Goal: Feedback & Contribution: Contribute content

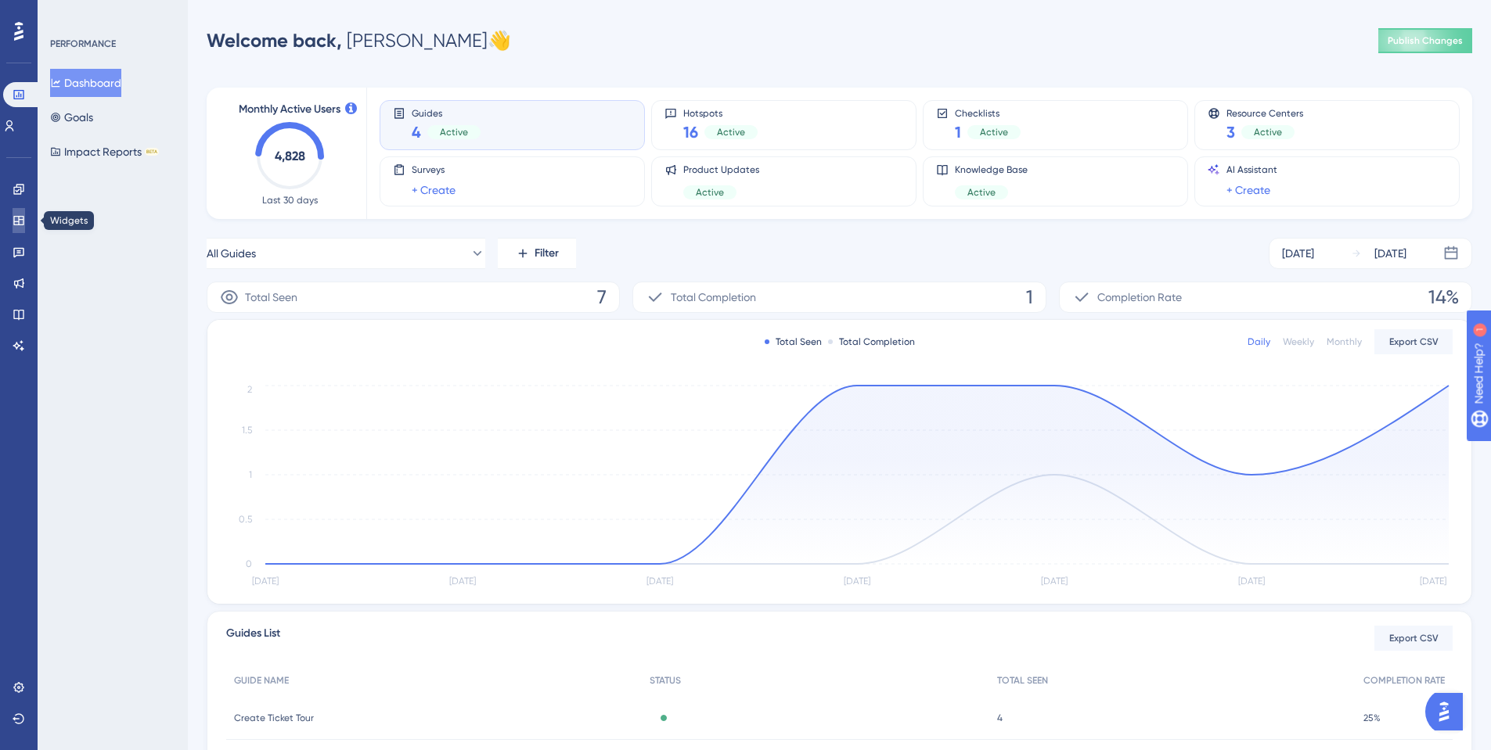
click at [13, 224] on link at bounding box center [19, 220] width 13 height 25
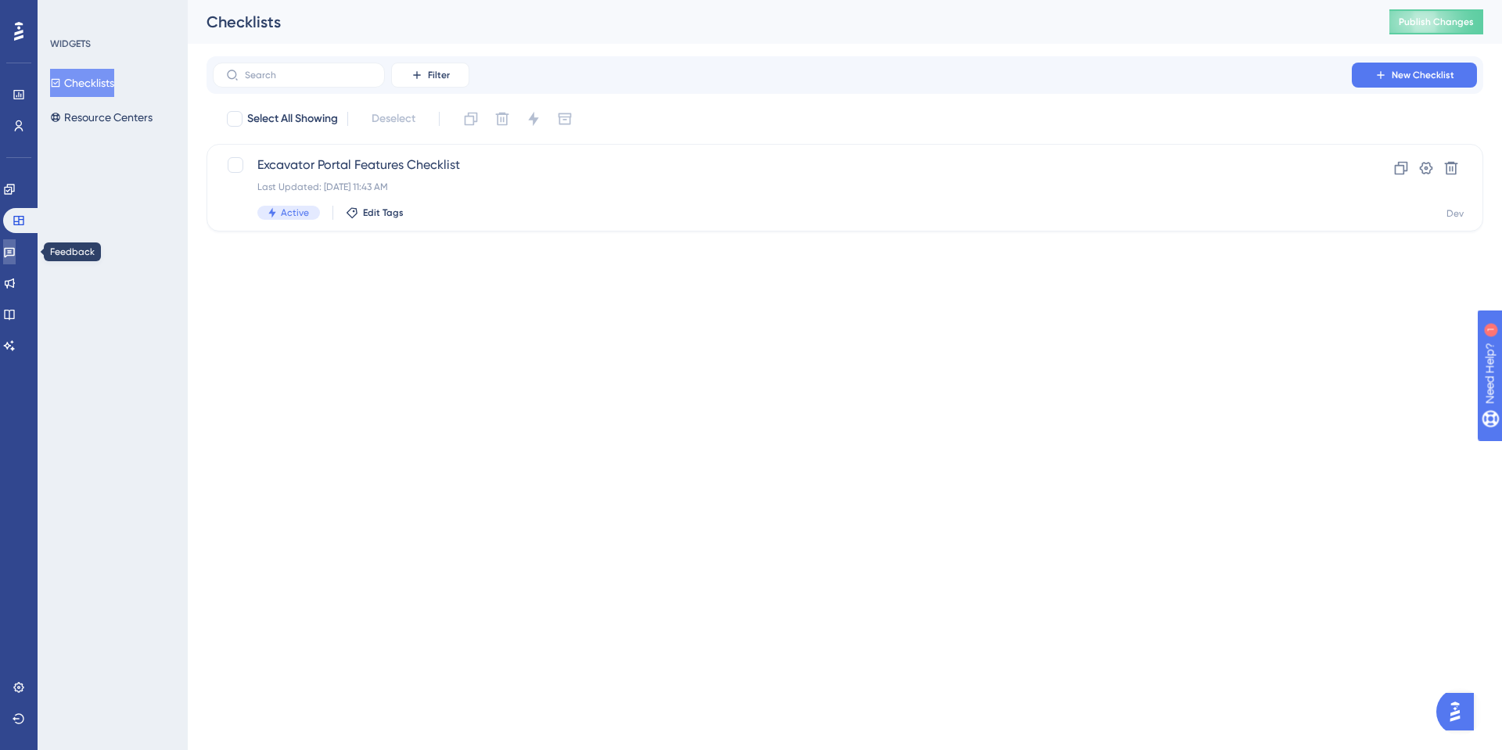
click at [16, 250] on icon at bounding box center [9, 252] width 13 height 13
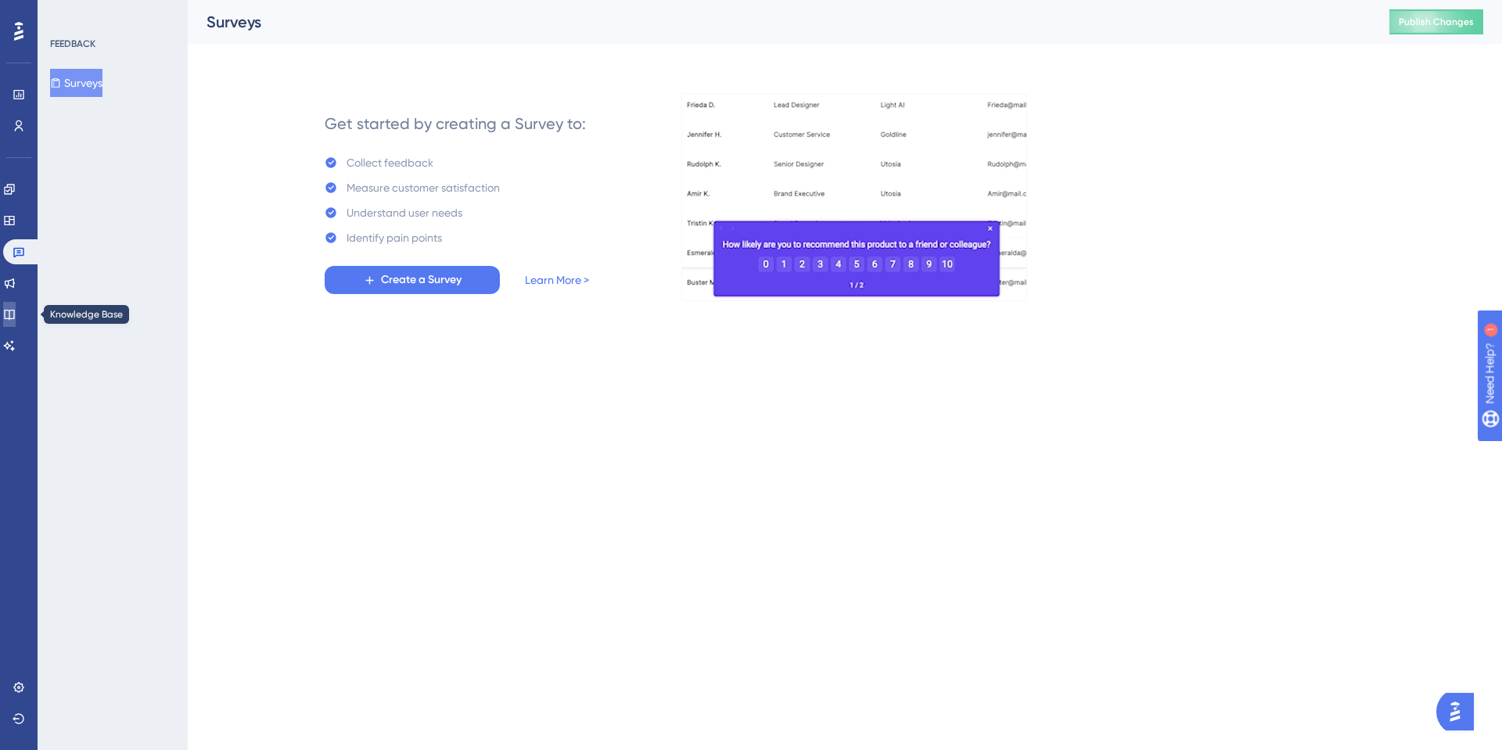
click at [16, 309] on link at bounding box center [9, 314] width 13 height 25
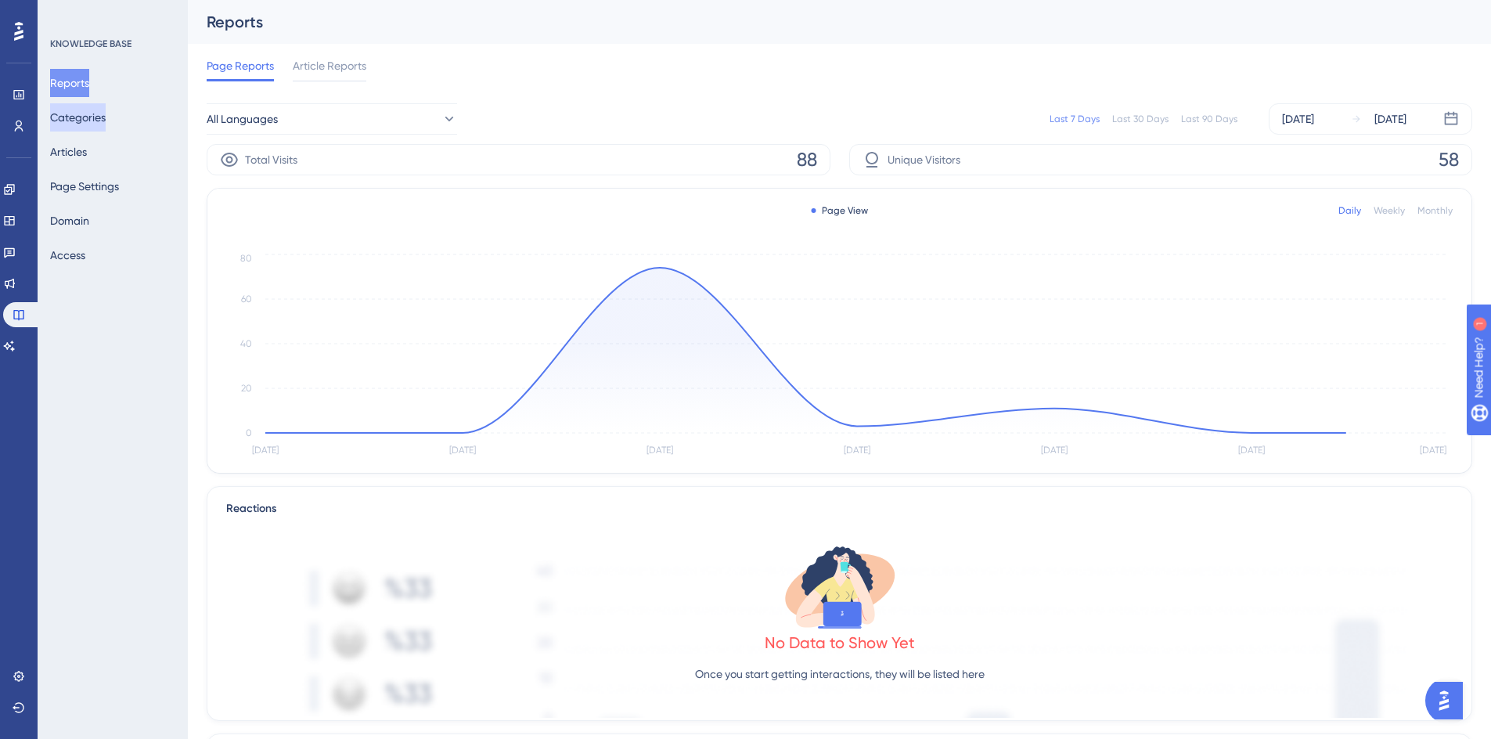
click at [78, 115] on button "Categories" at bounding box center [78, 117] width 56 height 28
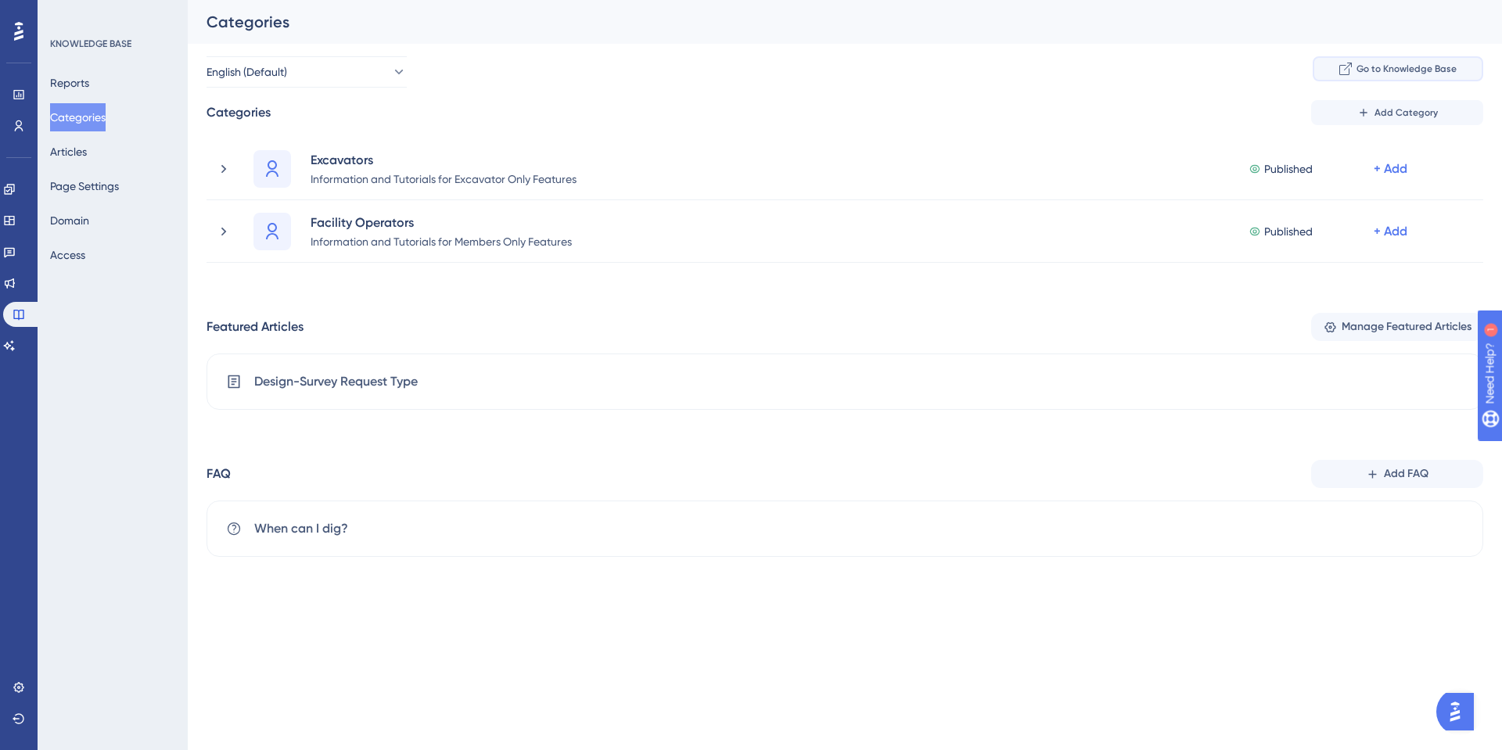
click at [1383, 70] on span "Go to Knowledge Base" at bounding box center [1407, 69] width 100 height 13
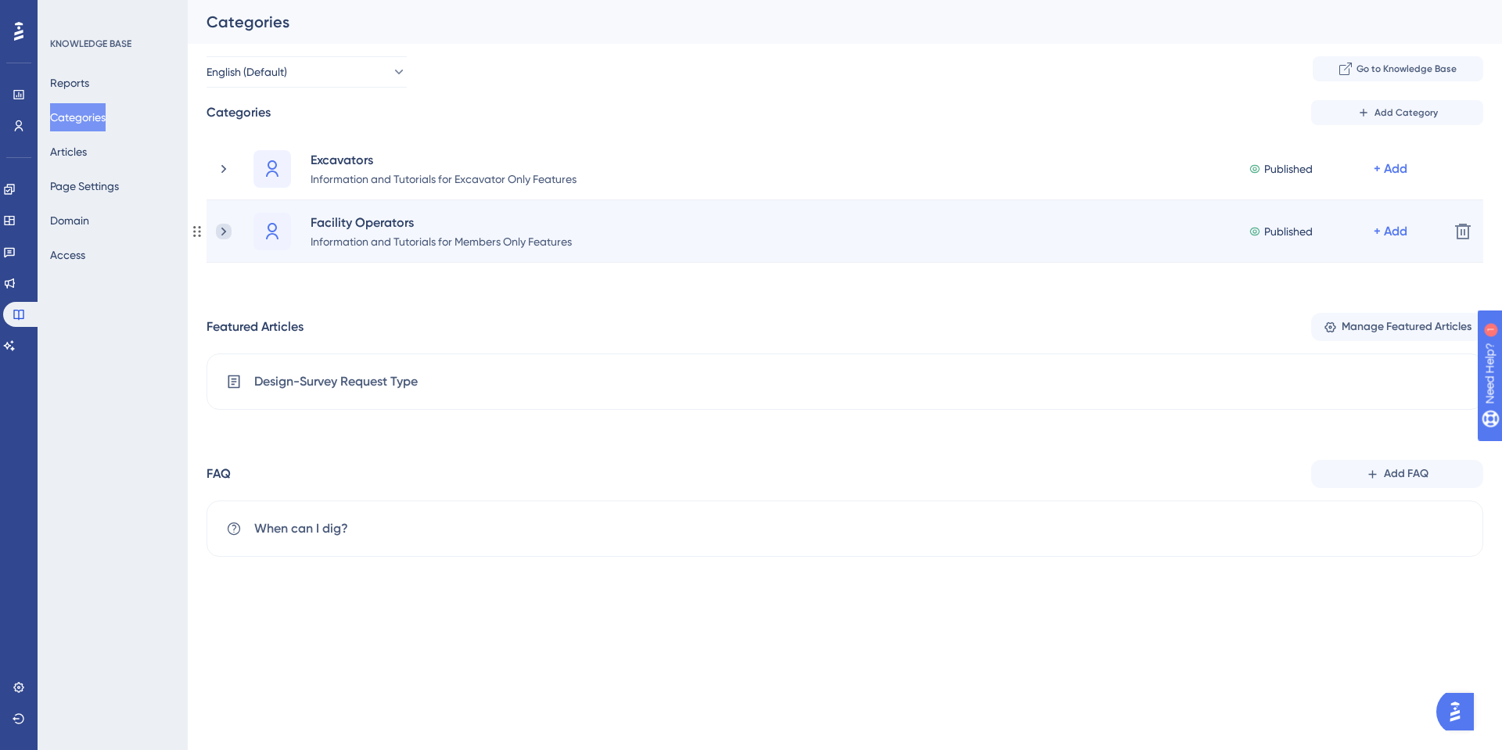
click at [218, 227] on icon at bounding box center [224, 232] width 16 height 16
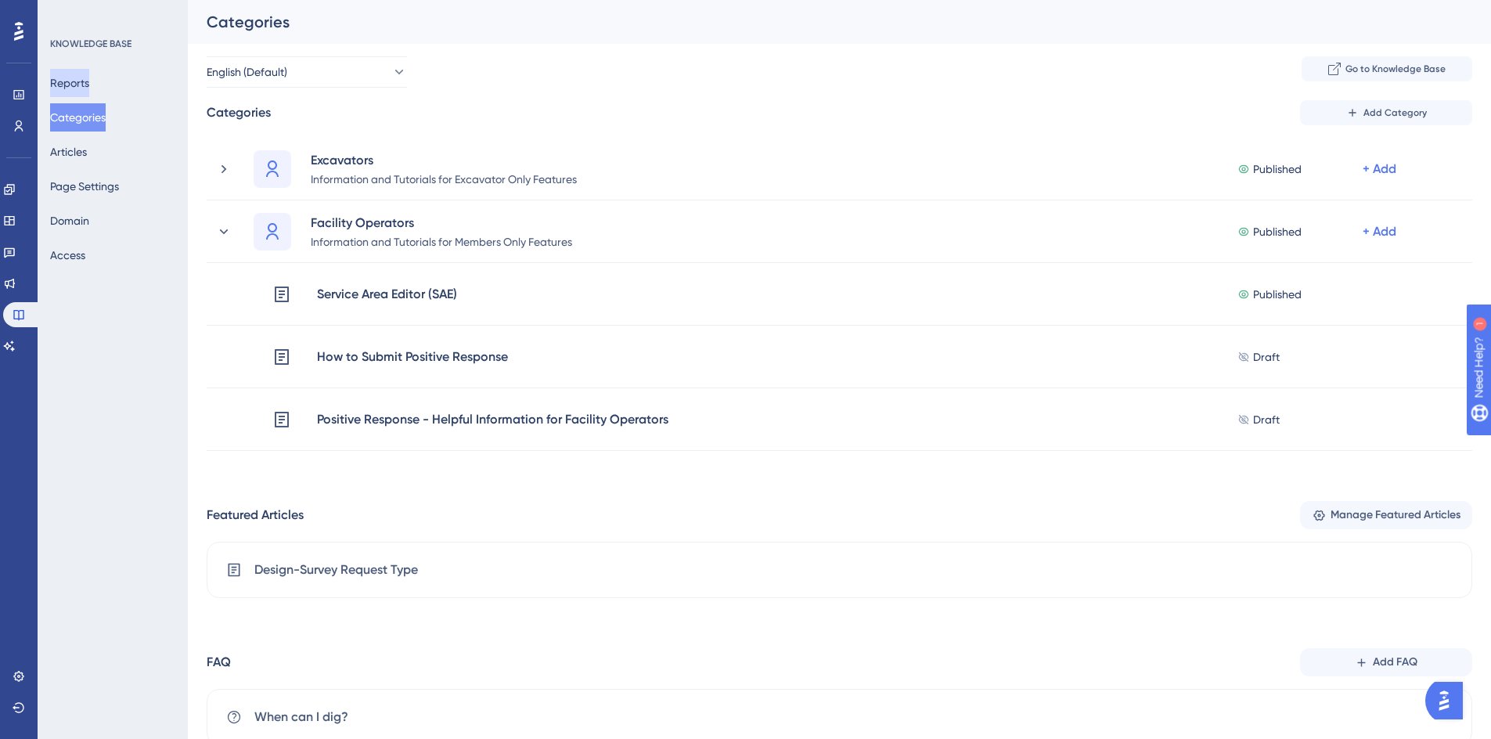
click at [89, 81] on button "Reports" at bounding box center [69, 83] width 39 height 28
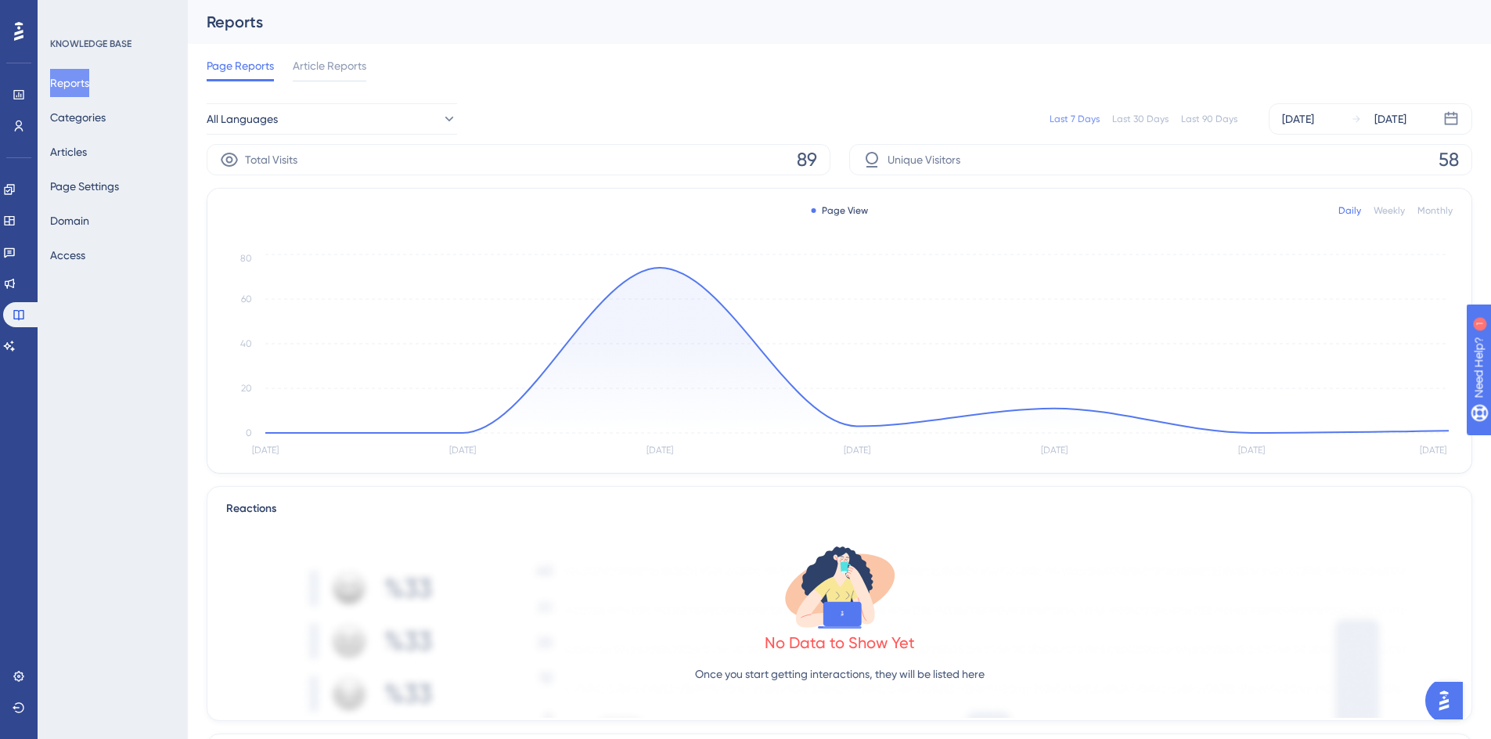
click at [1446, 699] on img "Open AI Assistant Launcher" at bounding box center [1443, 700] width 28 height 28
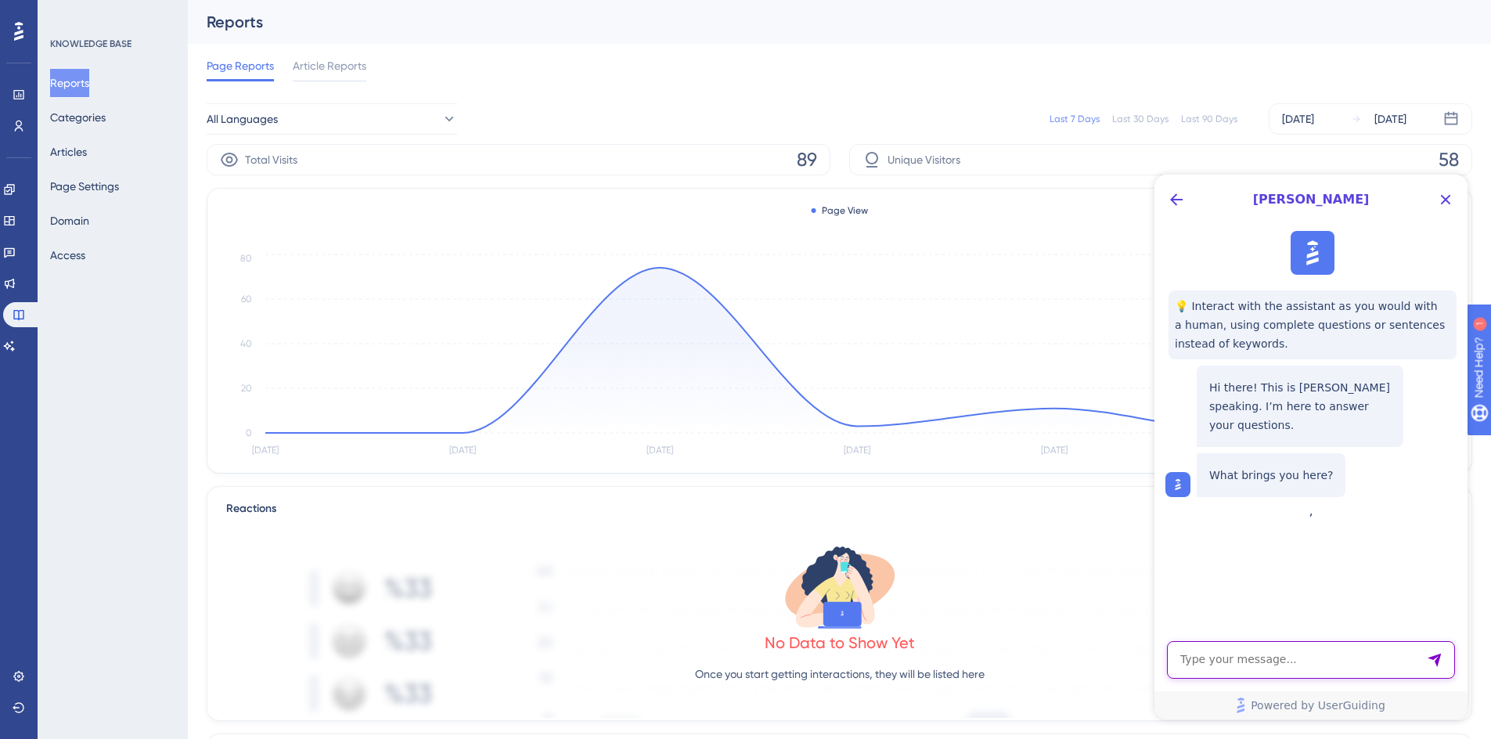
click at [1221, 662] on textarea "AI Assistant Text Input" at bounding box center [1311, 660] width 288 height 38
type textarea "how does accessing the knowledge base affect MAU"
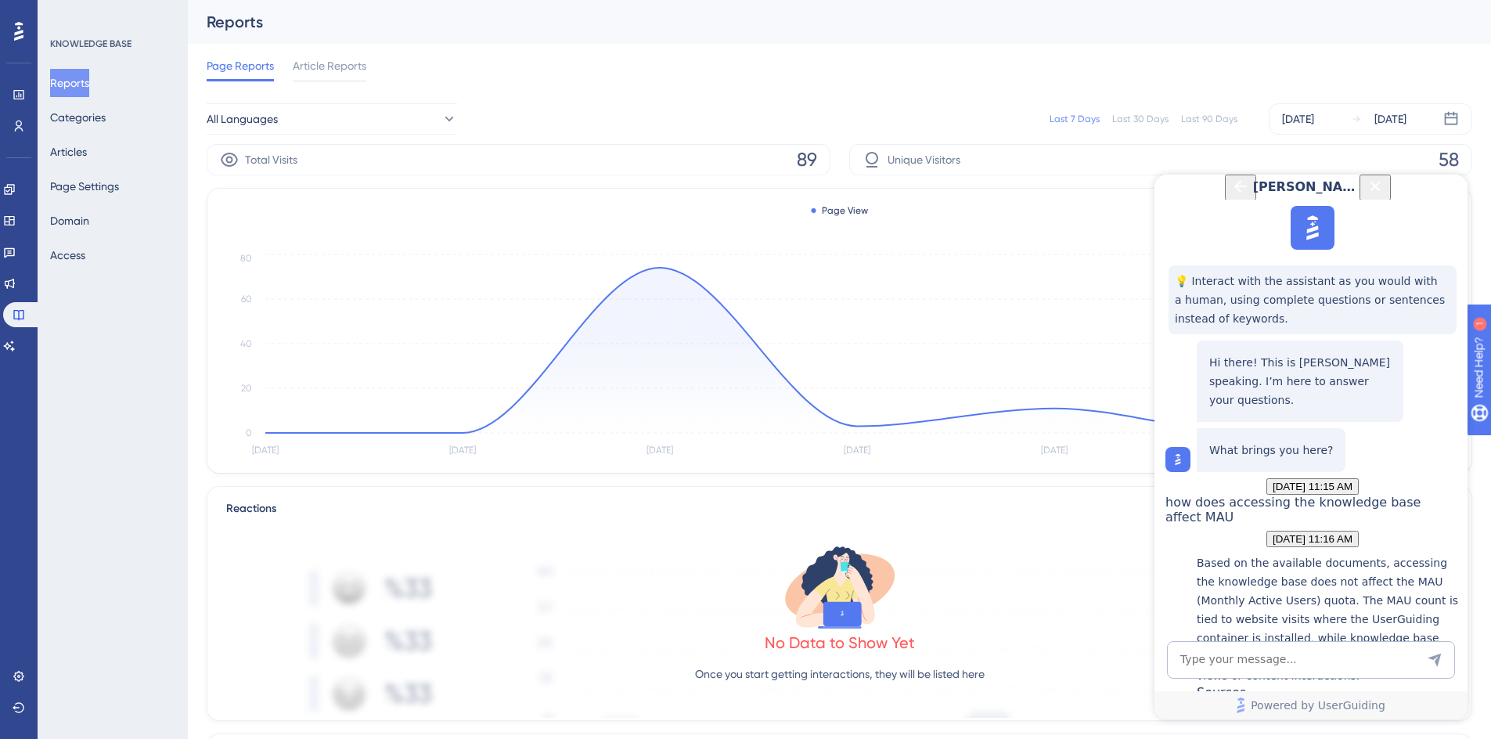
scroll to position [246, 0]
click at [1261, 699] on div "Exceeding Monthly Active Users Quota" at bounding box center [1327, 716] width 263 height 34
click at [1185, 735] on span "👍" at bounding box center [1177, 741] width 13 height 12
click at [1384, 196] on icon "Close Button" at bounding box center [1374, 186] width 19 height 19
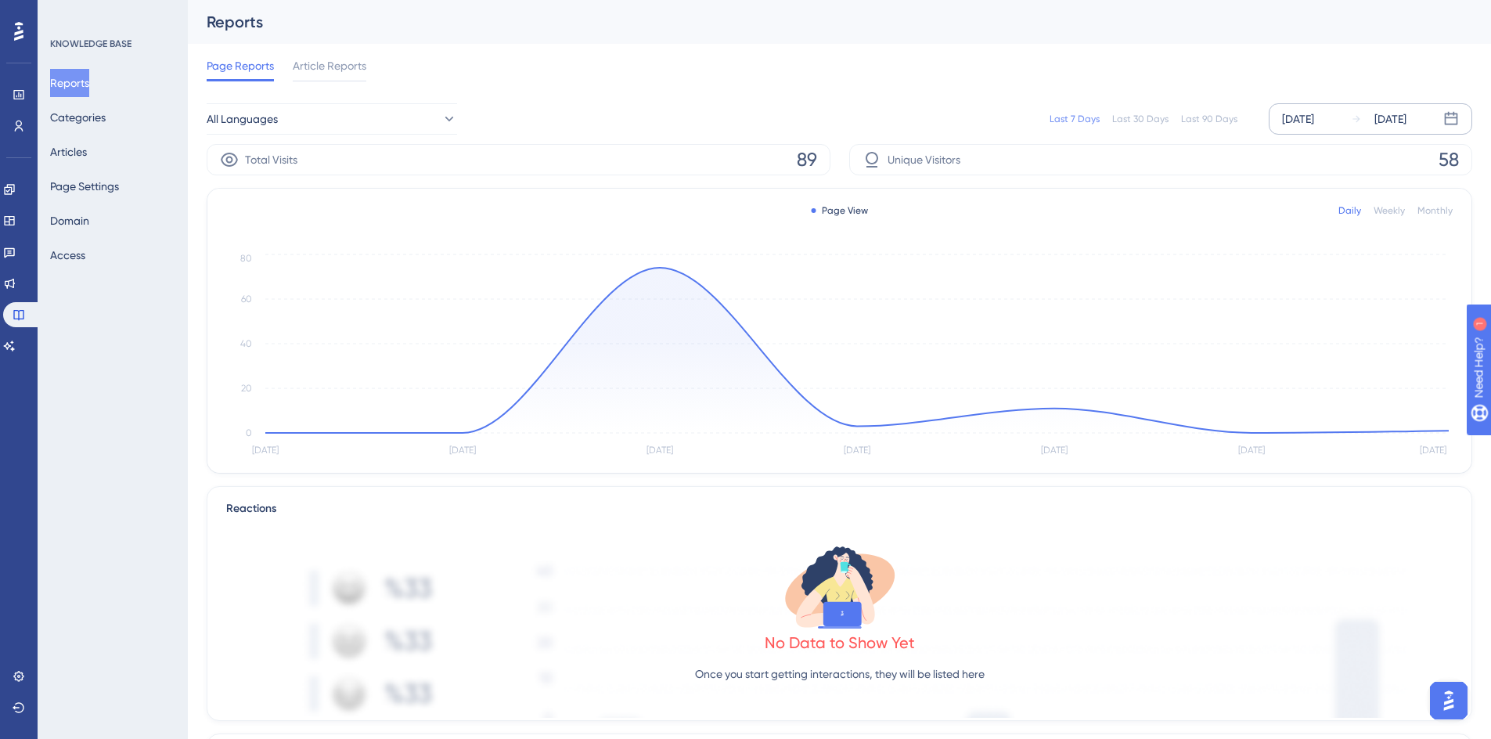
scroll to position [0, 0]
click at [85, 149] on button "Articles" at bounding box center [68, 152] width 37 height 28
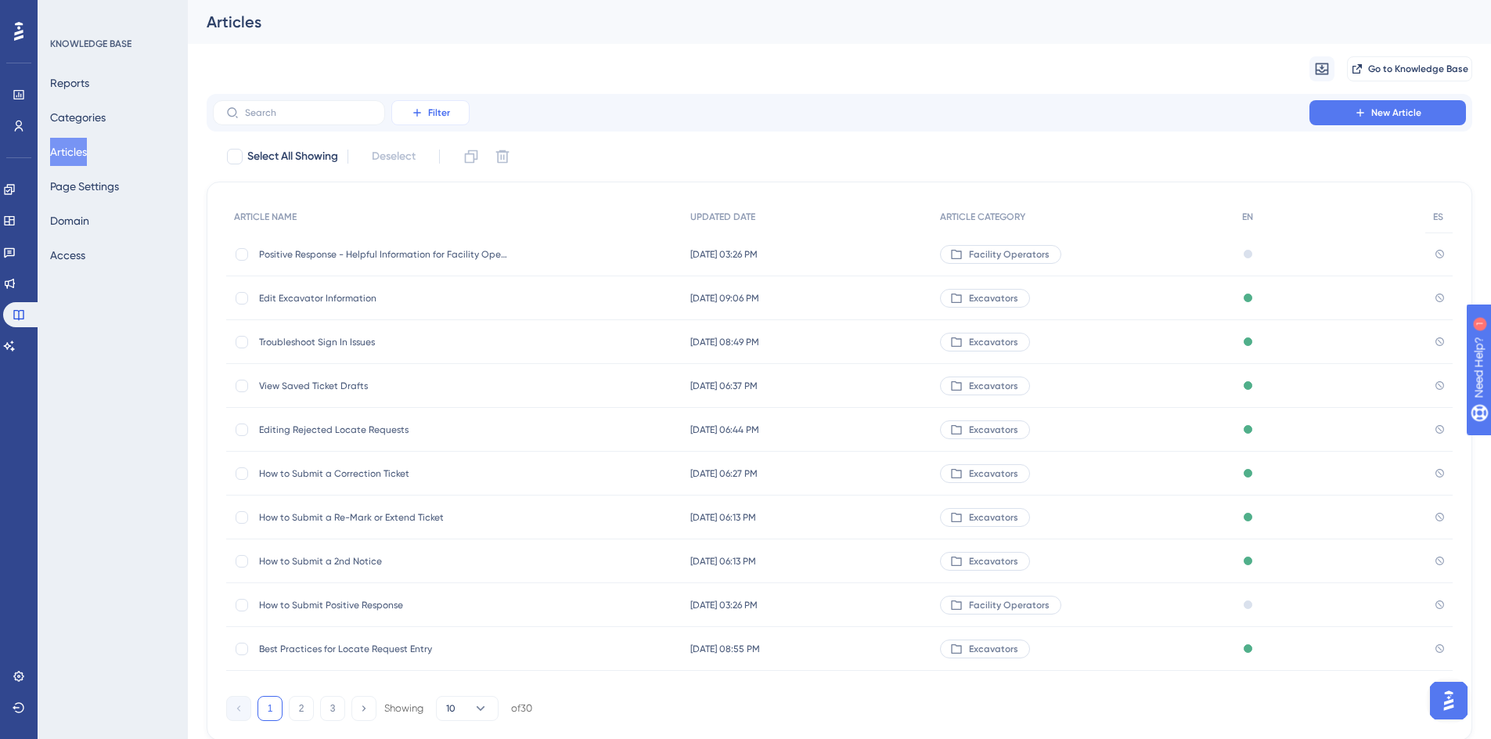
click at [450, 121] on button "Filter" at bounding box center [430, 112] width 78 height 25
click at [435, 256] on span "Category" at bounding box center [438, 251] width 48 height 19
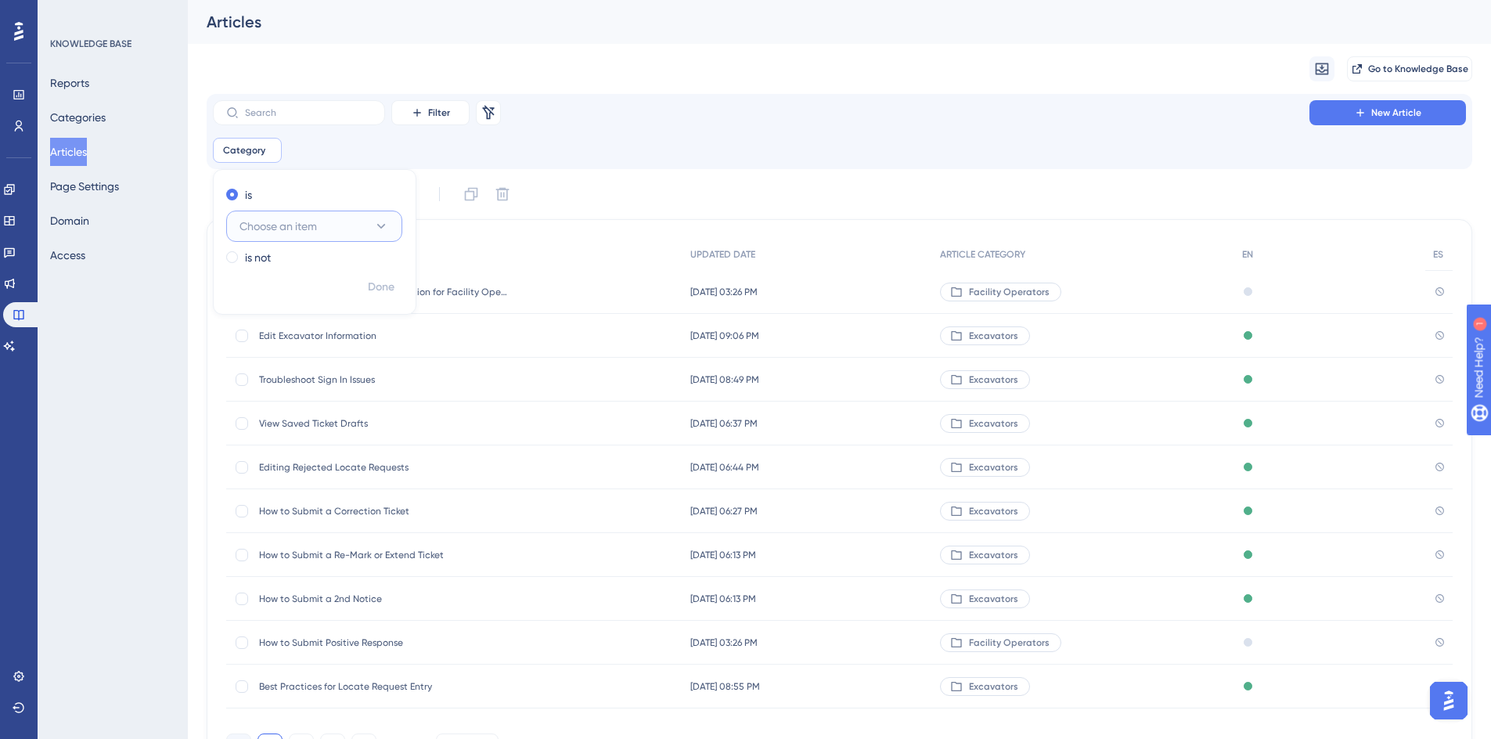
click at [272, 231] on span "Choose an item" at bounding box center [277, 226] width 77 height 19
click at [273, 308] on span "Facility Operators" at bounding box center [293, 305] width 89 height 19
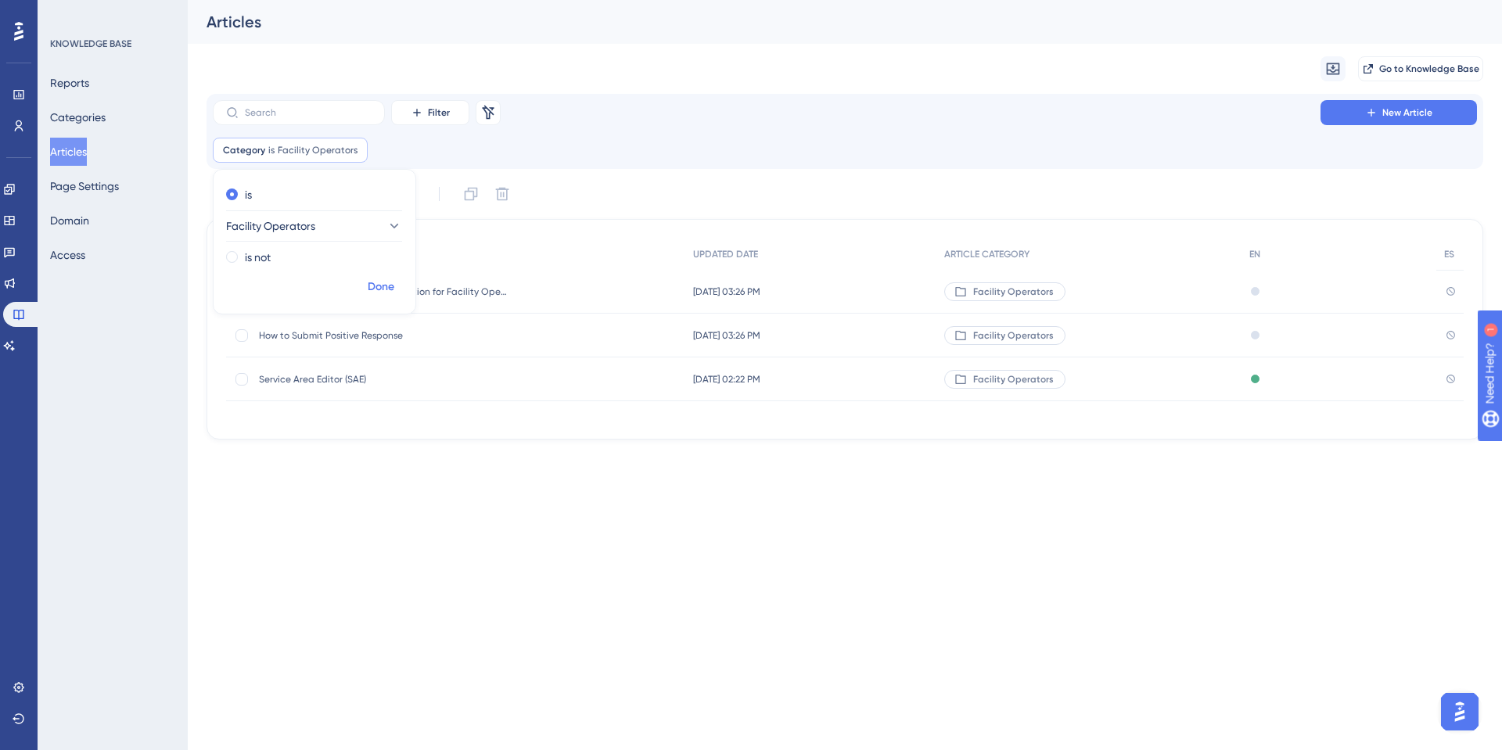
click at [372, 282] on span "Done" at bounding box center [381, 287] width 27 height 19
click at [298, 149] on span "Facility Operators" at bounding box center [318, 150] width 80 height 13
click at [259, 253] on label "is not" at bounding box center [258, 257] width 26 height 19
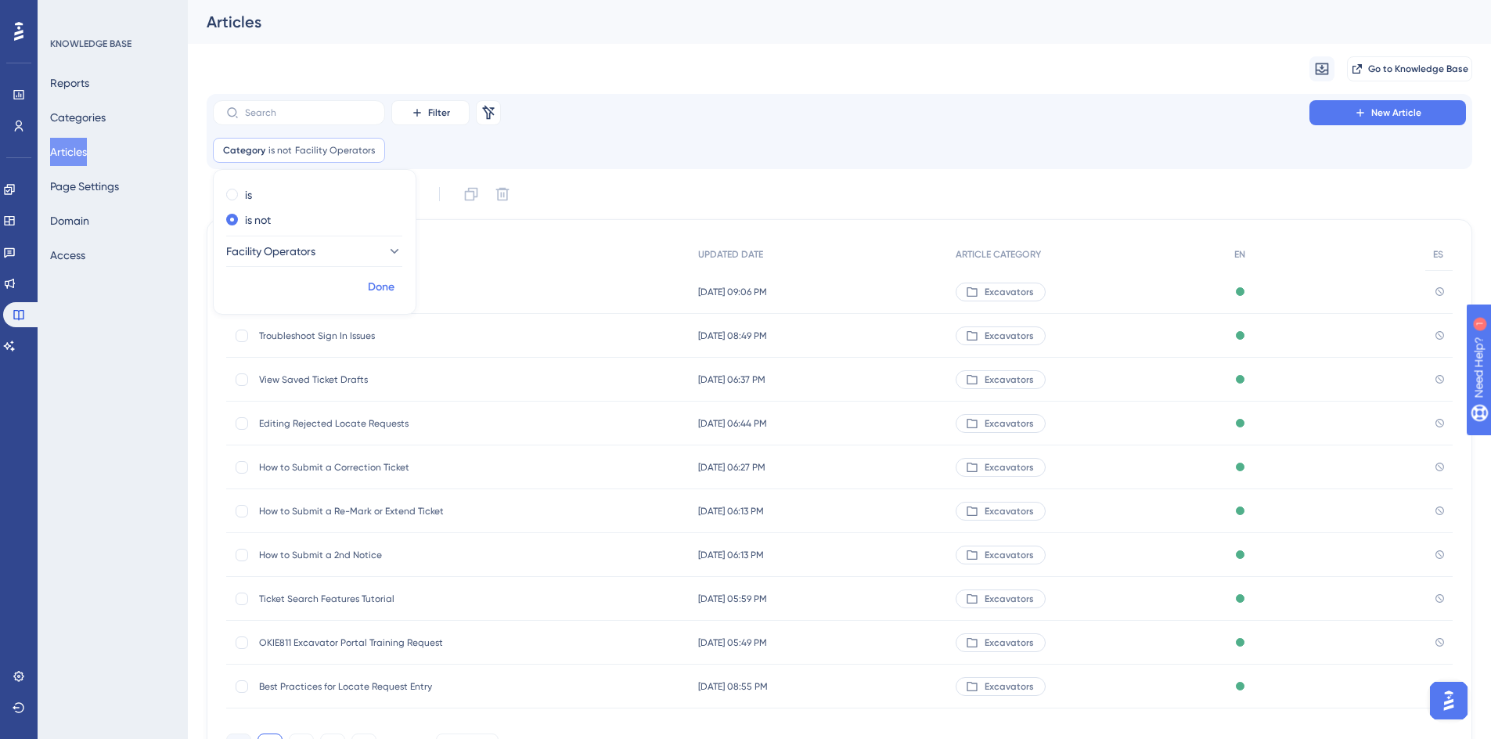
click at [376, 285] on span "Done" at bounding box center [381, 287] width 27 height 19
click at [91, 120] on button "Categories" at bounding box center [78, 117] width 56 height 28
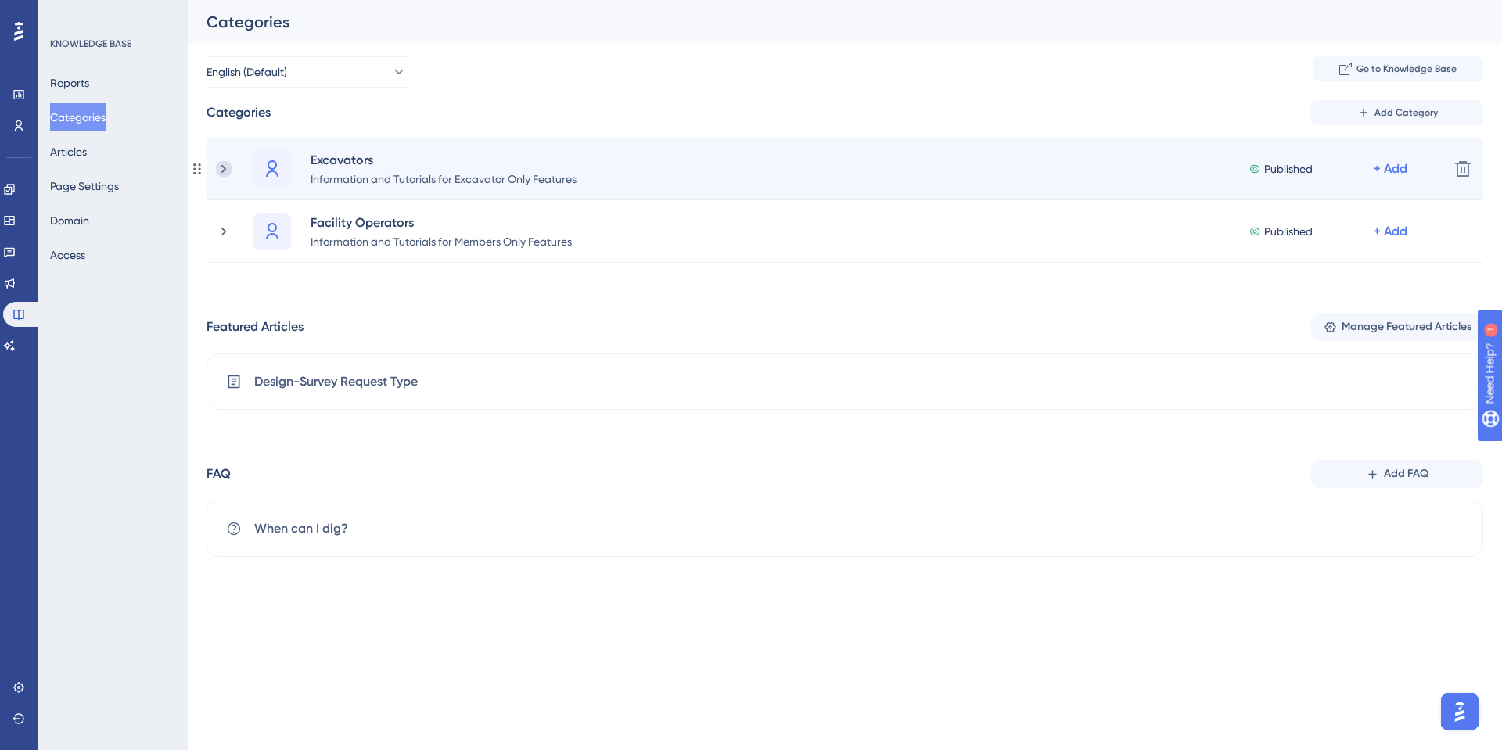
click at [228, 171] on icon at bounding box center [224, 169] width 16 height 16
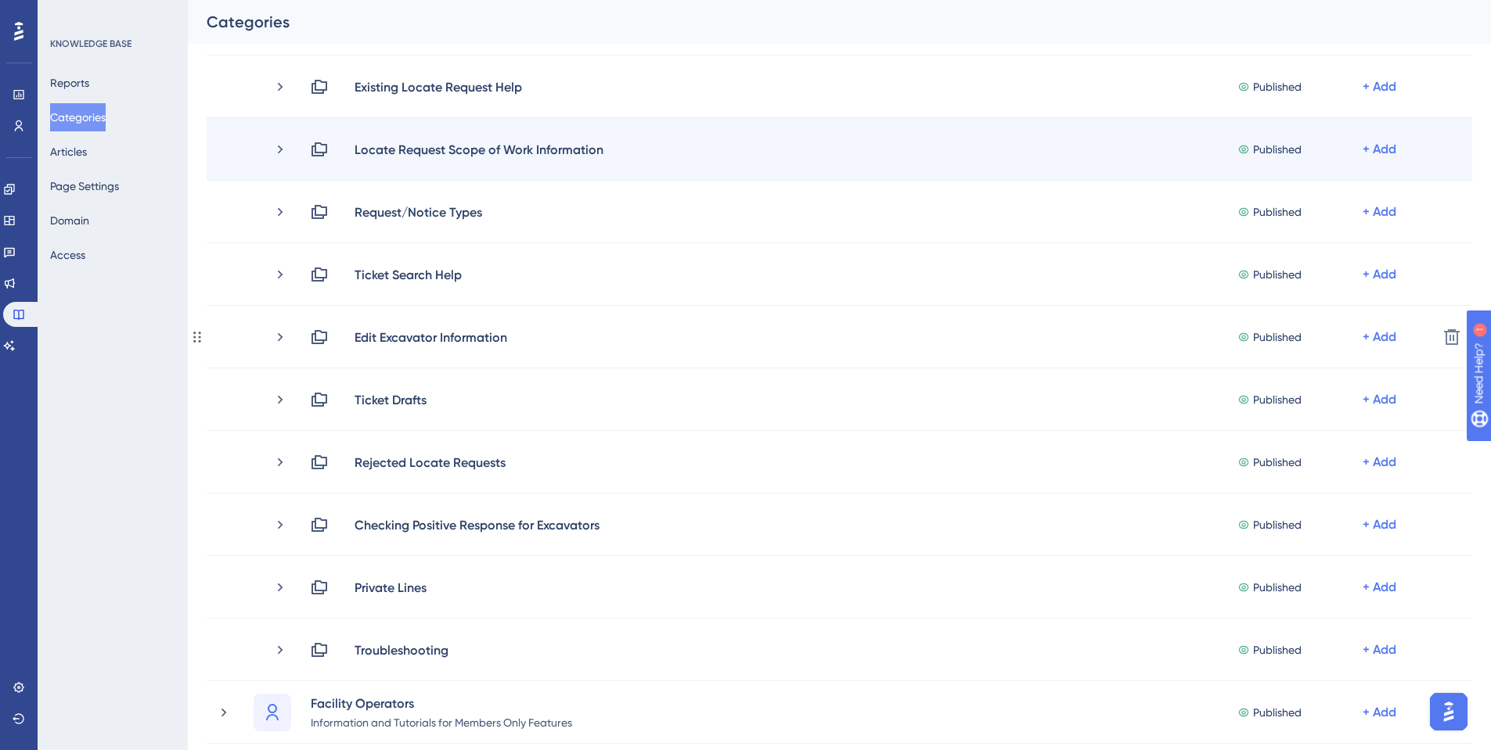
scroll to position [235, 0]
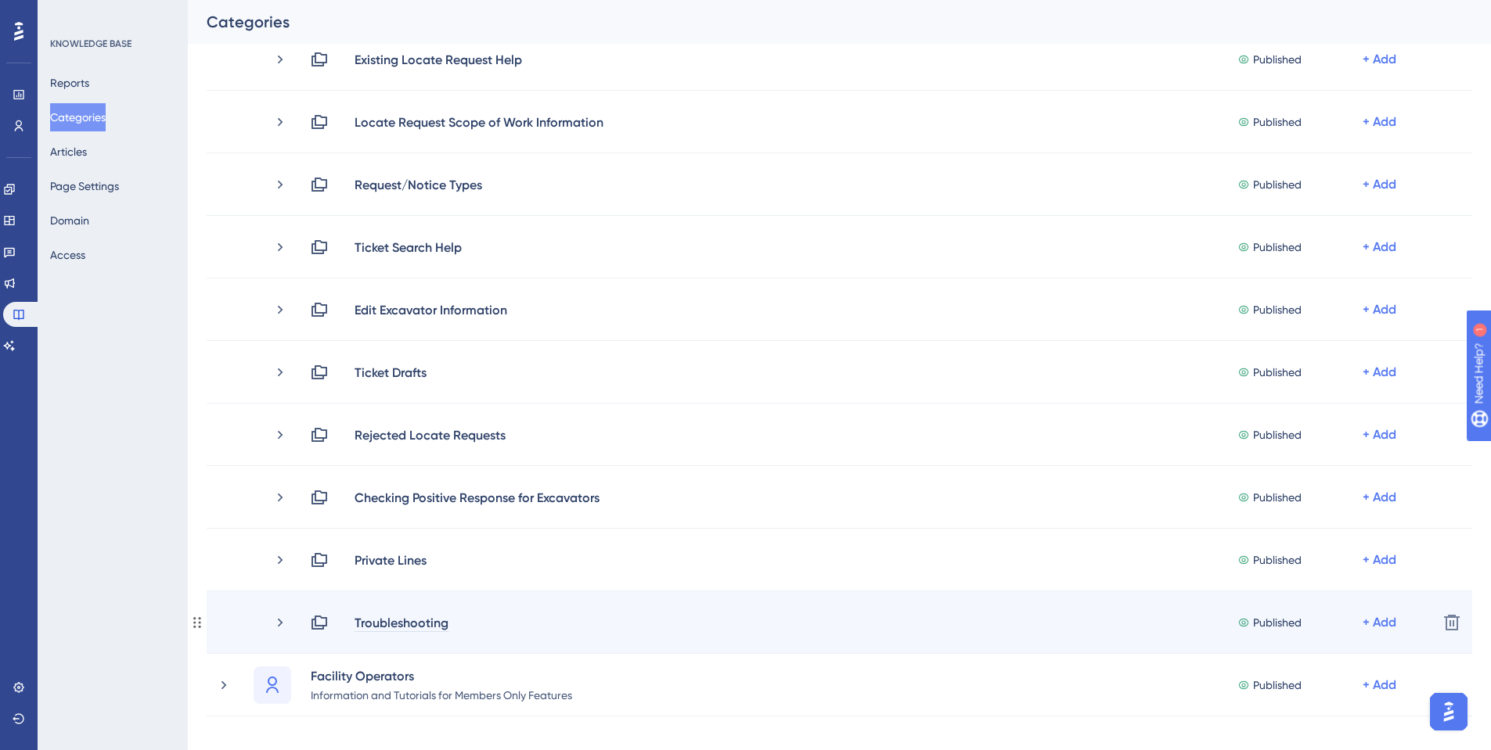
click at [405, 622] on div "Troubleshooting" at bounding box center [401, 622] width 95 height 19
click at [282, 628] on icon at bounding box center [280, 623] width 16 height 16
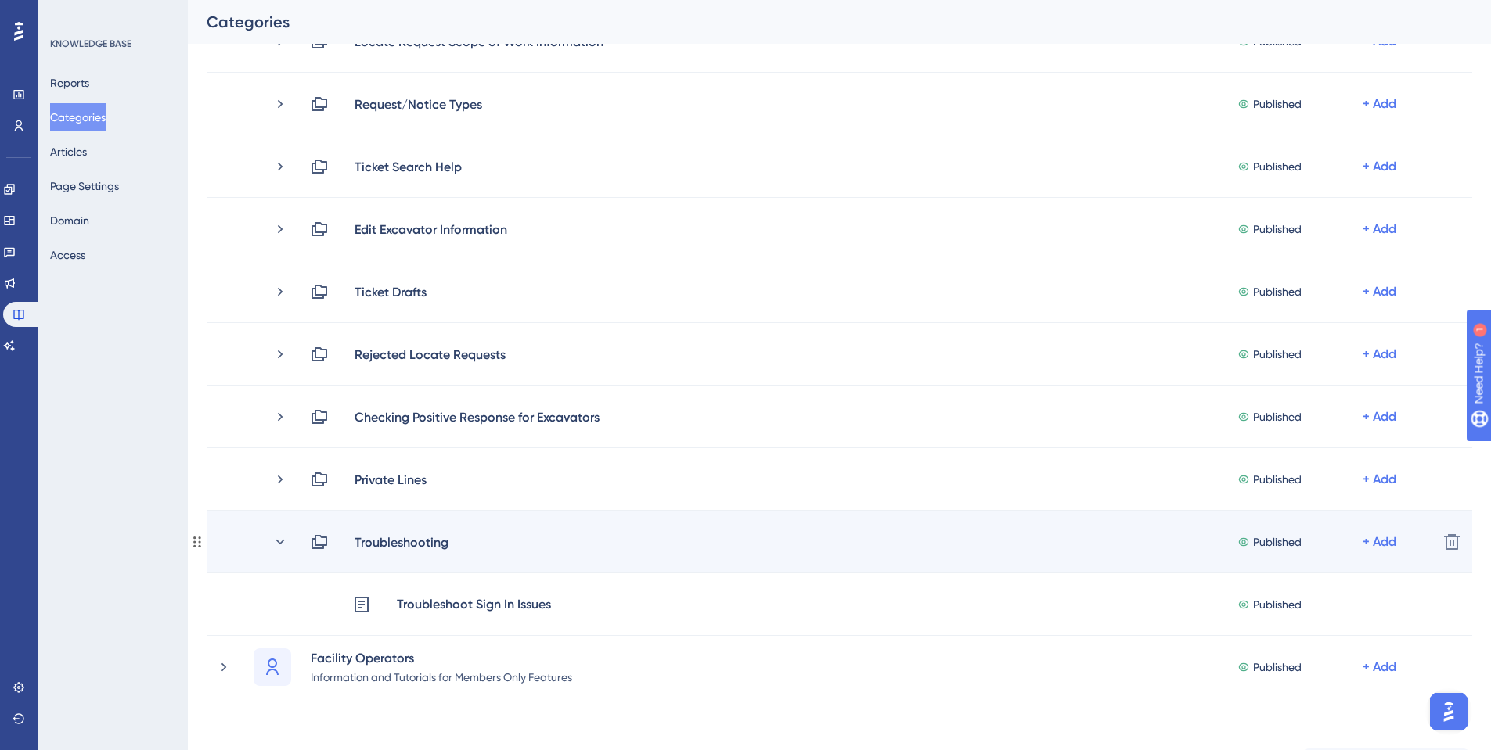
scroll to position [391, 0]
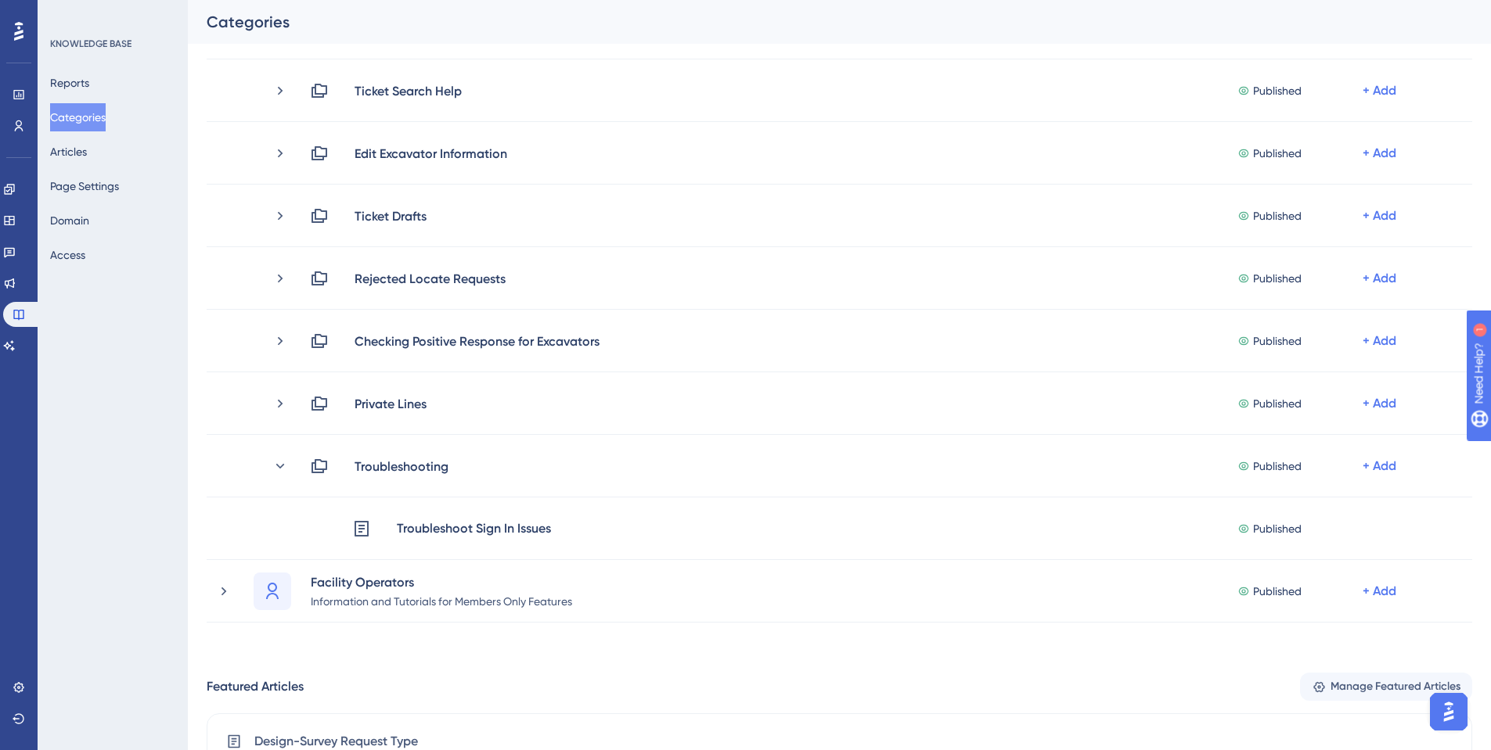
click at [1451, 712] on img "Open AI Assistant Launcher" at bounding box center [1448, 712] width 28 height 28
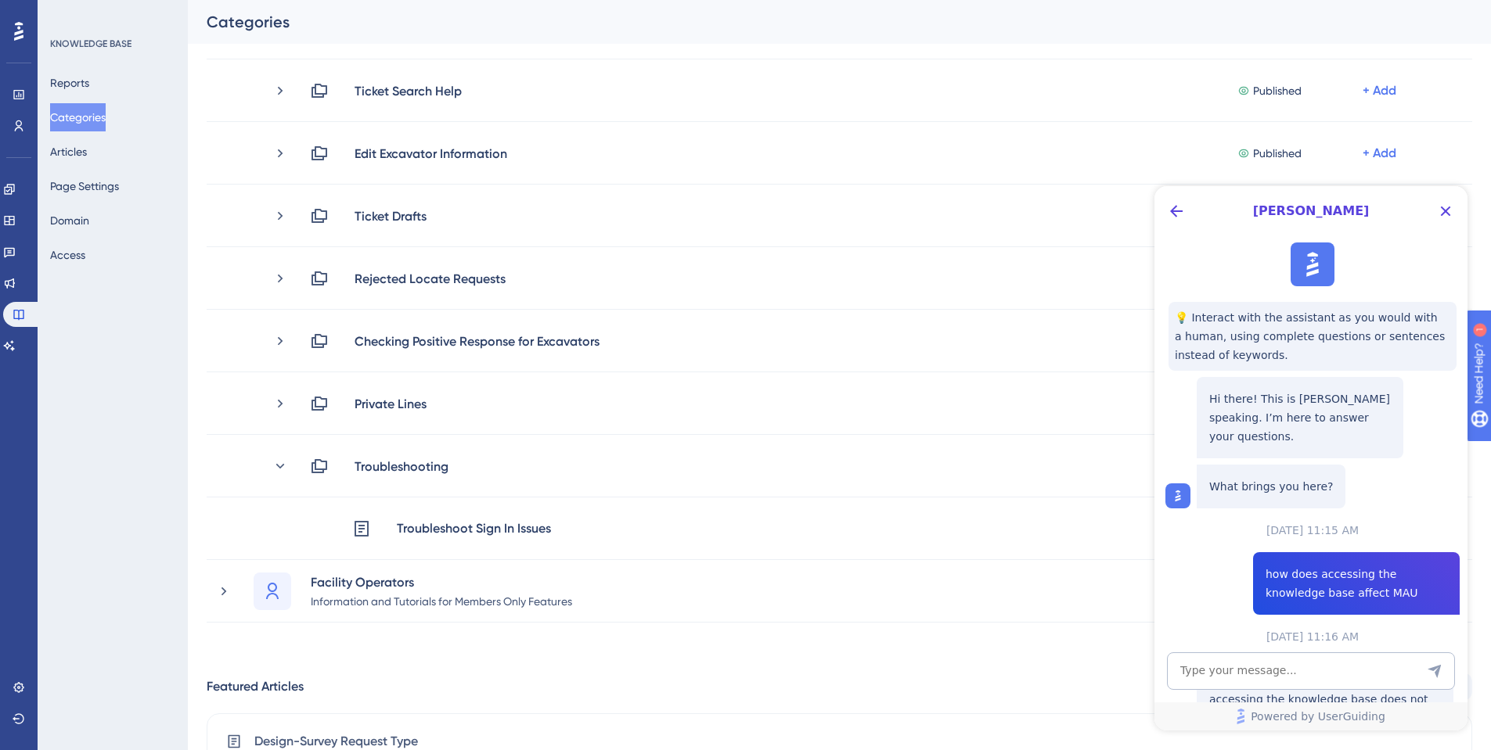
scroll to position [0, 0]
click at [1274, 671] on textarea "AI Assistant Text Input" at bounding box center [1311, 672] width 288 height 38
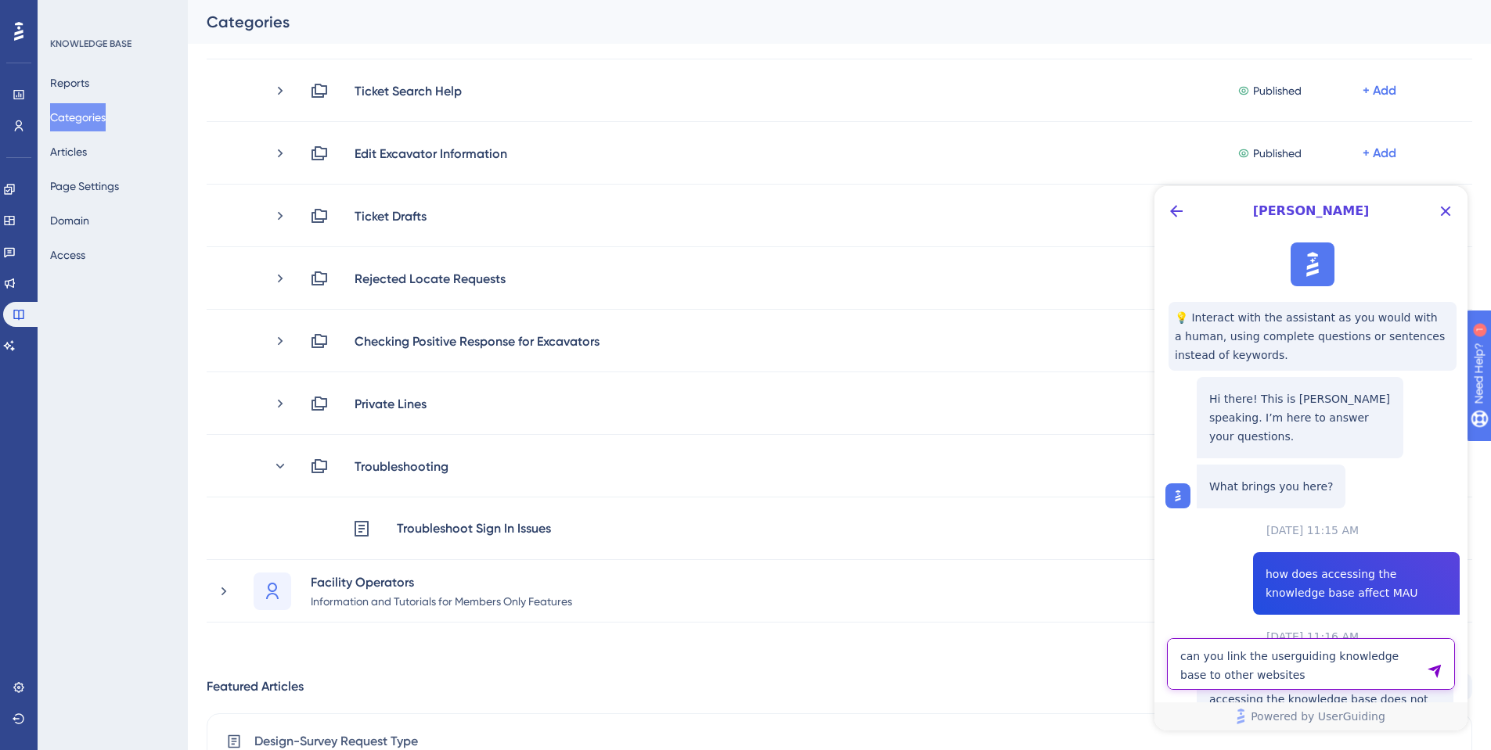
type textarea "can you link the userguiding knowledge base to other websites"
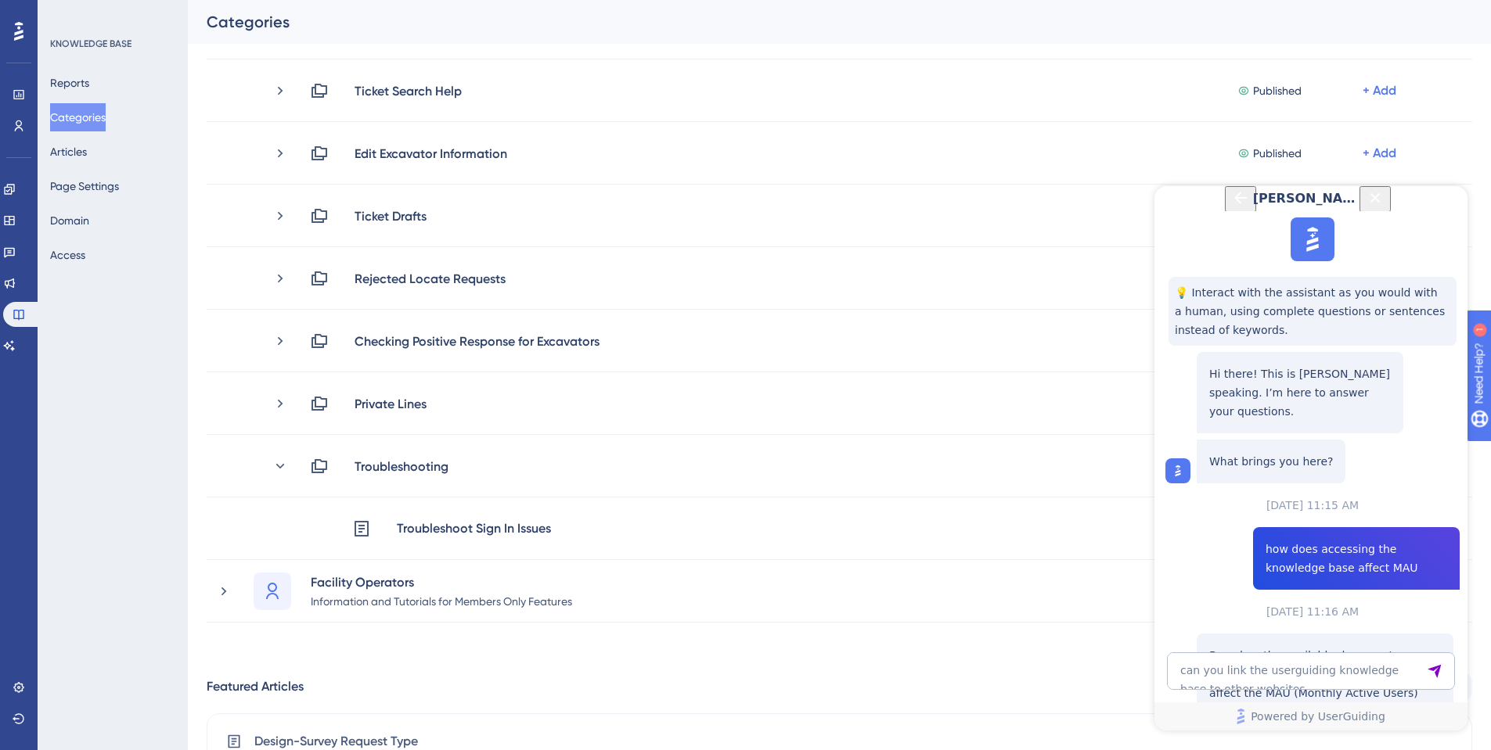
scroll to position [623, 0]
click at [1380, 203] on icon "Close Button" at bounding box center [1375, 197] width 10 height 10
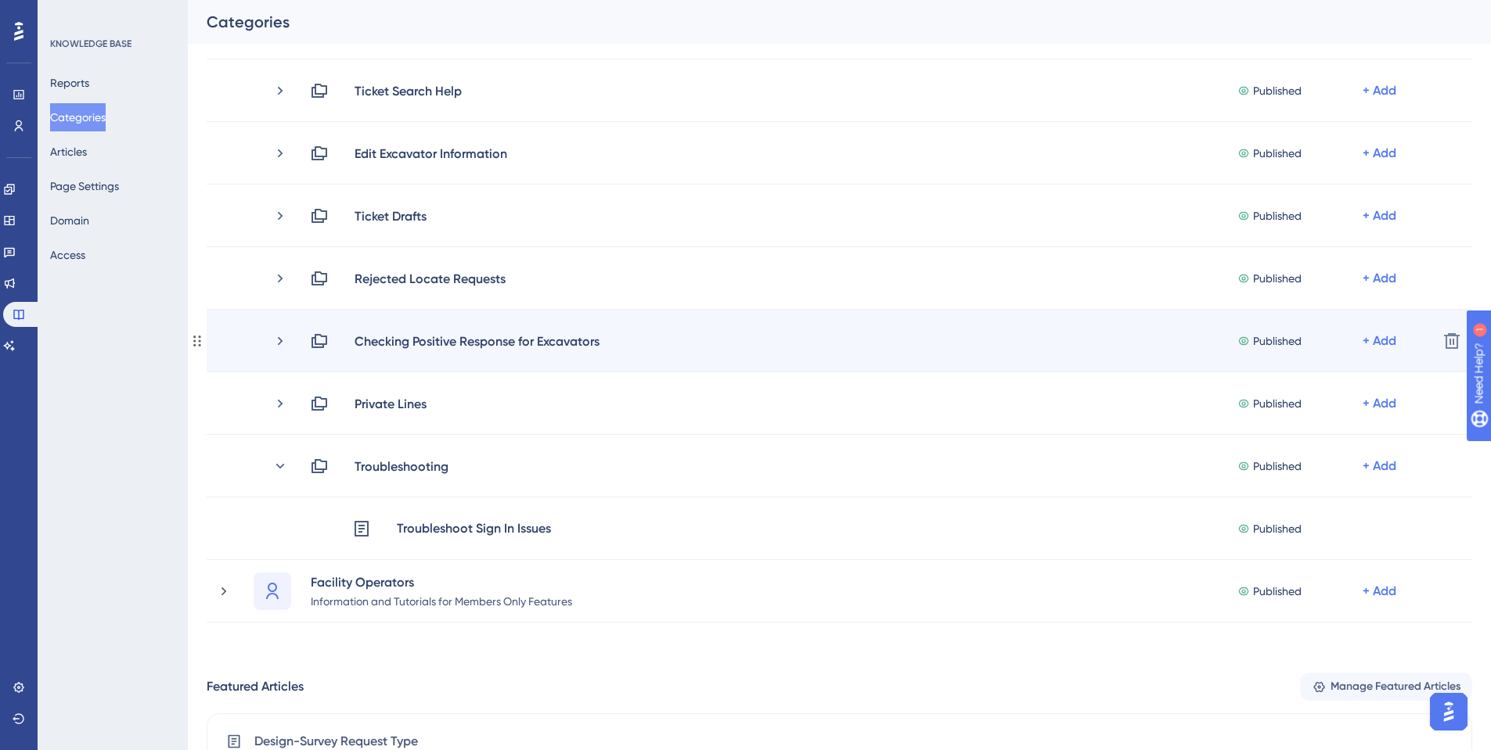
scroll to position [0, 0]
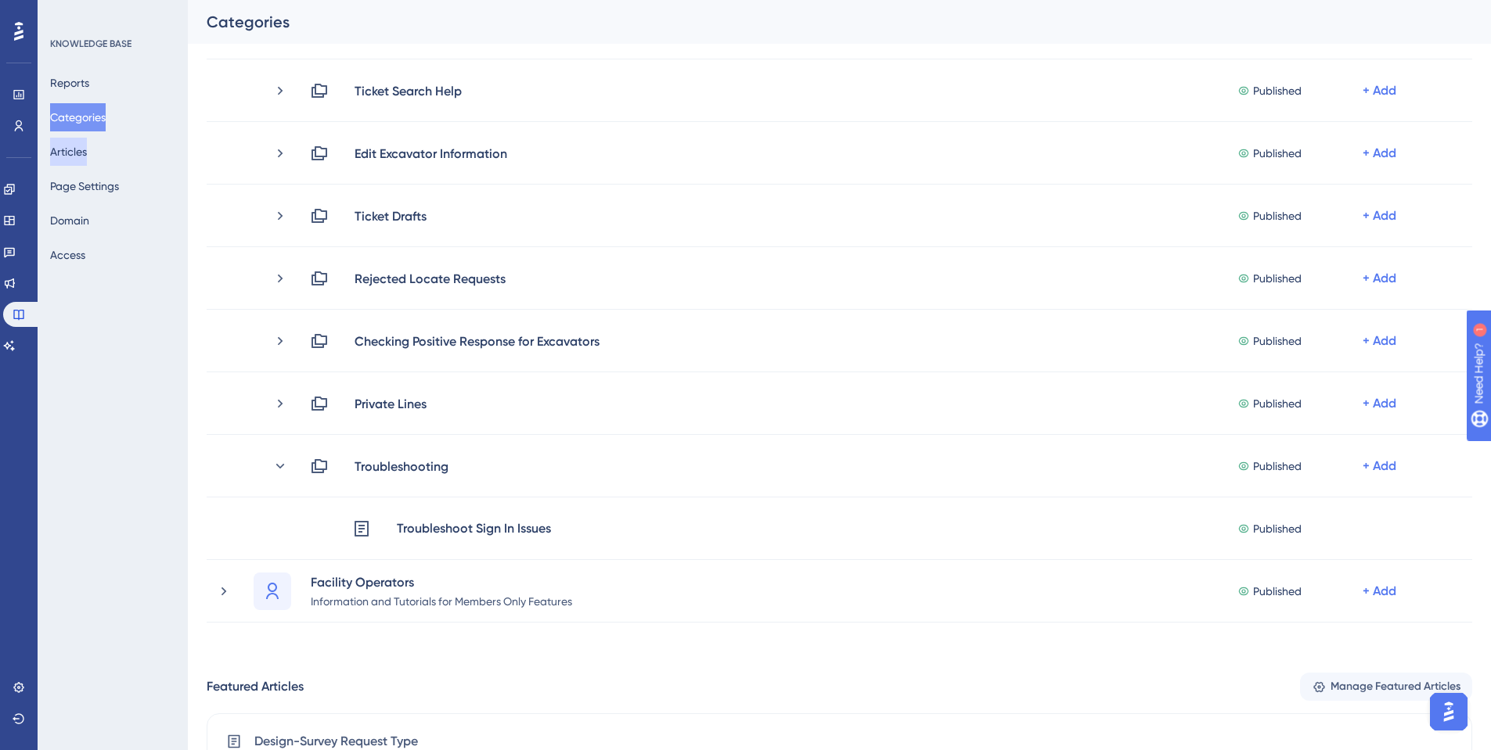
click at [84, 162] on button "Articles" at bounding box center [68, 152] width 37 height 28
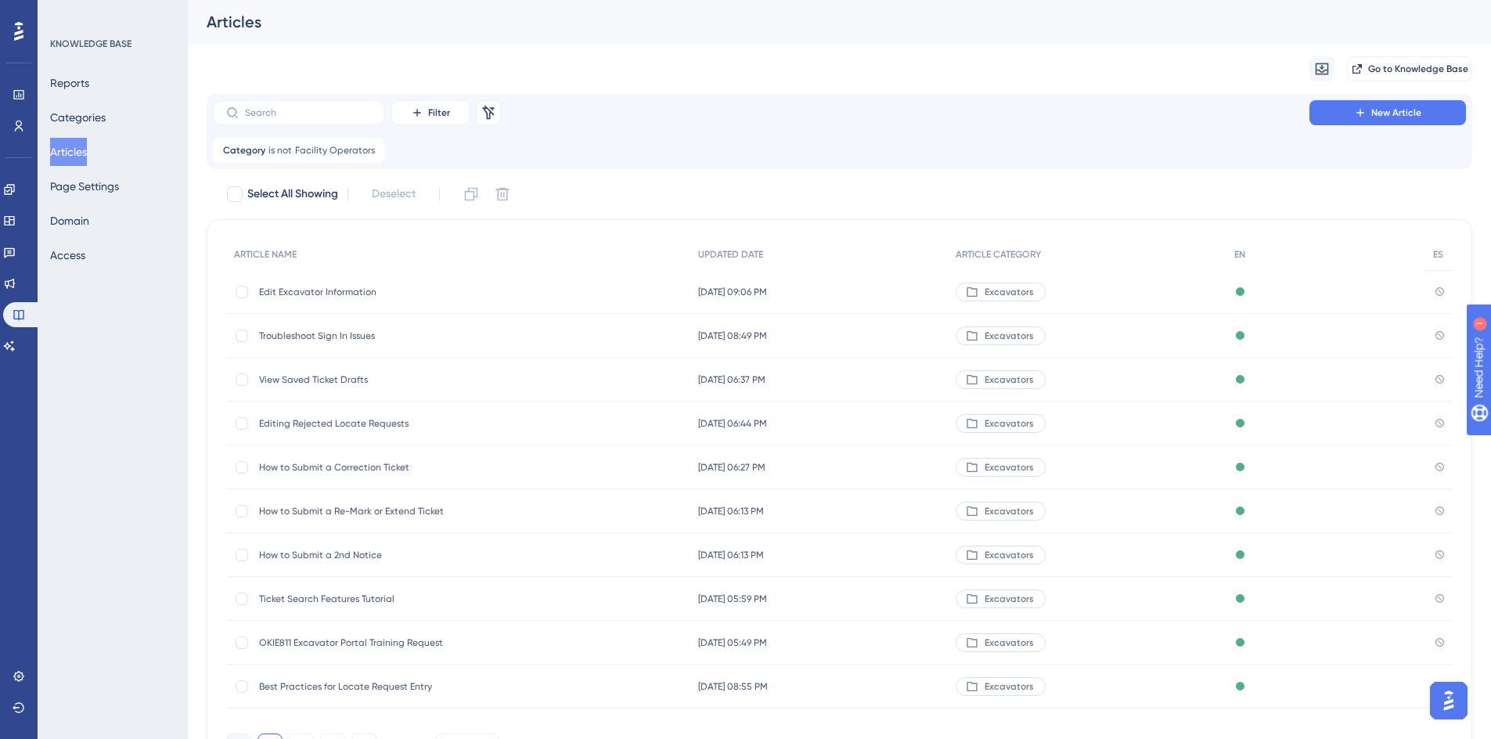
click at [310, 334] on span "Troubleshoot Sign In Issues" at bounding box center [384, 335] width 250 height 13
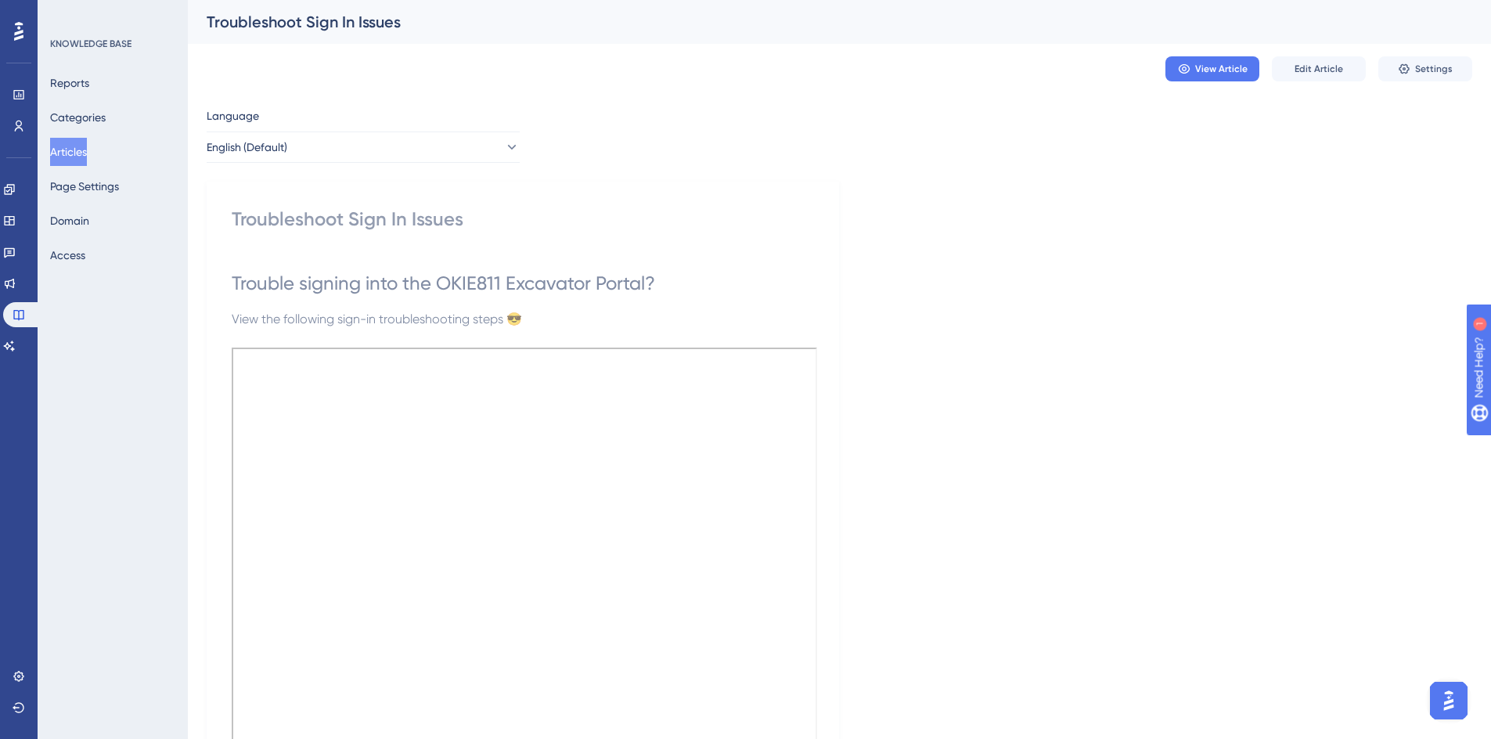
click at [87, 160] on button "Articles" at bounding box center [68, 152] width 37 height 28
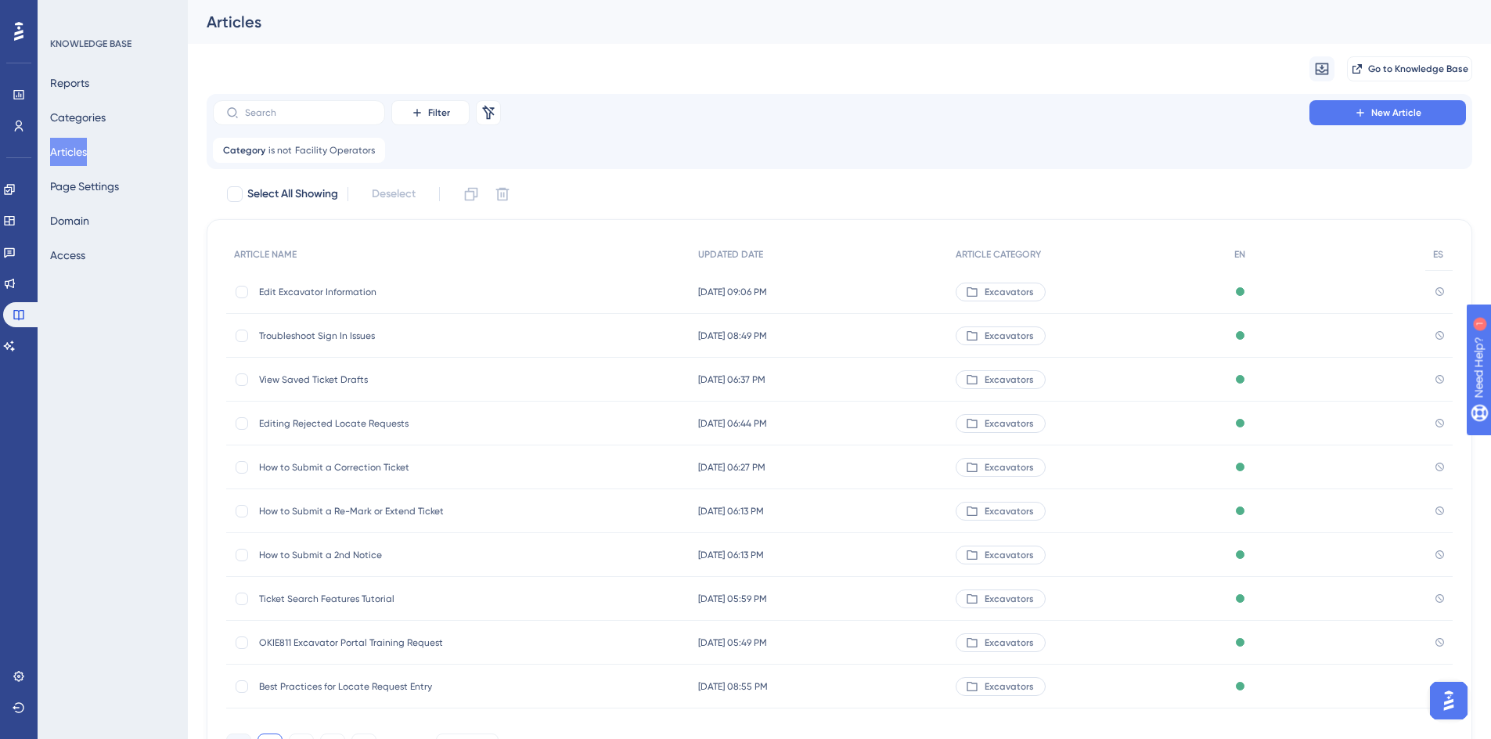
click at [305, 337] on span "Troubleshoot Sign In Issues" at bounding box center [384, 335] width 250 height 13
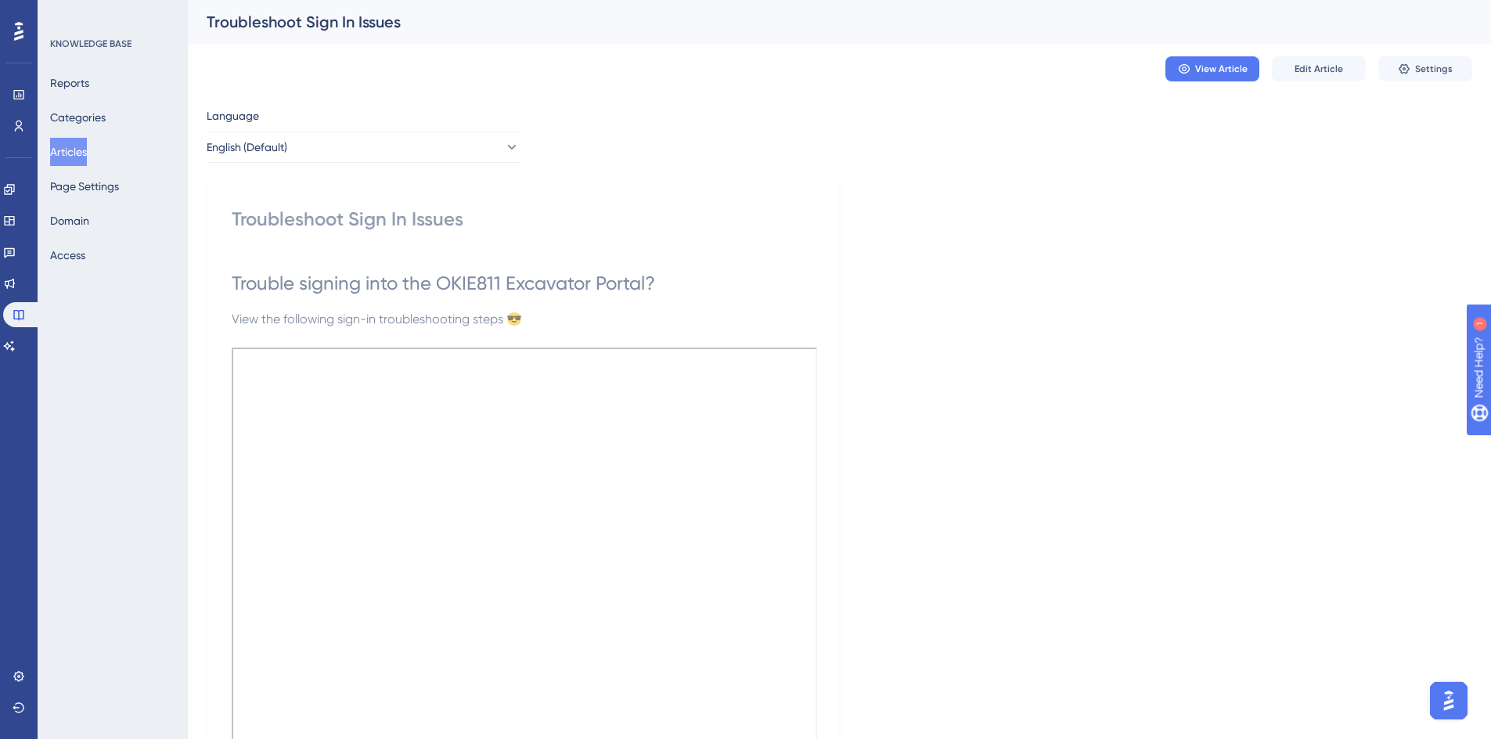
click at [74, 152] on button "Articles" at bounding box center [68, 152] width 37 height 28
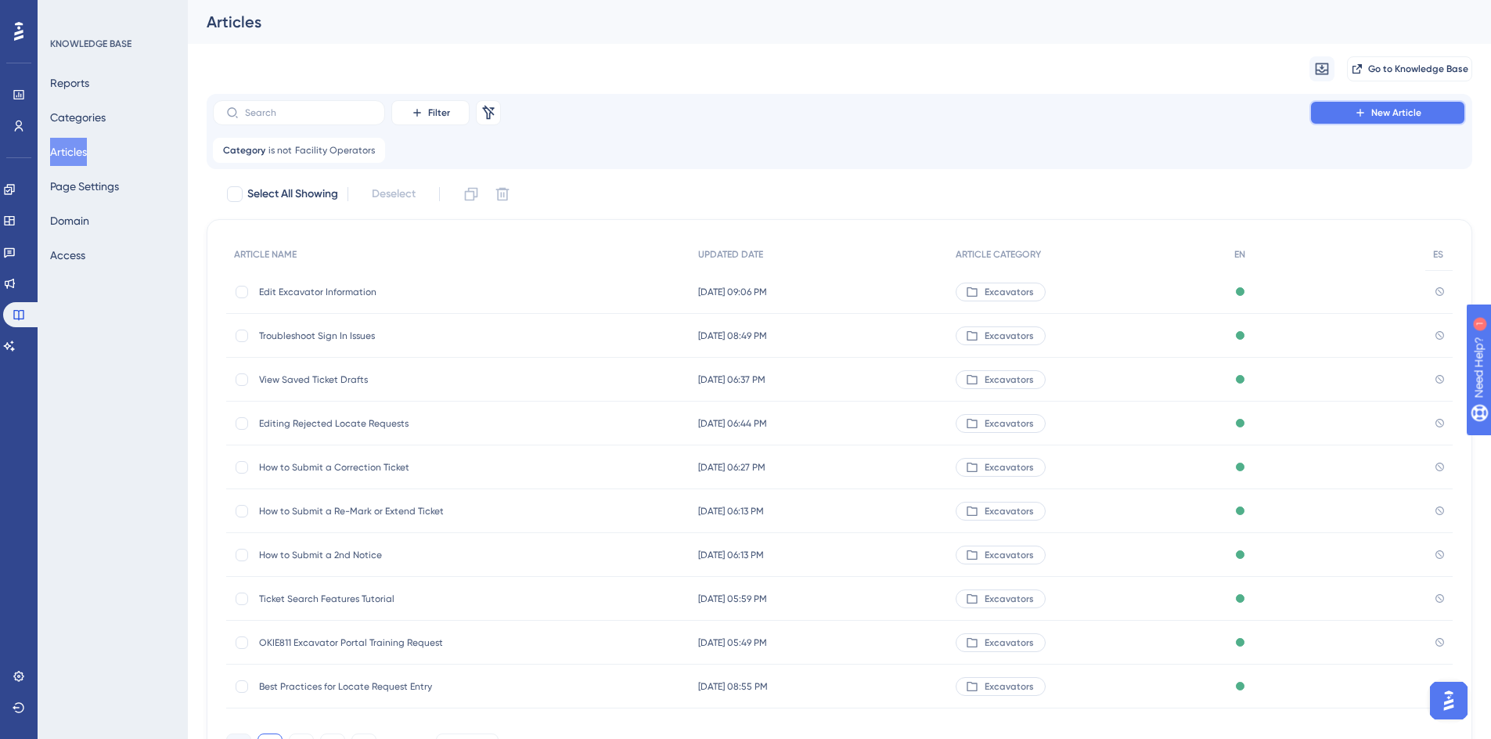
click at [1361, 122] on button "New Article" at bounding box center [1387, 112] width 156 height 25
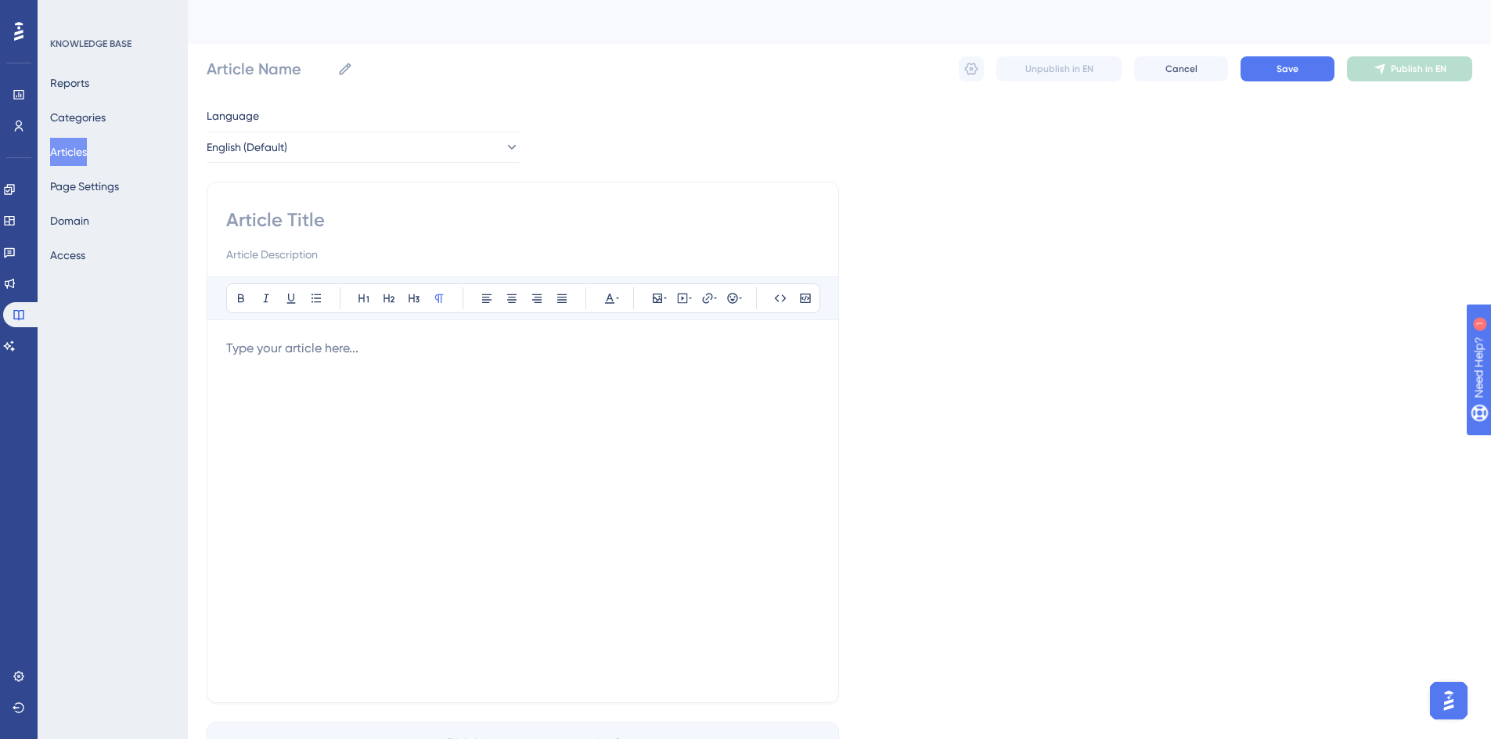
click at [263, 218] on input at bounding box center [522, 219] width 593 height 25
type input "Troubleshoot"
type input "Troubleshoot Common Ticket Search Issues"
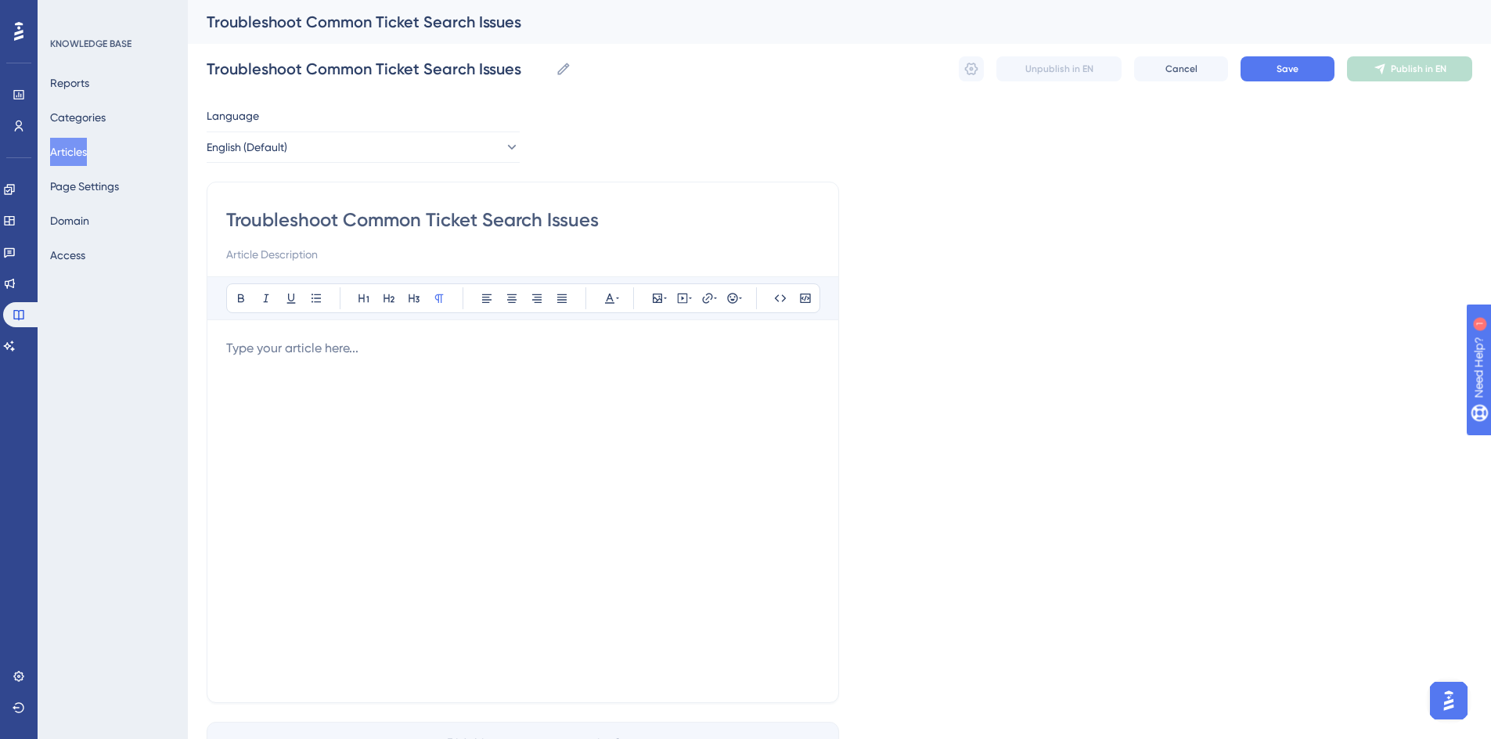
type input "Troubleshoot Common Ticket Search Issues"
click at [280, 357] on p at bounding box center [522, 348] width 593 height 19
click at [1297, 61] on button "Save" at bounding box center [1287, 68] width 94 height 25
click at [968, 68] on icon at bounding box center [971, 69] width 16 height 16
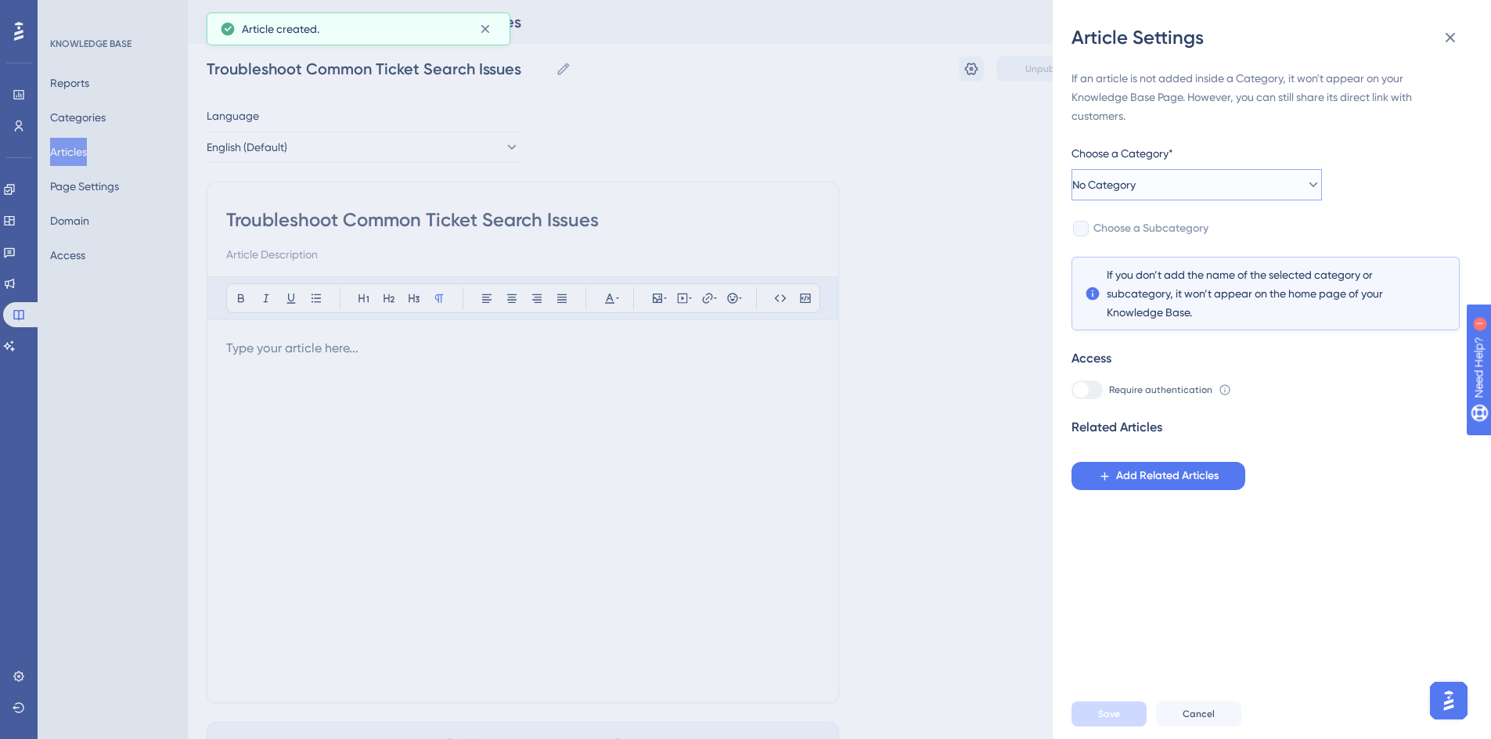
click at [1120, 196] on button "No Category" at bounding box center [1196, 184] width 250 height 31
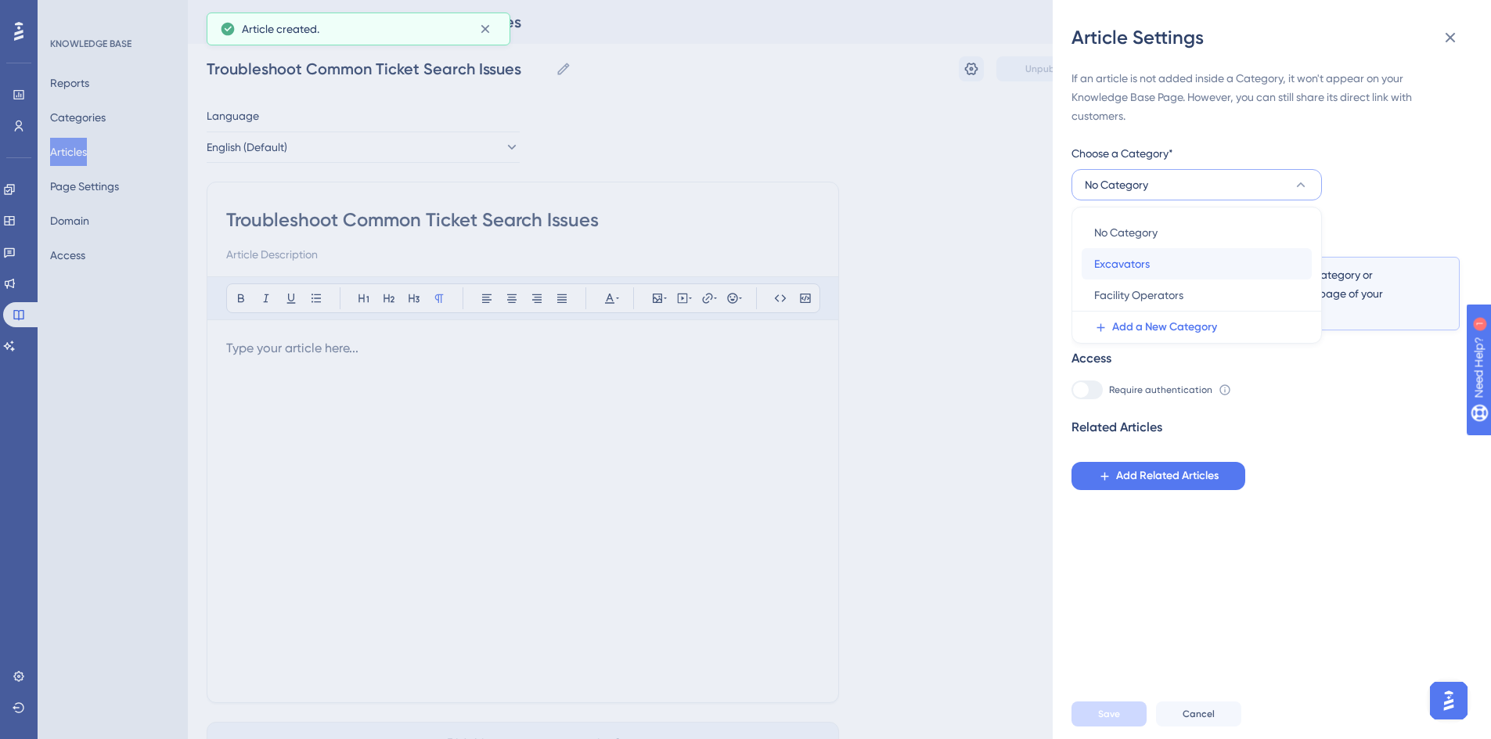
click at [1123, 257] on span "Excavators" at bounding box center [1122, 263] width 56 height 19
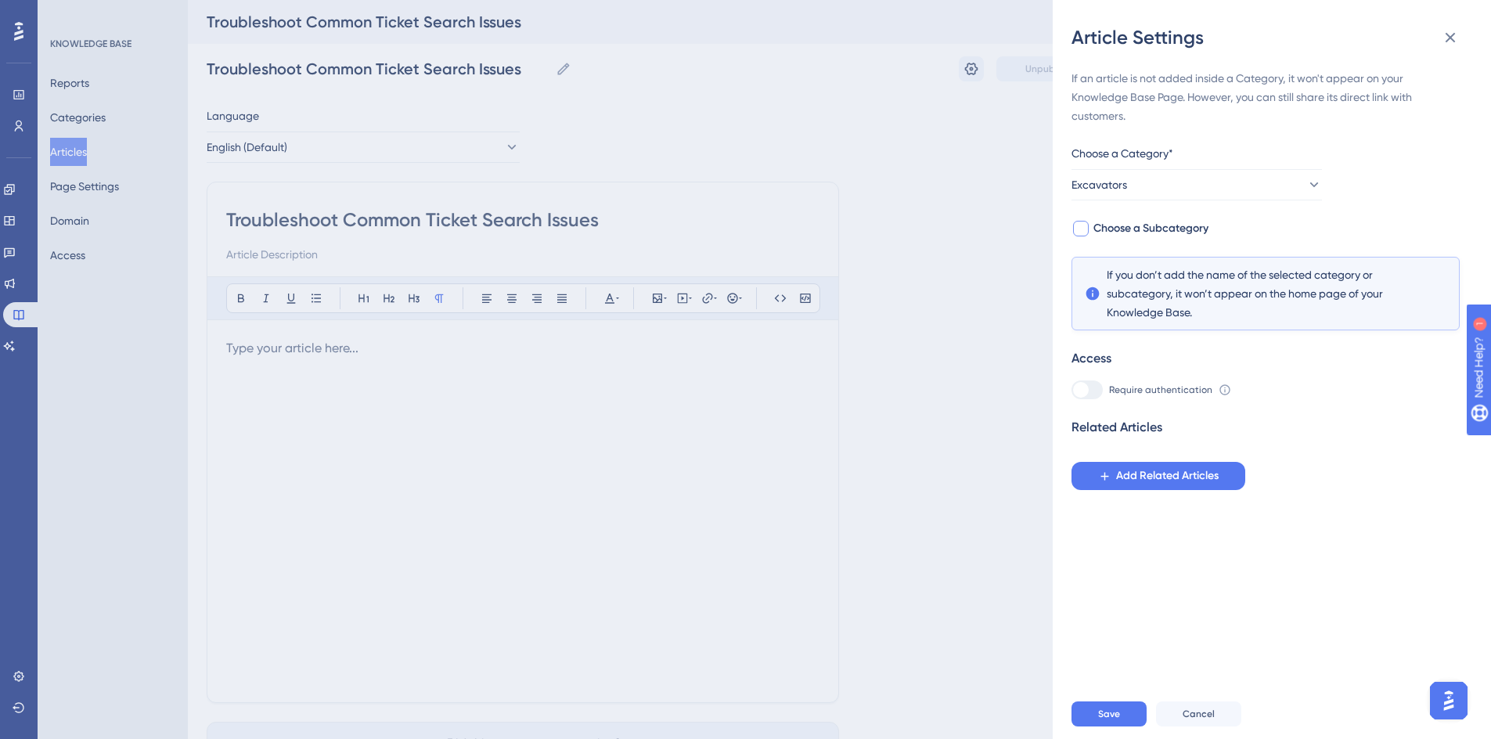
click at [1140, 224] on span "Choose a Subcategory" at bounding box center [1150, 228] width 115 height 19
checkbox input "true"
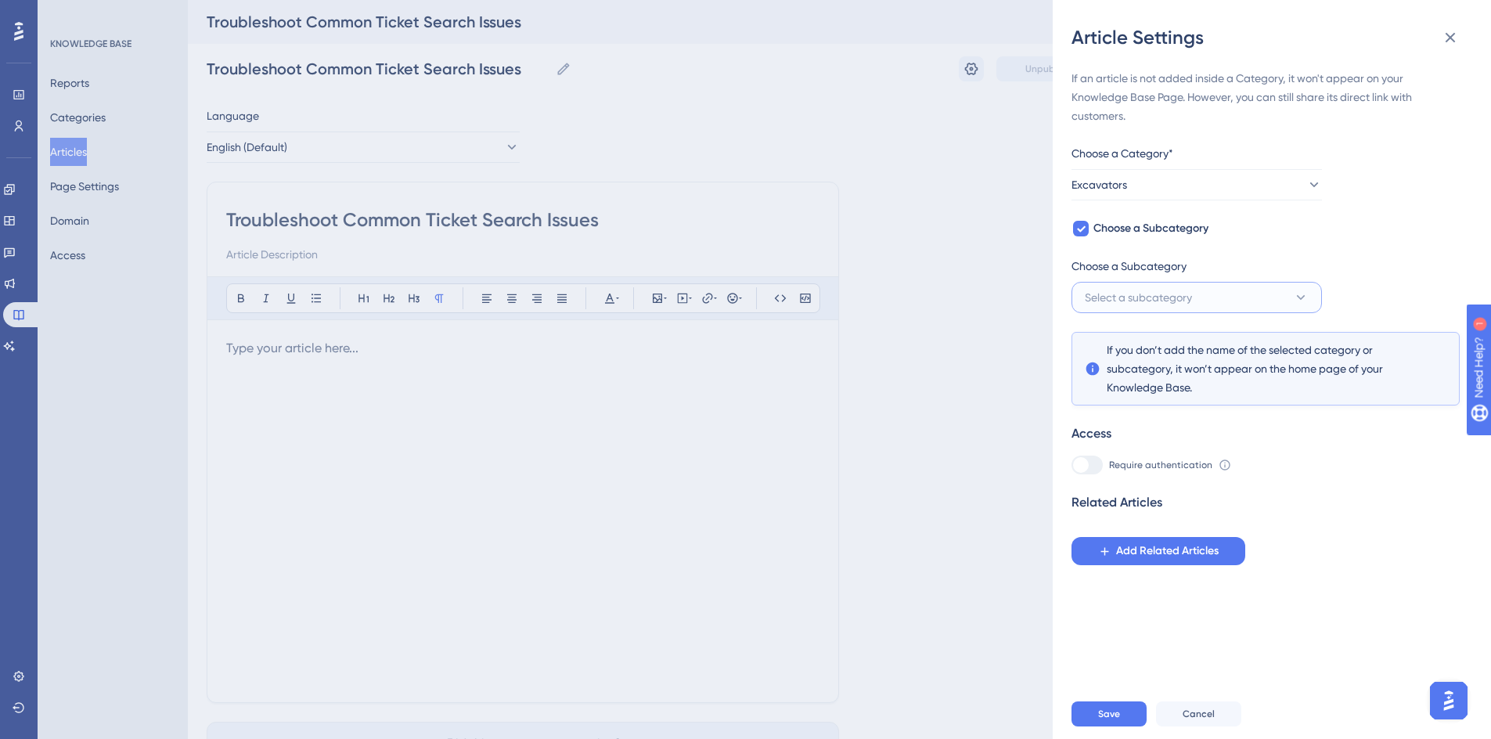
click at [1156, 297] on span "Select a subcategory" at bounding box center [1137, 297] width 107 height 19
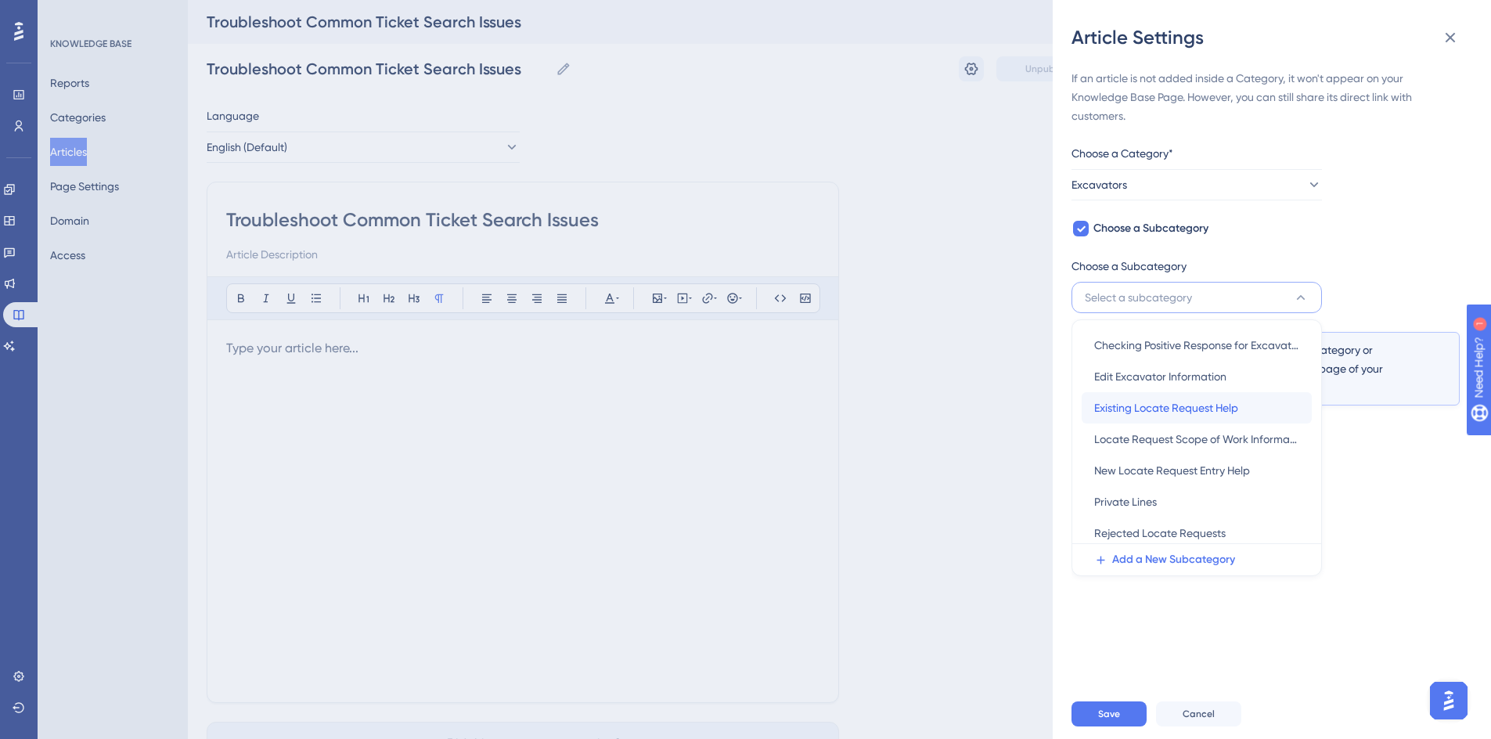
click at [1130, 401] on span "Existing Locate Request Help" at bounding box center [1166, 407] width 144 height 19
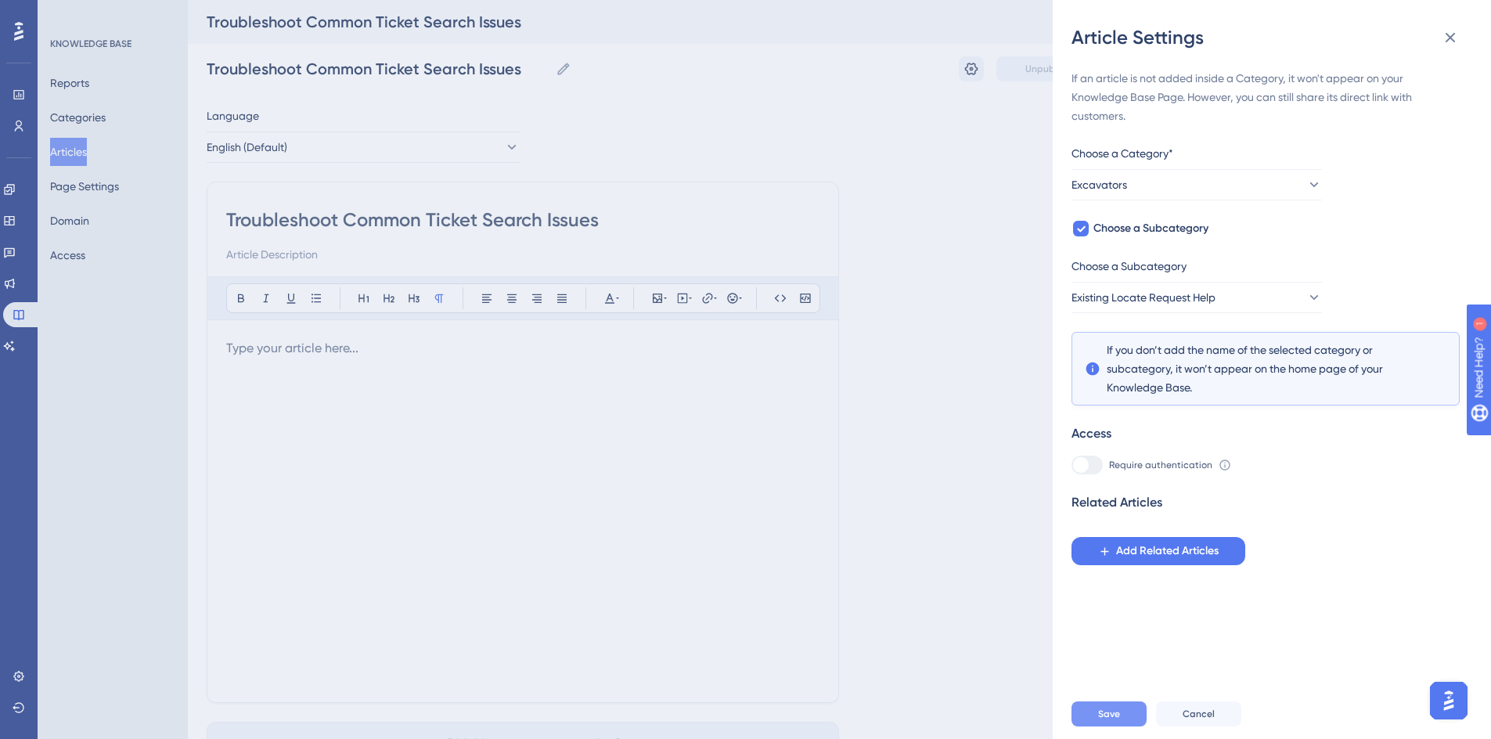
click at [1095, 725] on button "Save" at bounding box center [1108, 713] width 75 height 25
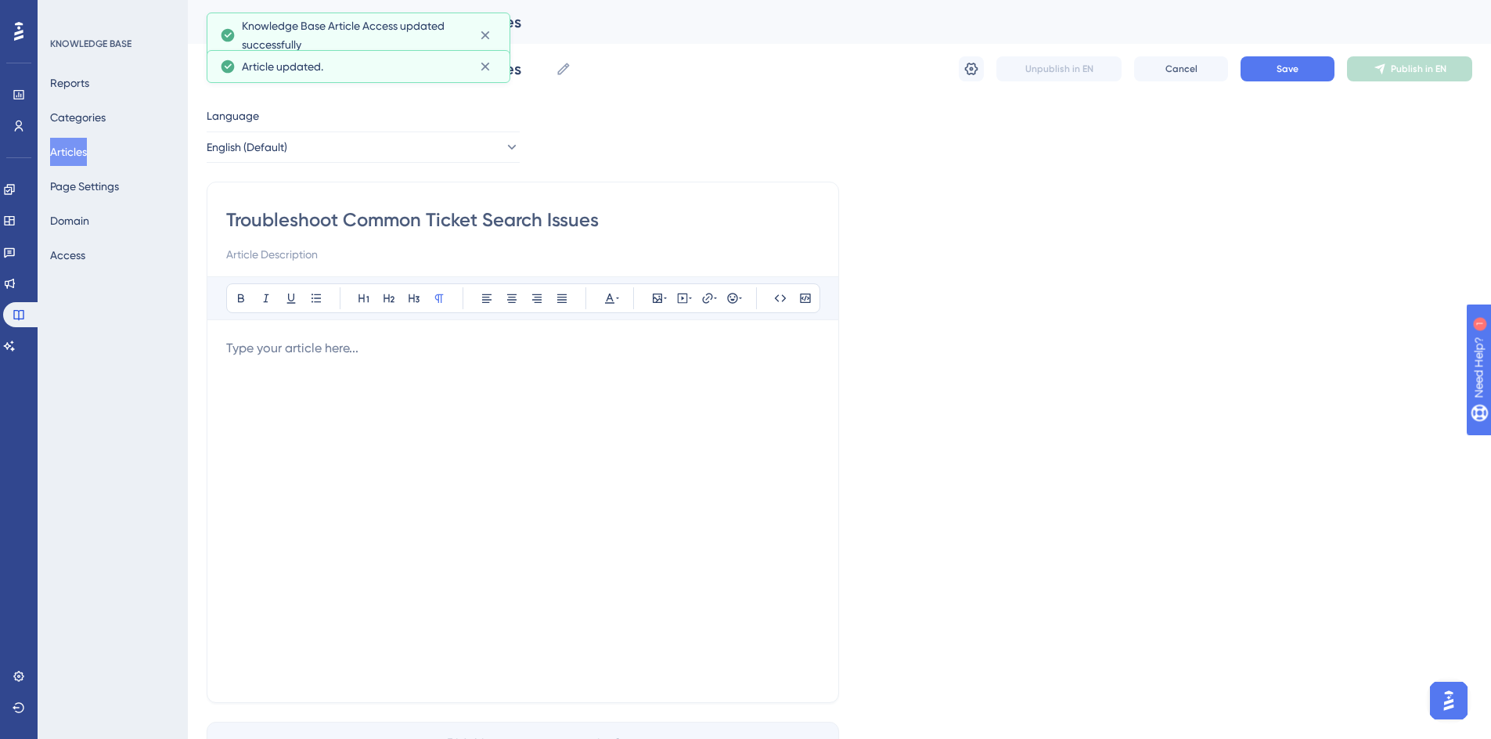
click at [269, 352] on p at bounding box center [522, 348] width 593 height 19
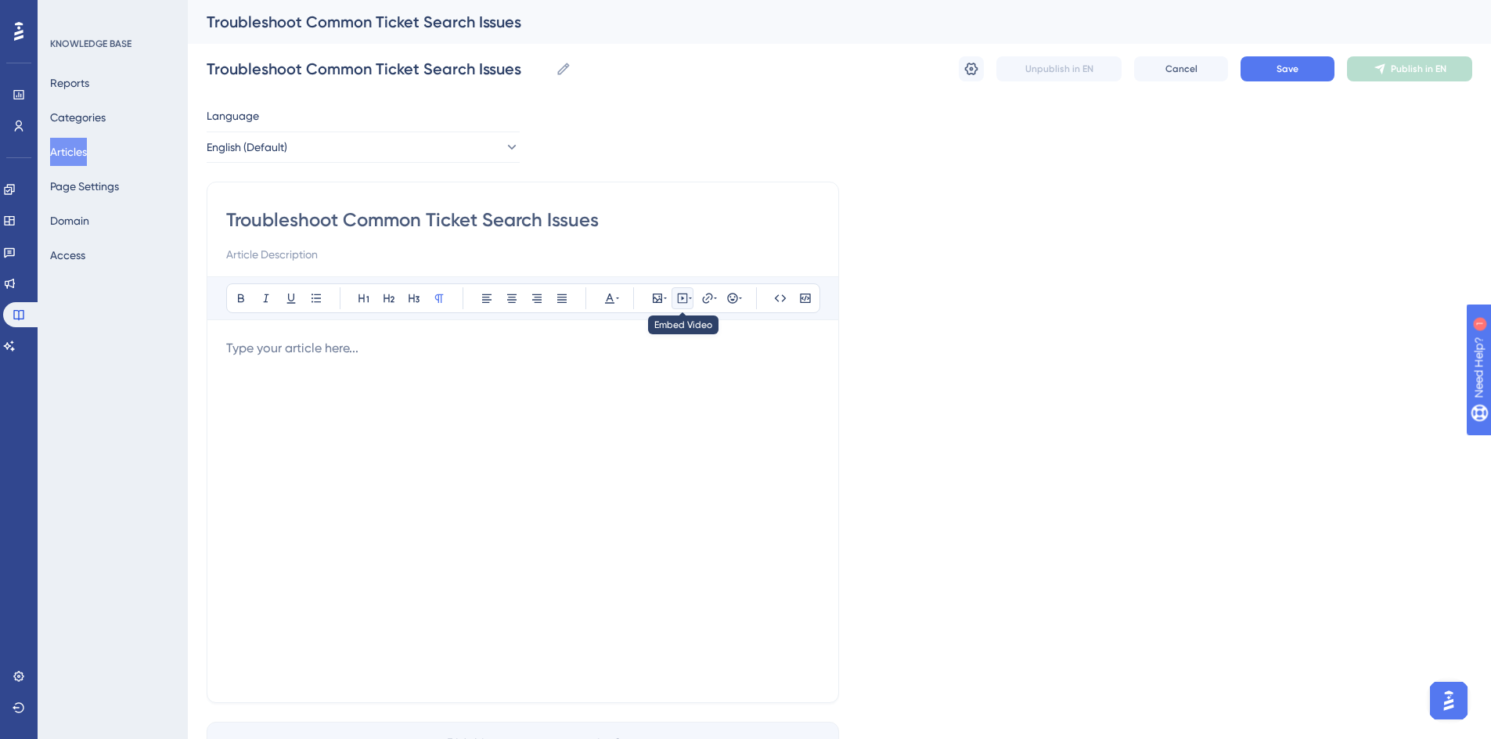
click at [681, 304] on icon at bounding box center [682, 298] width 13 height 13
click at [674, 375] on textarea at bounding box center [682, 395] width 238 height 70
paste textarea "<iframe src="[URL][DOMAIN_NAME]" width="100%" height="800" allow="fullscreen" s…"
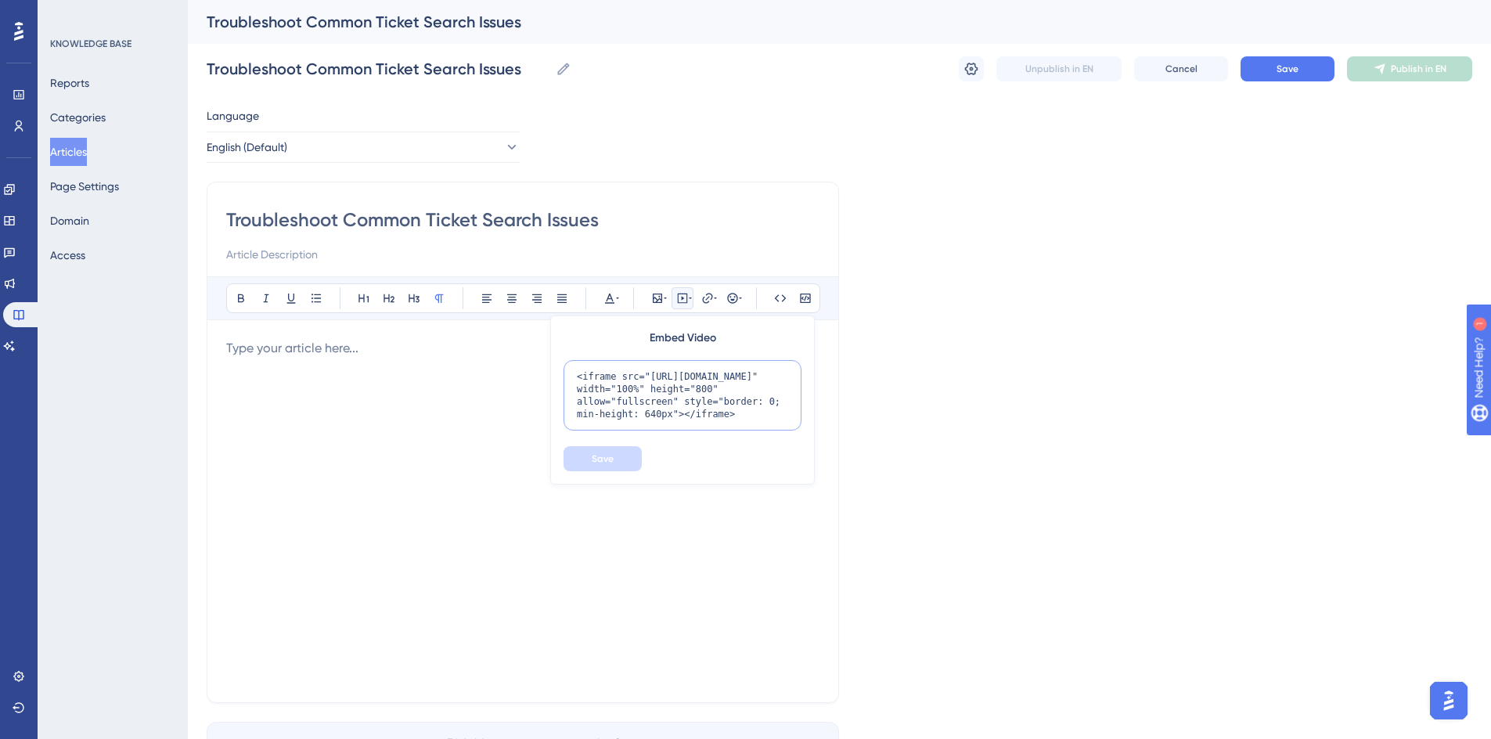
scroll to position [27, 0]
type textarea "<iframe src="[URL][DOMAIN_NAME]" width="100%" height="800" allow="fullscreen" s…"
click at [609, 461] on span "Save" at bounding box center [603, 458] width 22 height 13
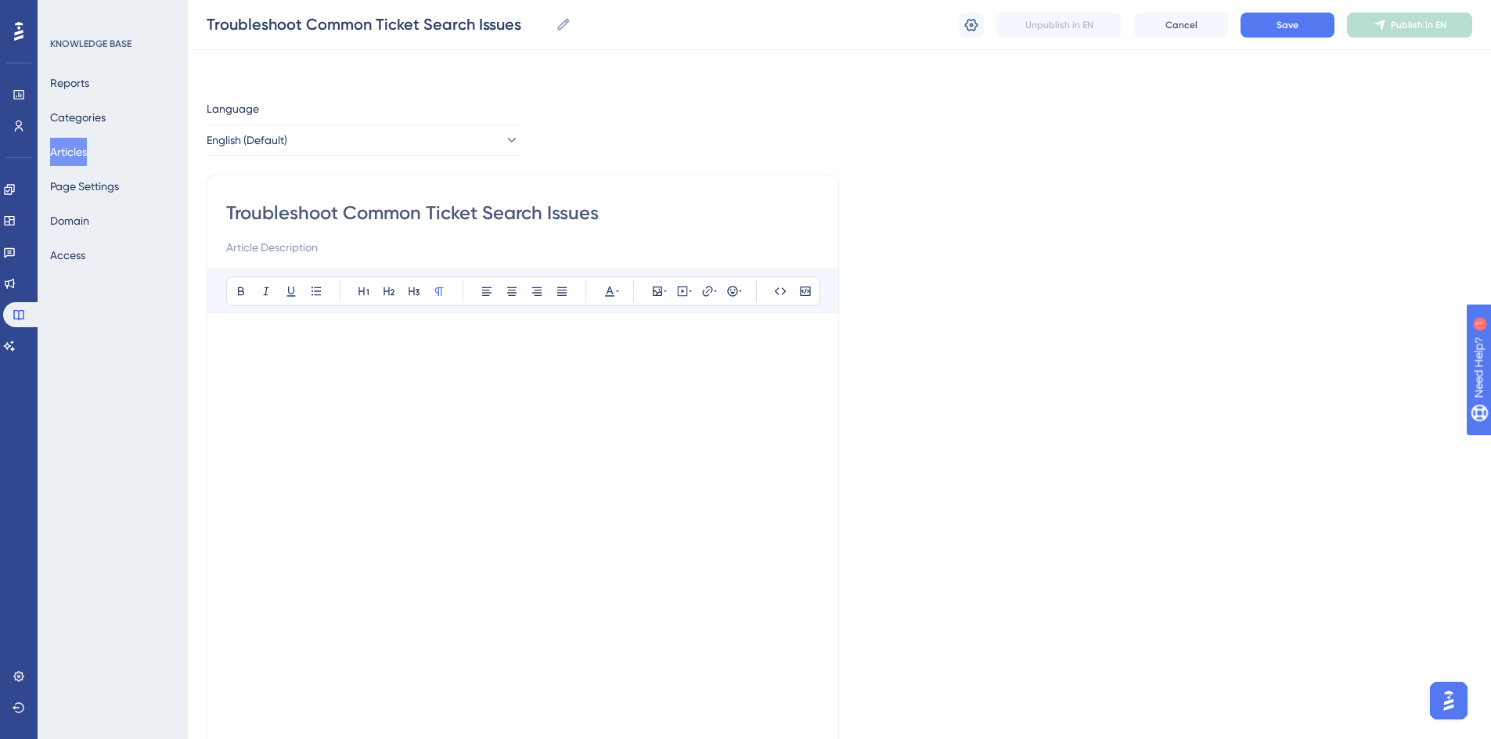
scroll to position [0, 0]
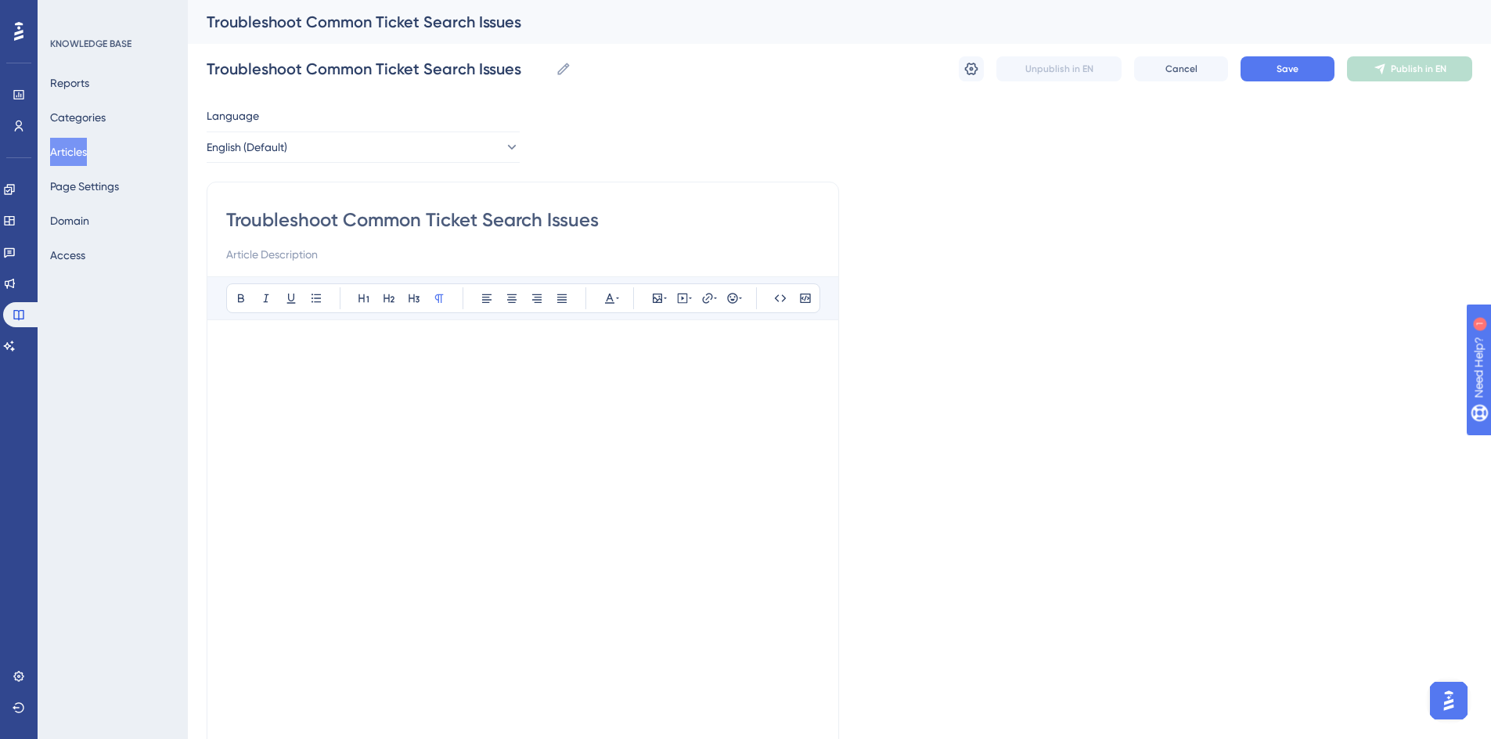
click at [411, 356] on p at bounding box center [522, 348] width 593 height 19
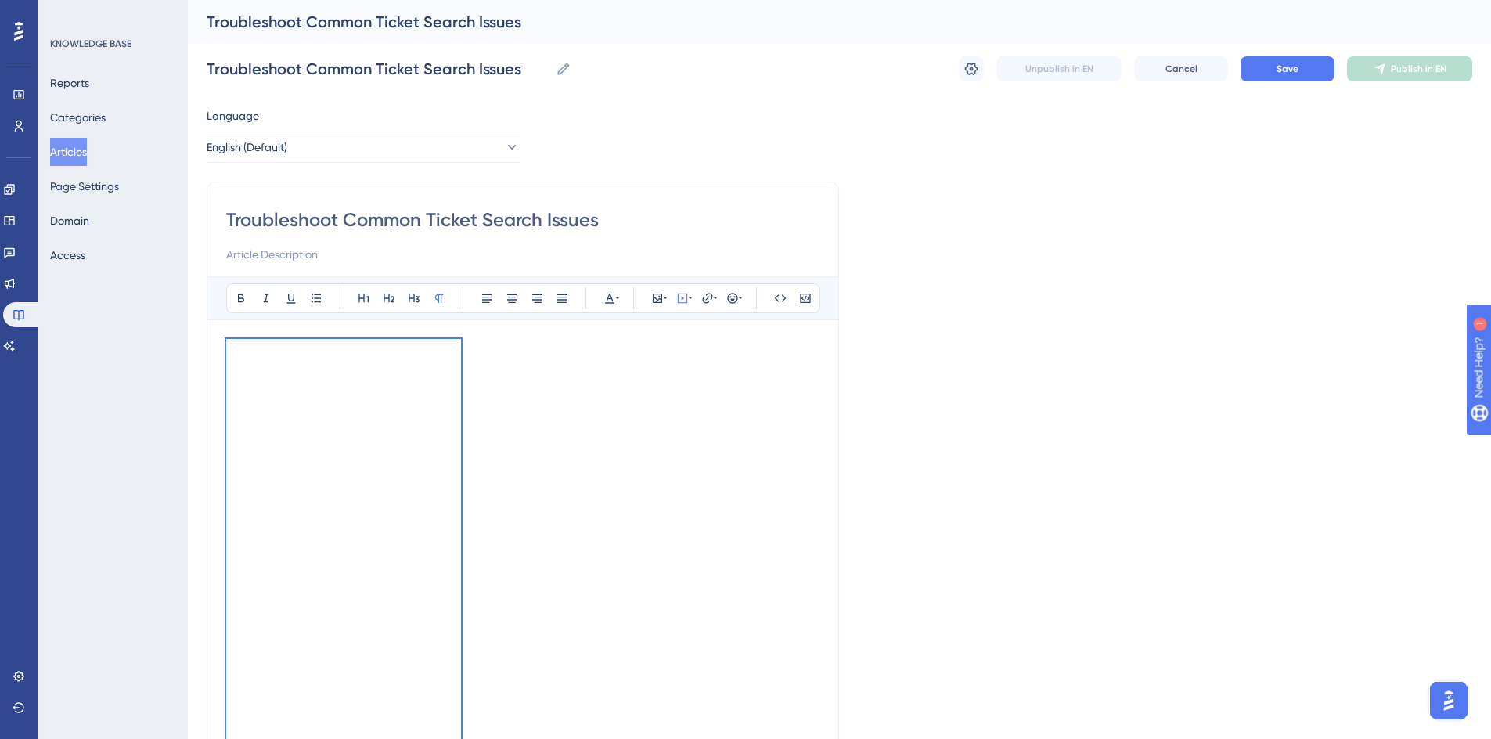
drag, startPoint x: 918, startPoint y: 305, endPoint x: 681, endPoint y: 490, distance: 300.5
click at [690, 488] on div at bounding box center [522, 653] width 593 height 629
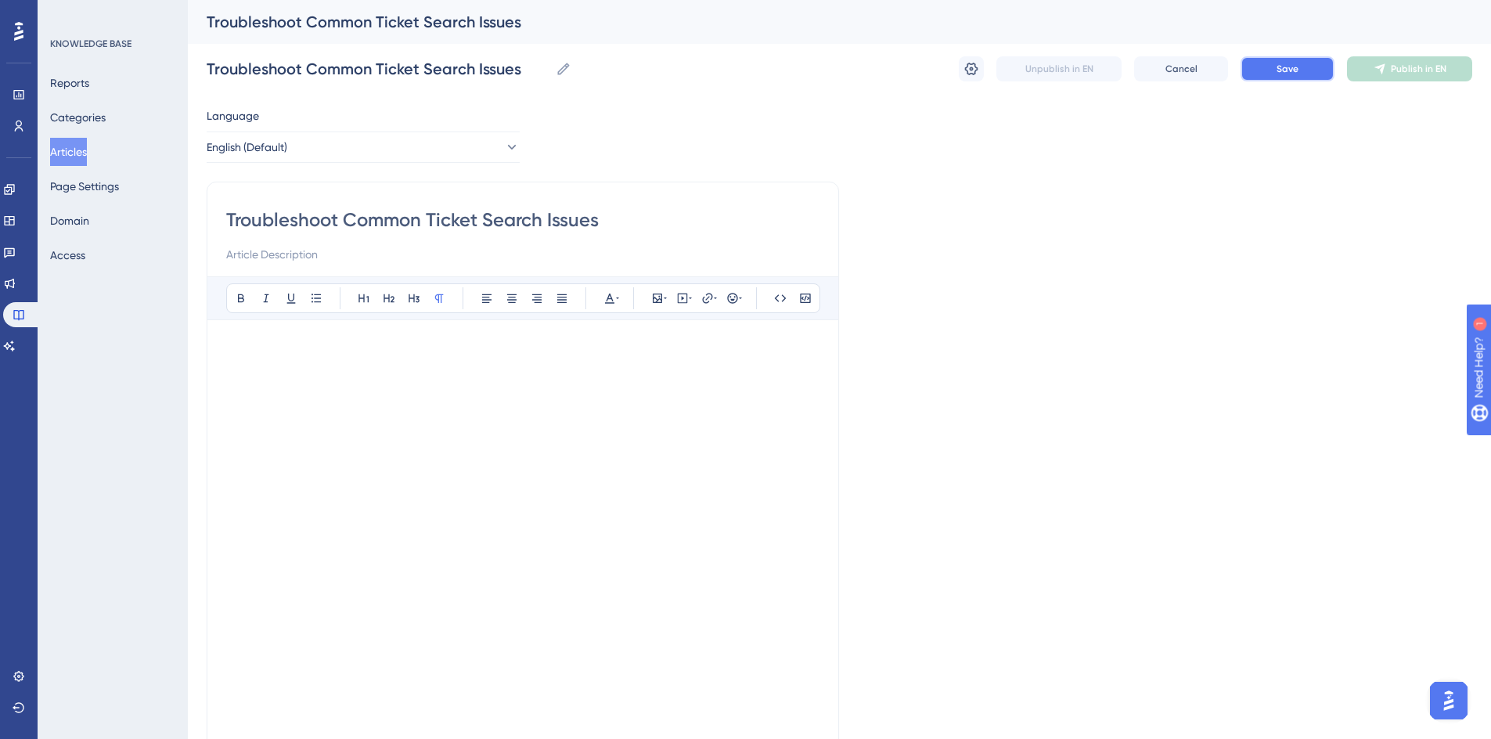
click at [1289, 73] on span "Save" at bounding box center [1287, 69] width 22 height 13
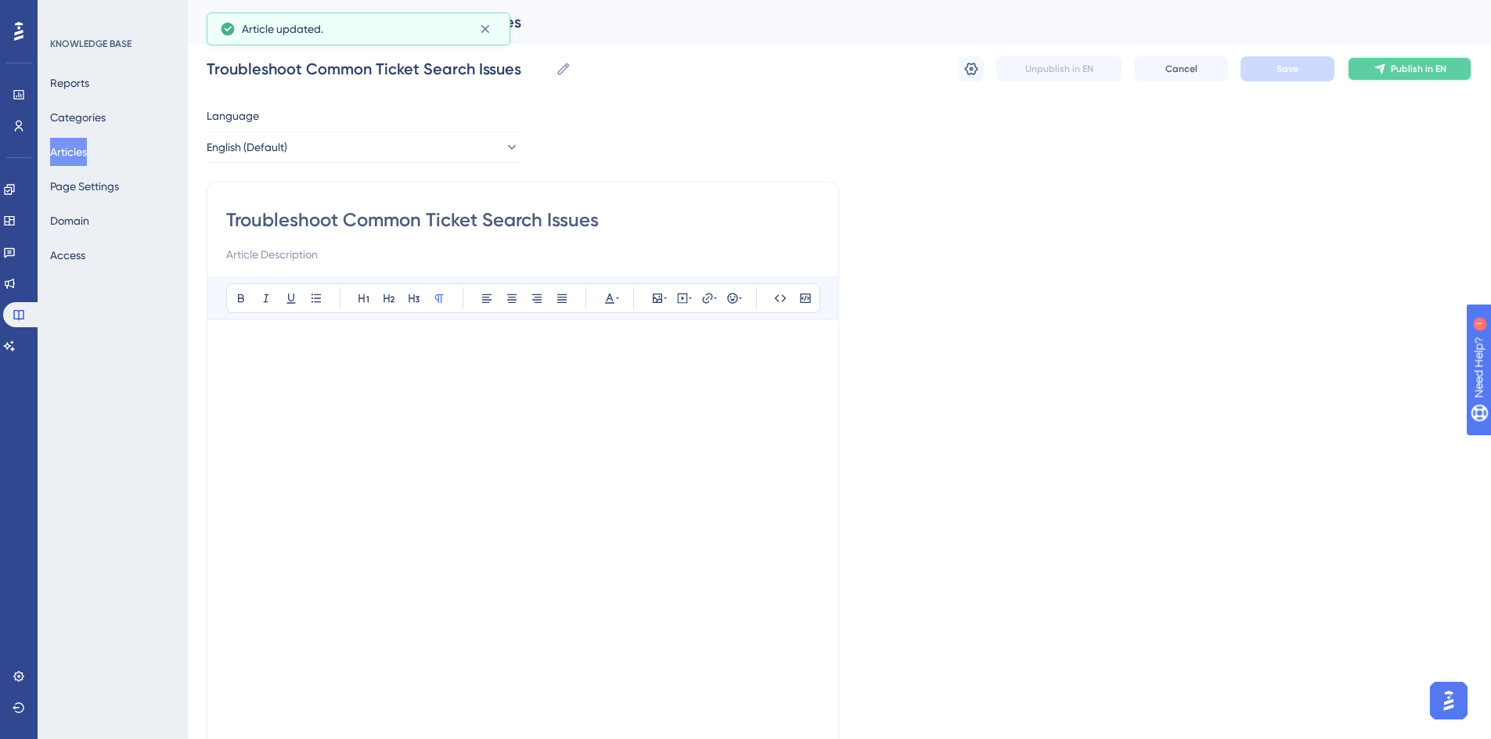
click at [1398, 69] on span "Publish in EN" at bounding box center [1418, 69] width 56 height 13
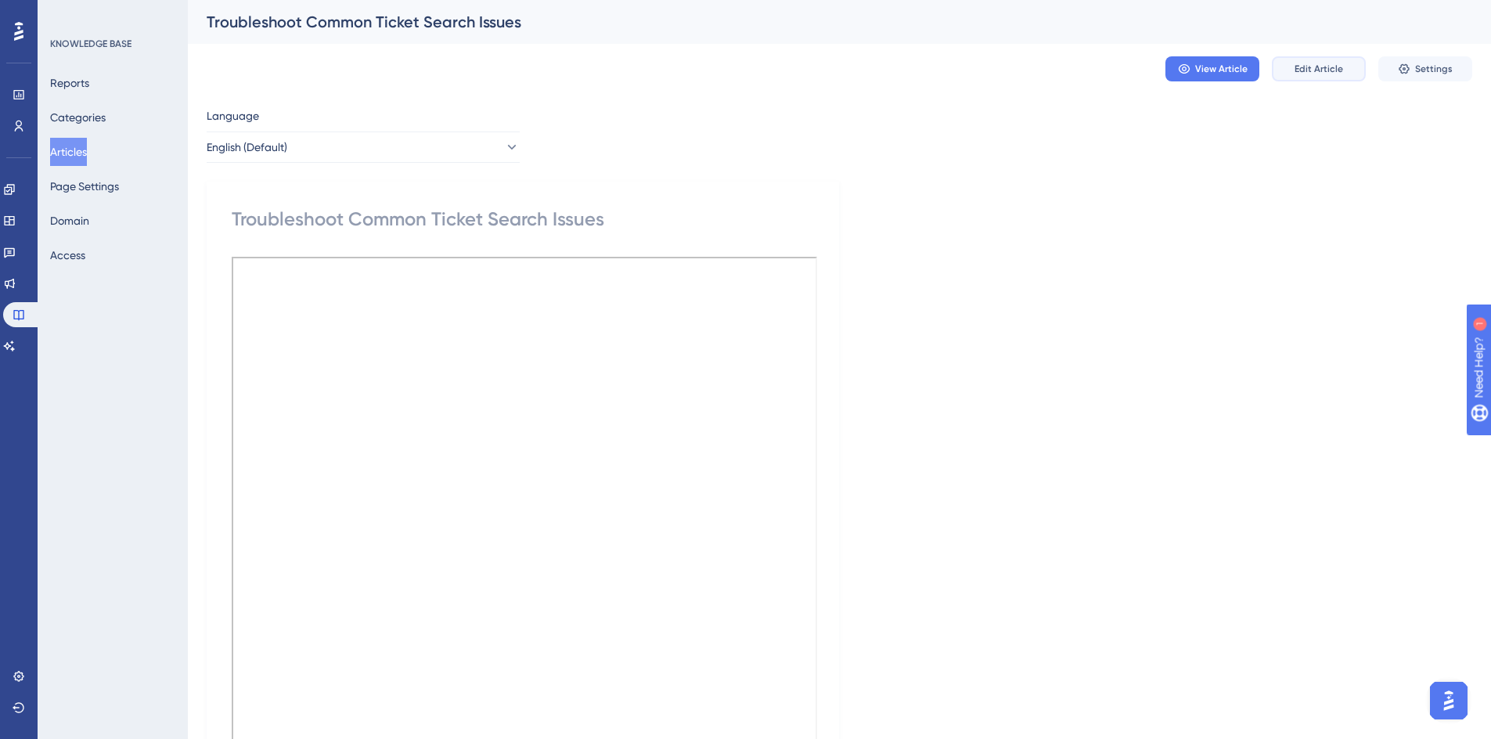
click at [1314, 73] on span "Edit Article" at bounding box center [1318, 69] width 49 height 13
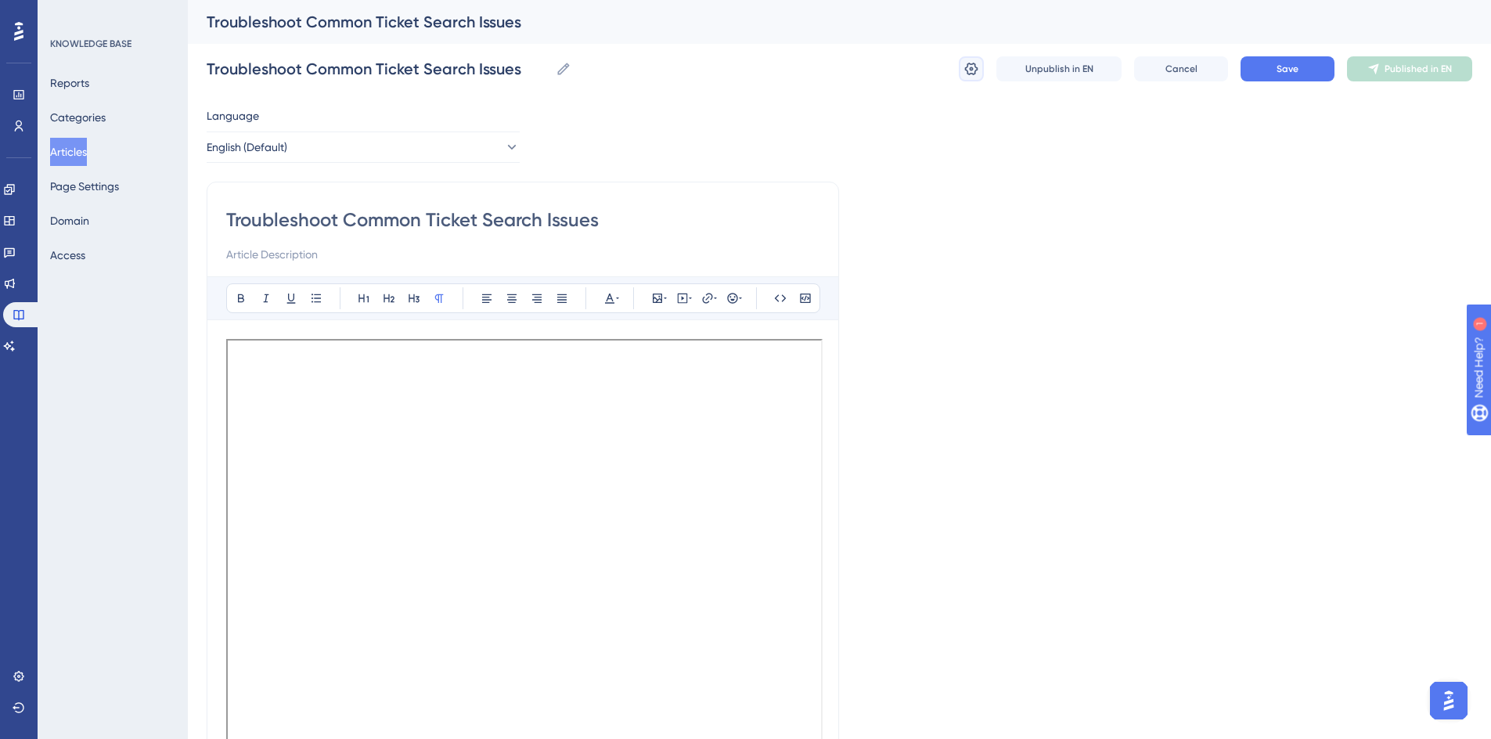
click at [958, 76] on button at bounding box center [970, 68] width 25 height 25
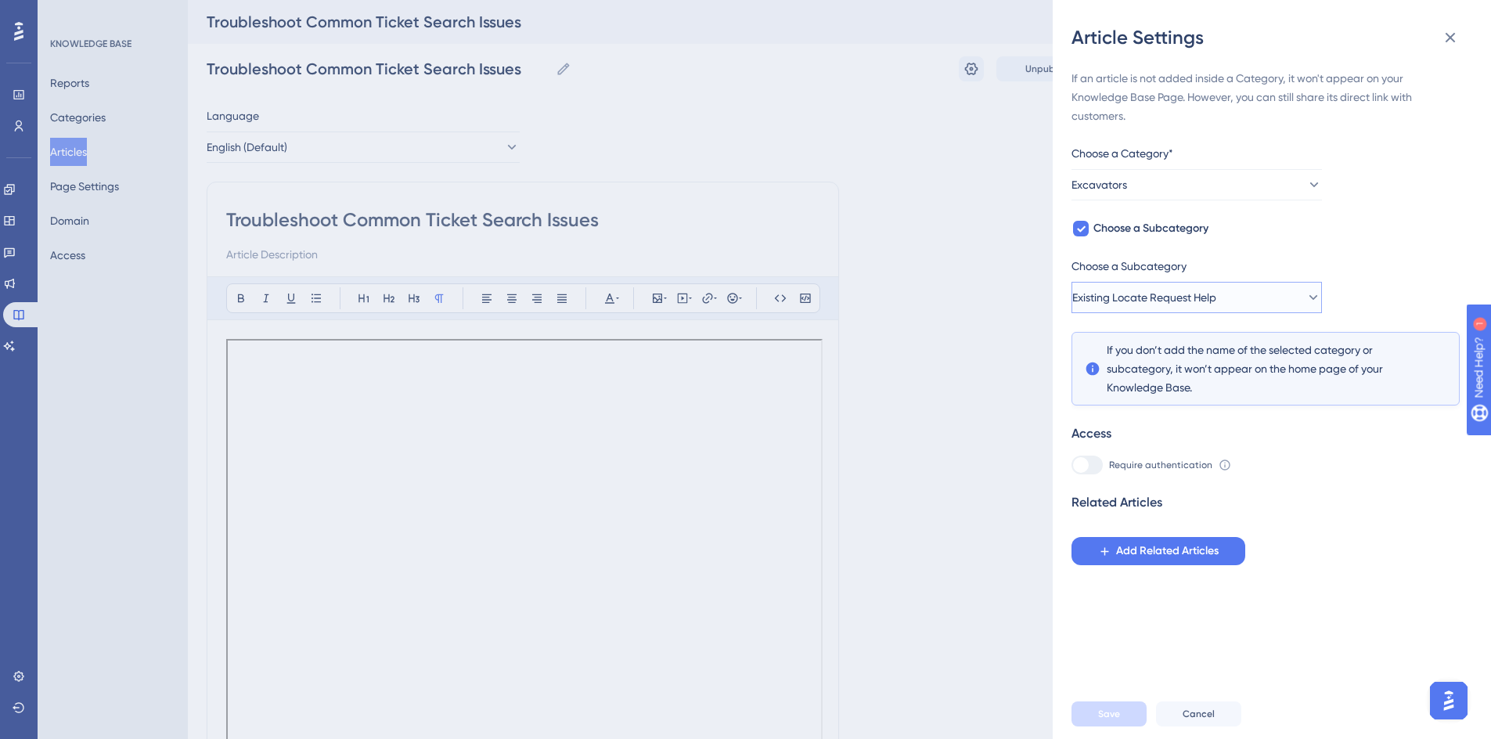
click at [1145, 296] on span "Existing Locate Request Help" at bounding box center [1144, 297] width 144 height 19
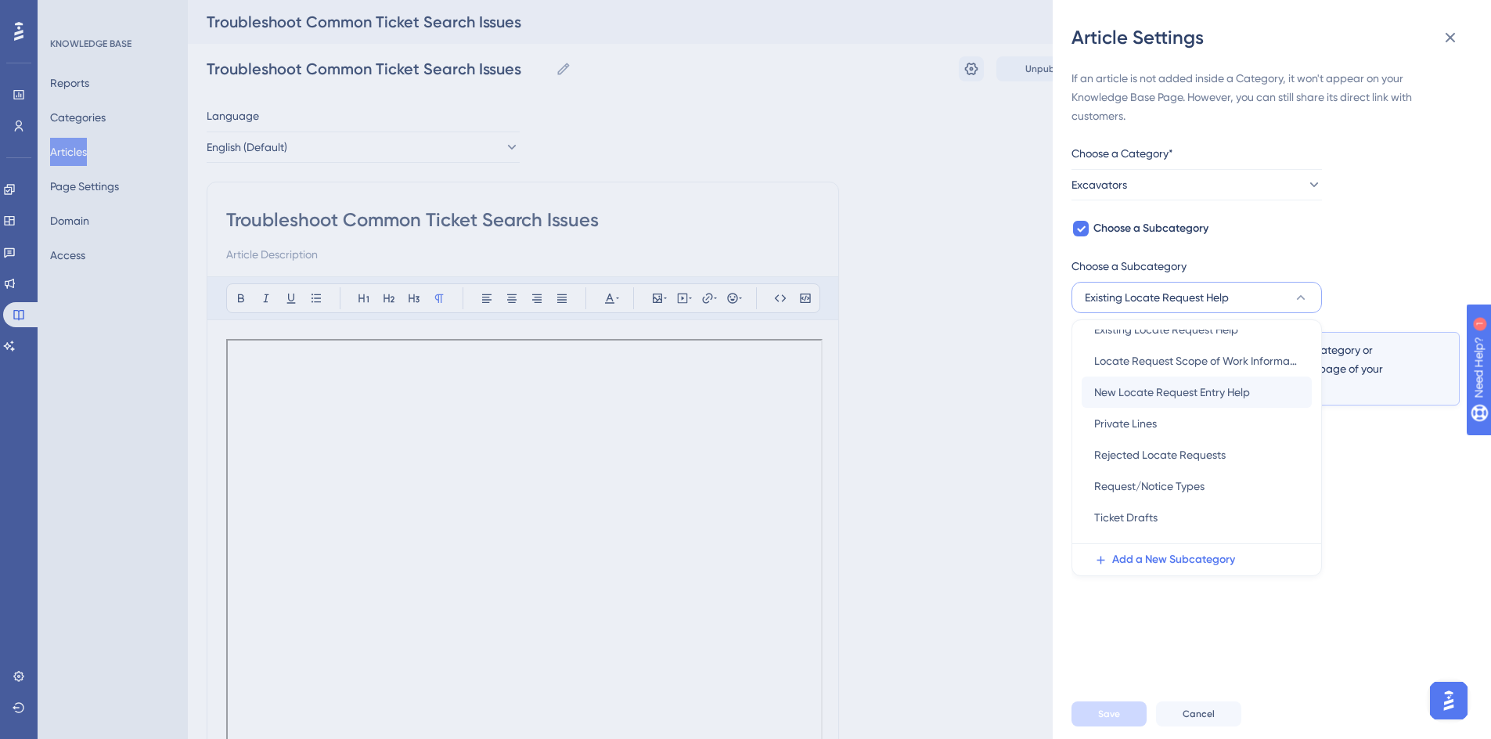
scroll to position [131, 0]
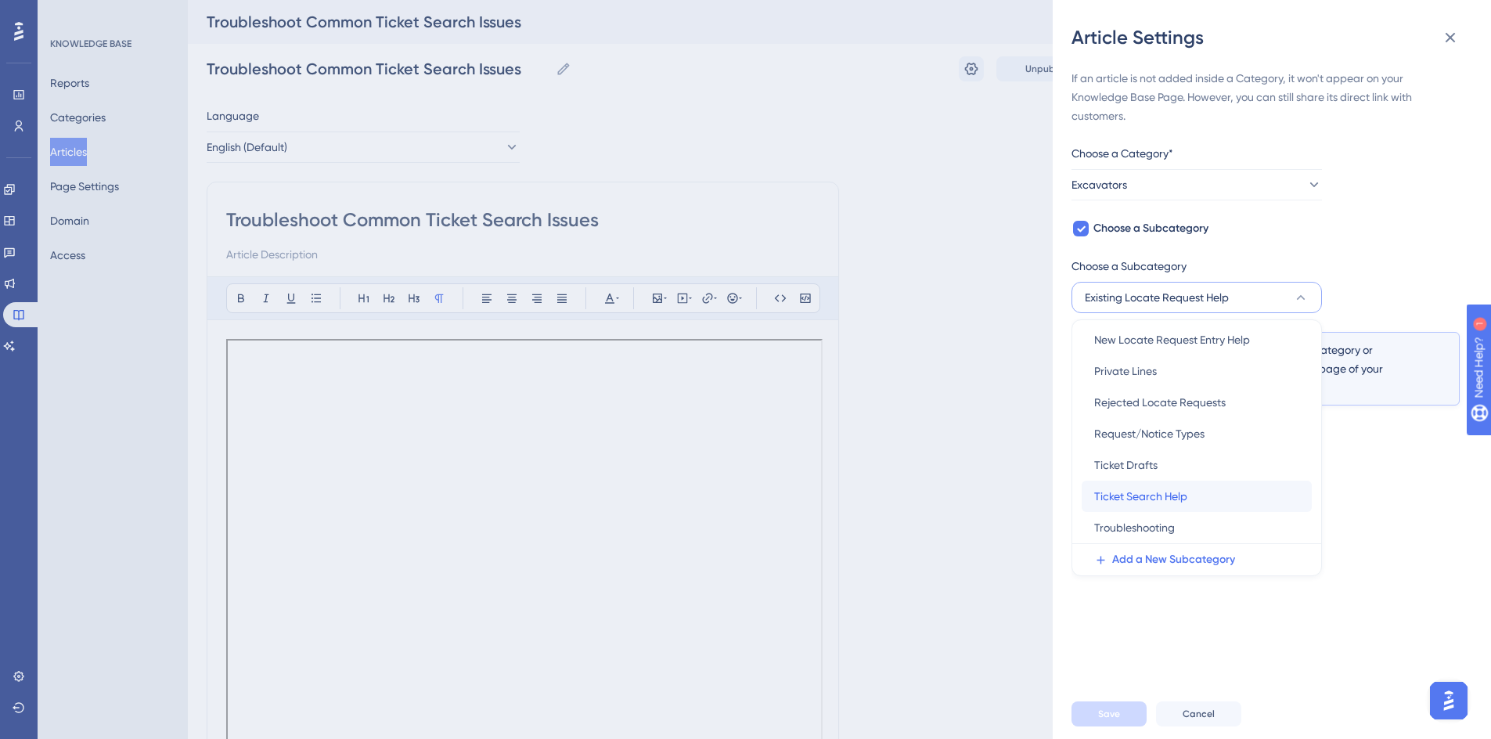
click at [1111, 484] on div "Ticket Search Help Ticket Search Help" at bounding box center [1196, 495] width 205 height 31
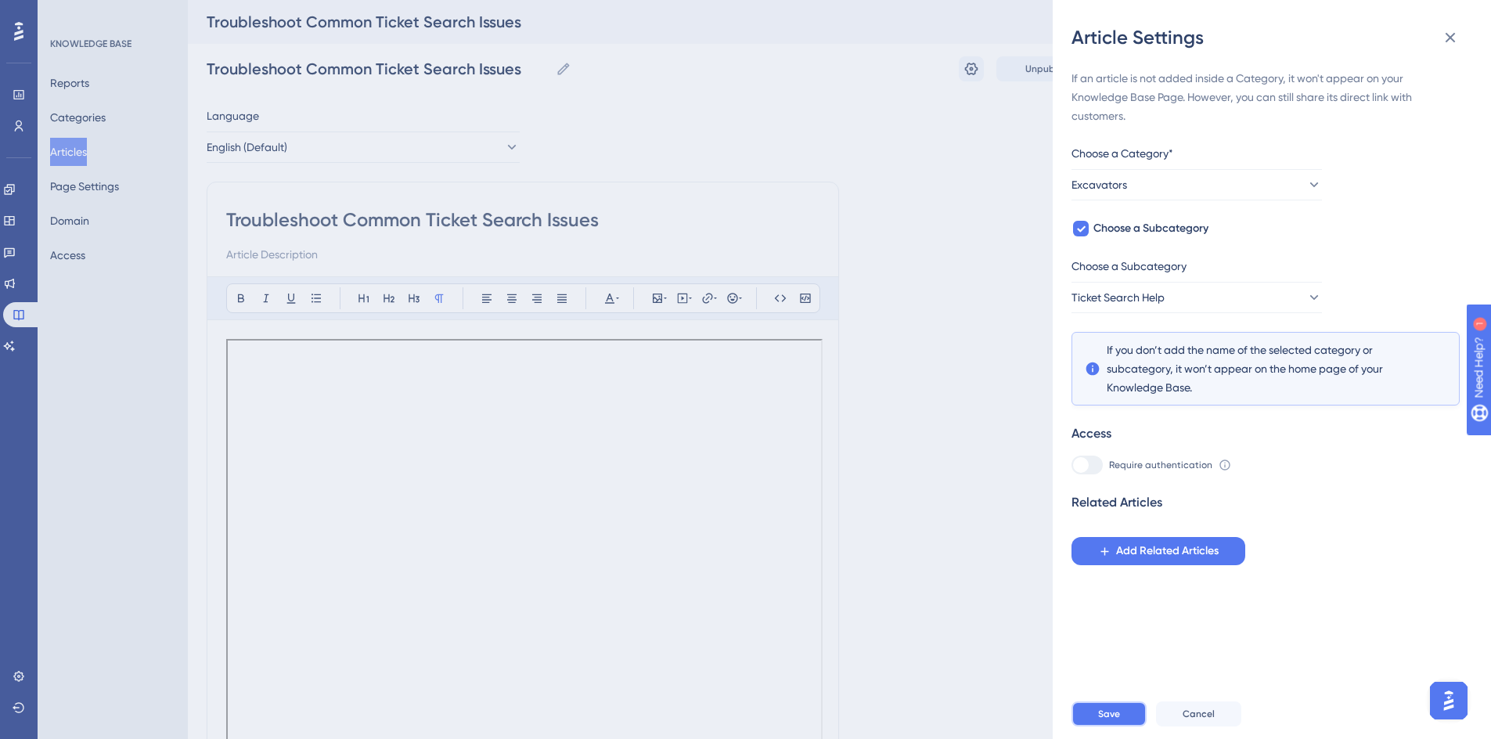
click at [1122, 723] on button "Save" at bounding box center [1108, 713] width 75 height 25
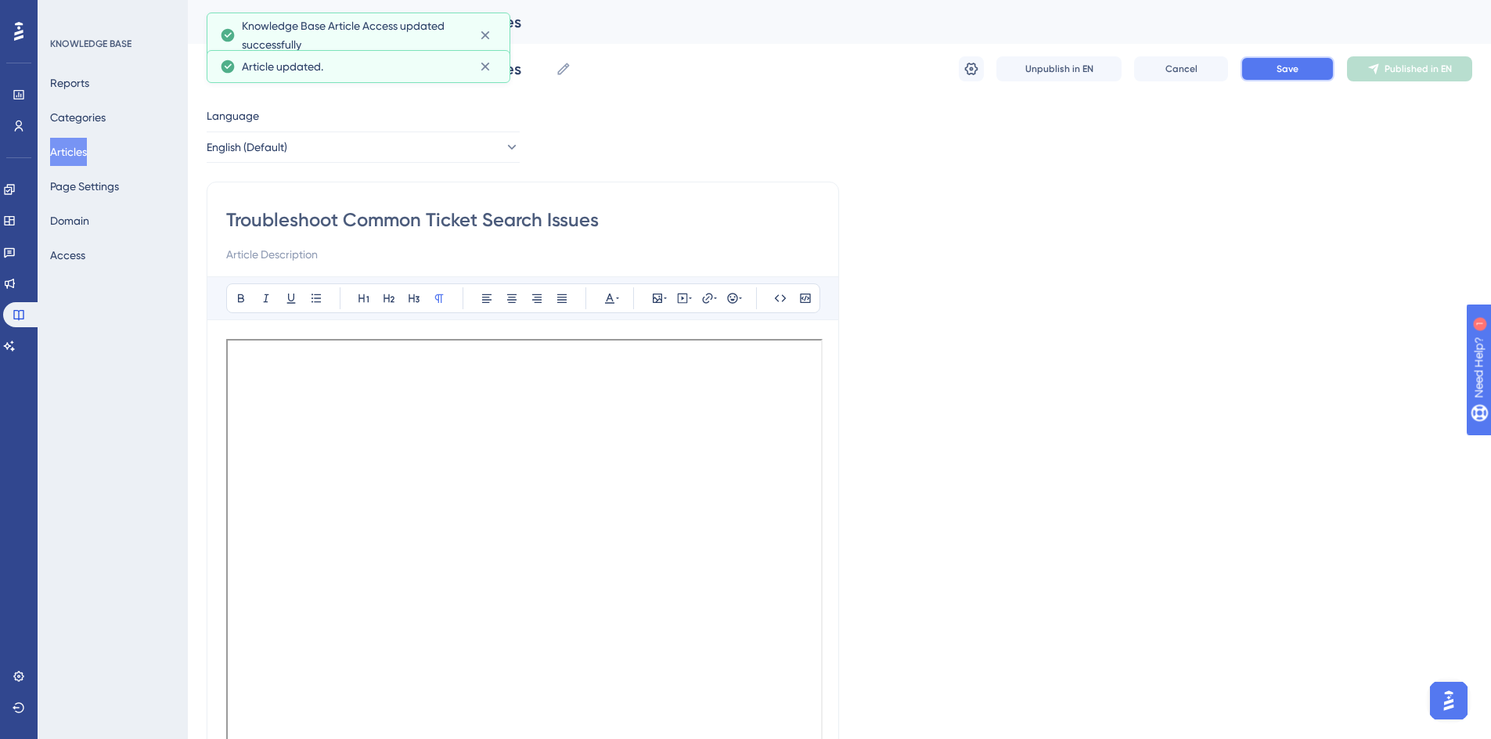
click at [1289, 64] on span "Save" at bounding box center [1287, 69] width 22 height 13
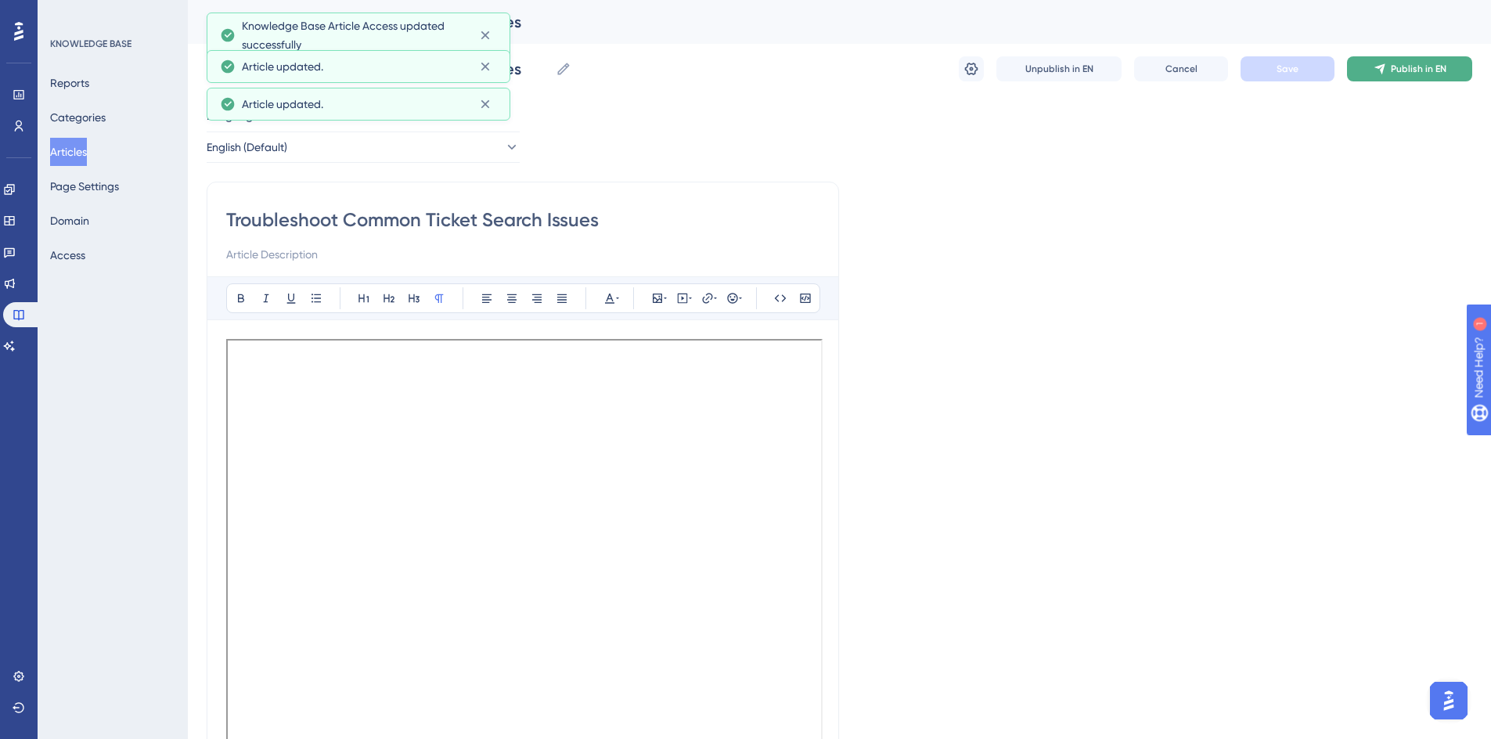
click at [1411, 67] on span "Publish in EN" at bounding box center [1418, 69] width 56 height 13
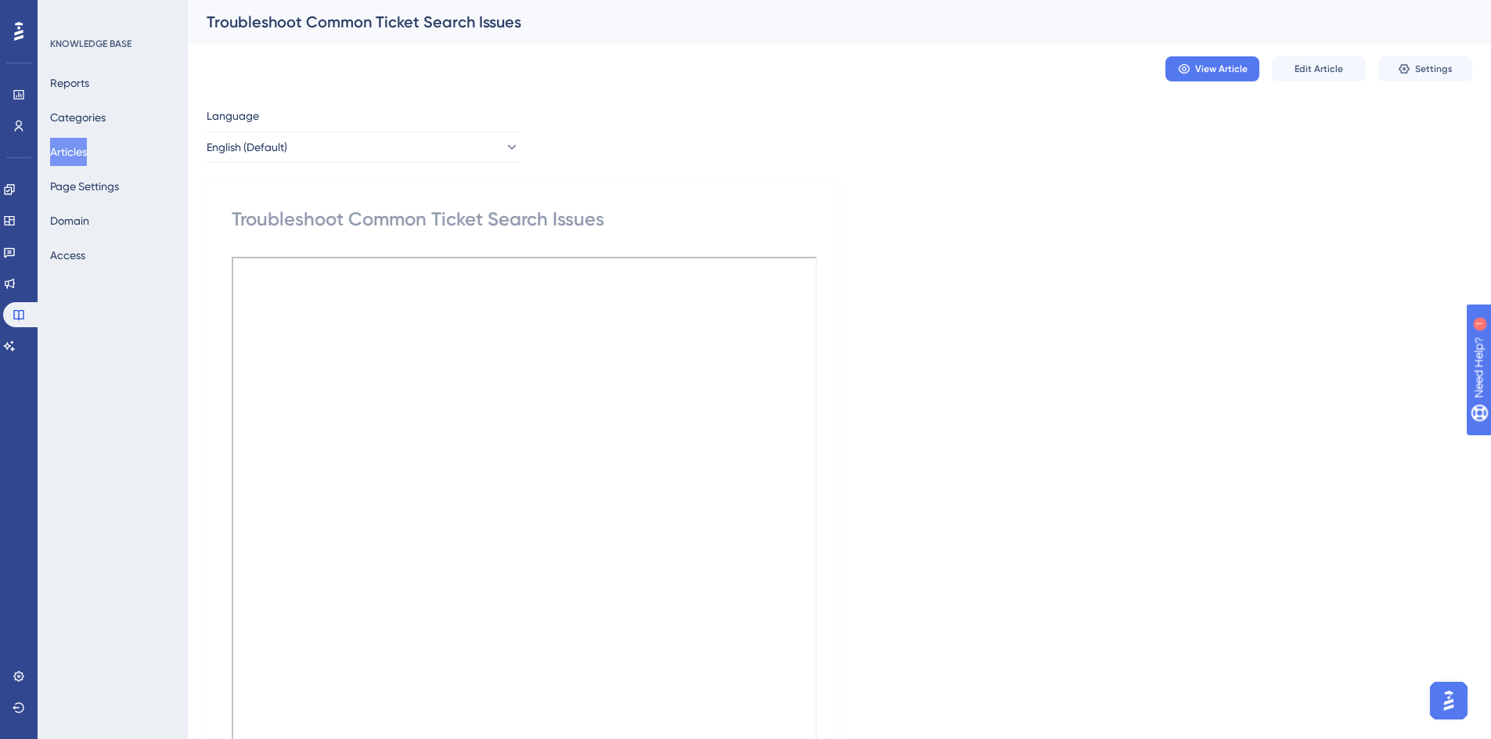
click at [87, 156] on button "Articles" at bounding box center [68, 152] width 37 height 28
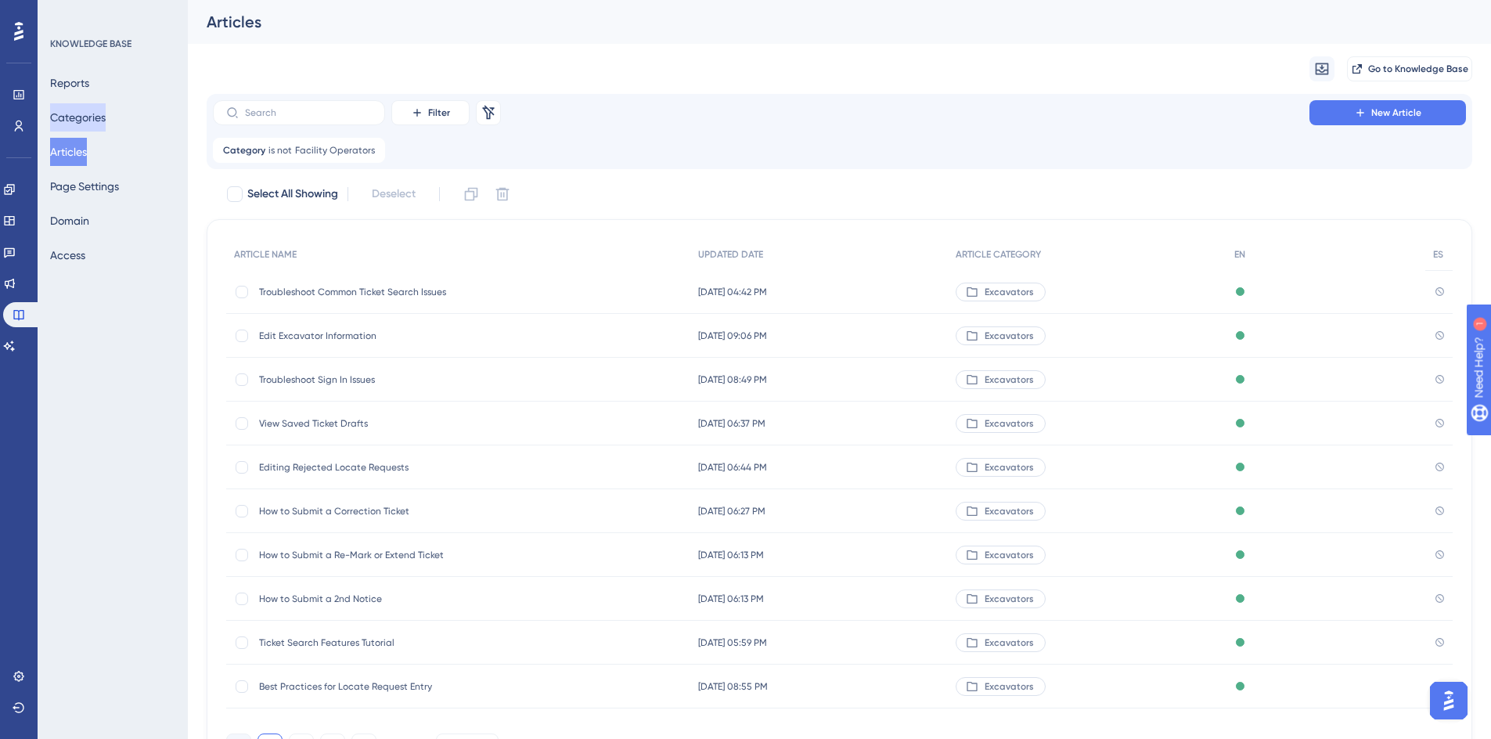
click at [75, 123] on button "Categories" at bounding box center [78, 117] width 56 height 28
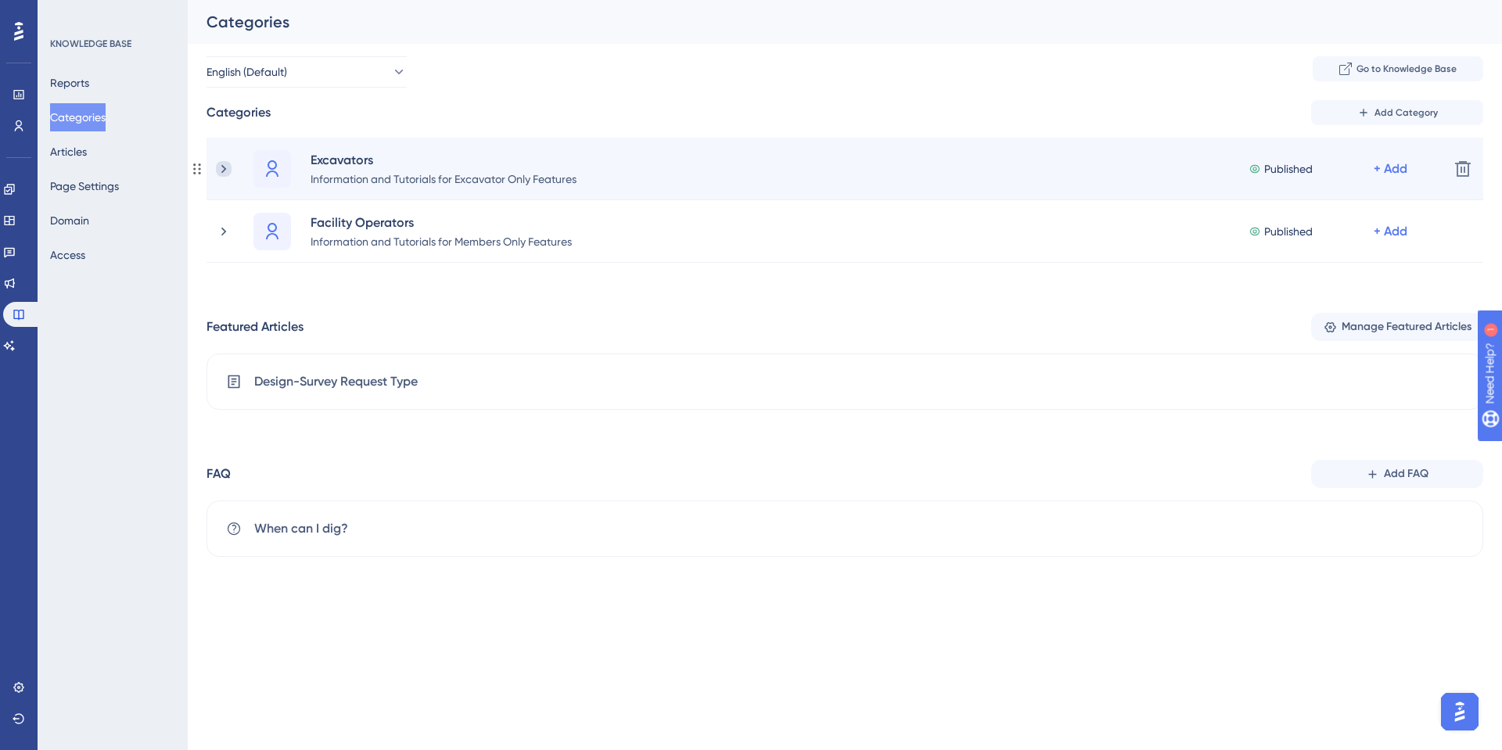
click at [225, 167] on icon at bounding box center [224, 169] width 16 height 16
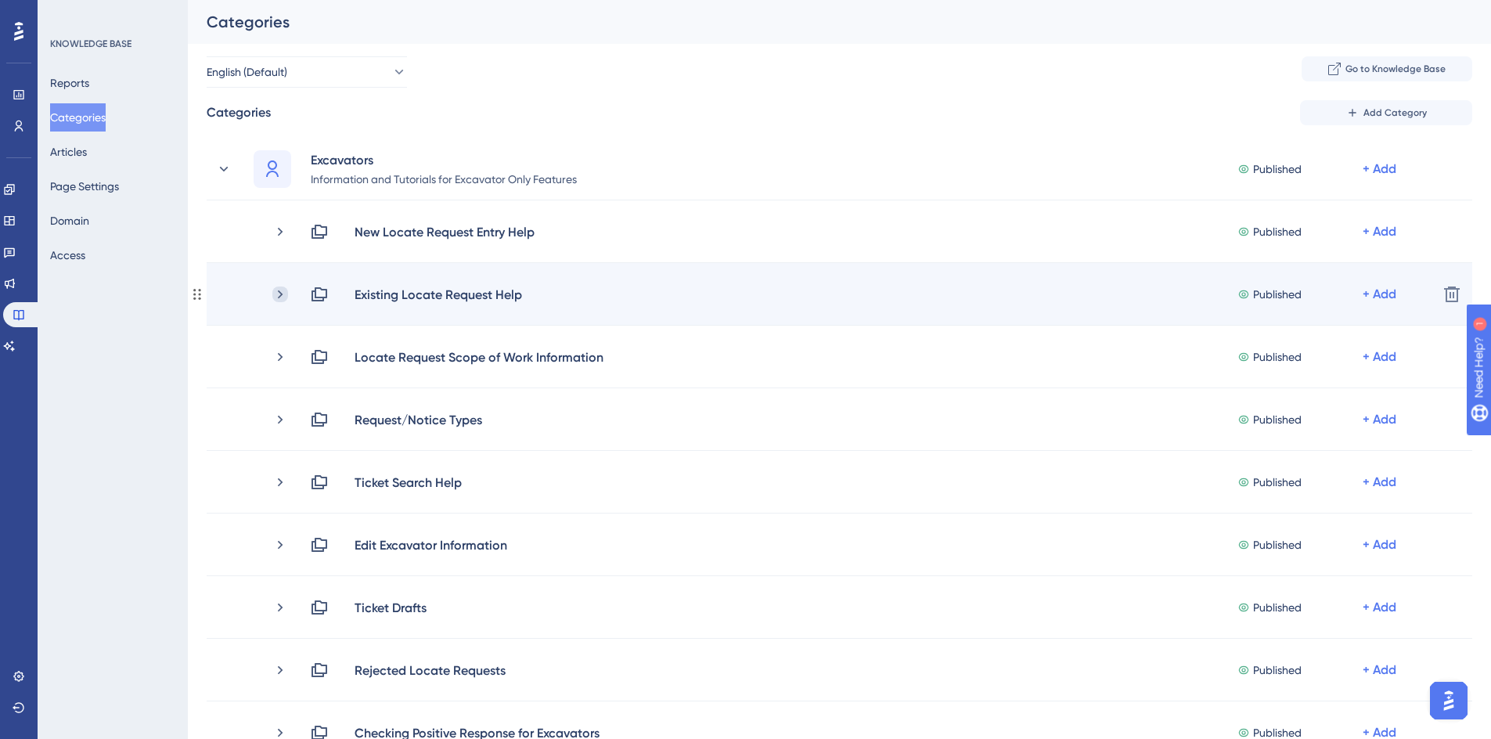
click at [277, 293] on icon at bounding box center [280, 294] width 16 height 16
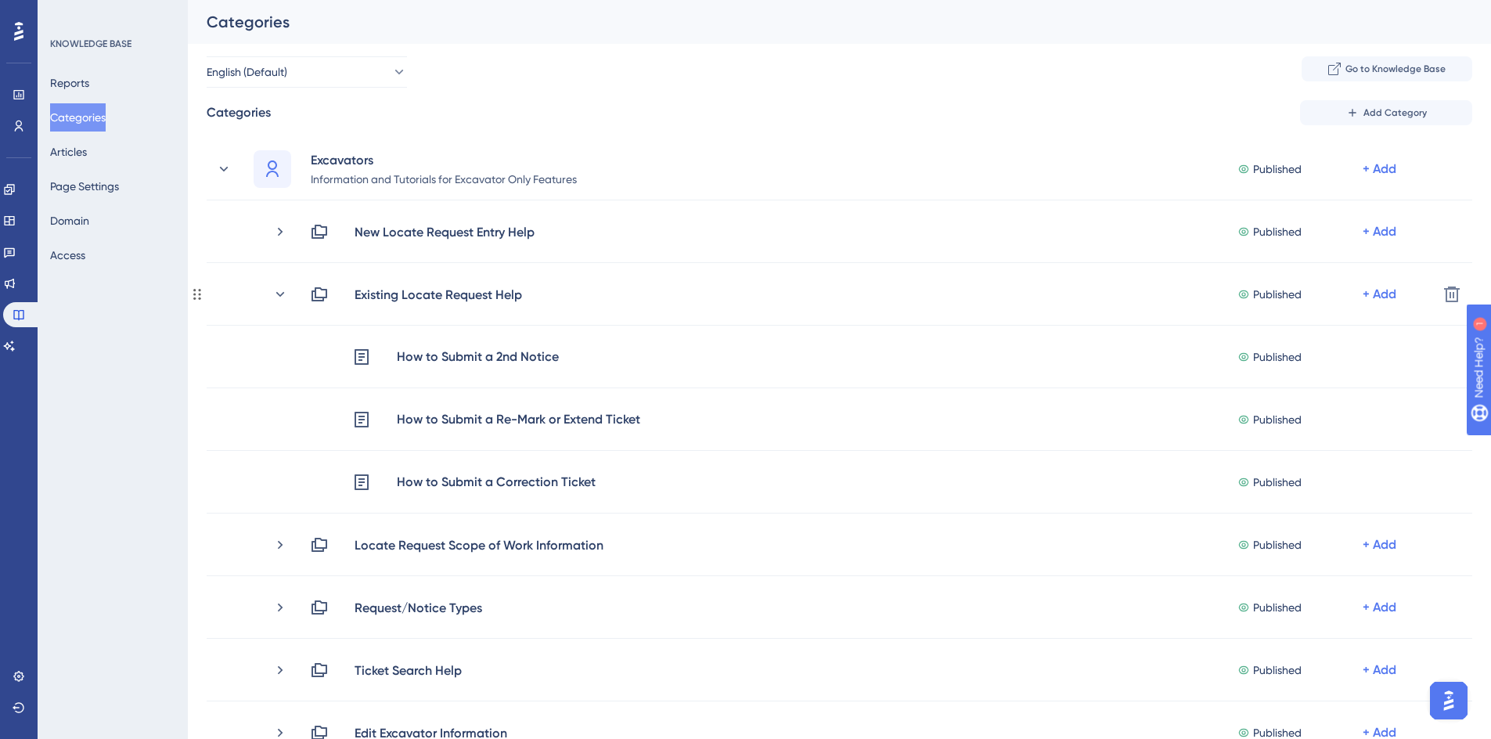
click at [277, 293] on icon at bounding box center [280, 294] width 16 height 16
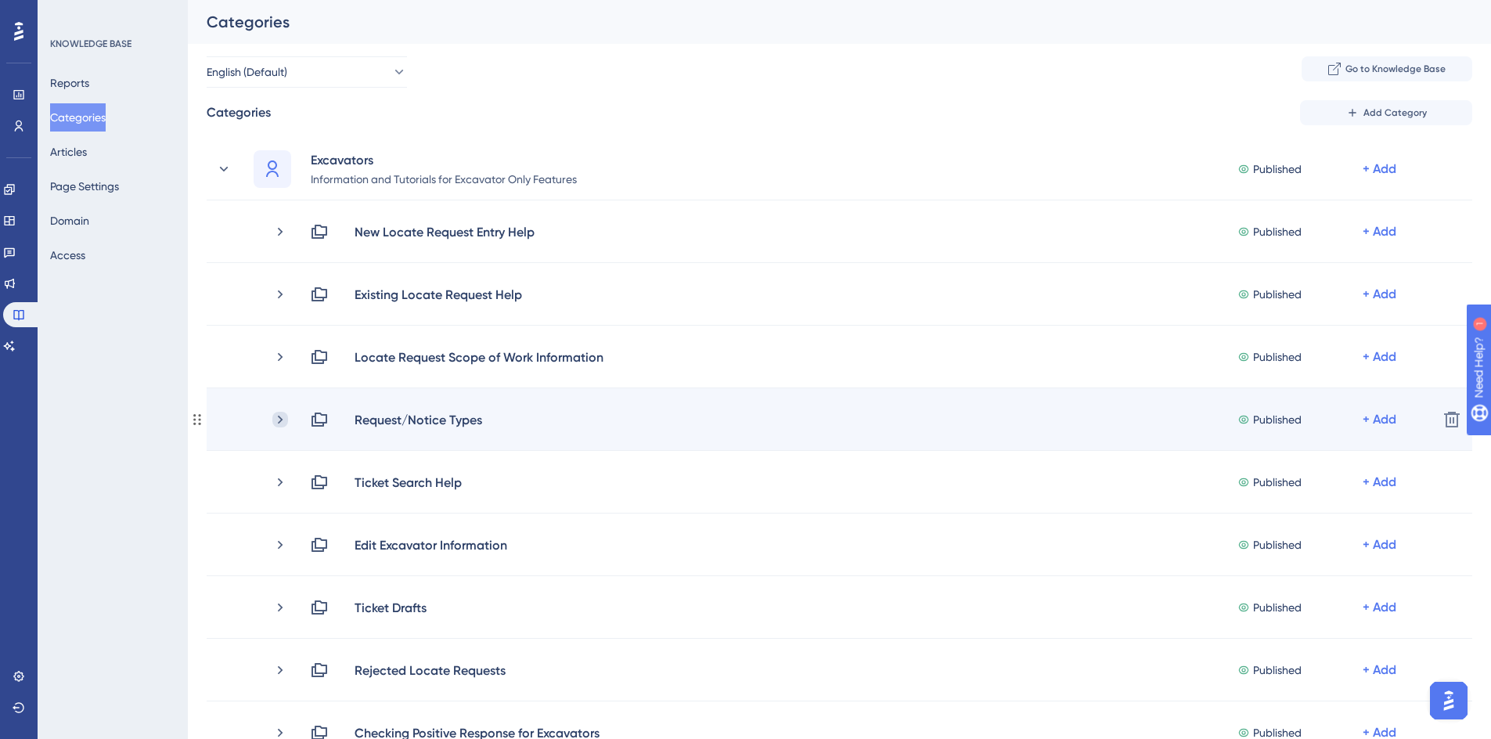
click at [286, 421] on icon at bounding box center [280, 420] width 16 height 16
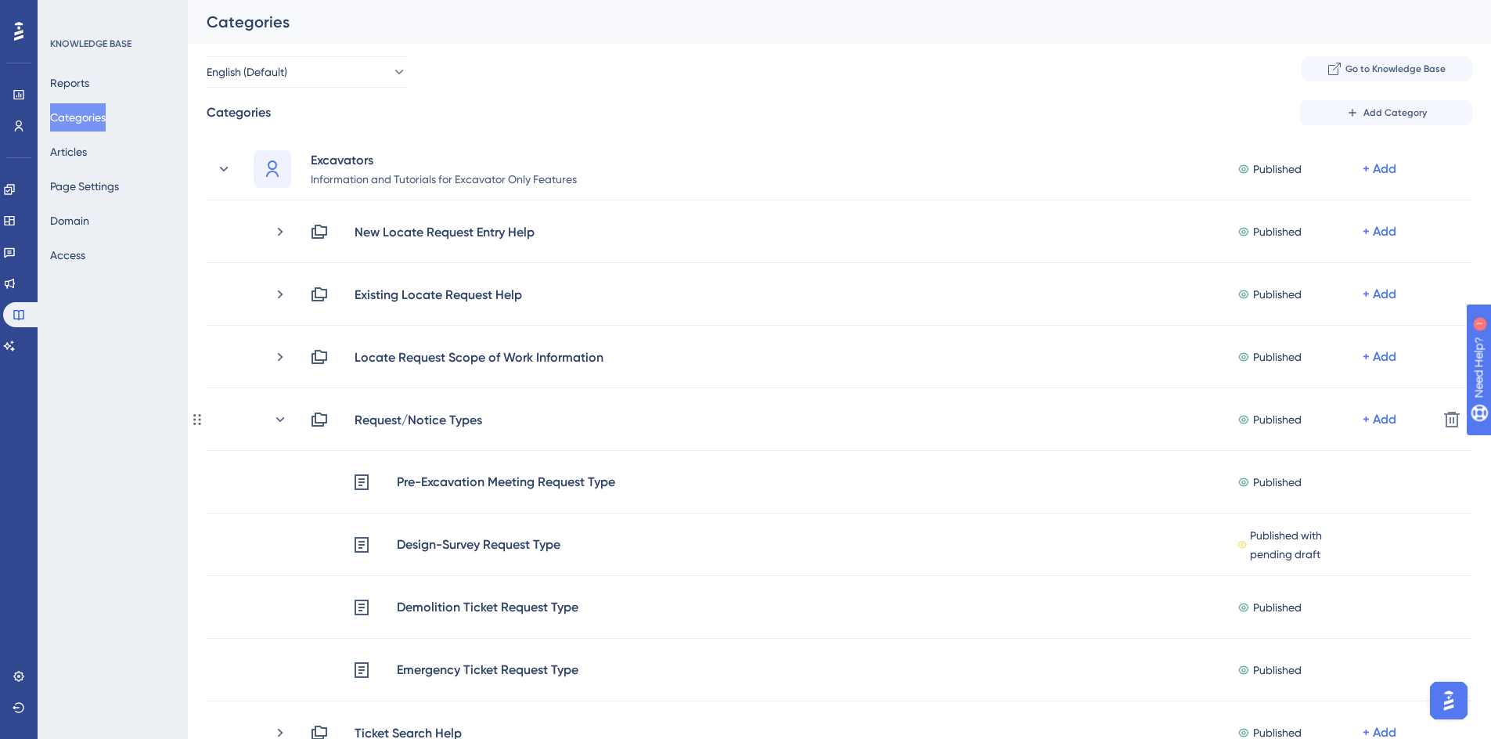
click at [286, 421] on icon at bounding box center [280, 420] width 16 height 16
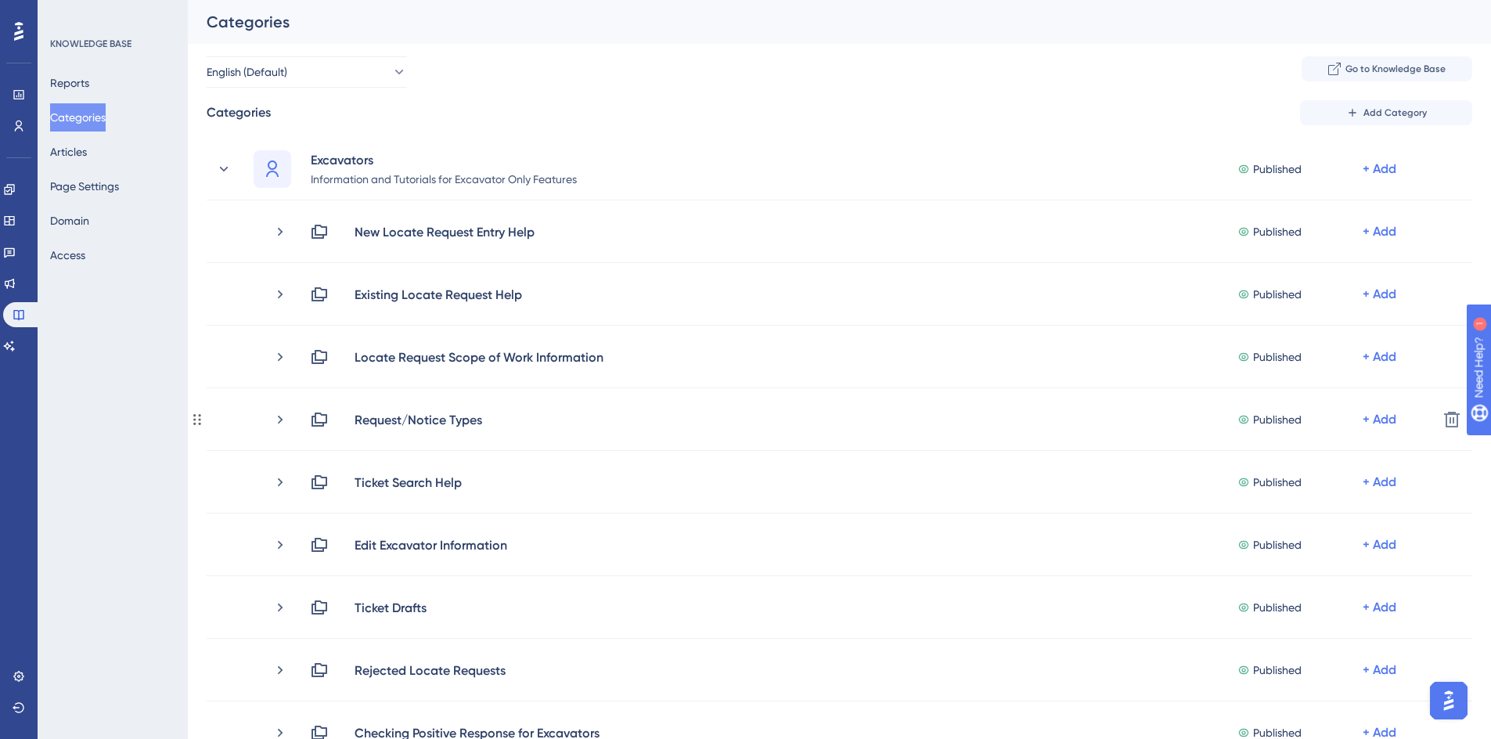
click at [286, 421] on icon at bounding box center [280, 420] width 16 height 16
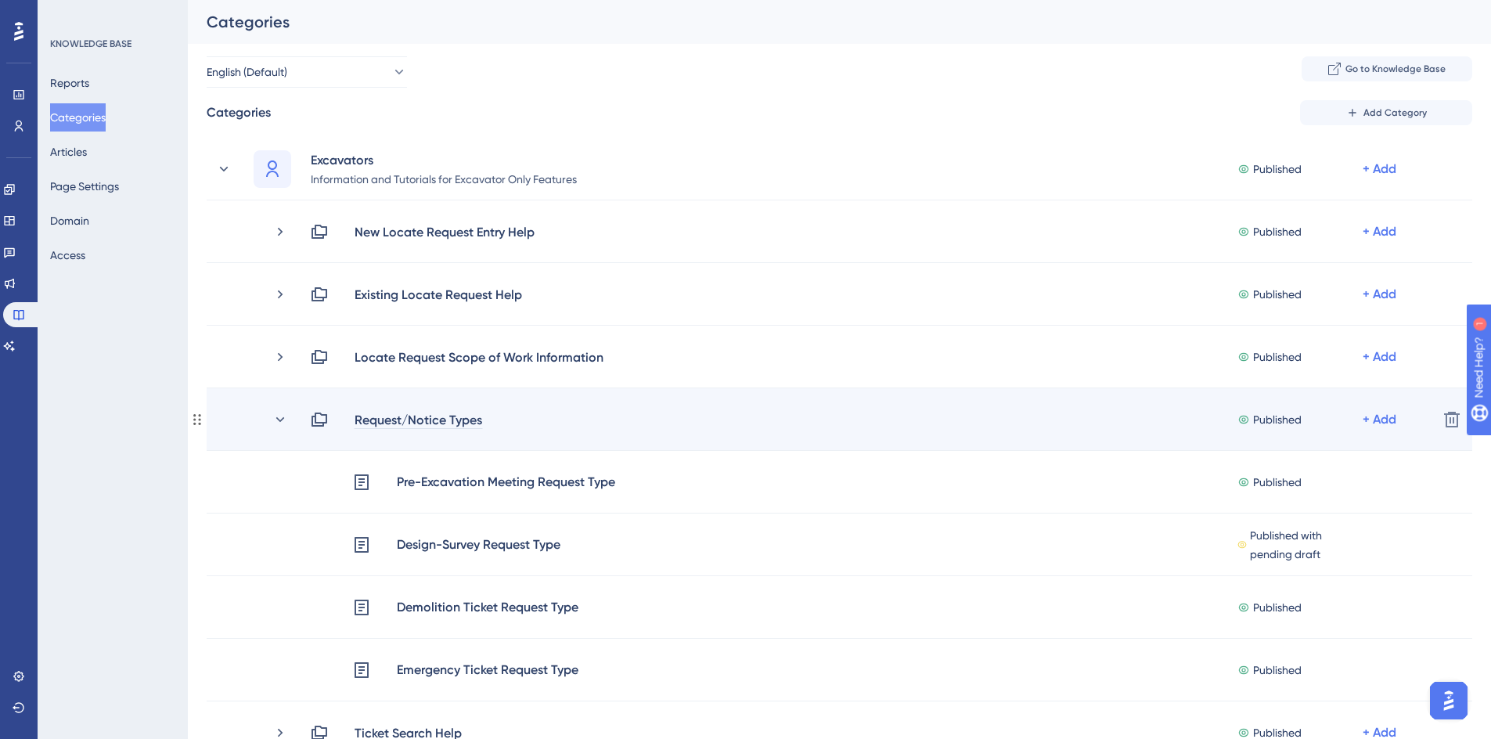
click at [408, 419] on div "Request/Notice Types" at bounding box center [418, 419] width 129 height 19
click at [354, 415] on div "Request/Notice Types" at bounding box center [418, 419] width 129 height 19
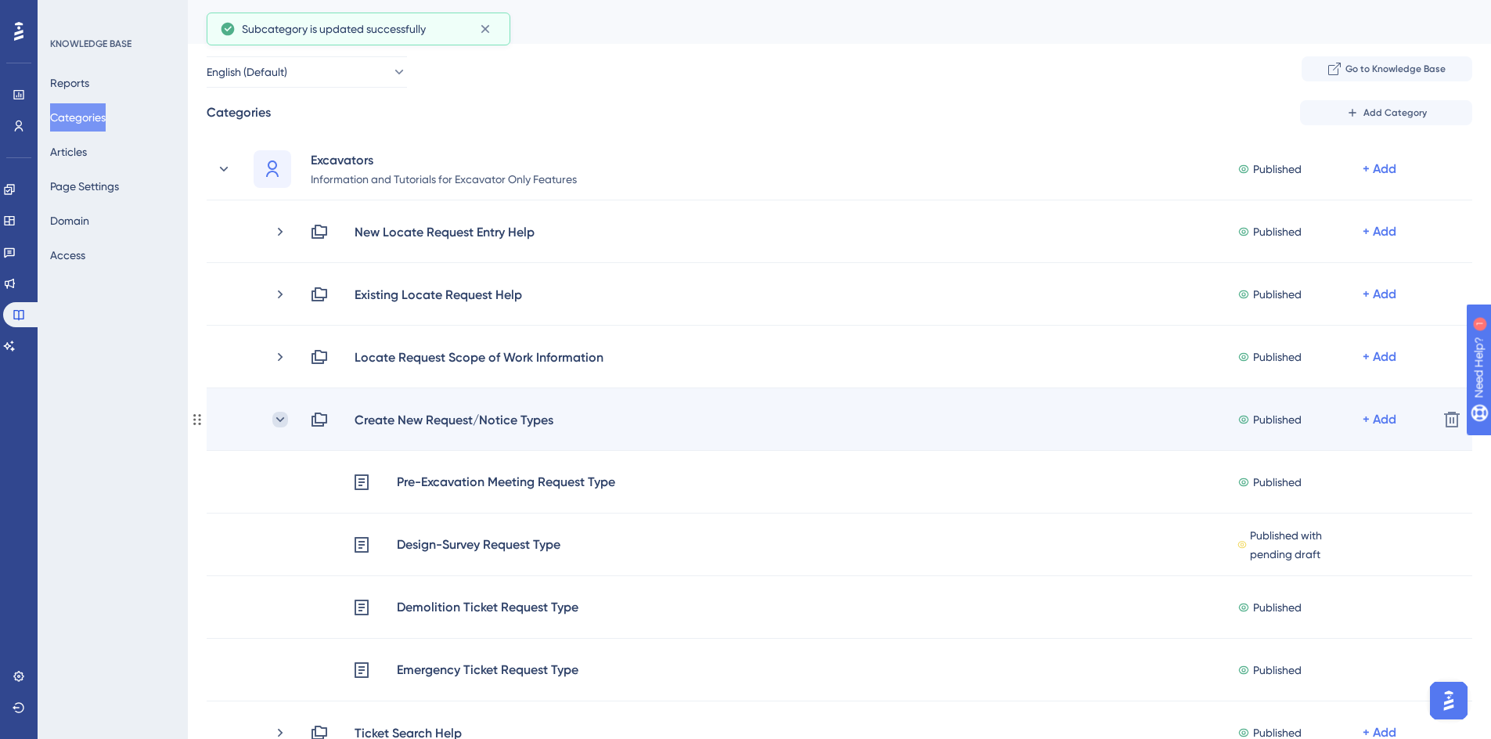
click at [274, 423] on icon at bounding box center [280, 420] width 16 height 16
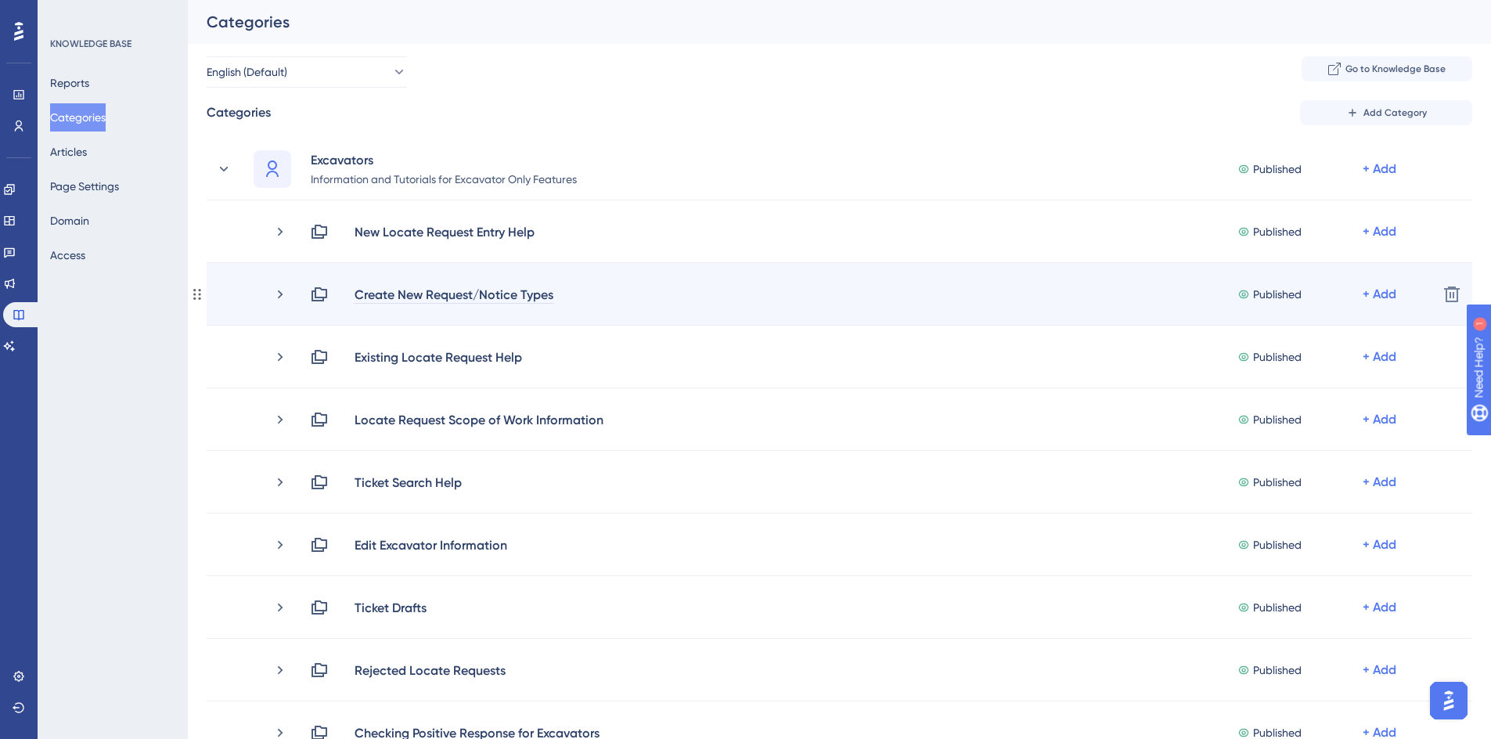
click at [377, 298] on div "Create New Request/Notice Types" at bounding box center [454, 294] width 200 height 19
click at [357, 293] on div "Create New Request/Notice Types" at bounding box center [454, 294] width 200 height 19
drag, startPoint x: 357, startPoint y: 293, endPoint x: 474, endPoint y: 289, distance: 117.4
click at [474, 289] on div "Create New Request/Notice Types" at bounding box center [454, 294] width 200 height 19
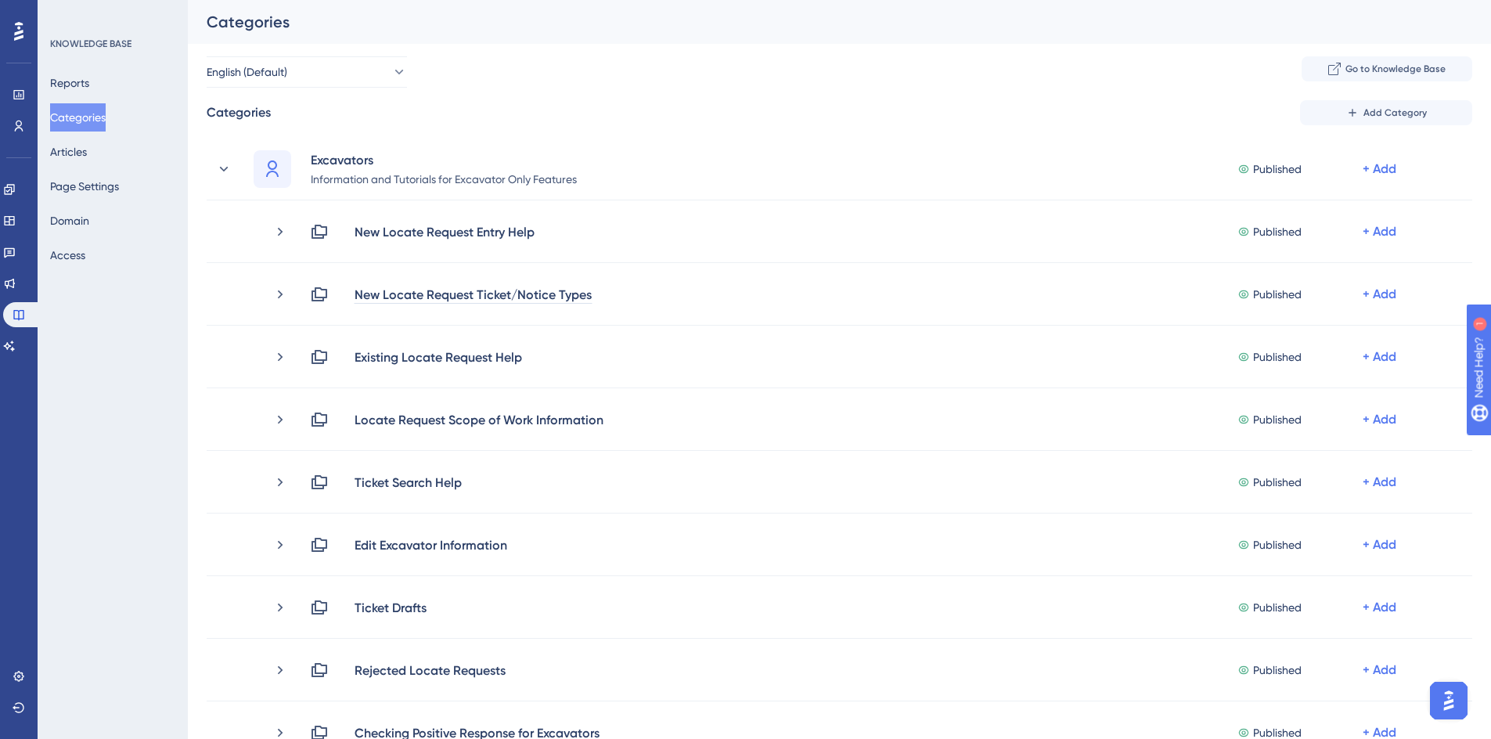
click at [188, 397] on div "Performance Users Engagement Widgets Feedback Product Updates Knowledge Base AI…" at bounding box center [839, 635] width 1303 height 1271
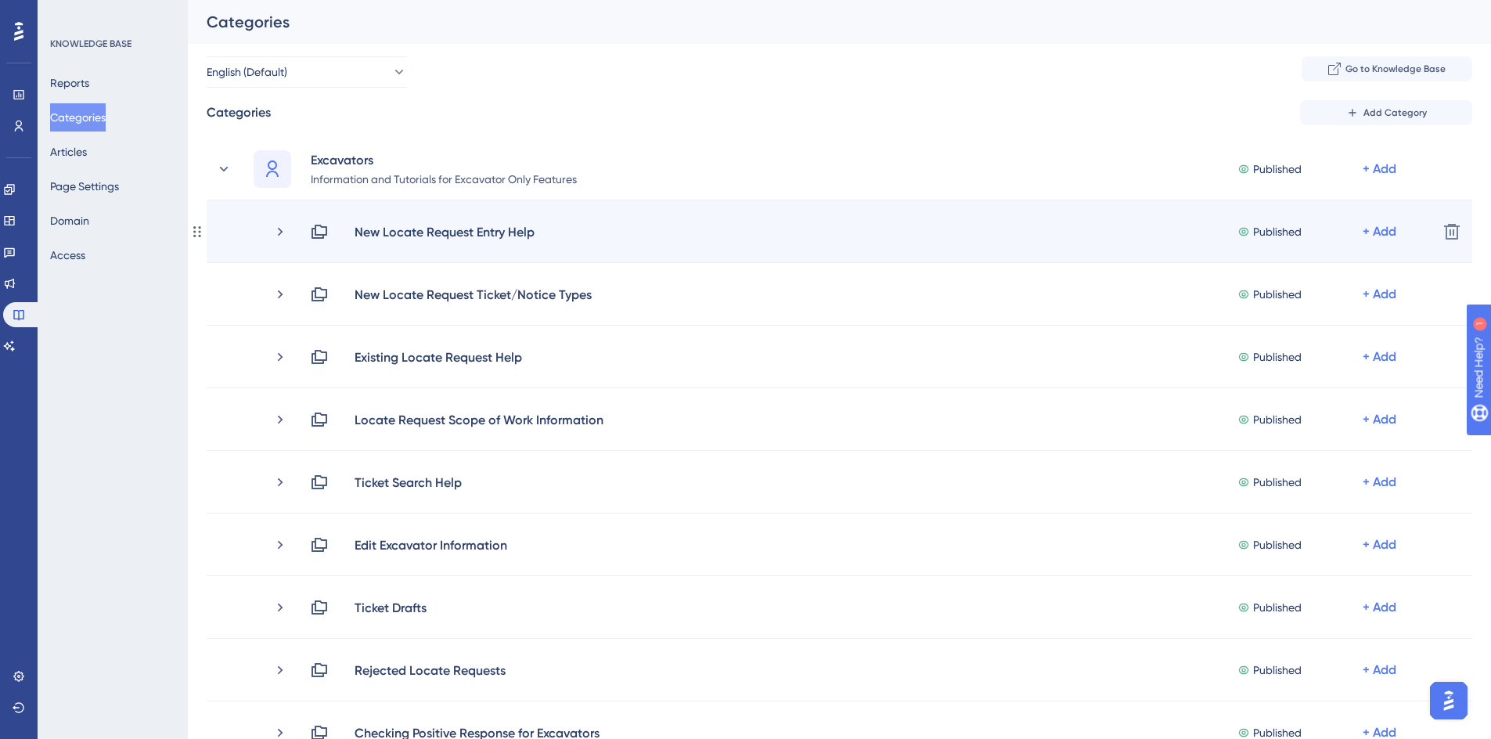
click at [352, 234] on div "New Locate Request Entry Help" at bounding box center [429, 231] width 238 height 19
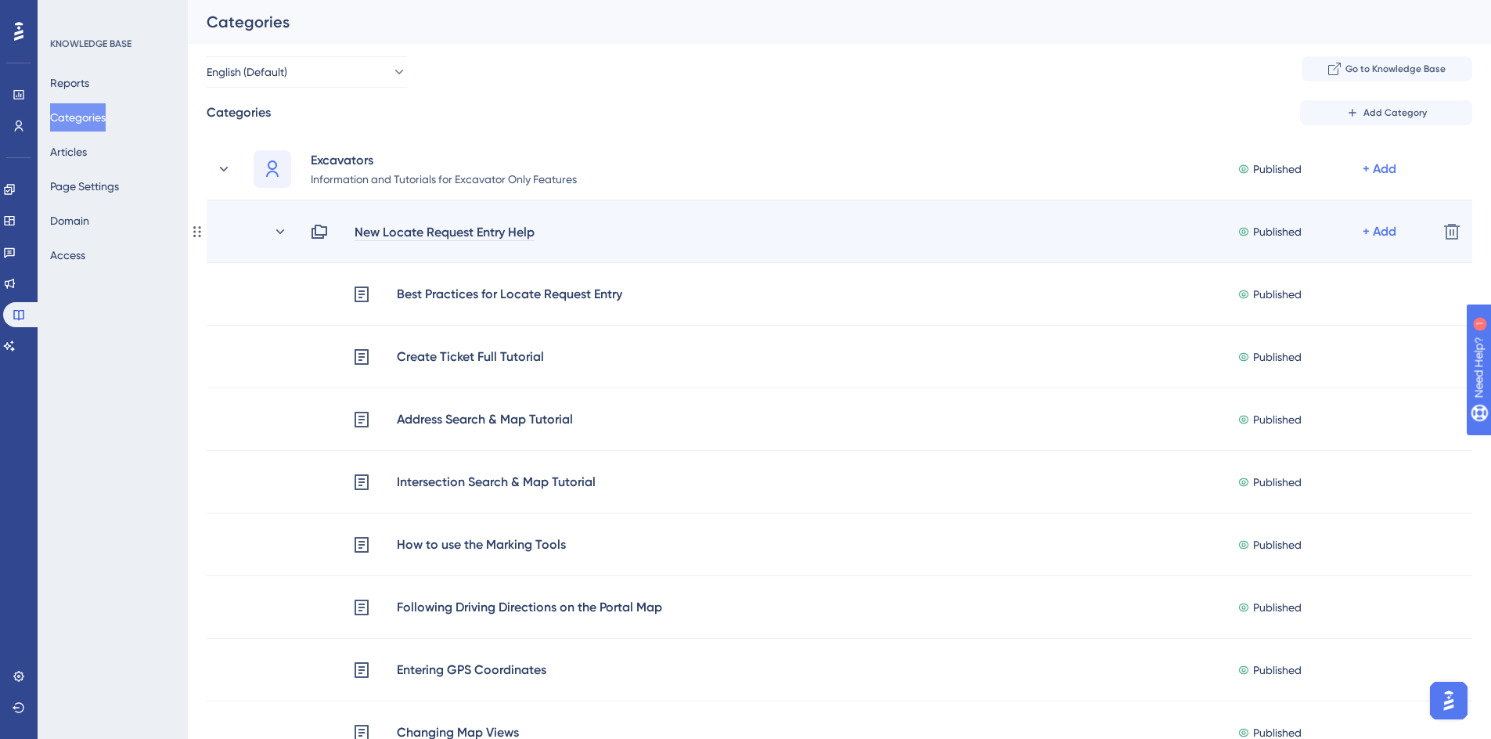
click at [356, 236] on div "New Locate Request Entry Help" at bounding box center [445, 231] width 182 height 19
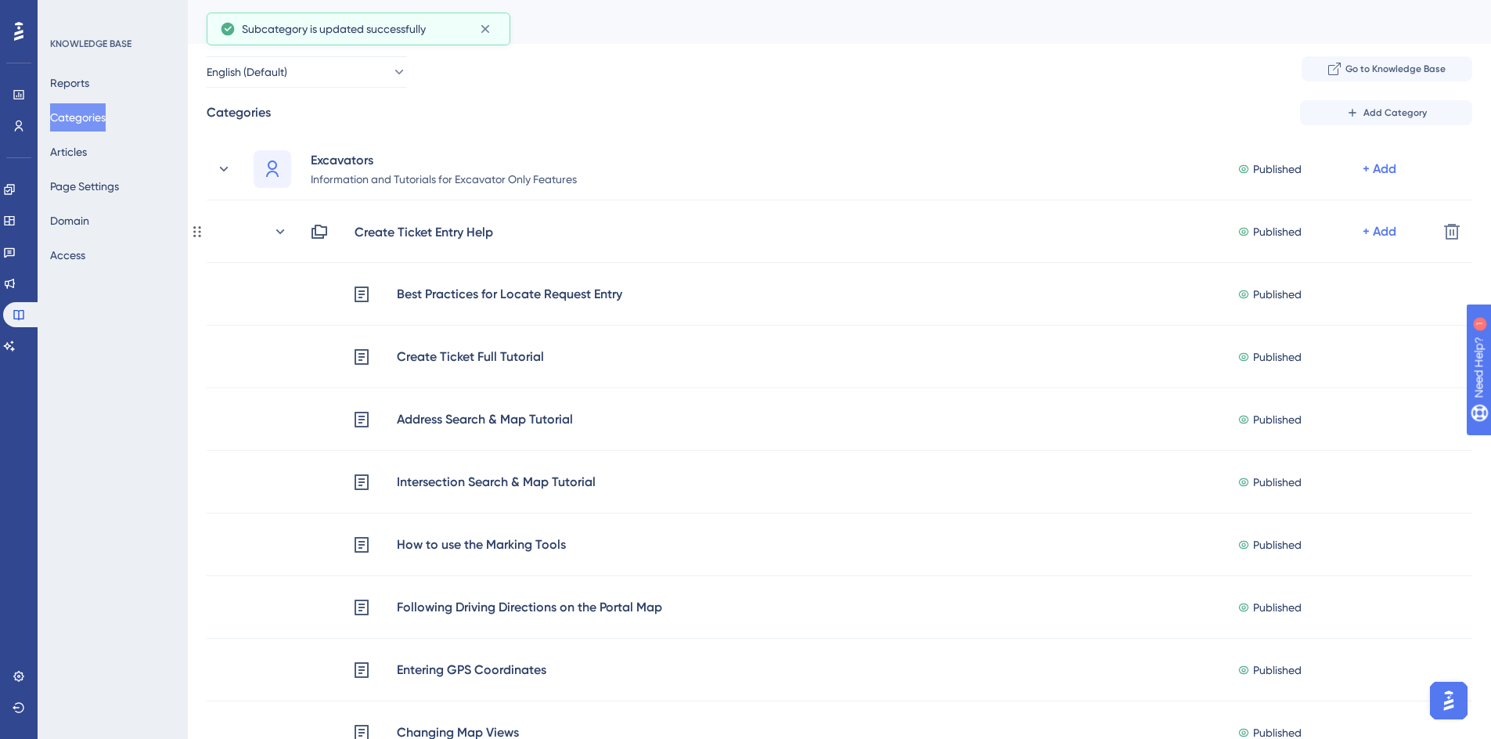
click at [275, 233] on icon at bounding box center [280, 232] width 16 height 16
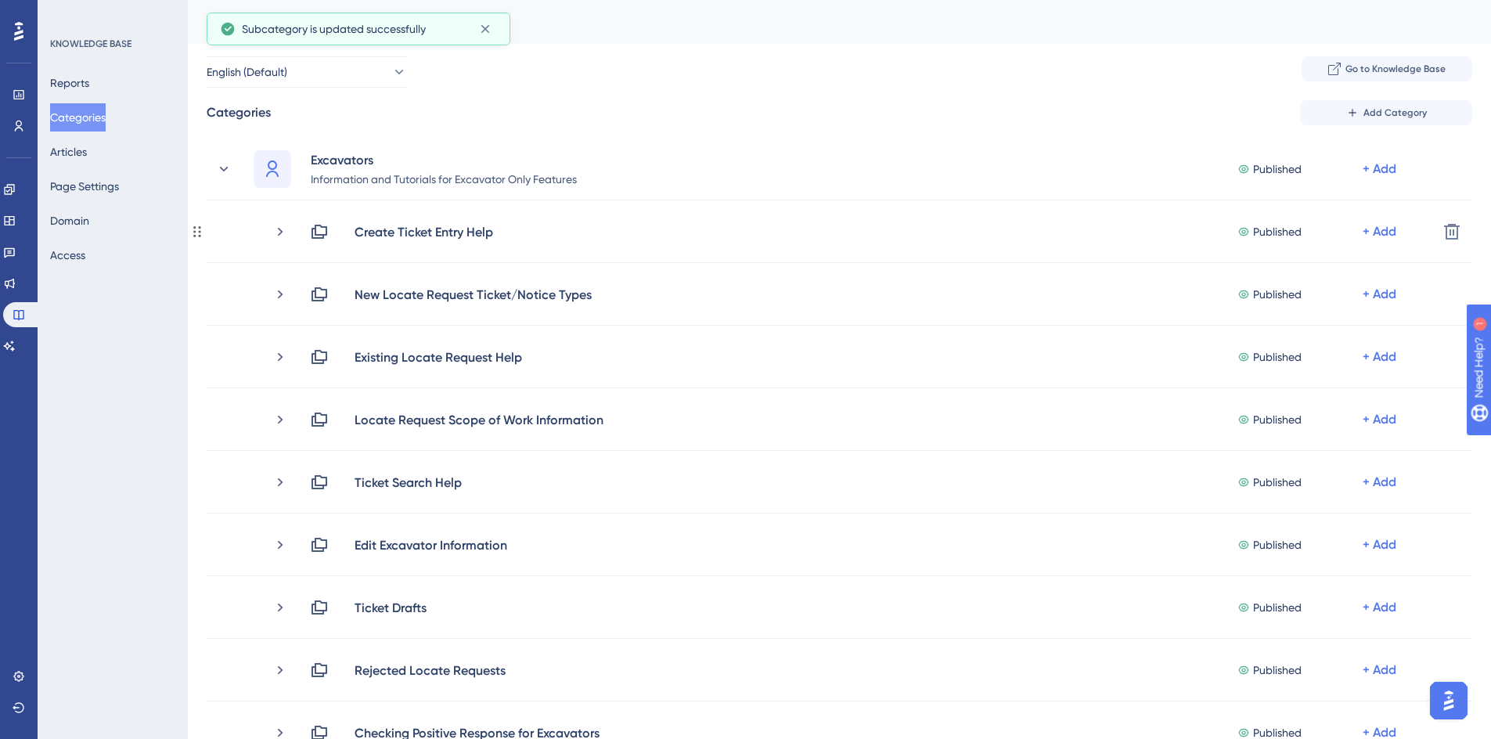
click at [275, 233] on icon at bounding box center [280, 232] width 16 height 16
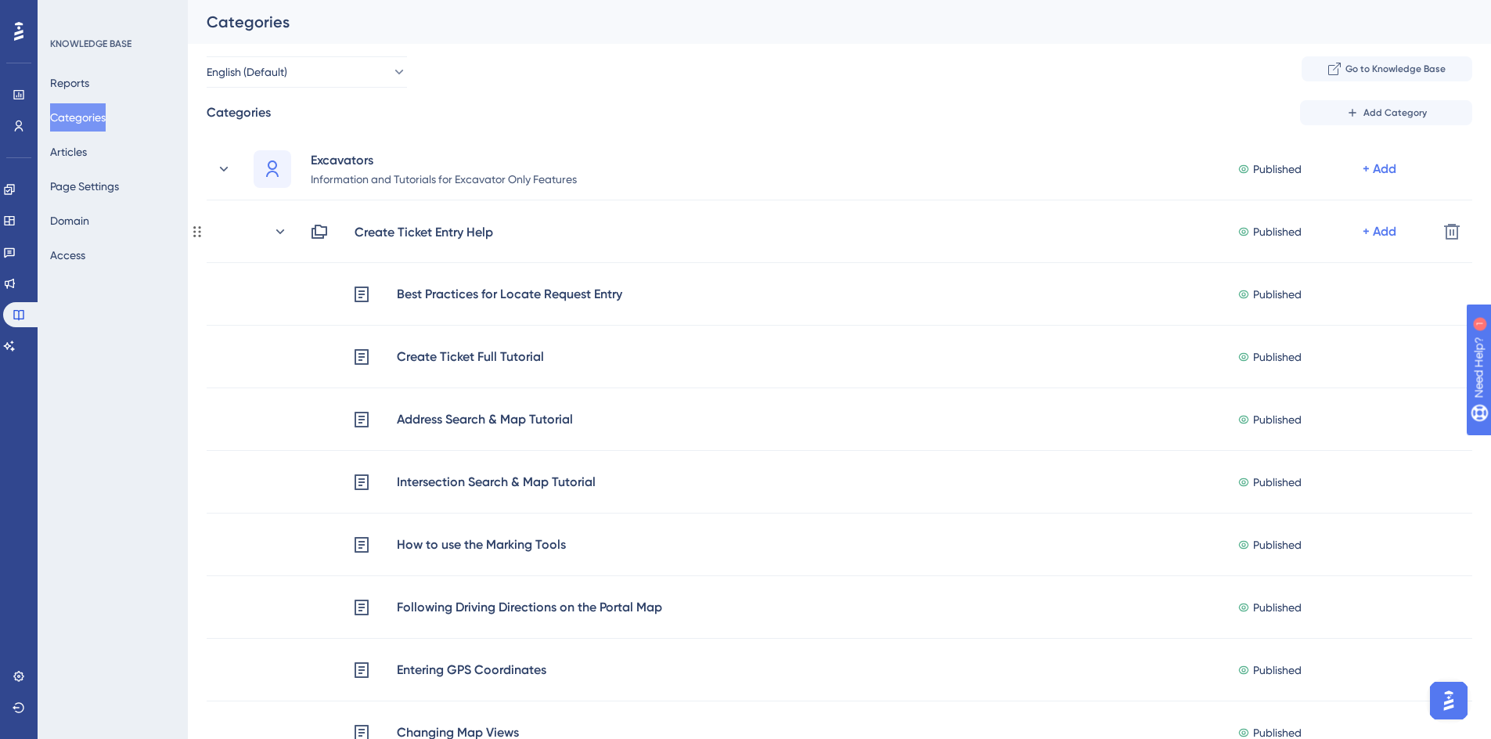
click at [275, 233] on icon at bounding box center [280, 232] width 16 height 16
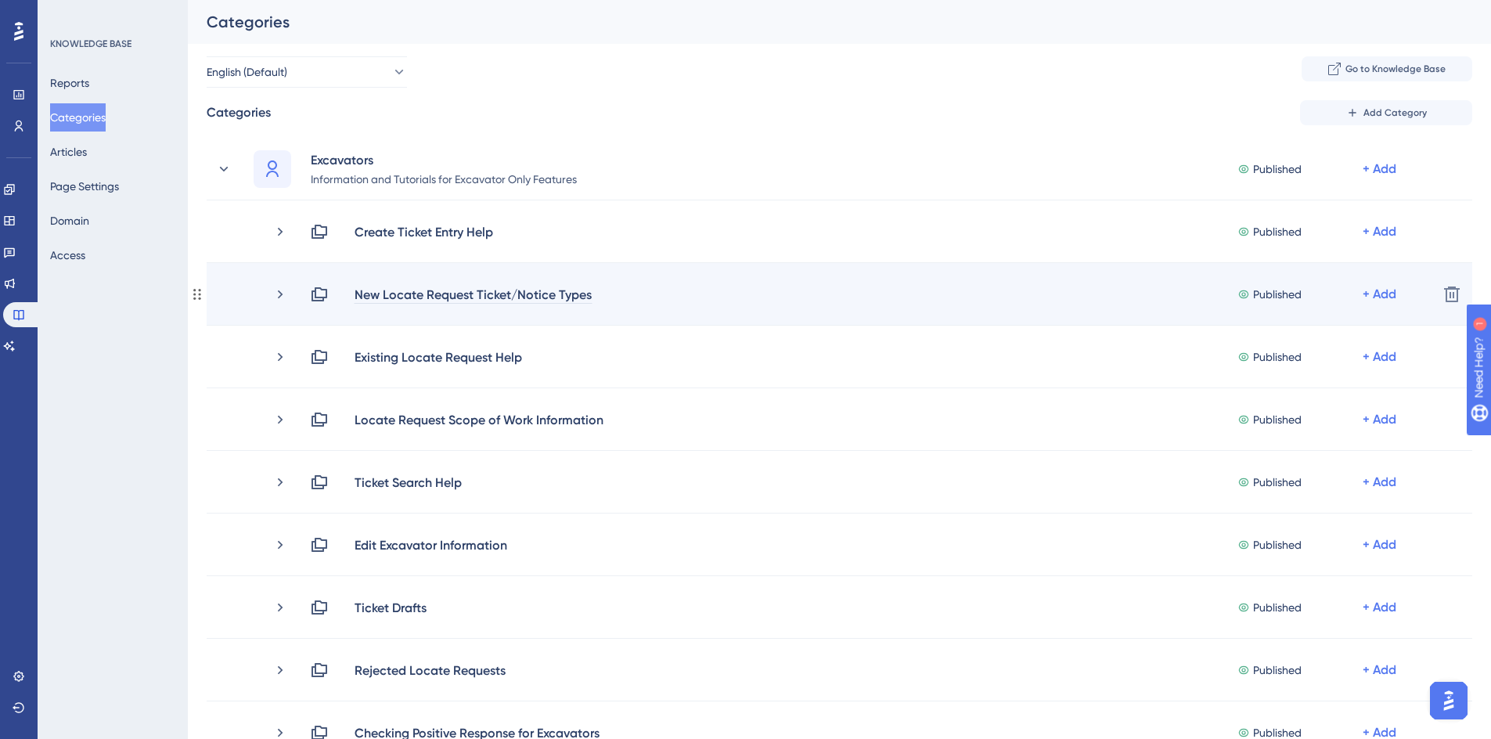
click at [360, 300] on div "New Locate Request Ticket/Notice Types" at bounding box center [473, 294] width 239 height 19
click at [475, 299] on div "New Locate Request Ticket/Notice Types" at bounding box center [473, 294] width 239 height 19
click at [354, 294] on div "New Locate Request Ticket/Notice Types" at bounding box center [473, 294] width 239 height 19
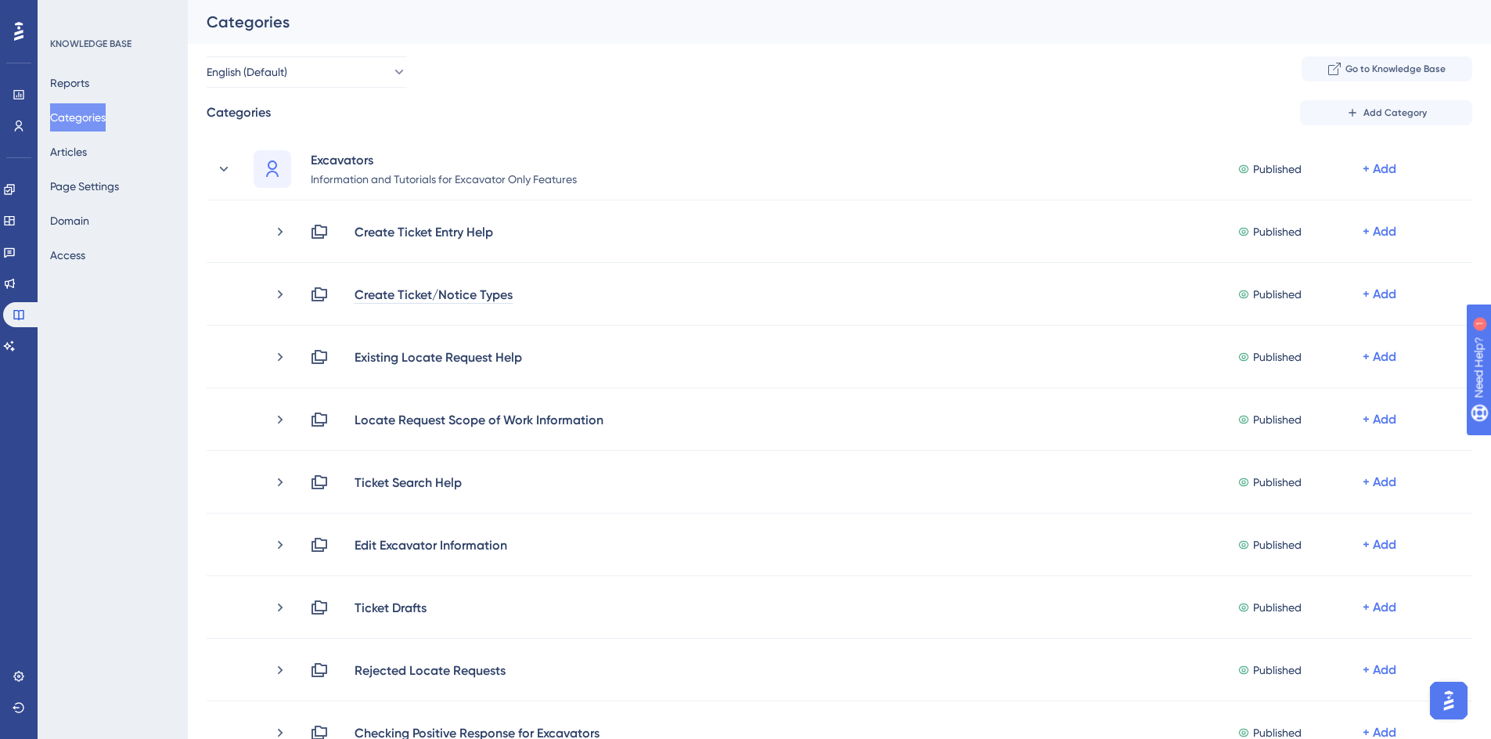
click at [188, 450] on div "Performance Users Engagement Widgets Feedback Product Updates Knowledge Base AI…" at bounding box center [839, 635] width 1303 height 1271
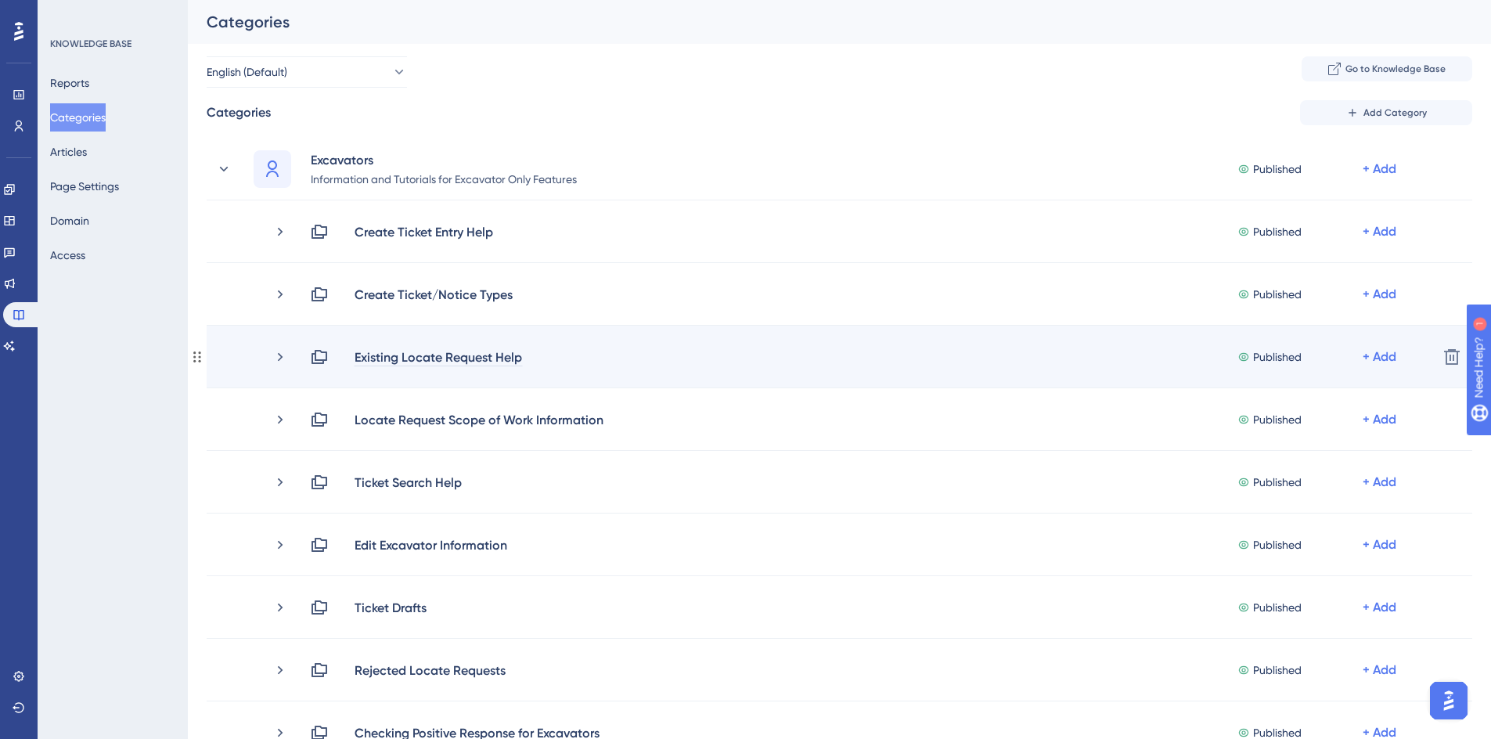
click at [412, 361] on div "Existing Locate Request Help" at bounding box center [438, 356] width 169 height 19
click at [494, 356] on div "Existing Locate Request Help" at bounding box center [438, 356] width 169 height 19
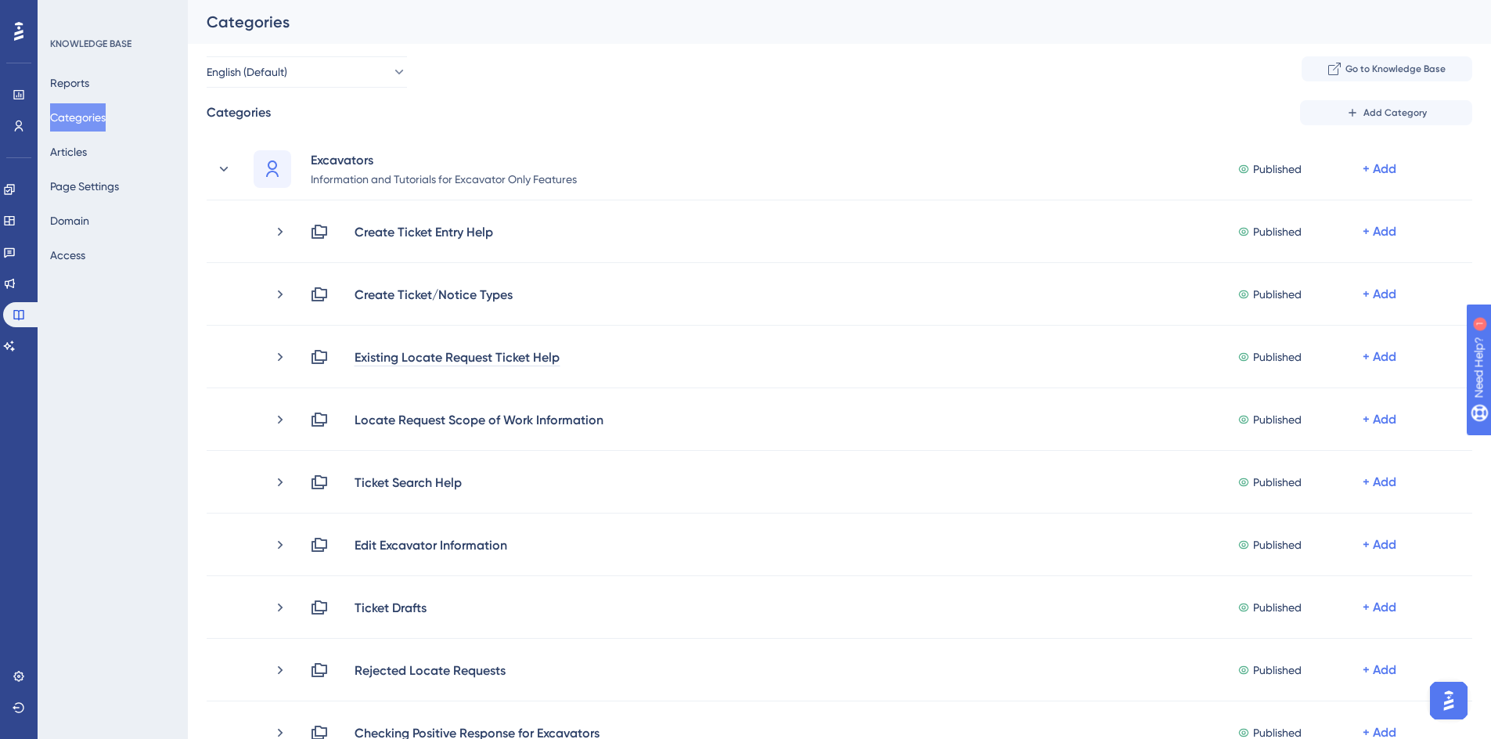
click at [188, 431] on div "Performance Users Engagement Widgets Feedback Product Updates Knowledge Base AI…" at bounding box center [839, 635] width 1303 height 1271
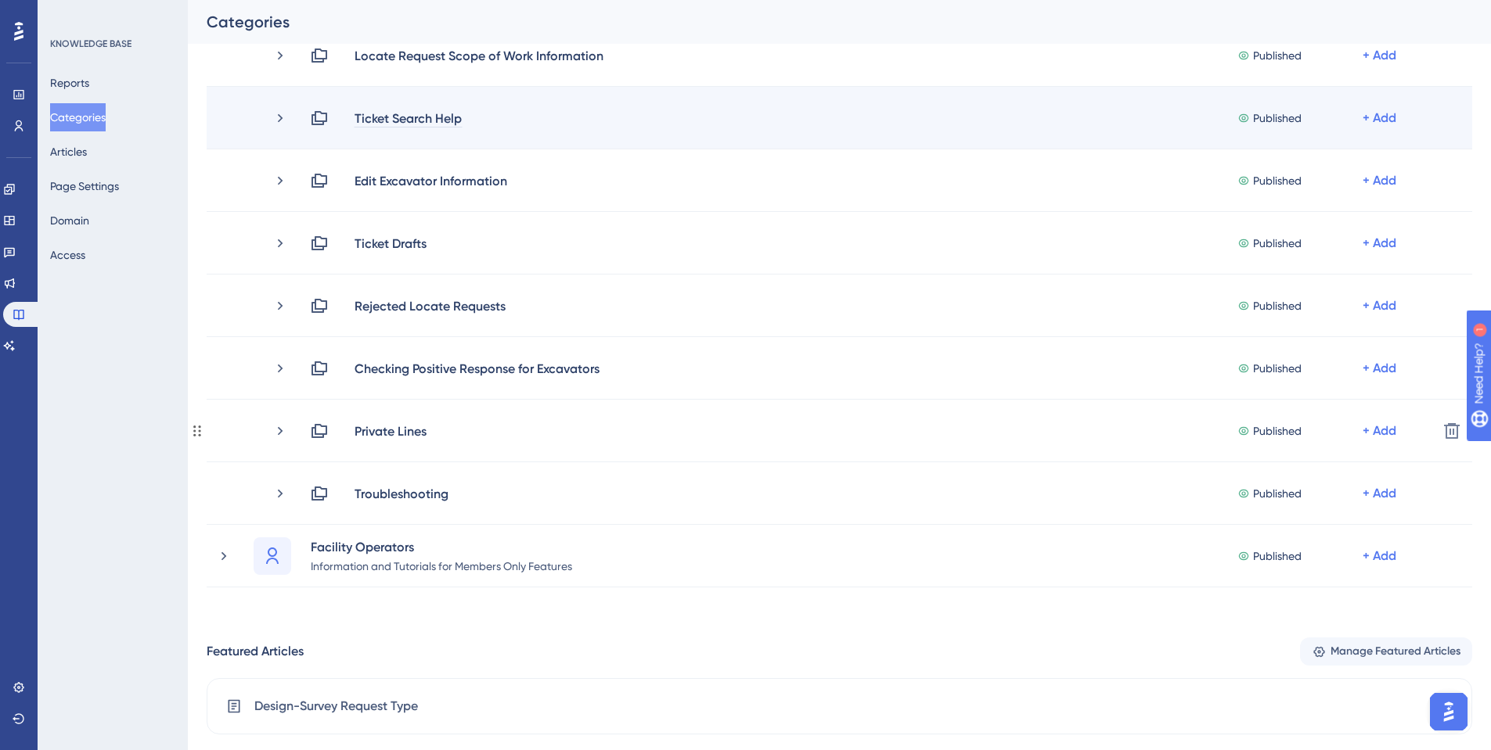
scroll to position [391, 0]
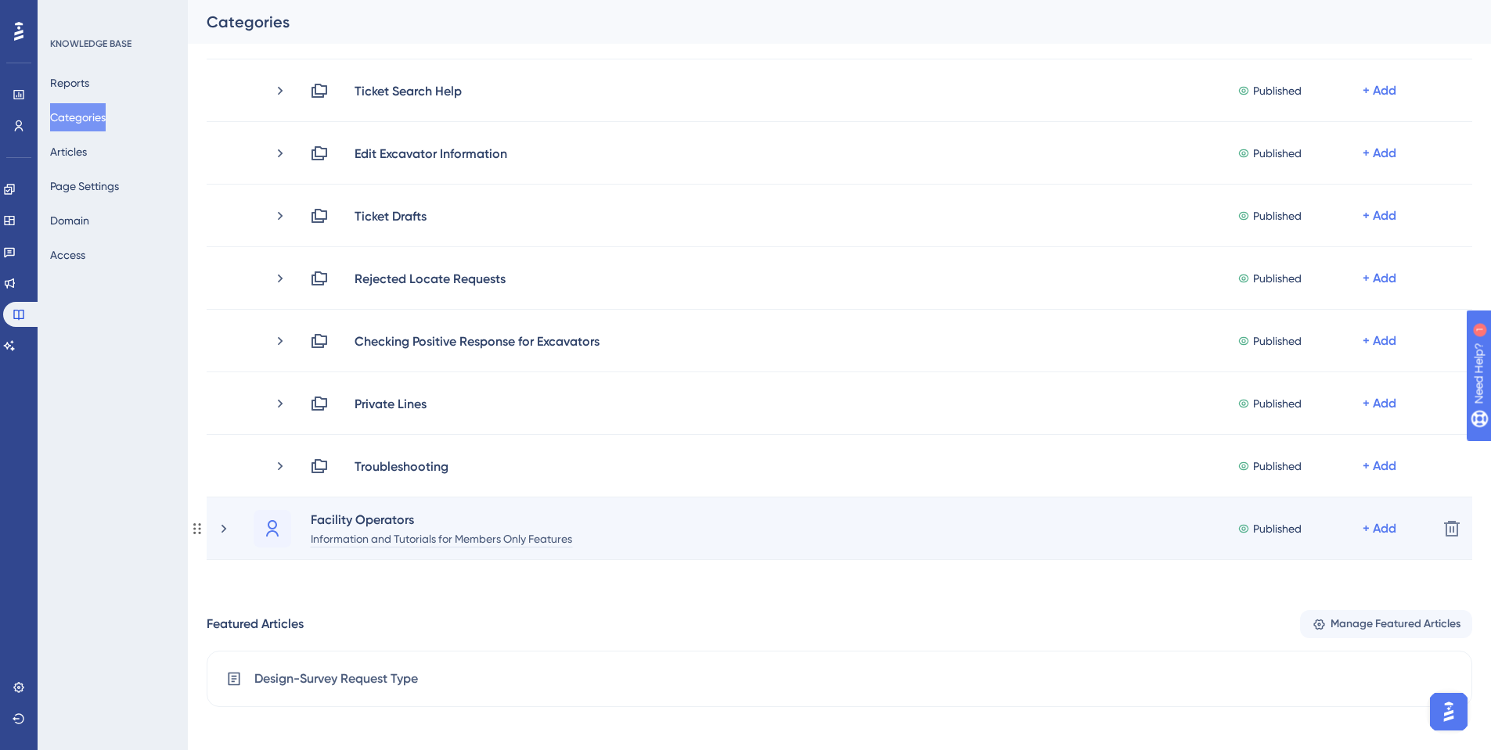
click at [333, 538] on div "Information and Tutorials for Members Only Features" at bounding box center [441, 538] width 263 height 19
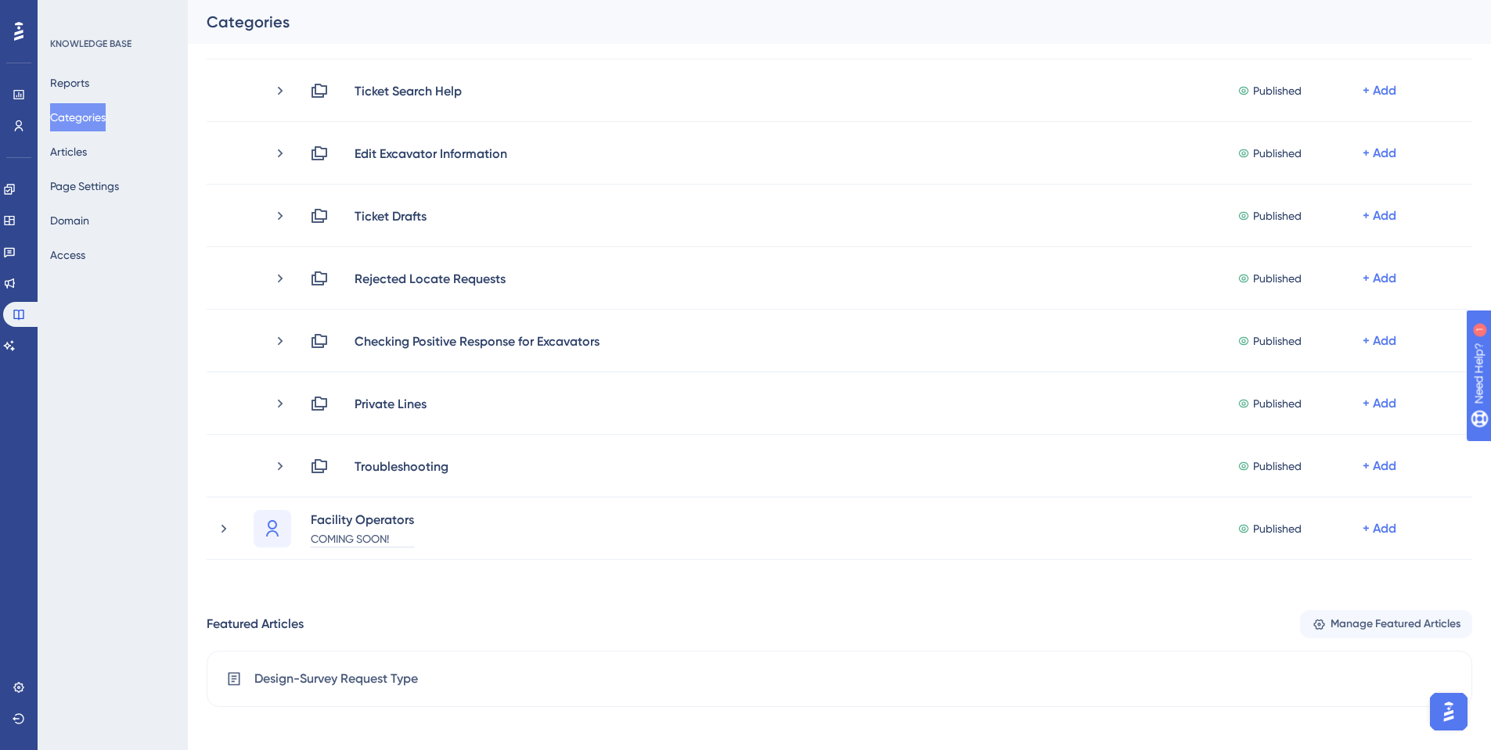
click at [530, 577] on div "Performance Users Engagement Widgets Feedback Product Updates Knowledge Base AI…" at bounding box center [839, 272] width 1303 height 1214
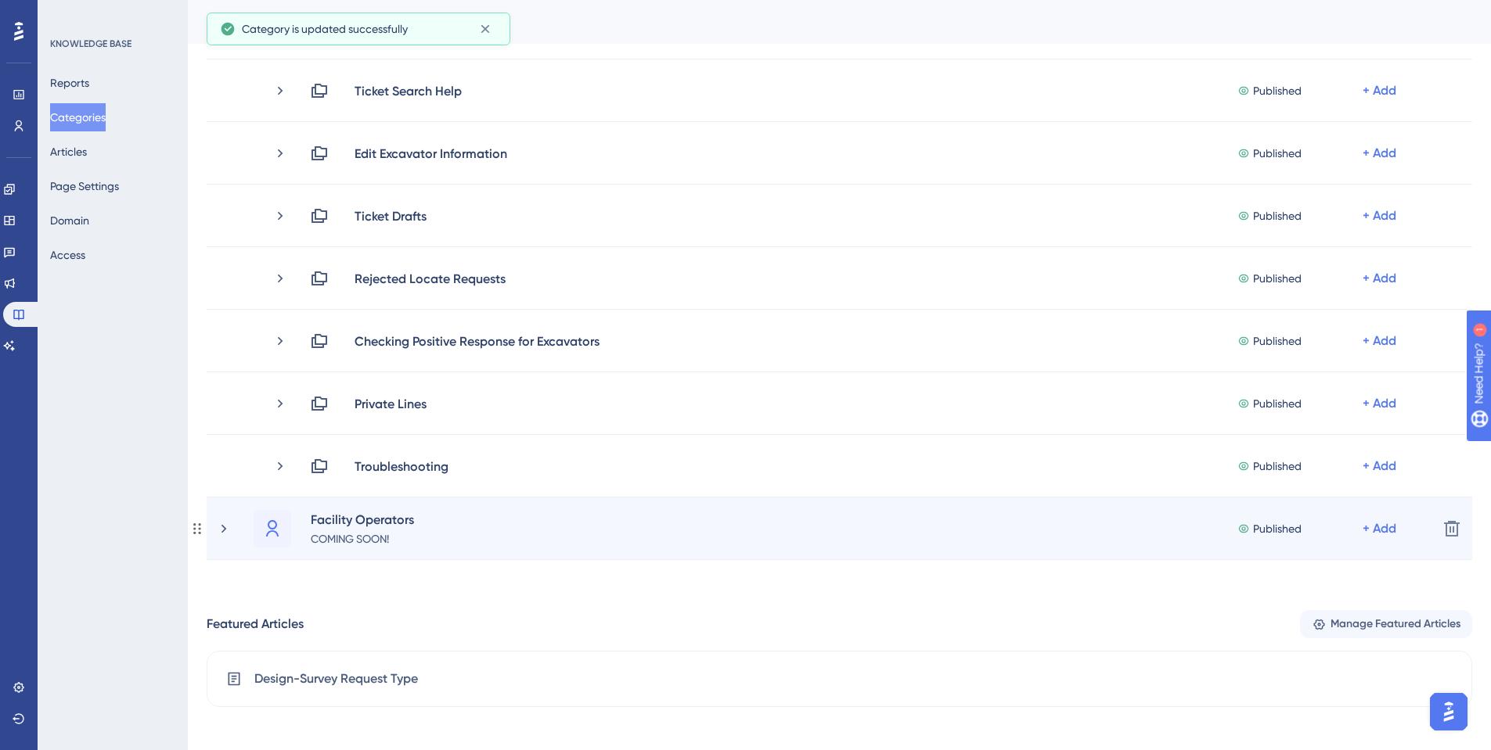
click at [222, 537] on div "Facility Operators COMING SOON! Published + Add" at bounding box center [820, 529] width 1209 height 38
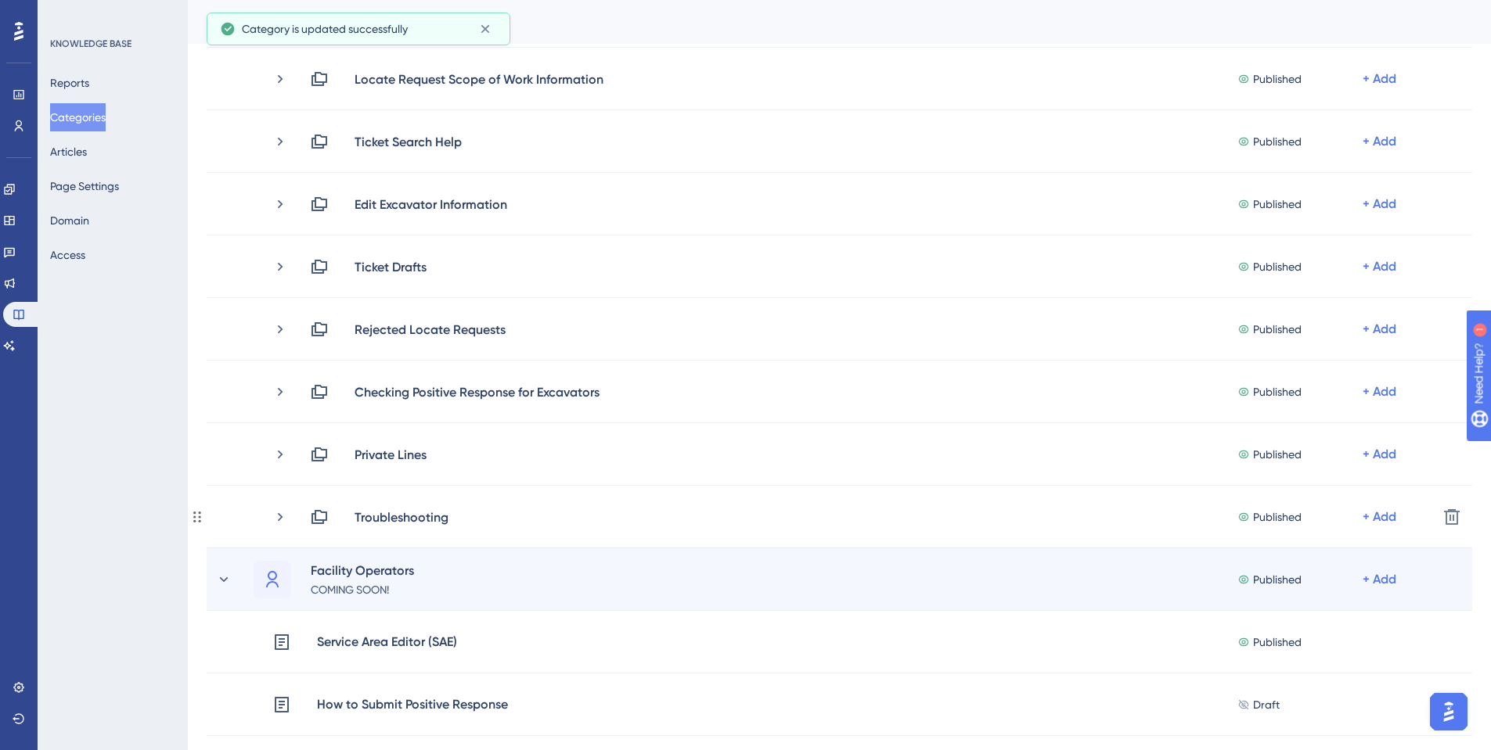
scroll to position [313, 0]
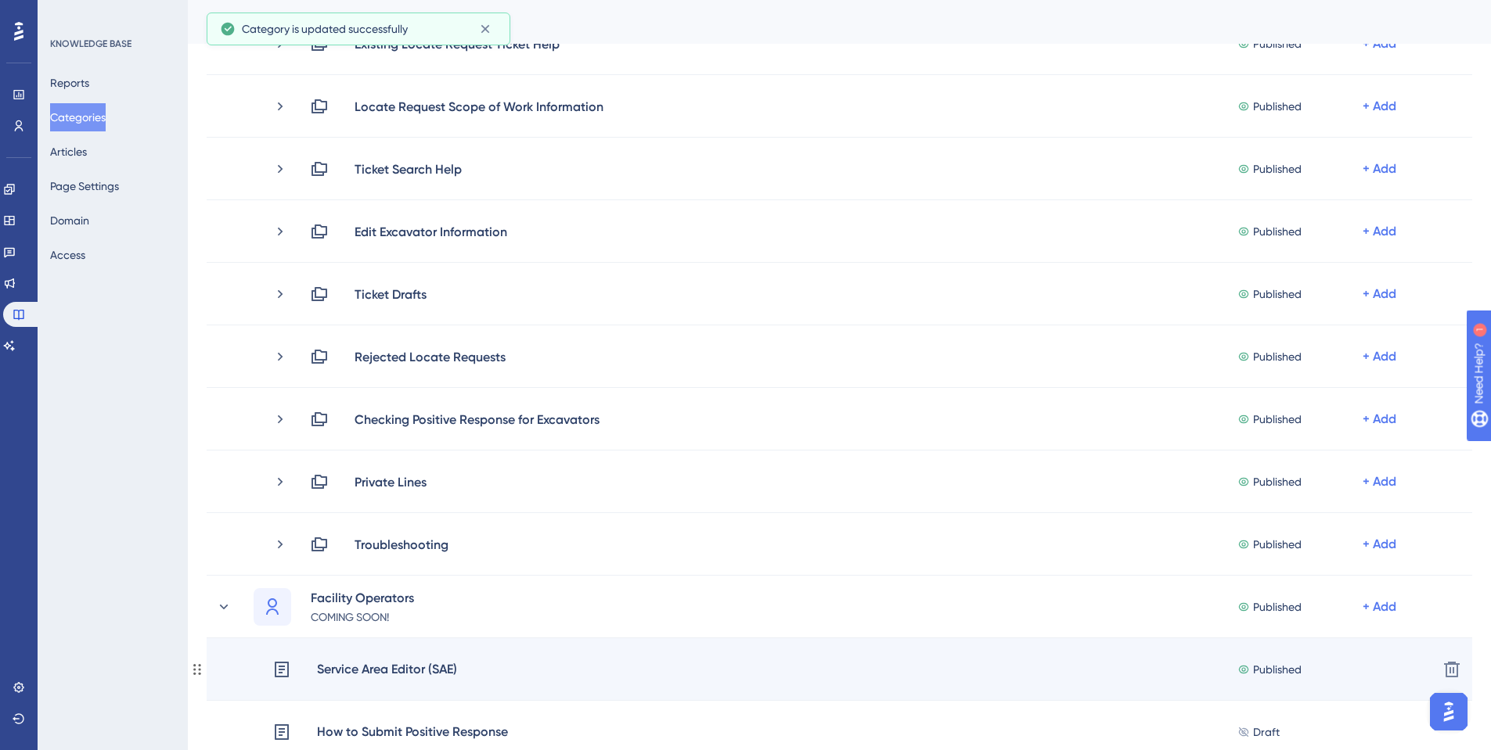
click at [1254, 664] on span "Published" at bounding box center [1277, 669] width 49 height 19
click at [411, 674] on div "Service Area Editor (SAE)" at bounding box center [387, 670] width 142 height 20
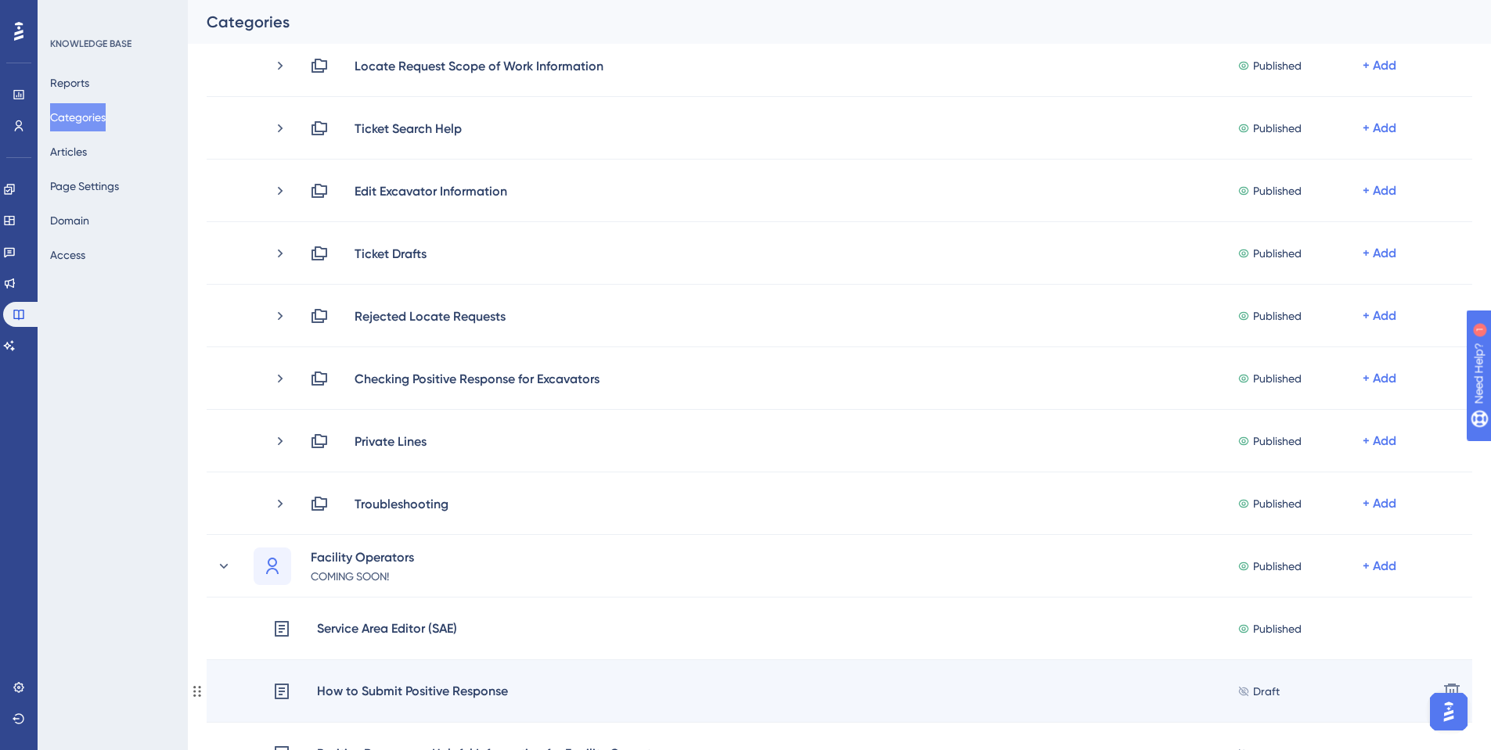
scroll to position [391, 0]
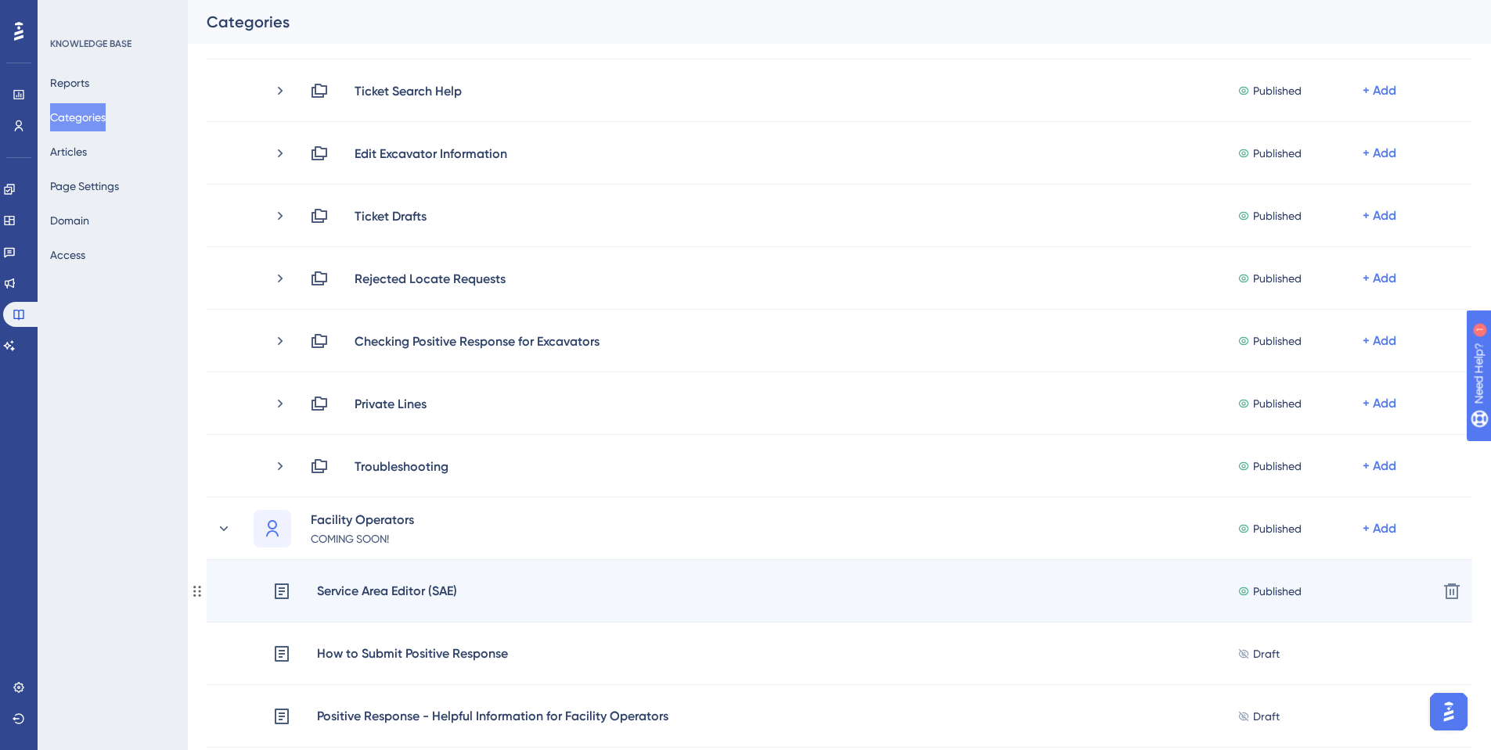
click at [361, 587] on div "Service Area Editor (SAE)" at bounding box center [387, 591] width 142 height 20
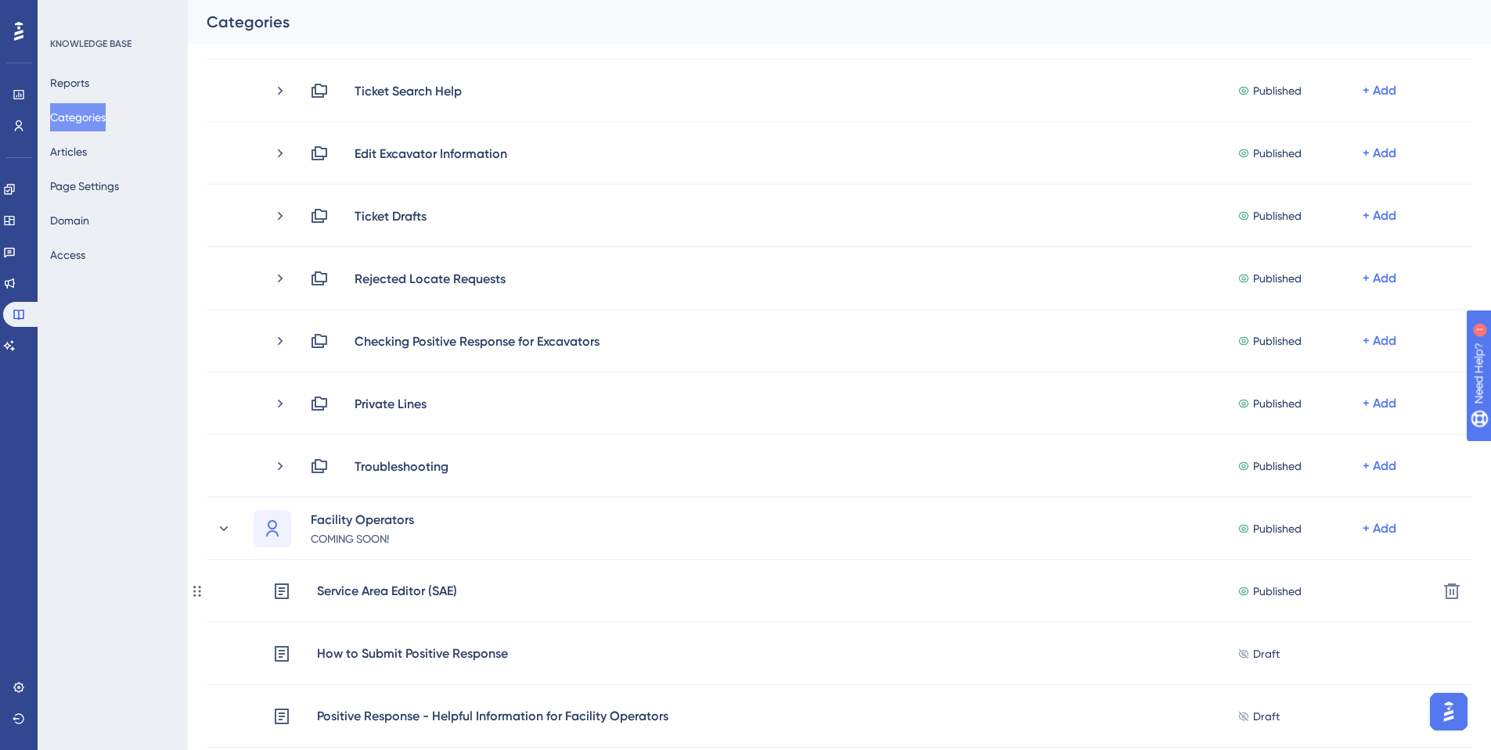
click at [361, 587] on div "Service Area Editor (SAE)" at bounding box center [387, 591] width 142 height 20
click at [77, 154] on button "Articles" at bounding box center [68, 152] width 37 height 28
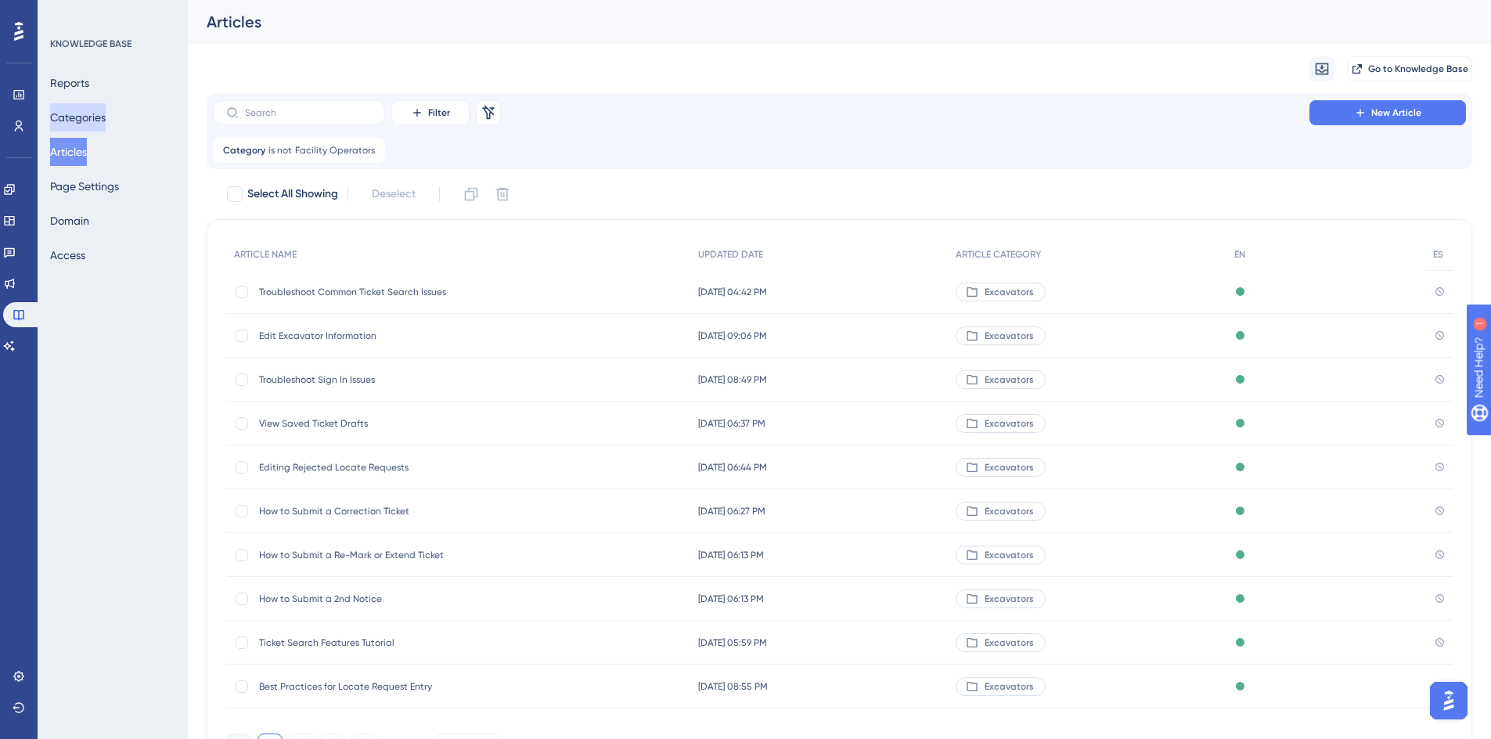
click at [99, 123] on button "Categories" at bounding box center [78, 117] width 56 height 28
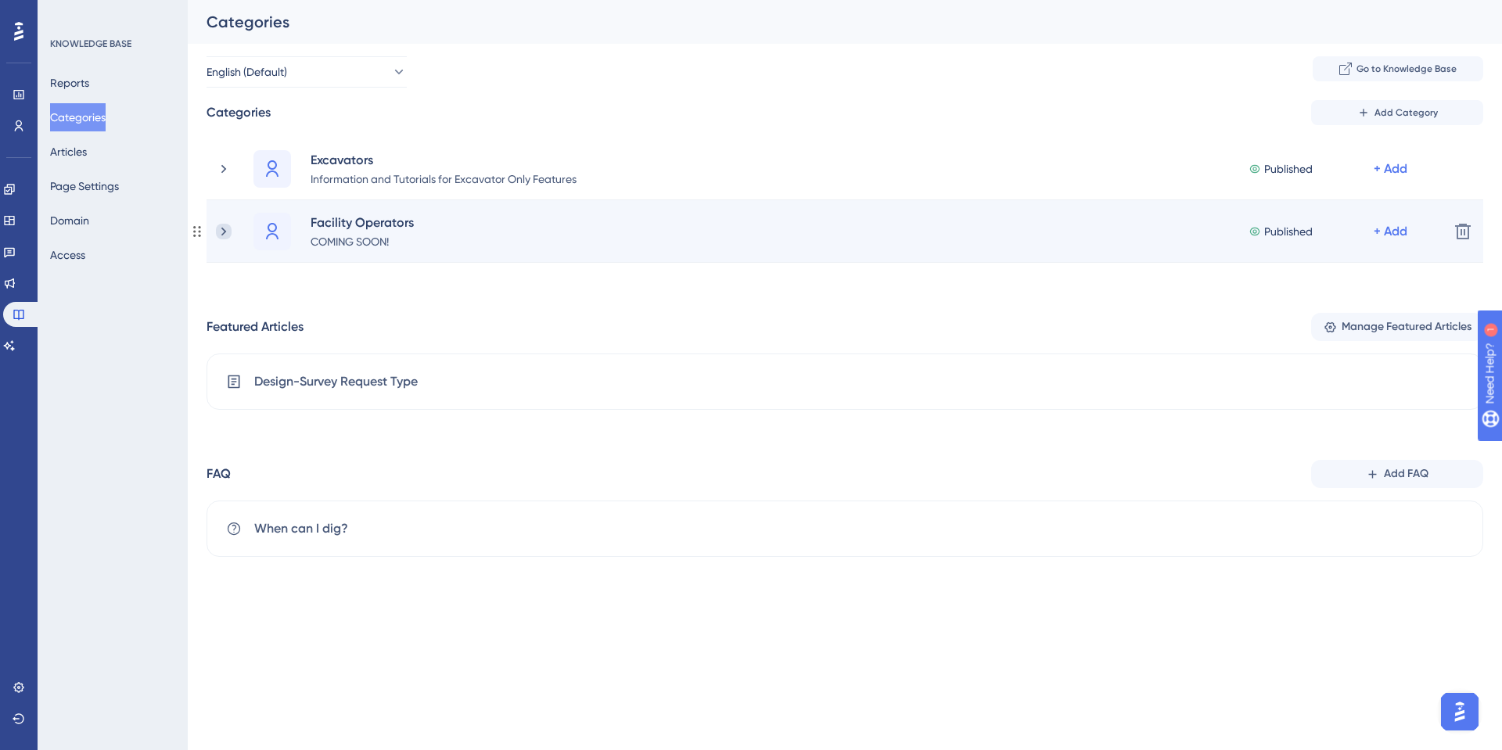
click at [222, 230] on icon at bounding box center [224, 232] width 16 height 16
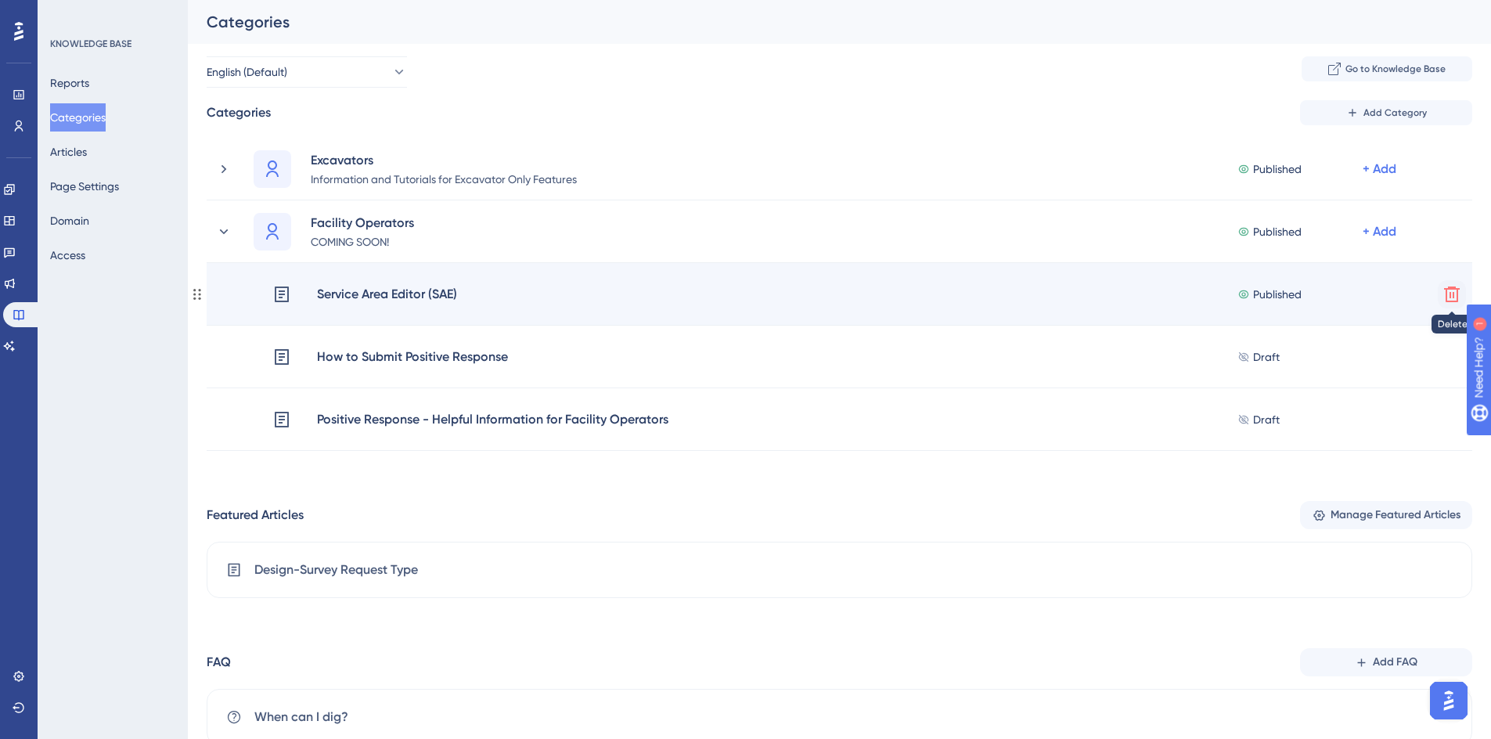
click at [1458, 297] on icon at bounding box center [1452, 294] width 16 height 16
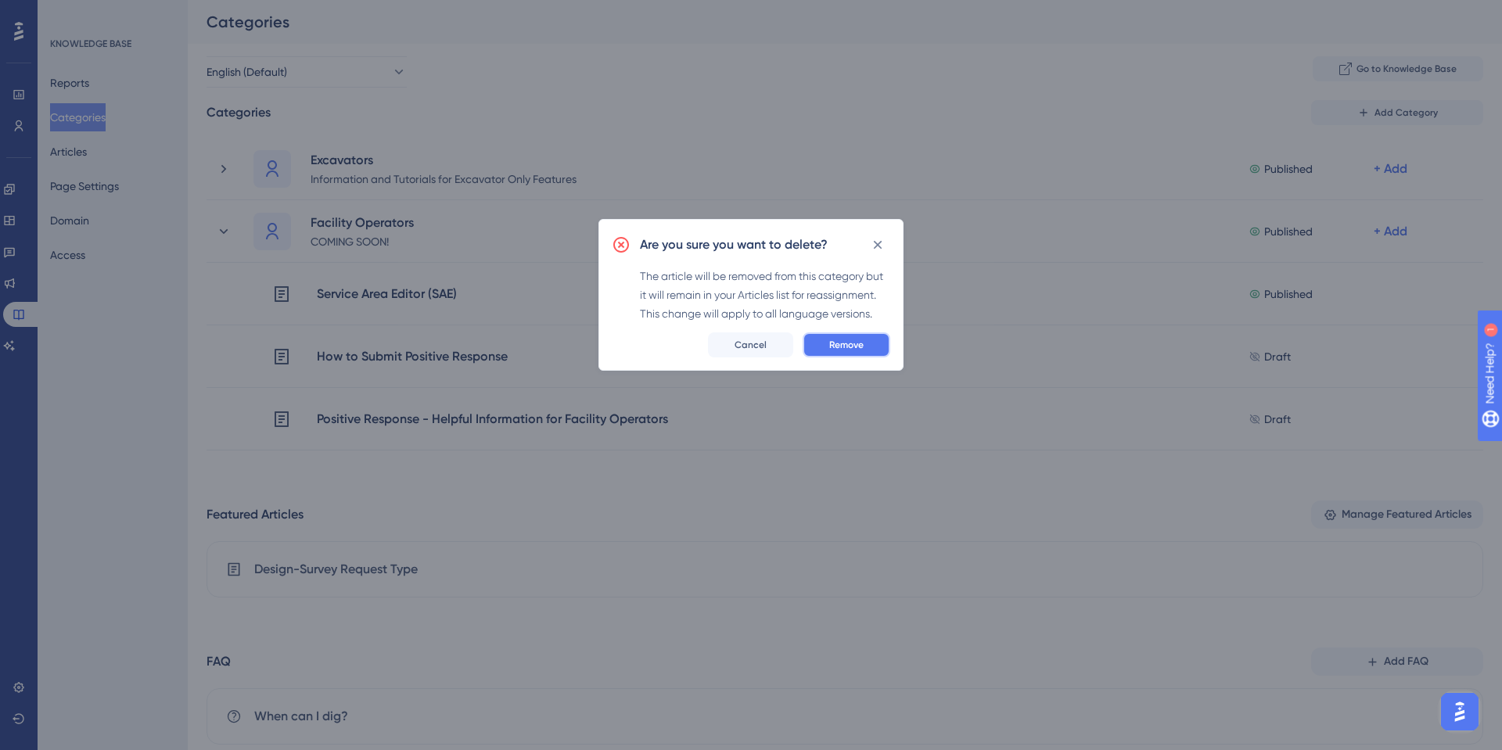
click at [854, 346] on span "Remove" at bounding box center [846, 345] width 34 height 13
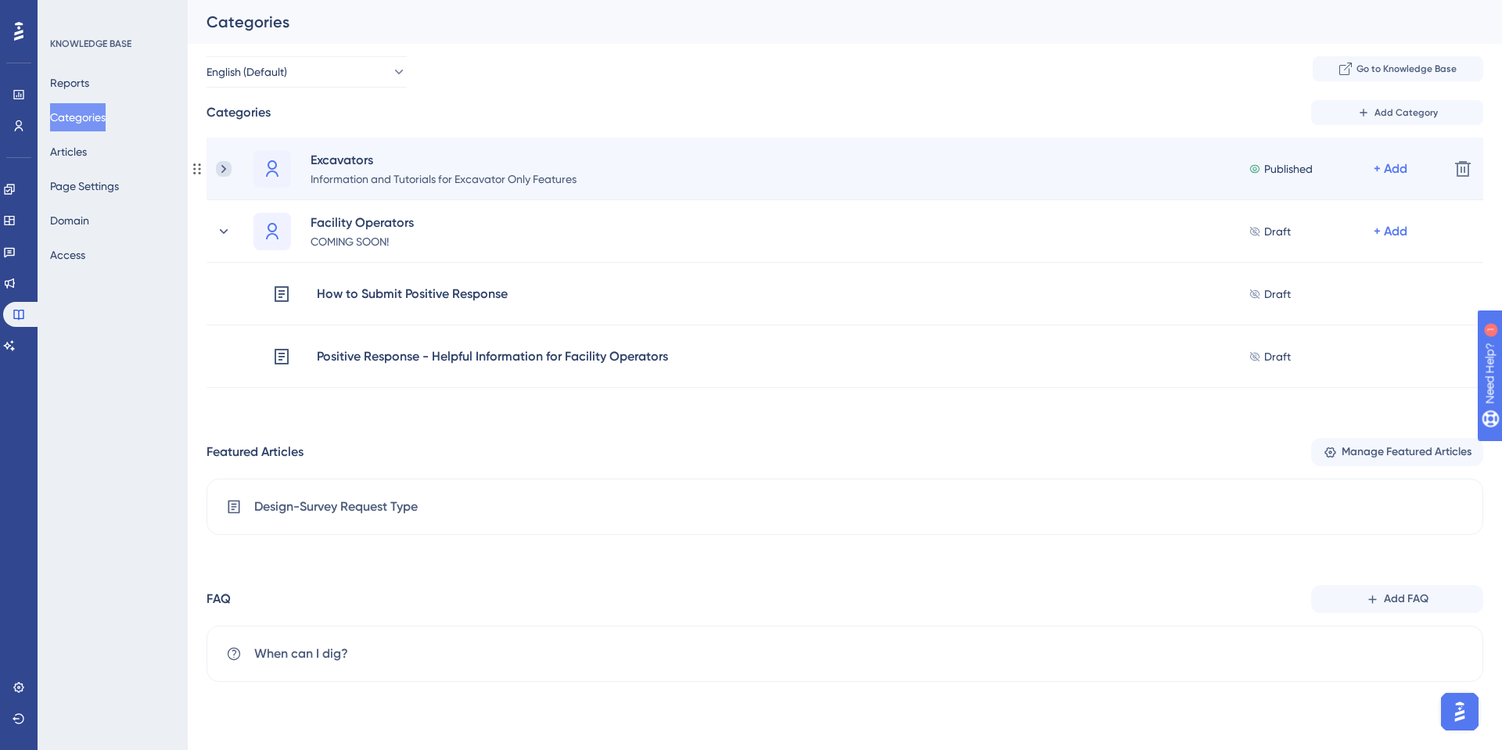
click at [221, 165] on icon at bounding box center [224, 169] width 16 height 16
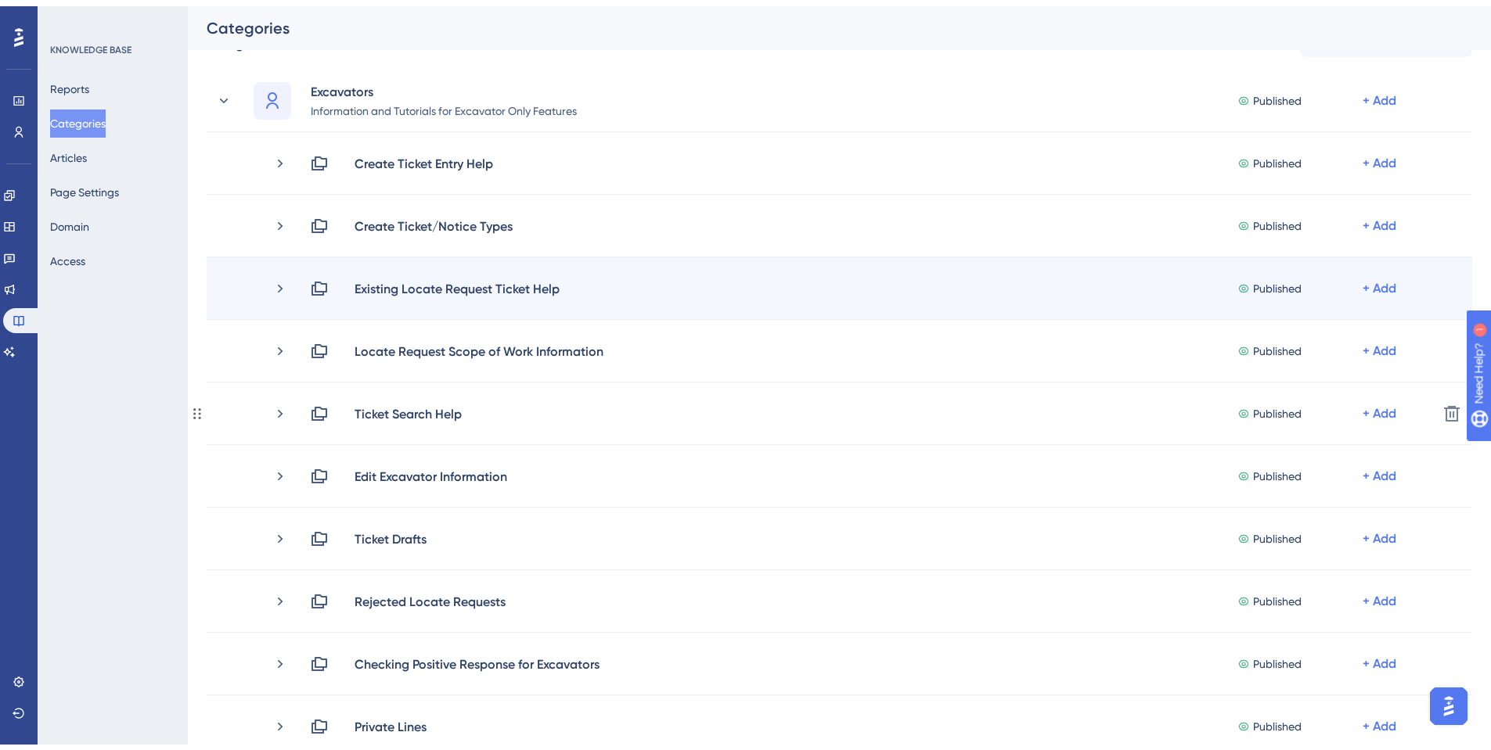
scroll to position [313, 0]
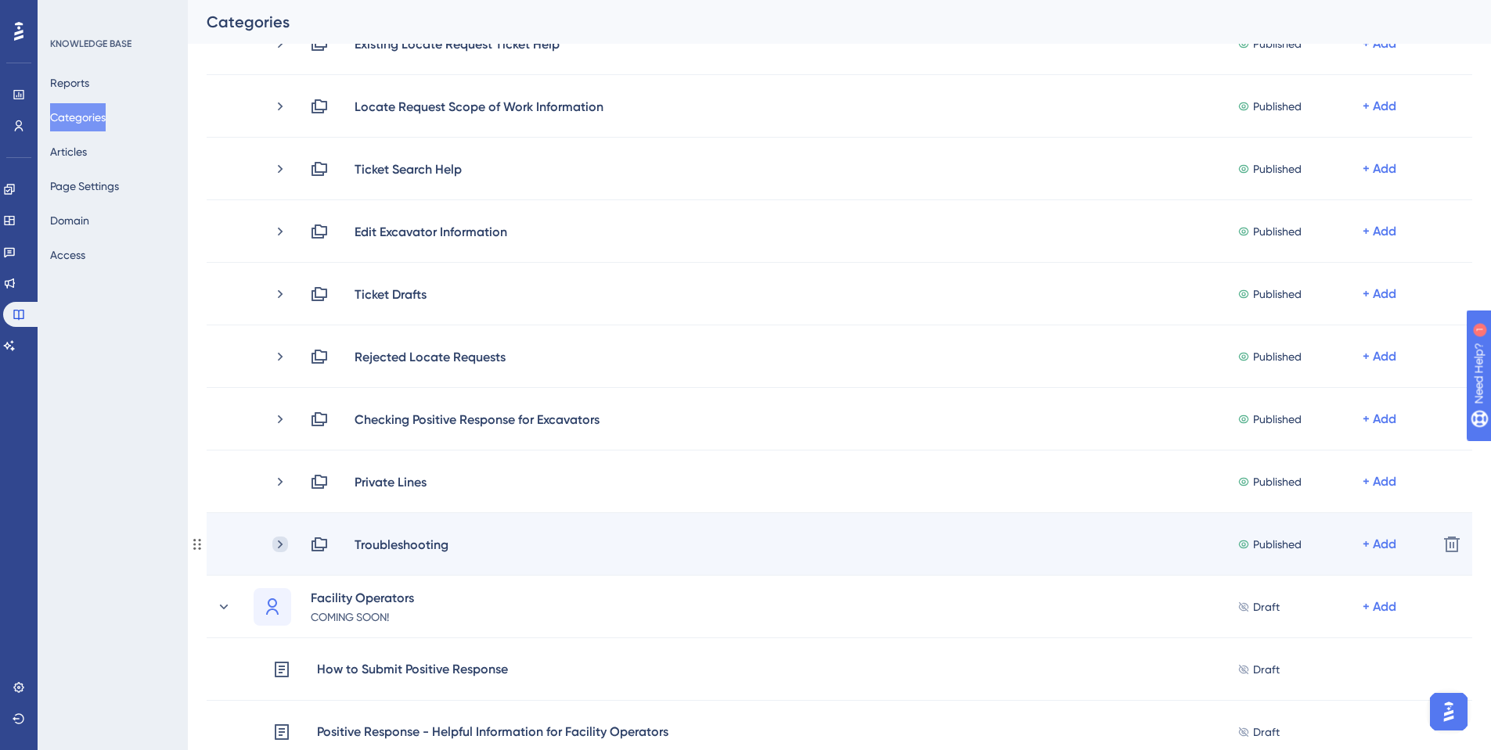
click at [282, 545] on icon at bounding box center [280, 544] width 5 height 9
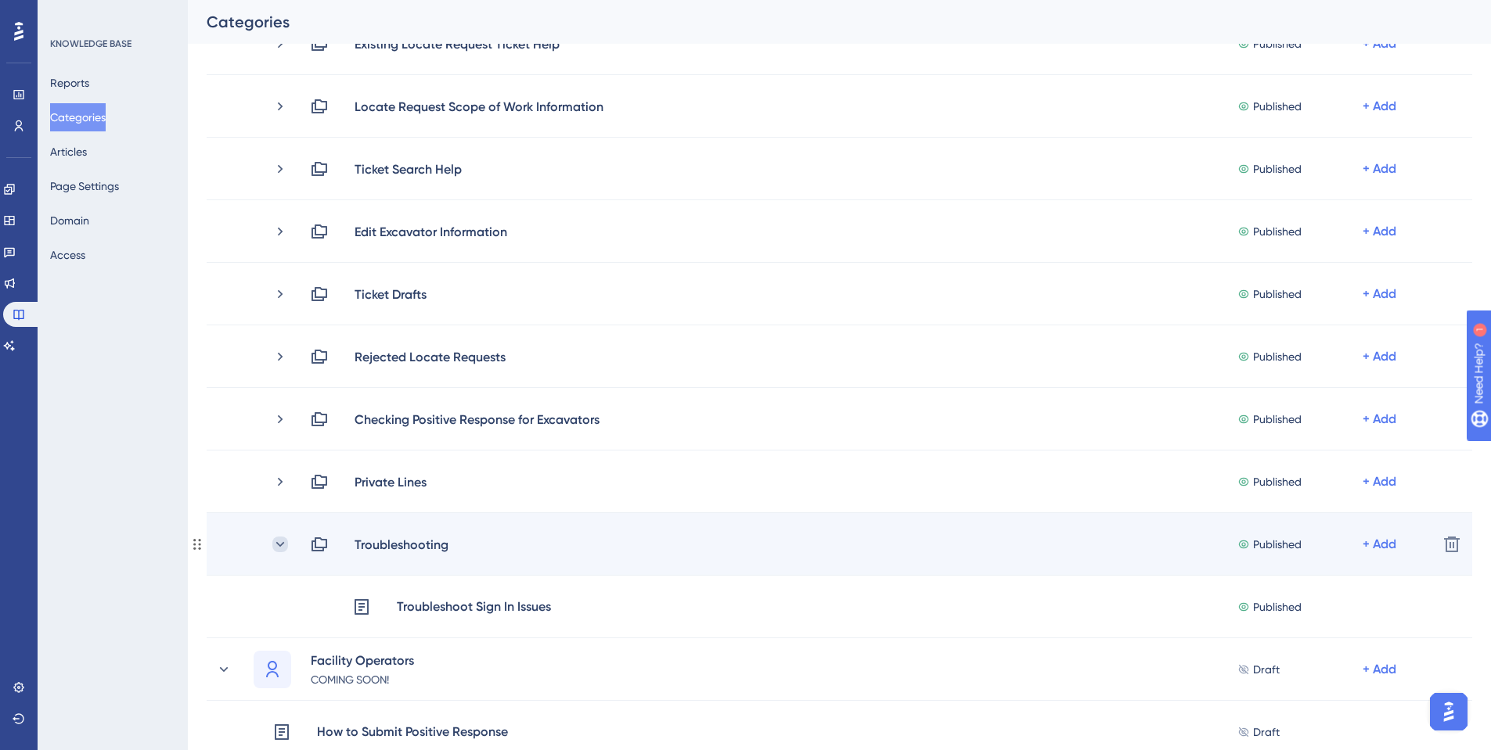
click at [282, 548] on icon at bounding box center [280, 545] width 16 height 16
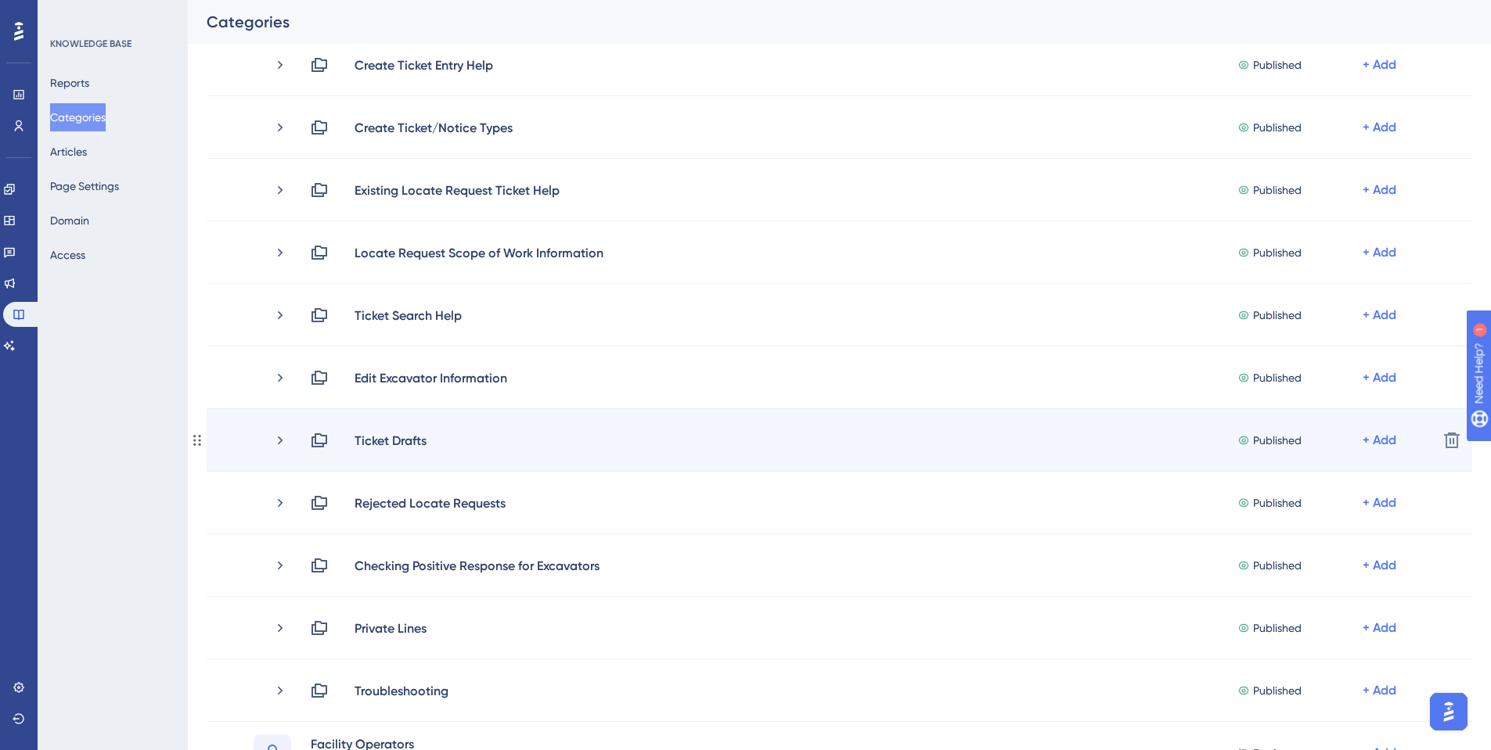
scroll to position [78, 0]
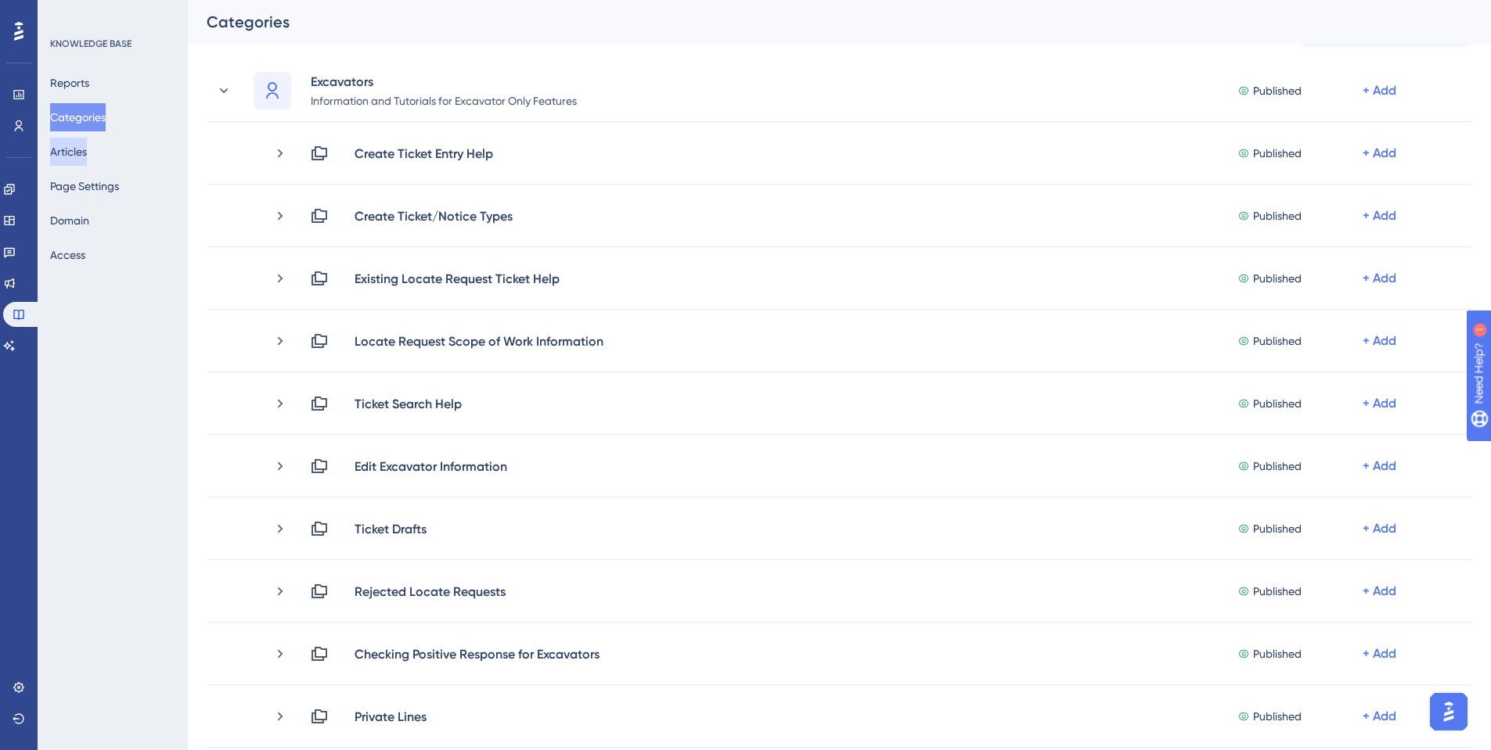
click at [87, 158] on button "Articles" at bounding box center [68, 152] width 37 height 28
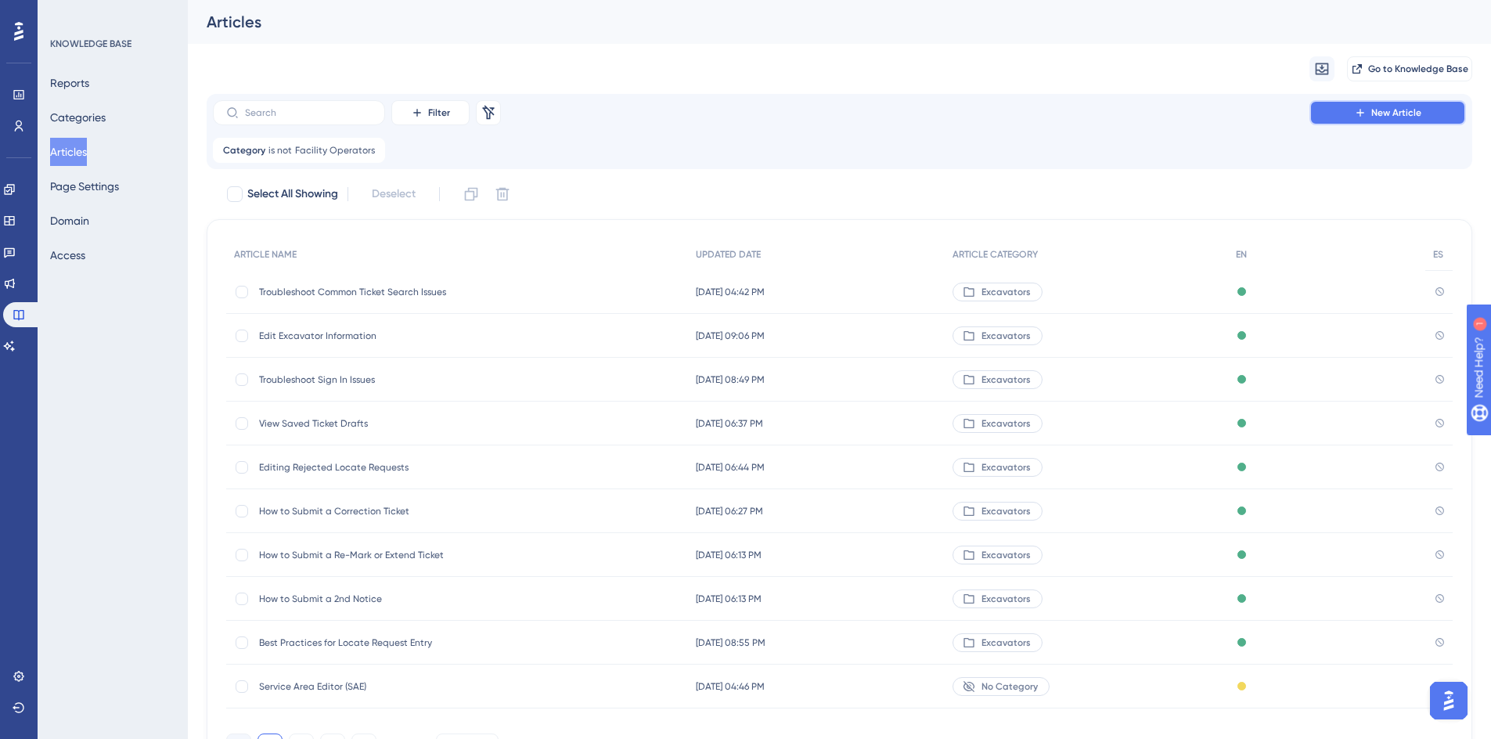
click at [1364, 117] on icon at bounding box center [1360, 112] width 13 height 13
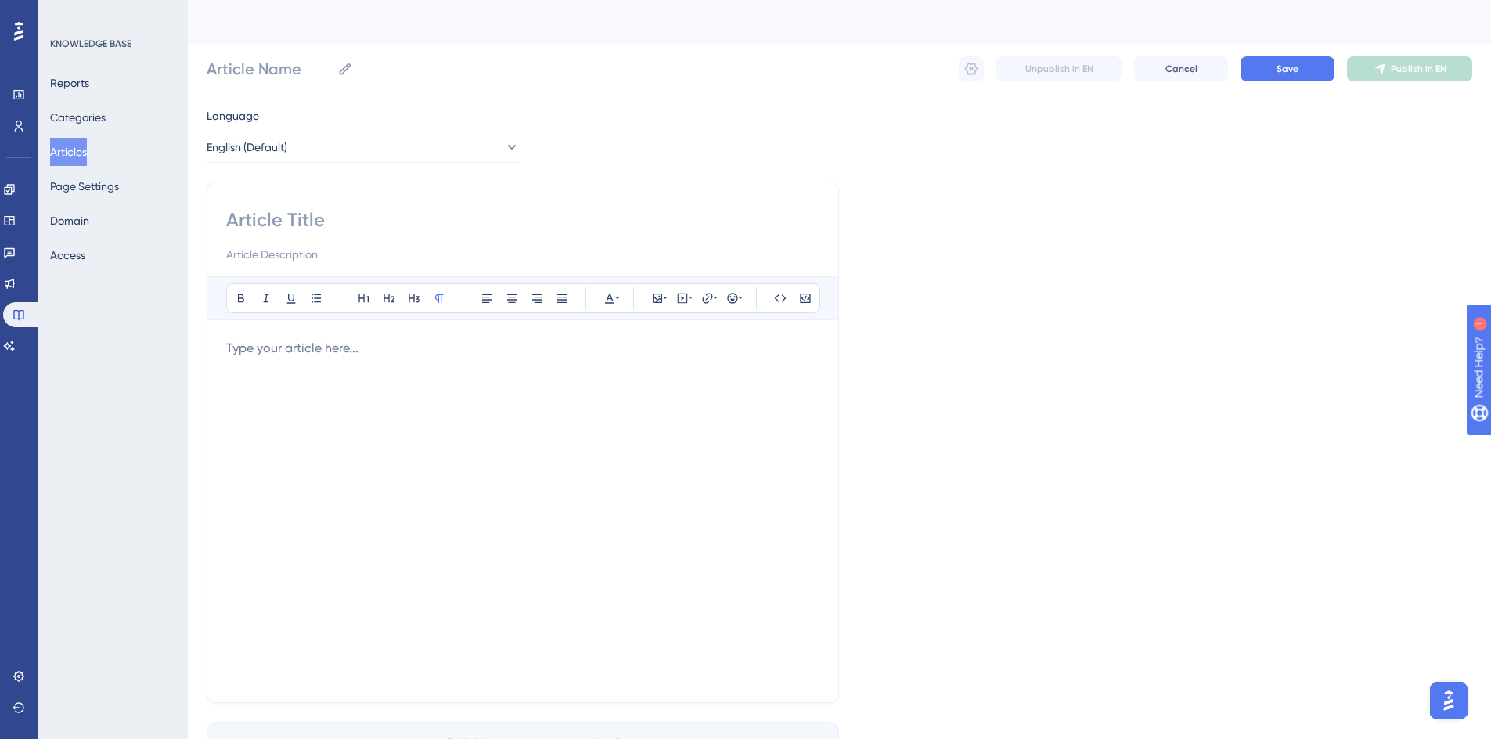
click at [279, 225] on input at bounding box center [522, 219] width 593 height 25
type input "Troubleshoot Common"
type input "Troubleshoot Common '"
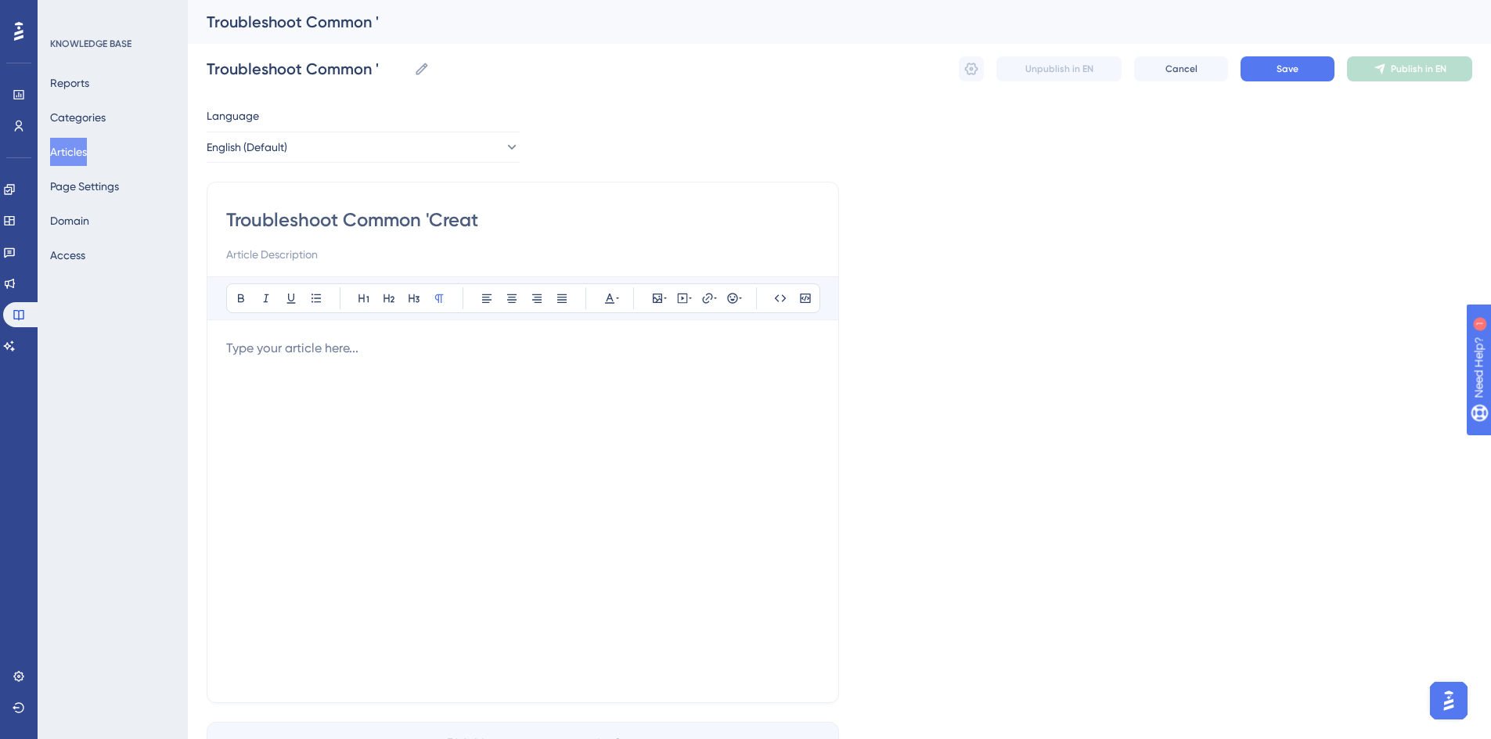
type input "Troubleshoot Common 'Create"
type input "Troubleshoot Common 'Create Ticket' Issues"
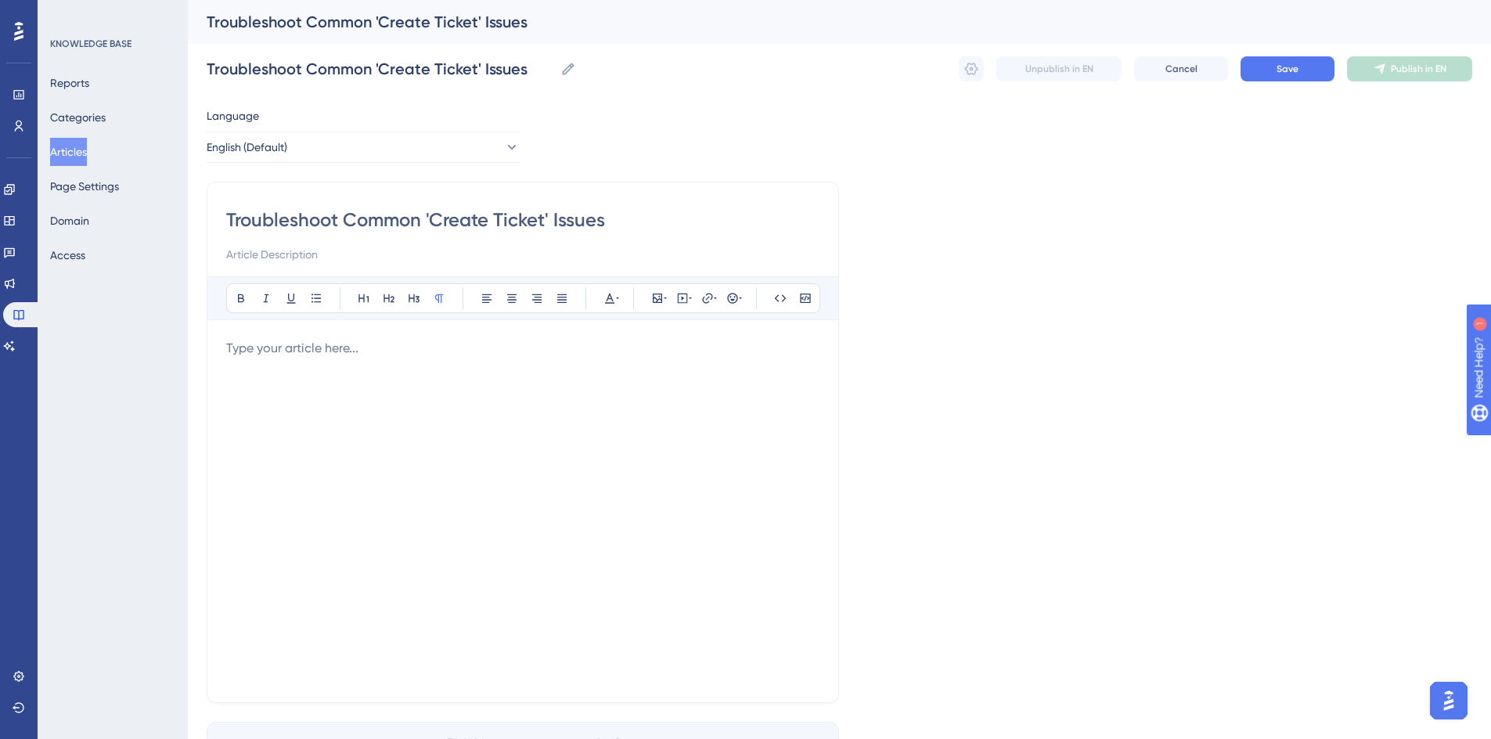
click at [307, 356] on p at bounding box center [522, 348] width 593 height 19
click at [686, 306] on button at bounding box center [682, 298] width 22 height 22
click at [677, 379] on textarea at bounding box center [682, 395] width 238 height 70
paste textarea "<iframe src="[URL][DOMAIN_NAME]" width="100%" height="800" allow="fullscreen" s…"
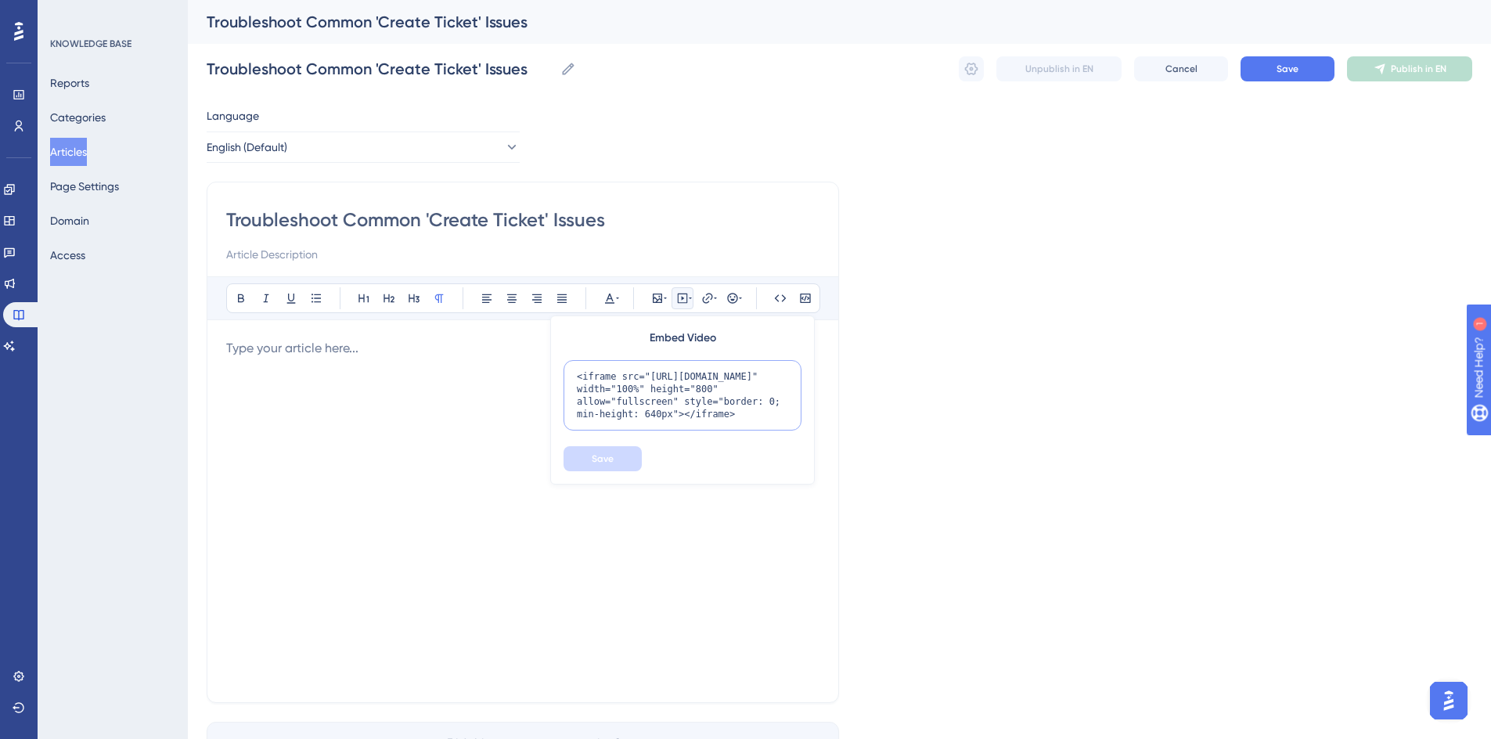
scroll to position [27, 0]
type textarea "<iframe src="[URL][DOMAIN_NAME]" width="100%" height="800" allow="fullscreen" s…"
click at [610, 454] on span "Save" at bounding box center [603, 458] width 22 height 13
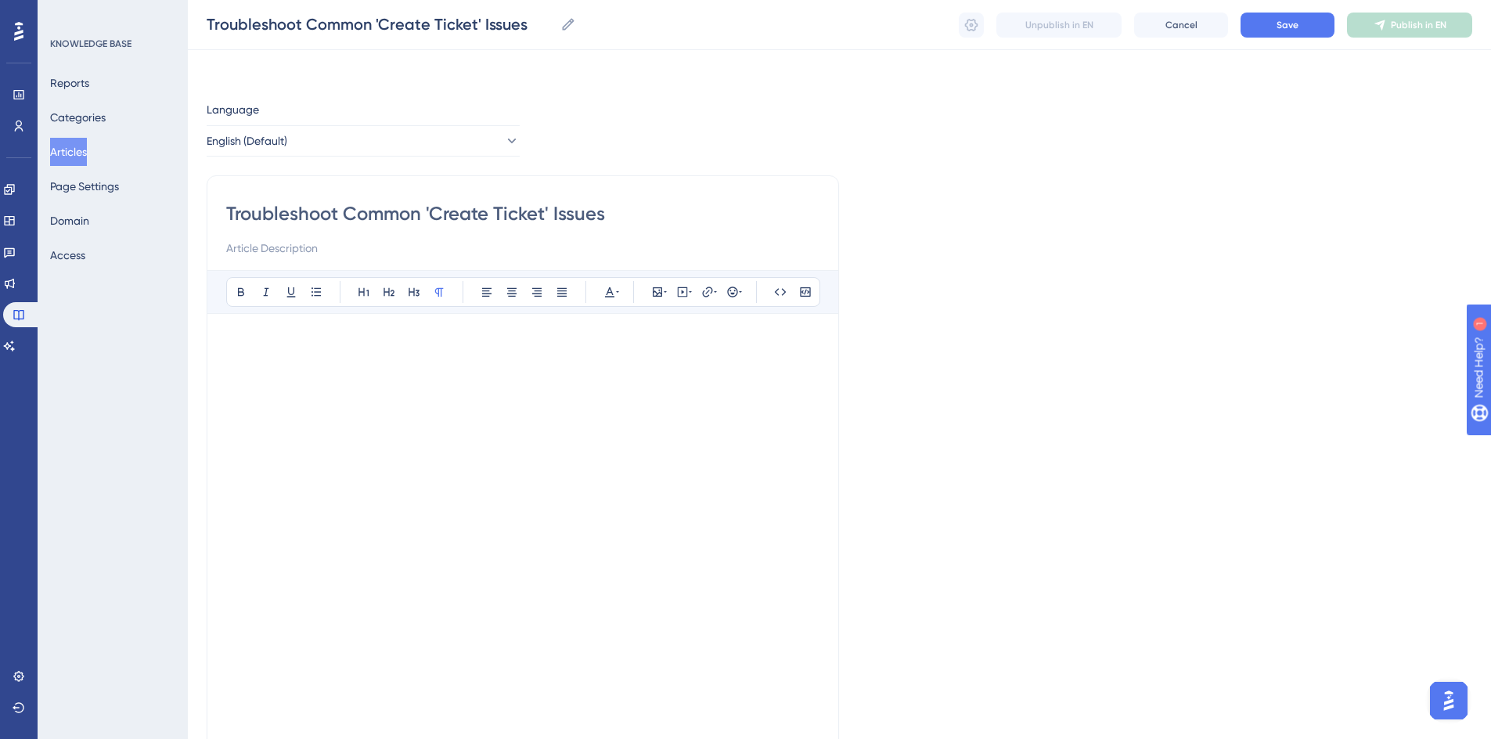
scroll to position [253, 0]
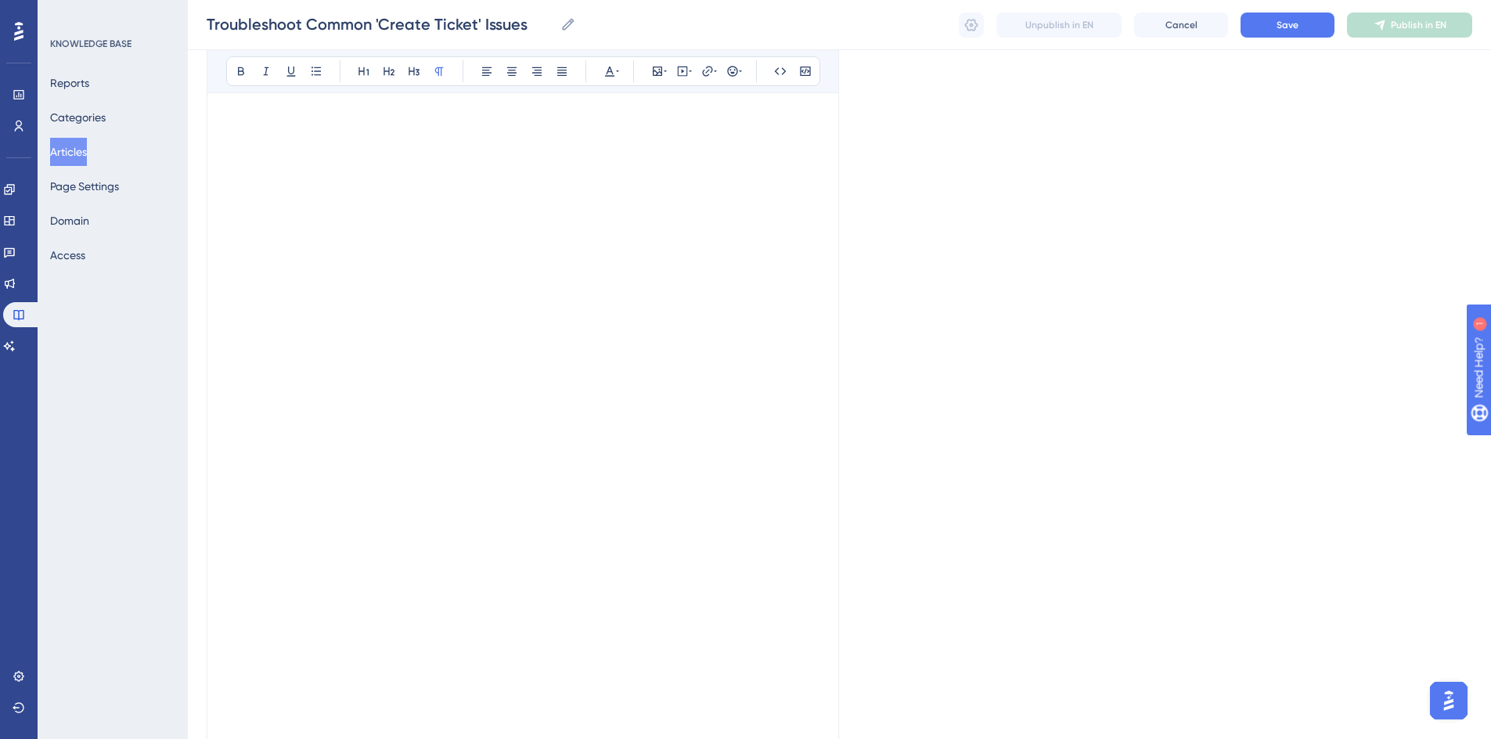
click at [1010, 347] on div "Language English (Default) Troubleshoot Common 'Create Ticket' Issues Bold Ital…" at bounding box center [839, 353] width 1265 height 1012
click at [1277, 27] on span "Save" at bounding box center [1287, 25] width 22 height 13
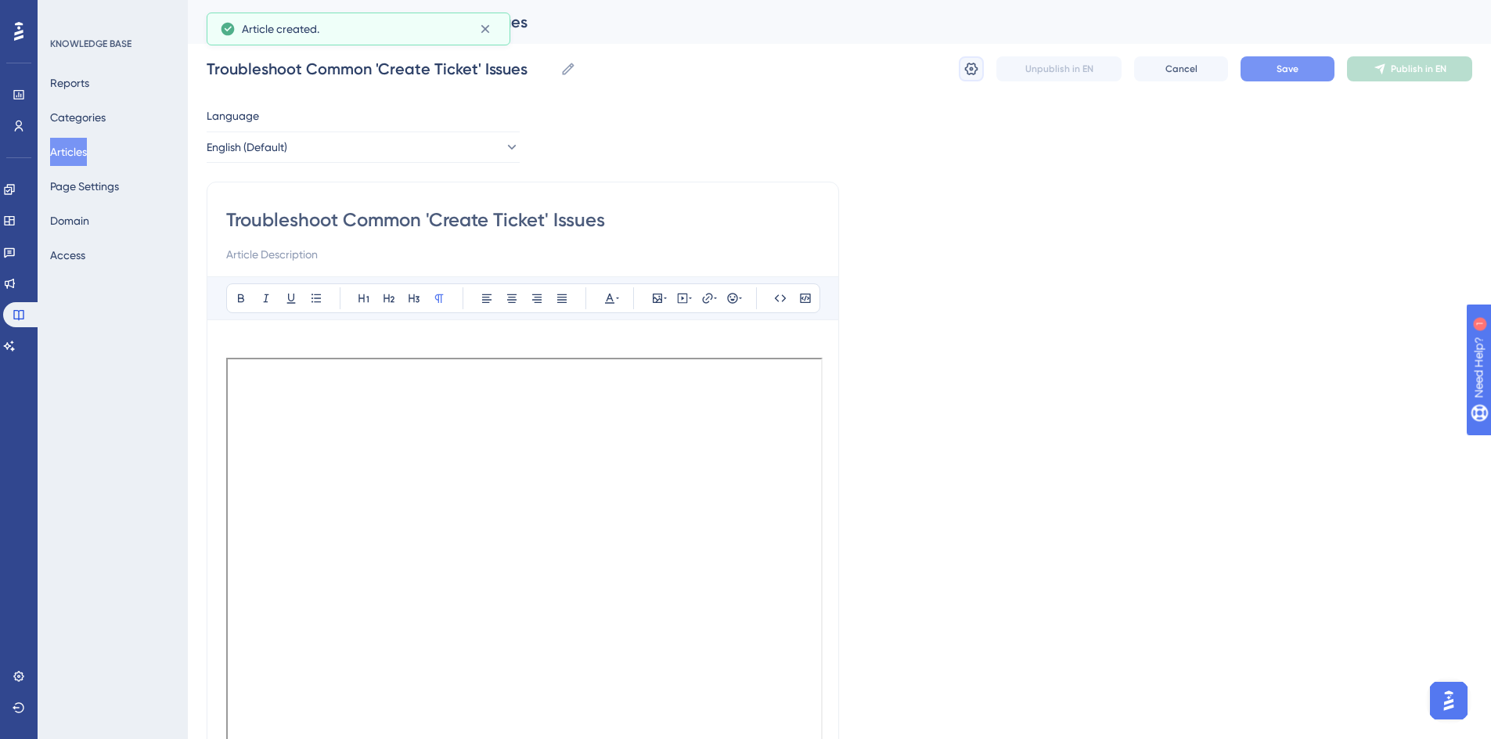
click at [970, 70] on icon at bounding box center [971, 69] width 13 height 13
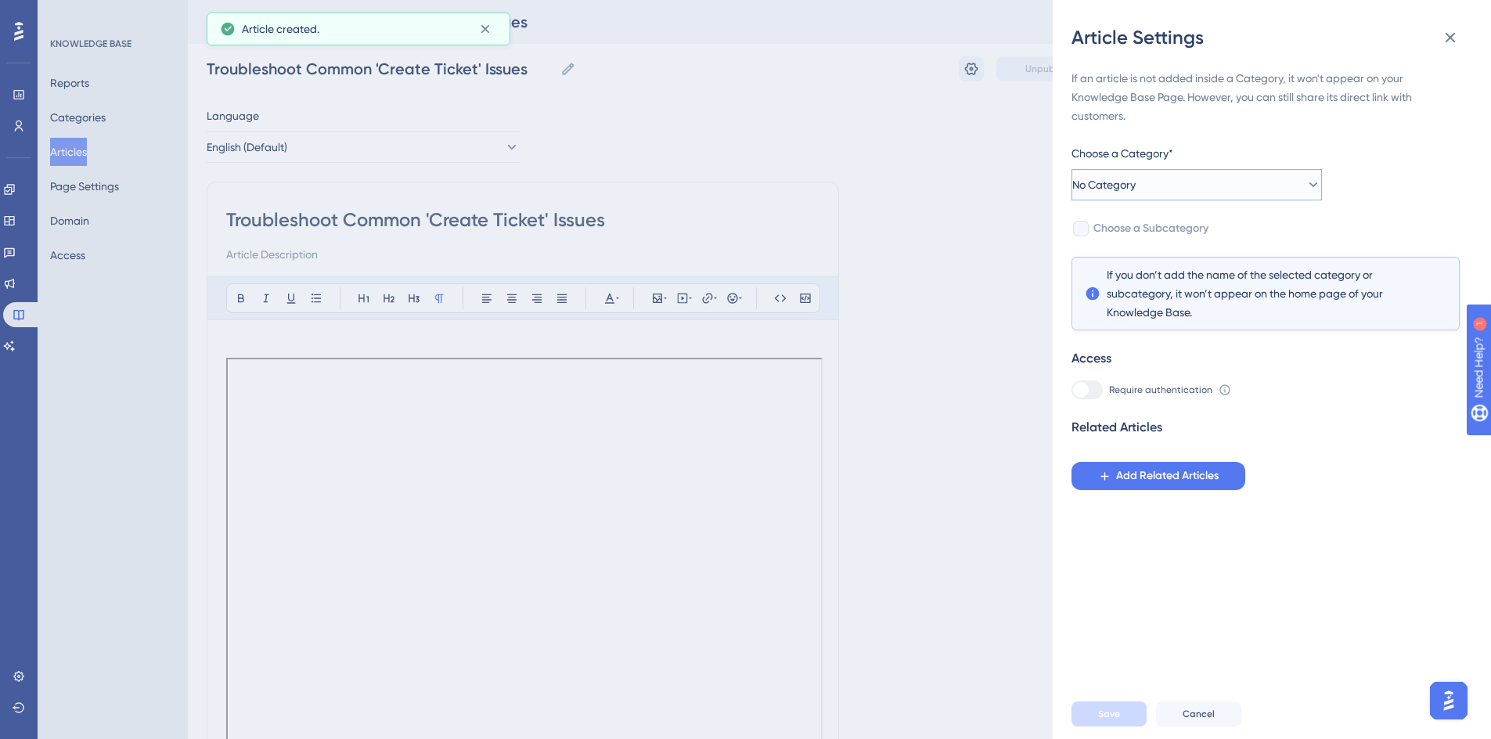
click at [1127, 189] on span "No Category" at bounding box center [1103, 184] width 63 height 19
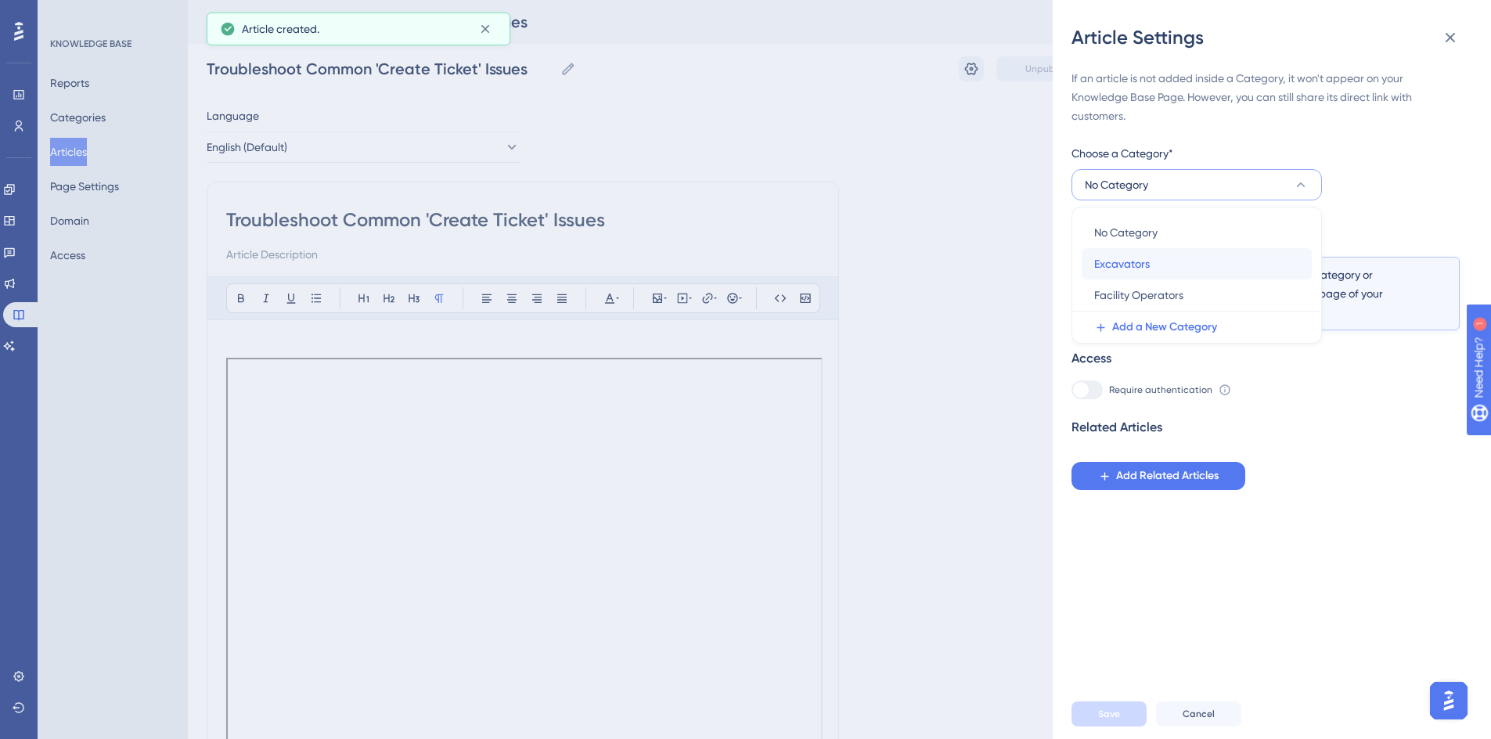
click at [1102, 259] on span "Excavators" at bounding box center [1122, 263] width 56 height 19
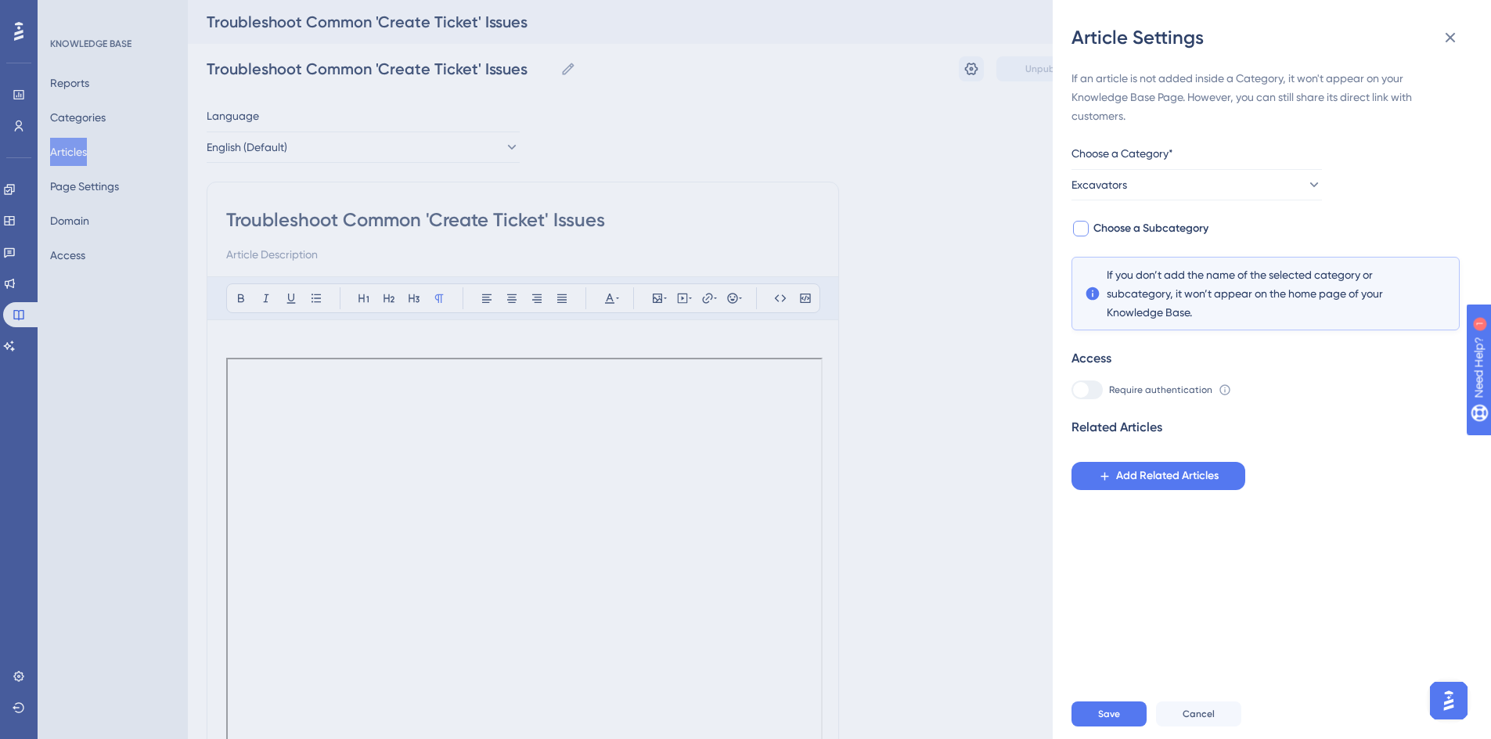
click at [1127, 230] on span "Choose a Subcategory" at bounding box center [1150, 228] width 115 height 19
checkbox input "true"
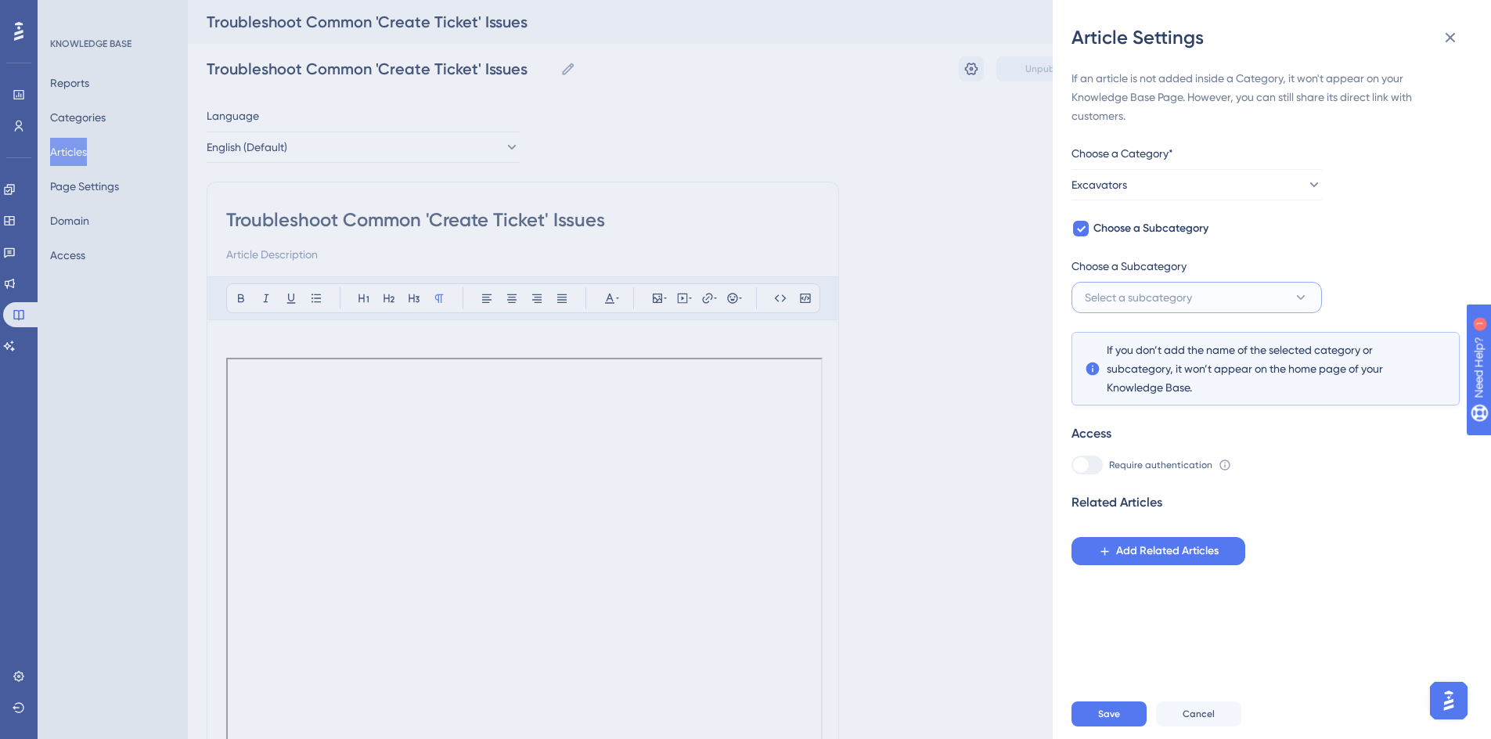
click at [1129, 298] on span "Select a subcategory" at bounding box center [1137, 297] width 107 height 19
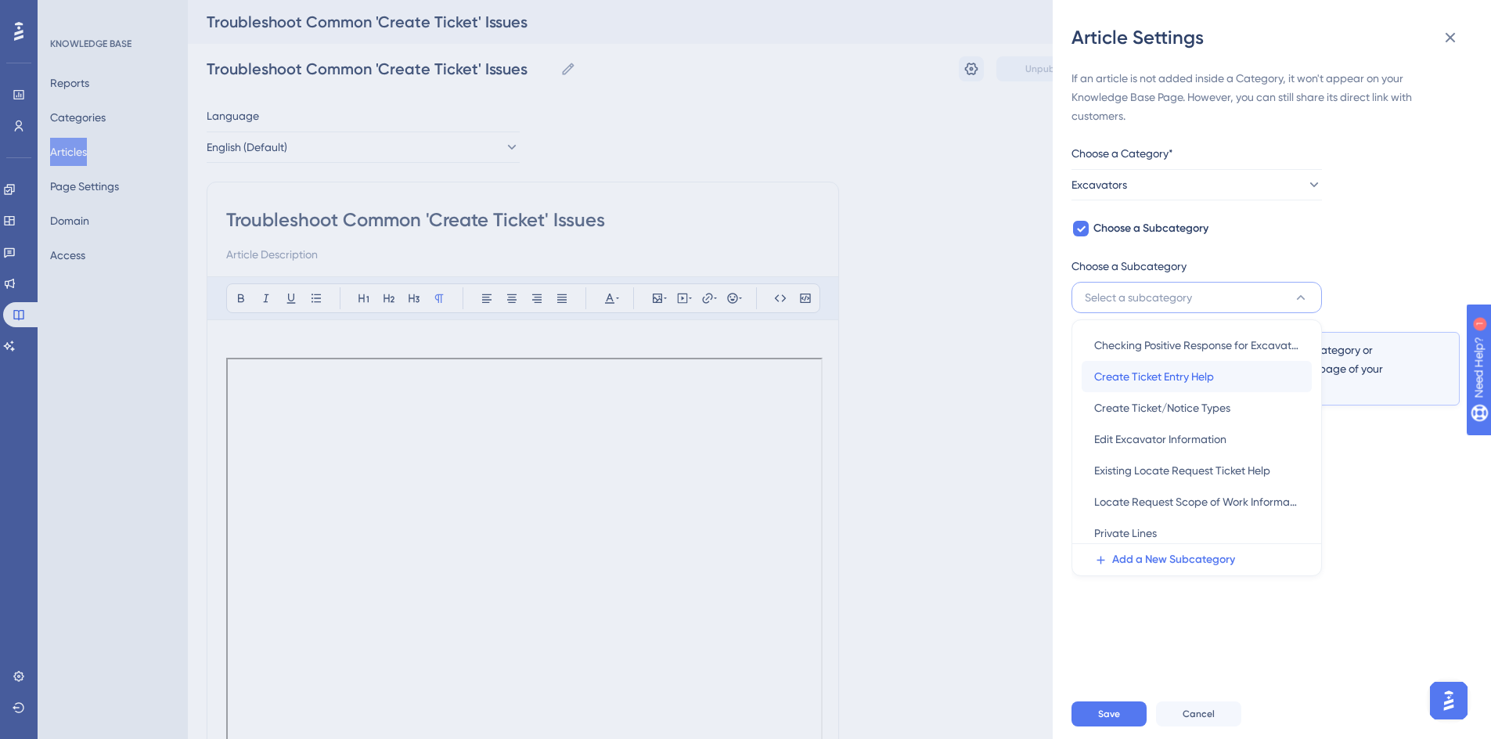
click at [1141, 376] on span "Create Ticket Entry Help" at bounding box center [1154, 376] width 120 height 19
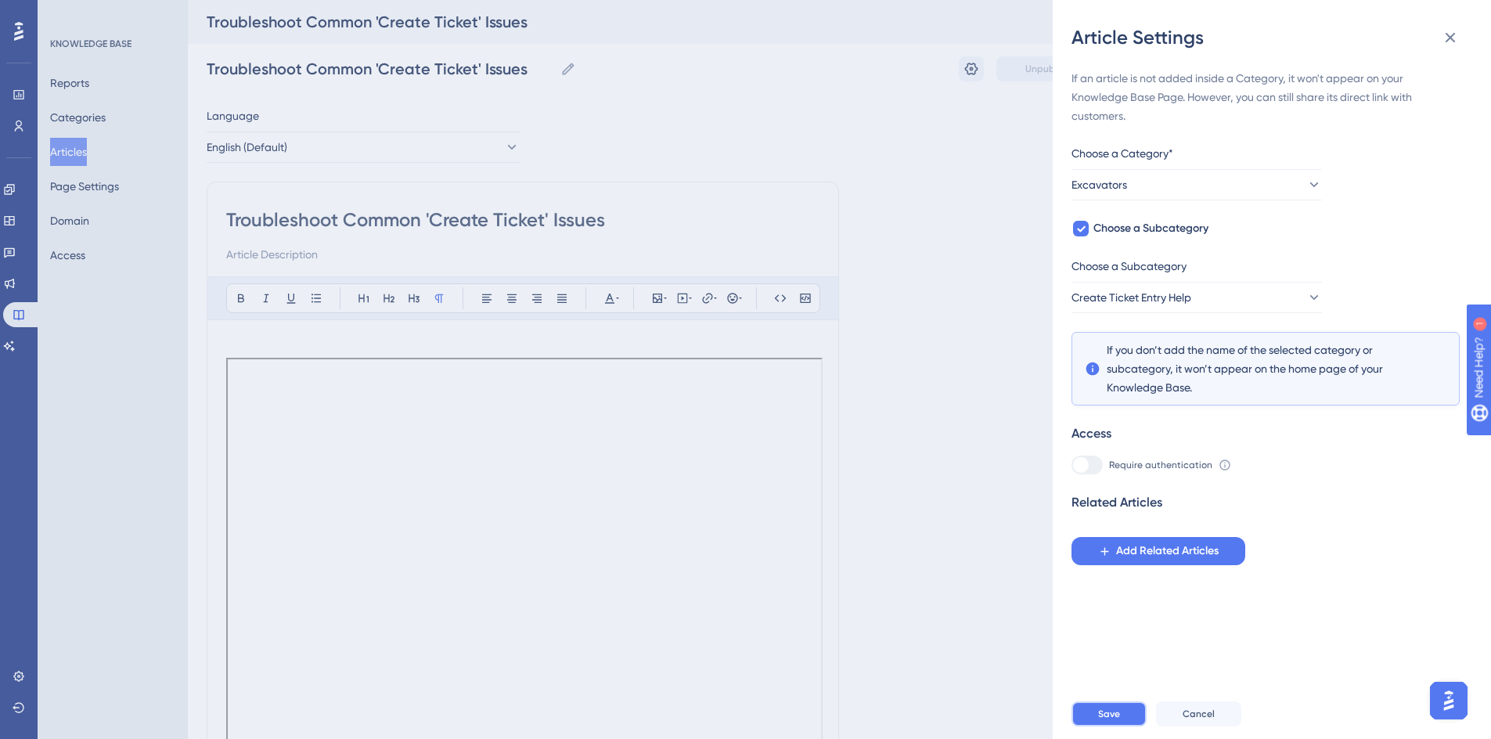
click at [1092, 719] on button "Save" at bounding box center [1108, 713] width 75 height 25
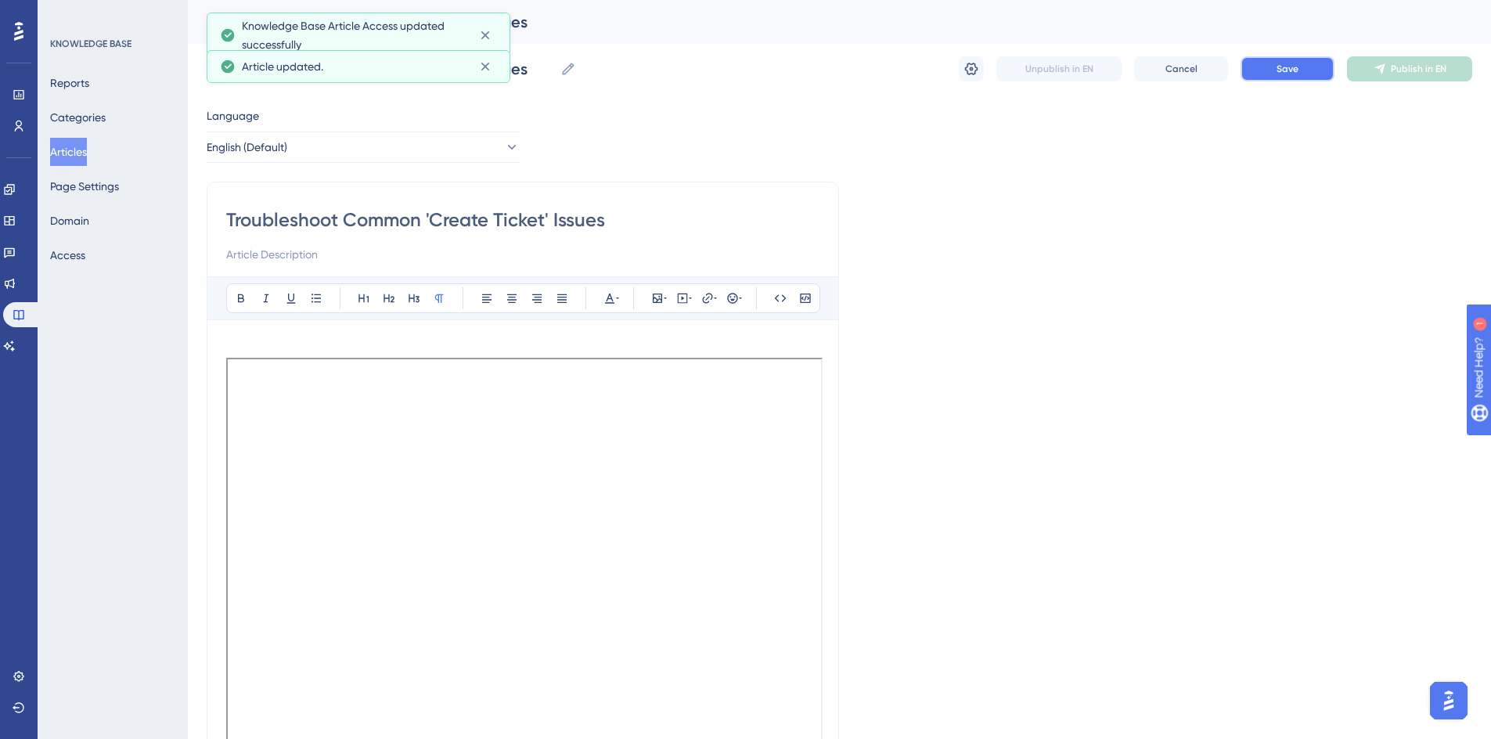
click at [1295, 70] on span "Save" at bounding box center [1287, 69] width 22 height 13
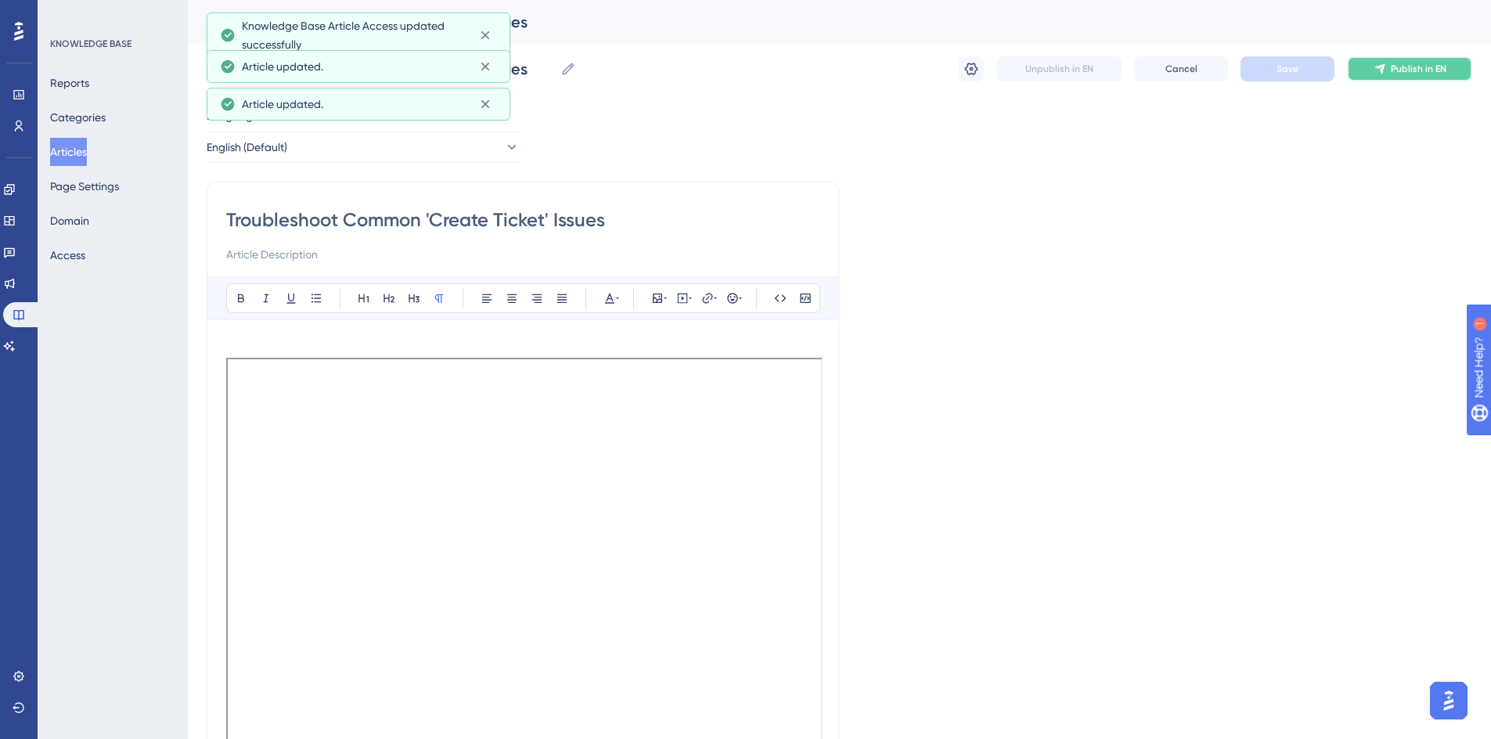
click at [1401, 75] on button "Publish in EN" at bounding box center [1409, 68] width 125 height 25
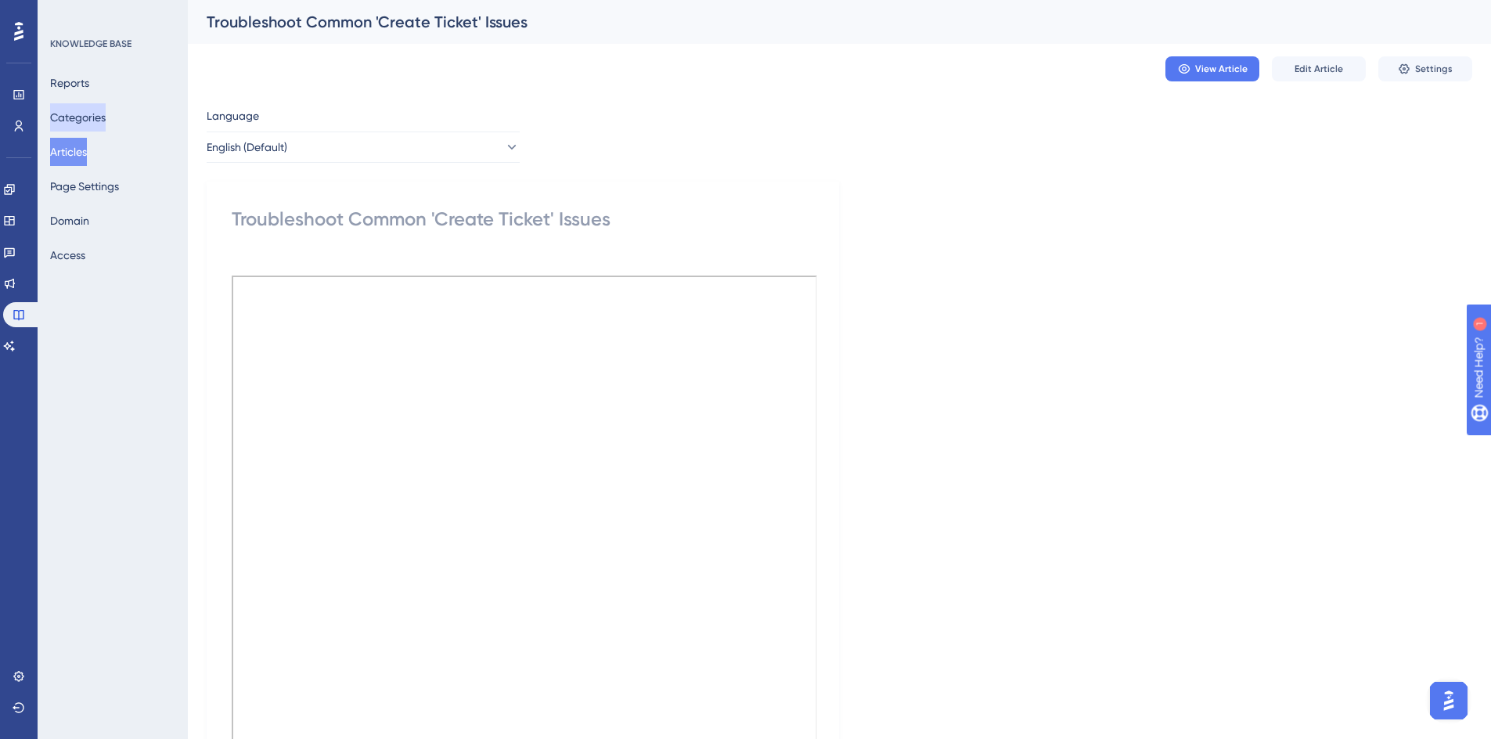
click at [81, 124] on button "Categories" at bounding box center [78, 117] width 56 height 28
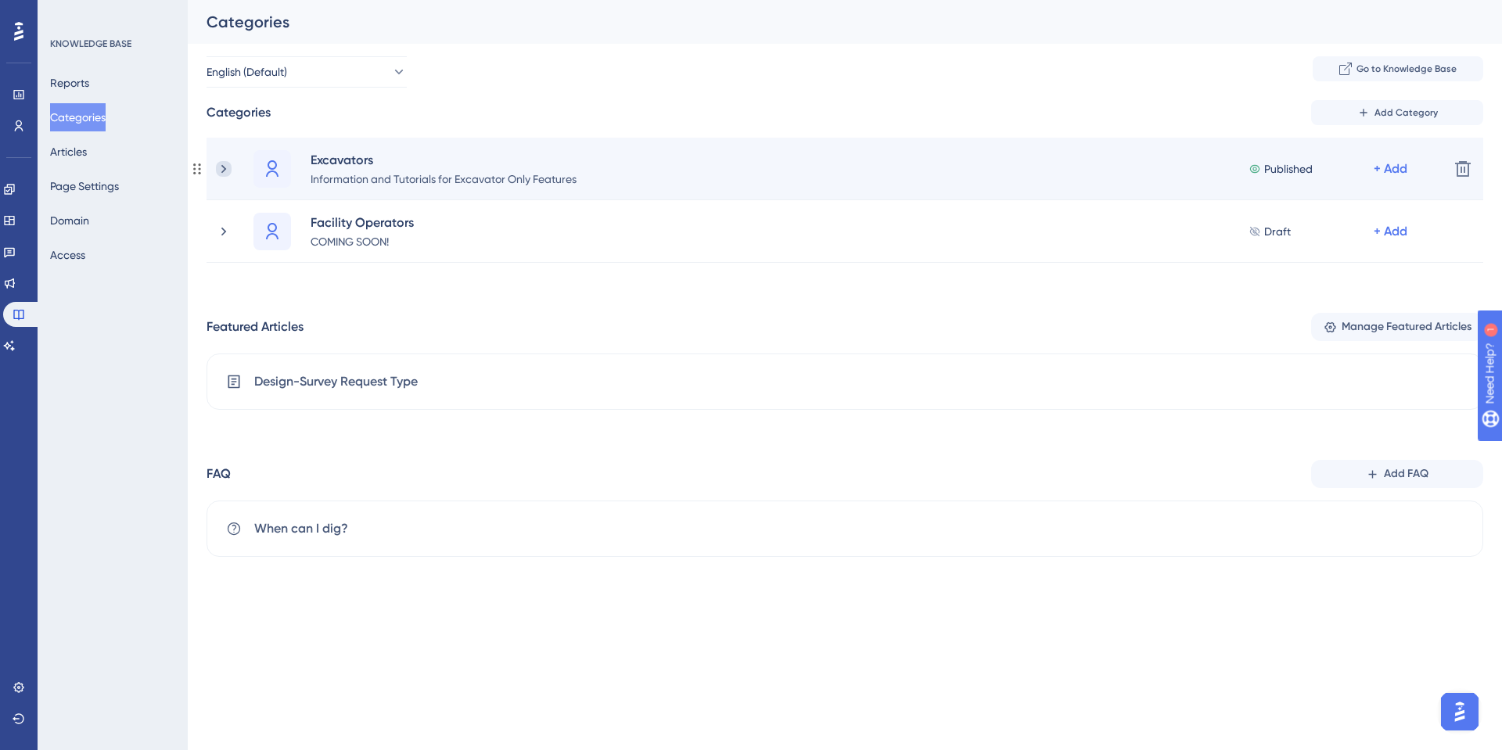
click at [222, 166] on icon at bounding box center [223, 168] width 5 height 9
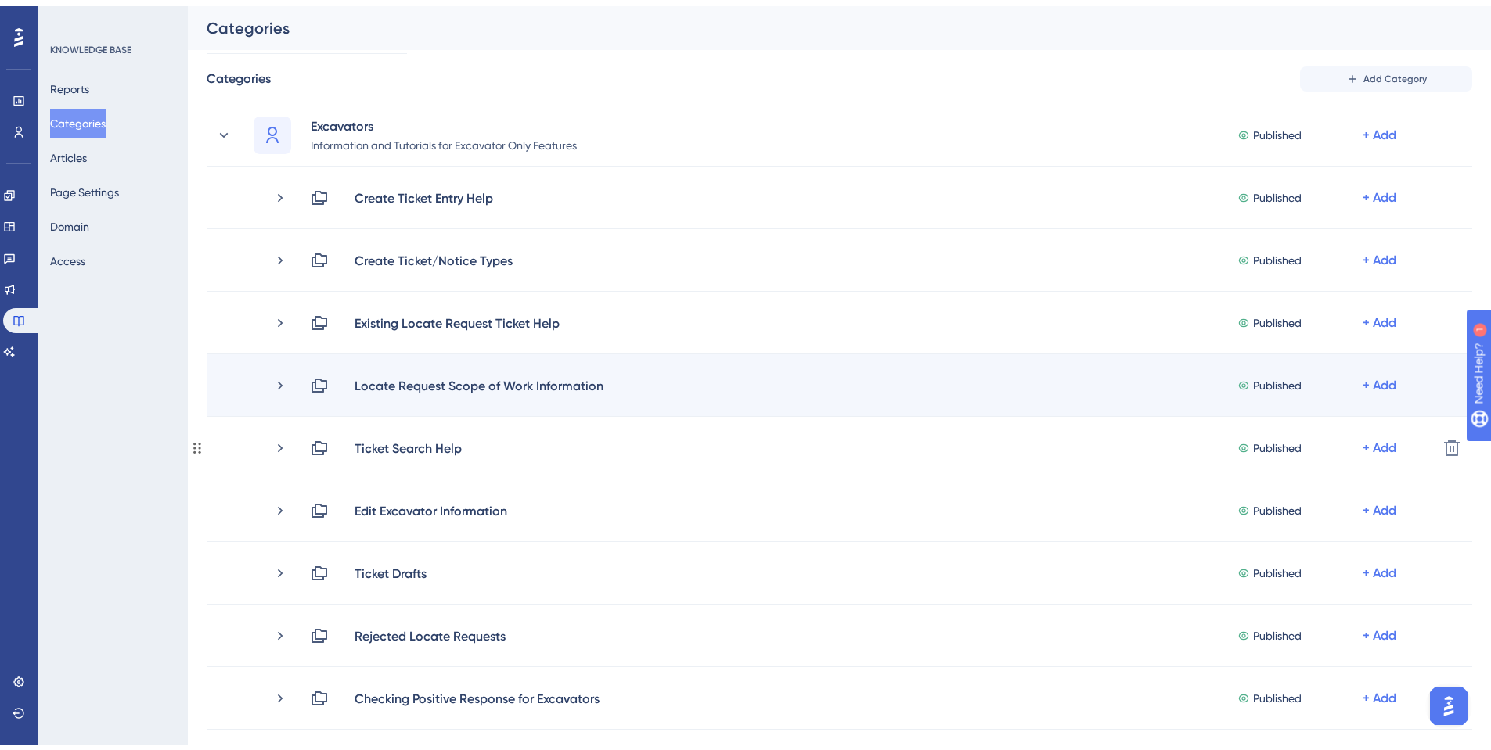
scroll to position [78, 0]
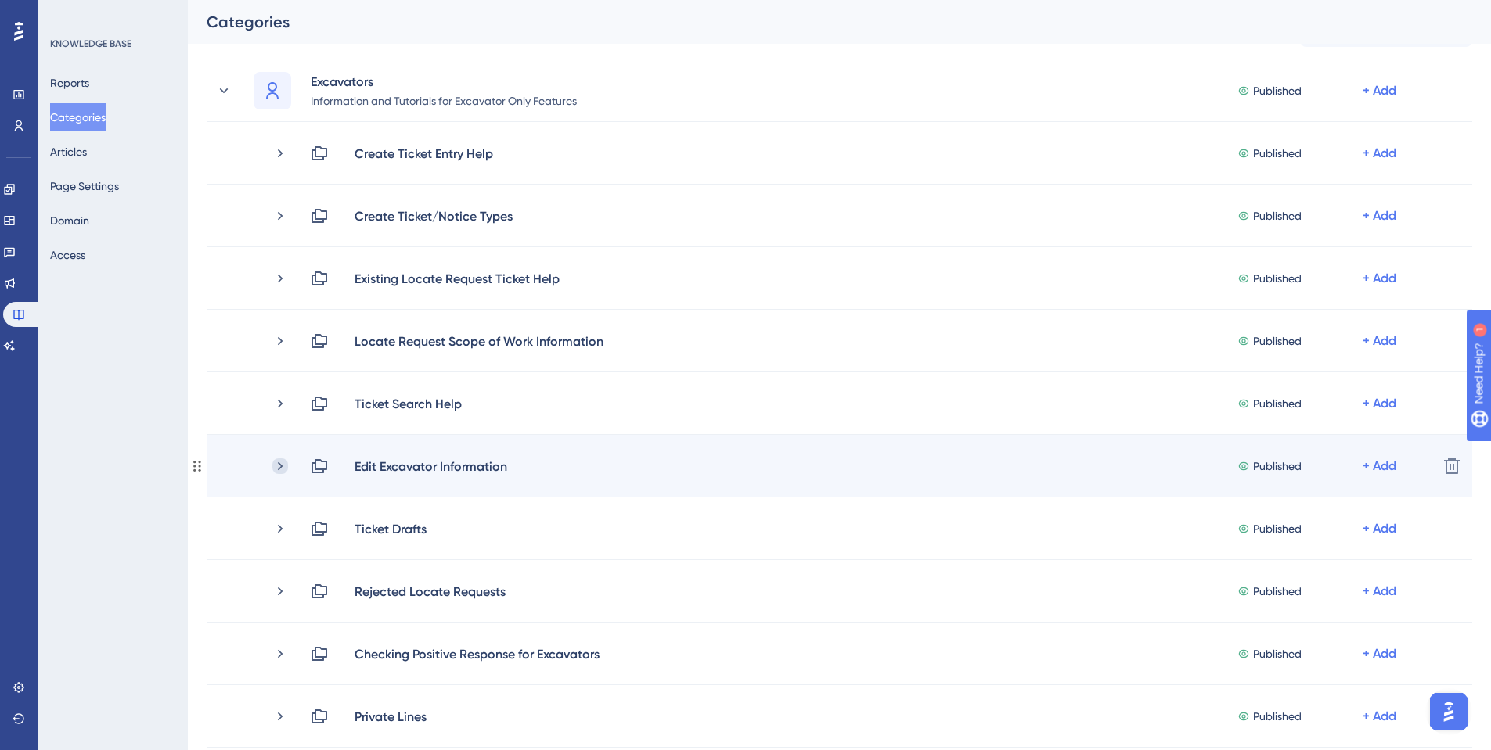
click at [281, 466] on icon at bounding box center [280, 466] width 5 height 9
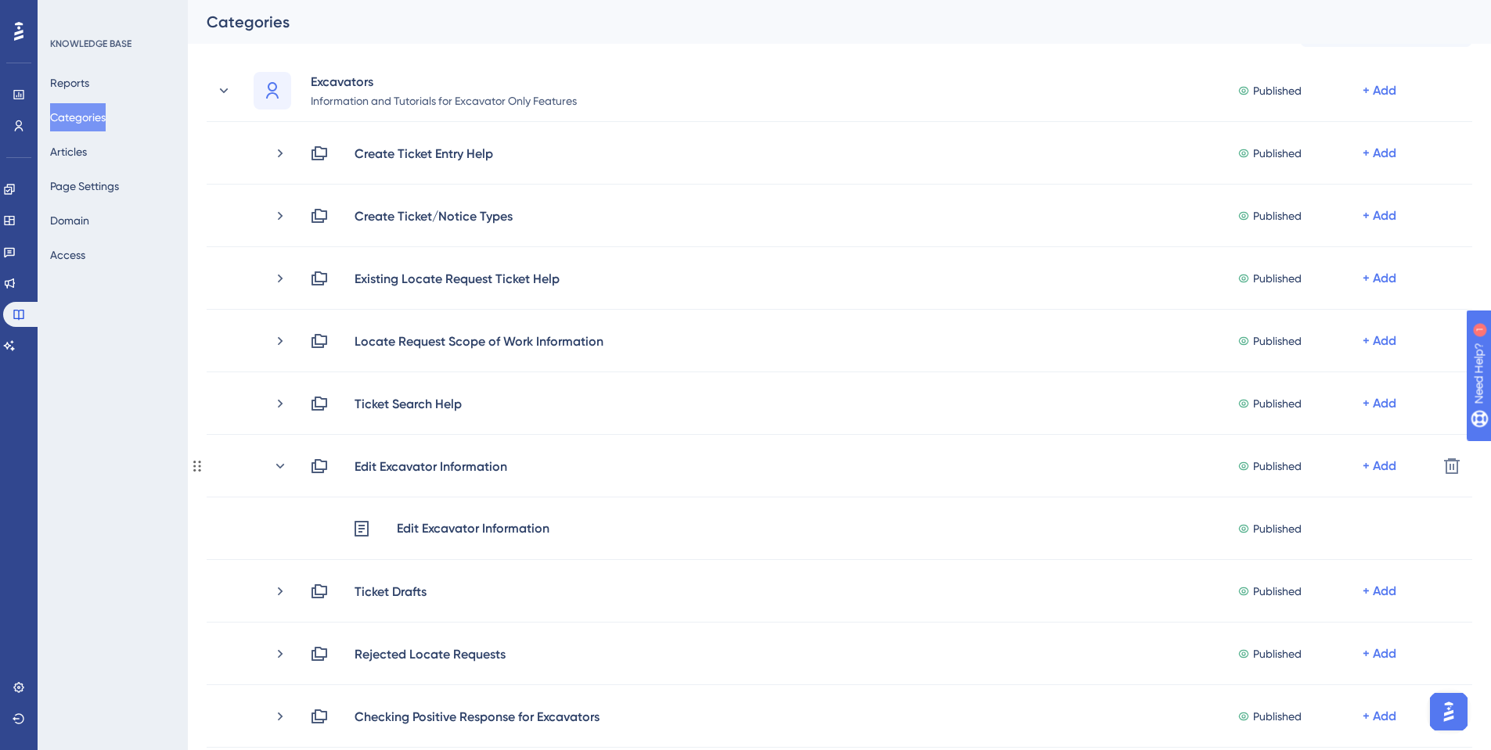
click at [281, 466] on icon at bounding box center [280, 465] width 9 height 5
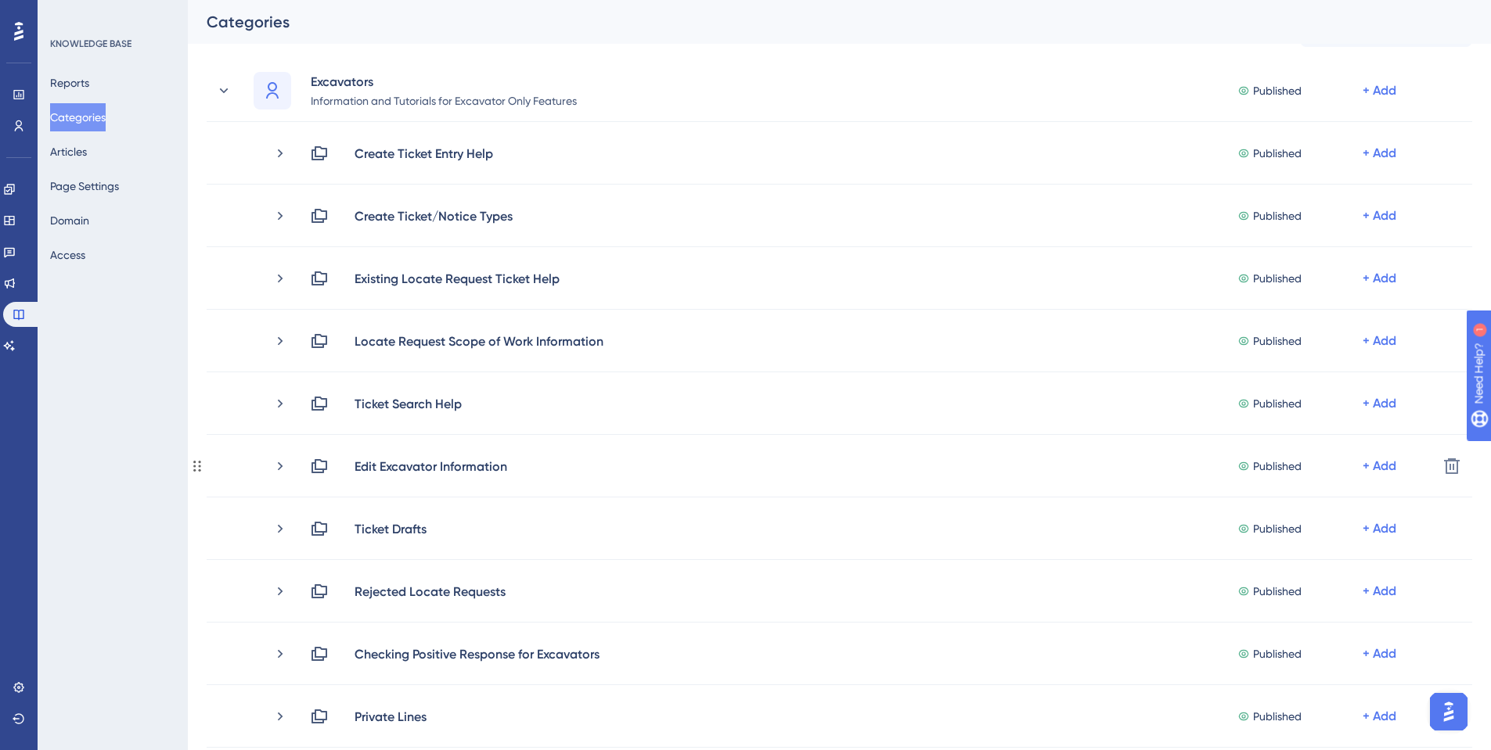
click at [281, 466] on icon at bounding box center [280, 466] width 5 height 9
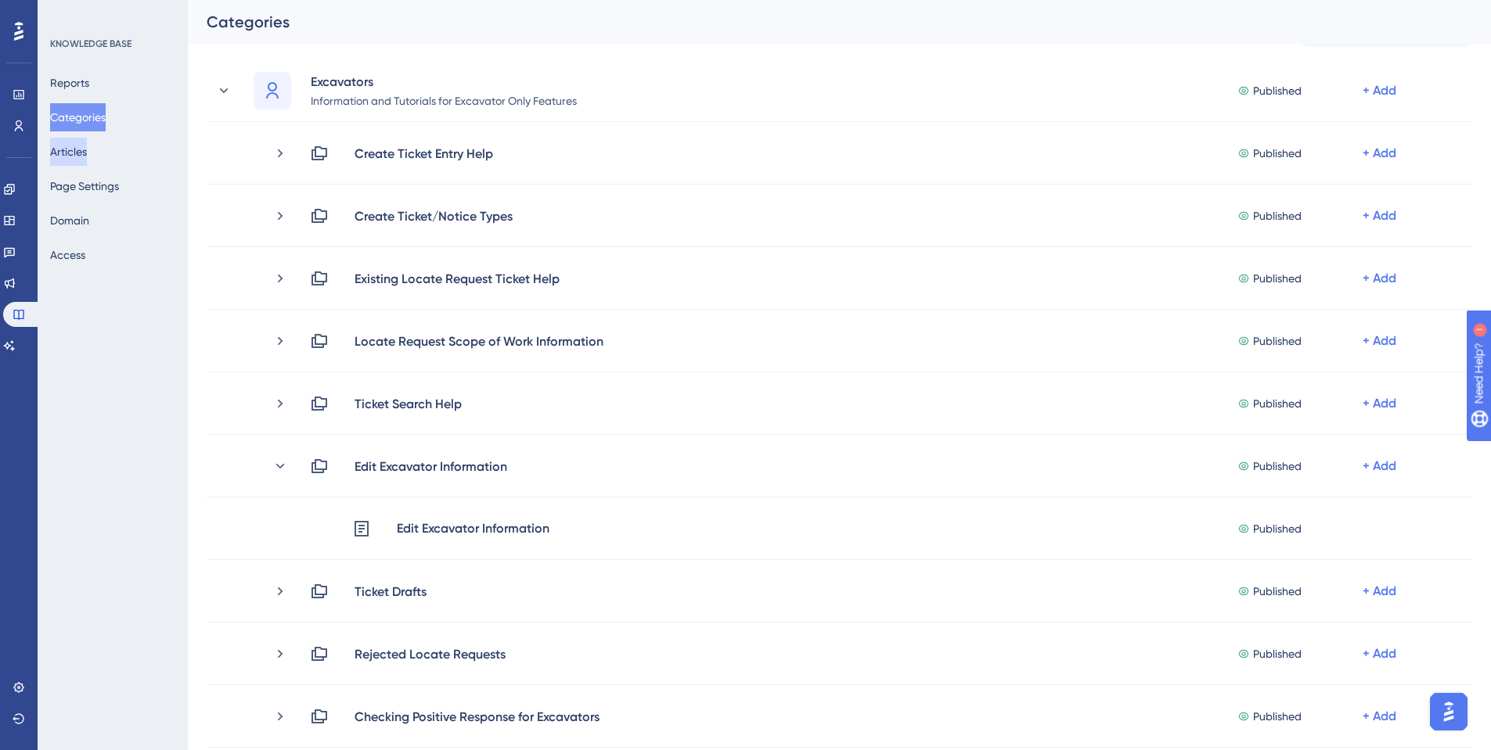
click at [76, 148] on button "Articles" at bounding box center [68, 152] width 37 height 28
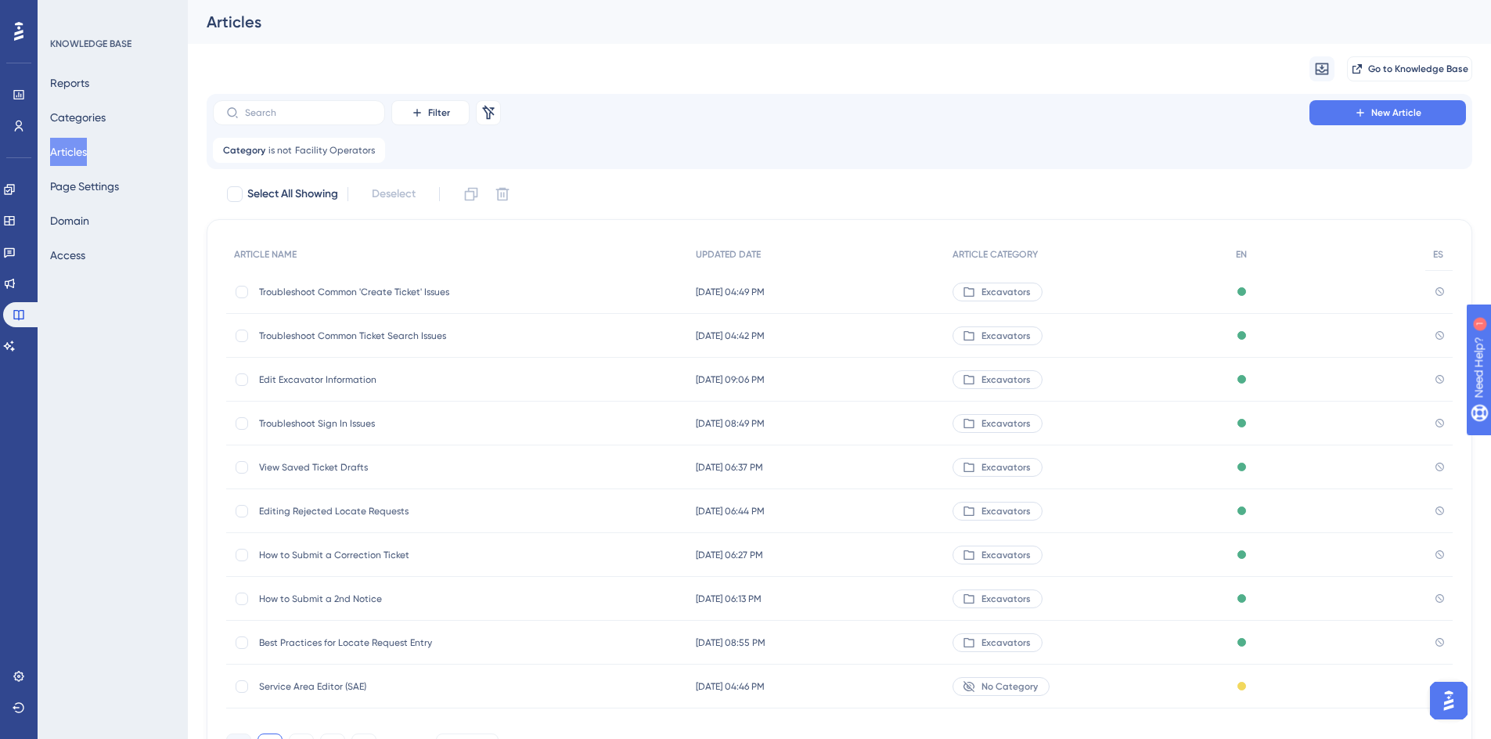
click at [283, 379] on span "Edit Excavator Information" at bounding box center [384, 379] width 250 height 13
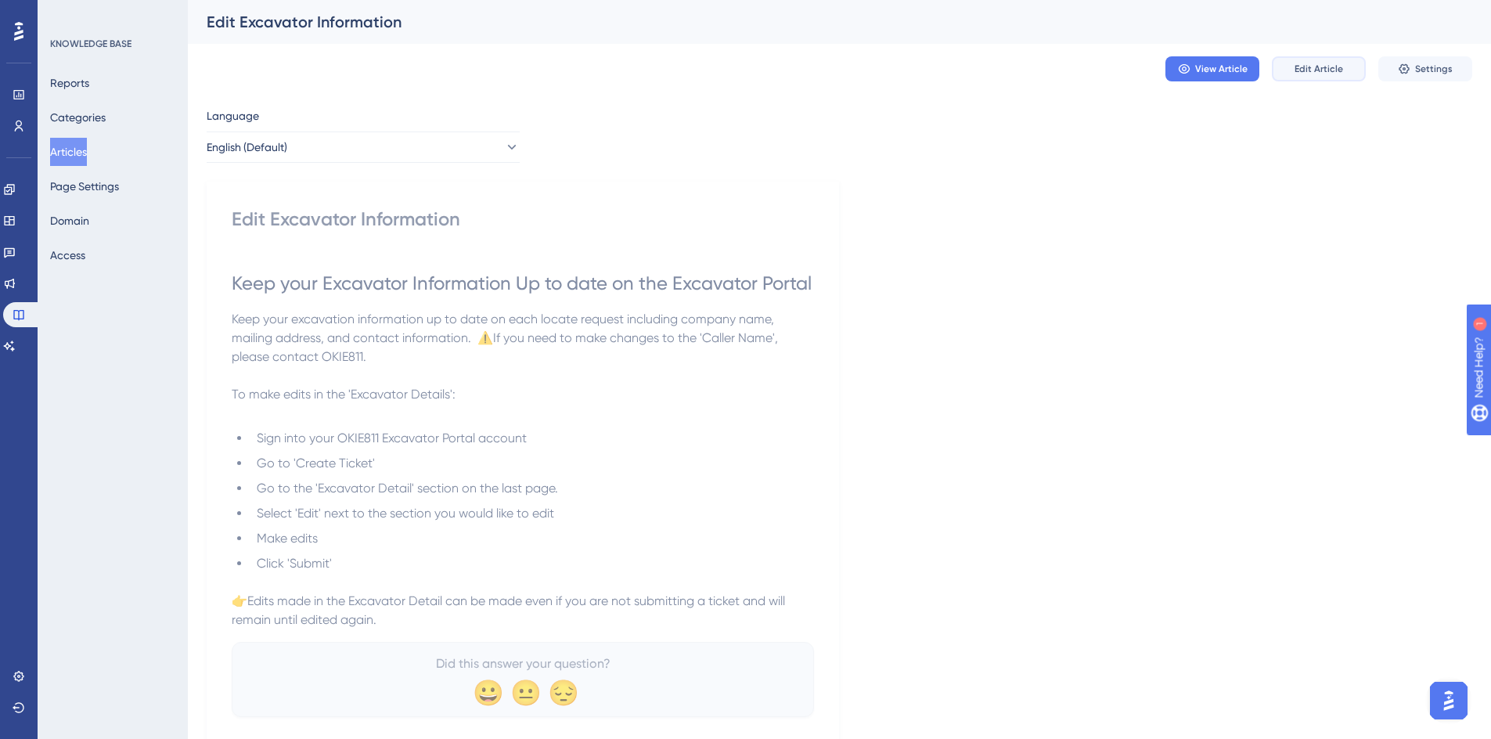
click at [1324, 77] on button "Edit Article" at bounding box center [1318, 68] width 94 height 25
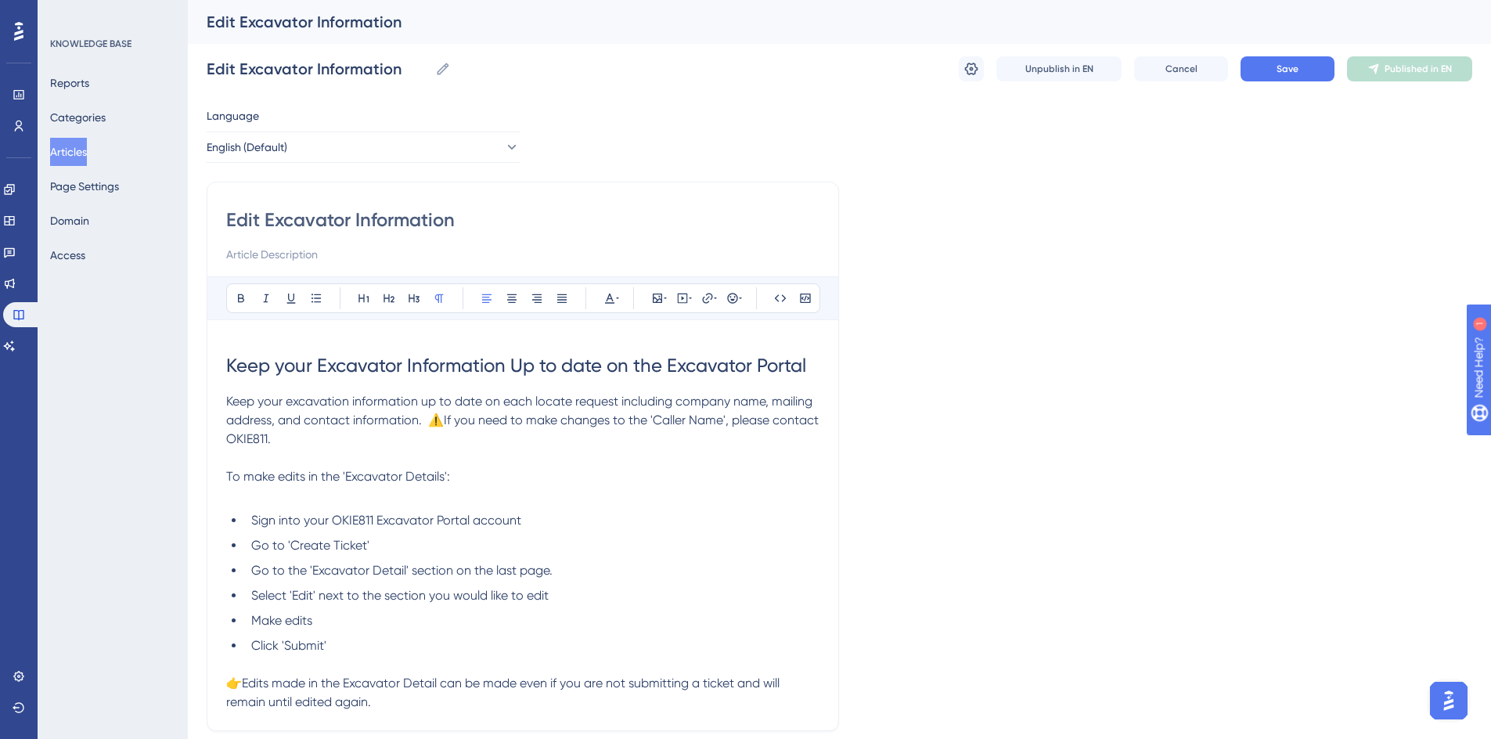
click at [429, 423] on span "Keep your excavation information up to date on each locate request including co…" at bounding box center [523, 420] width 595 height 52
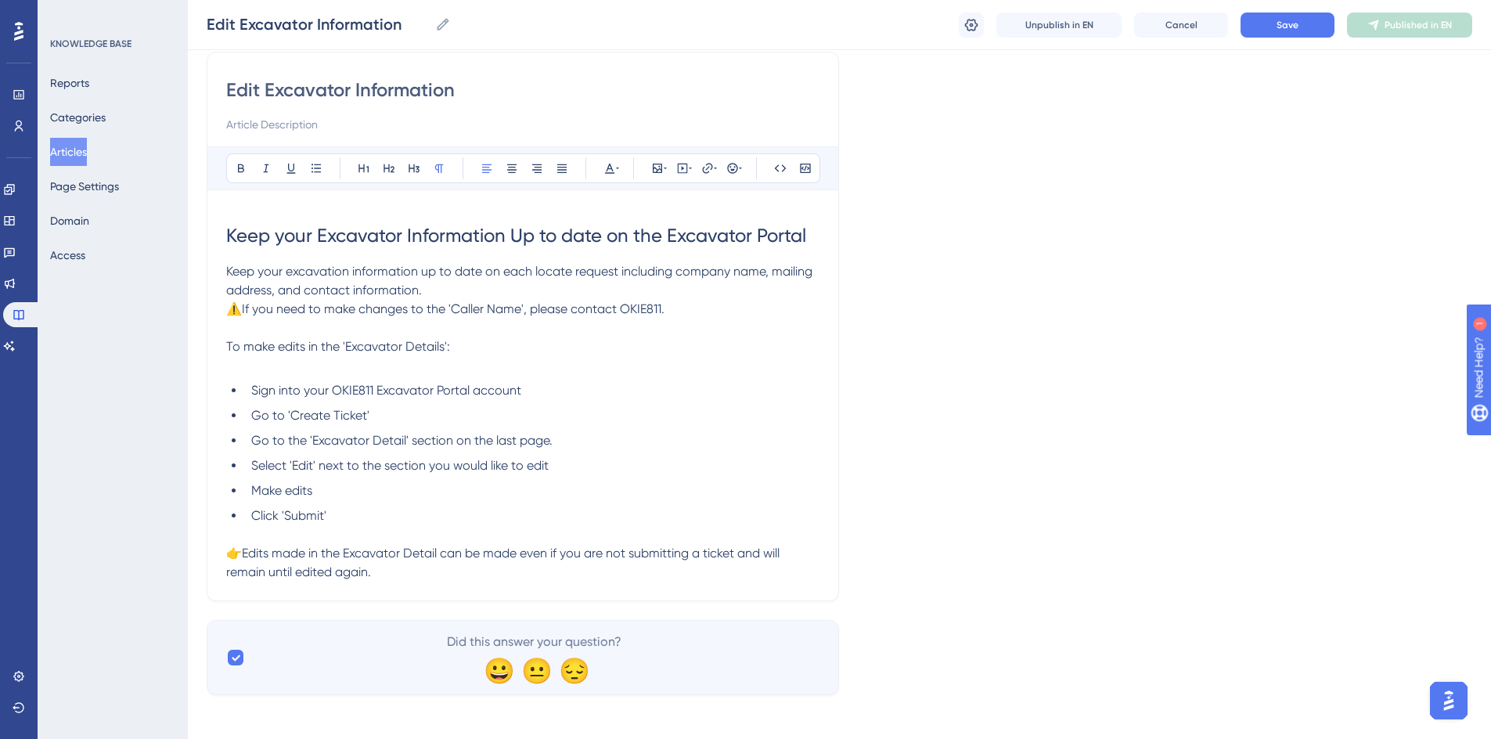
scroll to position [130, 0]
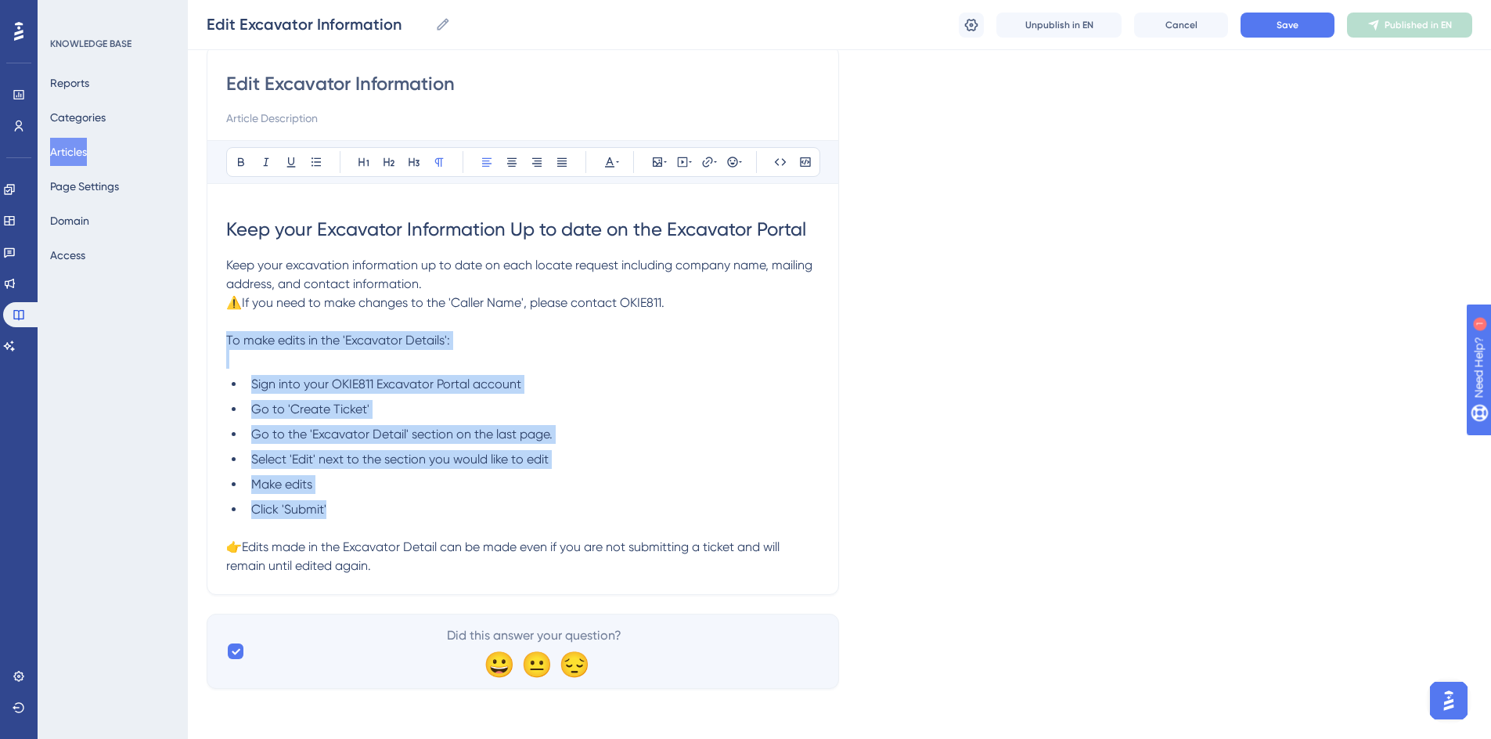
drag, startPoint x: 228, startPoint y: 339, endPoint x: 344, endPoint y: 506, distance: 204.0
click at [344, 506] on div "Keep your Excavator Information Up to date on the Excavator Portal Keep your ex…" at bounding box center [522, 389] width 593 height 372
click at [344, 506] on li "Click 'Submit'" at bounding box center [532, 509] width 574 height 19
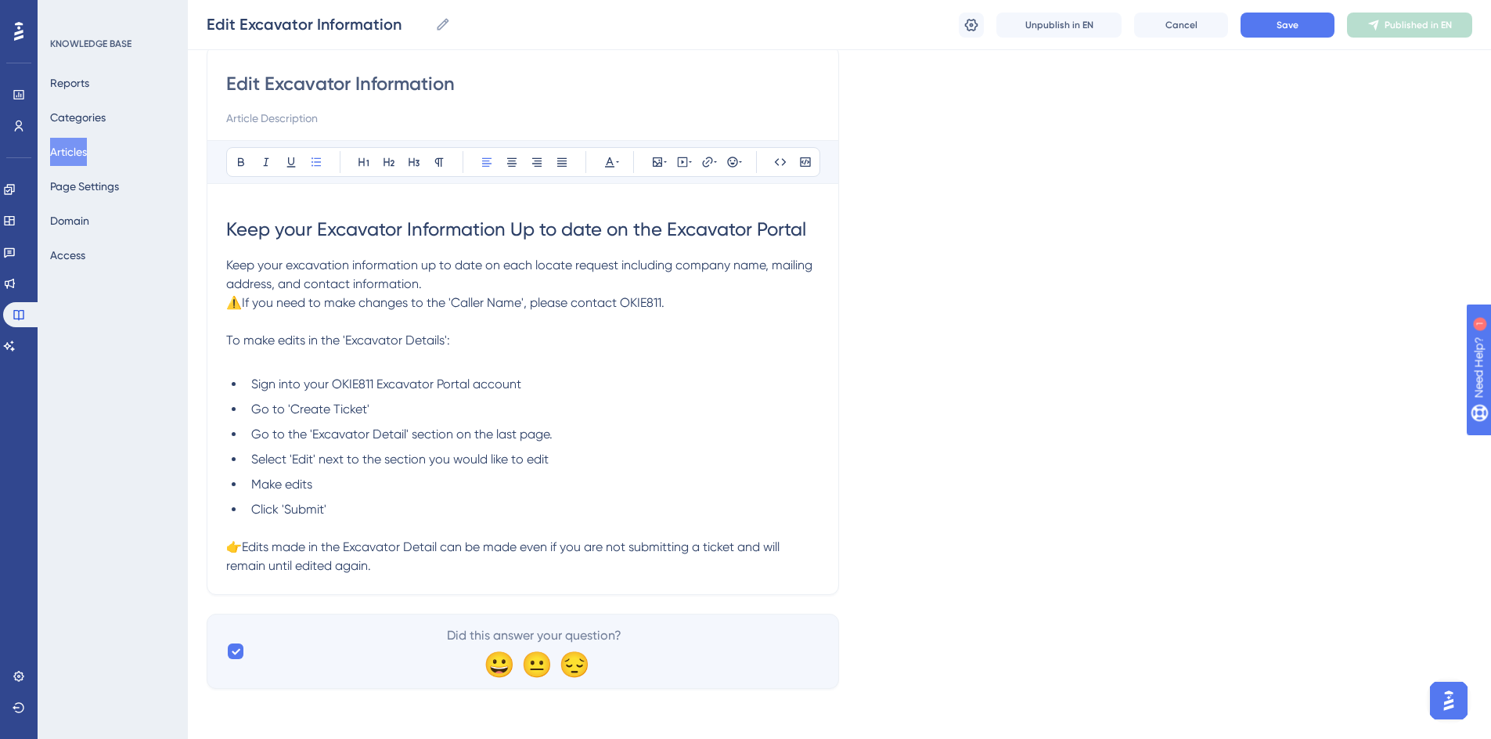
scroll to position [111, 0]
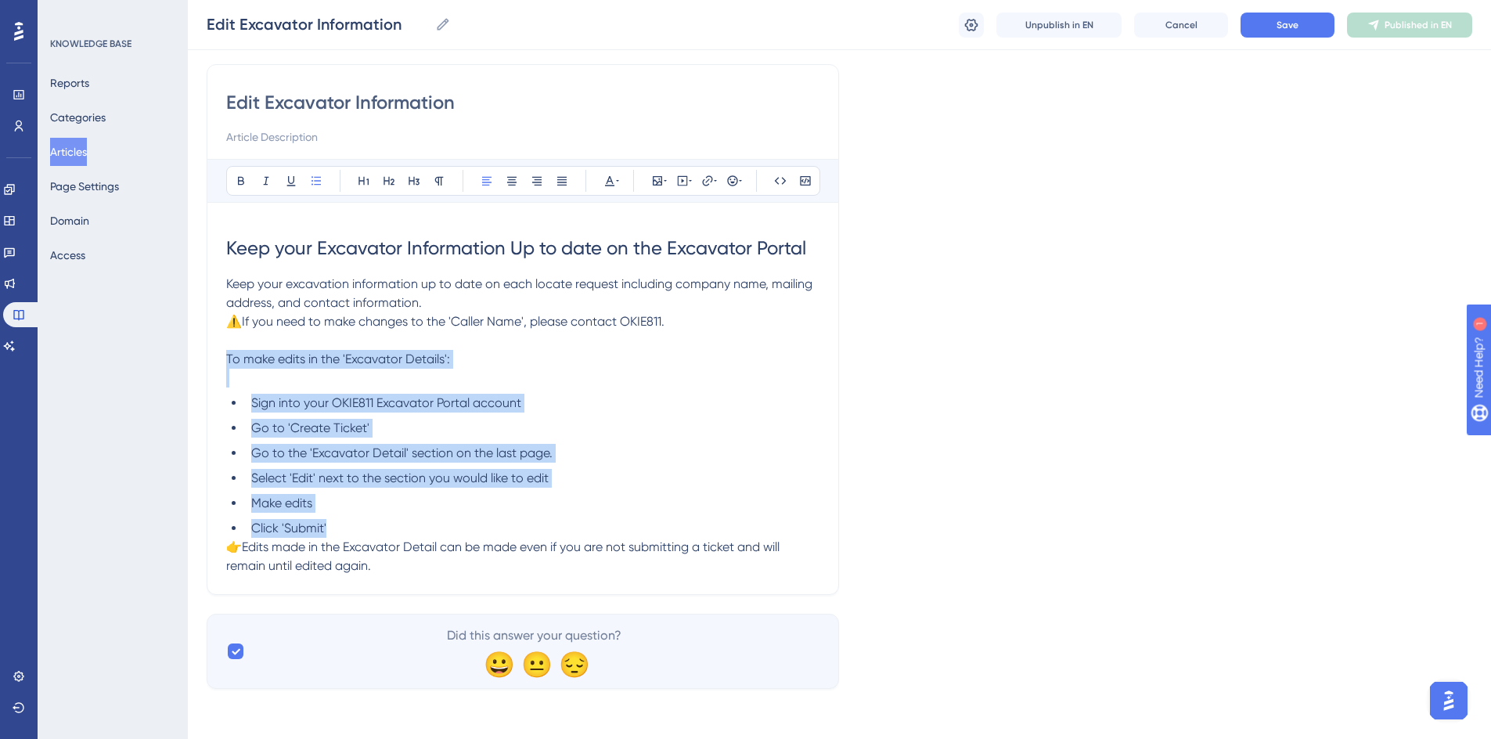
drag, startPoint x: 328, startPoint y: 524, endPoint x: 212, endPoint y: 362, distance: 199.1
click at [212, 362] on div "Edit Excavator Information Bold Italic Underline Bullet Point Heading 1 Heading…" at bounding box center [523, 329] width 632 height 530
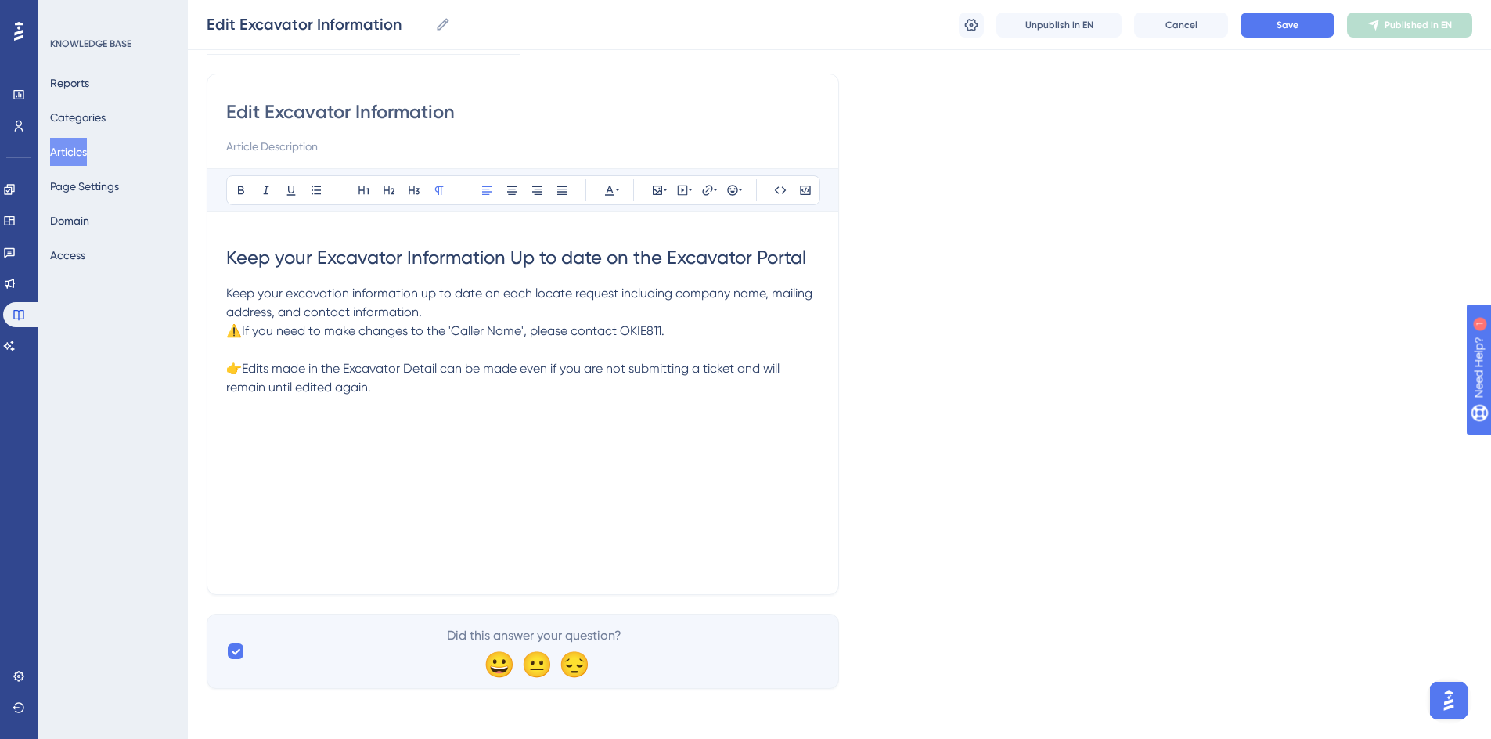
click at [243, 324] on span "⚠️If you need to make changes to the 'Caller Name', please contact OKIE811." at bounding box center [445, 330] width 438 height 15
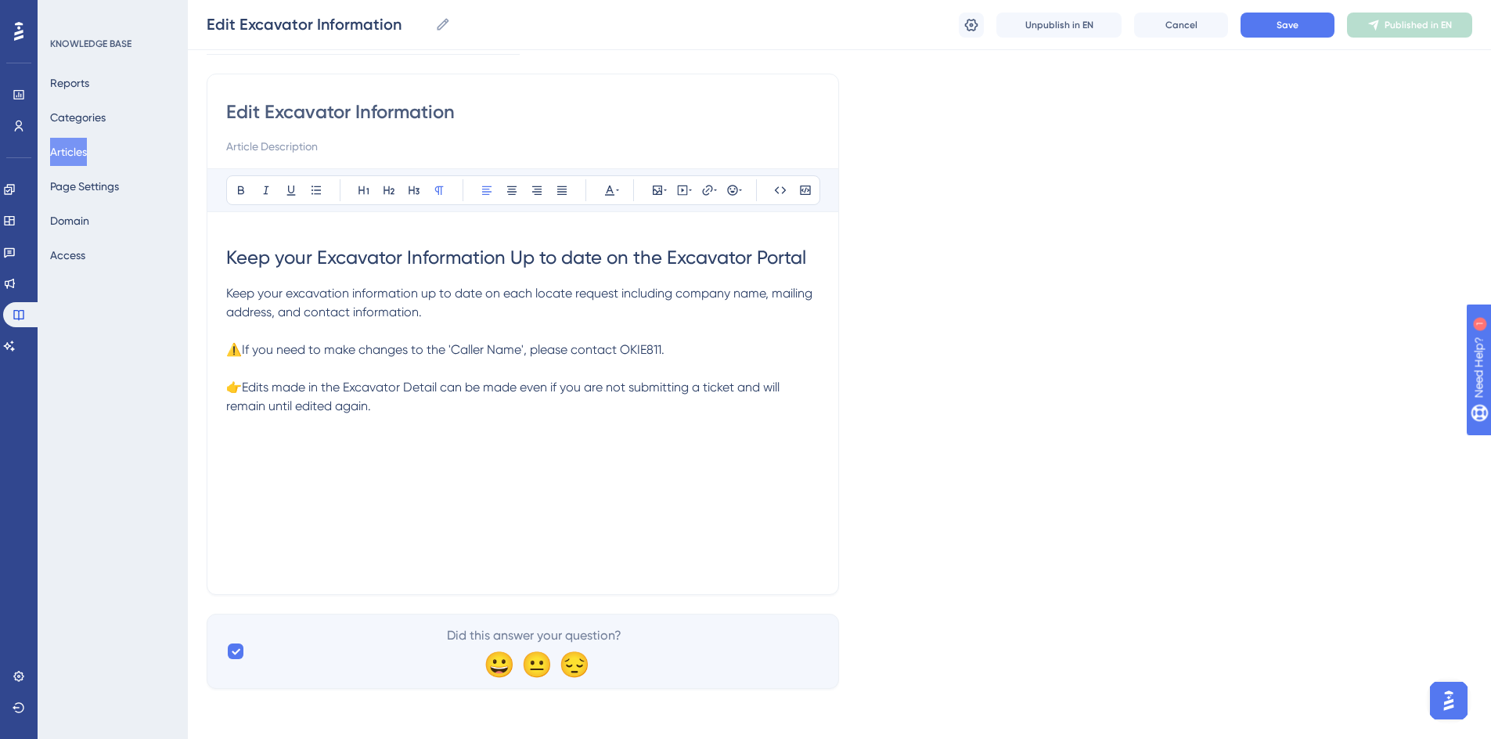
drag, startPoint x: 471, startPoint y: 339, endPoint x: 237, endPoint y: 347, distance: 234.1
click at [237, 347] on p "⚠️If you need to make changes to the 'Caller Name', please contact OKIE811." at bounding box center [522, 349] width 593 height 19
click at [613, 192] on icon at bounding box center [609, 190] width 13 height 13
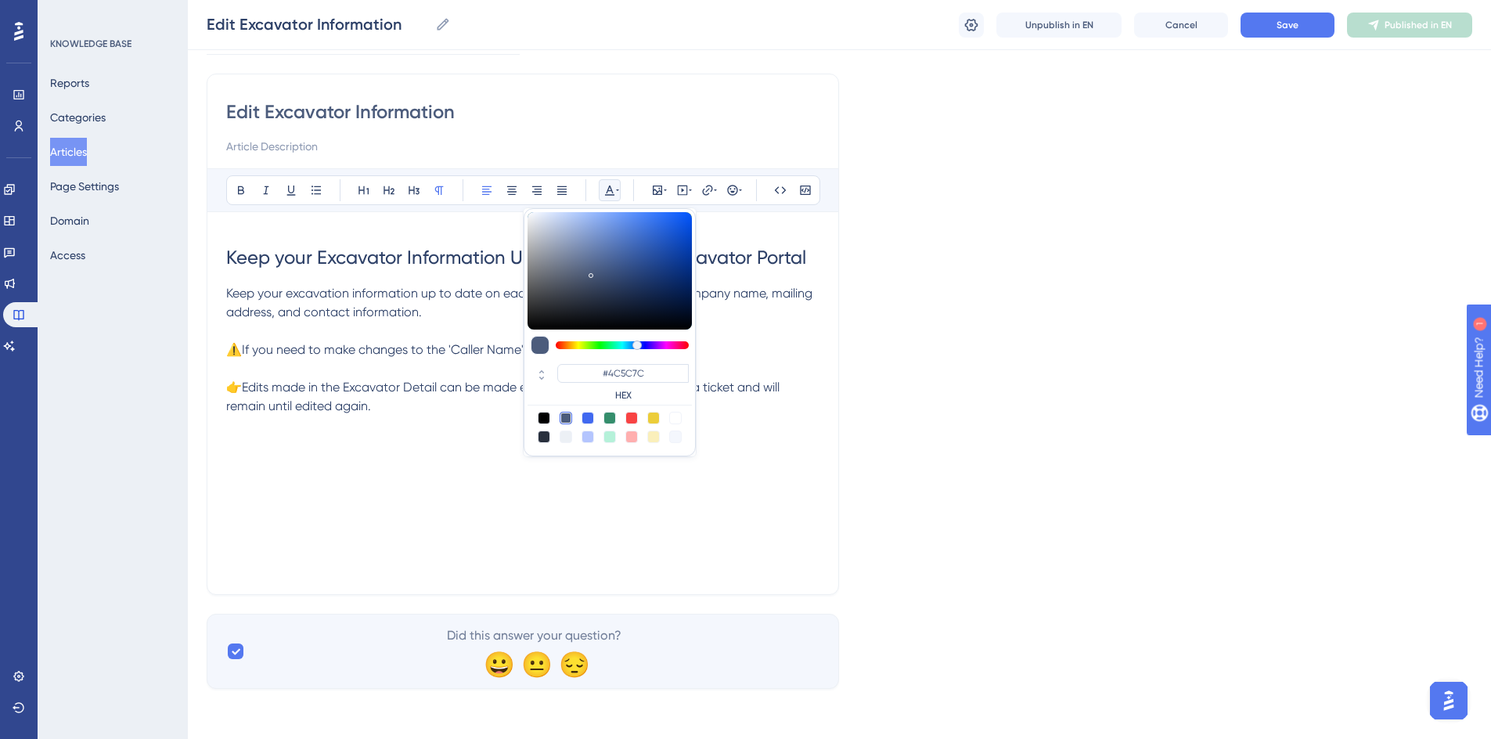
type input "#714C7C"
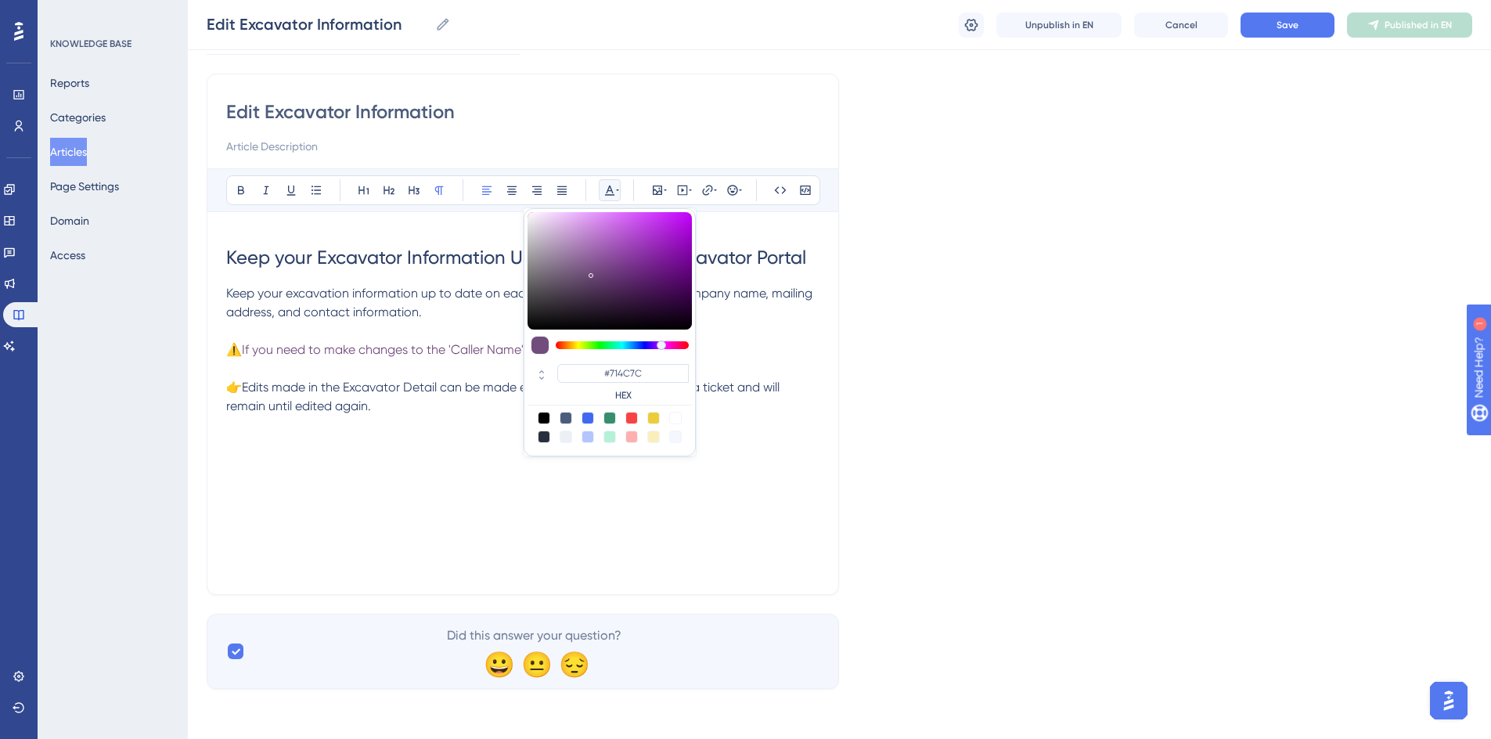
click at [661, 343] on div at bounding box center [622, 345] width 133 height 8
click at [752, 350] on p "⚠️ If you need to make changes to the 'Caller Name', please contact OKIE811." at bounding box center [522, 349] width 593 height 19
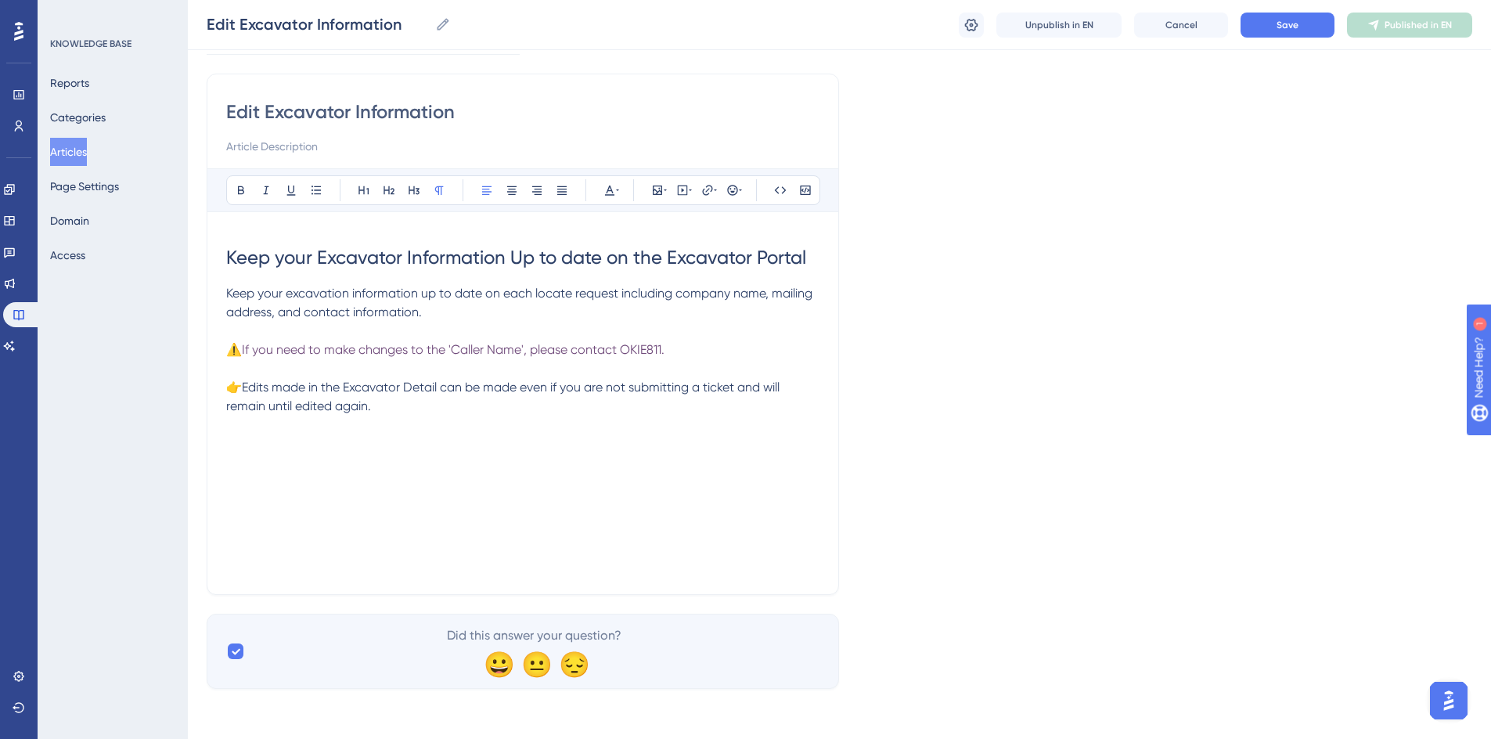
drag, startPoint x: 710, startPoint y: 346, endPoint x: 244, endPoint y: 349, distance: 465.5
click at [244, 349] on p "⚠️ If you need to make changes to the 'Caller Name', please contact OKIE811." at bounding box center [522, 349] width 593 height 19
click at [617, 192] on icon at bounding box center [617, 190] width 3 height 13
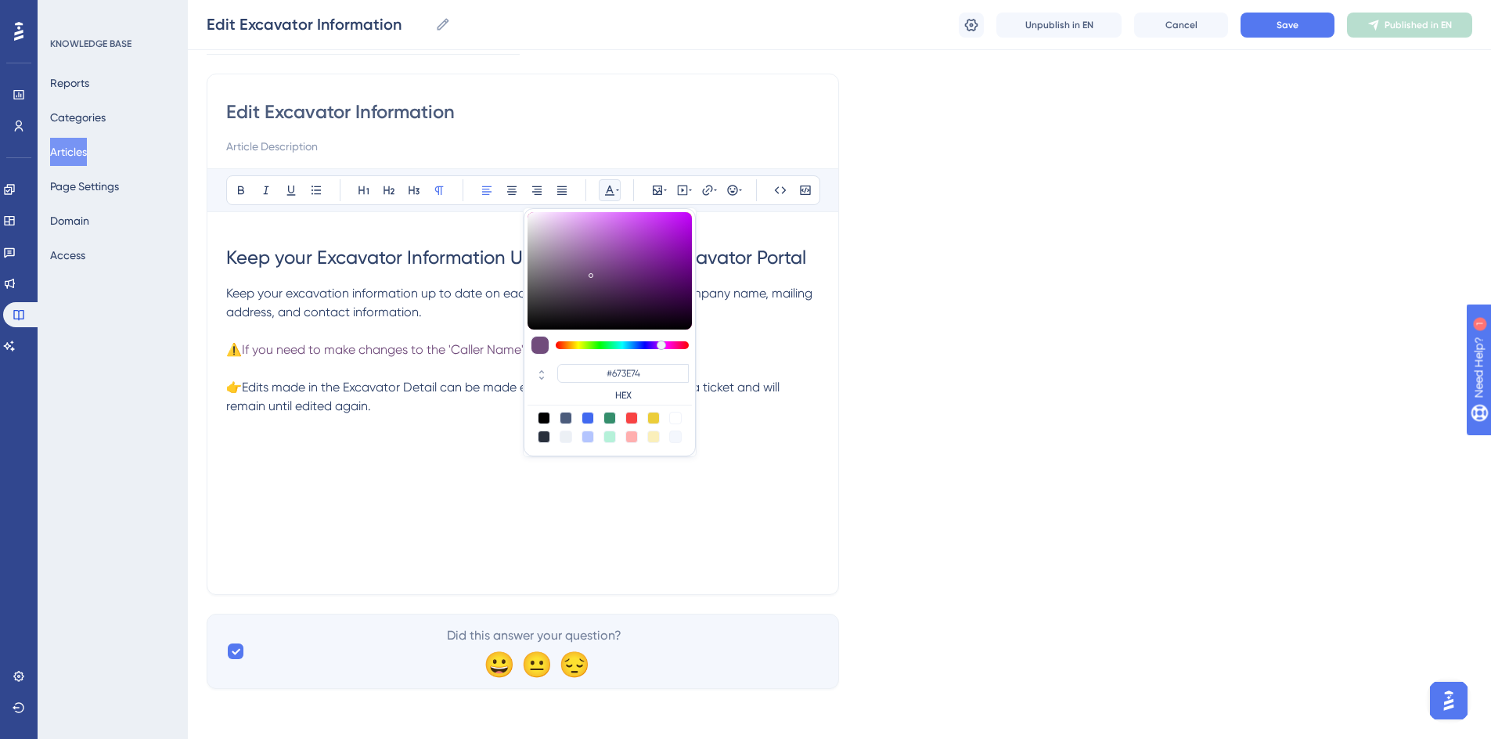
click at [604, 276] on div at bounding box center [609, 270] width 164 height 117
click at [605, 256] on div at bounding box center [609, 270] width 164 height 117
type input "#89449E"
click at [621, 257] on div at bounding box center [609, 270] width 164 height 117
click at [740, 322] on p at bounding box center [522, 331] width 593 height 19
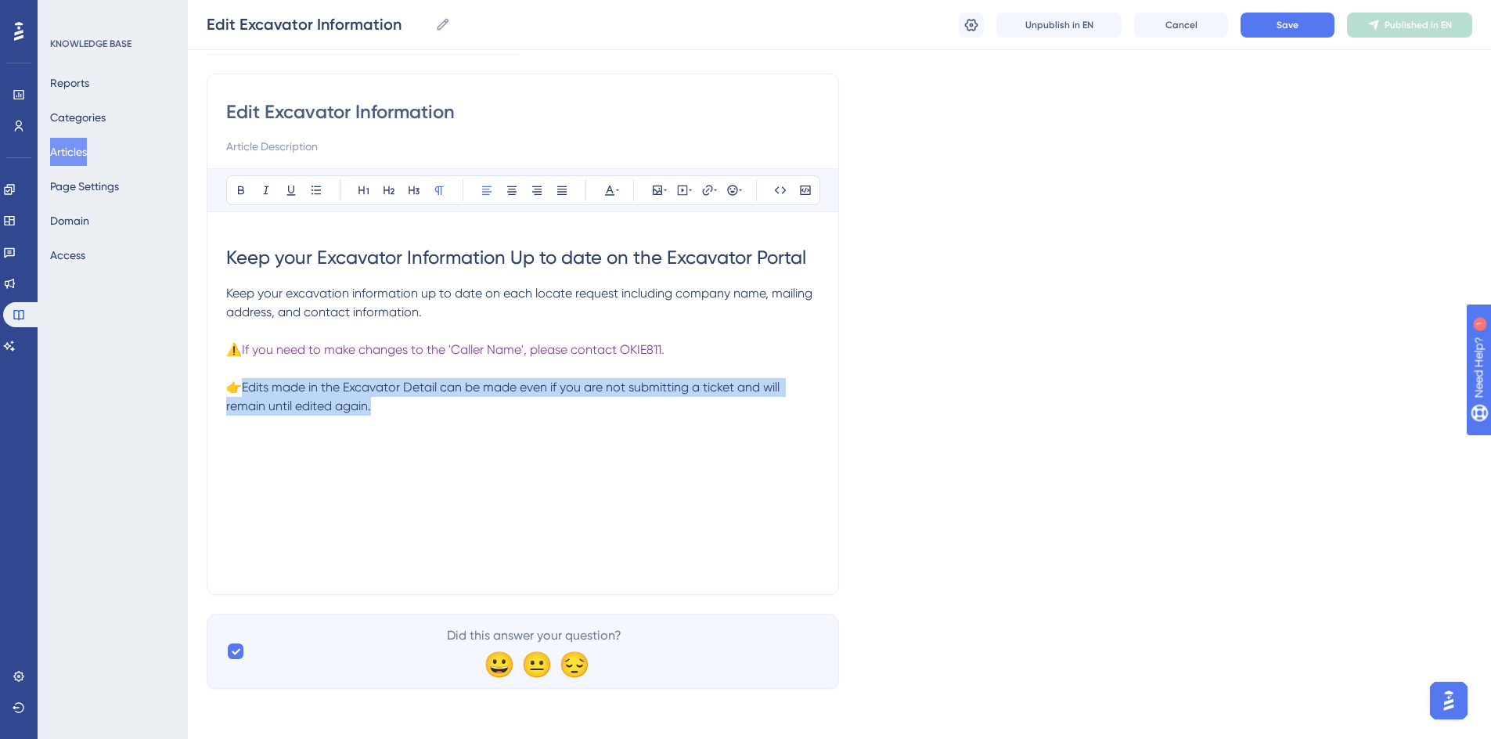
drag, startPoint x: 246, startPoint y: 390, endPoint x: 383, endPoint y: 410, distance: 138.4
click at [383, 410] on p "👉Edits made in the Excavator Detail can be made even if you are not submitting …" at bounding box center [522, 397] width 593 height 38
click at [617, 188] on icon at bounding box center [617, 190] width 3 height 13
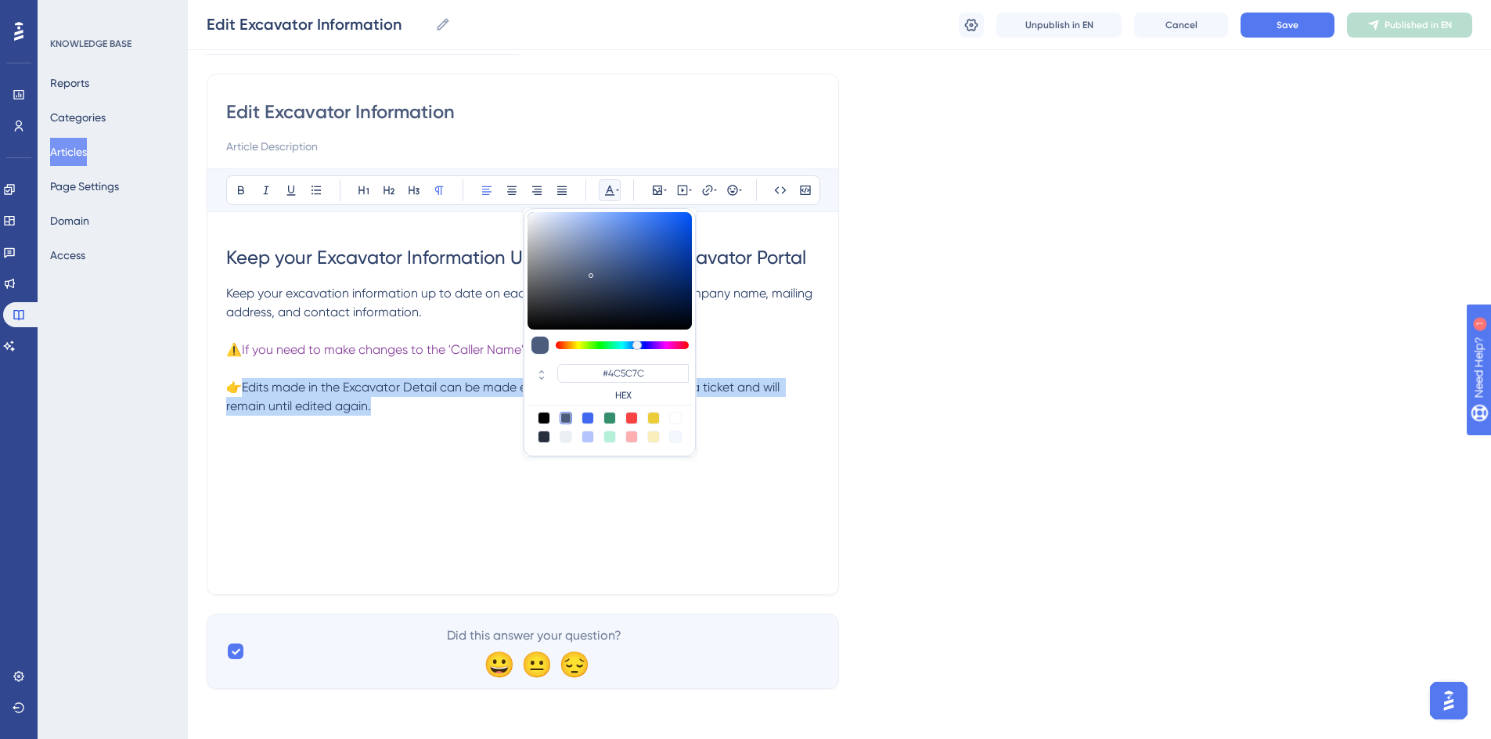
type input "#7C4C7B"
click at [667, 345] on div at bounding box center [622, 345] width 133 height 8
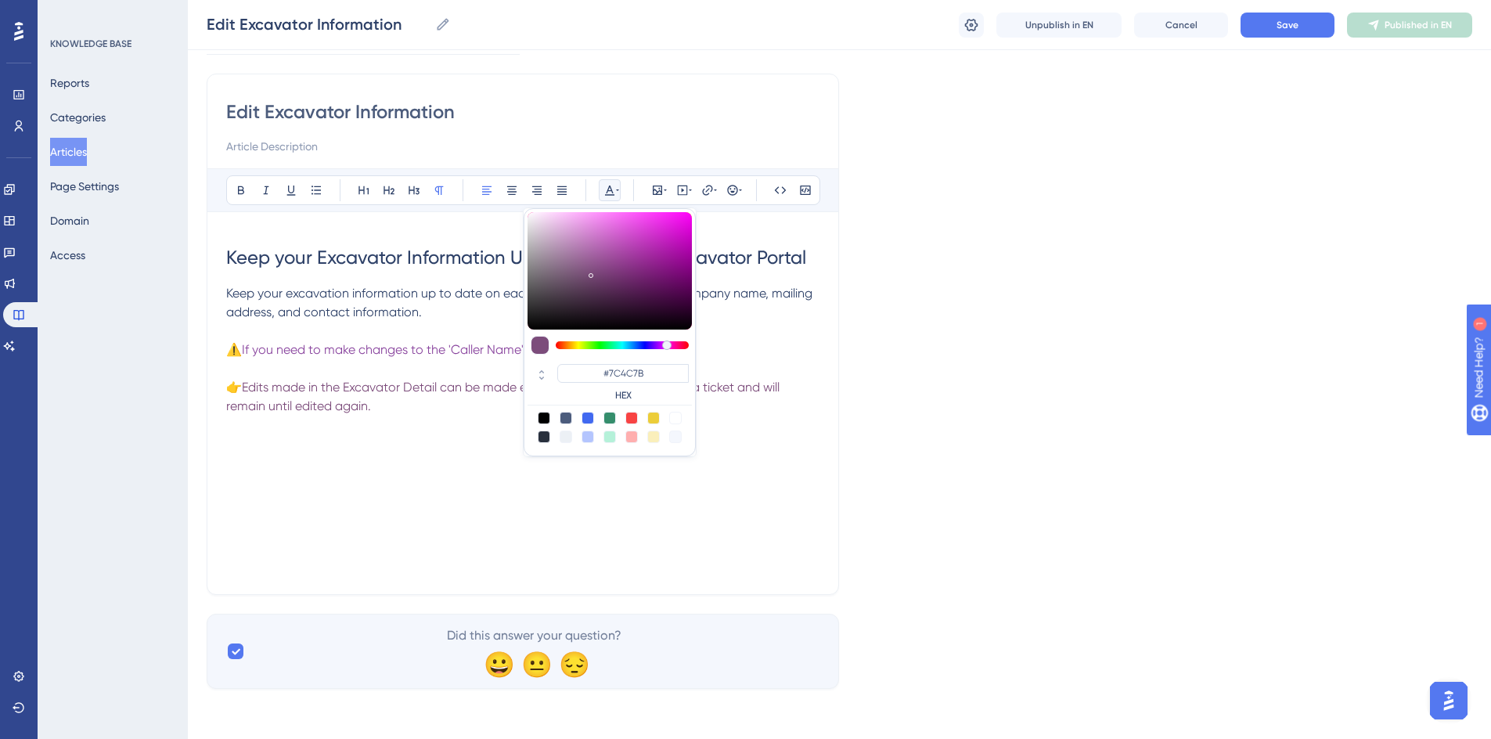
click at [740, 355] on p "⚠️ If you need to make changes to the 'Caller Name', please contact OKIE811." at bounding box center [522, 349] width 593 height 19
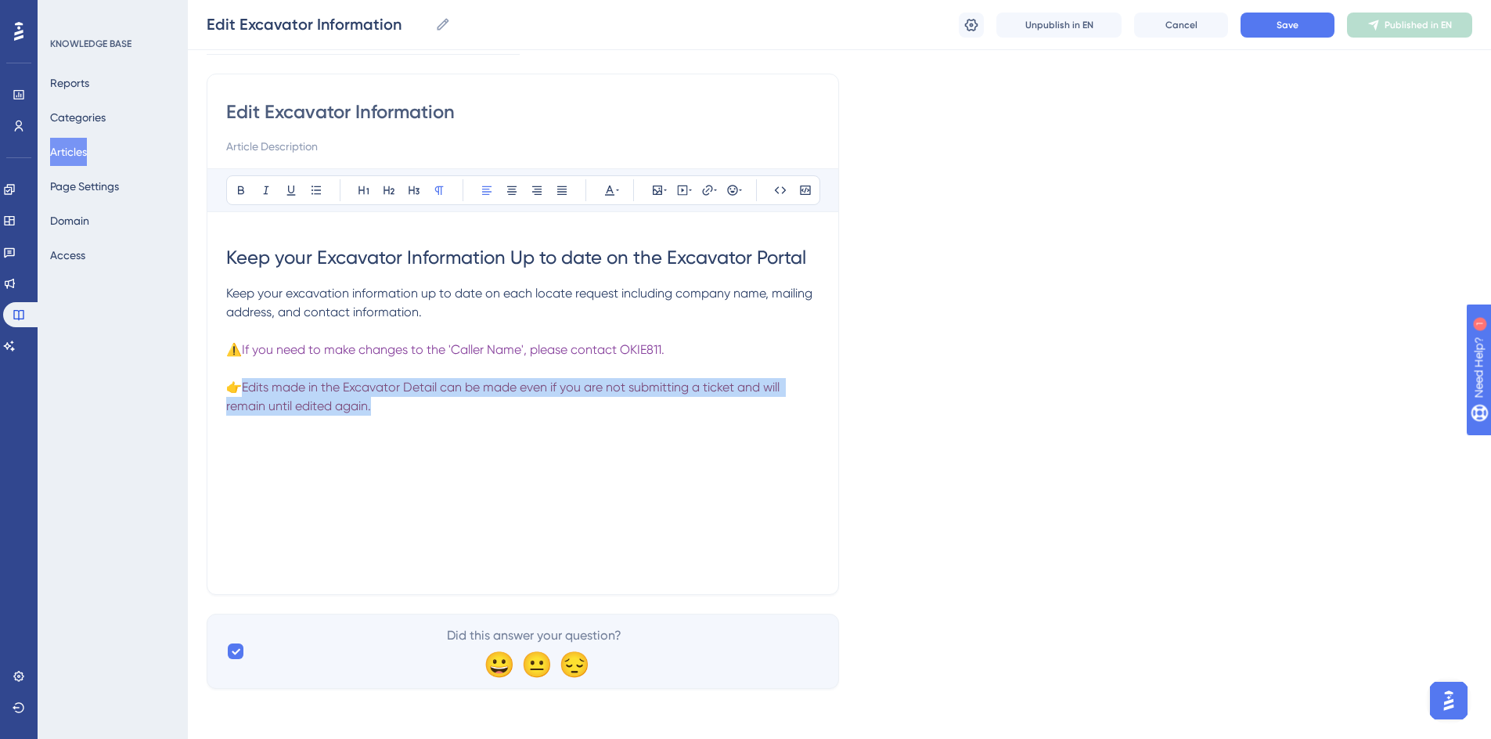
drag, startPoint x: 404, startPoint y: 405, endPoint x: 246, endPoint y: 387, distance: 158.4
click at [246, 387] on p "👉 Edits made in the Excavator Detail can be made even if you are not submitting…" at bounding box center [522, 397] width 593 height 38
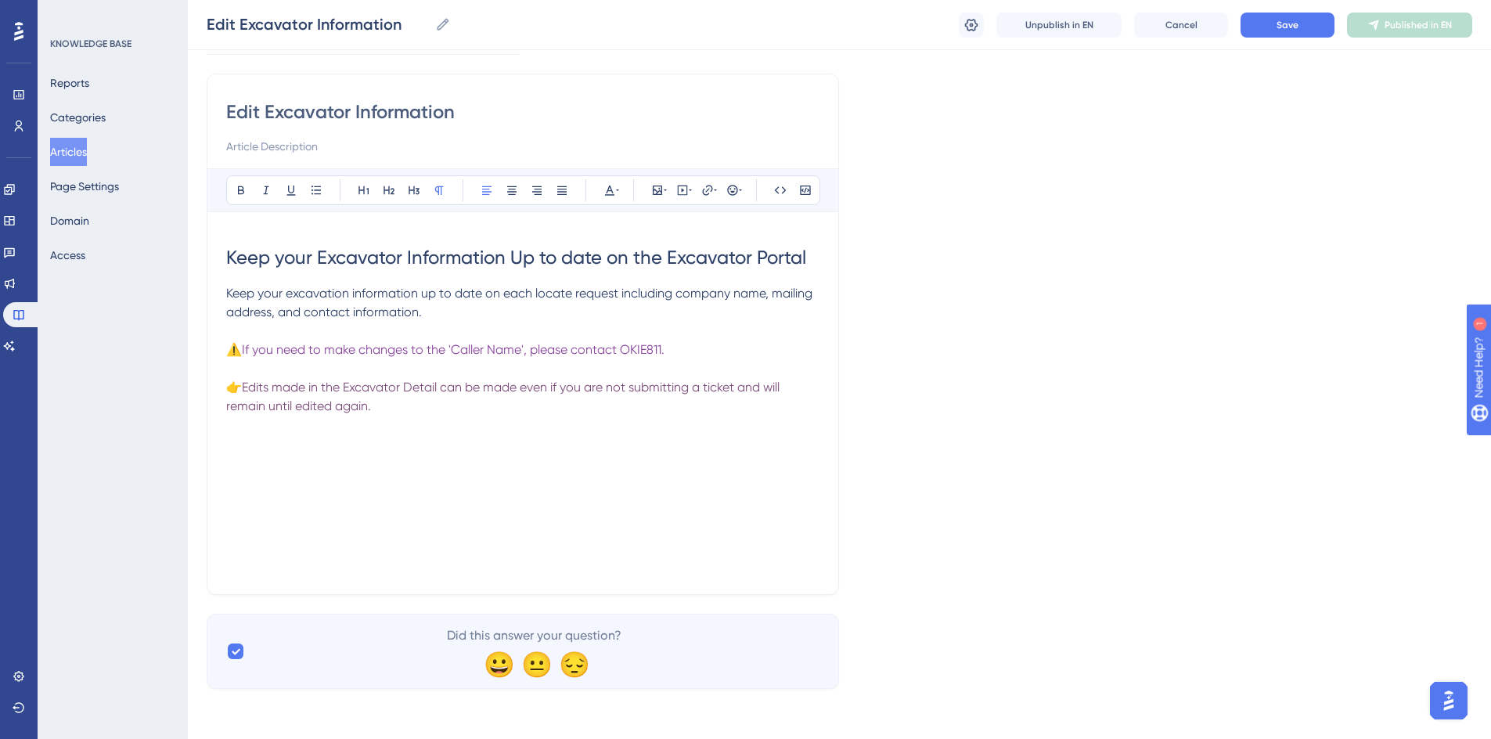
click at [271, 356] on span "If you need to make changes to the 'Caller Name', please contact OKIE811." at bounding box center [453, 349] width 423 height 15
drag, startPoint x: 243, startPoint y: 349, endPoint x: 656, endPoint y: 352, distance: 412.3
click at [653, 351] on span "If you need to make changes to the 'Caller Name', please contact OKIE811." at bounding box center [453, 349] width 423 height 15
click at [664, 352] on span "If you need to make changes to the 'Caller Name', please contact OKIE811." at bounding box center [453, 349] width 423 height 15
click at [245, 348] on span "If you need to make changes to the 'Caller Name', please contact OKIE811." at bounding box center [453, 349] width 423 height 15
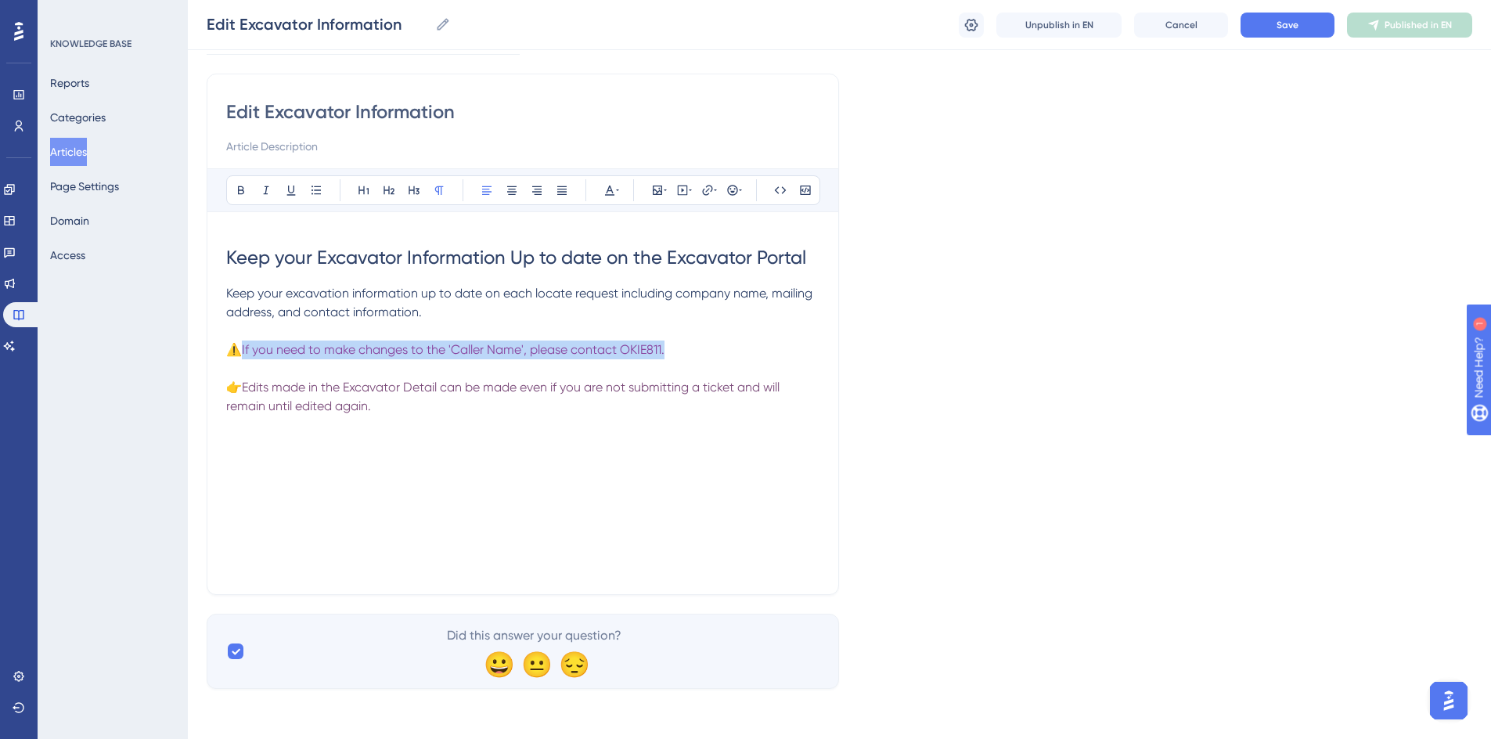
drag, startPoint x: 243, startPoint y: 352, endPoint x: 672, endPoint y: 352, distance: 428.8
click at [672, 352] on p "⚠️ If you need to make changes to the 'Caller Name', please contact OKIE811." at bounding box center [522, 349] width 593 height 19
click at [620, 187] on button at bounding box center [610, 190] width 22 height 22
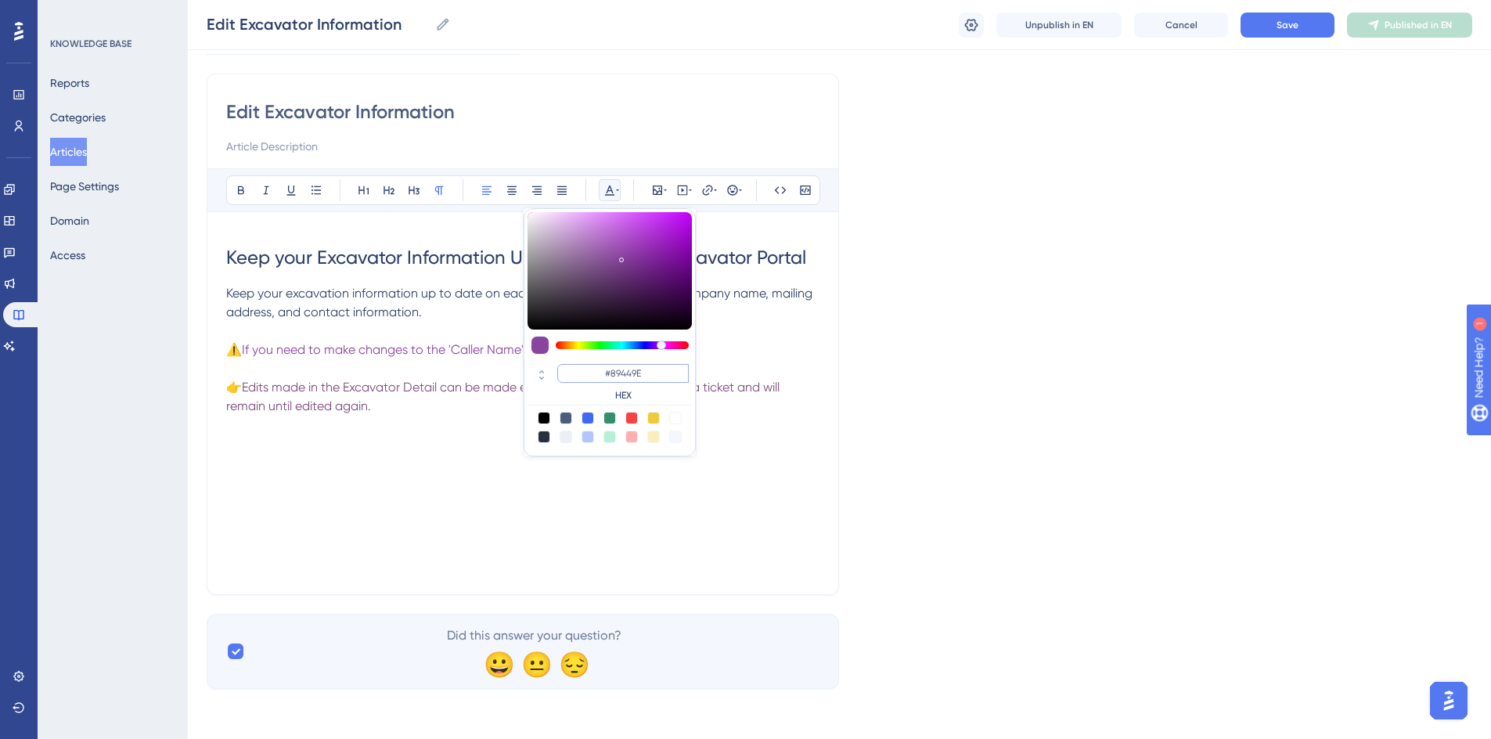
drag, startPoint x: 606, startPoint y: 372, endPoint x: 638, endPoint y: 373, distance: 31.3
click at [638, 373] on input "#89449E" at bounding box center [622, 373] width 131 height 19
click at [645, 372] on input "#89449E" at bounding box center [622, 373] width 131 height 19
click at [392, 394] on p "👉 Edits made in the Excavator Detail can be made even if you are not submitting…" at bounding box center [522, 397] width 593 height 38
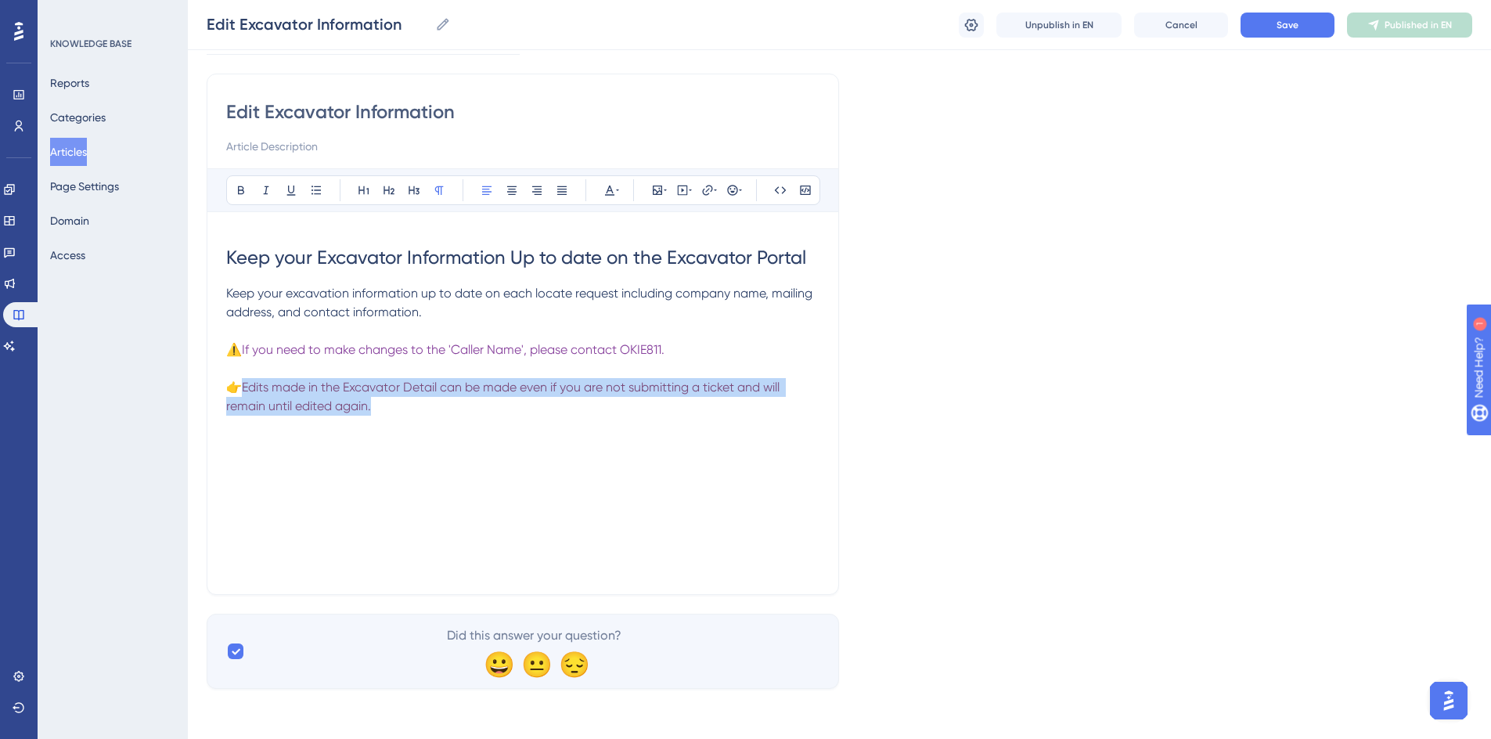
drag, startPoint x: 246, startPoint y: 385, endPoint x: 452, endPoint y: 376, distance: 206.0
click at [404, 399] on p "👉 Edits made in the Excavator Detail can be made even if you are not submitting…" at bounding box center [522, 397] width 593 height 38
click at [620, 192] on button at bounding box center [610, 190] width 22 height 22
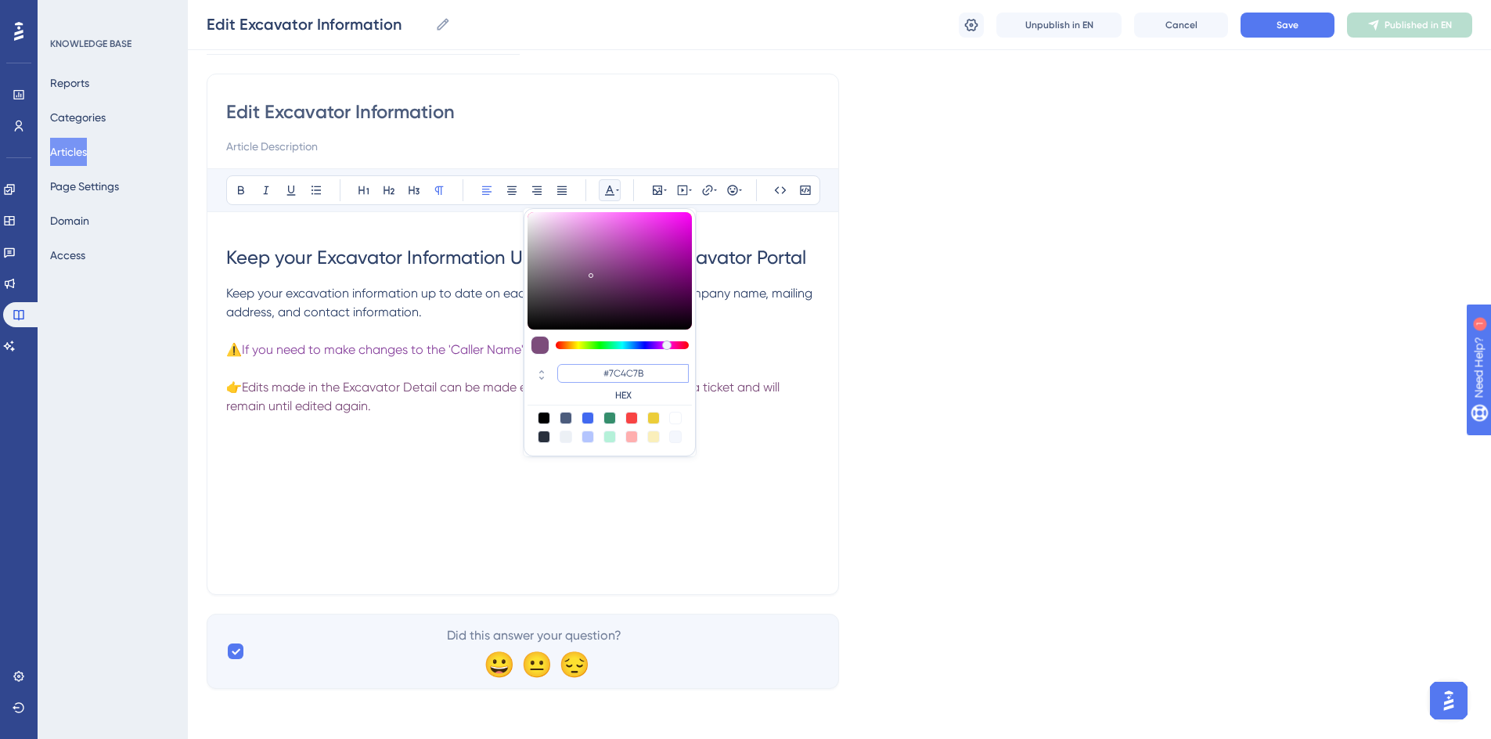
drag, startPoint x: 653, startPoint y: 372, endPoint x: 511, endPoint y: 376, distance: 142.4
click at [511, 376] on div "Bold Italic Underline Bullet Point Heading 1 Heading 2 Heading 3 Normal Align L…" at bounding box center [522, 371] width 593 height 407
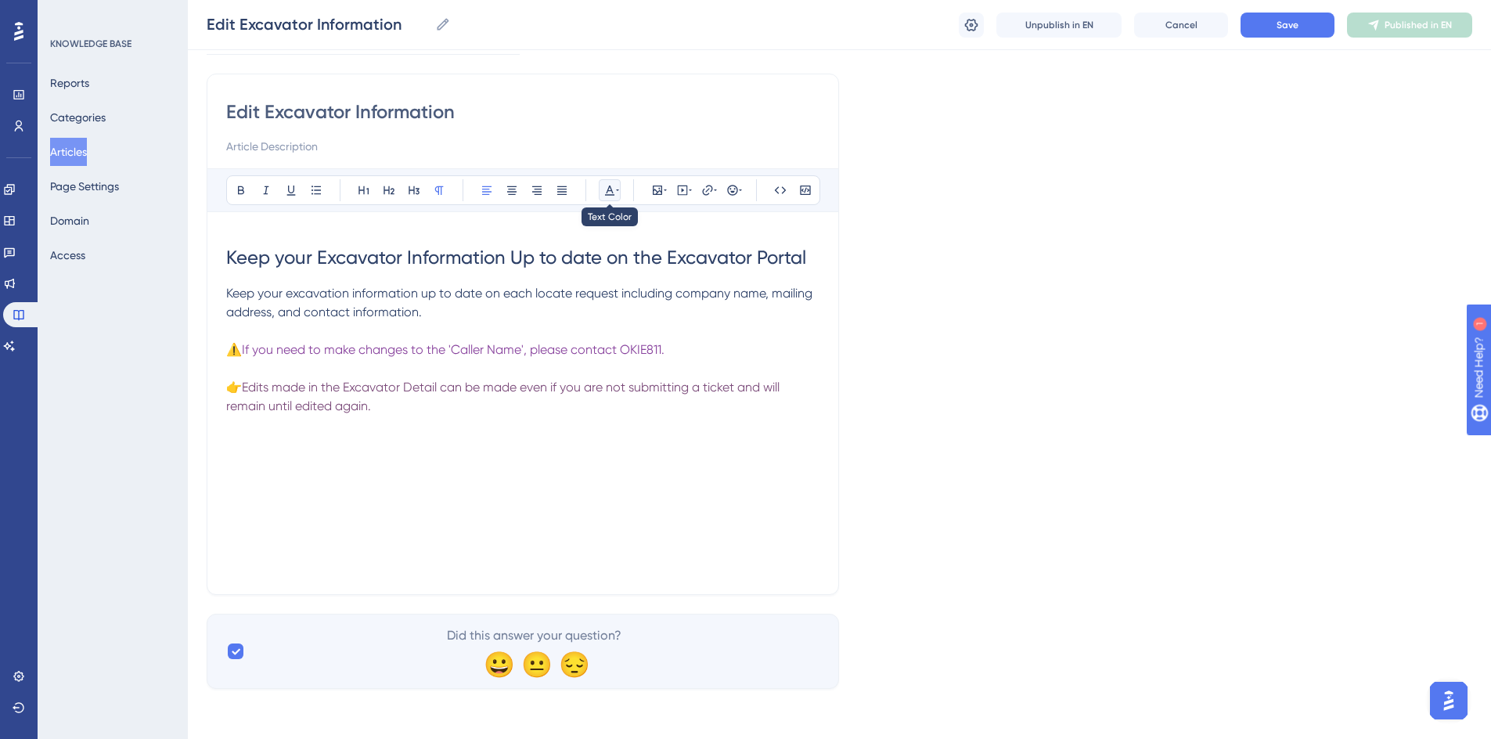
click at [610, 196] on button at bounding box center [610, 190] width 22 height 22
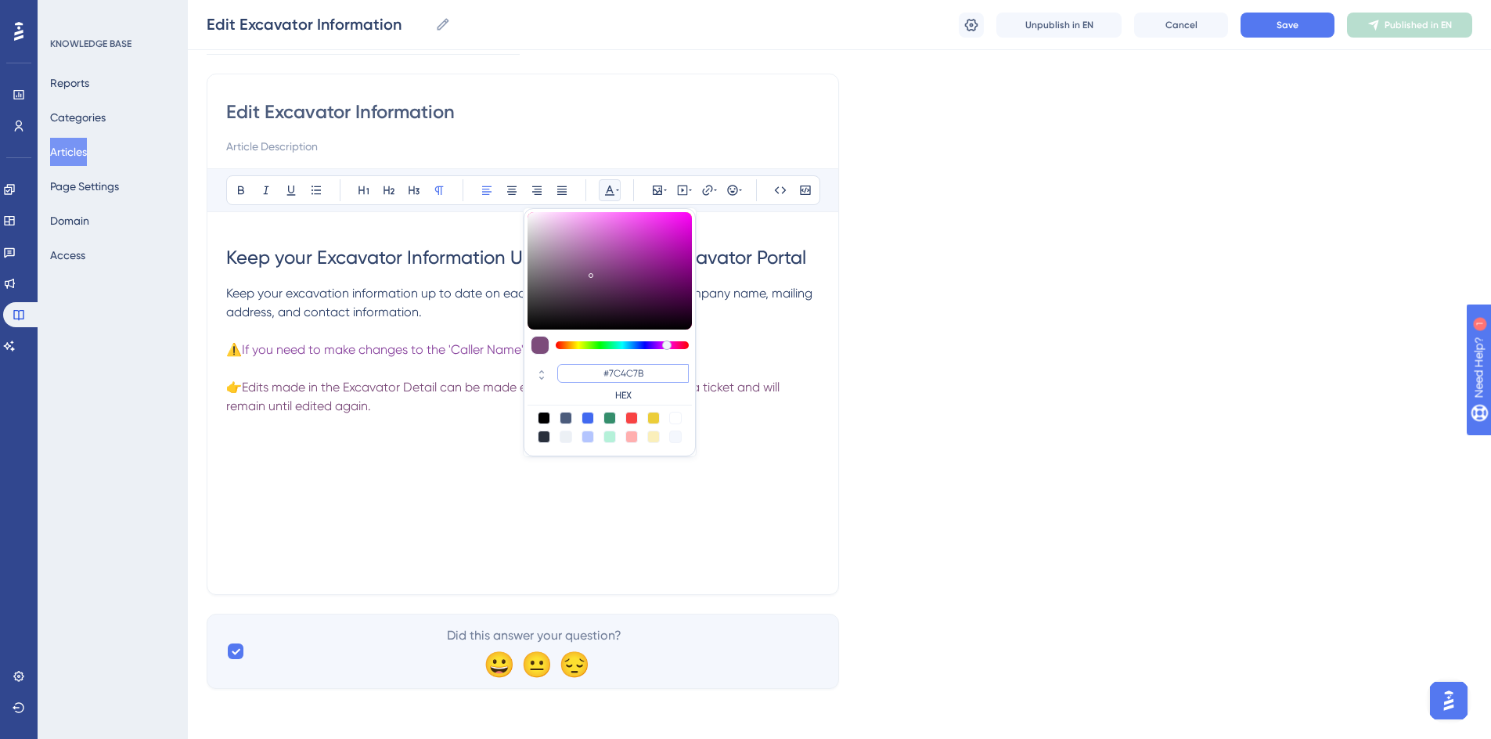
click at [630, 369] on input "#7C4C7B" at bounding box center [622, 373] width 131 height 19
drag, startPoint x: 643, startPoint y: 374, endPoint x: 606, endPoint y: 376, distance: 36.8
click at [606, 376] on input "#7C4C7B" at bounding box center [622, 373] width 131 height 19
paste input "89449E"
type input "#89449E"
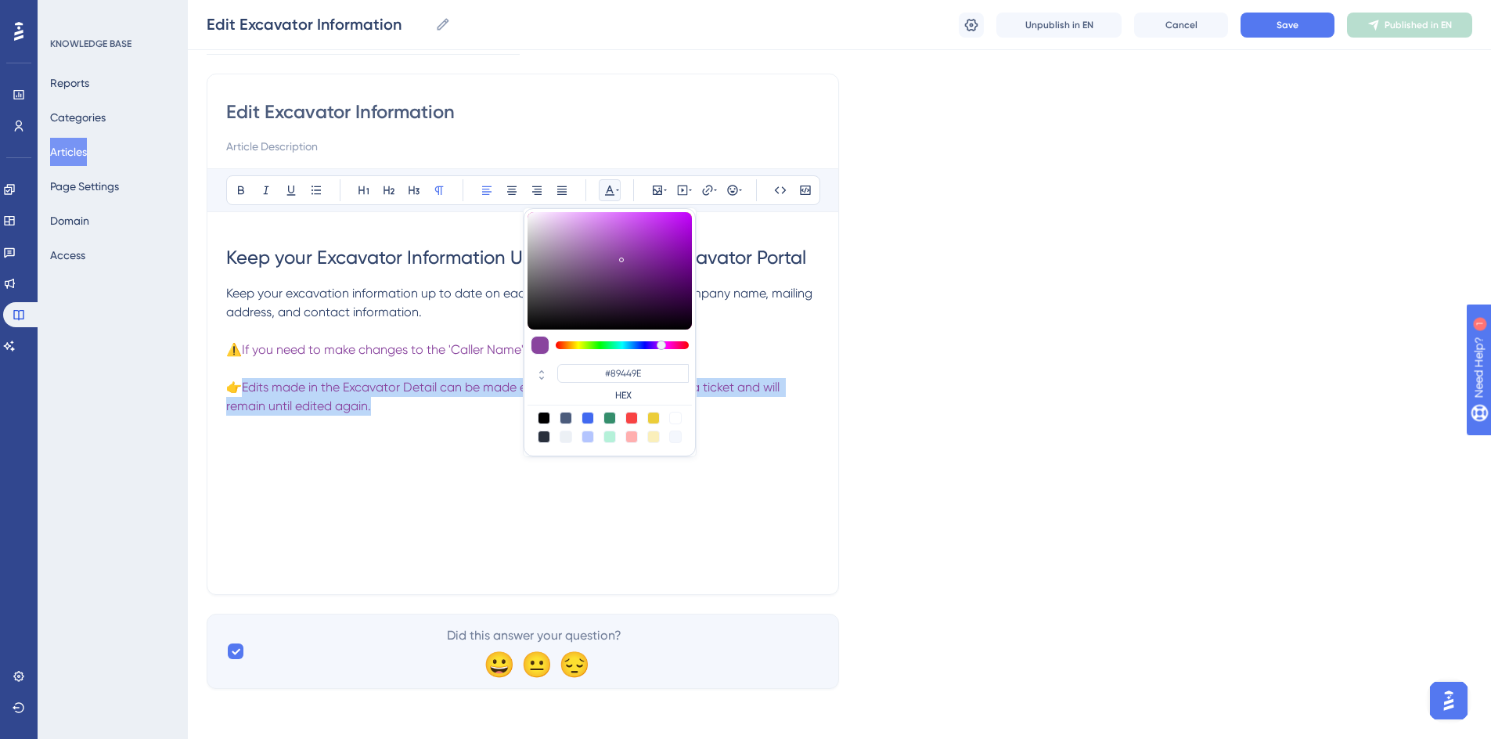
click at [426, 467] on div "Keep your Excavator Information Up to date on the Excavator Portal Keep your ex…" at bounding box center [522, 403] width 593 height 344
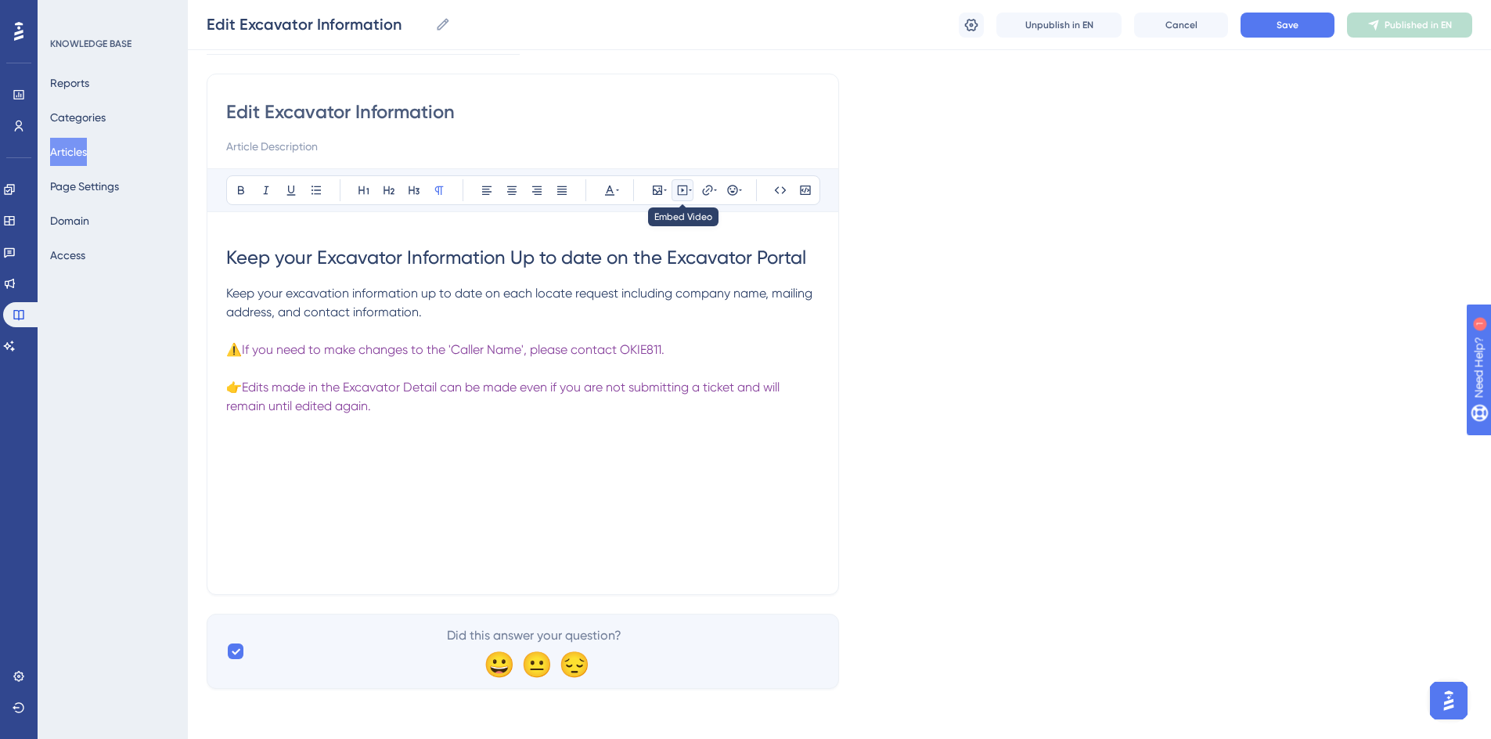
click at [681, 189] on icon at bounding box center [682, 190] width 2 height 4
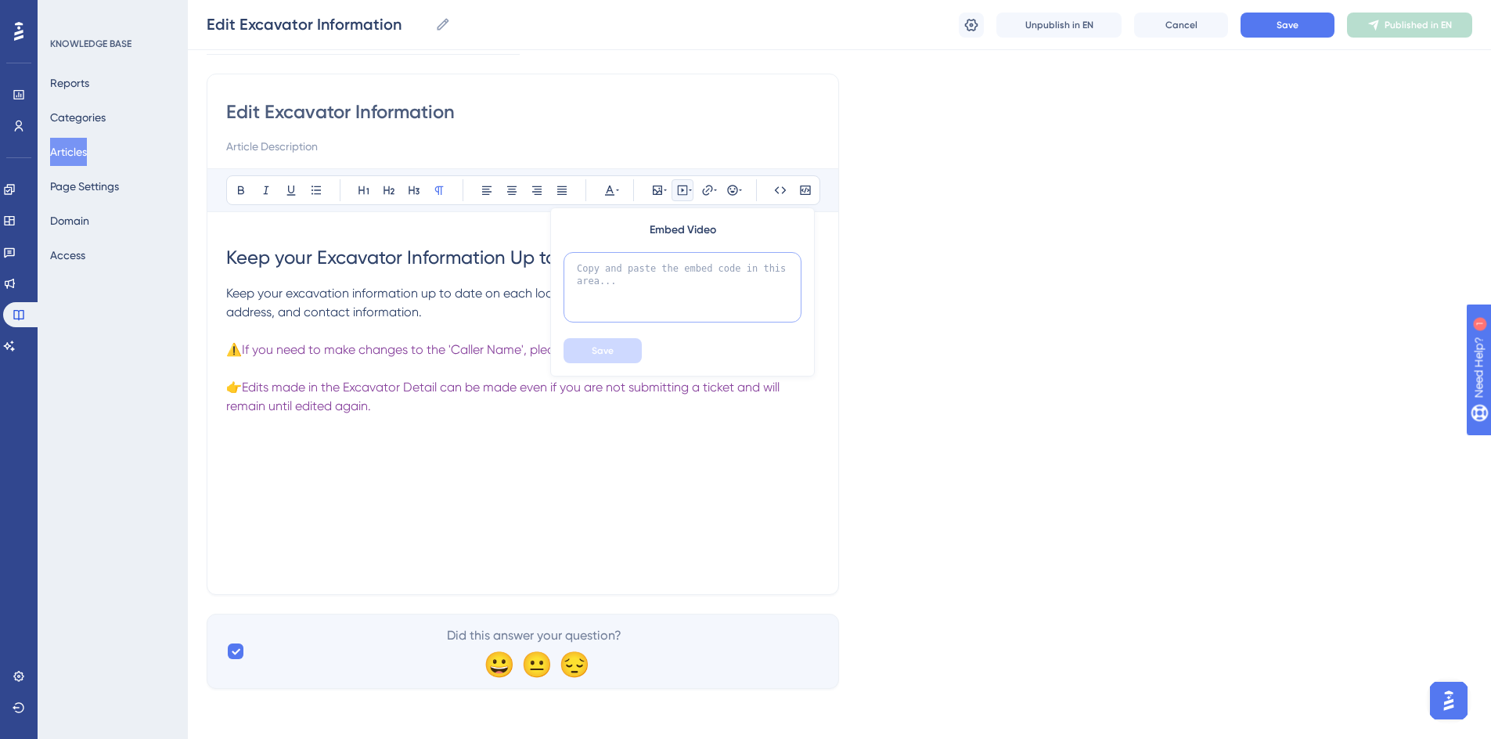
click at [647, 290] on textarea at bounding box center [682, 287] width 238 height 70
paste textarea "<iframe src="https://scribehow.com/embed/OKIE811_Excavator_Portal_or_Edit_Excav…"
type textarea "<iframe src="https://scribehow.com/embed/OKIE811_Excavator_Portal_or_Edit_Excav…"
click at [613, 341] on button "Save" at bounding box center [602, 350] width 78 height 25
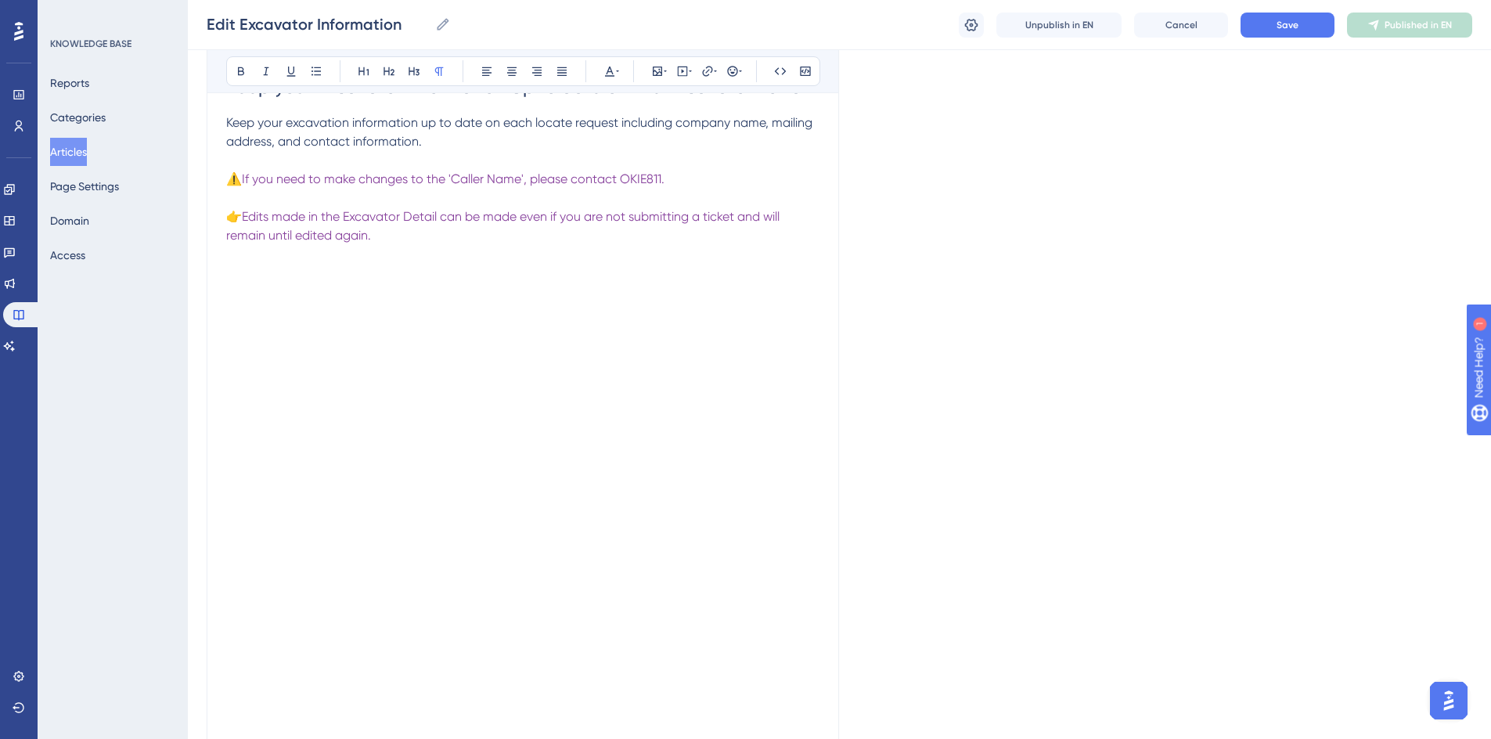
scroll to position [215, 0]
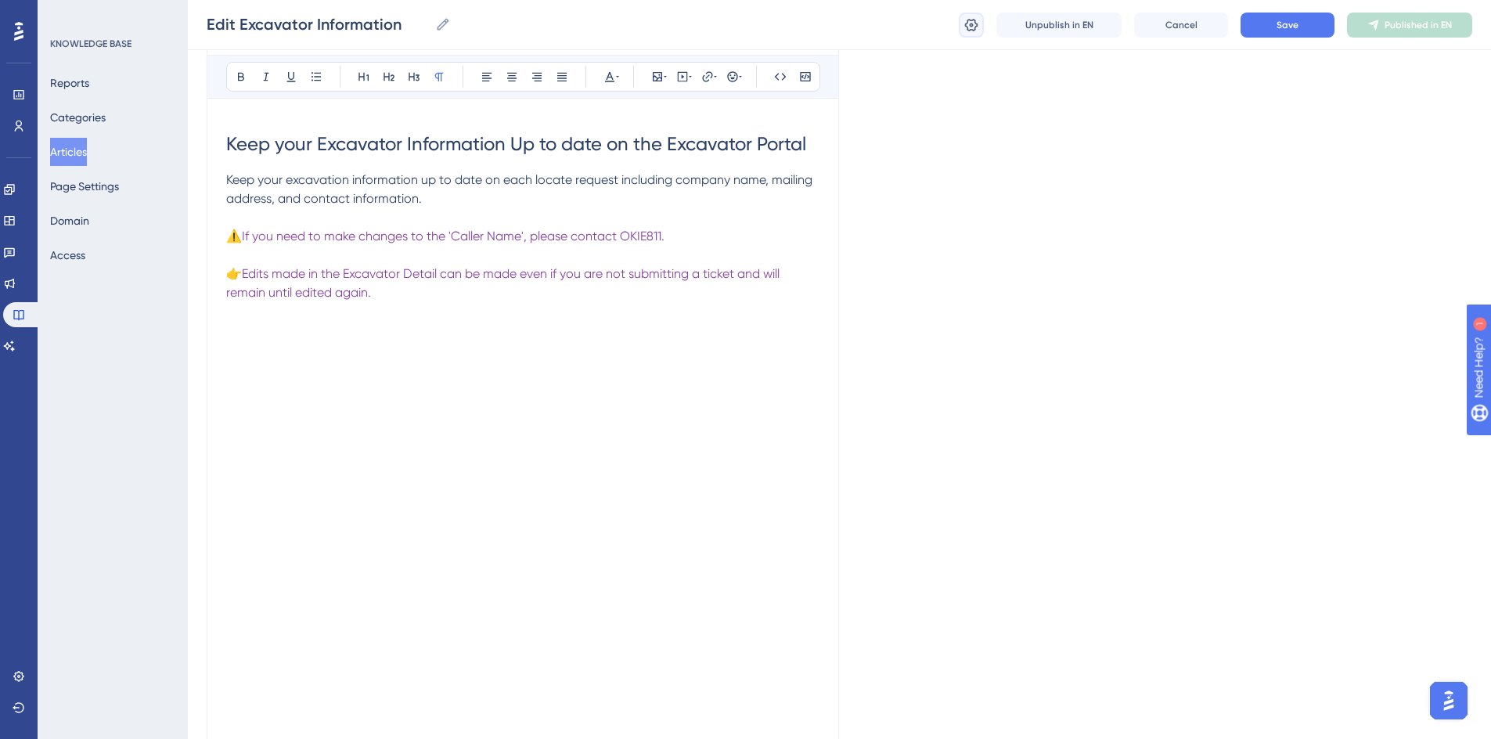
click at [973, 26] on icon at bounding box center [971, 24] width 13 height 13
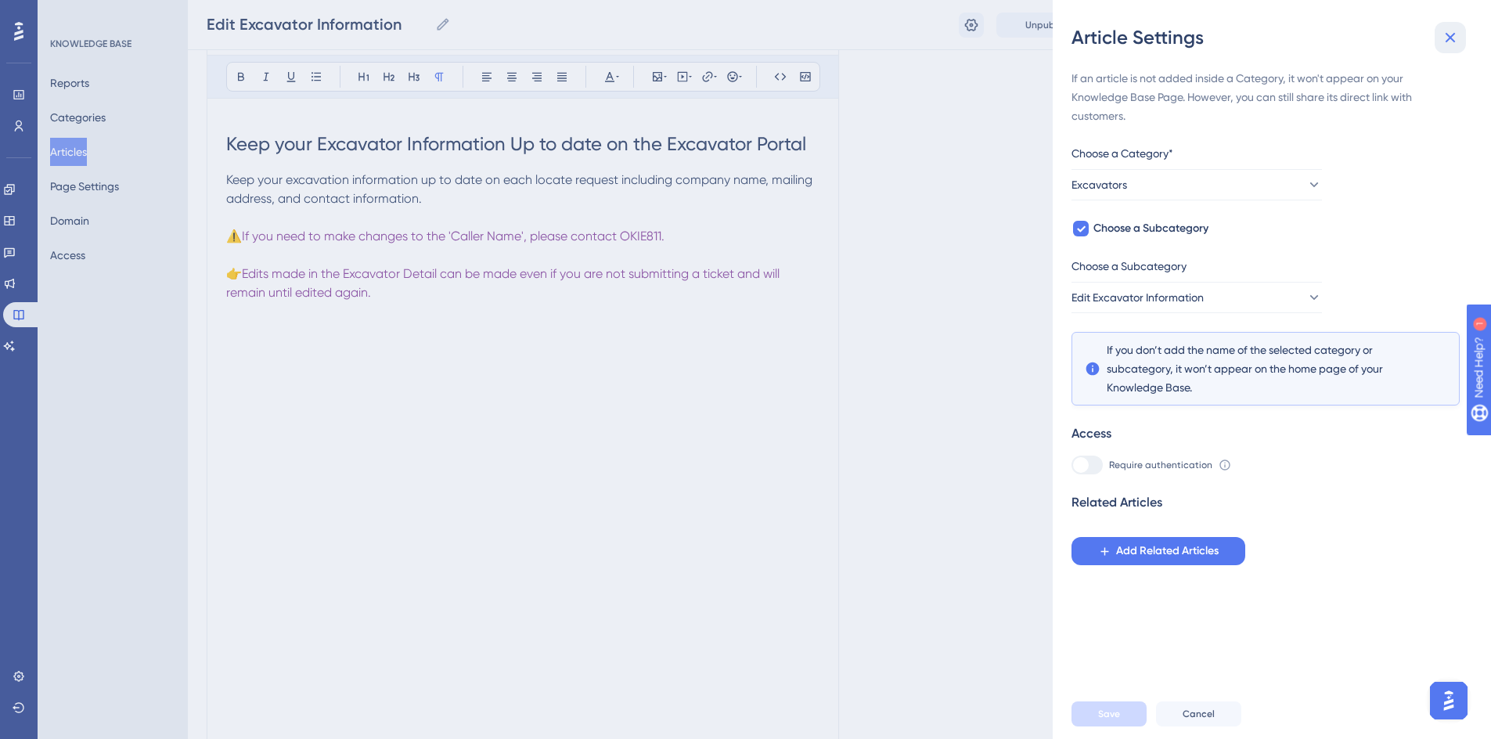
click at [1452, 40] on icon at bounding box center [1450, 38] width 10 height 10
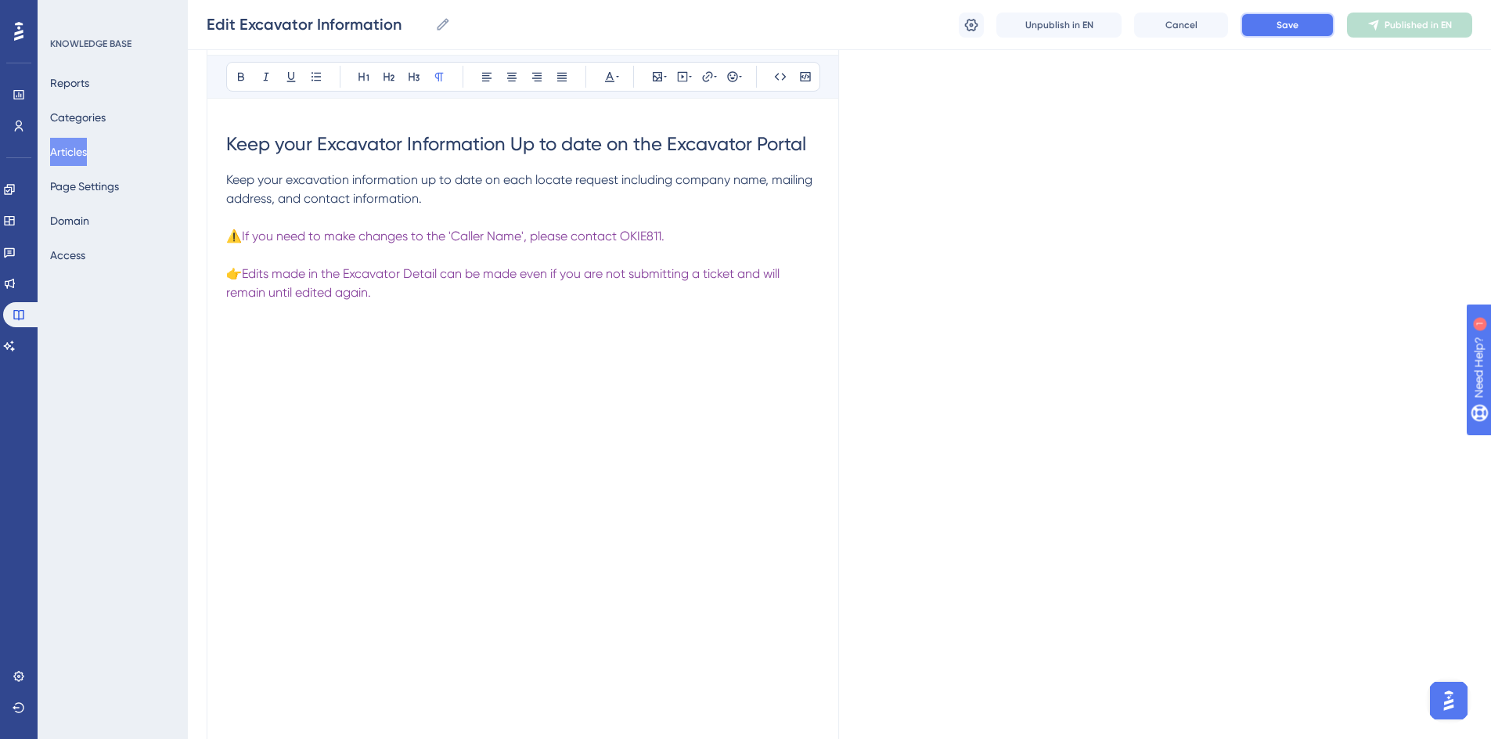
click at [1311, 24] on button "Save" at bounding box center [1287, 25] width 94 height 25
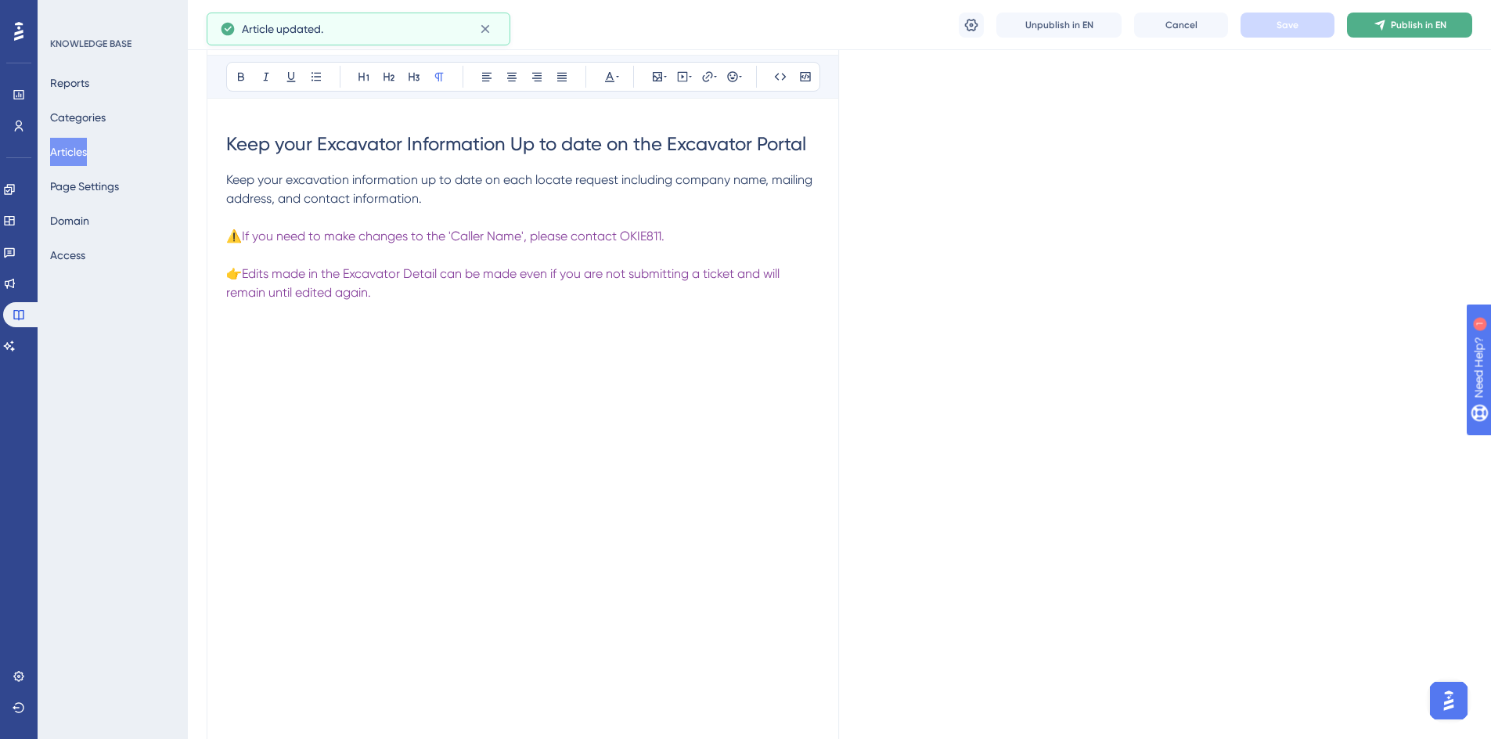
click at [1395, 30] on span "Publish in EN" at bounding box center [1418, 25] width 56 height 13
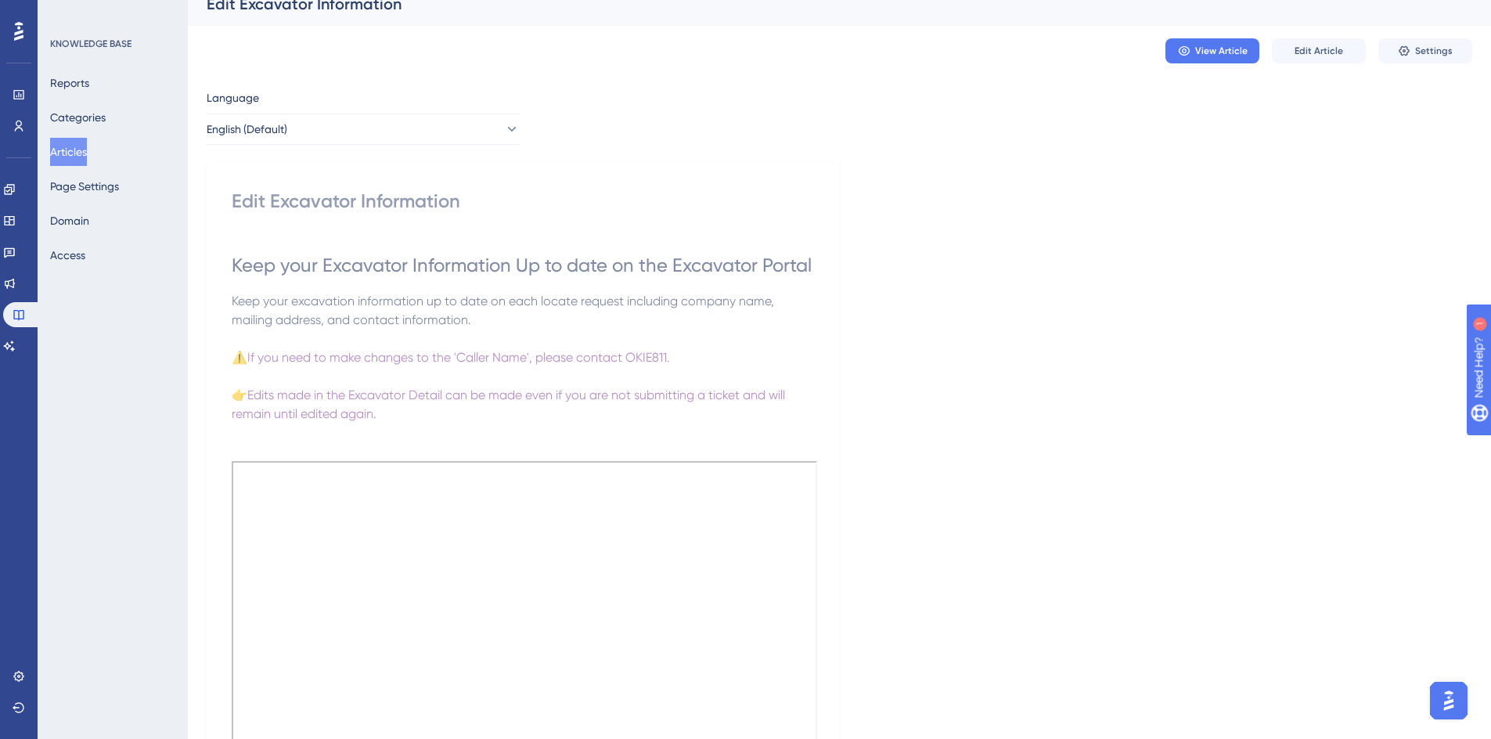
scroll to position [0, 0]
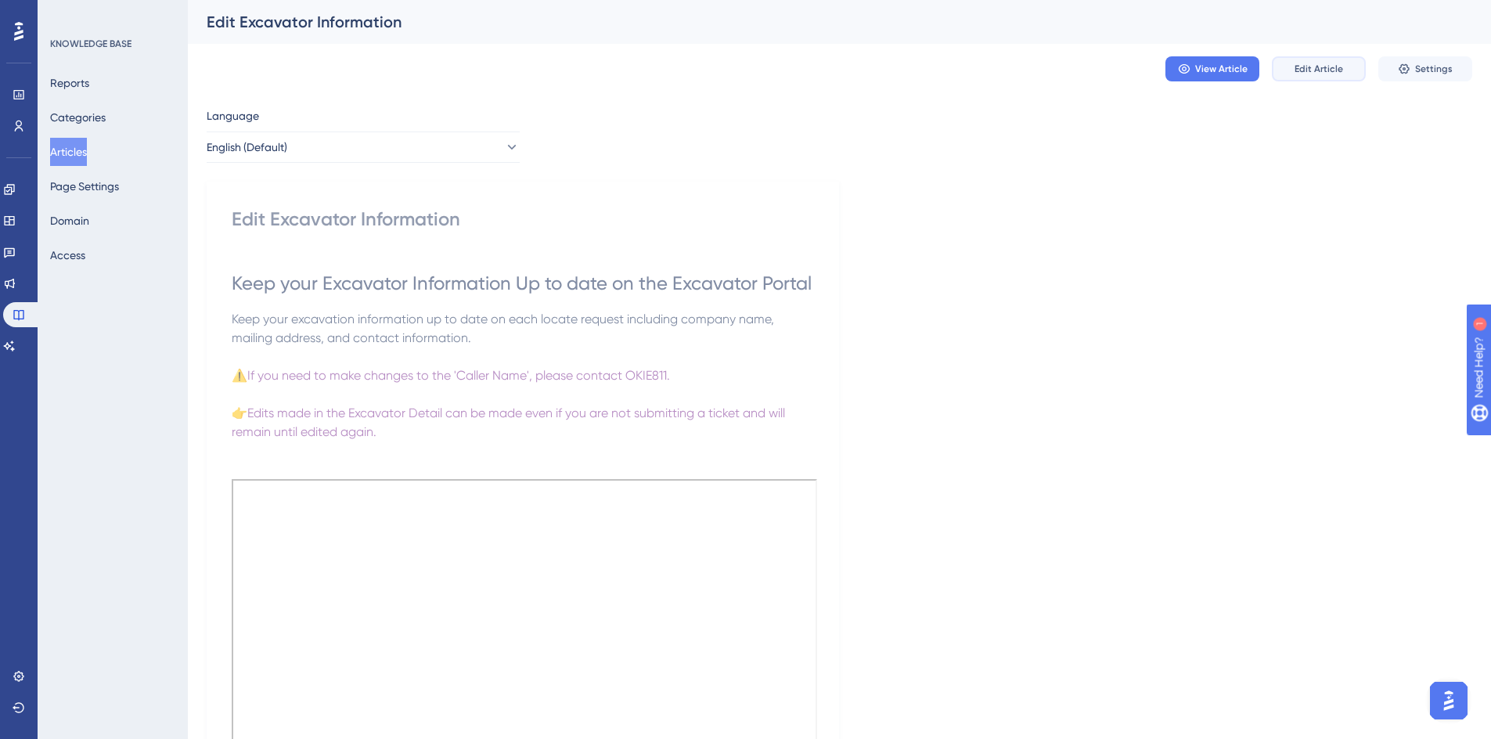
click at [1300, 63] on span "Edit Article" at bounding box center [1318, 69] width 49 height 13
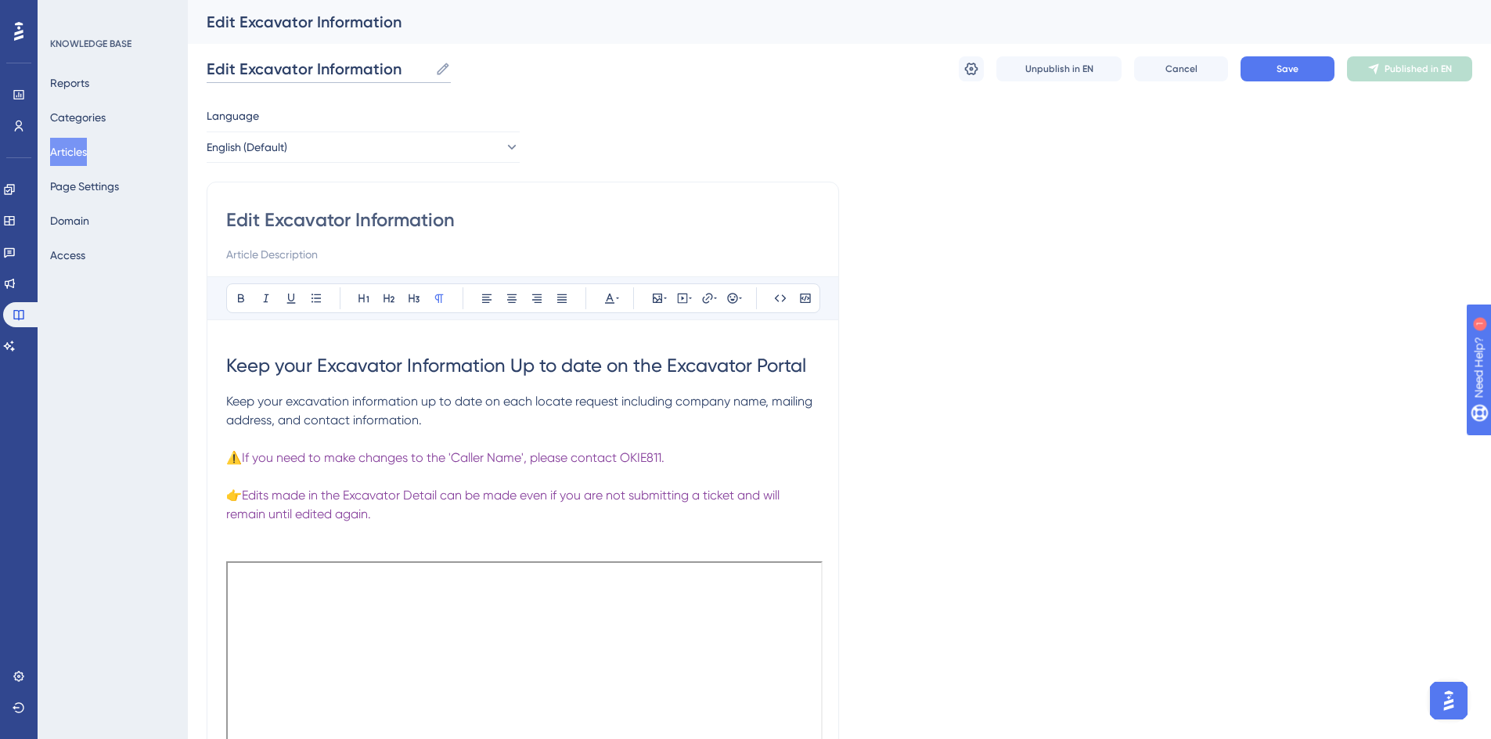
click at [406, 70] on input "Edit Excavator Information" at bounding box center [318, 69] width 222 height 22
type input "Edit Excavator Information for New Tickets"
click at [496, 202] on div "Edit Excavator Information Bold Italic Underline Bullet Point Heading 1 Heading…" at bounding box center [523, 707] width 632 height 1050
click at [469, 221] on input "Edit Excavator Information" at bounding box center [522, 219] width 593 height 25
type input "Edit Excavator Information for New Tickets"
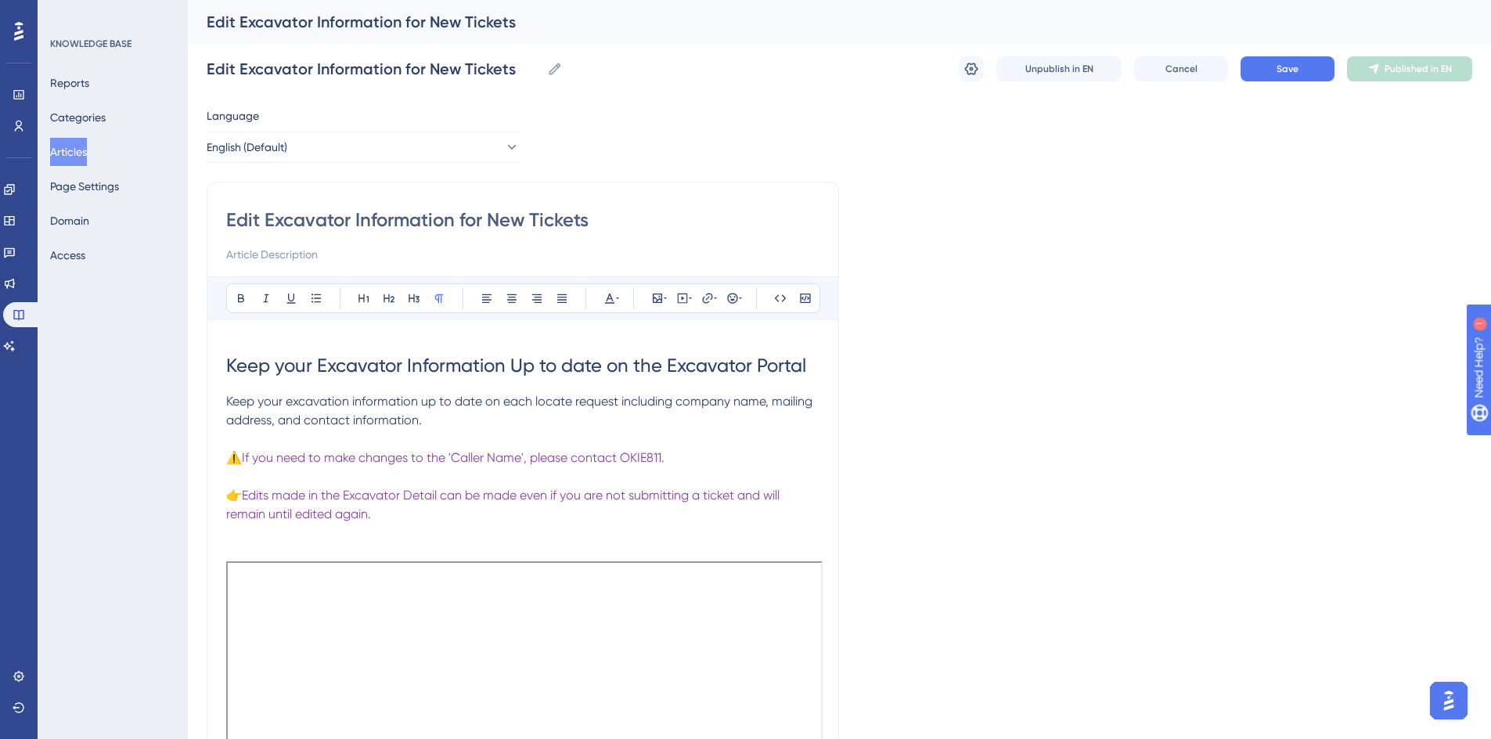
click at [939, 301] on div "Language English (Default) Edit Excavator Information for New Tickets Bold Ital…" at bounding box center [839, 715] width 1265 height 1219
click at [1094, 264] on div "Language English (Default) Edit Excavator Information for New Tickets Bold Ital…" at bounding box center [839, 715] width 1265 height 1219
click at [538, 398] on span "Keep your excavation information up to date on each locate request including co…" at bounding box center [520, 411] width 589 height 34
click at [475, 422] on p "Keep your excavation information up to date on each new locate request includin…" at bounding box center [522, 411] width 593 height 38
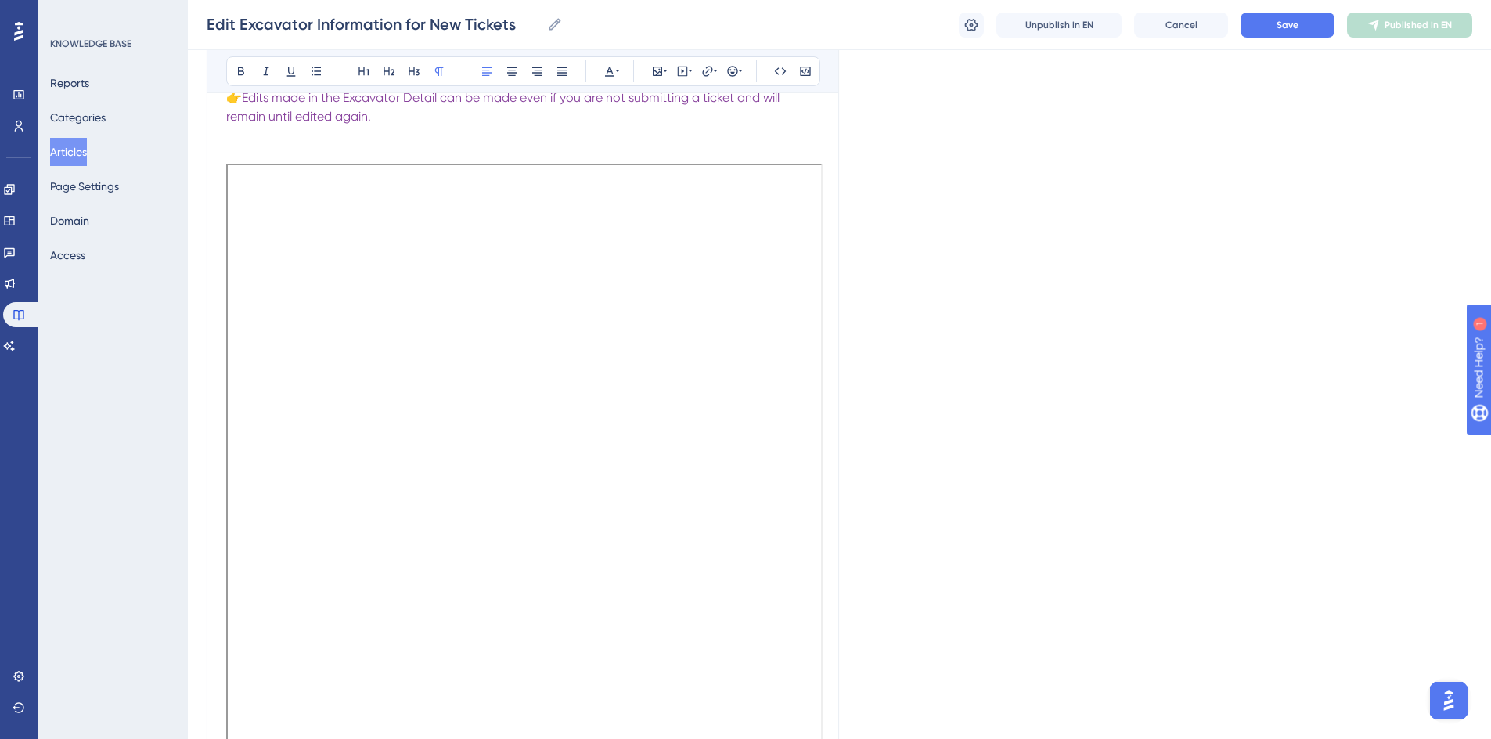
scroll to position [156, 0]
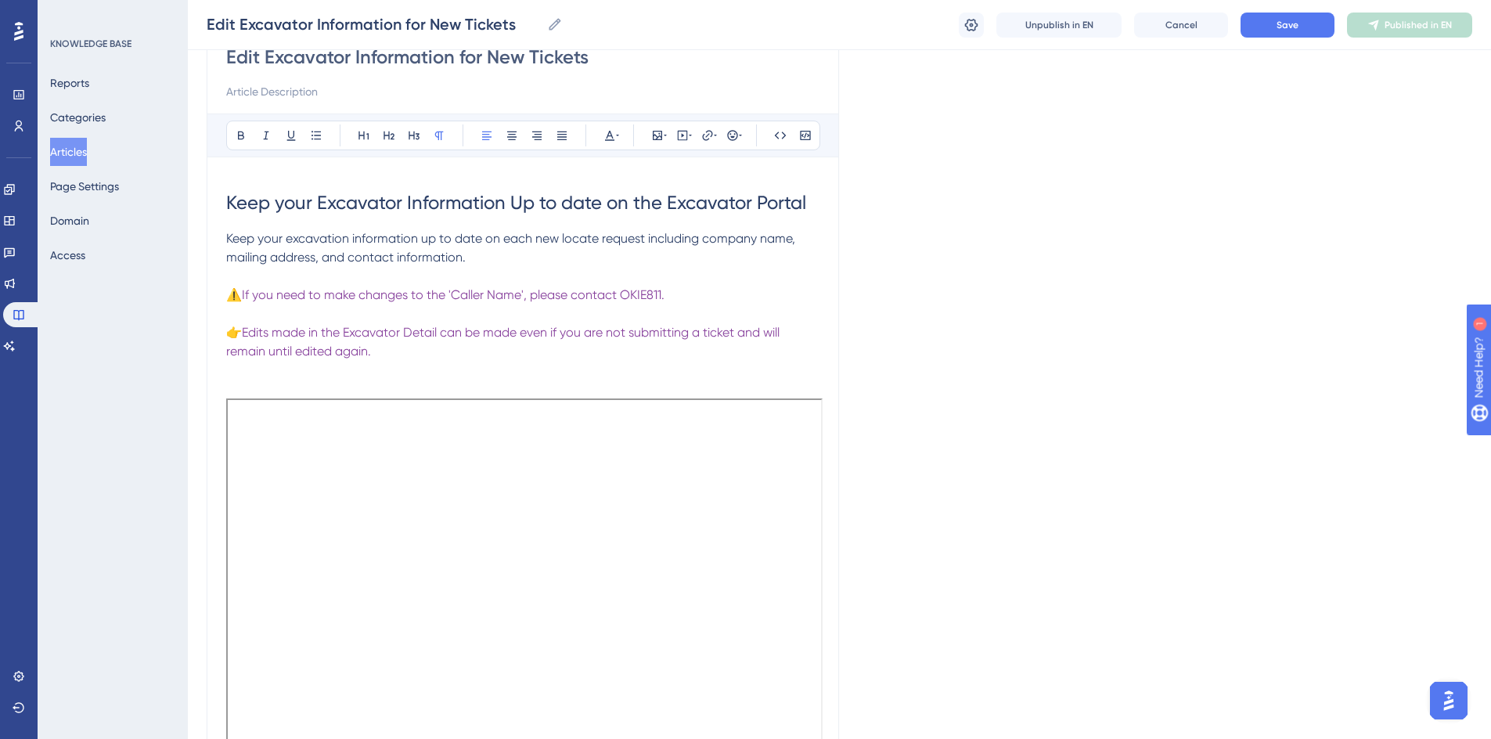
click at [379, 350] on p "👉 Edits made in the Excavator Detail can be made even if you are not submitting…" at bounding box center [522, 342] width 593 height 38
click at [1304, 26] on button "Save" at bounding box center [1287, 25] width 94 height 25
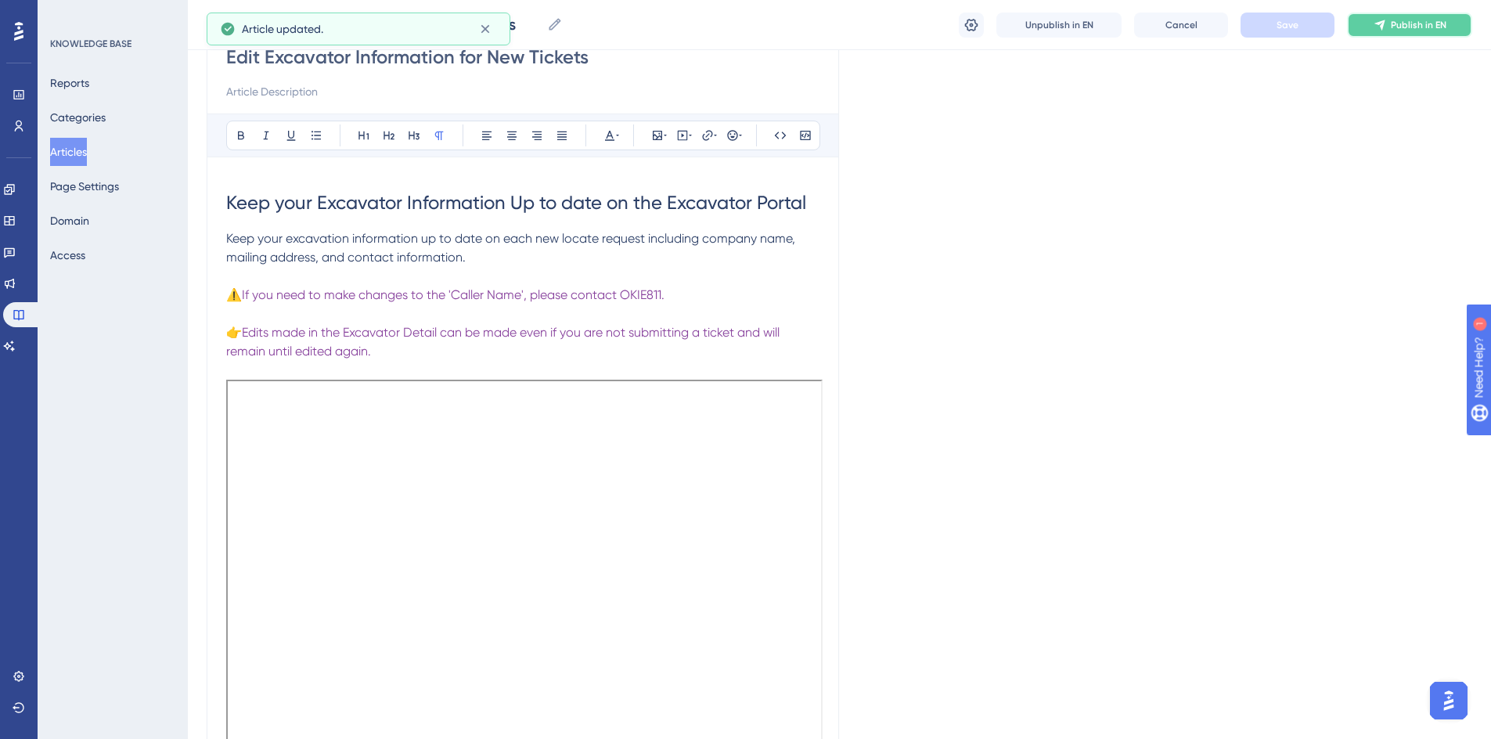
click at [1400, 30] on span "Publish in EN" at bounding box center [1418, 25] width 56 height 13
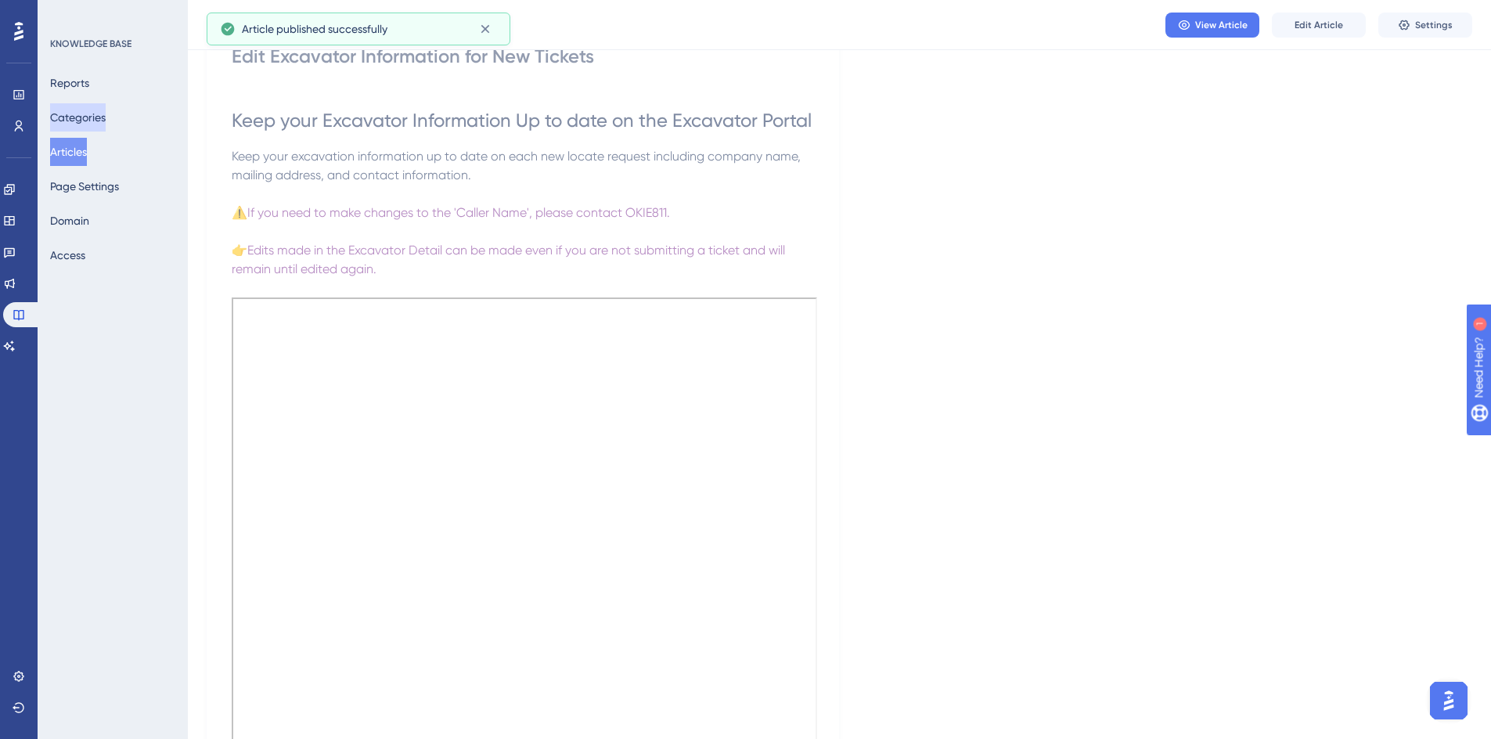
drag, startPoint x: 80, startPoint y: 122, endPoint x: 117, endPoint y: 161, distance: 53.7
click at [80, 122] on button "Categories" at bounding box center [78, 117] width 56 height 28
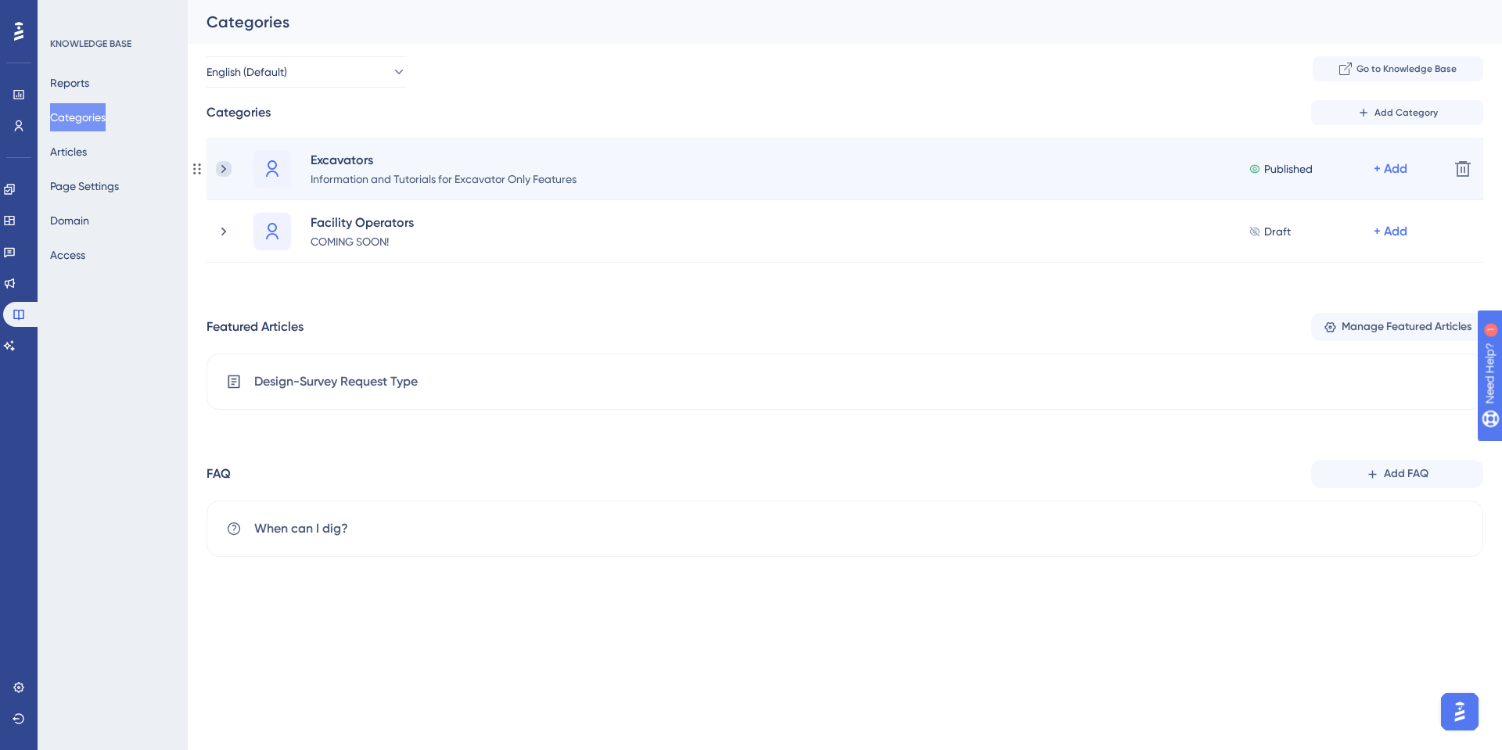
click at [224, 171] on icon at bounding box center [224, 169] width 16 height 16
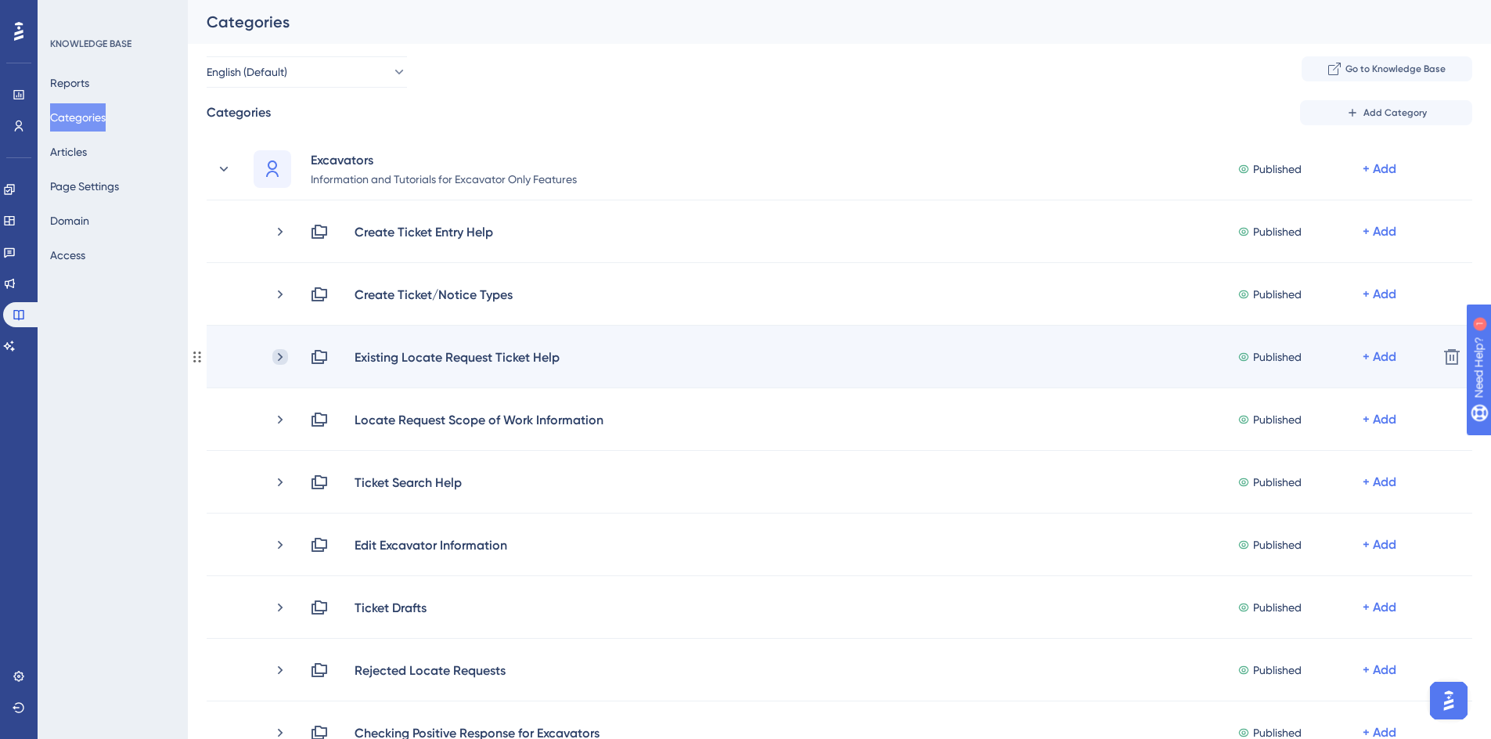
click at [277, 358] on icon at bounding box center [280, 357] width 16 height 16
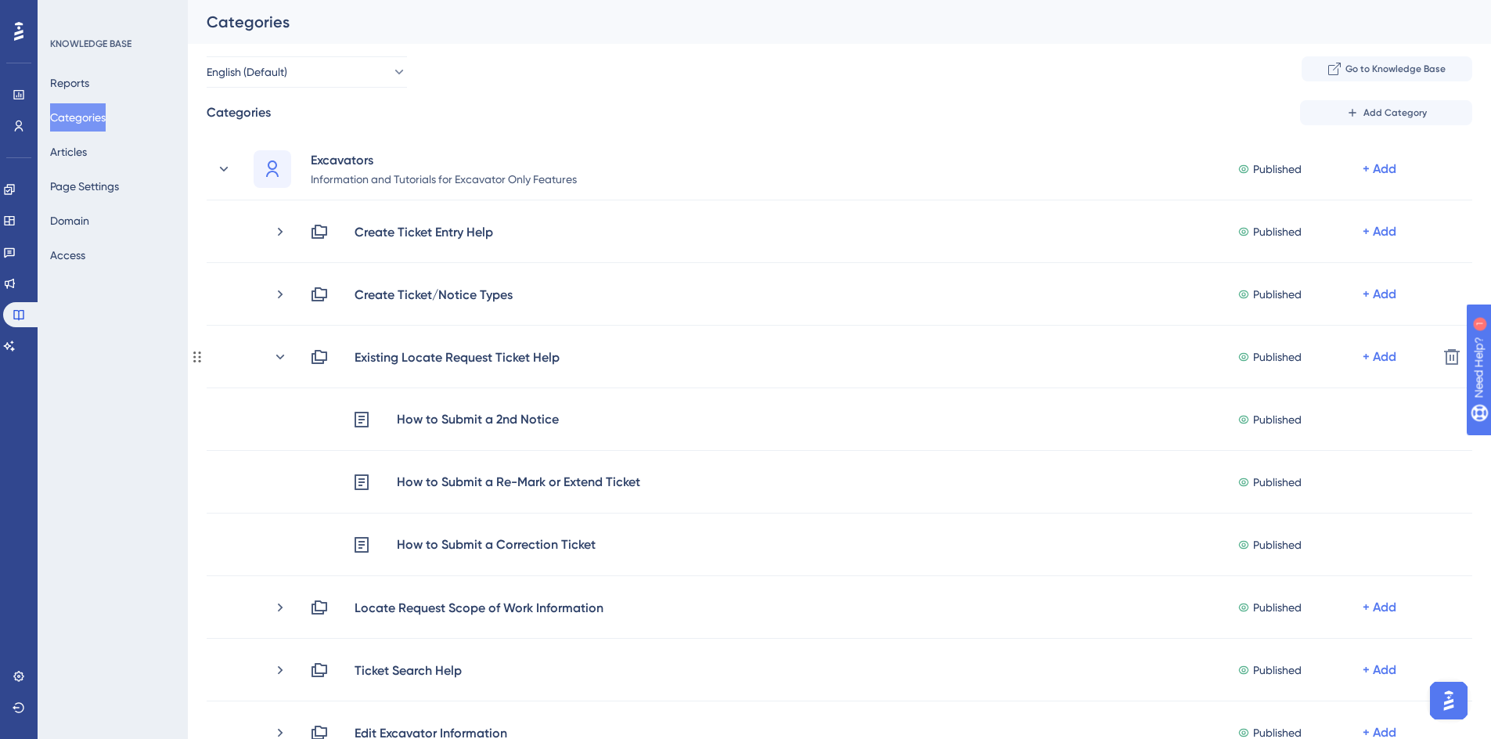
click at [277, 358] on icon at bounding box center [280, 357] width 16 height 16
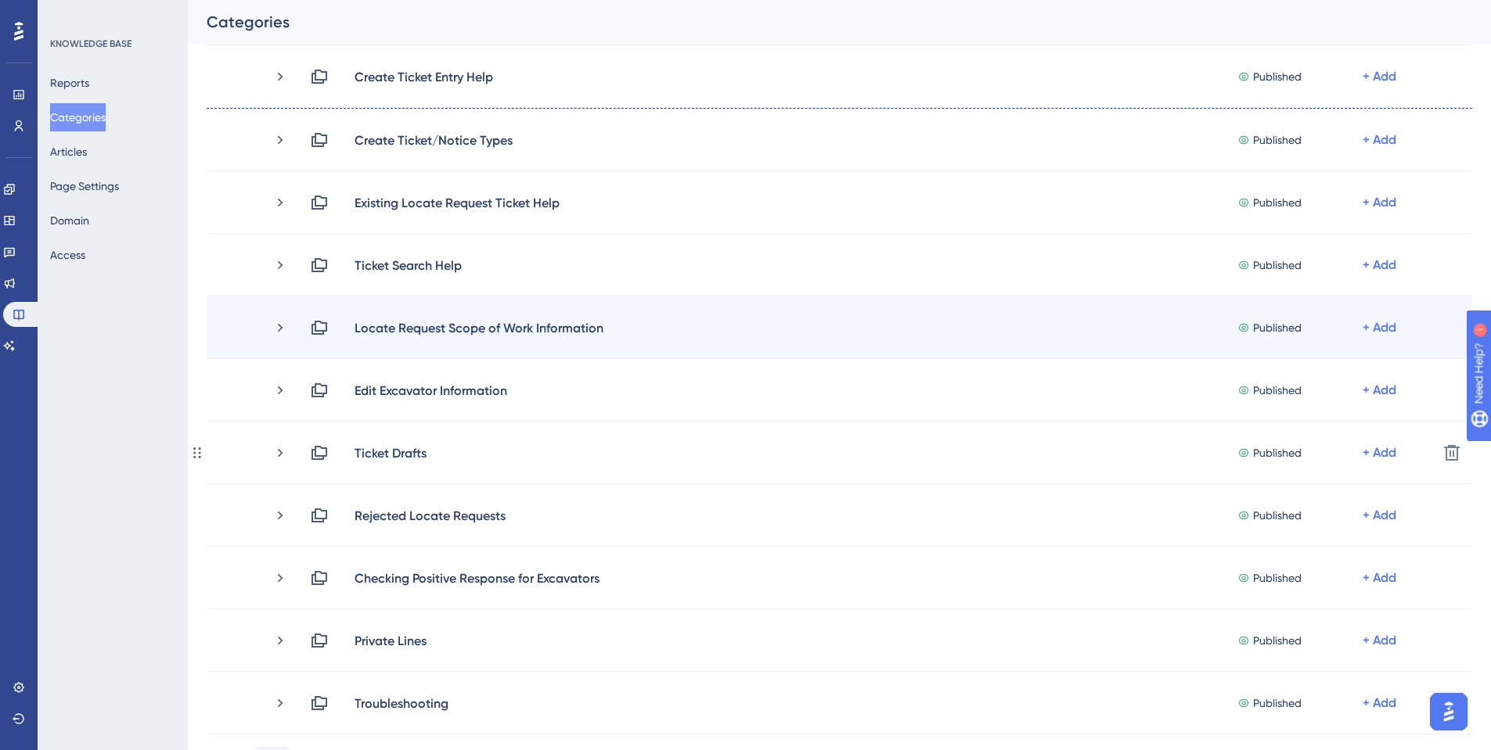
scroll to position [156, 0]
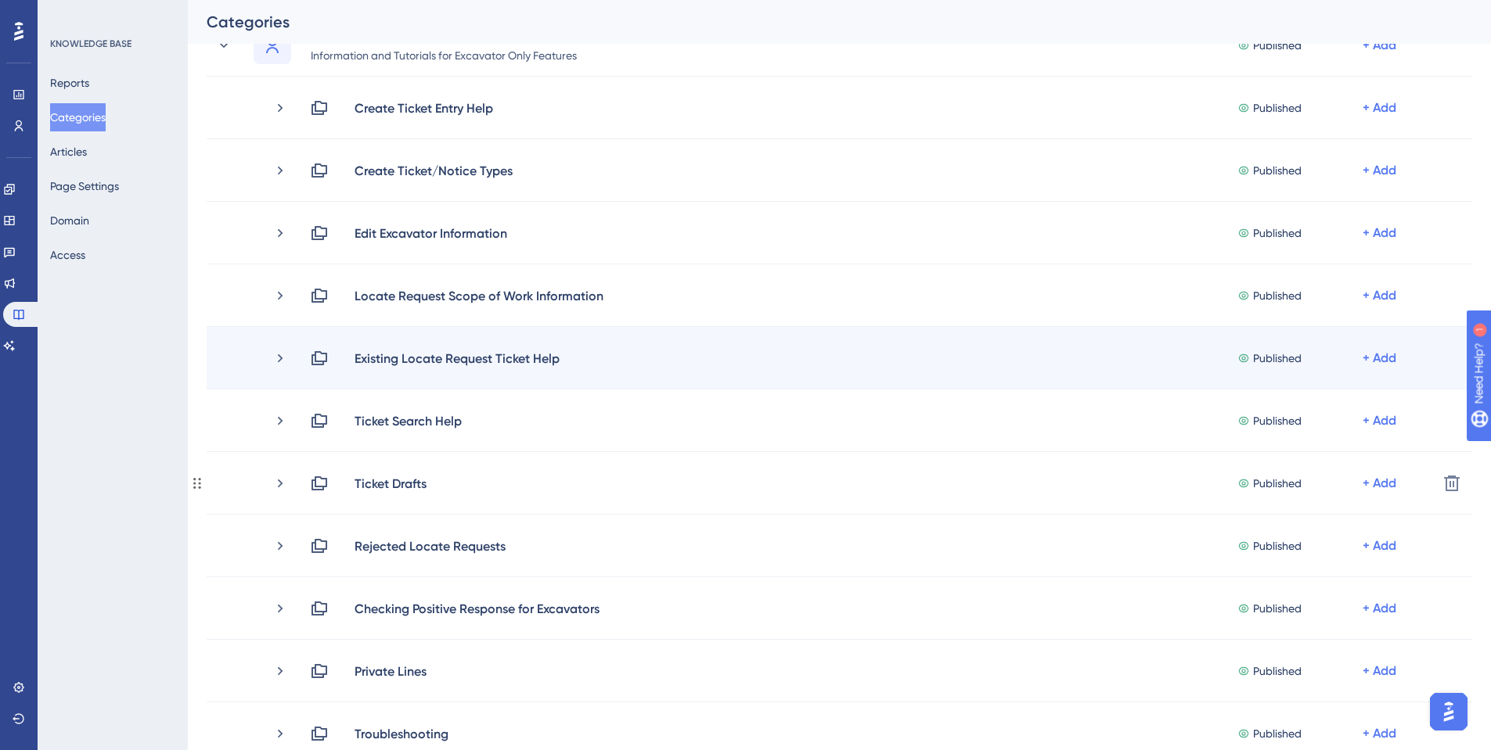
scroll to position [156, 0]
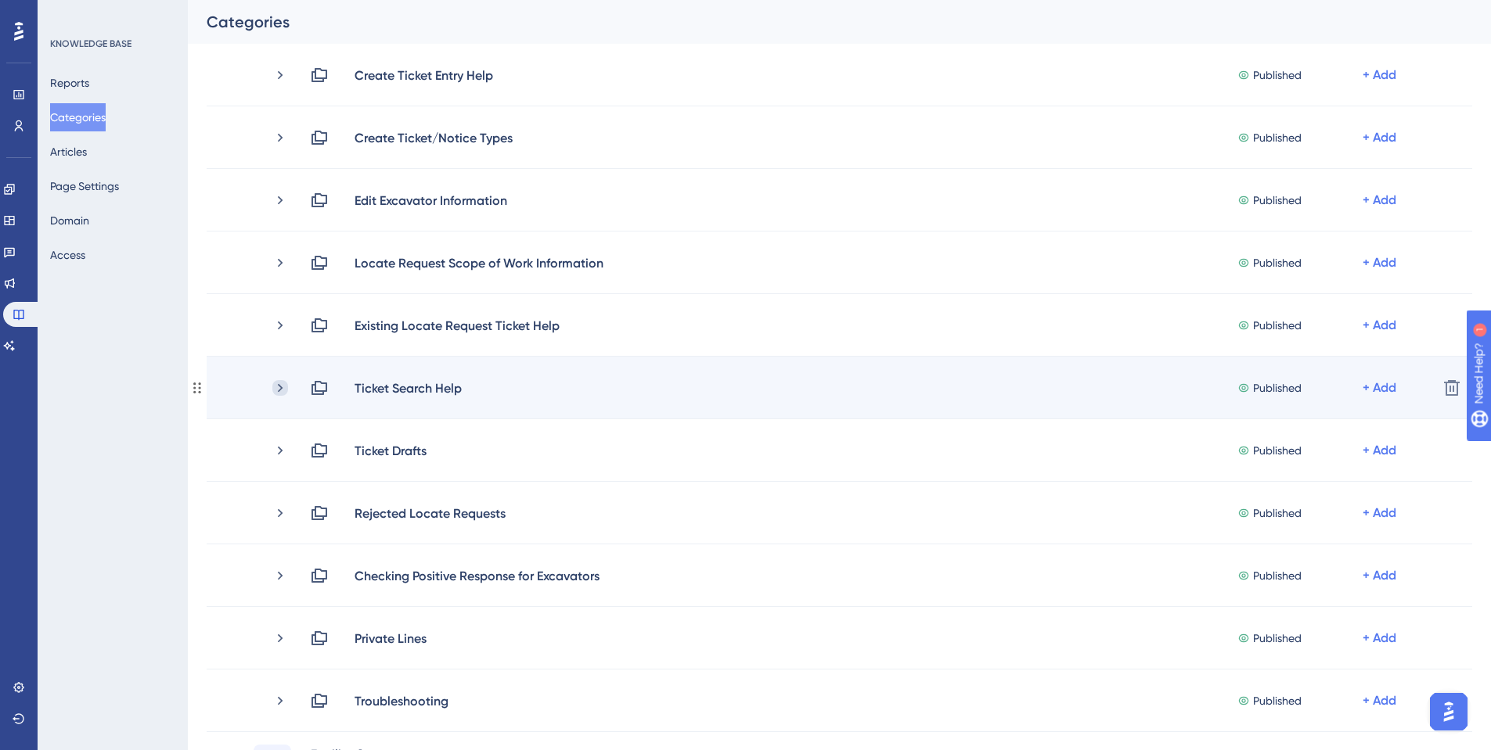
click at [276, 390] on icon at bounding box center [280, 388] width 16 height 16
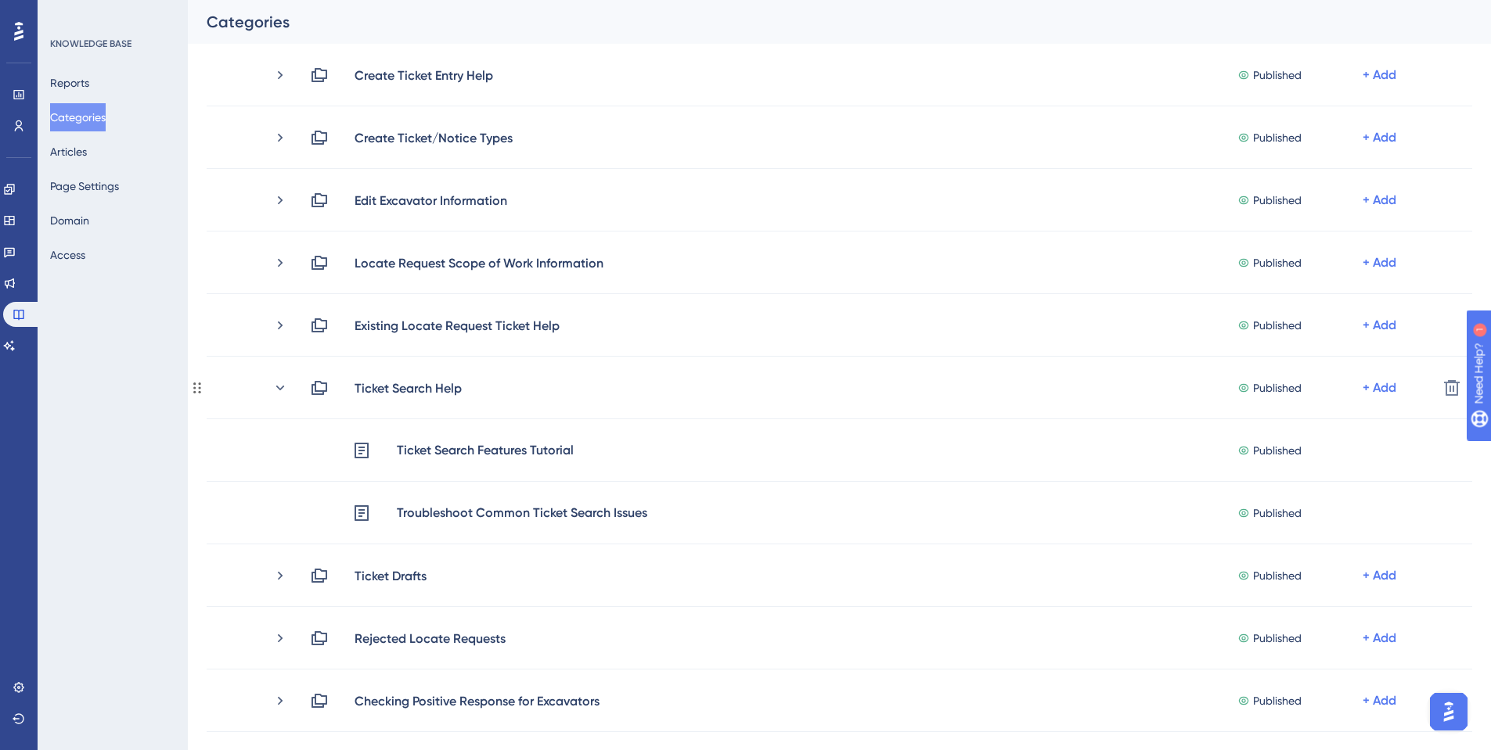
click at [276, 390] on icon at bounding box center [280, 388] width 16 height 16
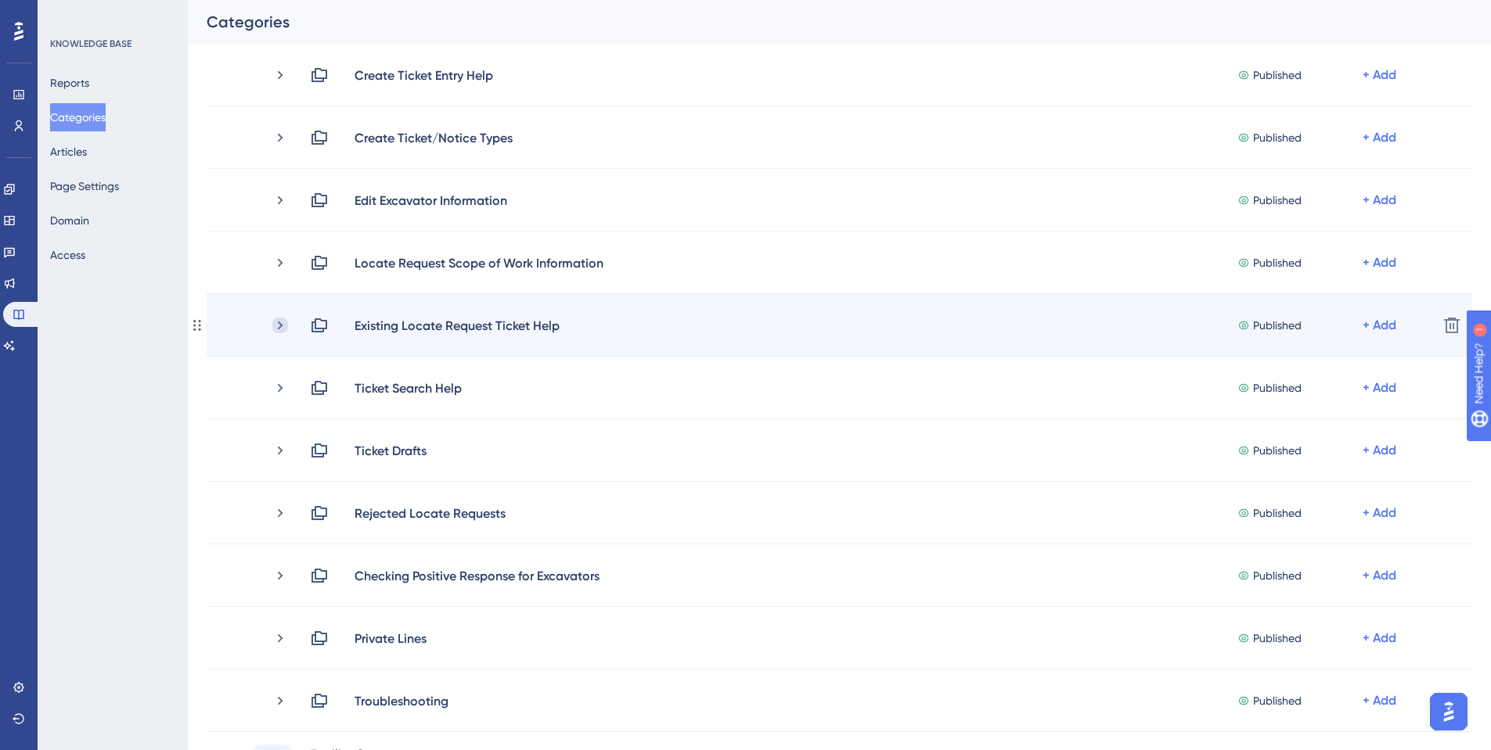
click at [282, 321] on icon at bounding box center [280, 326] width 16 height 16
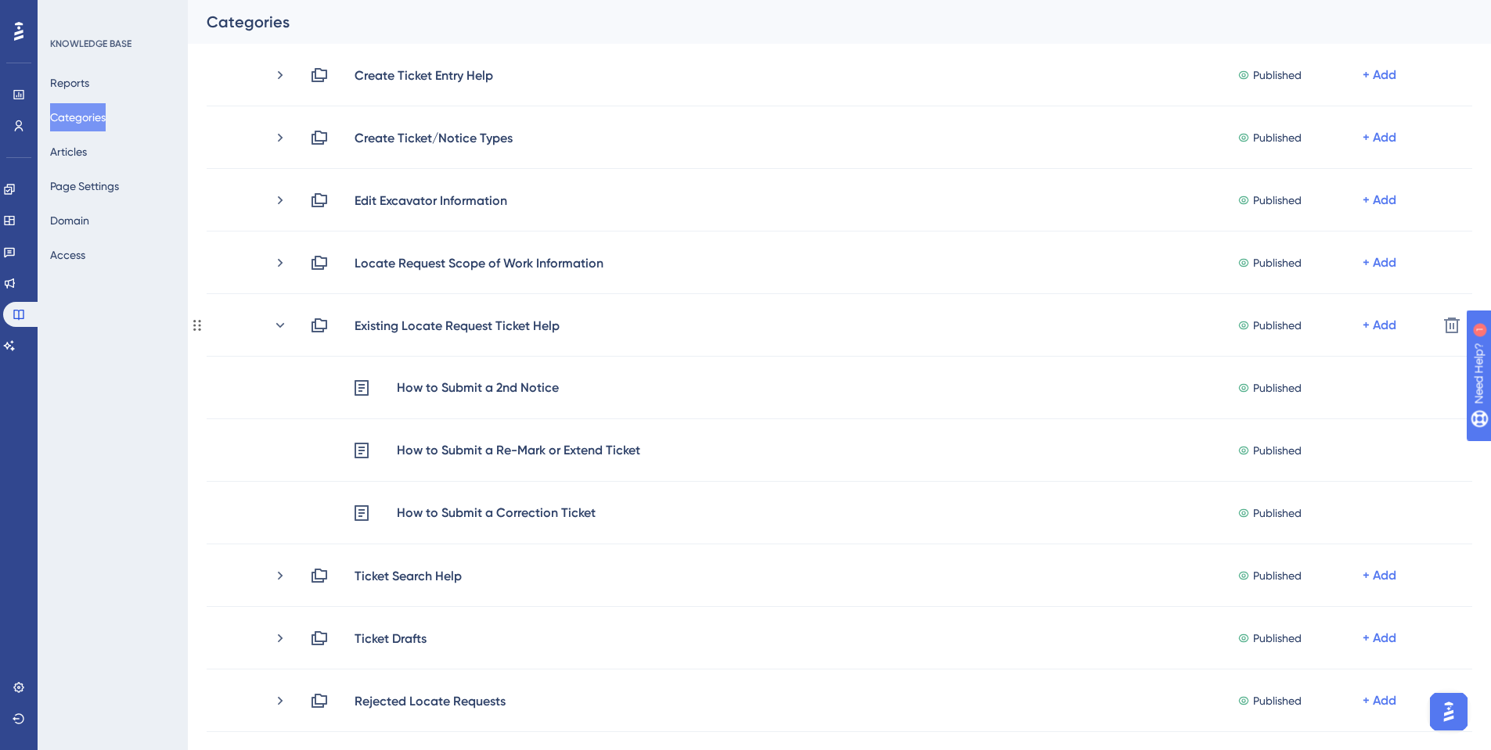
click at [282, 321] on icon at bounding box center [280, 326] width 16 height 16
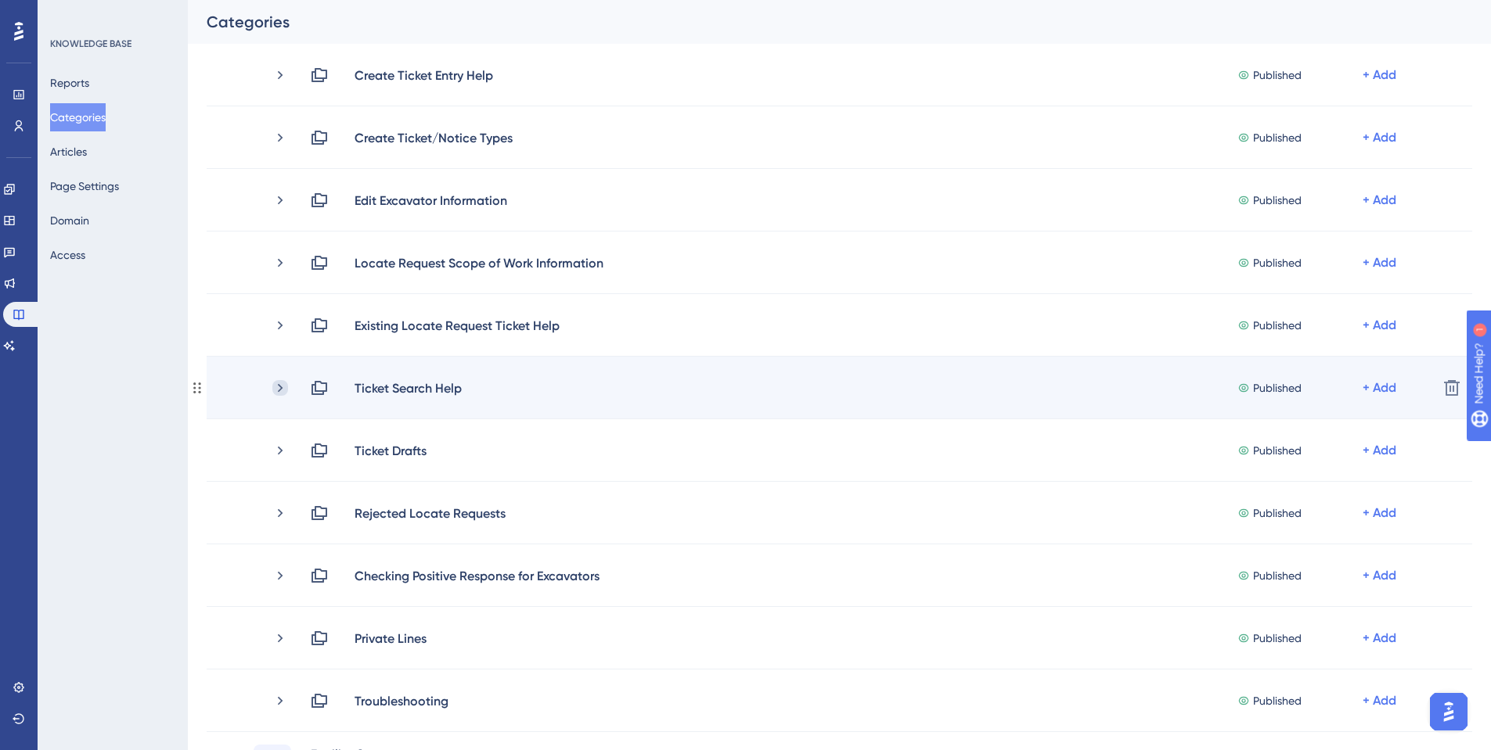
click at [279, 390] on icon at bounding box center [280, 387] width 5 height 9
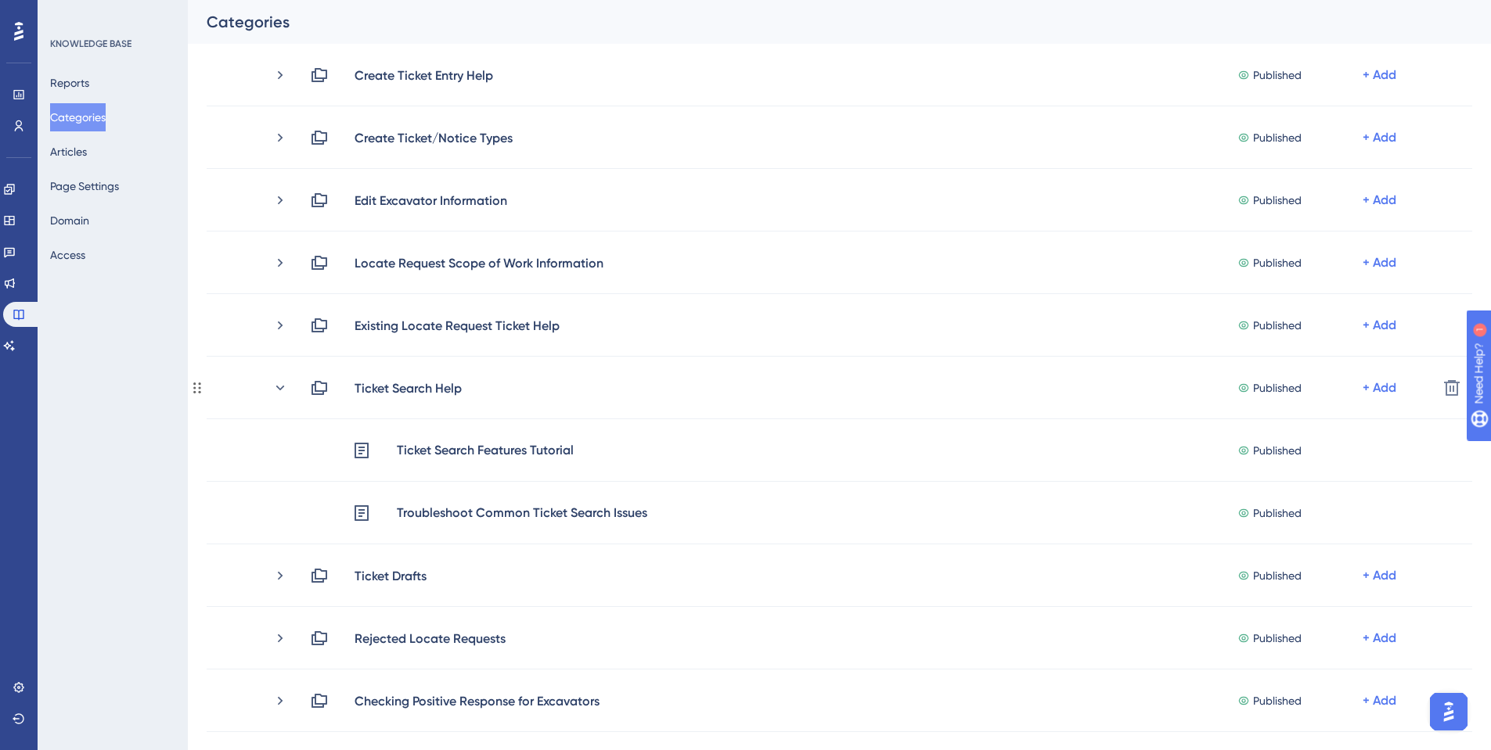
click at [279, 390] on icon at bounding box center [280, 388] width 16 height 16
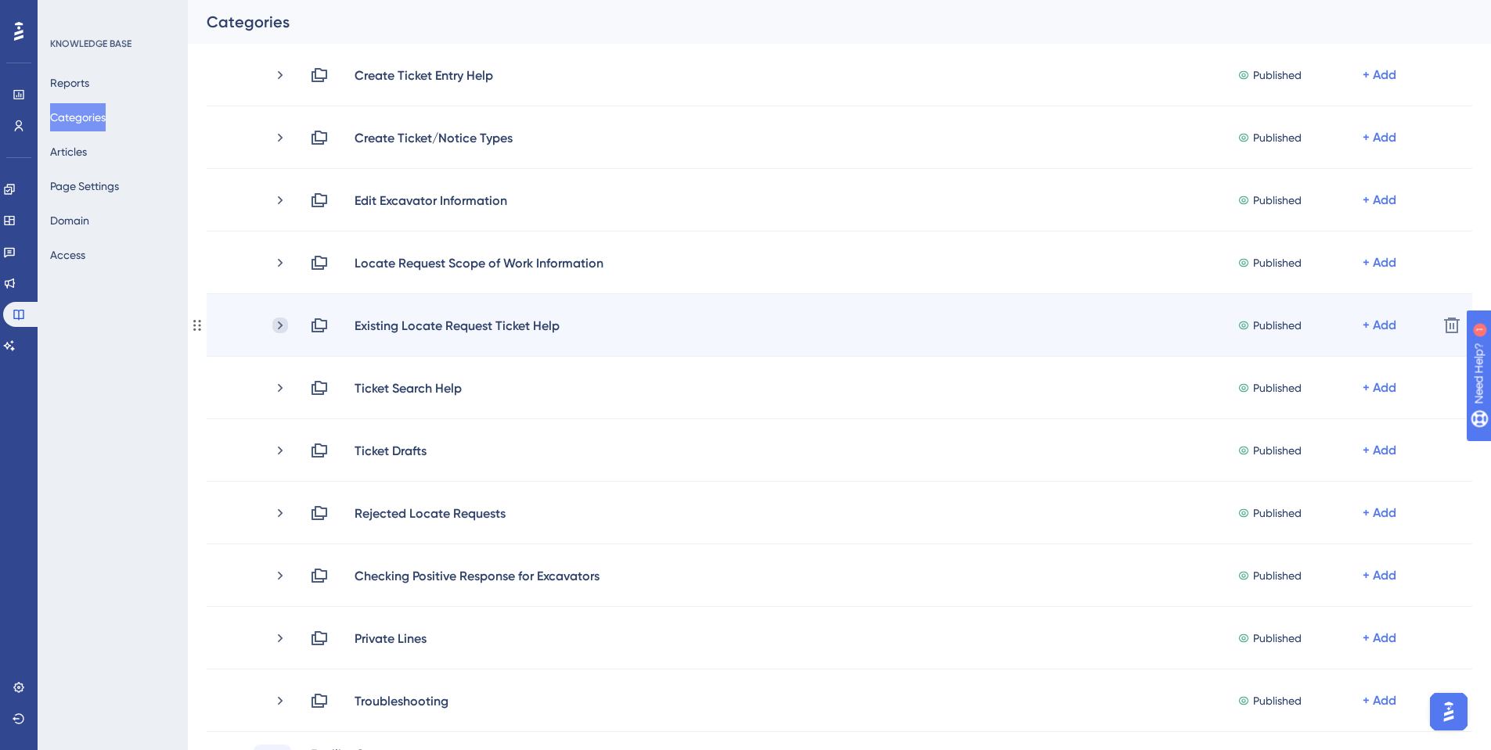
click at [279, 328] on icon at bounding box center [280, 325] width 5 height 9
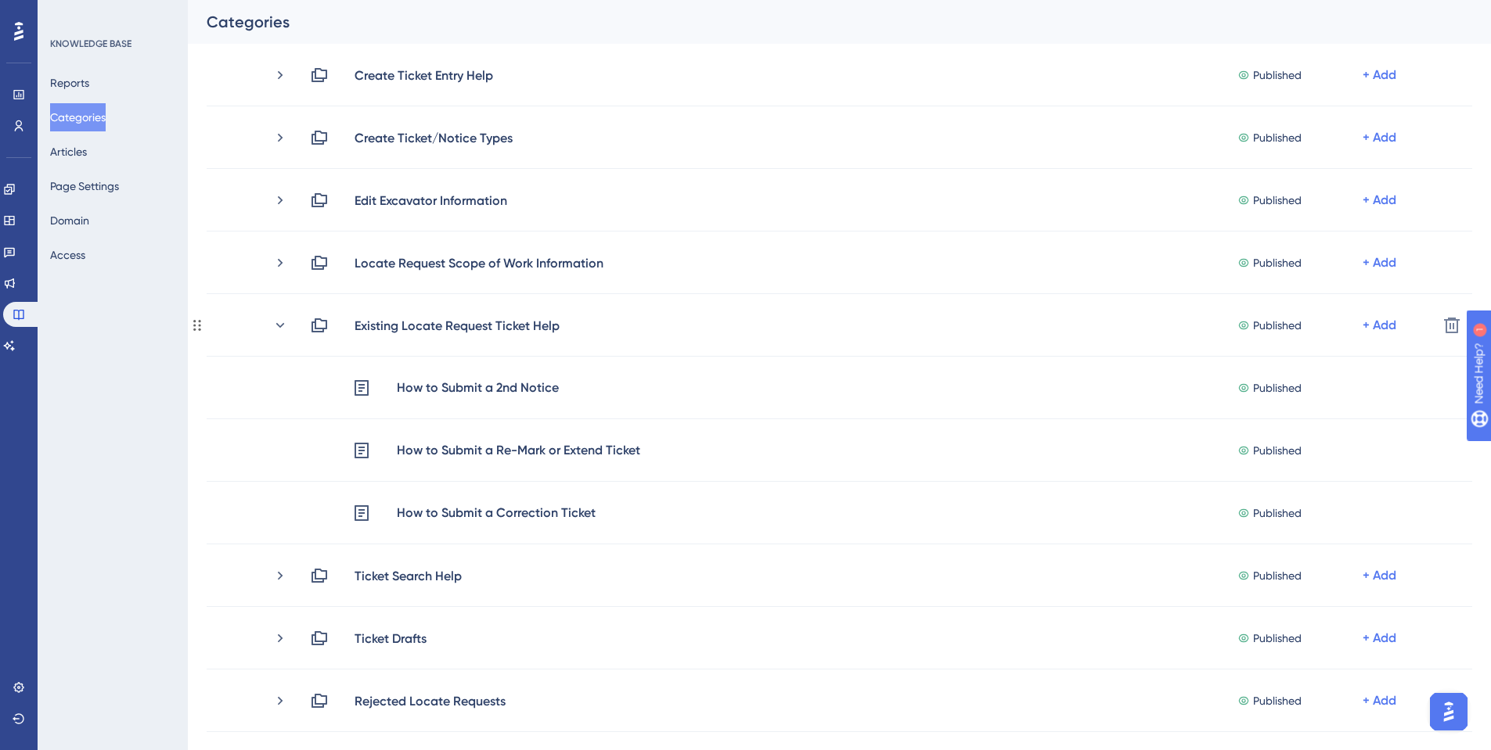
click at [279, 328] on icon at bounding box center [280, 326] width 16 height 16
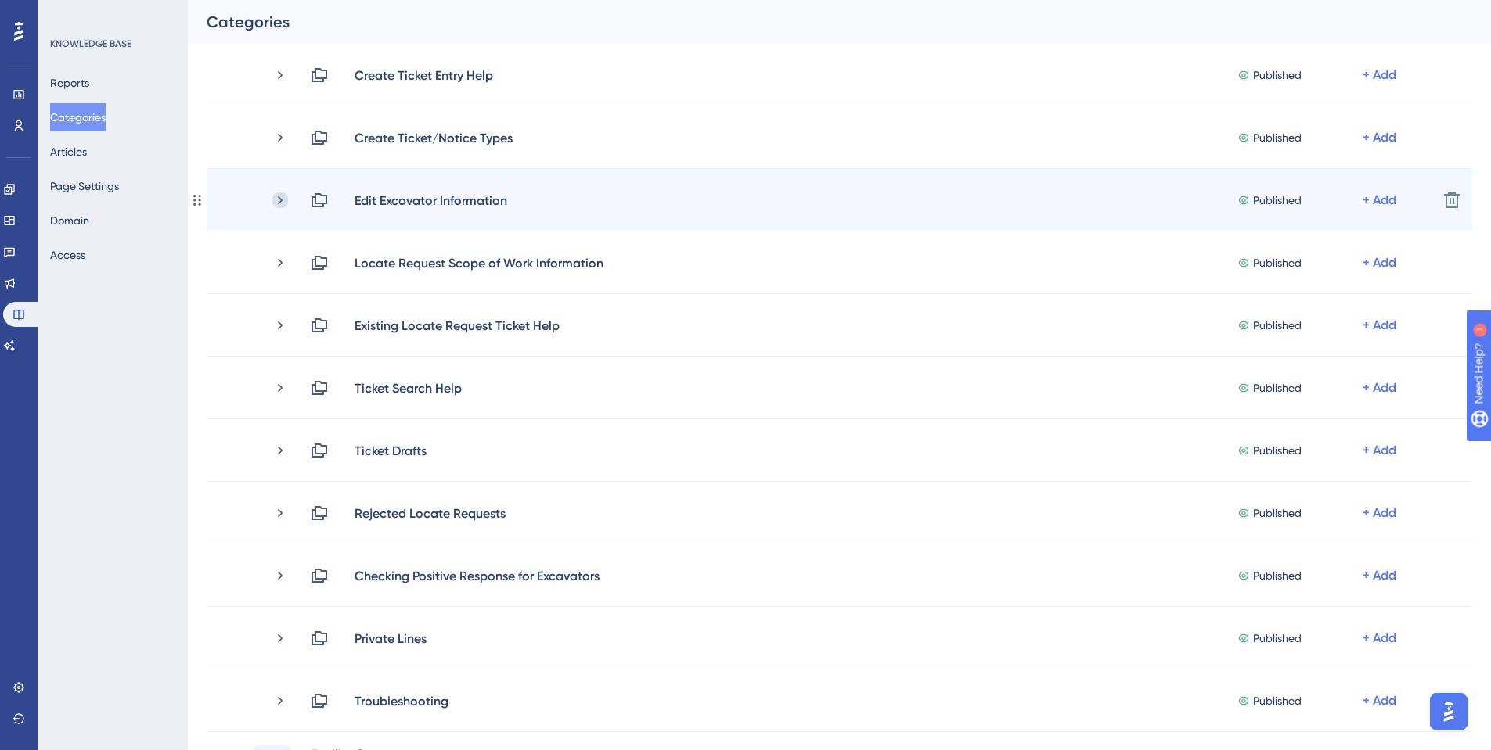
click at [286, 199] on icon at bounding box center [280, 200] width 16 height 16
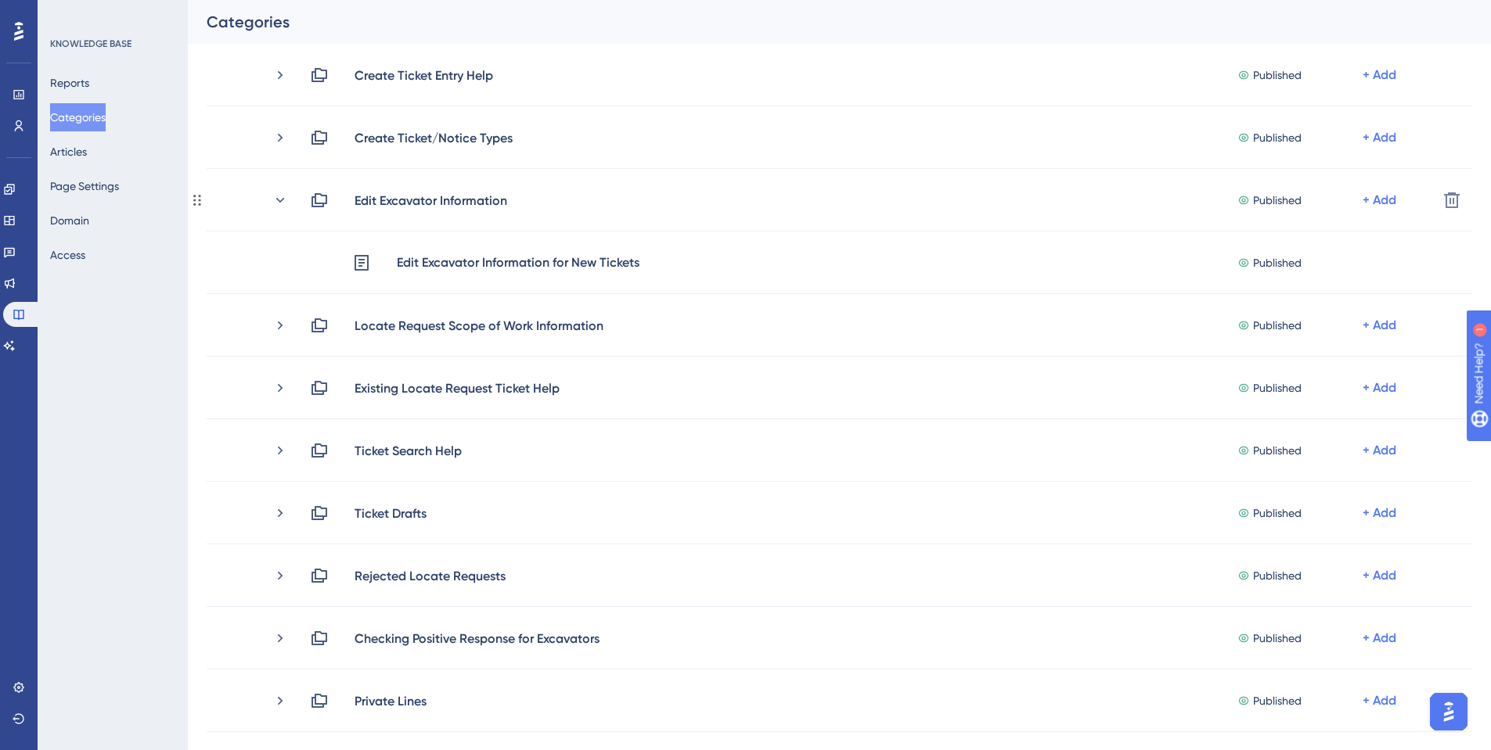
click at [286, 199] on icon at bounding box center [280, 200] width 16 height 16
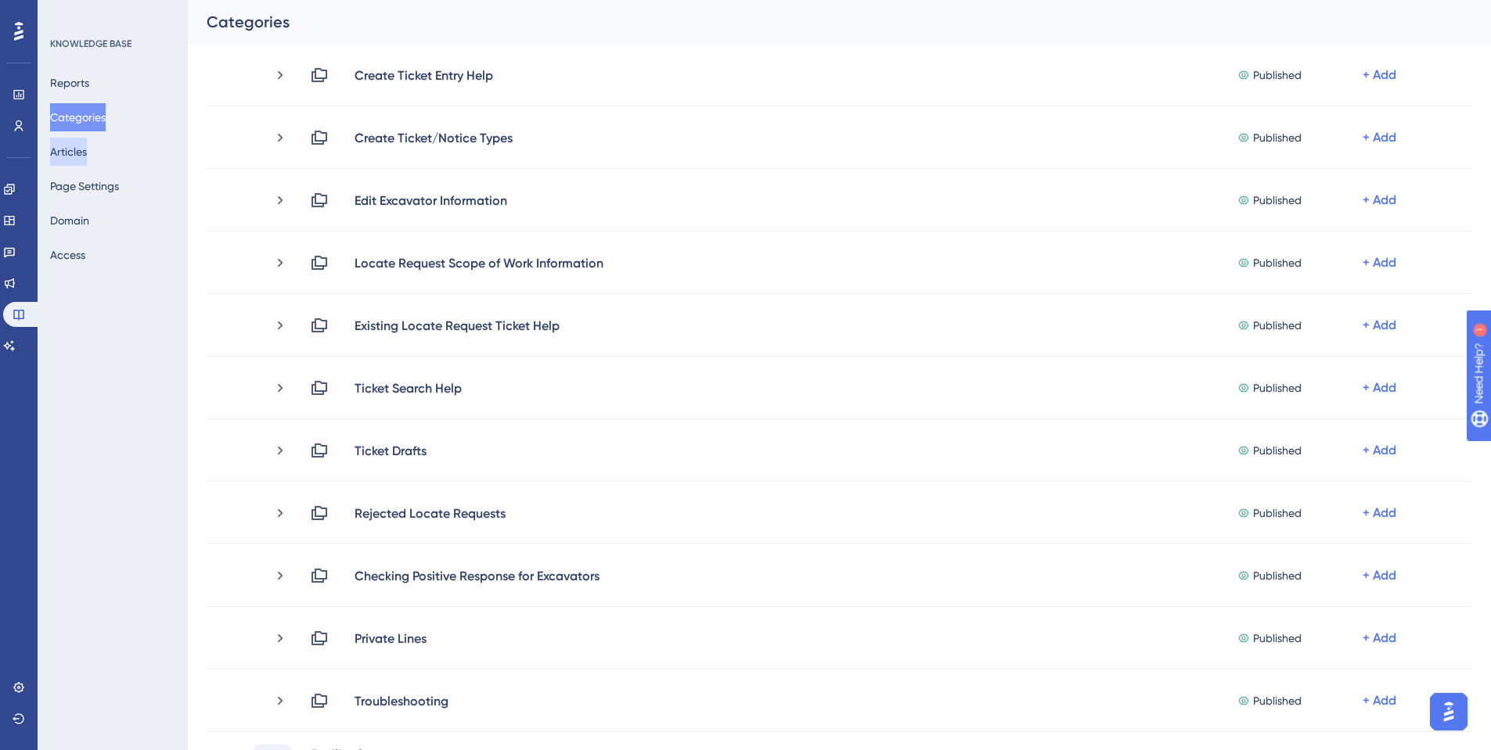
click at [75, 152] on button "Articles" at bounding box center [68, 152] width 37 height 28
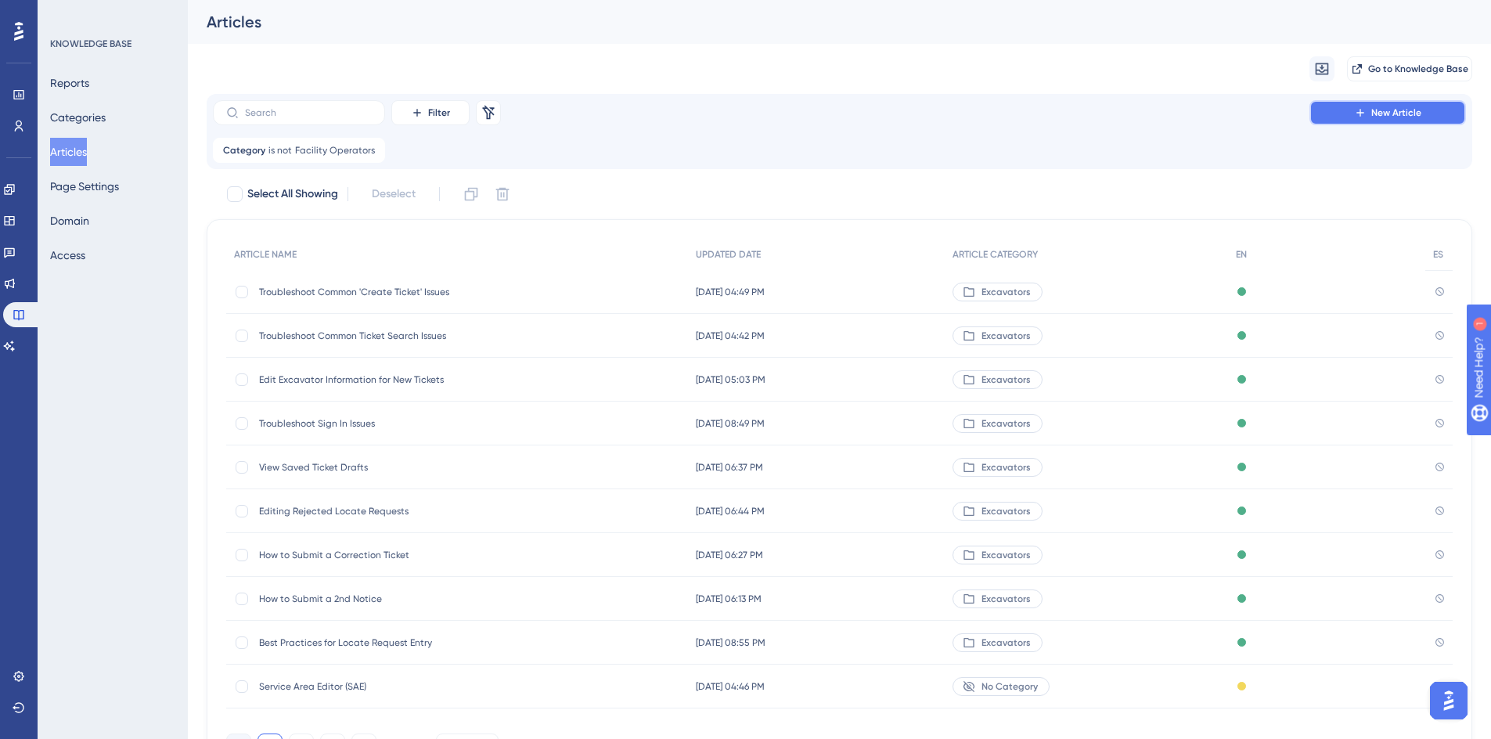
drag, startPoint x: 1371, startPoint y: 112, endPoint x: 970, endPoint y: 159, distance: 403.3
click at [1370, 112] on button "New Article" at bounding box center [1387, 112] width 156 height 25
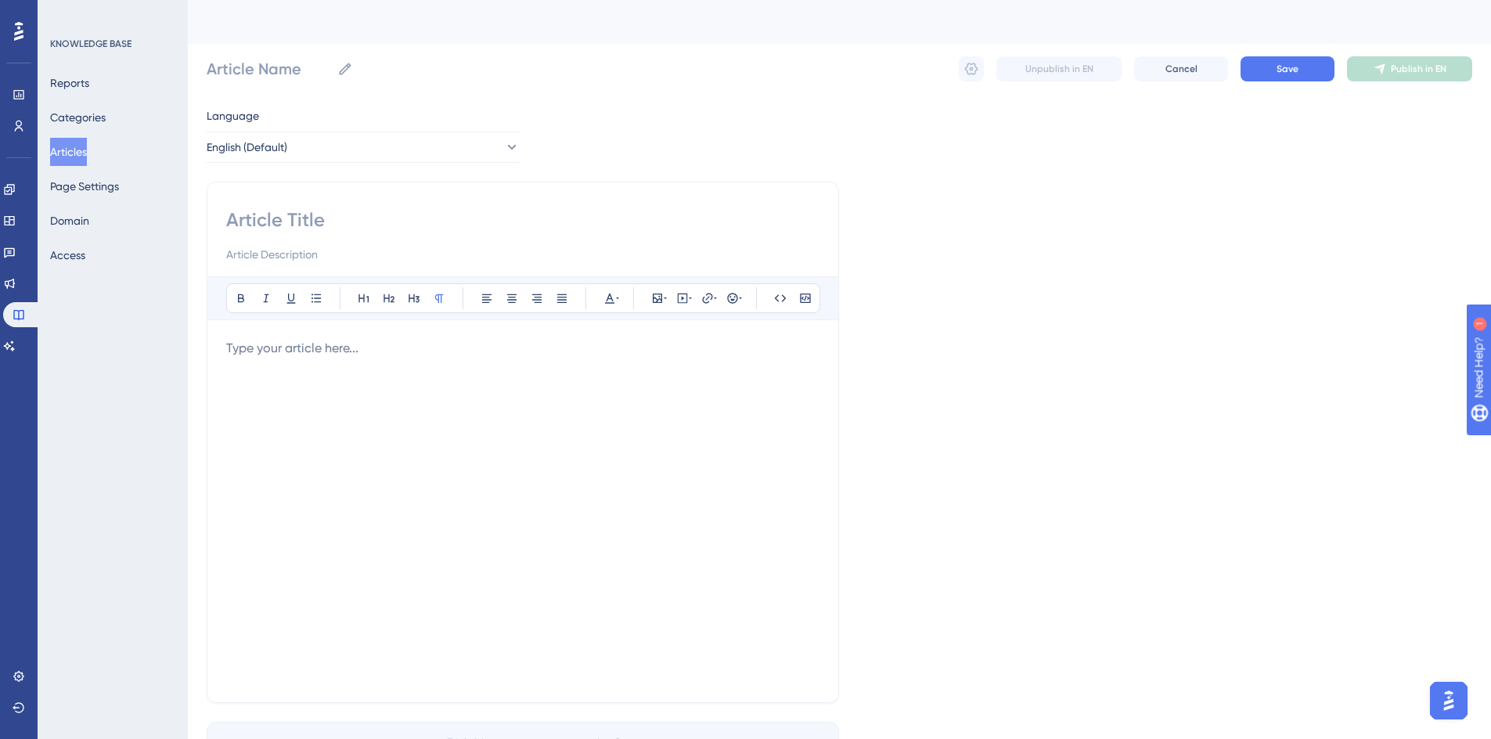
click at [286, 225] on input at bounding box center [522, 219] width 593 height 25
type input "Edit Excavator Information"
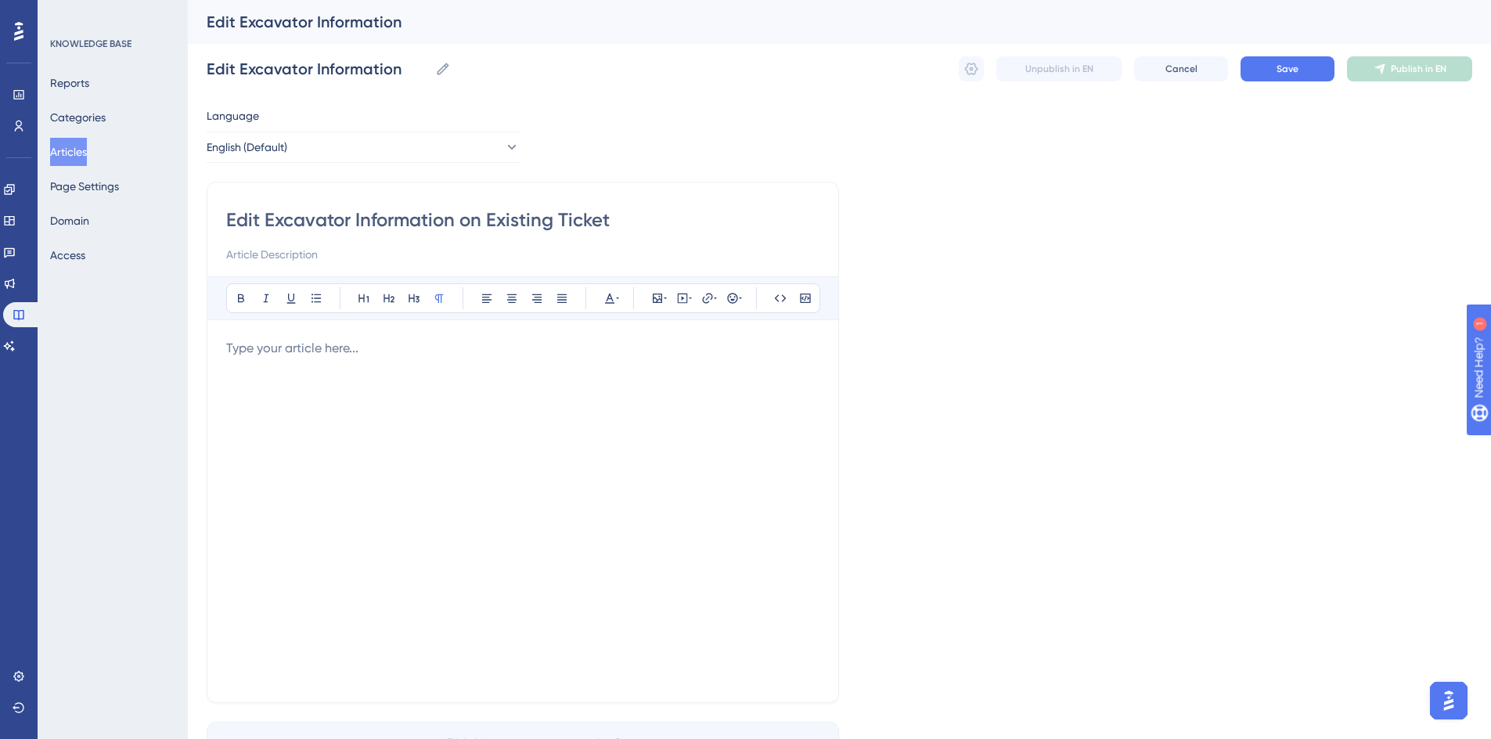
type input "Edit Excavator Information on Existing Tickets"
click at [287, 367] on div at bounding box center [522, 511] width 593 height 344
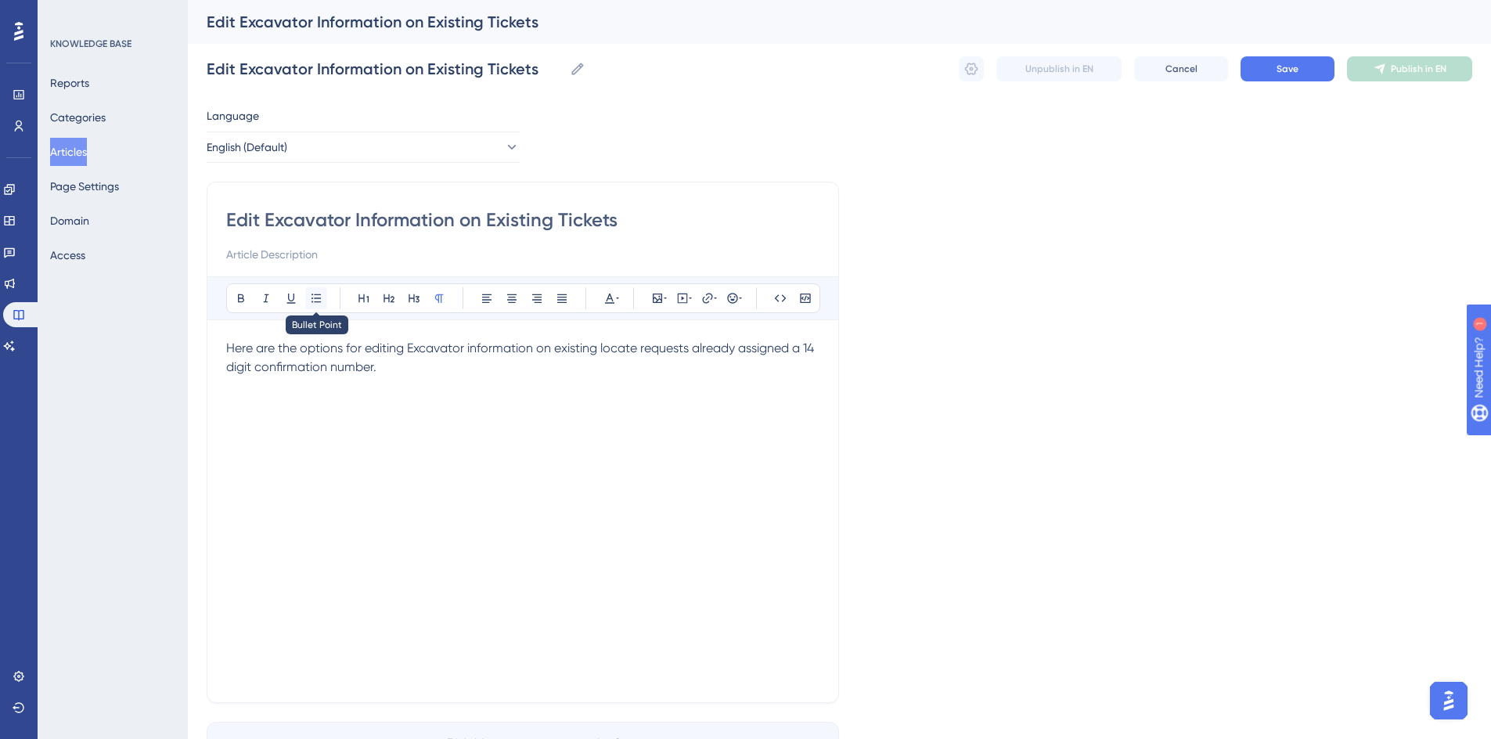
click at [317, 301] on icon at bounding box center [315, 297] width 9 height 9
click at [253, 411] on span "Via the Update to Re-Mark/Extend a ticket for ongoing excavation" at bounding box center [442, 410] width 382 height 15
click at [647, 412] on li "Via the Update to Re-Mark/Extend a ticket for ongoing excavation" at bounding box center [532, 410] width 574 height 19
click at [297, 430] on span "Via the Update to Re-Mark/Extend a ticket for ongoing excavation you will be gi…" at bounding box center [530, 420] width 559 height 34
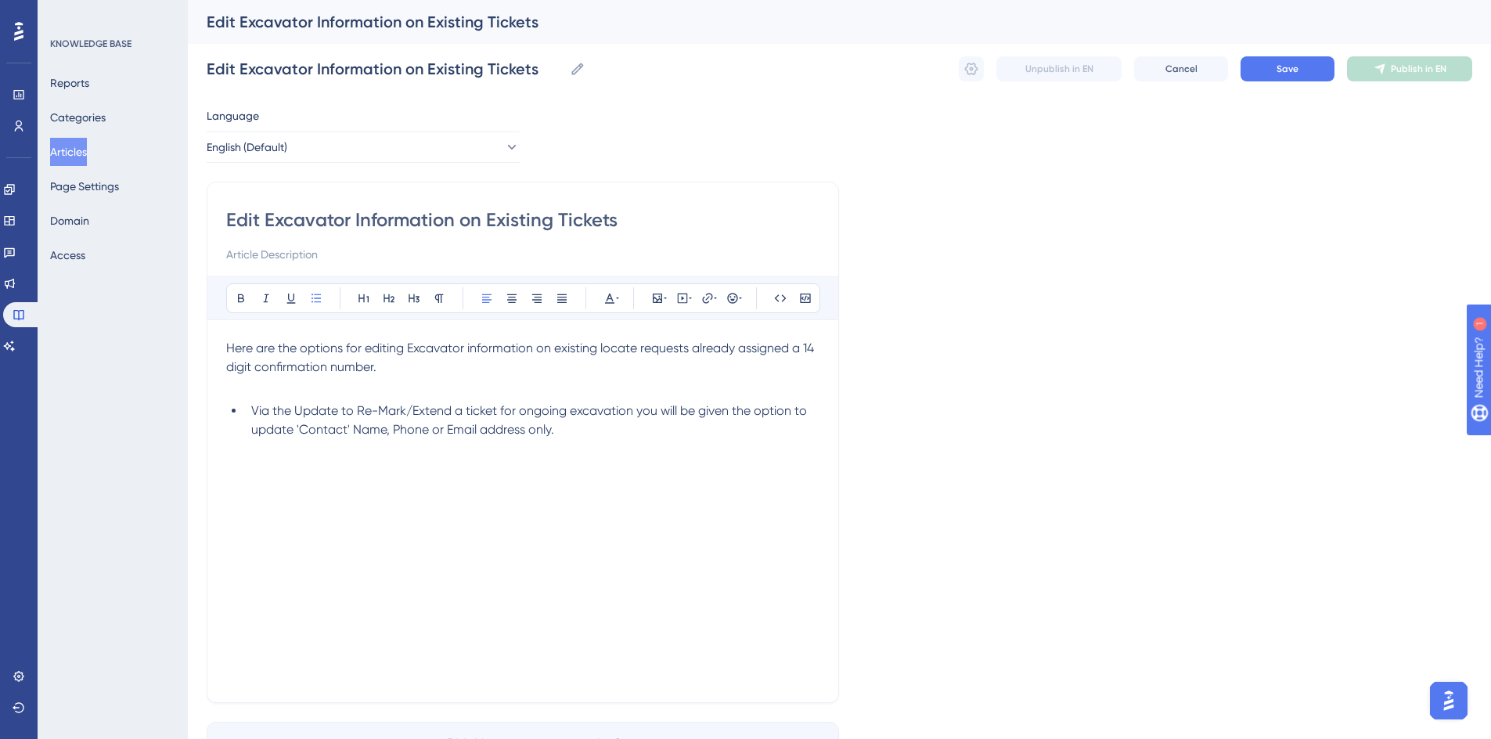
click at [252, 416] on span "Via the Update to Re-Mark/Extend a ticket for ongoing excavation you will be gi…" at bounding box center [530, 420] width 559 height 34
click at [518, 421] on li "Updating Contact Information: If the update to the contact information can wait…" at bounding box center [532, 429] width 574 height 56
click at [652, 425] on span "Updating Contact Information: If the update to the contact information can wait…" at bounding box center [533, 429] width 565 height 52
click at [624, 448] on li "Updating Contact Information: If the update to the contact information can wait…" at bounding box center [532, 429] width 574 height 56
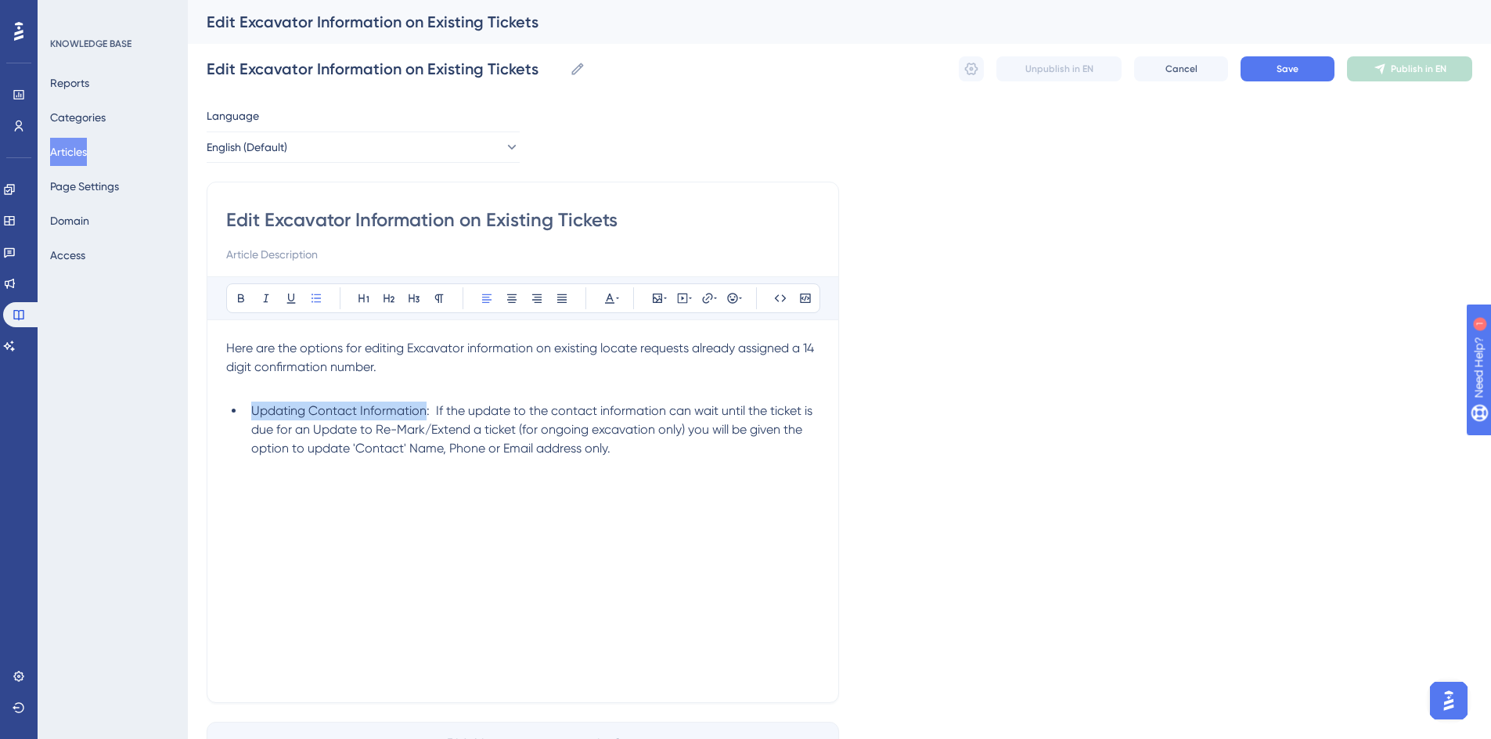
drag, startPoint x: 249, startPoint y: 411, endPoint x: 423, endPoint y: 412, distance: 174.5
click at [423, 412] on li "Updating Contact Information: If the update to the contact information can wait…" at bounding box center [532, 429] width 574 height 56
click at [246, 293] on icon at bounding box center [241, 298] width 13 height 13
click at [246, 409] on li "Updating Contact Information : If the update to the contact information can wai…" at bounding box center [532, 429] width 574 height 56
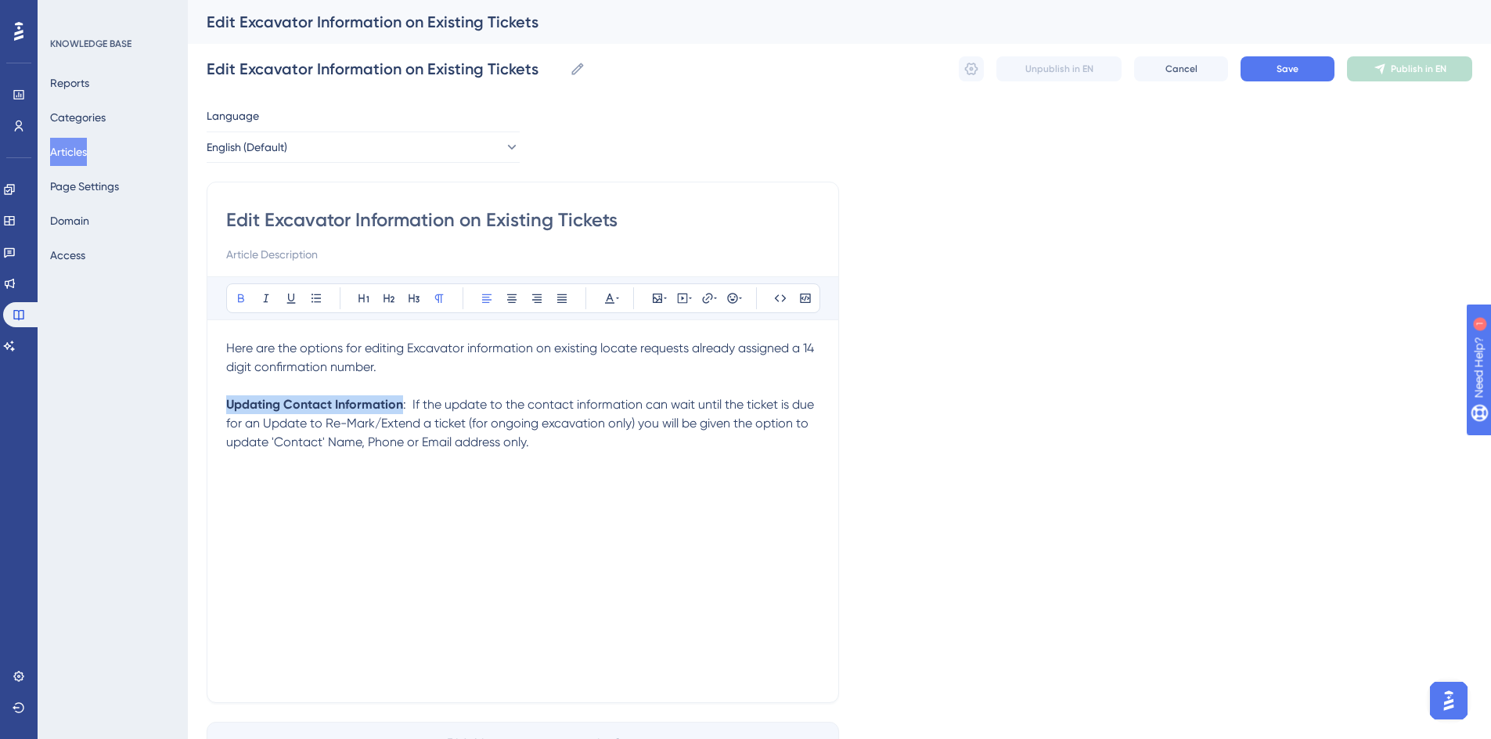
drag, startPoint x: 228, startPoint y: 405, endPoint x: 401, endPoint y: 404, distance: 172.9
click at [401, 404] on p "Updating Contact Information : If the update to the contact information can wai…" at bounding box center [522, 423] width 593 height 56
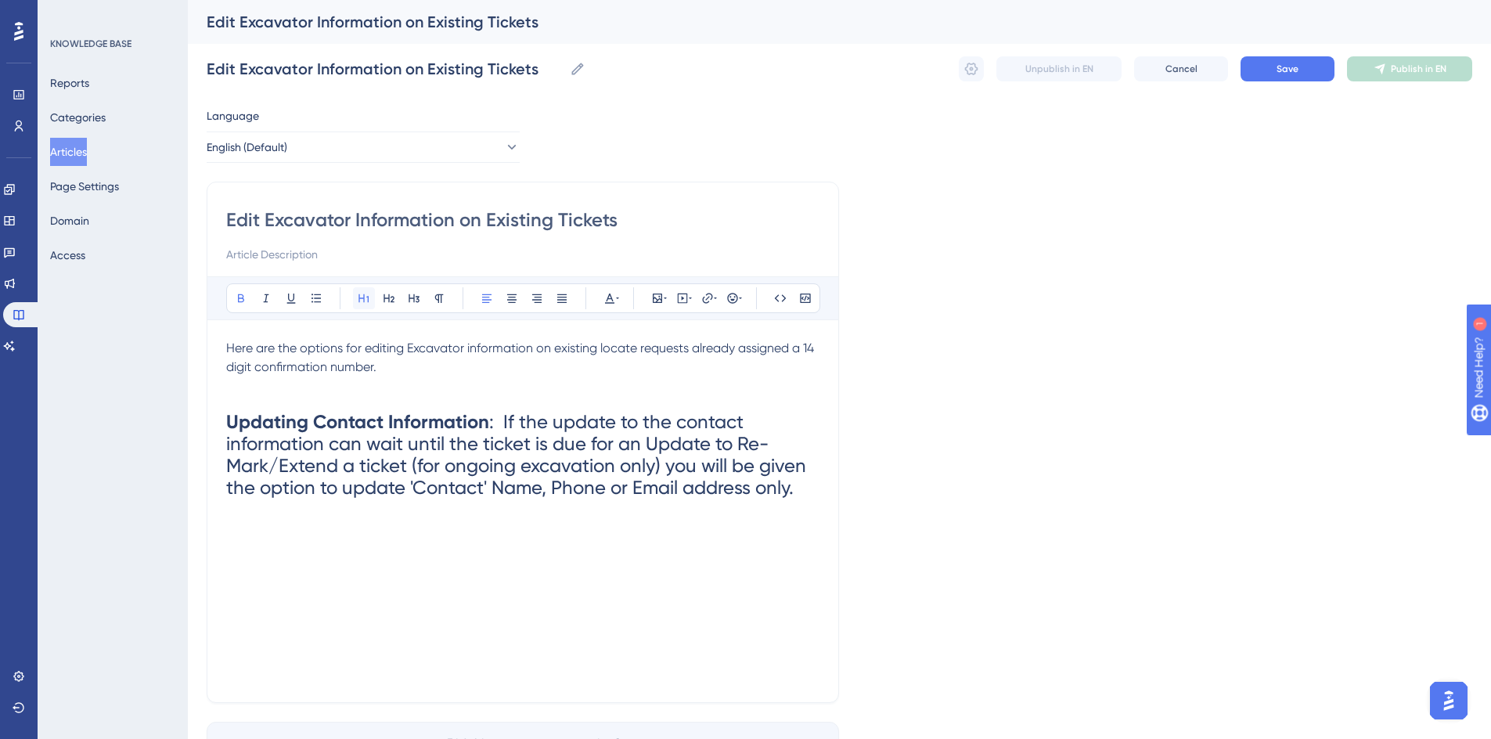
click at [366, 294] on icon at bounding box center [364, 298] width 13 height 13
click at [387, 302] on icon at bounding box center [389, 298] width 13 height 13
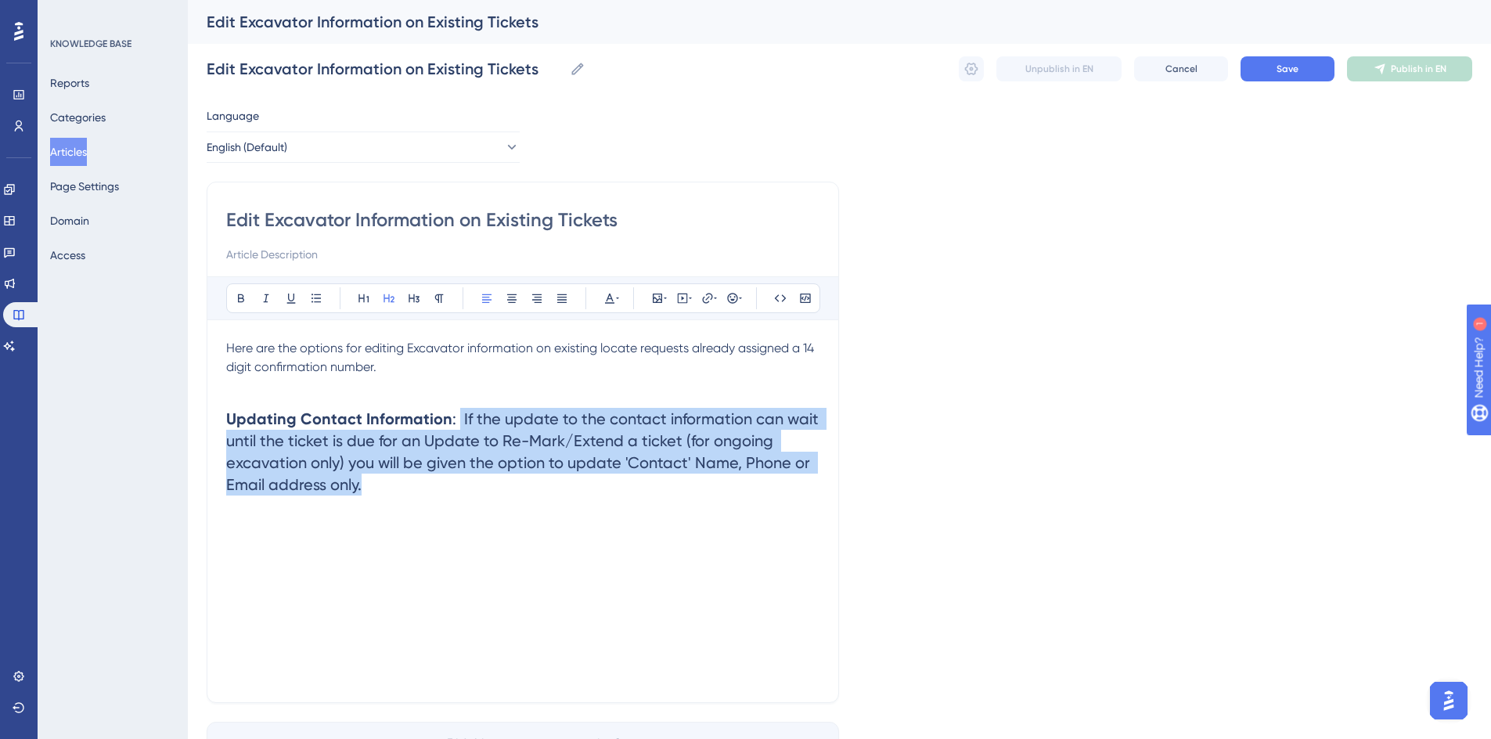
drag, startPoint x: 455, startPoint y: 419, endPoint x: 529, endPoint y: 476, distance: 92.6
click at [529, 476] on h2 "Updating Contact Information : If the update to the contact information can wai…" at bounding box center [522, 451] width 593 height 113
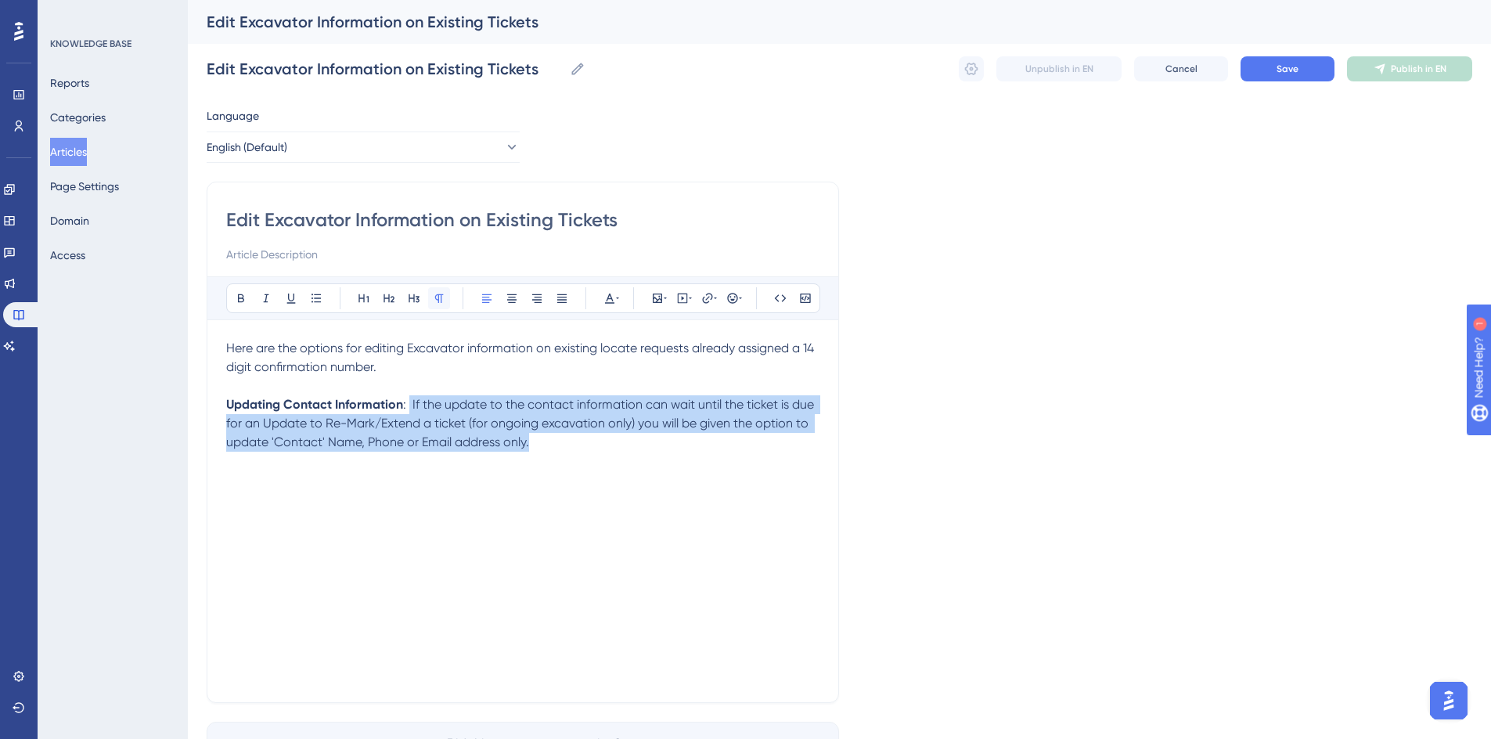
click at [439, 297] on icon at bounding box center [439, 298] width 9 height 9
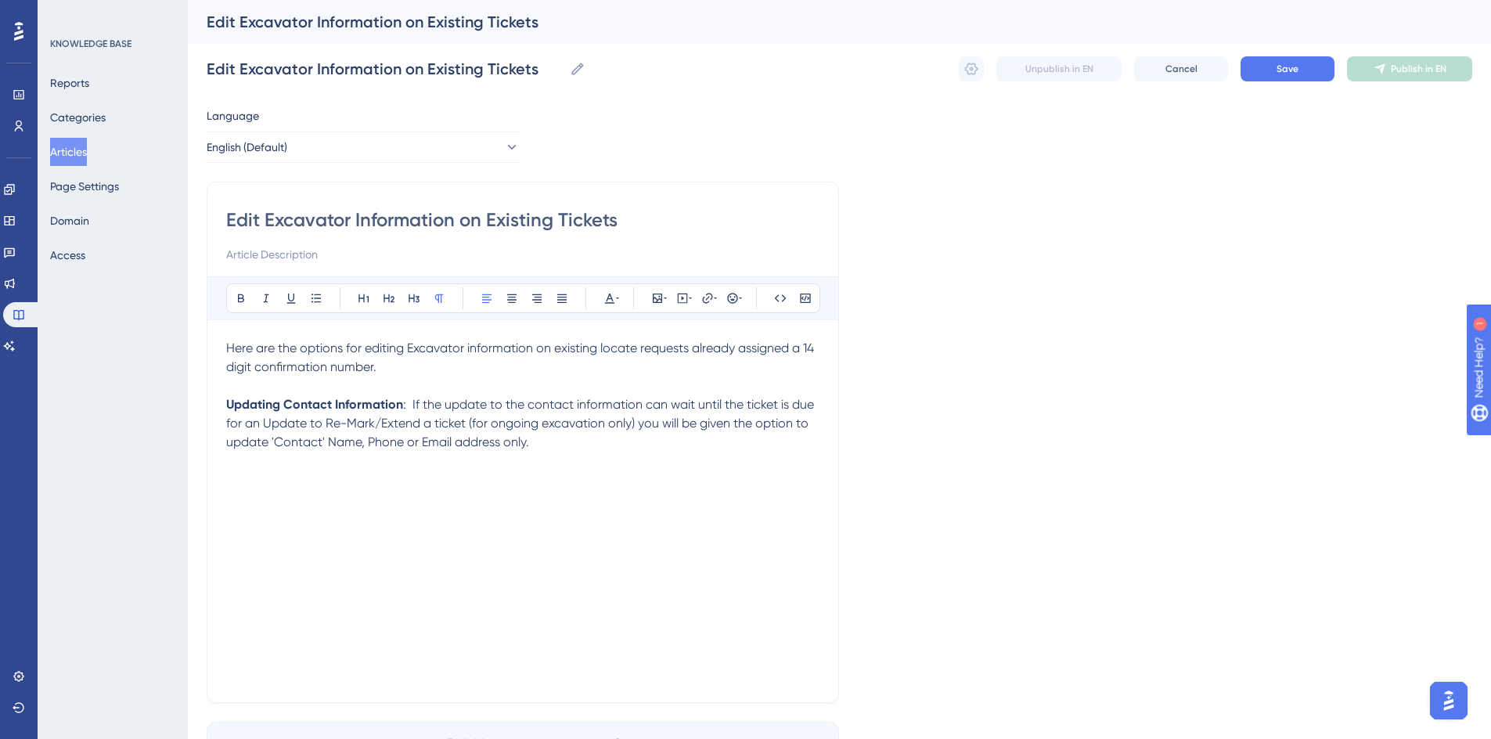
click at [404, 411] on span ": If the update to the contact information can wait until the ticket is due for…" at bounding box center [521, 423] width 591 height 52
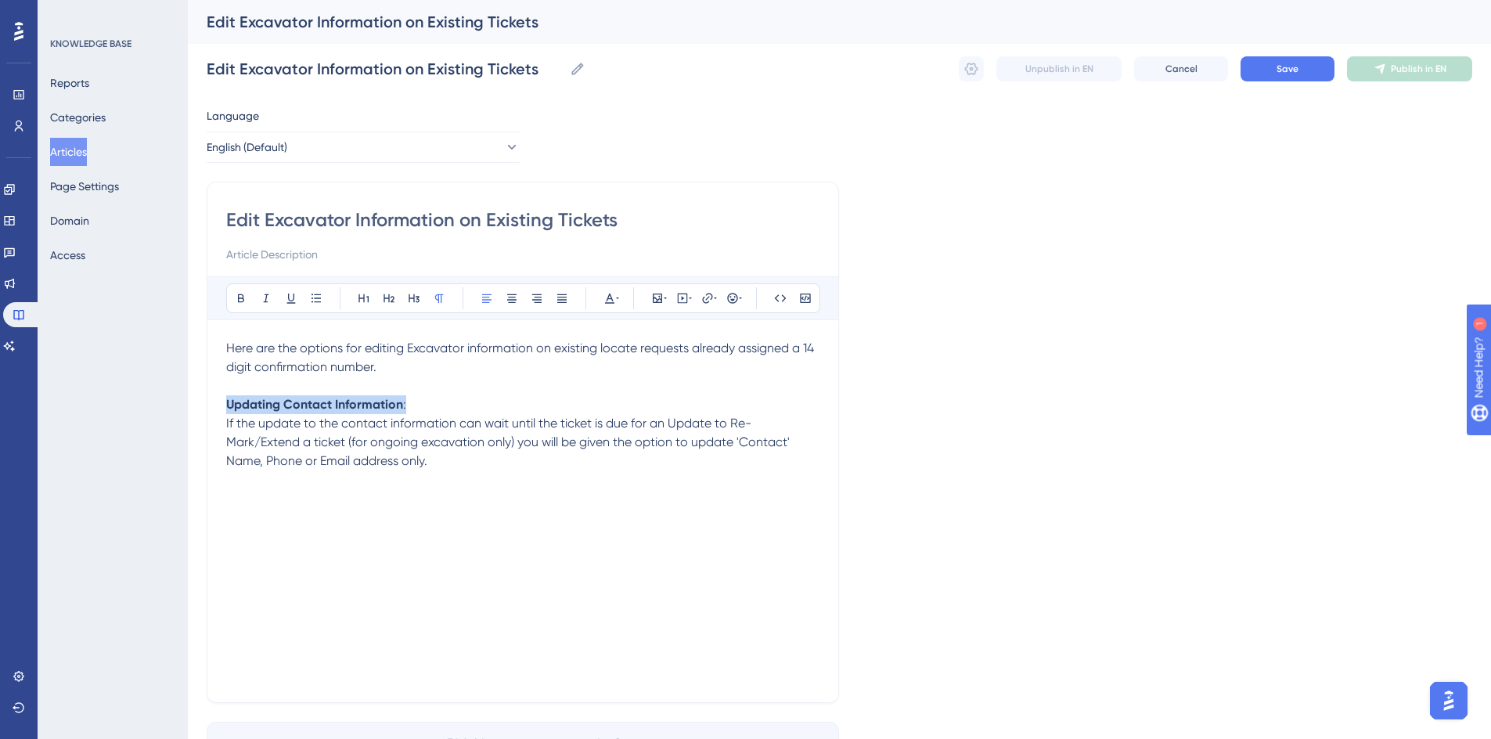
drag, startPoint x: 417, startPoint y: 397, endPoint x: 213, endPoint y: 410, distance: 204.6
click at [213, 410] on div "Edit Excavator Information on Existing Tickets Bold Italic Underline Bullet Poi…" at bounding box center [523, 442] width 632 height 521
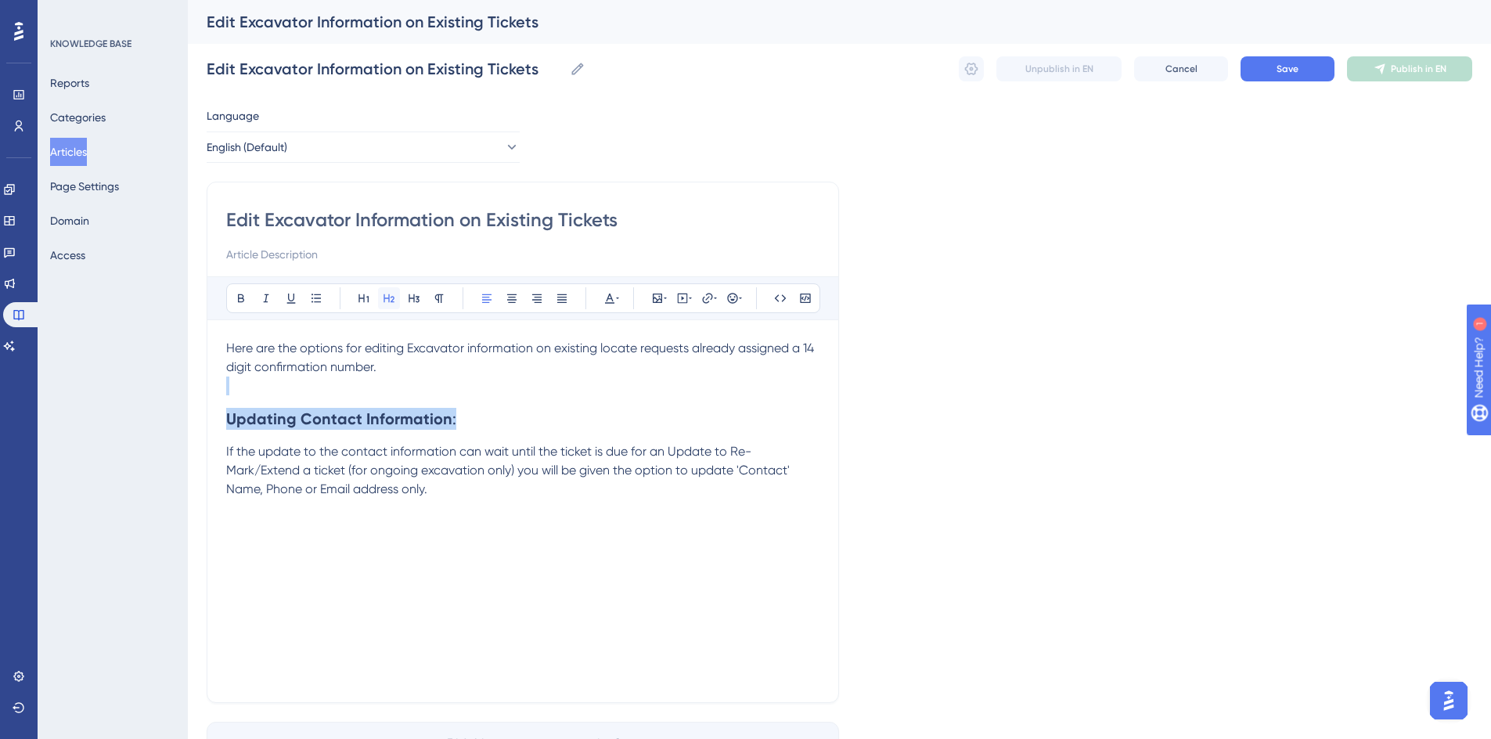
click at [384, 300] on icon at bounding box center [388, 298] width 11 height 9
click at [476, 411] on h2 "Updating Contact Information :" at bounding box center [522, 418] width 593 height 47
click at [301, 417] on strong "Updating Contact Information" at bounding box center [339, 418] width 226 height 19
click at [387, 369] on p "Here are the options for editing Excavator information on existing locate reque…" at bounding box center [522, 358] width 593 height 38
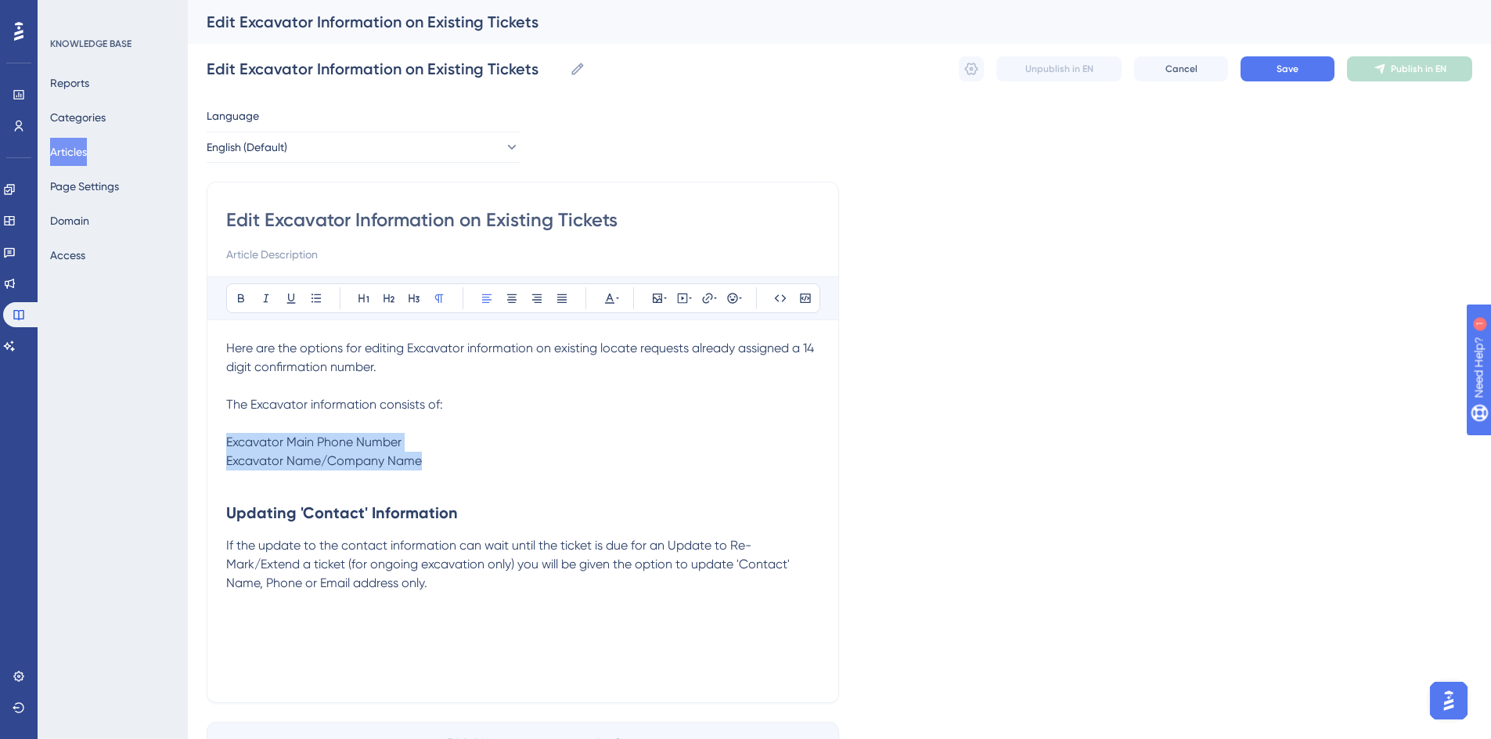
drag, startPoint x: 226, startPoint y: 439, endPoint x: 433, endPoint y: 457, distance: 208.1
click at [433, 457] on div "Here are the options for editing Excavator information on existing locate reque…" at bounding box center [522, 511] width 593 height 344
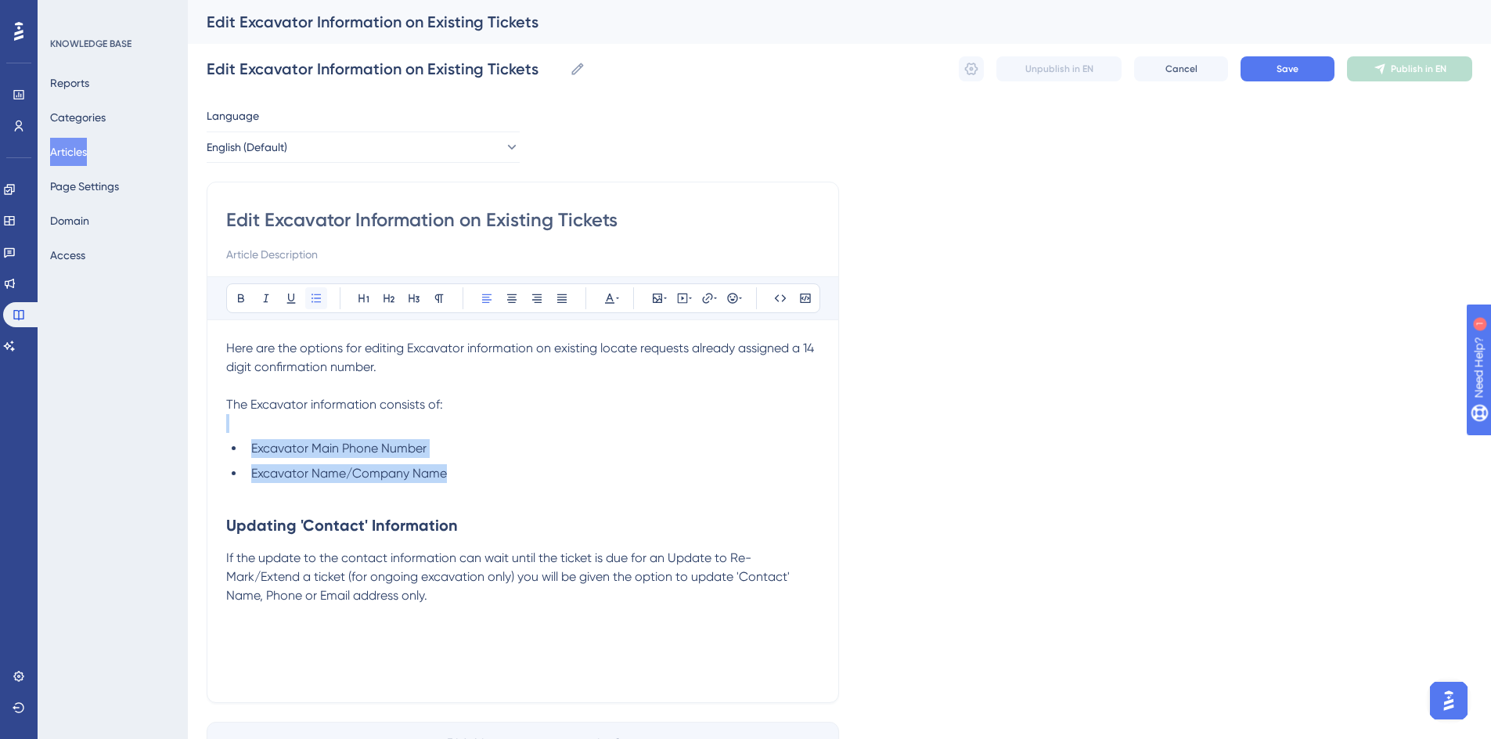
click at [315, 295] on icon at bounding box center [315, 297] width 9 height 9
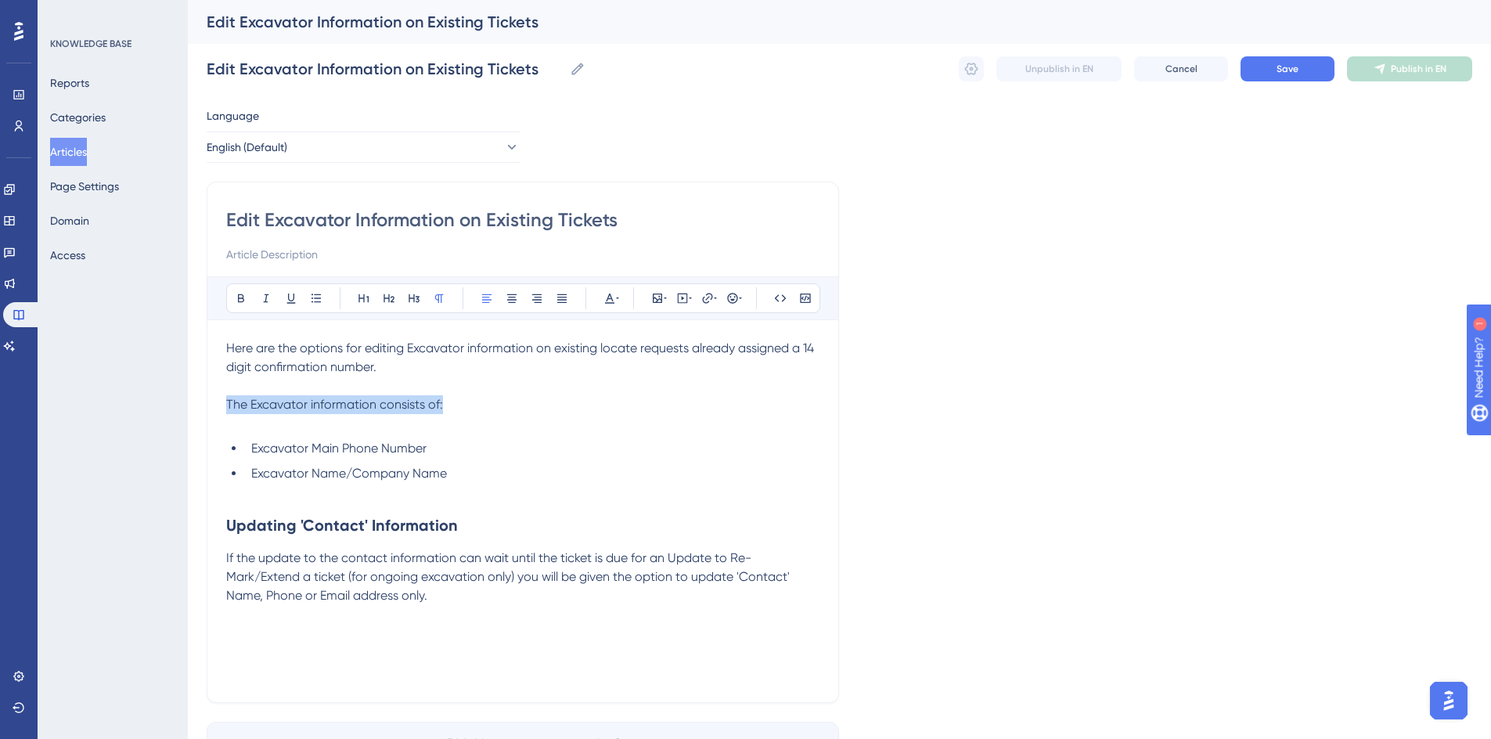
drag, startPoint x: 227, startPoint y: 398, endPoint x: 447, endPoint y: 404, distance: 219.9
click at [447, 404] on p "The Excavator information consists of:" at bounding box center [522, 404] width 593 height 19
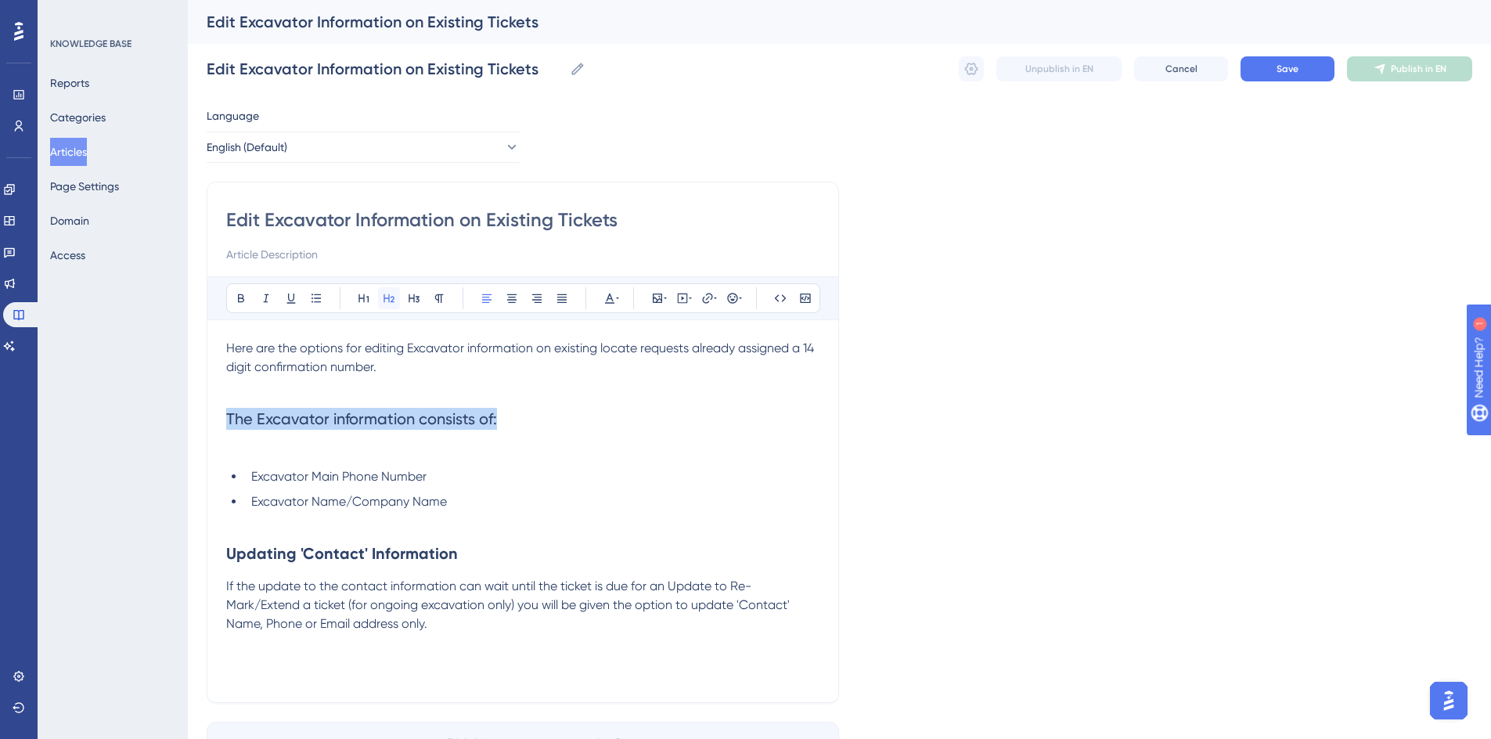
click at [387, 295] on icon at bounding box center [389, 298] width 13 height 13
click at [283, 437] on h2 "What is Excavator Information?" at bounding box center [522, 418] width 593 height 47
click at [250, 442] on p at bounding box center [522, 451] width 593 height 19
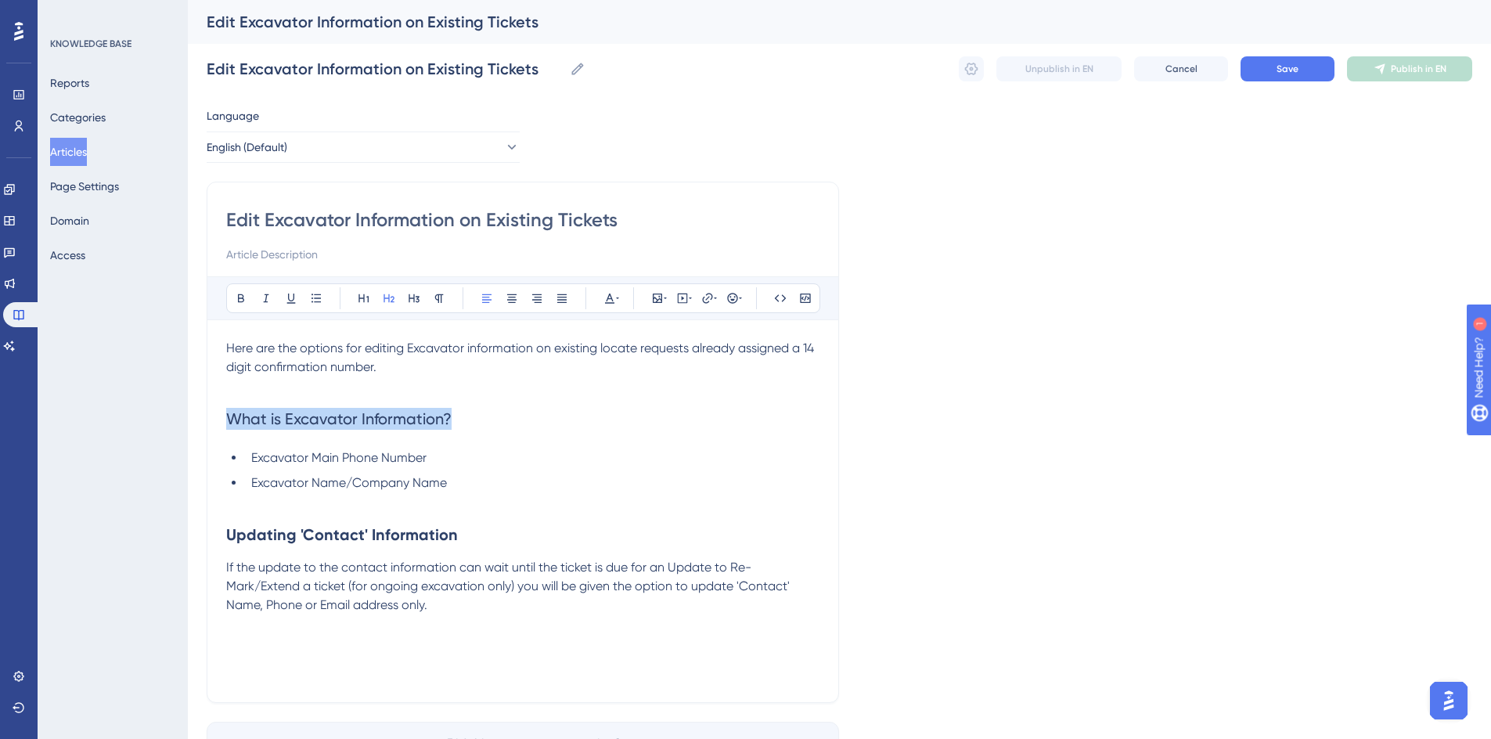
drag, startPoint x: 227, startPoint y: 418, endPoint x: 307, endPoint y: 335, distance: 115.6
click at [474, 419] on h2 "What is Excavator Information?" at bounding box center [522, 418] width 593 height 47
click at [246, 295] on icon at bounding box center [241, 298] width 13 height 13
click at [476, 462] on li "Excavator Main Phone Number" at bounding box center [532, 457] width 574 height 19
click at [467, 479] on li "Excavator Name/Company Name" at bounding box center [532, 482] width 574 height 19
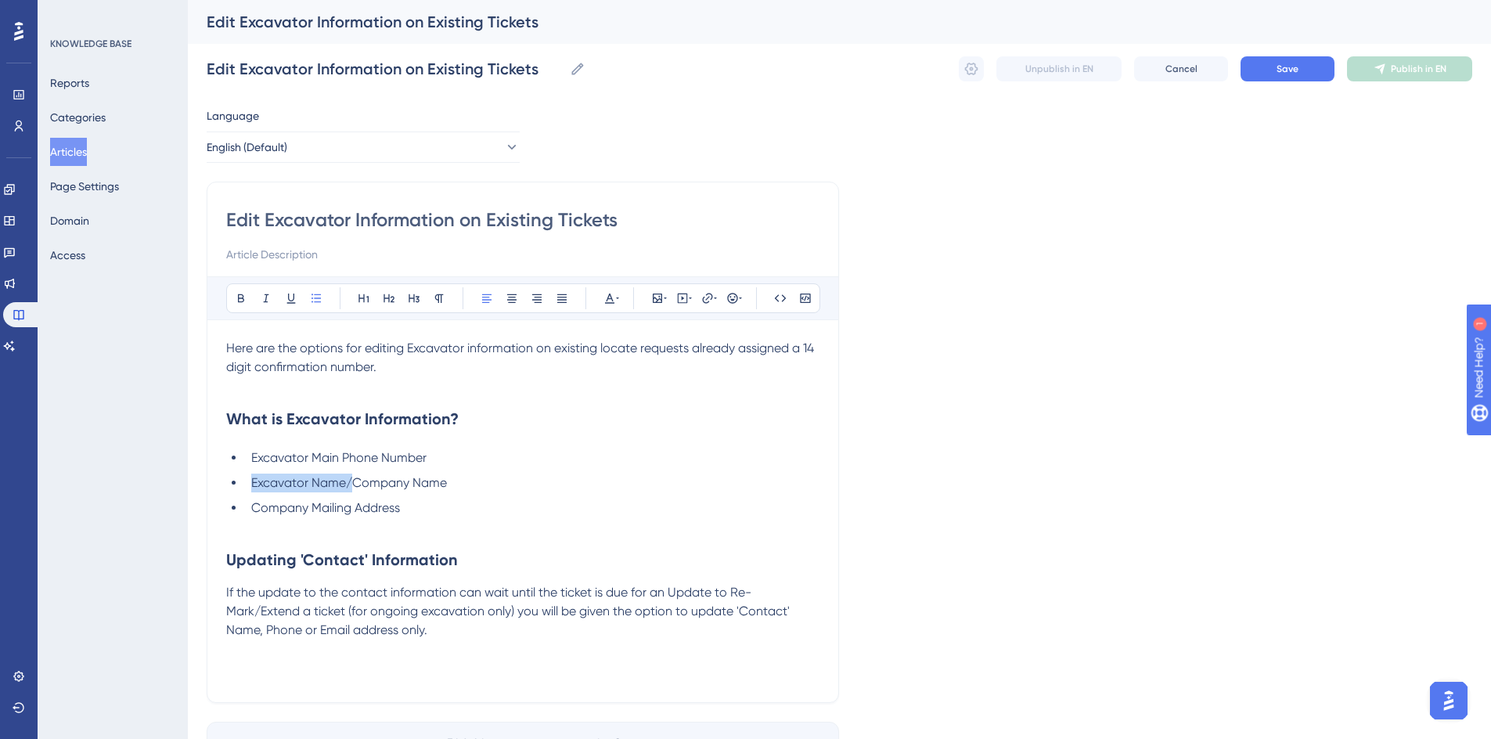
drag, startPoint x: 251, startPoint y: 480, endPoint x: 350, endPoint y: 481, distance: 98.6
click at [350, 481] on span "Excavator Name/Company Name" at bounding box center [349, 482] width 196 height 15
click at [272, 482] on span "Excvavator Company Name" at bounding box center [331, 482] width 161 height 15
click at [292, 484] on span "Excavavator Company Name" at bounding box center [335, 482] width 169 height 15
drag, startPoint x: 253, startPoint y: 456, endPoint x: 310, endPoint y: 466, distance: 57.9
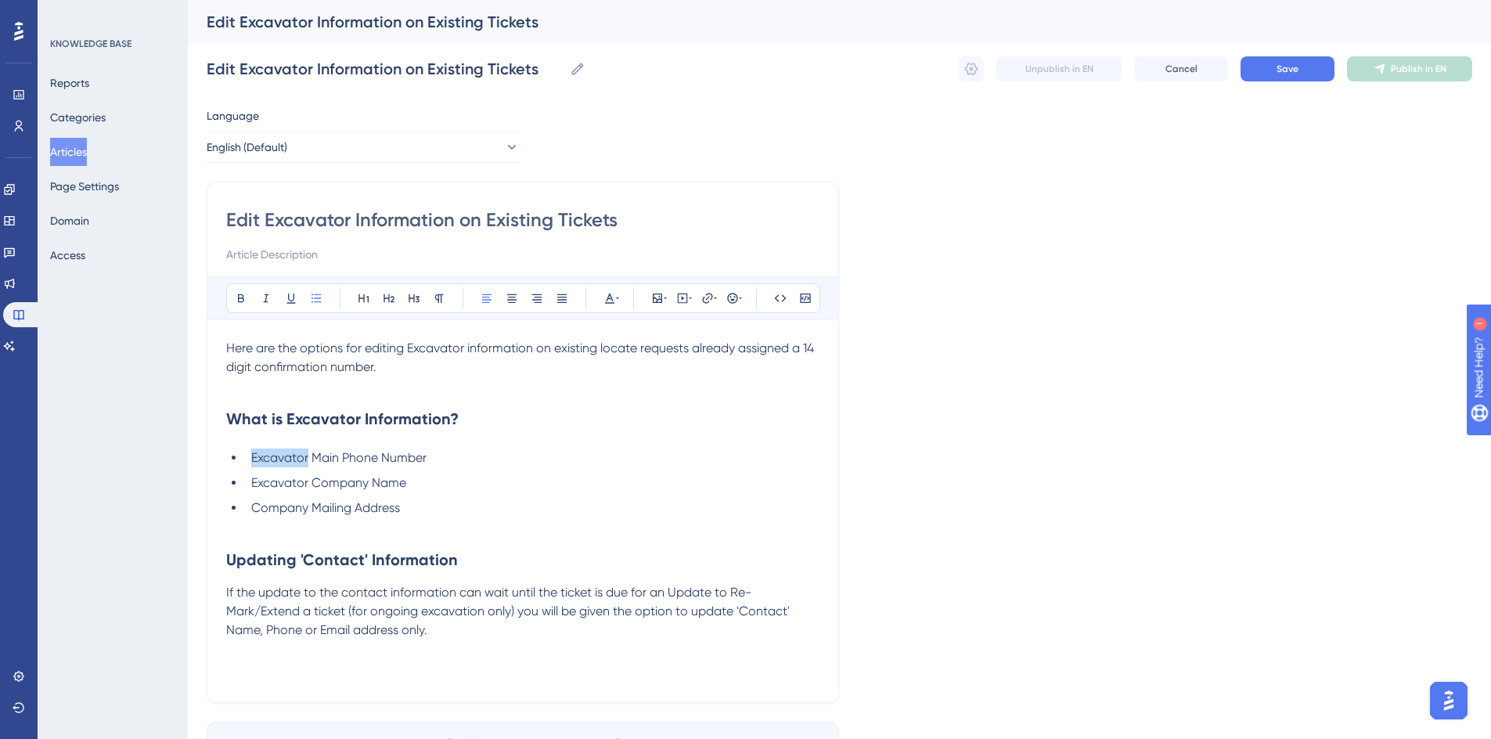
click at [310, 466] on li "Excavator Main Phone Number" at bounding box center [532, 457] width 574 height 19
drag, startPoint x: 254, startPoint y: 483, endPoint x: 313, endPoint y: 482, distance: 58.7
click at [313, 482] on span "Excavator Company Name" at bounding box center [328, 482] width 155 height 15
click at [412, 504] on li "Company Mailing Address" at bounding box center [532, 507] width 574 height 19
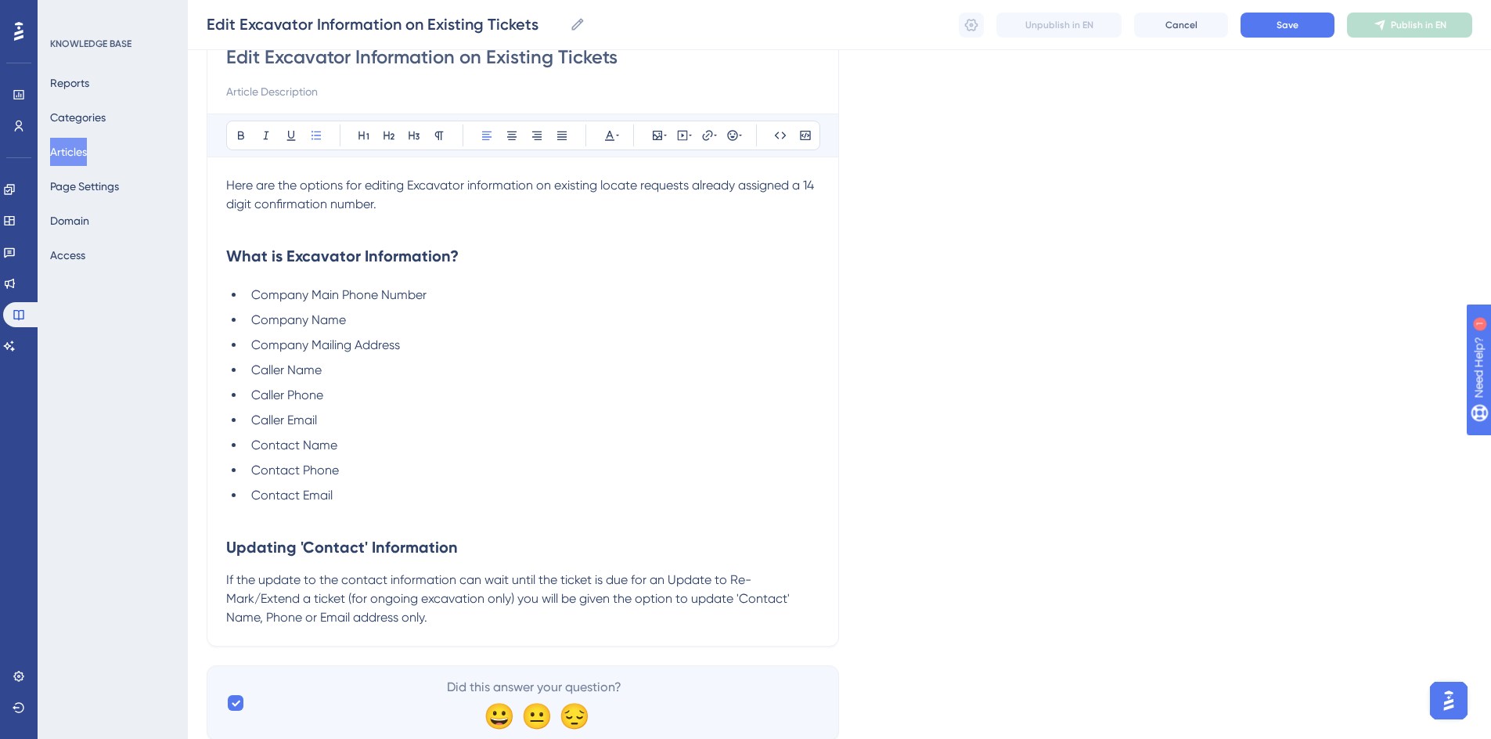
scroll to position [208, 0]
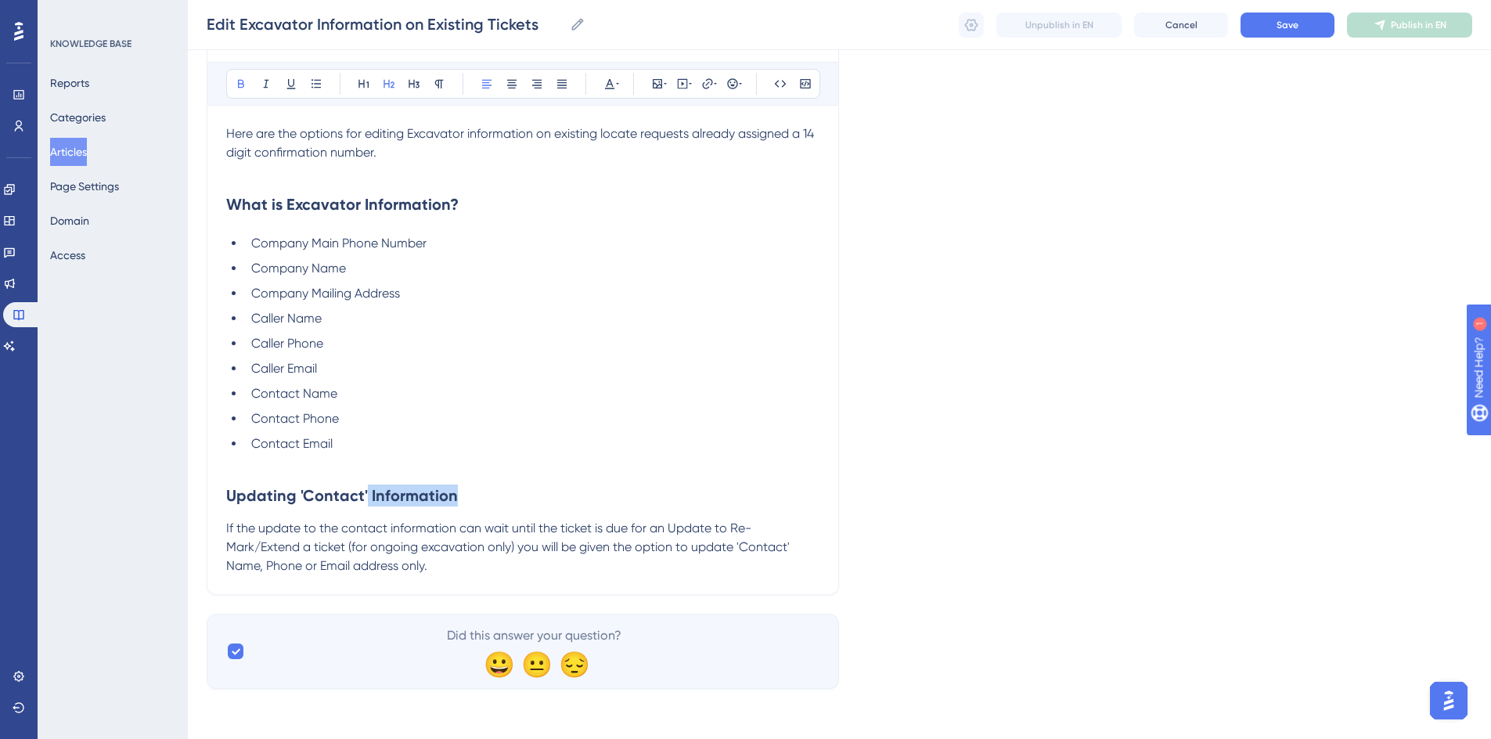
drag, startPoint x: 457, startPoint y: 499, endPoint x: 365, endPoint y: 501, distance: 91.6
click at [365, 501] on h2 "Updating 'Contact' Information" at bounding box center [522, 495] width 593 height 47
click at [439, 569] on p "If the update to the contact information can wait until the ticket is due for a…" at bounding box center [522, 547] width 593 height 56
click at [222, 492] on div "Edit Excavator Information on Existing Tickets Bold Italic Underline Bullet Poi…" at bounding box center [523, 280] width 632 height 627
click at [228, 491] on strong "Updating 'Contact' Name, Phone or Email" at bounding box center [379, 495] width 306 height 19
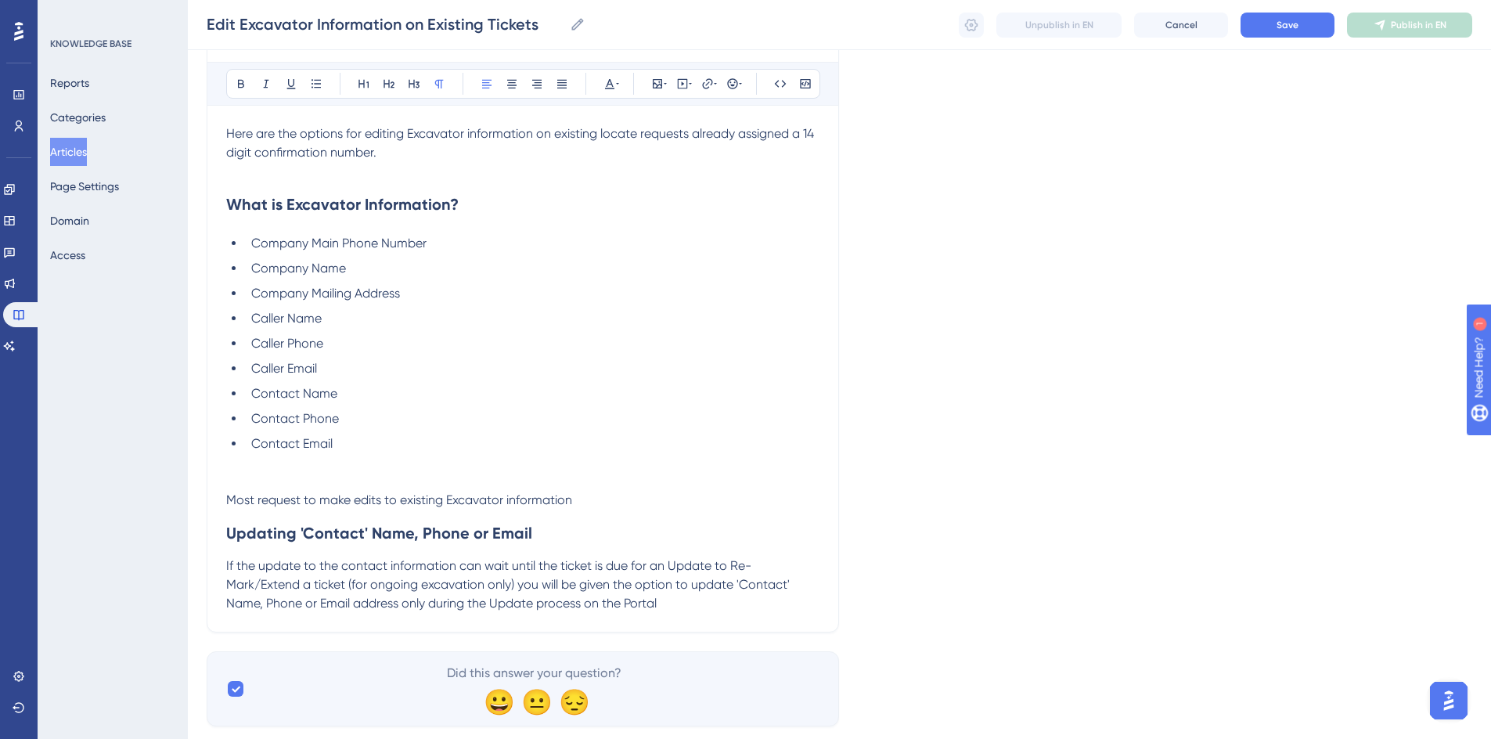
click at [578, 500] on p "Most request to make edits to existing Excavator information" at bounding box center [522, 500] width 593 height 19
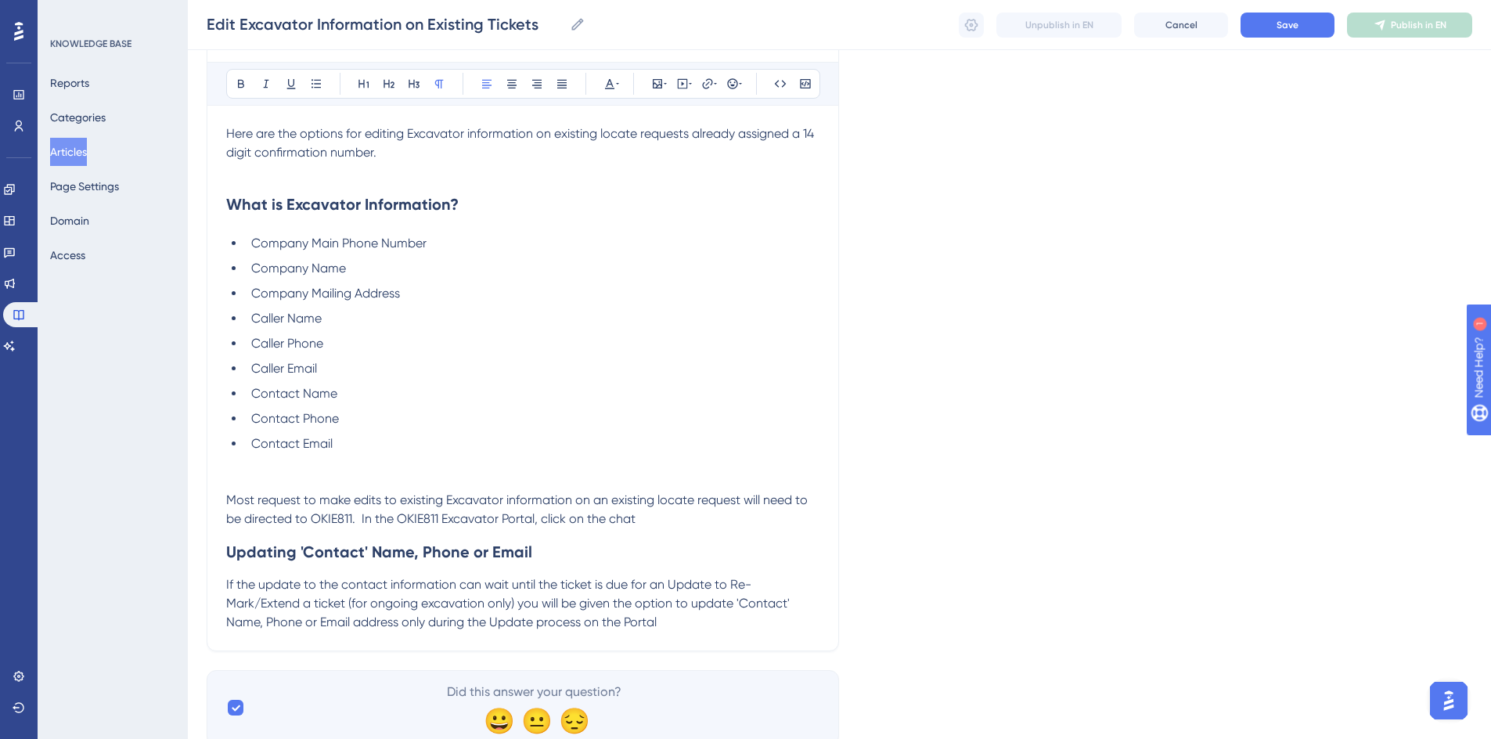
click at [539, 515] on span "Most request to make edits to existing Excavator information on an existing loc…" at bounding box center [518, 509] width 584 height 34
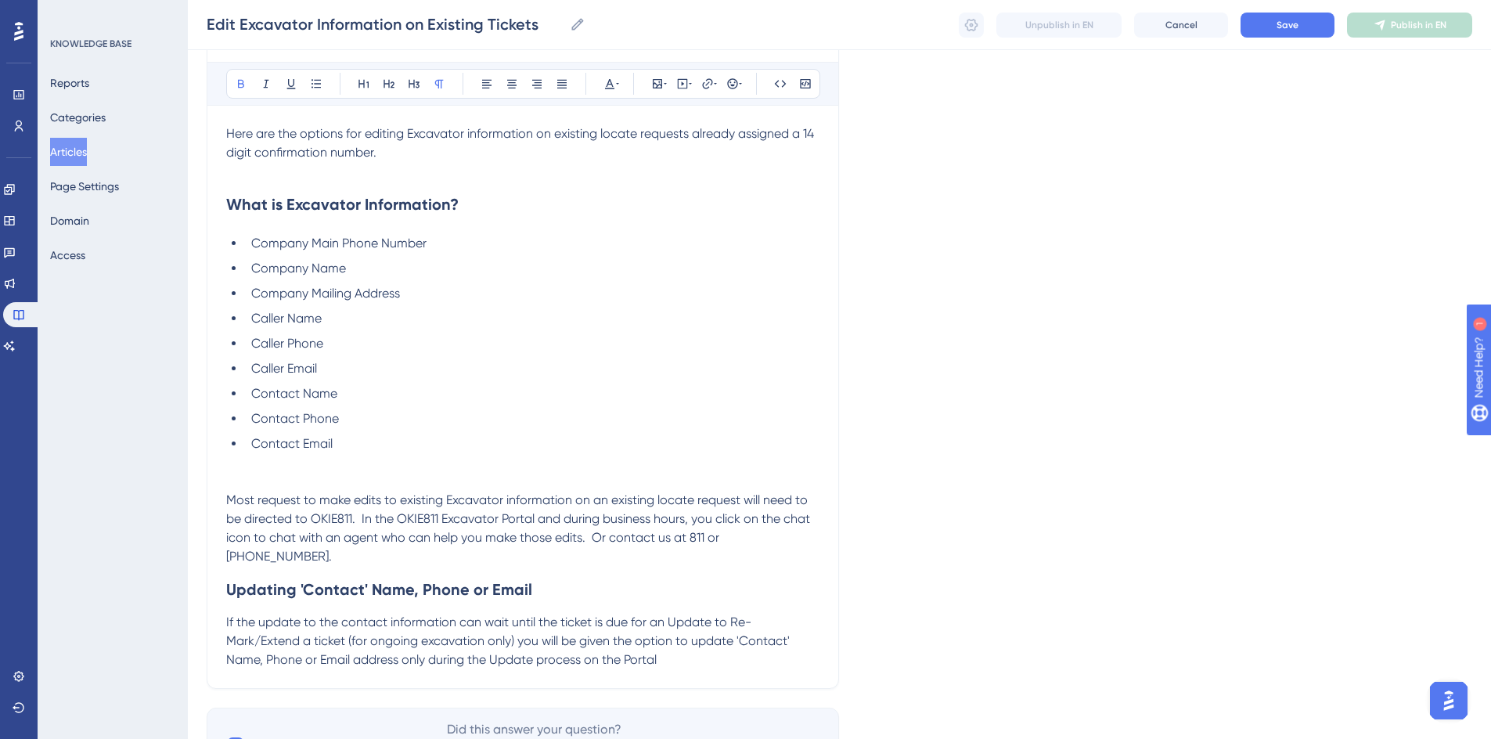
click at [272, 470] on p at bounding box center [522, 462] width 593 height 19
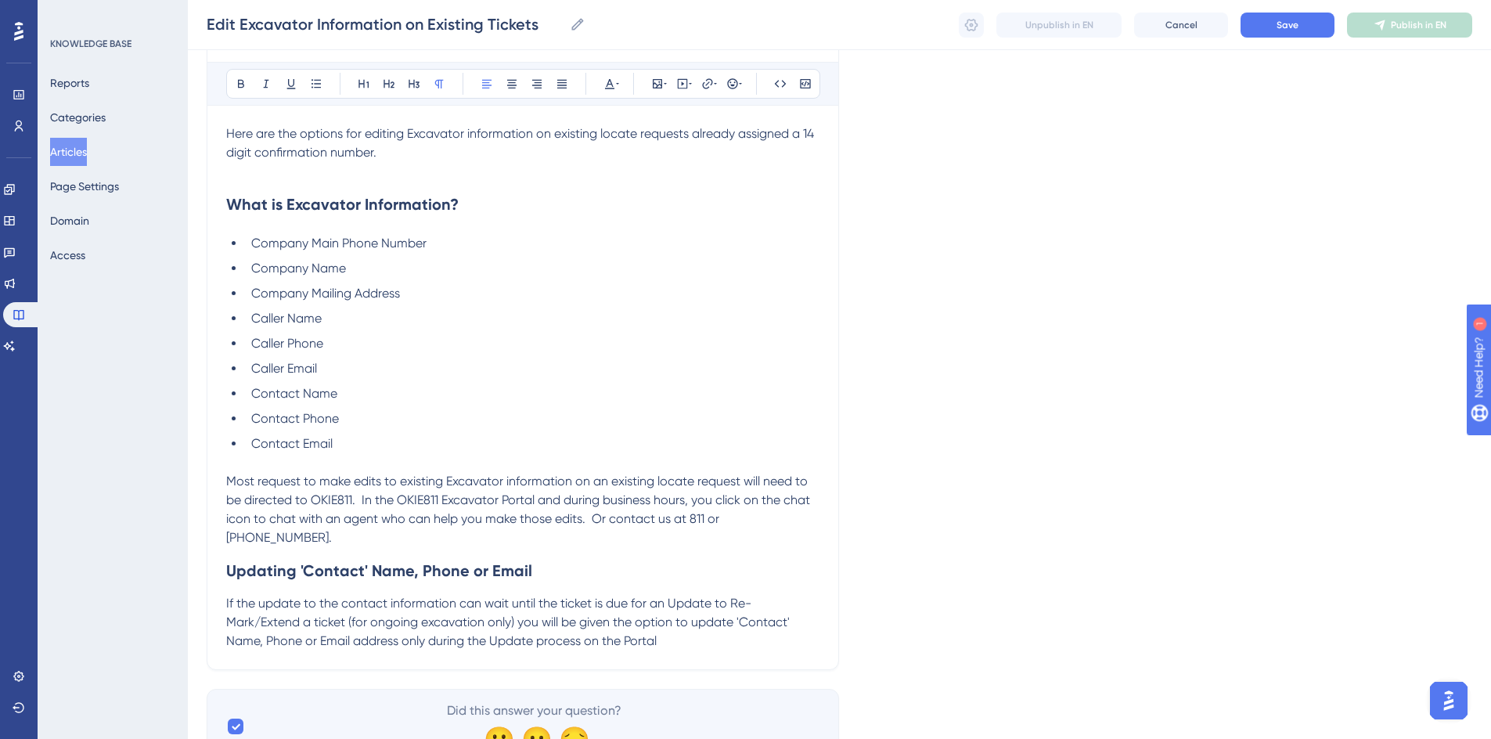
click at [300, 483] on span "Most request to make edits to existing Excavator information on an existing loc…" at bounding box center [519, 508] width 587 height 71
drag, startPoint x: 405, startPoint y: 480, endPoint x: 451, endPoint y: 476, distance: 46.3
click at [451, 476] on span "Most requests to make edits to existing Excavator information on an existing lo…" at bounding box center [521, 508] width 590 height 71
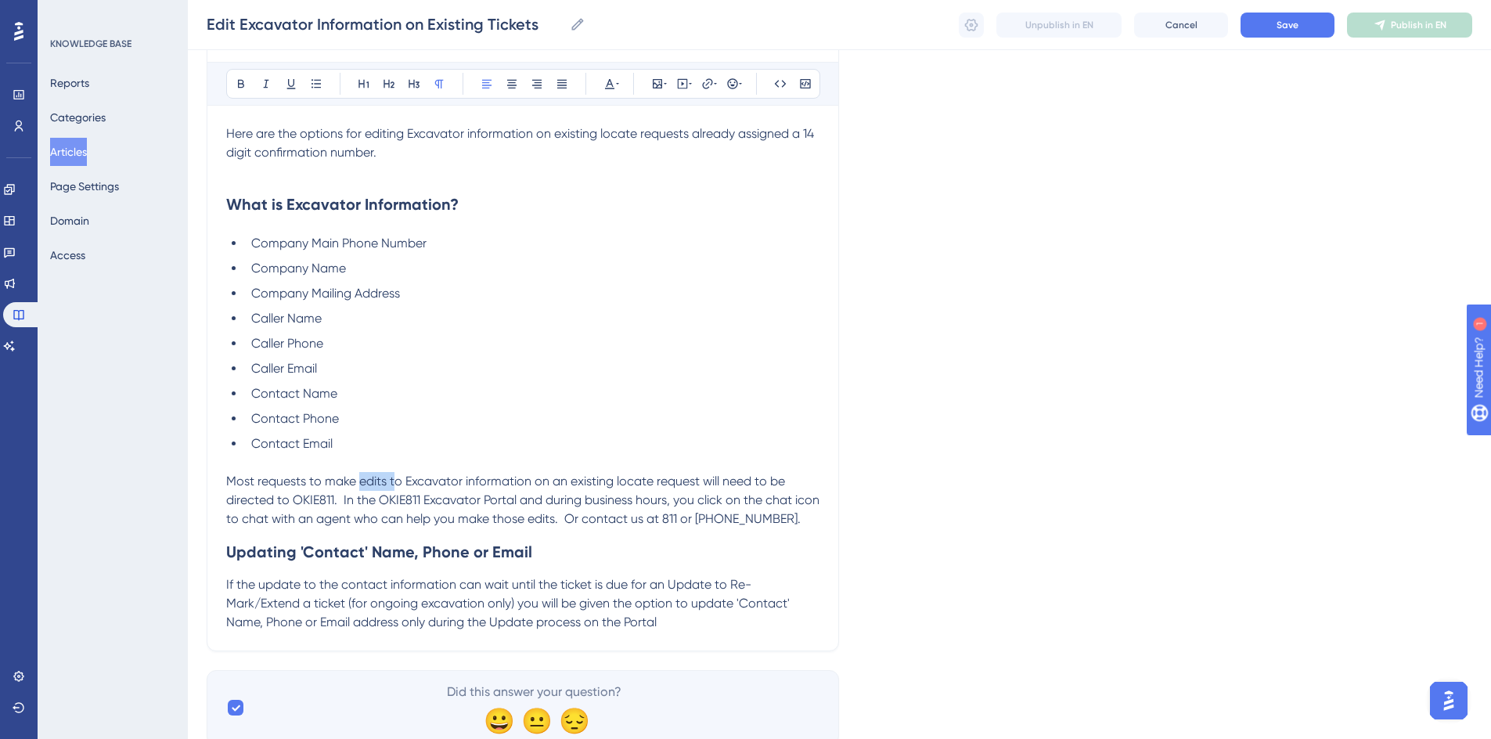
drag, startPoint x: 359, startPoint y: 478, endPoint x: 395, endPoint y: 480, distance: 36.1
click at [395, 480] on span "Most requests to make edits to Excavator information on an existing locate requ…" at bounding box center [524, 499] width 596 height 52
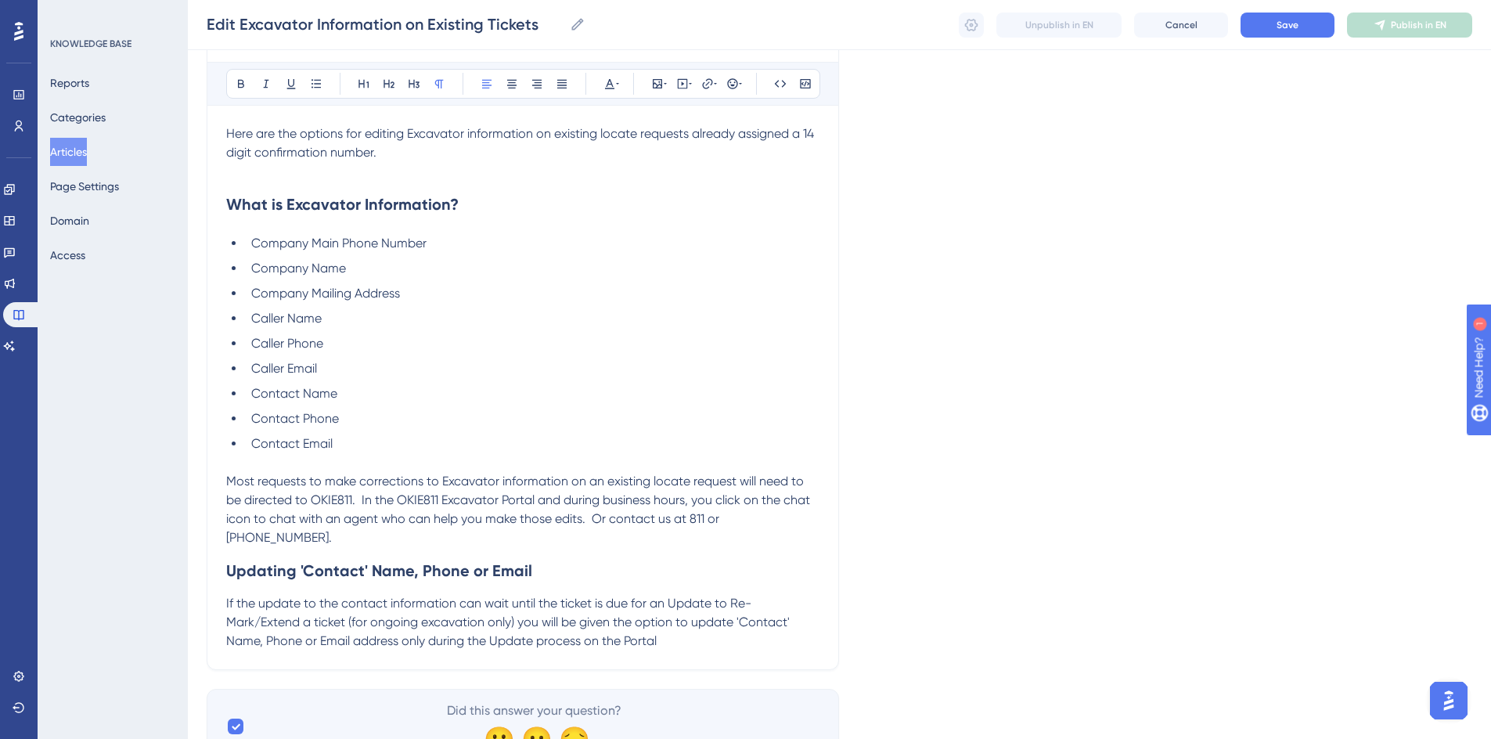
click at [353, 493] on span "Most requests to make corrections to Excavator information on an existing locat…" at bounding box center [519, 508] width 587 height 71
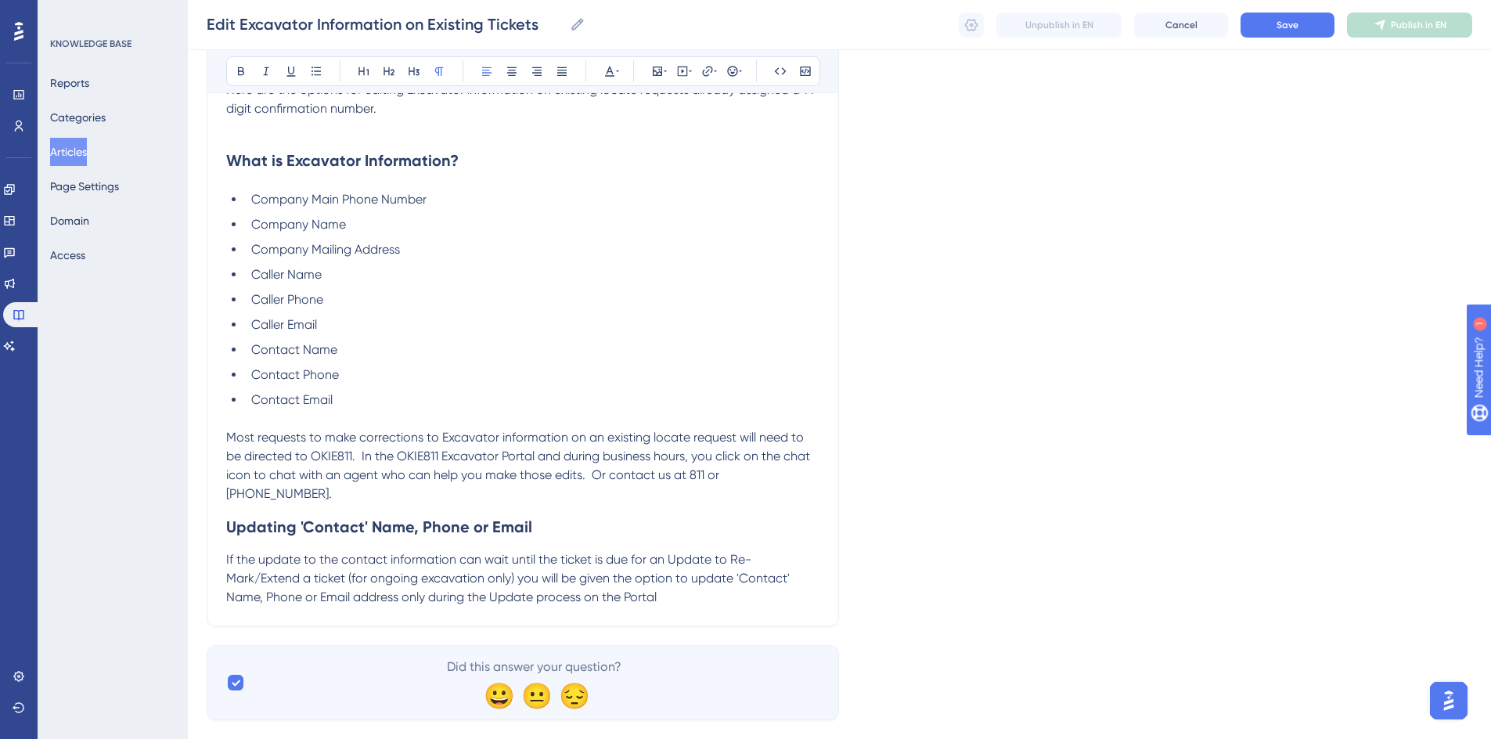
scroll to position [264, 0]
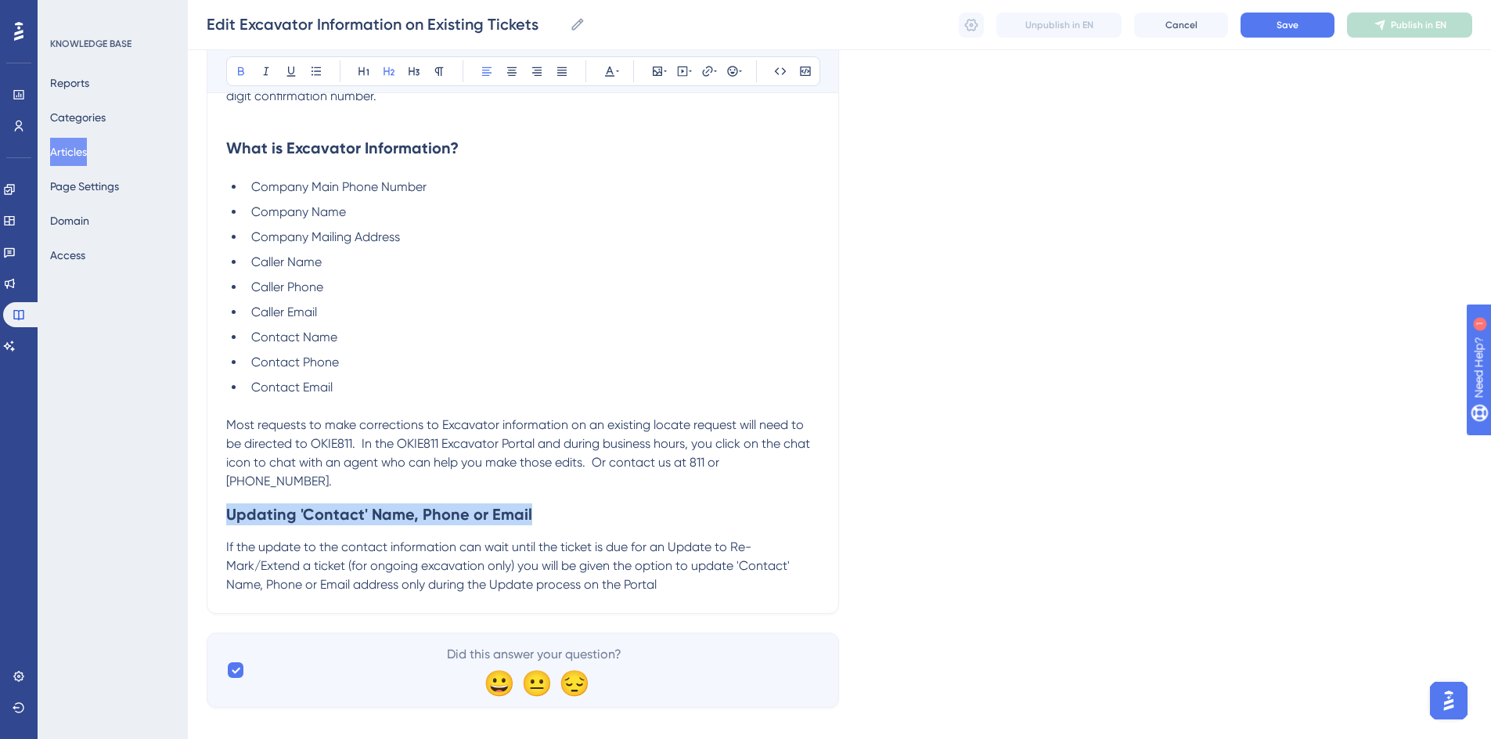
drag, startPoint x: 228, startPoint y: 494, endPoint x: 540, endPoint y: 474, distance: 312.8
click at [540, 491] on h2 "Updating 'Contact' Name, Phone or Email" at bounding box center [522, 514] width 593 height 47
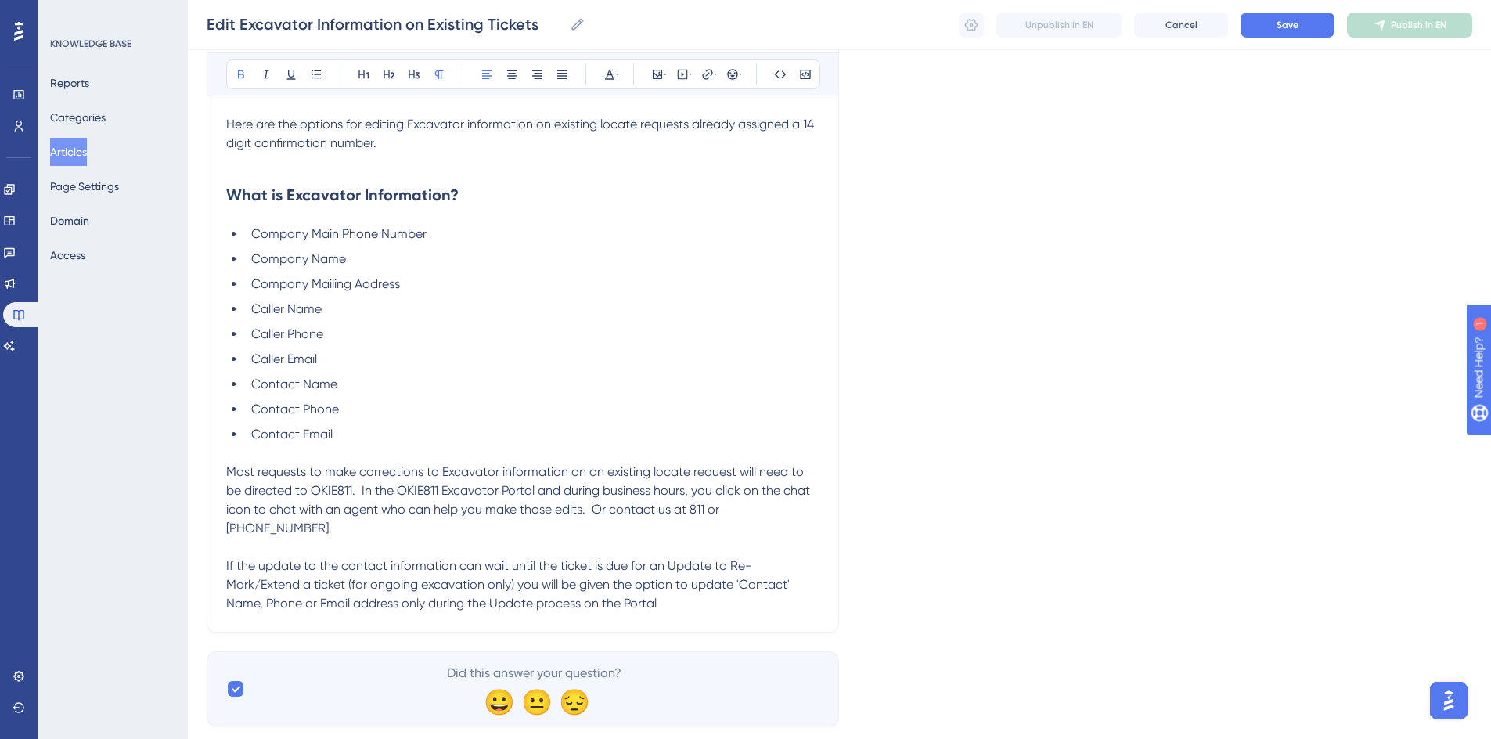
scroll to position [236, 0]
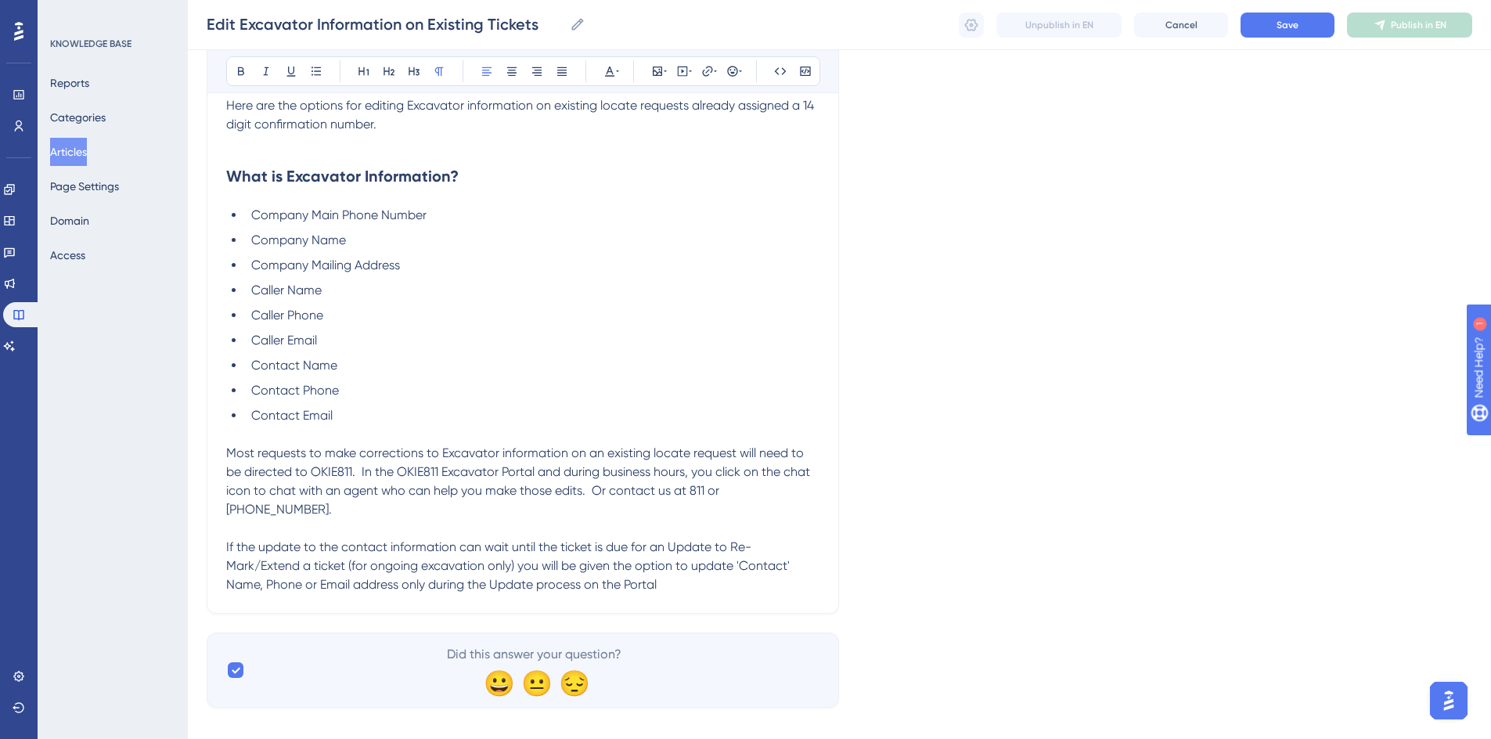
click at [347, 539] on span "If the update to the contact information can wait until the ticket is due for a…" at bounding box center [509, 565] width 566 height 52
drag, startPoint x: 238, startPoint y: 527, endPoint x: 254, endPoint y: 528, distance: 16.5
click at [254, 539] on span "If the update to the 'Contact' information can wait until the ticket is due for…" at bounding box center [509, 565] width 566 height 52
click at [455, 539] on span "If an update to the 'Contact' information can wait until the ticket is due for …" at bounding box center [509, 565] width 566 height 52
drag, startPoint x: 342, startPoint y: 528, endPoint x: 387, endPoint y: 532, distance: 44.8
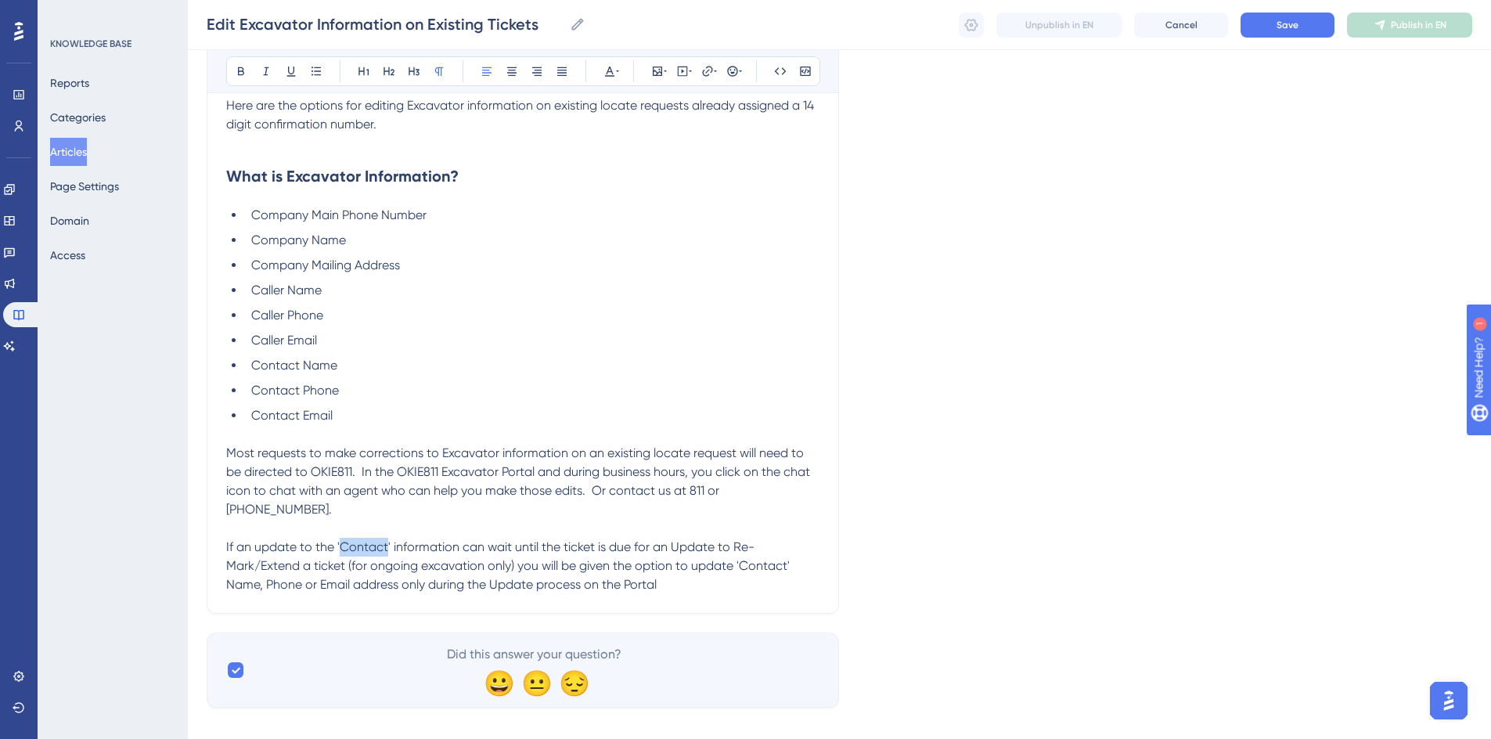
click at [387, 539] on span "If an update to the 'Contact' information can wait until the ticket is due for …" at bounding box center [509, 565] width 566 height 52
click at [236, 74] on icon at bounding box center [241, 71] width 13 height 13
click at [675, 562] on p "If an update to the ' Contact ' information can wait until the ticket is due fo…" at bounding box center [522, 566] width 593 height 56
click at [227, 539] on span "If an update to the '" at bounding box center [282, 546] width 113 height 15
click at [729, 71] on icon at bounding box center [732, 71] width 13 height 13
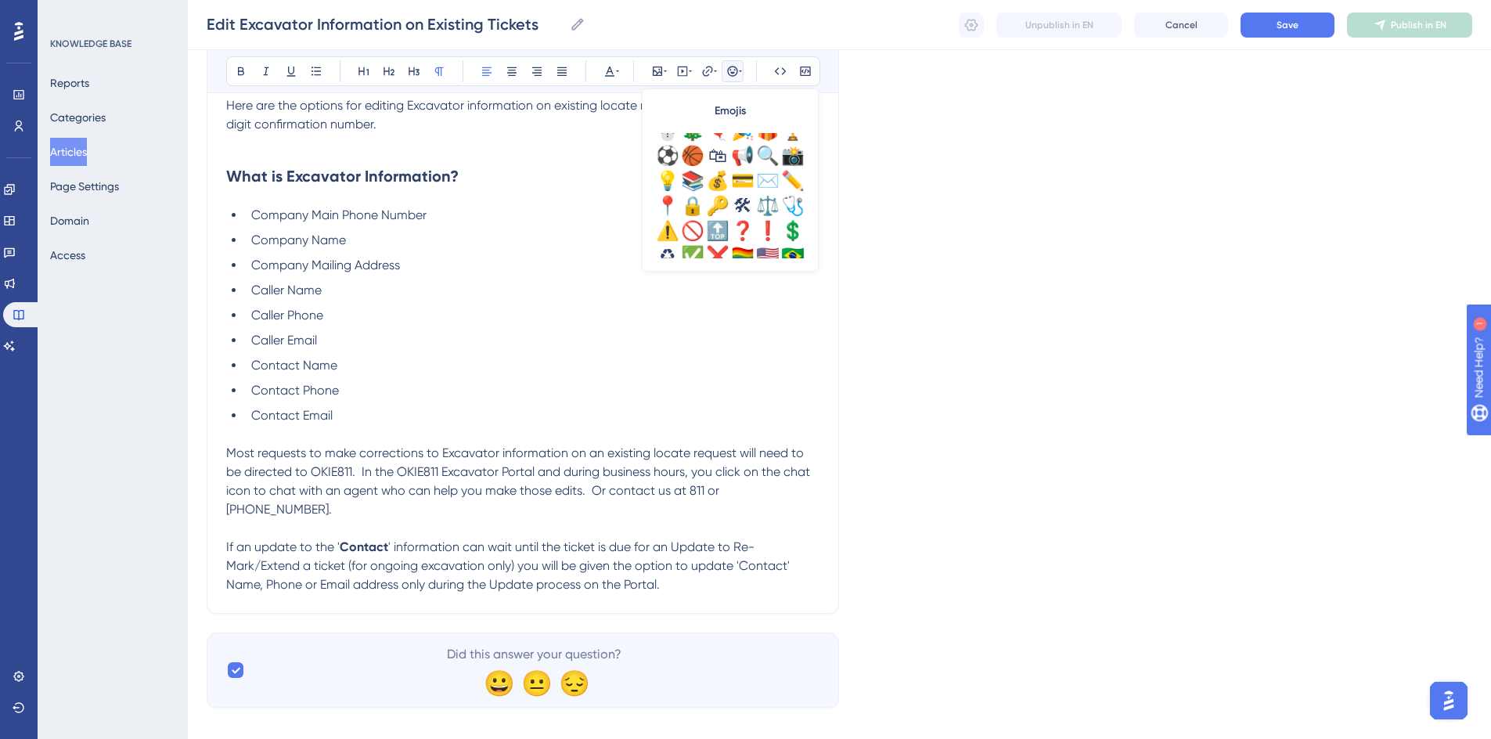
scroll to position [473, 0]
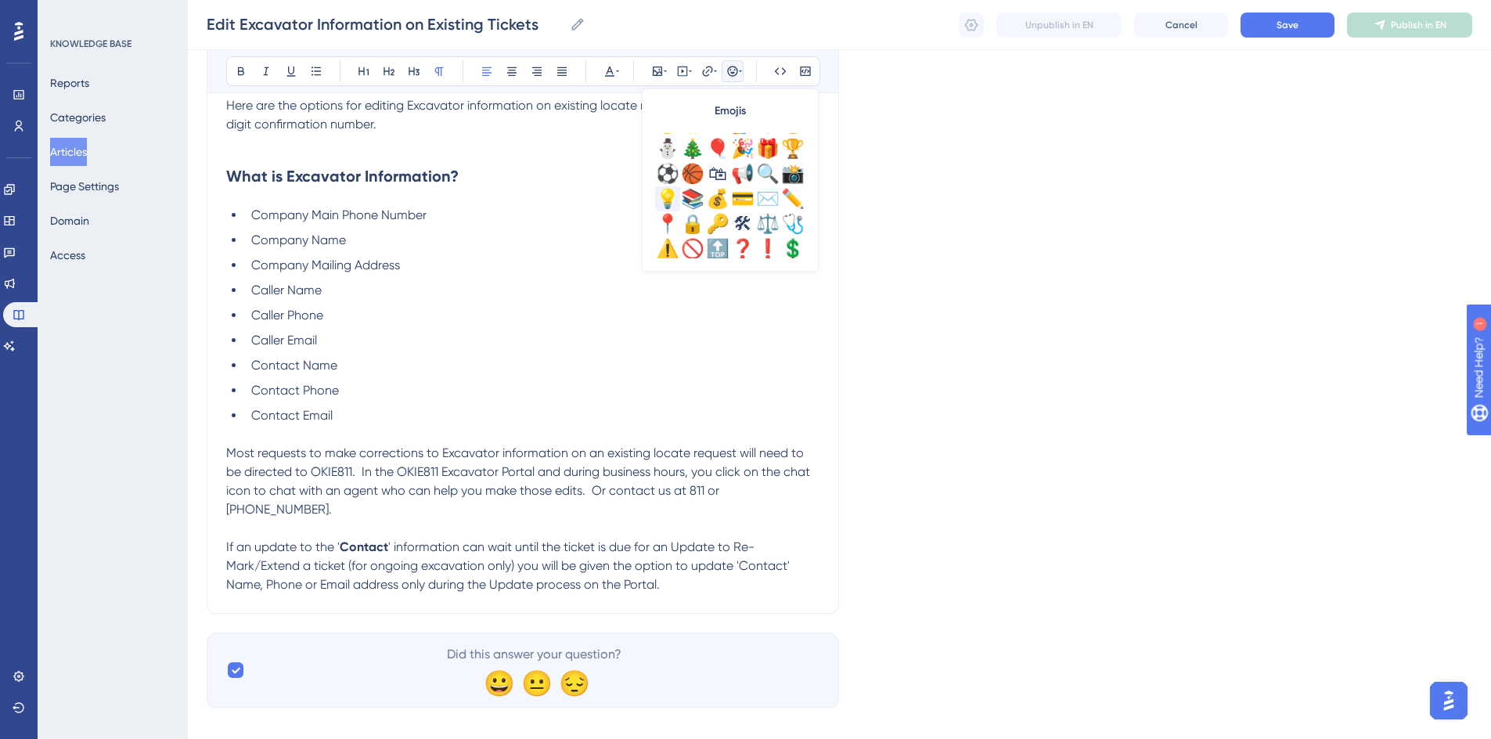
click at [671, 200] on div "💡" at bounding box center [667, 198] width 25 height 25
drag, startPoint x: 741, startPoint y: 545, endPoint x: 788, endPoint y: 546, distance: 47.0
click at [788, 546] on span "' information can wait until the ticket is due for an Update to Re-Mark/Extend …" at bounding box center [509, 565] width 566 height 52
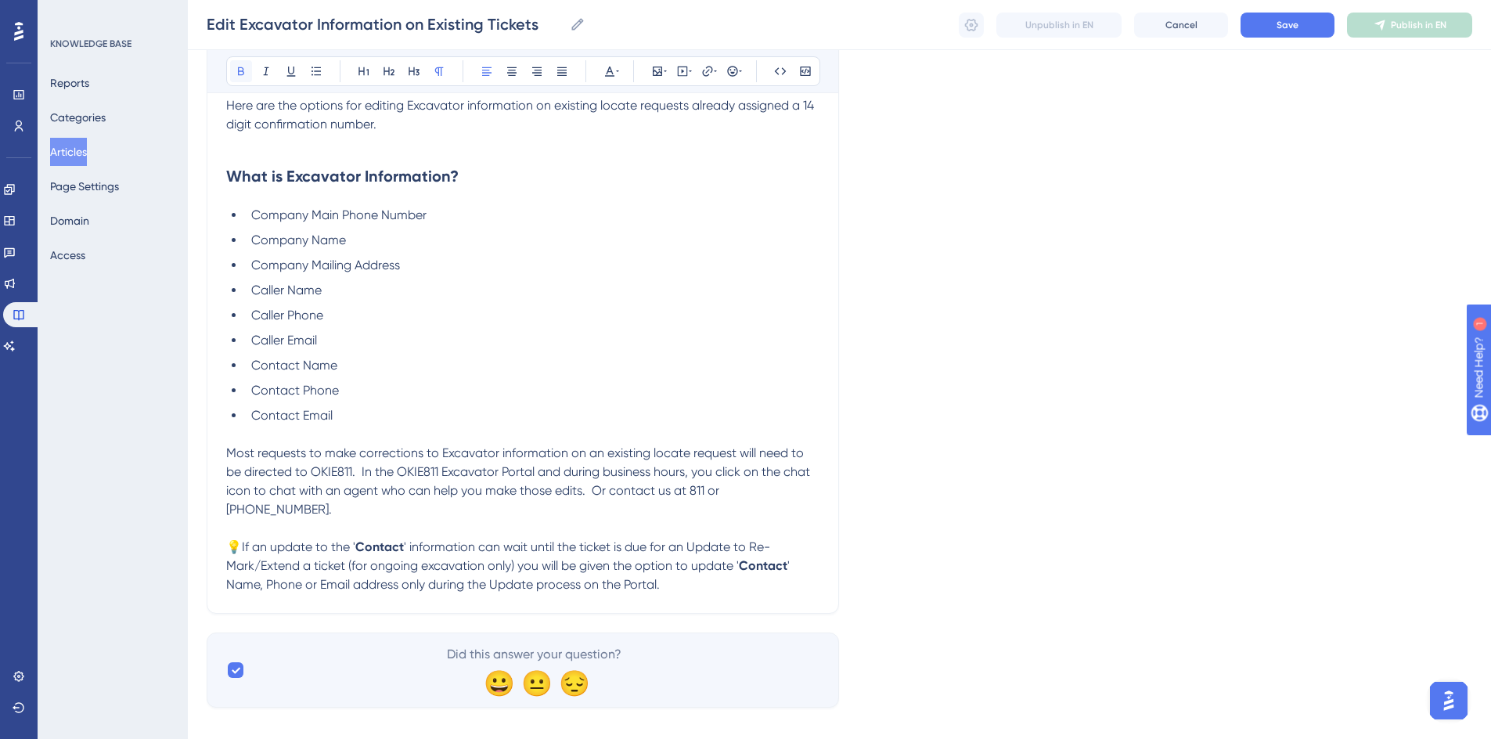
click at [246, 69] on icon at bounding box center [241, 71] width 13 height 13
click at [579, 378] on ul "Company Main Phone Number Company Name Company Mailing Address Caller Name Call…" at bounding box center [522, 315] width 593 height 219
click at [675, 567] on p "💡If an update to the ' Contact ' information can wait until the ticket is due f…" at bounding box center [522, 566] width 593 height 56
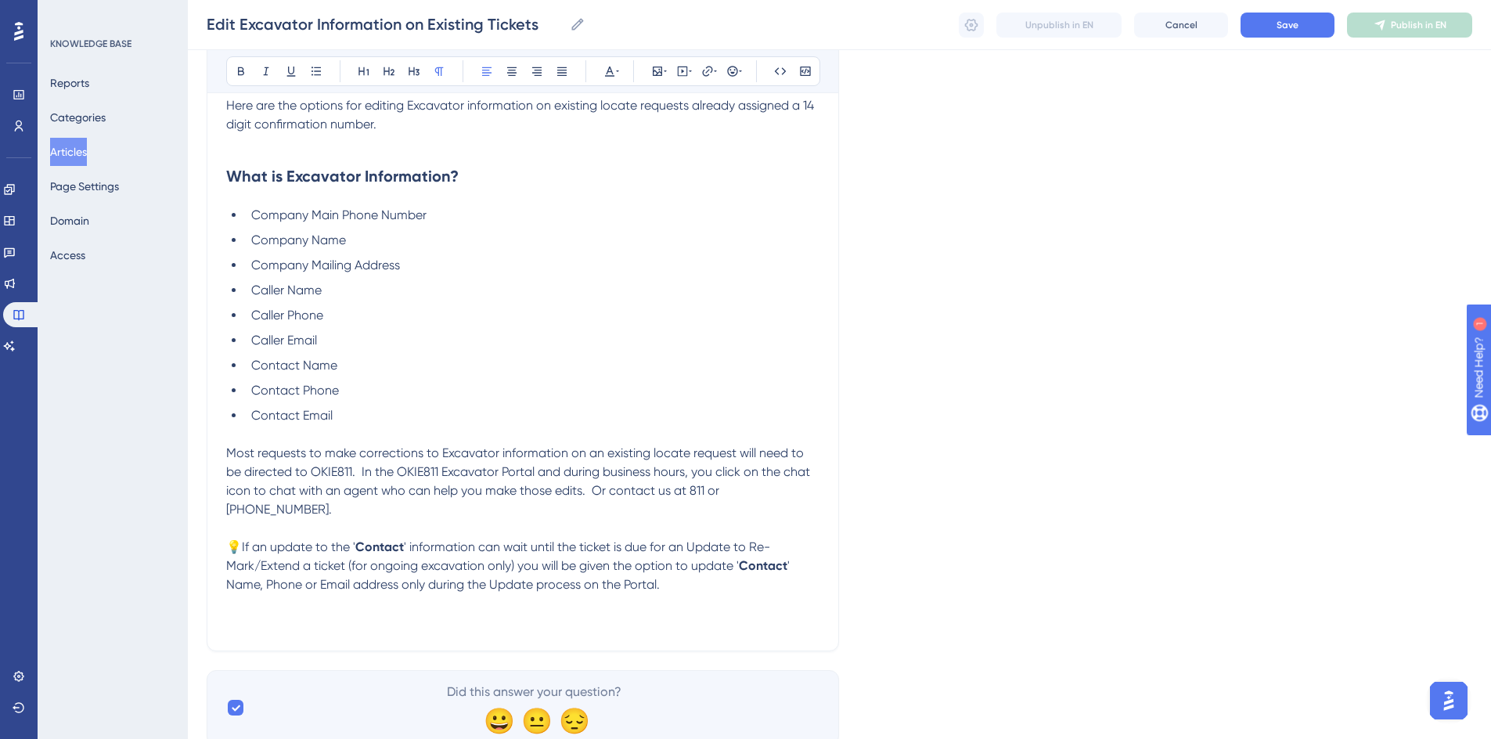
click at [675, 567] on p "💡If an update to the ' Contact ' information can wait until the ticket is due f…" at bounding box center [522, 566] width 593 height 56
click at [322, 289] on li "Caller Name" at bounding box center [532, 290] width 574 height 19
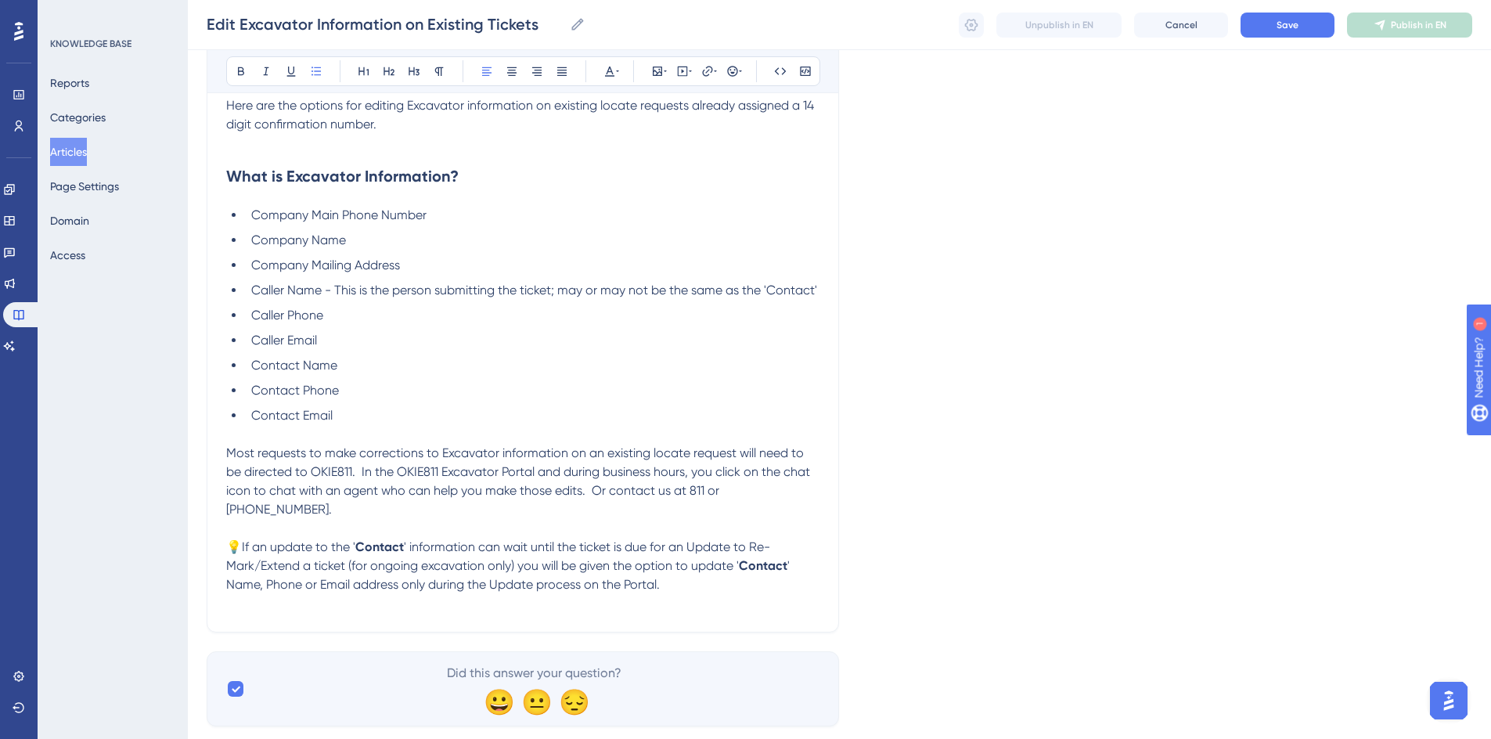
click at [329, 313] on li "Caller Phone" at bounding box center [532, 315] width 574 height 19
click at [333, 341] on li "Caller Email" at bounding box center [532, 340] width 574 height 19
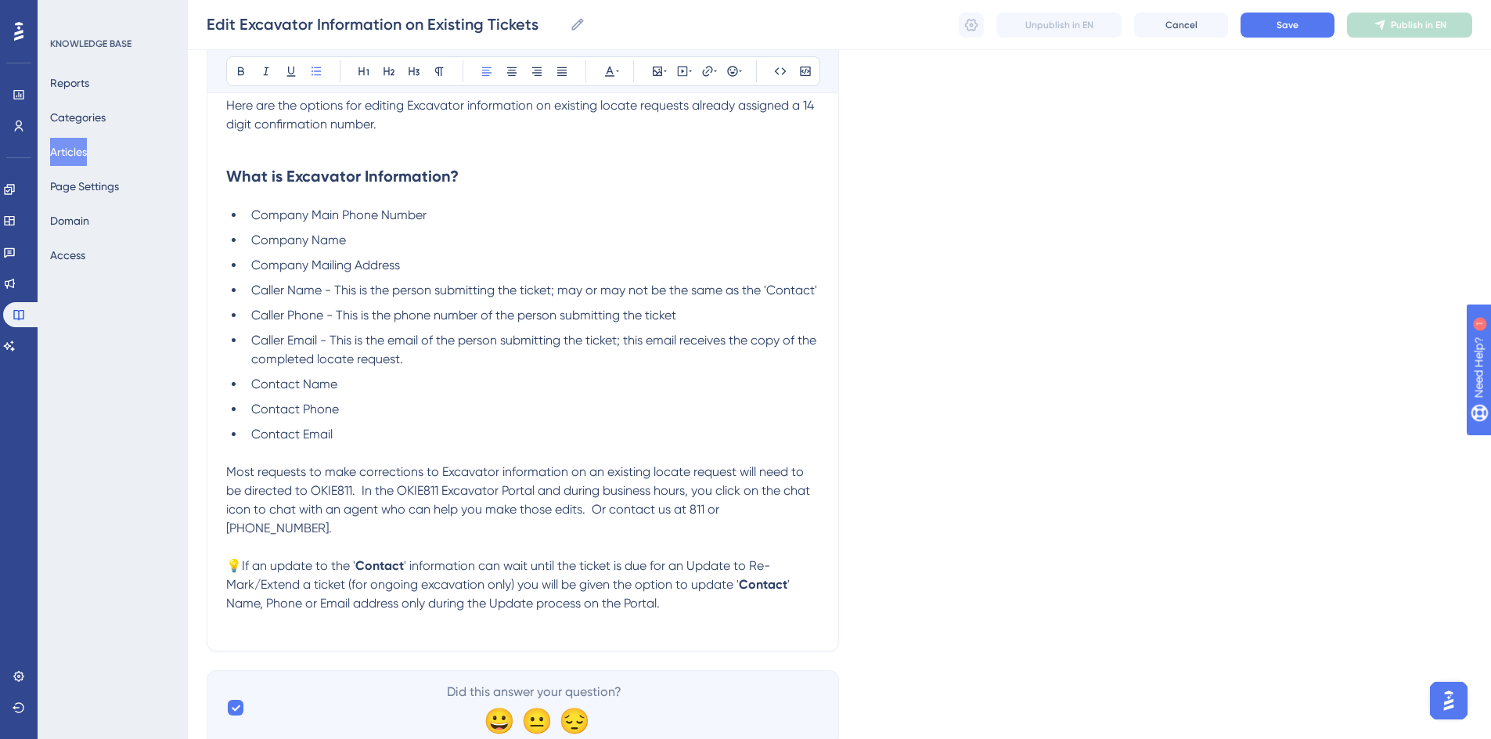
click at [356, 383] on li "Contact Name" at bounding box center [532, 384] width 574 height 19
click at [352, 414] on li "Contact Phone" at bounding box center [532, 409] width 574 height 19
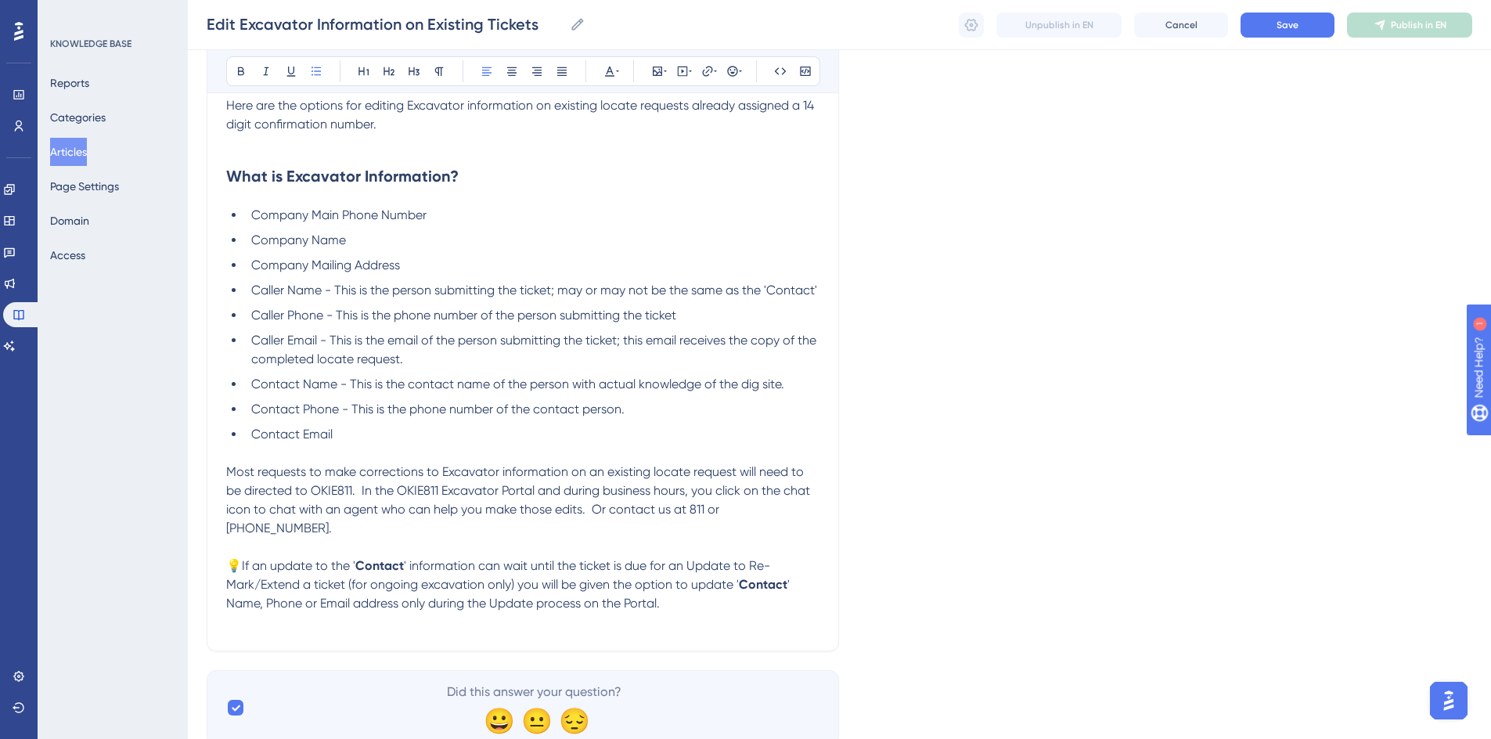
click at [354, 433] on li "Contact Email" at bounding box center [532, 434] width 574 height 19
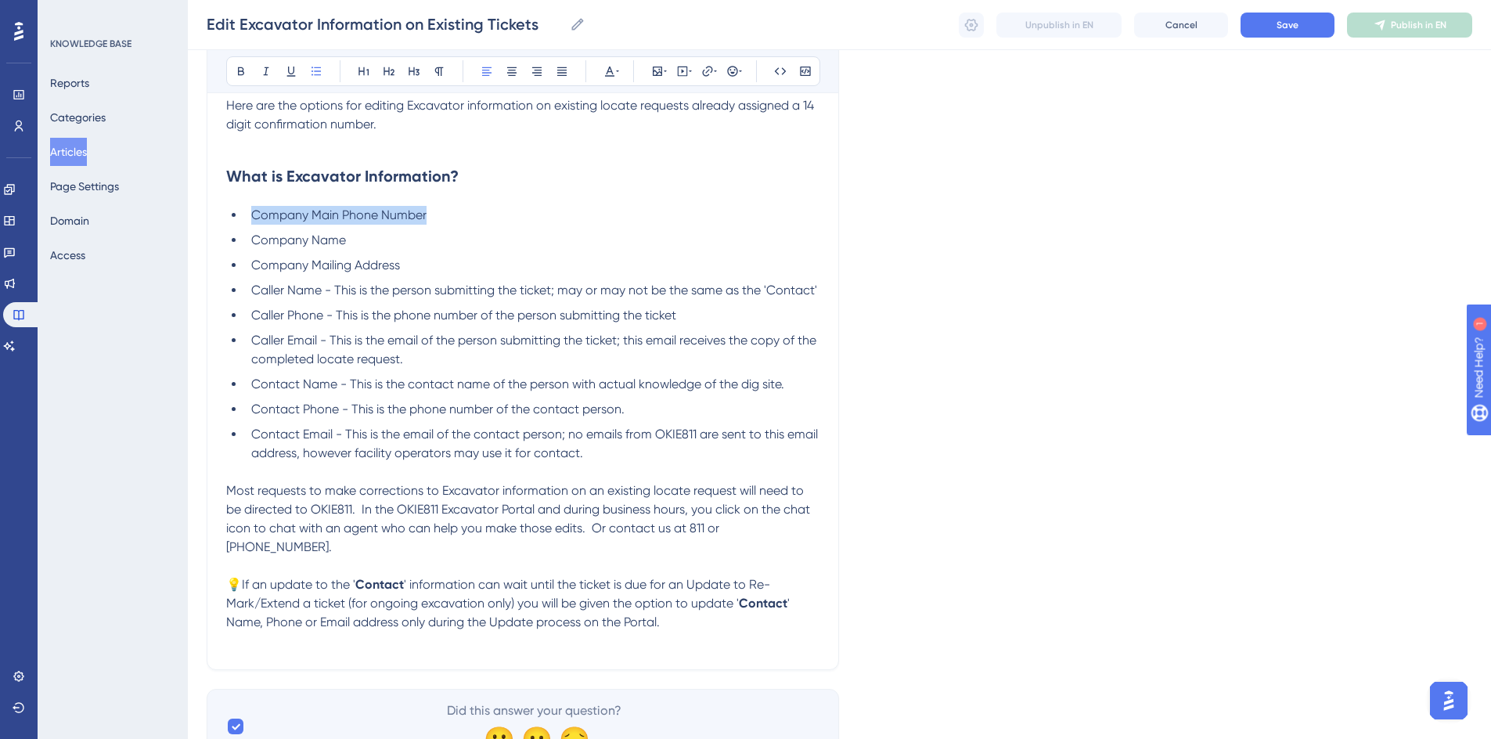
drag, startPoint x: 250, startPoint y: 211, endPoint x: 431, endPoint y: 203, distance: 180.9
click at [431, 203] on div "Here are the options for editing Excavator information on existing locate reque…" at bounding box center [522, 373] width 593 height 554
click at [242, 71] on icon at bounding box center [241, 71] width 6 height 9
drag, startPoint x: 250, startPoint y: 236, endPoint x: 350, endPoint y: 237, distance: 99.4
click at [350, 237] on li "Company Name" at bounding box center [532, 240] width 574 height 19
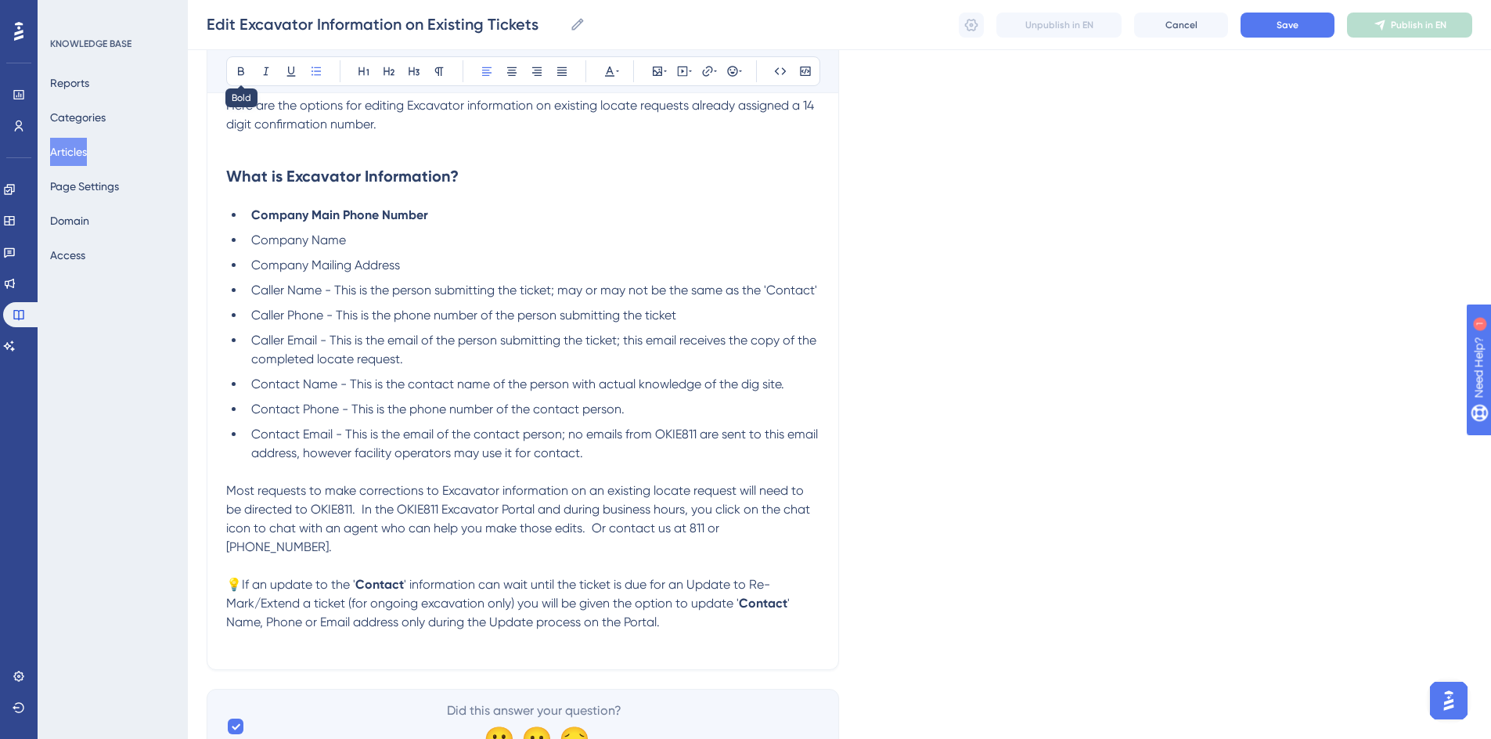
drag, startPoint x: 246, startPoint y: 75, endPoint x: 246, endPoint y: 87, distance: 11.7
click at [246, 74] on icon at bounding box center [241, 71] width 13 height 13
drag, startPoint x: 250, startPoint y: 263, endPoint x: 406, endPoint y: 264, distance: 156.5
click at [406, 264] on li "Company Mailing Address" at bounding box center [532, 265] width 574 height 19
click at [244, 72] on icon at bounding box center [241, 71] width 13 height 13
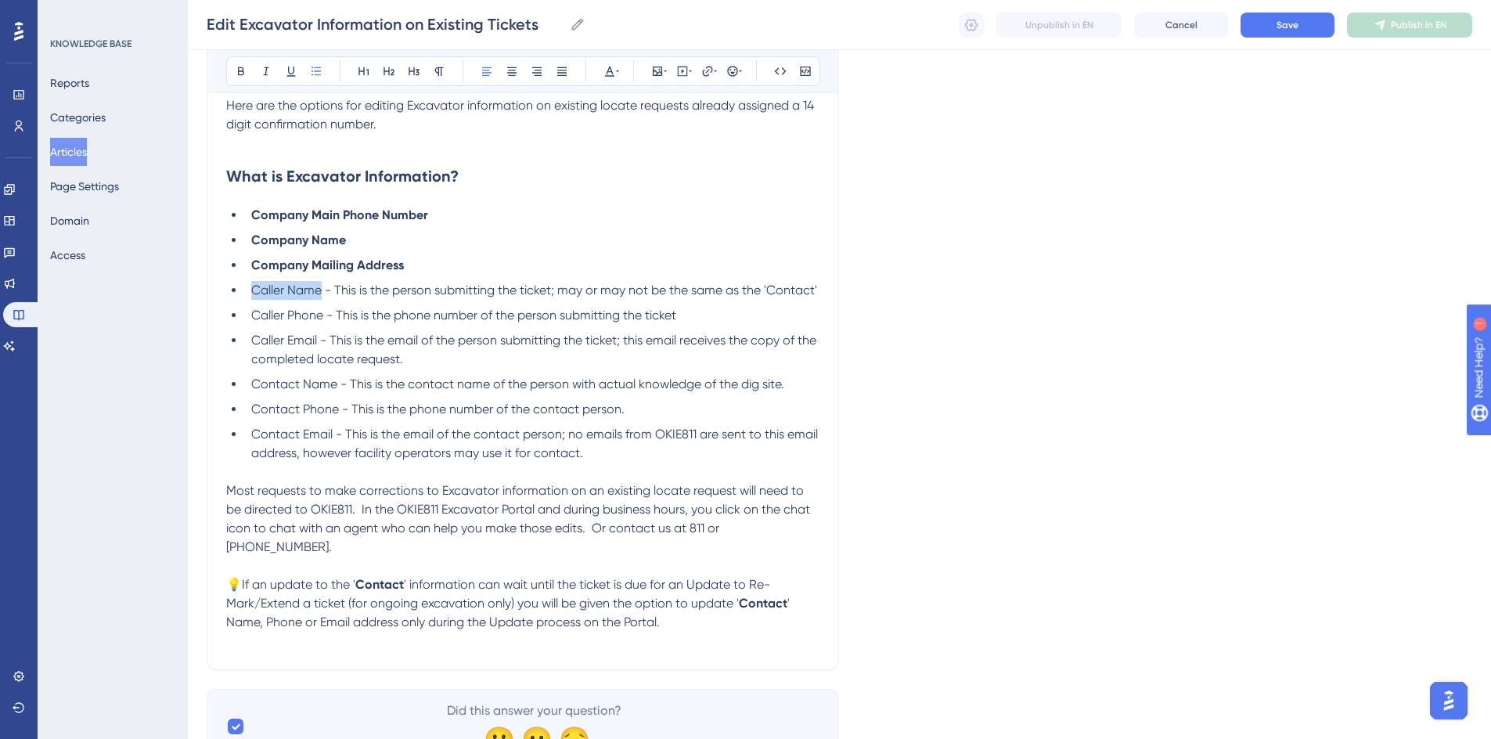
drag, startPoint x: 254, startPoint y: 289, endPoint x: 315, endPoint y: 257, distance: 69.6
click at [321, 294] on span "Caller Name - This is the person submitting the ticket; may or may not be the s…" at bounding box center [534, 289] width 566 height 15
click at [247, 76] on button at bounding box center [241, 71] width 22 height 22
drag, startPoint x: 248, startPoint y: 317, endPoint x: 325, endPoint y: 322, distance: 77.6
click at [325, 322] on li "Caller Phone - This is the phone number of the person submitting the ticket" at bounding box center [532, 315] width 574 height 19
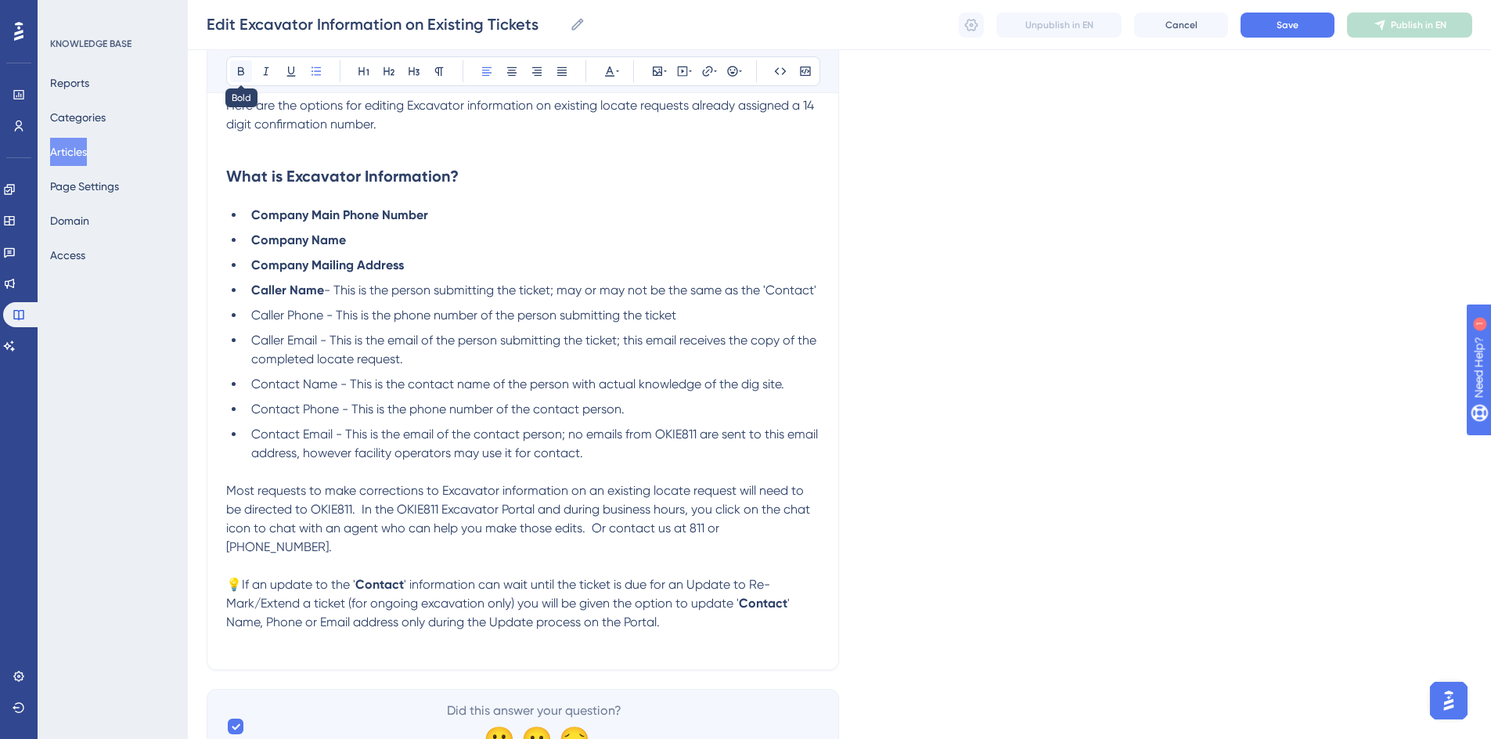
click at [243, 74] on icon at bounding box center [241, 71] width 6 height 9
drag, startPoint x: 252, startPoint y: 343, endPoint x: 322, endPoint y: 340, distance: 69.7
click at [322, 340] on span "Caller Email - This is the email of the person submitting the ticket; this emai…" at bounding box center [535, 350] width 568 height 34
click at [242, 68] on icon at bounding box center [241, 71] width 6 height 9
drag, startPoint x: 250, startPoint y: 385, endPoint x: 338, endPoint y: 388, distance: 87.7
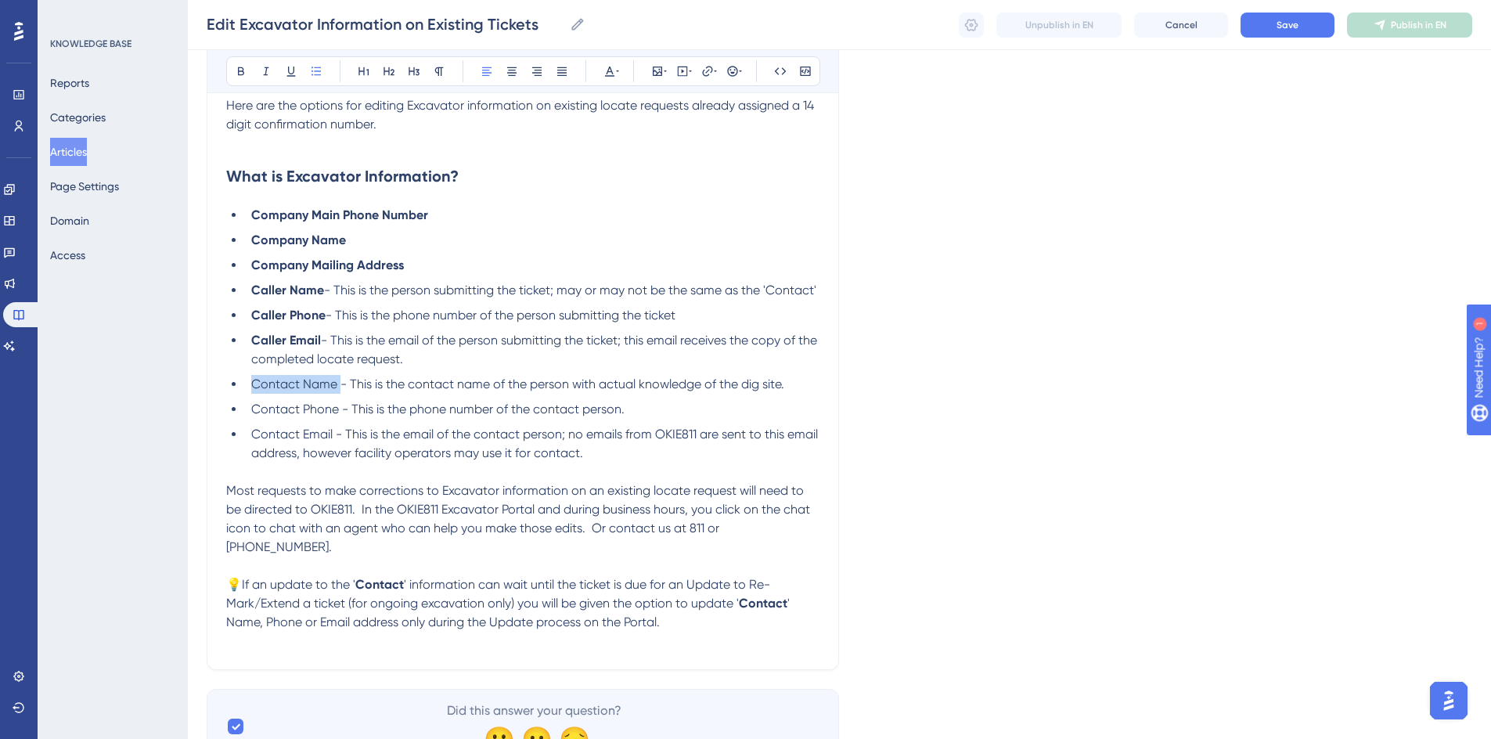
click at [338, 388] on li "Contact Name - This is the contact name of the person with actual knowledge of …" at bounding box center [532, 384] width 574 height 19
click at [239, 76] on icon at bounding box center [241, 71] width 13 height 13
drag, startPoint x: 247, startPoint y: 409, endPoint x: 337, endPoint y: 412, distance: 90.0
click at [337, 412] on li "Contact Phone - This is the phone number of the contact person." at bounding box center [532, 409] width 574 height 19
click at [240, 80] on button at bounding box center [241, 71] width 22 height 22
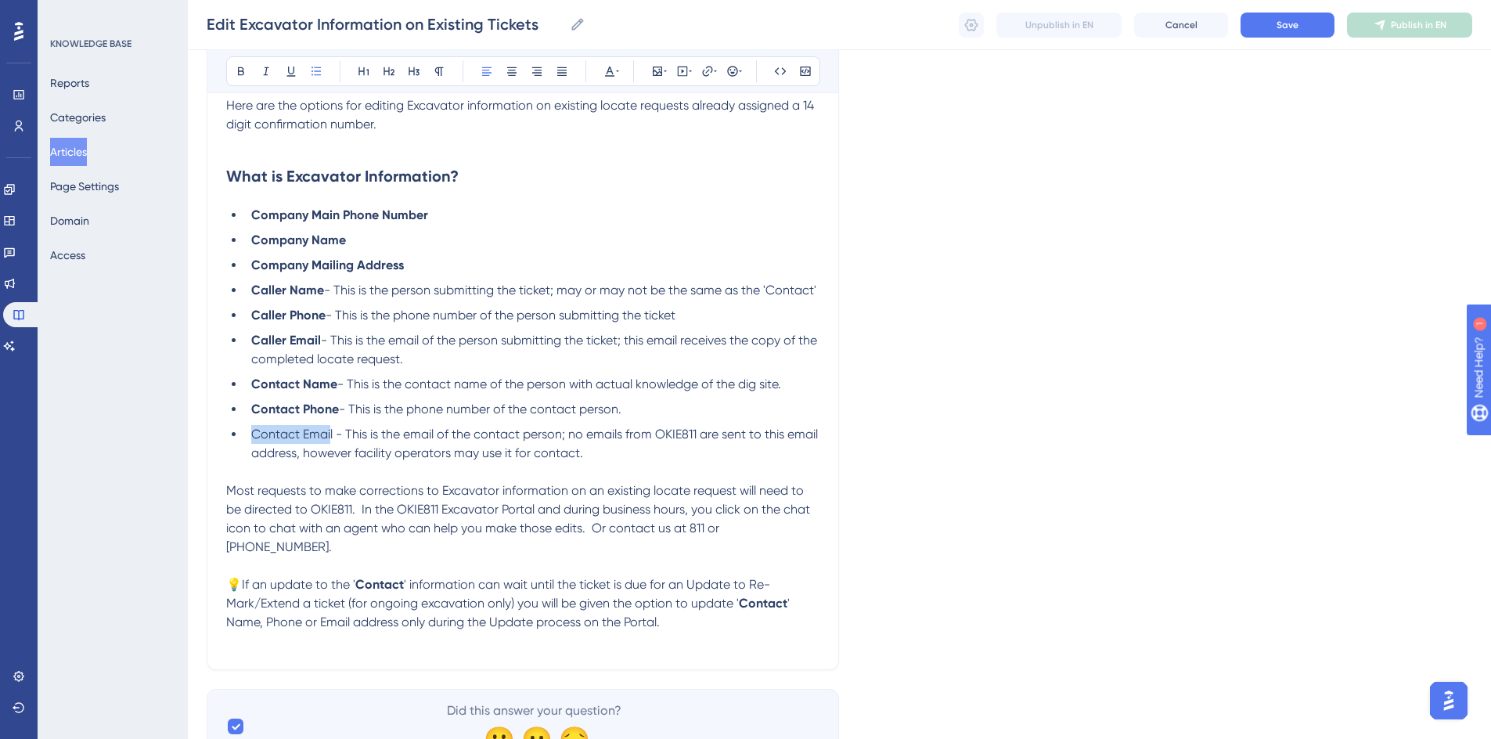
drag, startPoint x: 250, startPoint y: 434, endPoint x: 331, endPoint y: 434, distance: 81.4
click at [331, 434] on li "Contact Email - This is the email of the contact person; no emails from OKIE811…" at bounding box center [532, 444] width 574 height 38
drag, startPoint x: 334, startPoint y: 433, endPoint x: 248, endPoint y: 435, distance: 86.1
click at [248, 435] on li "Contact Email - This is the email of the contact person; no emails from OKIE811…" at bounding box center [532, 444] width 574 height 38
click at [236, 72] on icon at bounding box center [241, 71] width 13 height 13
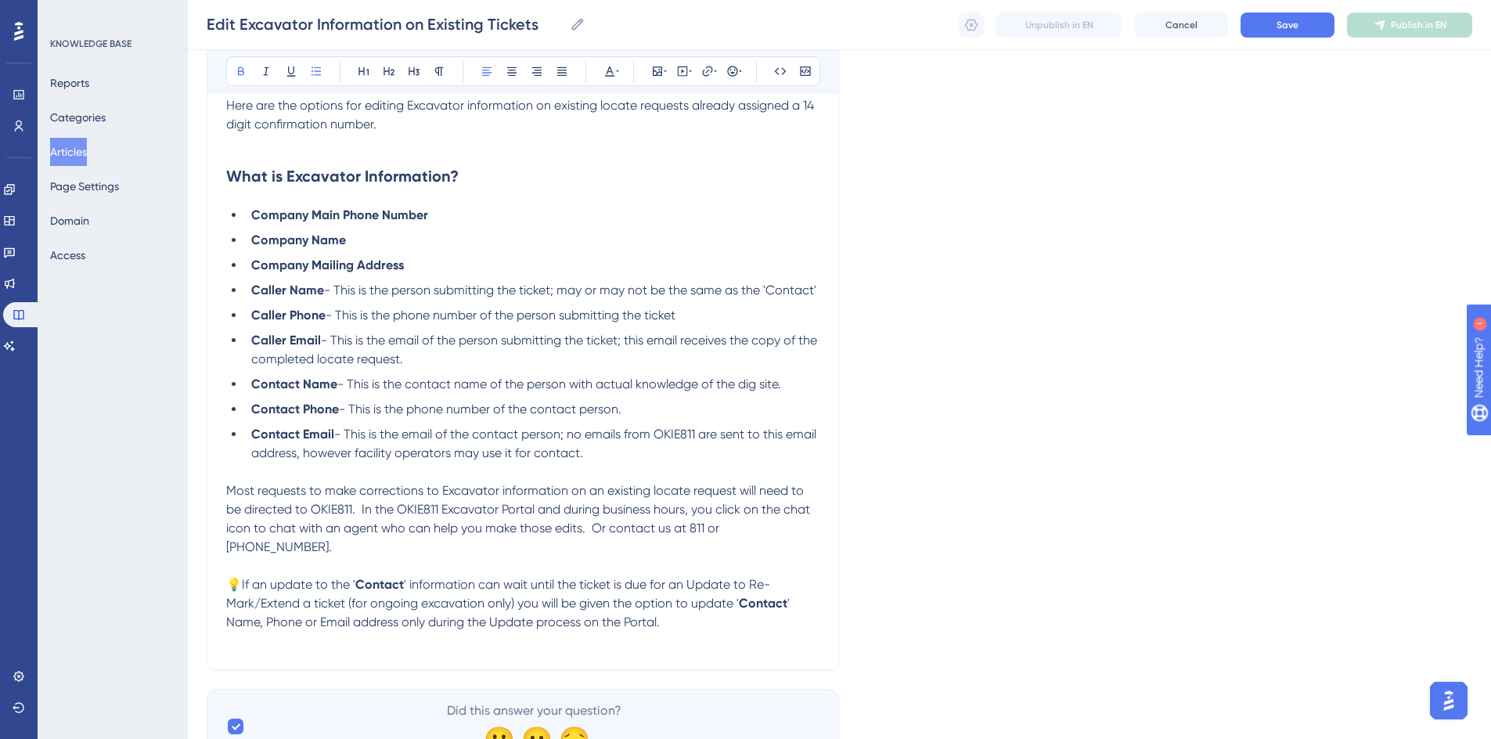
click at [822, 286] on div "Edit Excavator Information on Existing Tickets Bold Italic Underline Bullet Poi…" at bounding box center [523, 304] width 632 height 731
click at [816, 289] on span "- This is the person submitting the ticket; may or may not be the same as the '…" at bounding box center [570, 289] width 492 height 15
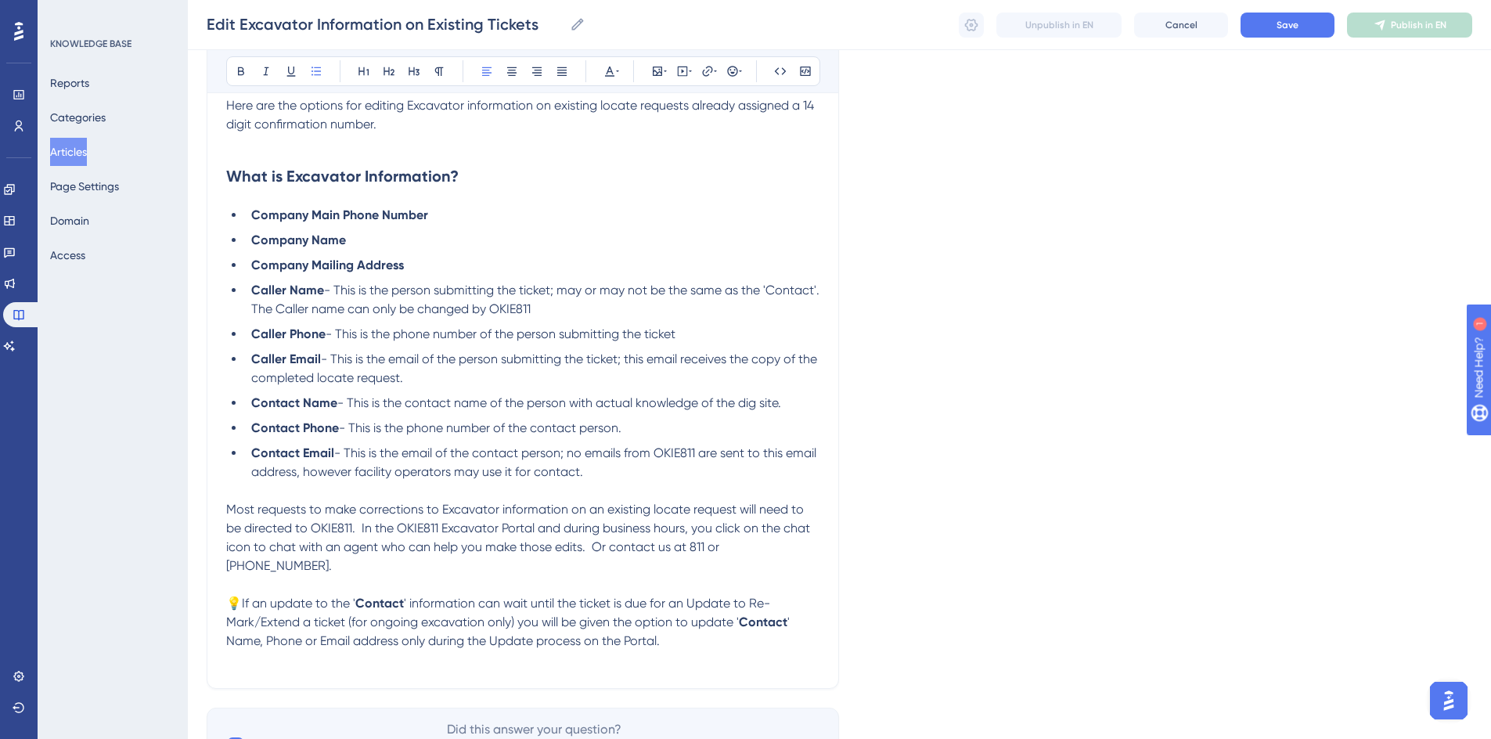
click at [407, 311] on span "- This is the person submitting the ticket; may or may not be the same as the '…" at bounding box center [536, 299] width 571 height 34
drag, startPoint x: 624, startPoint y: 313, endPoint x: 305, endPoint y: 311, distance: 318.4
click at [305, 311] on li "Caller Name - This is the person submitting the ticket; may or may not be the s…" at bounding box center [532, 300] width 574 height 38
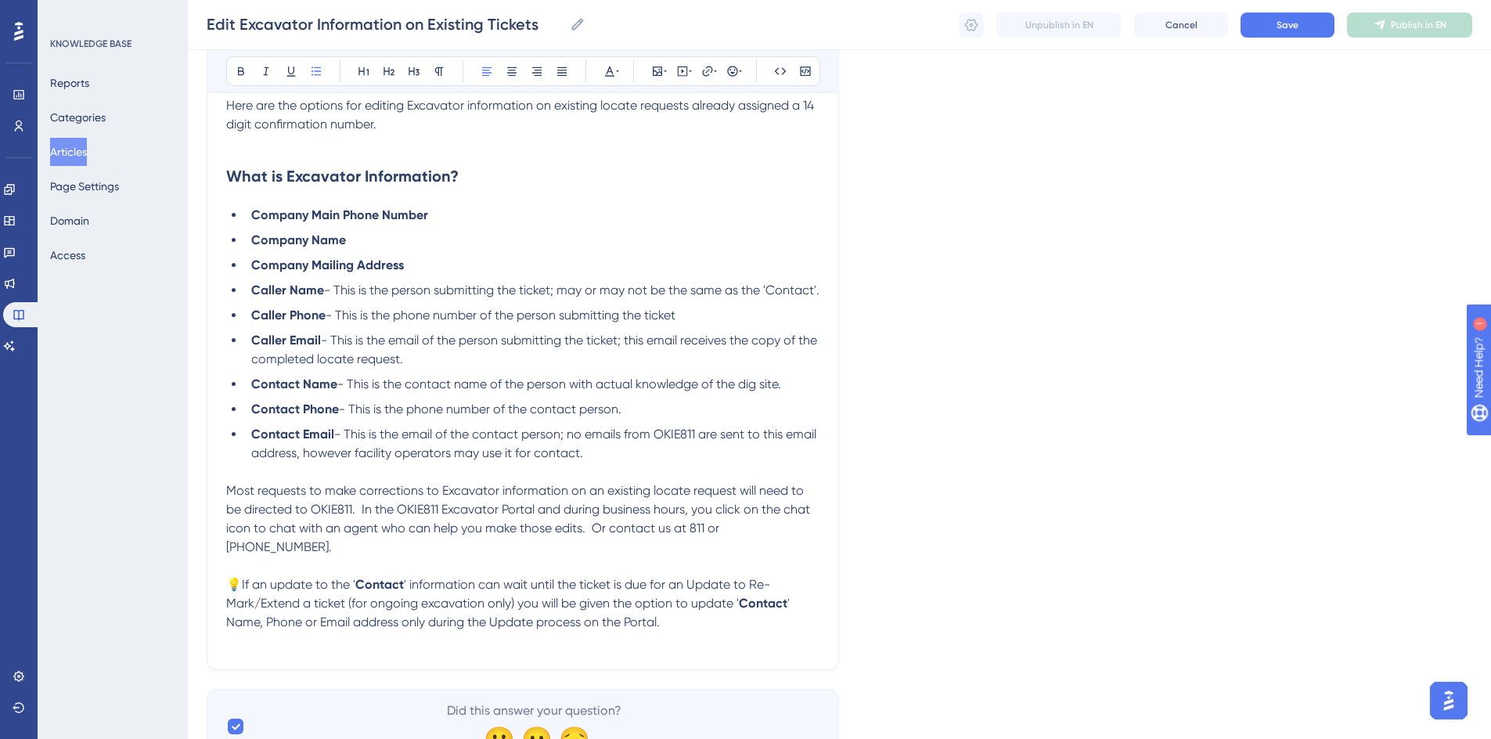
click at [552, 286] on span "- This is the person submitting the ticket; may or may not be the same as the '…" at bounding box center [571, 289] width 495 height 15
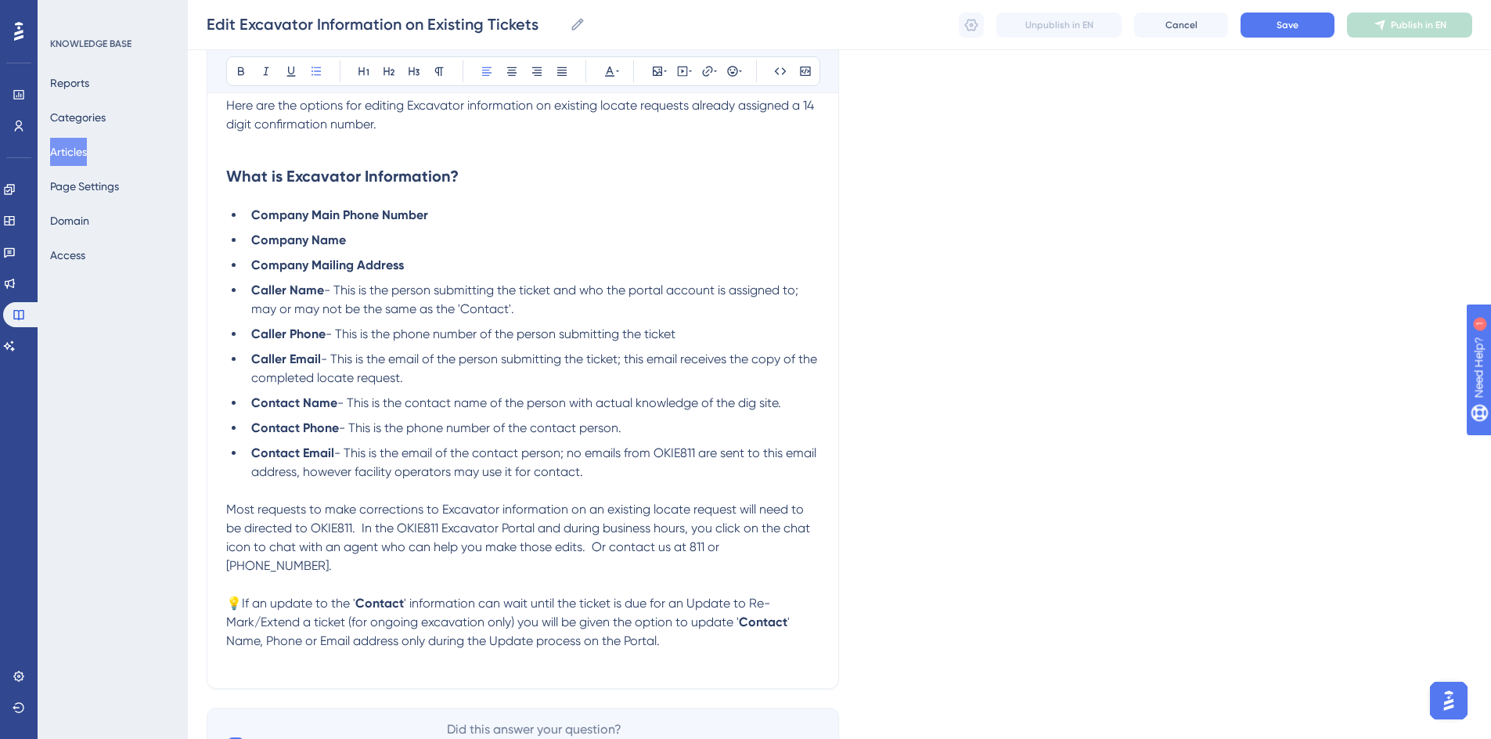
click at [526, 311] on li "Caller Name - This is the person submitting the ticket and who the portal accou…" at bounding box center [532, 300] width 574 height 38
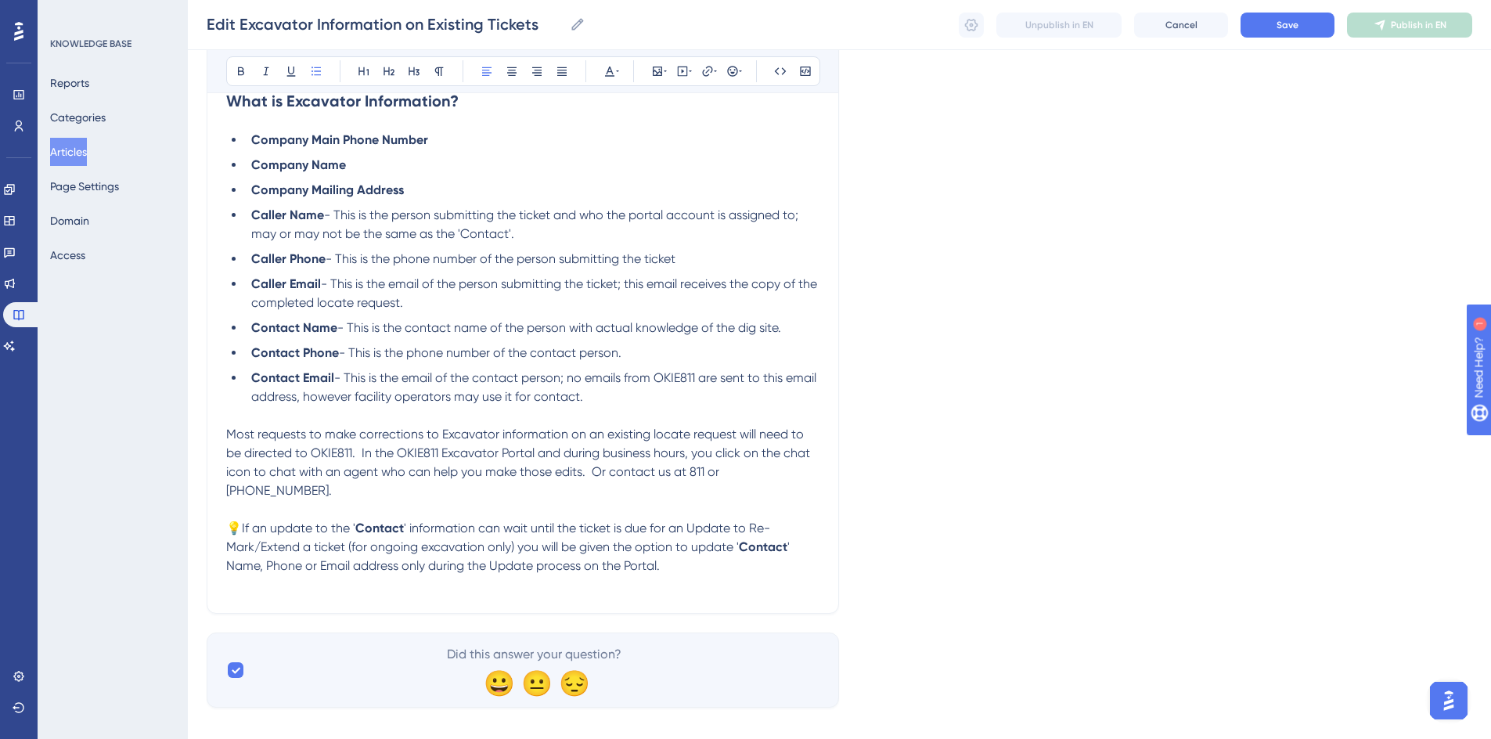
click at [227, 429] on span "Most requests to make corrections to Excavator information on an existing locat…" at bounding box center [519, 461] width 587 height 71
click at [729, 73] on icon at bounding box center [732, 71] width 13 height 13
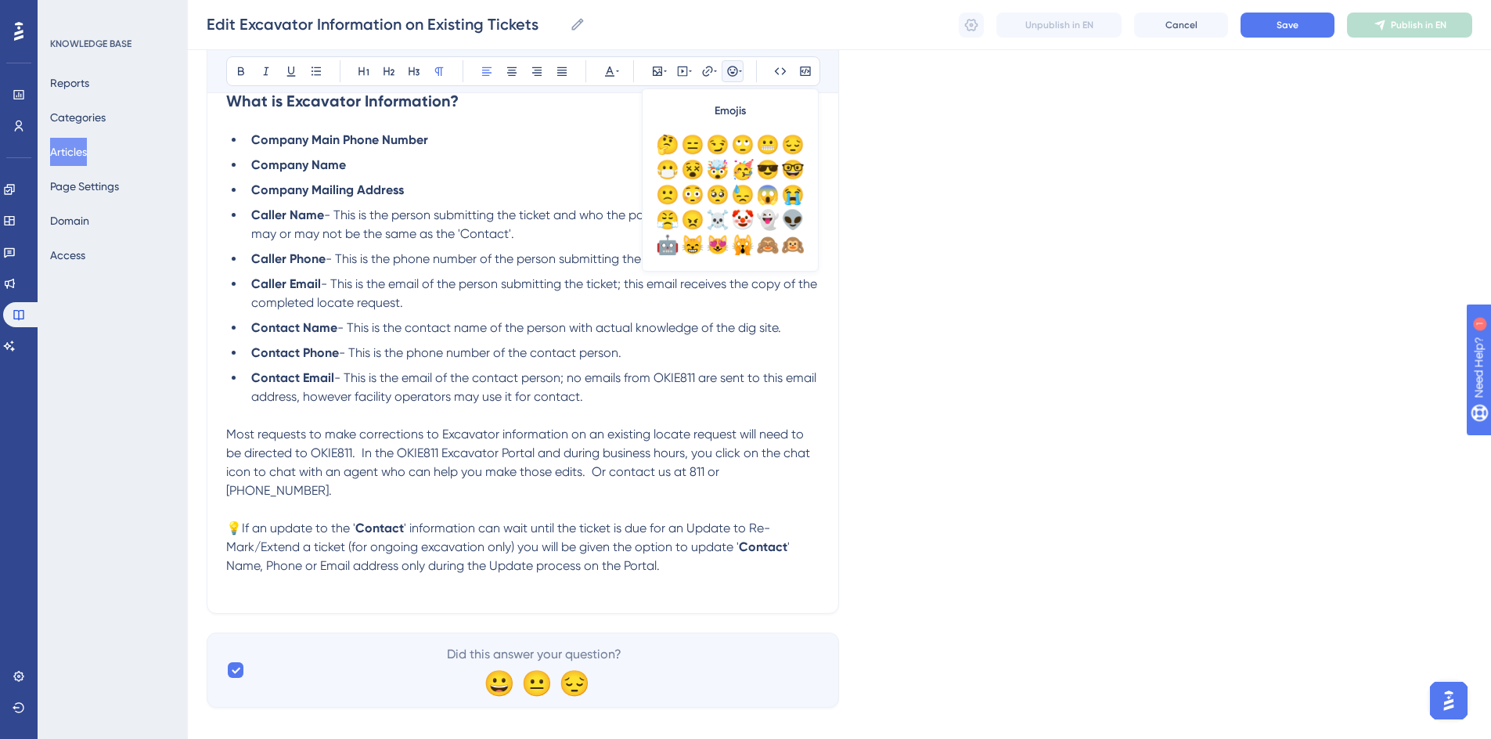
scroll to position [78, 0]
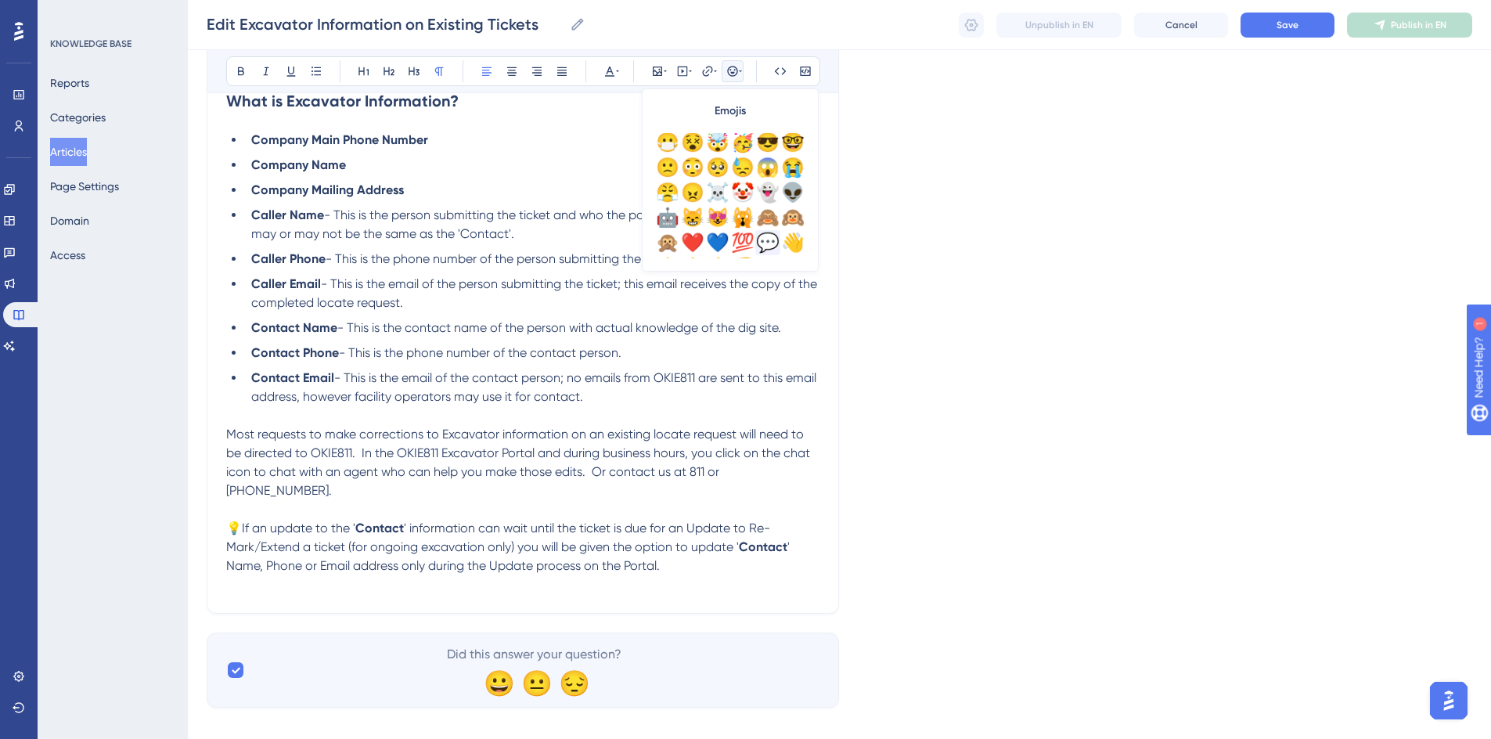
click at [769, 250] on div "💬" at bounding box center [767, 242] width 25 height 25
click at [562, 491] on p "💬Most requests to make corrections to Excavator information on an existing loca…" at bounding box center [522, 462] width 593 height 75
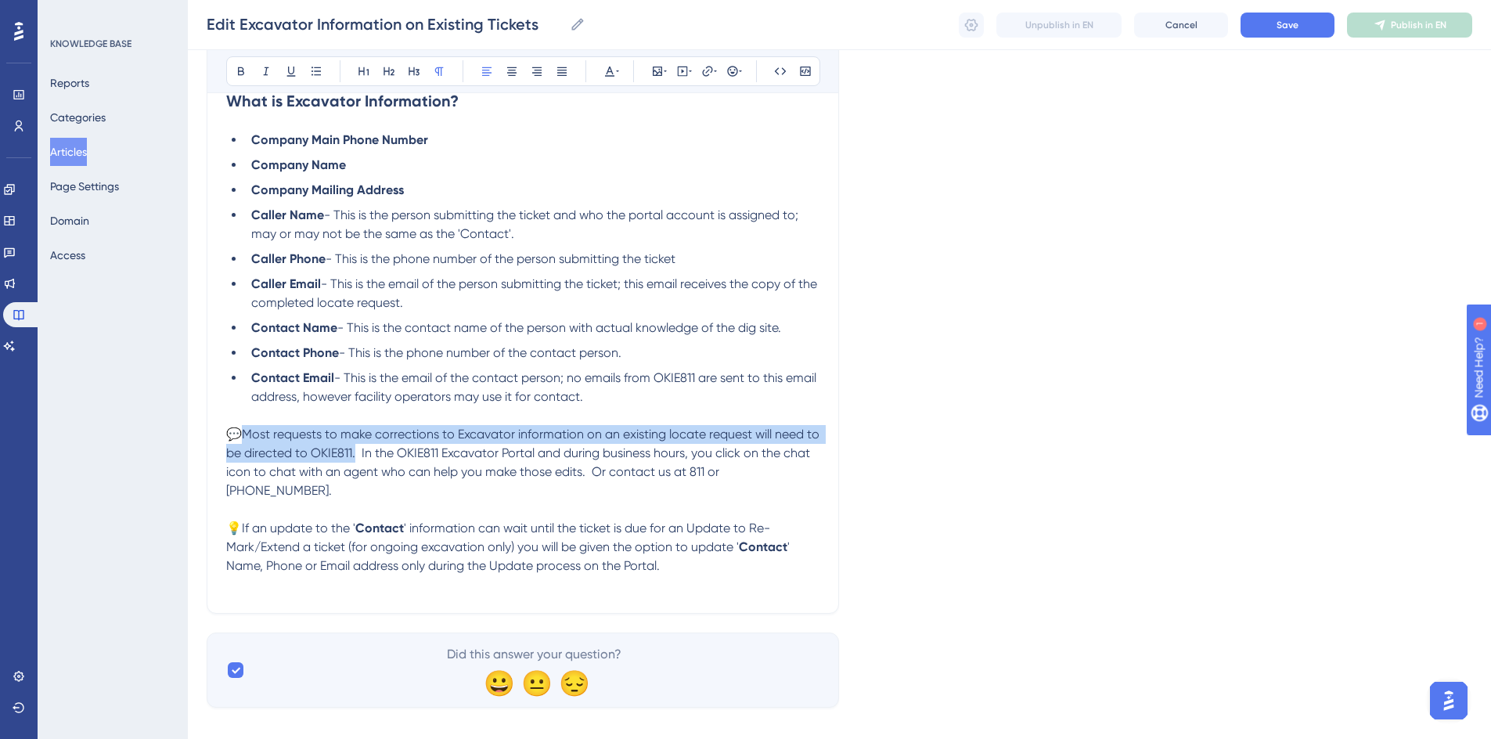
drag, startPoint x: 241, startPoint y: 433, endPoint x: 371, endPoint y: 449, distance: 130.8
click at [371, 449] on span "💬Most requests to make corrections to Excavator information on an existing loca…" at bounding box center [524, 461] width 596 height 71
click at [616, 68] on icon at bounding box center [617, 71] width 3 height 13
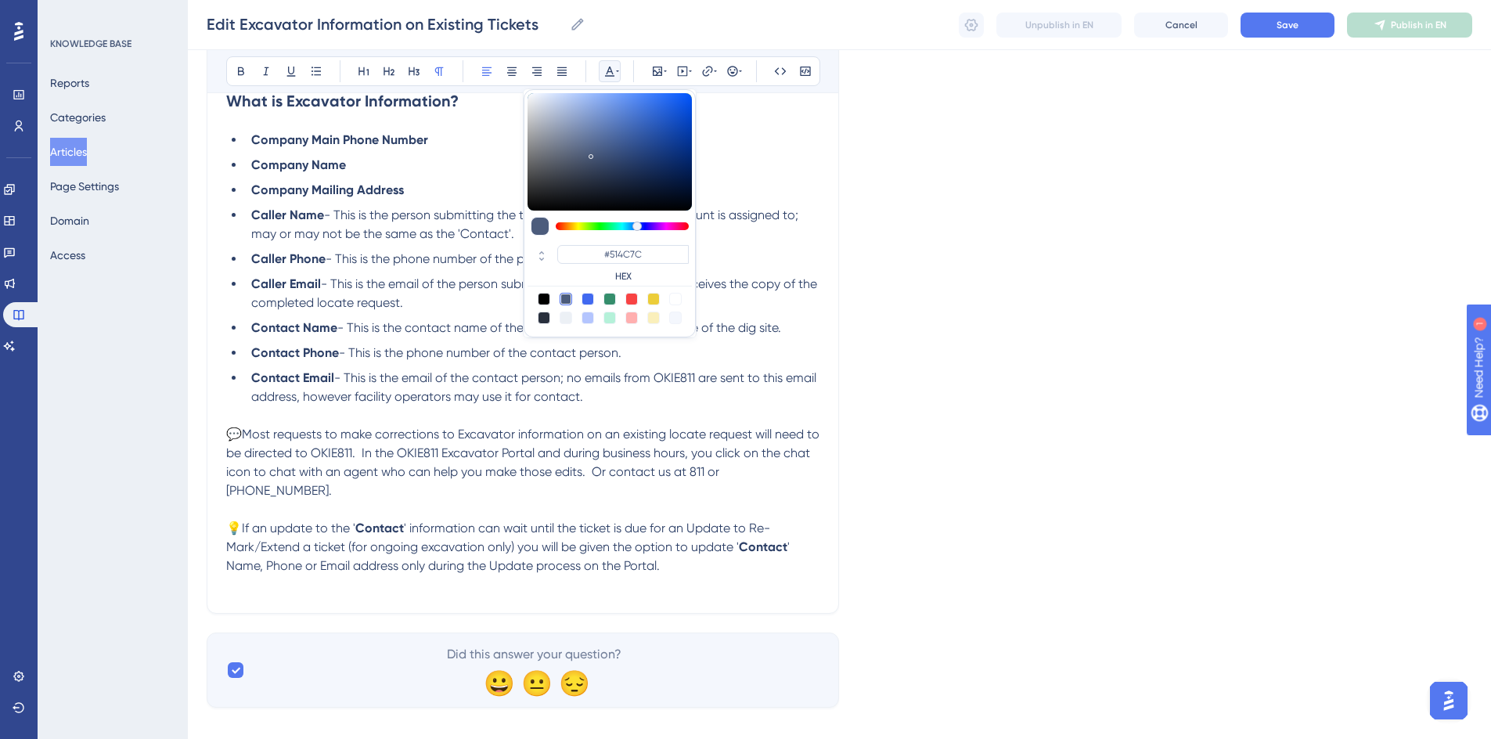
click at [646, 225] on div at bounding box center [622, 226] width 133 height 8
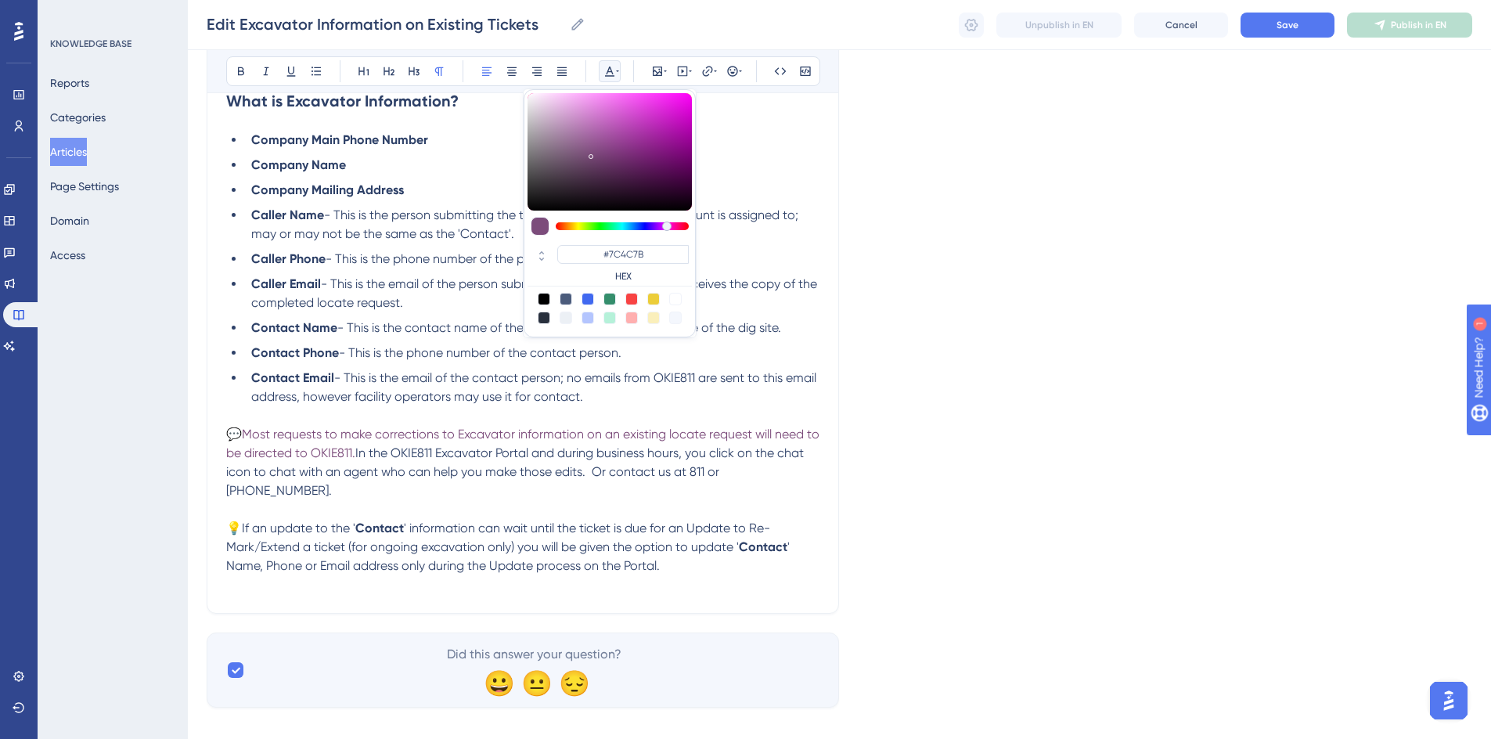
click at [667, 225] on div at bounding box center [622, 226] width 133 height 8
type input "#EE36EA"
click at [654, 101] on div at bounding box center [609, 151] width 164 height 117
click at [775, 189] on li "Company Mailing Address" at bounding box center [532, 190] width 574 height 19
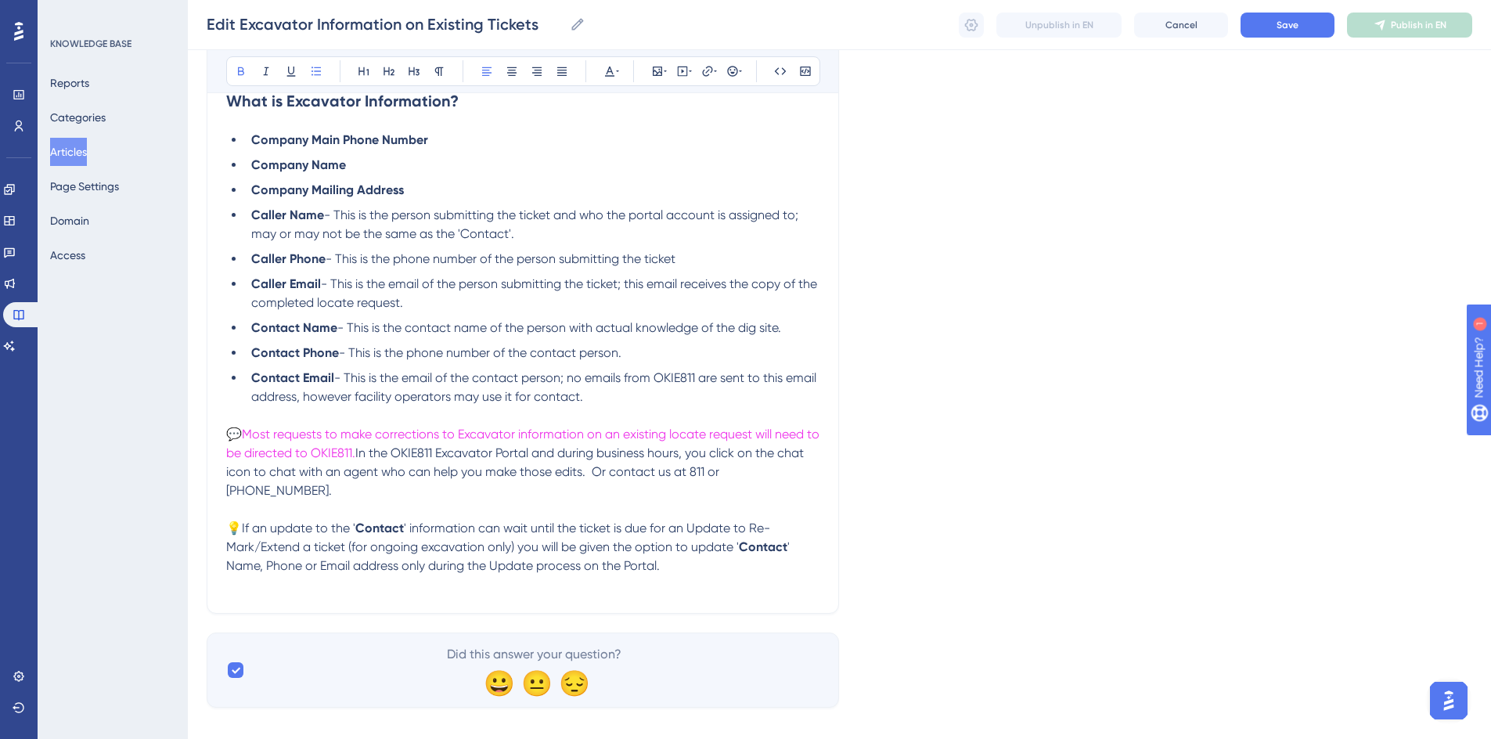
click at [728, 451] on span "In the OKIE811 Excavator Portal and during business hours, you click on the cha…" at bounding box center [516, 471] width 581 height 52
click at [329, 484] on p "💬 Most requests to make corrections to Excavator information on an existing loc…" at bounding box center [522, 462] width 593 height 75
click at [666, 565] on p "💡If an update to the ' Contact ' information can wait until the ticket is due f…" at bounding box center [522, 547] width 593 height 56
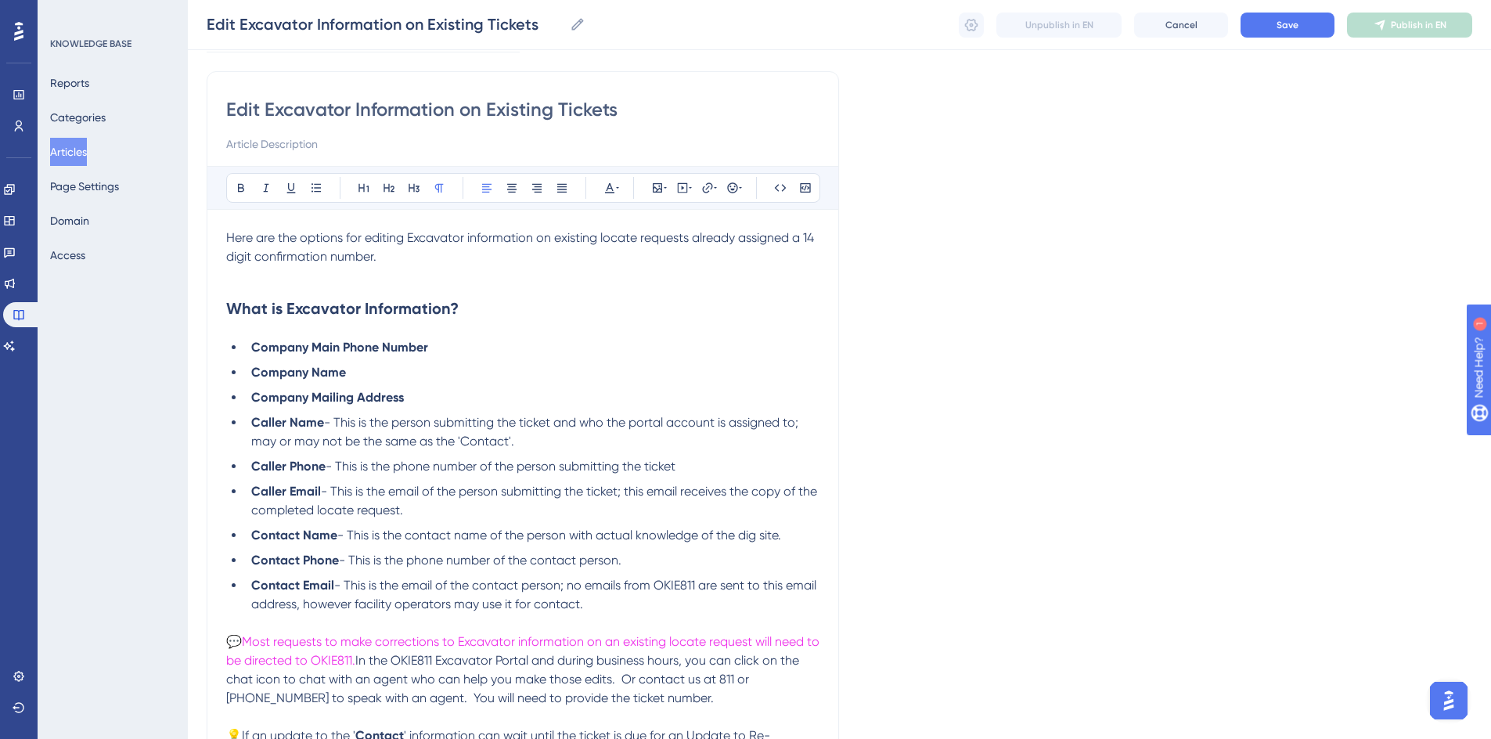
scroll to position [77, 0]
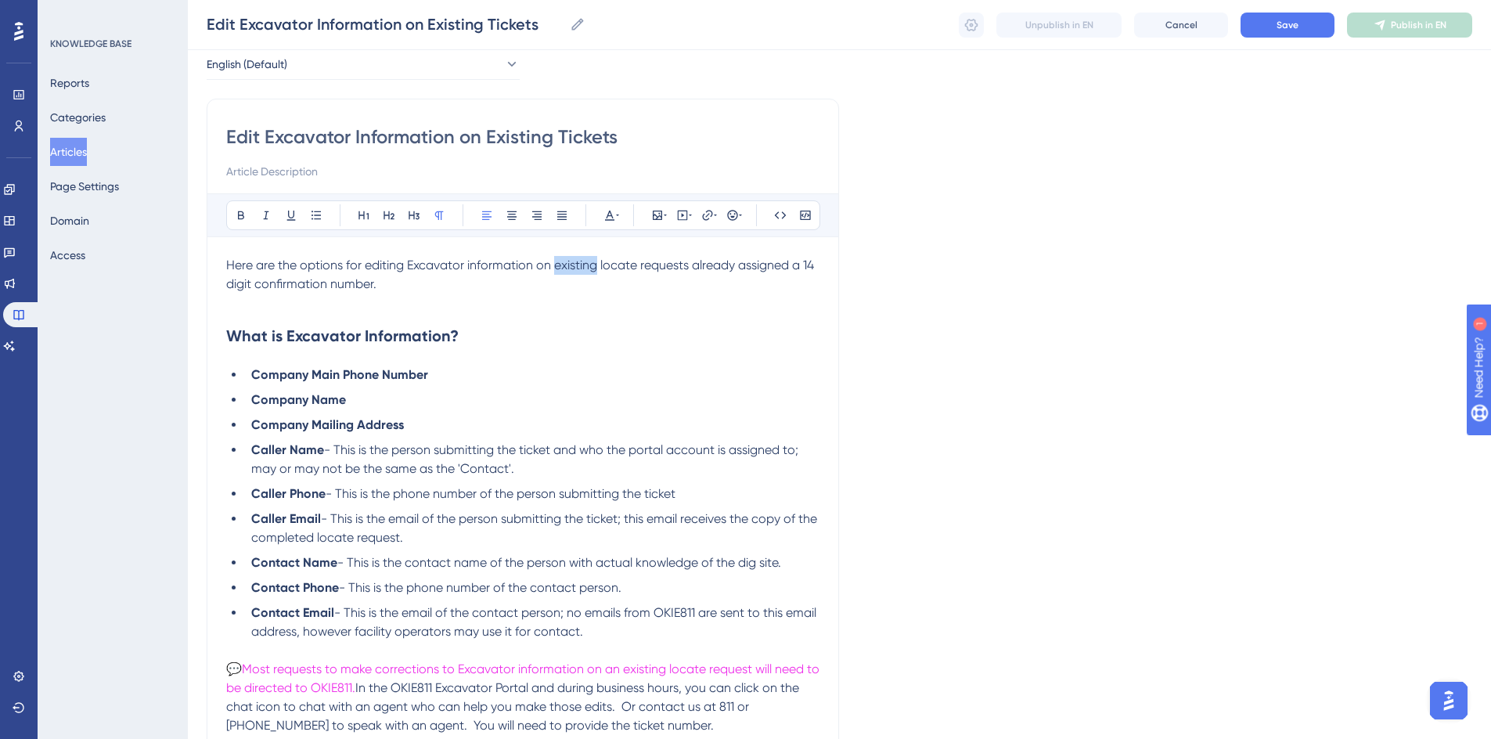
drag, startPoint x: 555, startPoint y: 261, endPoint x: 597, endPoint y: 261, distance: 42.3
click at [597, 261] on span "Here are the options for editing Excavator information on existing locate reque…" at bounding box center [521, 274] width 591 height 34
click at [292, 212] on icon at bounding box center [291, 215] width 13 height 13
click at [565, 307] on p at bounding box center [522, 302] width 593 height 19
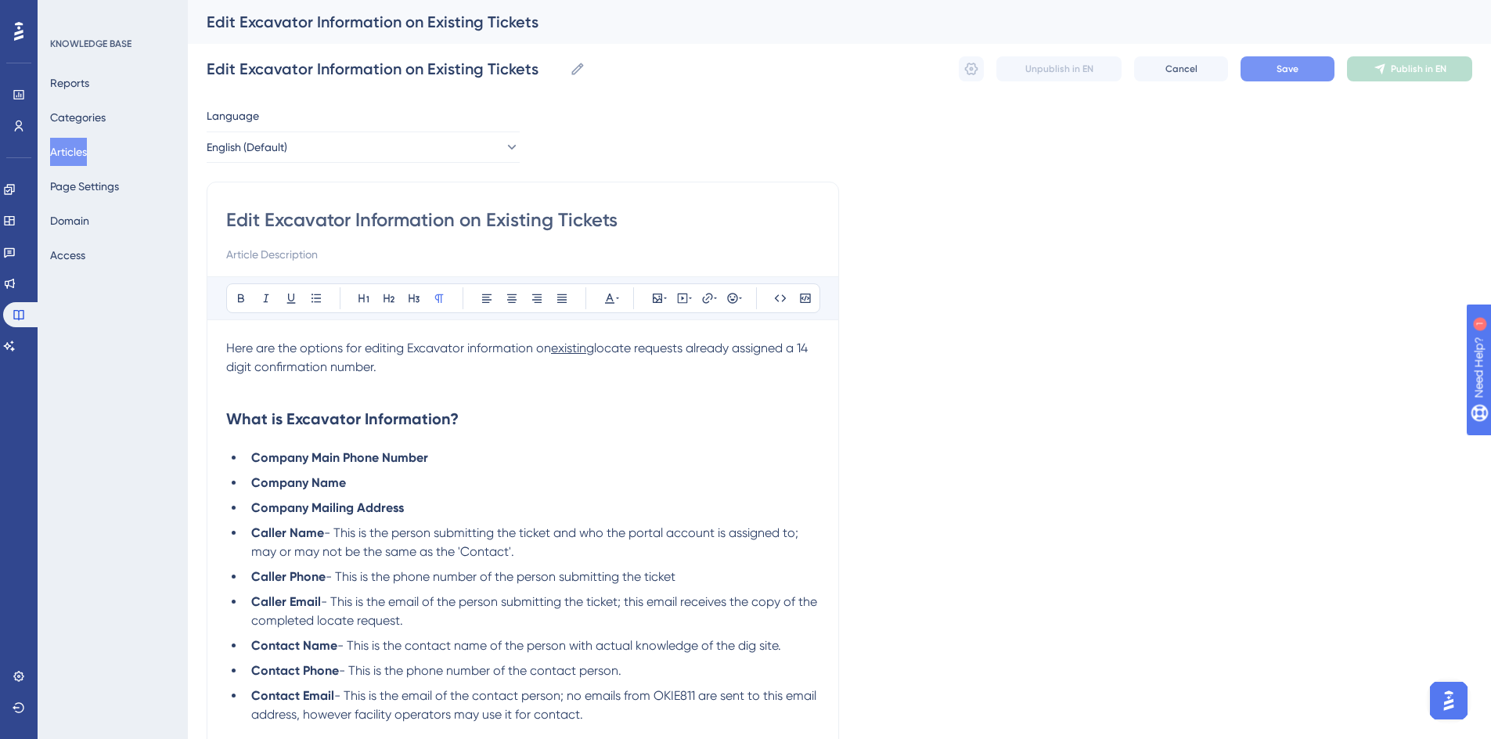
click at [1299, 73] on button "Save" at bounding box center [1287, 68] width 94 height 25
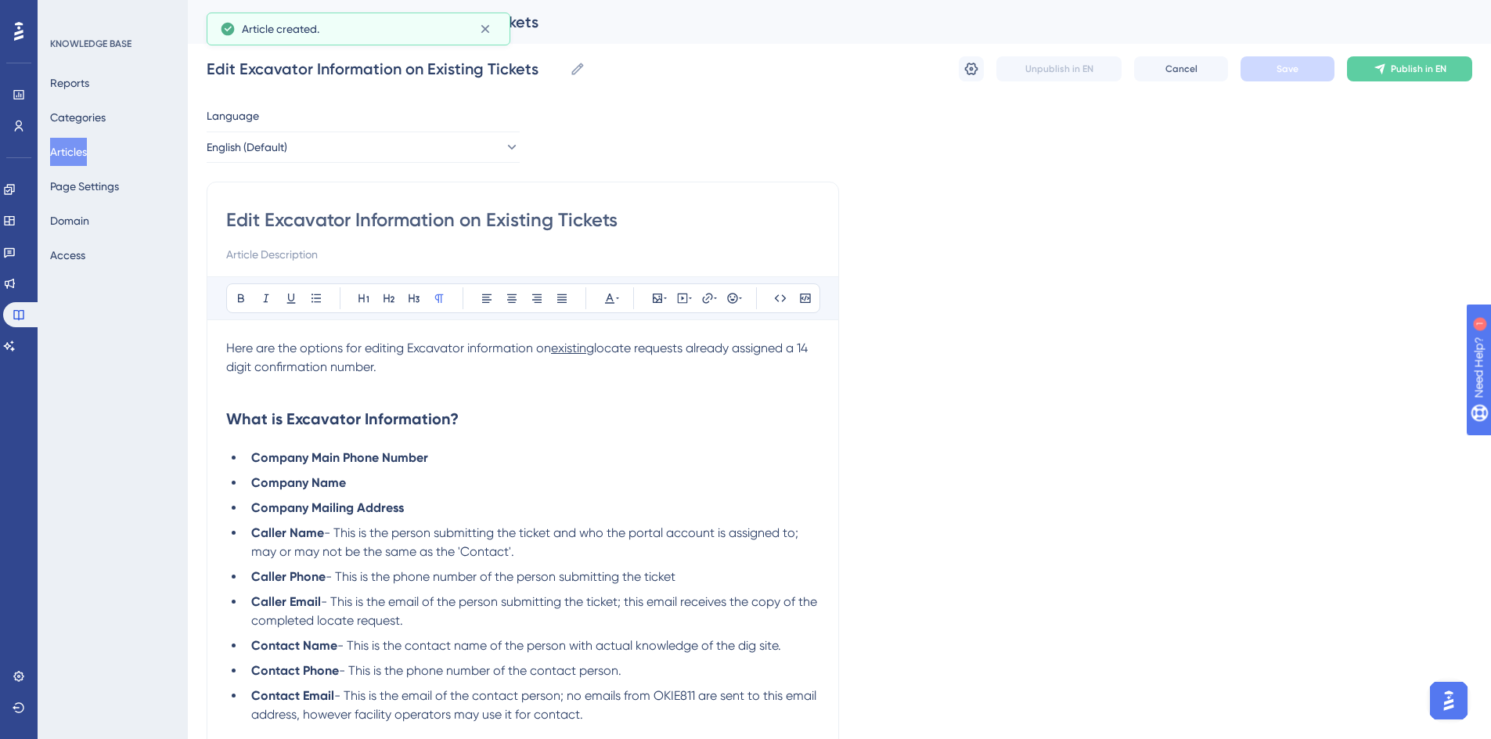
scroll to position [159, 0]
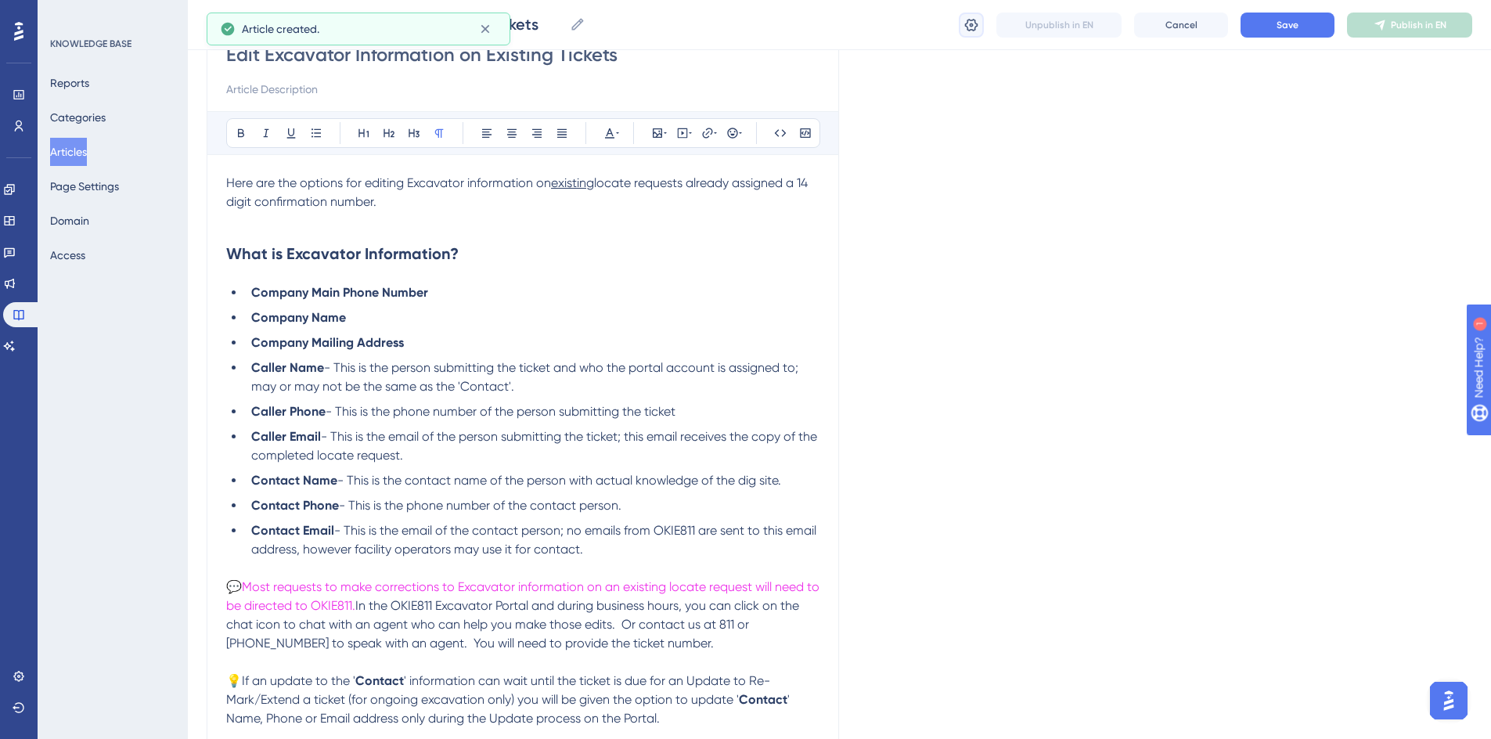
click at [965, 32] on icon at bounding box center [971, 25] width 16 height 16
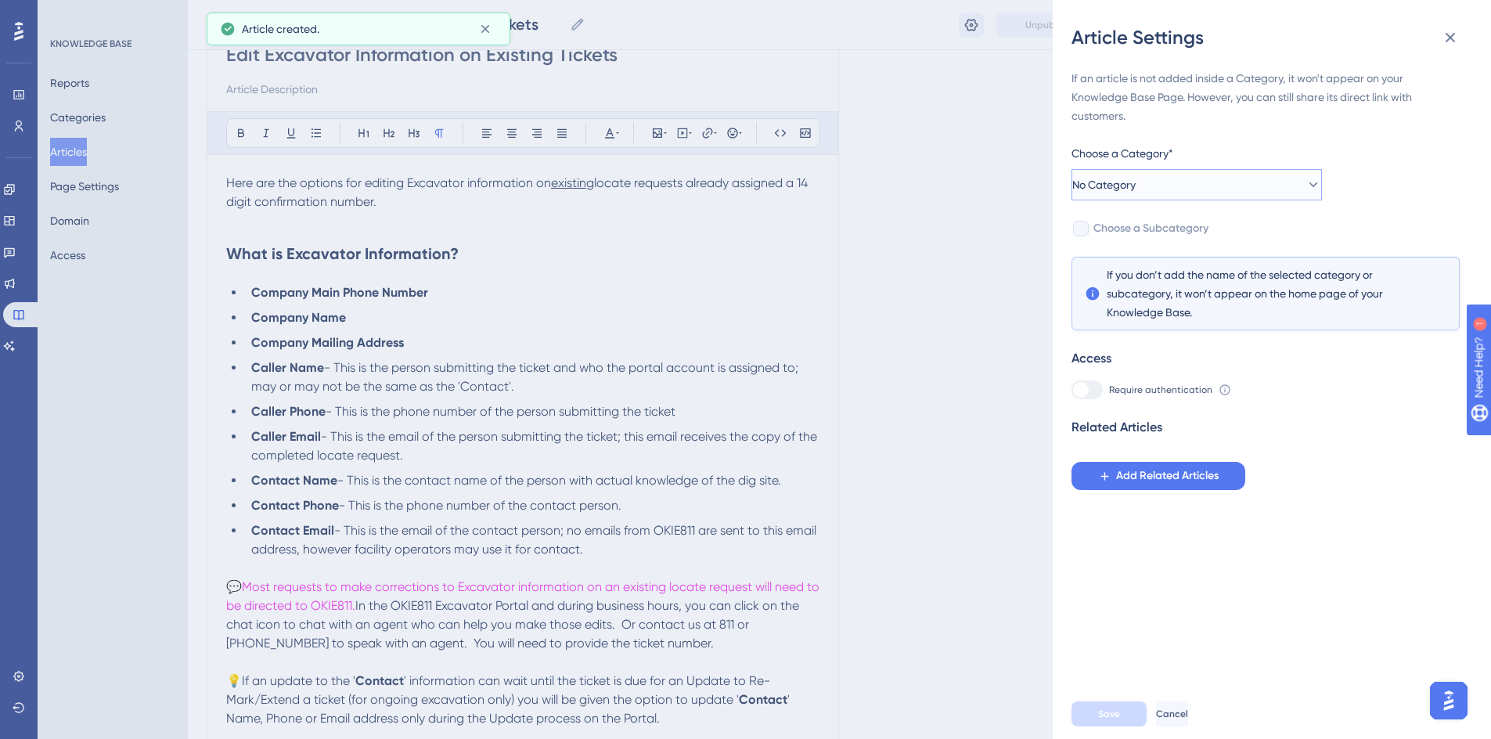
click at [1152, 177] on button "No Category" at bounding box center [1196, 184] width 250 height 31
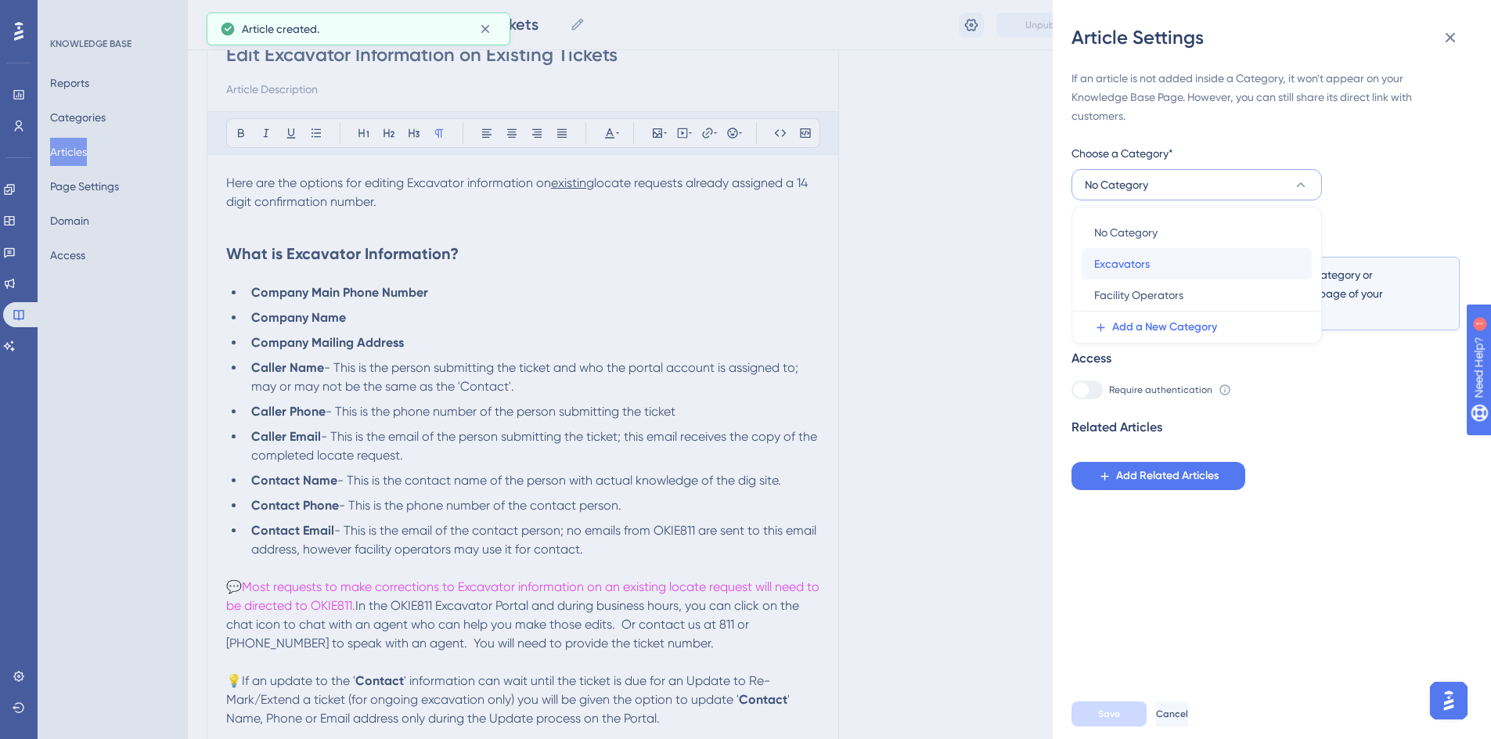
click at [1113, 258] on span "Excavators" at bounding box center [1122, 263] width 56 height 19
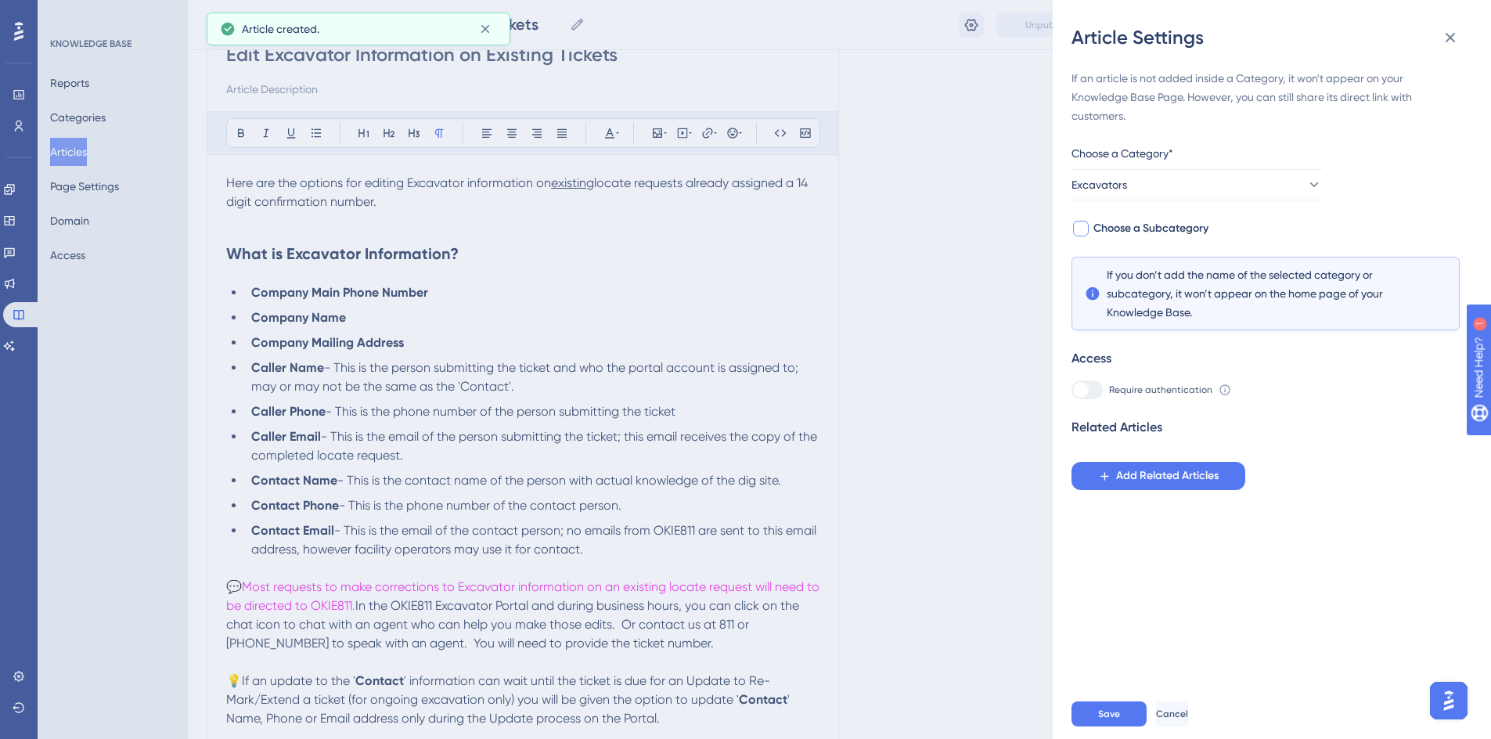
click at [1131, 226] on span "Choose a Subcategory" at bounding box center [1150, 228] width 115 height 19
checkbox input "true"
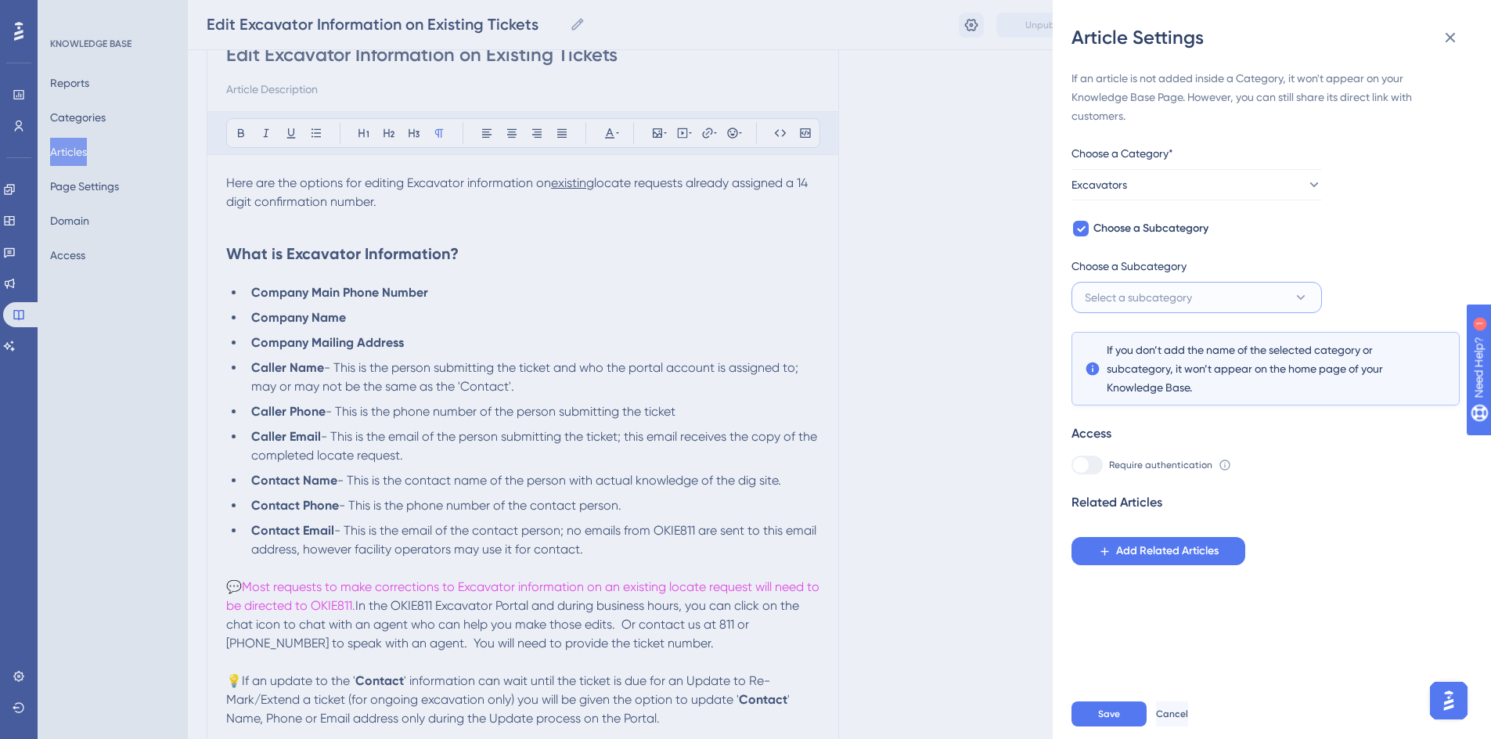
click at [1164, 309] on button "Select a subcategory" at bounding box center [1196, 297] width 250 height 31
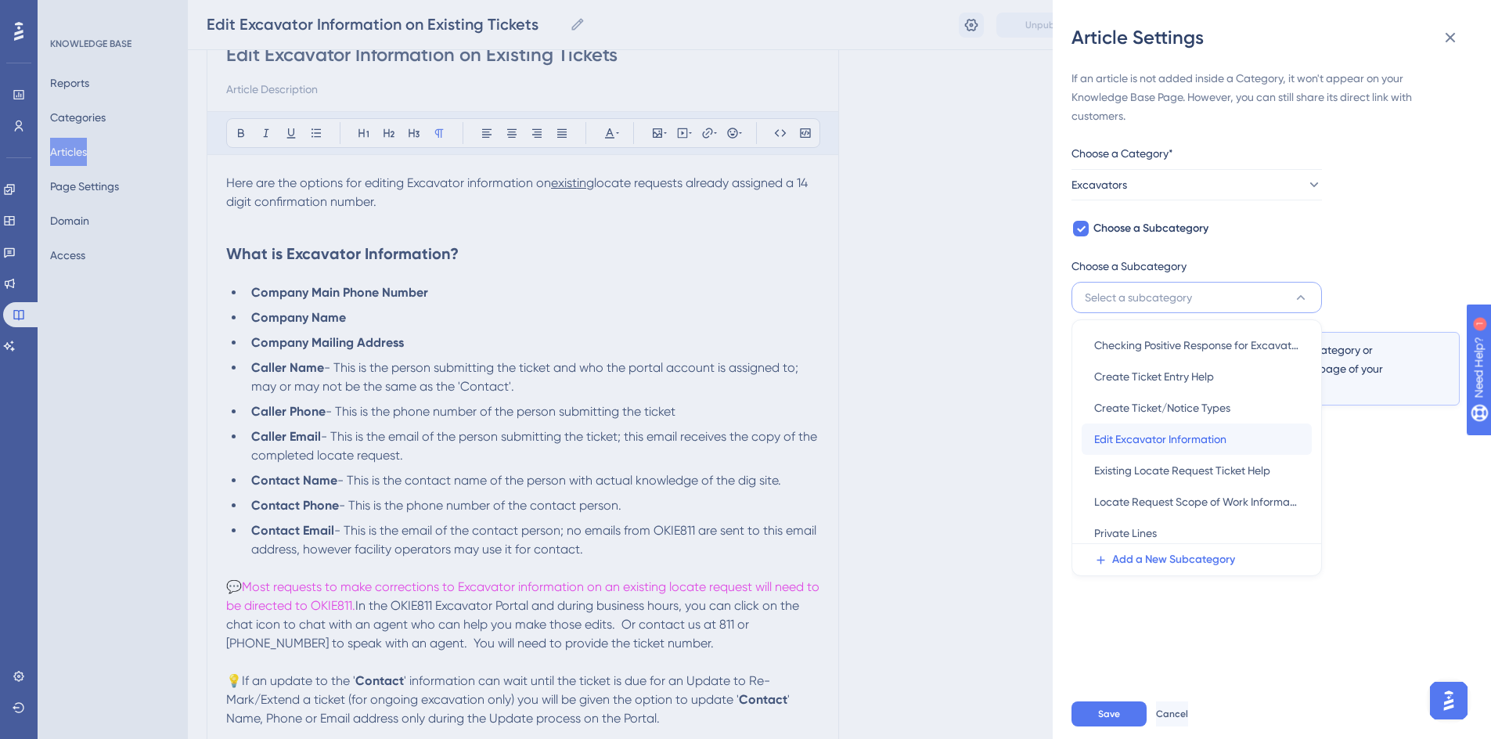
click at [1120, 444] on span "Edit Excavator Information" at bounding box center [1160, 439] width 132 height 19
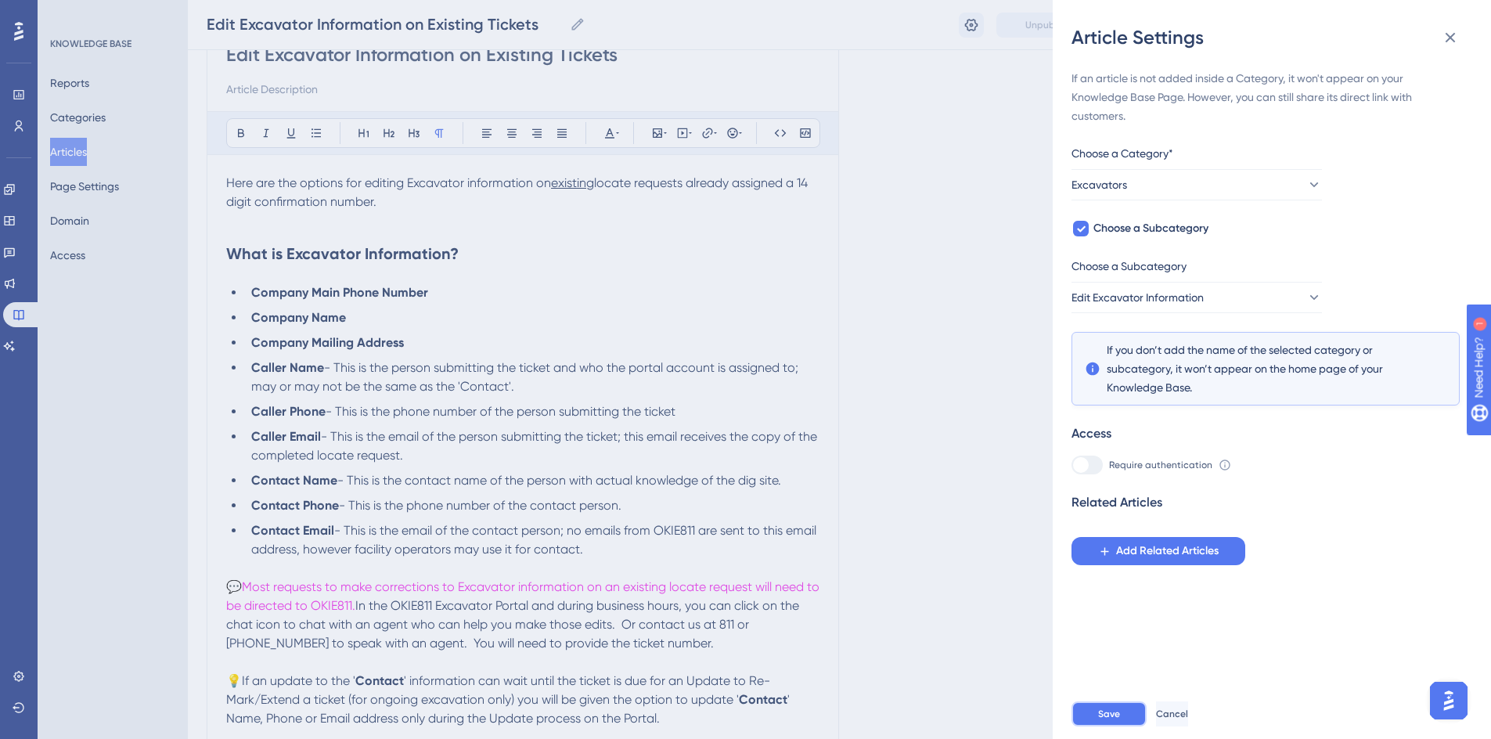
click at [1109, 720] on span "Save" at bounding box center [1109, 713] width 22 height 13
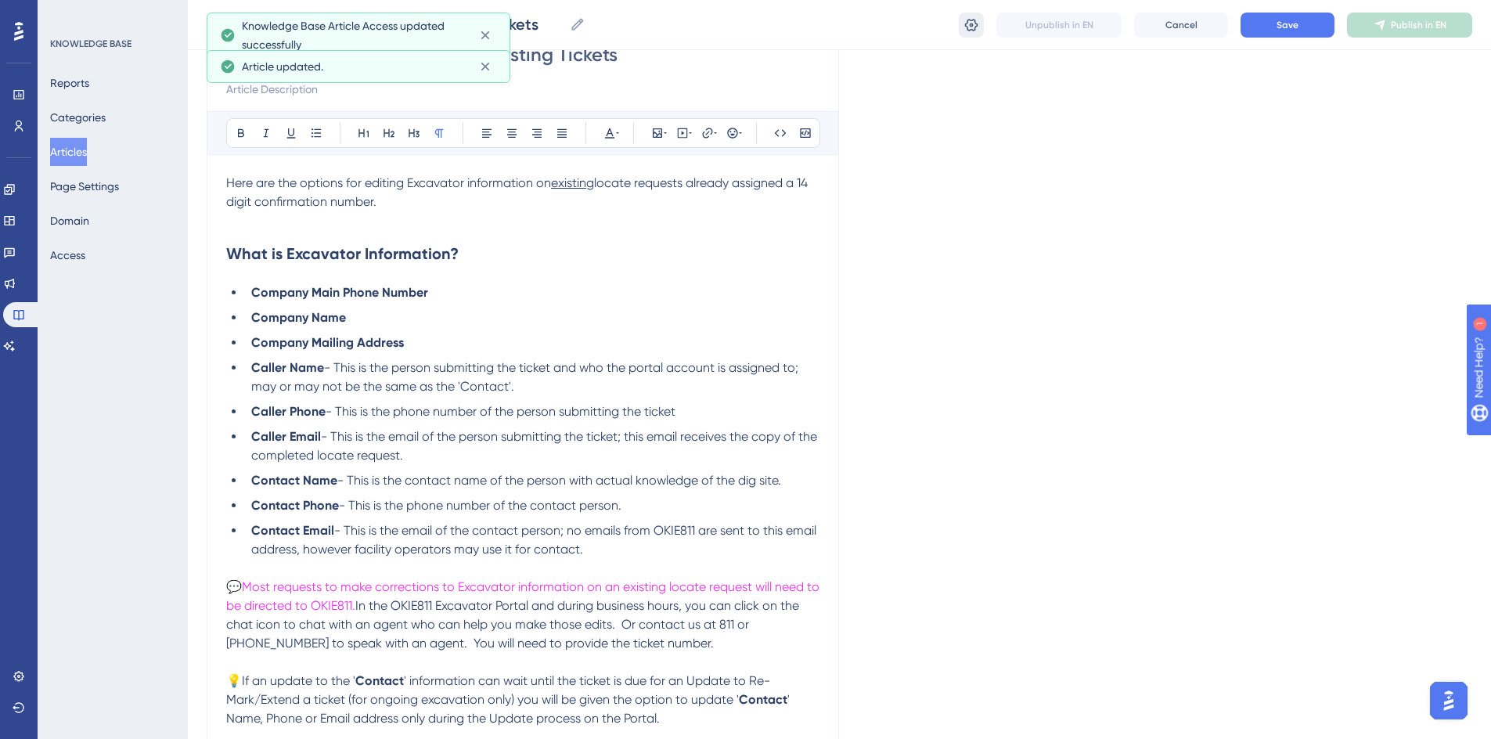
click at [975, 24] on icon at bounding box center [971, 25] width 16 height 16
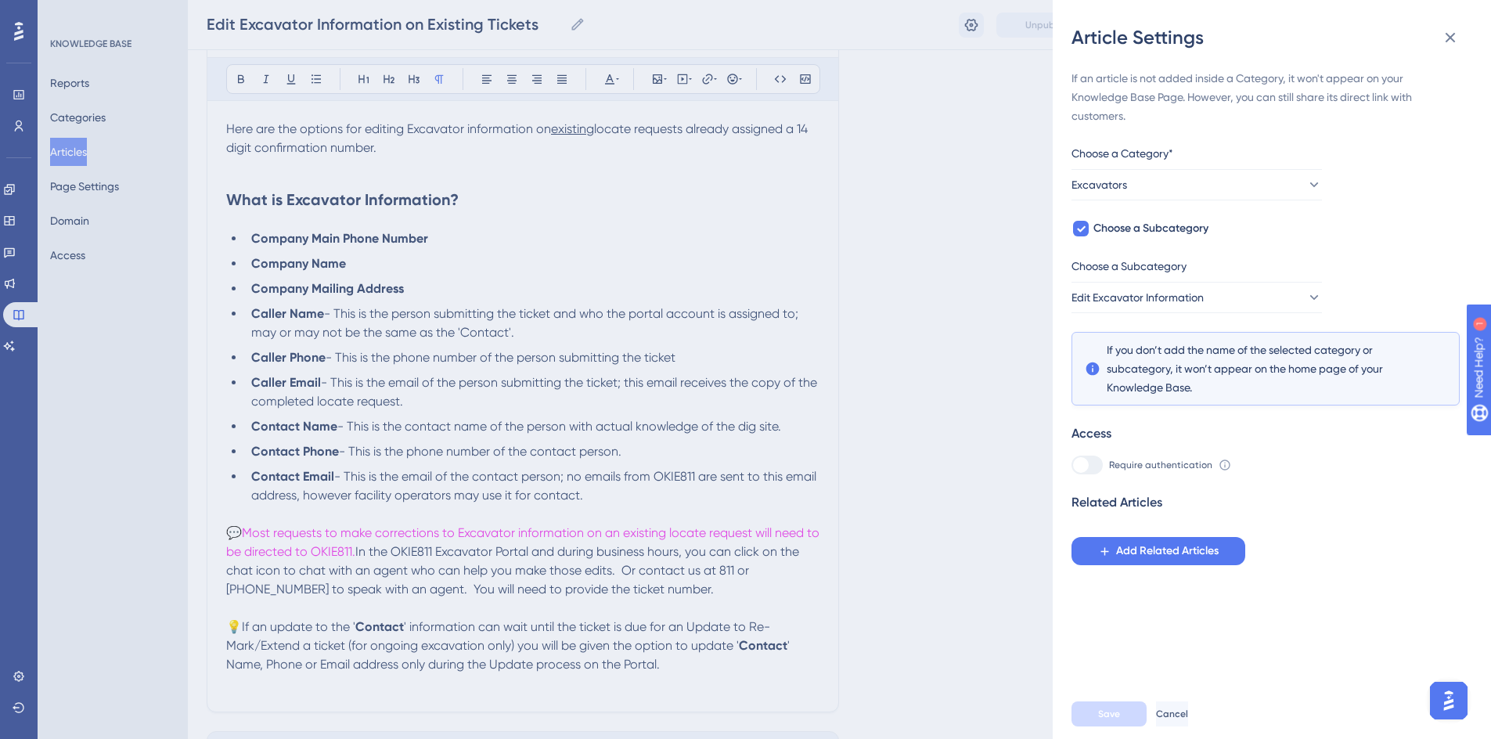
scroll to position [315, 0]
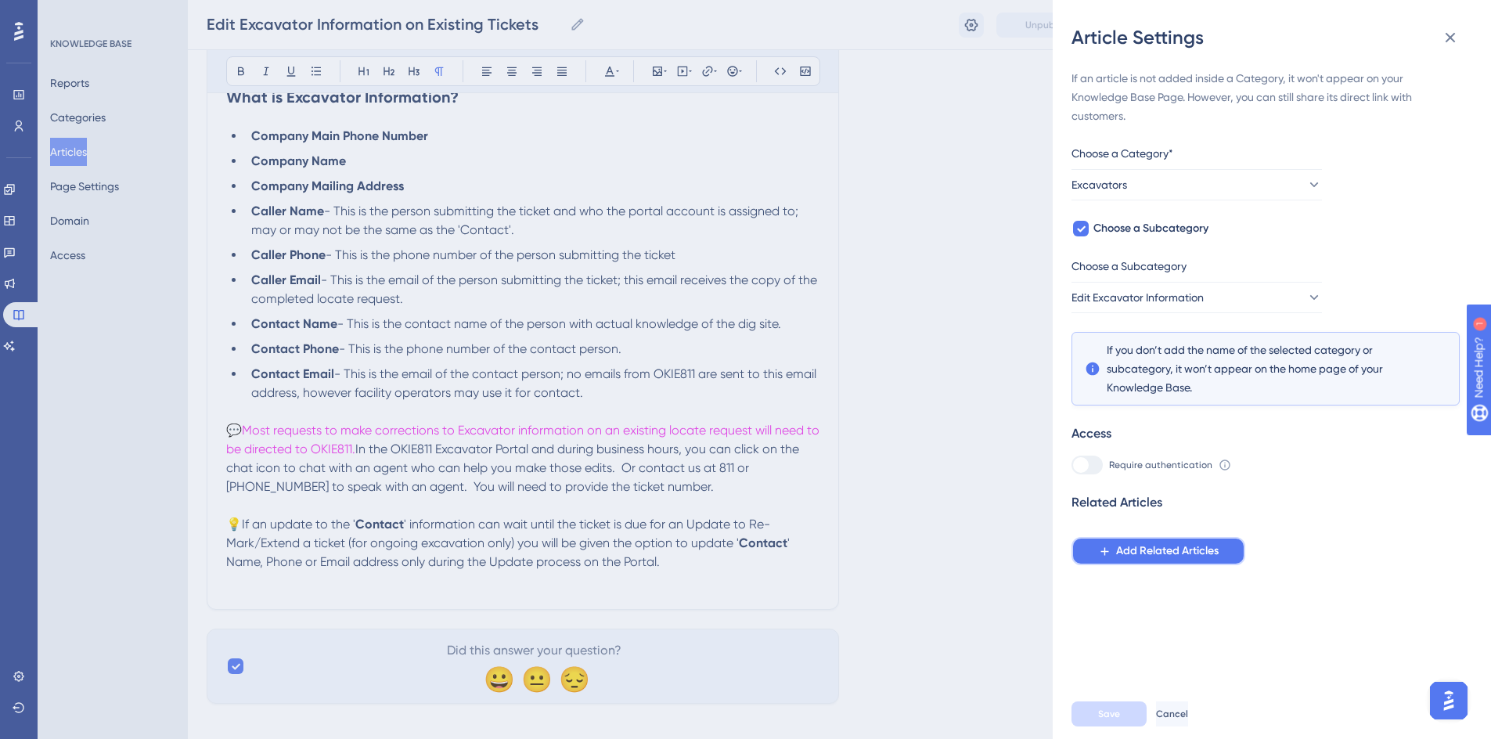
click at [1122, 552] on span "Add Related Articles" at bounding box center [1167, 550] width 102 height 19
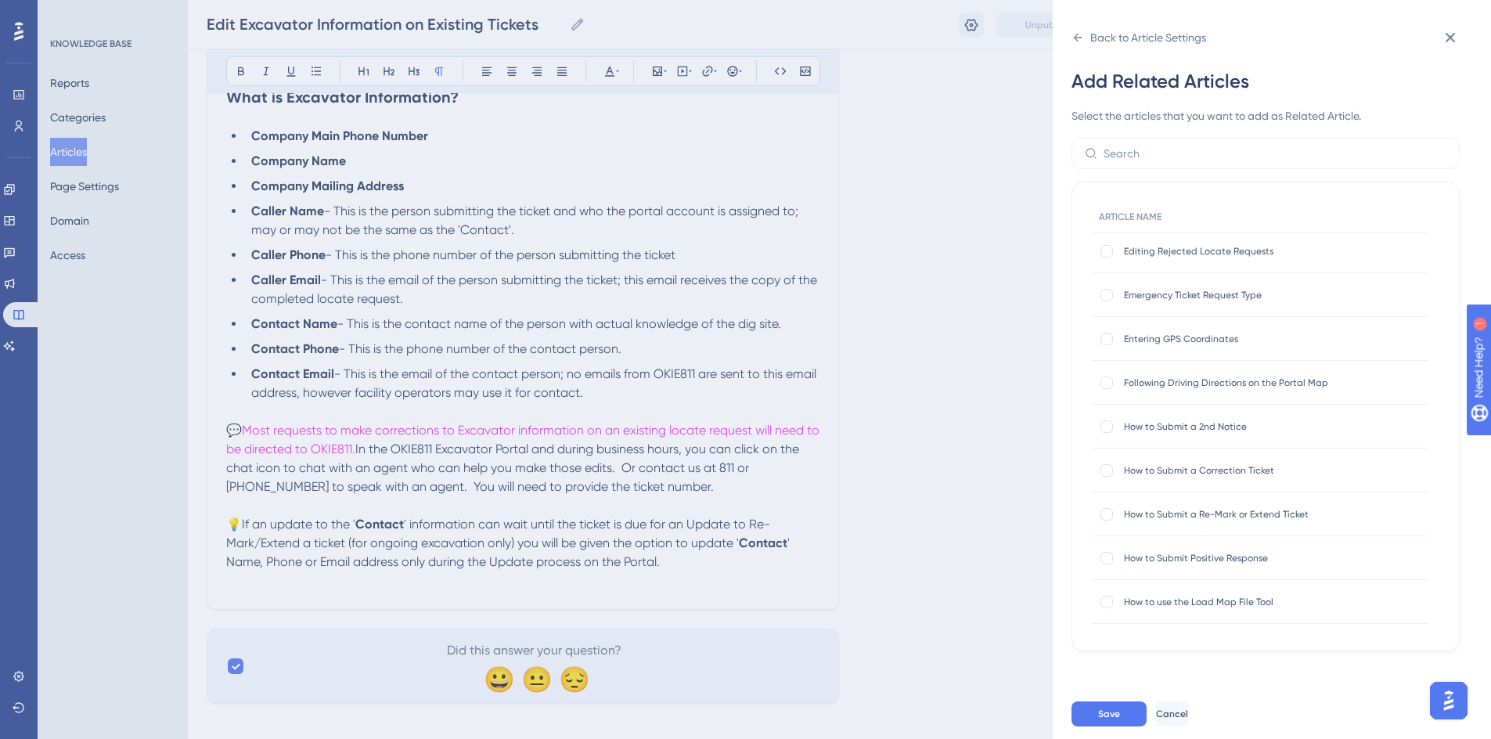
scroll to position [391, 0]
click at [1107, 482] on div at bounding box center [1106, 476] width 13 height 13
checkbox input "true"
click at [1091, 726] on button "Save" at bounding box center [1108, 713] width 75 height 25
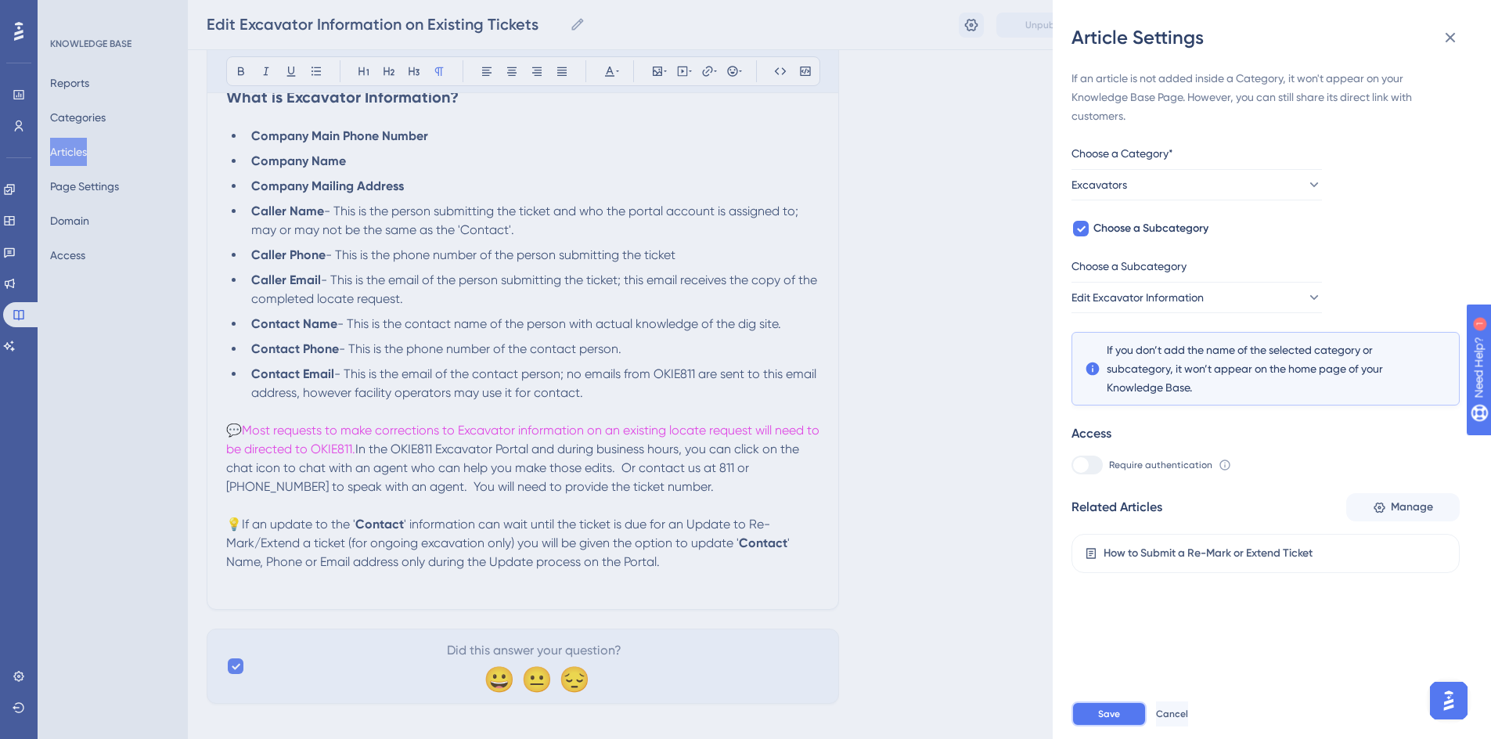
click at [1110, 719] on span "Save" at bounding box center [1109, 713] width 22 height 13
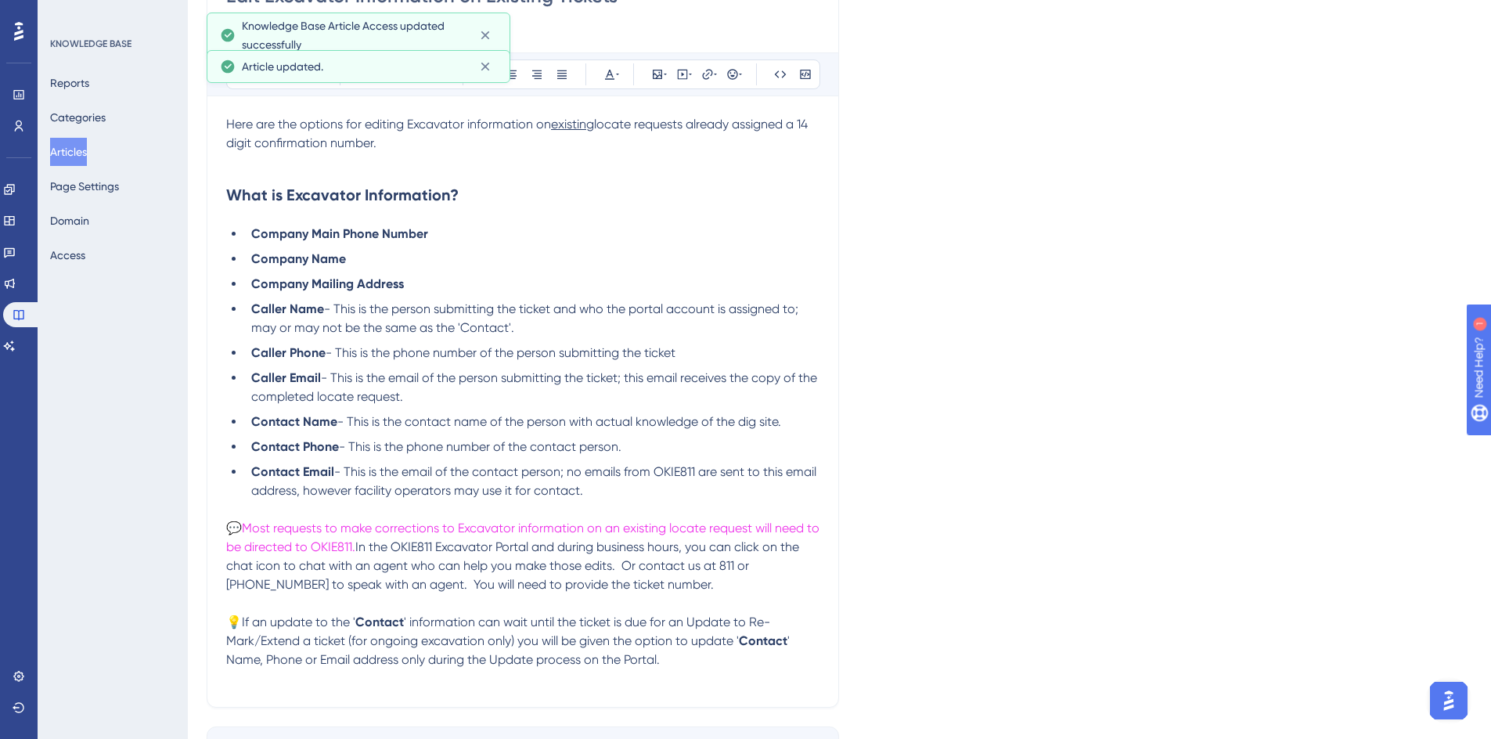
scroll to position [17, 0]
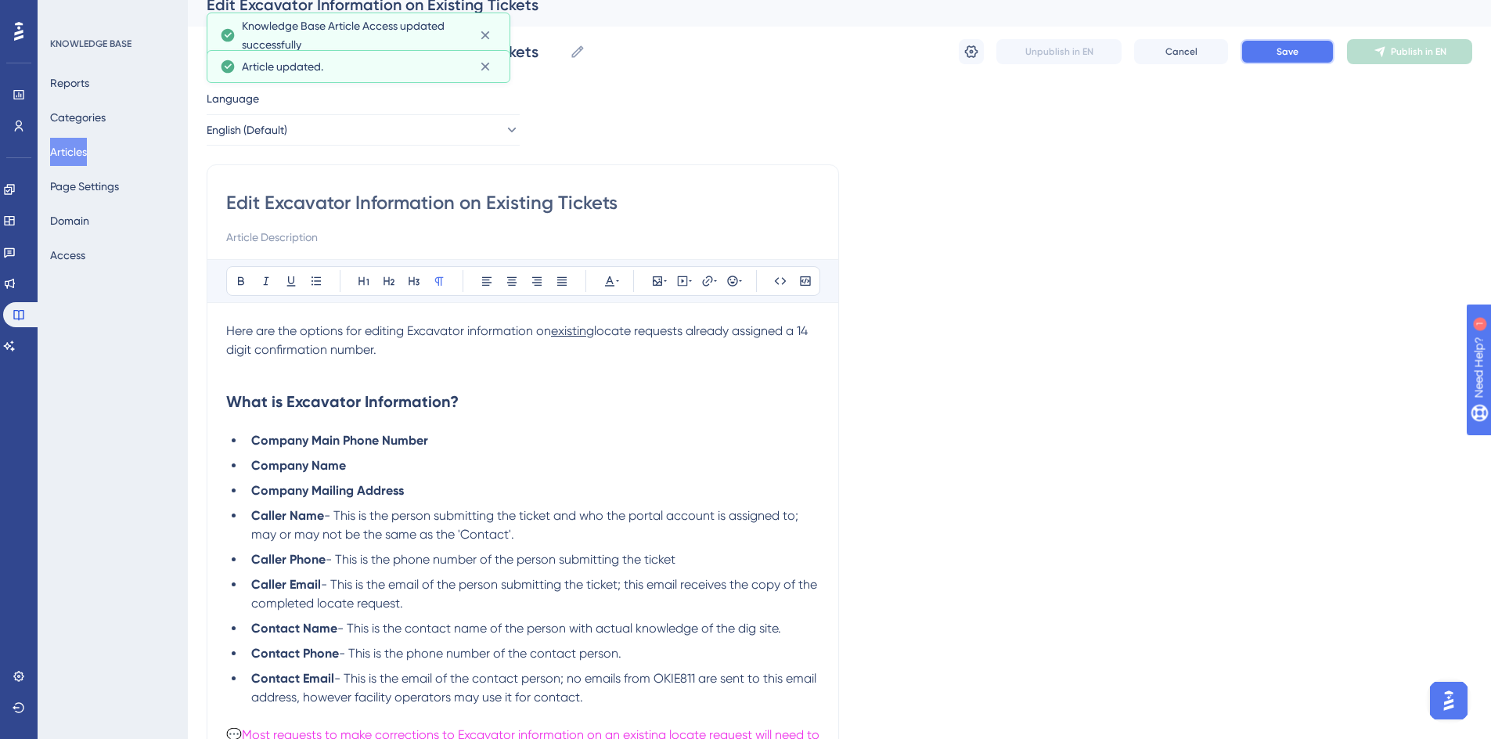
click at [1293, 56] on span "Save" at bounding box center [1287, 51] width 22 height 13
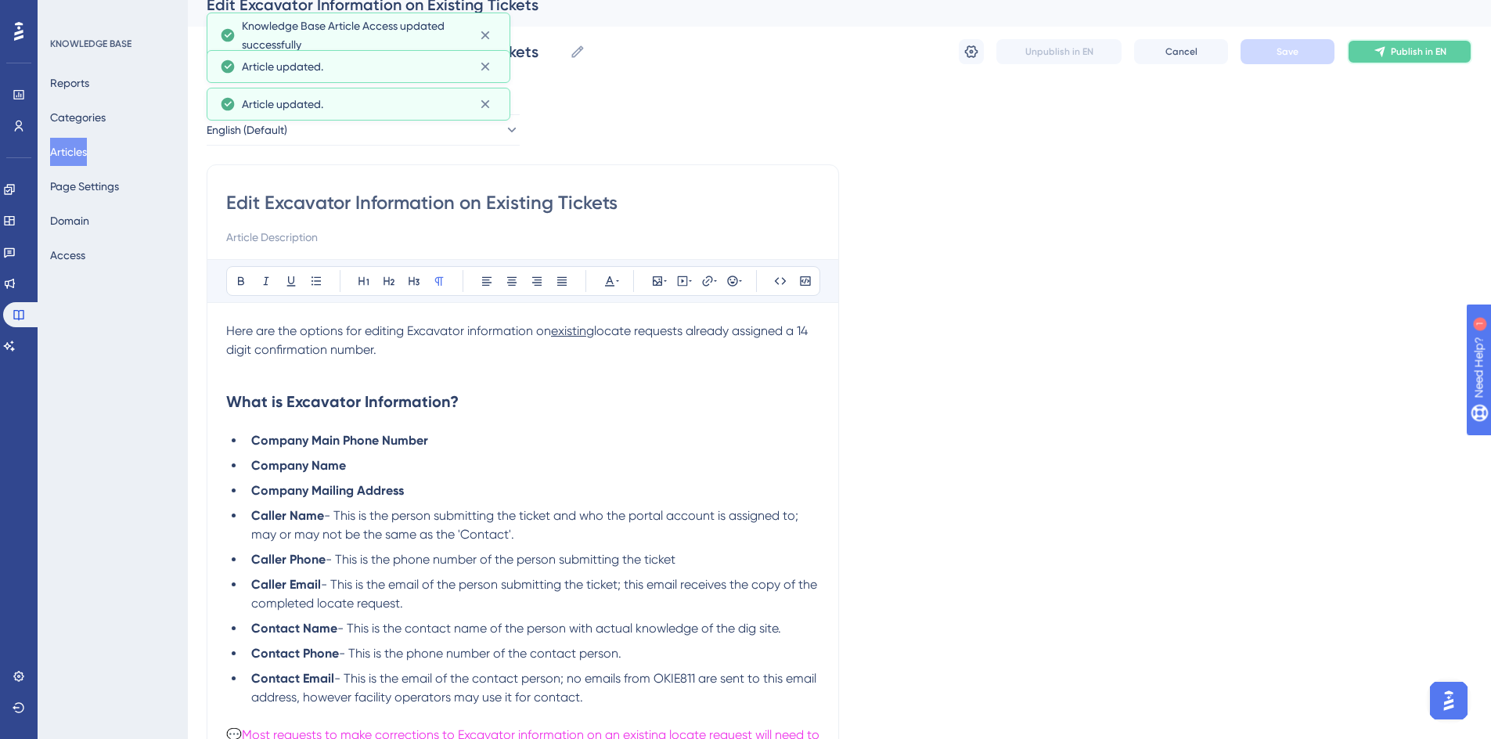
click at [1397, 53] on span "Publish in EN" at bounding box center [1418, 51] width 56 height 13
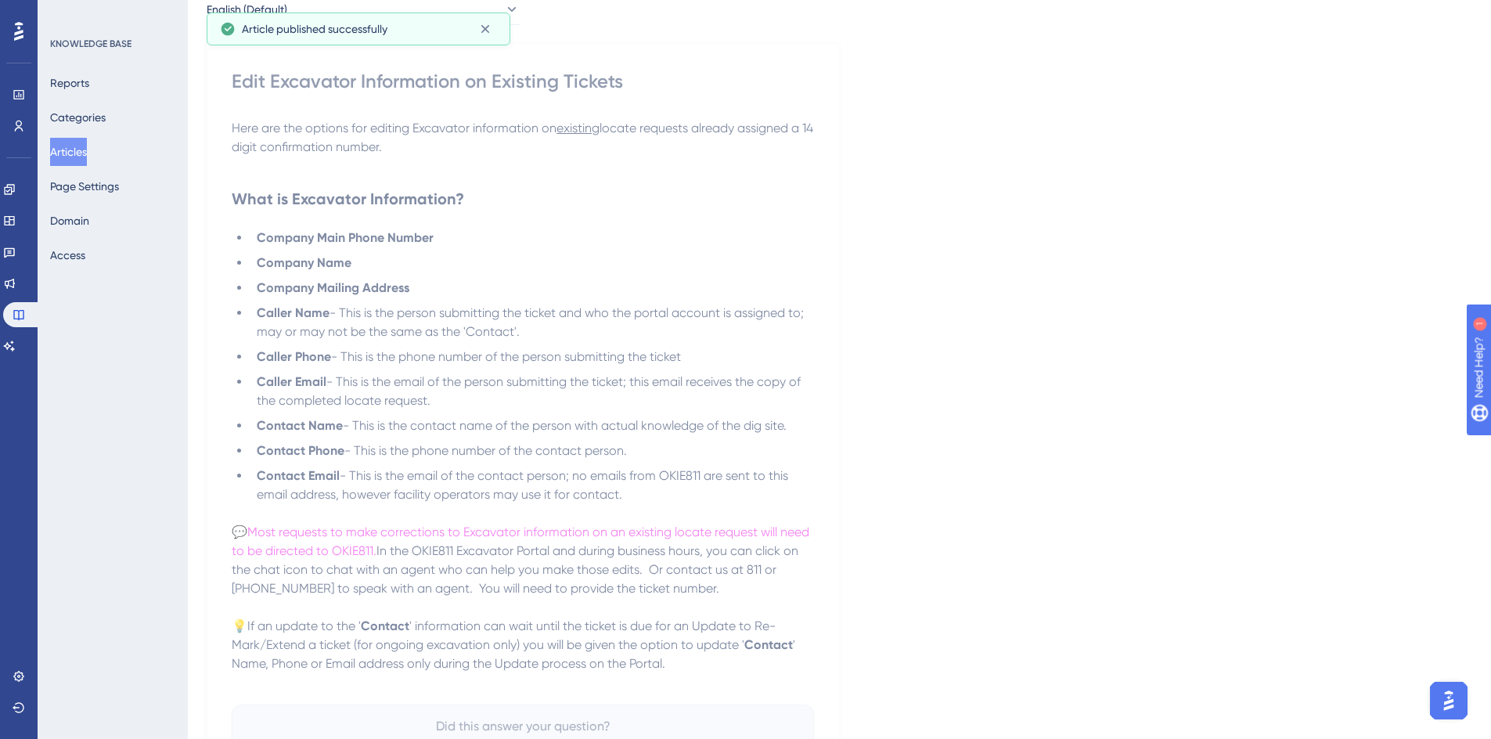
scroll to position [0, 0]
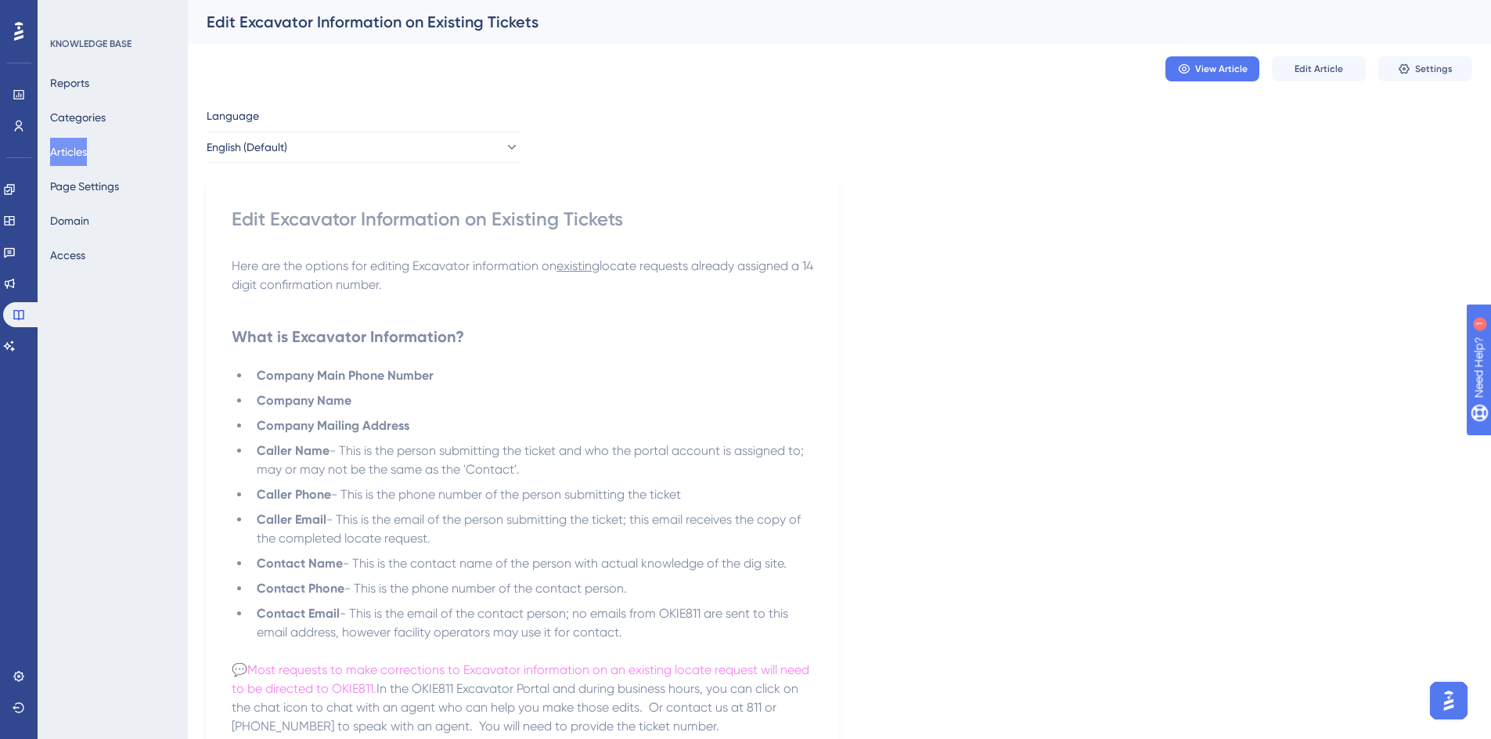
click at [70, 154] on button "Articles" at bounding box center [68, 152] width 37 height 28
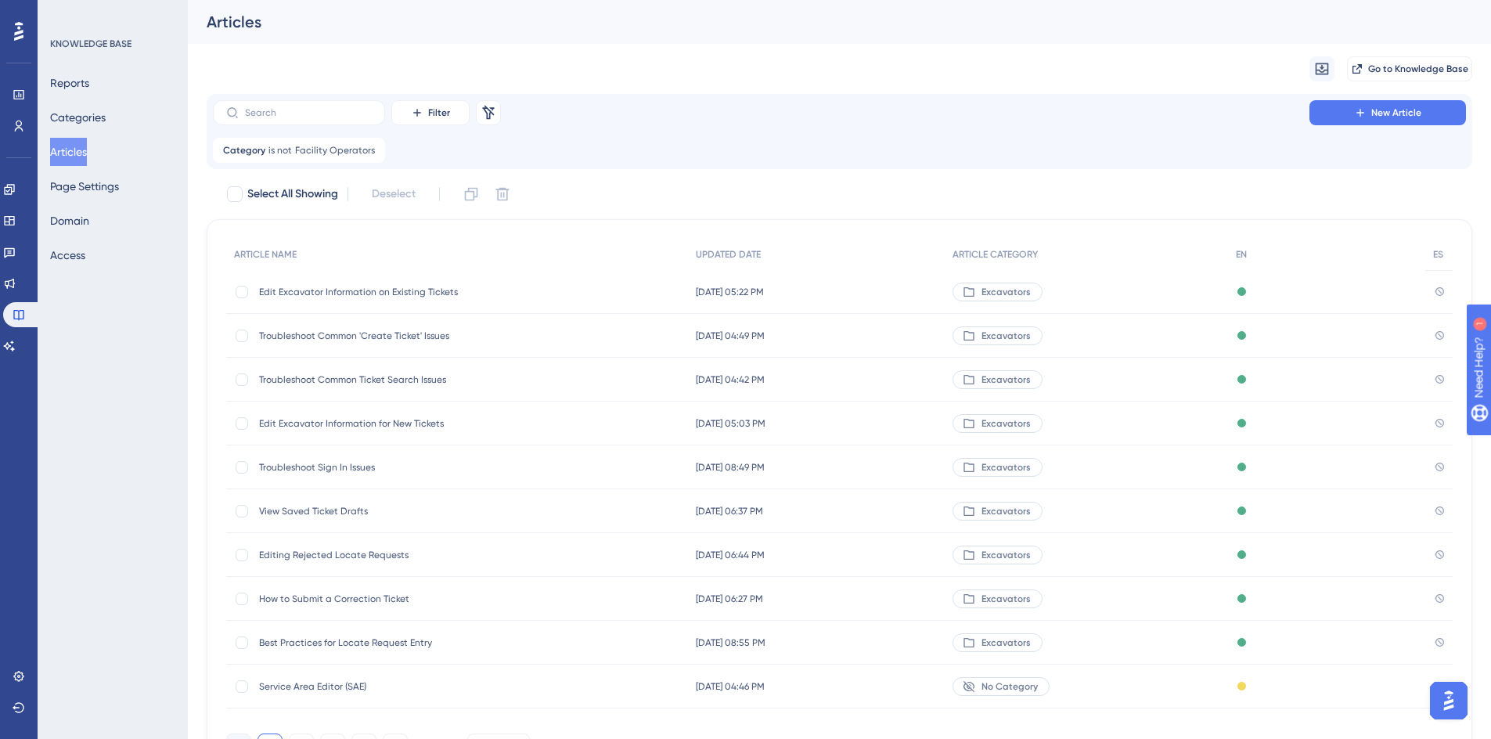
click at [306, 419] on span "Edit Excavator Information for New Tickets" at bounding box center [384, 423] width 250 height 13
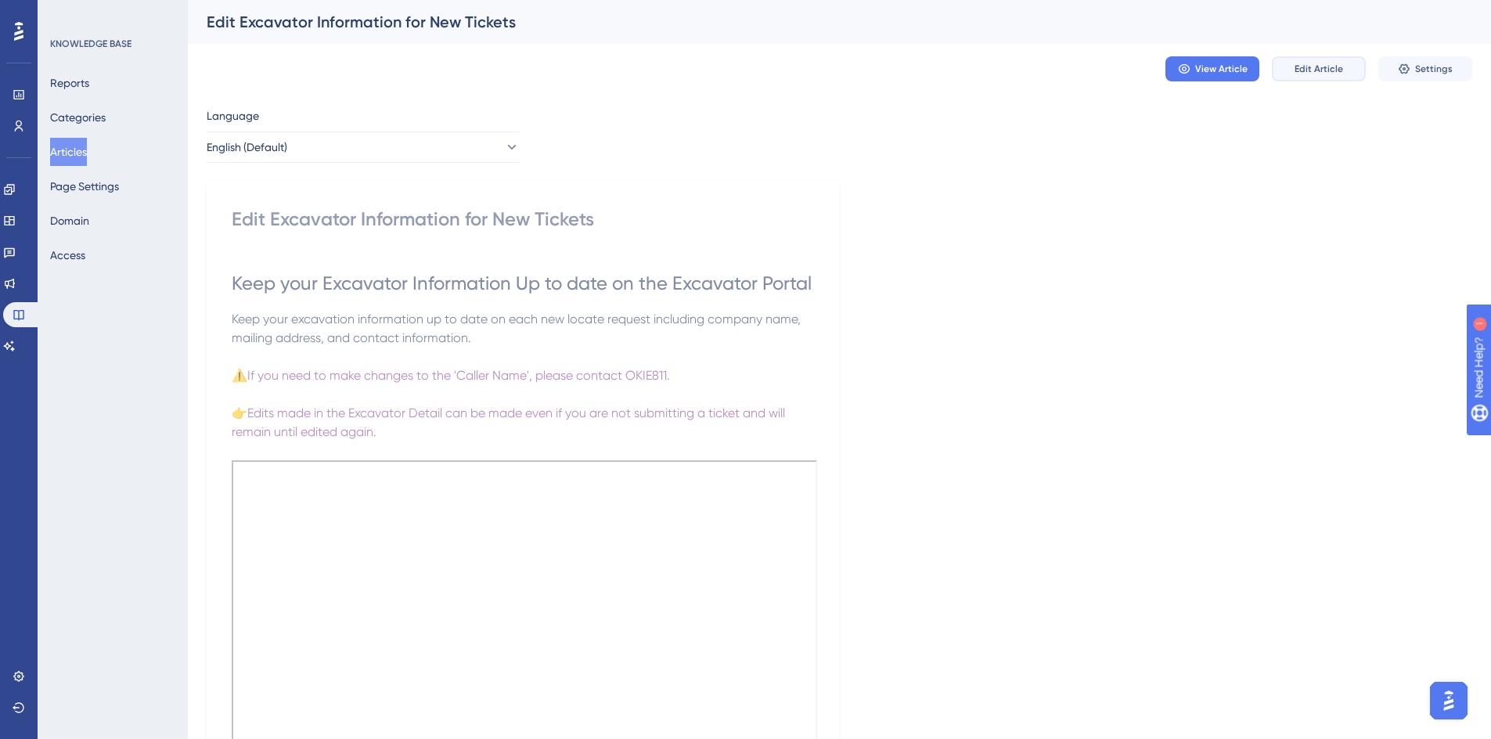
click at [1325, 63] on span "Edit Article" at bounding box center [1318, 69] width 49 height 13
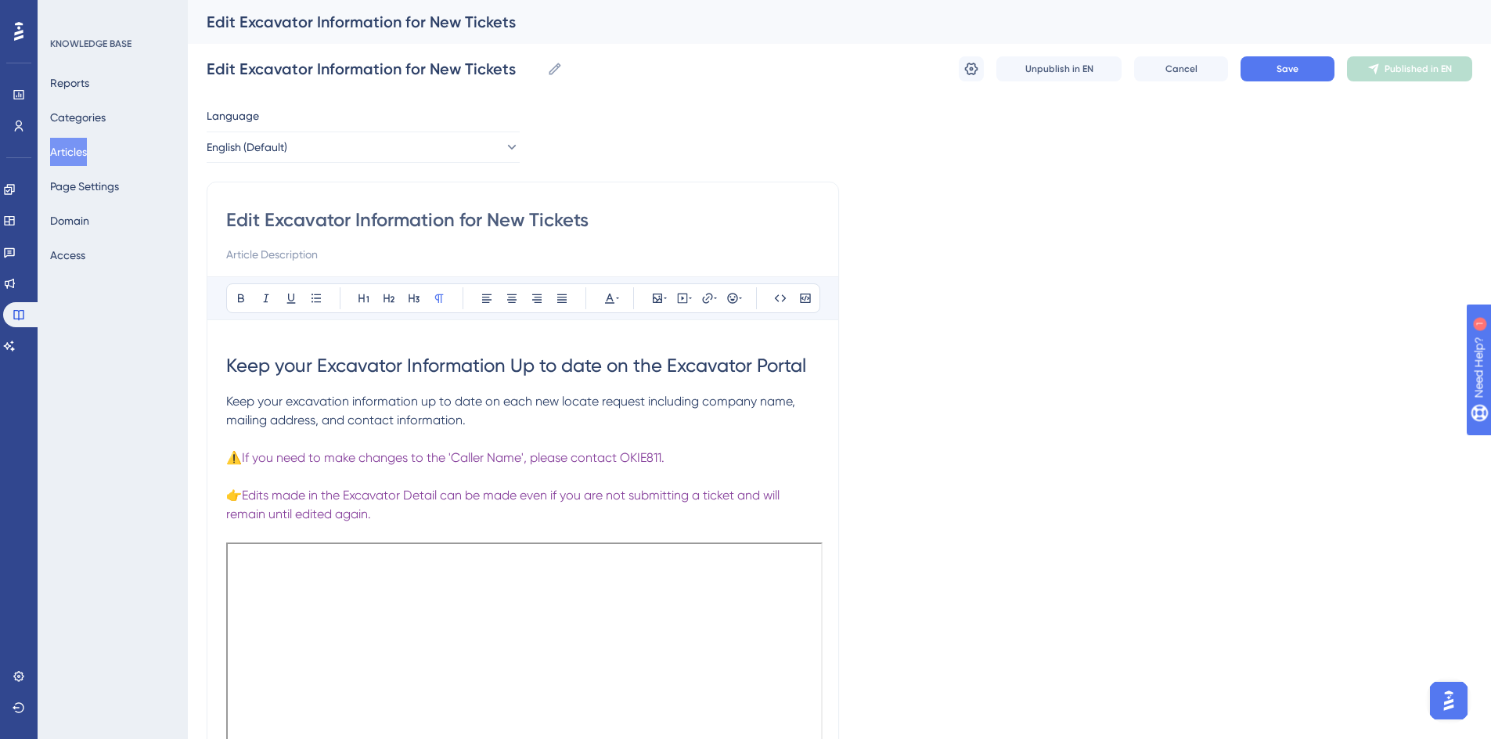
click at [485, 414] on p "Keep your excavation information up to date on each new locate request includin…" at bounding box center [522, 411] width 593 height 38
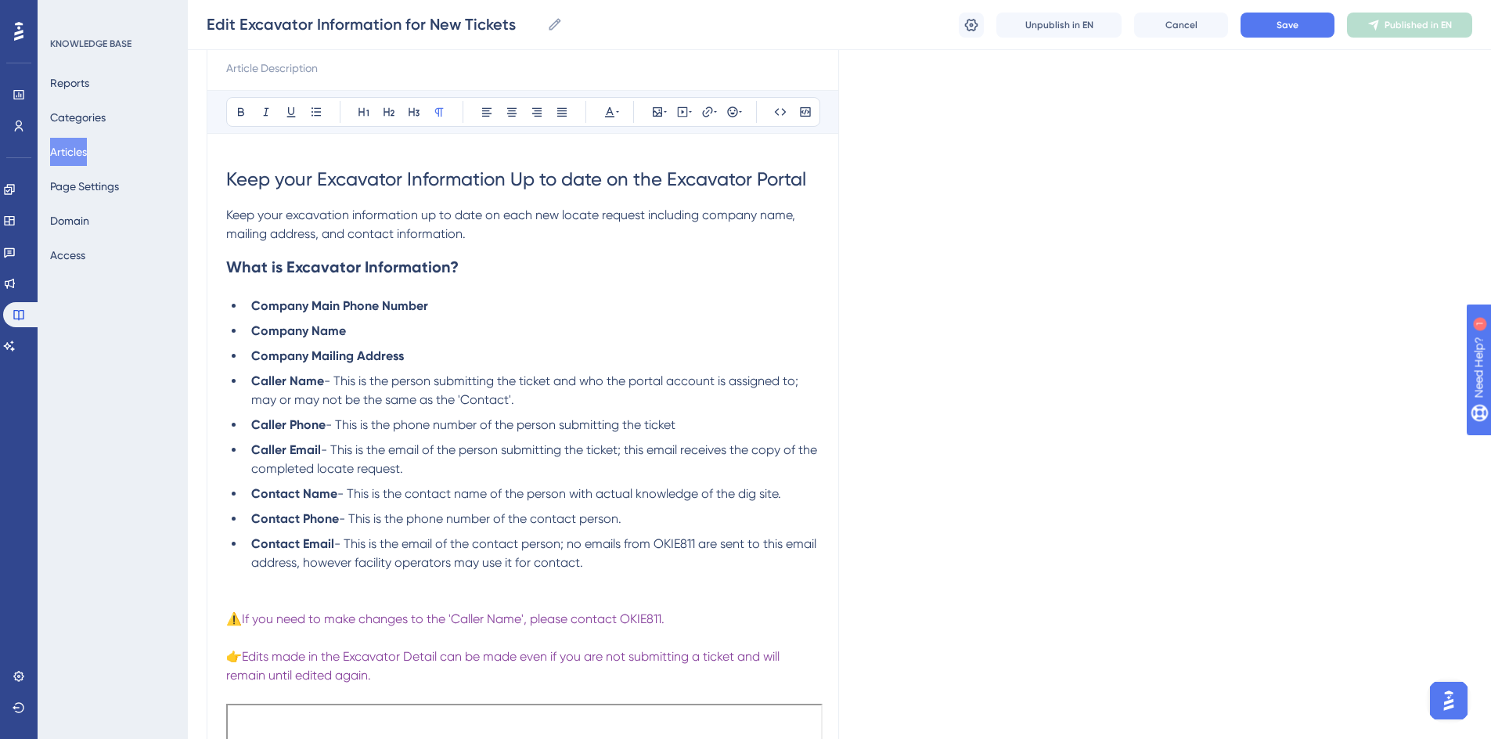
scroll to position [181, 0]
drag, startPoint x: 520, startPoint y: 423, endPoint x: 558, endPoint y: 422, distance: 37.6
click at [558, 422] on span "- This is the phone number of the person submitting the ticket" at bounding box center [500, 423] width 350 height 15
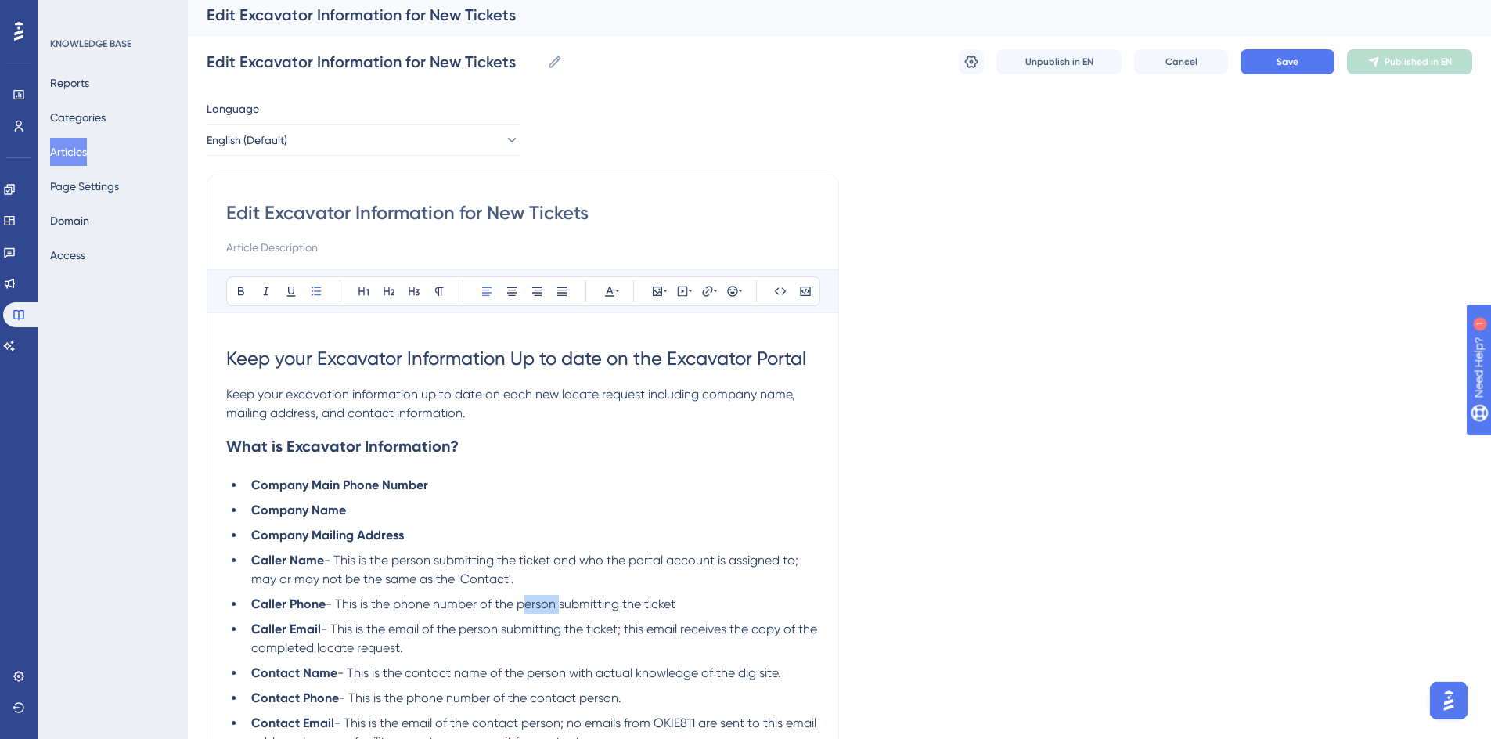
scroll to position [0, 0]
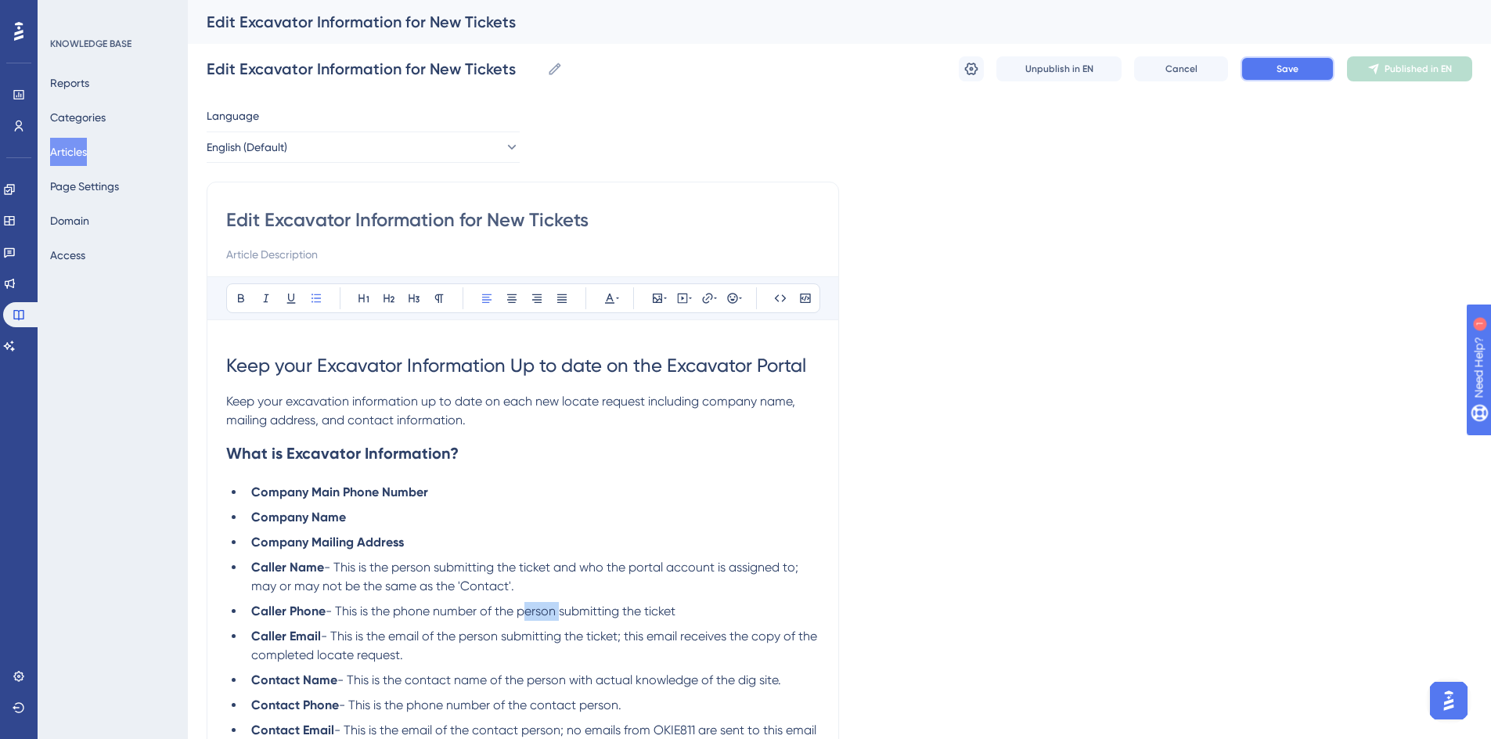
click at [1245, 66] on button "Save" at bounding box center [1287, 68] width 94 height 25
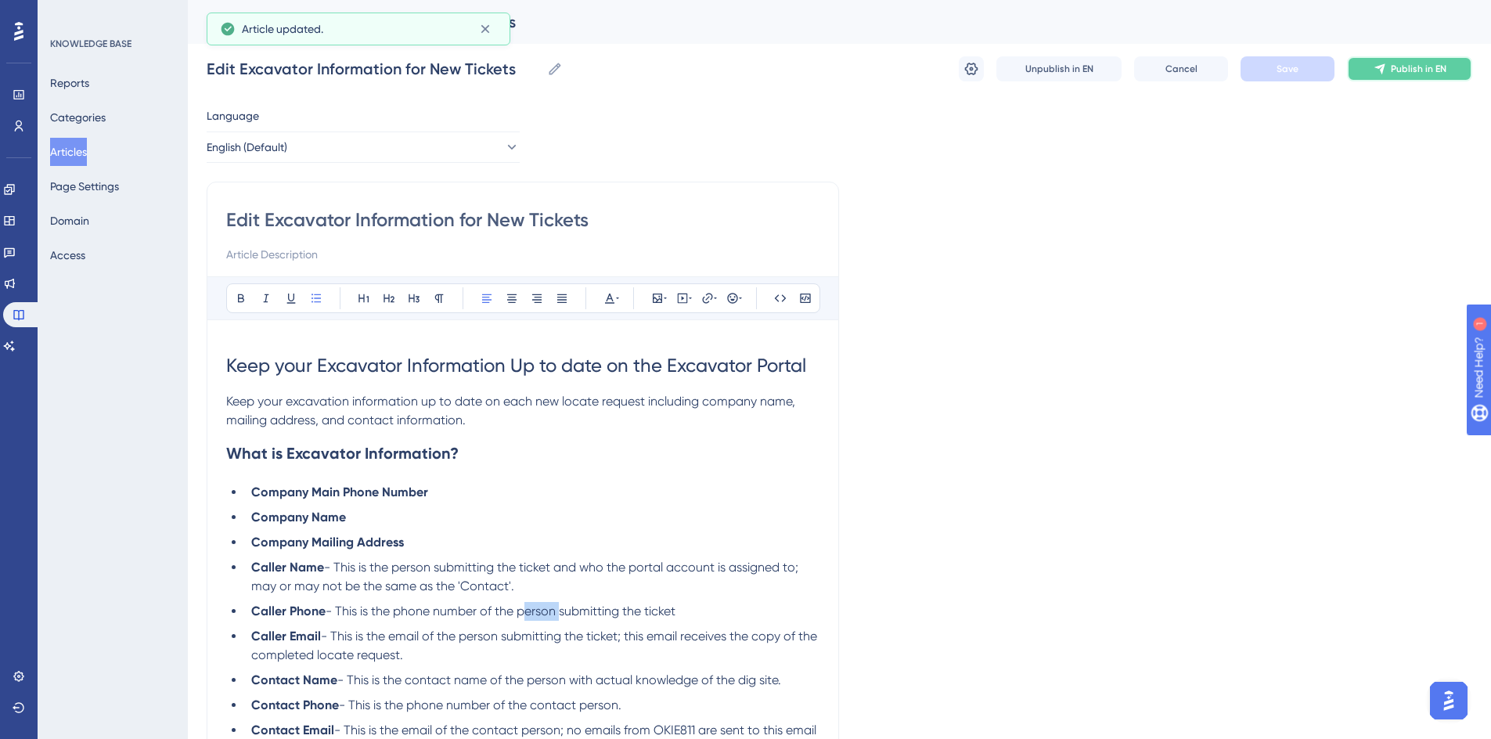
click at [1375, 61] on button "Publish in EN" at bounding box center [1409, 68] width 125 height 25
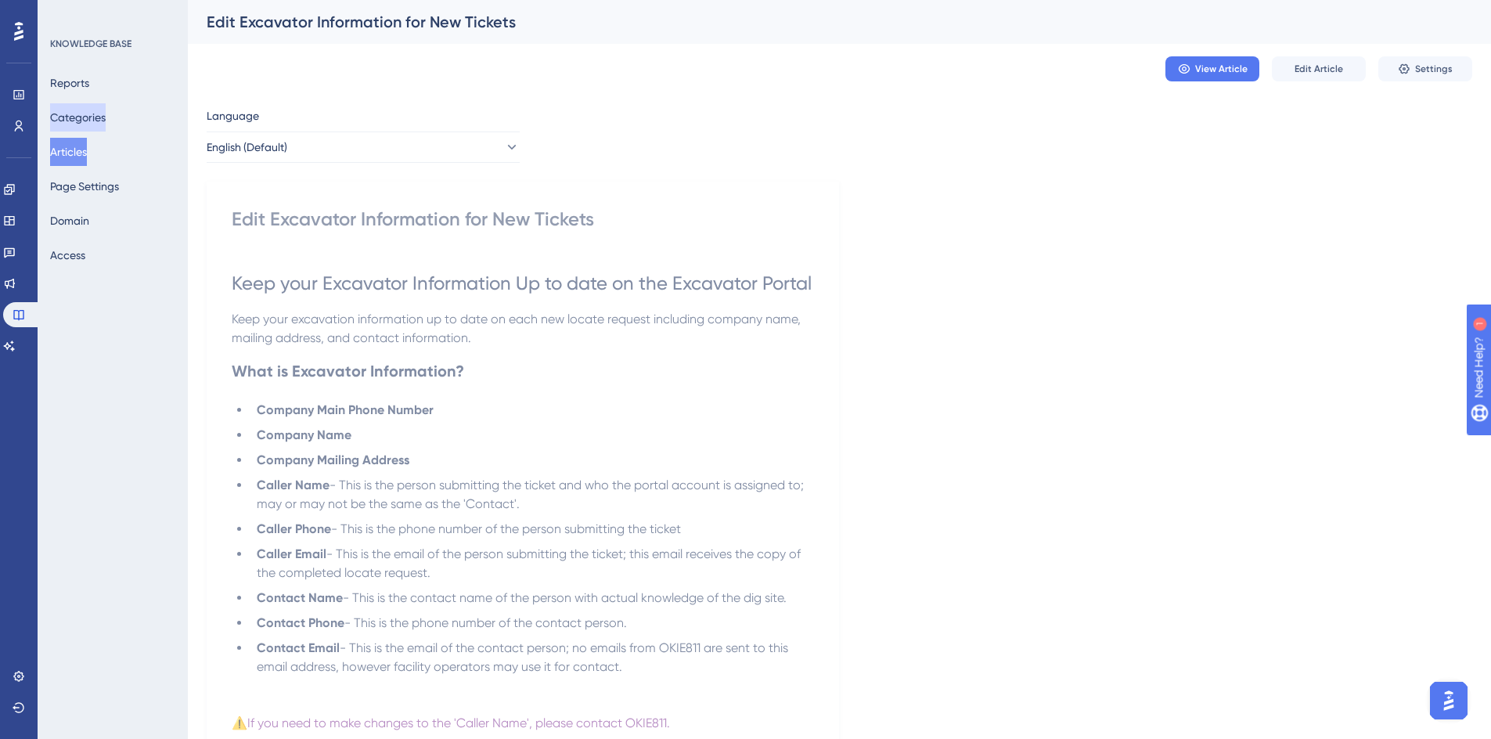
drag, startPoint x: 99, startPoint y: 118, endPoint x: 112, endPoint y: 120, distance: 12.7
click at [99, 119] on button "Categories" at bounding box center [78, 117] width 56 height 28
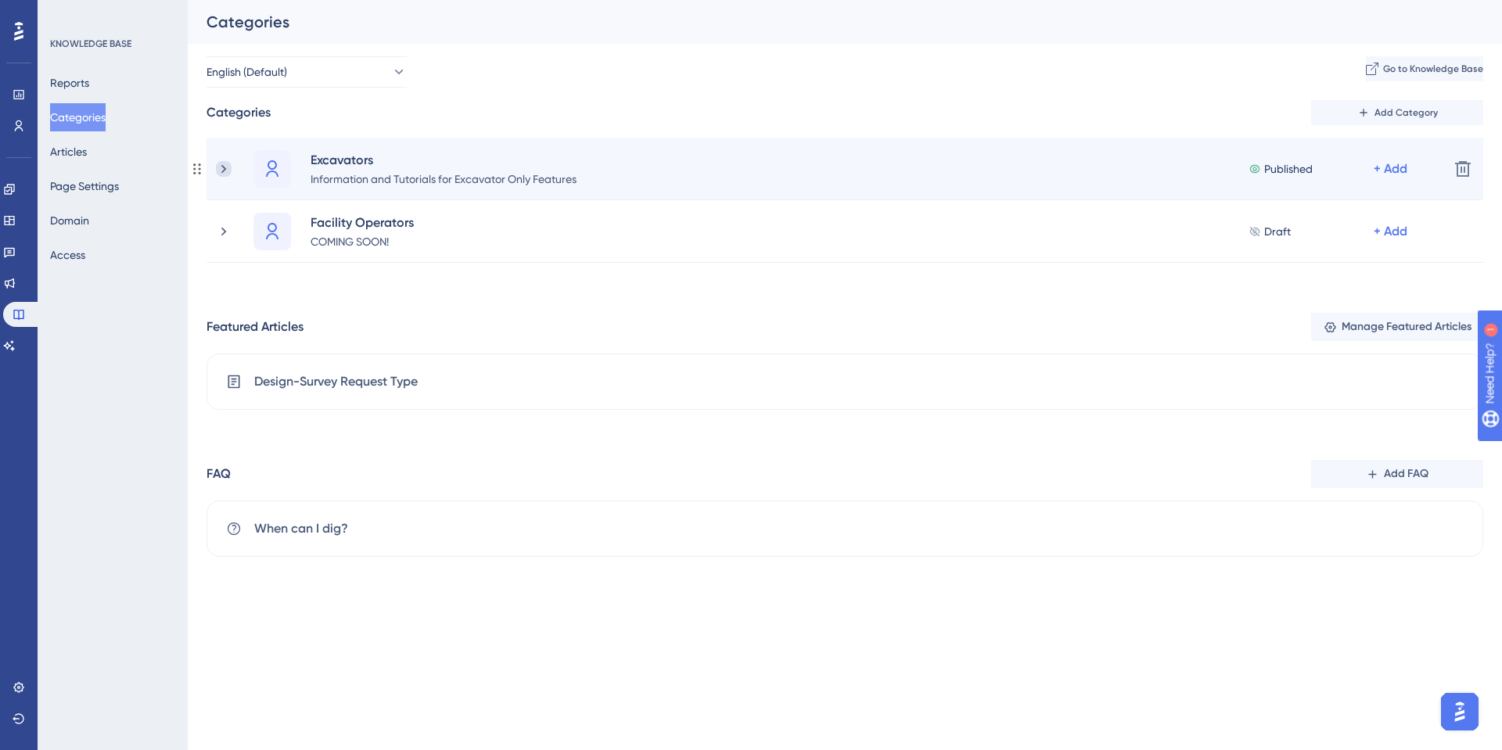
click at [218, 176] on icon at bounding box center [224, 169] width 16 height 16
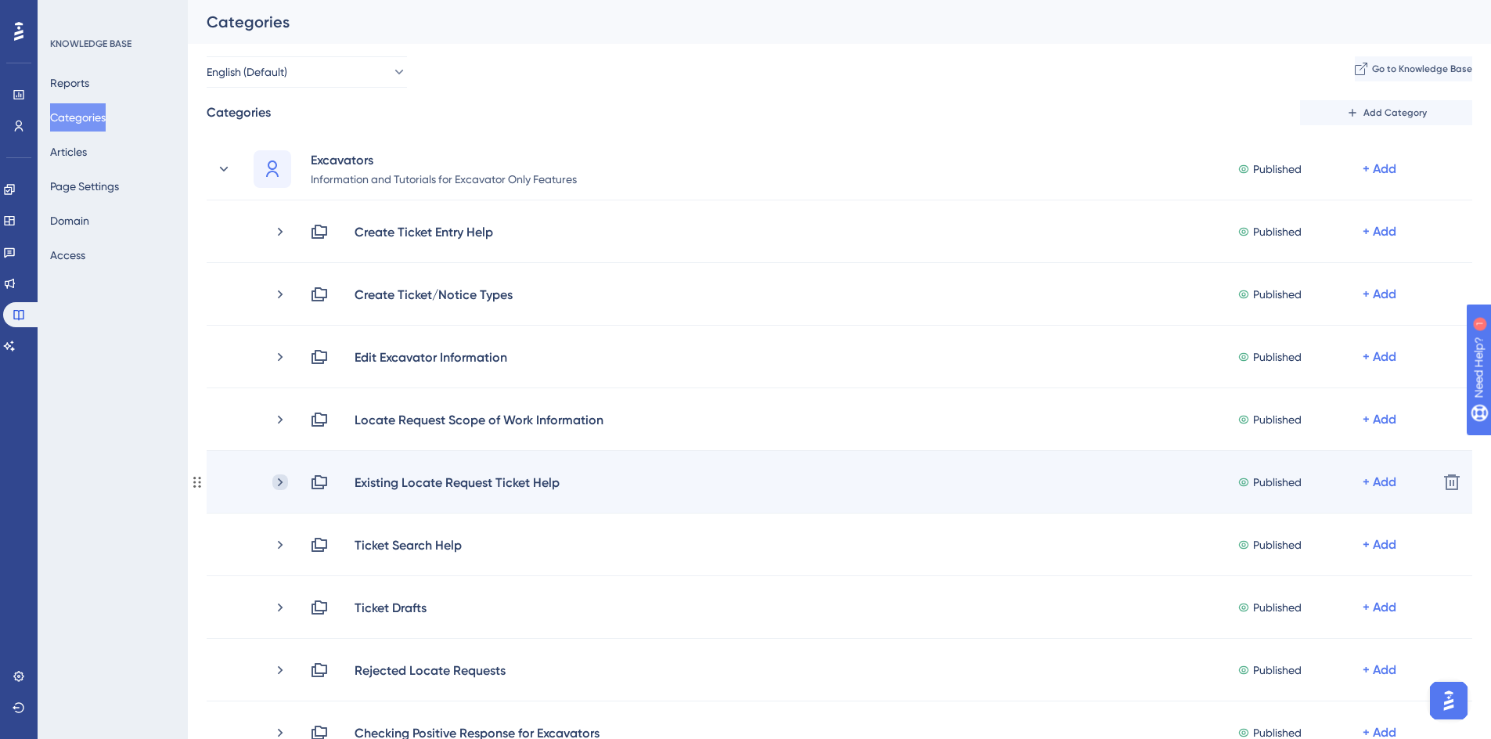
click at [275, 480] on icon at bounding box center [280, 482] width 16 height 16
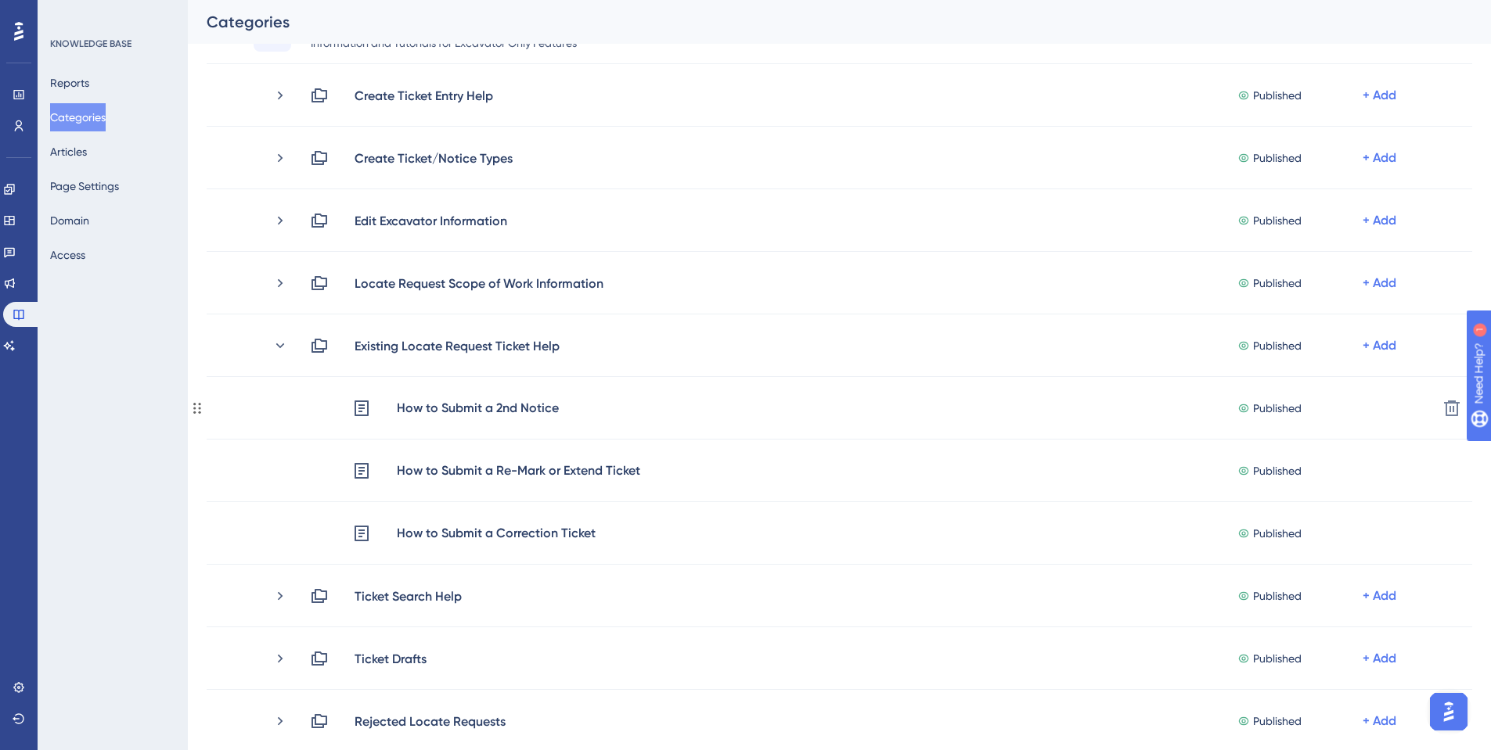
scroll to position [156, 0]
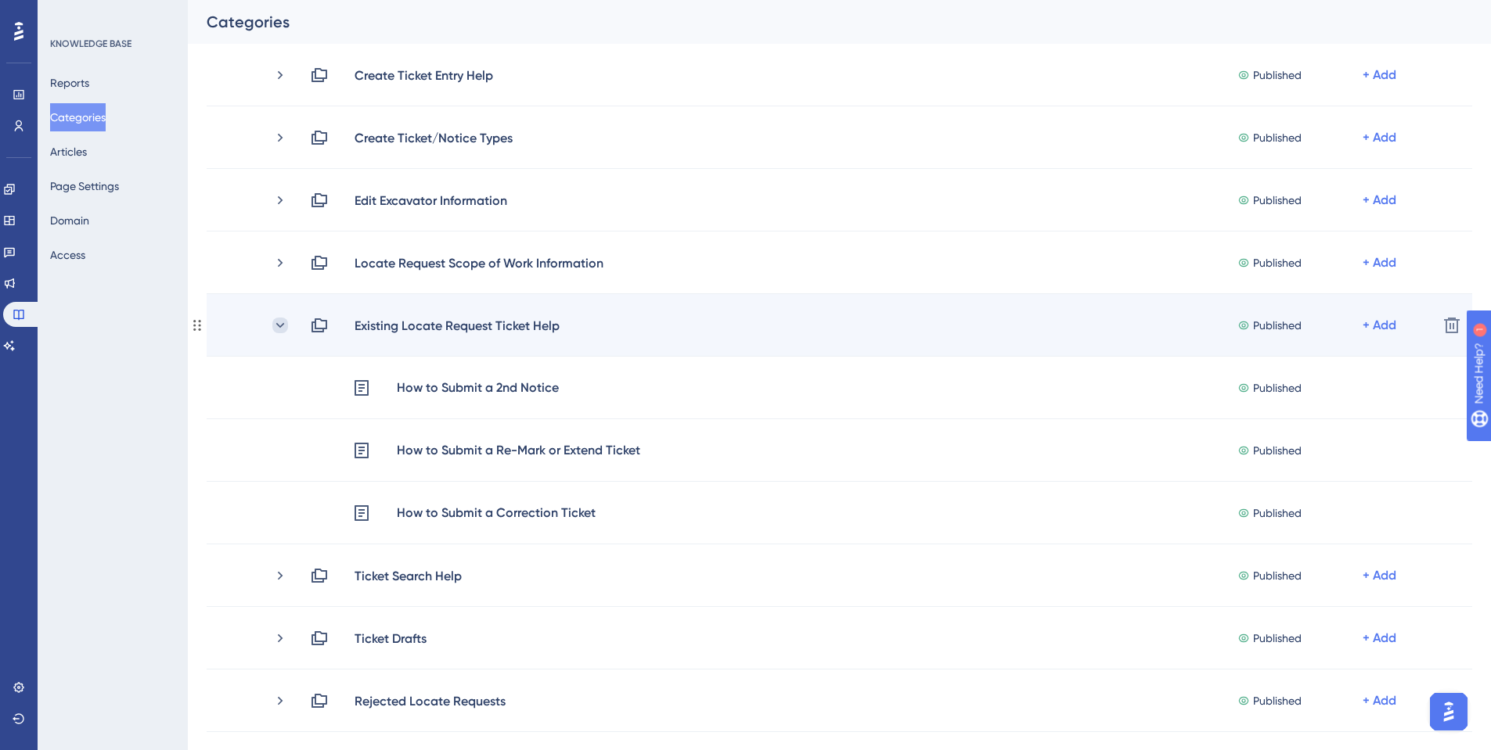
click at [282, 323] on icon at bounding box center [280, 326] width 16 height 16
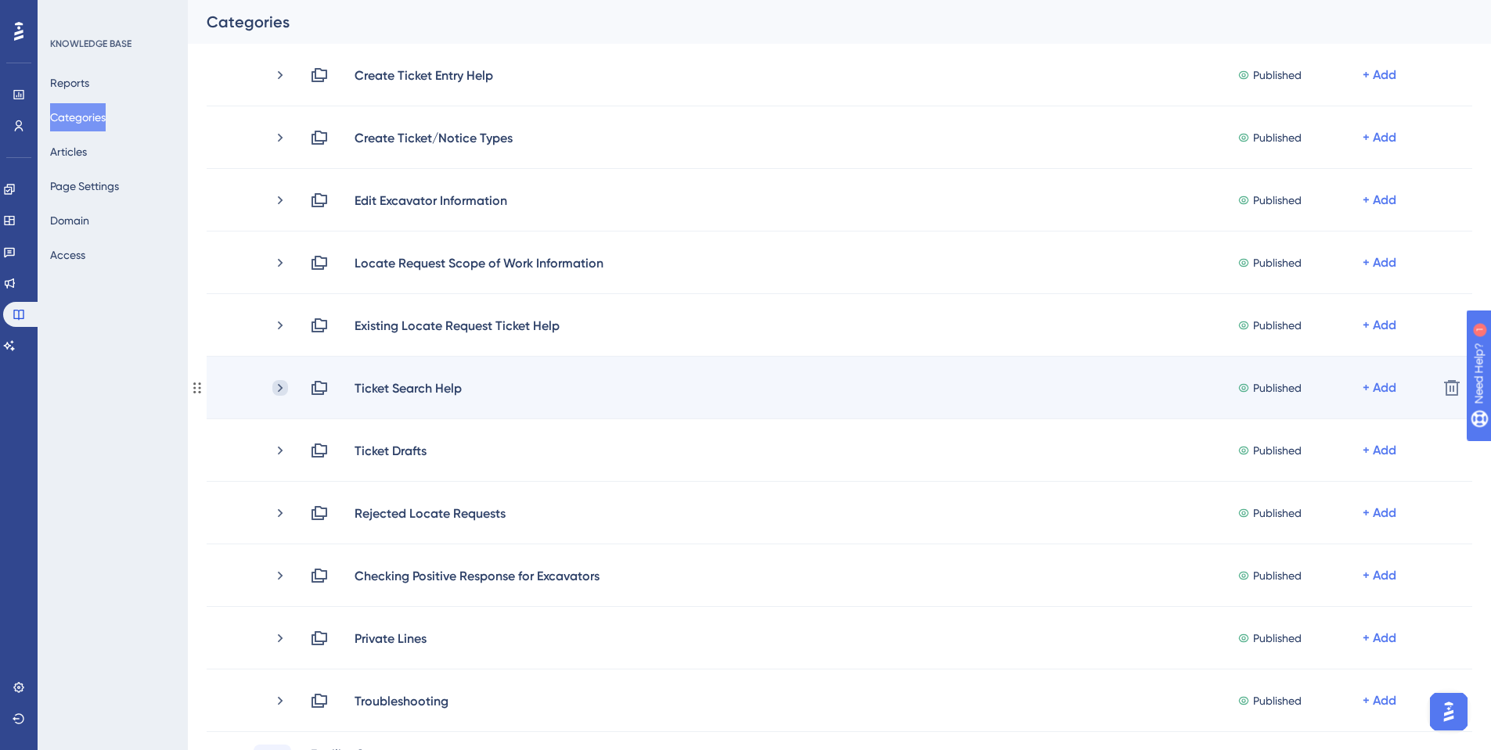
click at [280, 388] on icon at bounding box center [280, 388] width 16 height 16
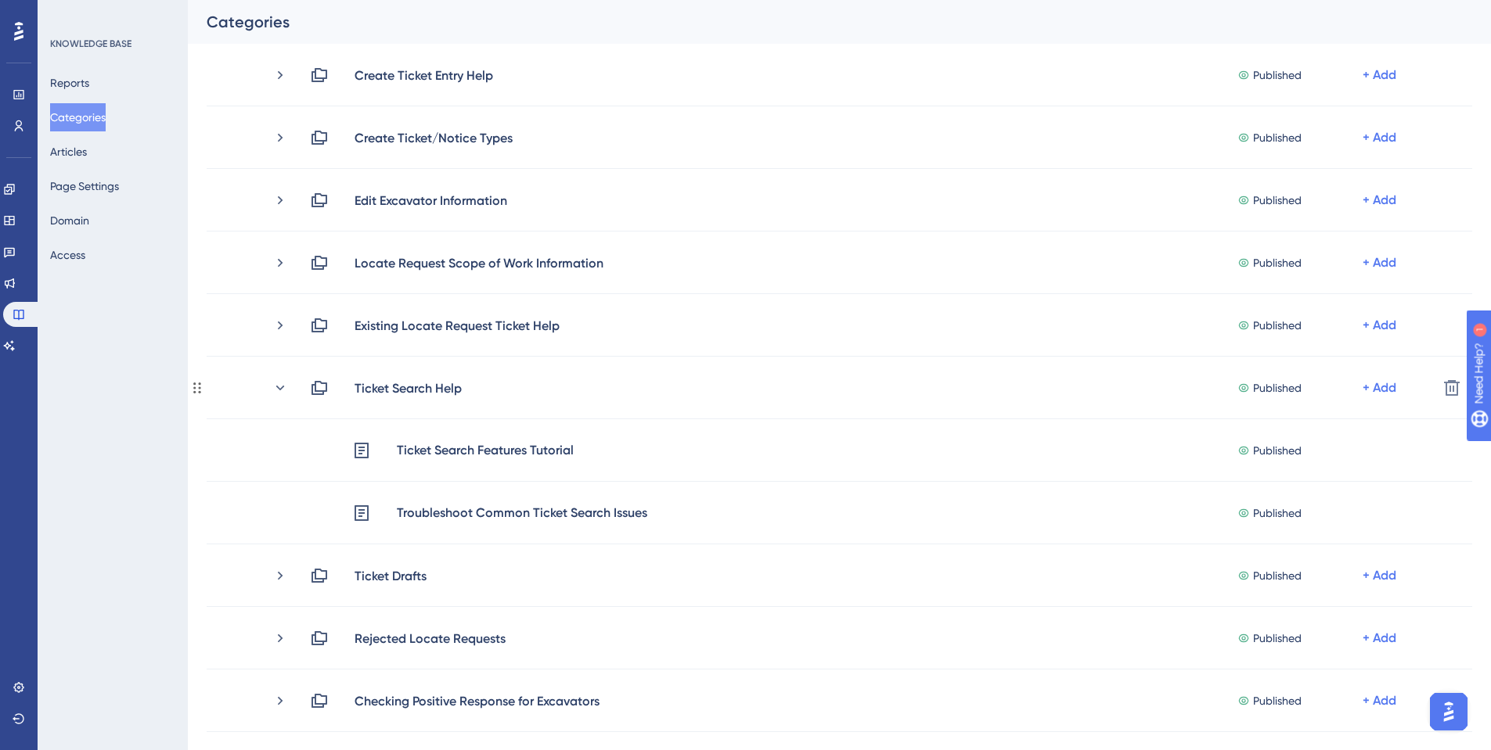
click at [280, 388] on icon at bounding box center [280, 388] width 16 height 16
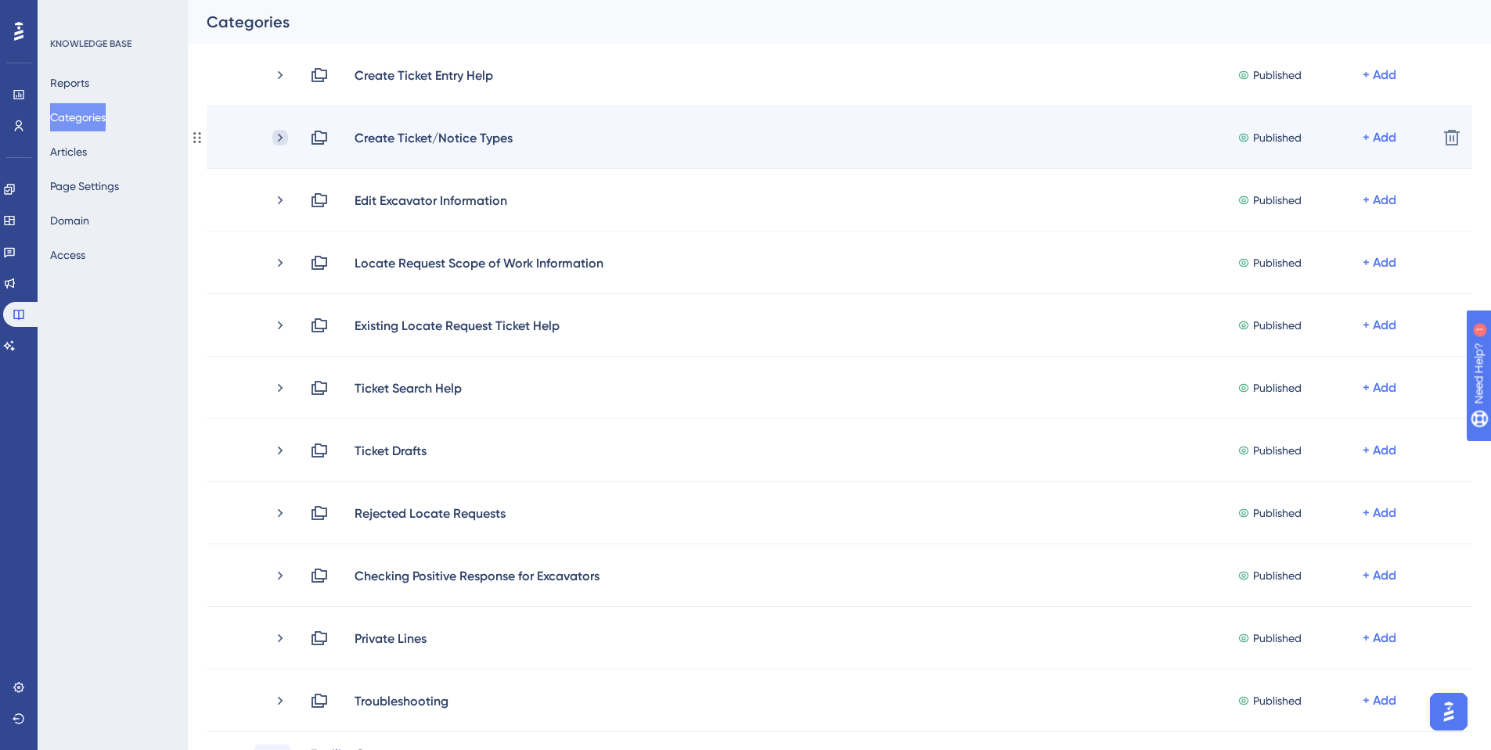
click at [274, 142] on icon at bounding box center [280, 138] width 16 height 16
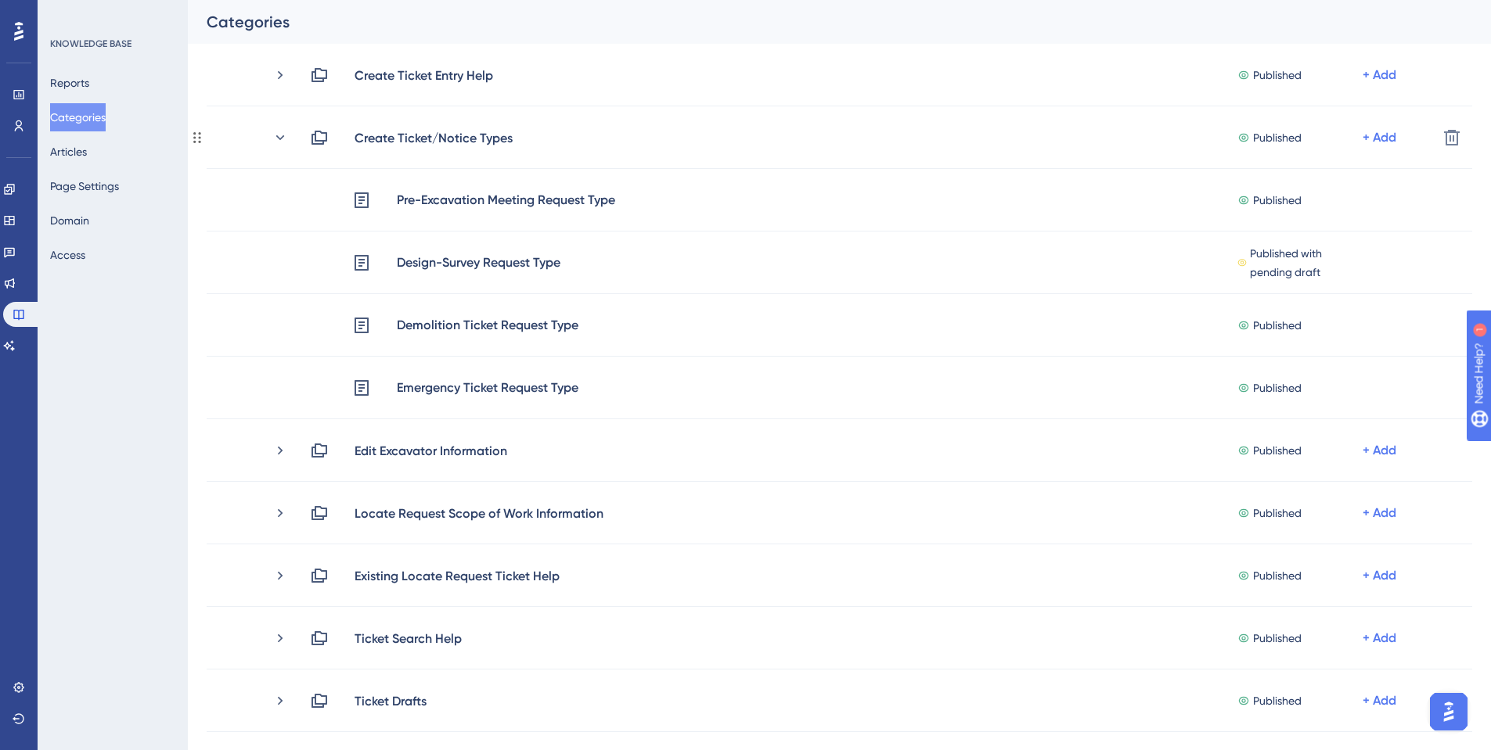
click at [274, 142] on icon at bounding box center [280, 138] width 16 height 16
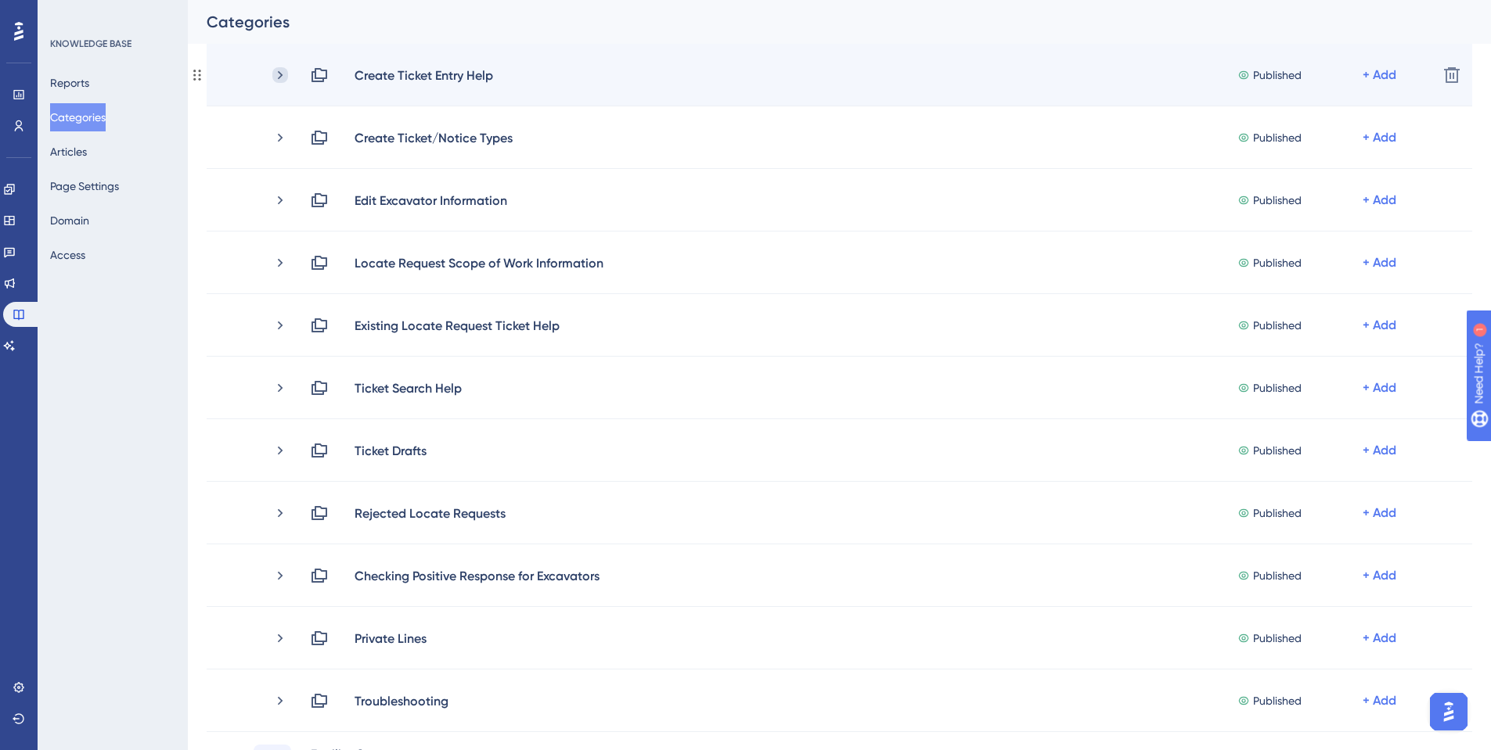
click at [281, 70] on icon at bounding box center [280, 75] width 16 height 16
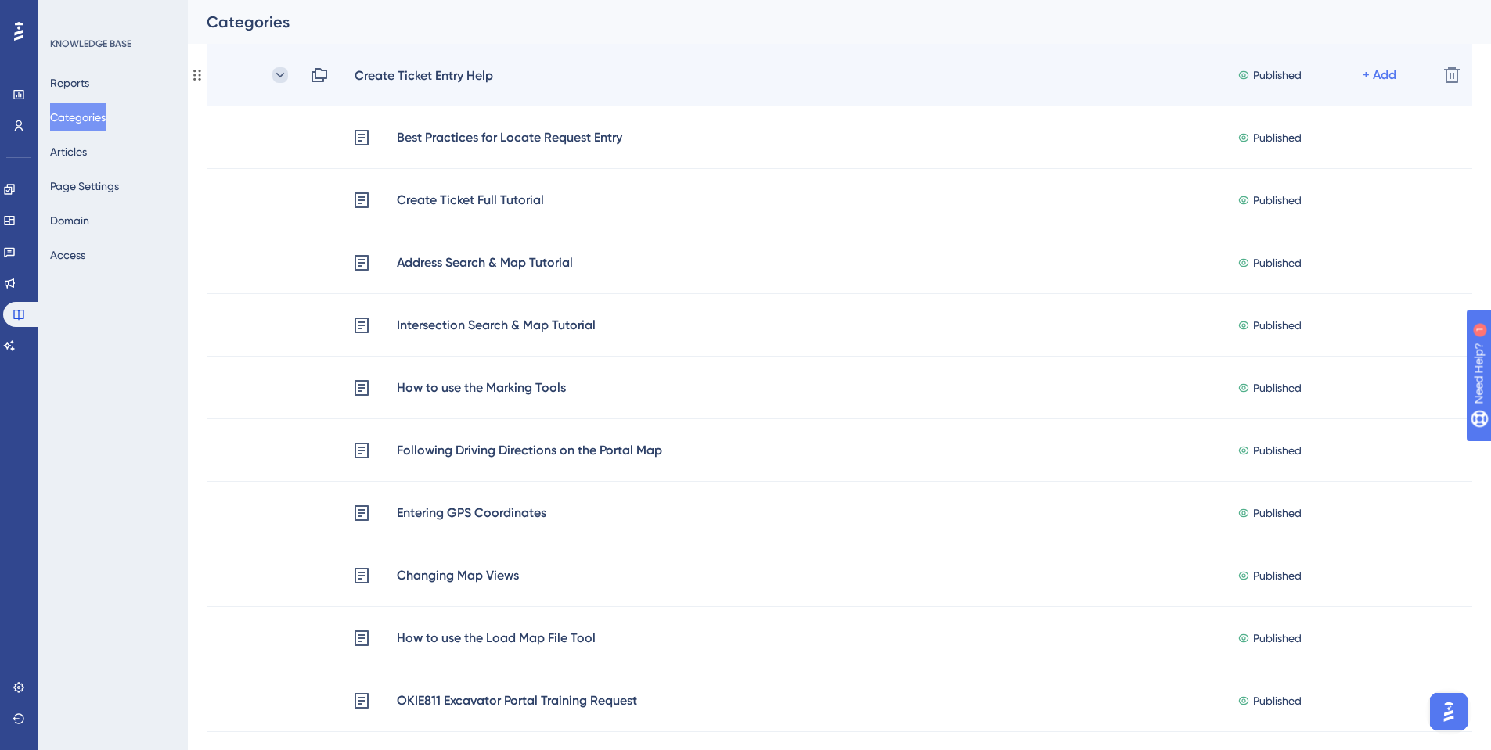
click at [286, 75] on icon at bounding box center [280, 75] width 16 height 16
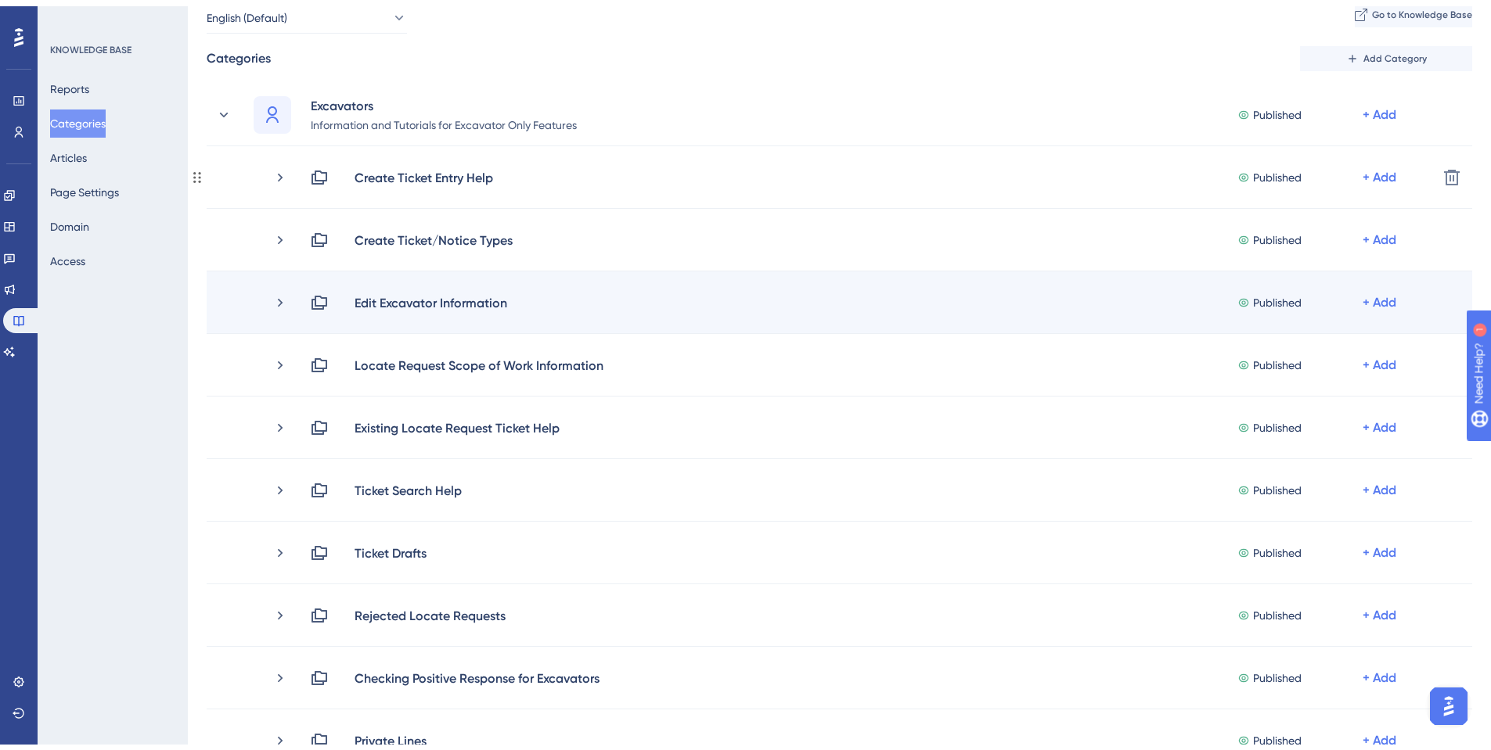
scroll to position [78, 0]
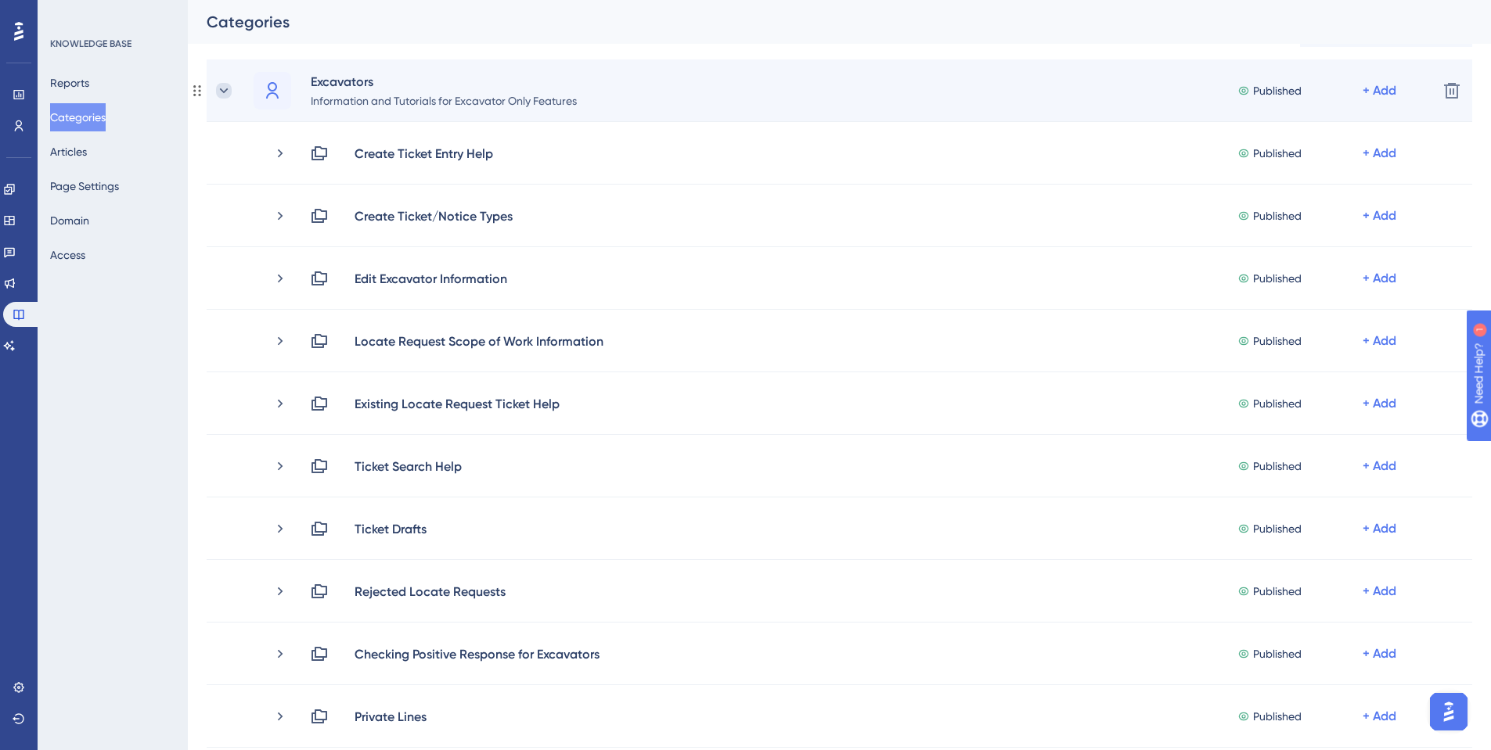
click at [220, 92] on icon at bounding box center [224, 91] width 16 height 16
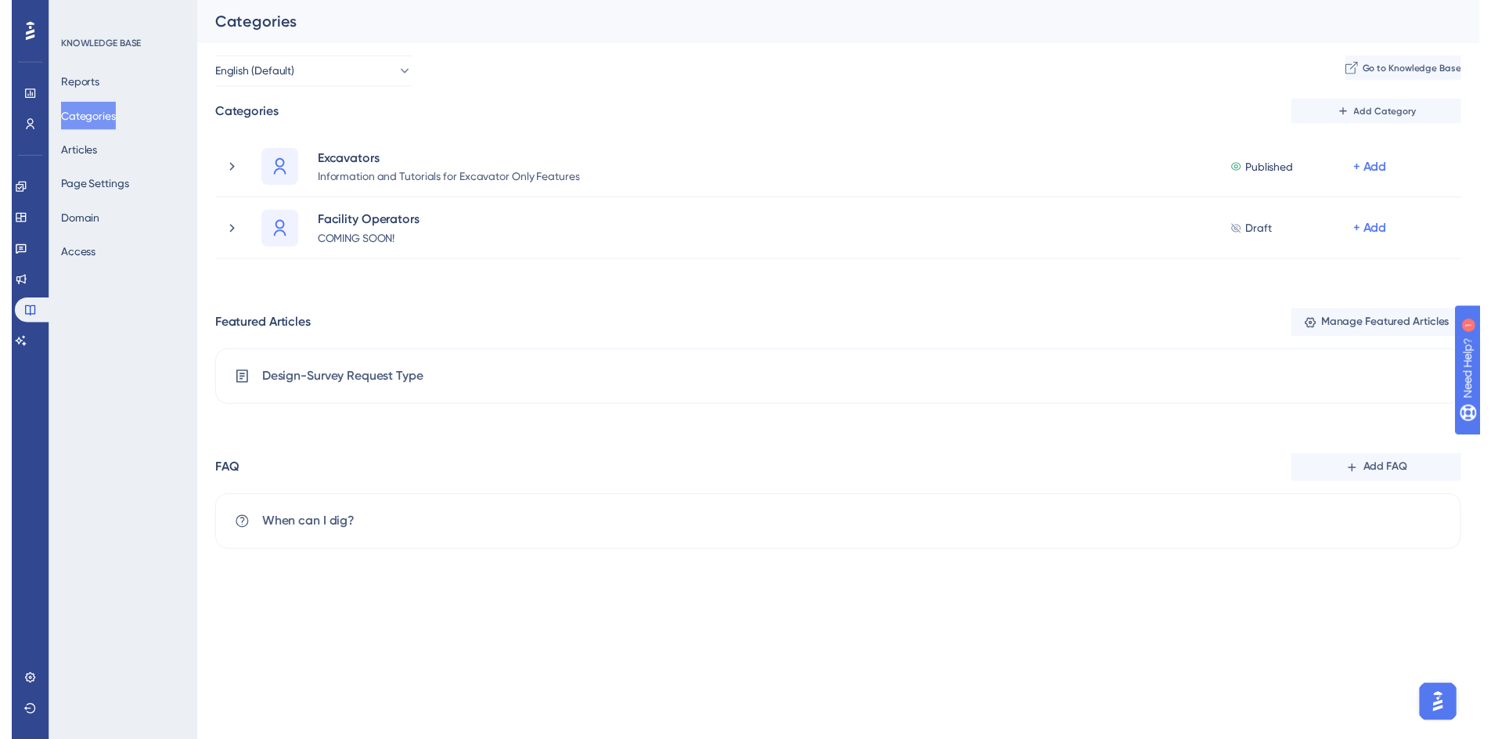
scroll to position [0, 0]
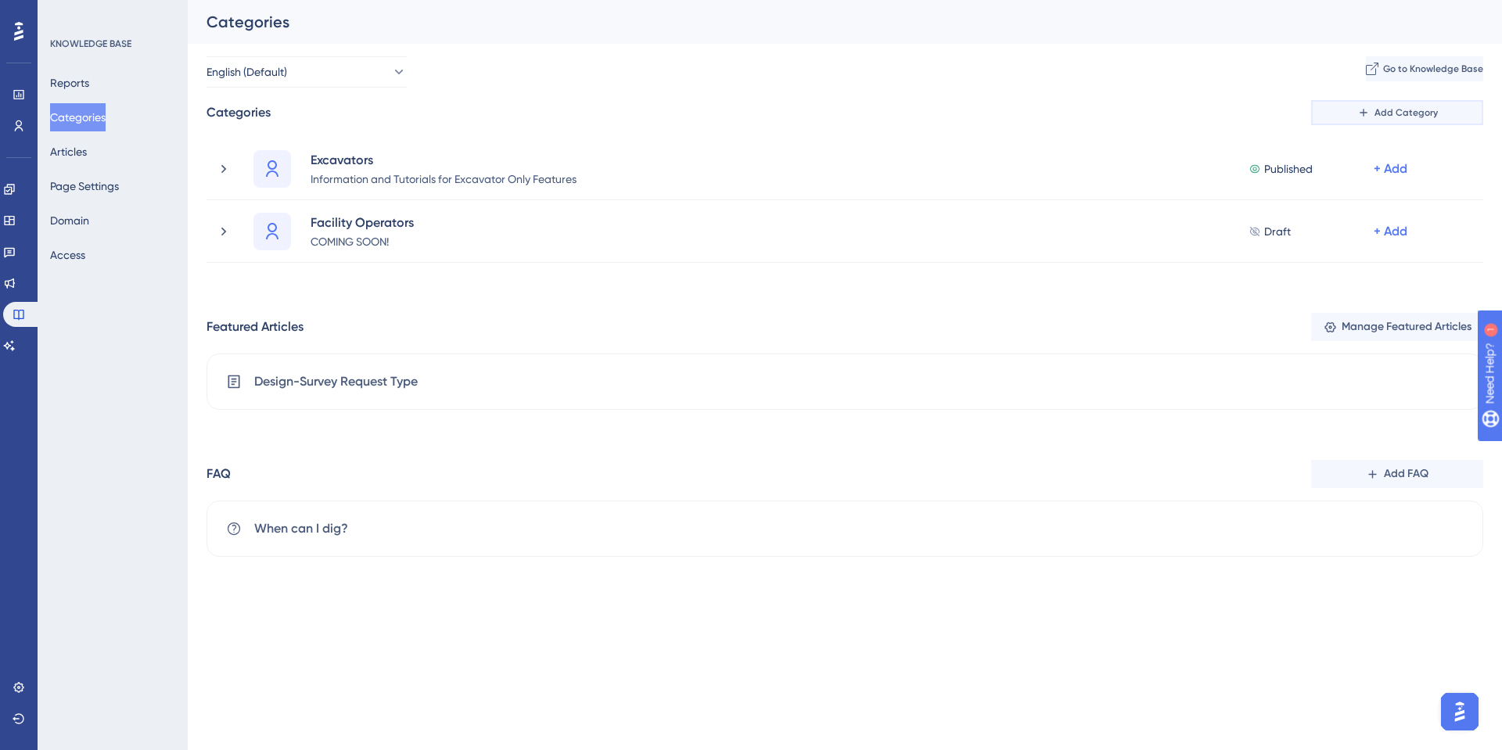
click at [1364, 117] on icon at bounding box center [1363, 112] width 13 height 13
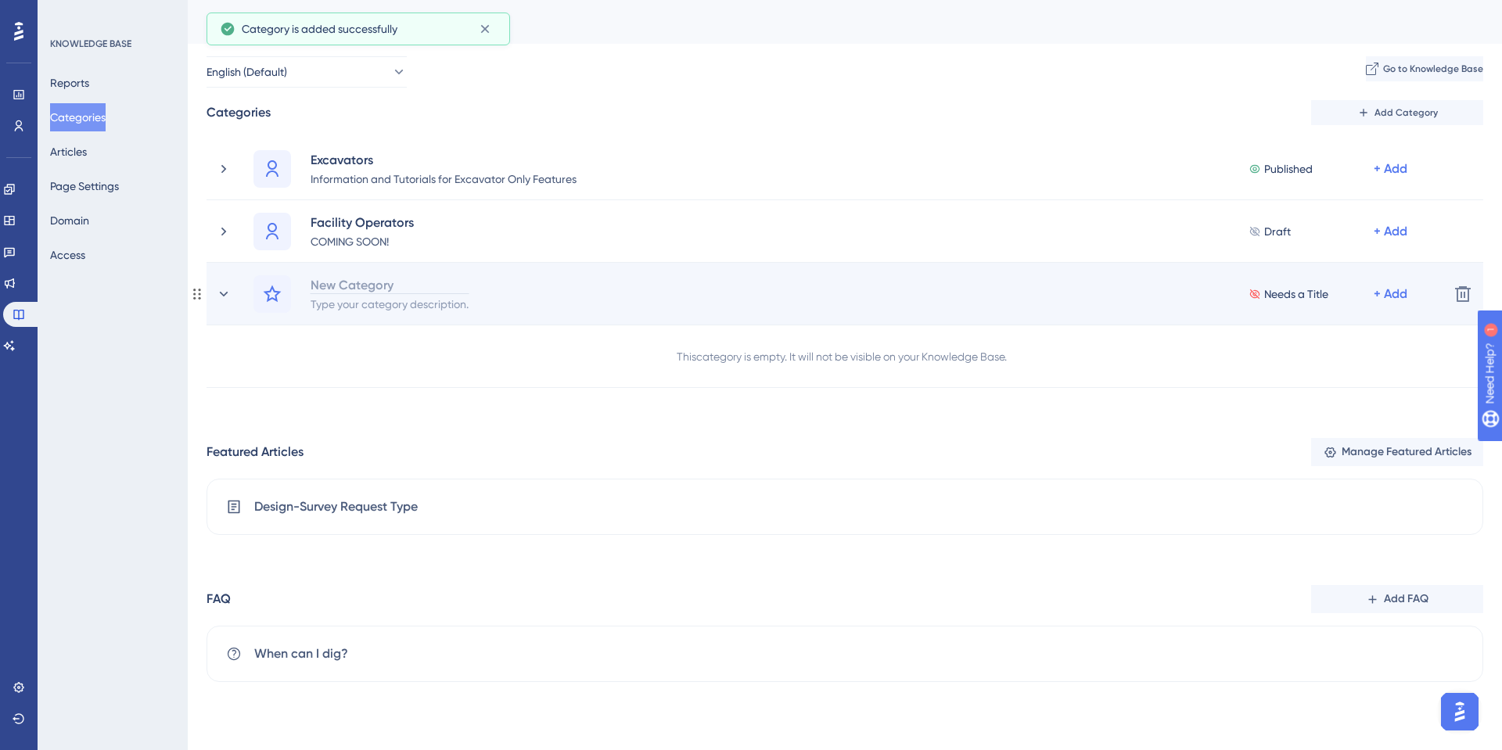
click at [357, 286] on div "New Category" at bounding box center [390, 284] width 160 height 19
click at [350, 306] on div "Type your category description." at bounding box center [390, 303] width 160 height 19
click at [279, 300] on icon at bounding box center [272, 294] width 19 height 19
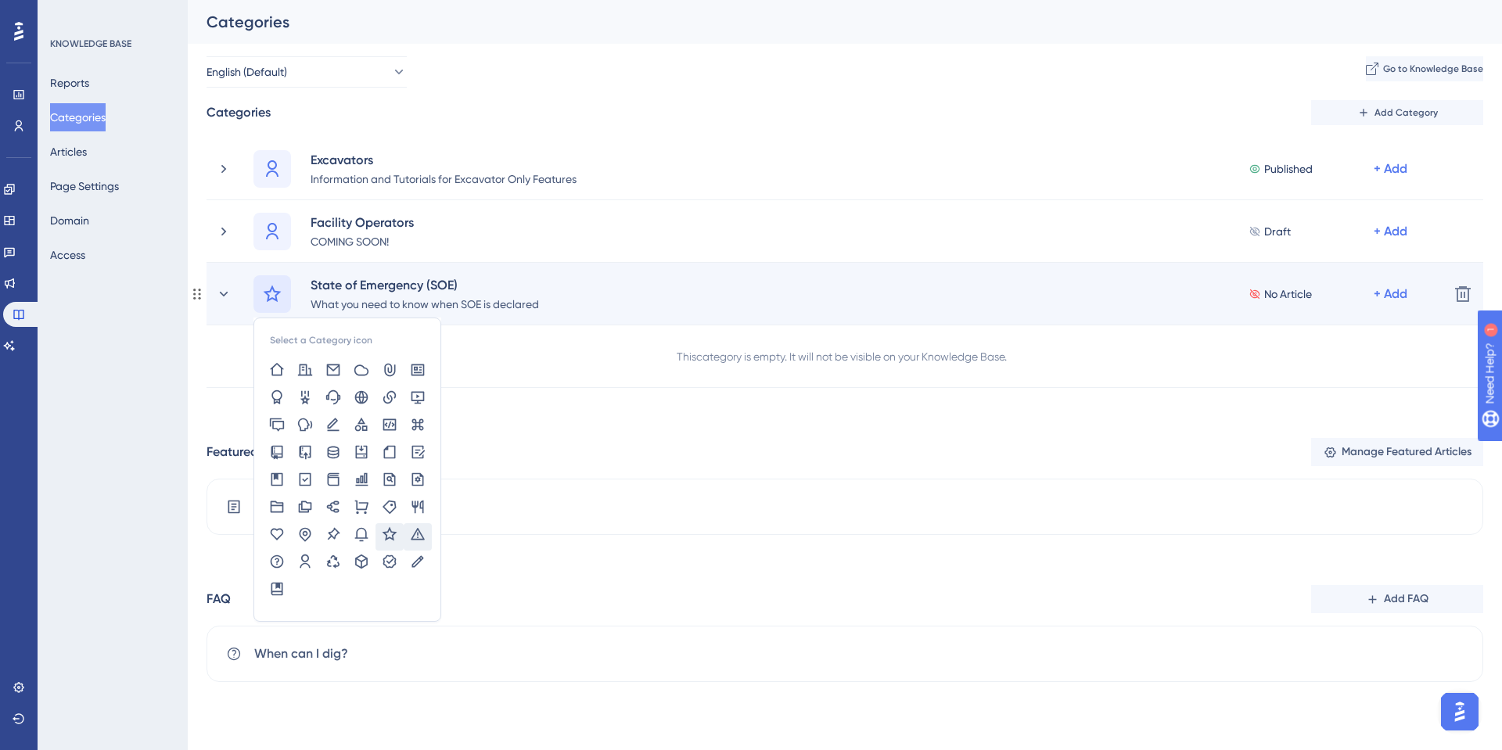
click at [418, 538] on icon at bounding box center [418, 534] width 14 height 12
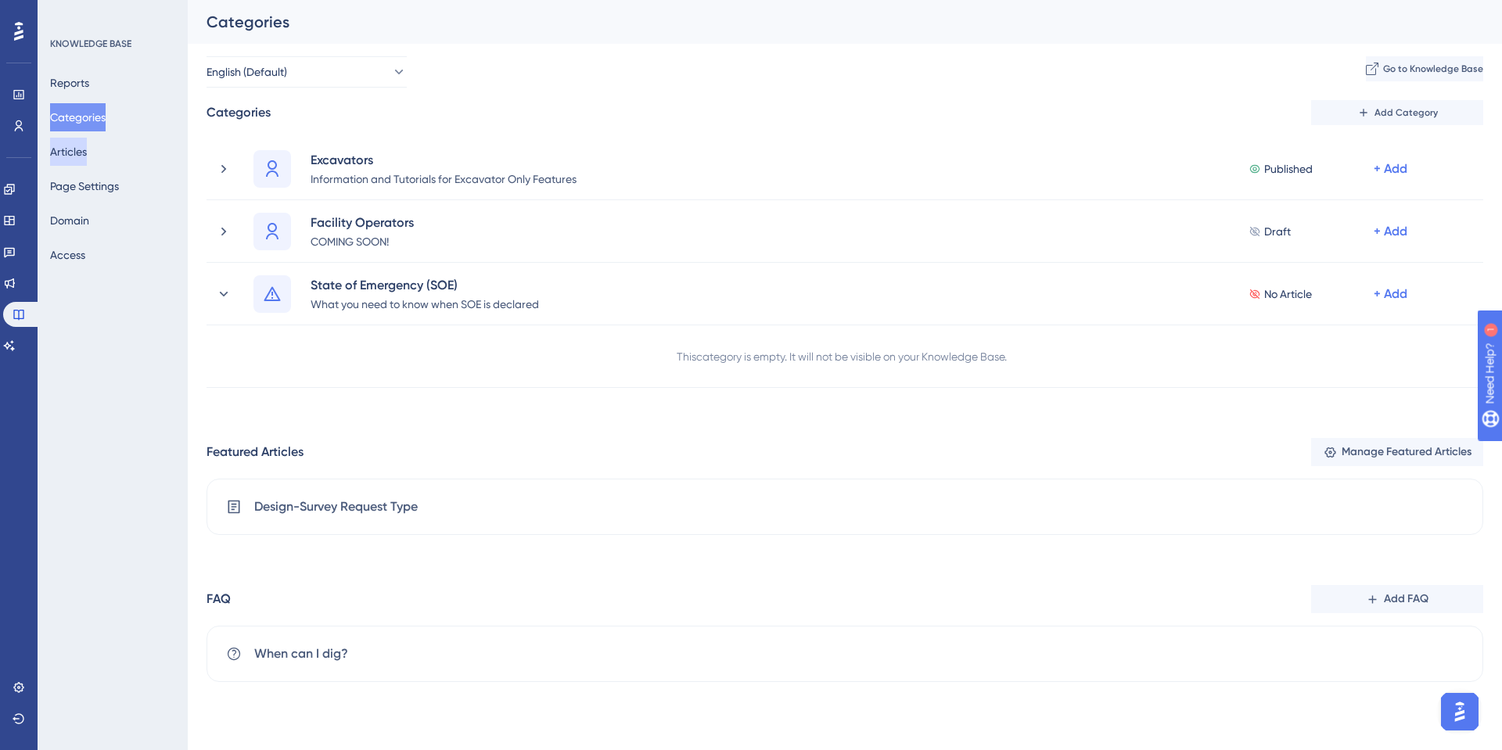
click at [81, 156] on button "Articles" at bounding box center [68, 152] width 37 height 28
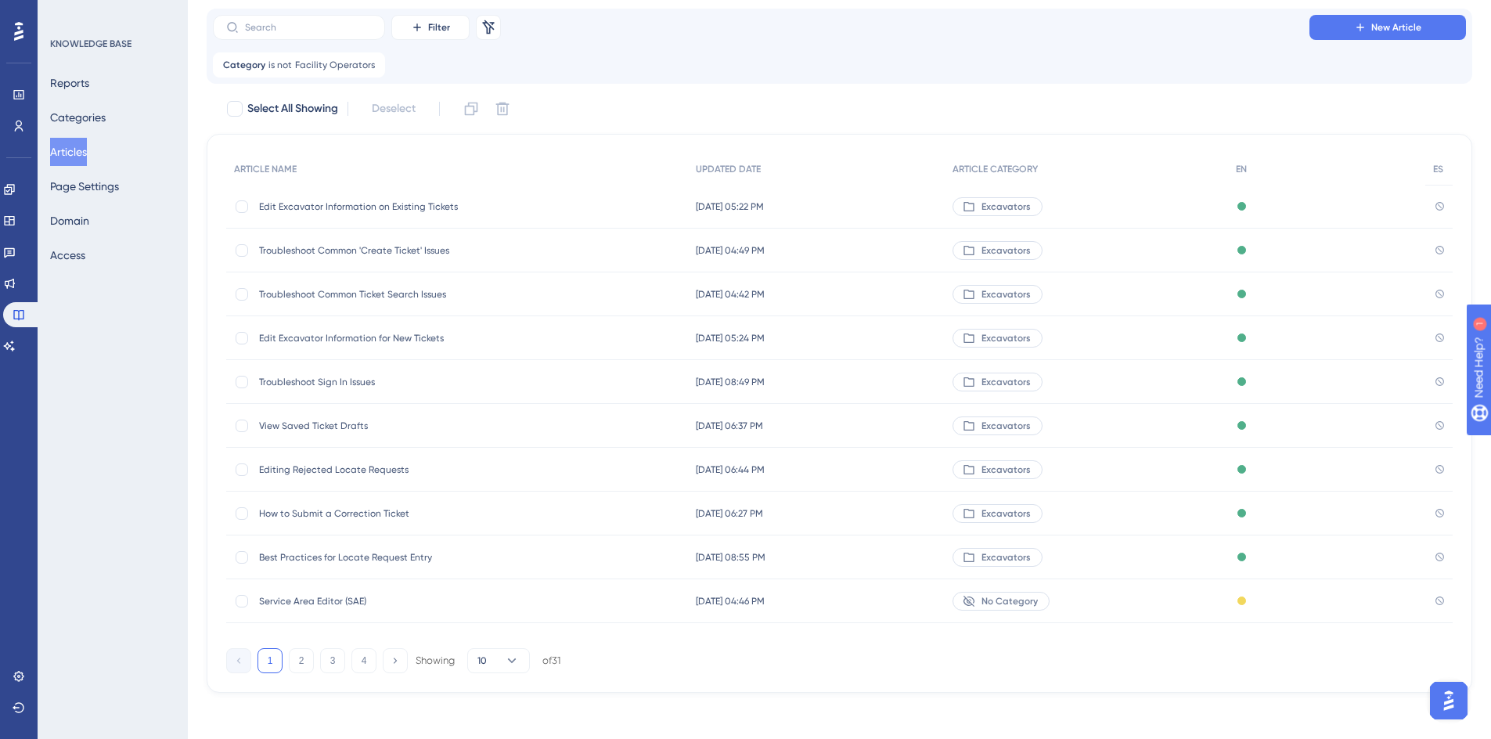
scroll to position [89, 0]
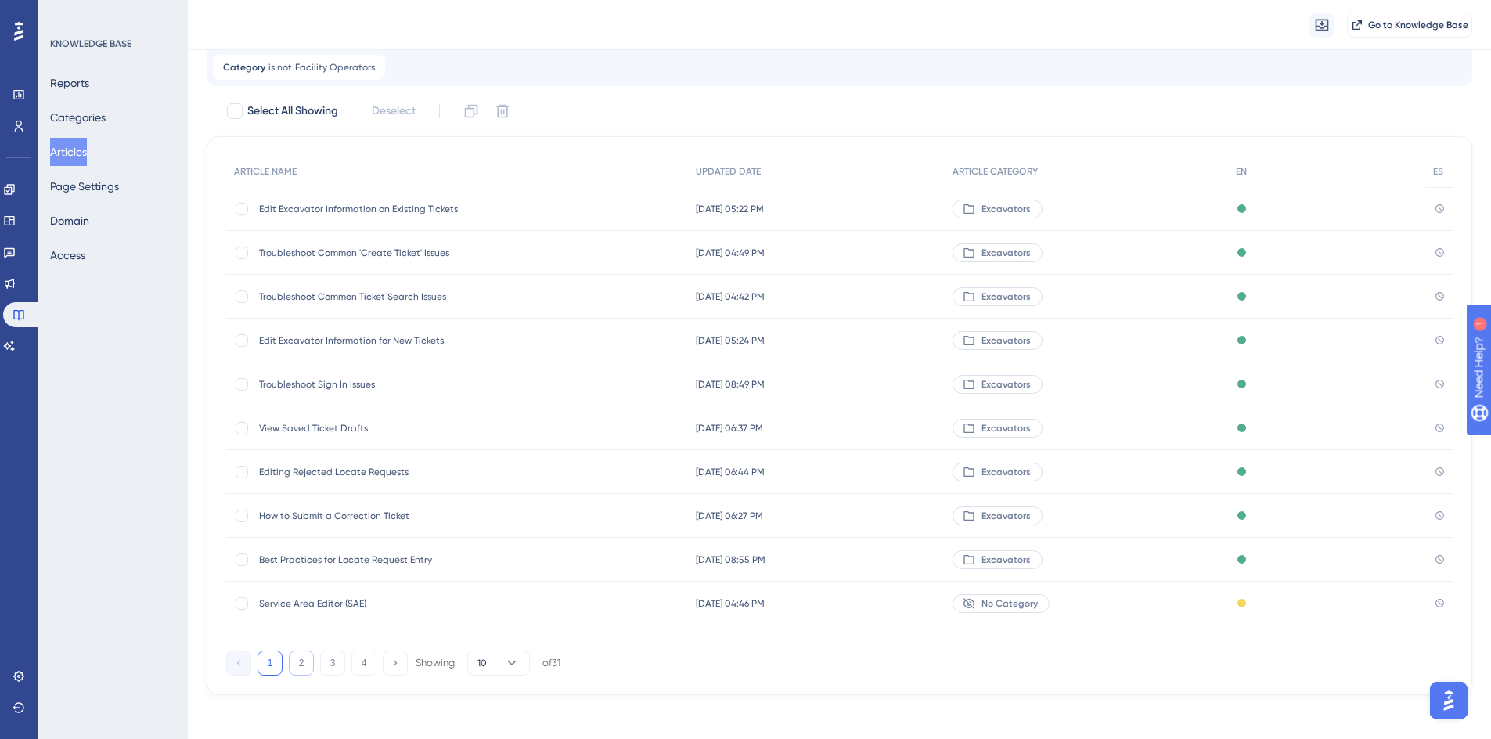
click at [304, 671] on button "2" at bounding box center [301, 662] width 25 height 25
click at [333, 659] on button "3" at bounding box center [332, 662] width 25 height 25
click at [368, 660] on button "4" at bounding box center [363, 662] width 25 height 25
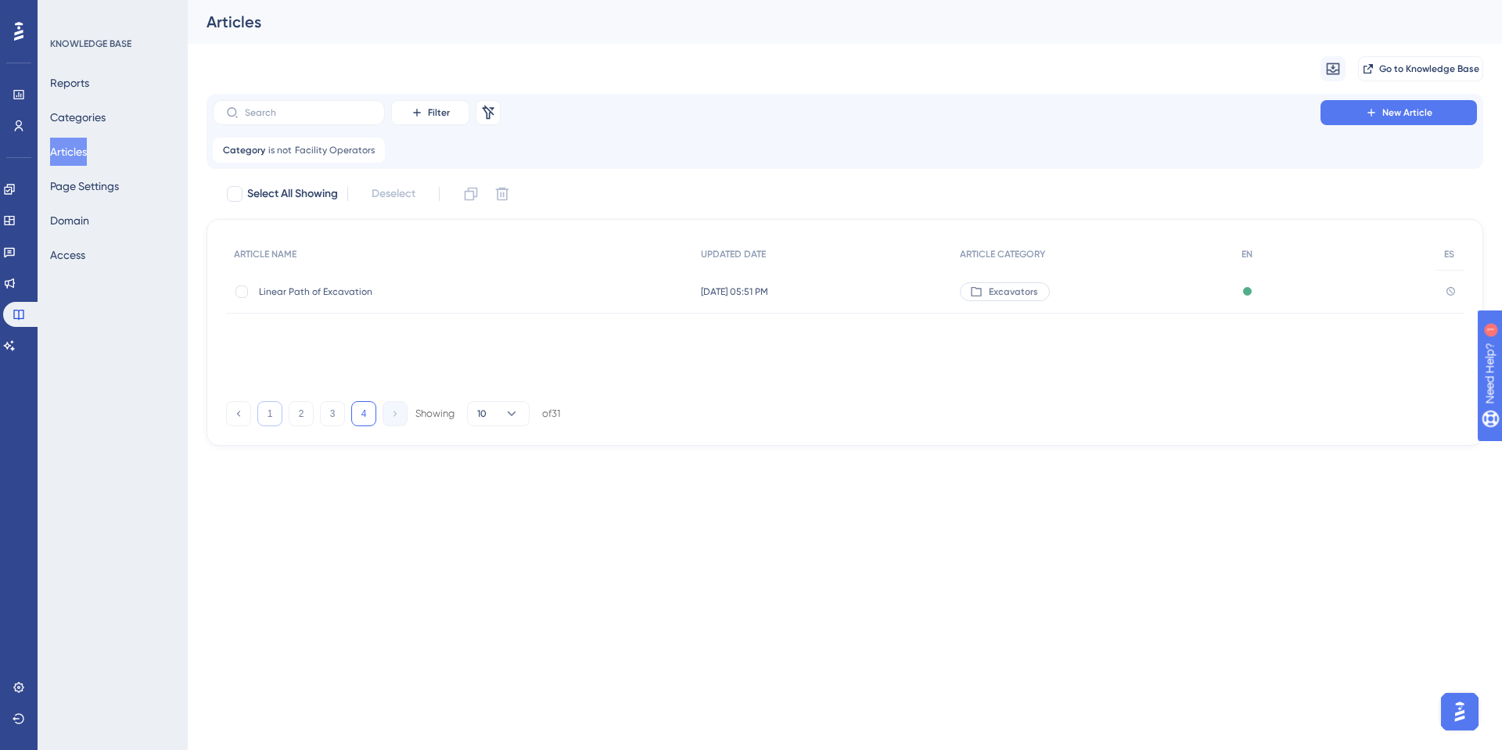
click at [260, 415] on button "1" at bounding box center [269, 413] width 25 height 25
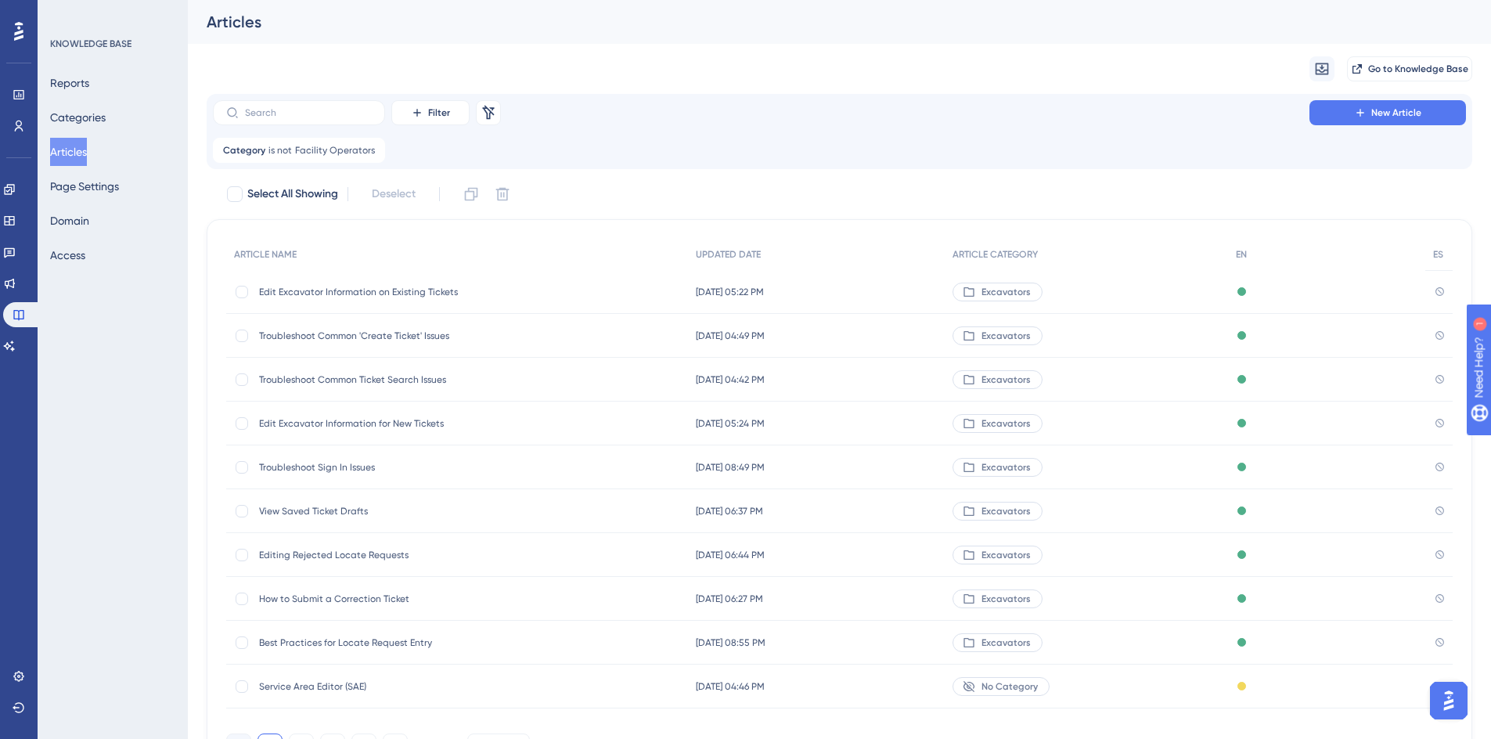
click at [79, 149] on button "Articles" at bounding box center [68, 152] width 37 height 28
click at [1378, 118] on span "New Article" at bounding box center [1396, 112] width 50 height 13
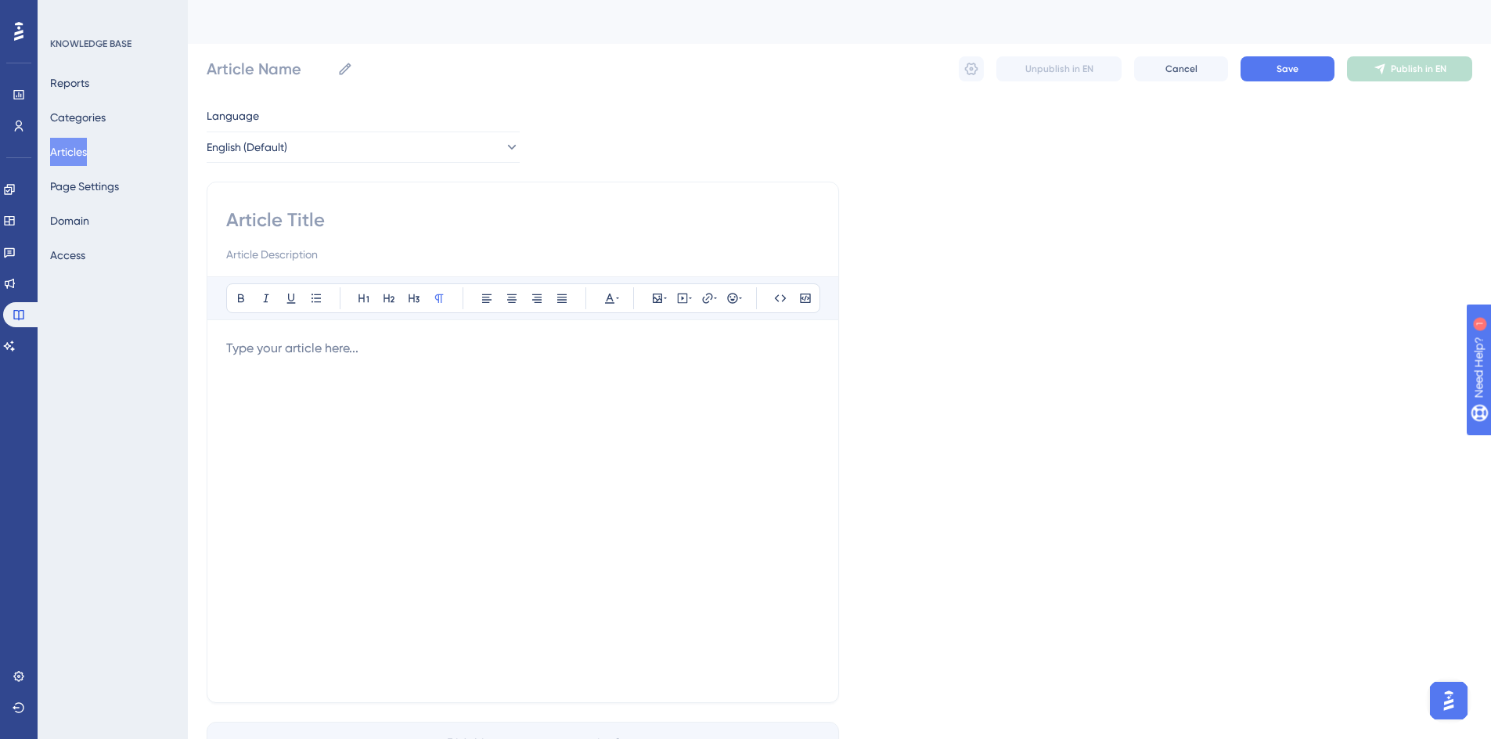
click at [307, 221] on input at bounding box center [522, 219] width 593 height 25
type input "State of Emre"
type input "State of Emergency"
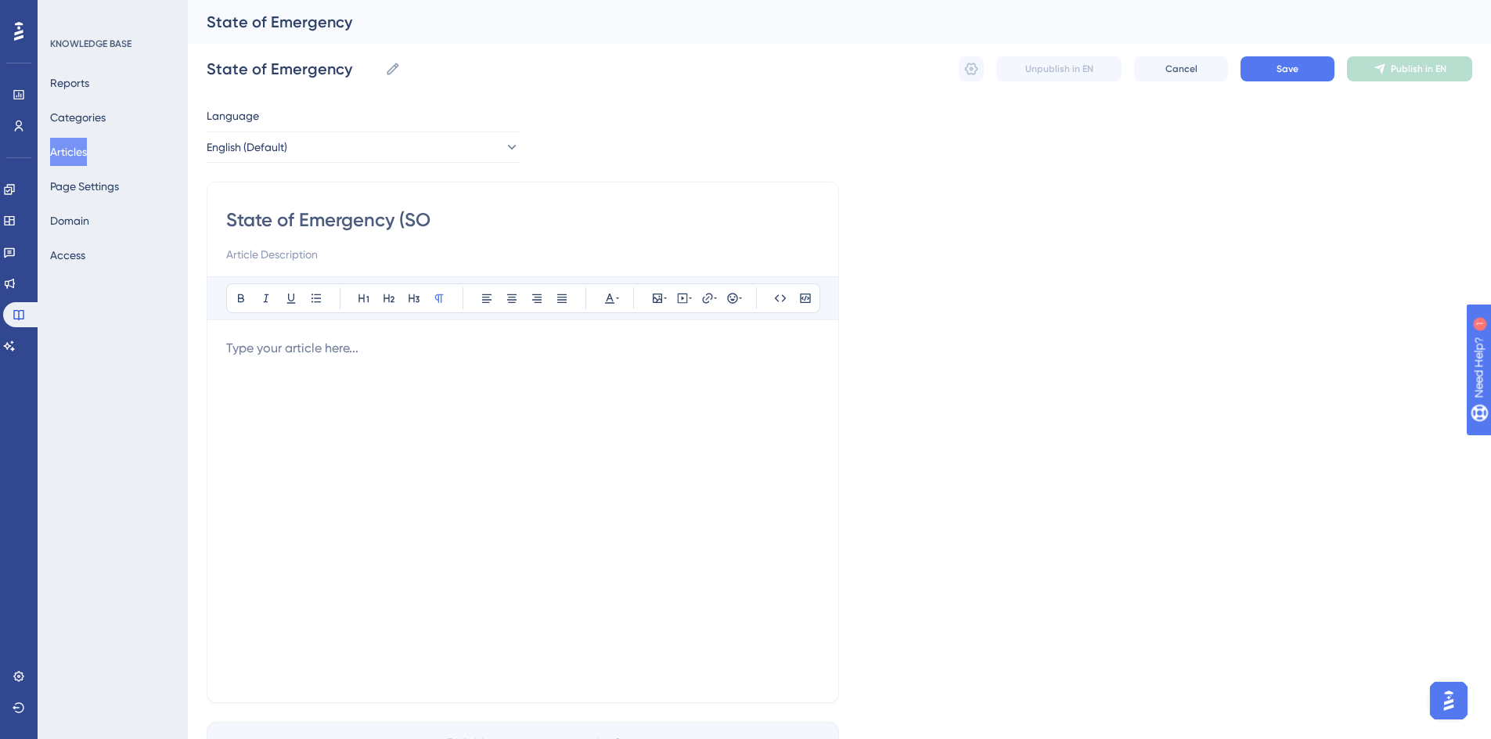
type input "State of Emergency (SOE"
type input "State of Emergency (SOE)"
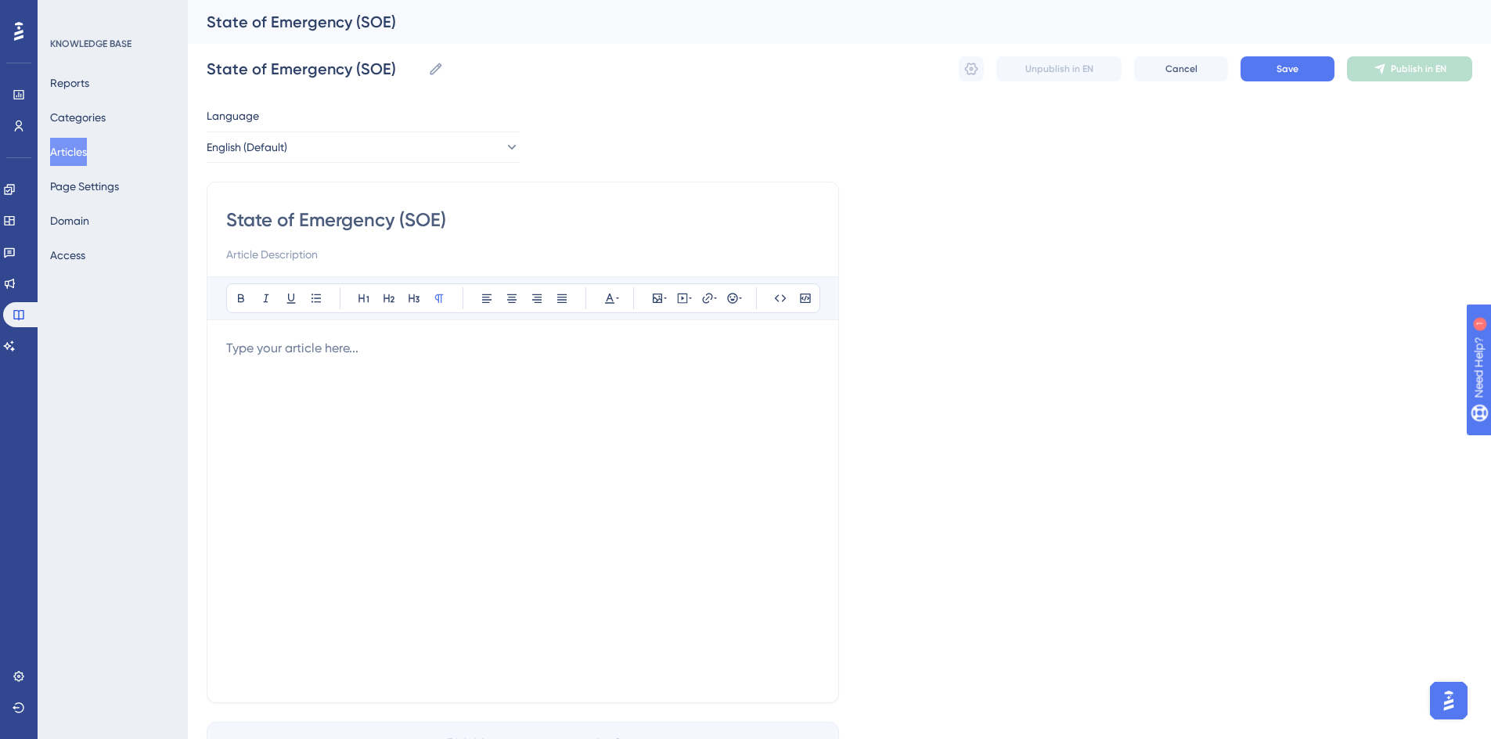
click at [329, 353] on p at bounding box center [522, 348] width 593 height 19
click at [659, 302] on icon at bounding box center [657, 297] width 9 height 9
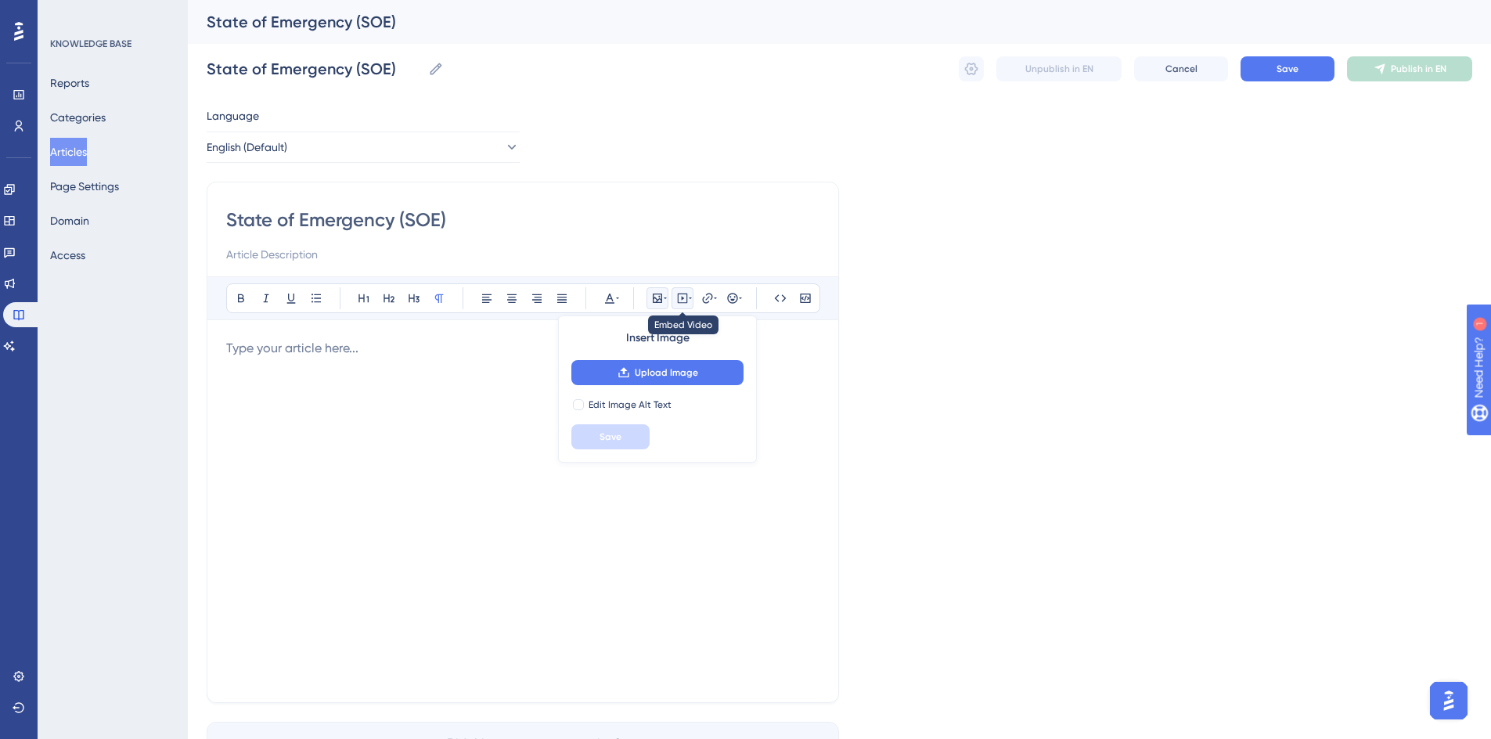
click at [686, 301] on icon at bounding box center [682, 298] width 13 height 13
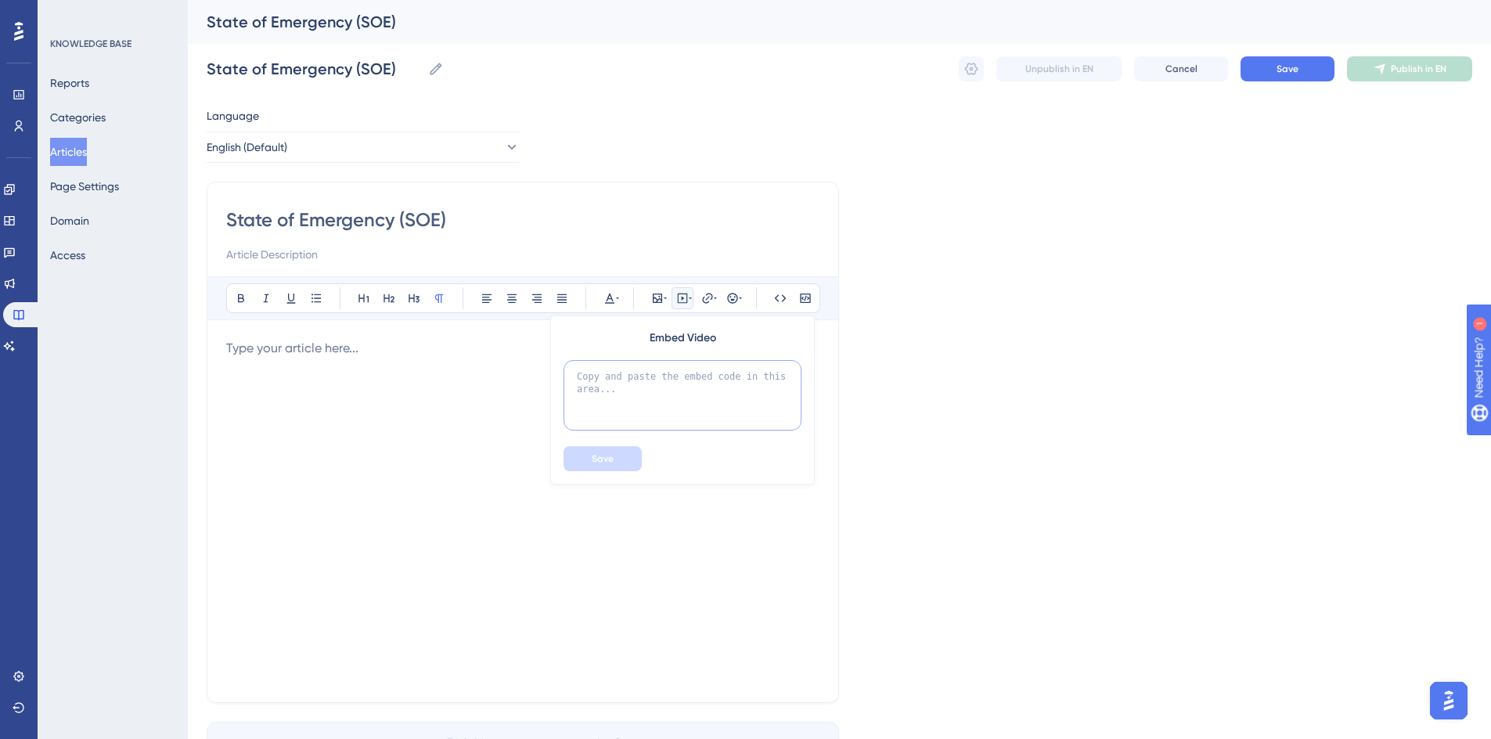
click at [656, 373] on textarea at bounding box center [682, 395] width 238 height 70
paste textarea "<iframe src="https://scribehow.com/page-embed/State_of_Emergency_SOE_Informatio…"
type textarea "<iframe src="https://scribehow.com/page-embed/State_of_Emergency_SOE_Informatio…"
click at [599, 455] on span "Save" at bounding box center [603, 458] width 22 height 13
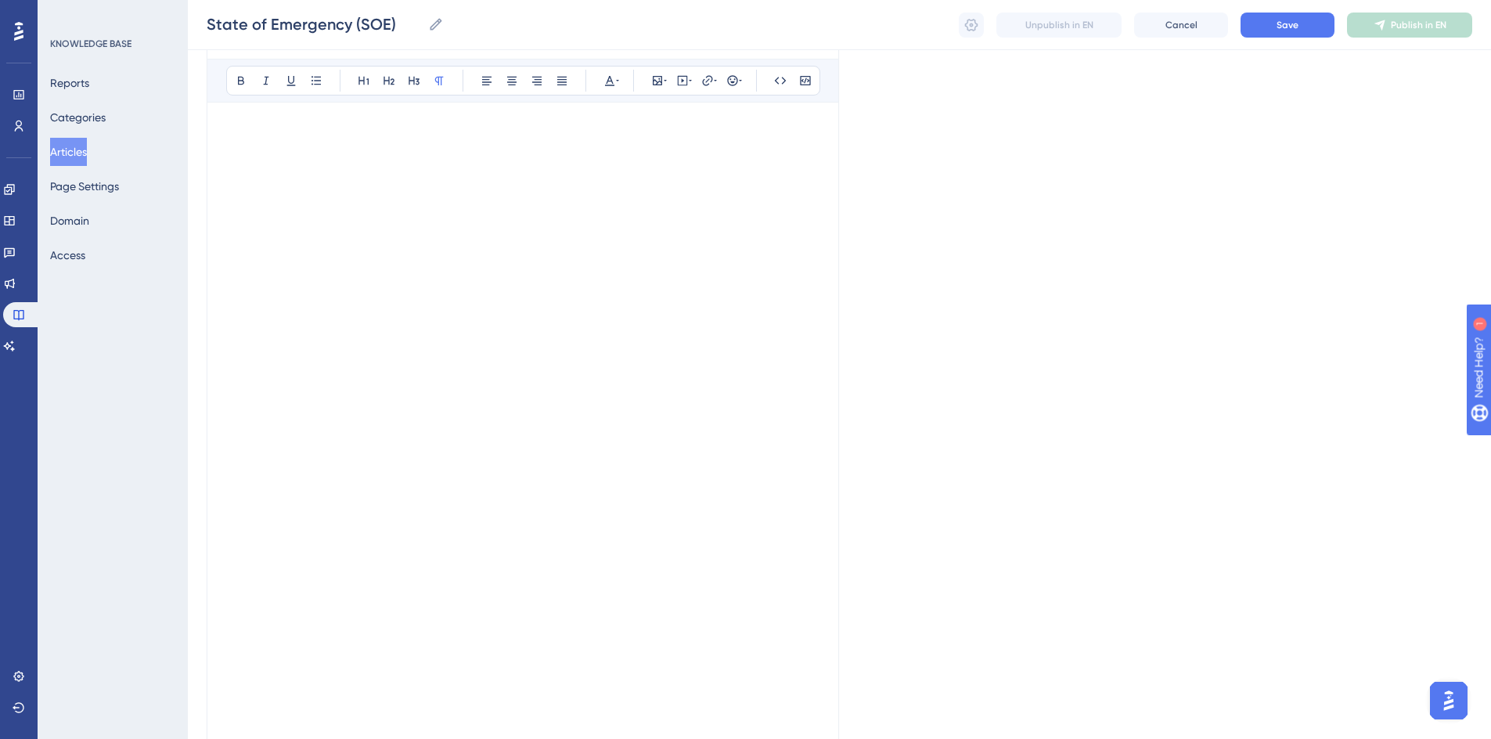
scroll to position [96, 0]
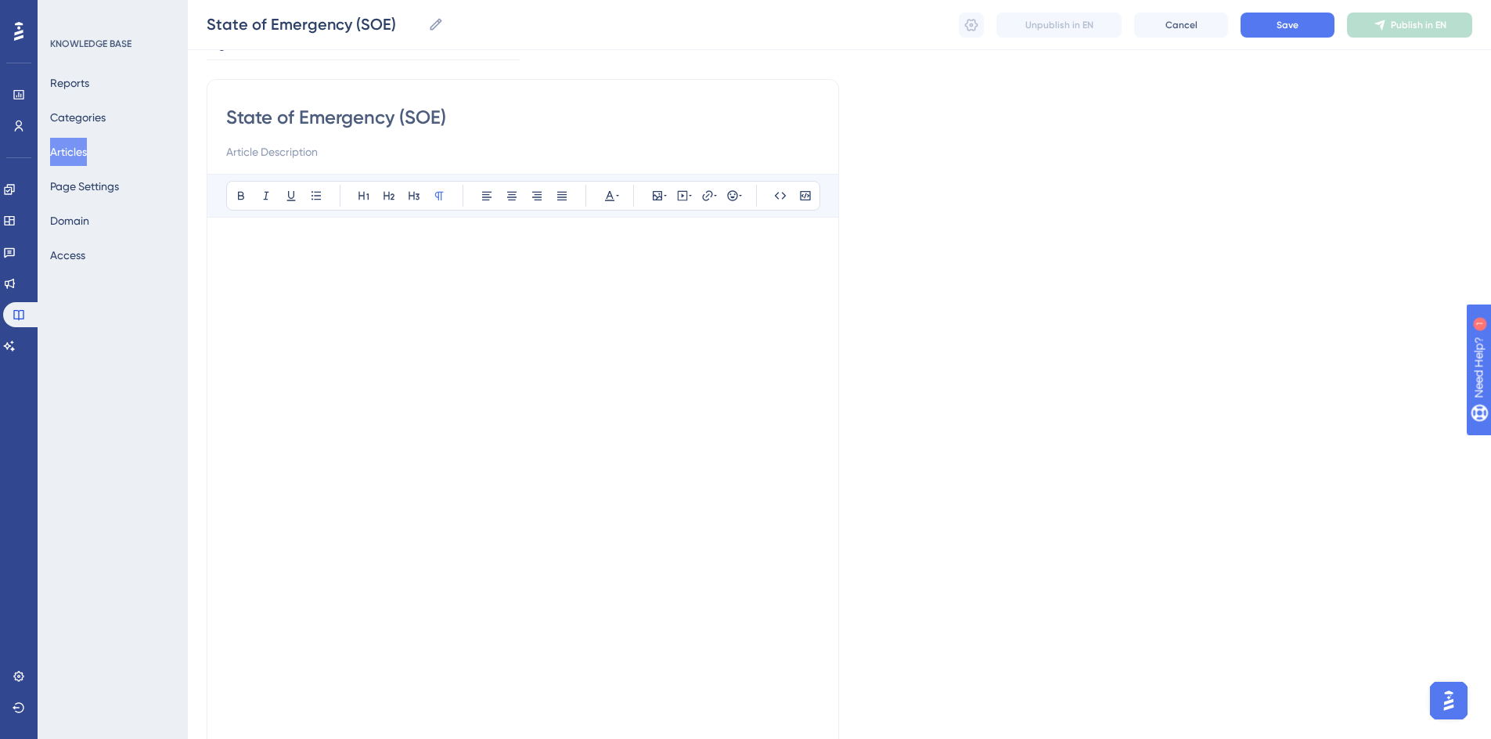
click at [387, 251] on p at bounding box center [522, 245] width 593 height 19
click at [244, 153] on input at bounding box center [522, 151] width 593 height 19
click at [1300, 31] on button "Save" at bounding box center [1287, 25] width 94 height 25
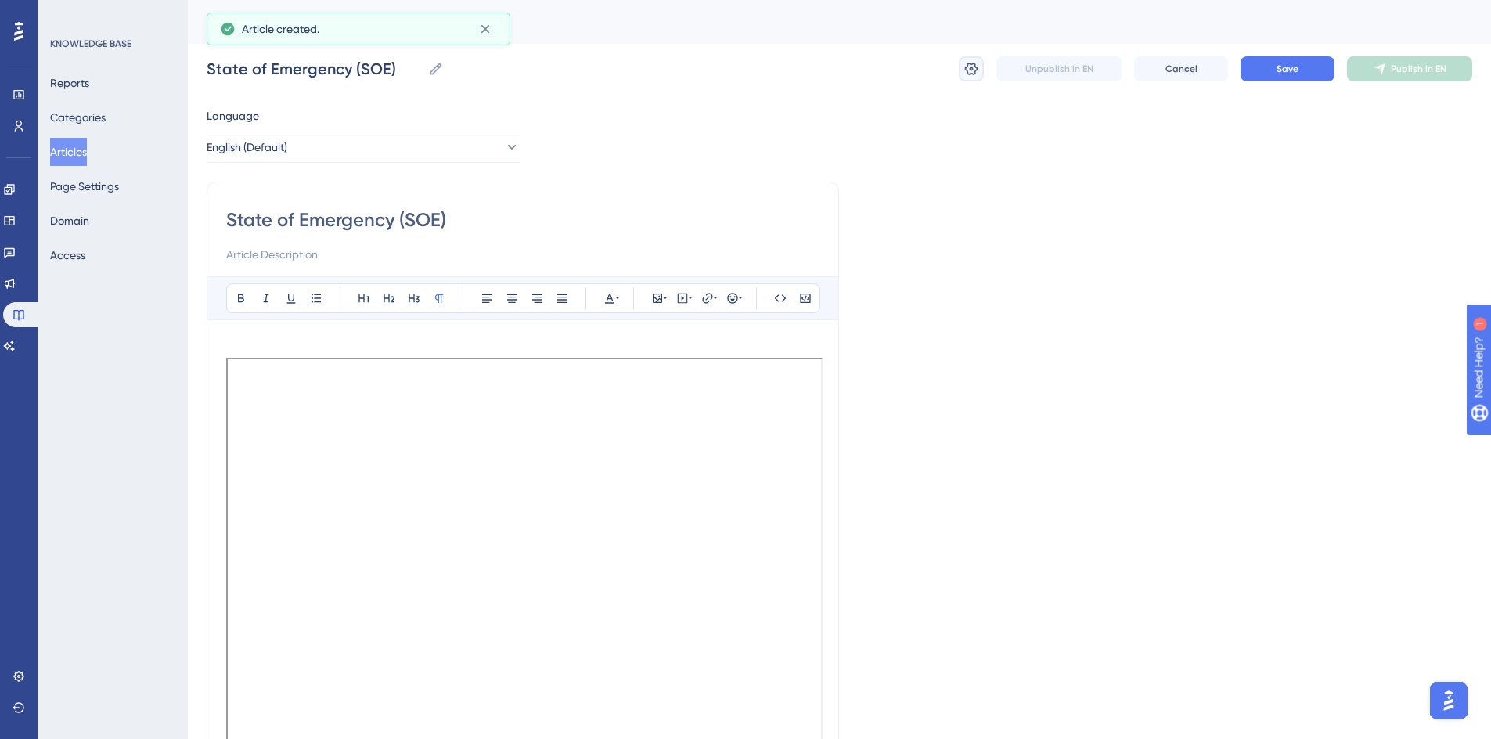
click at [976, 75] on icon at bounding box center [971, 69] width 16 height 16
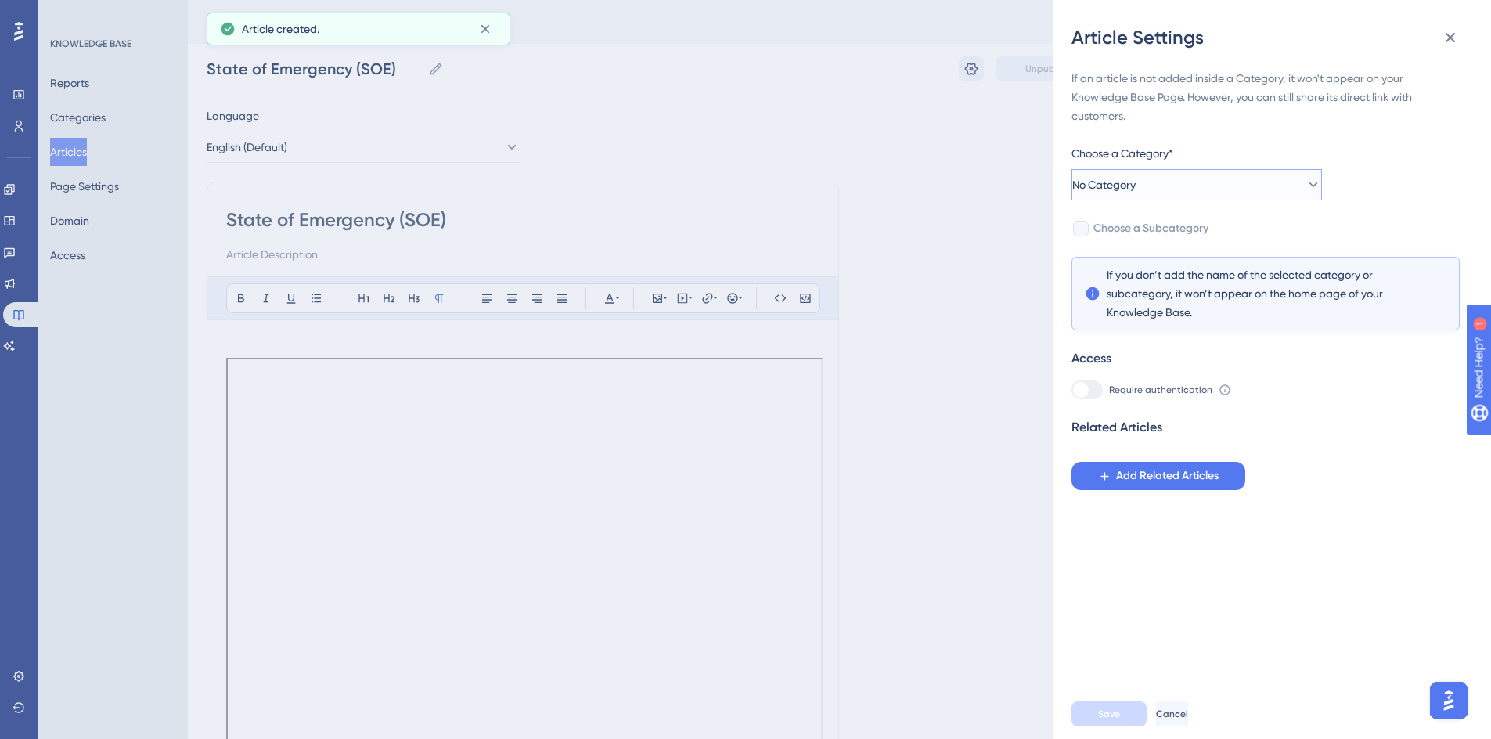
click at [1162, 196] on button "No Category" at bounding box center [1196, 184] width 250 height 31
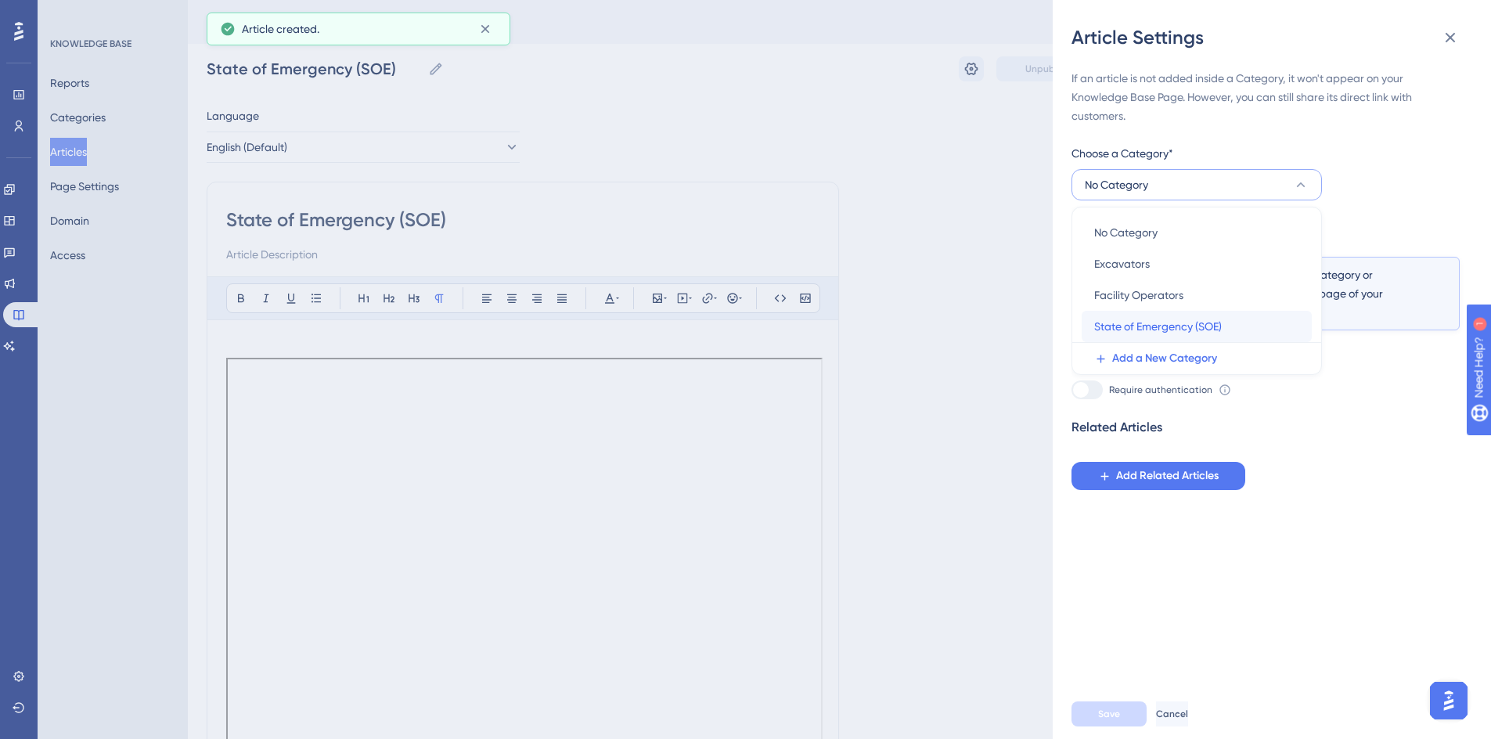
click at [1136, 316] on div "State of Emergency (SOE) State of Emergency (SOE)" at bounding box center [1196, 326] width 205 height 31
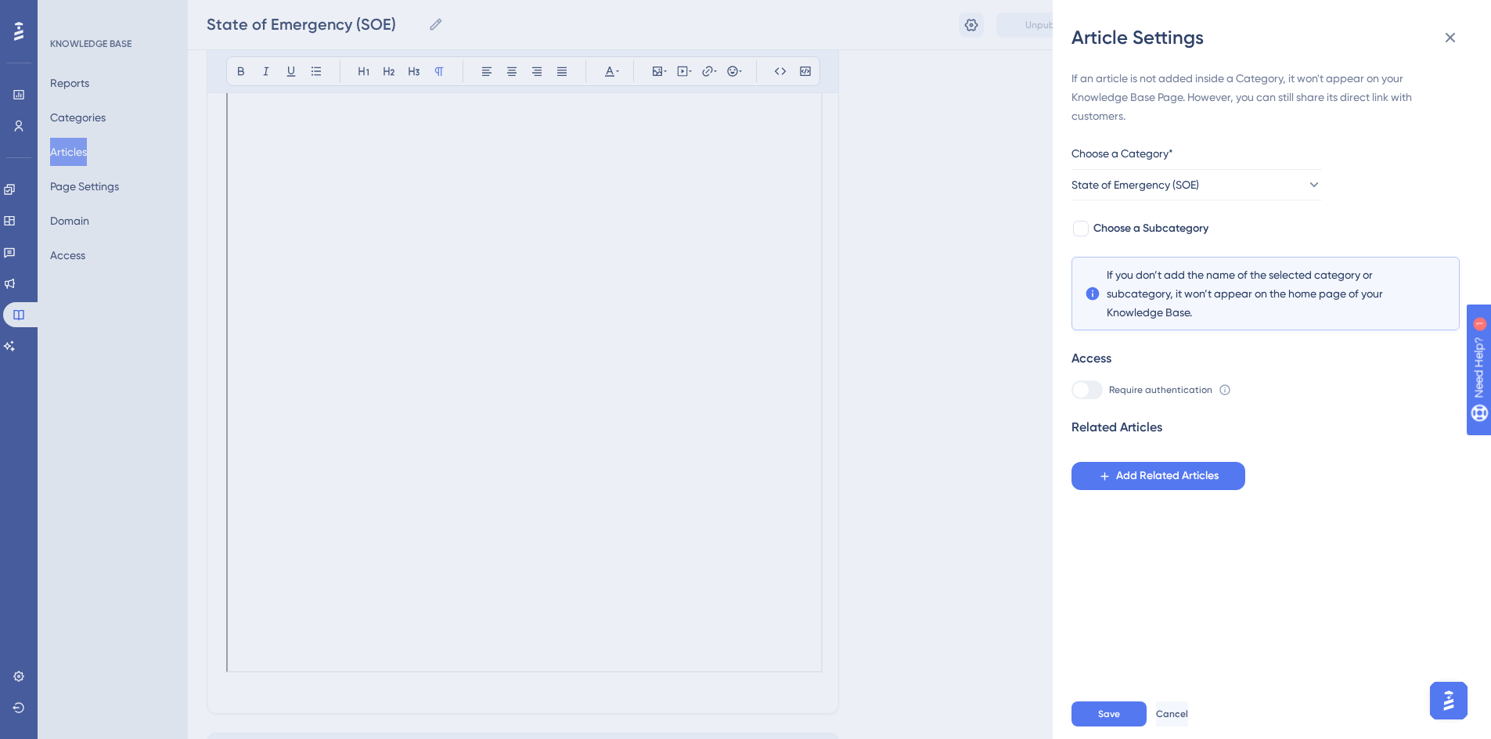
scroll to position [427, 0]
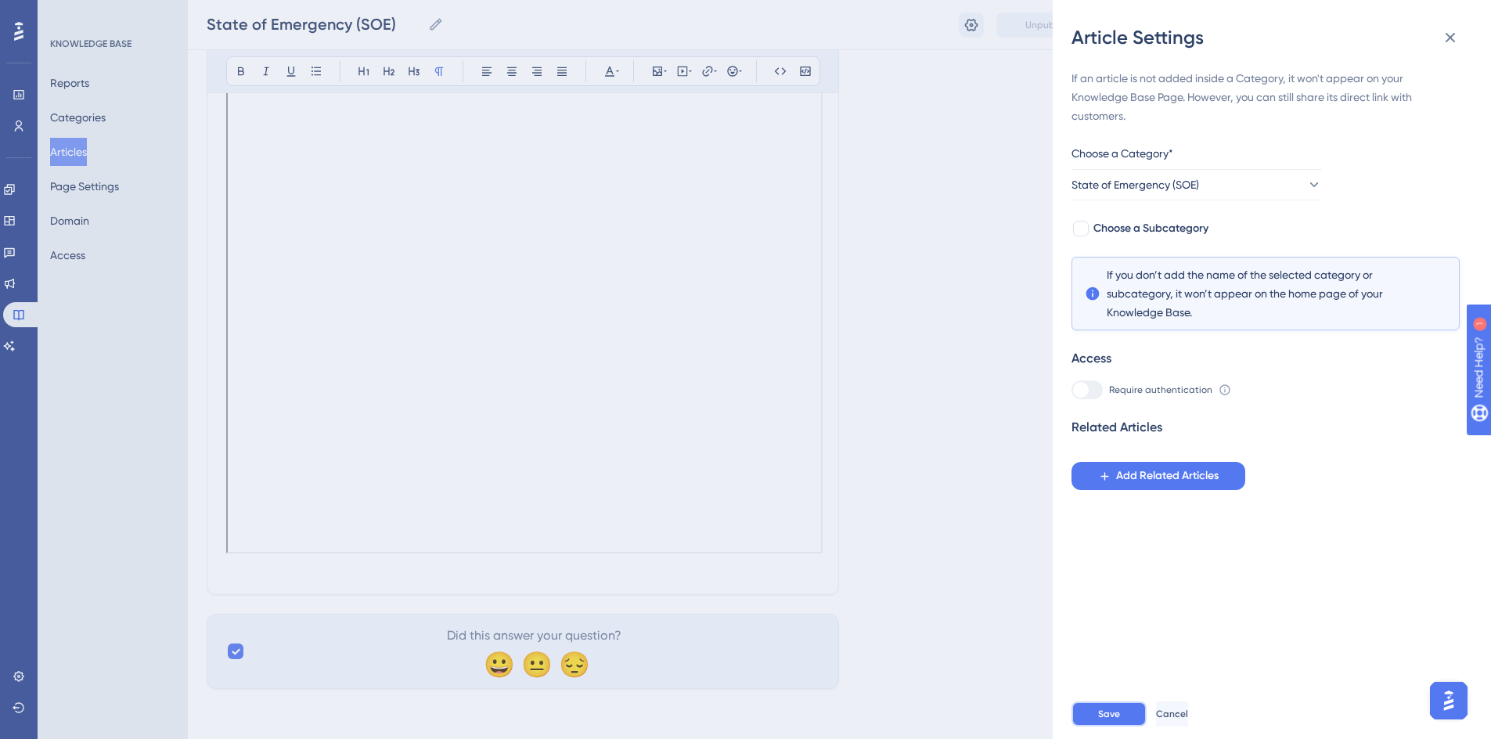
click at [1106, 720] on span "Save" at bounding box center [1109, 713] width 22 height 13
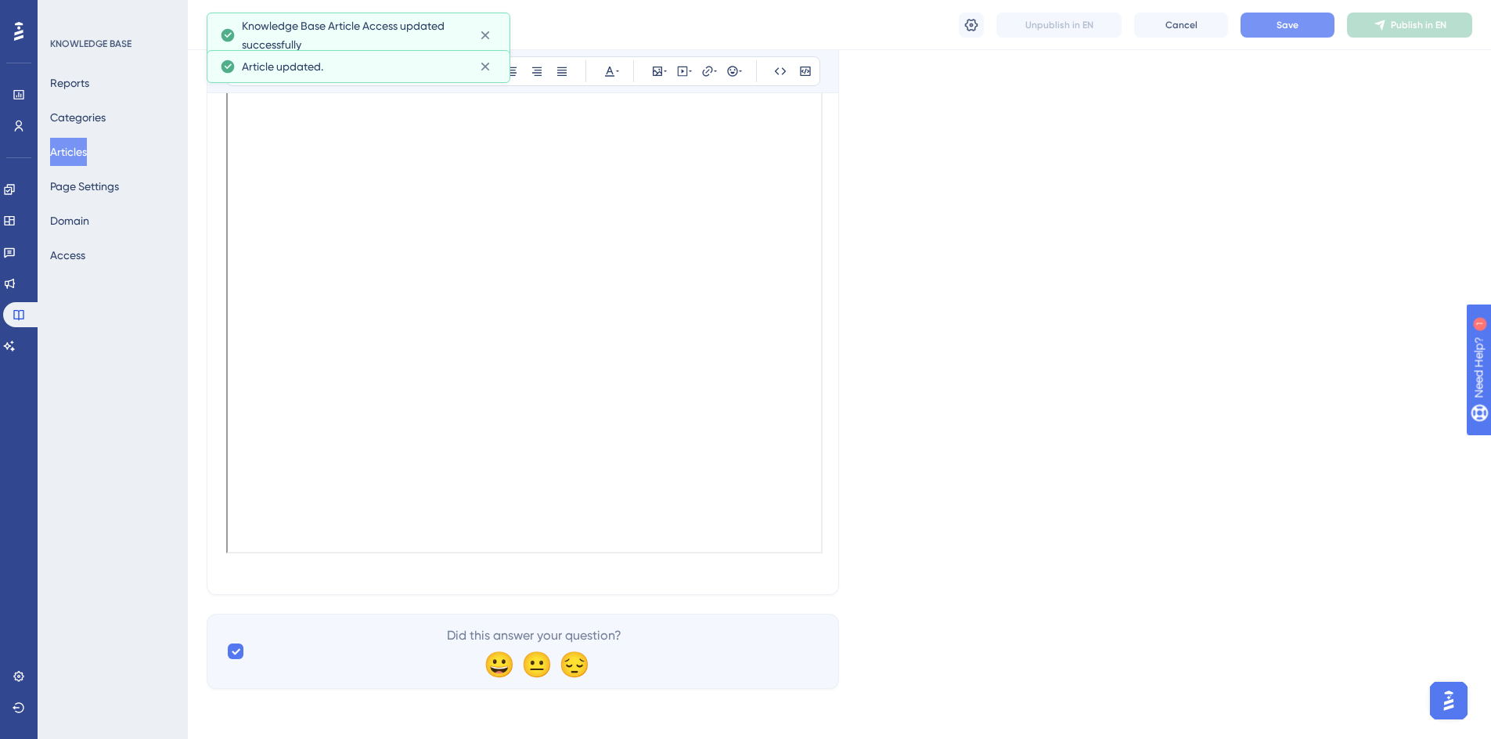
click at [1286, 25] on span "Save" at bounding box center [1287, 25] width 22 height 13
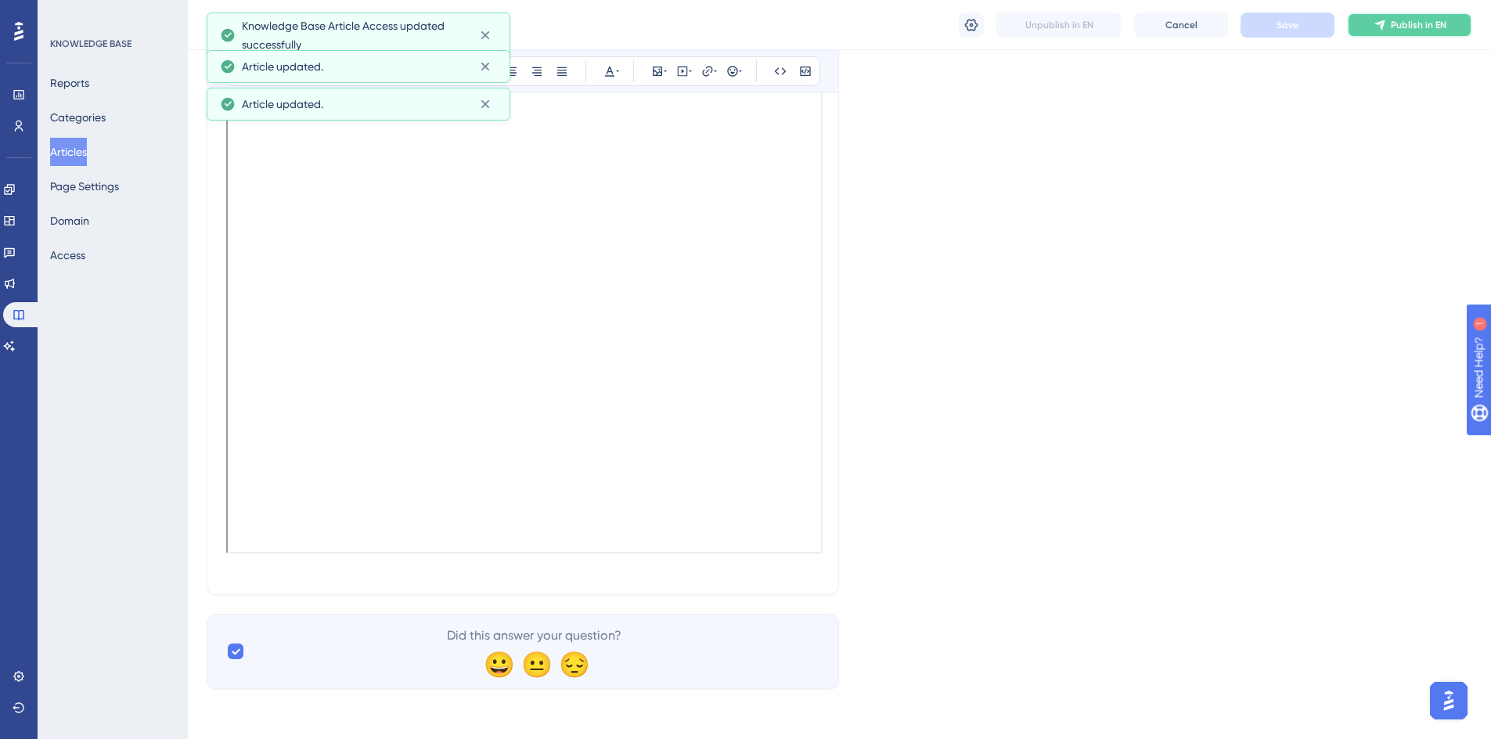
click at [1390, 30] on button "Publish in EN" at bounding box center [1409, 25] width 125 height 25
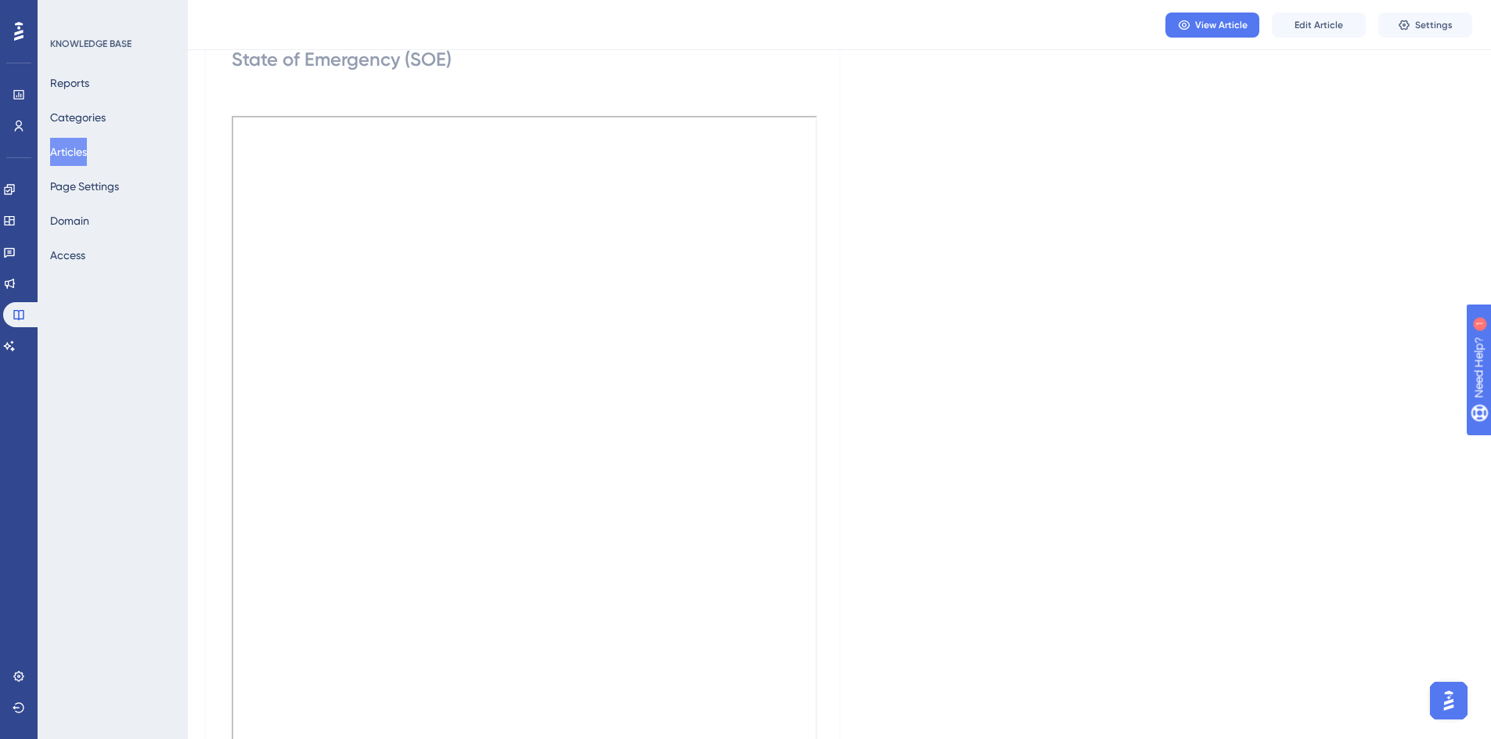
scroll to position [113, 0]
click at [80, 115] on button "Categories" at bounding box center [78, 117] width 56 height 28
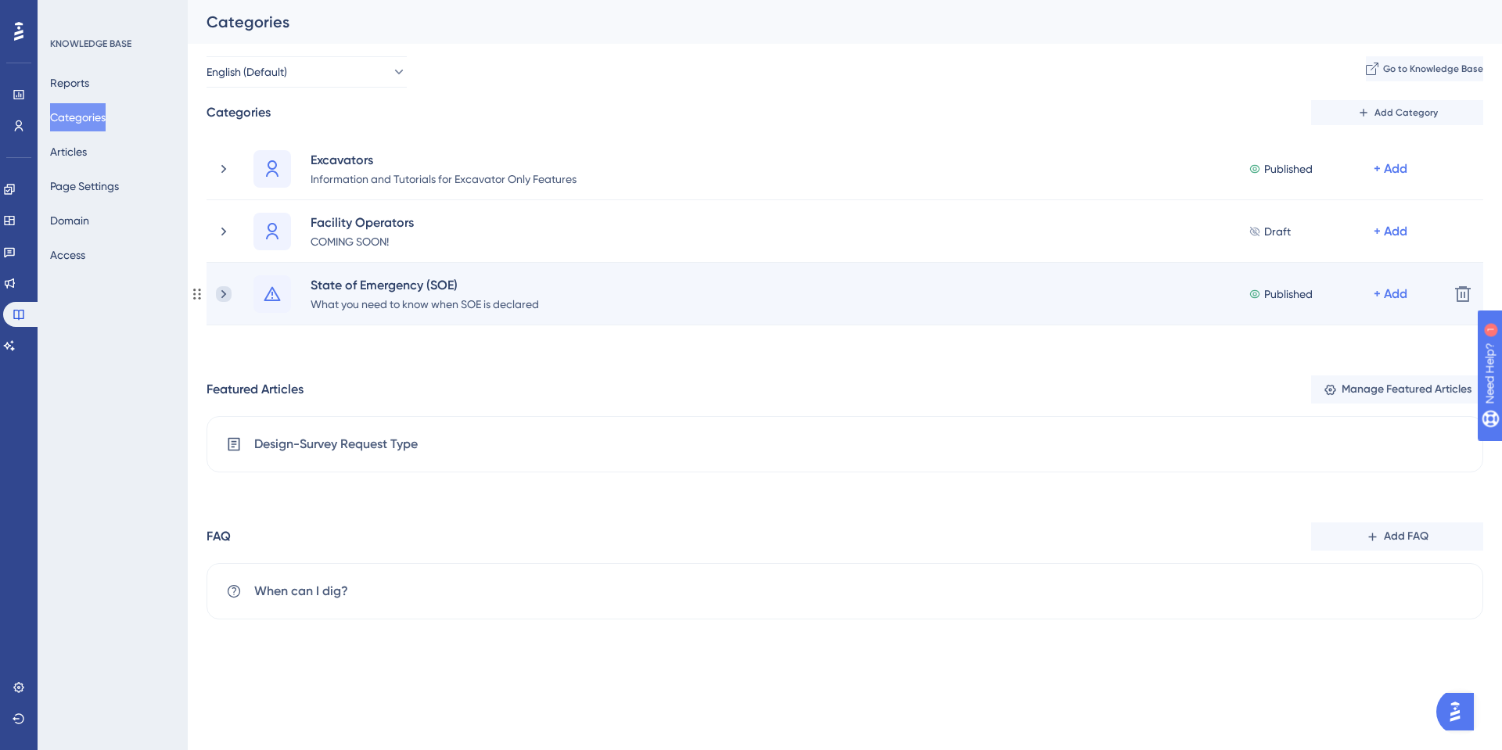
click at [222, 289] on icon at bounding box center [224, 294] width 16 height 16
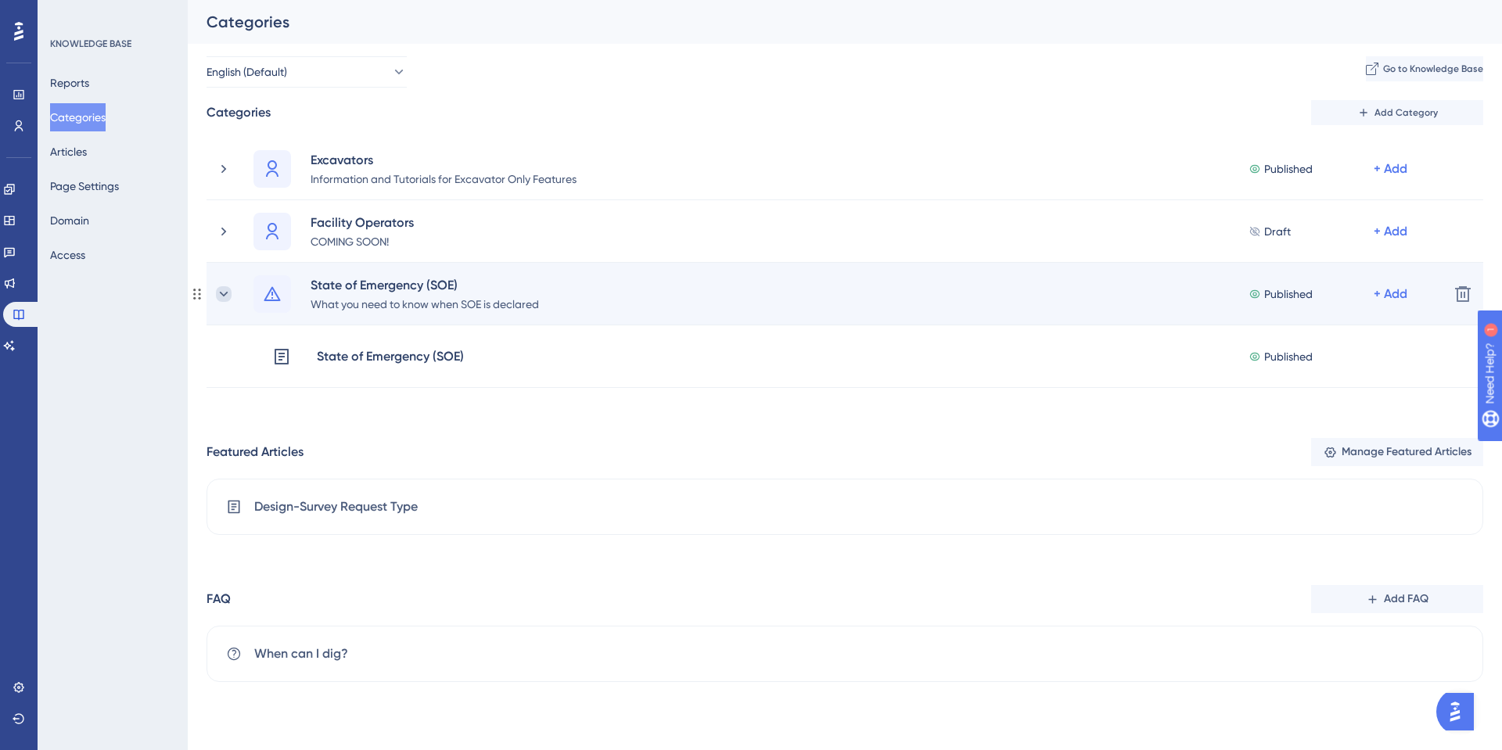
click at [222, 292] on icon at bounding box center [224, 294] width 16 height 16
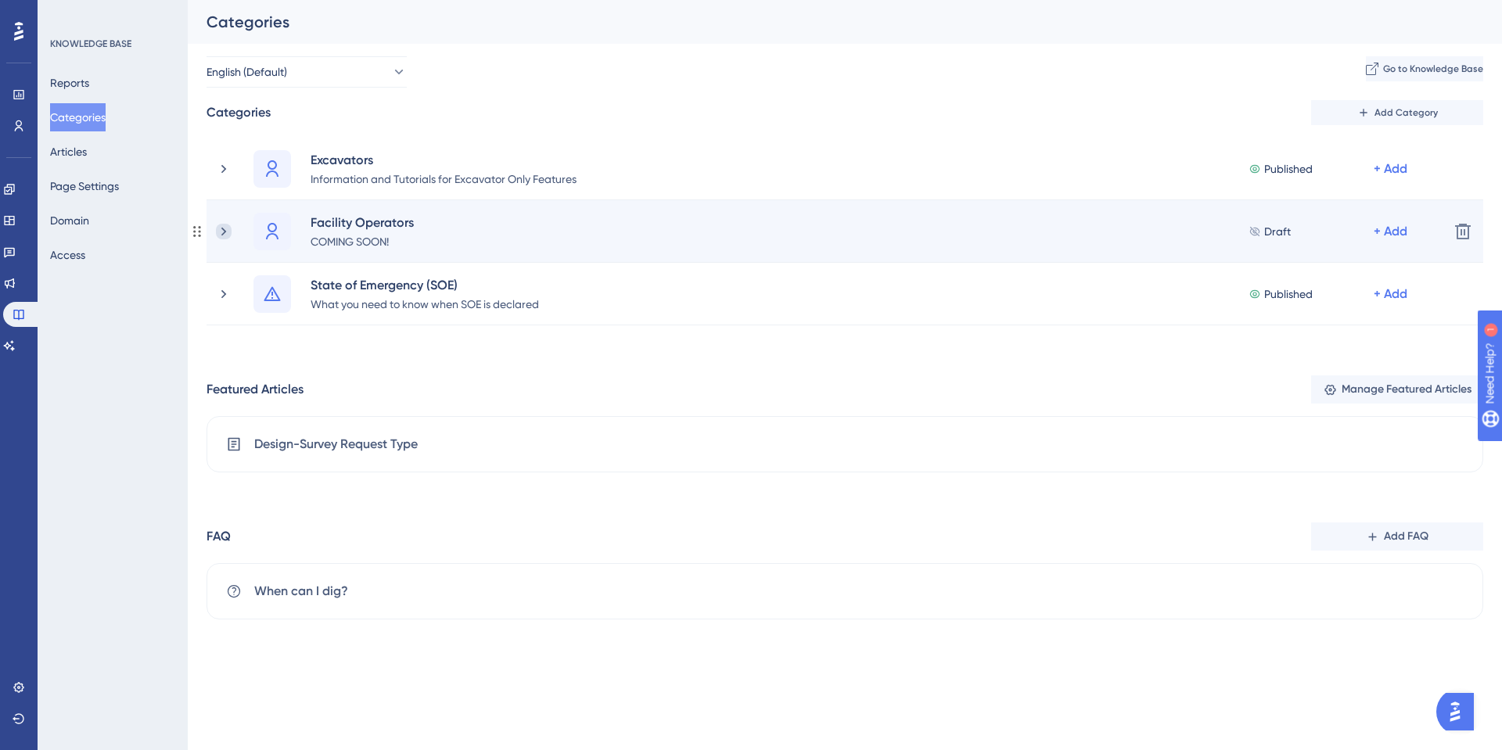
click at [224, 232] on icon at bounding box center [223, 231] width 5 height 9
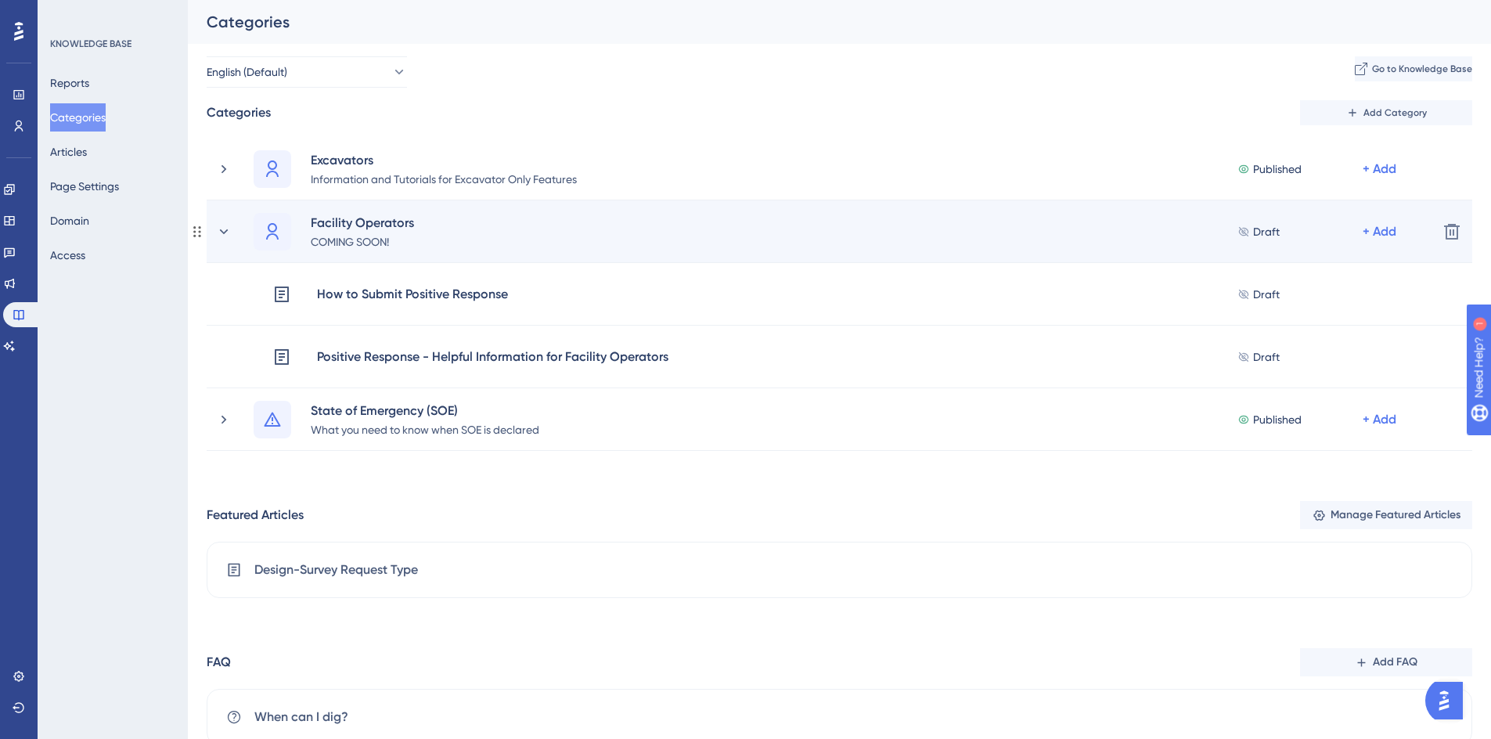
click at [1261, 230] on span "Draft" at bounding box center [1266, 231] width 27 height 19
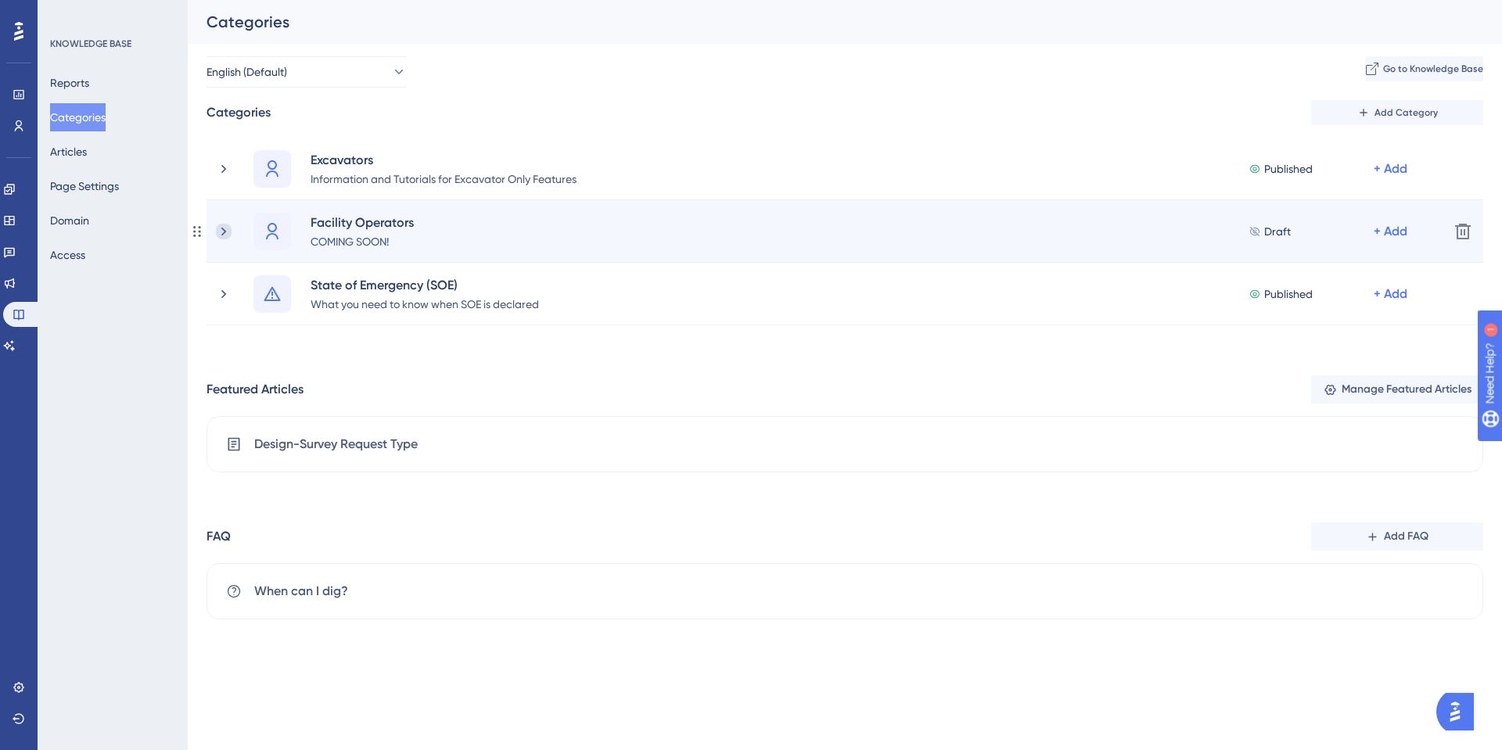
click at [225, 234] on icon at bounding box center [224, 232] width 16 height 16
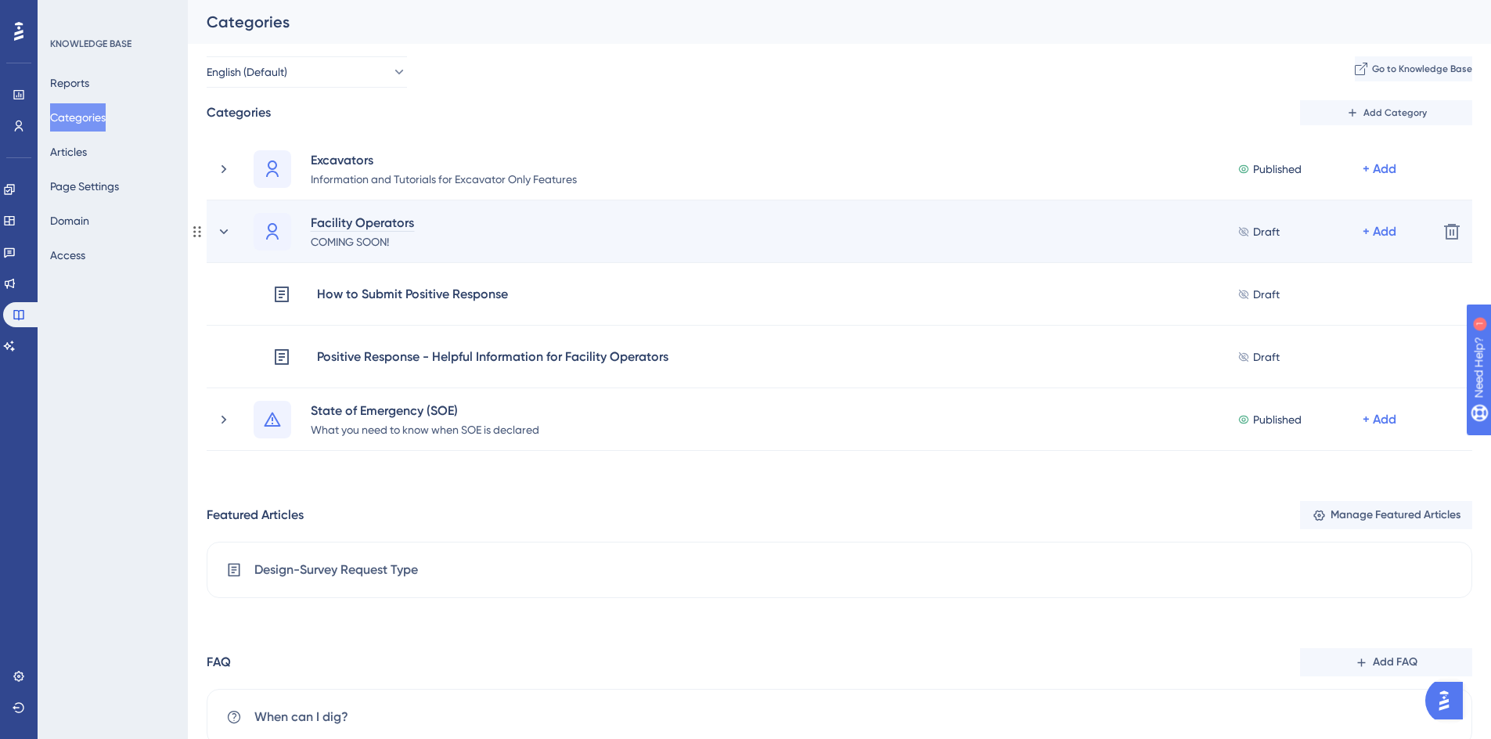
click at [357, 218] on div "Facility Operators" at bounding box center [362, 222] width 105 height 19
click at [365, 250] on div "COMING SOON!" at bounding box center [362, 241] width 105 height 19
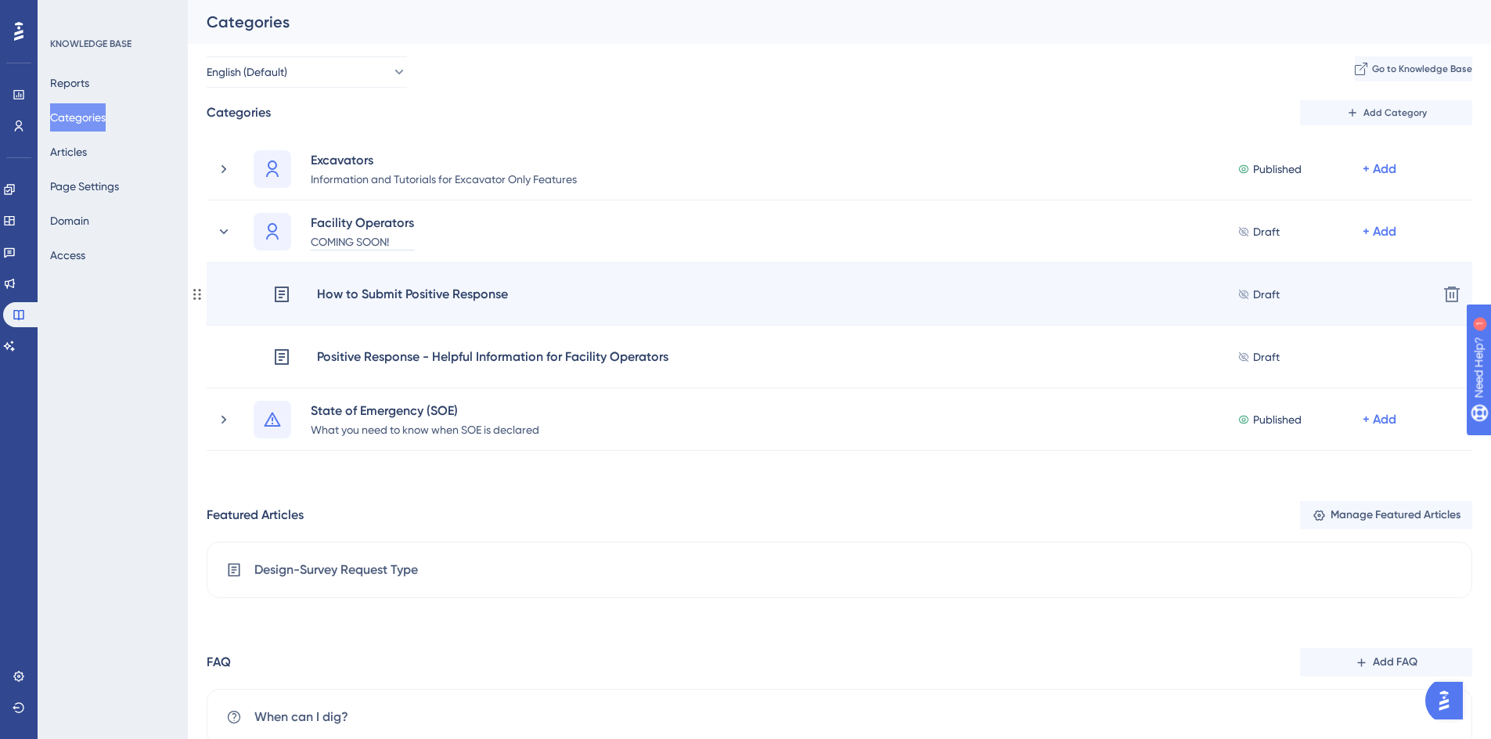
click at [343, 284] on div "How to Submit Positive Response" at bounding box center [412, 294] width 192 height 20
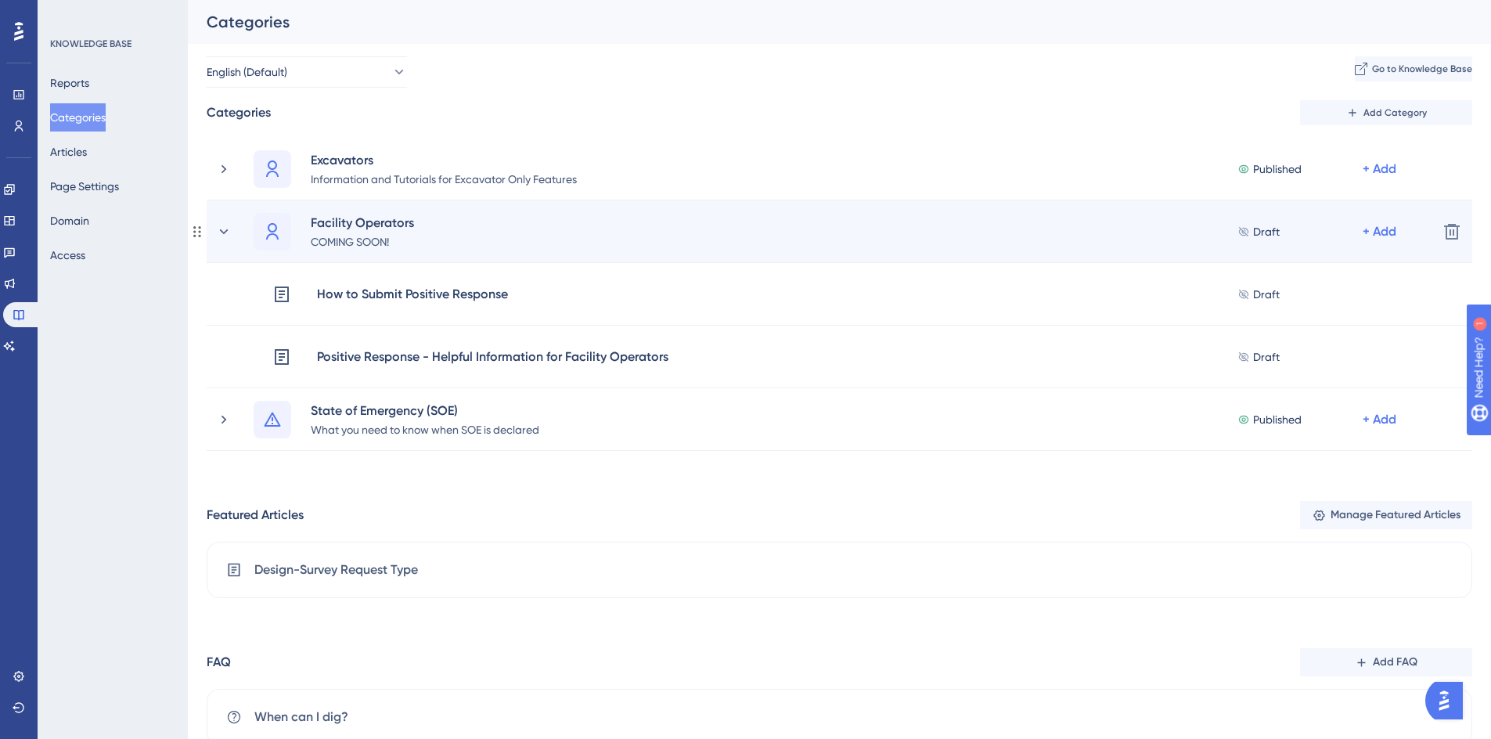
click at [1249, 227] on icon at bounding box center [1243, 231] width 13 height 11
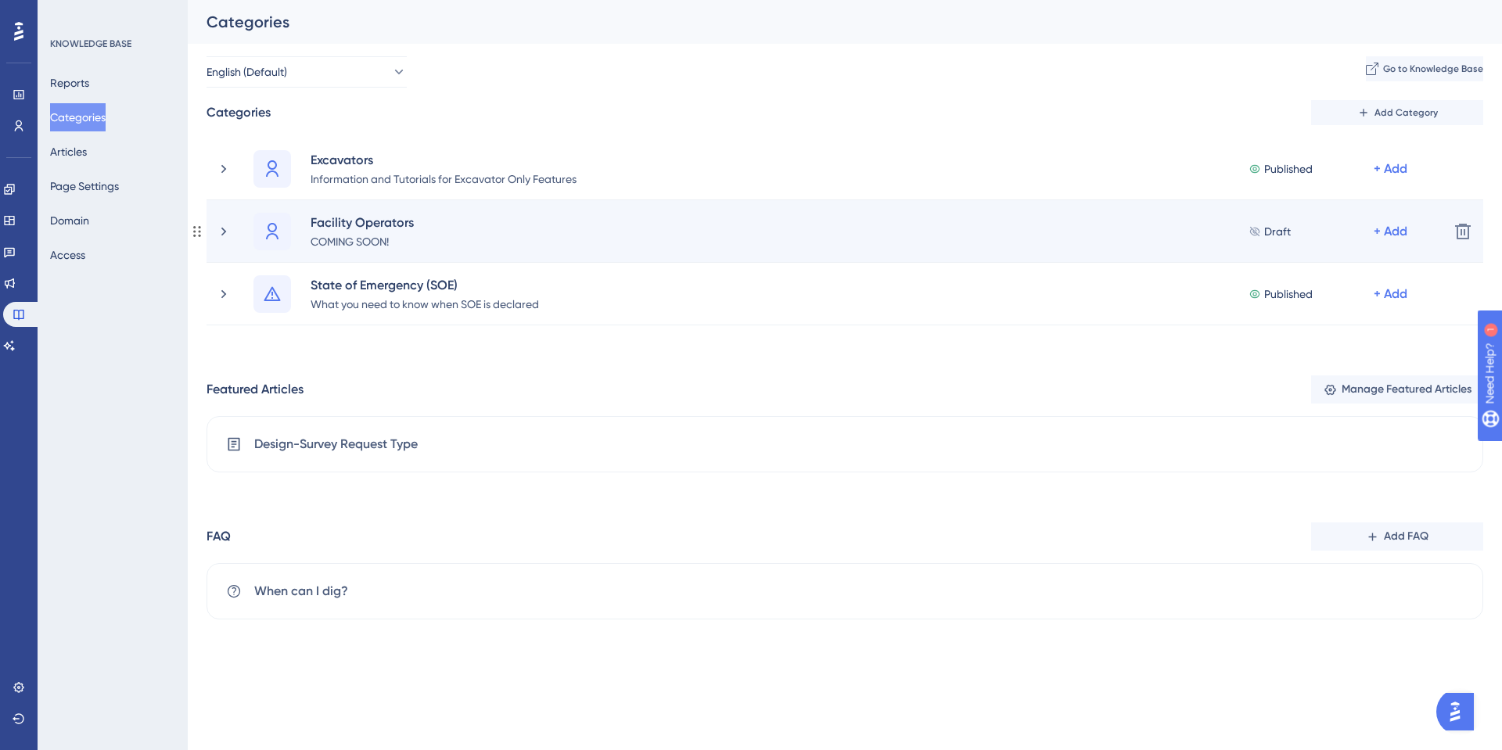
drag, startPoint x: 1257, startPoint y: 236, endPoint x: 1142, endPoint y: 219, distance: 115.5
click at [1142, 219] on div "Facility Operators COMING SOON! Draft + Add" at bounding box center [845, 232] width 1183 height 38
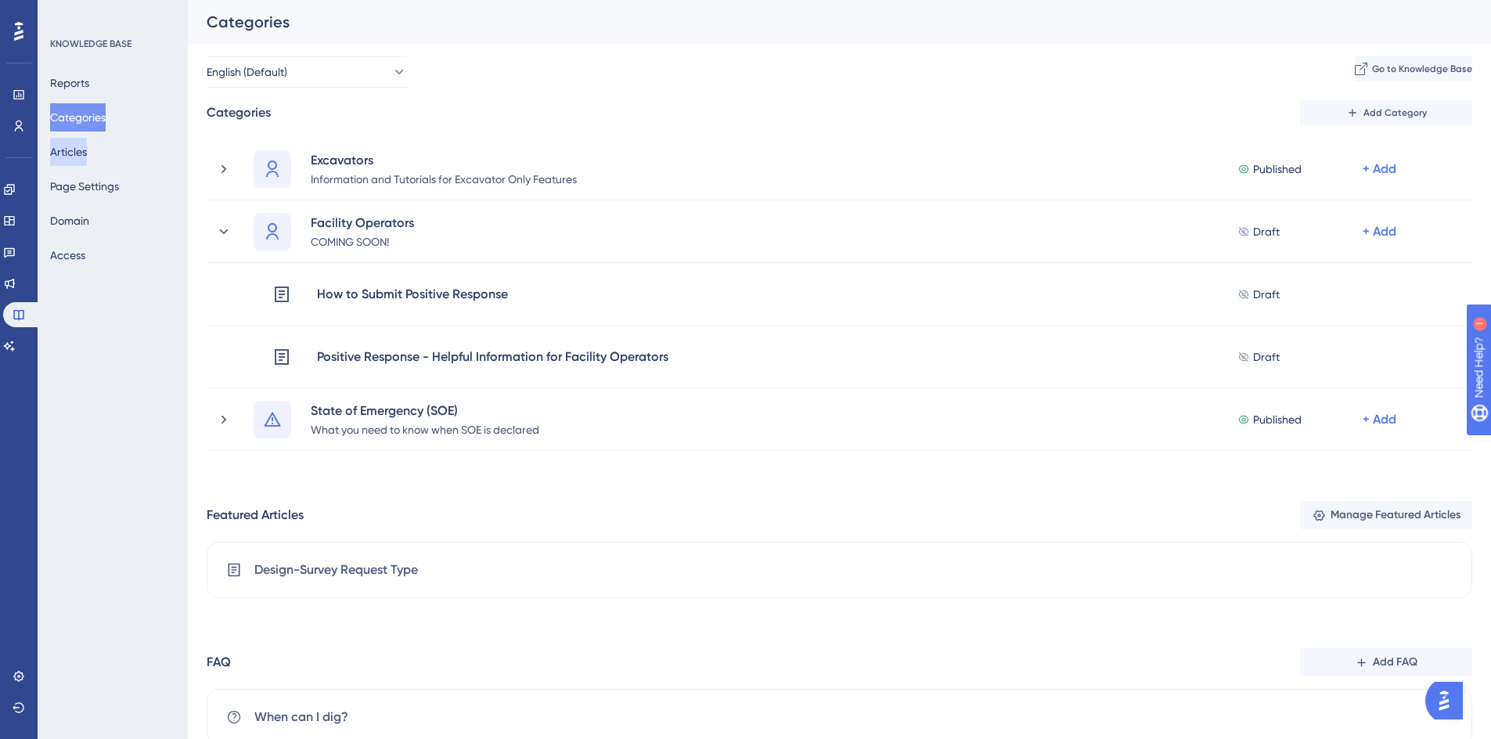
click at [77, 150] on button "Articles" at bounding box center [68, 152] width 37 height 28
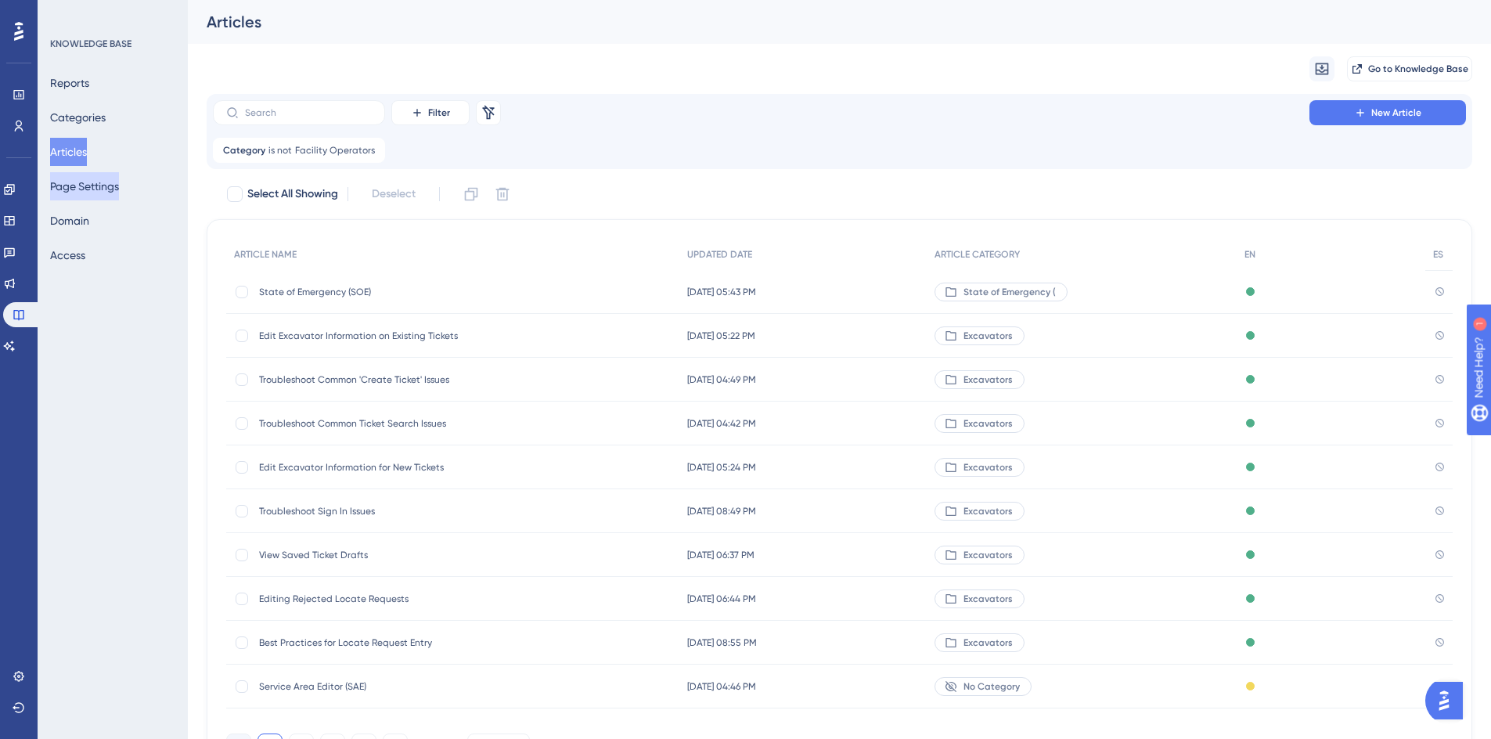
click at [63, 190] on button "Page Settings" at bounding box center [84, 186] width 69 height 28
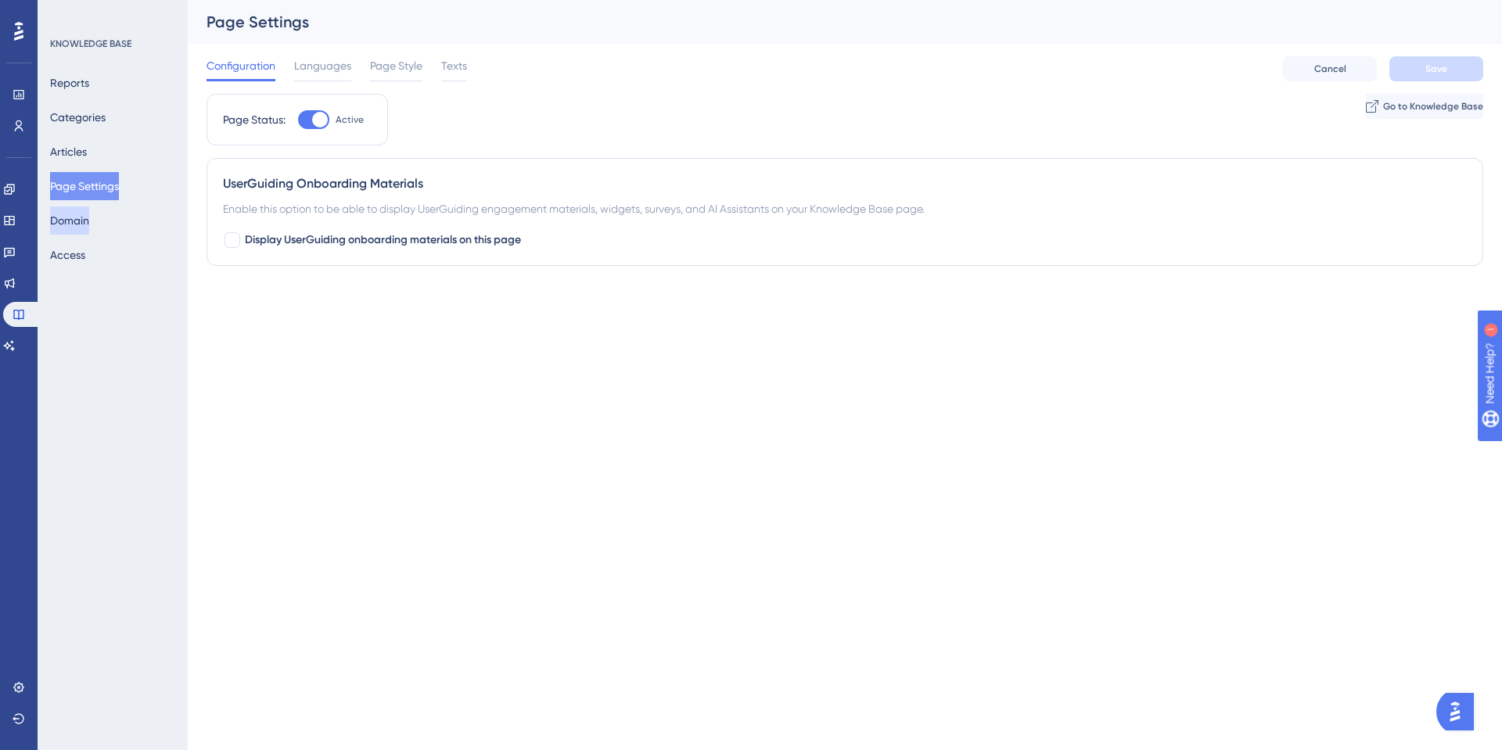
click at [74, 228] on button "Domain" at bounding box center [69, 221] width 39 height 28
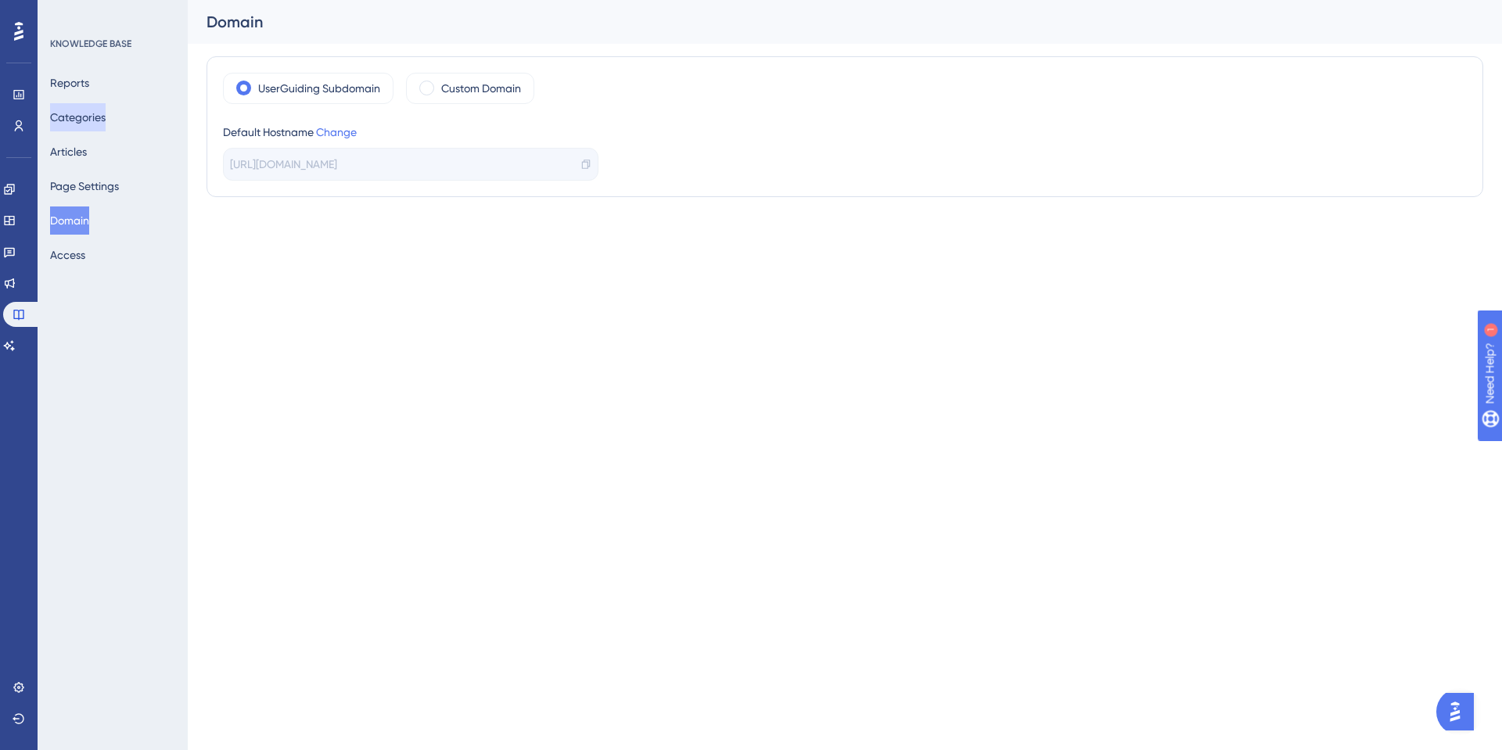
click at [81, 117] on button "Categories" at bounding box center [78, 117] width 56 height 28
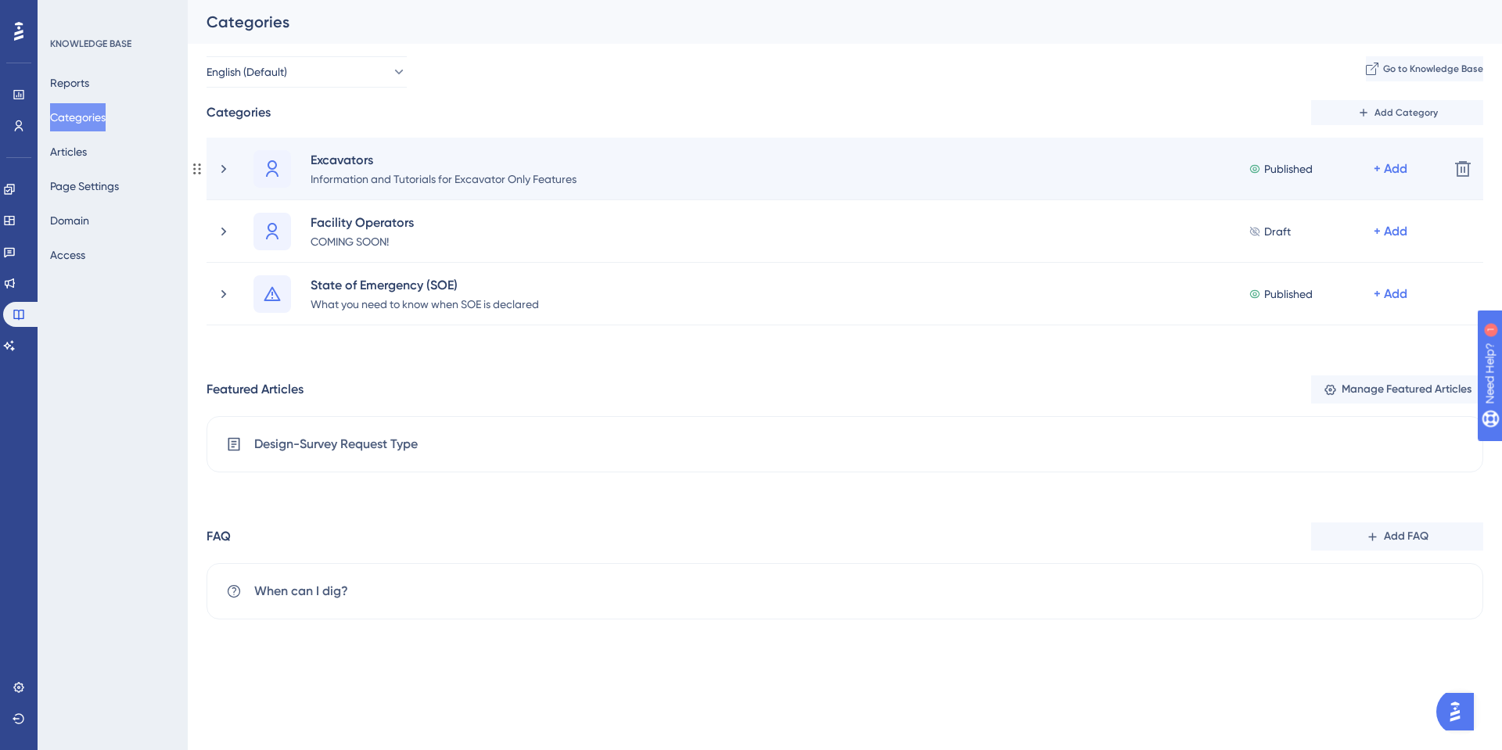
click at [1267, 173] on span "Published" at bounding box center [1288, 169] width 49 height 19
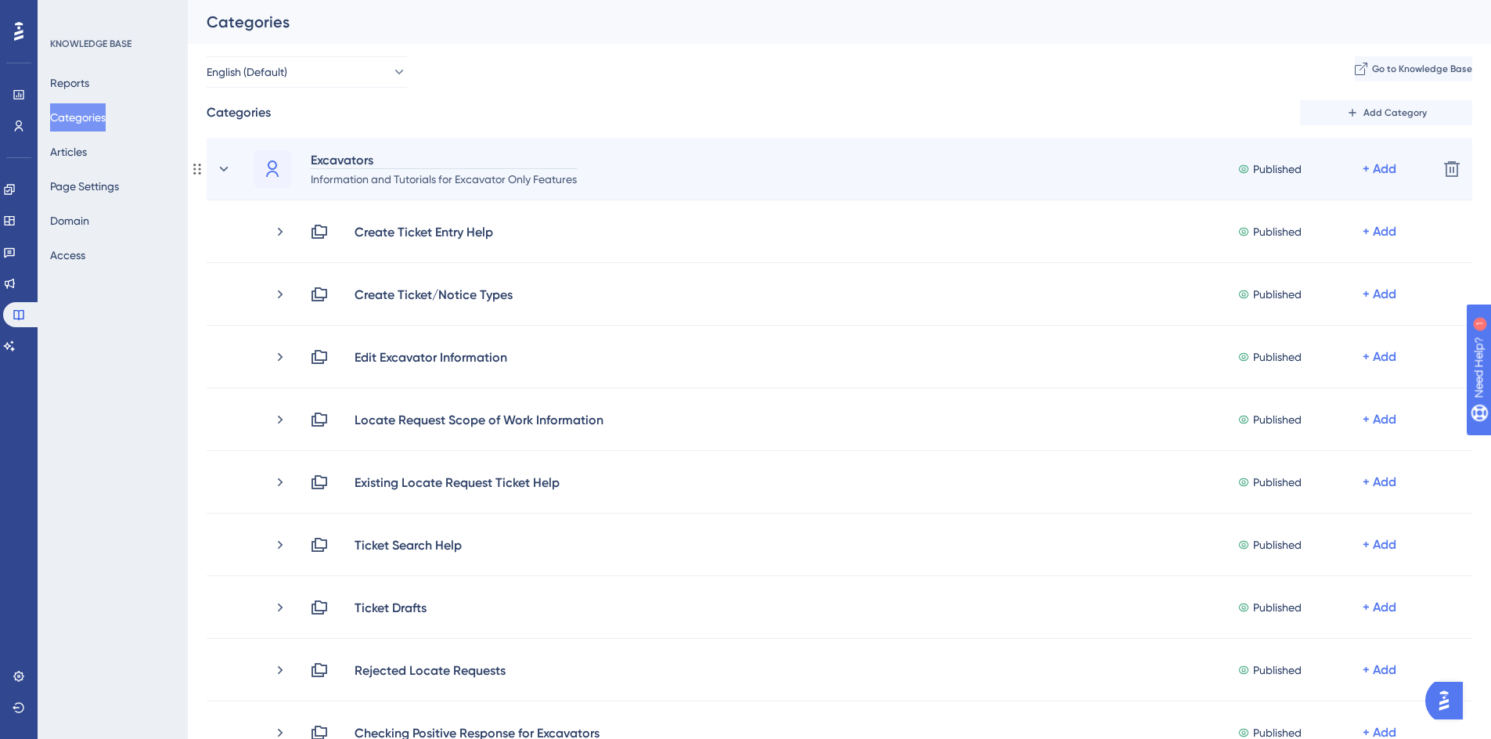
click at [500, 160] on div "Excavators" at bounding box center [444, 159] width 268 height 19
click at [268, 167] on icon at bounding box center [272, 169] width 19 height 19
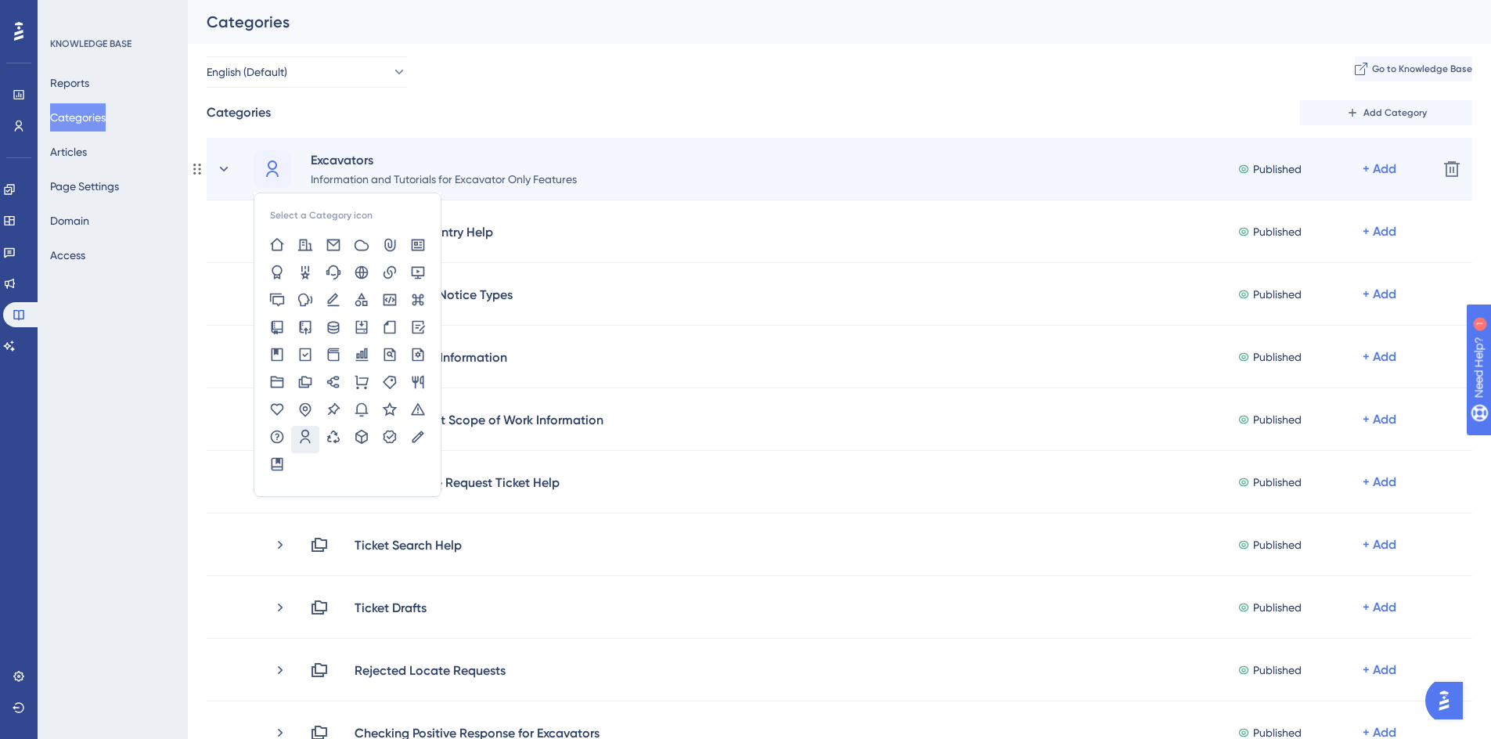
click at [695, 171] on div "Select a Category icon Excavators Information and Tutorials for Excavator Only …" at bounding box center [839, 169] width 1171 height 38
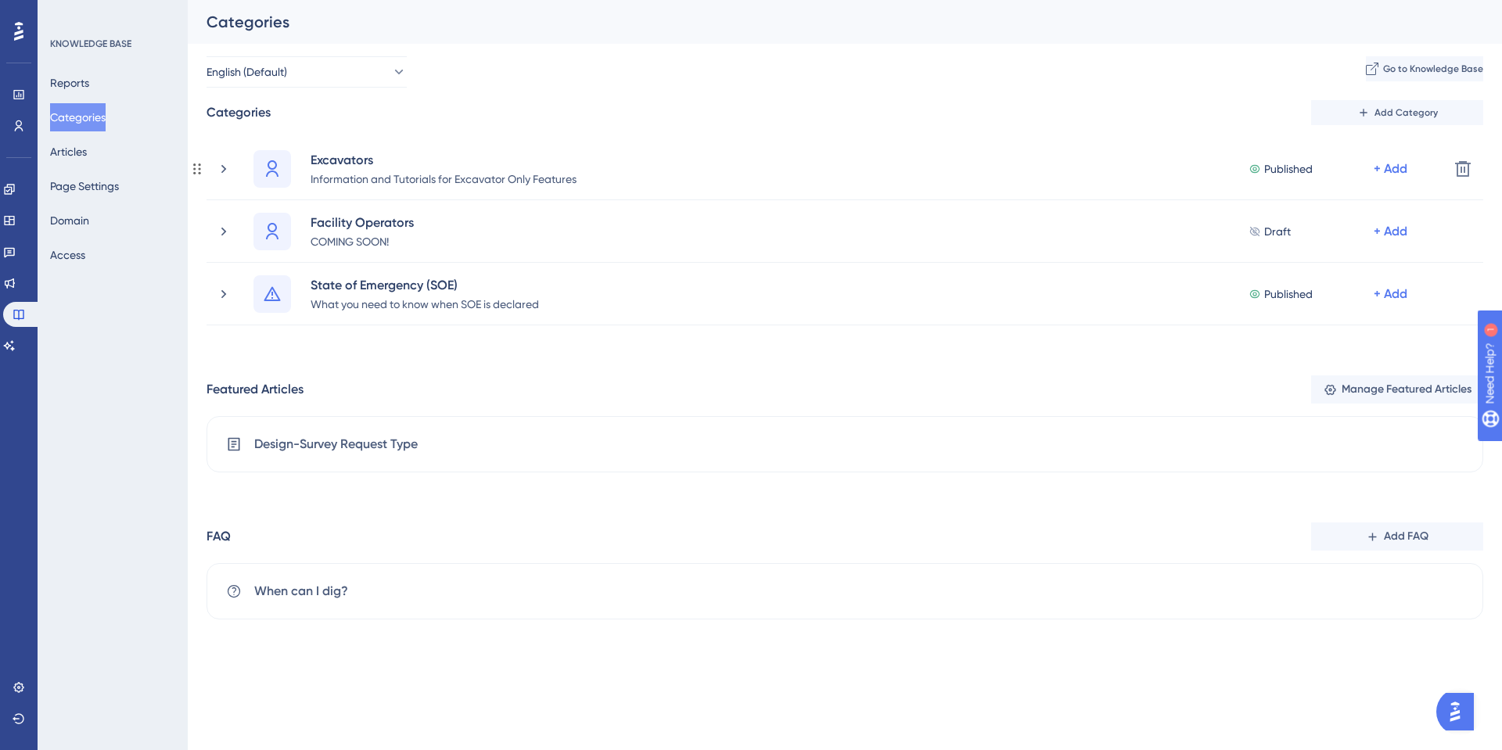
click at [695, 171] on div "Excavators Information and Tutorials for Excavator Only Features Published + Add" at bounding box center [845, 169] width 1183 height 38
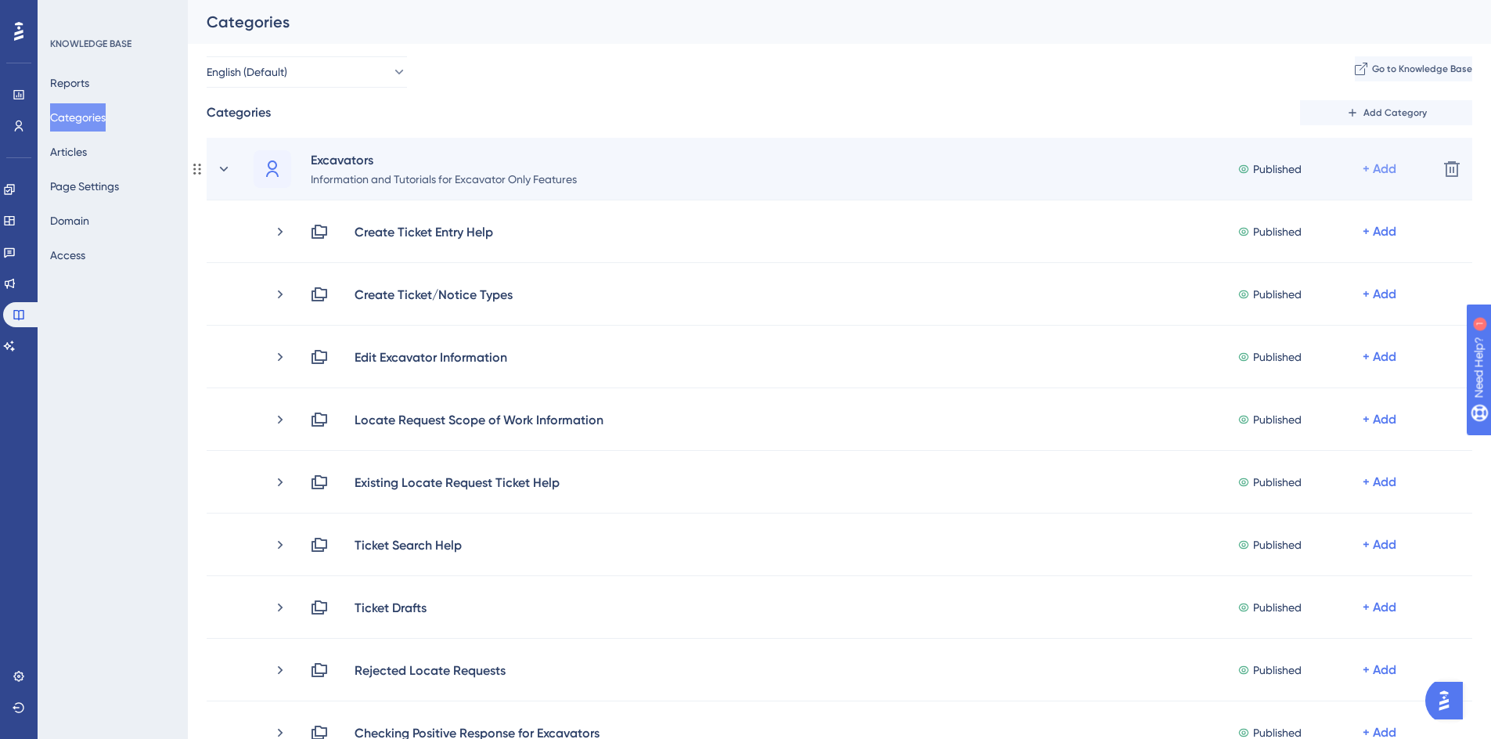
click at [1389, 163] on div "+ Add" at bounding box center [1379, 169] width 34 height 19
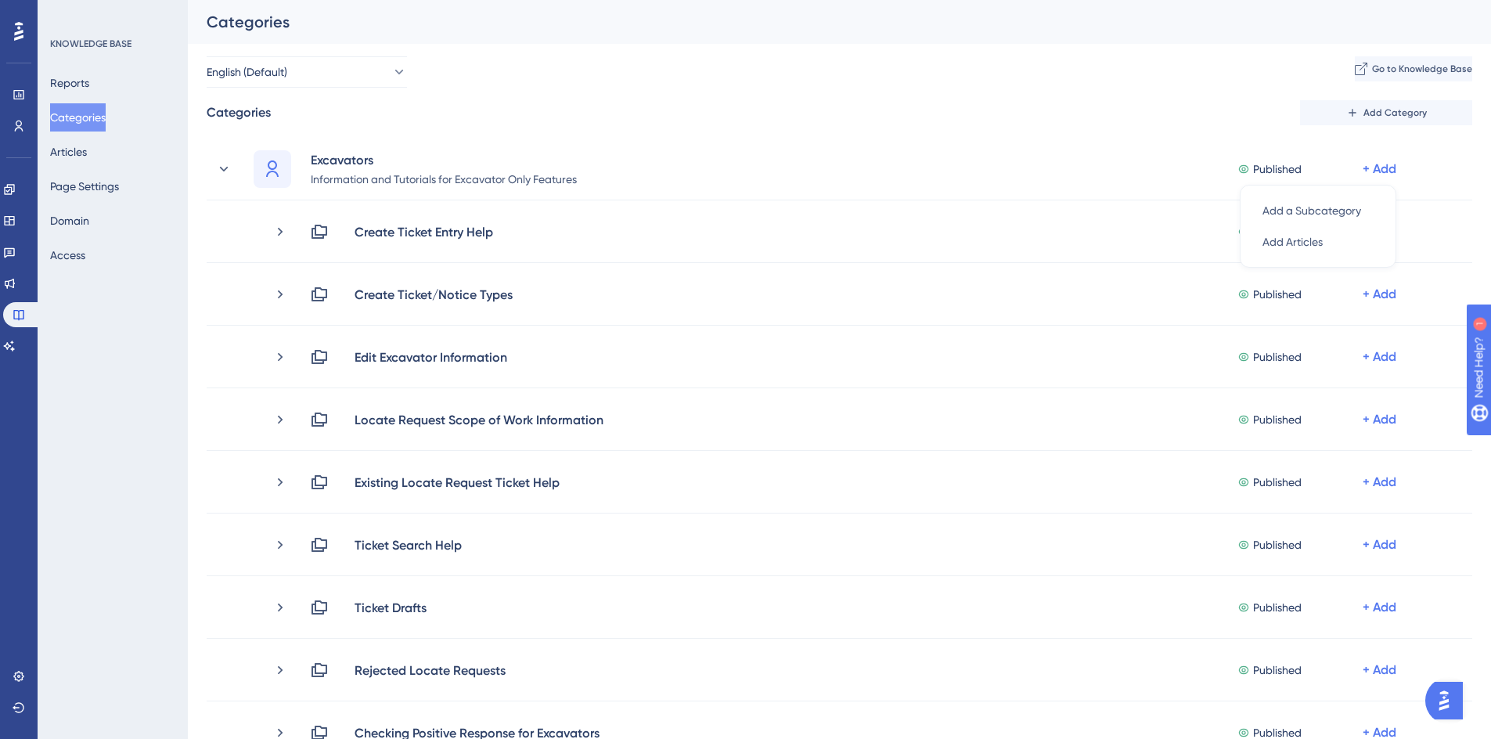
click at [1128, 105] on div "Categories Add Category" at bounding box center [839, 112] width 1265 height 25
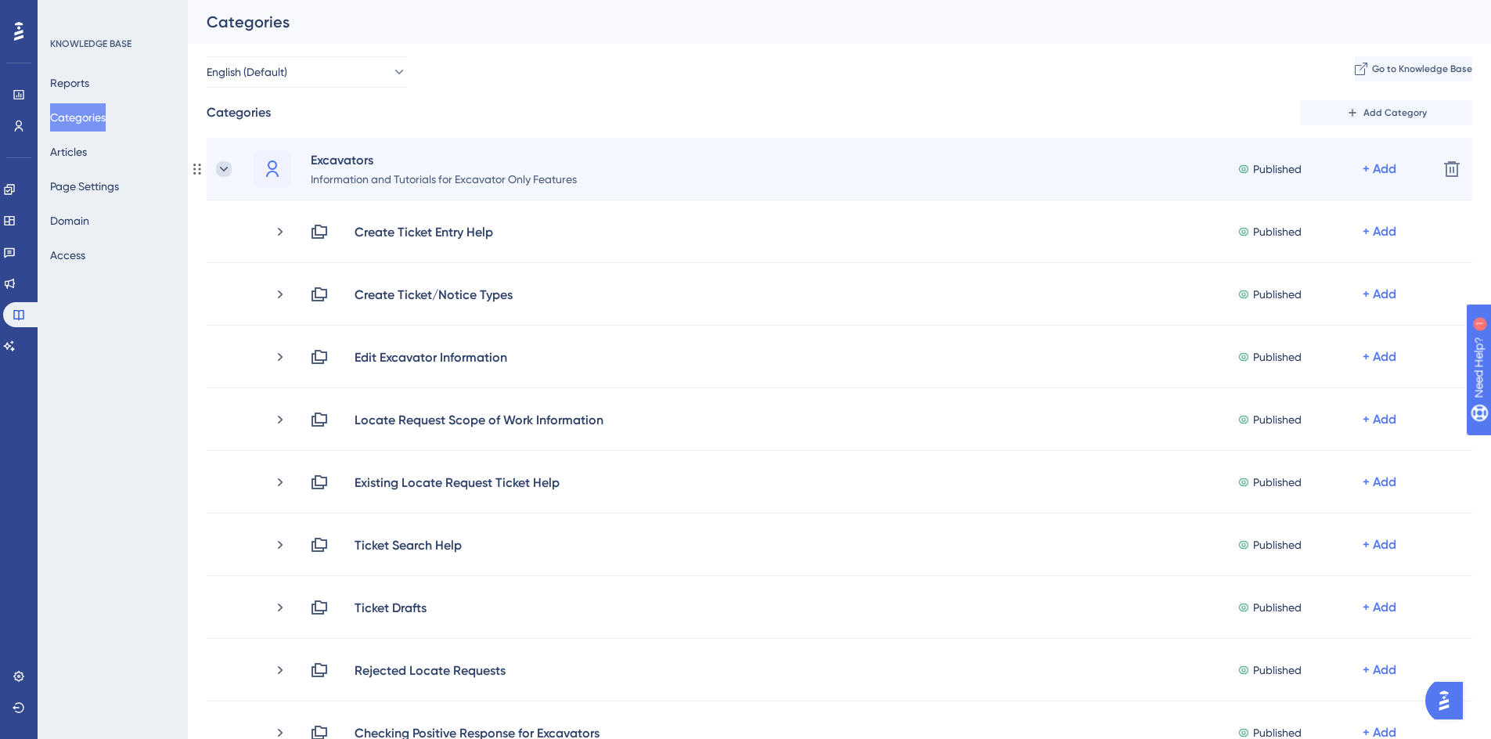
click at [223, 165] on icon at bounding box center [224, 169] width 16 height 16
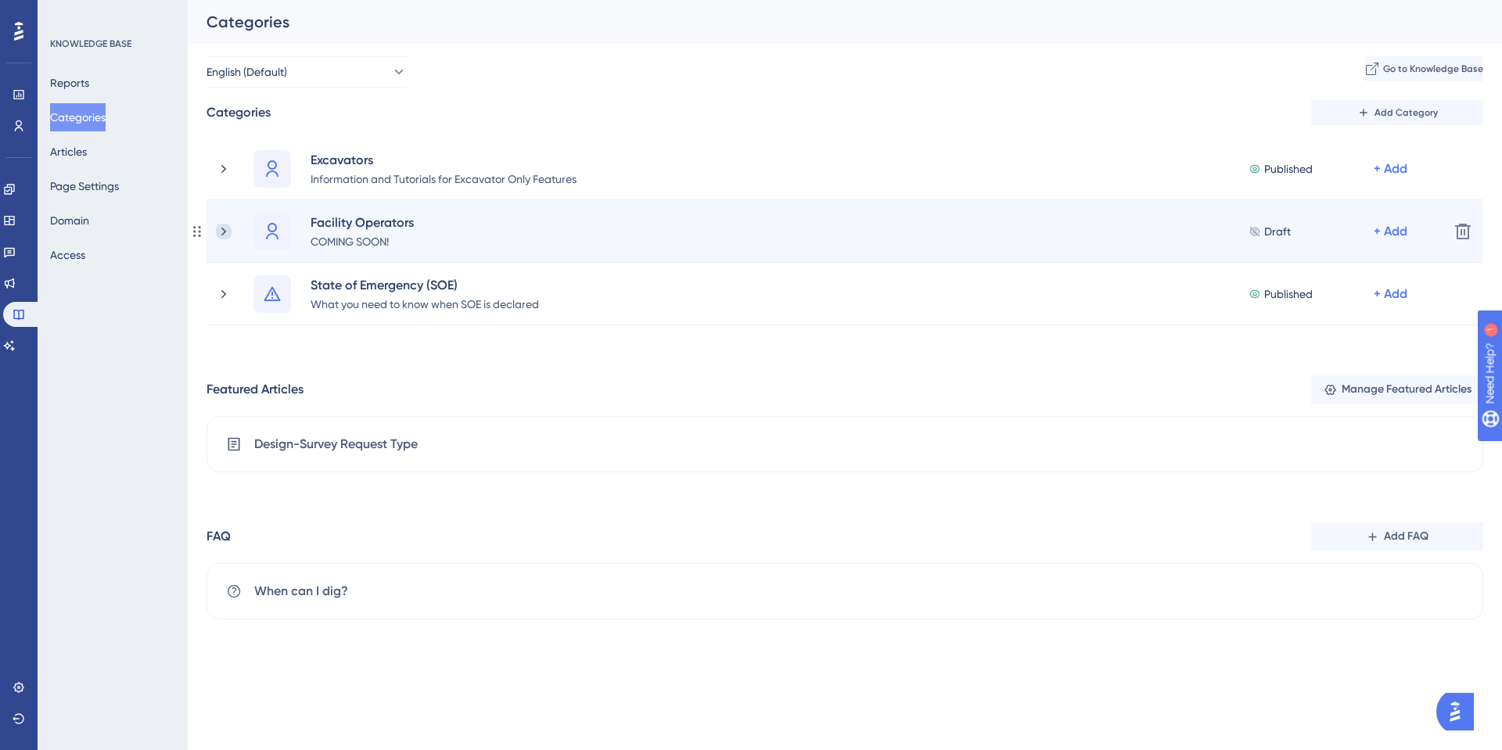
click at [223, 237] on icon at bounding box center [224, 232] width 16 height 16
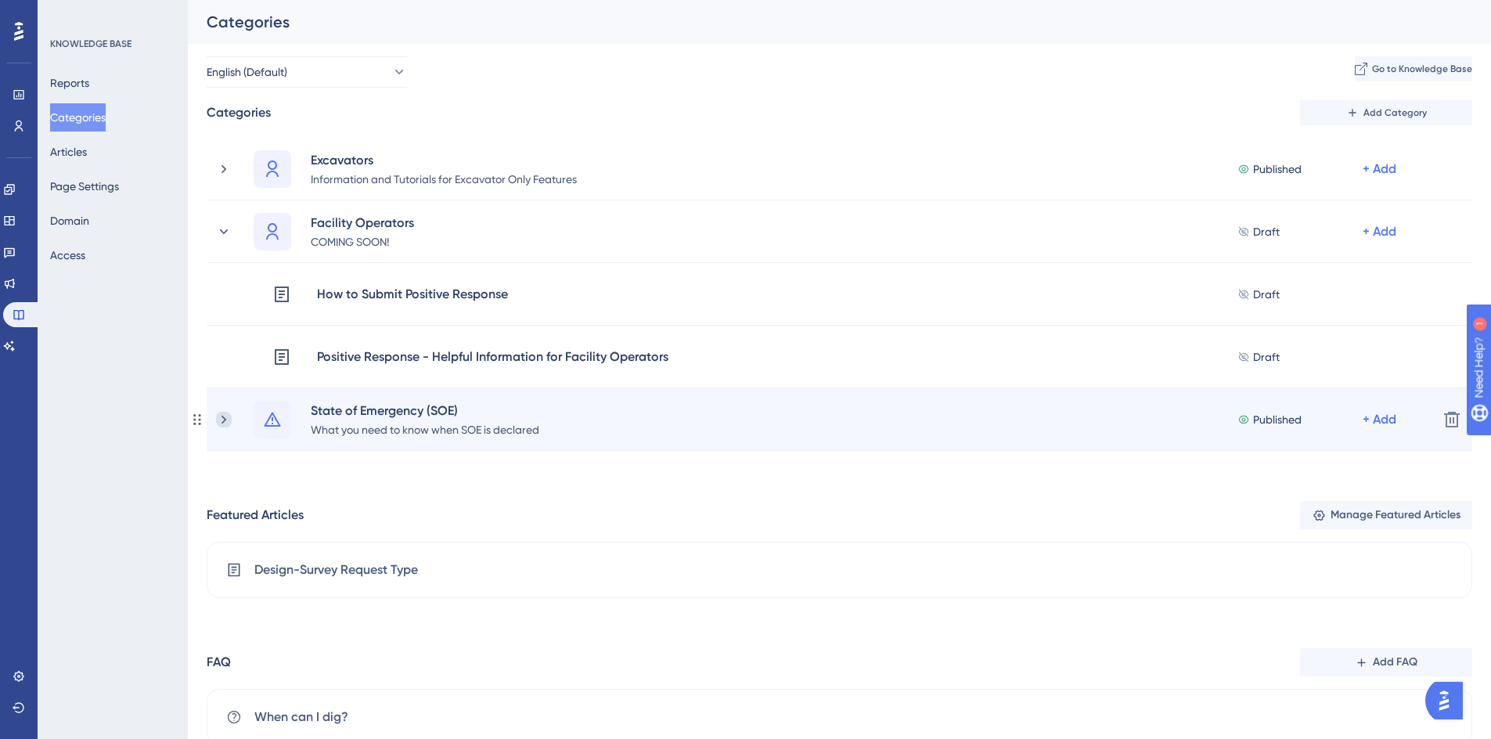
click at [218, 416] on icon at bounding box center [224, 420] width 16 height 16
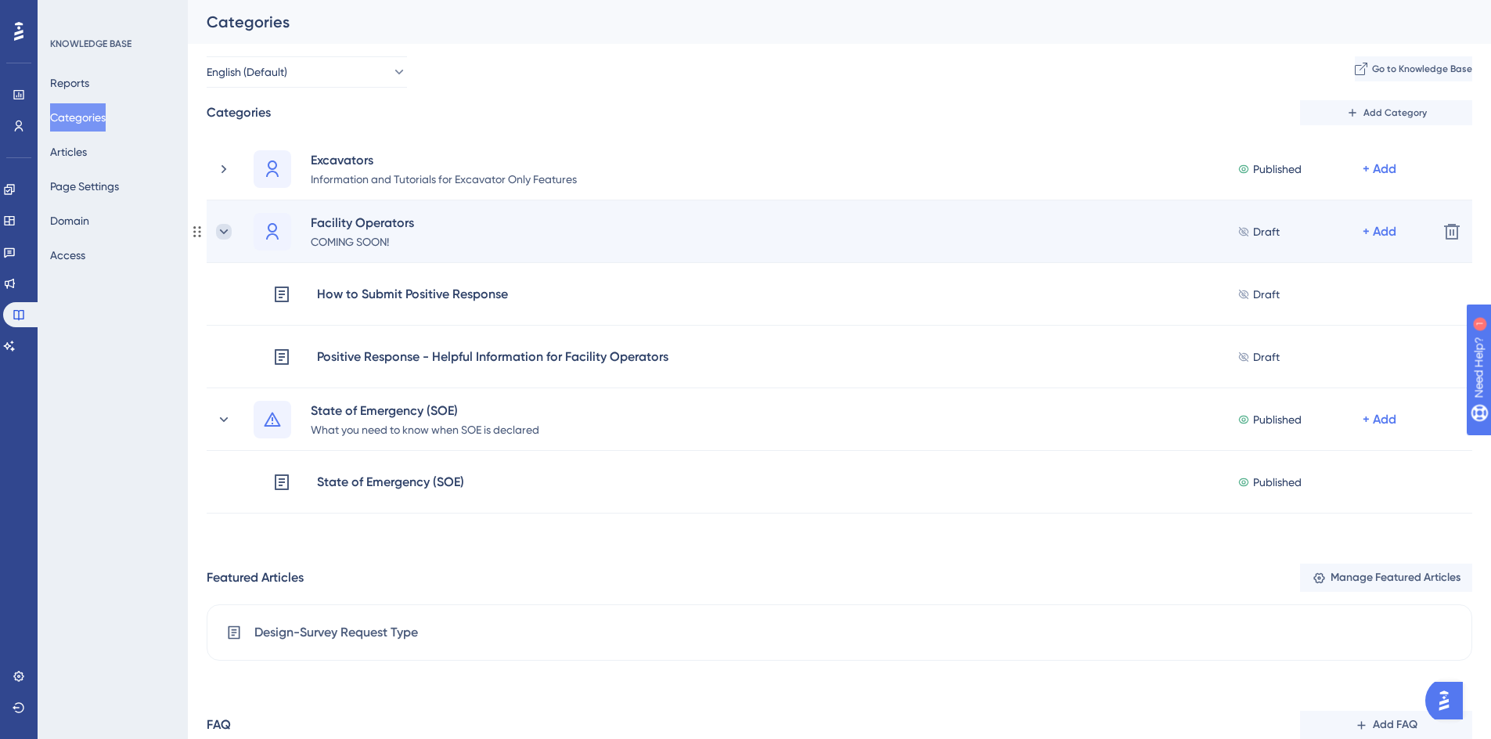
click at [222, 235] on icon at bounding box center [224, 232] width 16 height 16
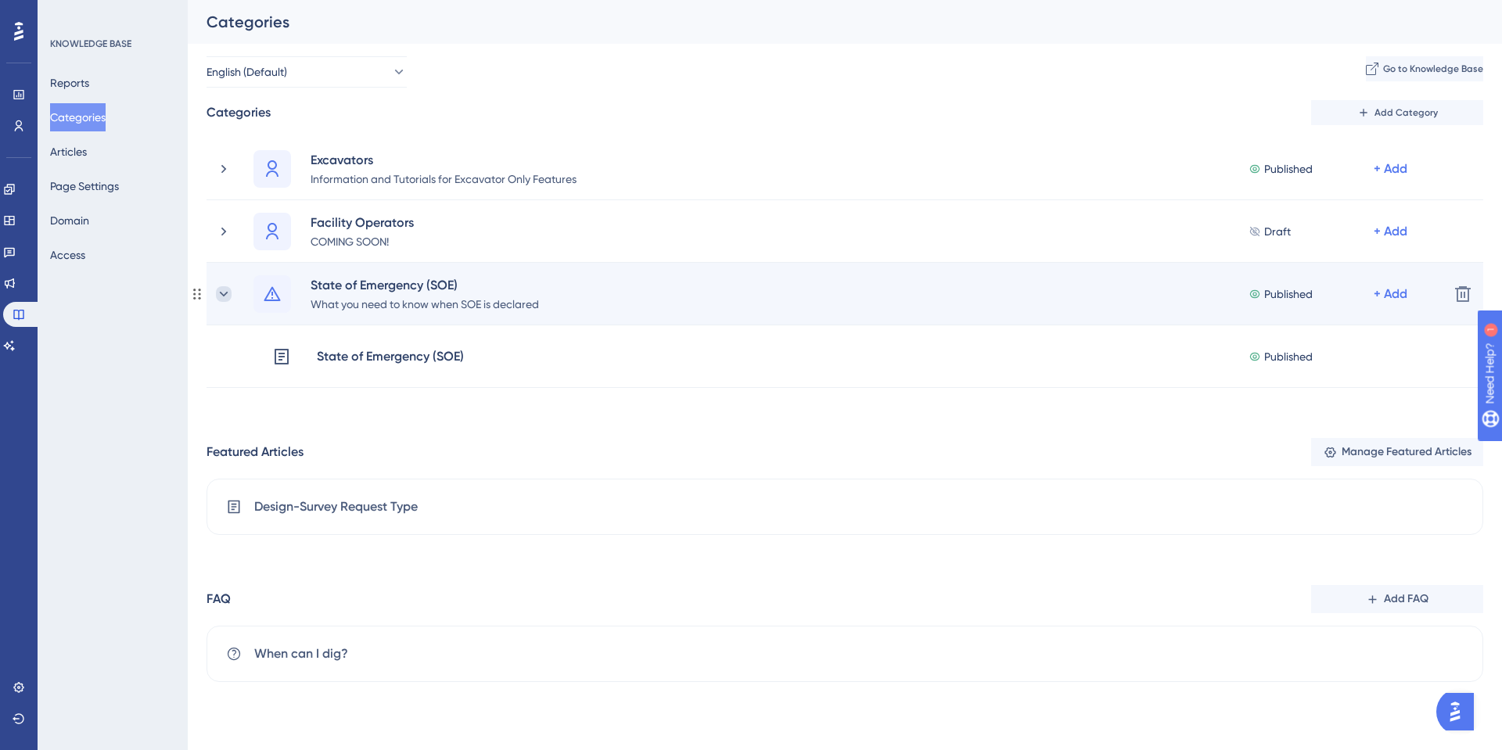
click at [221, 296] on icon at bounding box center [224, 294] width 16 height 16
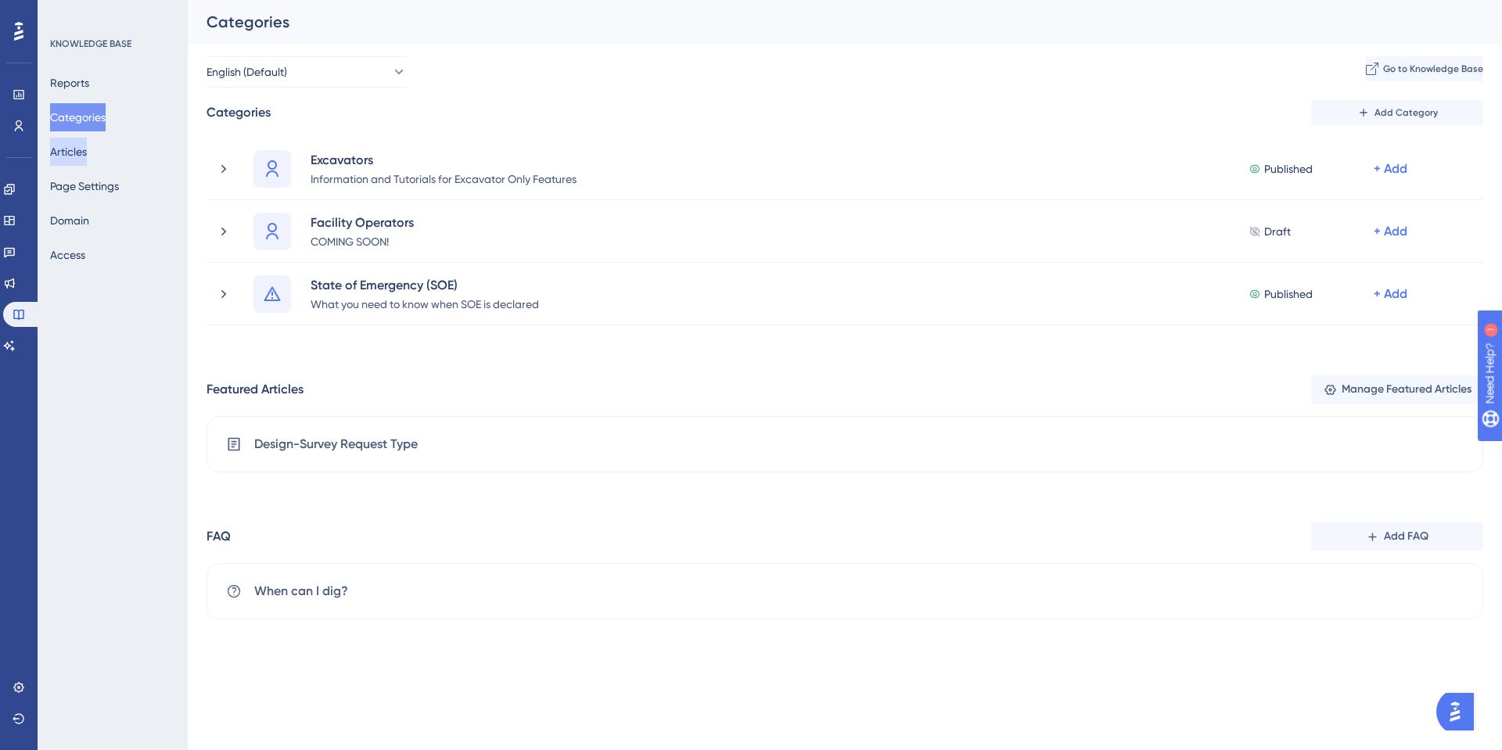
click at [87, 154] on button "Articles" at bounding box center [68, 152] width 37 height 28
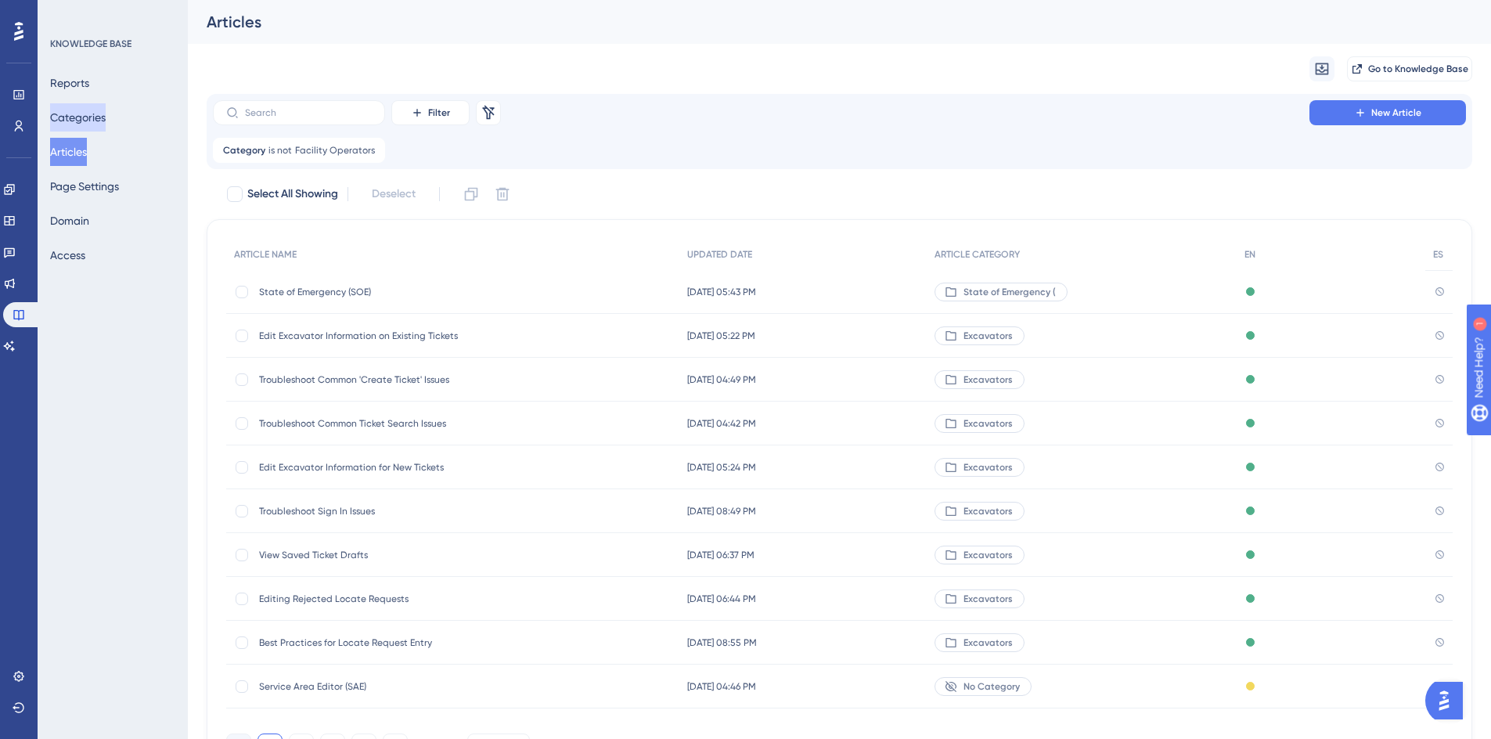
click at [92, 122] on button "Categories" at bounding box center [78, 117] width 56 height 28
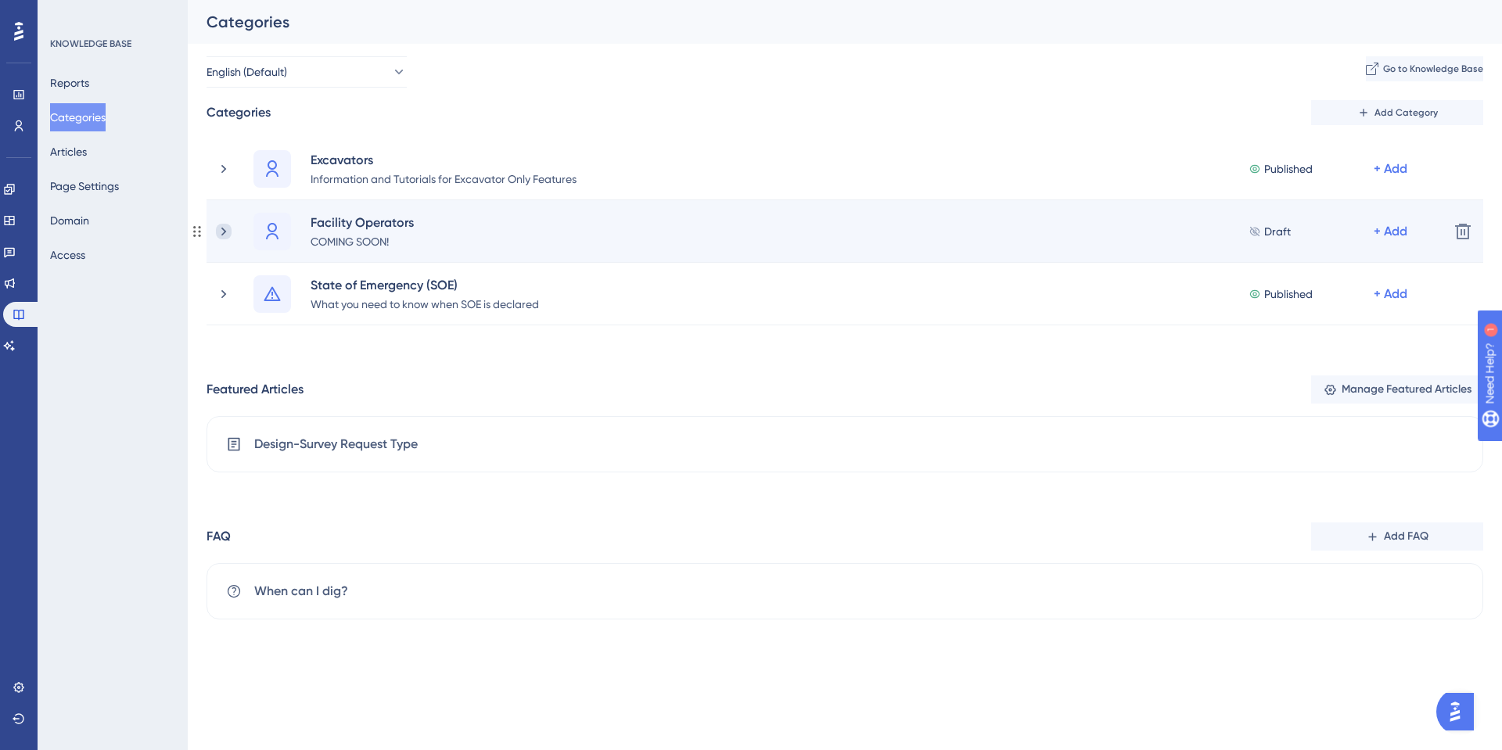
click at [225, 236] on icon at bounding box center [224, 232] width 16 height 16
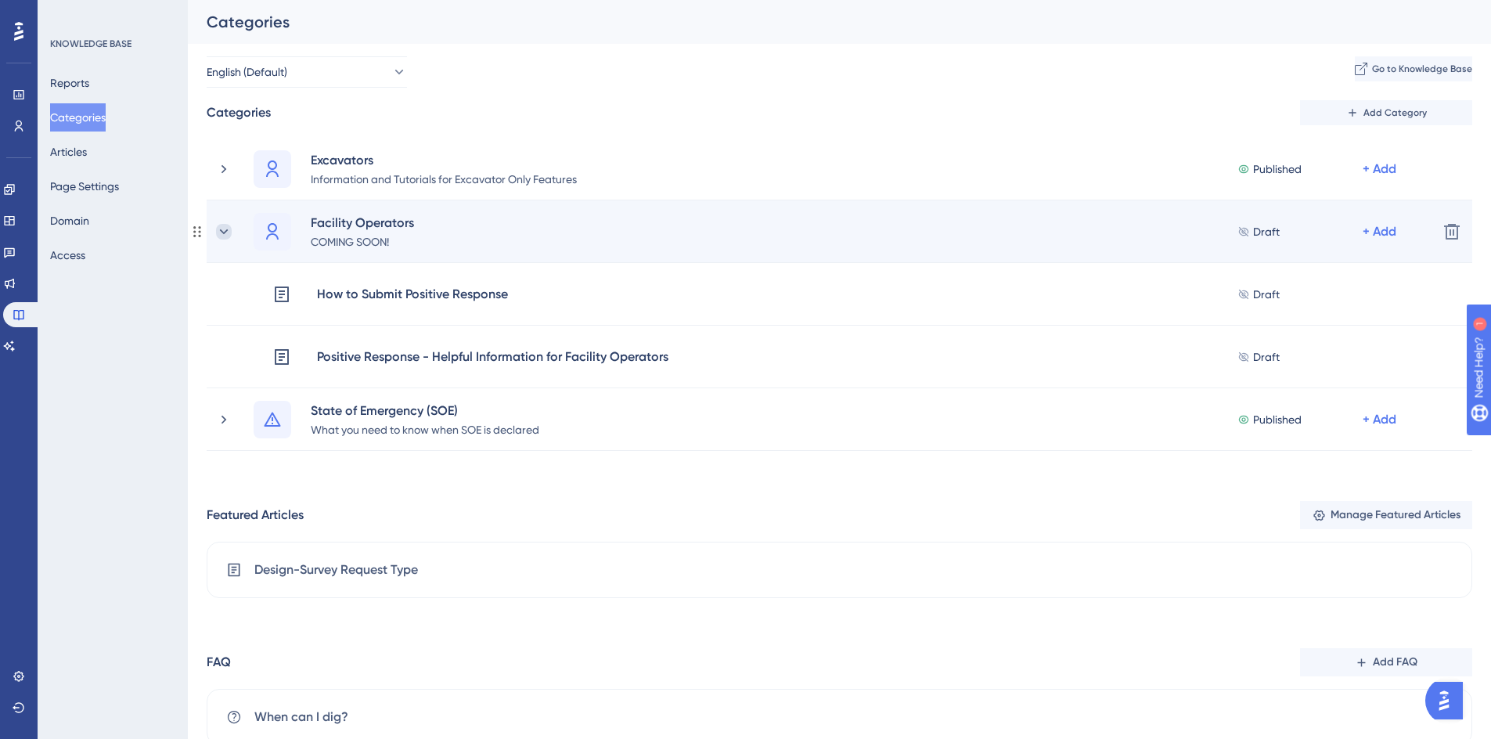
click at [227, 233] on icon at bounding box center [224, 232] width 16 height 16
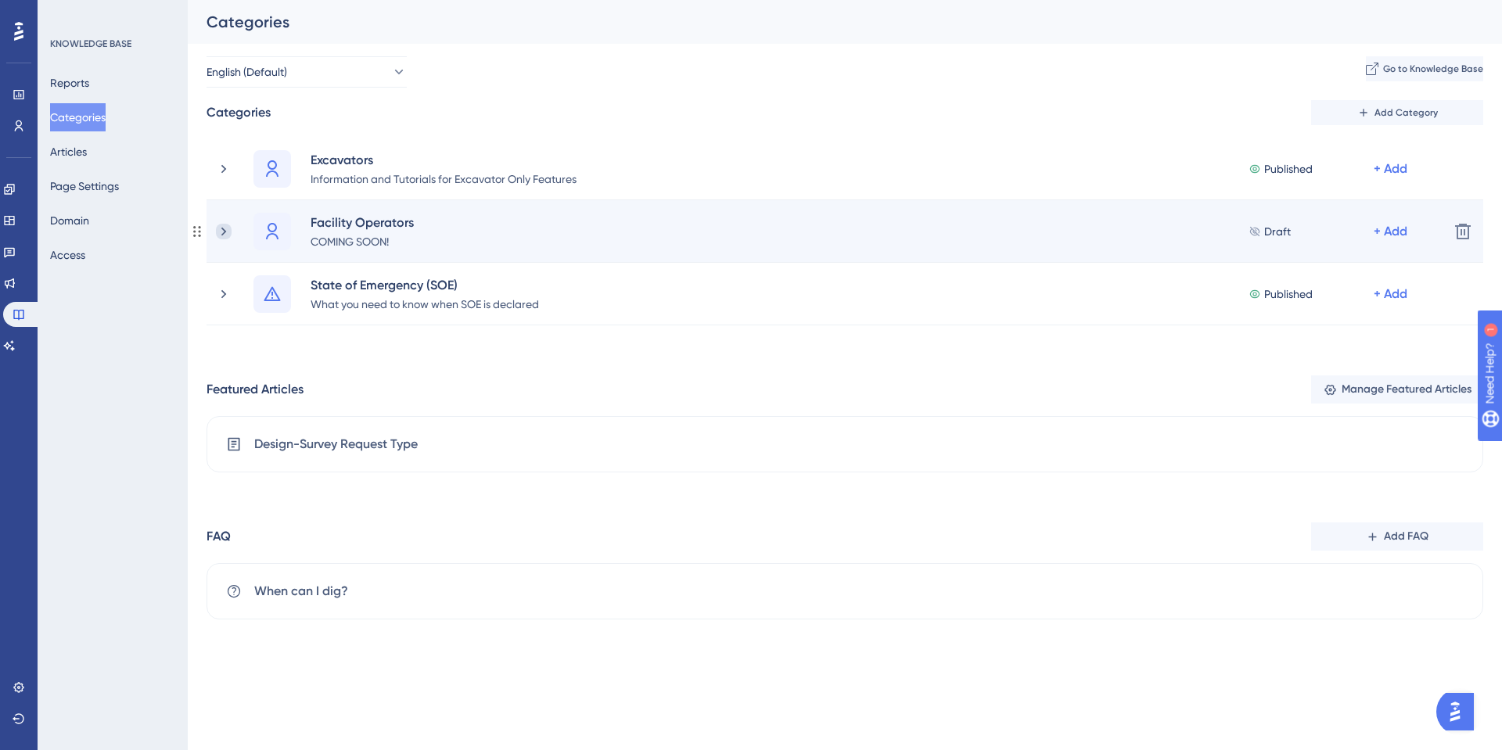
click at [224, 236] on icon at bounding box center [224, 232] width 16 height 16
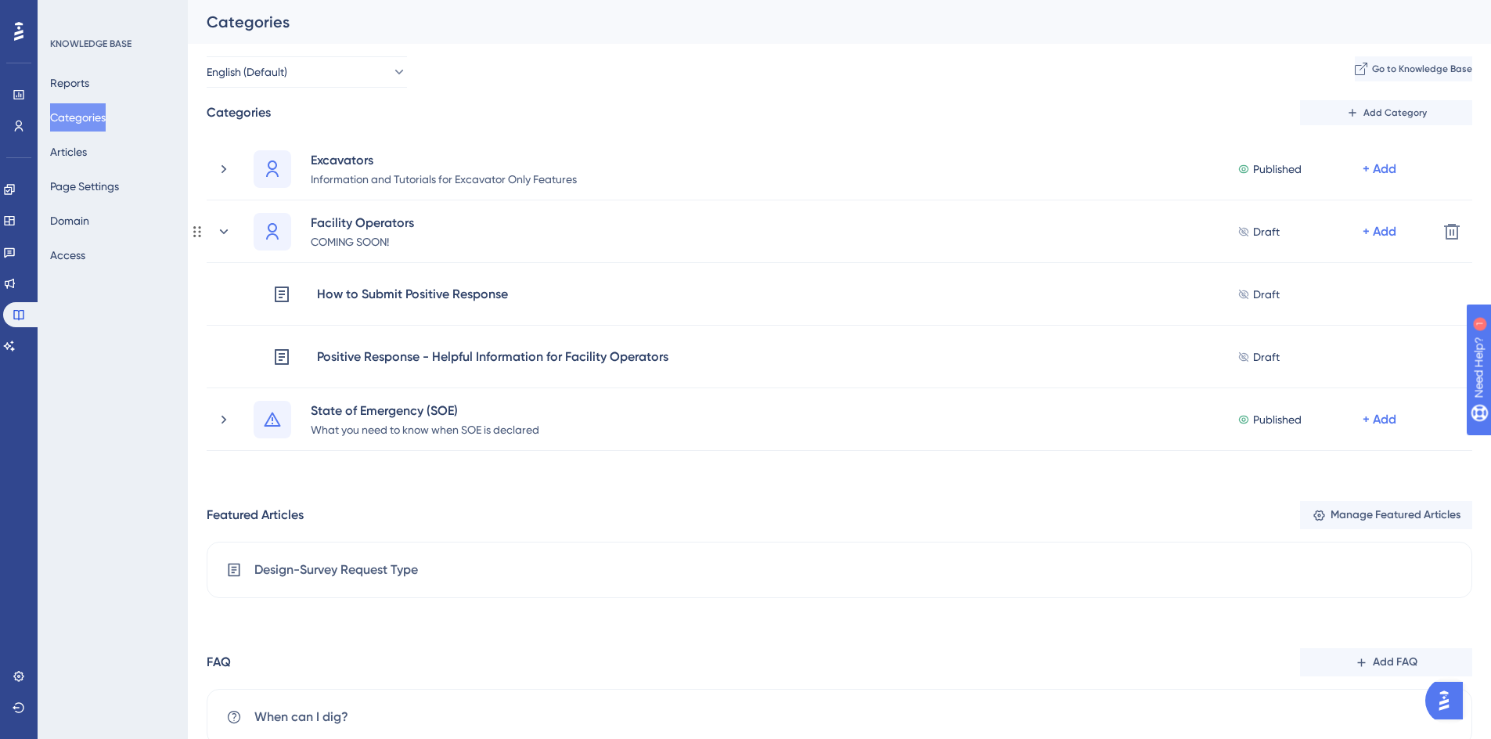
click at [224, 236] on icon at bounding box center [224, 232] width 16 height 16
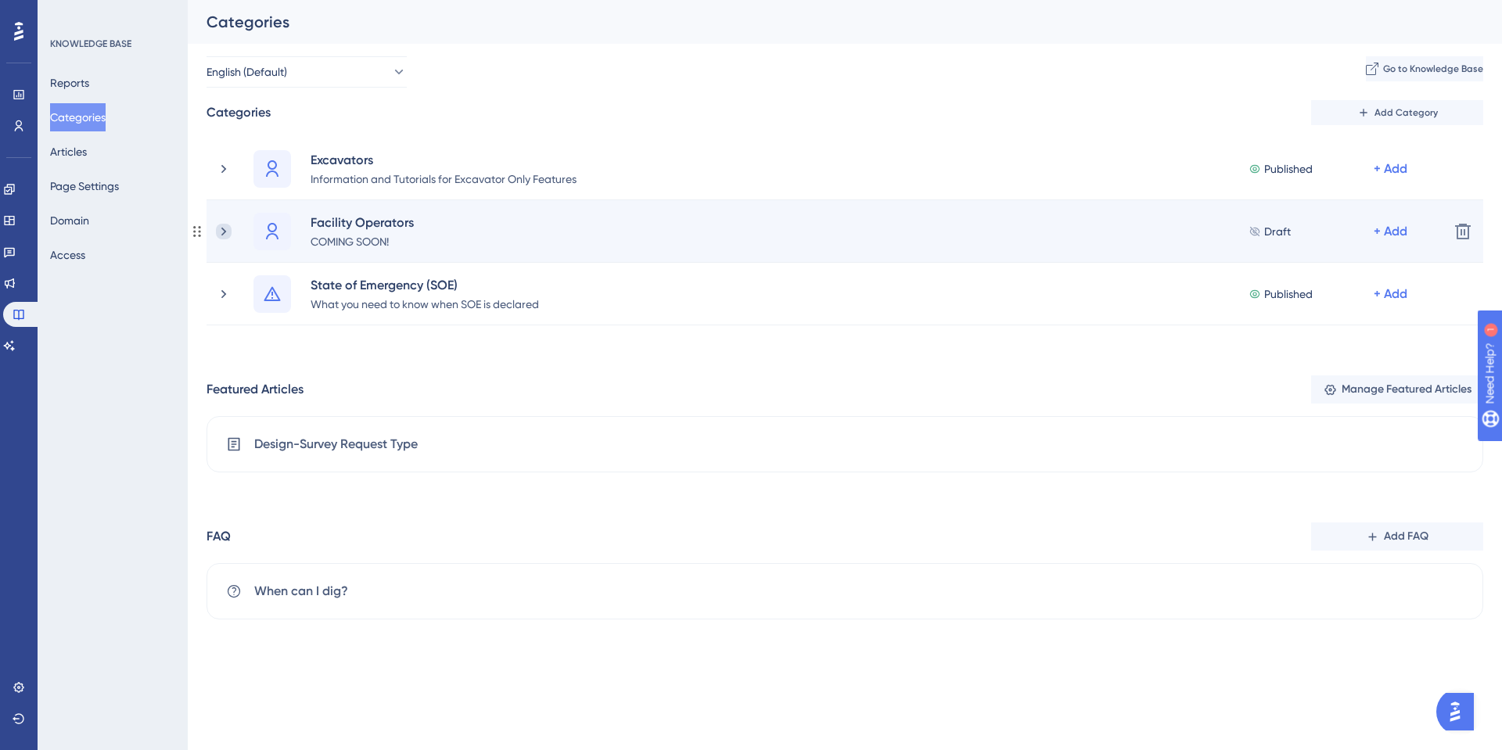
click at [221, 228] on icon at bounding box center [224, 232] width 16 height 16
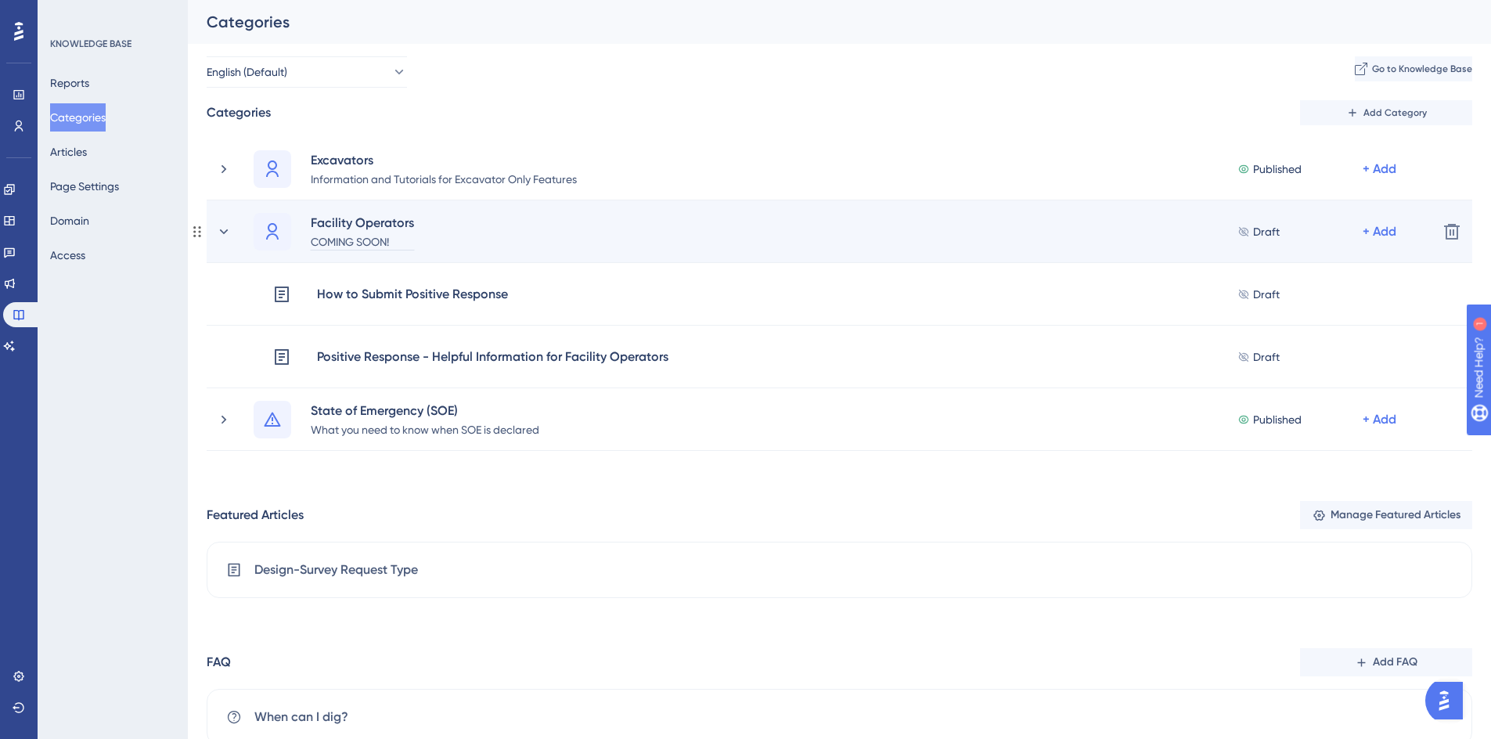
click at [387, 244] on div "COMING SOON!" at bounding box center [362, 241] width 105 height 19
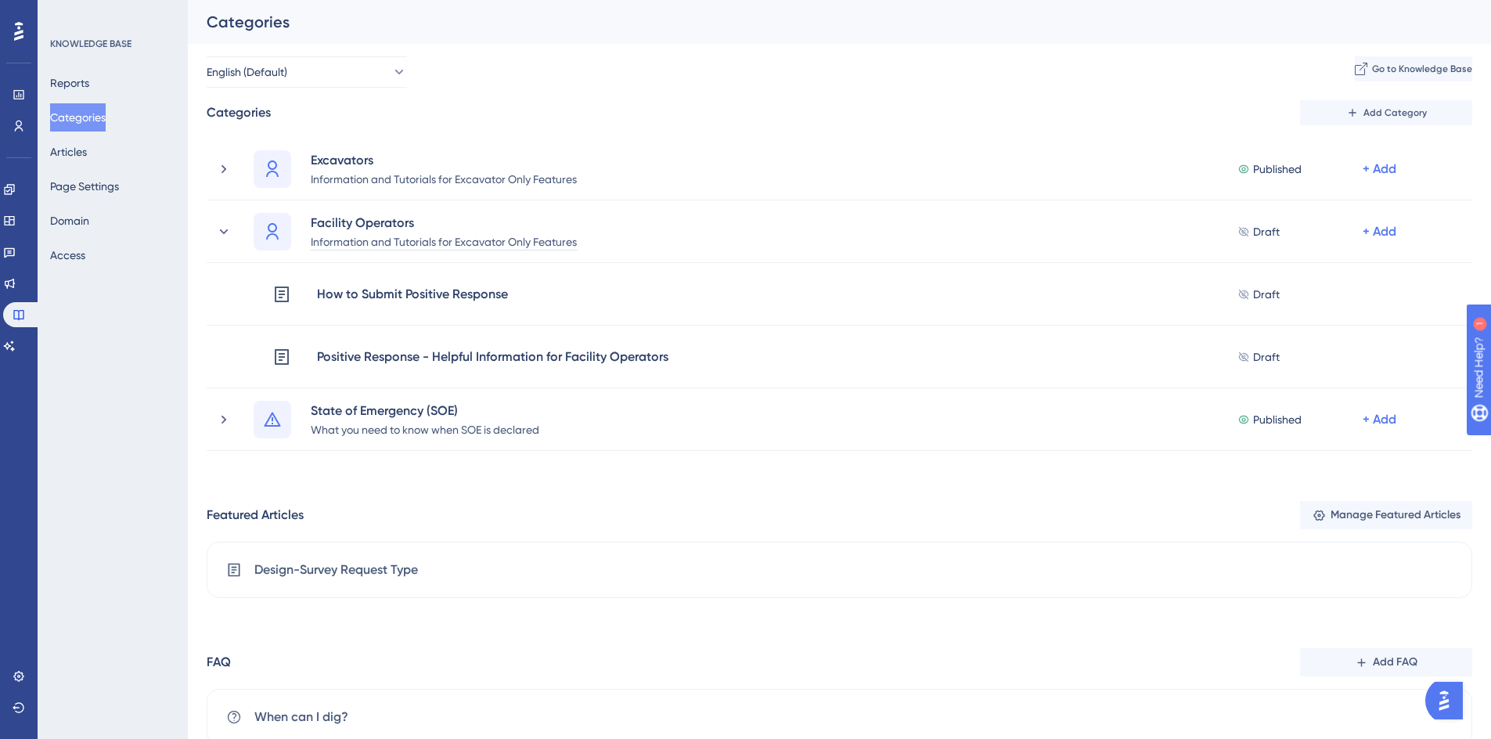
click at [396, 649] on div "Performance Users Engagement Widgets Feedback Product Updates Knowledge Base AI…" at bounding box center [839, 385] width 1303 height 770
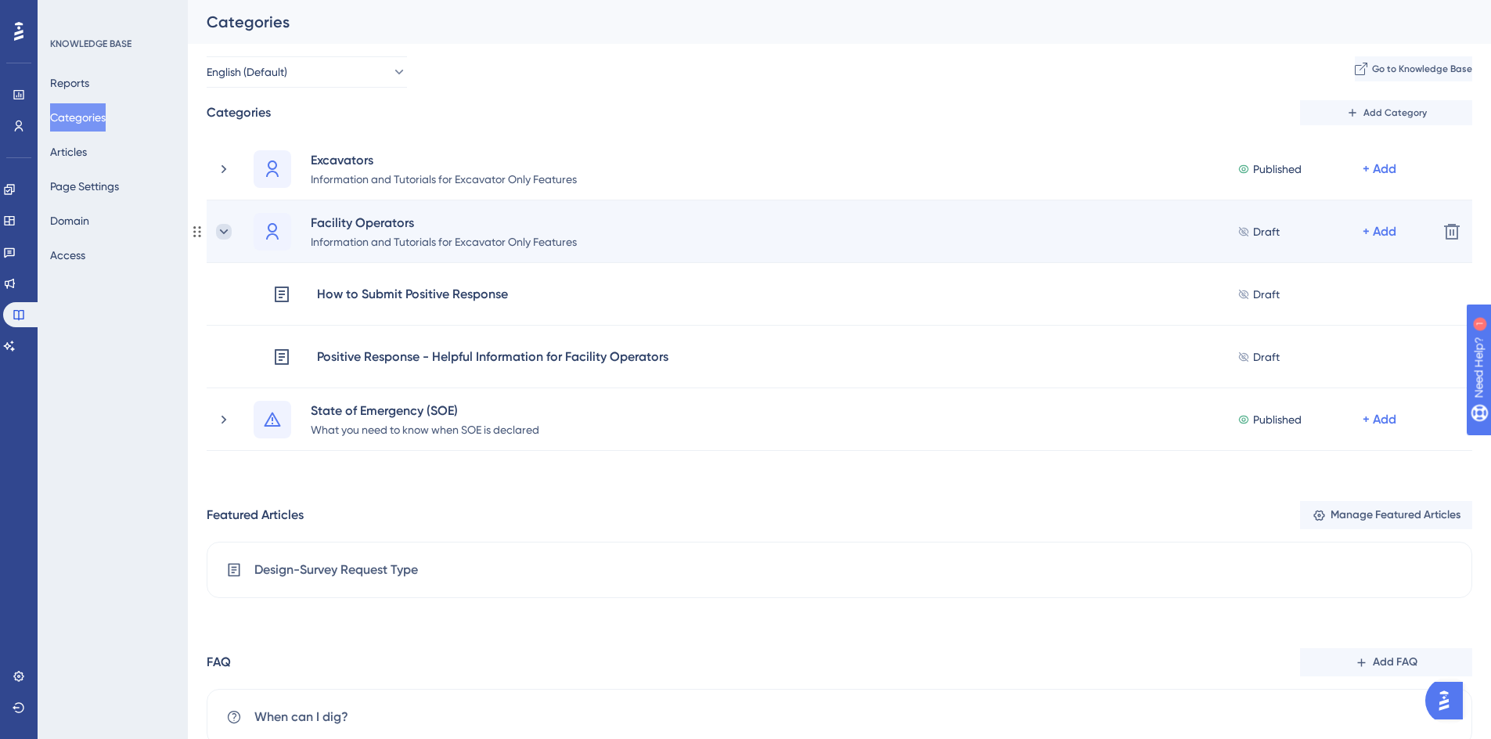
click at [226, 225] on icon at bounding box center [224, 232] width 16 height 16
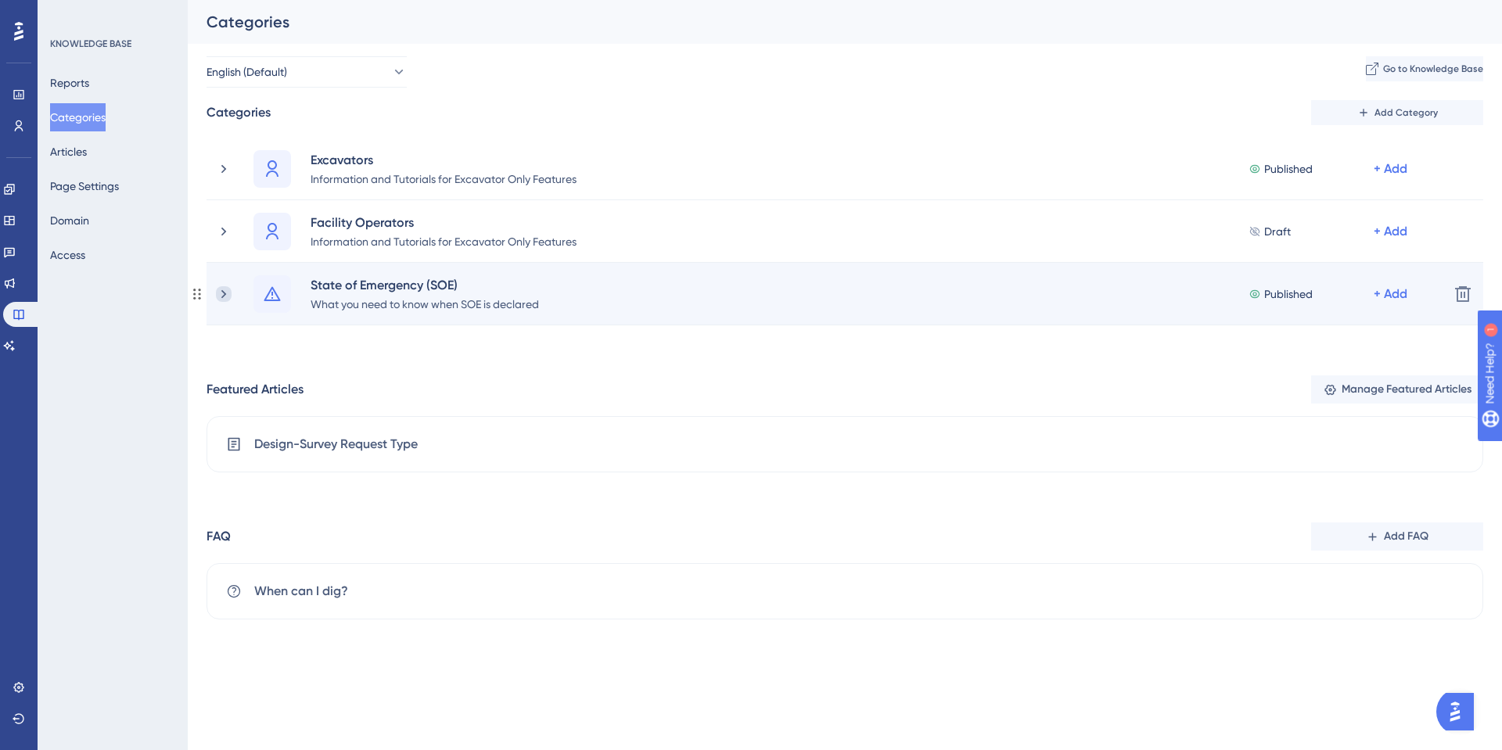
click at [218, 298] on icon at bounding box center [224, 294] width 16 height 16
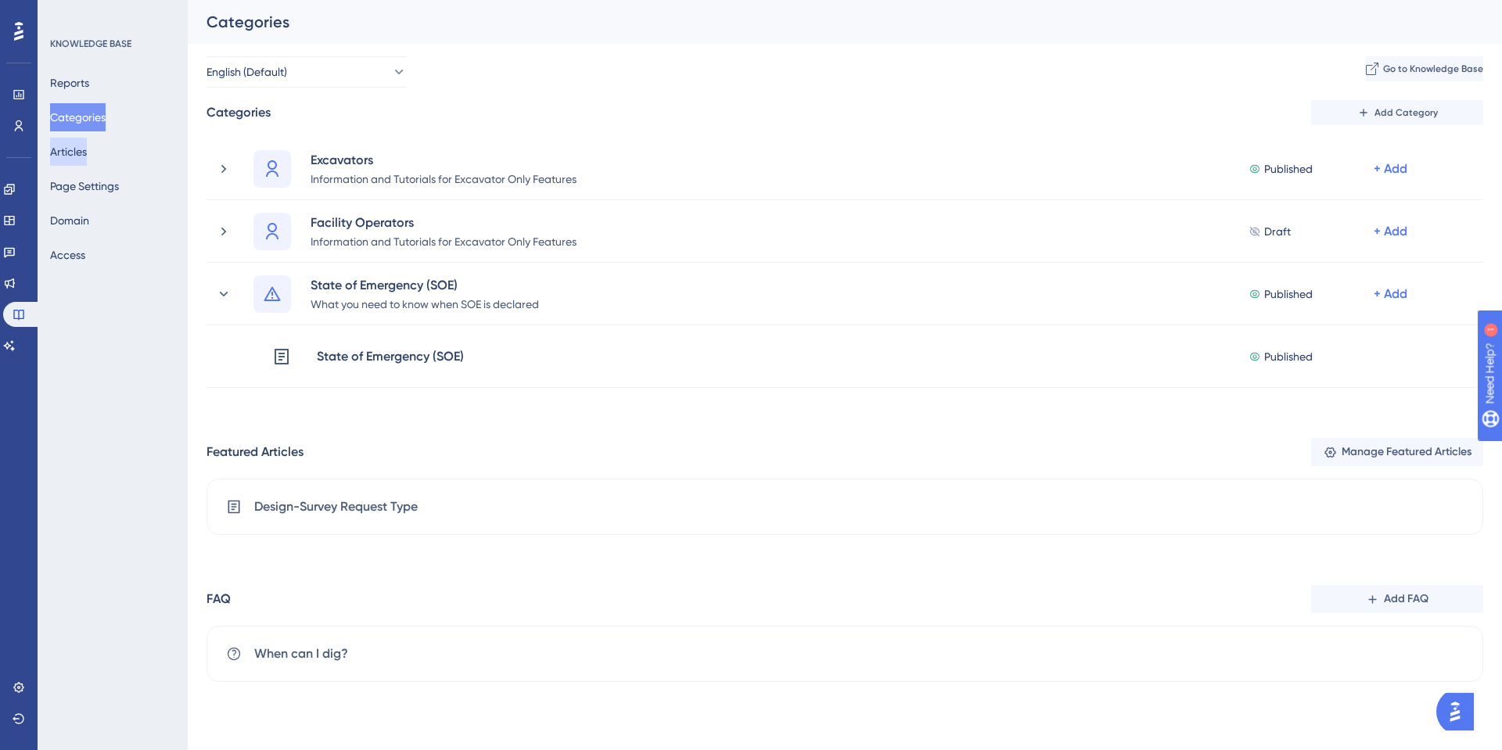
click at [87, 150] on button "Articles" at bounding box center [68, 152] width 37 height 28
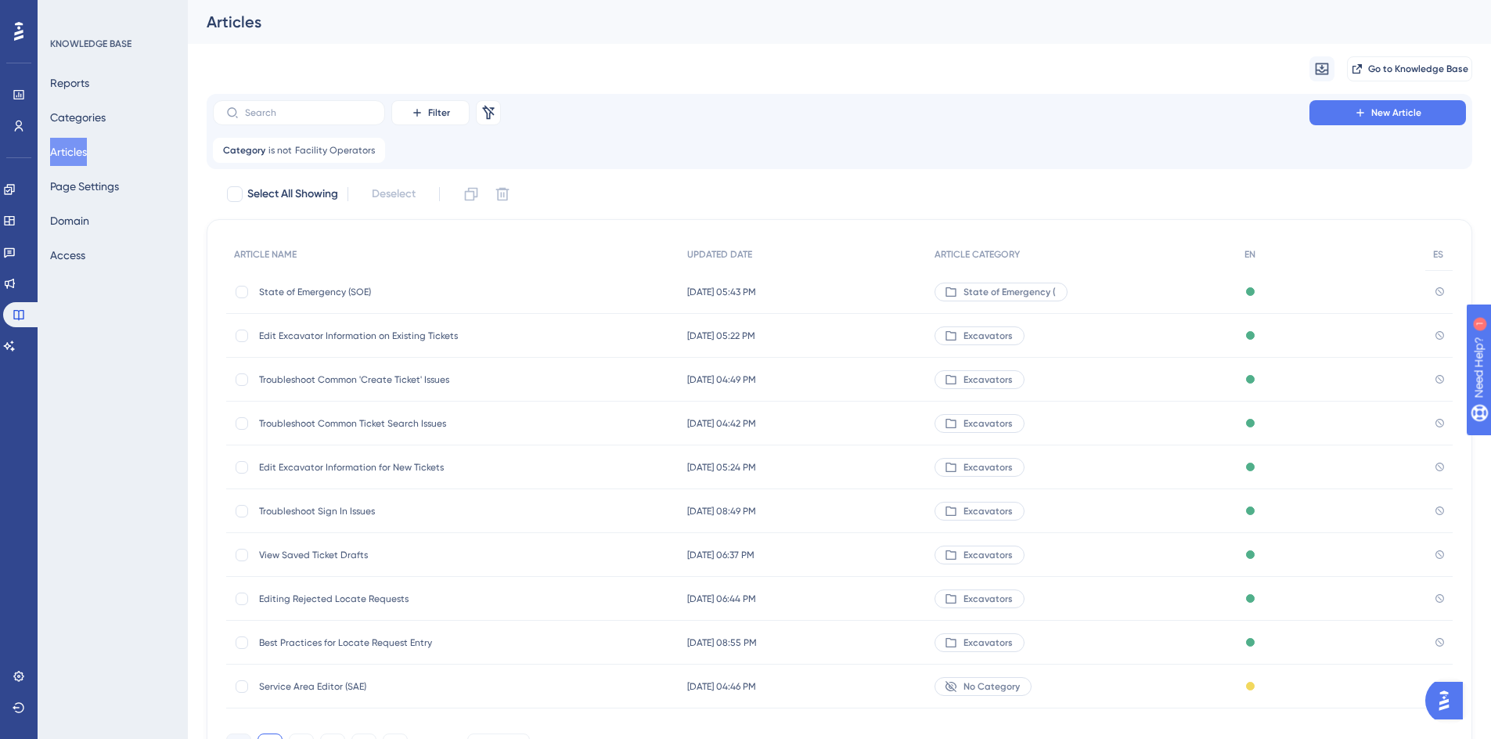
click at [317, 293] on span "State of Emergency (SOE)" at bounding box center [384, 292] width 250 height 13
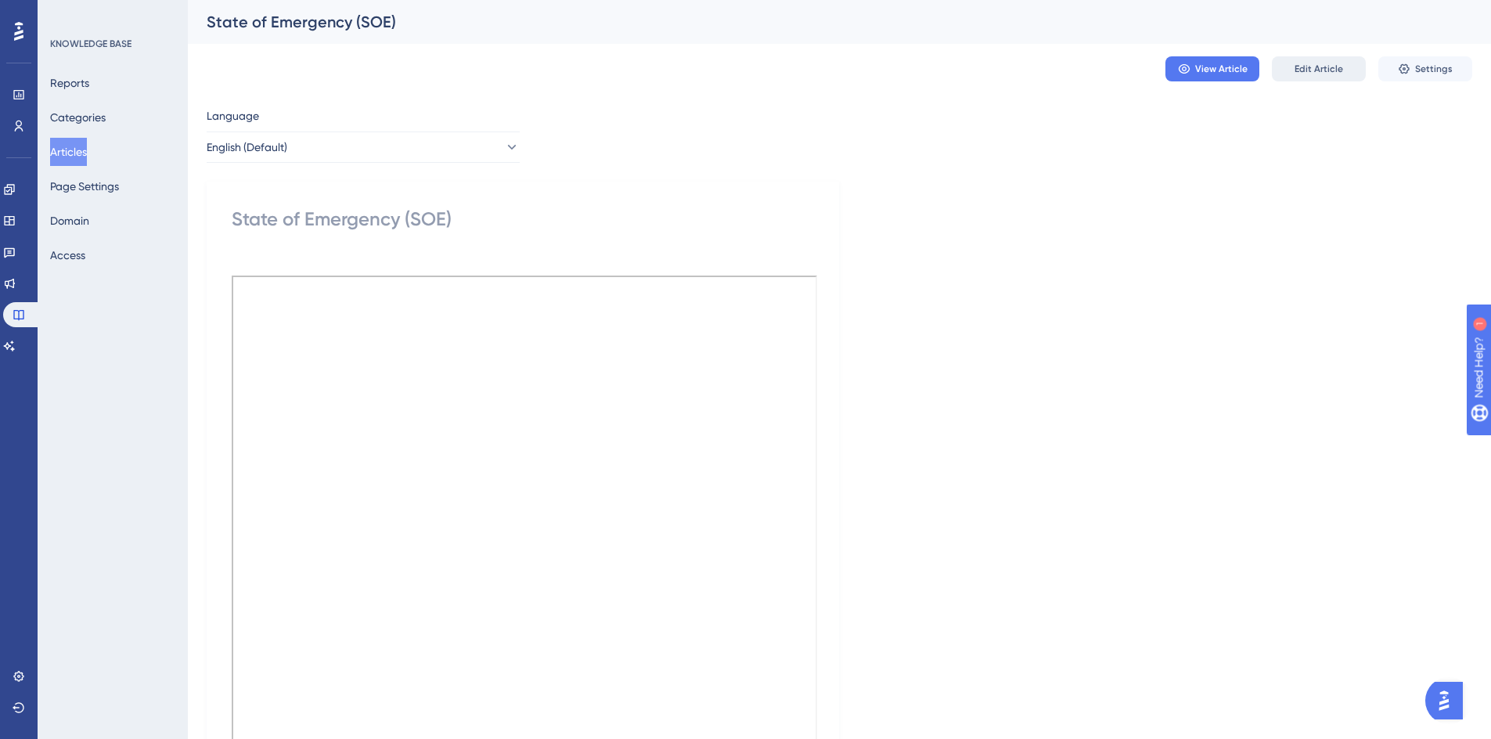
click at [1302, 67] on span "Edit Article" at bounding box center [1318, 69] width 49 height 13
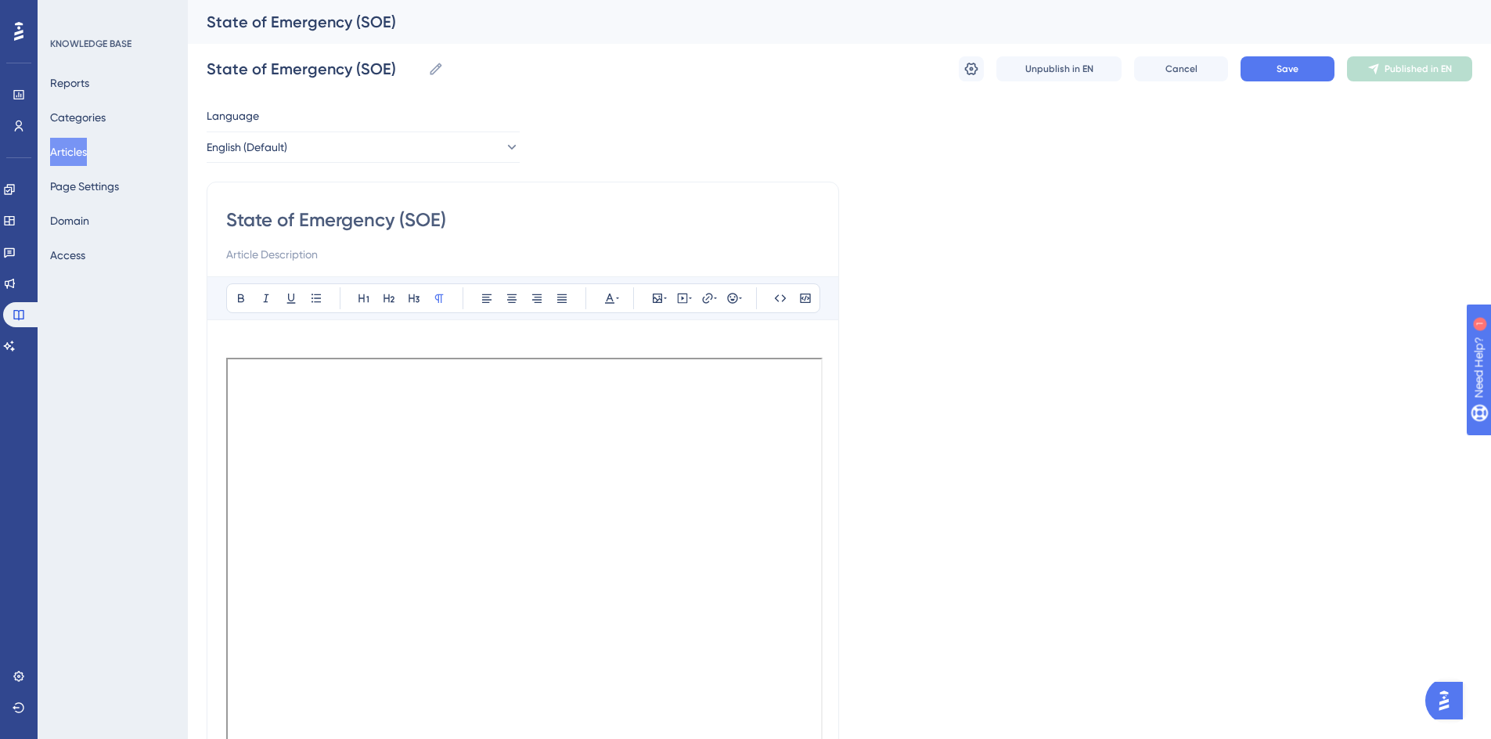
scroll to position [78, 0]
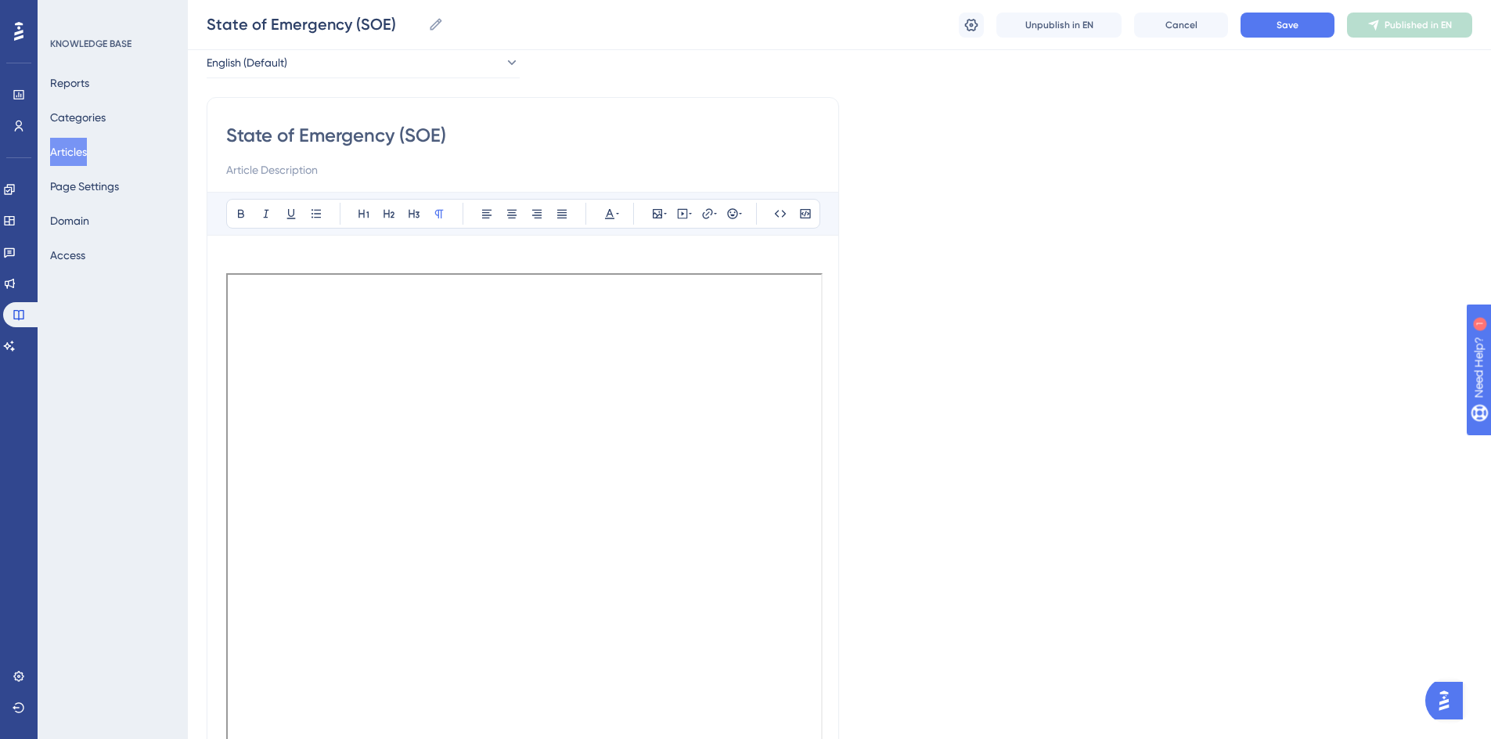
click at [730, 268] on p at bounding box center [522, 263] width 593 height 19
click at [730, 273] on iframe at bounding box center [524, 587] width 596 height 629
click at [730, 259] on p at bounding box center [522, 263] width 593 height 19
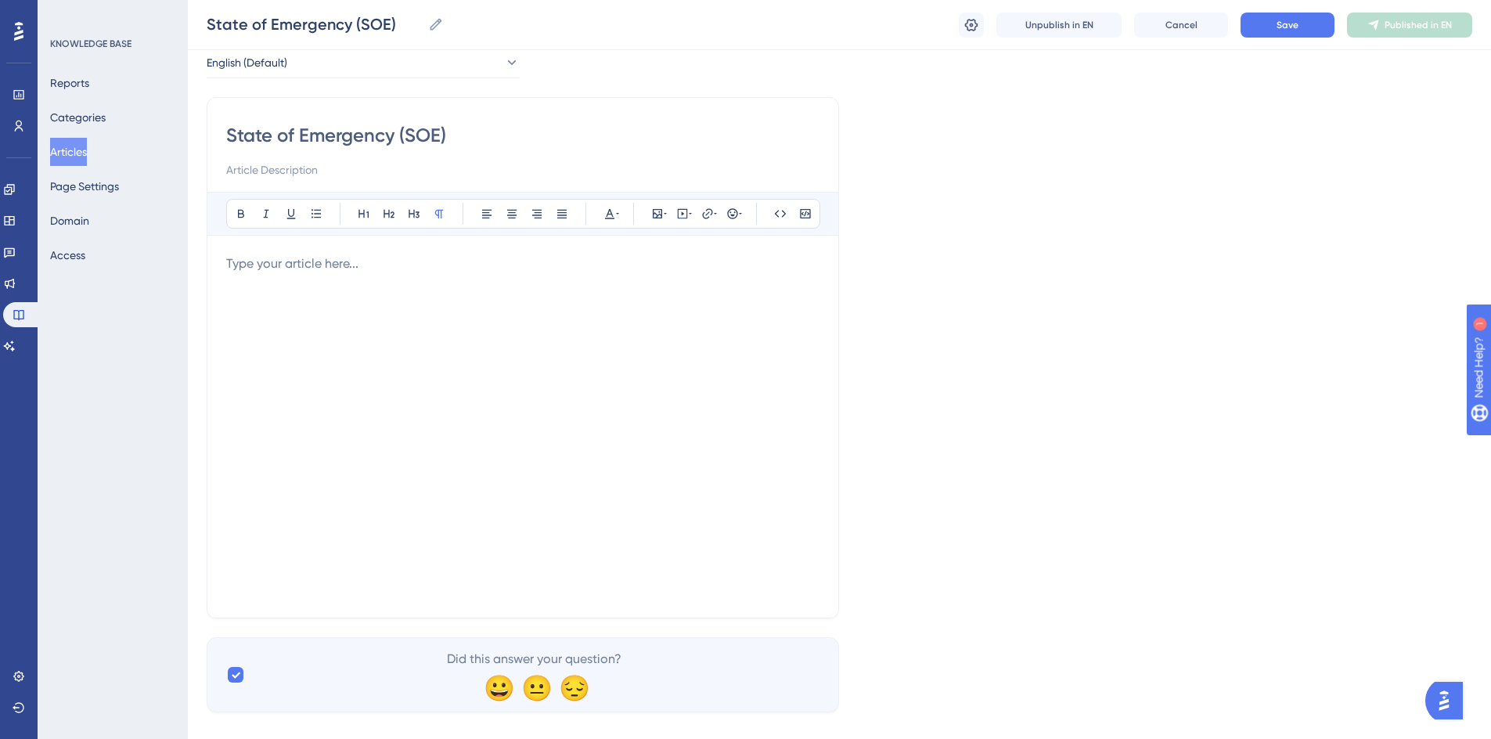
click at [943, 310] on div "Language English (Default) State of Emergency (SOE) Bold Italic Underline Bulle…" at bounding box center [839, 367] width 1265 height 690
click at [239, 271] on p at bounding box center [522, 263] width 593 height 19
click at [707, 218] on icon at bounding box center [707, 213] width 13 height 13
drag, startPoint x: 660, startPoint y: 319, endPoint x: 637, endPoint y: 325, distance: 24.3
click at [637, 325] on label "https://" at bounding box center [707, 315] width 172 height 31
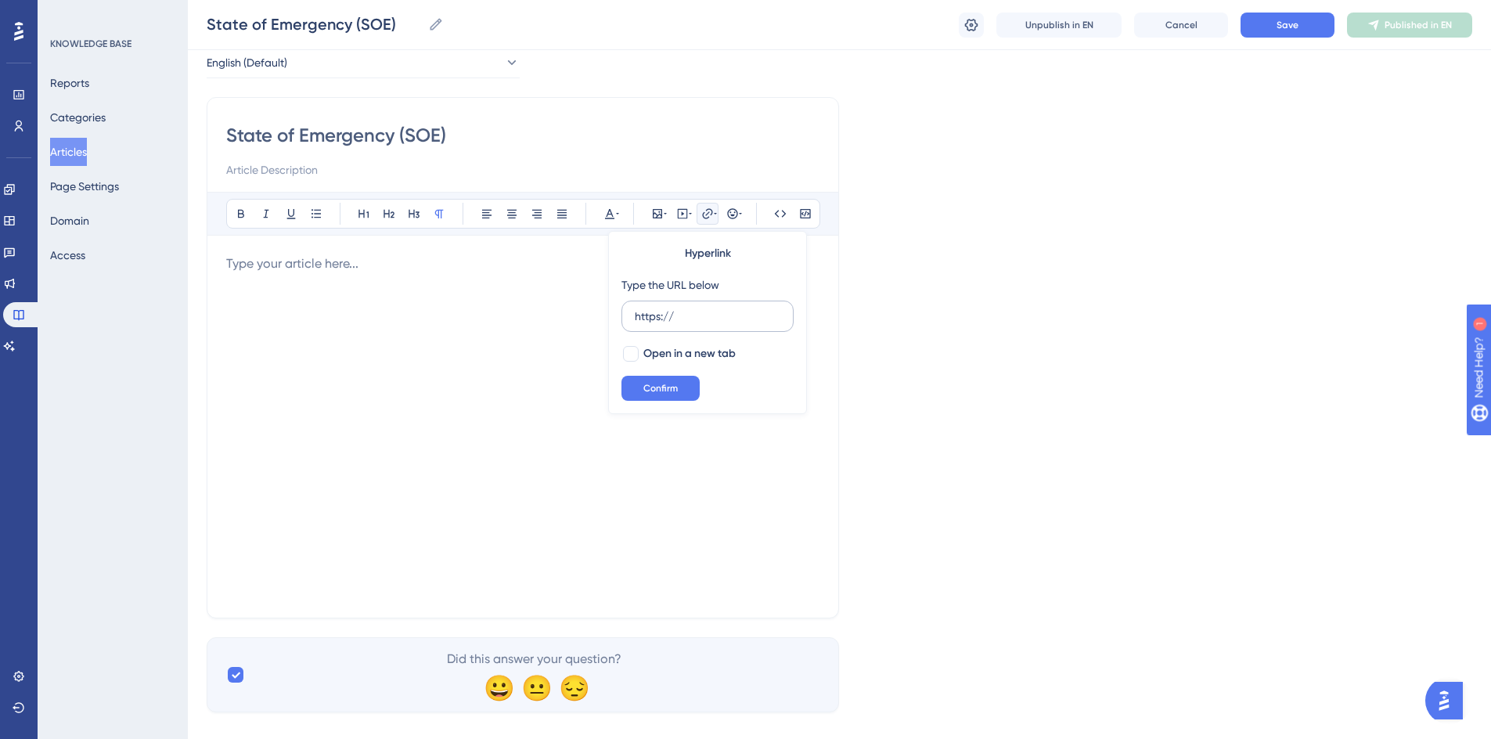
click at [637, 325] on input "https://" at bounding box center [708, 315] width 146 height 17
type input "https://scribehow.com/page/State_of_Emergency_SOE_Information__OWLrS-gaRyGKMJD5…"
click at [632, 348] on div at bounding box center [631, 354] width 16 height 16
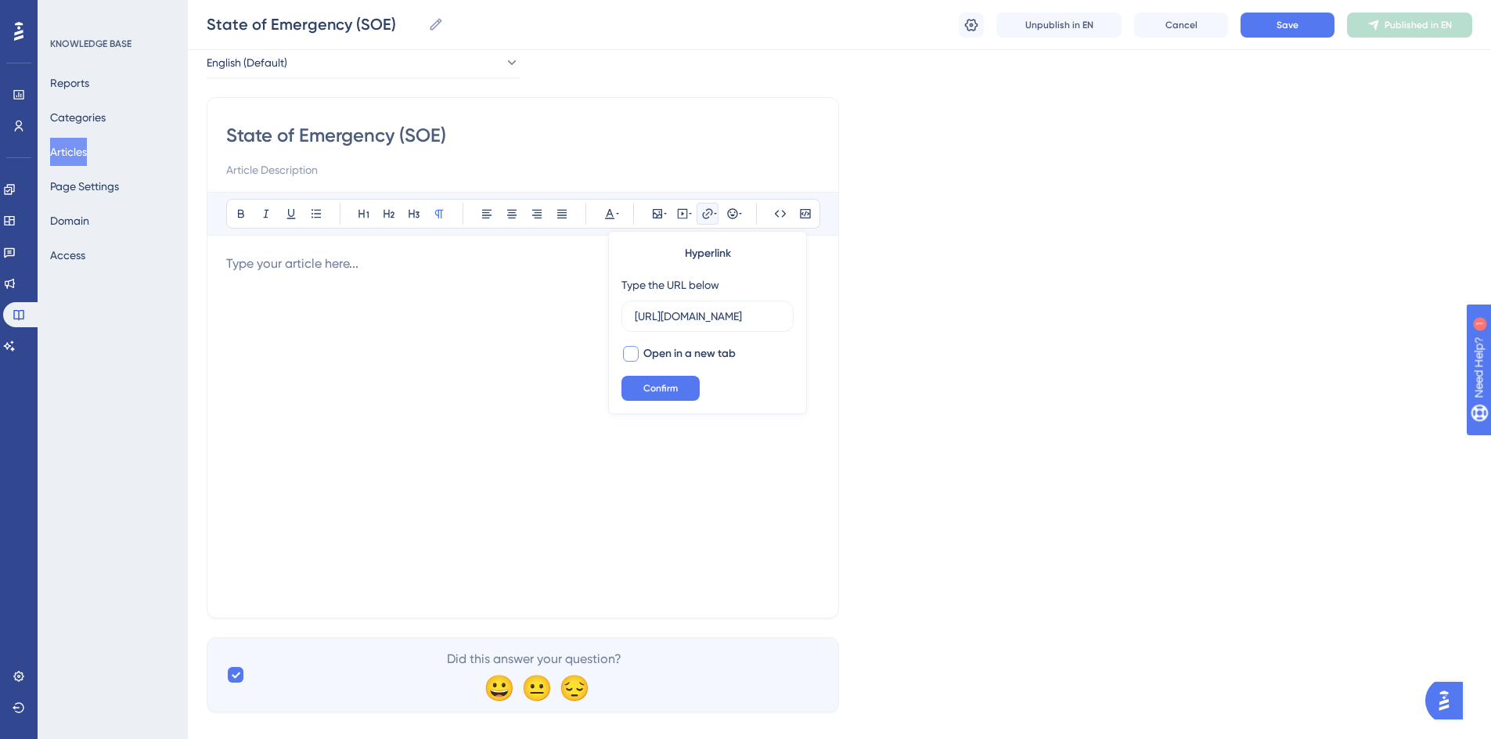
checkbox input "true"
click at [655, 391] on span "Confirm" at bounding box center [660, 388] width 34 height 13
click at [706, 216] on icon at bounding box center [707, 213] width 13 height 13
click at [703, 213] on icon at bounding box center [707, 213] width 13 height 13
drag, startPoint x: 676, startPoint y: 313, endPoint x: 631, endPoint y: 318, distance: 44.8
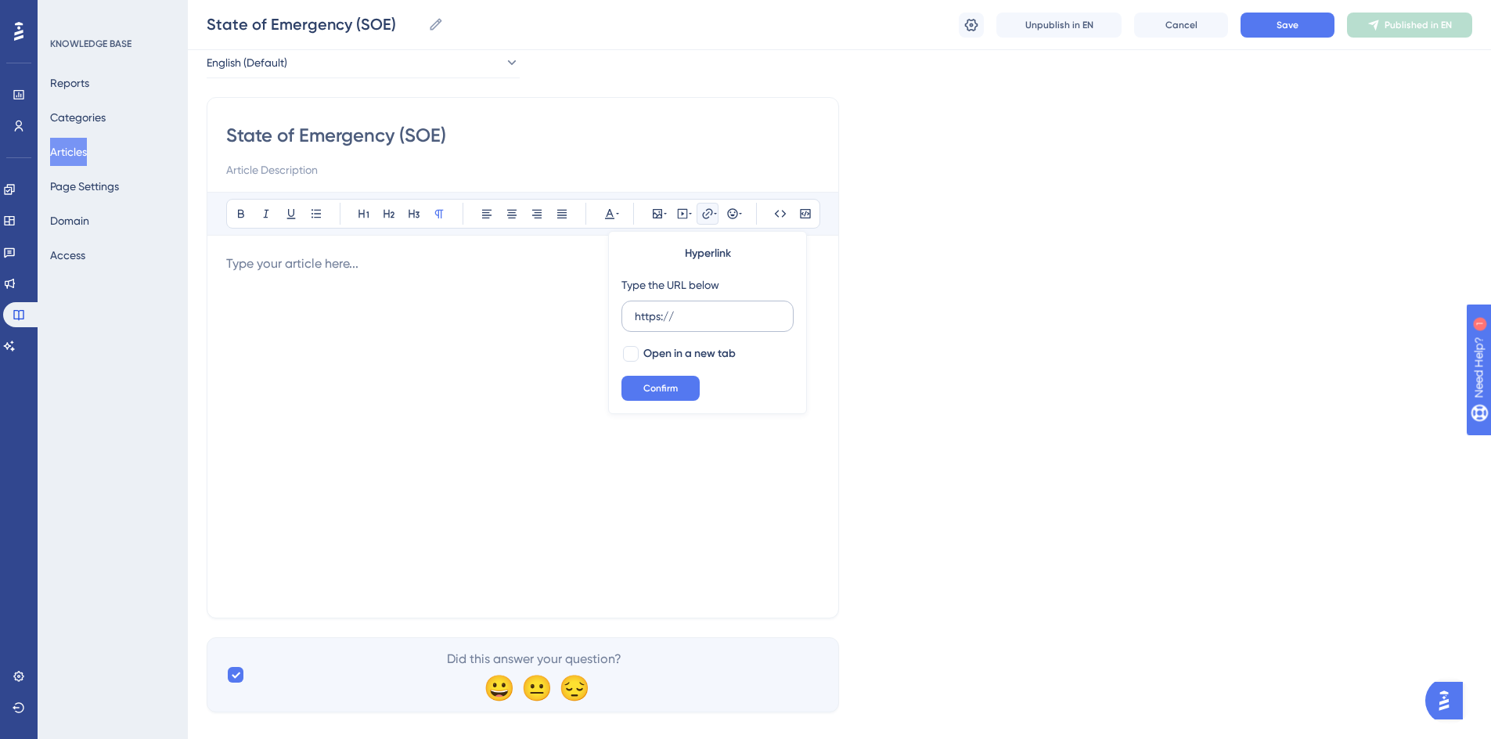
click at [631, 318] on label "https://" at bounding box center [707, 315] width 172 height 31
click at [635, 318] on input "https://" at bounding box center [708, 315] width 146 height 17
type input "https://scribehow.com/page/State_of_Emergency_SOE_Information__OWLrS-gaRyGKMJD5…"
click at [635, 358] on div at bounding box center [631, 354] width 16 height 16
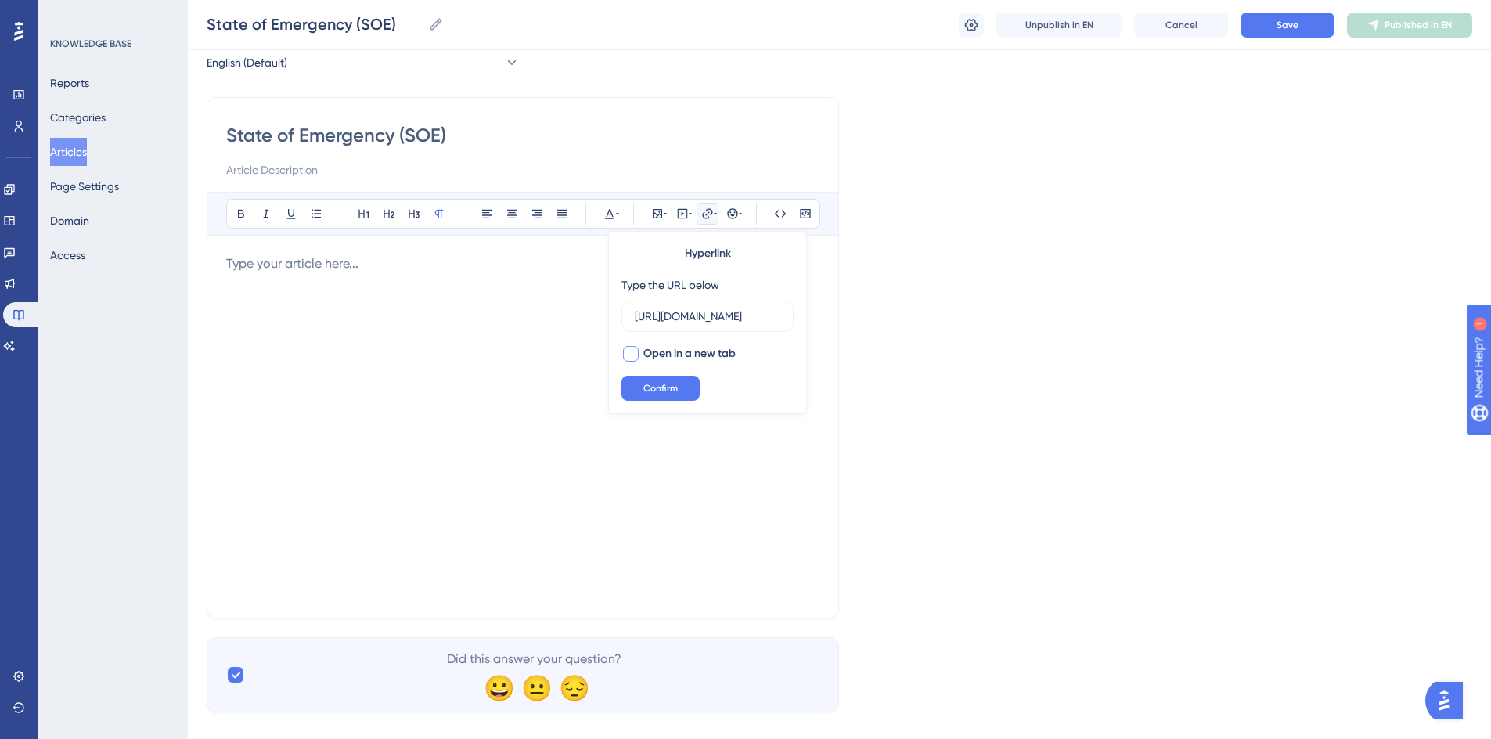
checkbox input "true"
click at [657, 390] on span "Confirm" at bounding box center [660, 388] width 34 height 13
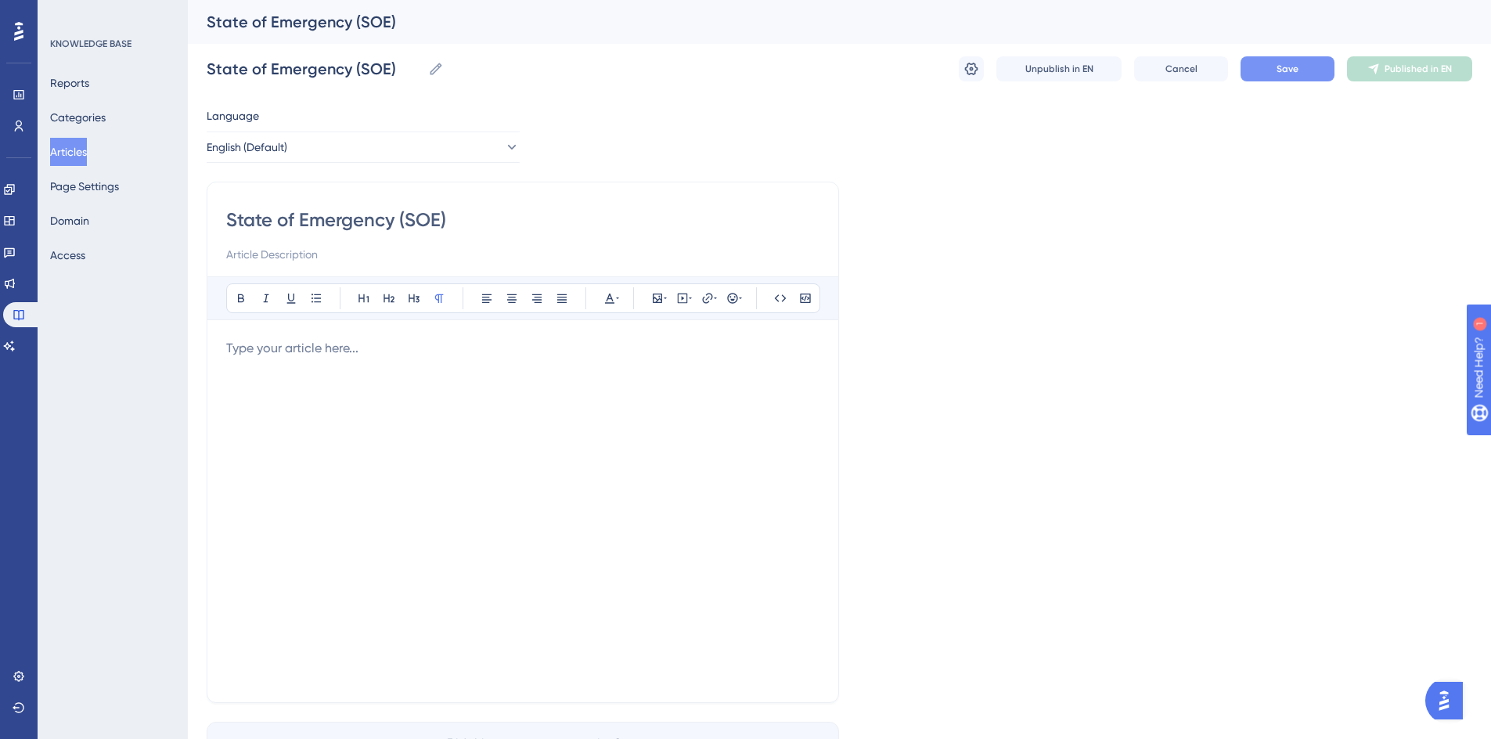
click at [1278, 59] on button "Save" at bounding box center [1287, 68] width 94 height 25
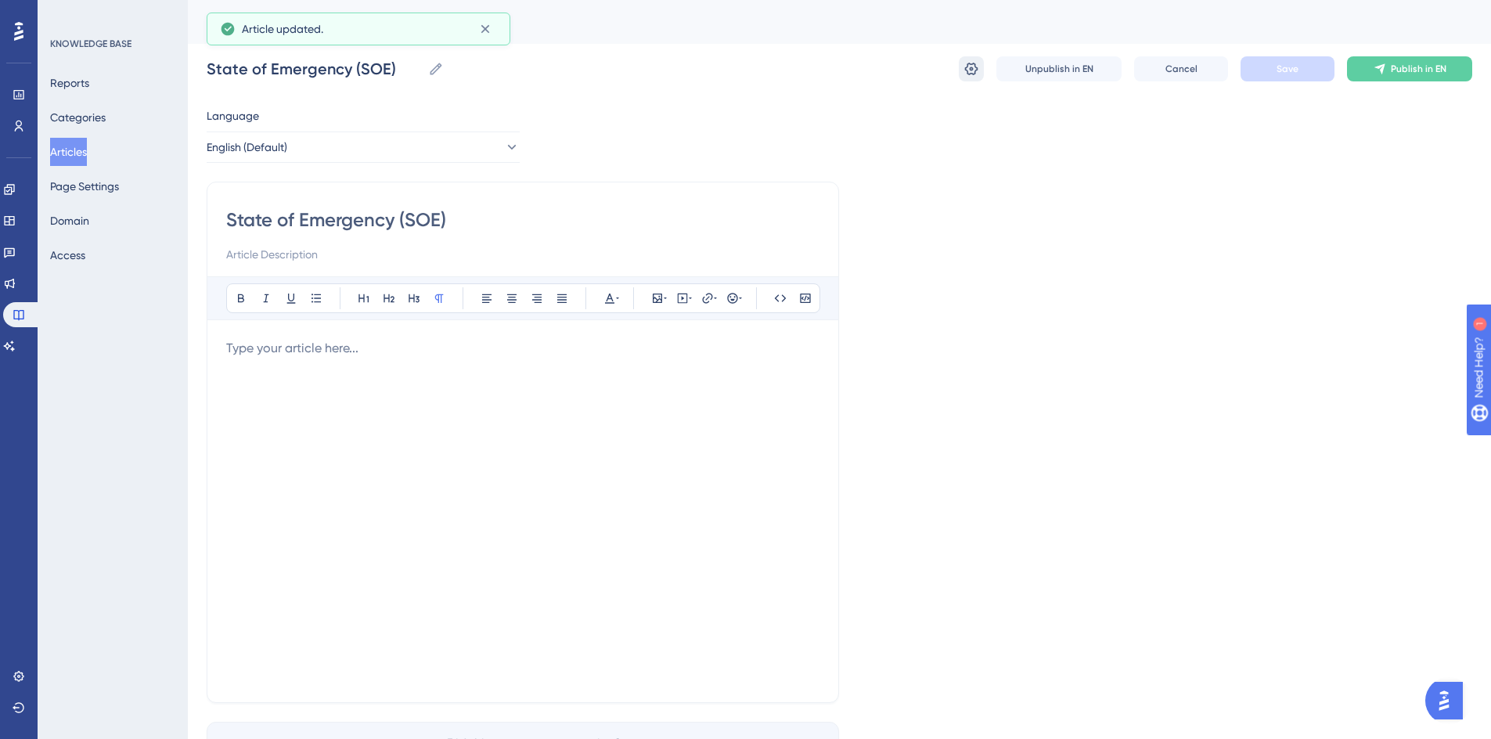
click at [966, 70] on icon at bounding box center [971, 69] width 13 height 13
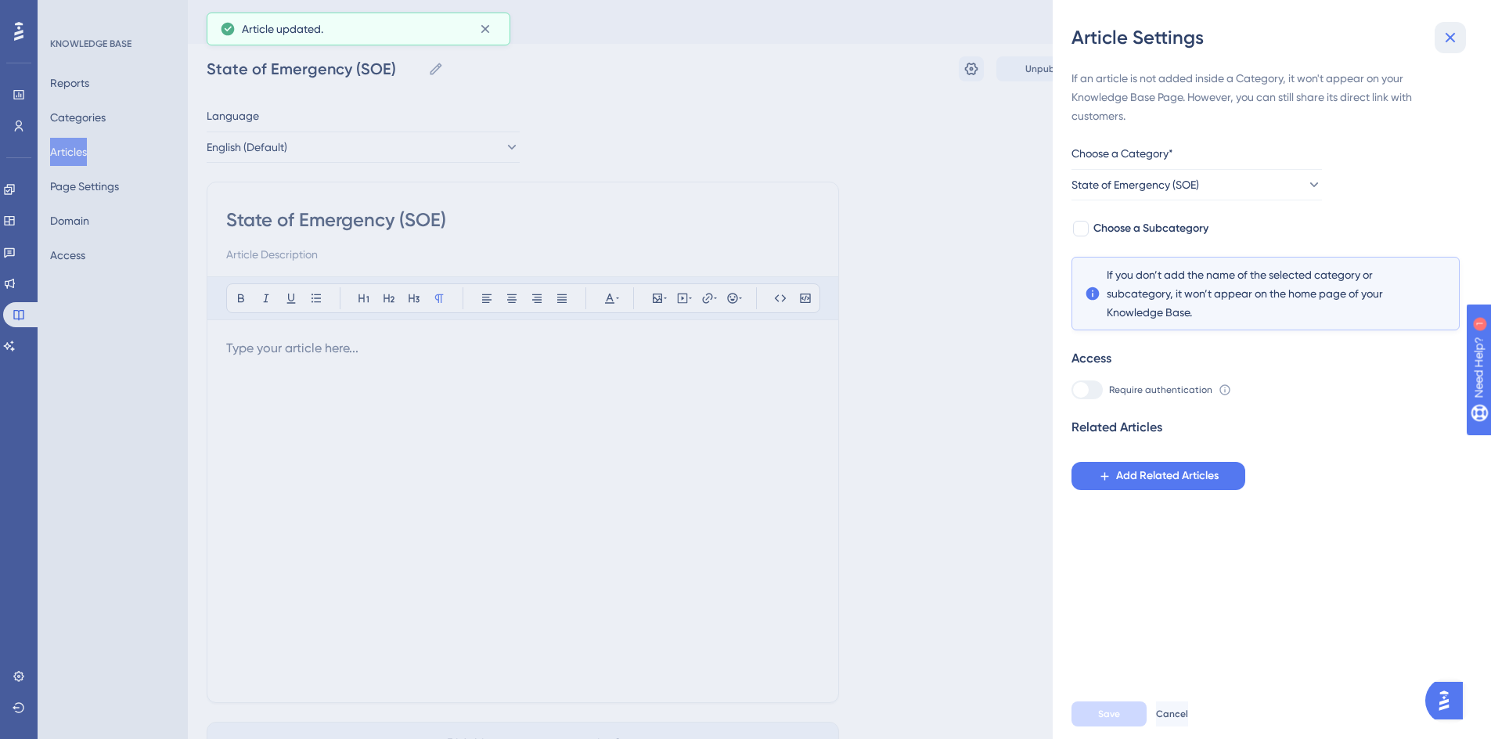
drag, startPoint x: 1447, startPoint y: 46, endPoint x: 1359, endPoint y: 57, distance: 89.1
click at [1447, 45] on icon at bounding box center [1449, 37] width 19 height 19
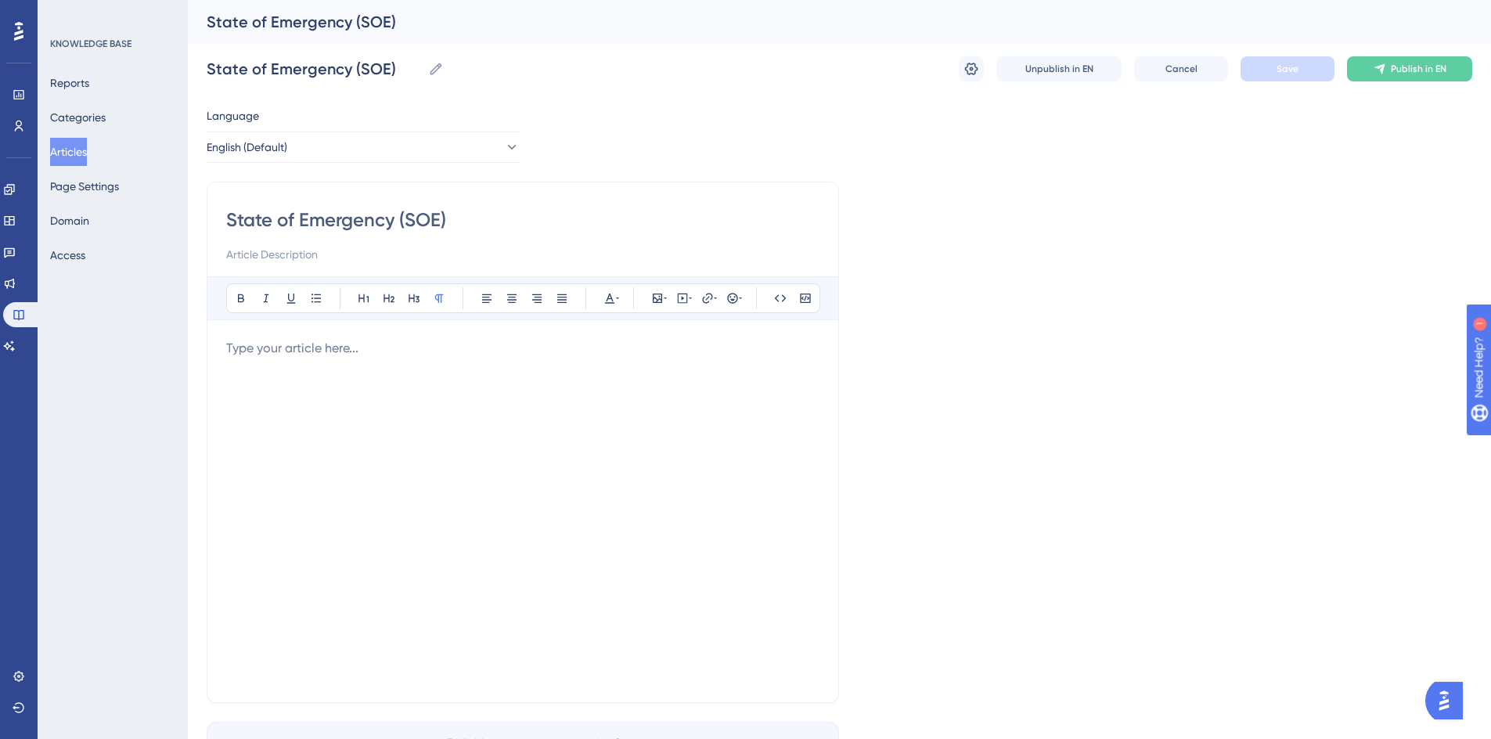
click at [67, 155] on button "Articles" at bounding box center [68, 152] width 37 height 28
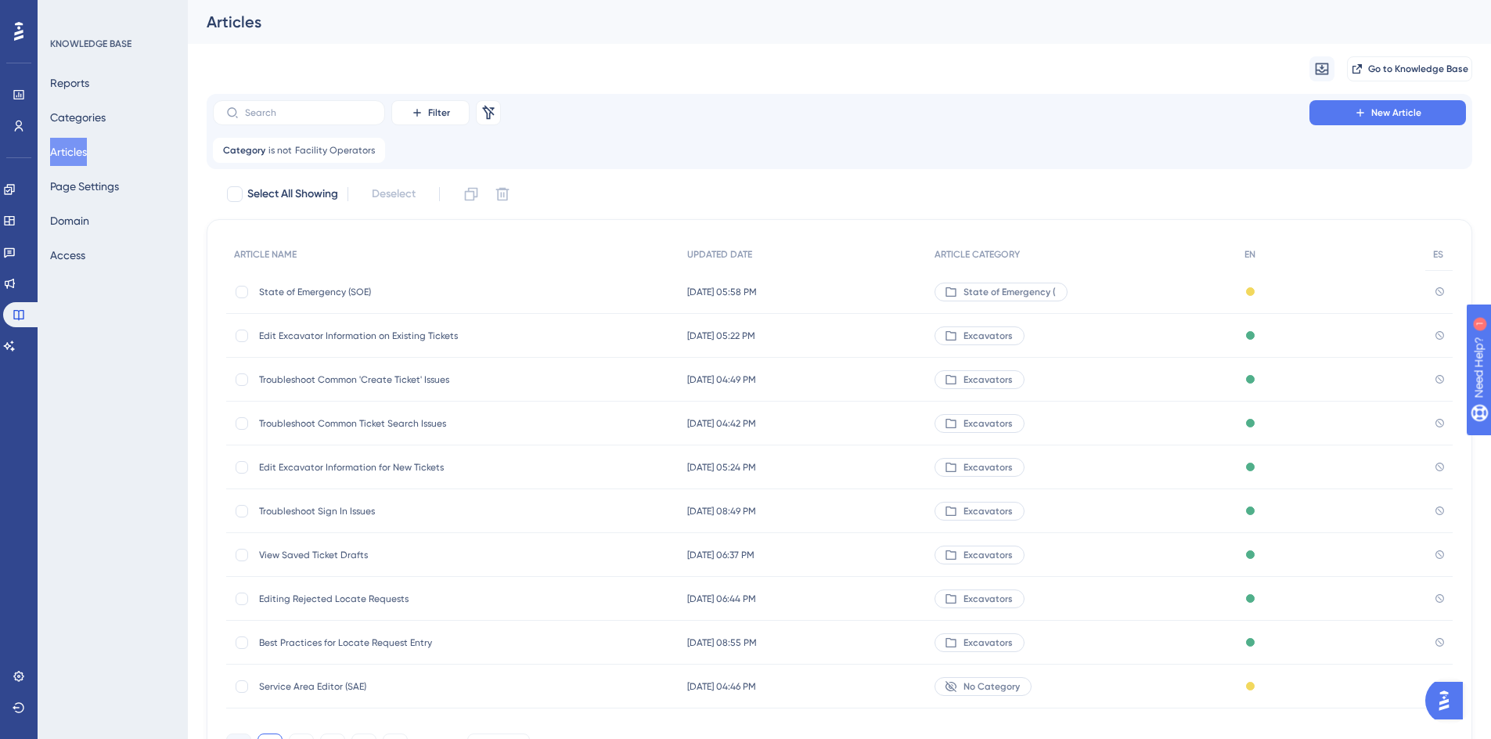
click at [310, 292] on span "State of Emergency (SOE)" at bounding box center [384, 292] width 250 height 13
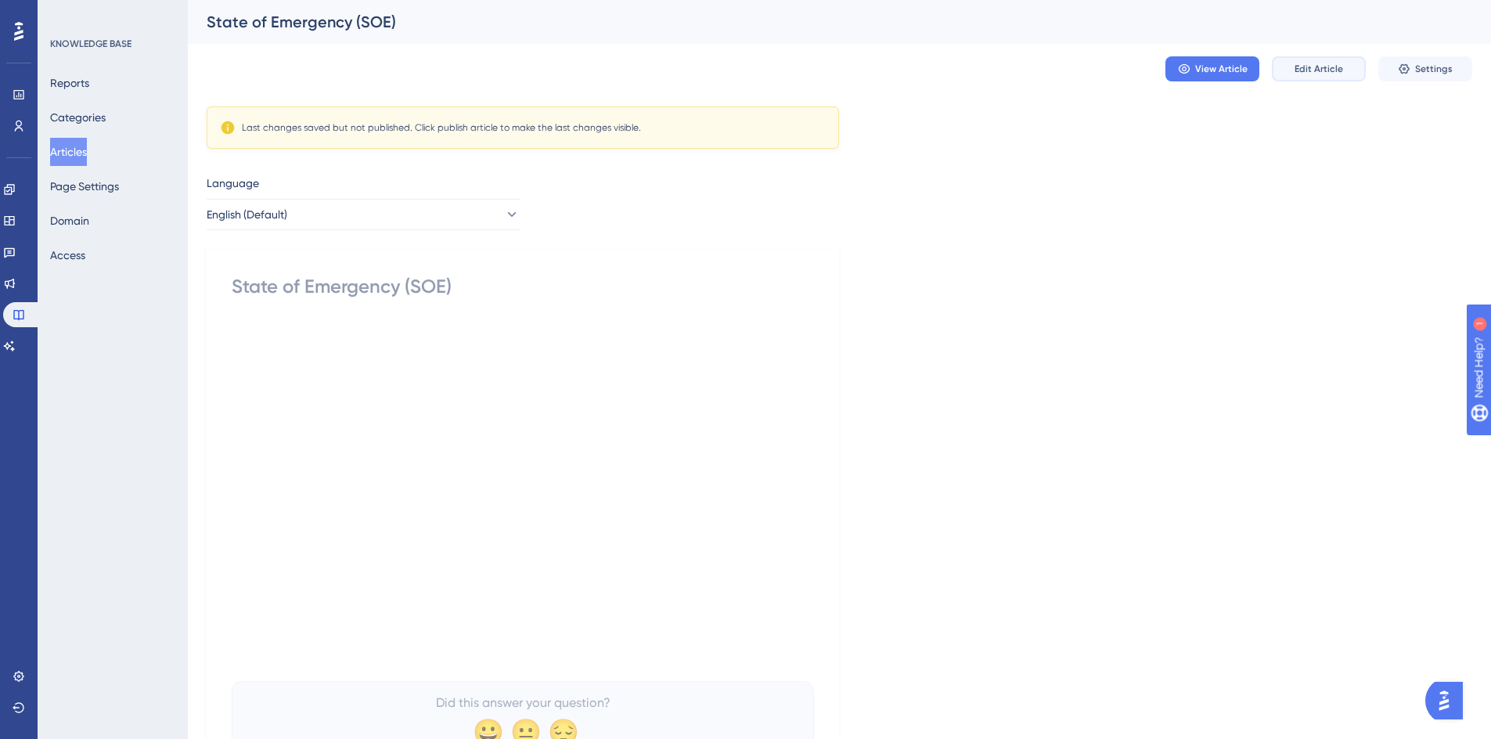
click at [1325, 66] on span "Edit Article" at bounding box center [1318, 69] width 49 height 13
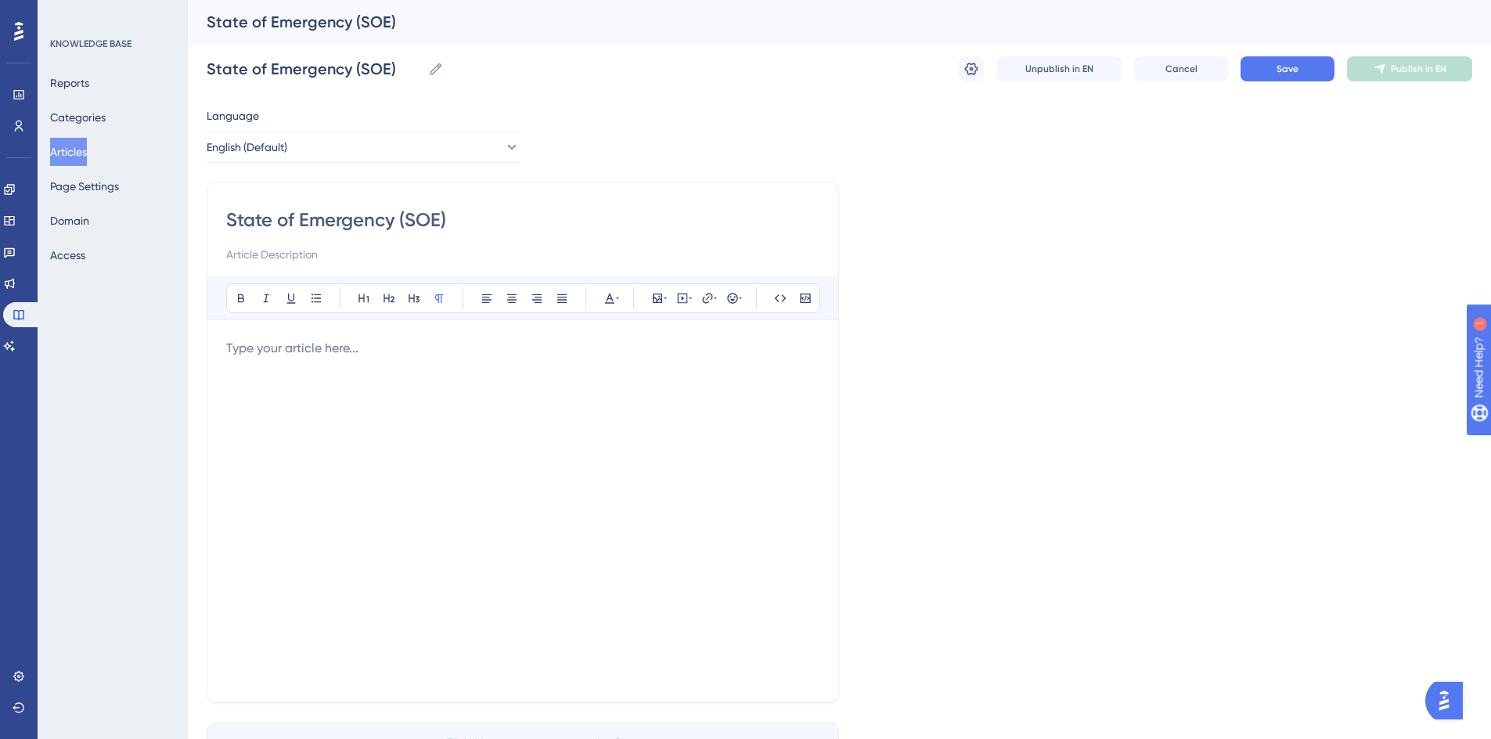
click at [517, 380] on div at bounding box center [522, 511] width 593 height 344
click at [709, 298] on icon at bounding box center [707, 298] width 13 height 13
click at [350, 389] on div at bounding box center [522, 511] width 593 height 344
click at [262, 346] on p at bounding box center [522, 348] width 593 height 19
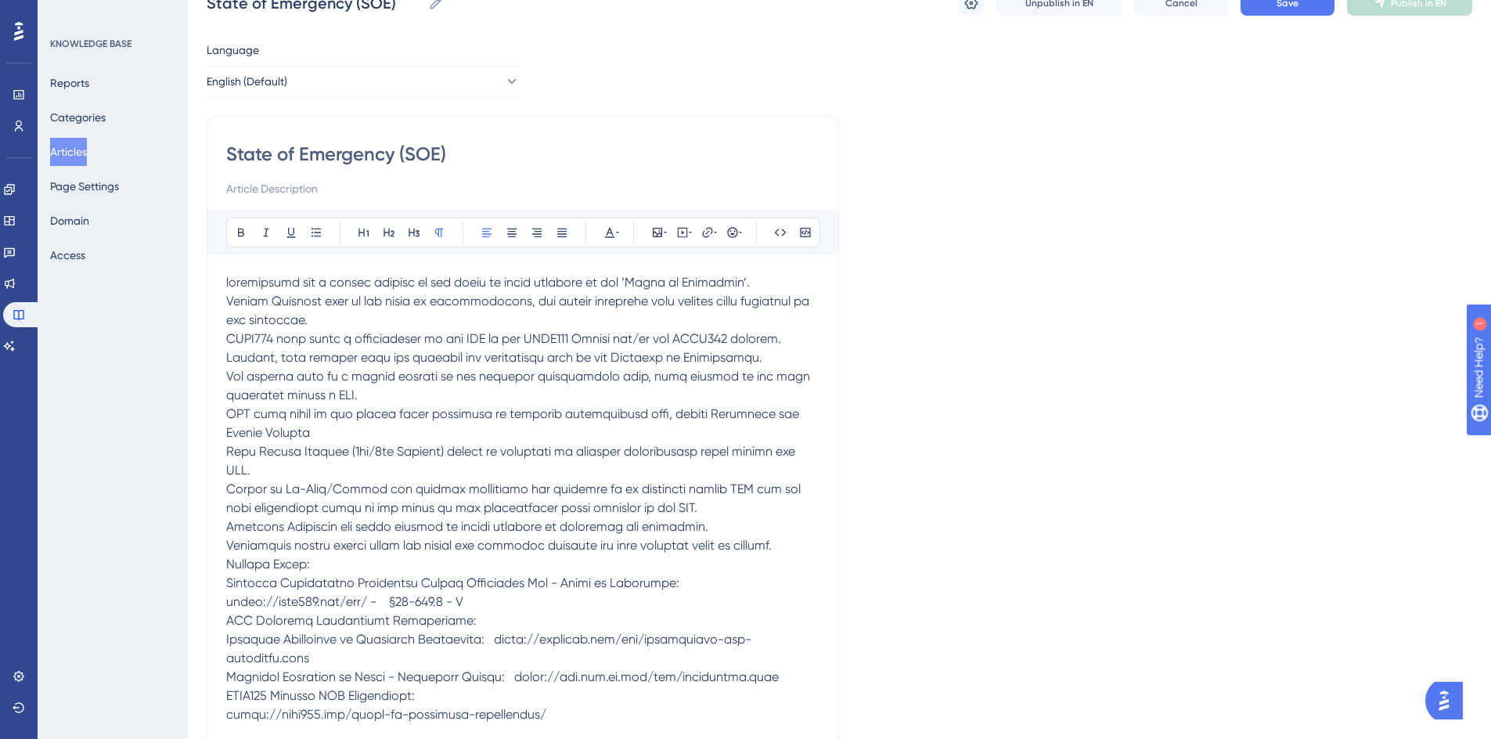
scroll to position [156, 0]
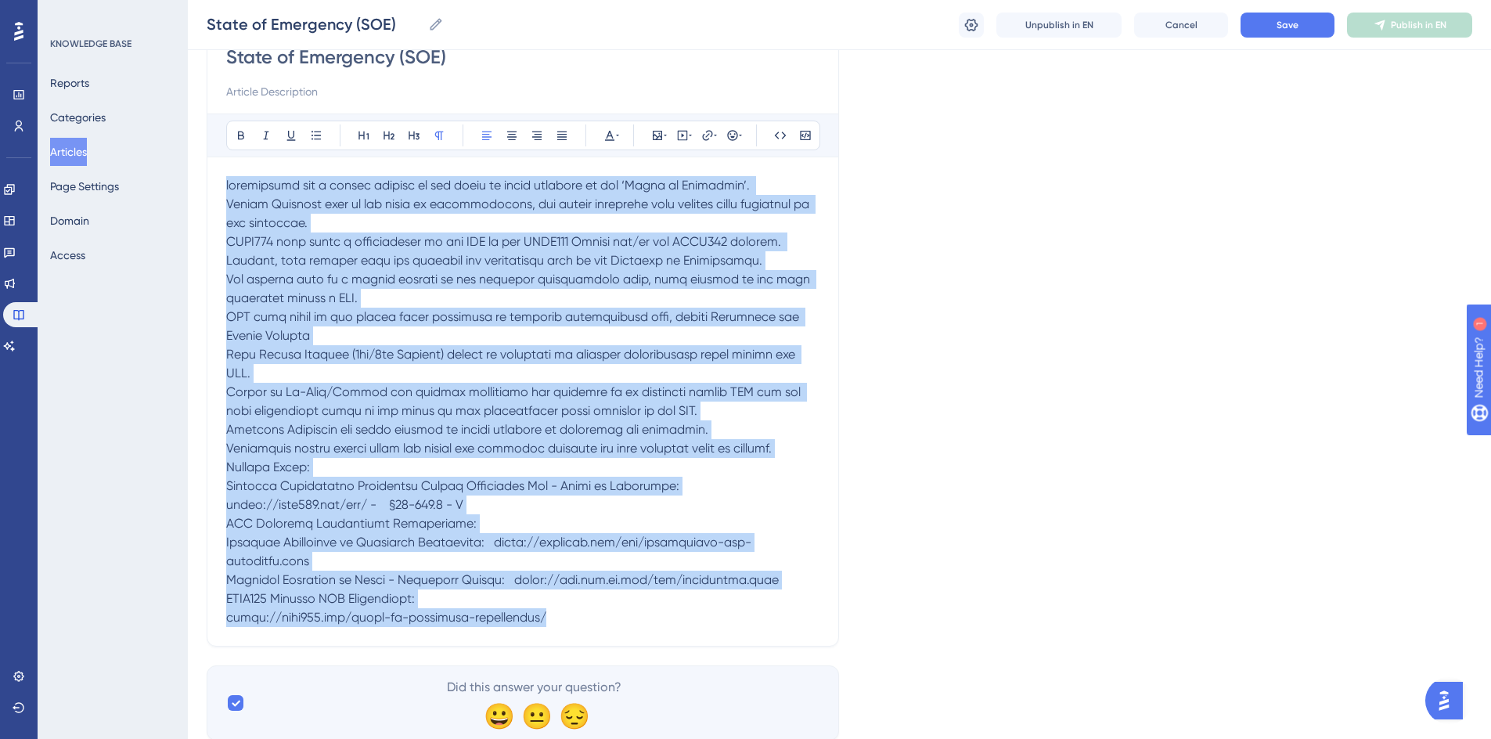
drag, startPoint x: 554, startPoint y: 617, endPoint x: 183, endPoint y: 161, distance: 587.9
click at [188, 161] on div "Performance Users Engagement Widgets Feedback Product Updates Knowledge Base AI…" at bounding box center [839, 305] width 1303 height 922
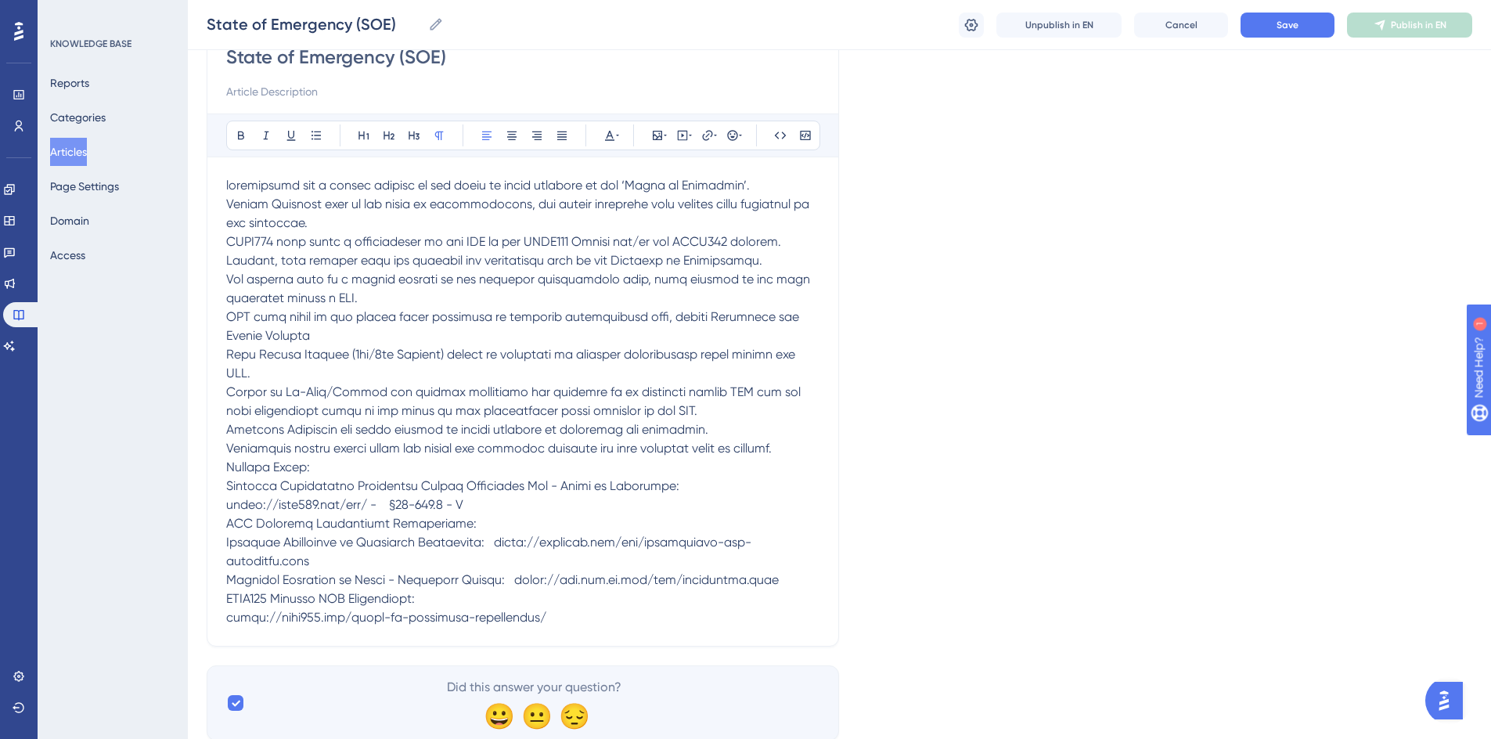
scroll to position [102, 0]
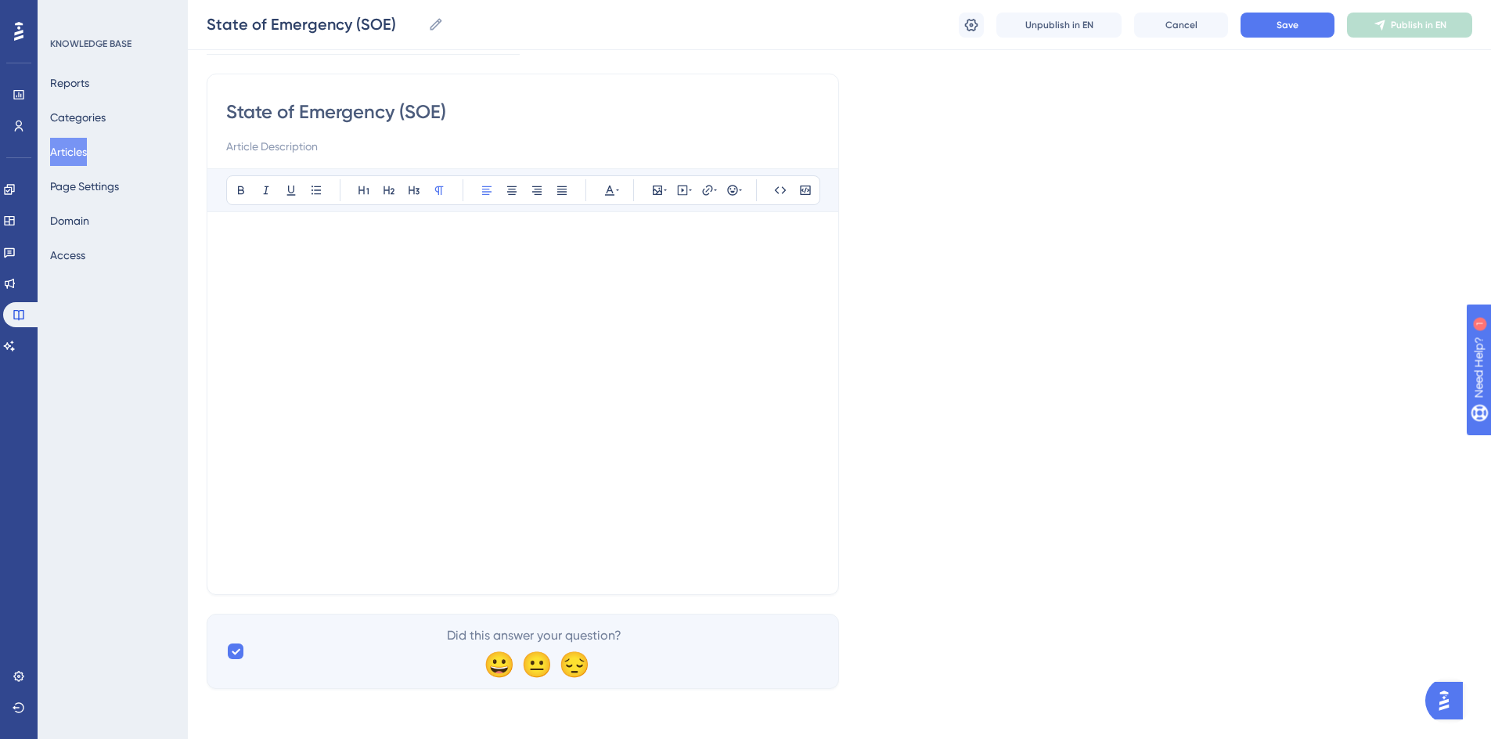
drag, startPoint x: 261, startPoint y: 272, endPoint x: 72, endPoint y: 289, distance: 190.1
click at [261, 271] on div at bounding box center [522, 403] width 593 height 344
click at [289, 250] on div at bounding box center [522, 403] width 593 height 344
click at [707, 186] on icon at bounding box center [707, 190] width 10 height 10
drag, startPoint x: 690, startPoint y: 293, endPoint x: 611, endPoint y: 293, distance: 79.0
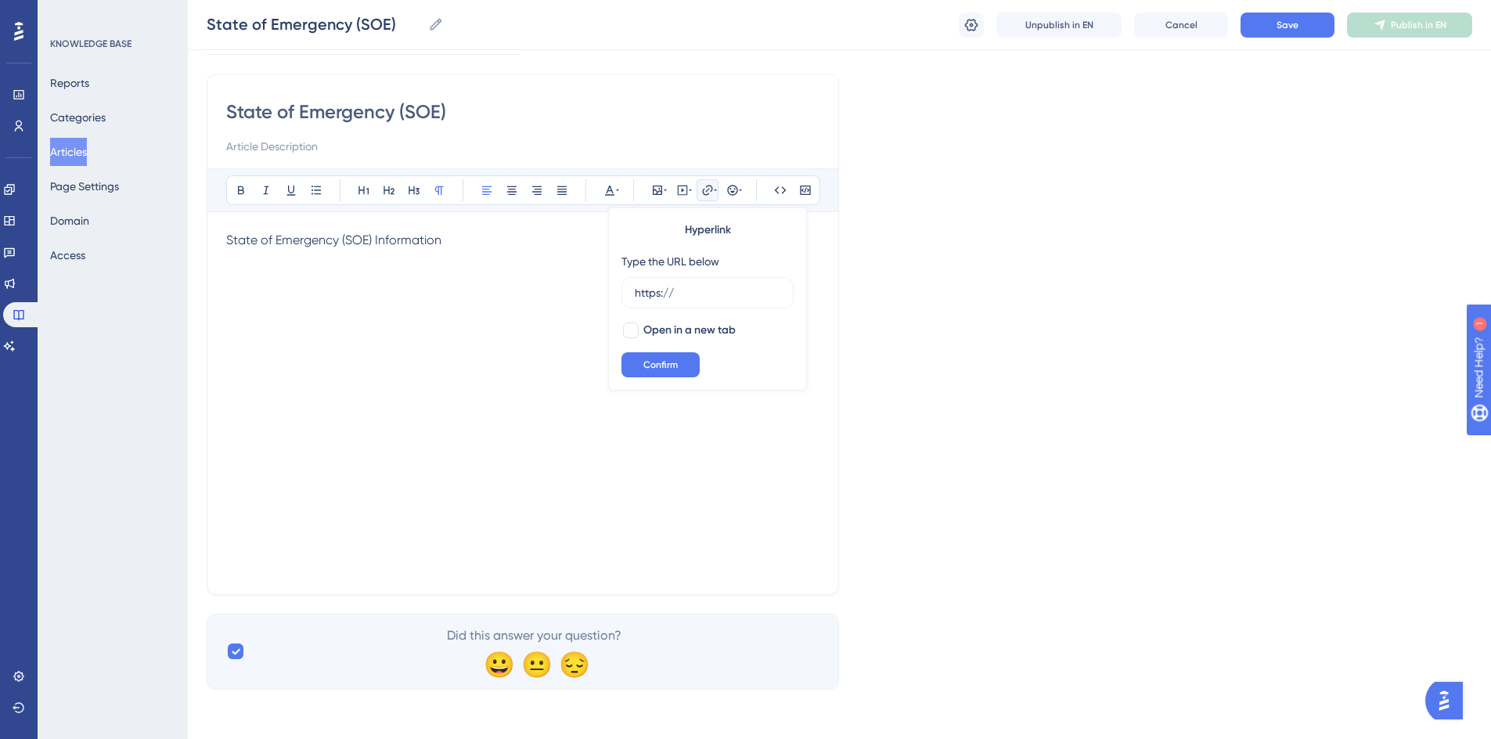
click at [611, 293] on div "Hyperlink Type the URL below https:// Open in a new tab Confirm" at bounding box center [707, 298] width 199 height 183
type input "limitations for a locate request do not apply to areas affected by the ‘State o…"
click at [624, 323] on div at bounding box center [631, 330] width 16 height 16
checkbox input "true"
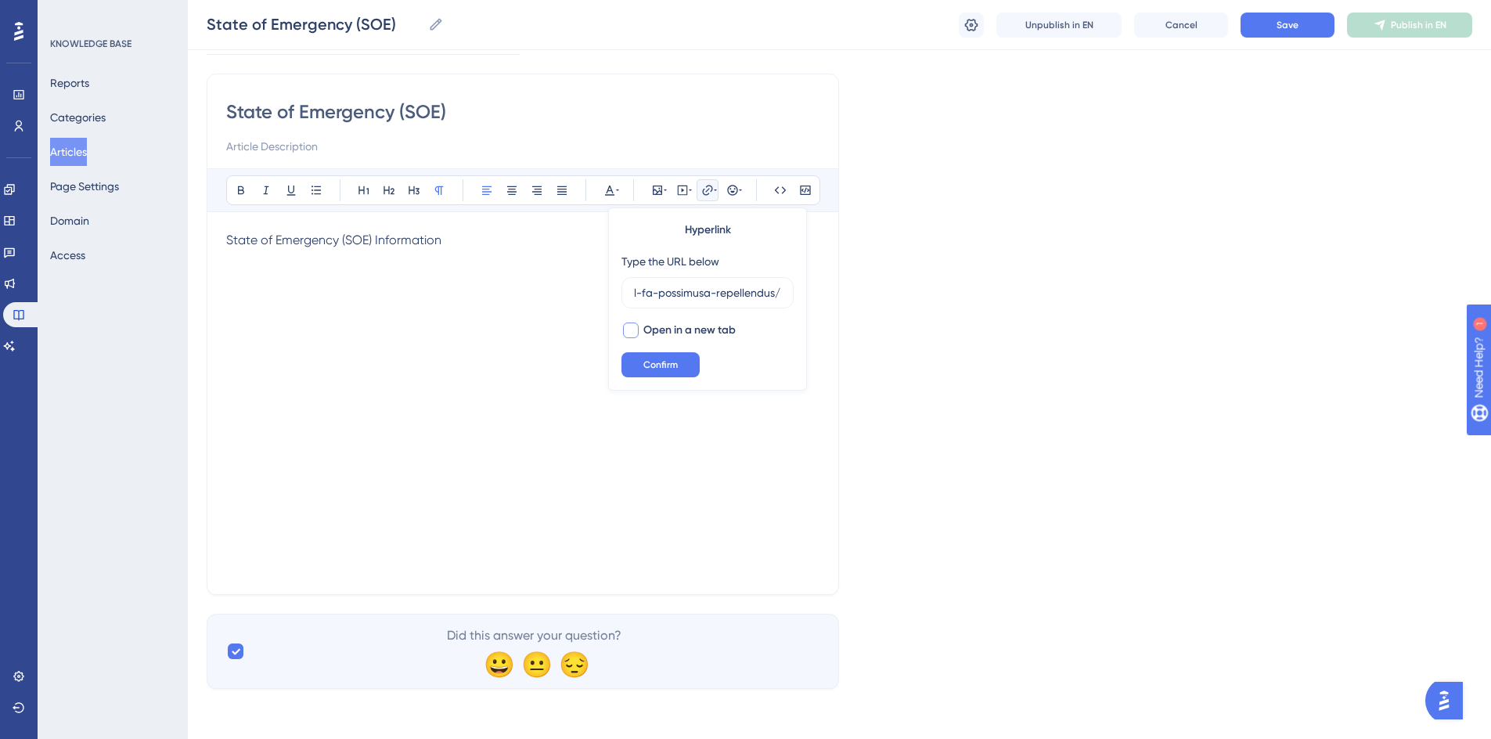
scroll to position [0, 0]
click at [638, 357] on button "Confirm" at bounding box center [660, 364] width 78 height 25
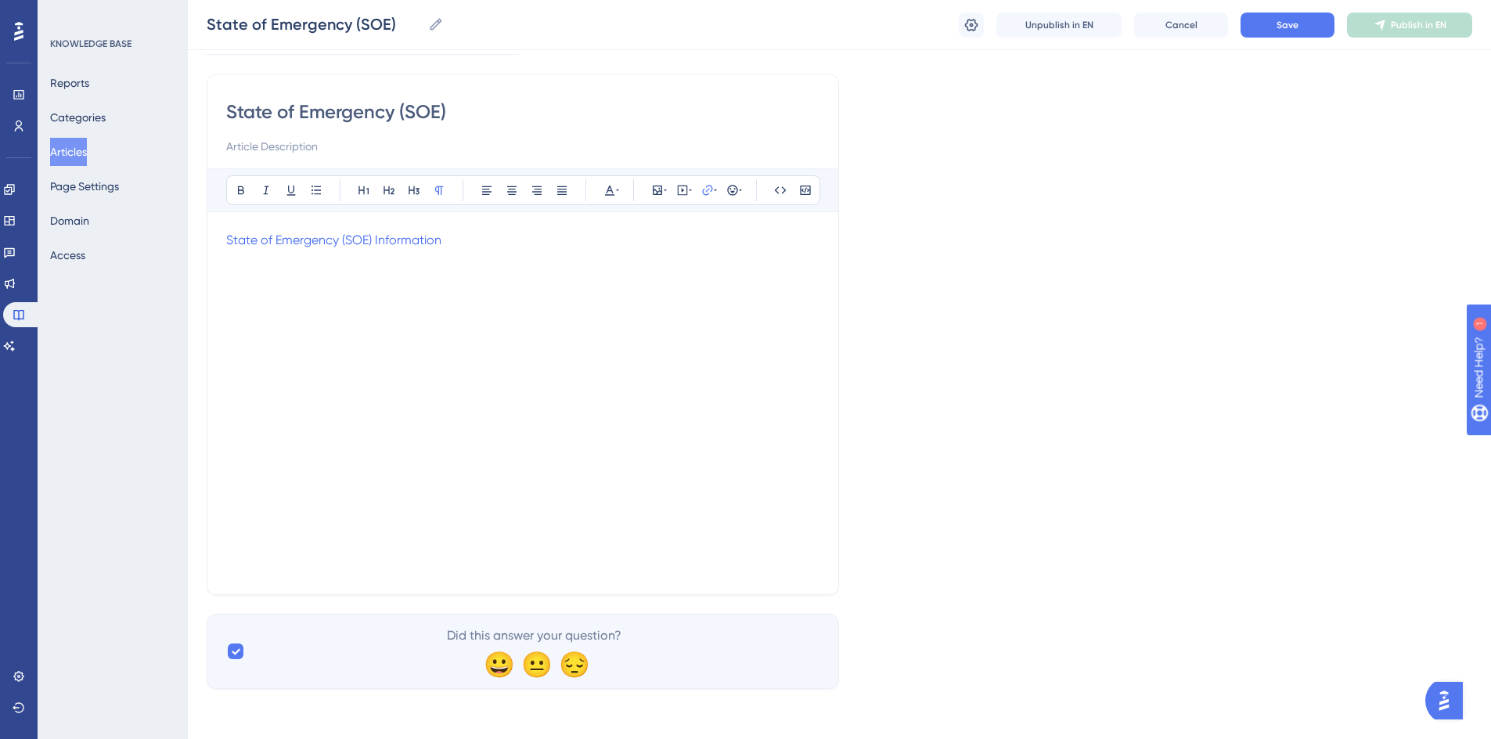
click at [575, 330] on div "State of Emergency (SOE) Information" at bounding box center [522, 403] width 593 height 344
click at [662, 193] on icon at bounding box center [657, 189] width 9 height 9
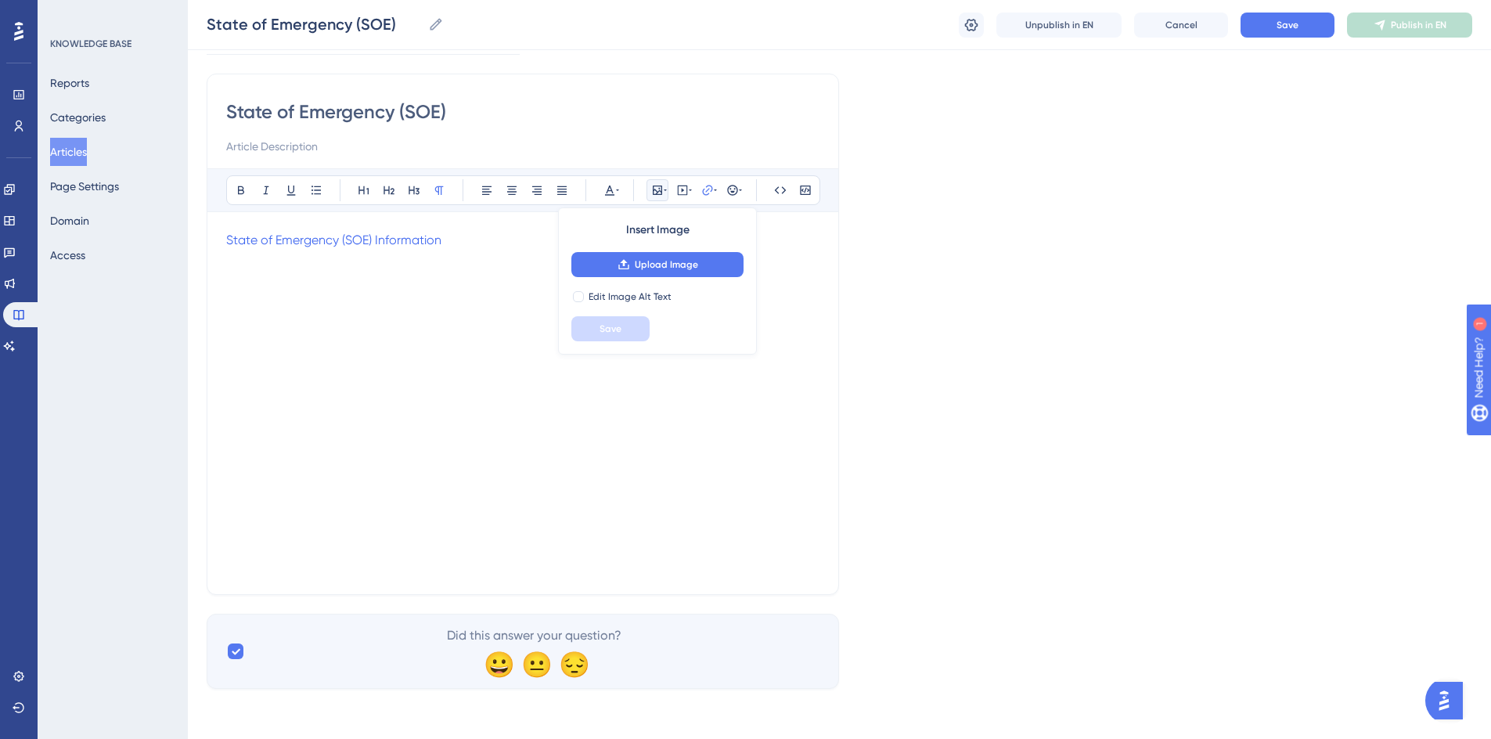
click at [514, 317] on div "State of Emergency (SOE) Information" at bounding box center [522, 403] width 593 height 344
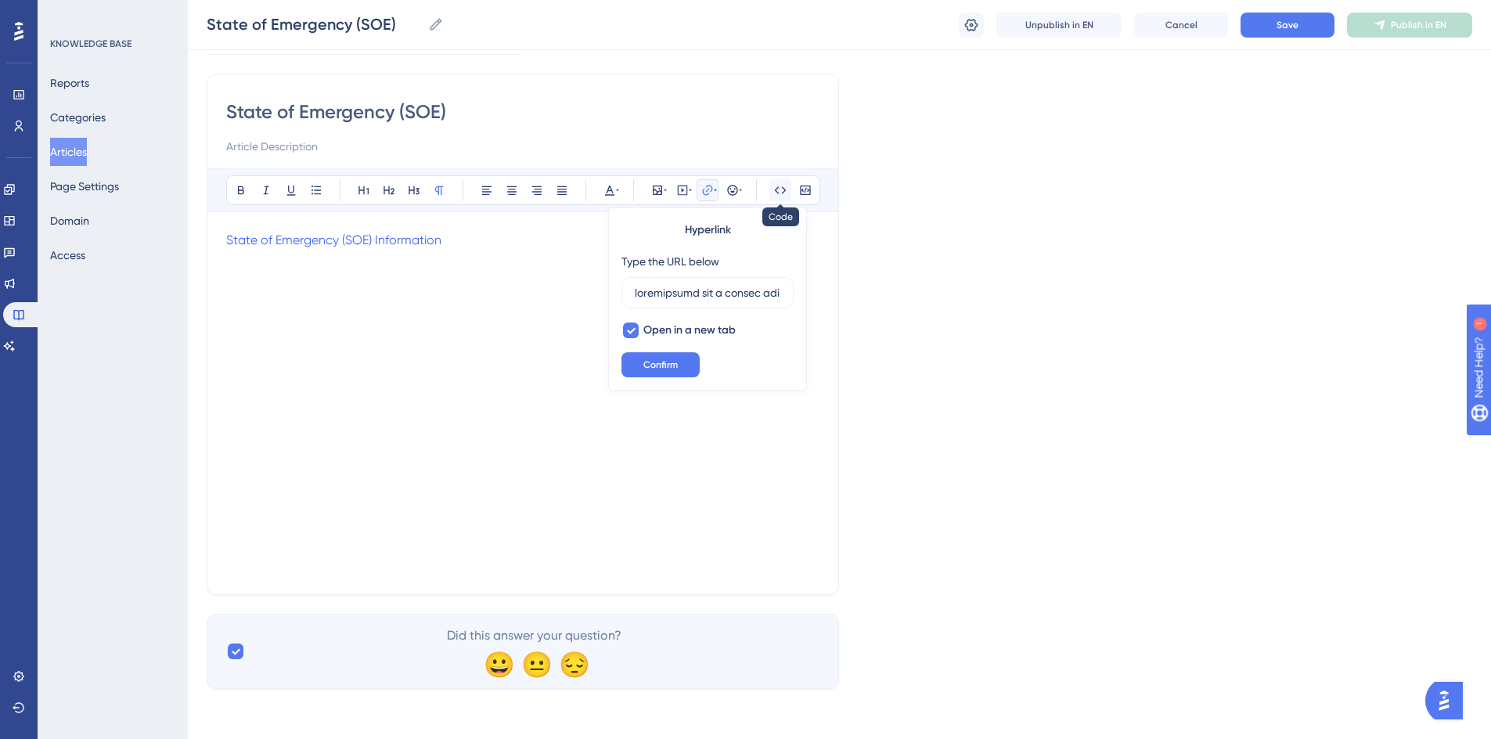
click at [775, 193] on icon at bounding box center [780, 190] width 13 height 13
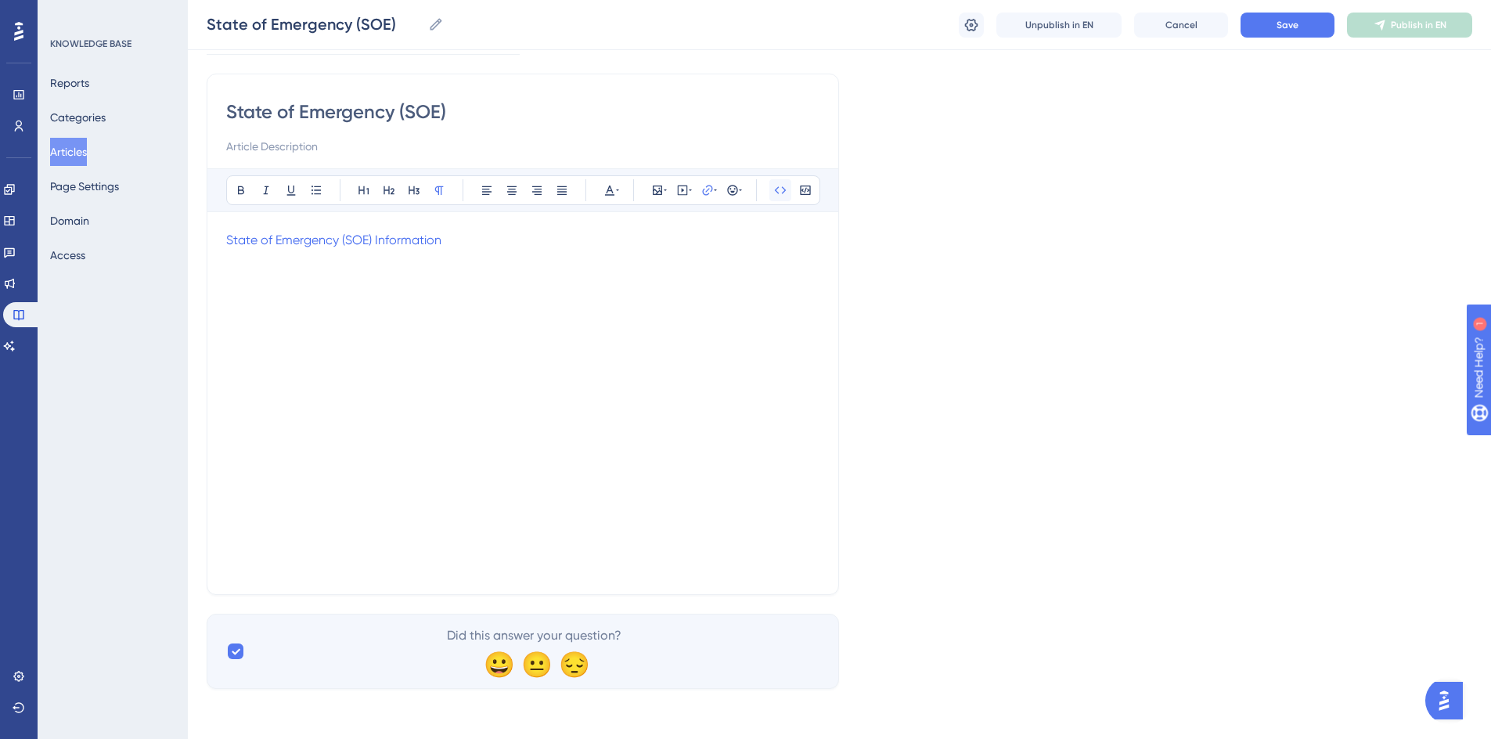
click at [775, 192] on icon at bounding box center [780, 190] width 13 height 13
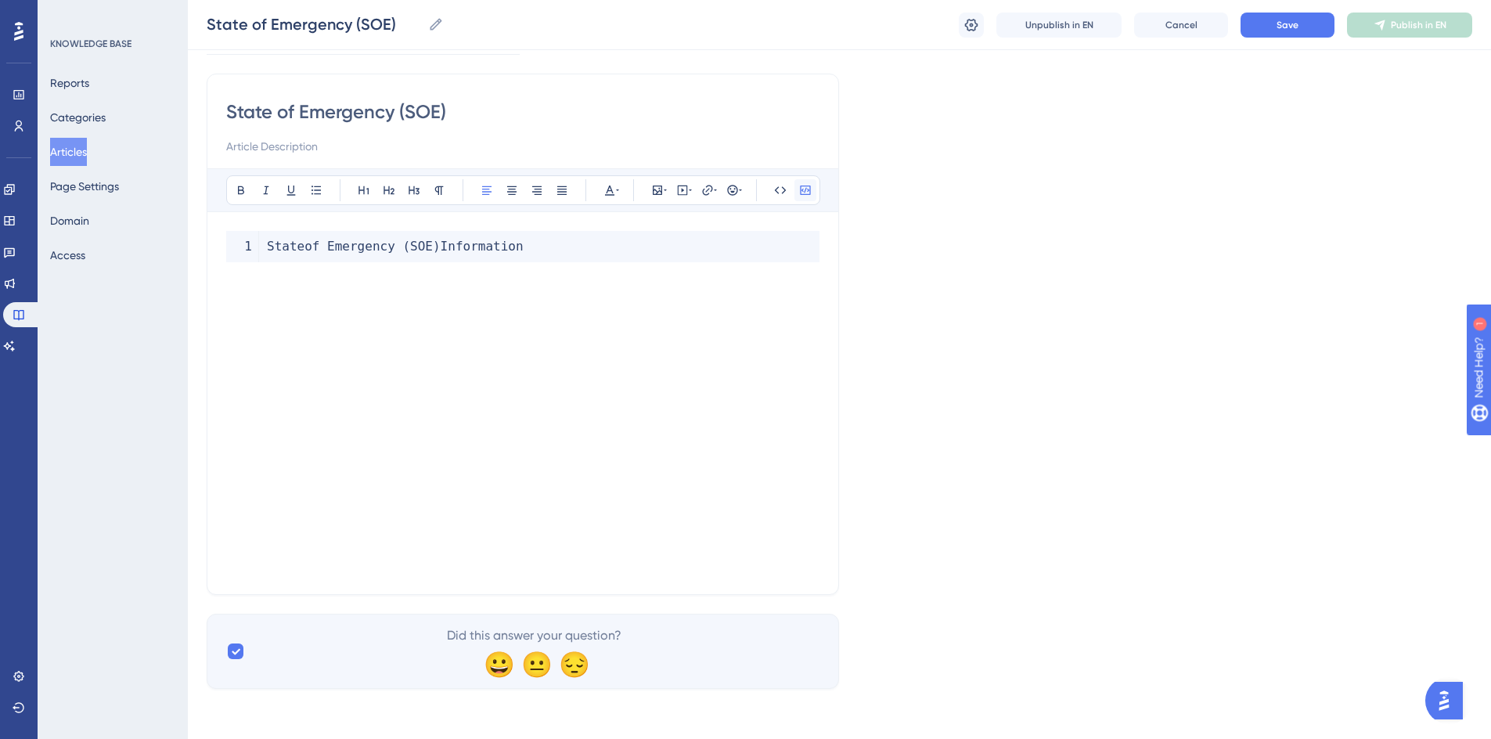
click at [811, 192] on button at bounding box center [805, 190] width 22 height 22
click at [433, 388] on div "State of Emergency ( SOE ) Informati" at bounding box center [522, 403] width 593 height 344
click at [1173, 29] on span "Cancel" at bounding box center [1181, 25] width 32 height 13
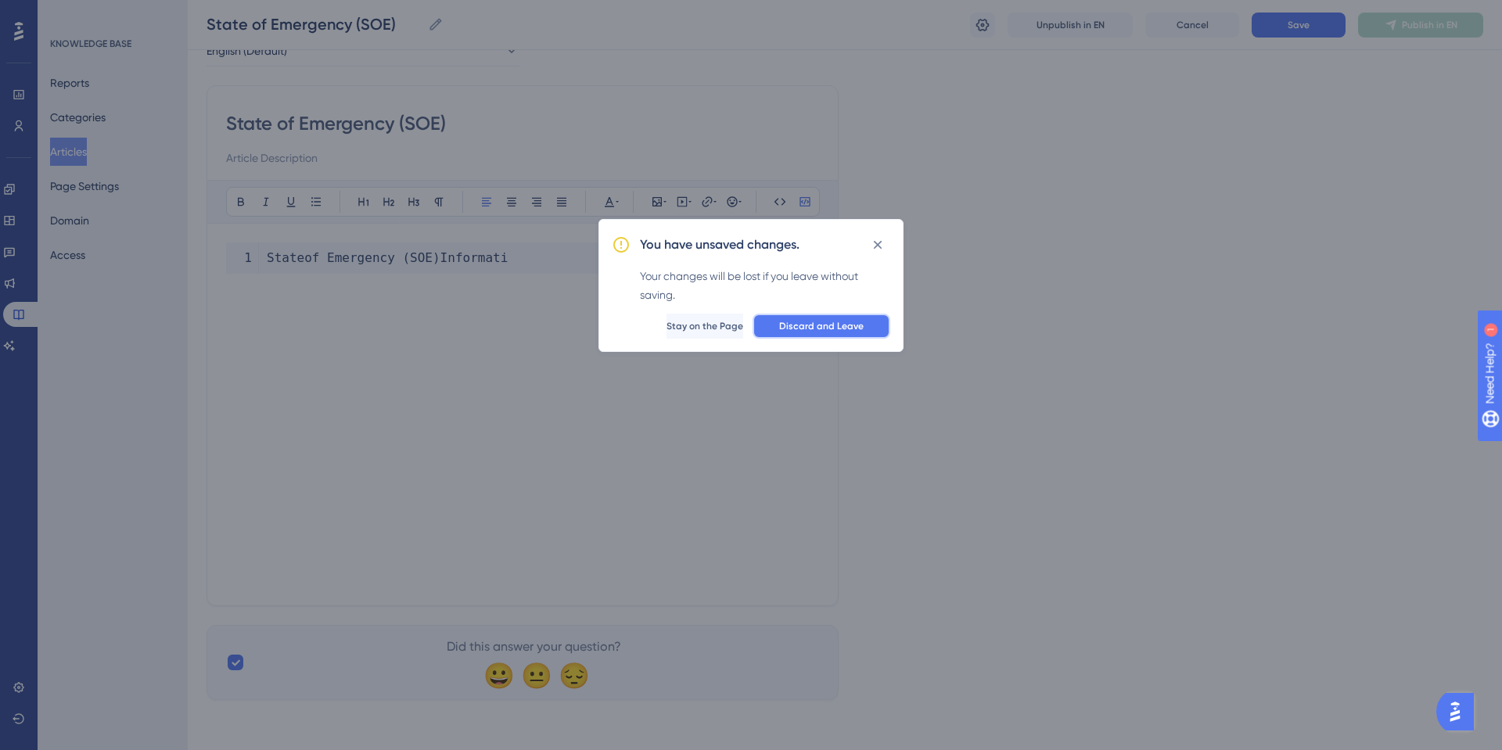
click at [803, 329] on span "Discard and Leave" at bounding box center [821, 326] width 85 height 13
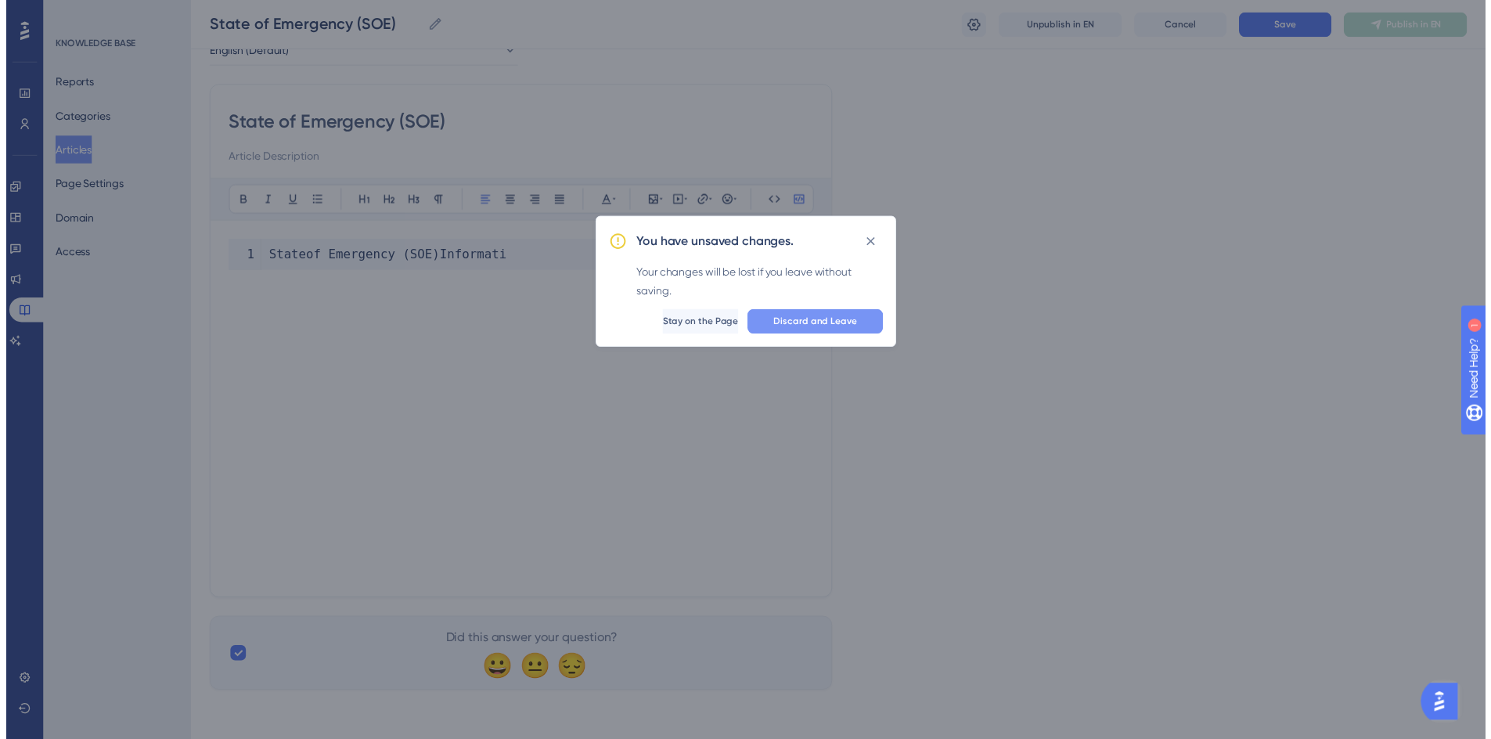
scroll to position [89, 0]
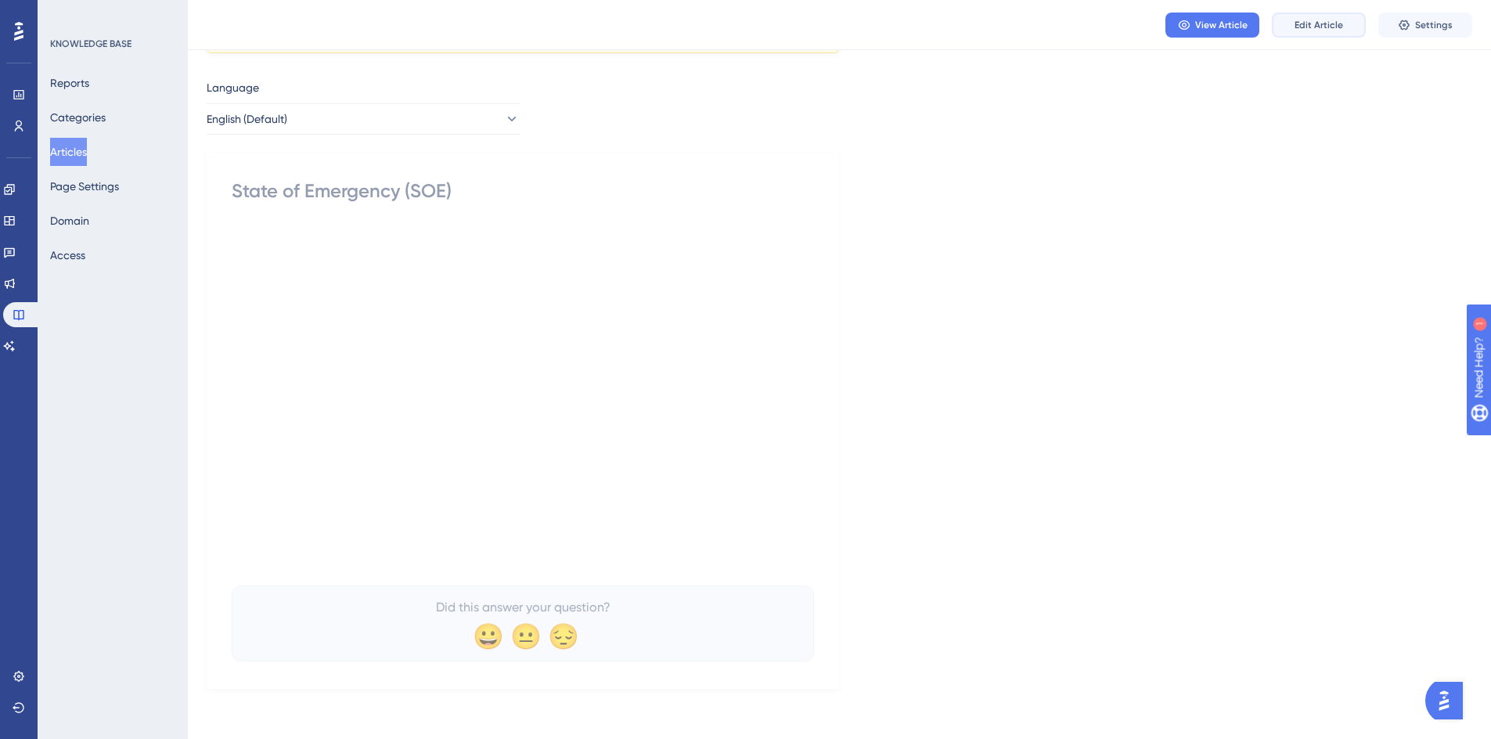
click at [1304, 23] on span "Edit Article" at bounding box center [1318, 25] width 49 height 13
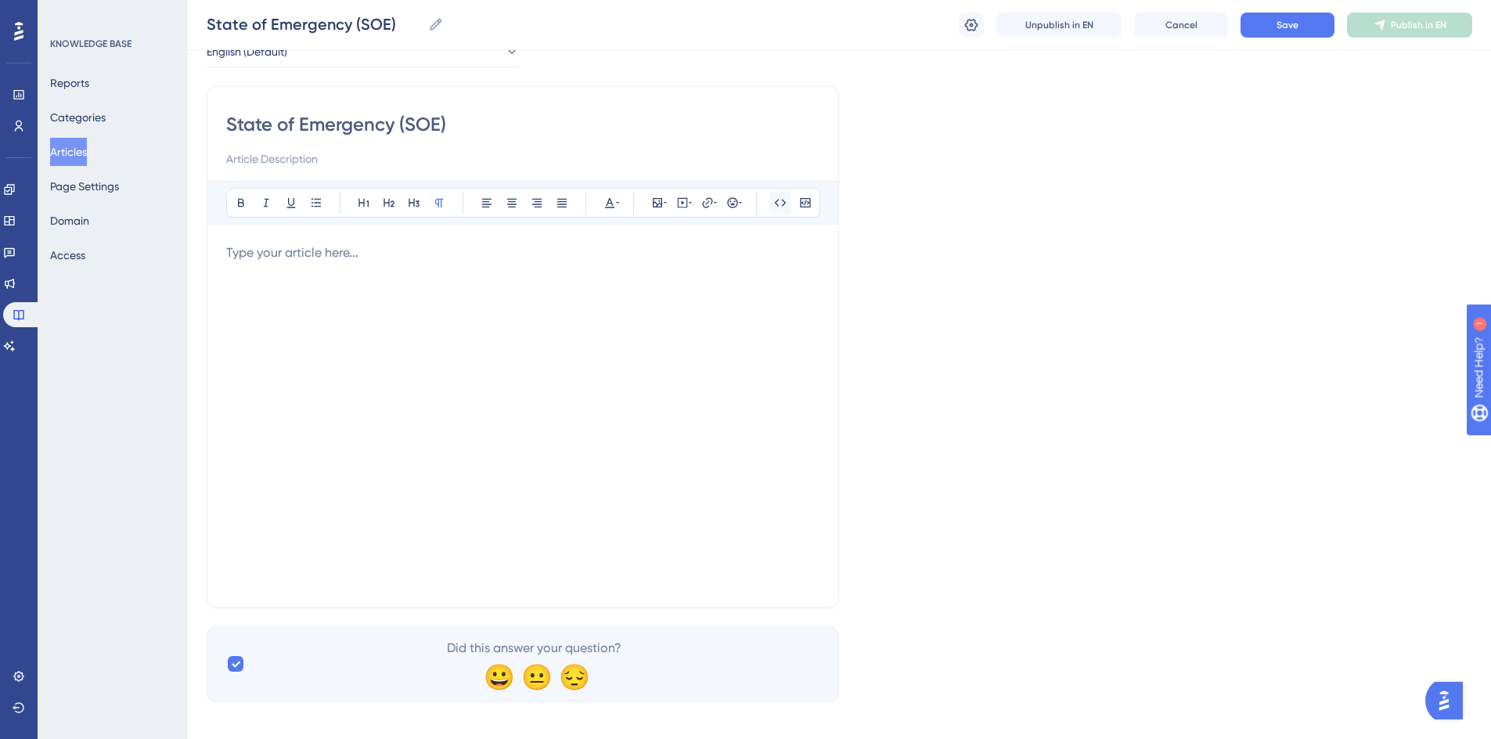
click at [782, 201] on icon at bounding box center [780, 202] width 13 height 13
click at [405, 256] on p at bounding box center [522, 252] width 593 height 19
drag, startPoint x: 775, startPoint y: 207, endPoint x: 697, endPoint y: 232, distance: 81.2
click at [761, 210] on div "Bold Italic Underline Bullet Point Heading 1 Heading 2 Heading 3 Normal Align L…" at bounding box center [523, 203] width 594 height 30
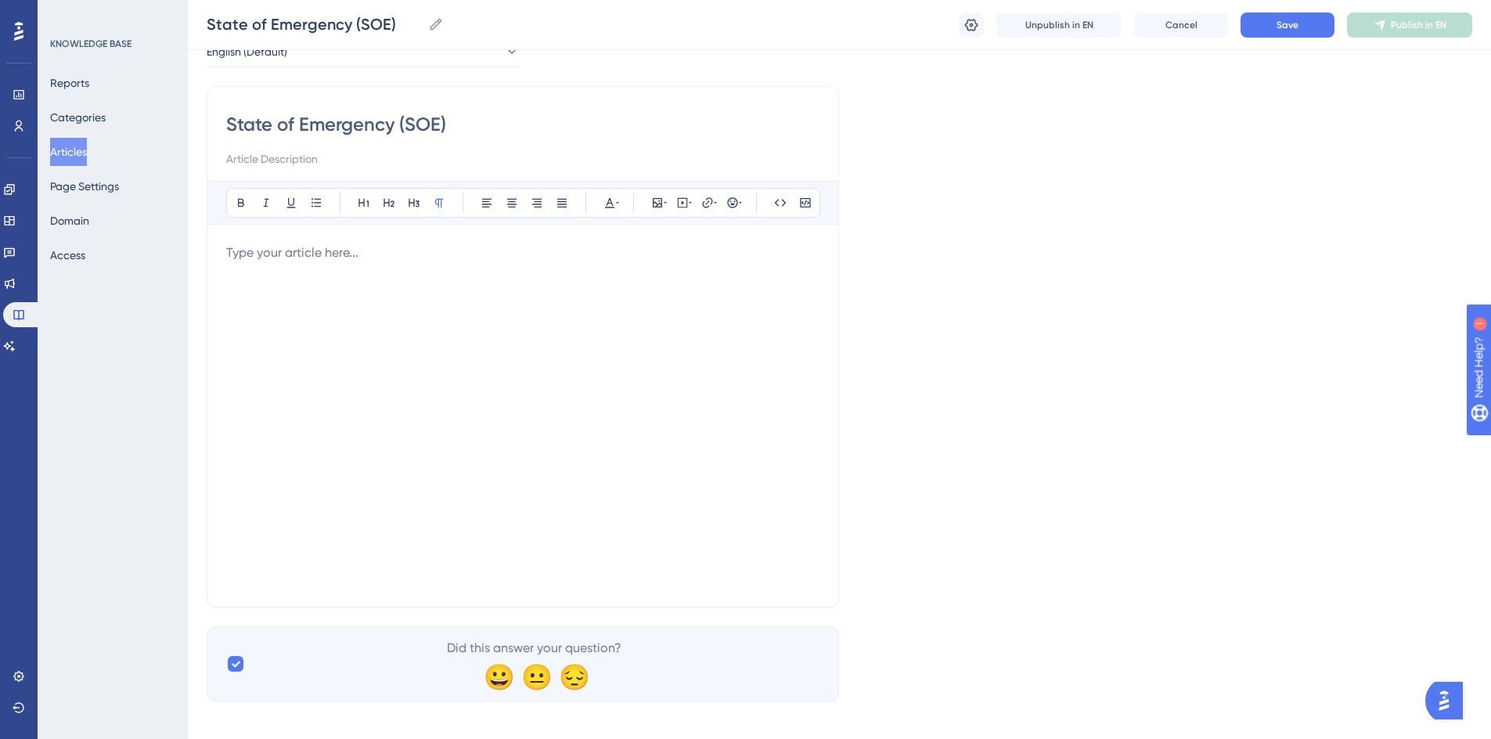
click at [479, 260] on p at bounding box center [522, 252] width 593 height 19
click at [361, 202] on icon at bounding box center [364, 202] width 13 height 13
click at [268, 317] on p at bounding box center [522, 324] width 593 height 19
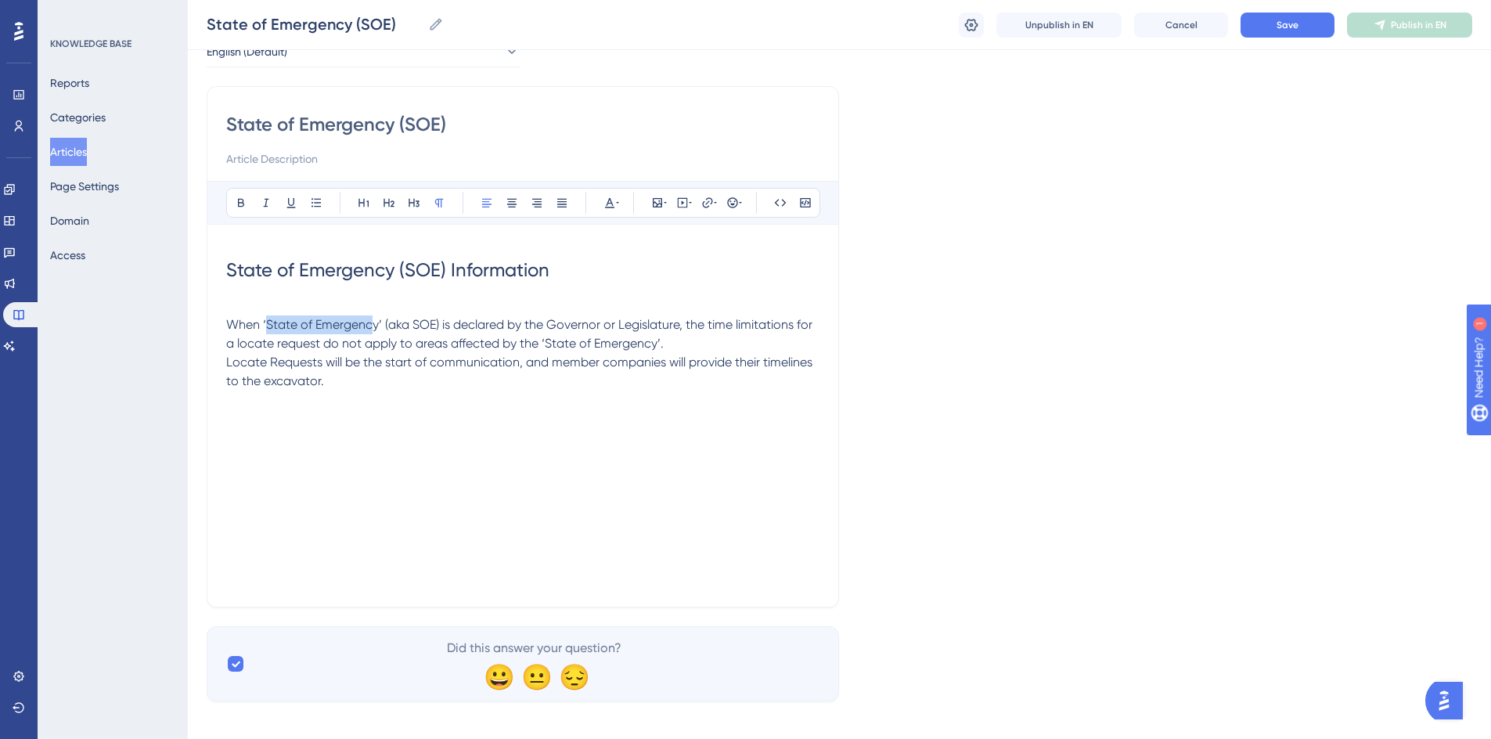
drag, startPoint x: 266, startPoint y: 321, endPoint x: 373, endPoint y: 323, distance: 107.2
click at [373, 323] on span "When ‘State of Emergency’ (aka SOE) is declared by the Governor or Legislature,…" at bounding box center [520, 352] width 589 height 71
click at [374, 323] on span "When ‘State of Emergency’ (aka SOE) is declared by the Governor or Legislature,…" at bounding box center [520, 352] width 589 height 71
click at [373, 324] on span "When ‘State of Emergency’ (aka SOE) is declared by the Governor or Legislature,…" at bounding box center [520, 352] width 589 height 71
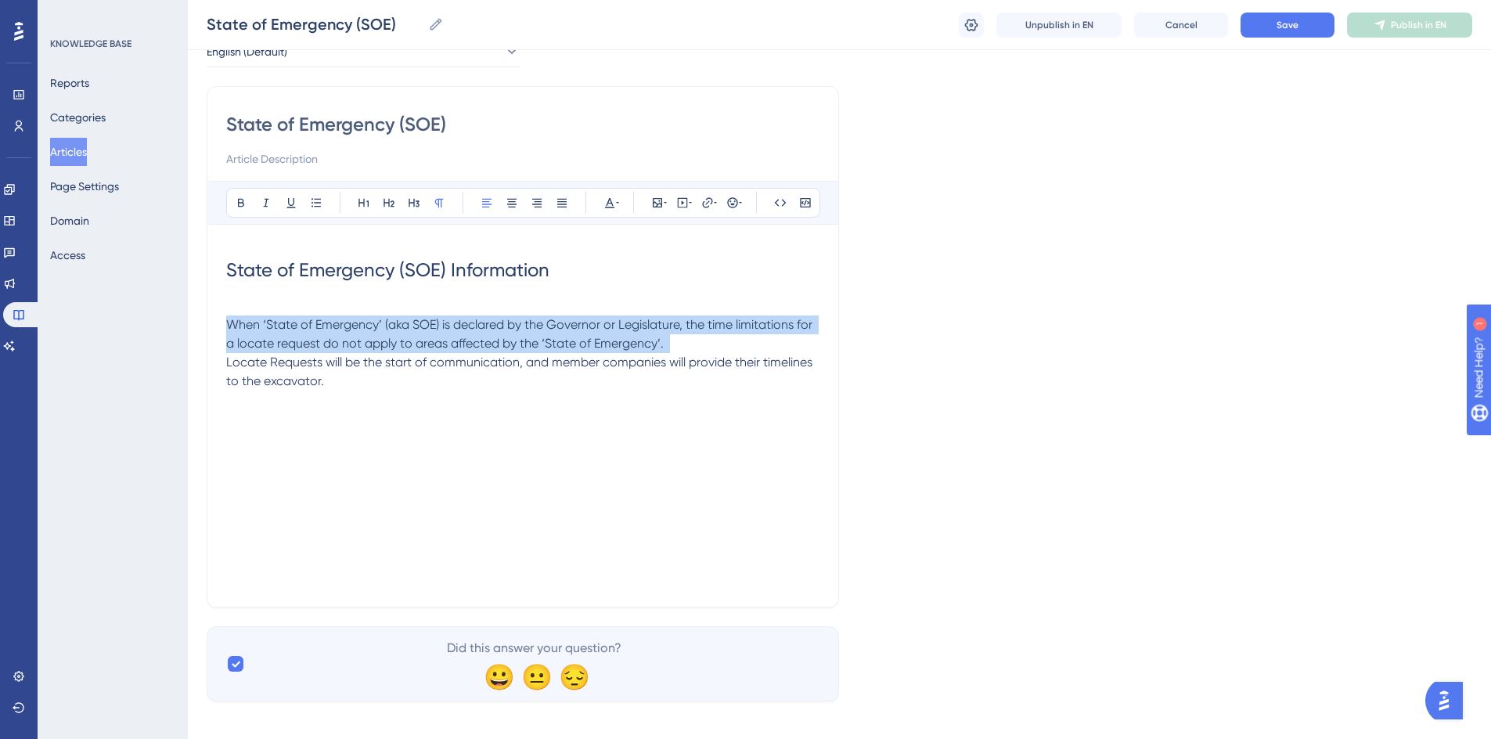
click at [373, 324] on span "When ‘State of Emergency’ (aka SOE) is declared by the Governor or Legislature,…" at bounding box center [520, 352] width 589 height 71
click at [373, 325] on span "When ‘State of Emergency’ (aka SOE) is declared by the Governor or Legislature,…" at bounding box center [520, 352] width 589 height 71
drag, startPoint x: 373, startPoint y: 325, endPoint x: 381, endPoint y: 318, distance: 10.5
click at [381, 318] on span "When ‘State of Emergency’ (aka SOE) is declared by the Governor or Legislature,…" at bounding box center [520, 352] width 589 height 71
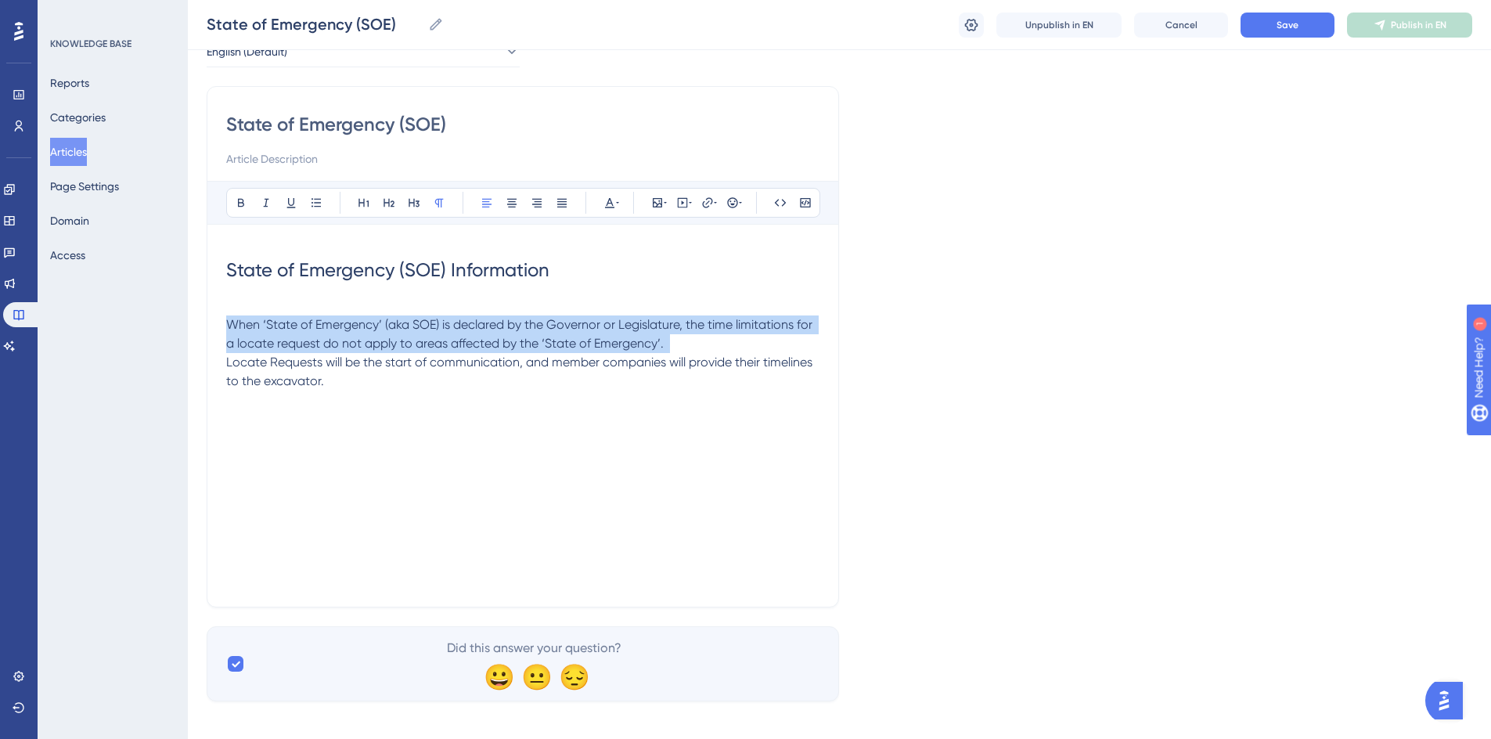
click at [376, 325] on span "When ‘State of Emergency’ (aka SOE) is declared by the Governor or Legislature,…" at bounding box center [520, 352] width 589 height 71
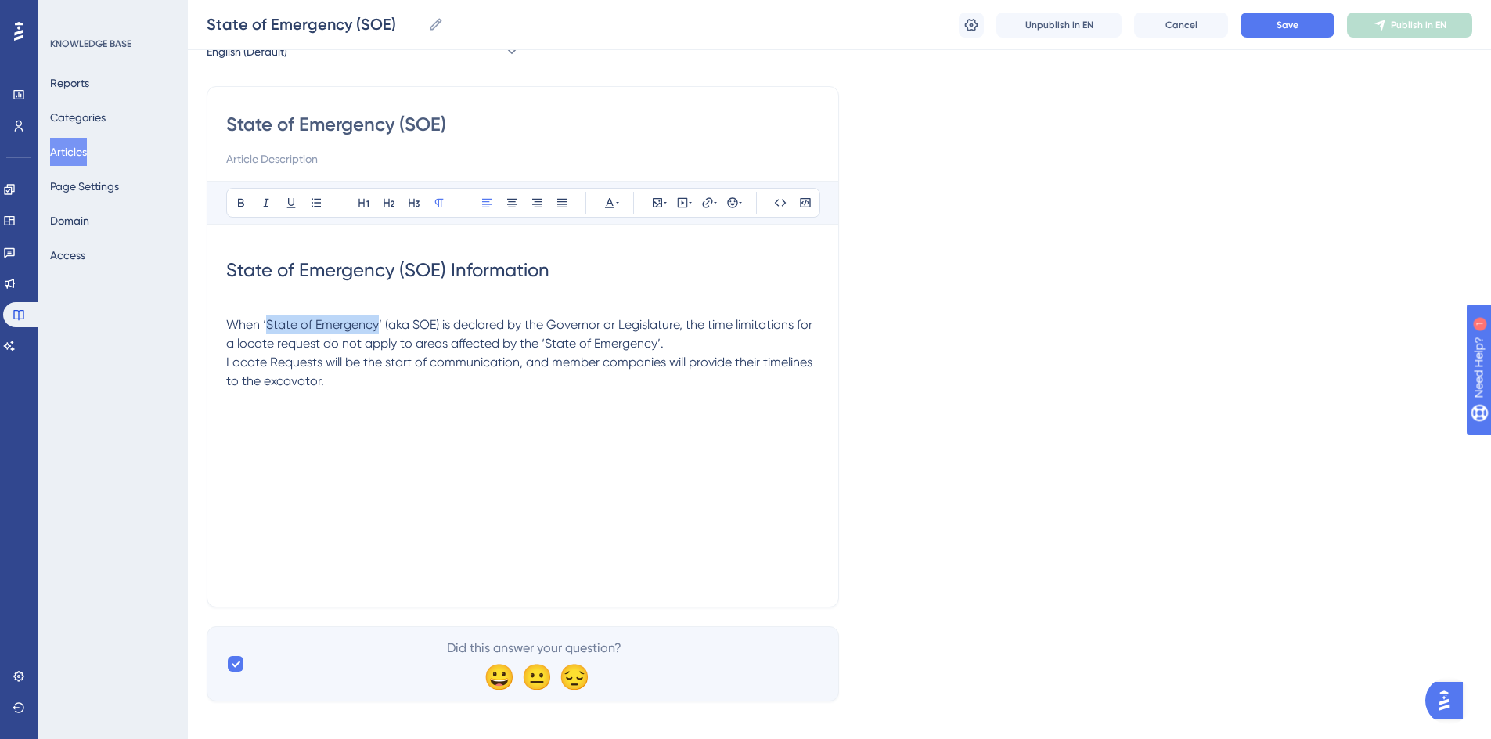
drag, startPoint x: 267, startPoint y: 325, endPoint x: 379, endPoint y: 325, distance: 111.9
click at [379, 325] on span "When ‘State of Emergency’ (aka SOE) is declared by the Governor or Legislature,…" at bounding box center [520, 352] width 589 height 71
click at [236, 195] on button at bounding box center [241, 203] width 22 height 22
drag, startPoint x: 415, startPoint y: 323, endPoint x: 438, endPoint y: 322, distance: 22.7
click at [438, 322] on span "’ (aka SOE) is declared by the Governor or Legislature, the time limitations fo…" at bounding box center [521, 352] width 590 height 71
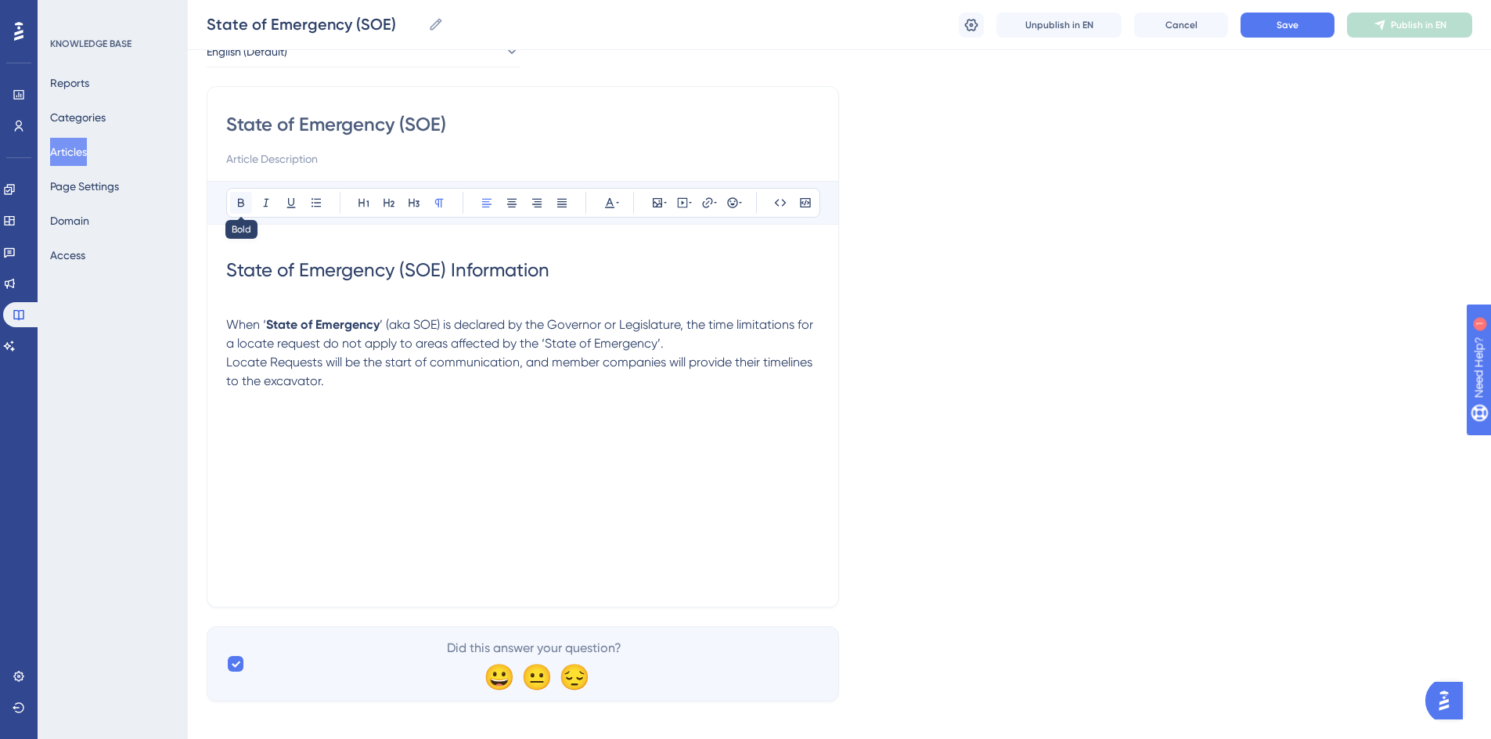
click at [242, 202] on icon at bounding box center [241, 202] width 13 height 13
click at [426, 378] on p "When ‘ State of Emergency ’ (aka SOE ) is declared by the Governor or Legislatu…" at bounding box center [522, 352] width 593 height 75
click at [679, 345] on p "When ‘ State of Emergency ’ (aka SOE ) is declared by the Governor or Legislatu…" at bounding box center [522, 352] width 593 height 75
click at [337, 390] on p "Locate Requests will be the start of communication, and member companies will p…" at bounding box center [522, 372] width 593 height 38
click at [304, 456] on div "State of Emergency (SOE) Information When ‘ State of Emergency ’ (aka SOE ) is …" at bounding box center [522, 415] width 593 height 344
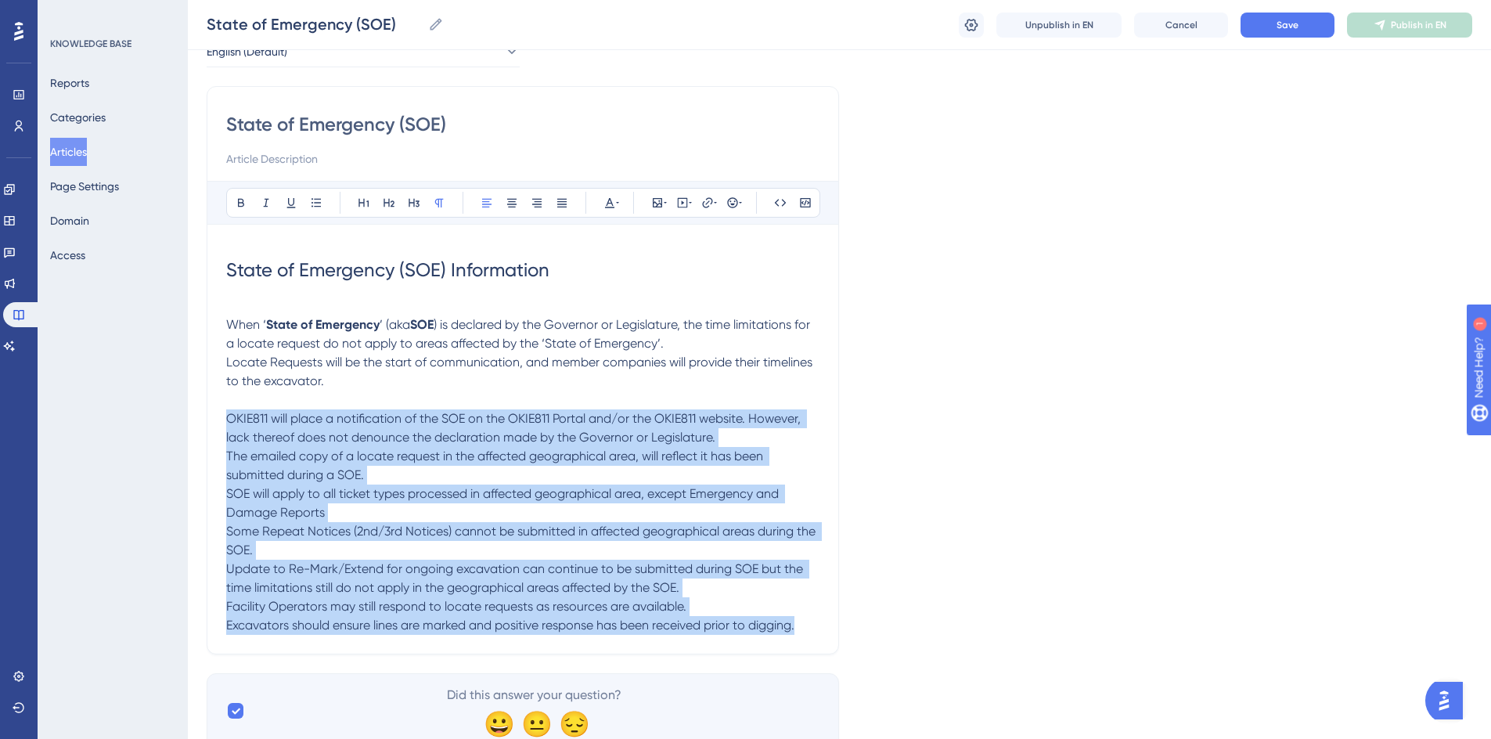
drag, startPoint x: 226, startPoint y: 434, endPoint x: 811, endPoint y: 638, distance: 619.1
click at [811, 635] on p "OKIE811 will place a notification of the SOE on the OKIE811 Portal and/or the O…" at bounding box center [522, 521] width 593 height 225
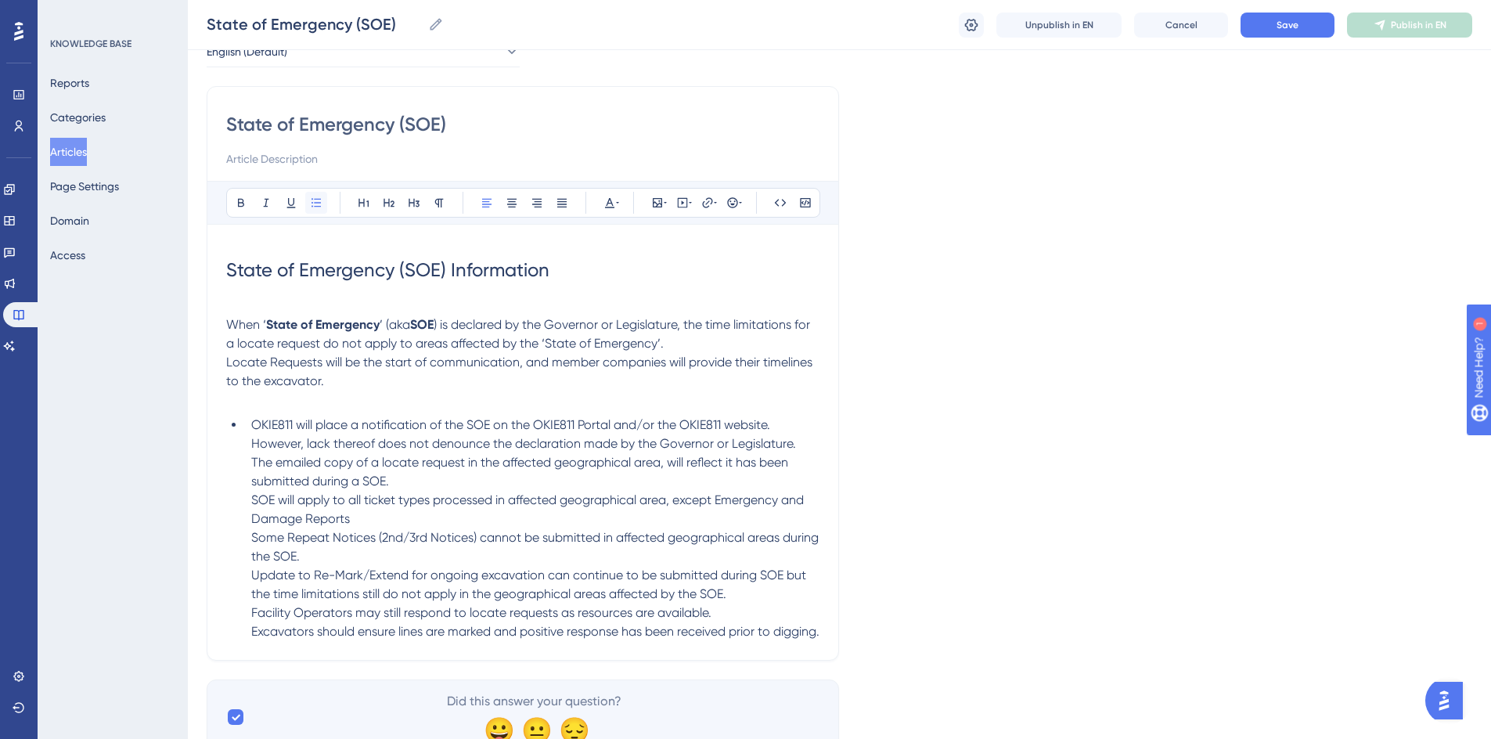
click at [319, 203] on icon at bounding box center [316, 202] width 13 height 13
click at [254, 463] on span "OKIE811 will place a notification of the SOE on the OKIE811 Portal and/or the O…" at bounding box center [536, 527] width 570 height 221
click at [249, 484] on li "OKIE811 will place a notification of the SOE on the OKIE811 Portal and/or the O…" at bounding box center [532, 527] width 574 height 225
click at [311, 206] on icon at bounding box center [316, 202] width 13 height 13
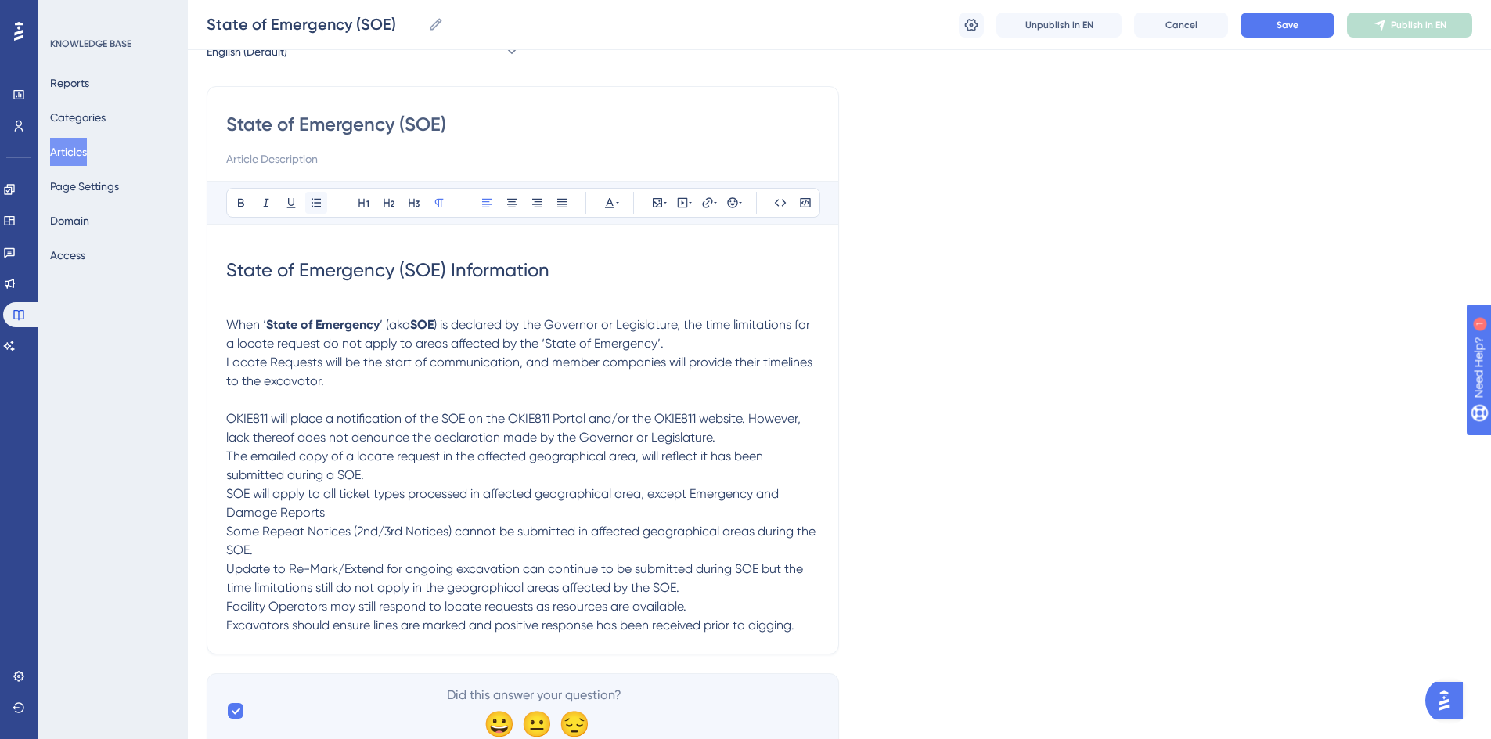
click at [311, 205] on icon at bounding box center [316, 202] width 13 height 13
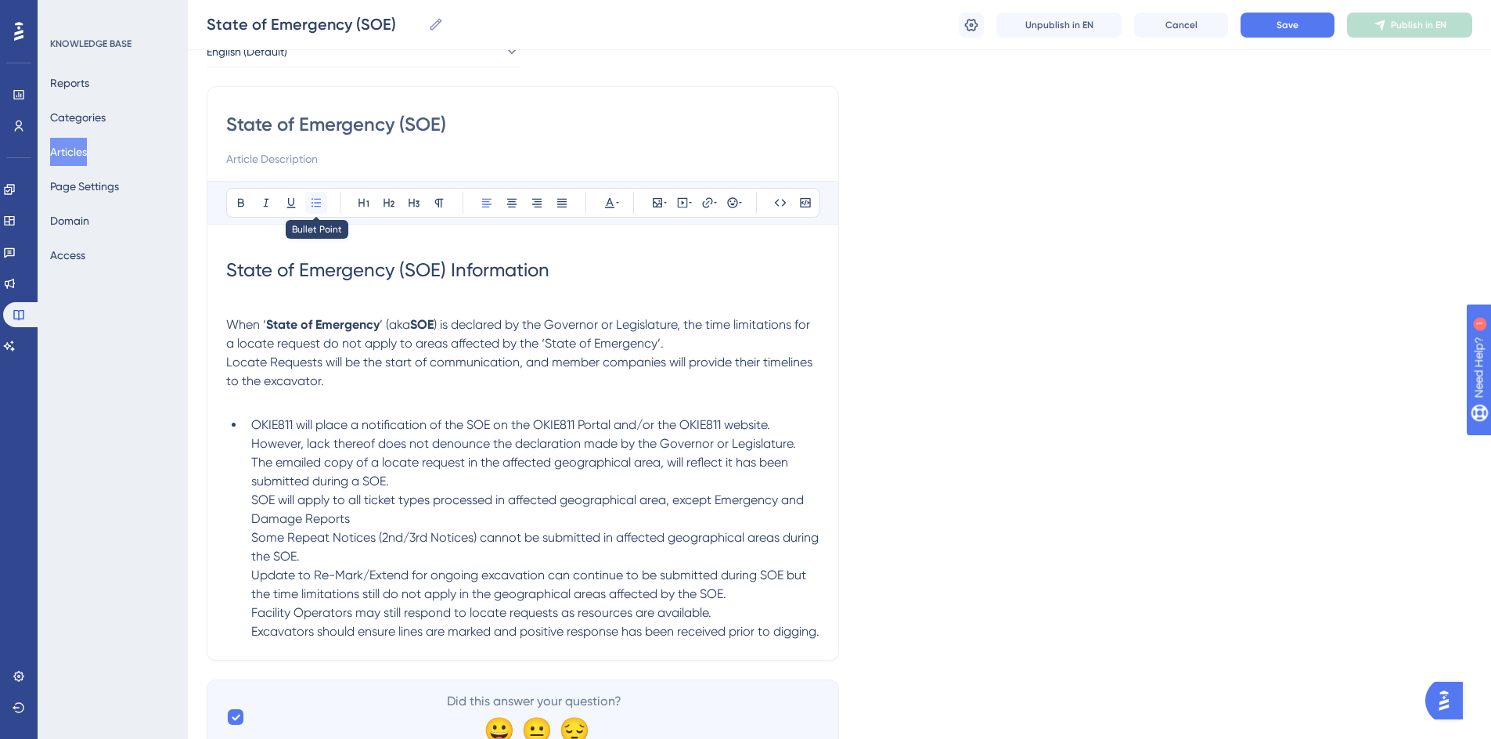
click at [315, 201] on icon at bounding box center [316, 202] width 13 height 13
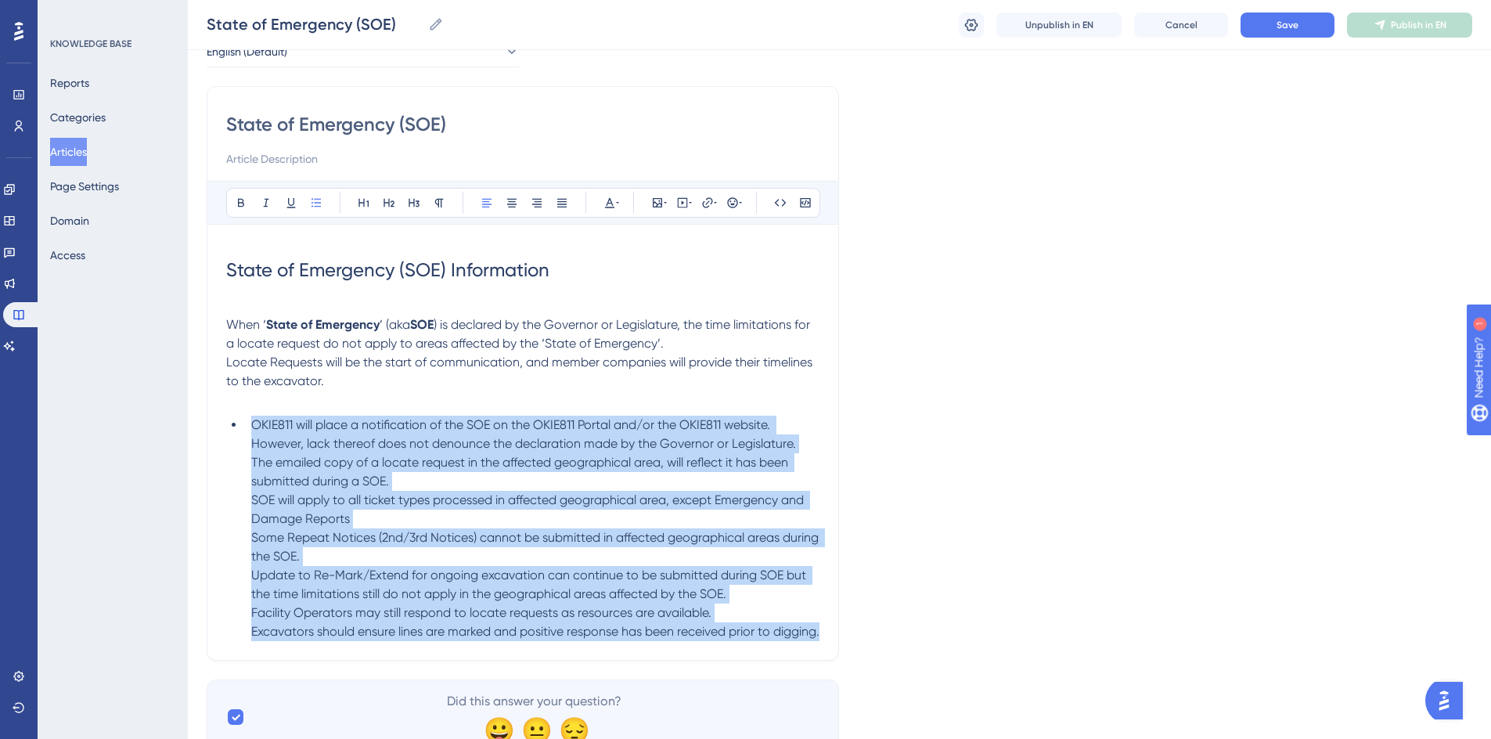
drag, startPoint x: 251, startPoint y: 440, endPoint x: 418, endPoint y: 668, distance: 282.2
click at [418, 641] on li "OKIE811 will place a notification of the SOE on the OKIE811 Portal and/or the O…" at bounding box center [532, 527] width 574 height 225
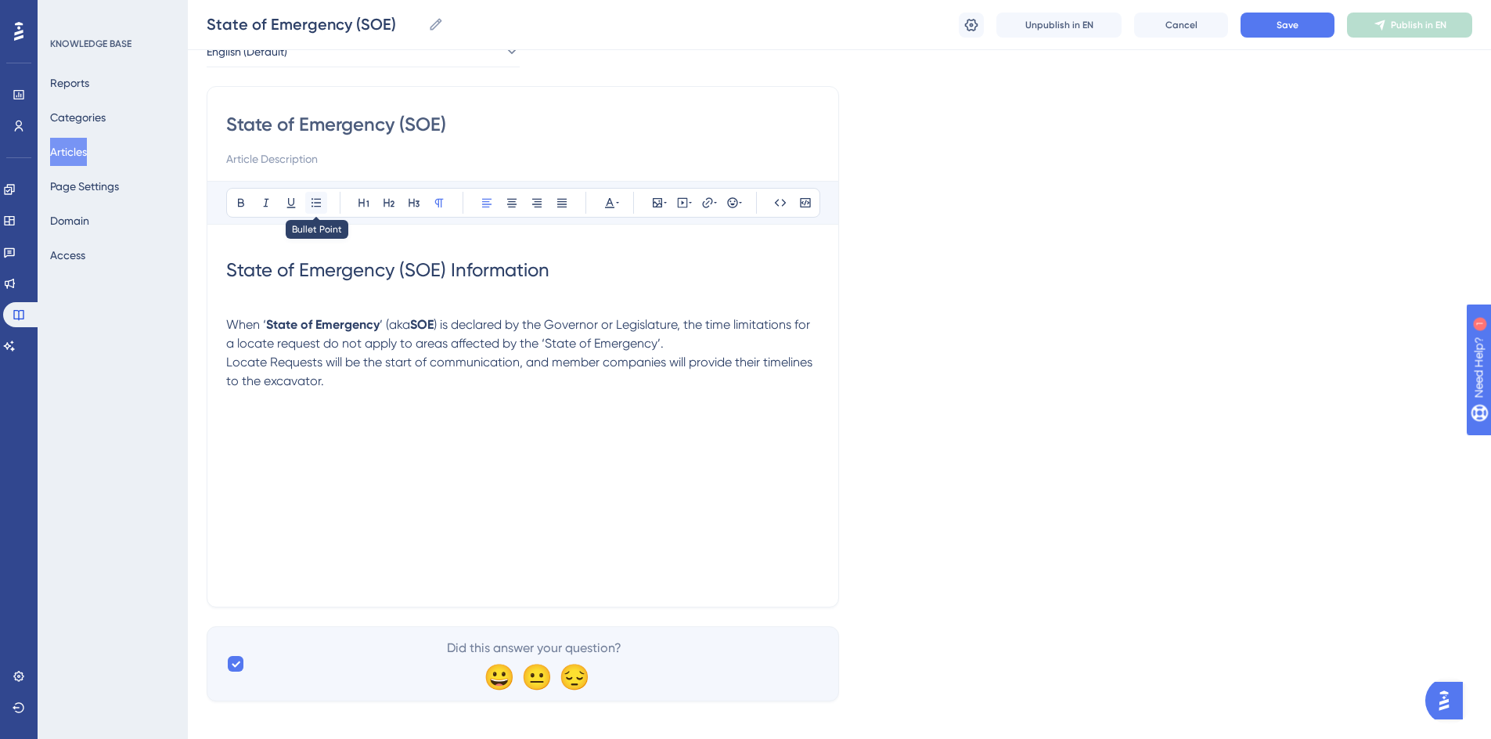
click at [311, 208] on icon at bounding box center [316, 202] width 13 height 13
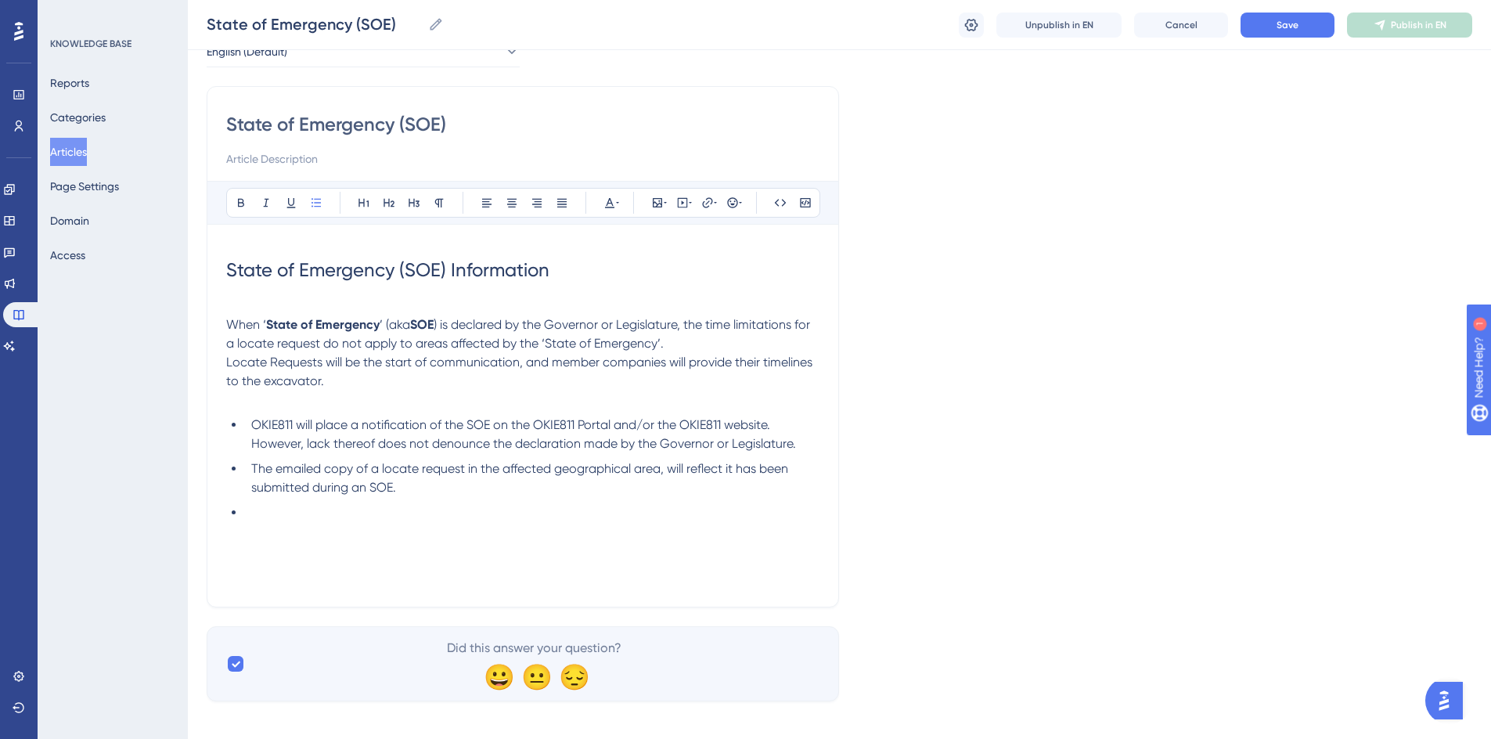
click at [329, 522] on li at bounding box center [532, 512] width 574 height 19
click at [276, 566] on li at bounding box center [532, 556] width 574 height 19
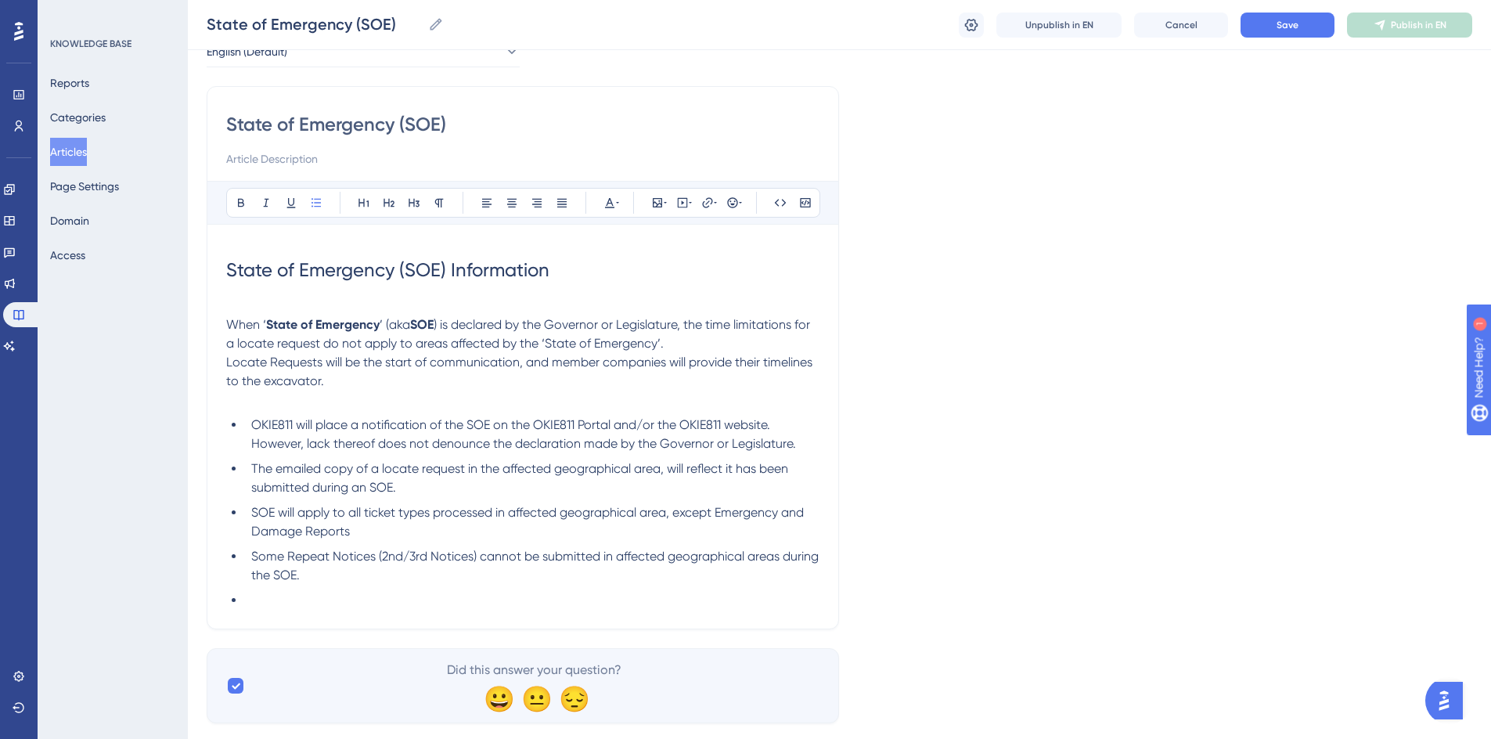
click at [293, 610] on li at bounding box center [532, 600] width 574 height 19
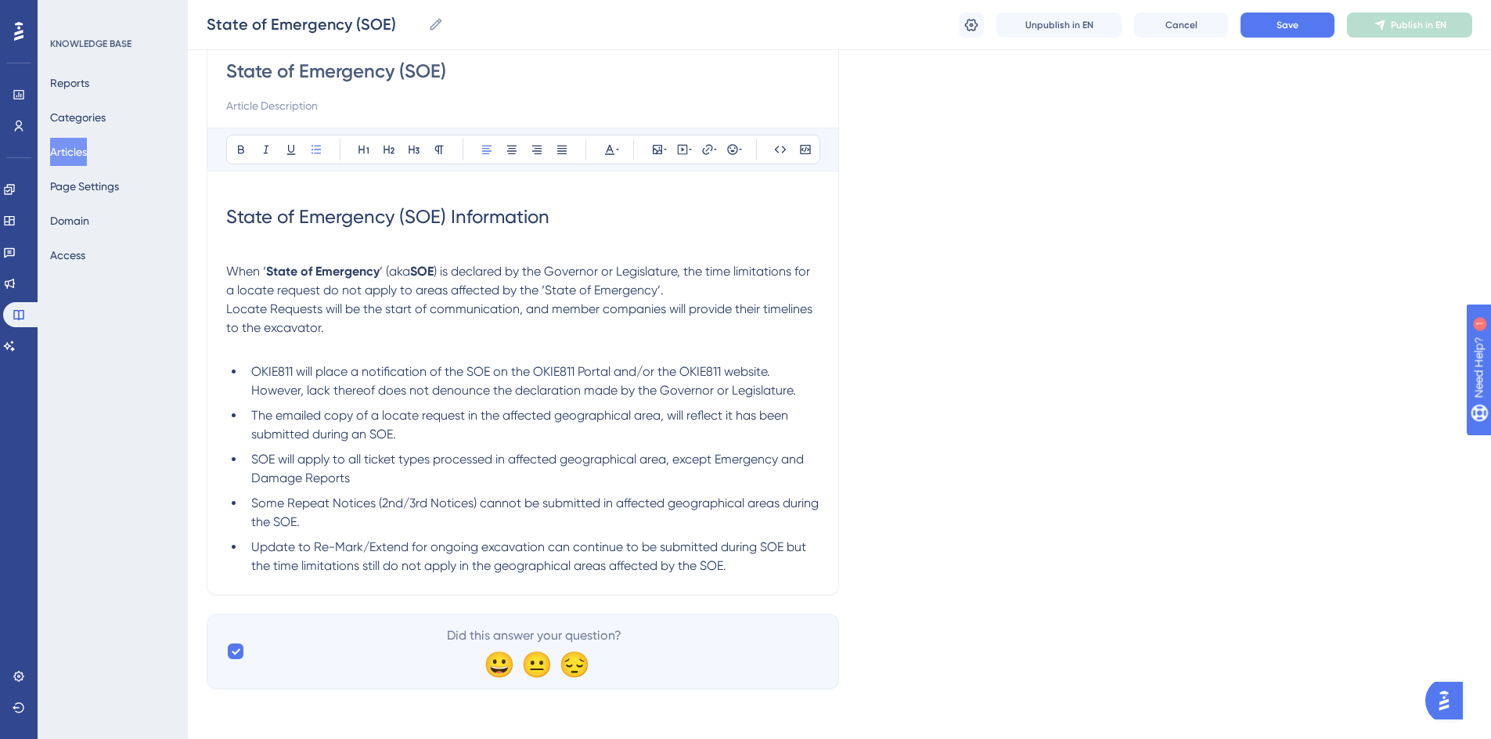
scroll to position [161, 0]
click at [771, 561] on li "Update to Re-Mark/Extend for ongoing excavation can continue to be submitted du…" at bounding box center [532, 557] width 574 height 38
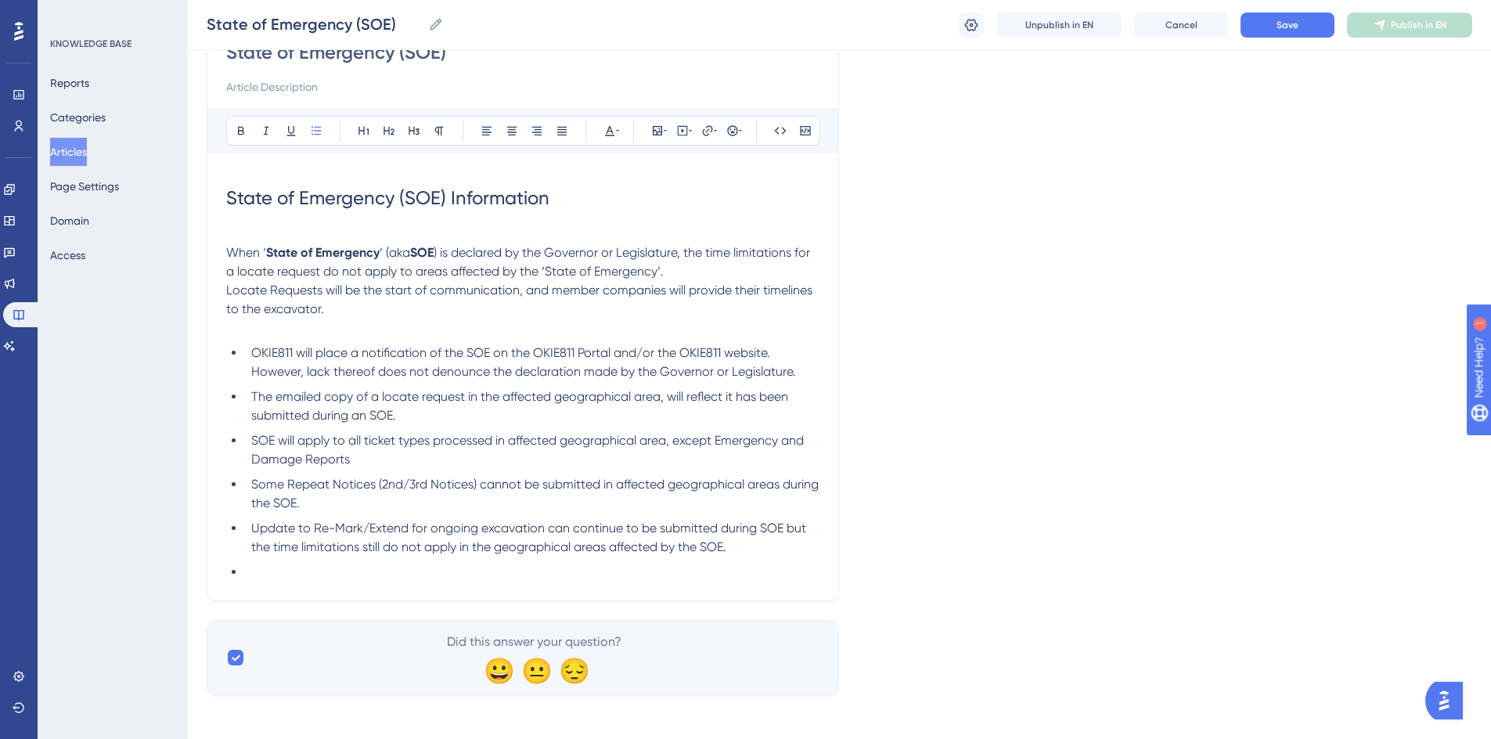
click at [280, 581] on li at bounding box center [532, 572] width 574 height 19
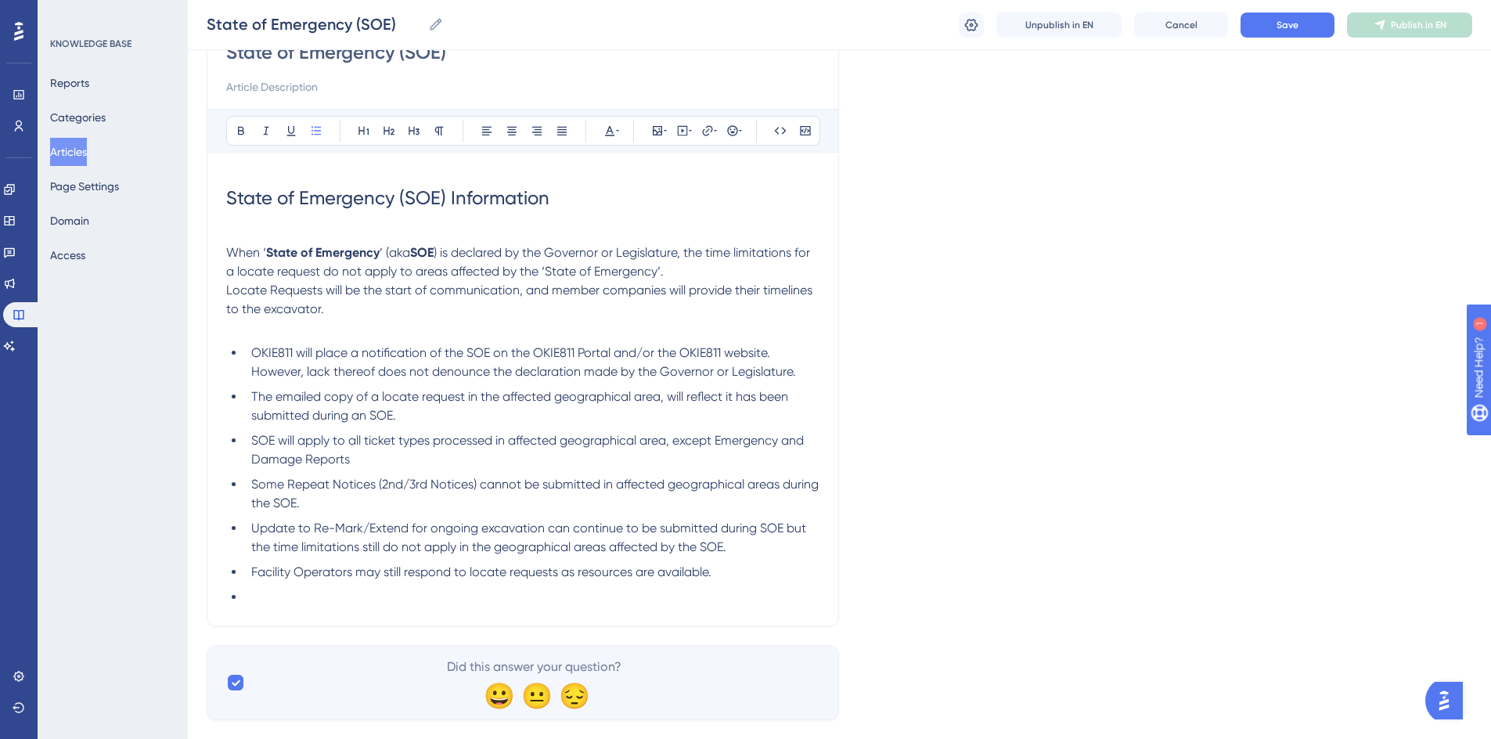
click at [282, 606] on li at bounding box center [532, 597] width 574 height 19
click at [382, 606] on li "Excavators should ensure lines are marked and positive response has been receiv…" at bounding box center [532, 597] width 574 height 19
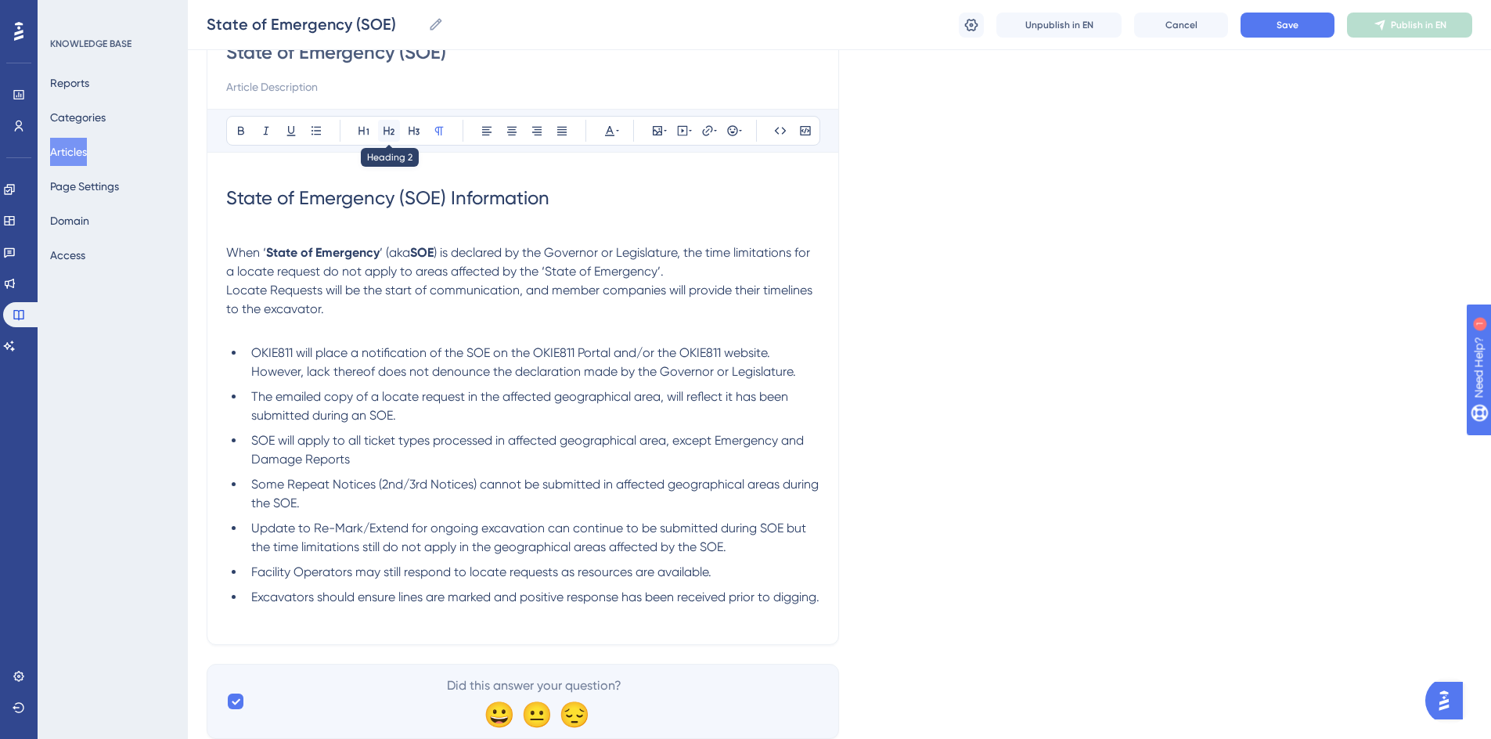
click at [381, 128] on button at bounding box center [389, 131] width 22 height 22
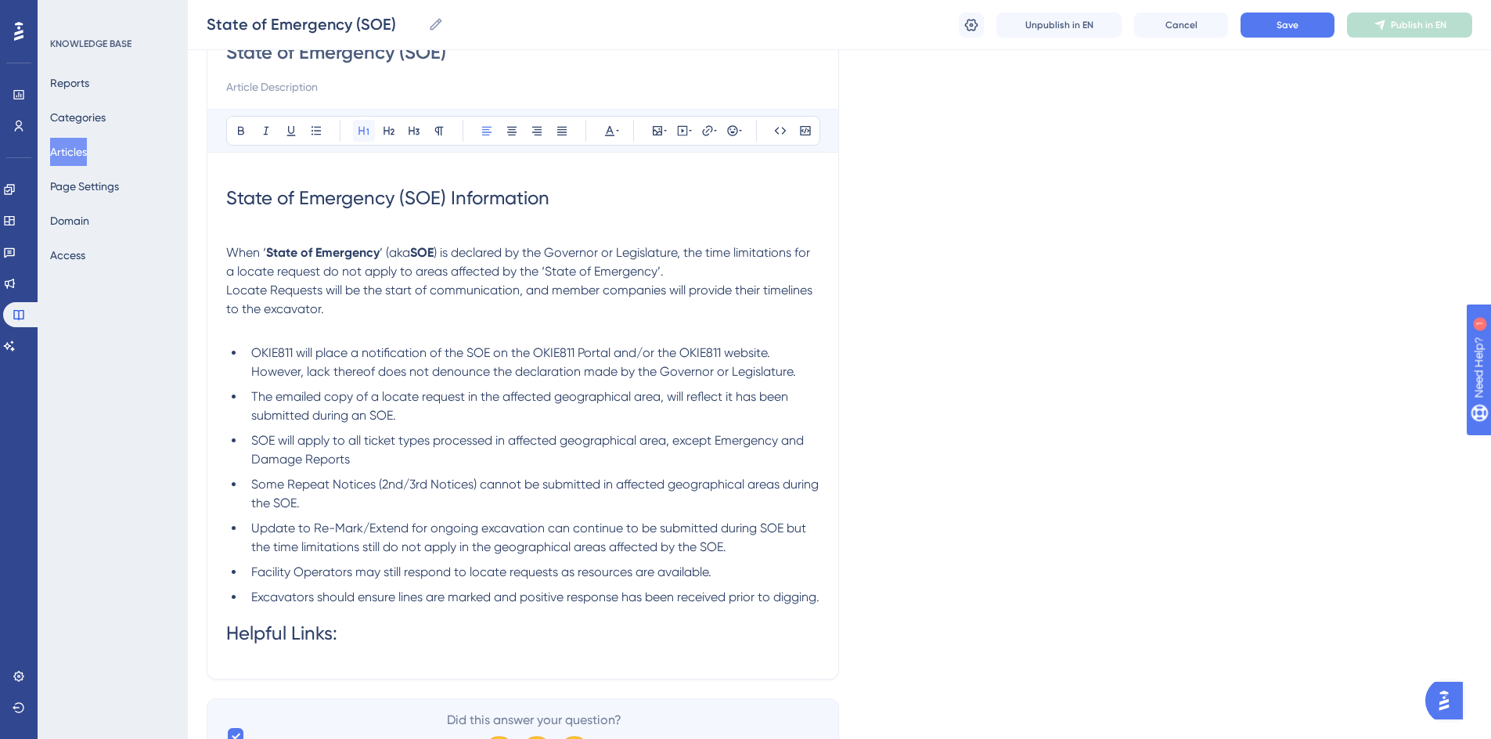
click at [372, 131] on button at bounding box center [364, 131] width 22 height 22
click at [236, 135] on icon at bounding box center [241, 130] width 13 height 13
drag, startPoint x: 227, startPoint y: 196, endPoint x: 240, endPoint y: 197, distance: 13.4
click at [236, 197] on span "State of Emergency (SOE) Information" at bounding box center [387, 198] width 323 height 22
drag, startPoint x: 240, startPoint y: 197, endPoint x: 552, endPoint y: 201, distance: 311.4
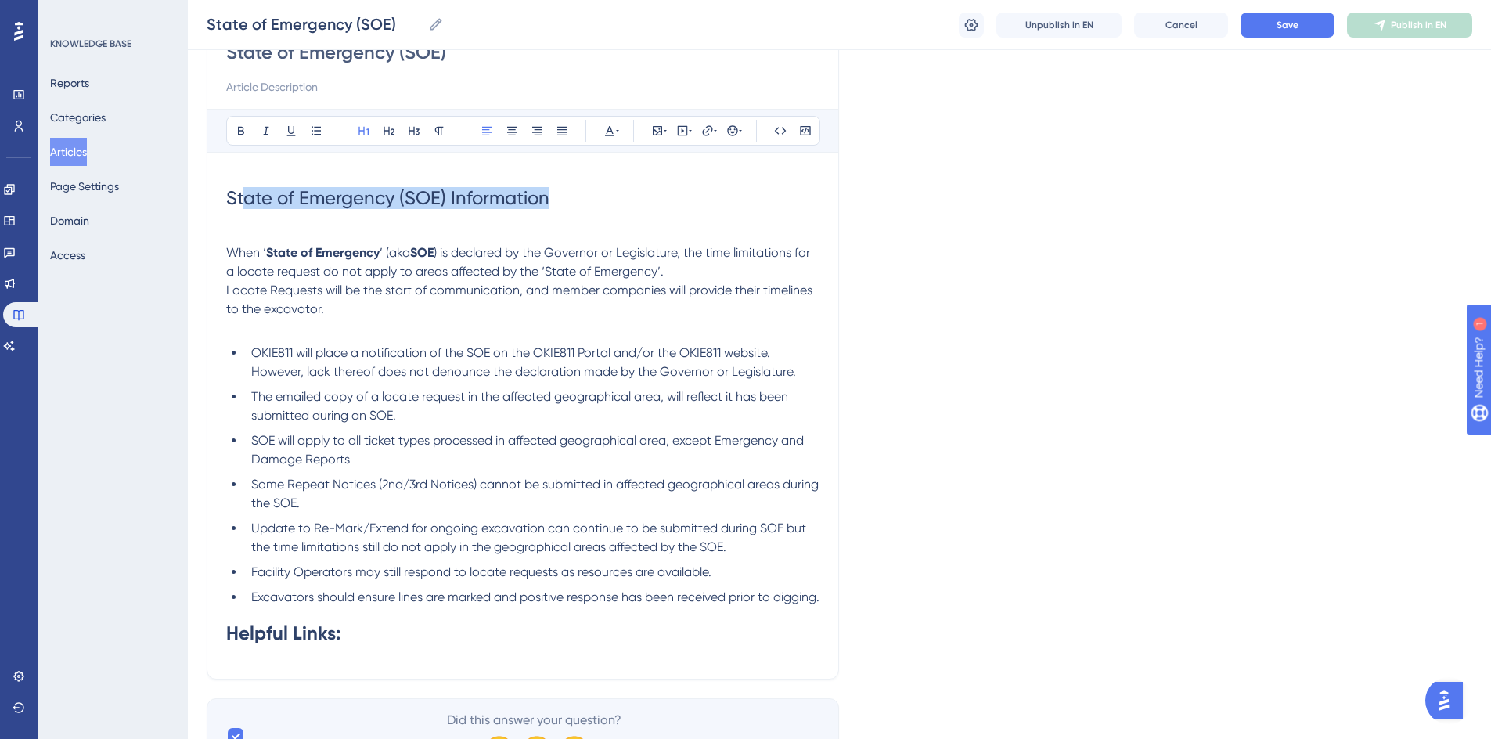
click at [552, 201] on h1 "State of Emergency (SOE) Information" at bounding box center [522, 197] width 593 height 53
click at [441, 246] on span ") is declared by the Governor or Legislature, the time limitations for a locate…" at bounding box center [519, 262] width 587 height 34
drag, startPoint x: 229, startPoint y: 196, endPoint x: 549, endPoint y: 183, distance: 320.3
click at [549, 183] on h1 "State of Emergency (SOE) Information" at bounding box center [522, 197] width 593 height 53
click at [239, 131] on icon at bounding box center [241, 130] width 13 height 13
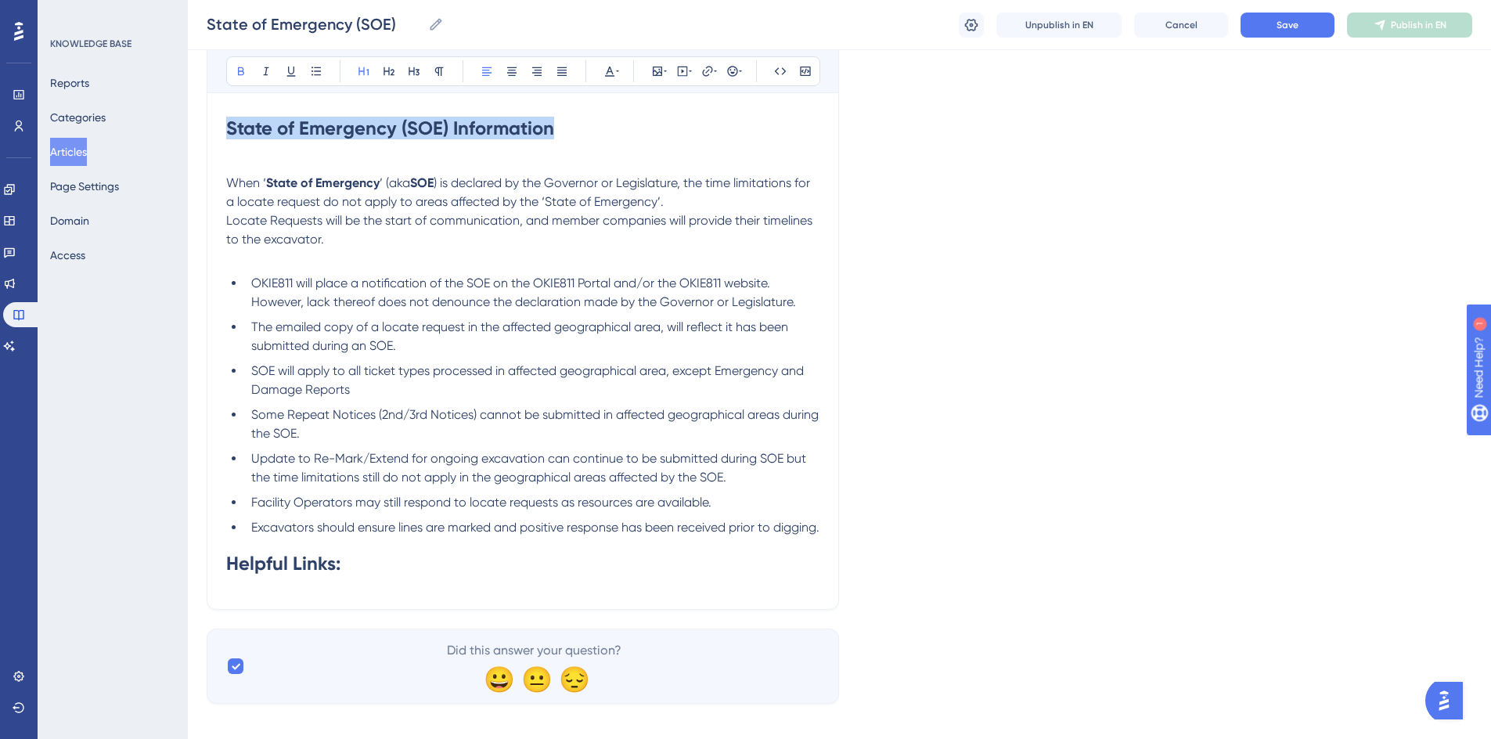
scroll to position [239, 0]
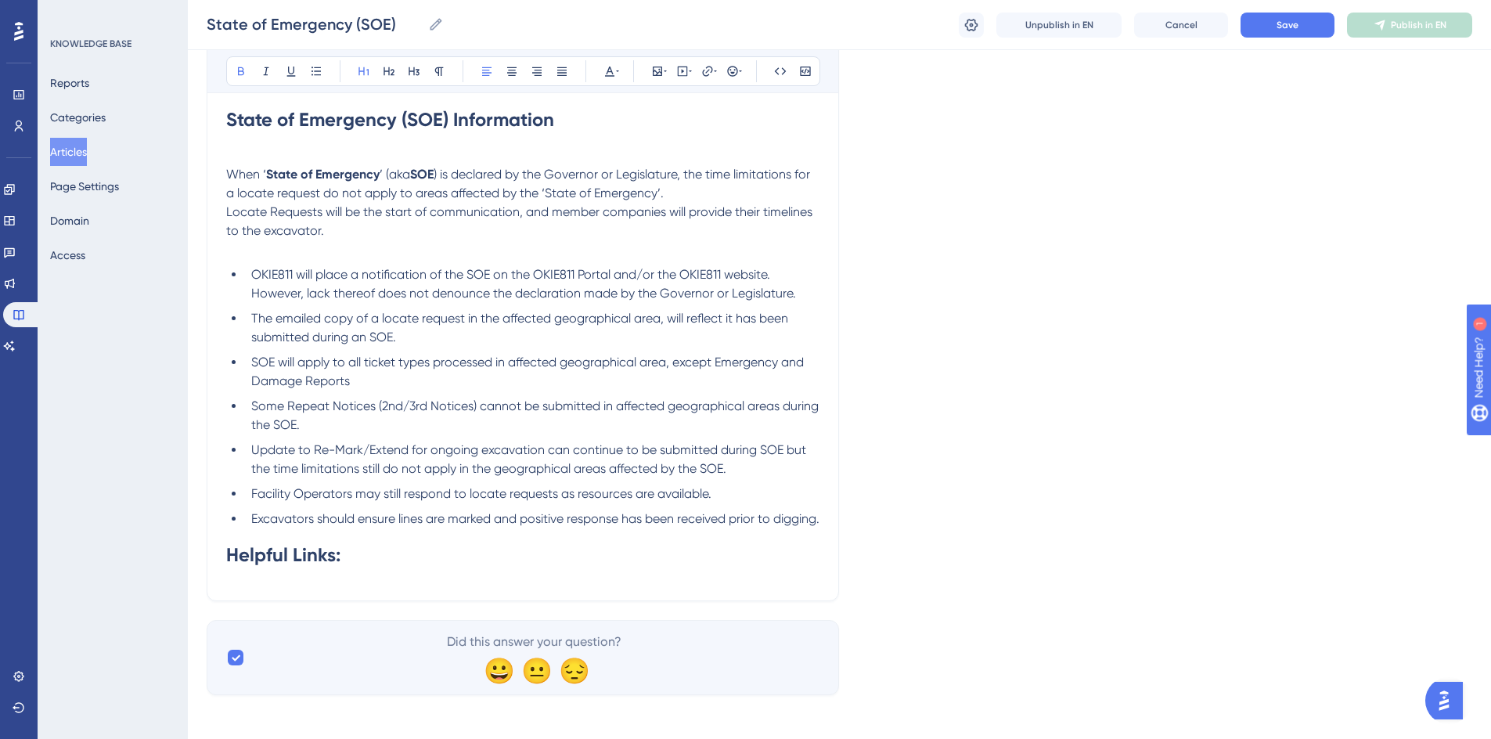
click at [371, 581] on h1 "Helpful Links:" at bounding box center [522, 554] width 593 height 53
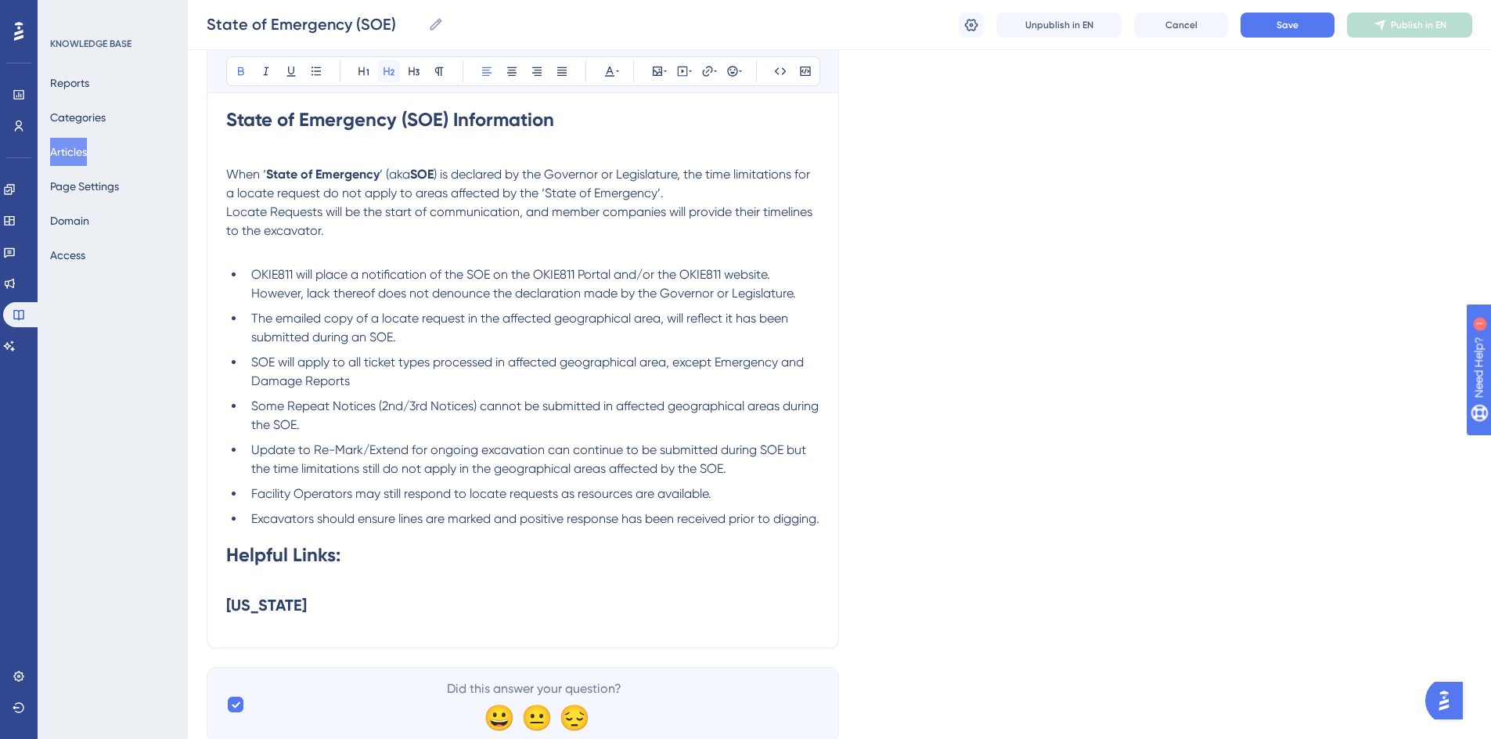
click at [387, 71] on icon at bounding box center [388, 71] width 11 height 9
click at [268, 566] on strong "Helpful Links:" at bounding box center [283, 554] width 114 height 23
click at [312, 628] on h2 "Oklahoma" at bounding box center [522, 604] width 593 height 47
drag, startPoint x: 312, startPoint y: 645, endPoint x: 323, endPoint y: 405, distance: 240.5
click at [217, 648] on div "State of Emergency (SOE) Bold Italic Underline Bullet Point Heading 1 Heading 2…" at bounding box center [523, 292] width 632 height 712
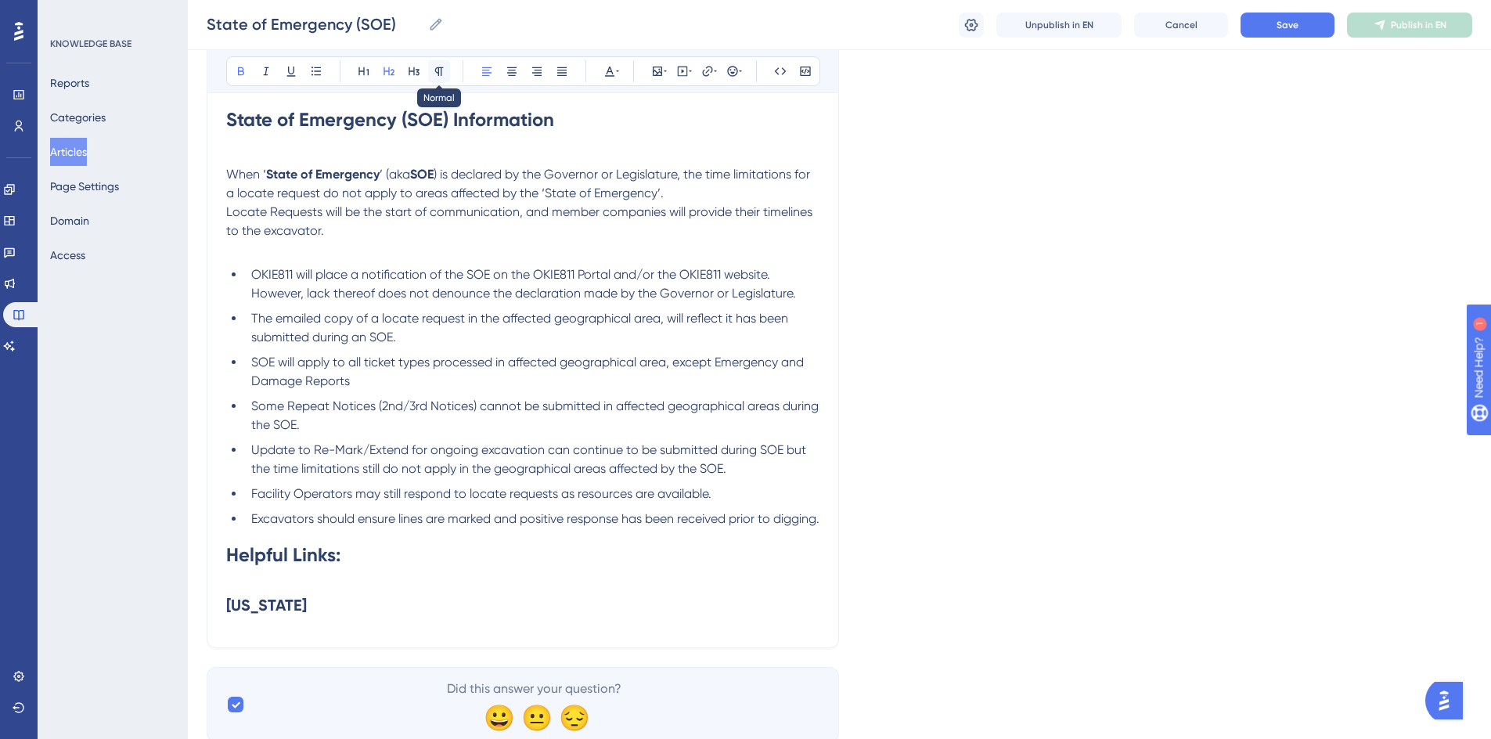
click at [439, 74] on icon at bounding box center [439, 71] width 9 height 9
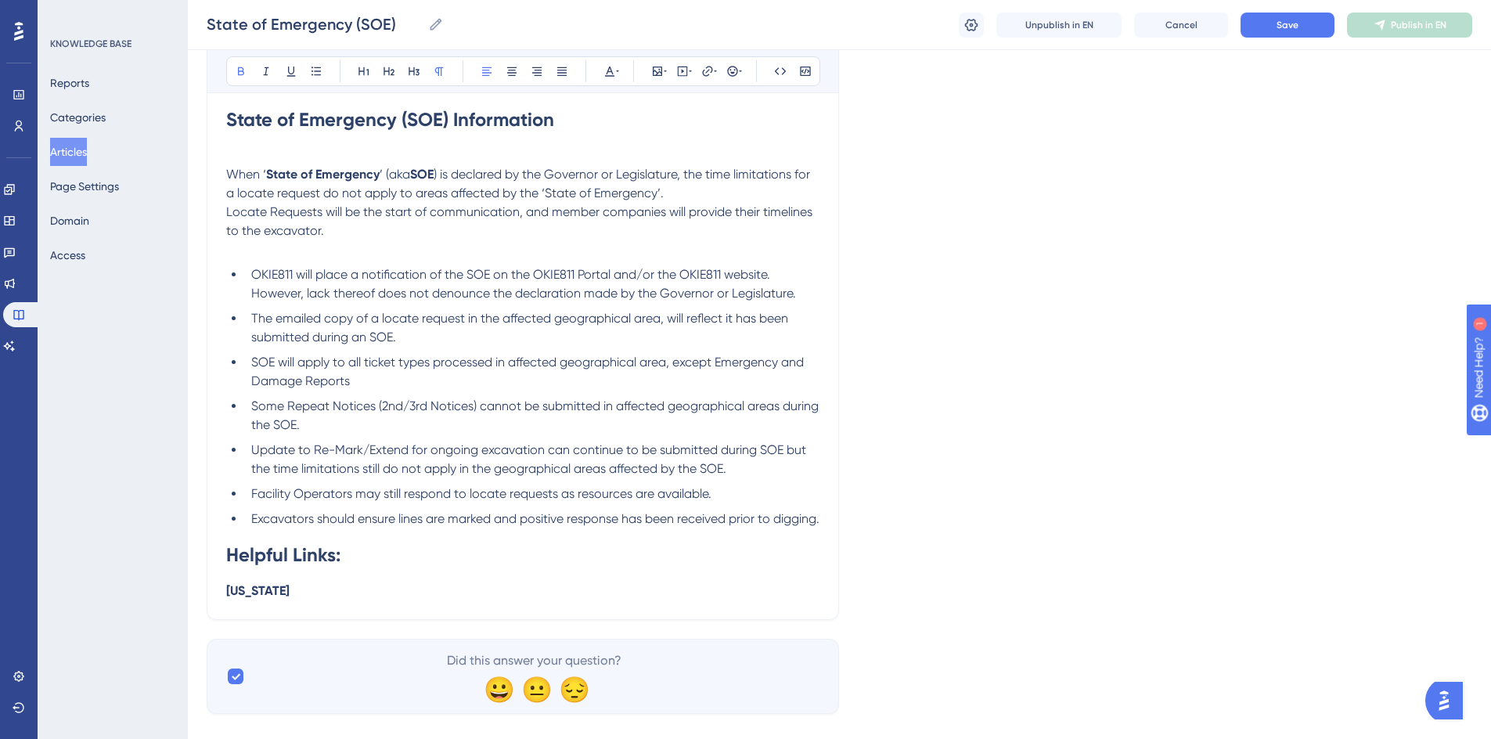
click at [292, 600] on p "Oklahoma" at bounding box center [522, 590] width 593 height 19
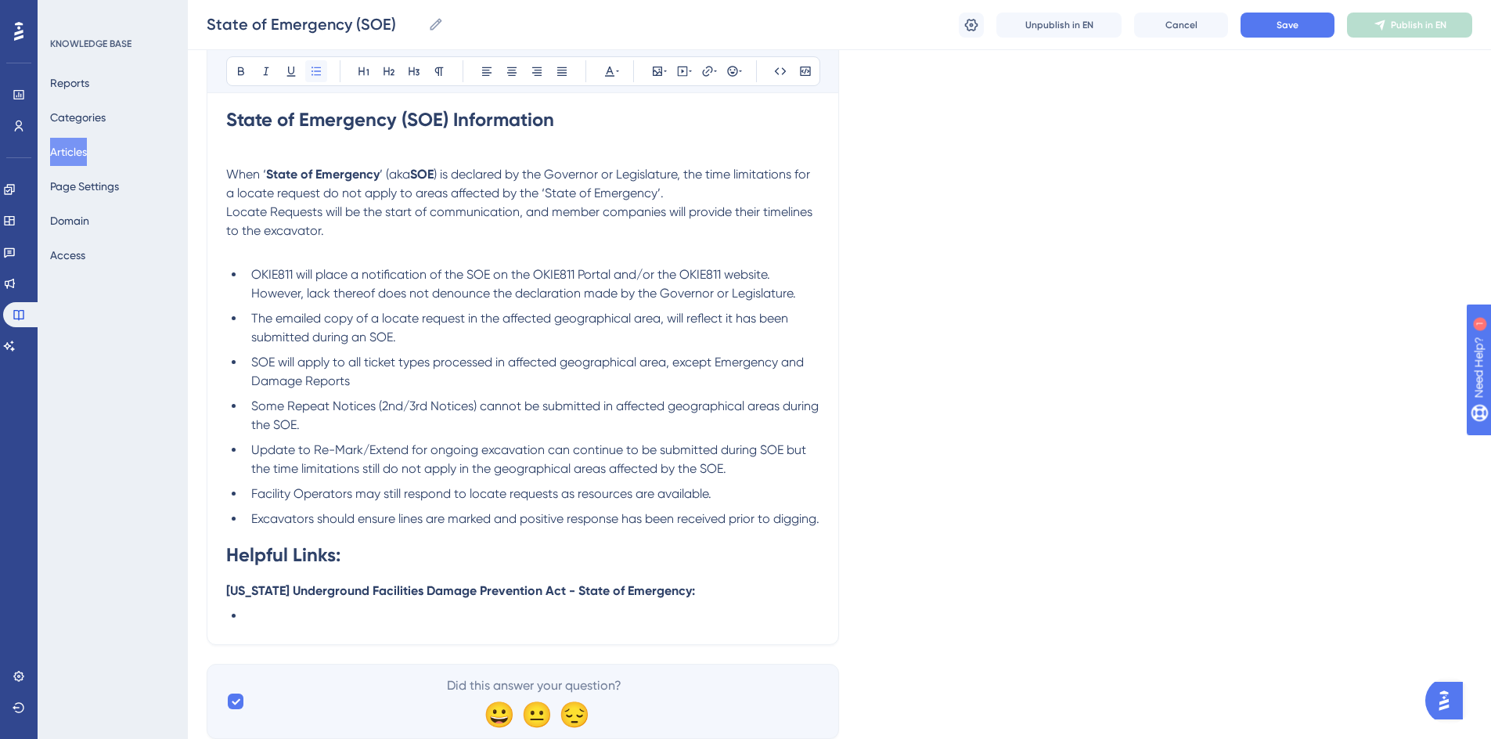
click at [317, 70] on icon at bounding box center [316, 71] width 13 height 13
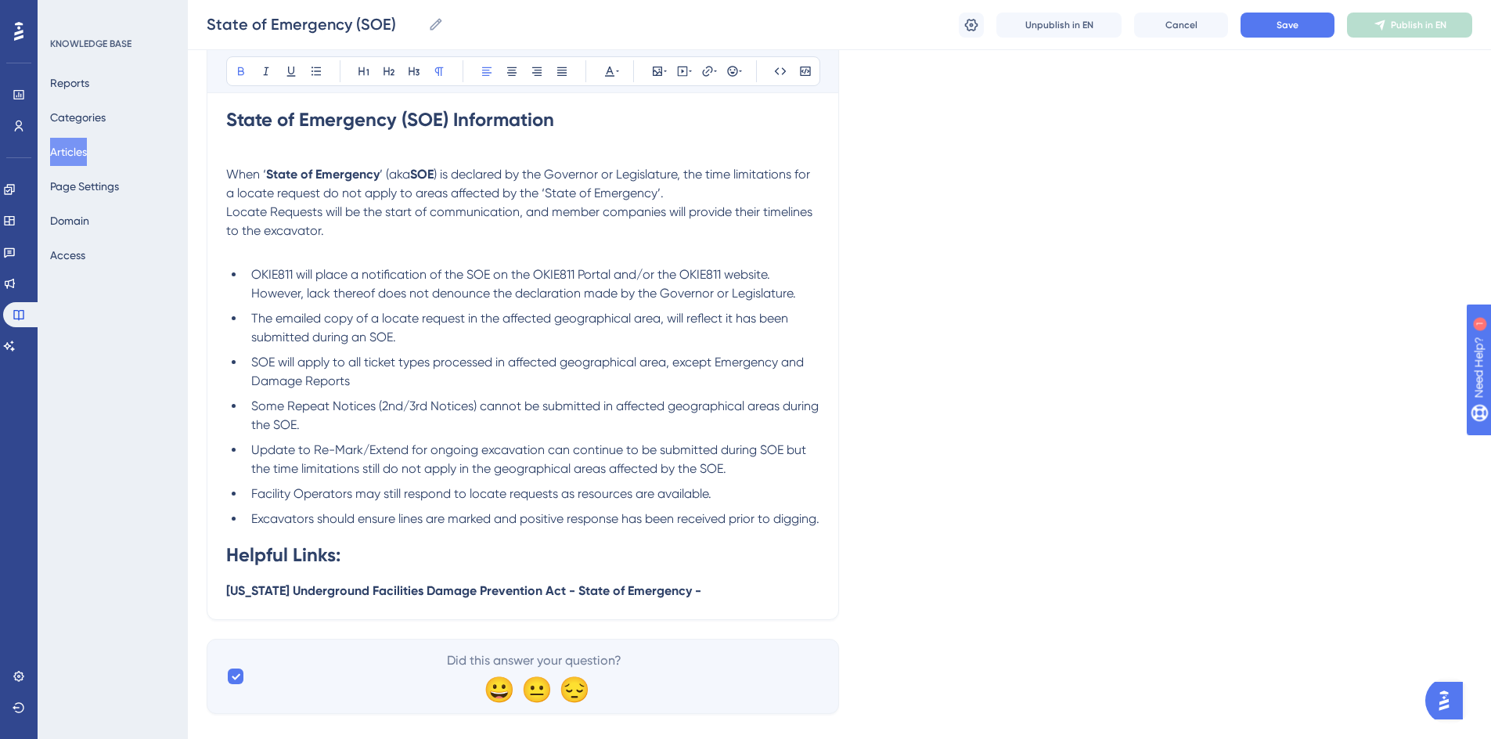
click at [726, 600] on p "Oklahoma Underground Facilities Damage Prevention Act - State of Emergency -" at bounding box center [522, 590] width 593 height 19
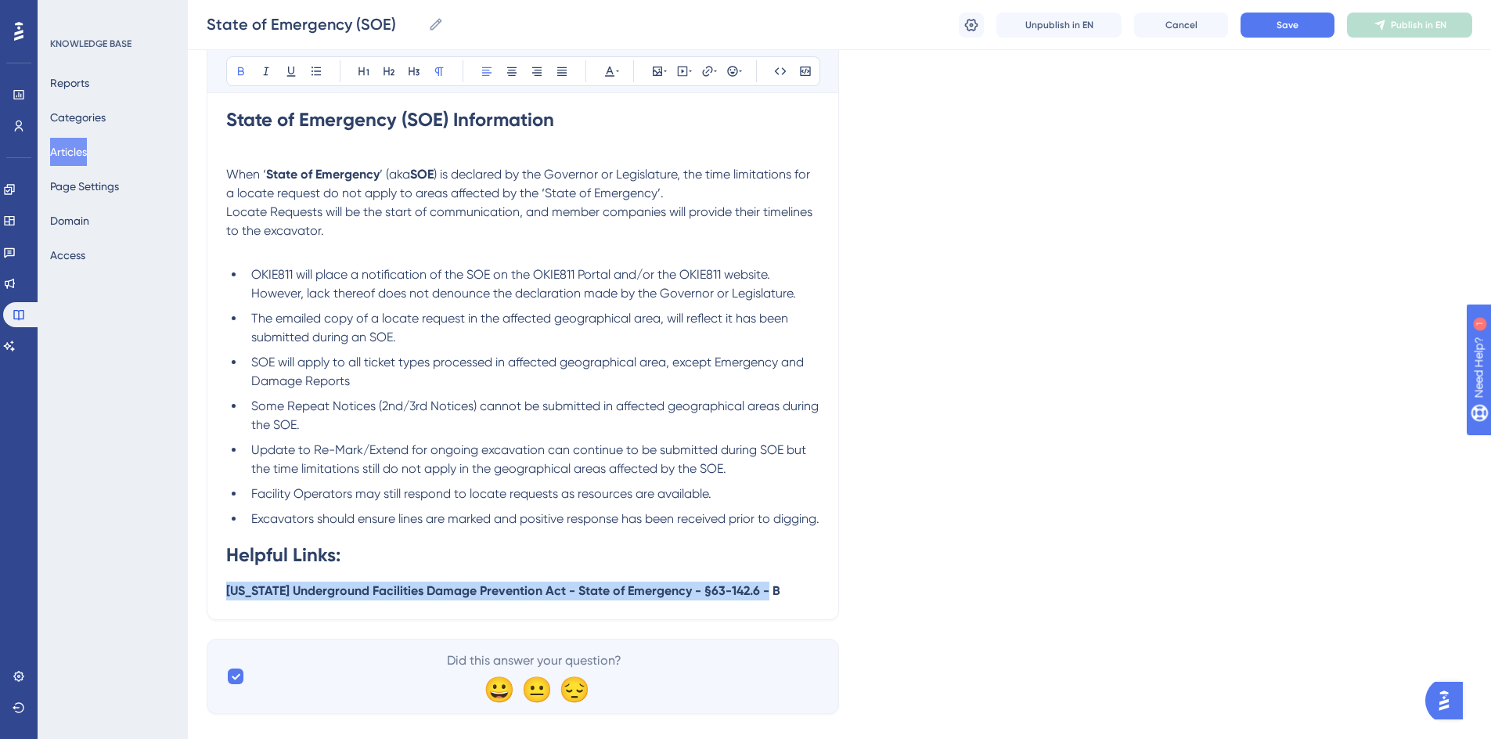
click at [228, 598] on strong "Oklahoma Underground Facilities Damage Prevention Act - State of Emergency - §6…" at bounding box center [503, 590] width 554 height 15
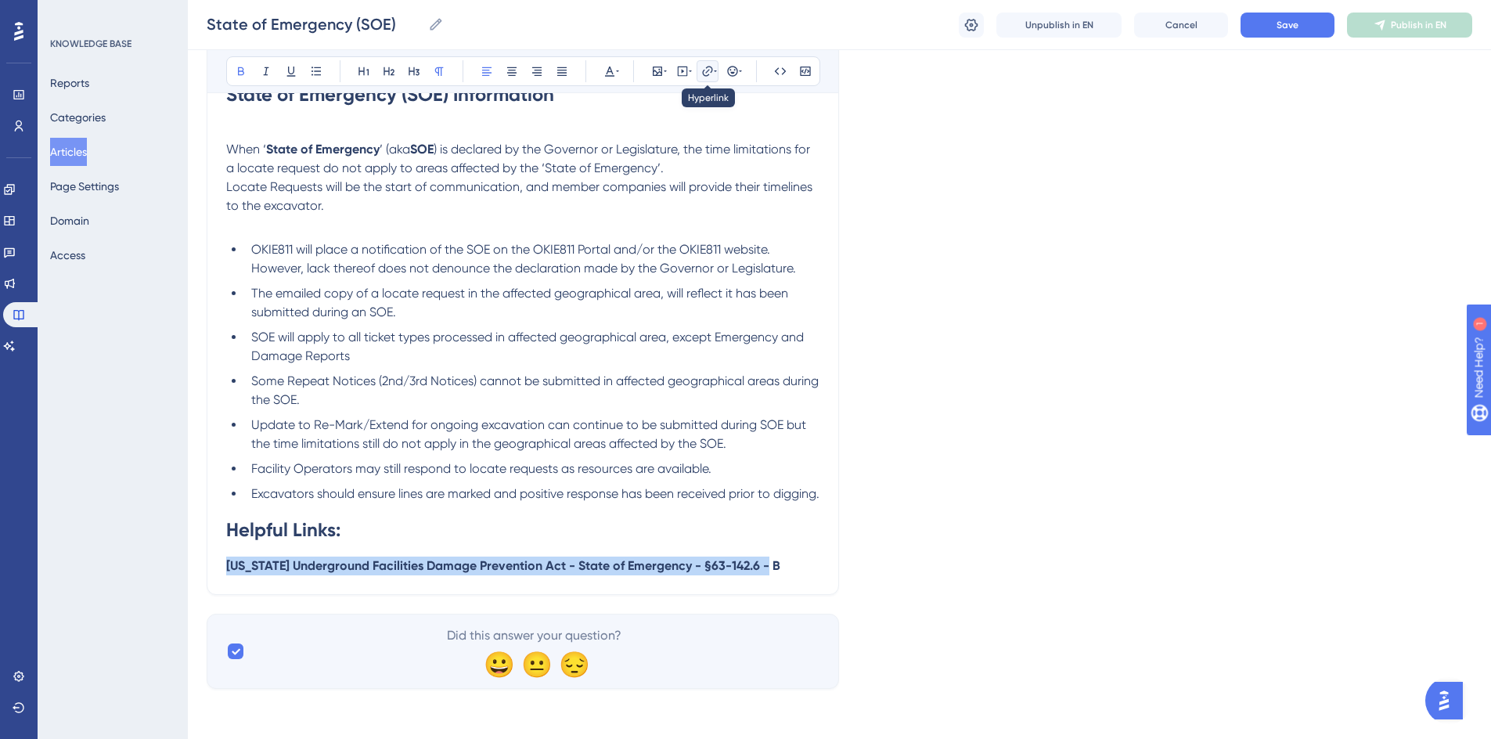
click at [710, 76] on icon at bounding box center [707, 71] width 13 height 13
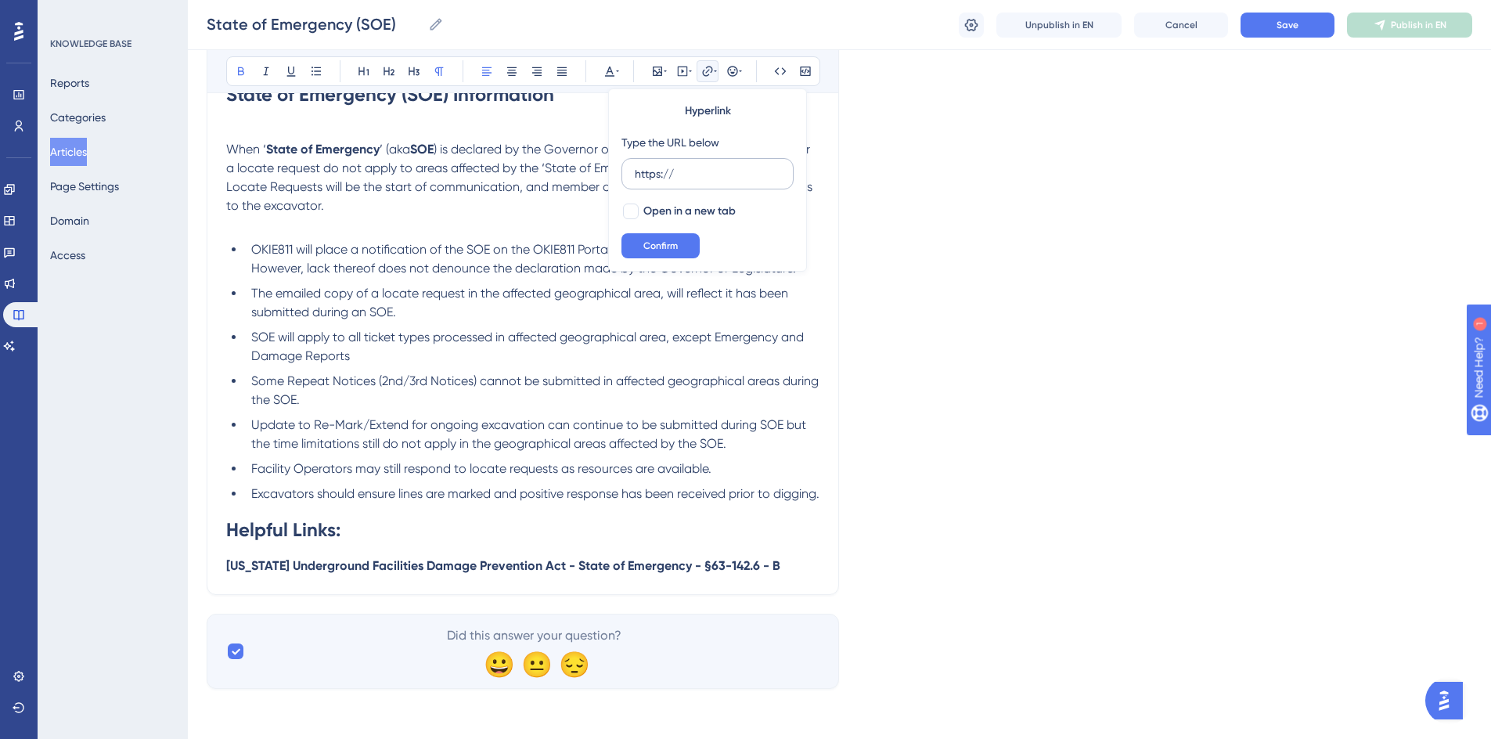
drag, startPoint x: 679, startPoint y: 172, endPoint x: 636, endPoint y: 174, distance: 43.1
click at [636, 174] on input "https://" at bounding box center [708, 173] width 146 height 17
type input "https://okie811.org/law/https://"
click at [627, 216] on div at bounding box center [631, 211] width 16 height 16
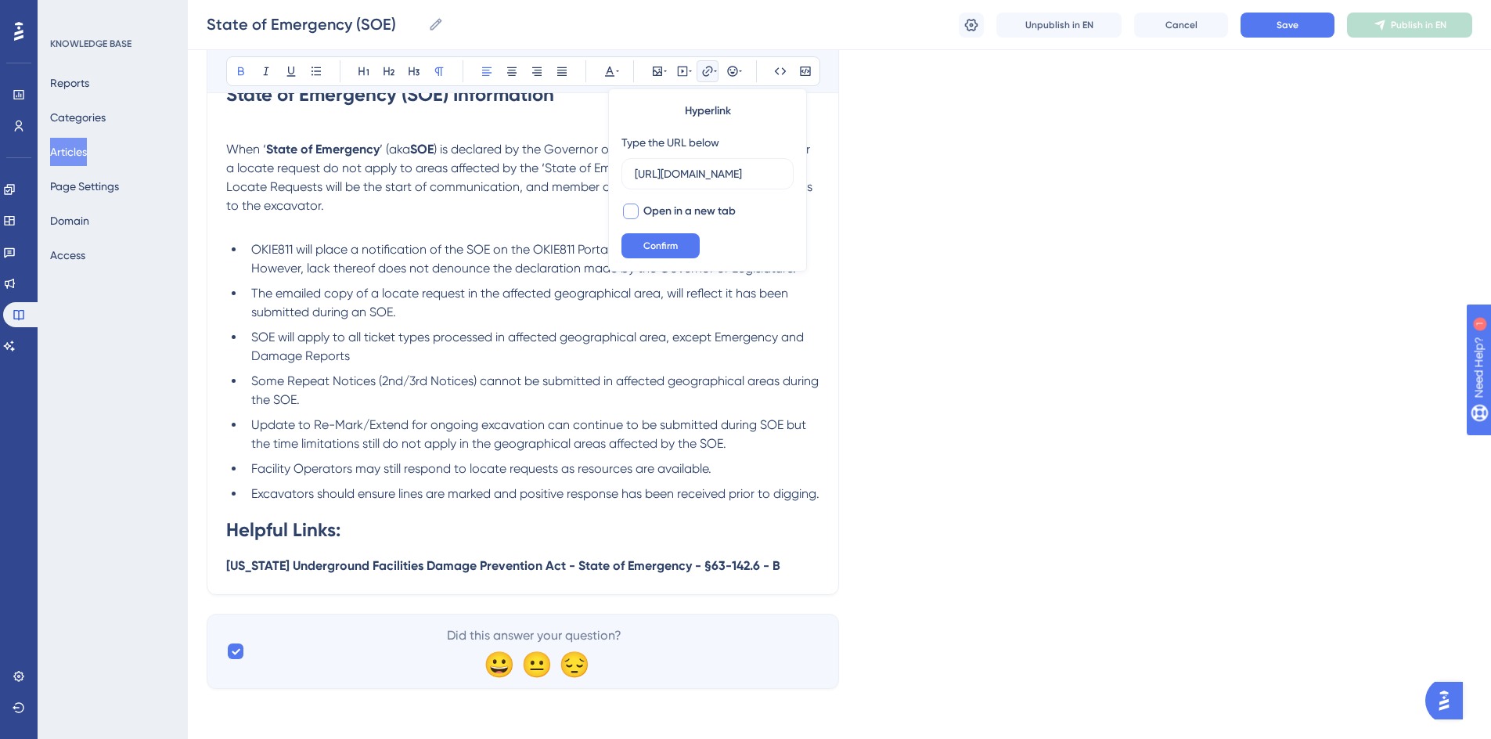
checkbox input "true"
click at [648, 243] on span "Confirm" at bounding box center [660, 245] width 34 height 13
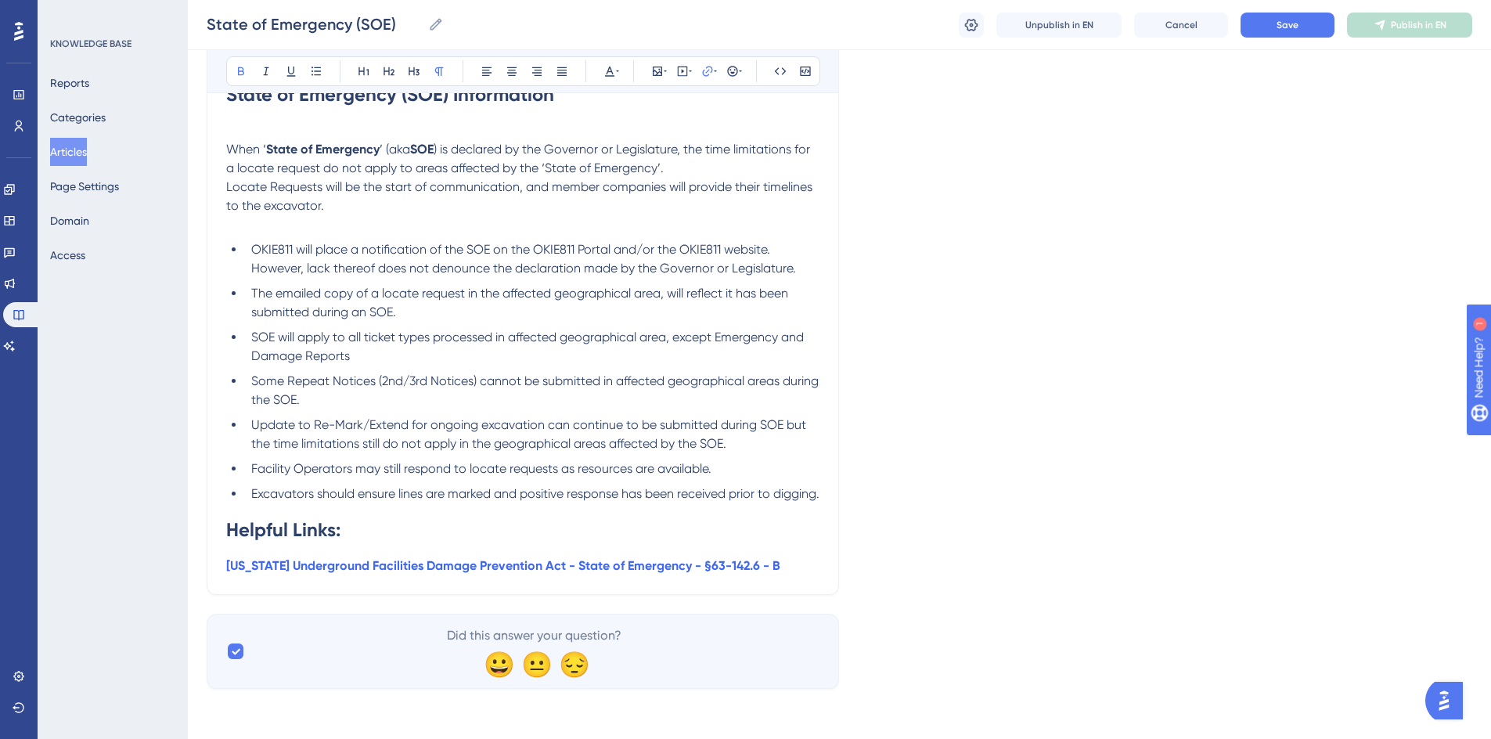
click at [419, 525] on h1 "Helpful Links:" at bounding box center [522, 529] width 593 height 53
click at [796, 566] on p "Oklahoma Underground Facilities Damage Prevention Act - State of Emergency - §6…" at bounding box center [522, 565] width 593 height 19
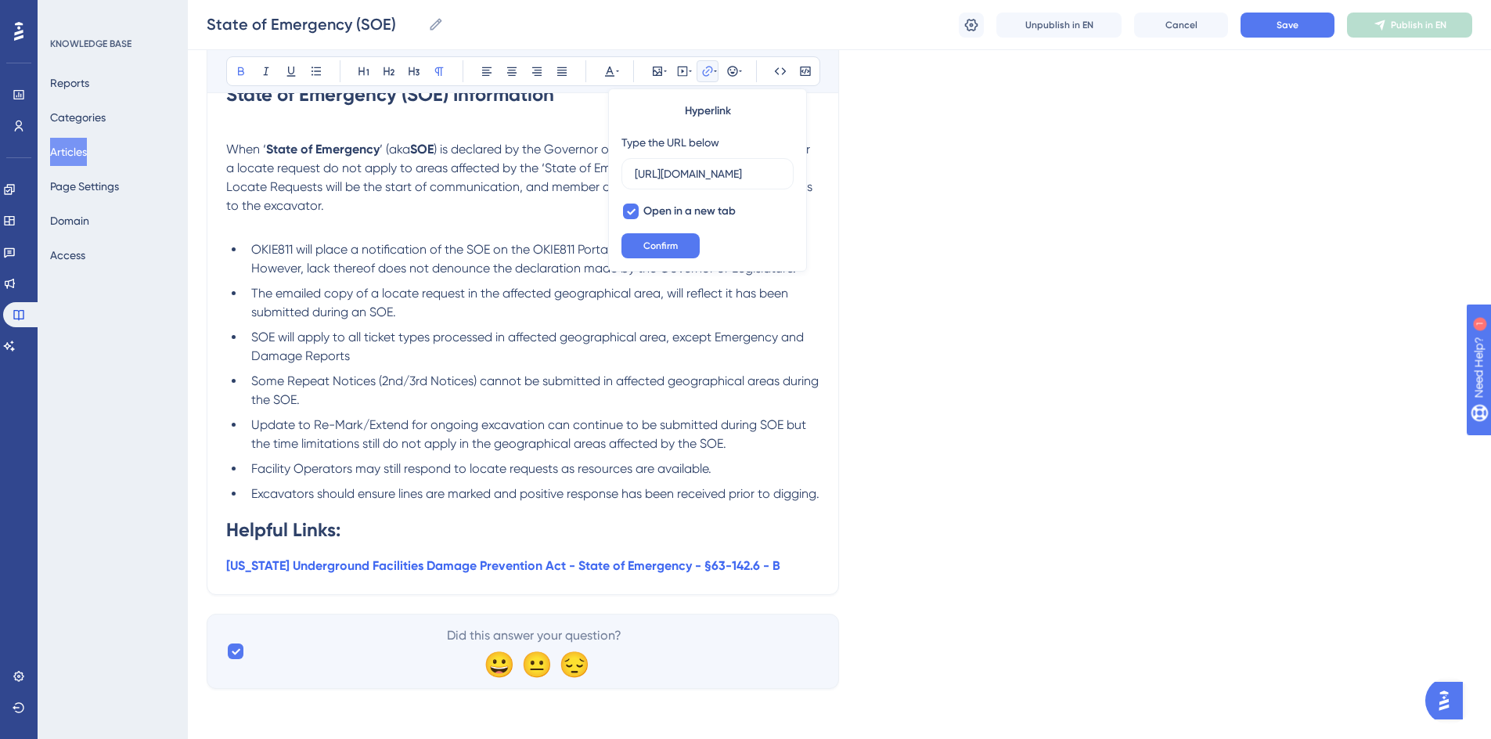
scroll to position [0, 18]
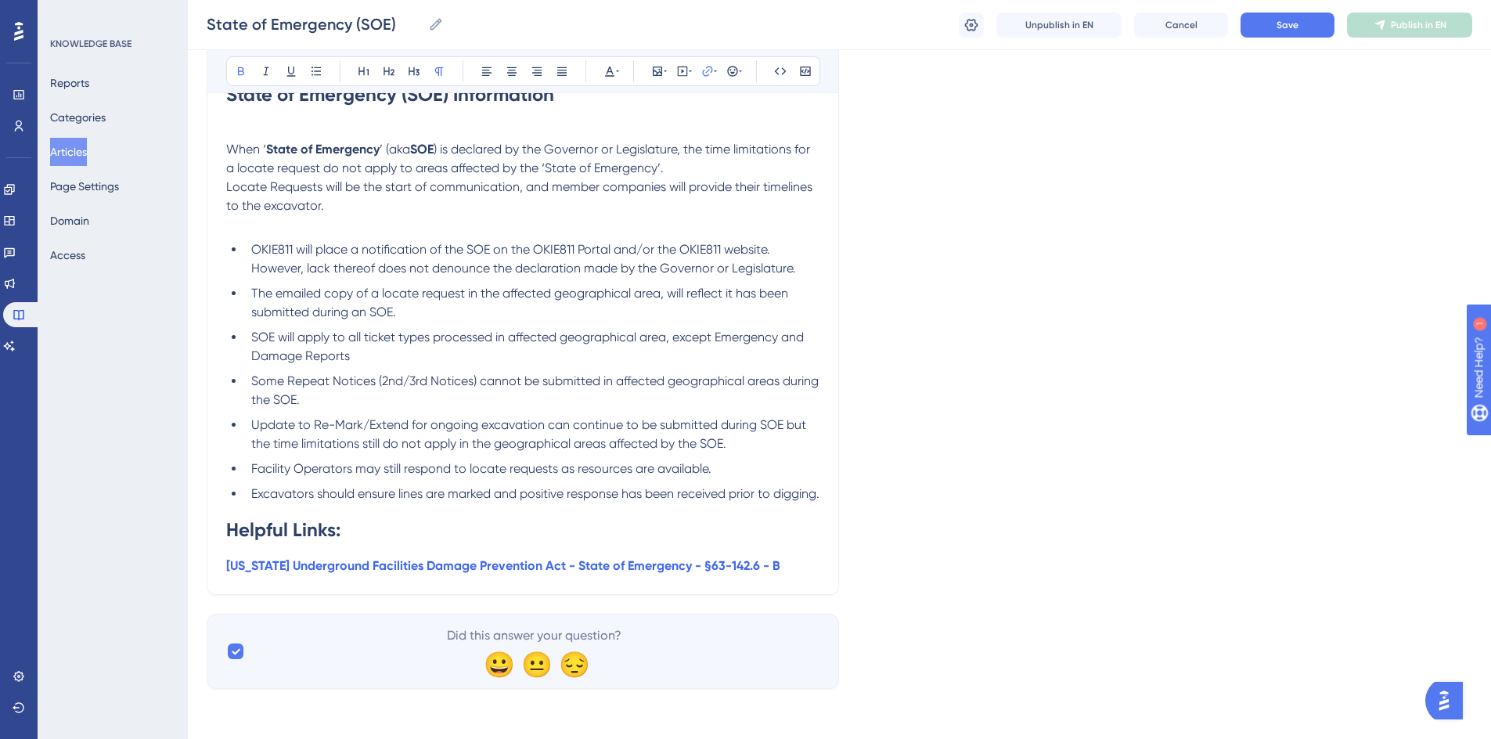
click at [806, 563] on p "Oklahoma Underground Facilities Damage Prevention Act - State of Emergency - §6…" at bounding box center [522, 565] width 593 height 19
click at [798, 565] on p "Oklahoma Underground Facilities Damage Prevention Act - State of Emergency - §6…" at bounding box center [522, 565] width 593 height 19
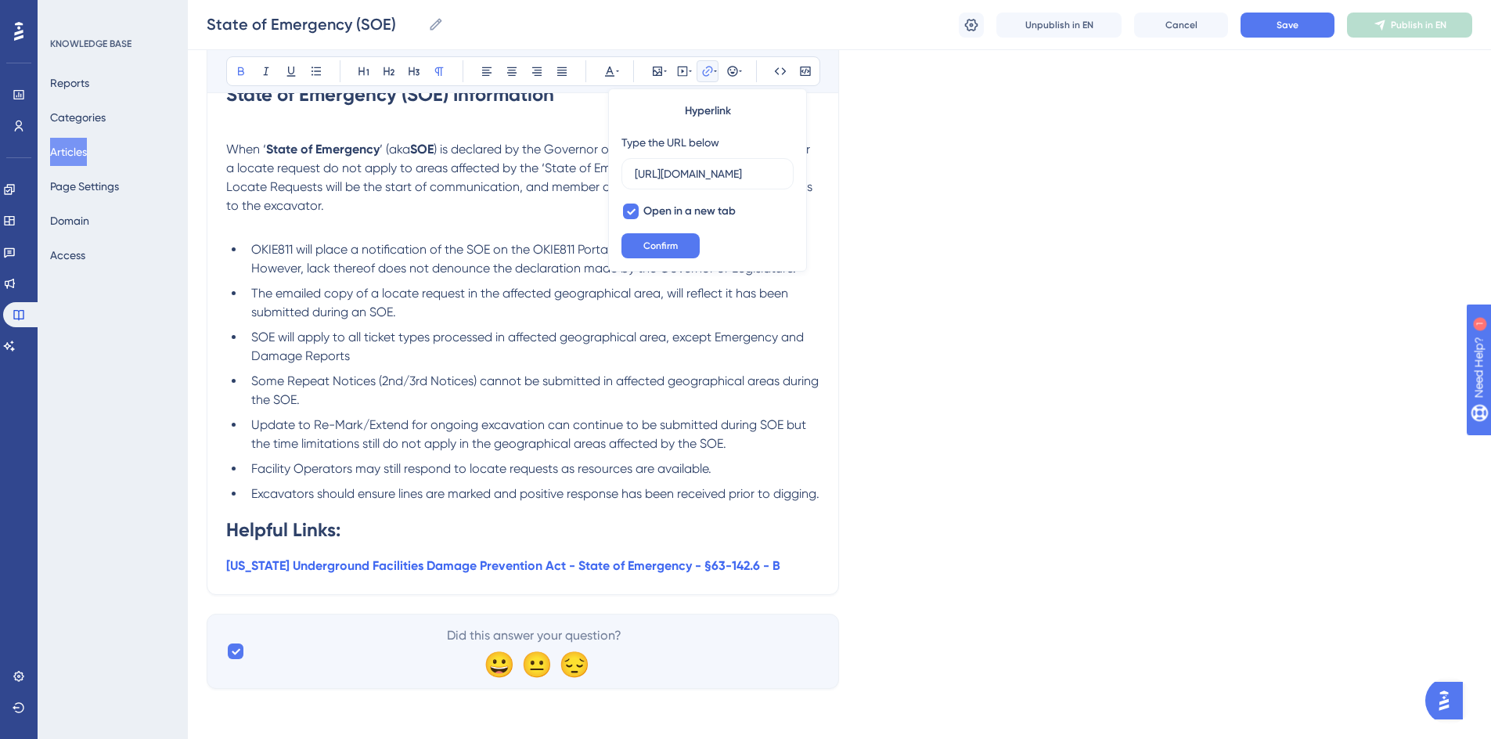
scroll to position [0, 0]
click at [798, 565] on p "Oklahoma Underground Facilities Damage Prevention Act - State of Emergency - §6…" at bounding box center [522, 565] width 593 height 19
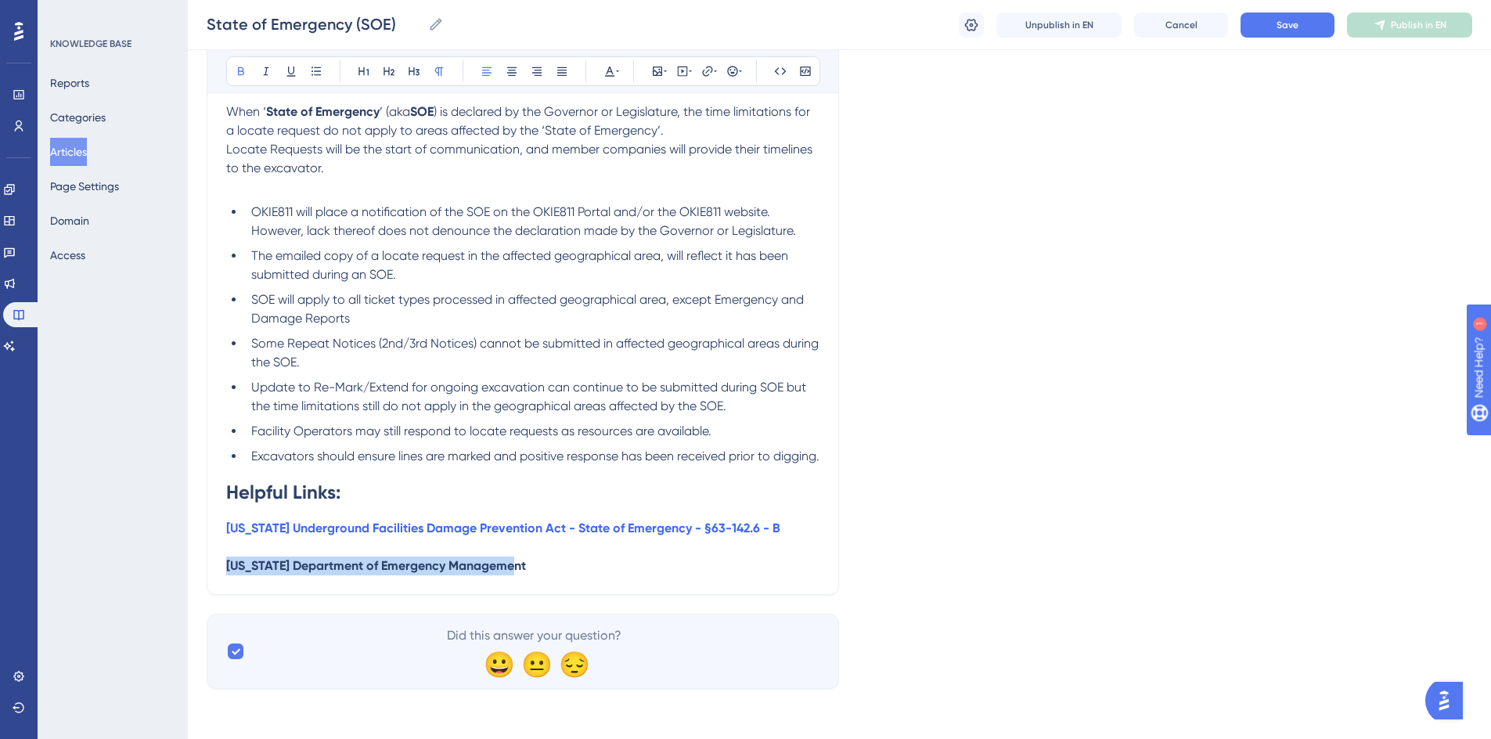
click at [575, 575] on p "Oklahoma Department of Emergency Management" at bounding box center [522, 565] width 593 height 19
click at [713, 575] on p "Oklahoma Department of Emergency Management - Emergencies & Disasters" at bounding box center [522, 565] width 593 height 19
drag, startPoint x: 673, startPoint y: 606, endPoint x: 228, endPoint y: 599, distance: 445.3
click at [228, 575] on p "Oklahoma Department of Emergency Management - Emergencies & Disasters" at bounding box center [522, 565] width 593 height 19
click at [708, 79] on button at bounding box center [707, 71] width 22 height 22
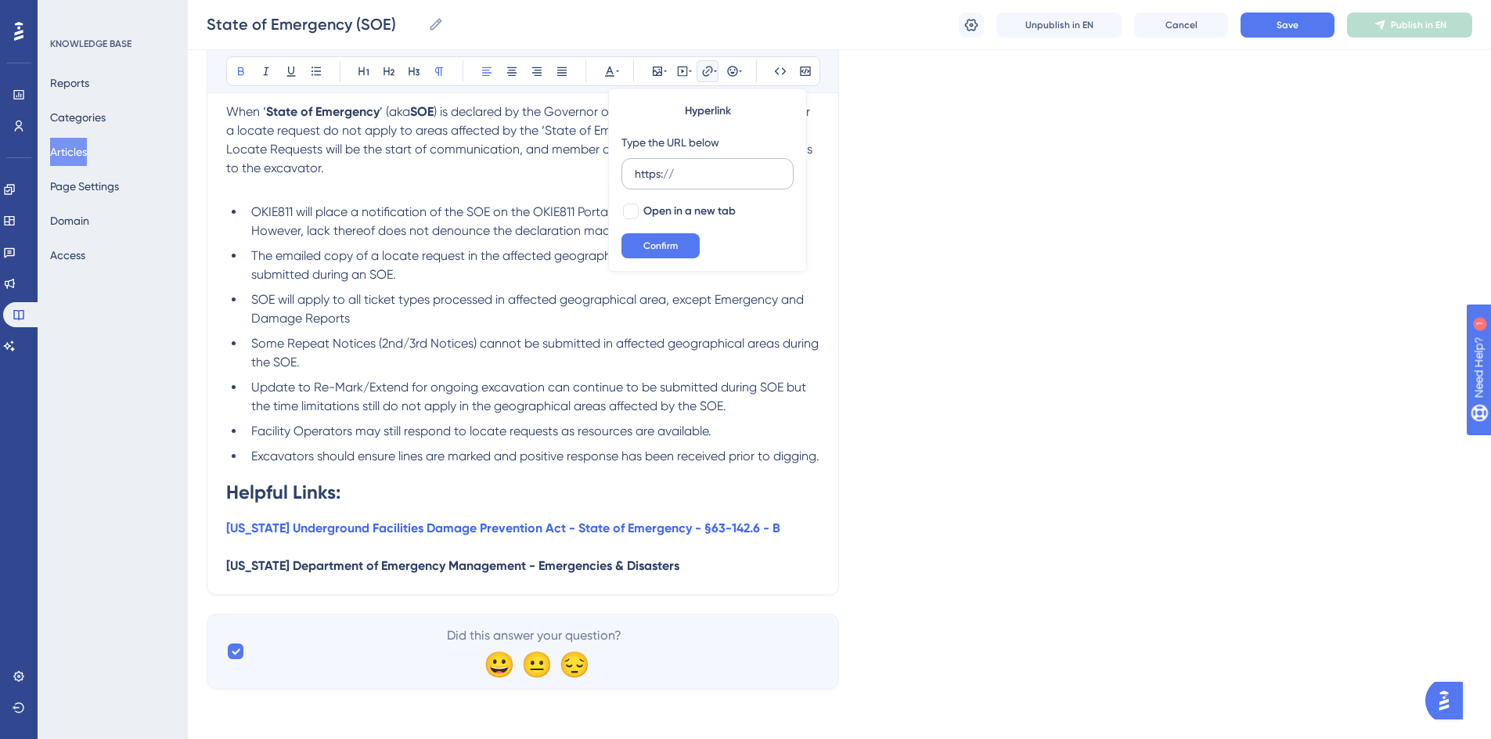
drag, startPoint x: 677, startPoint y: 174, endPoint x: 636, endPoint y: 179, distance: 41.1
click at [636, 179] on input "https://" at bounding box center [708, 173] width 146 height 17
type input "https://oklahoma.gov/oem/emergencies-and-disasters.html"
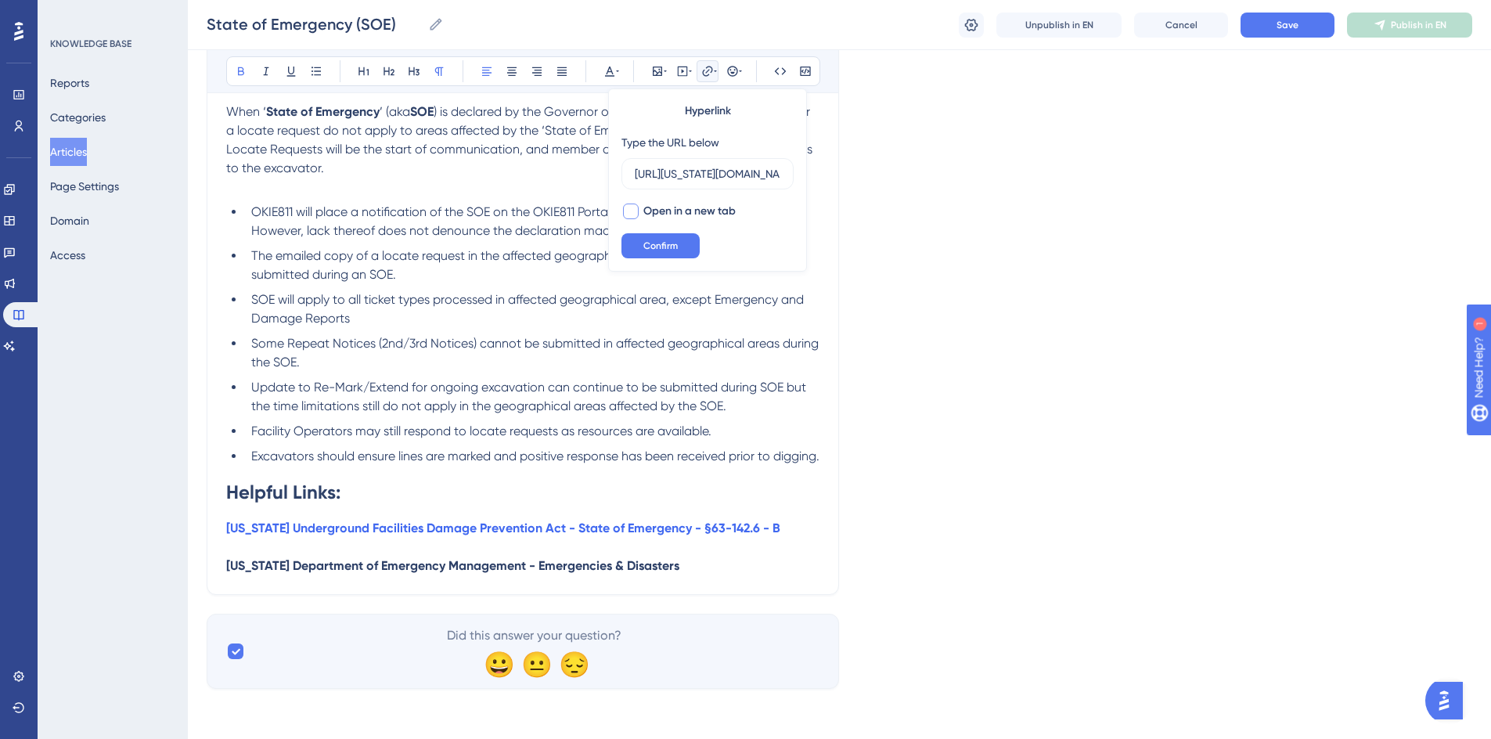
click at [641, 205] on label "Open in a new tab" at bounding box center [678, 211] width 114 height 19
checkbox input "true"
click at [643, 235] on button "Confirm" at bounding box center [660, 245] width 78 height 25
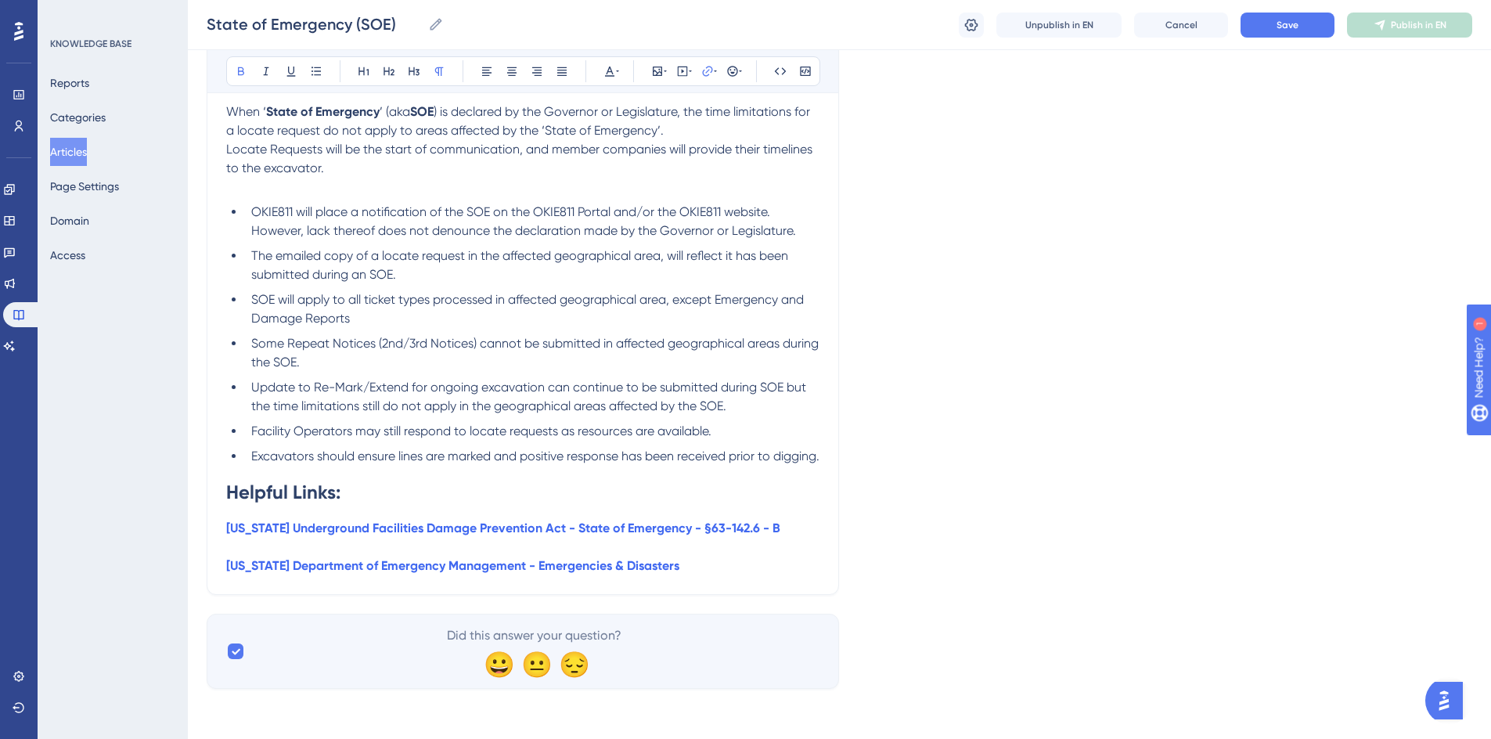
click at [696, 575] on div "State of Emergency (SOE) Information When ‘ State of Emergency ’ (aka SOE ) is …" at bounding box center [522, 303] width 593 height 545
click at [694, 575] on p "Oklahoma Department of Emergency Management - Emergencies & Disasters" at bounding box center [522, 565] width 593 height 19
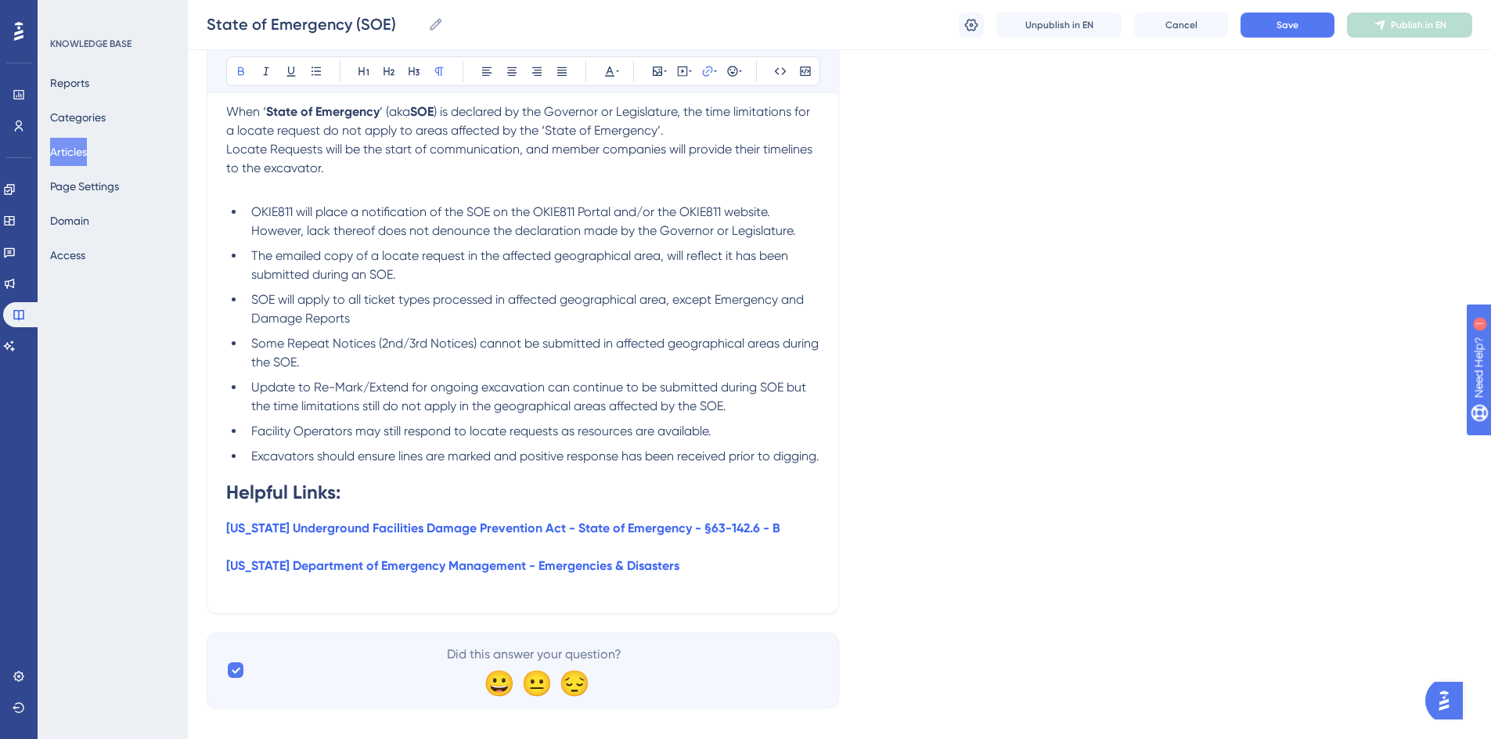
click at [692, 575] on p "Oklahoma Department of Emergency Management - Emergencies & Disasters" at bounding box center [522, 565] width 593 height 19
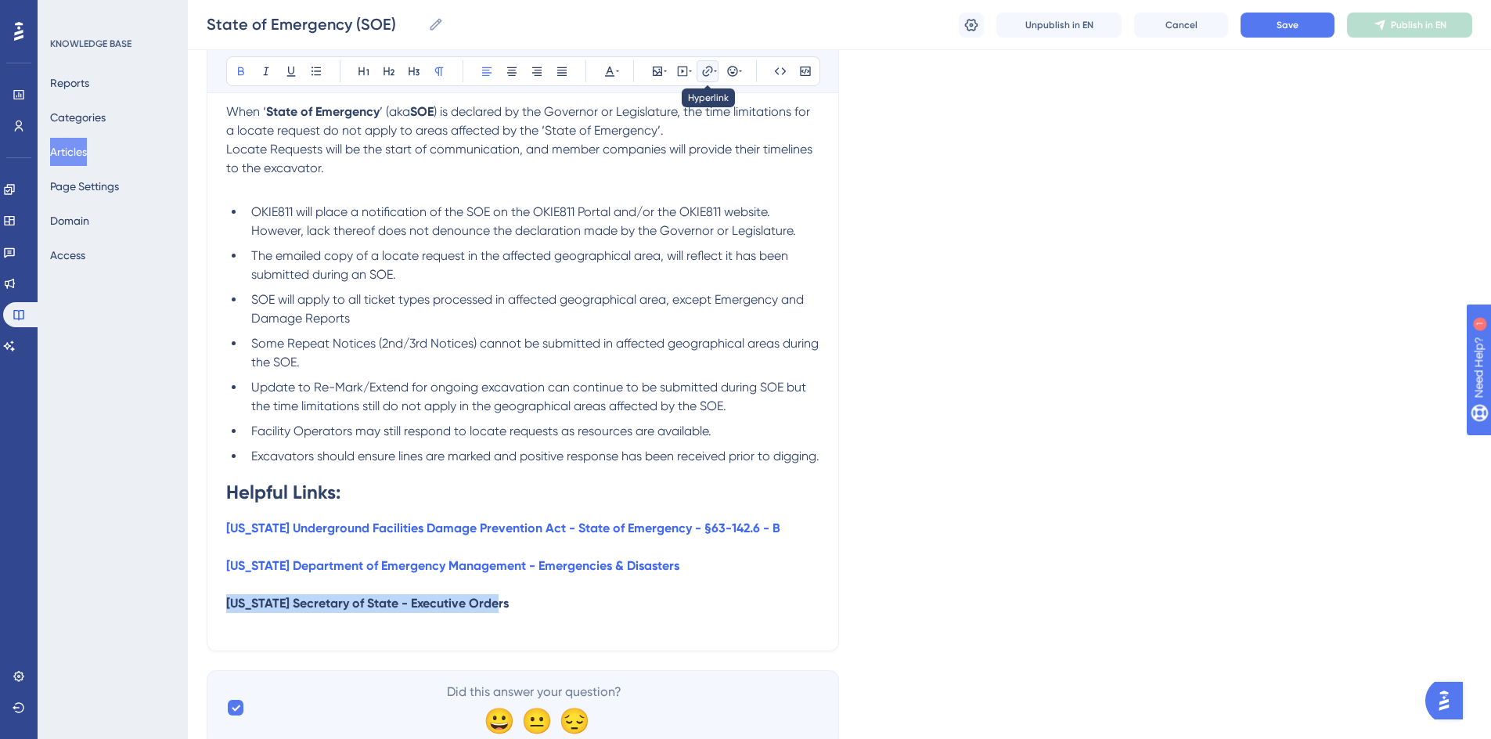
click at [706, 70] on icon at bounding box center [707, 71] width 13 height 13
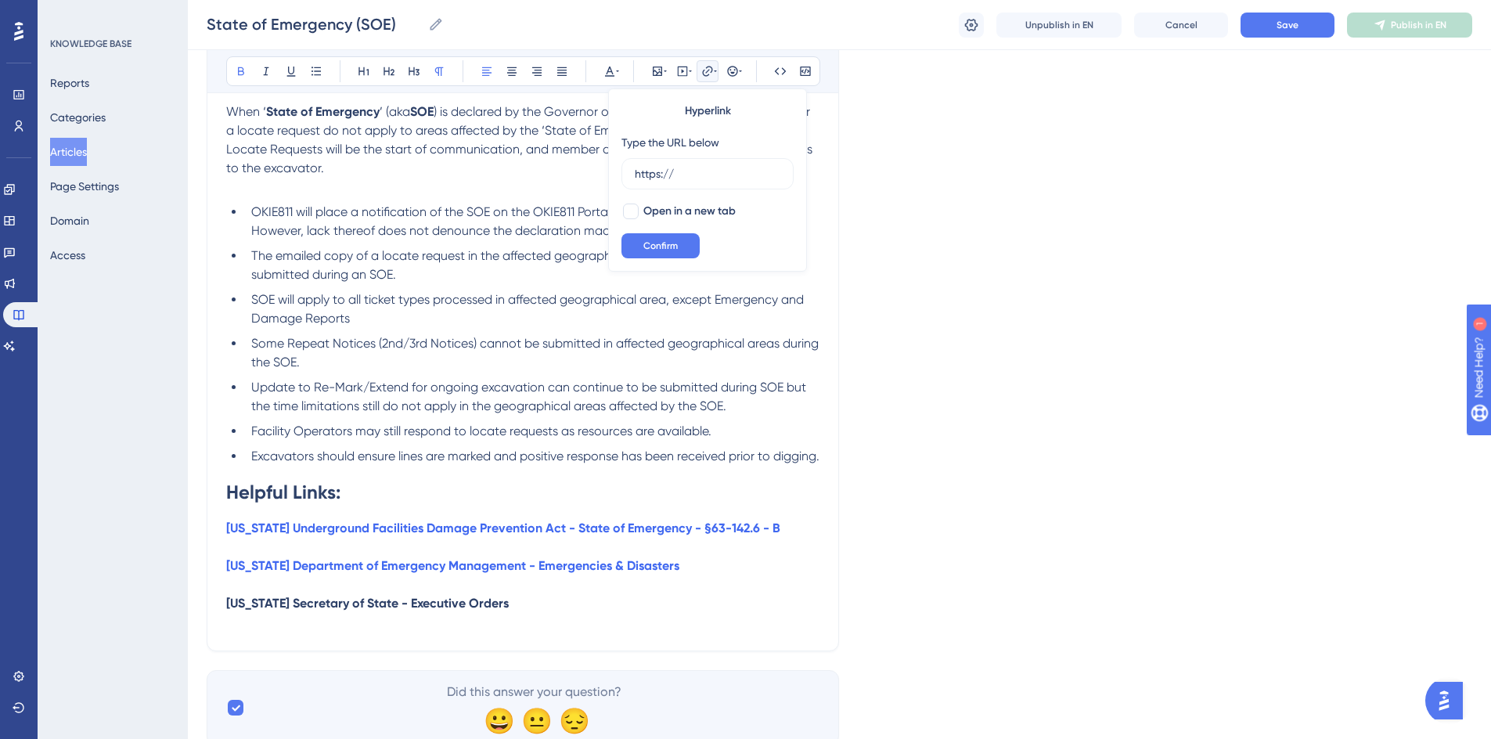
drag, startPoint x: 679, startPoint y: 175, endPoint x: 613, endPoint y: 177, distance: 66.5
click at [613, 177] on div "Hyperlink Type the URL below https:// Open in a new tab Confirm" at bounding box center [707, 179] width 199 height 183
type input "https://www.sos.ok.gov/gov/execorders.aspx"
click at [635, 213] on div at bounding box center [631, 211] width 16 height 16
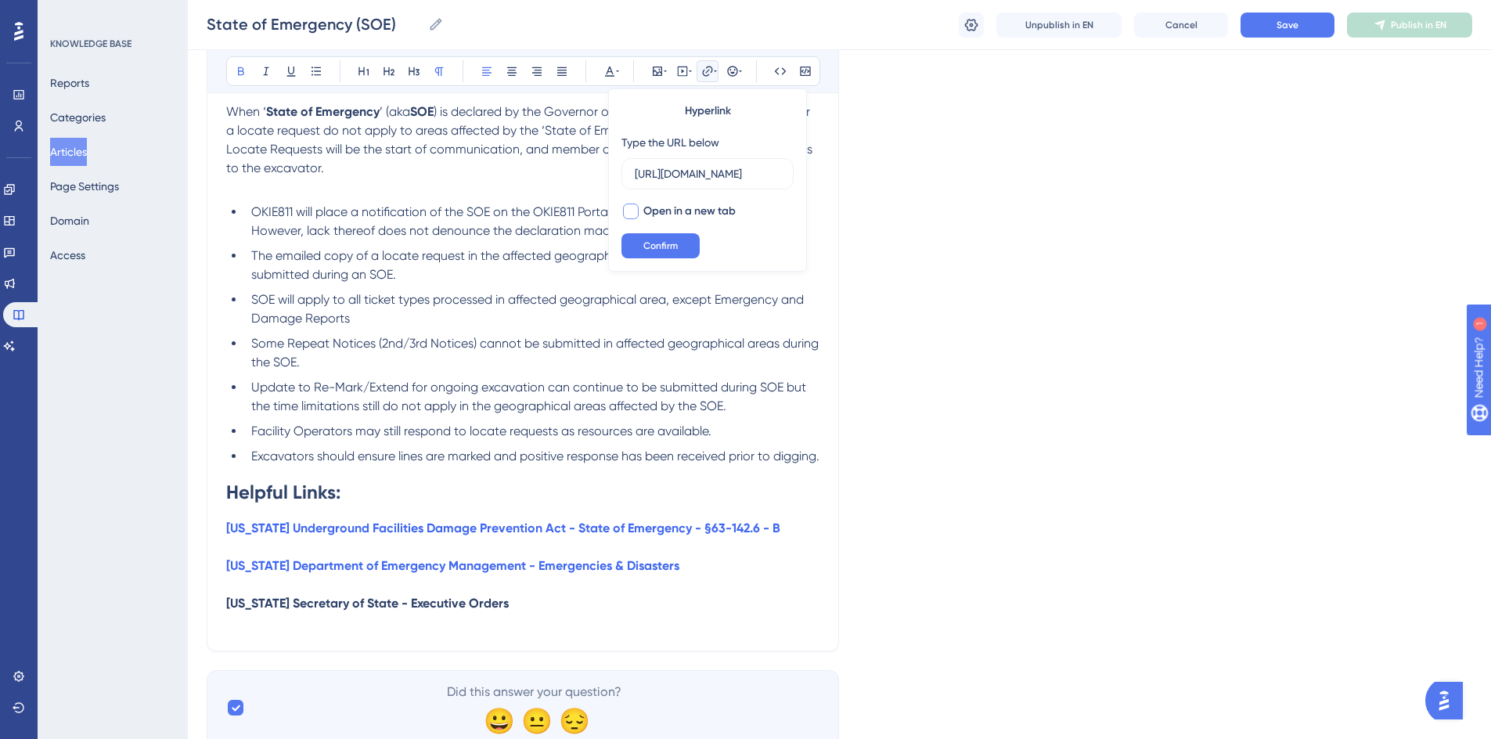
checkbox input "true"
click at [647, 245] on span "Confirm" at bounding box center [660, 245] width 34 height 13
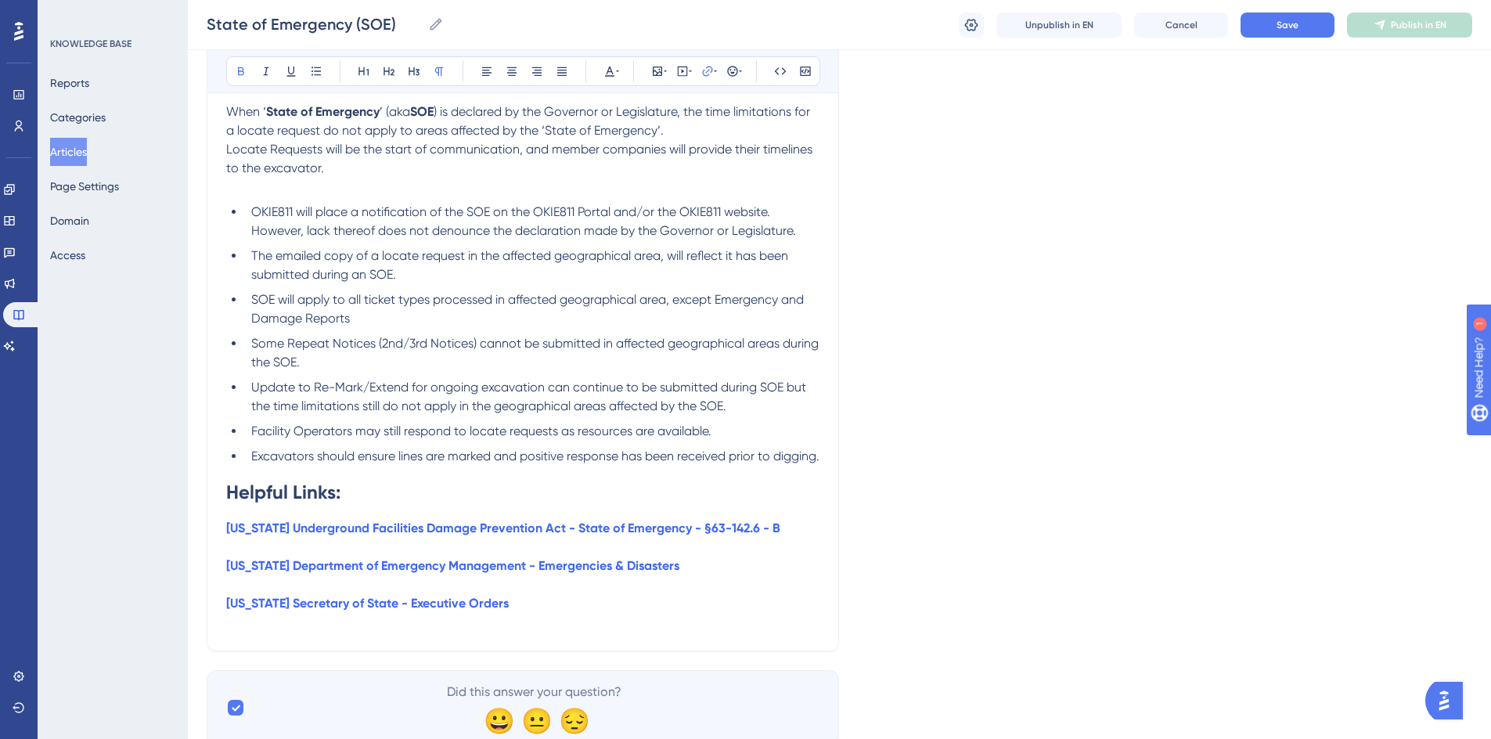
click at [543, 613] on p "Oklahoma Secretary of State - Executive Orders" at bounding box center [522, 603] width 593 height 19
click at [569, 613] on p "Oklahoma Secretary of State - Executive Orders" at bounding box center [522, 603] width 593 height 19
click at [526, 613] on p "Oklahoma Secretary of State - Executive Orders" at bounding box center [522, 603] width 593 height 19
click at [775, 594] on p at bounding box center [522, 584] width 593 height 19
click at [1288, 20] on span "Save" at bounding box center [1287, 25] width 22 height 13
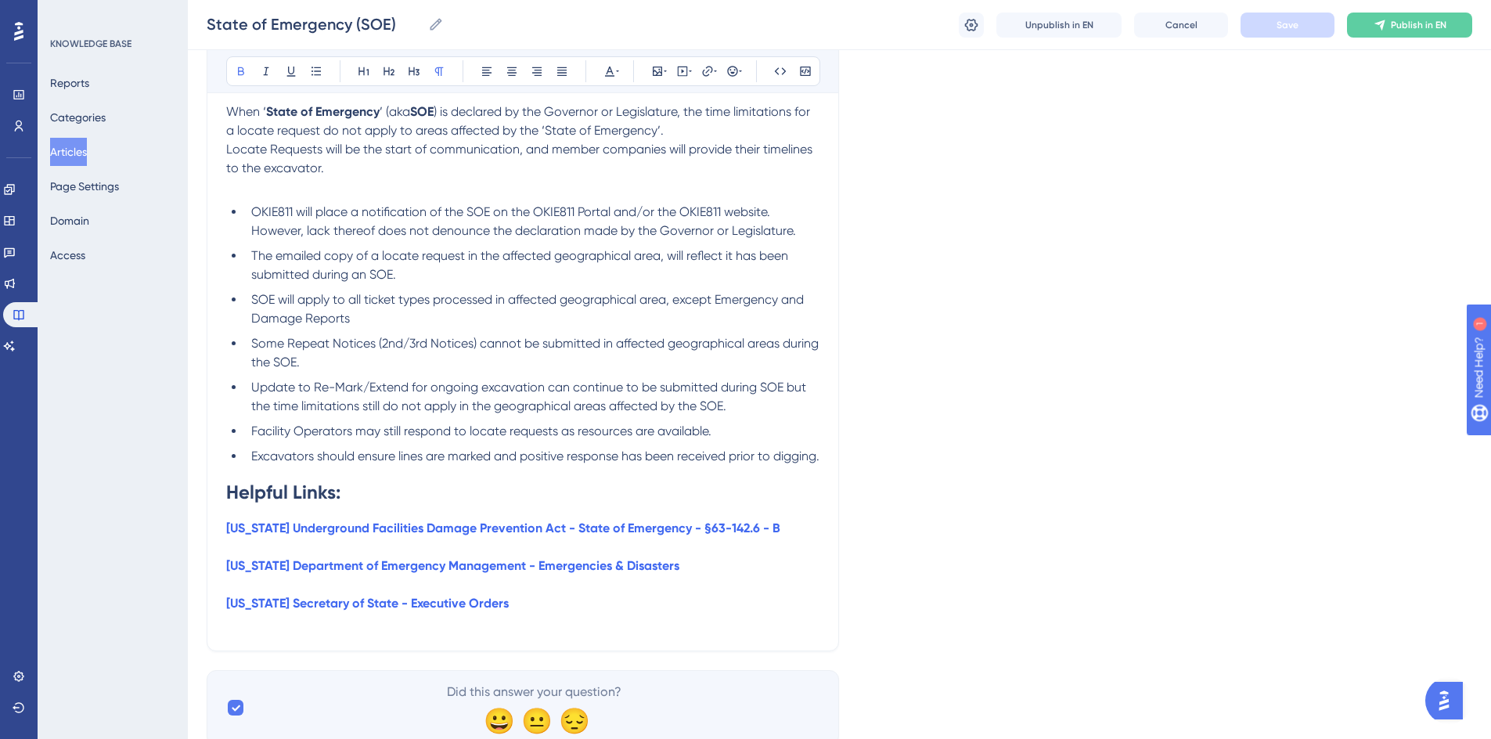
drag, startPoint x: 224, startPoint y: 568, endPoint x: 307, endPoint y: 586, distance: 84.9
click at [238, 572] on div "State of Emergency (SOE) Bold Italic Underline Bullet Point Heading 1 Heading 2…" at bounding box center [523, 262] width 632 height 778
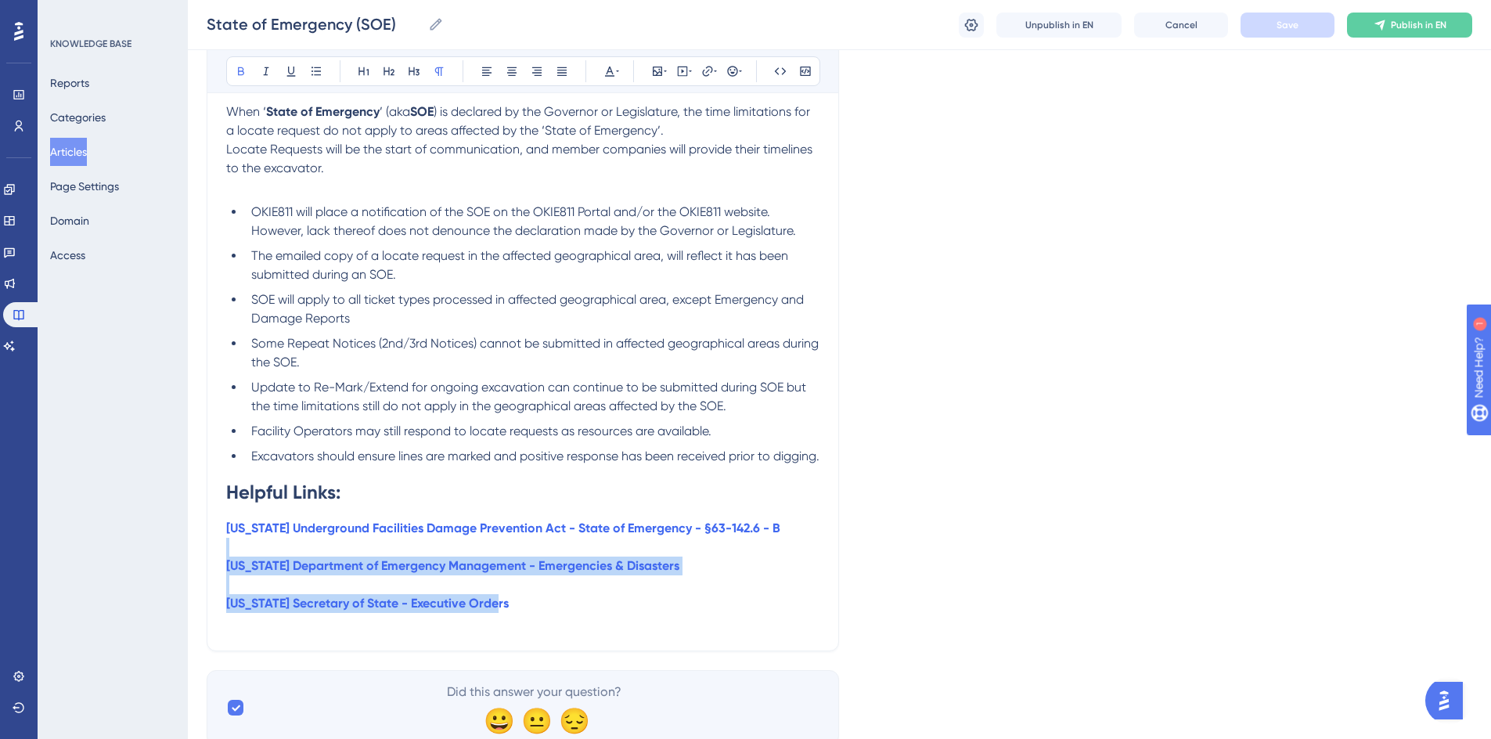
drag, startPoint x: 307, startPoint y: 586, endPoint x: 534, endPoint y: 645, distance: 234.4
click at [534, 631] on div "State of Emergency (SOE) Information When ‘ State of Emergency ’ (aka SOE ) is …" at bounding box center [522, 331] width 593 height 601
click at [550, 613] on p "Oklahoma Secretary of State - Executive Orders" at bounding box center [522, 603] width 593 height 19
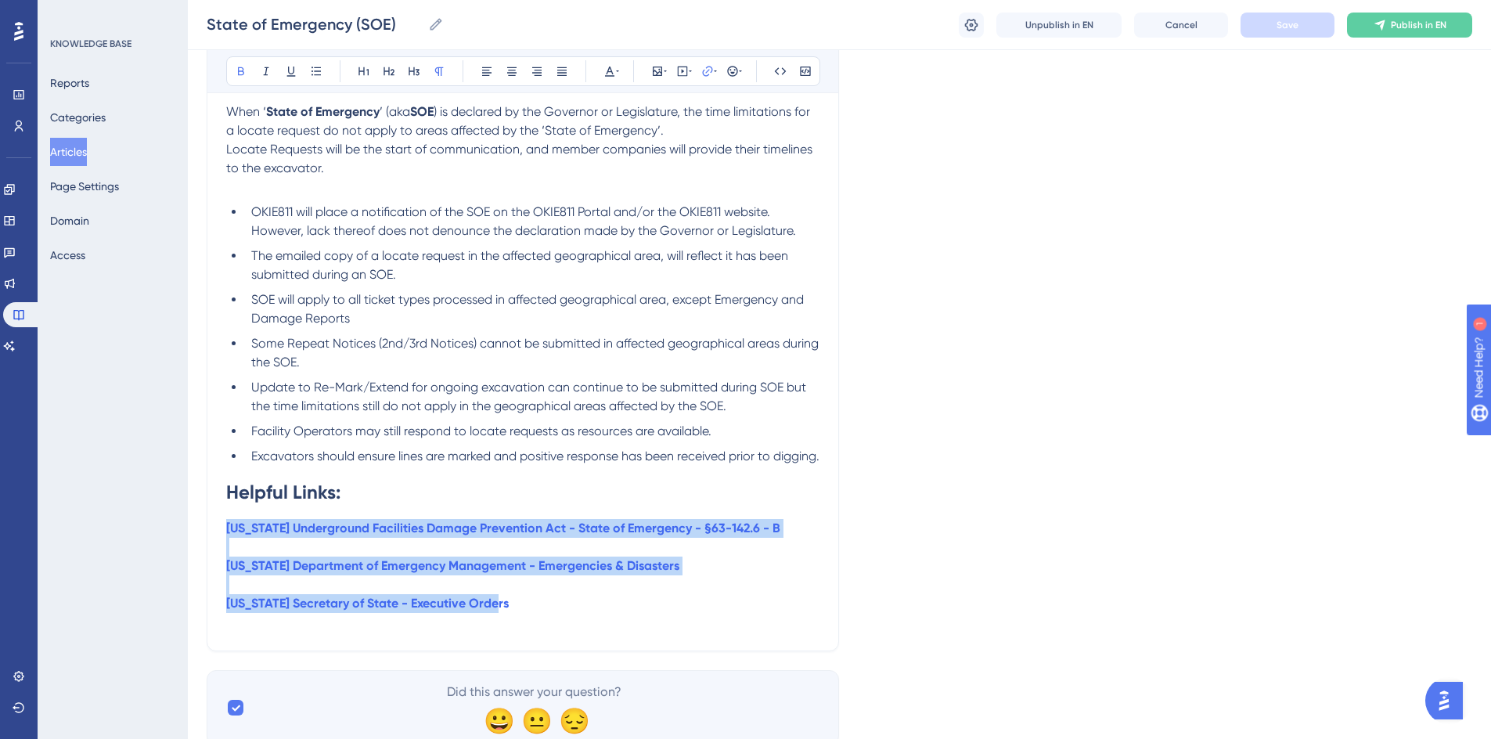
drag, startPoint x: 541, startPoint y: 645, endPoint x: 220, endPoint y: 570, distance: 330.2
click at [220, 570] on div "State of Emergency (SOE) Bold Italic Underline Bullet Point Heading 1 Heading 2…" at bounding box center [523, 262] width 632 height 778
click at [243, 70] on icon at bounding box center [241, 71] width 6 height 9
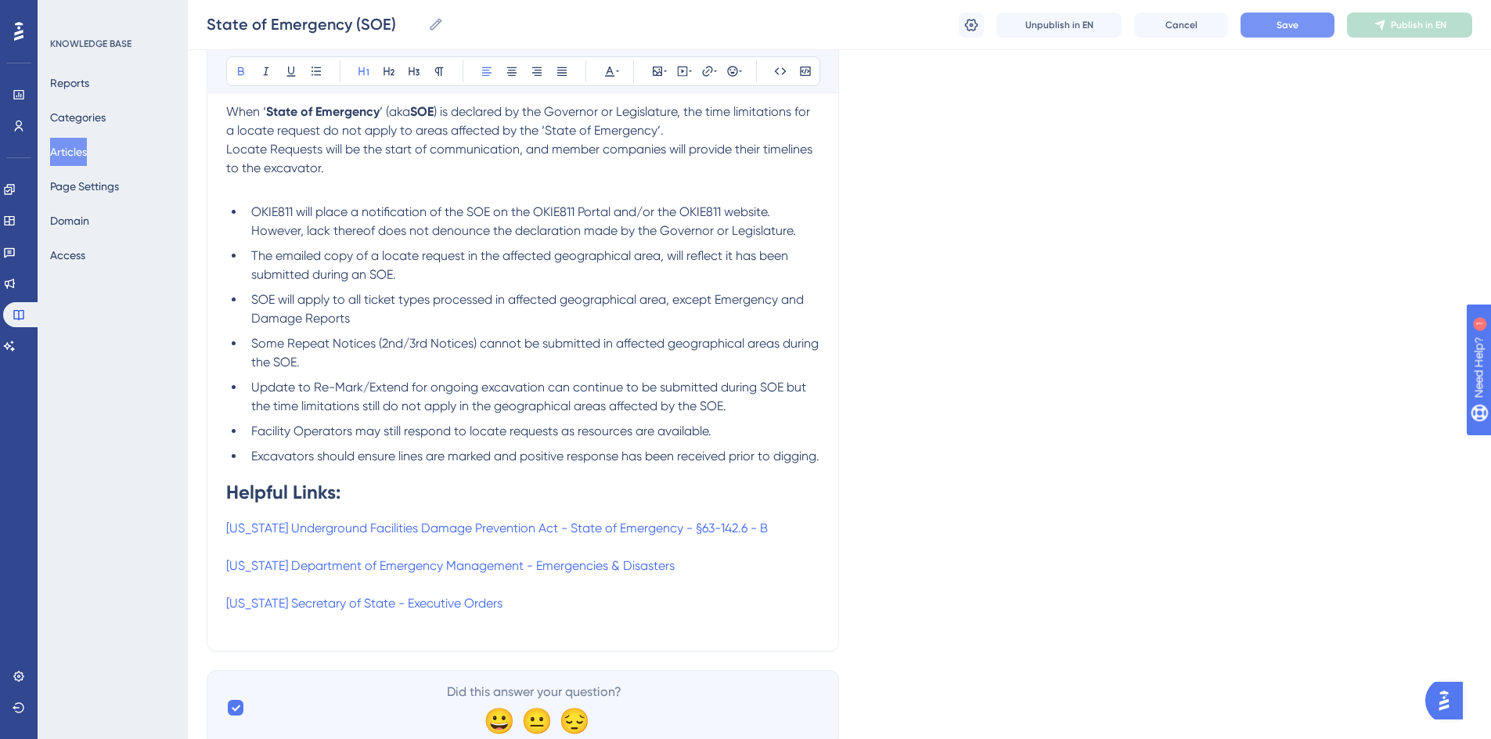
click at [390, 519] on h1 "Helpful Links:" at bounding box center [522, 492] width 593 height 53
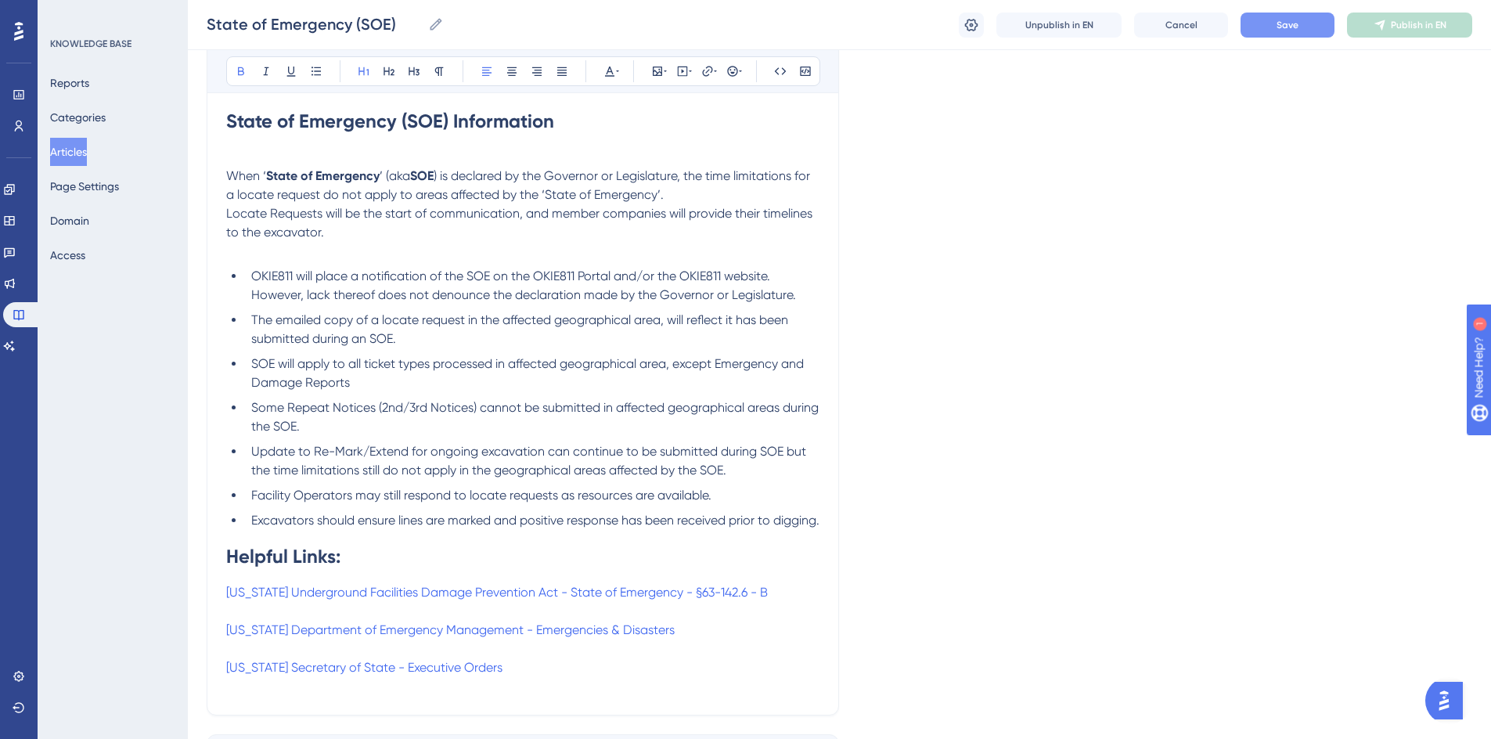
scroll to position [380, 0]
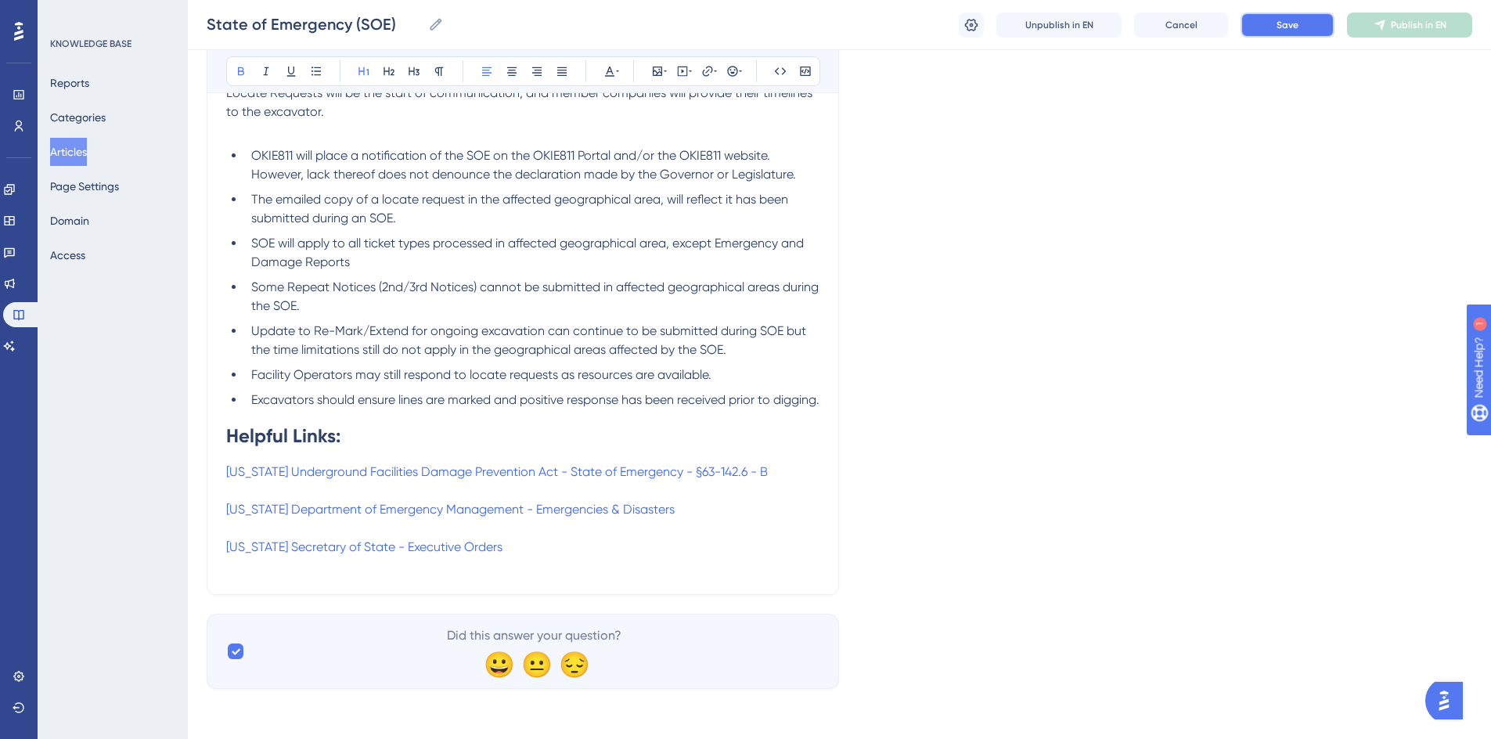
click at [1298, 27] on button "Save" at bounding box center [1287, 25] width 94 height 25
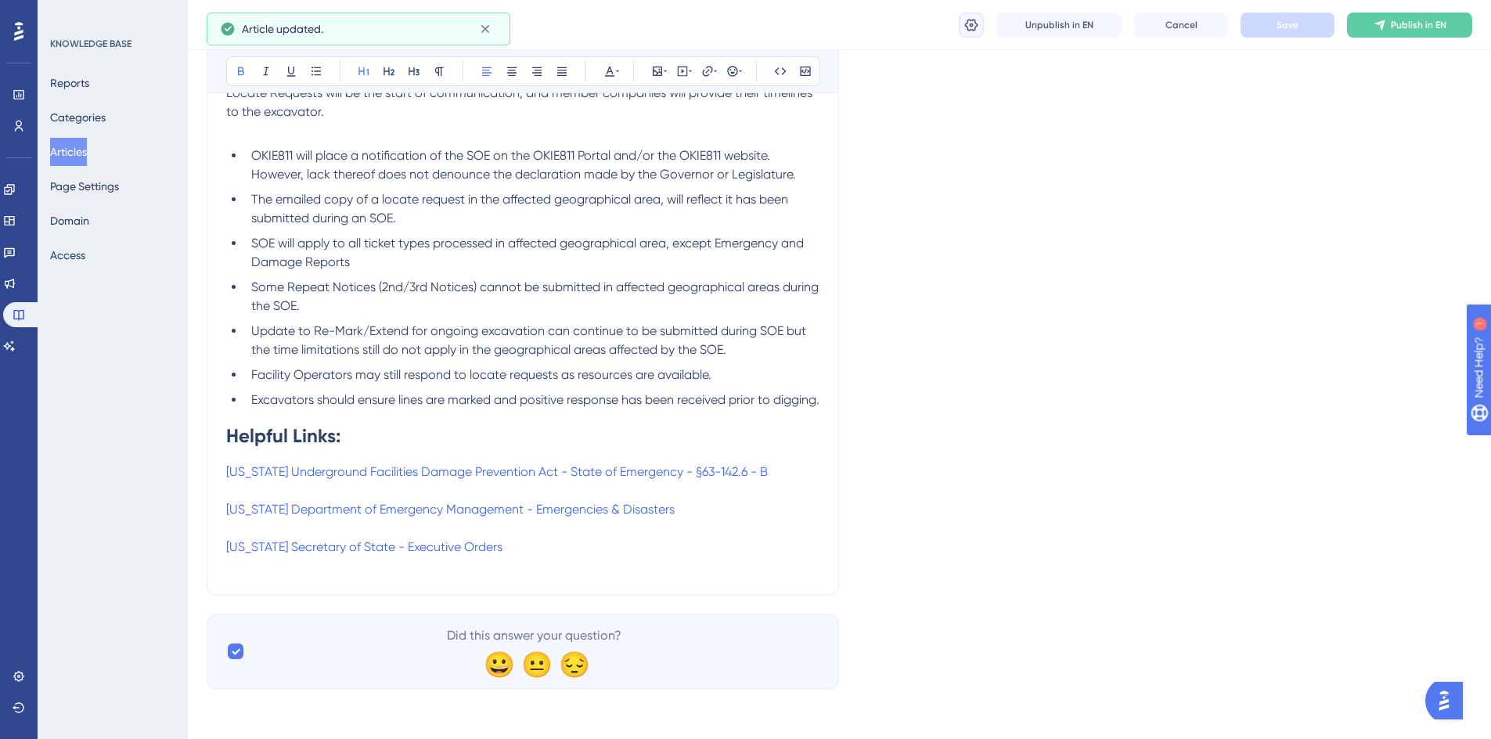
click at [969, 20] on icon at bounding box center [971, 24] width 13 height 13
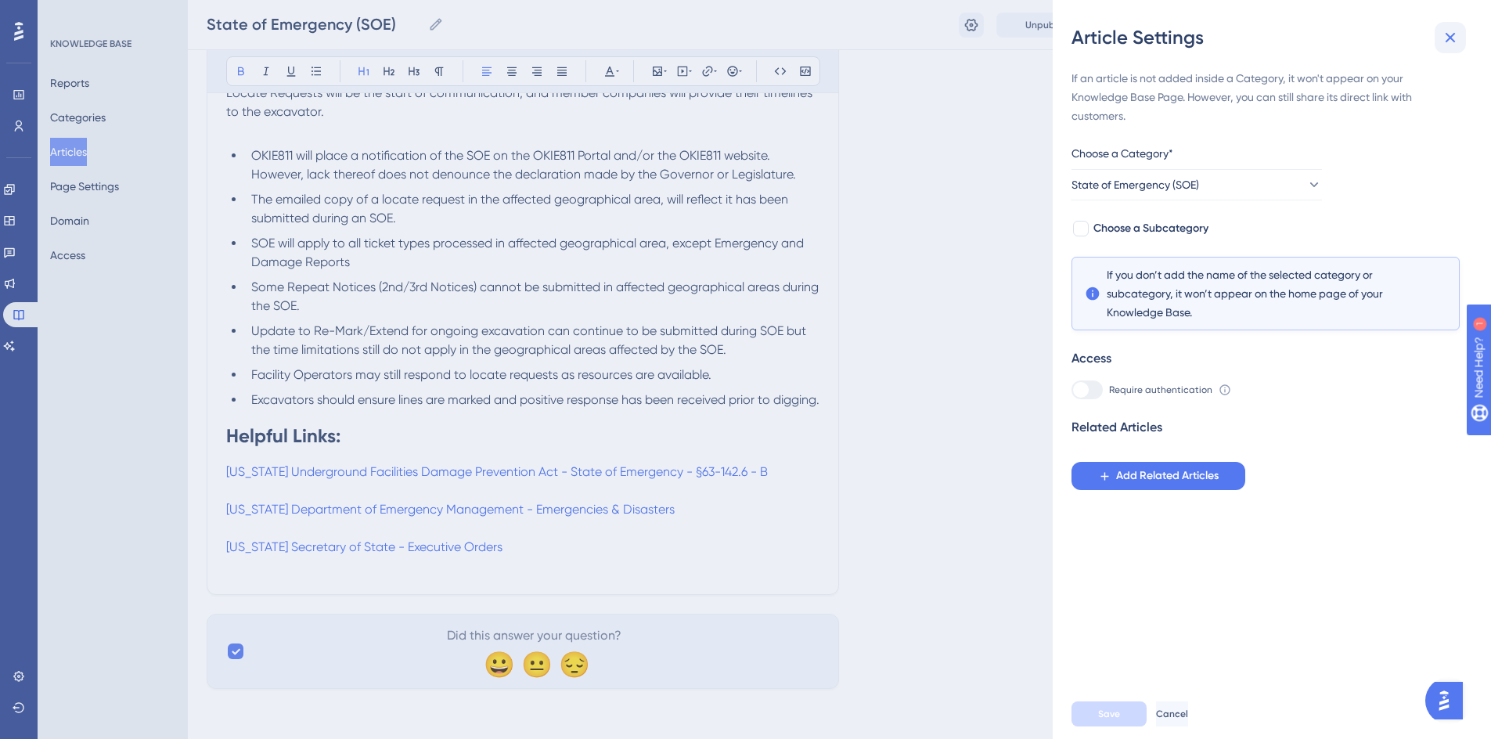
click at [1447, 32] on icon at bounding box center [1449, 37] width 19 height 19
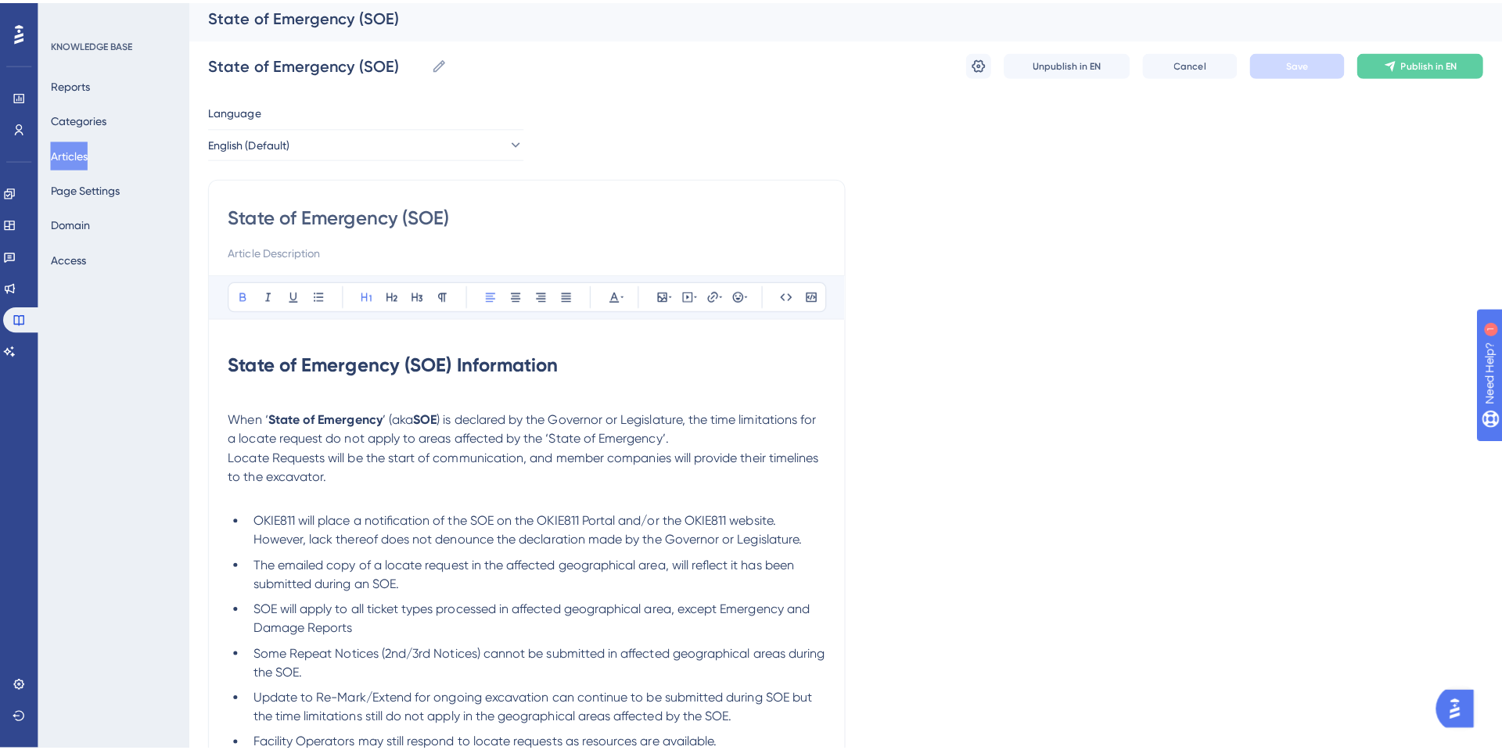
scroll to position [0, 0]
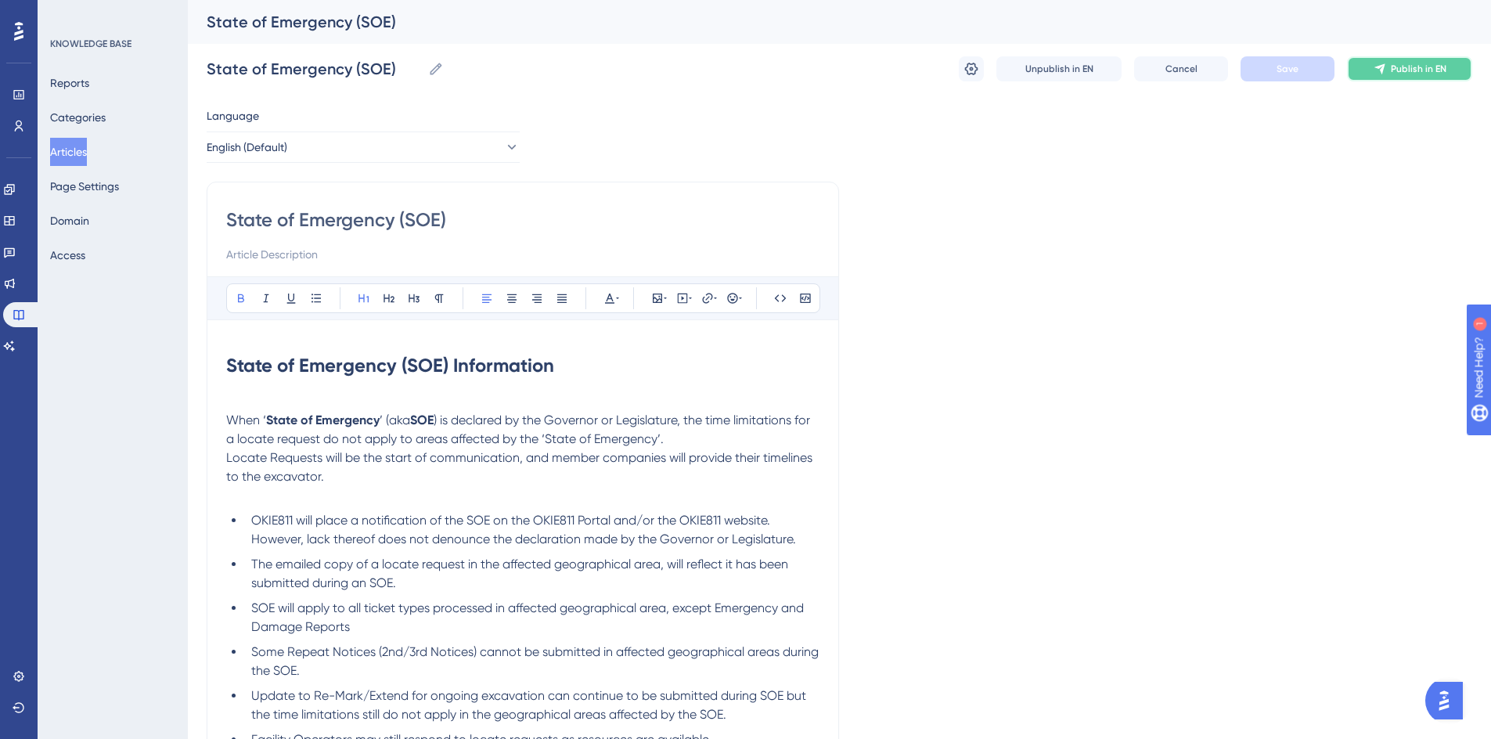
click at [1413, 67] on span "Publish in EN" at bounding box center [1418, 69] width 56 height 13
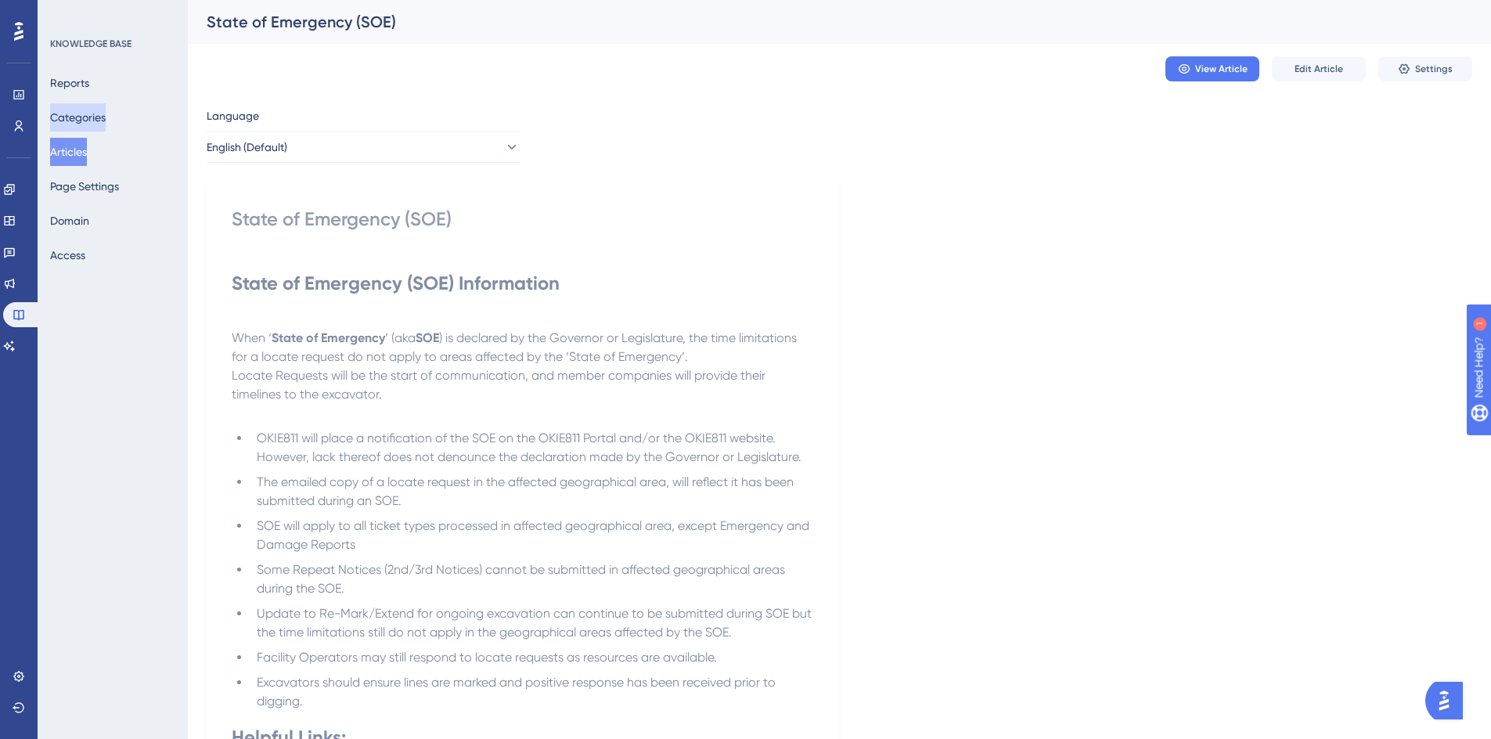
click at [74, 124] on button "Categories" at bounding box center [78, 117] width 56 height 28
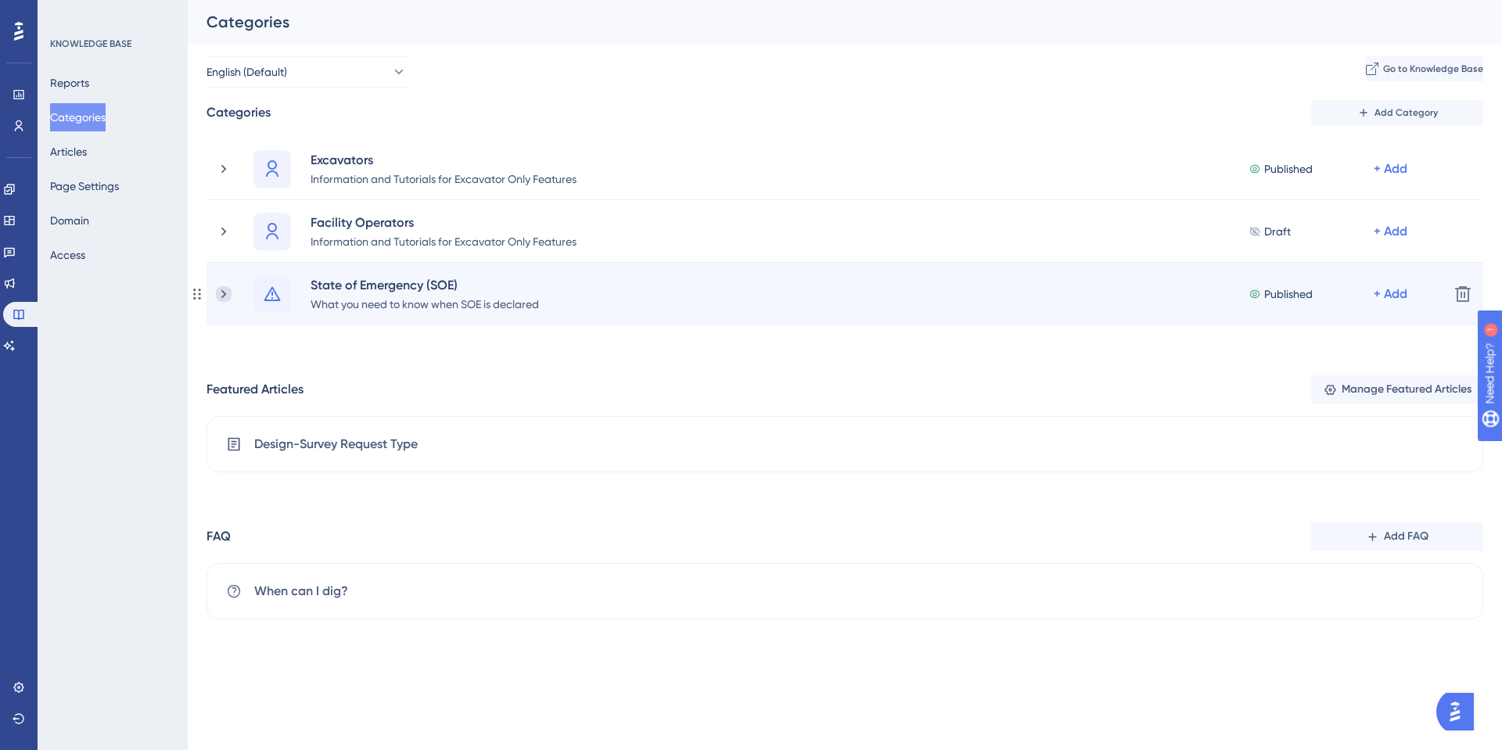
click at [227, 293] on icon at bounding box center [224, 294] width 16 height 16
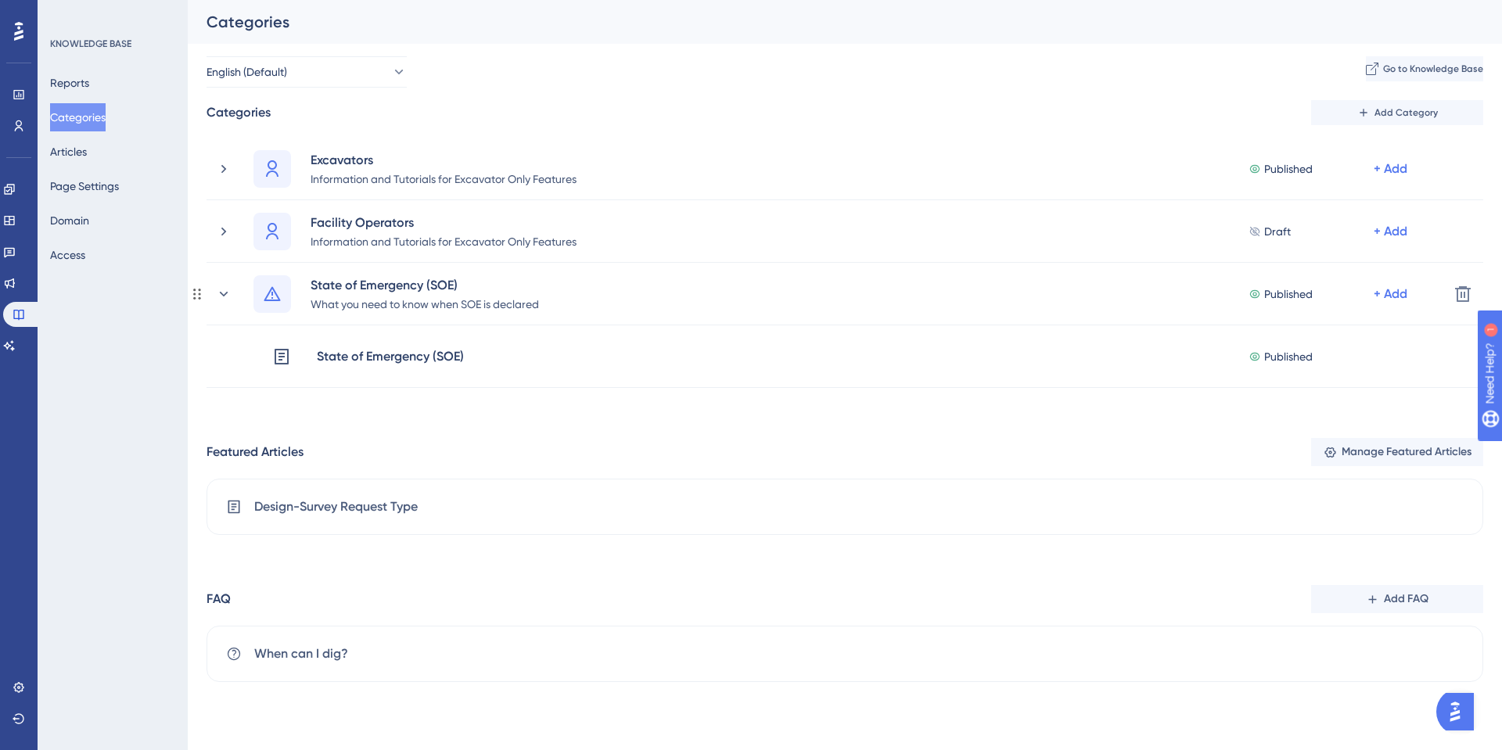
click at [227, 293] on icon at bounding box center [224, 293] width 9 height 5
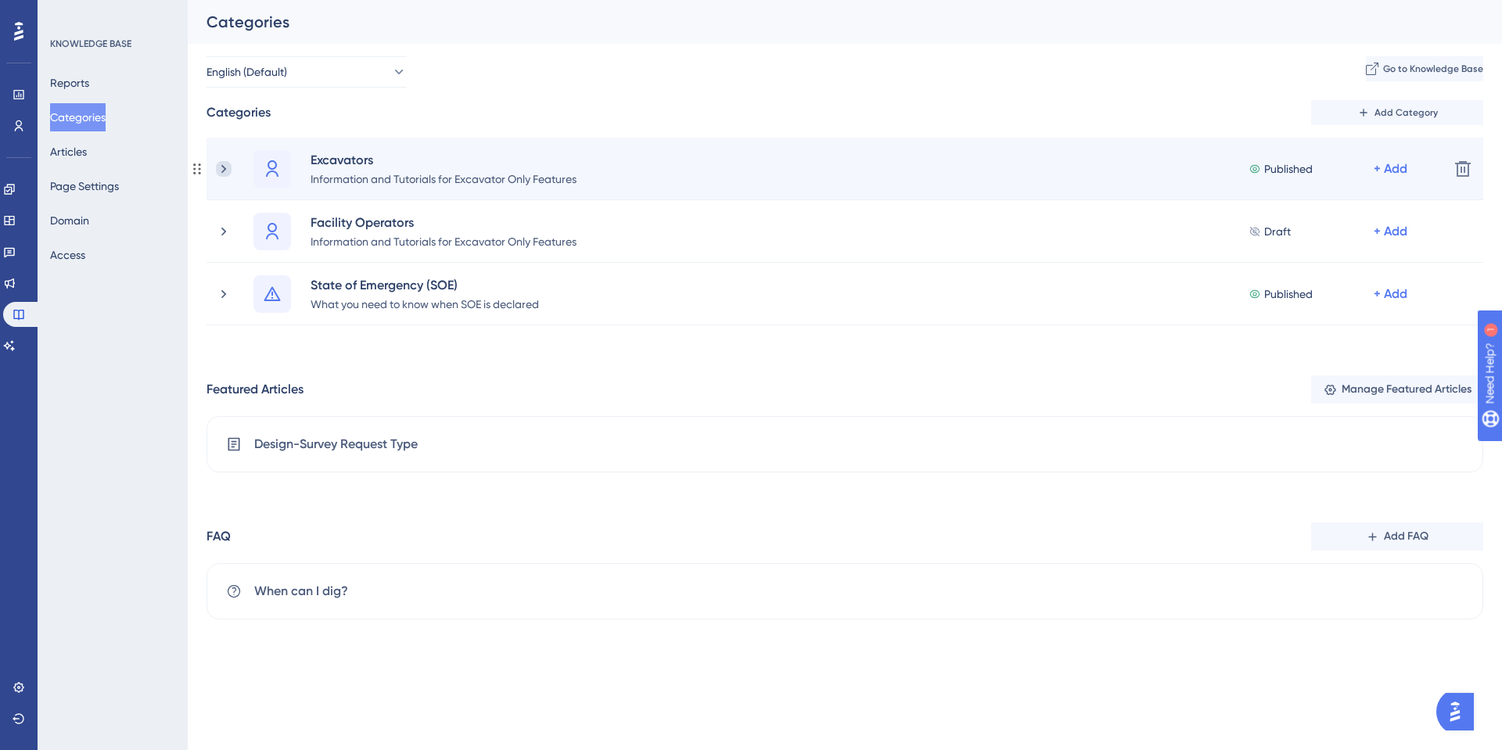
click at [225, 174] on icon at bounding box center [224, 169] width 16 height 16
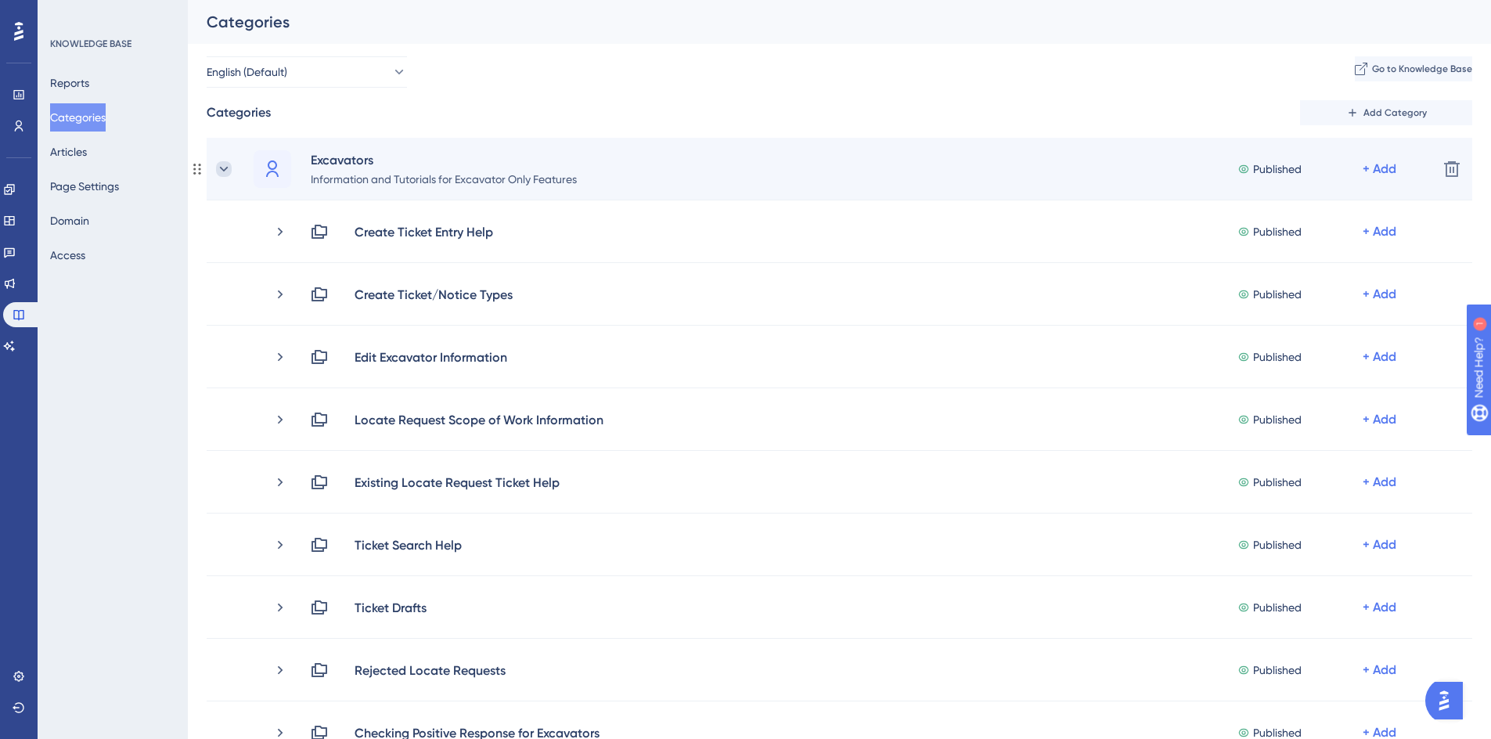
click at [216, 171] on icon at bounding box center [224, 169] width 16 height 16
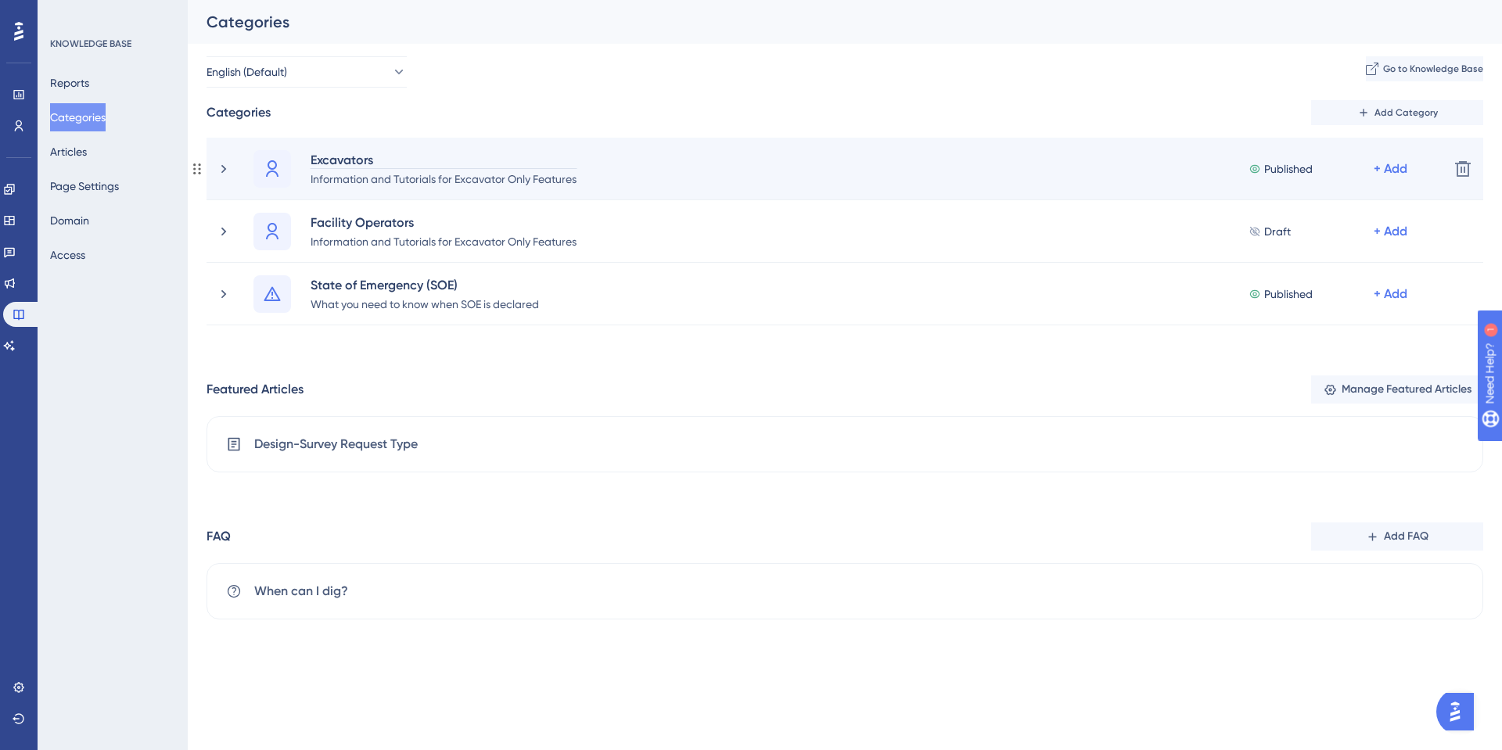
click at [381, 156] on div "Excavators" at bounding box center [444, 159] width 268 height 19
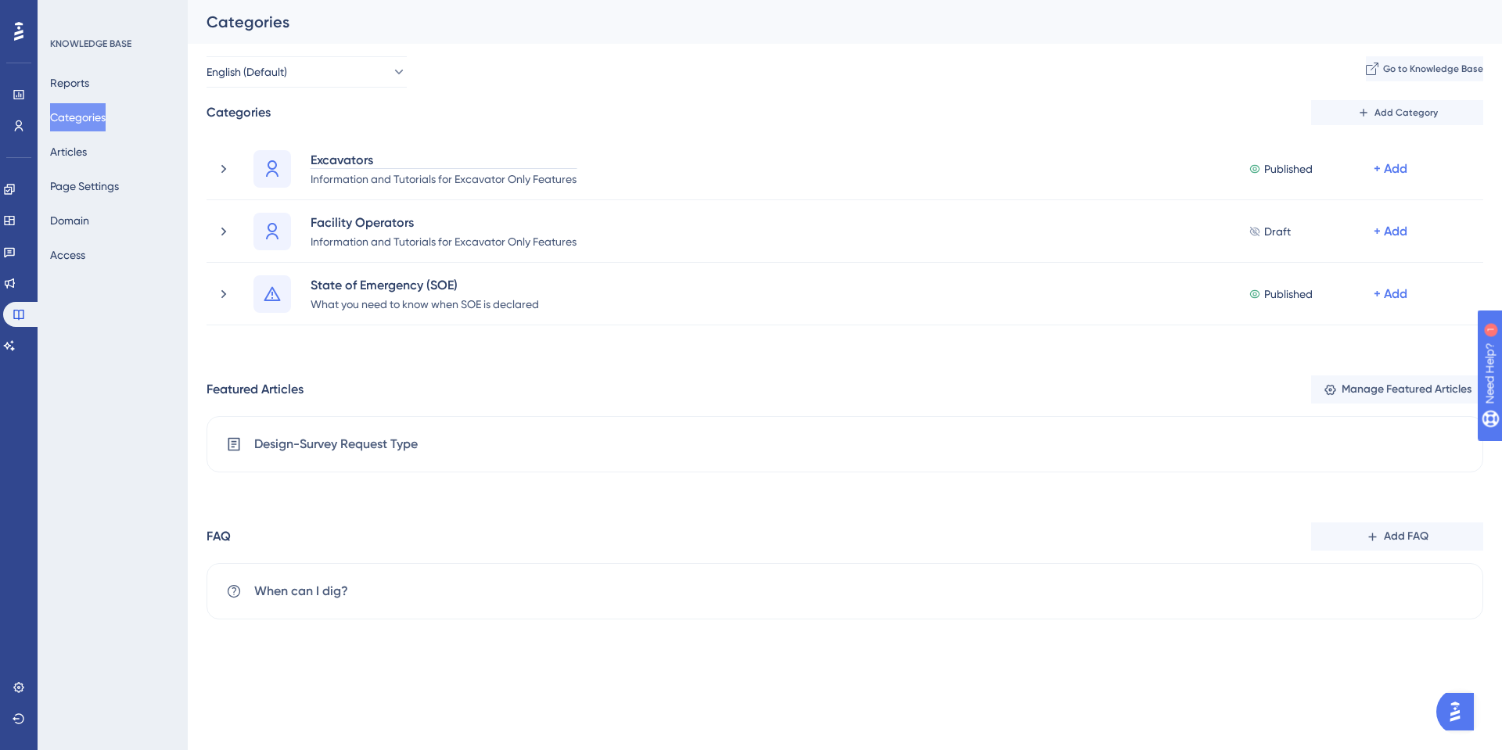
click at [472, 92] on div "English (Default) Go to Knowledge Base Categories Add Category Excavators Infor…" at bounding box center [845, 337] width 1277 height 563
click at [1383, 392] on span "Manage Featured Articles" at bounding box center [1407, 389] width 130 height 19
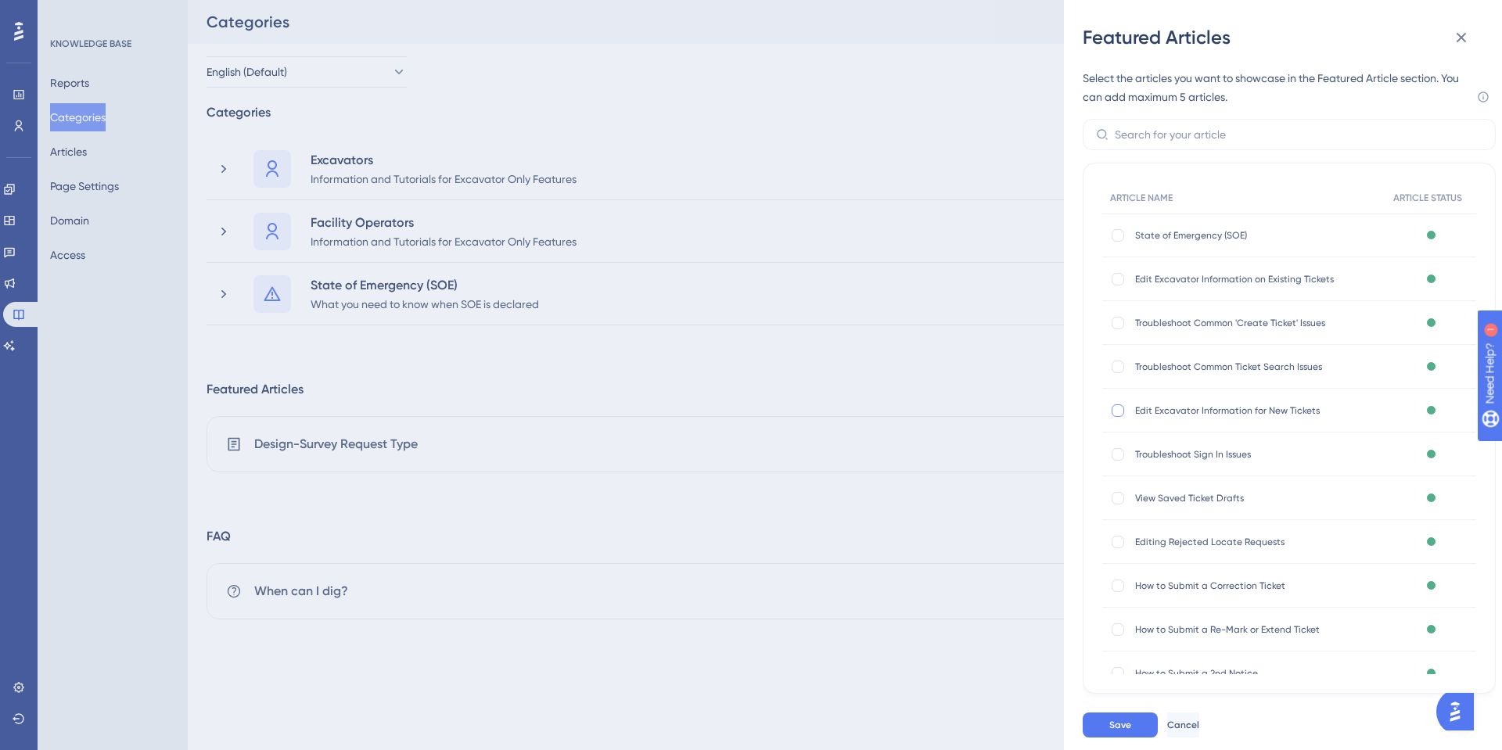
click at [1117, 417] on div at bounding box center [1118, 411] width 16 height 16
checkbox input "true"
click at [1116, 278] on div at bounding box center [1118, 279] width 13 height 13
checkbox input "true"
click at [1120, 455] on div at bounding box center [1118, 454] width 13 height 13
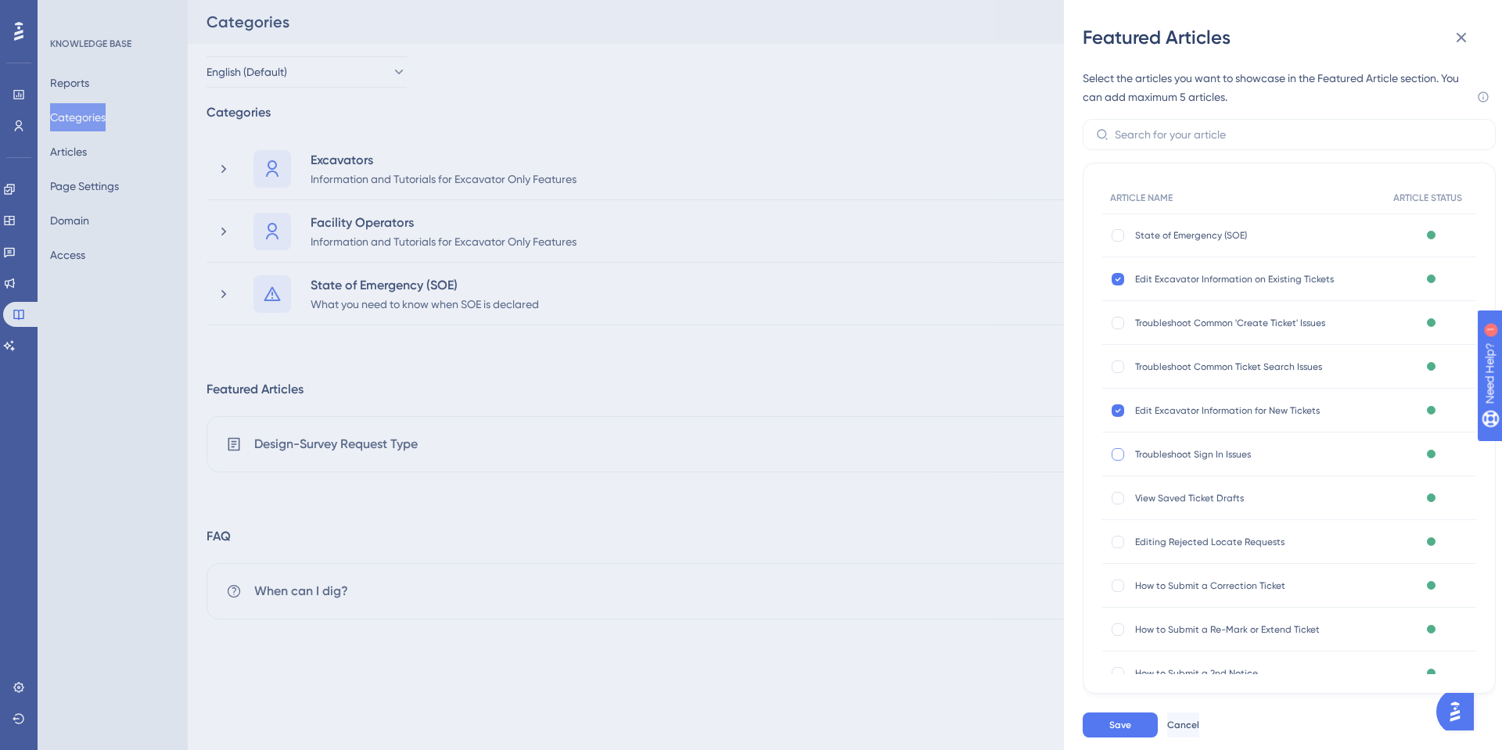
checkbox input "true"
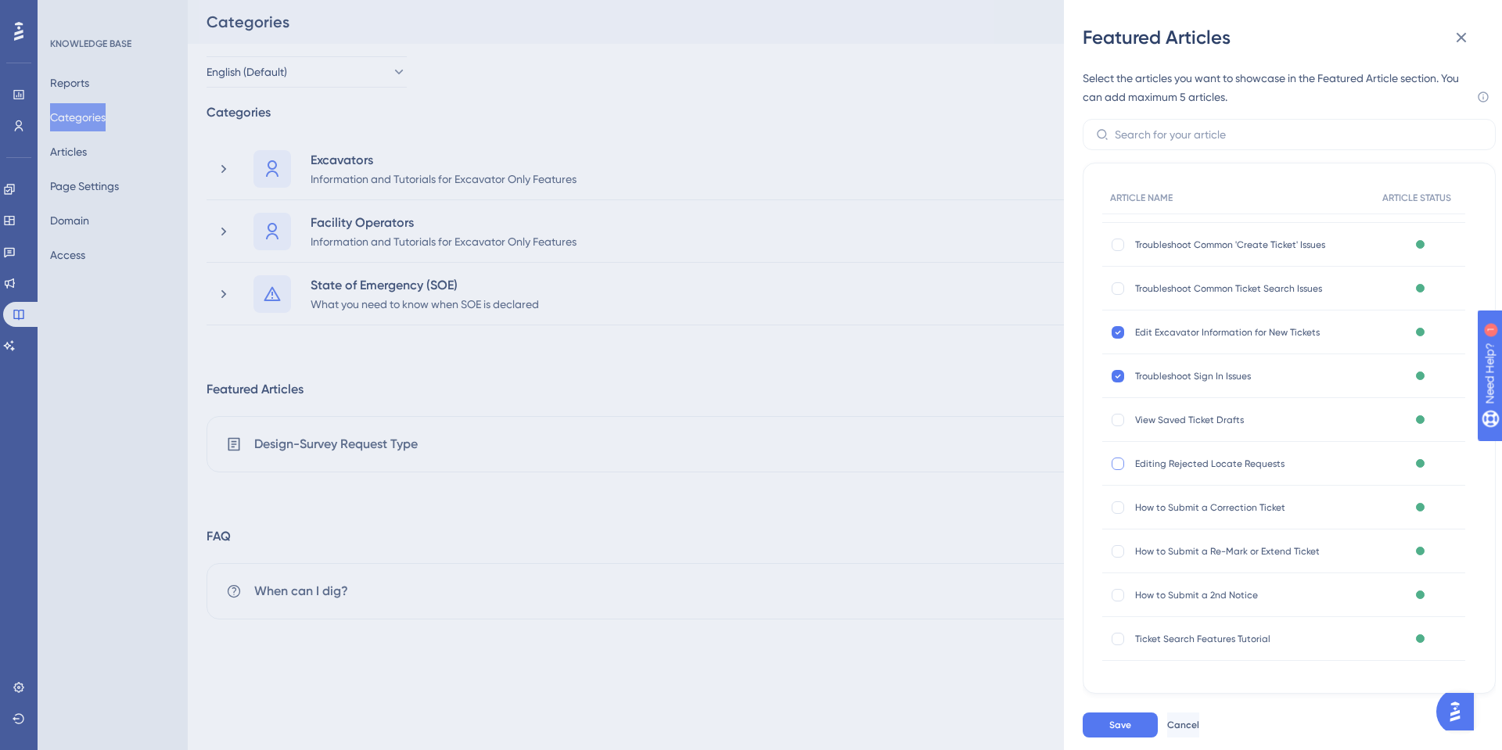
click at [1119, 468] on div at bounding box center [1118, 464] width 13 height 13
checkbox input "true"
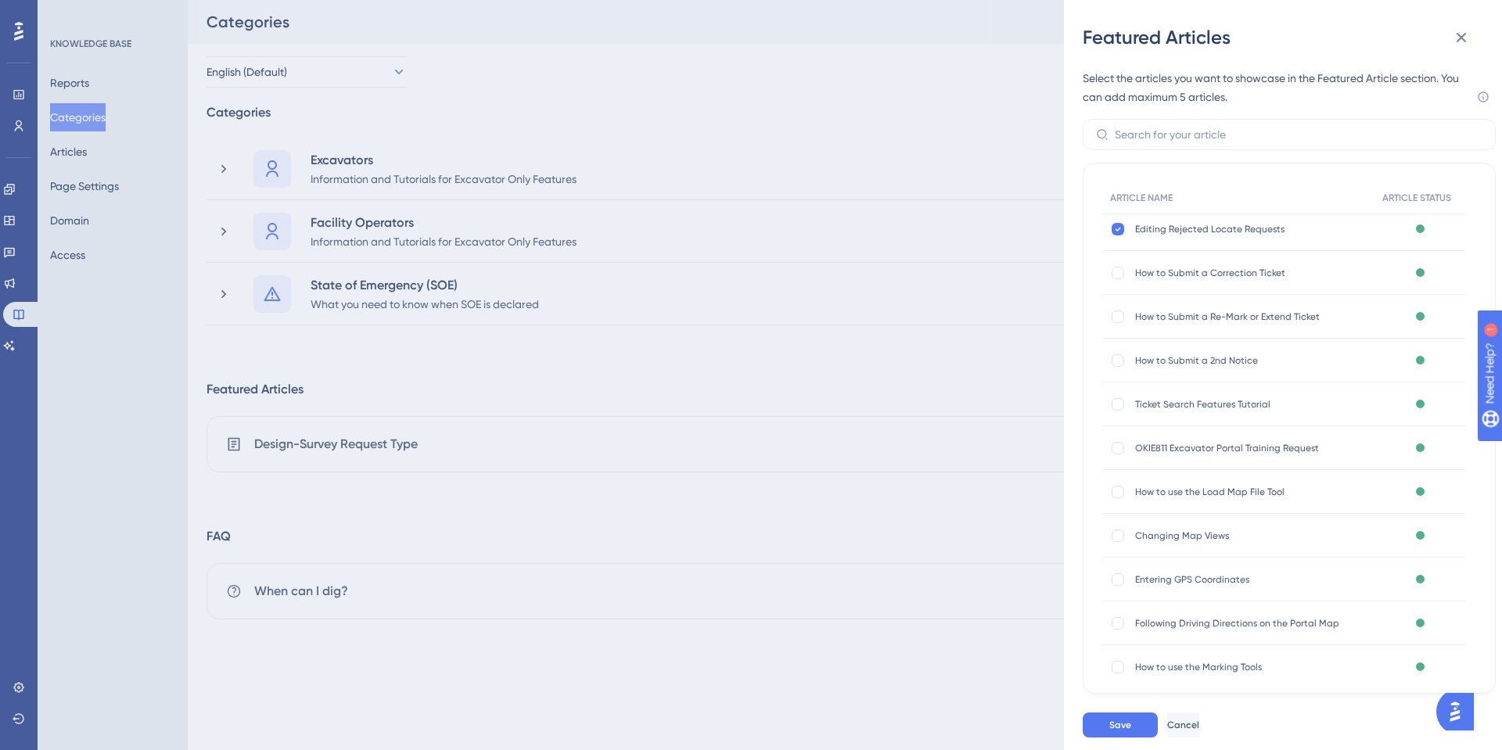
scroll to position [391, 0]
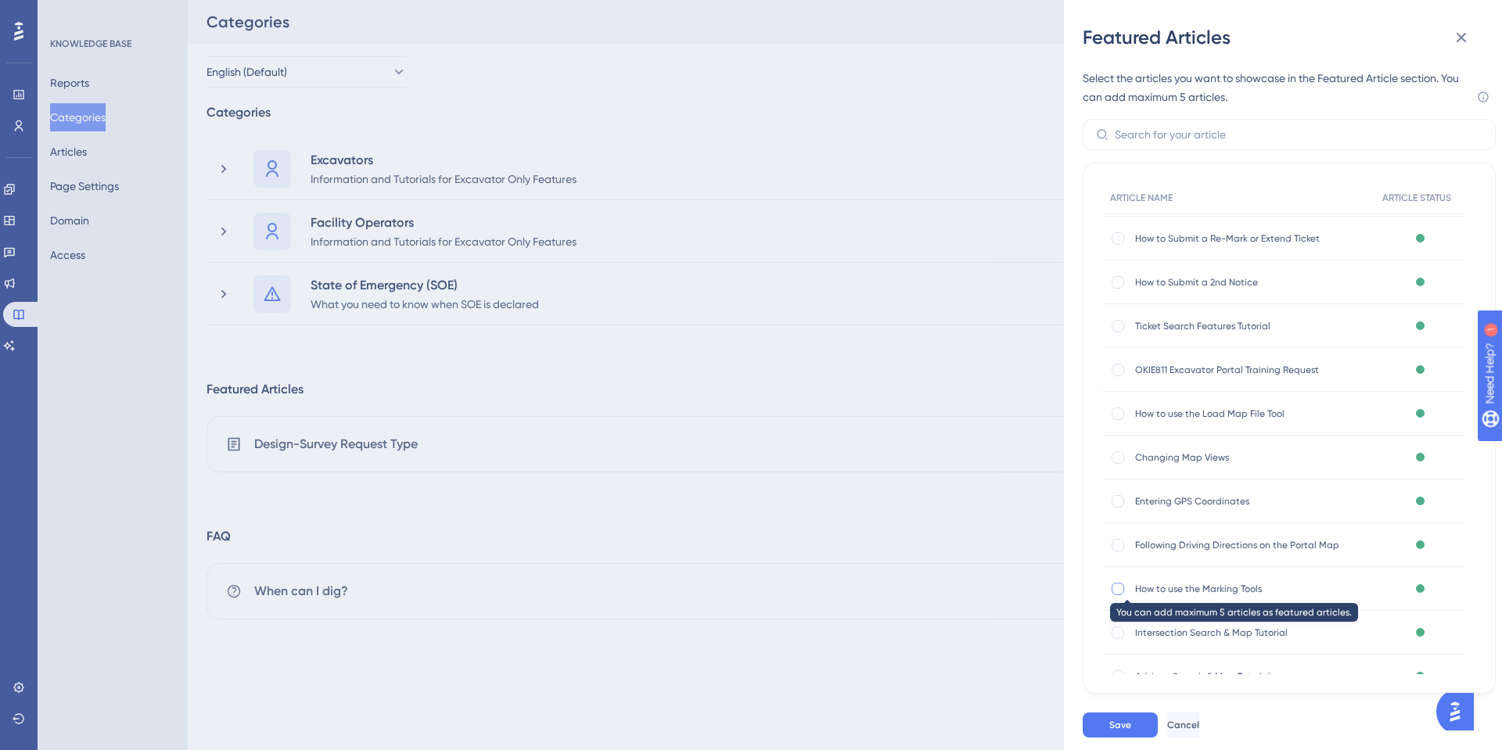
click at [1117, 584] on div at bounding box center [1118, 589] width 13 height 13
click at [1117, 592] on div at bounding box center [1118, 589] width 13 height 13
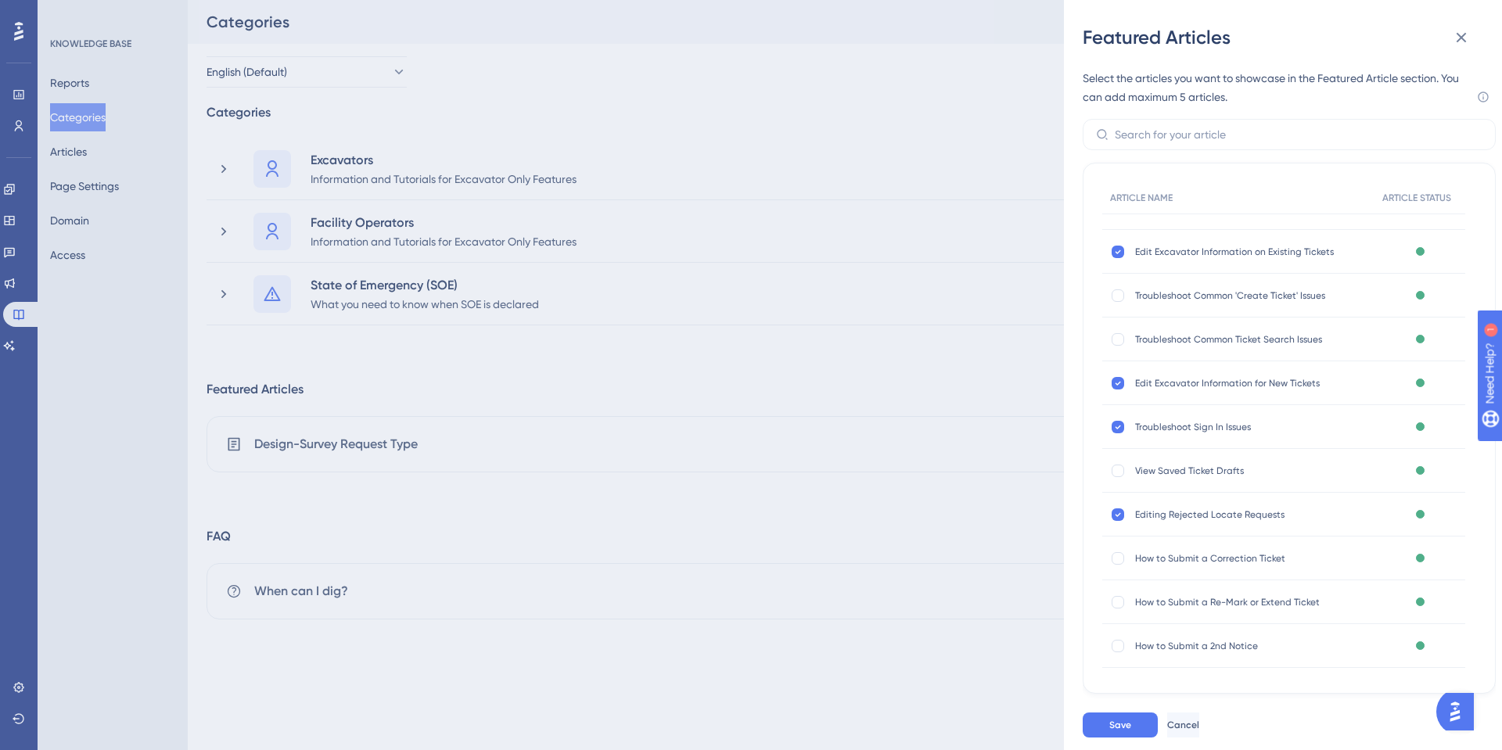
scroll to position [0, 0]
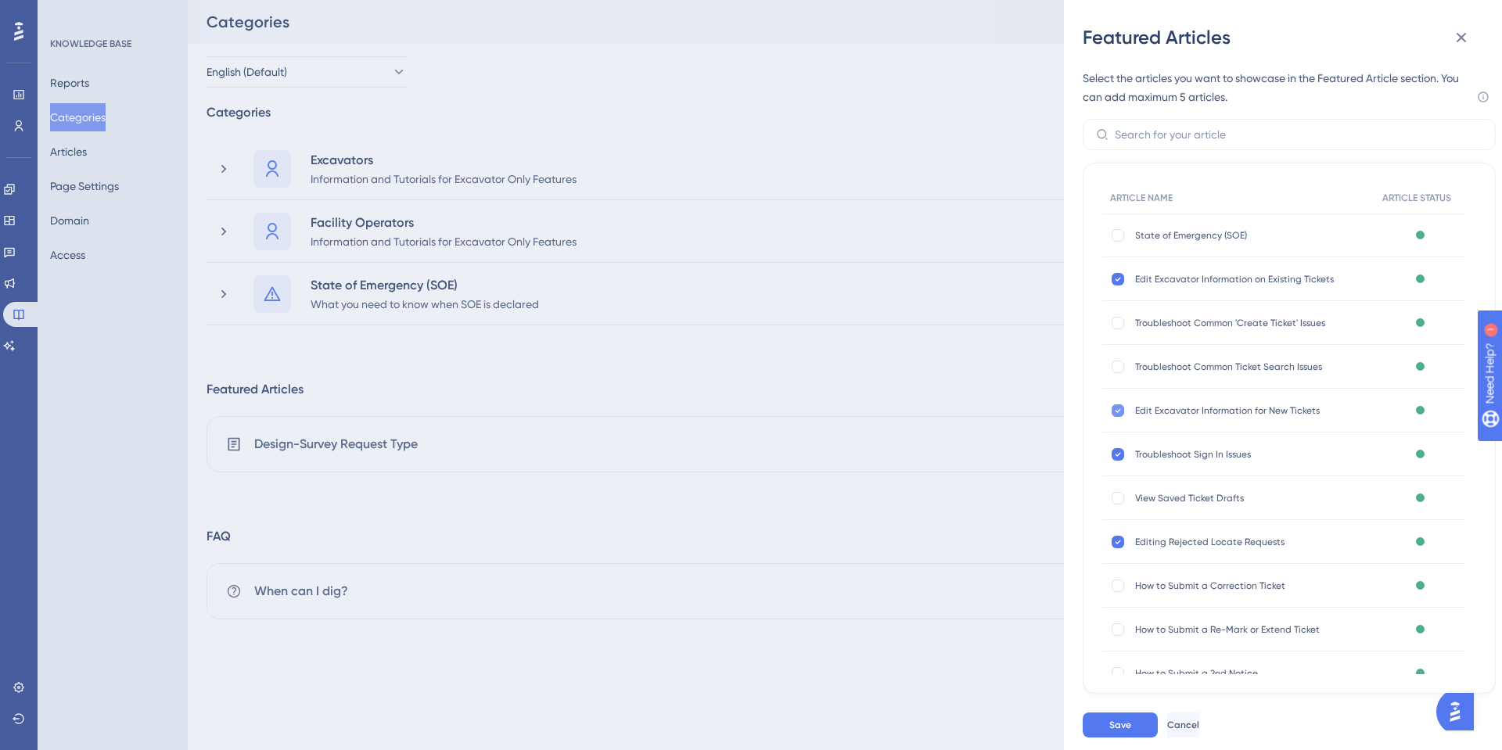
click at [1117, 407] on icon at bounding box center [1118, 411] width 6 height 13
checkbox input "false"
click at [1121, 277] on div at bounding box center [1118, 279] width 13 height 13
checkbox input "false"
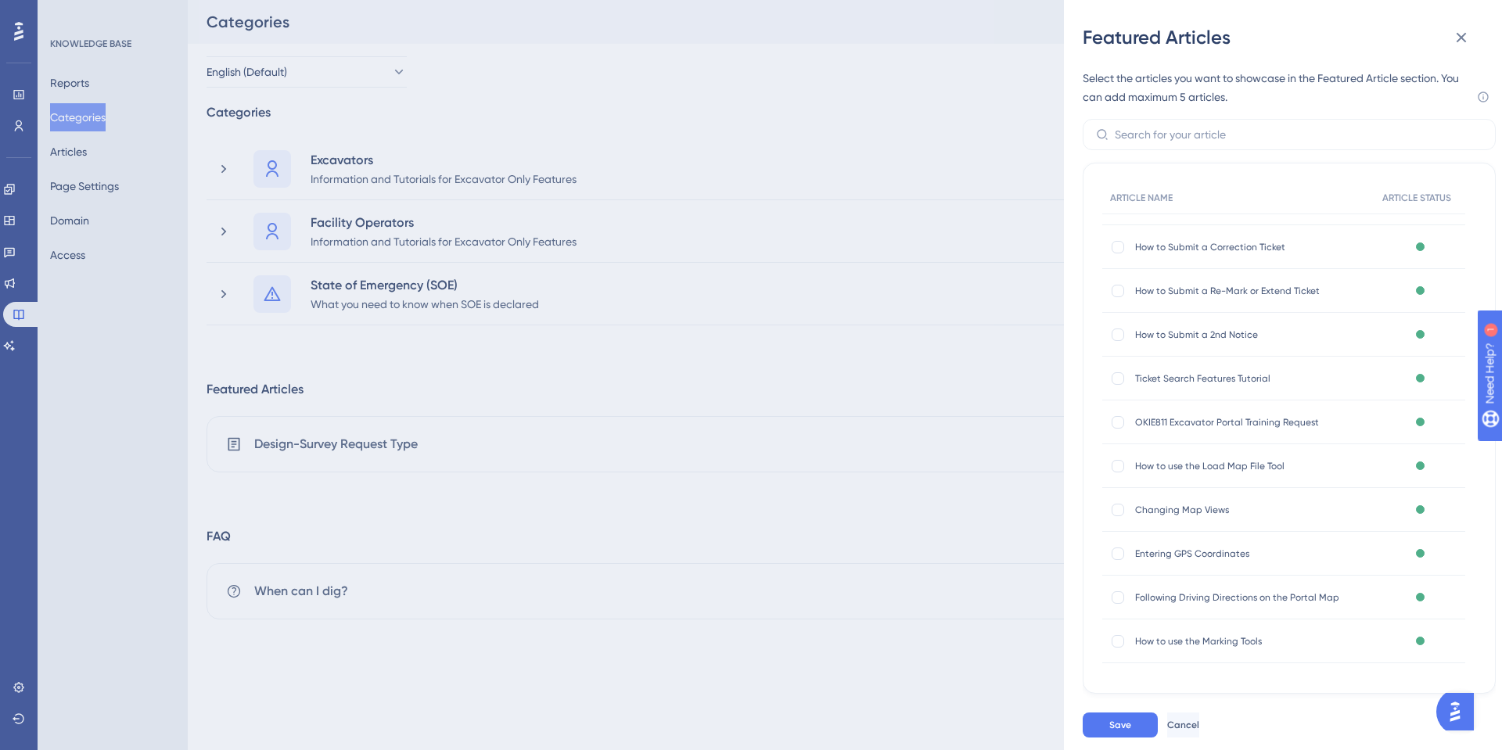
scroll to position [391, 0]
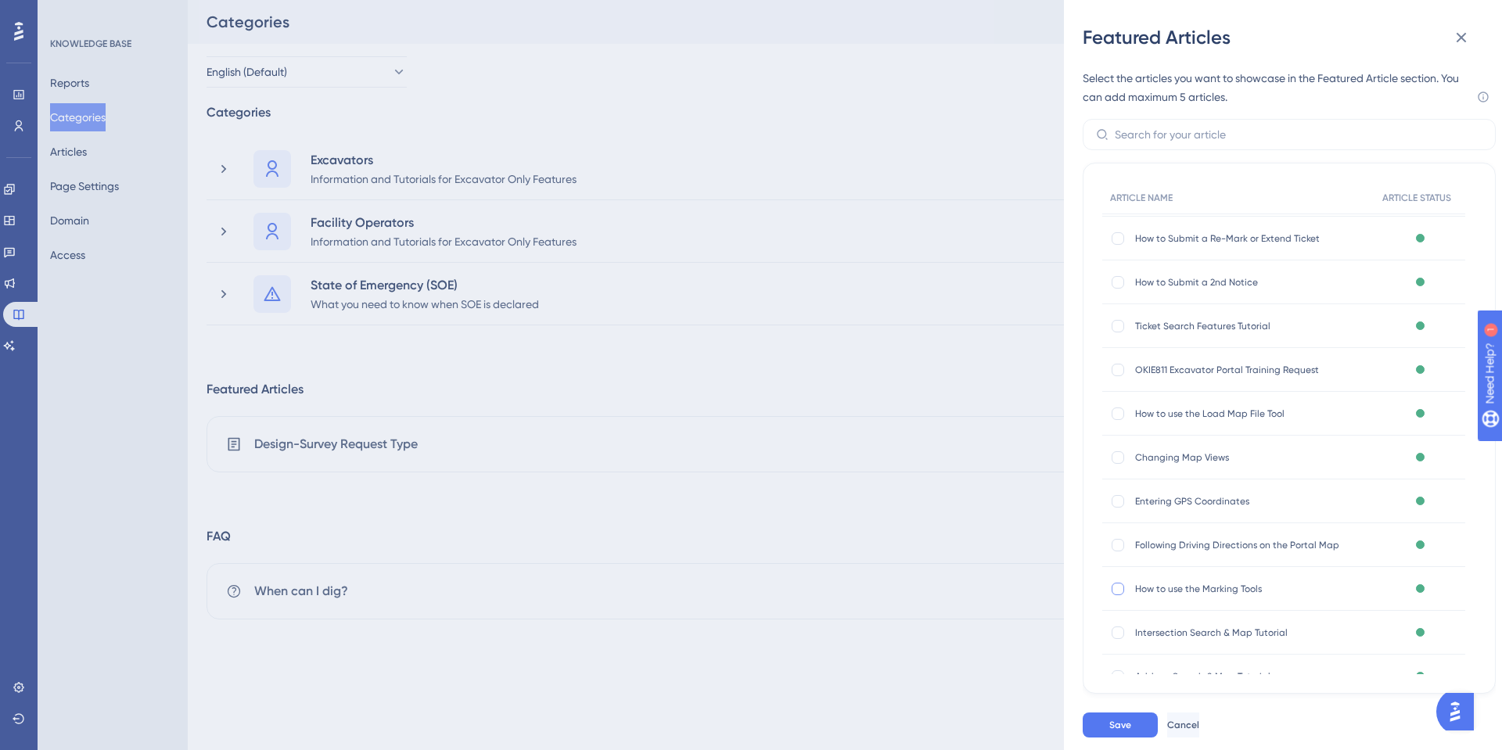
click at [1119, 584] on div at bounding box center [1118, 589] width 13 height 13
checkbox input "true"
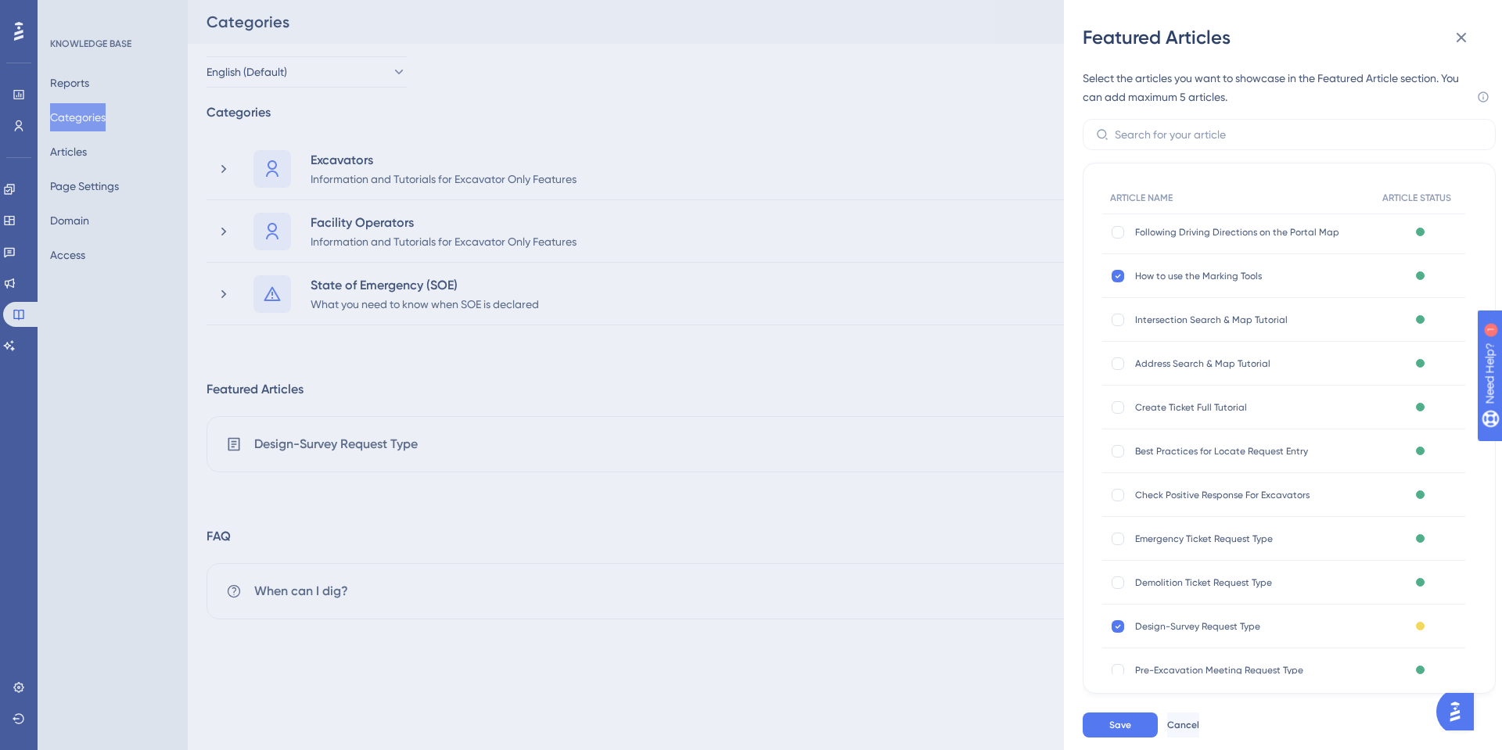
scroll to position [782, 0]
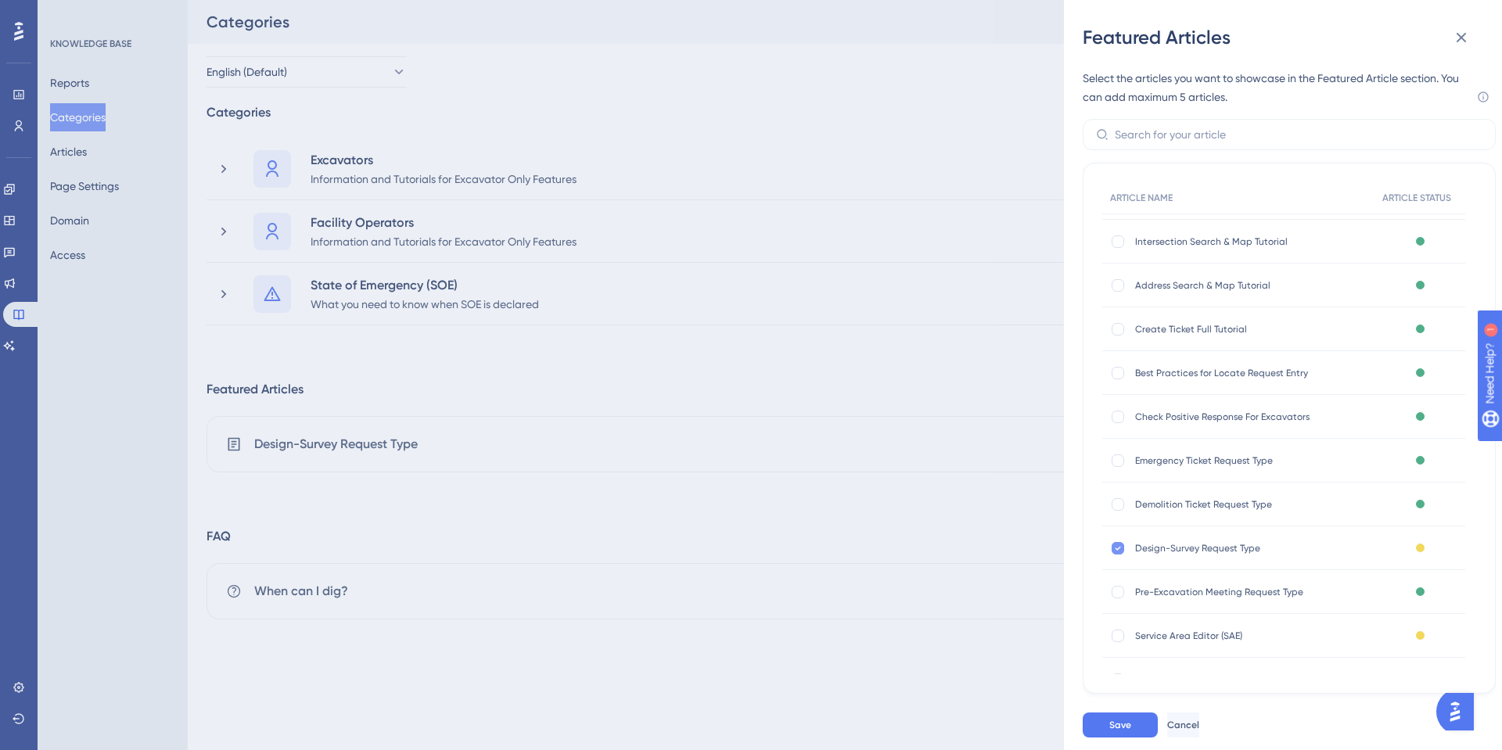
click at [1116, 553] on icon at bounding box center [1118, 548] width 6 height 13
checkbox input "false"
click at [1114, 592] on div at bounding box center [1118, 590] width 13 height 13
checkbox input "true"
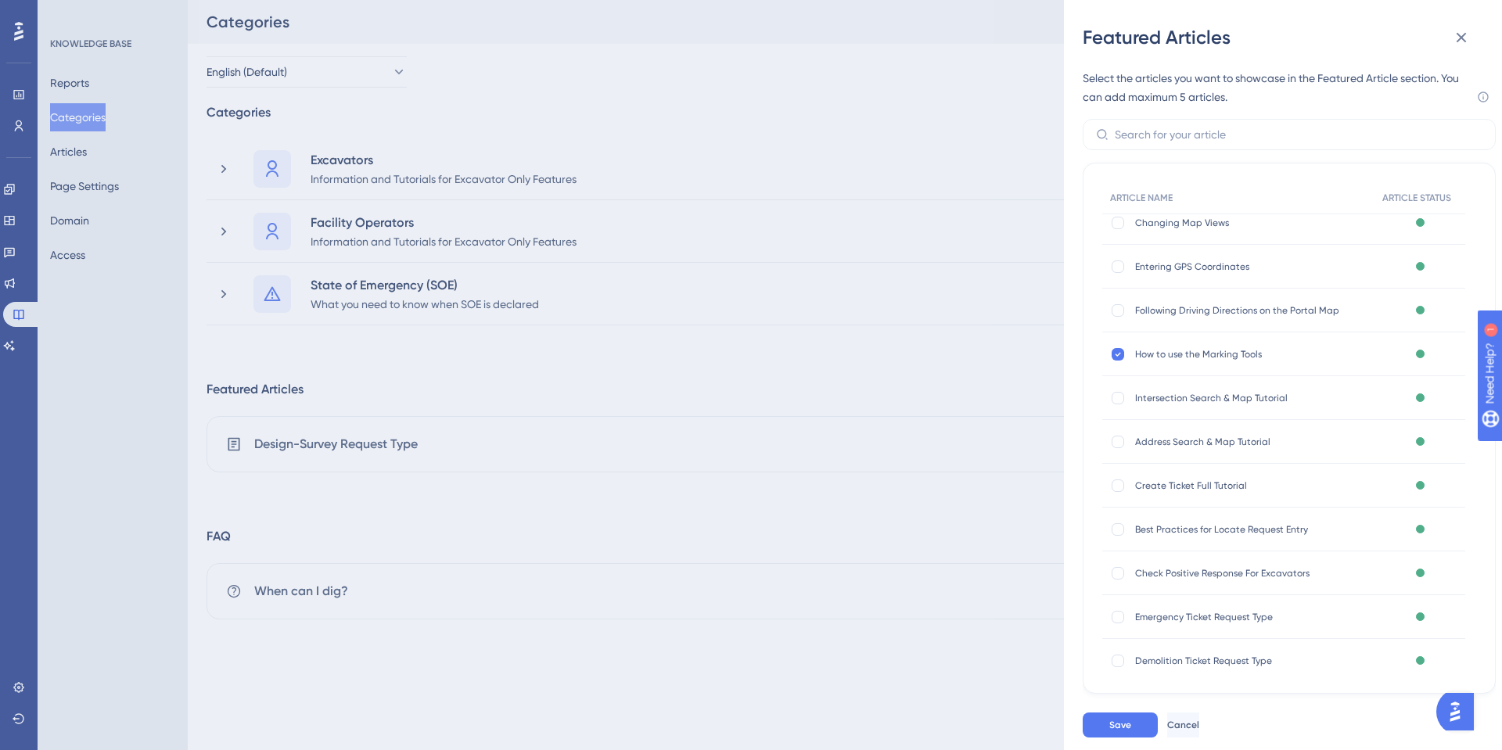
scroll to position [704, 0]
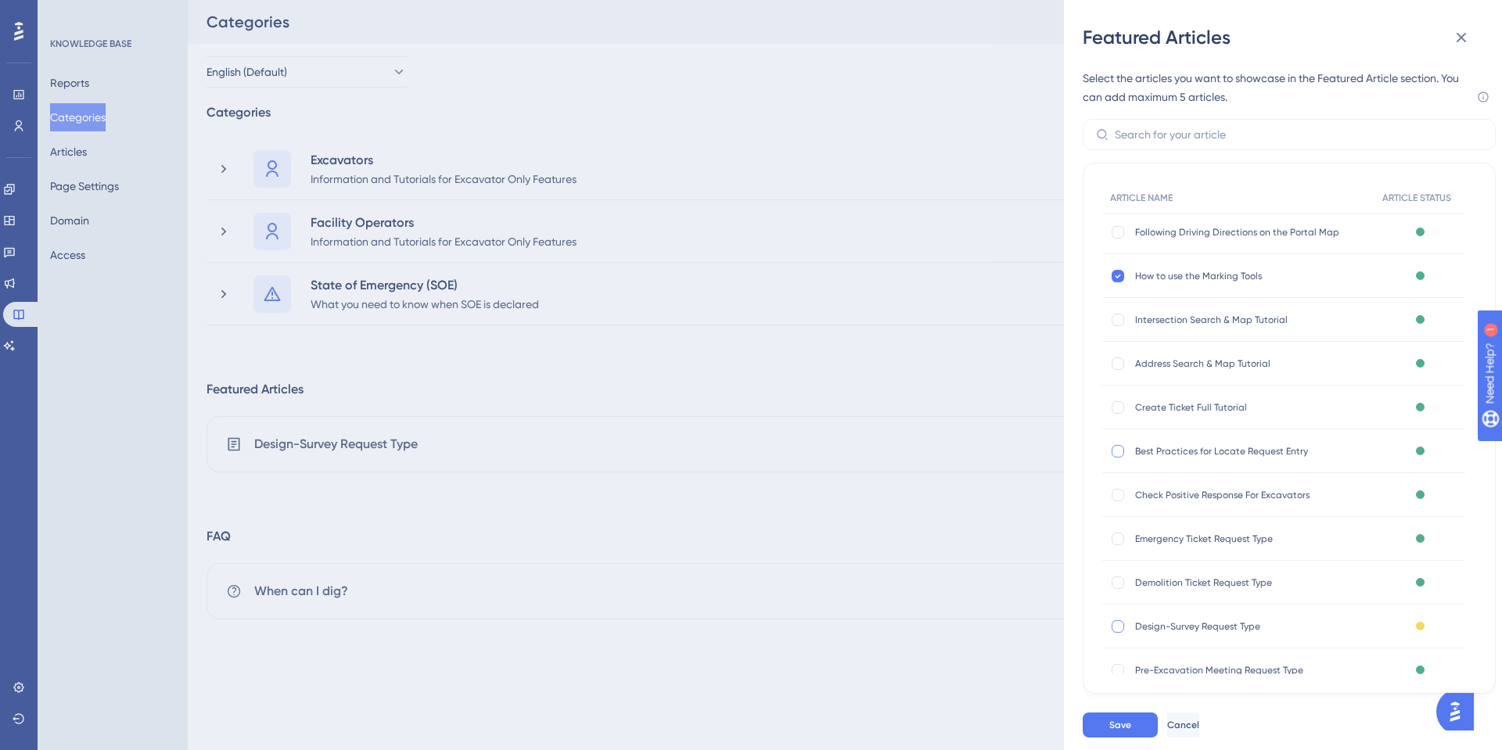
click at [1119, 452] on div at bounding box center [1118, 451] width 13 height 13
checkbox input "true"
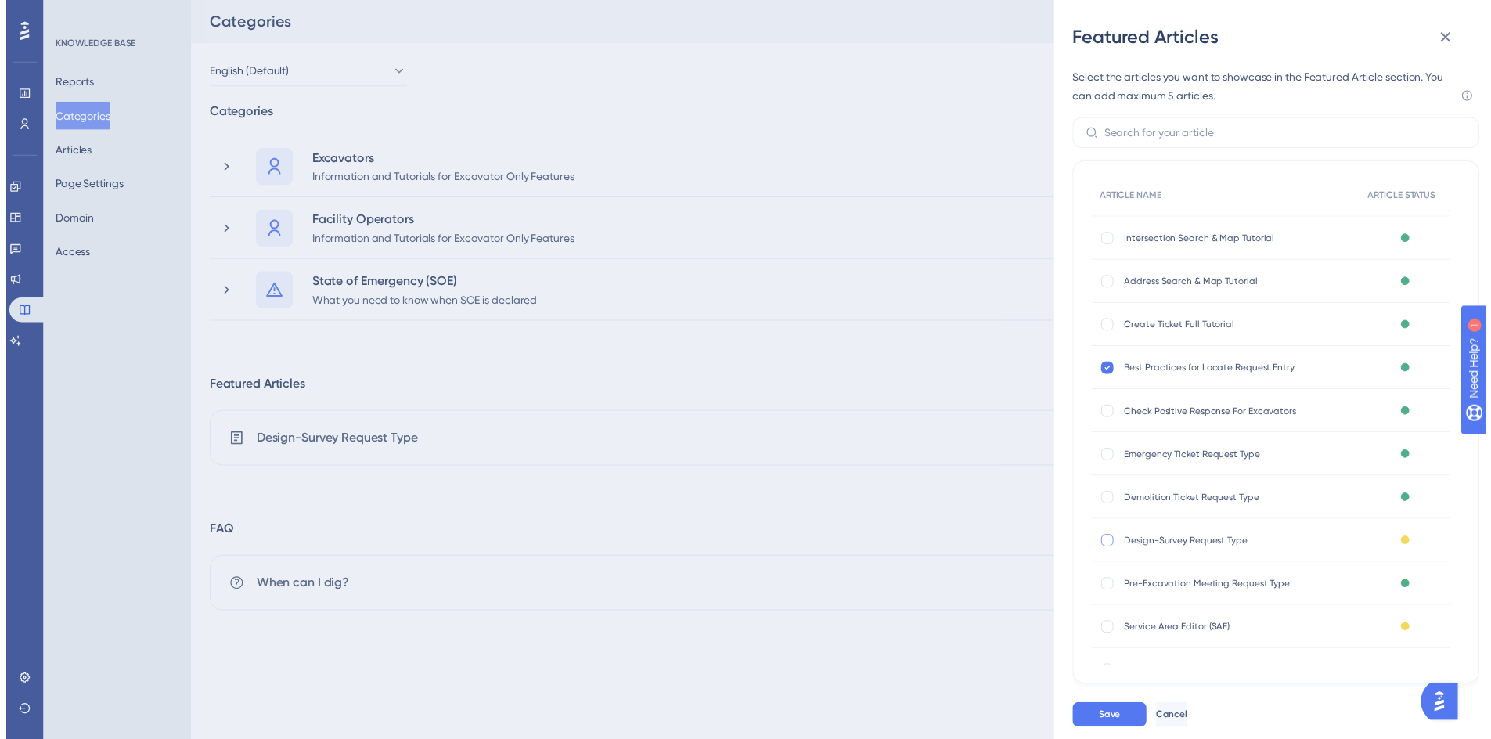
scroll to position [861, 0]
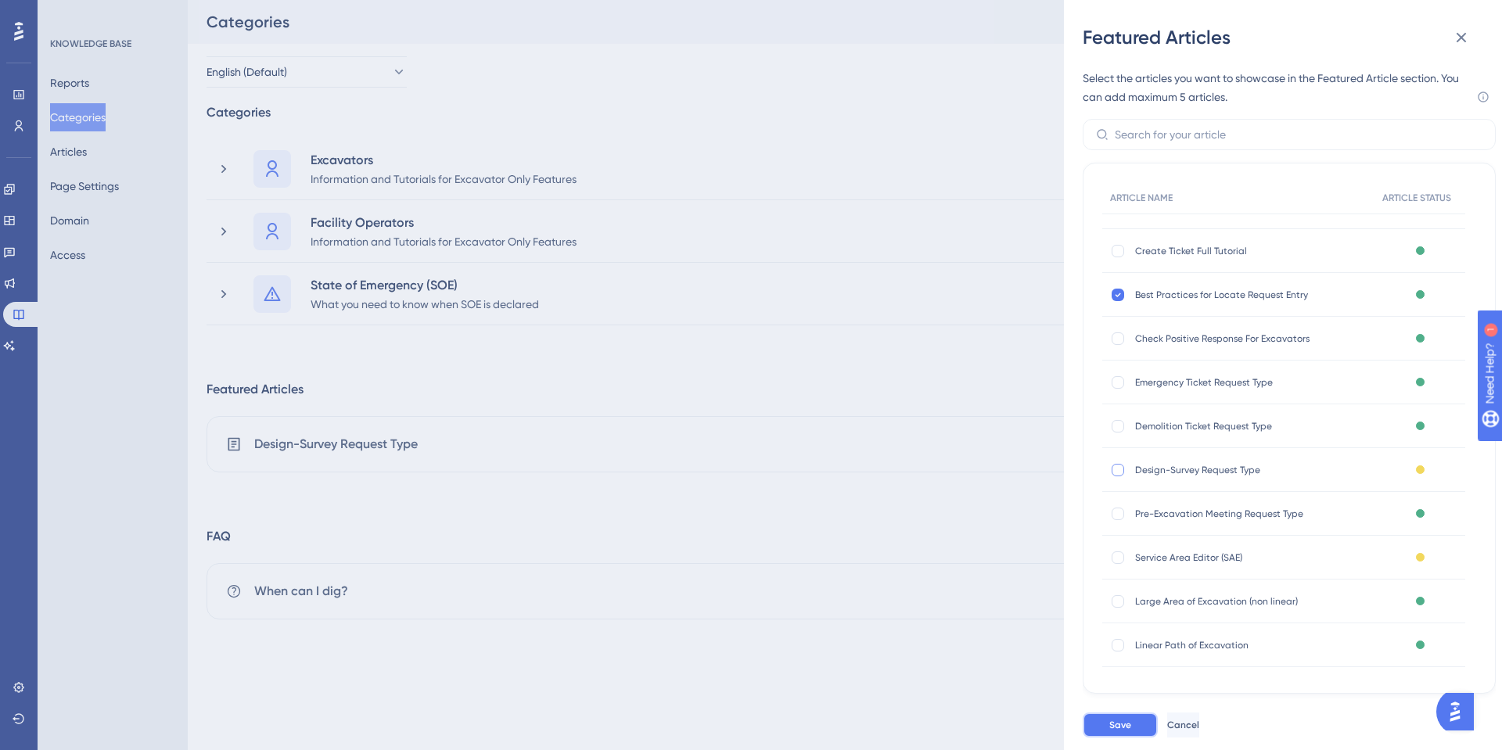
click at [1120, 725] on span "Save" at bounding box center [1120, 725] width 22 height 13
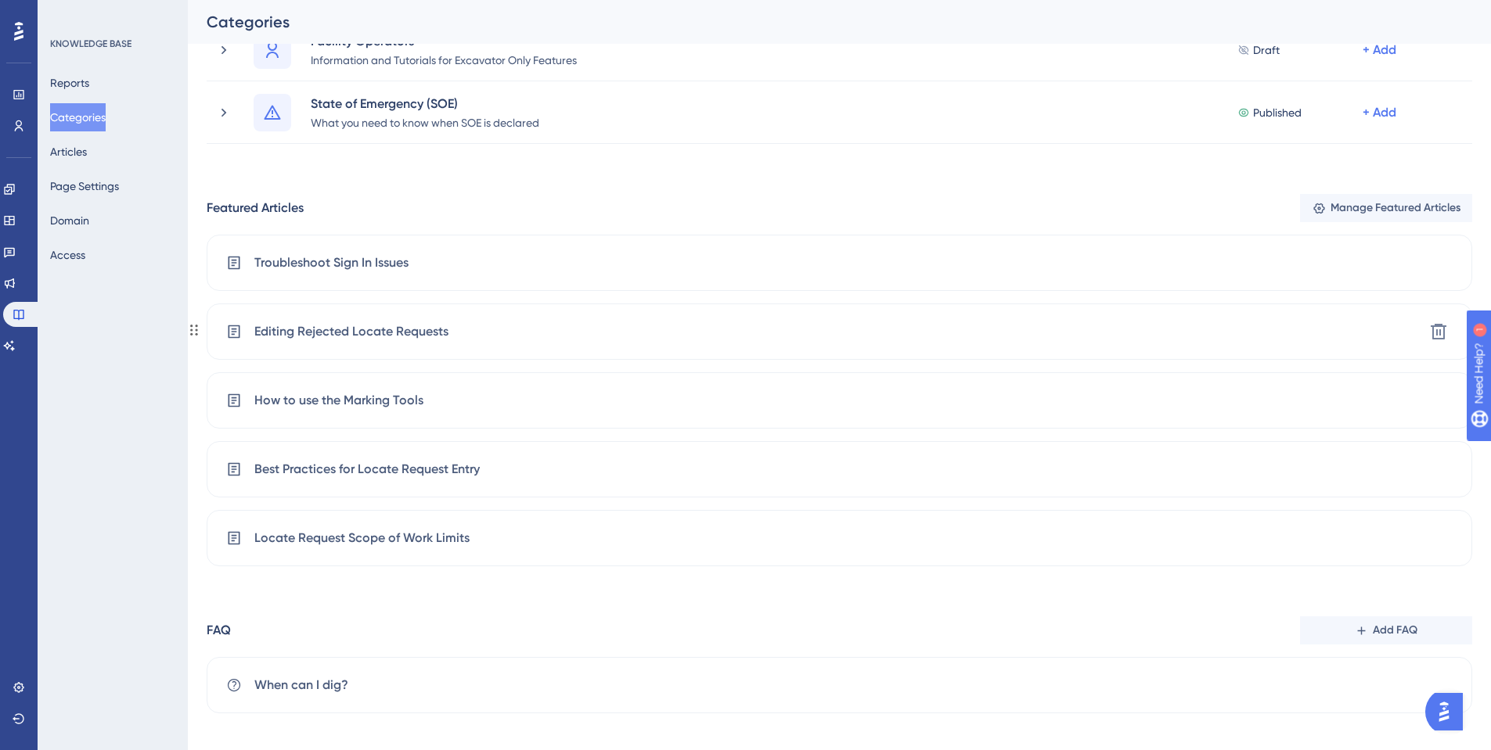
scroll to position [195, 0]
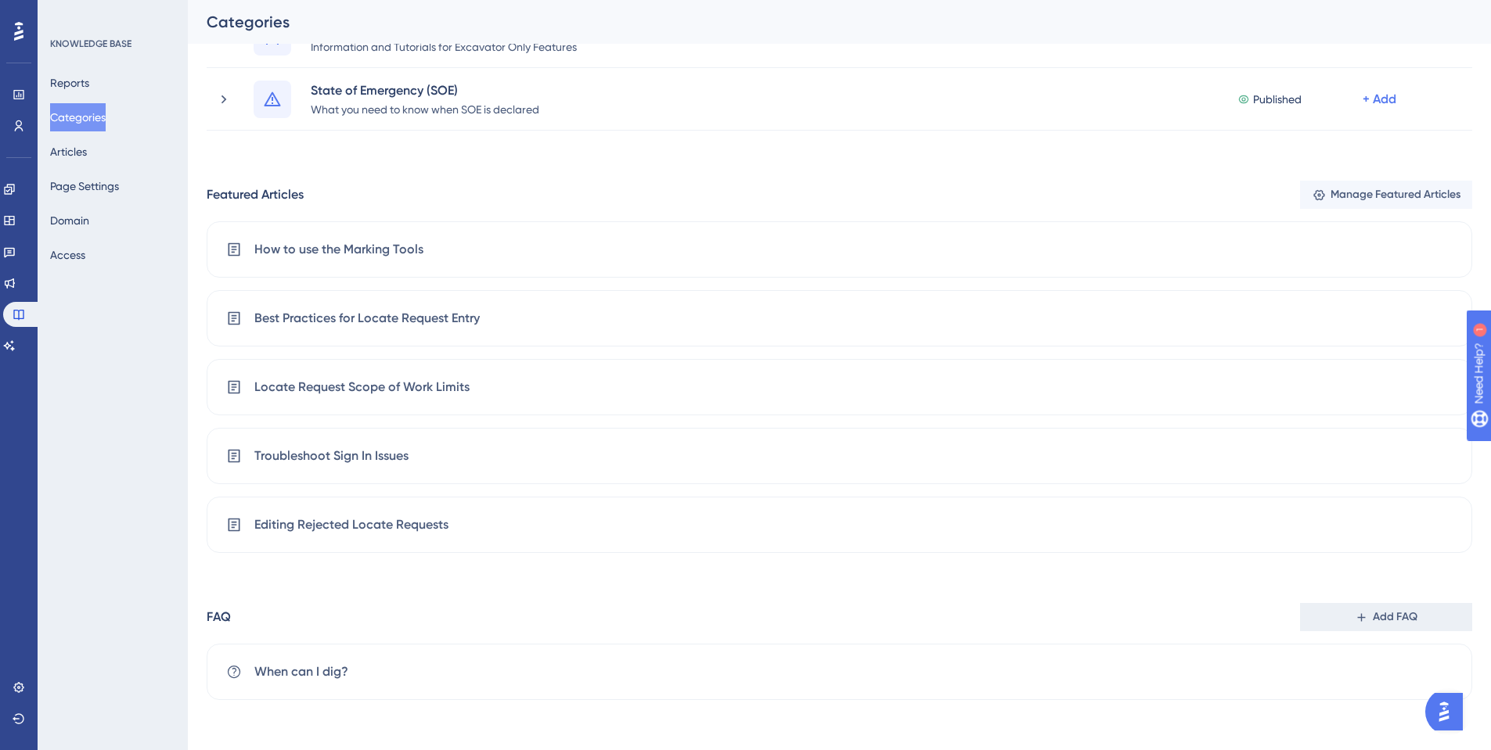
click at [1387, 620] on span "Add FAQ" at bounding box center [1394, 617] width 45 height 19
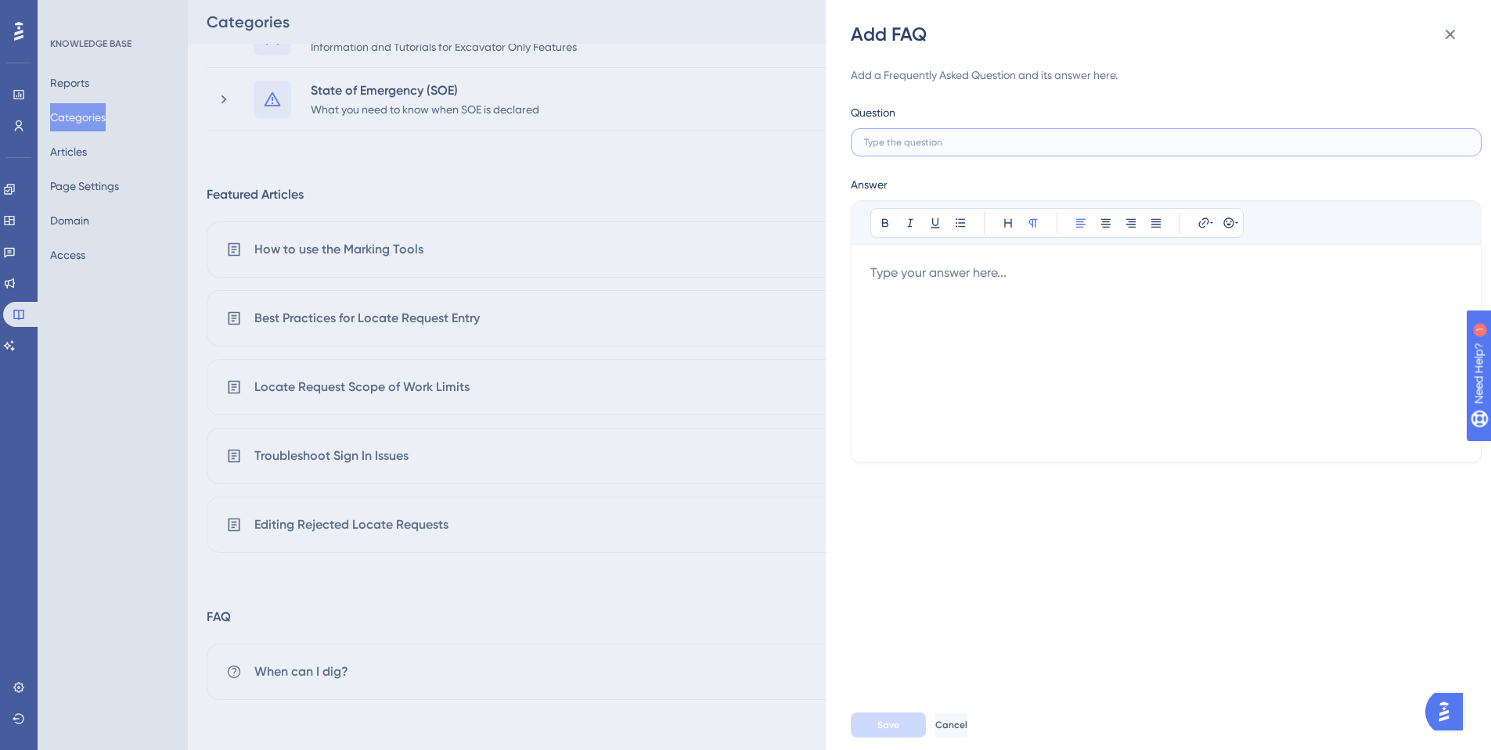
click at [897, 139] on input "text" at bounding box center [1166, 142] width 604 height 11
type input "How much locate area can be added to one locate request?"
click at [896, 283] on div at bounding box center [1166, 354] width 592 height 180
click at [990, 274] on span "Incorporated Areas (City/Town Limits)" at bounding box center [977, 272] width 215 height 15
click at [1138, 271] on p "Incorporated Areas (within city/town Limits)" at bounding box center [1166, 273] width 592 height 19
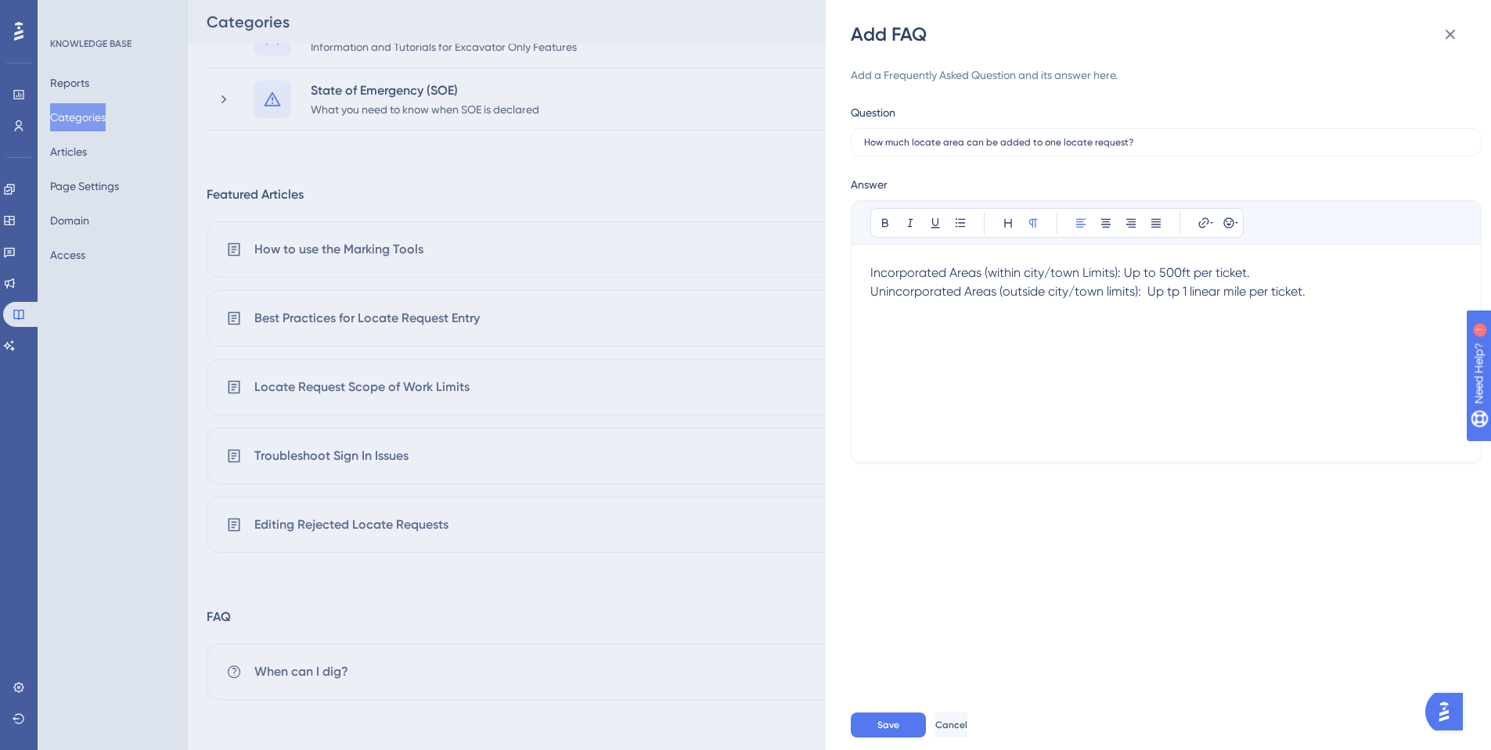
click at [1172, 294] on span "Unincorporated Areas (outside city/town limits): Up tp 1 linear mile per ticket." at bounding box center [1087, 291] width 435 height 15
click at [1192, 274] on span "Incorporated Areas (within city/town Limits): Up to 500ft per ticket." at bounding box center [1059, 272] width 379 height 15
click at [1297, 271] on span "Incorporated Areas (within city/town Limits): Up to 500 linear feet per ticket." at bounding box center [1085, 272] width 430 height 15
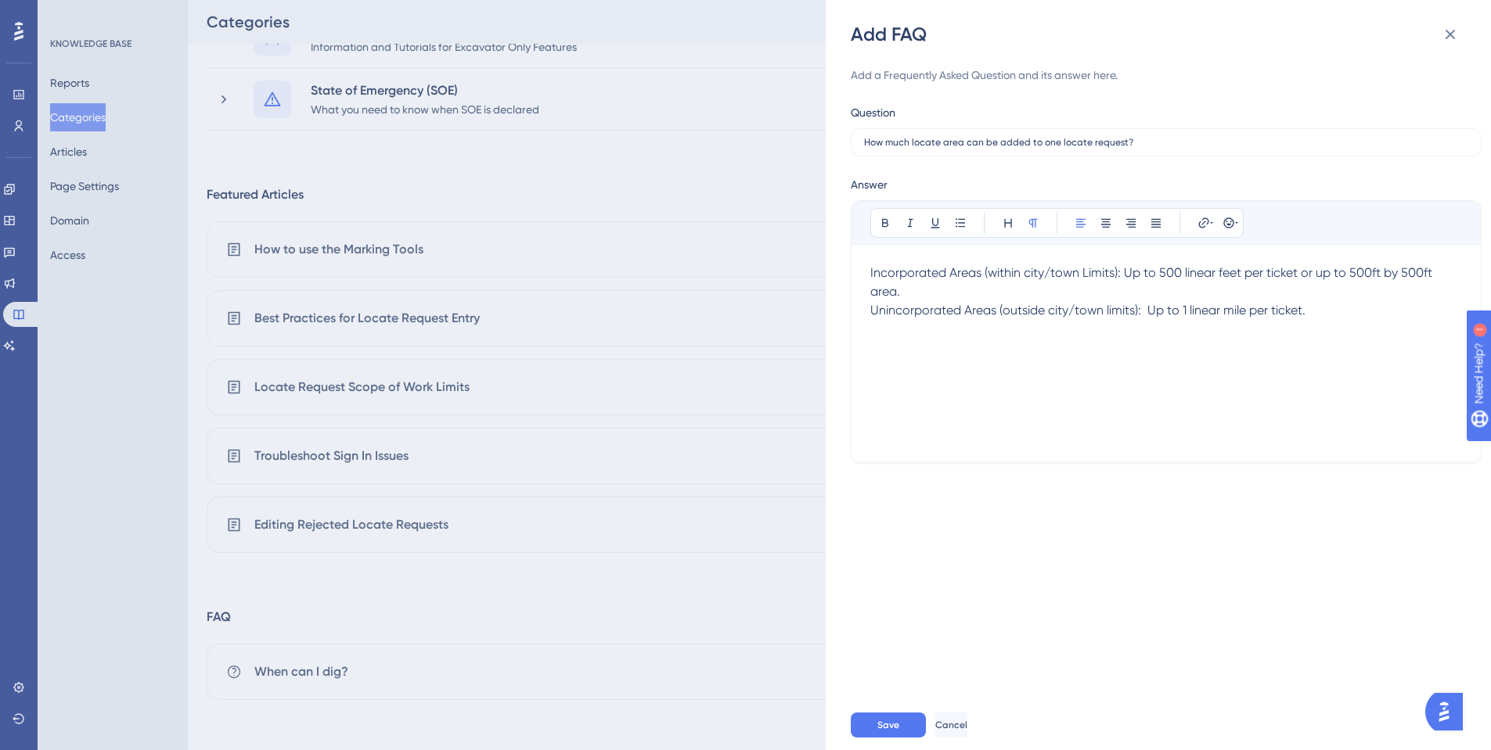
click at [1325, 317] on p "Unincorporated Areas (outside city/town limits): Up to 1 linear mile per ticket." at bounding box center [1166, 310] width 592 height 19
drag, startPoint x: 871, startPoint y: 271, endPoint x: 1117, endPoint y: 268, distance: 246.5
click at [1117, 268] on span "Incorporated Areas (within city/town Limits): Up to 500 linear feet per ticket …" at bounding box center [1152, 282] width 565 height 34
click at [891, 220] on button at bounding box center [885, 223] width 22 height 22
drag, startPoint x: 870, startPoint y: 310, endPoint x: 1139, endPoint y: 309, distance: 269.2
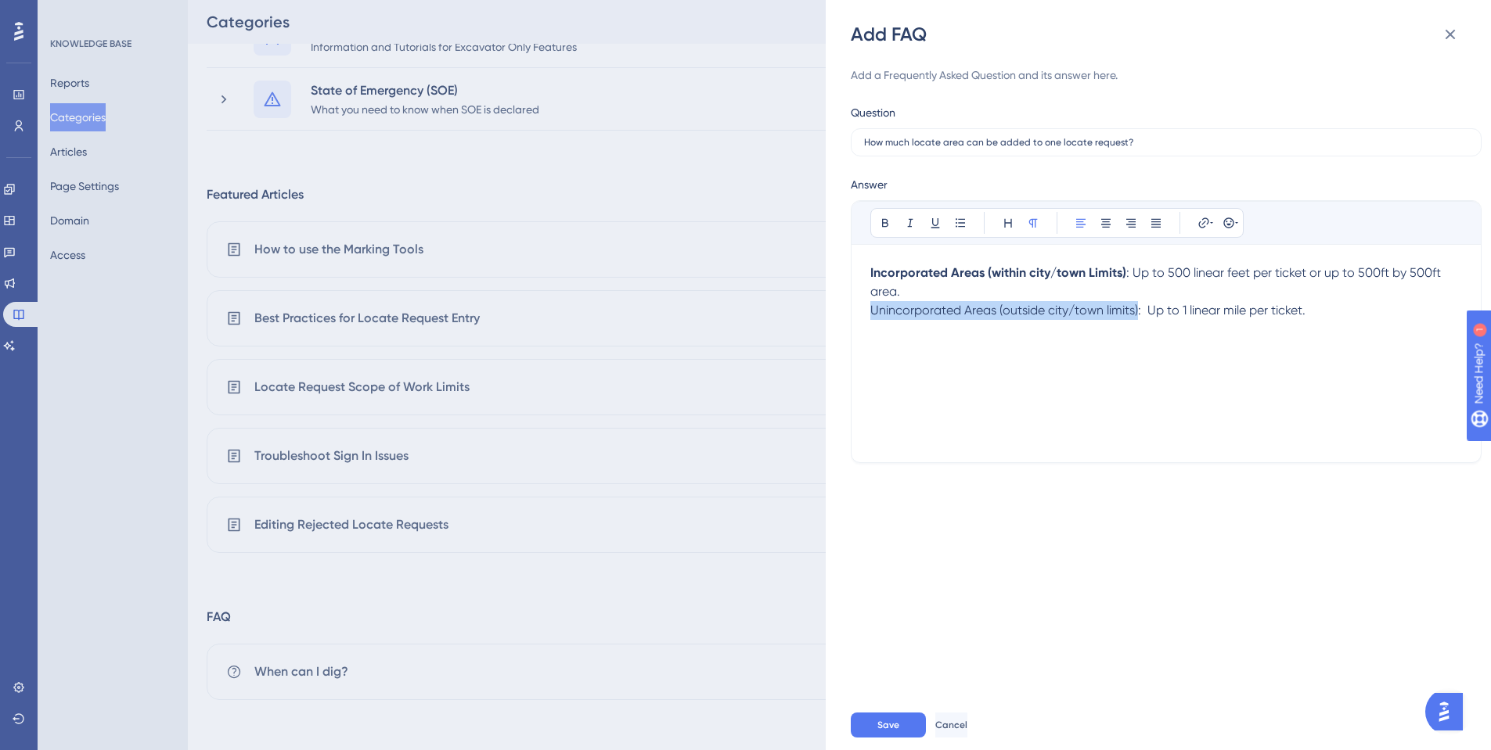
click at [1139, 309] on span "Unincorporated Areas (outside city/town limits): Up to 1 linear mile per ticket." at bounding box center [1087, 310] width 435 height 15
drag, startPoint x: 876, startPoint y: 221, endPoint x: 934, endPoint y: 246, distance: 62.8
click at [877, 221] on button at bounding box center [885, 223] width 22 height 22
click at [1129, 271] on span ": Up to 500 linear feet per ticket or up to 500ft by 500ft area." at bounding box center [1157, 282] width 574 height 34
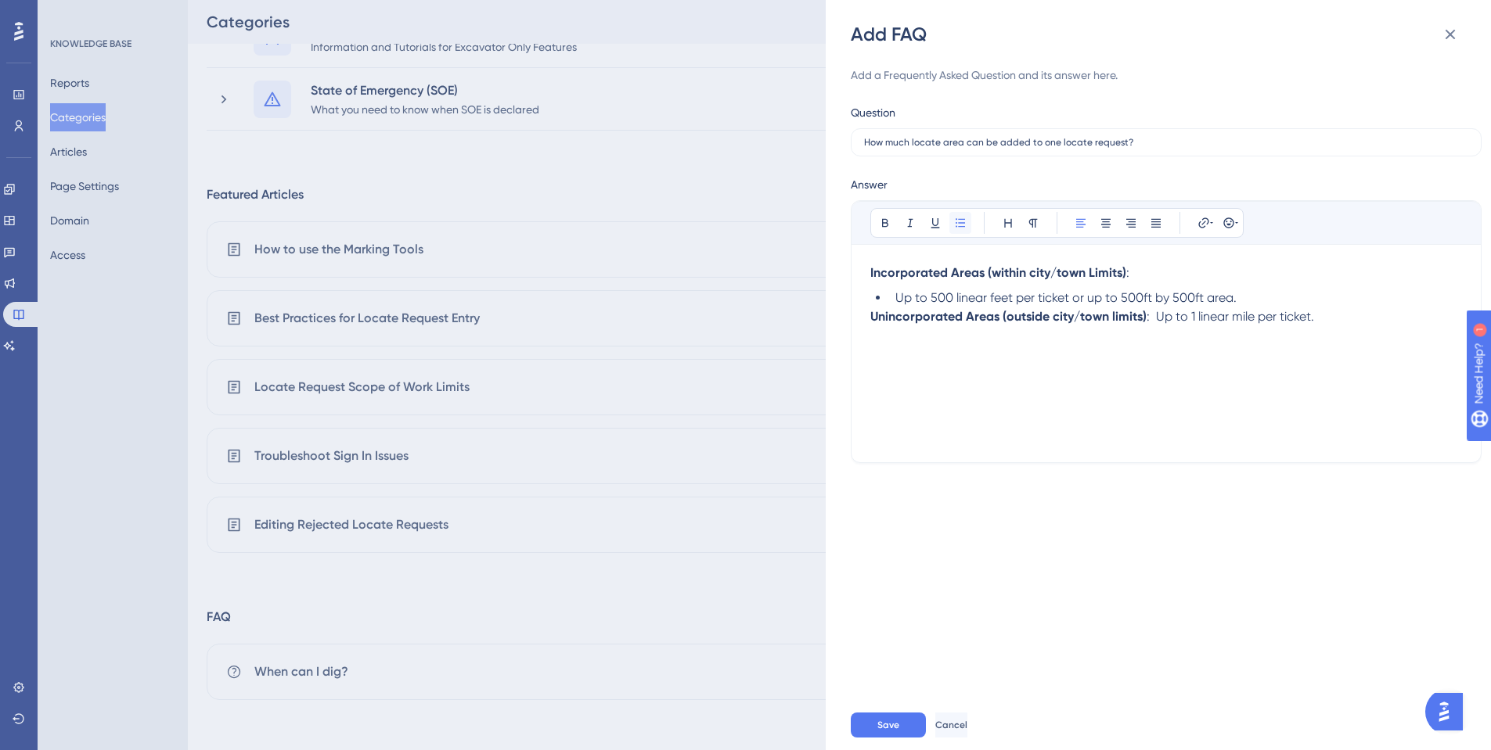
click at [965, 221] on icon at bounding box center [960, 223] width 13 height 13
click at [1154, 312] on span ": Up to 1 linear mile per ticket." at bounding box center [1229, 316] width 167 height 15
click at [957, 218] on icon at bounding box center [960, 223] width 13 height 13
click at [1094, 340] on li "Up to 1 linear mile per ticket." at bounding box center [1175, 342] width 573 height 19
click at [1070, 297] on span "Up to 500 linear feet per ticket or up to 500ft by 500ft area." at bounding box center [1065, 297] width 341 height 15
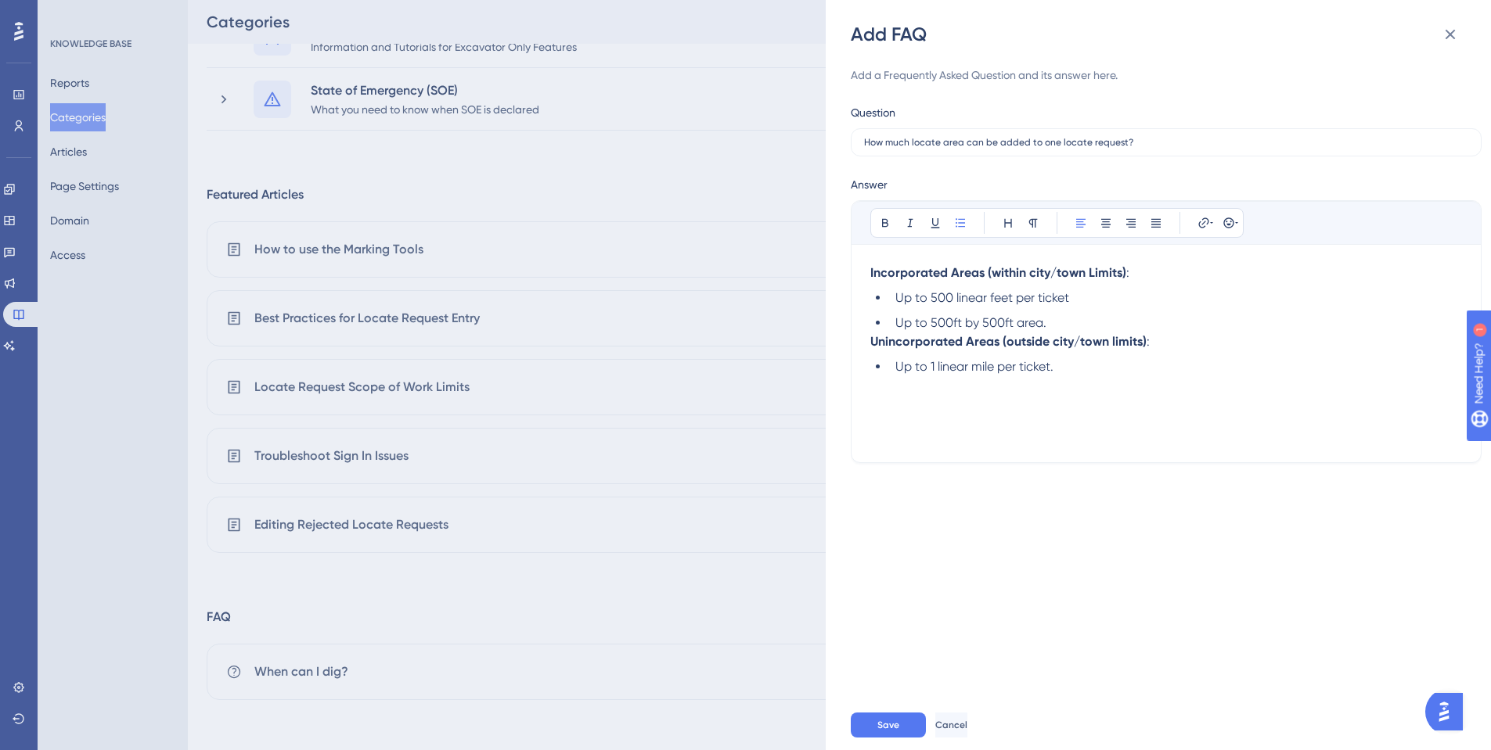
click at [1055, 329] on li "Up to 500ft by 500ft area." at bounding box center [1175, 323] width 573 height 19
click at [1057, 319] on li "Up to 500ft by 500ft area." at bounding box center [1175, 323] width 573 height 19
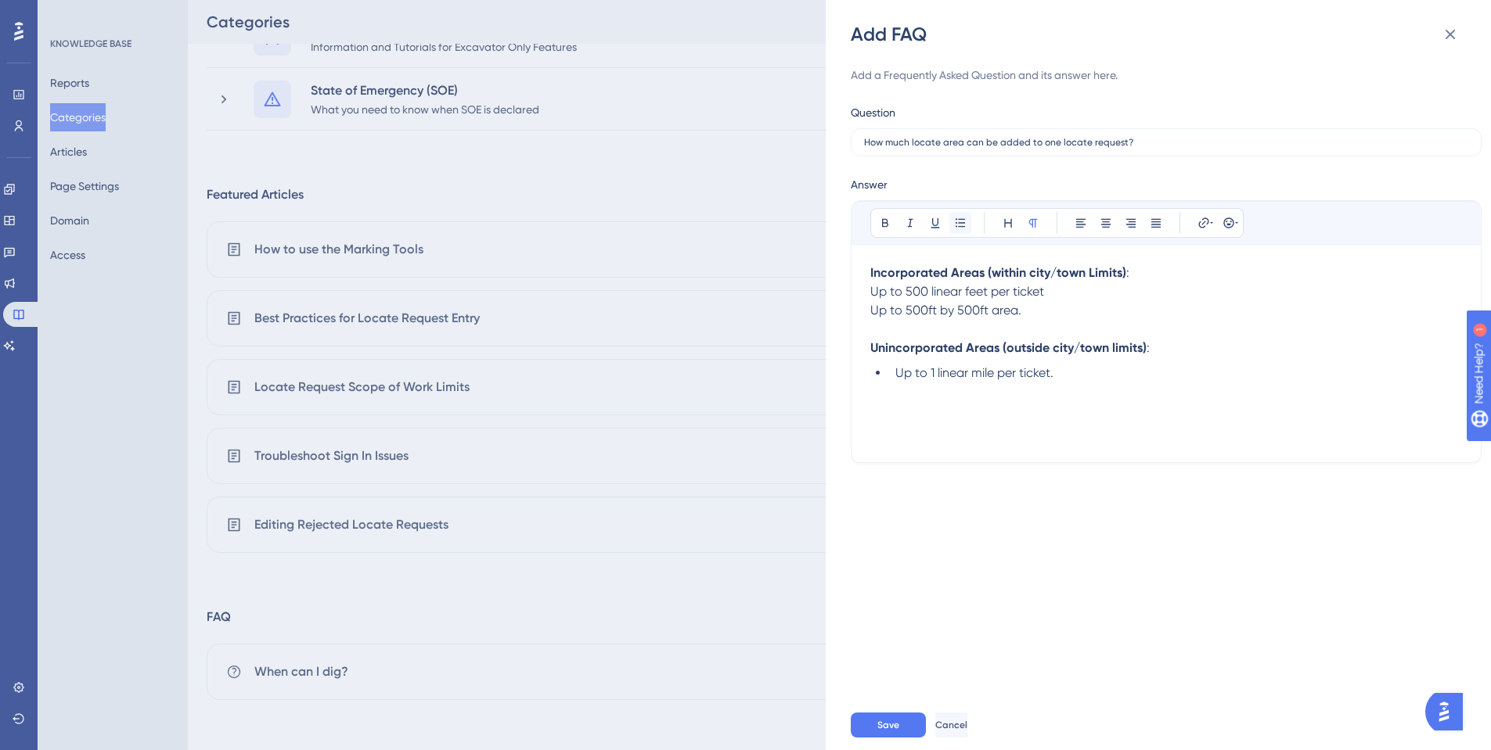
click at [960, 222] on icon at bounding box center [960, 223] width 13 height 13
drag, startPoint x: 873, startPoint y: 289, endPoint x: 1027, endPoint y: 304, distance: 154.8
click at [1027, 304] on div "Incorporated Areas (within city/town Limits) : Up to 500 linear feet per ticket…" at bounding box center [1166, 354] width 592 height 180
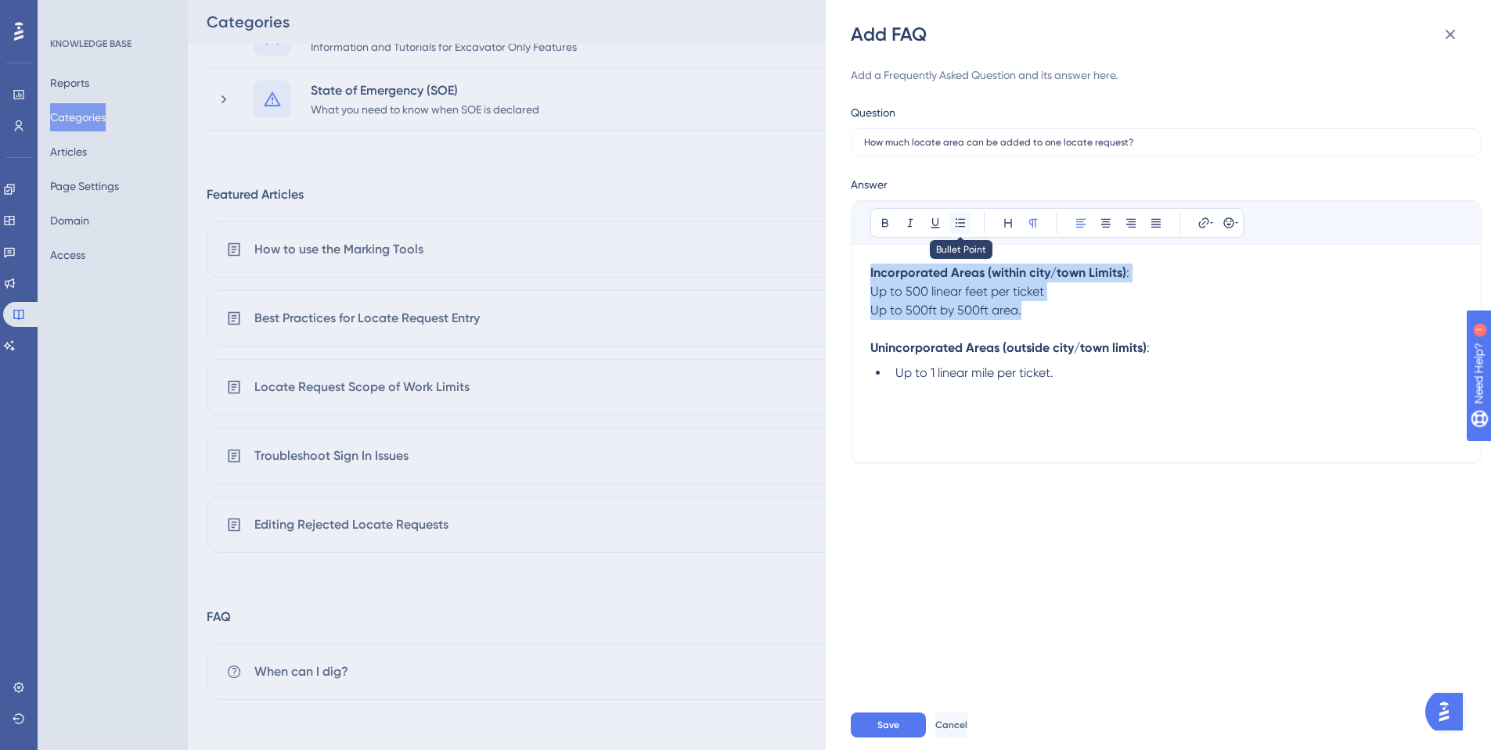
click at [963, 226] on icon at bounding box center [959, 222] width 9 height 9
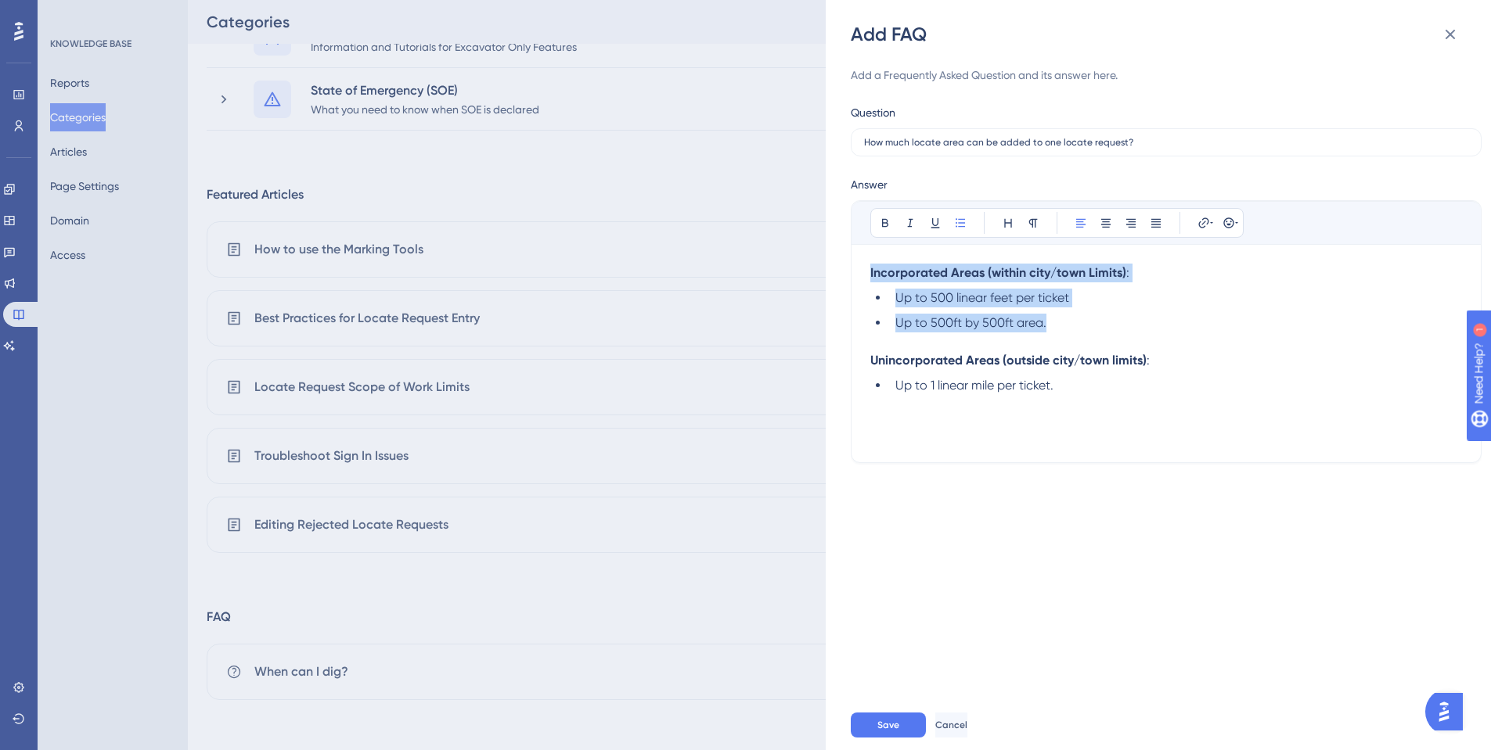
click at [1156, 315] on li "Up to 500ft by 500ft area." at bounding box center [1175, 323] width 573 height 19
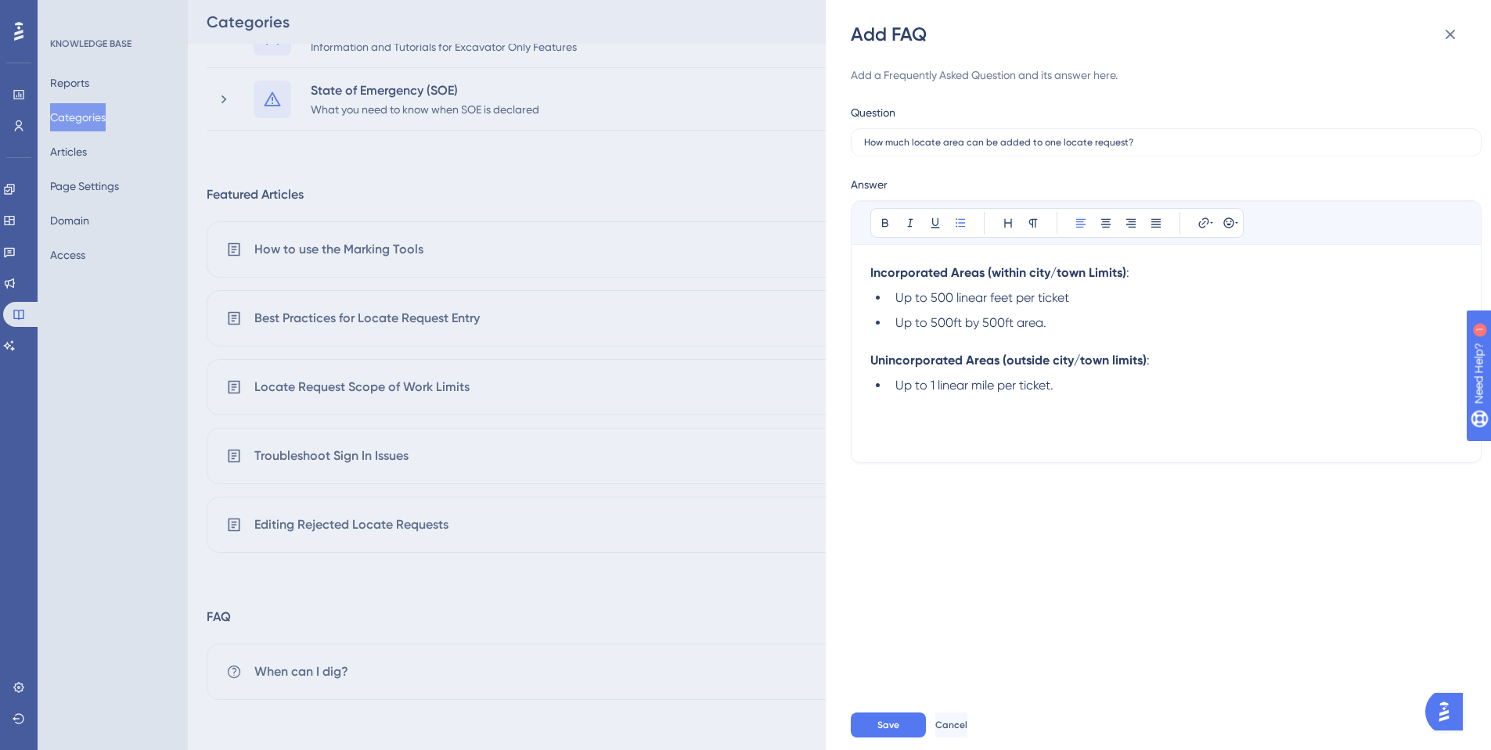
click at [1084, 382] on li "Up to 1 linear mile per ticket." at bounding box center [1175, 385] width 573 height 19
click at [1210, 228] on icon at bounding box center [1211, 223] width 3 height 13
click at [1378, 326] on li "Up to 500ft by 500ft area." at bounding box center [1175, 323] width 573 height 19
click at [874, 724] on button "Save" at bounding box center [887, 725] width 75 height 25
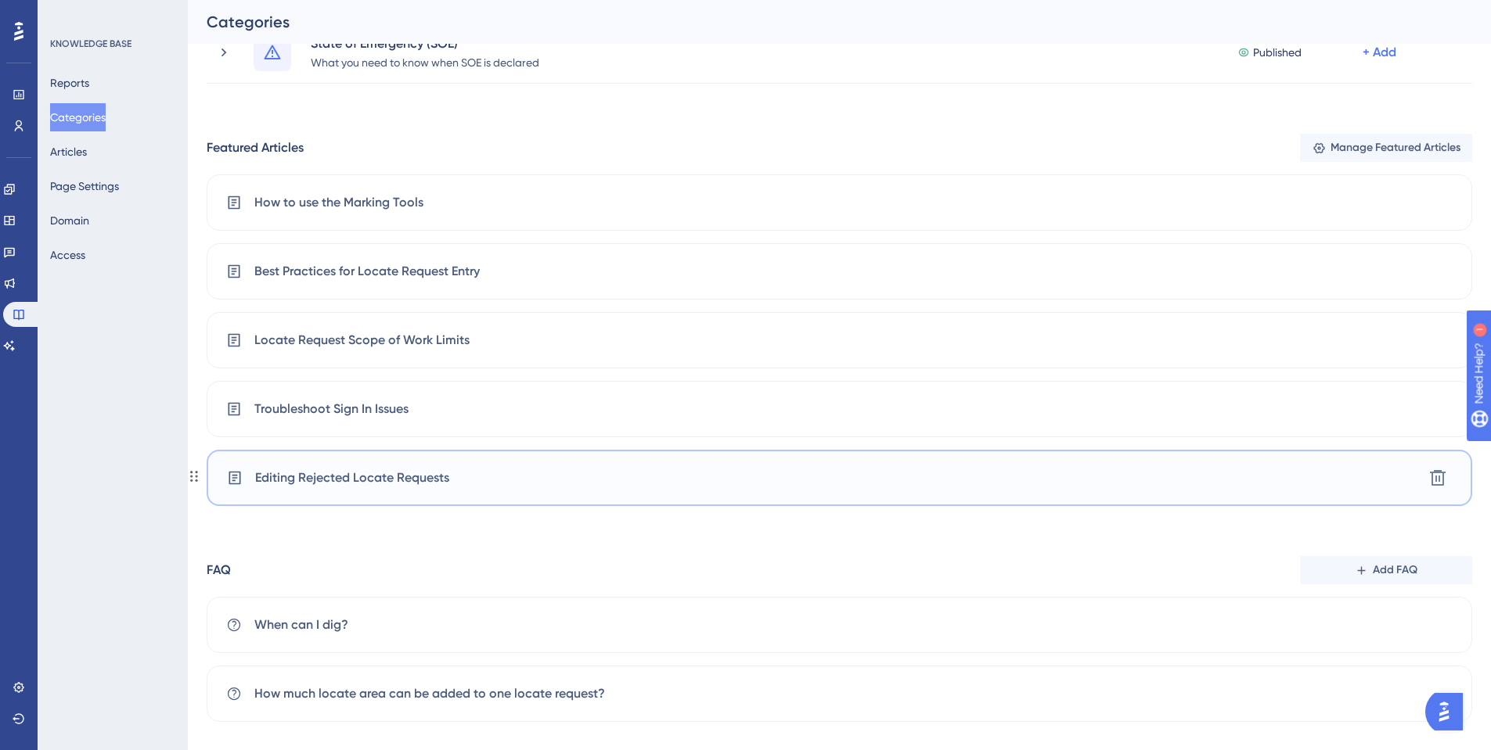
scroll to position [264, 0]
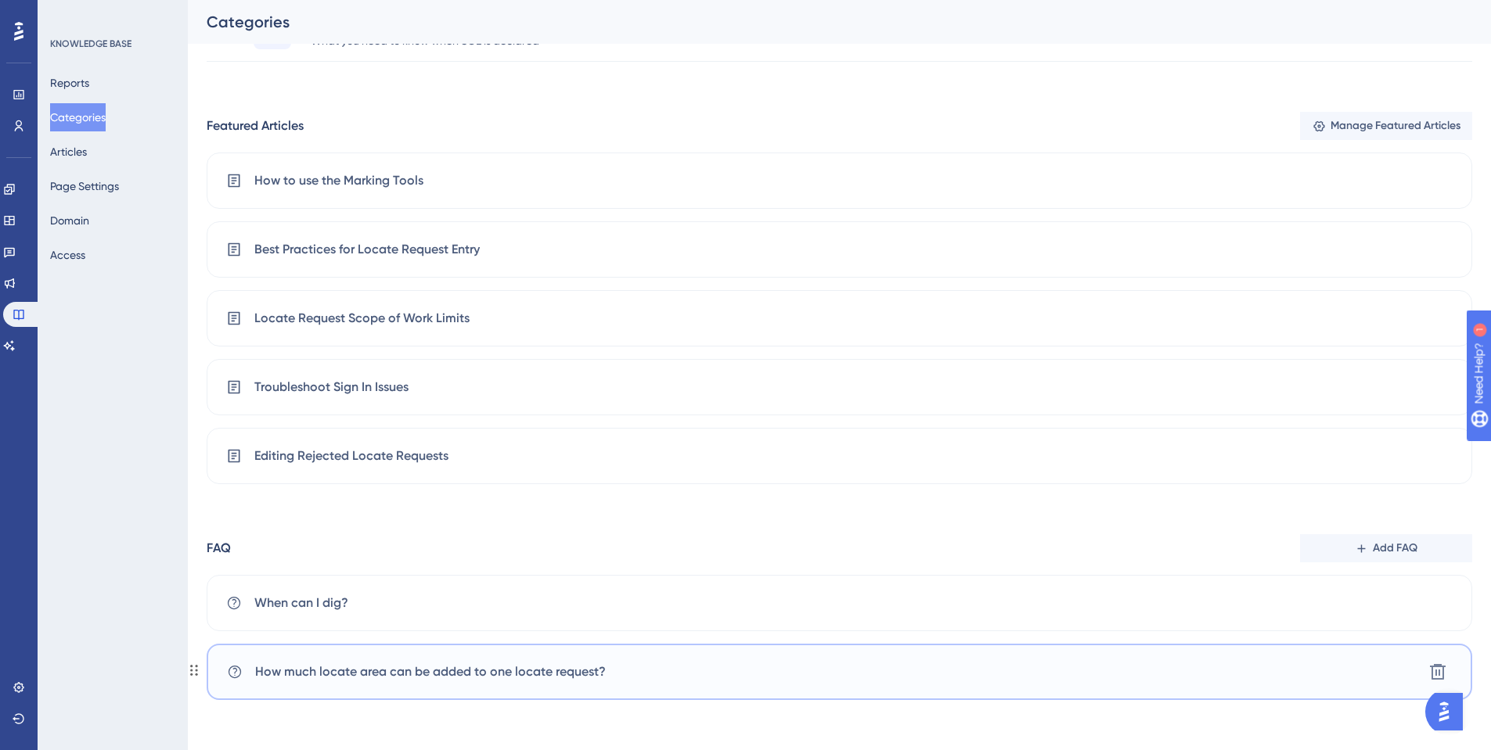
click at [665, 675] on div "How much locate area can be added to one locate request? Delete" at bounding box center [839, 672] width 1265 height 56
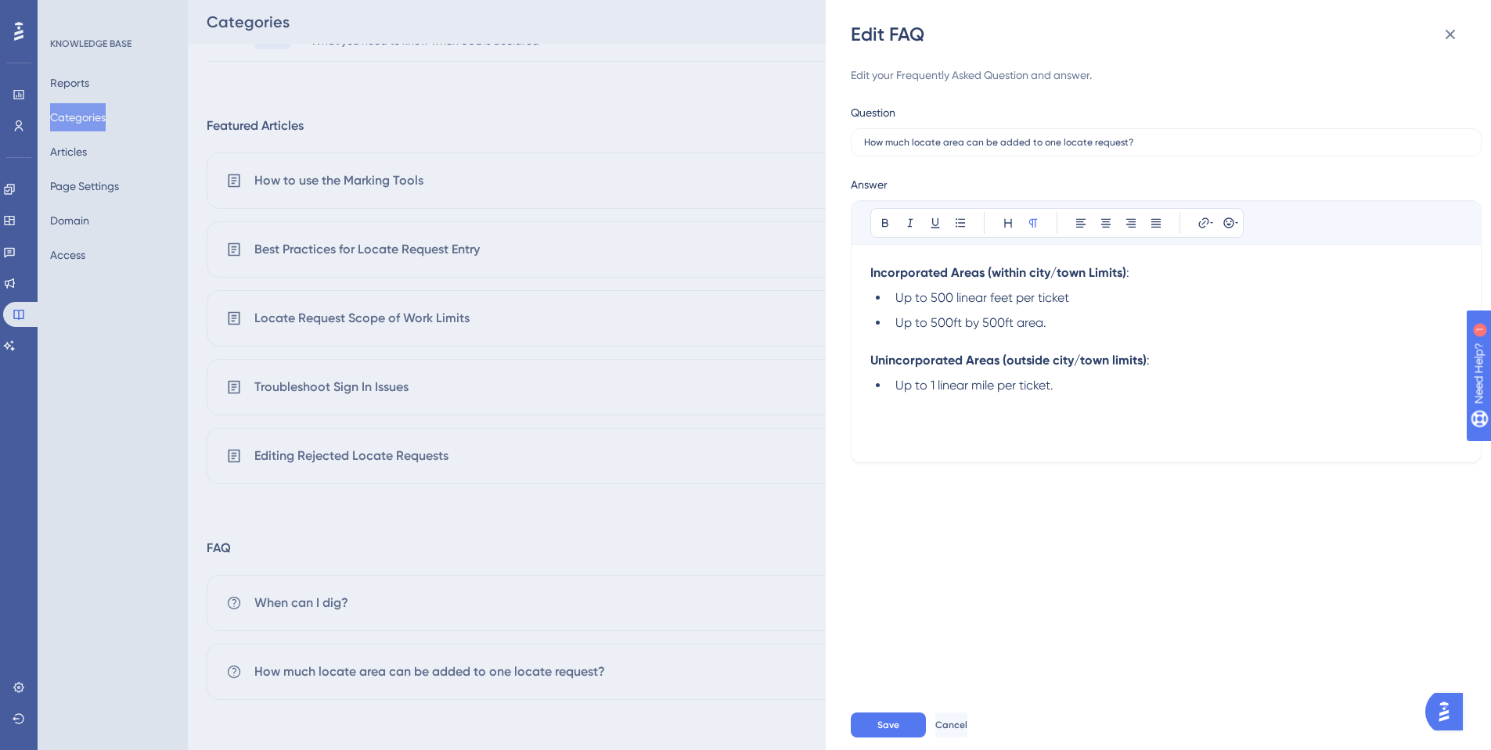
click at [1088, 396] on p at bounding box center [1166, 404] width 592 height 19
click at [1203, 227] on icon at bounding box center [1203, 223] width 13 height 13
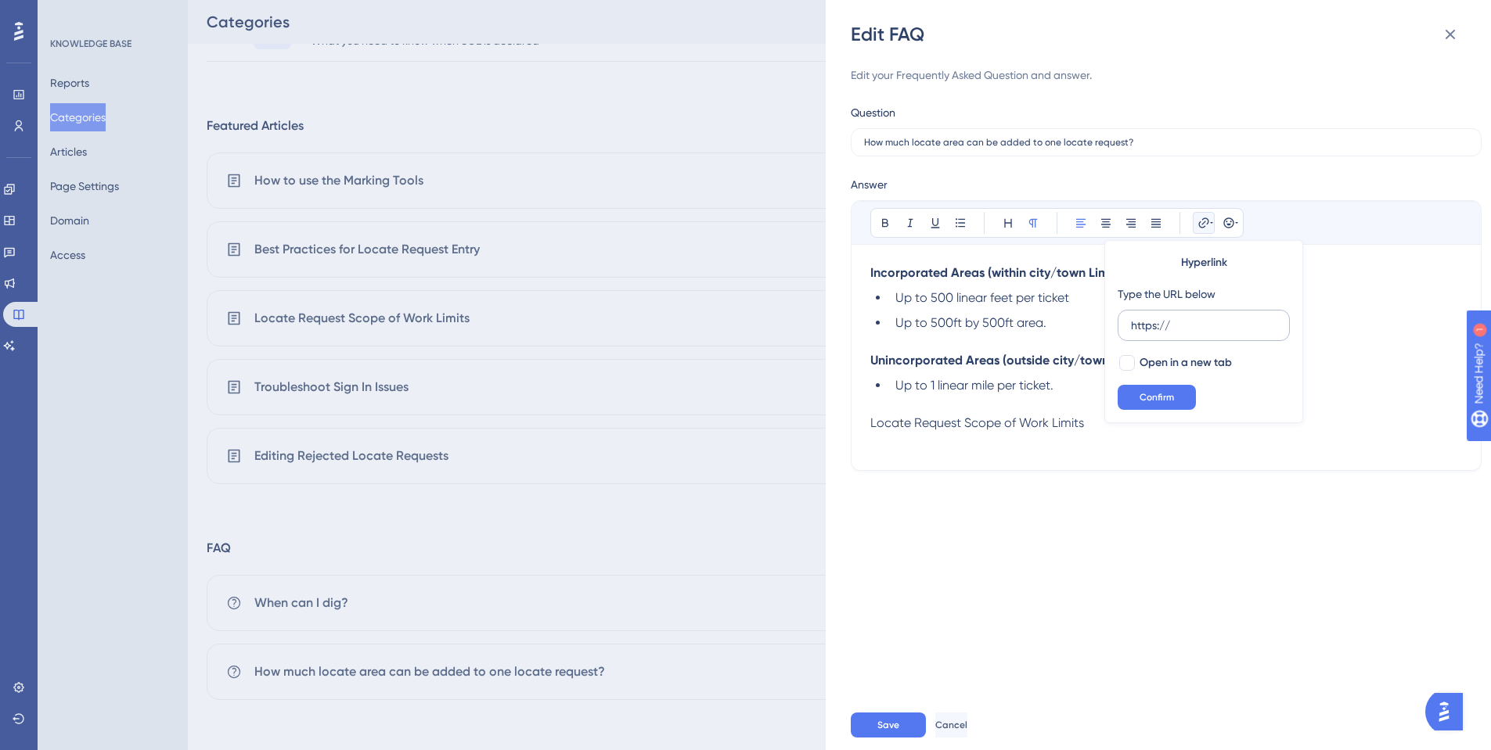
drag, startPoint x: 1145, startPoint y: 333, endPoint x: 1130, endPoint y: 329, distance: 15.4
click at [1130, 329] on label "https://" at bounding box center [1203, 325] width 172 height 31
click at [1131, 329] on input "https://" at bounding box center [1204, 325] width 146 height 17
type input "https://okie811.help.userguiding.com/en/articles/14567-locate-request-scope-of-…"
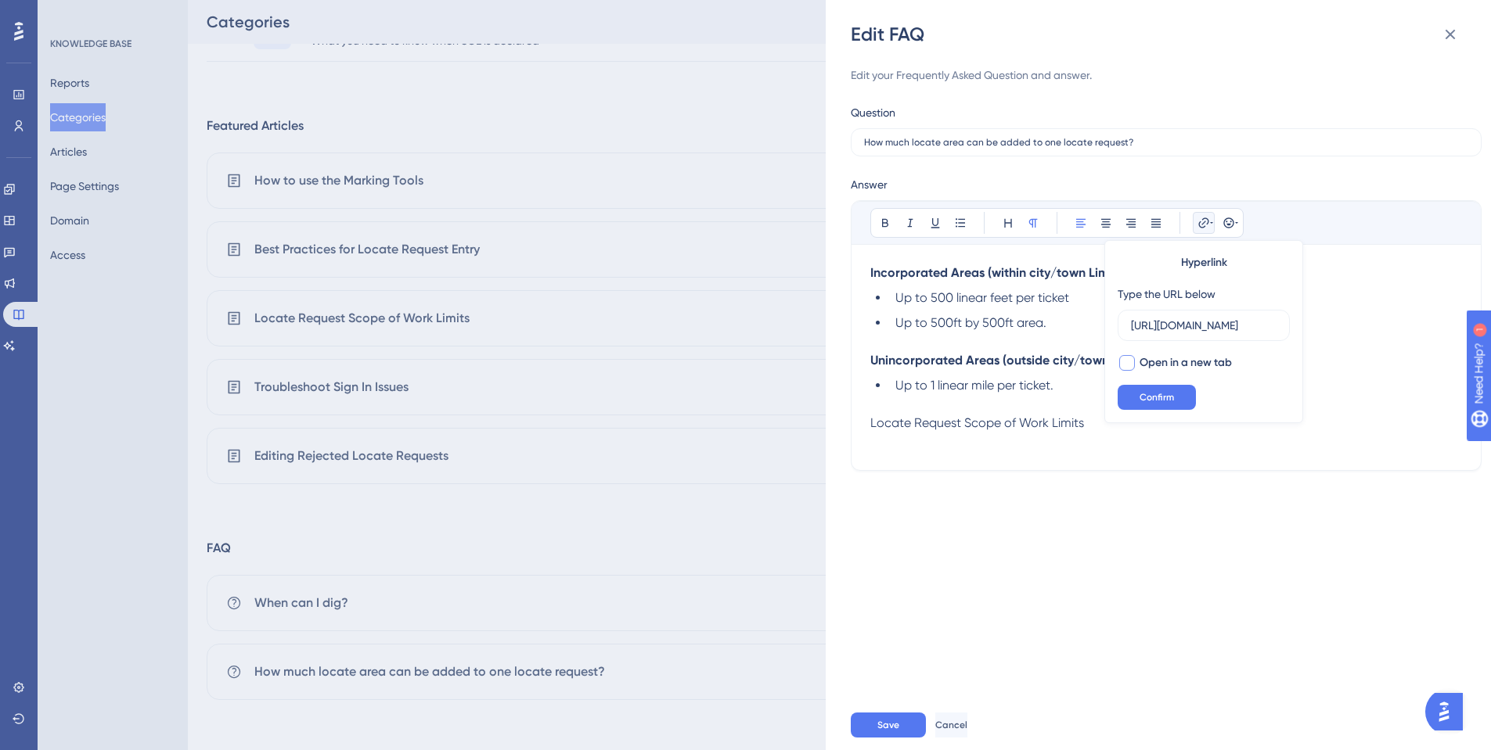
scroll to position [0, 0]
click at [1135, 361] on div at bounding box center [1126, 363] width 19 height 19
checkbox input "true"
click at [1169, 400] on span "Confirm" at bounding box center [1156, 397] width 34 height 13
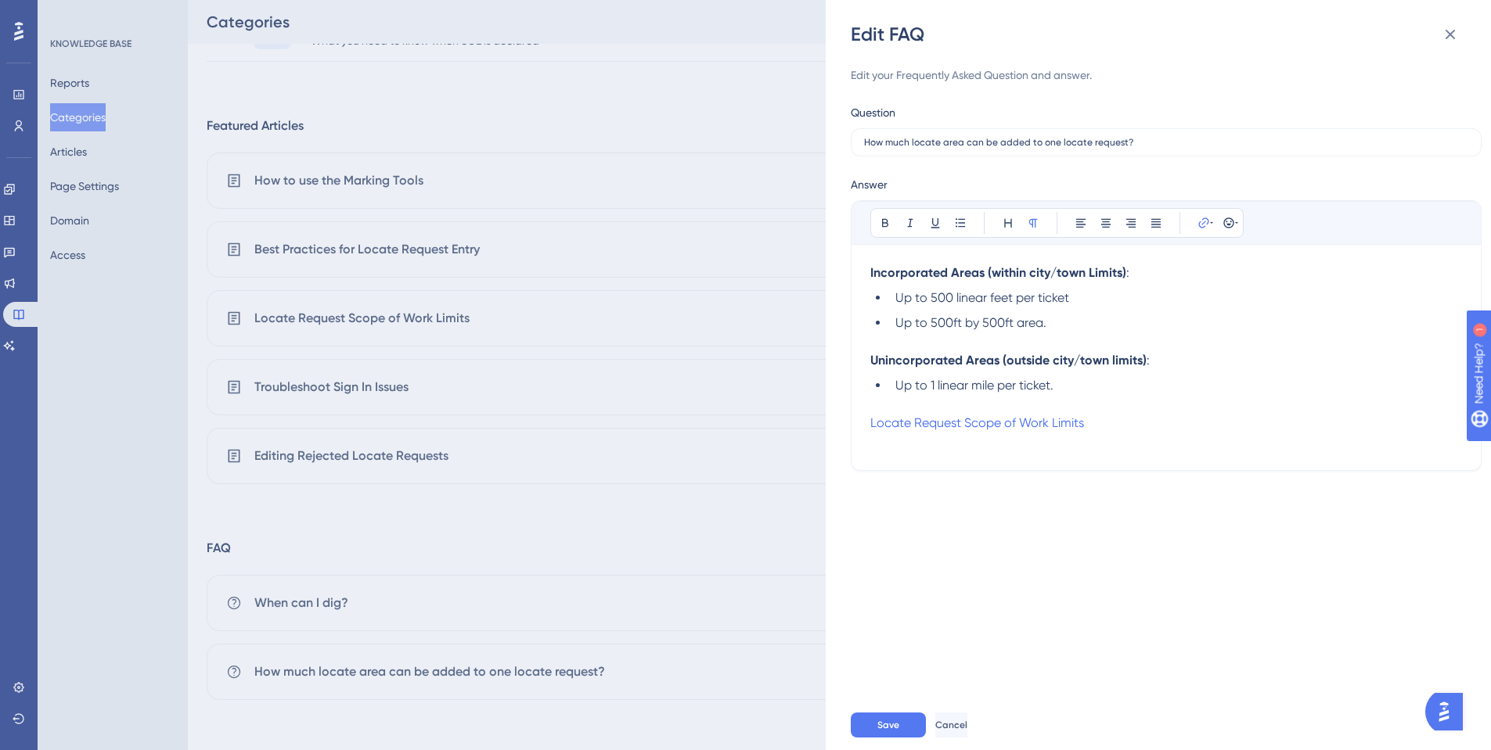
click at [1102, 430] on p "Locate Request Scope of Work Limits" at bounding box center [1166, 423] width 592 height 19
click at [1093, 420] on p "Locate Request Scope of Work Limits" at bounding box center [1166, 423] width 592 height 19
click at [1093, 441] on p at bounding box center [1166, 442] width 592 height 19
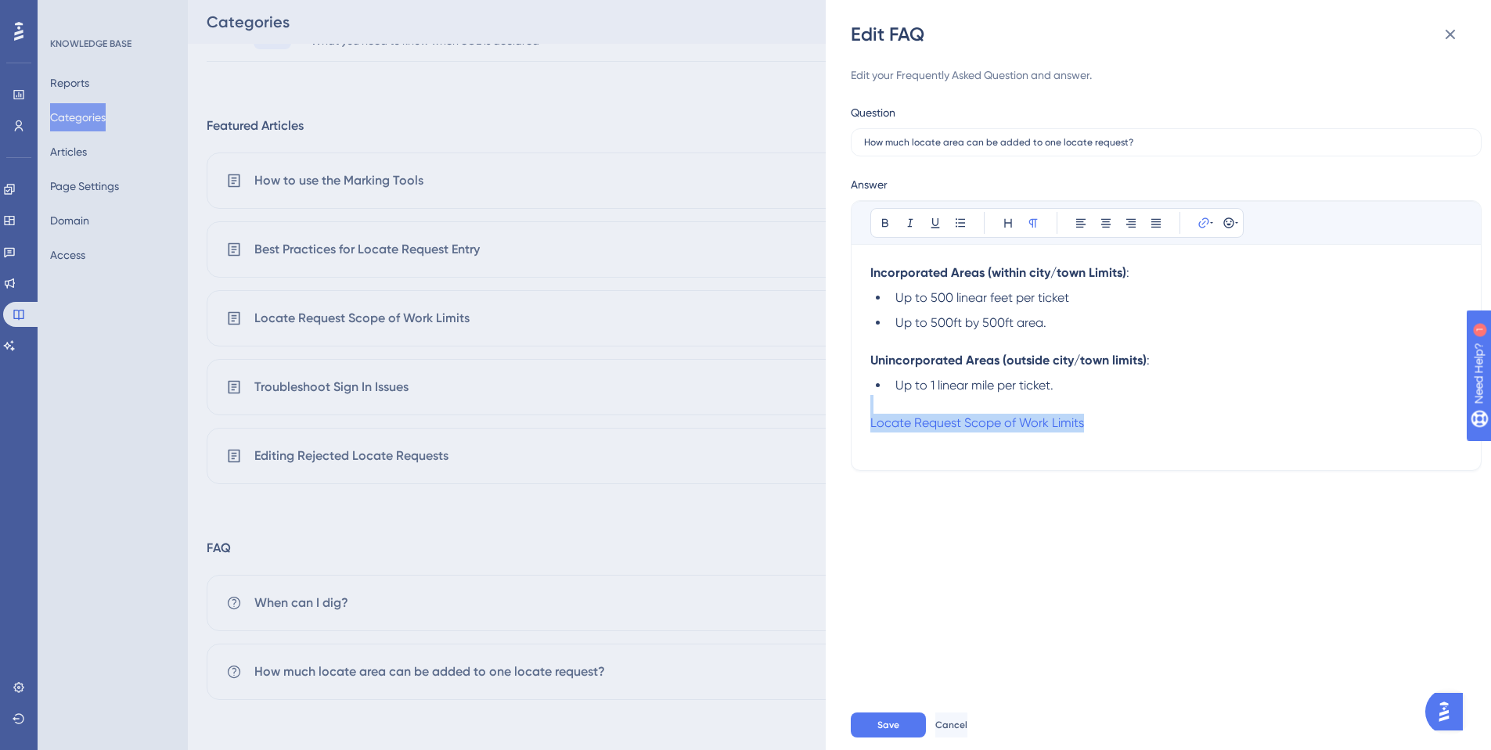
drag, startPoint x: 1102, startPoint y: 430, endPoint x: 834, endPoint y: 412, distance: 268.1
click at [834, 412] on div "Edit FAQ Edit your Frequently Asked Question and answer. Question How much loca…" at bounding box center [1157, 375] width 665 height 750
click at [883, 714] on button "Save" at bounding box center [887, 725] width 75 height 25
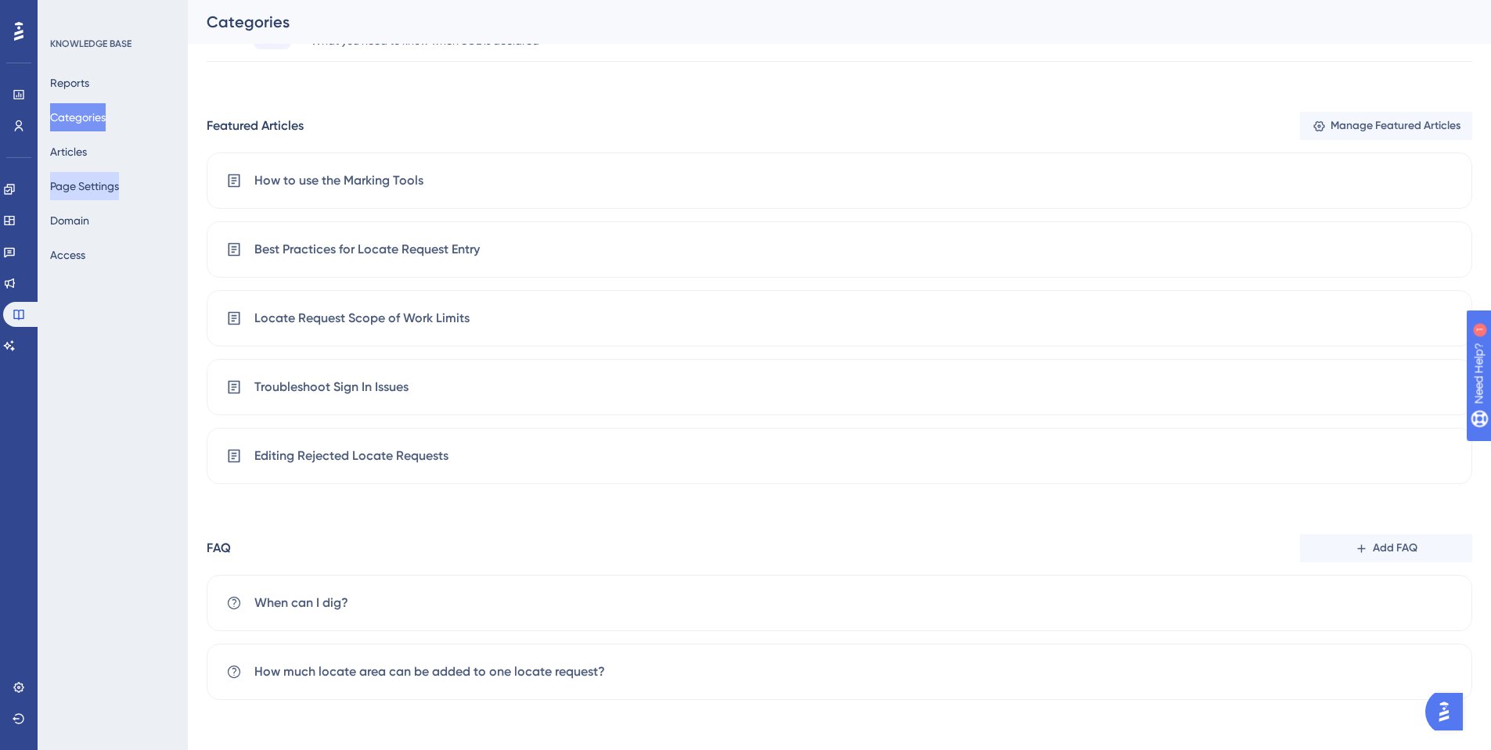
click at [108, 195] on button "Page Settings" at bounding box center [84, 186] width 69 height 28
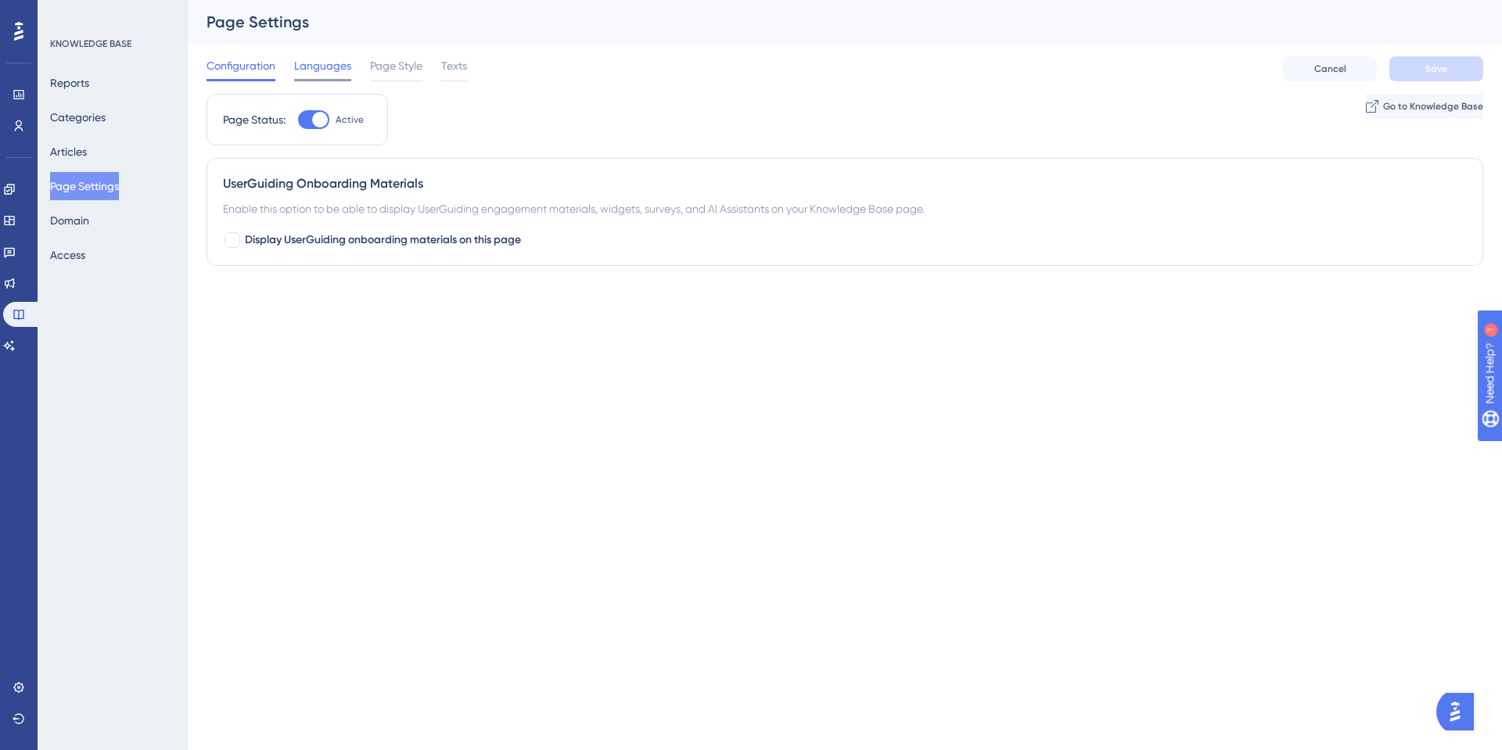
click at [315, 74] on span "Languages" at bounding box center [322, 65] width 57 height 19
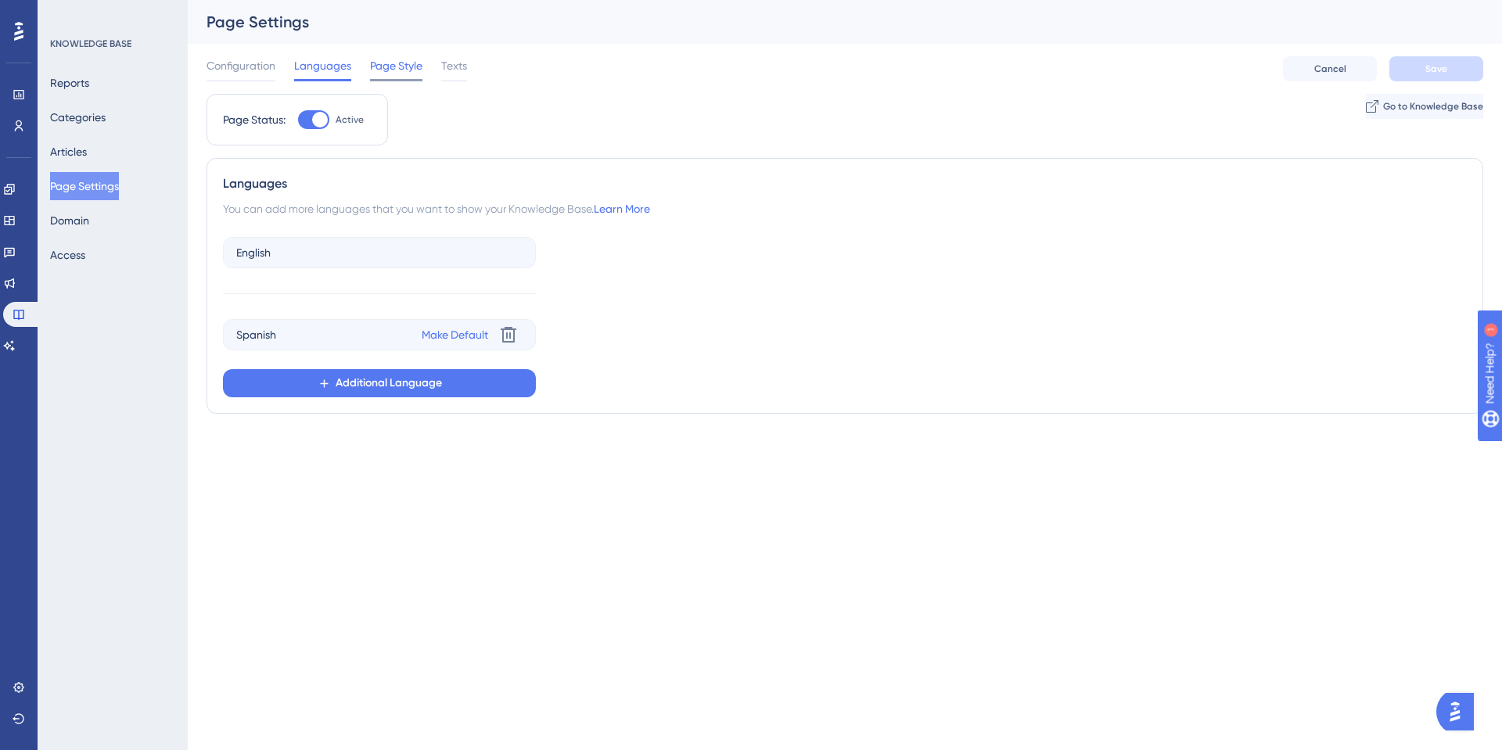
click at [394, 64] on span "Page Style" at bounding box center [396, 65] width 52 height 19
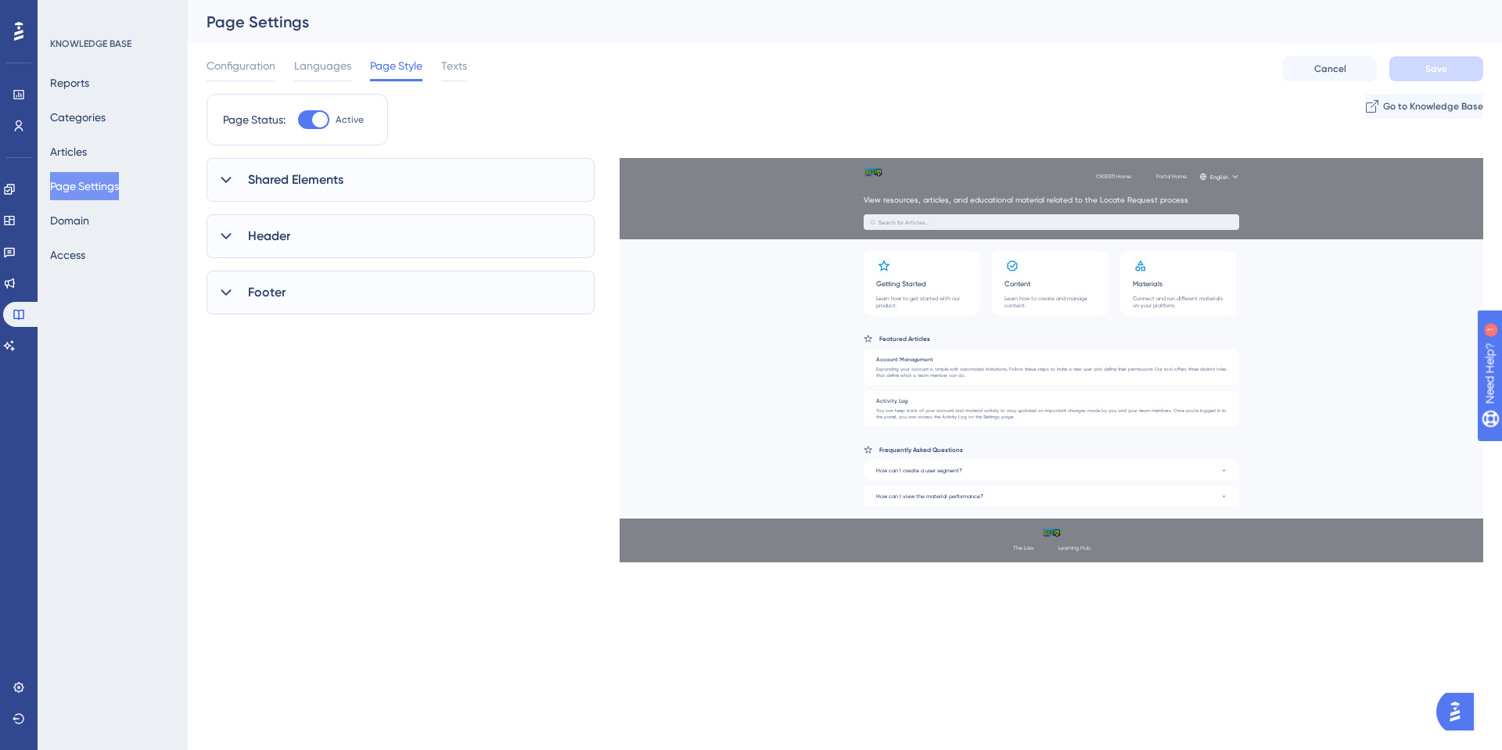
click at [257, 185] on span "Shared Elements" at bounding box center [295, 180] width 95 height 19
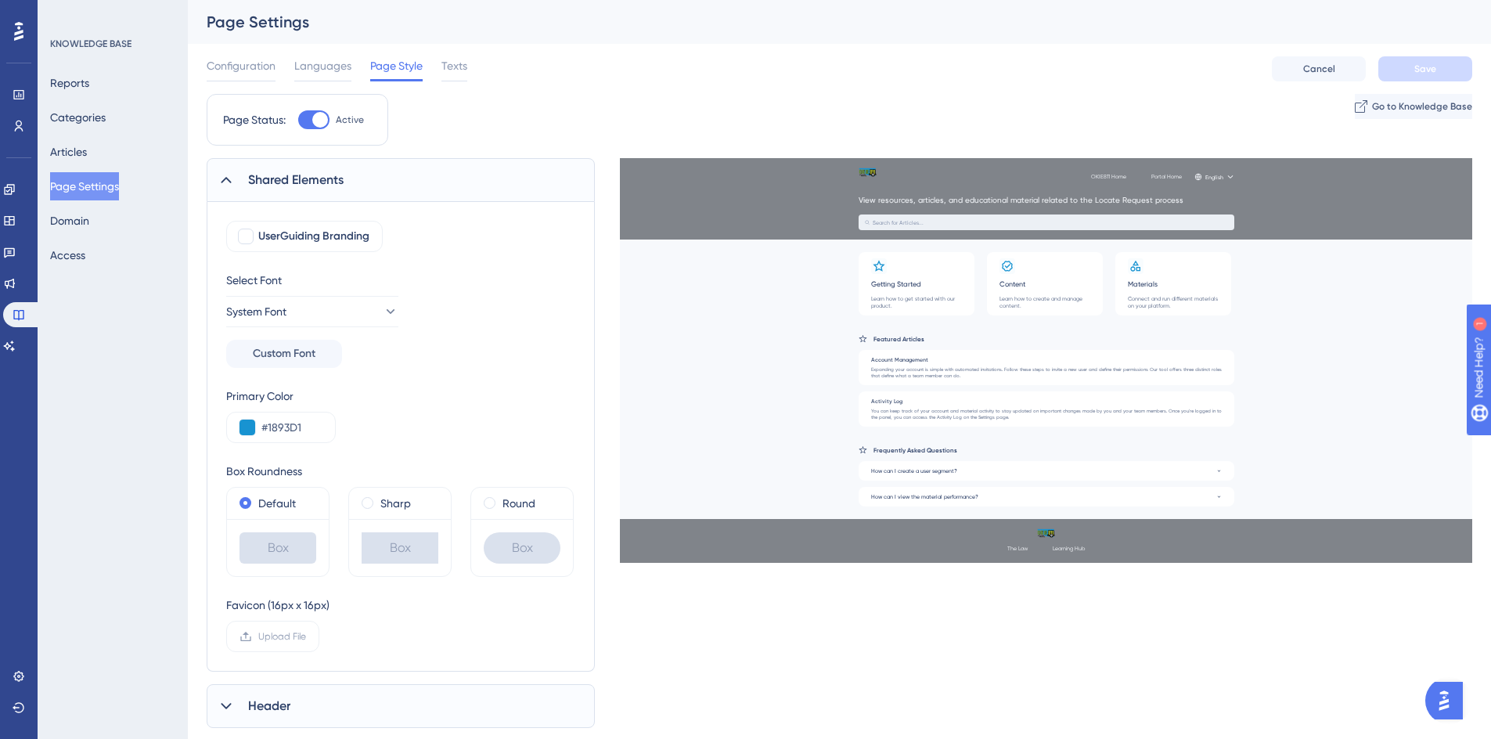
click at [257, 185] on span "Shared Elements" at bounding box center [295, 180] width 95 height 19
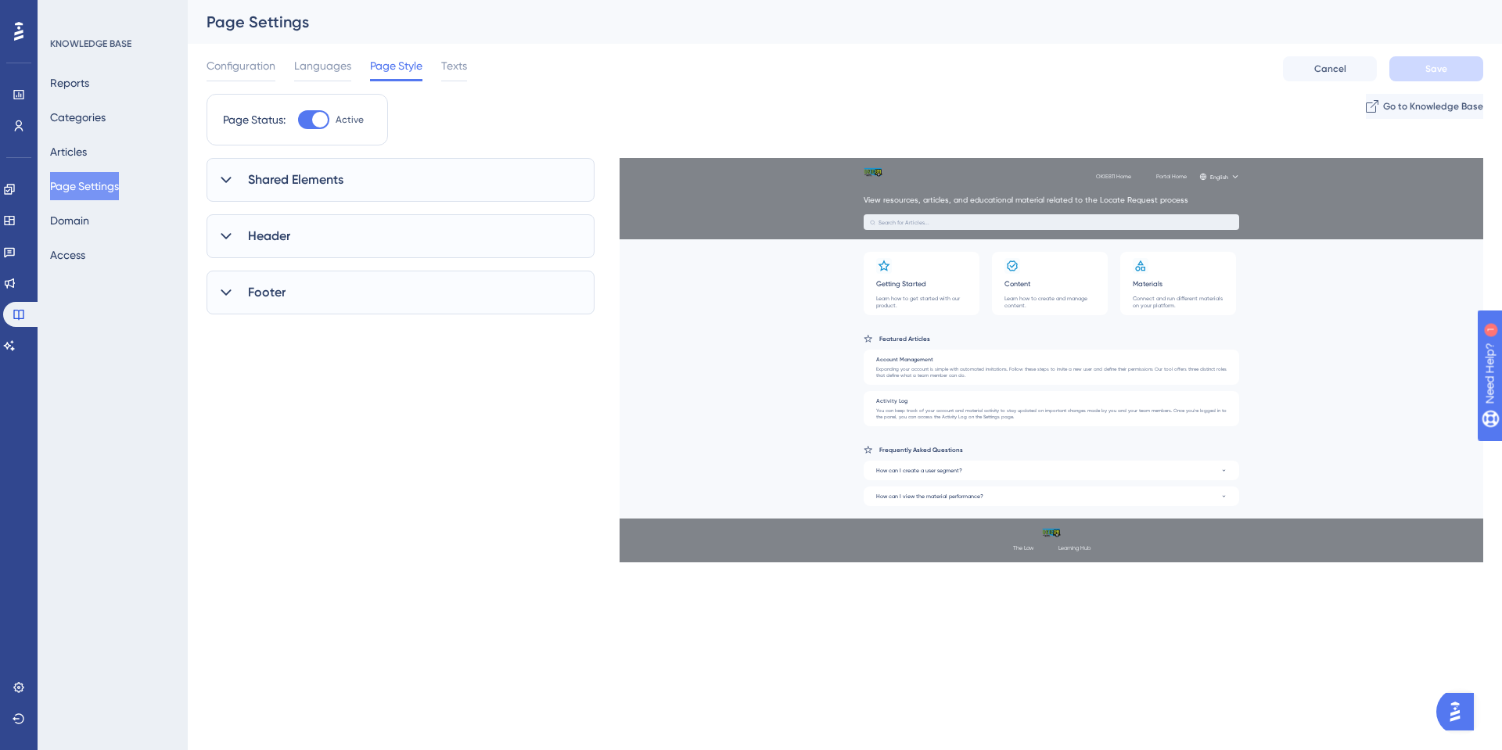
click at [250, 234] on span "Header" at bounding box center [269, 236] width 42 height 19
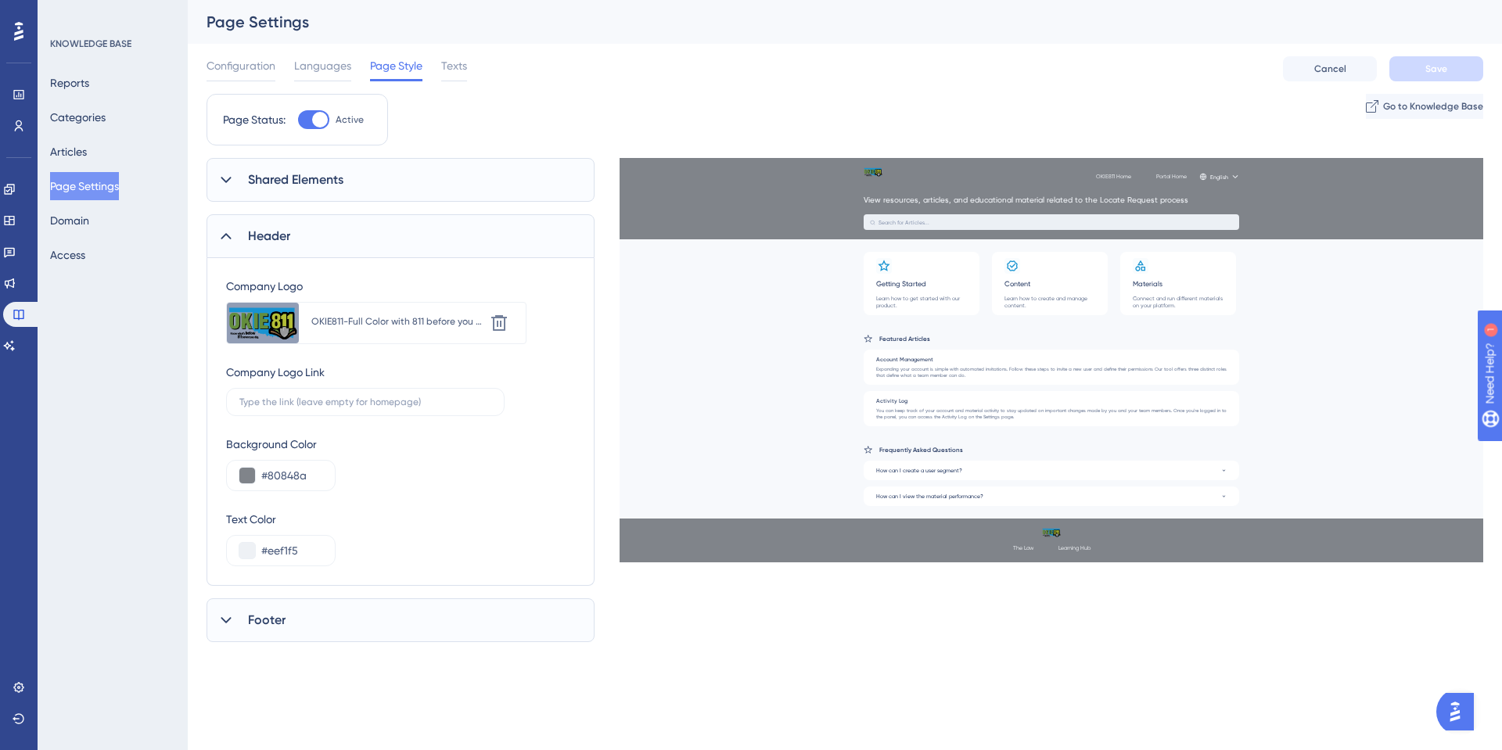
click at [250, 234] on span "Header" at bounding box center [269, 236] width 42 height 19
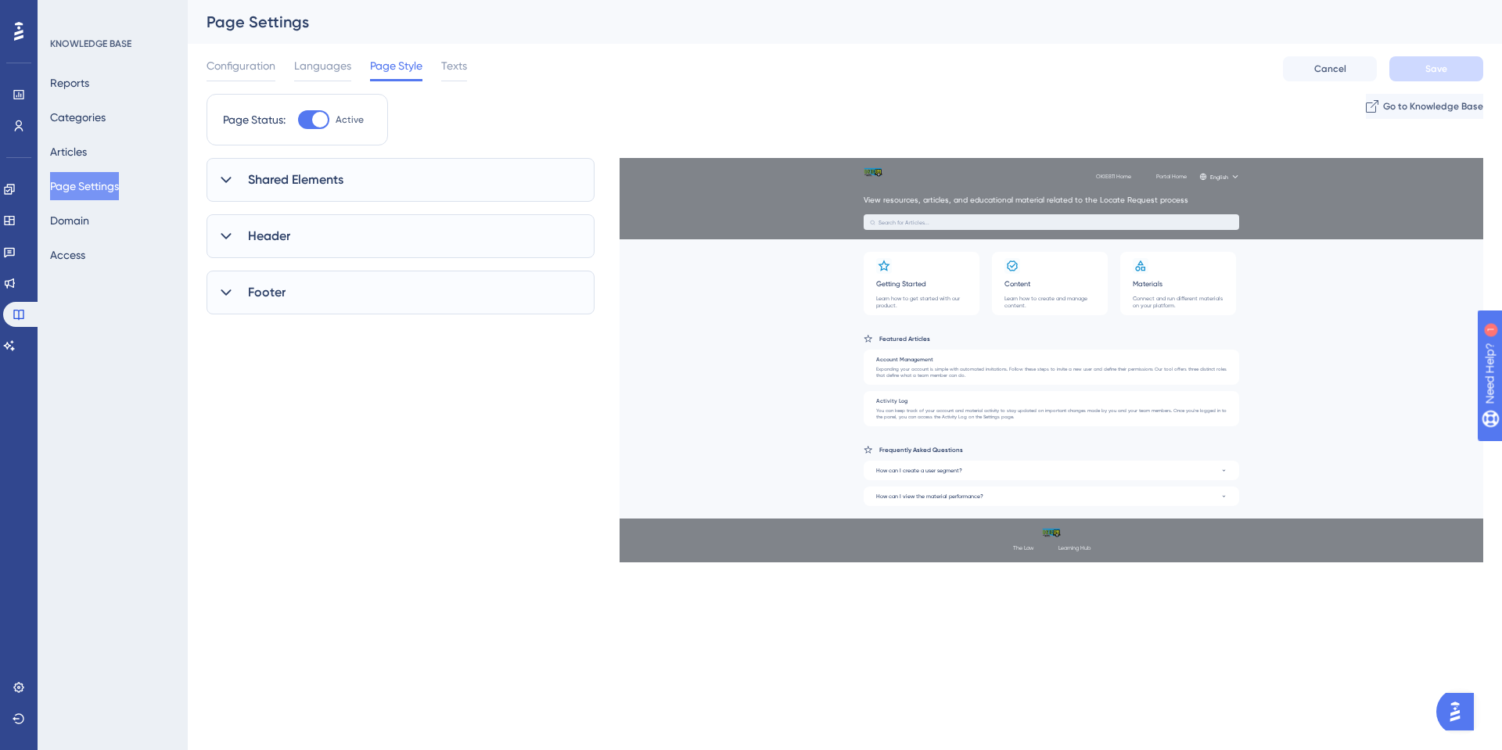
click at [263, 289] on span "Footer" at bounding box center [267, 292] width 38 height 19
click at [451, 67] on span "Texts" at bounding box center [454, 65] width 26 height 19
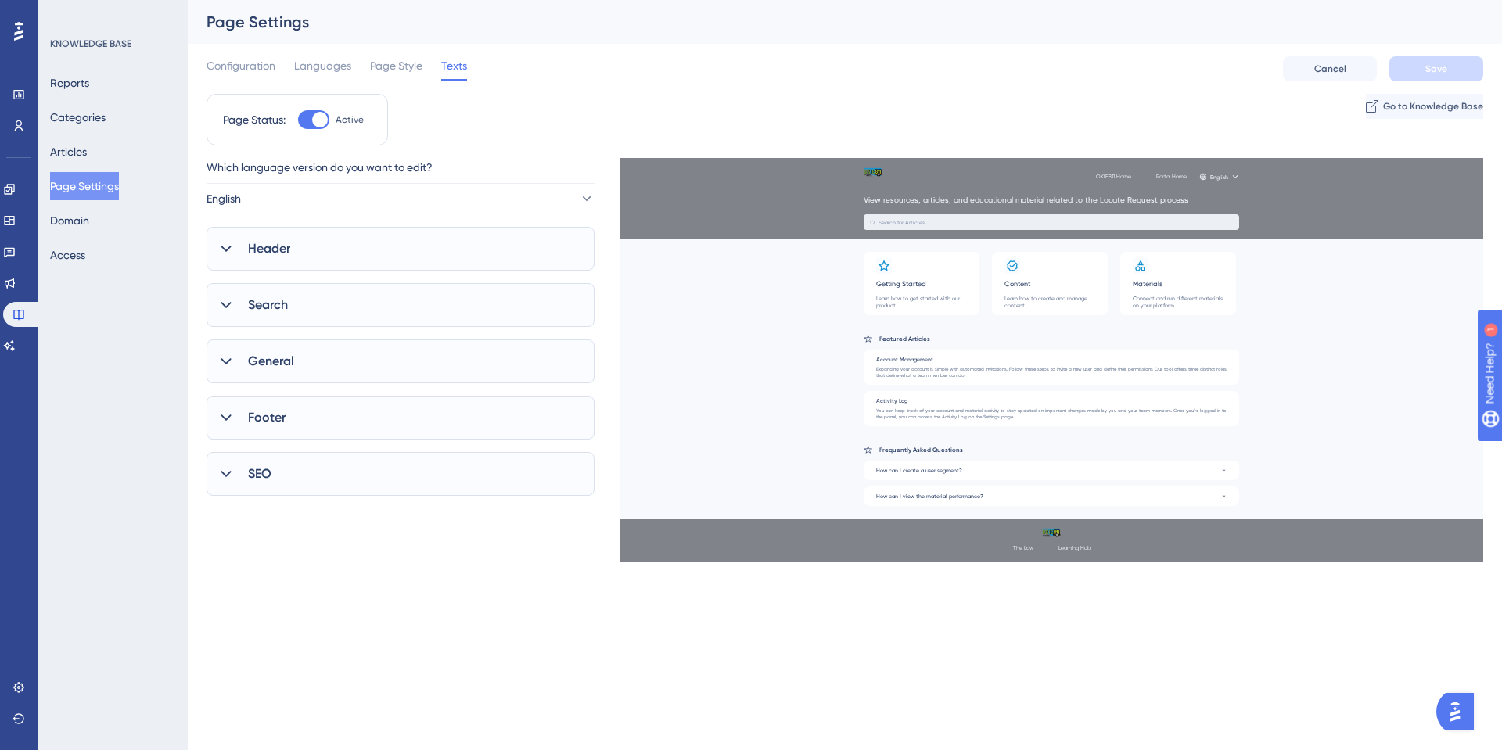
click at [261, 253] on span "Header" at bounding box center [269, 248] width 42 height 19
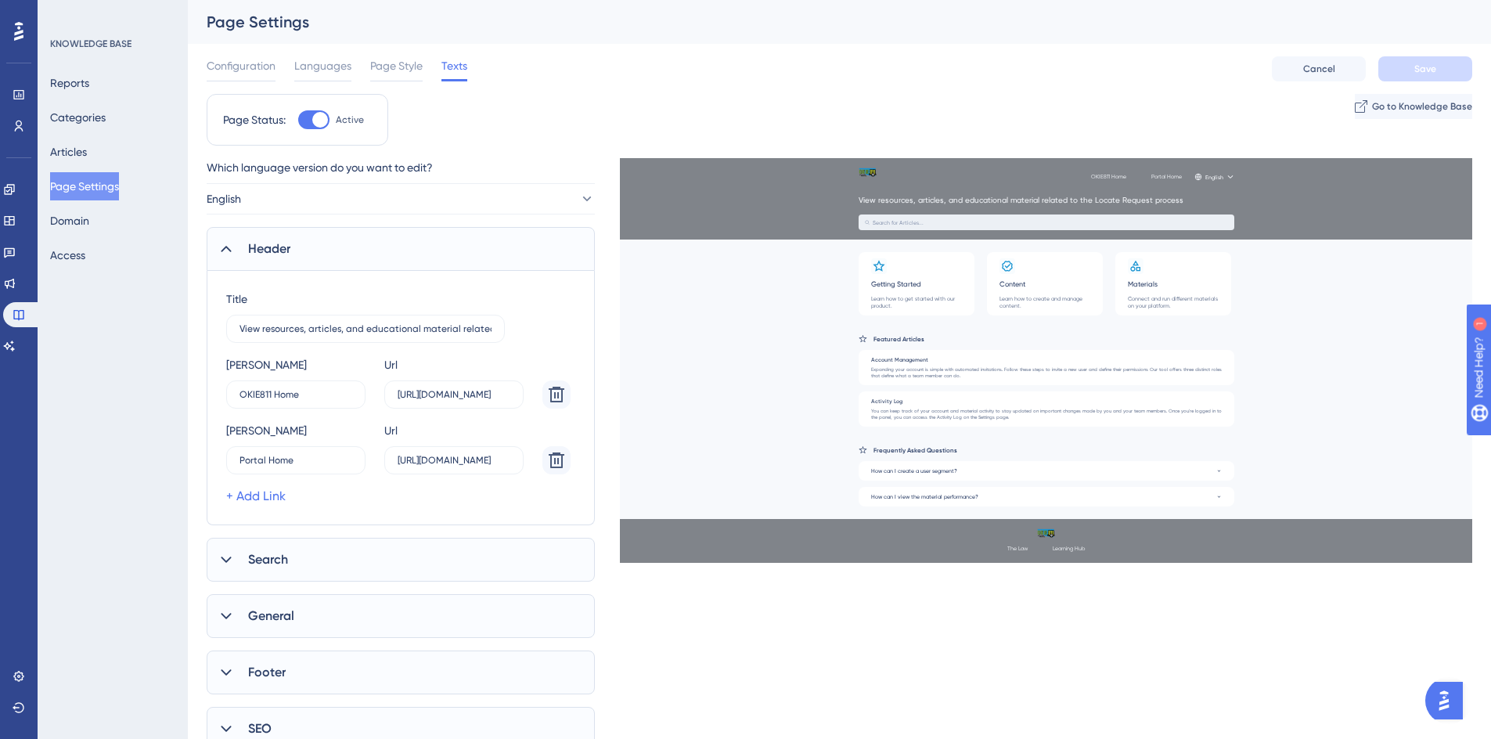
click at [261, 253] on span "Header" at bounding box center [269, 248] width 42 height 19
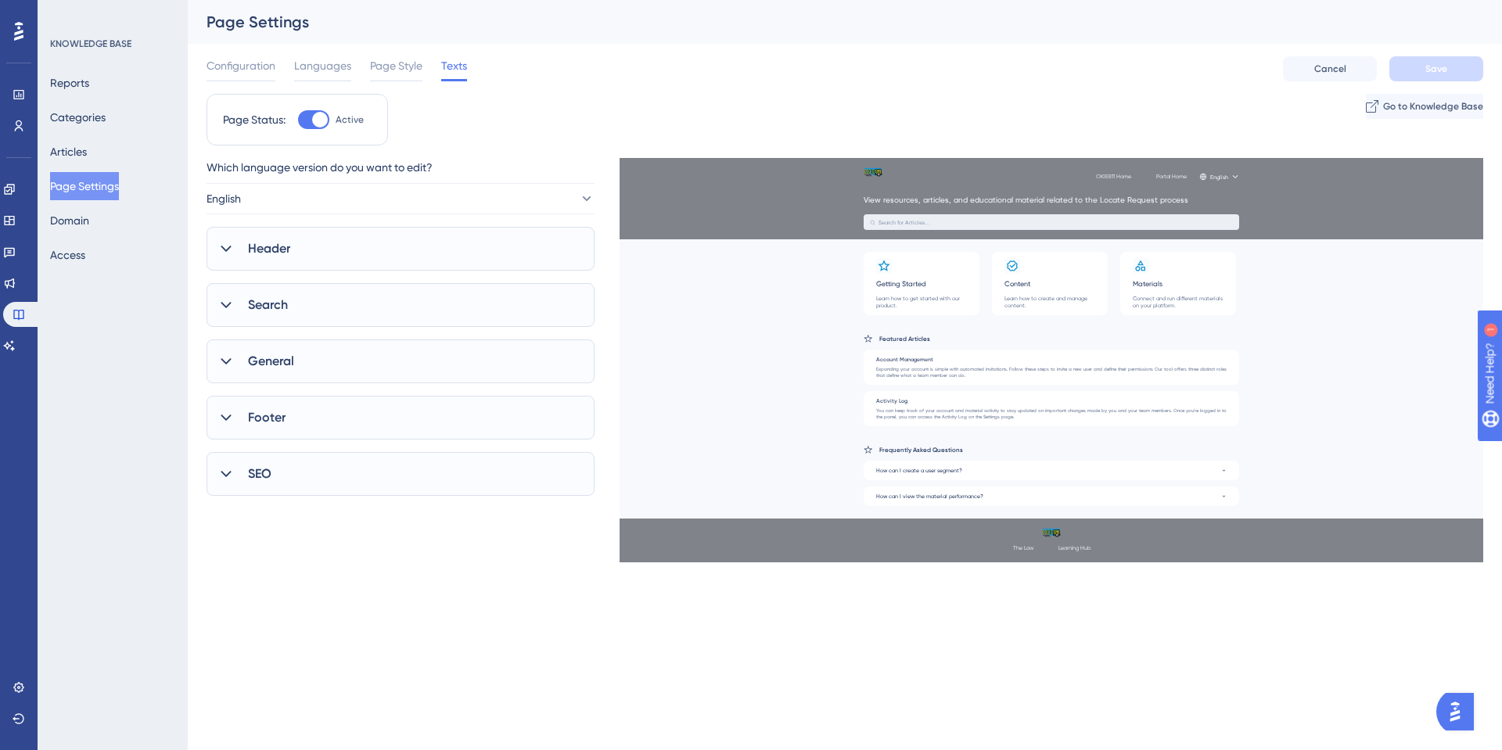
click at [273, 473] on div "SEO" at bounding box center [401, 474] width 388 height 44
click at [274, 473] on div "SEO" at bounding box center [401, 474] width 388 height 44
click at [270, 420] on span "Footer" at bounding box center [267, 417] width 38 height 19
click at [89, 221] on button "Domain" at bounding box center [69, 221] width 39 height 28
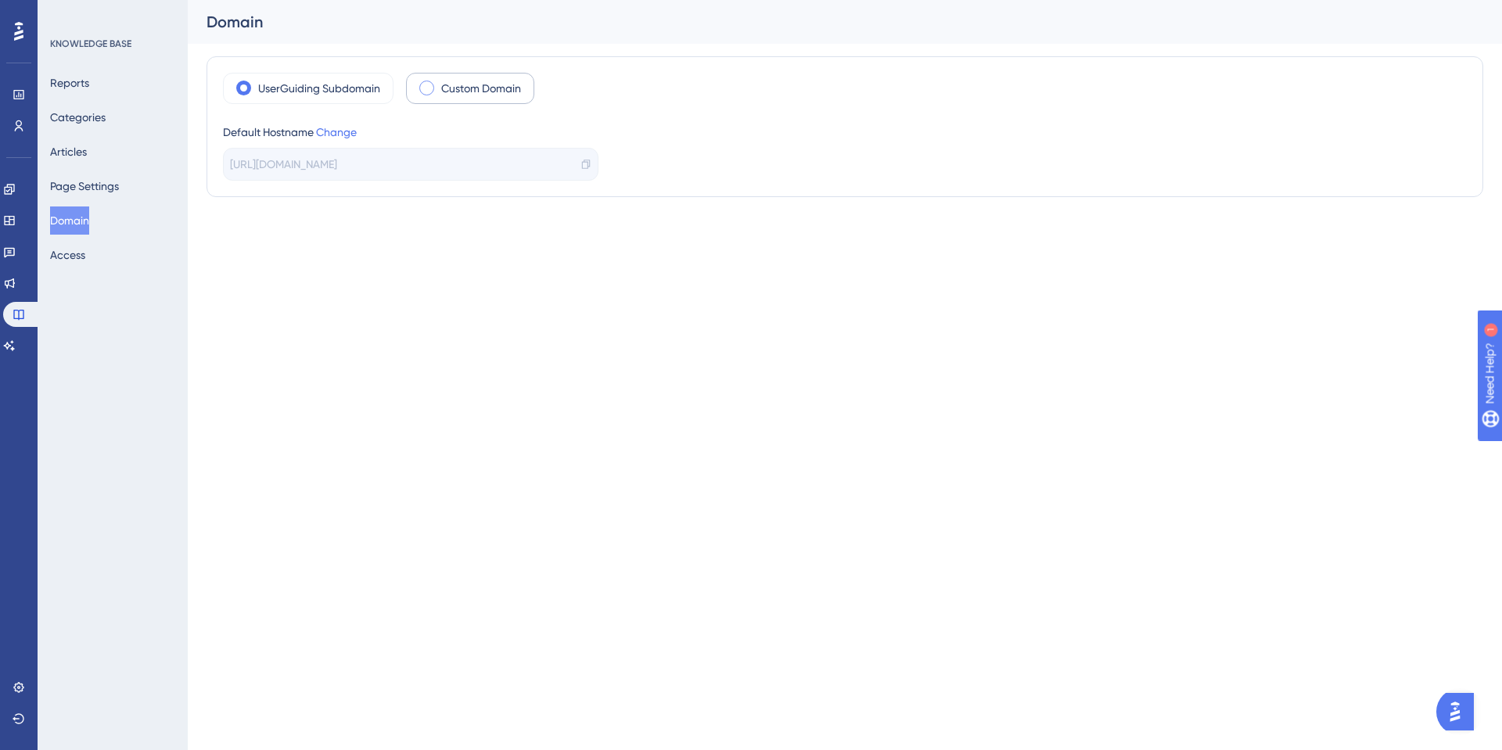
click at [422, 91] on span at bounding box center [426, 88] width 15 height 15
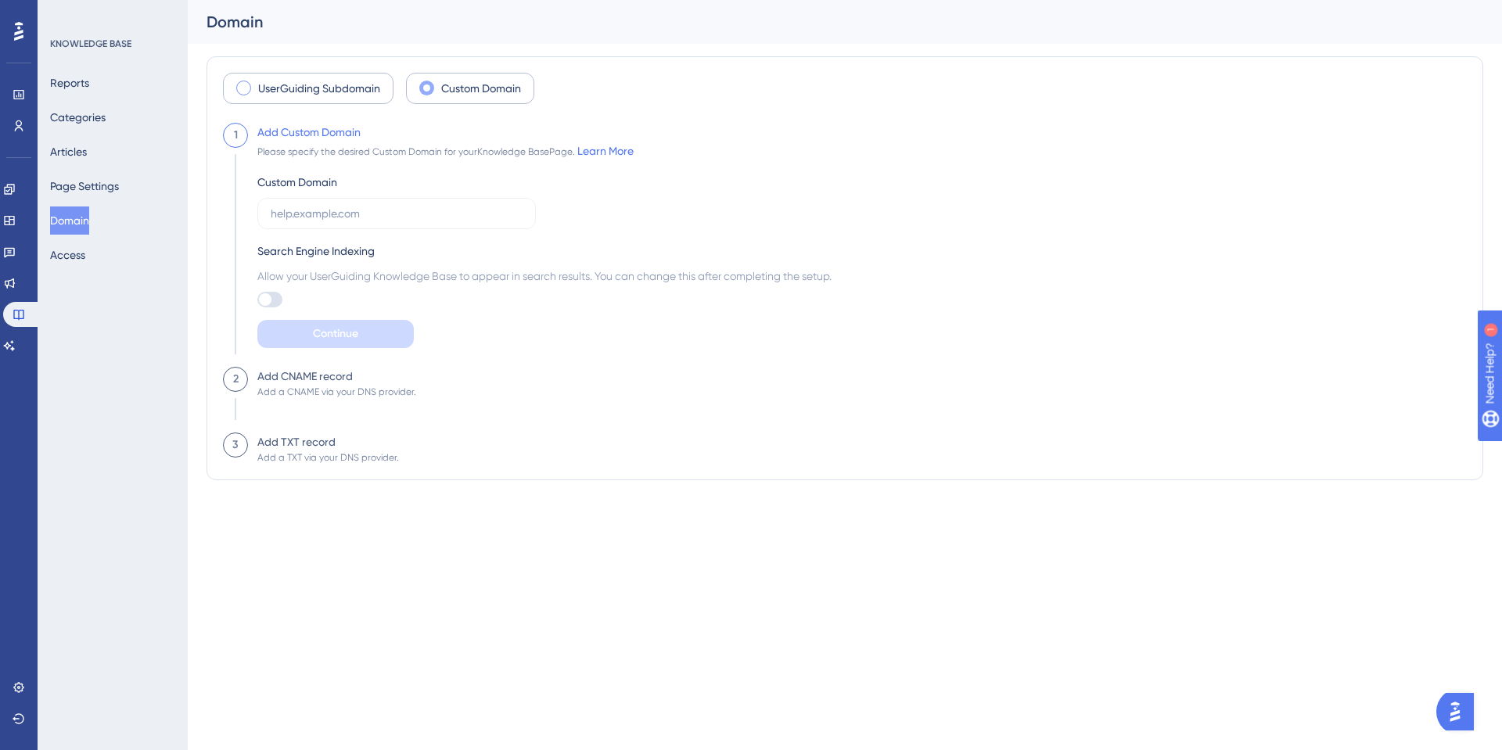
click at [238, 92] on span at bounding box center [243, 88] width 15 height 15
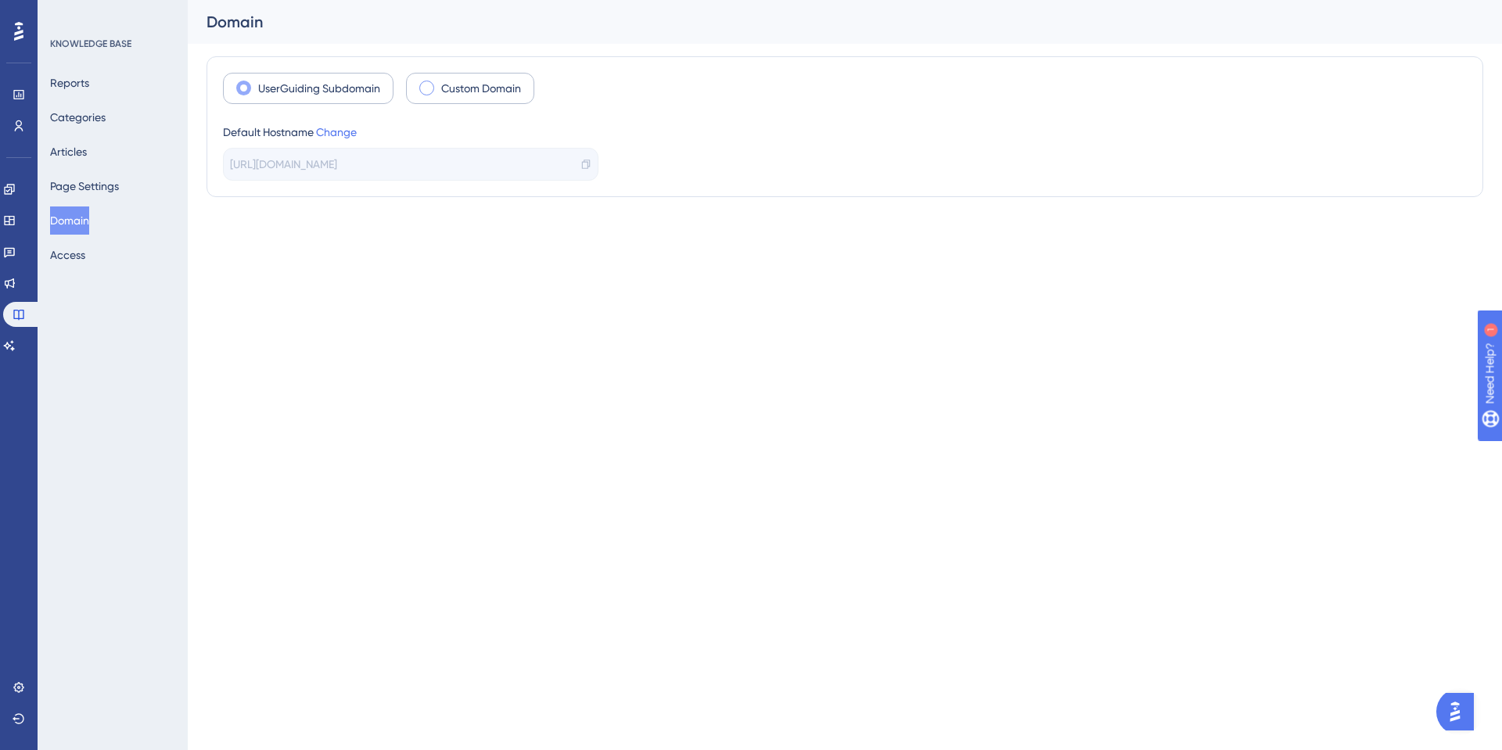
click at [431, 92] on span at bounding box center [426, 88] width 15 height 15
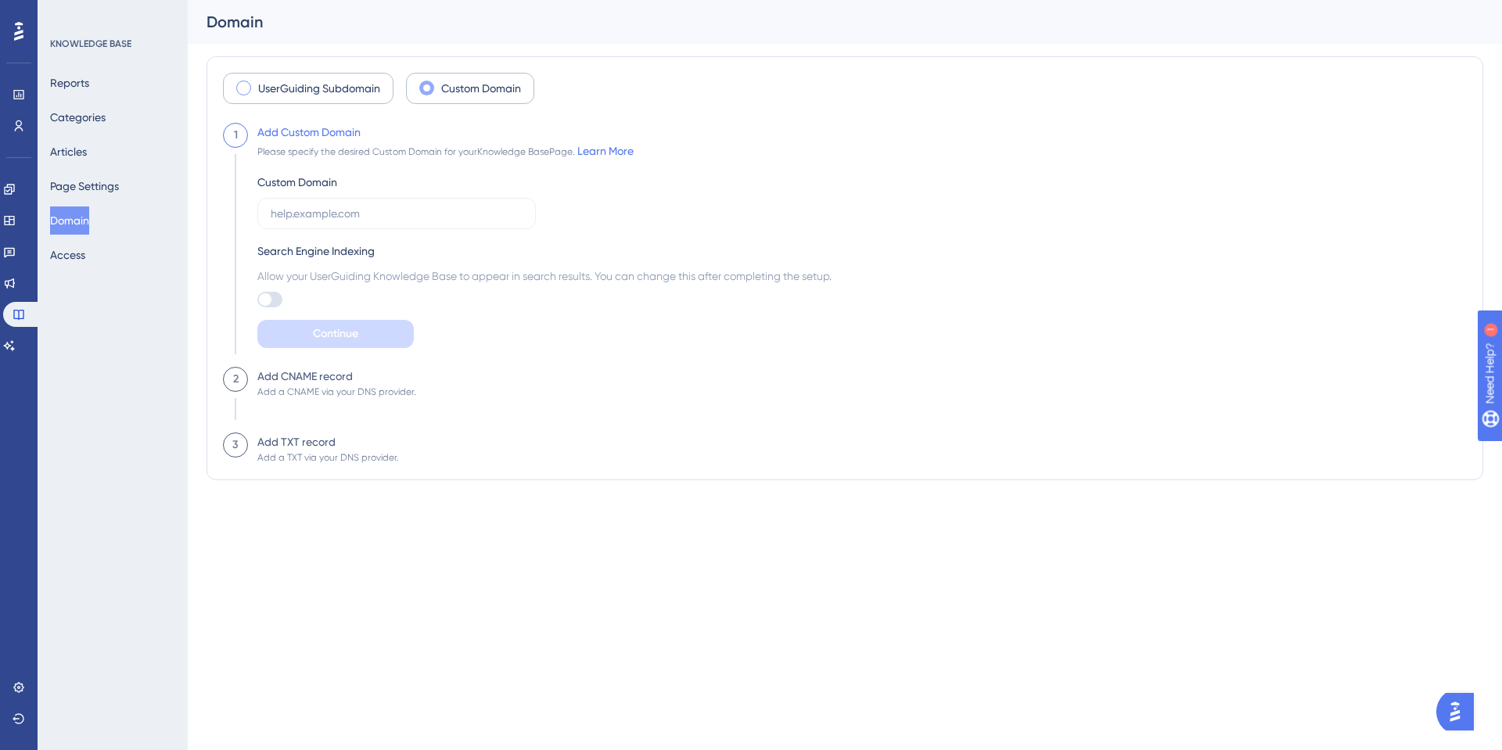
click at [298, 89] on label "UserGuiding Subdomain" at bounding box center [319, 88] width 122 height 19
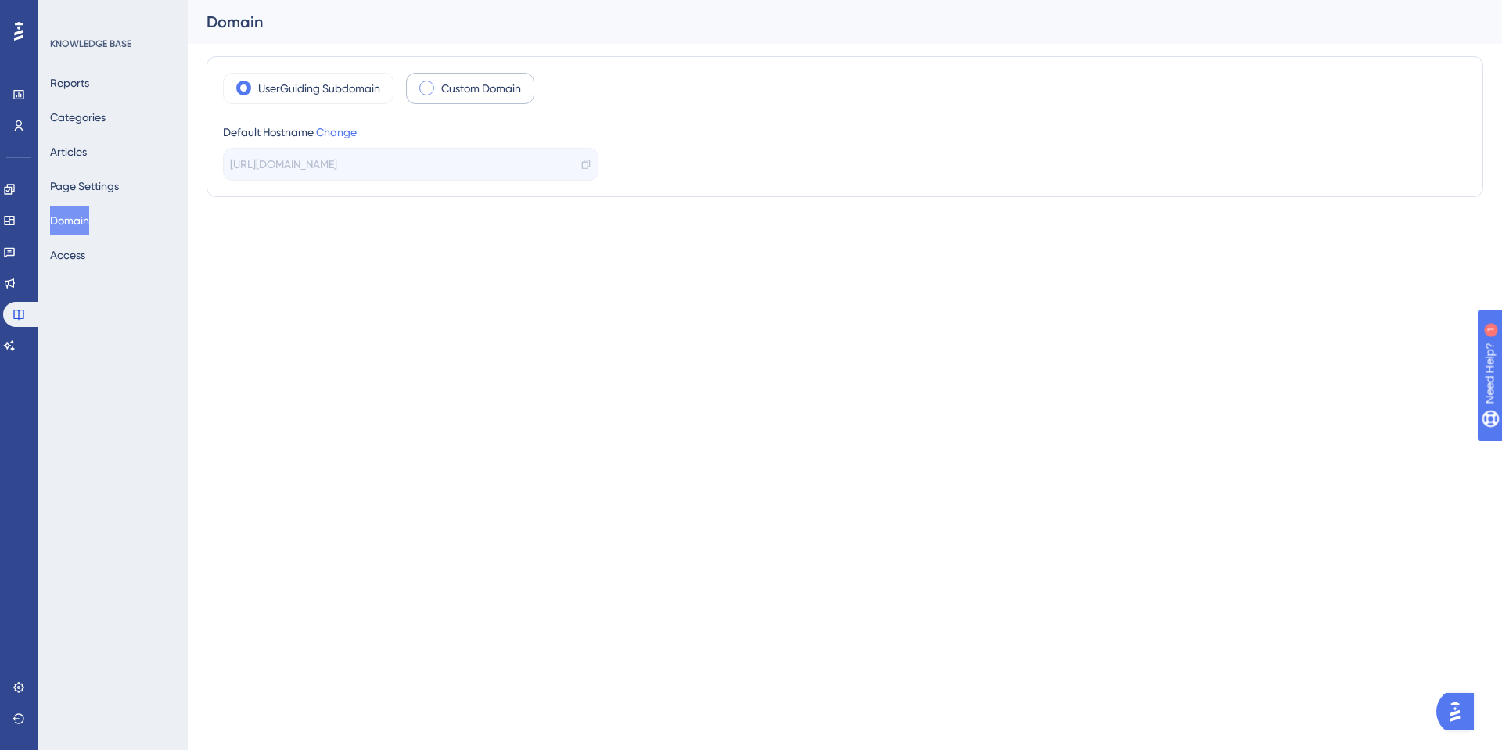
click at [452, 88] on label "Custom Domain" at bounding box center [481, 88] width 80 height 19
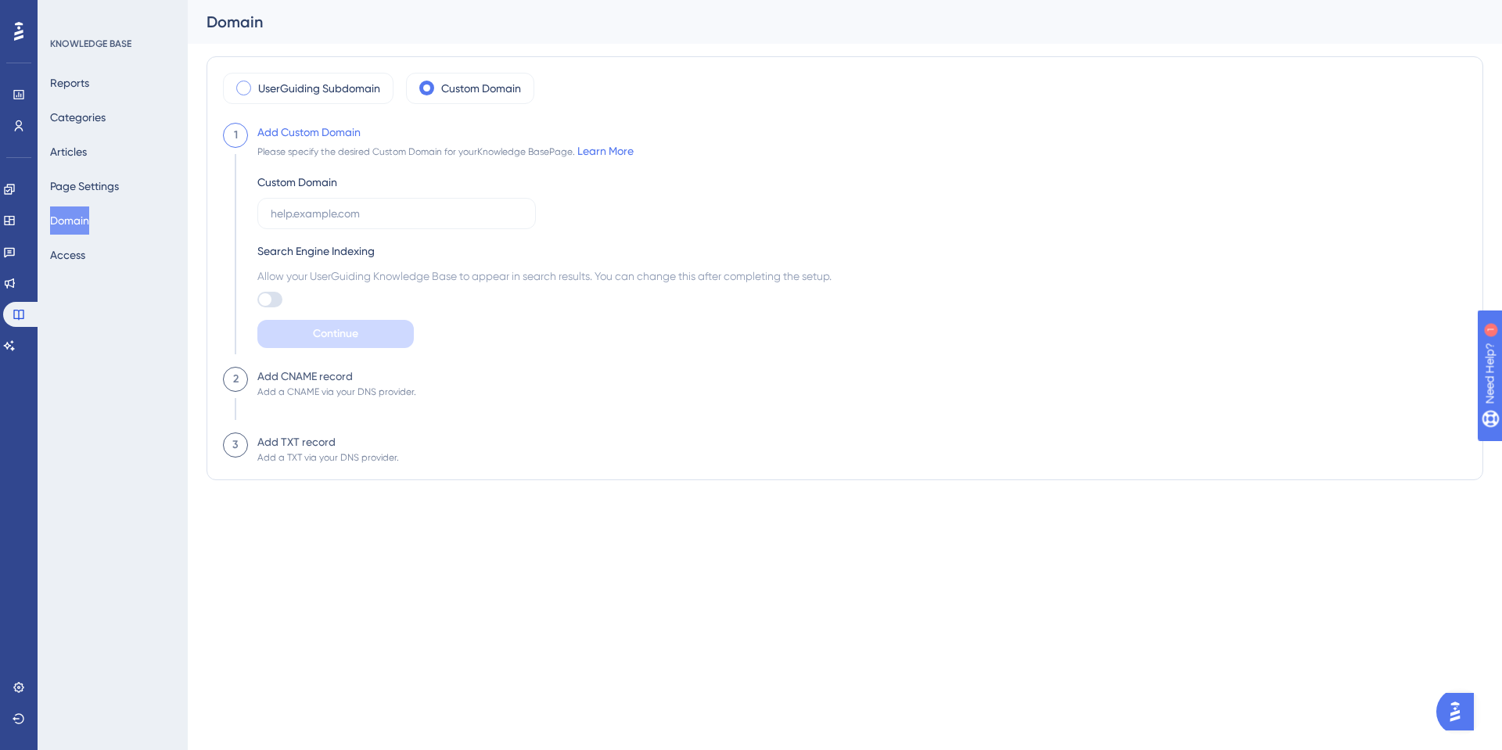
click at [242, 82] on span at bounding box center [243, 88] width 15 height 15
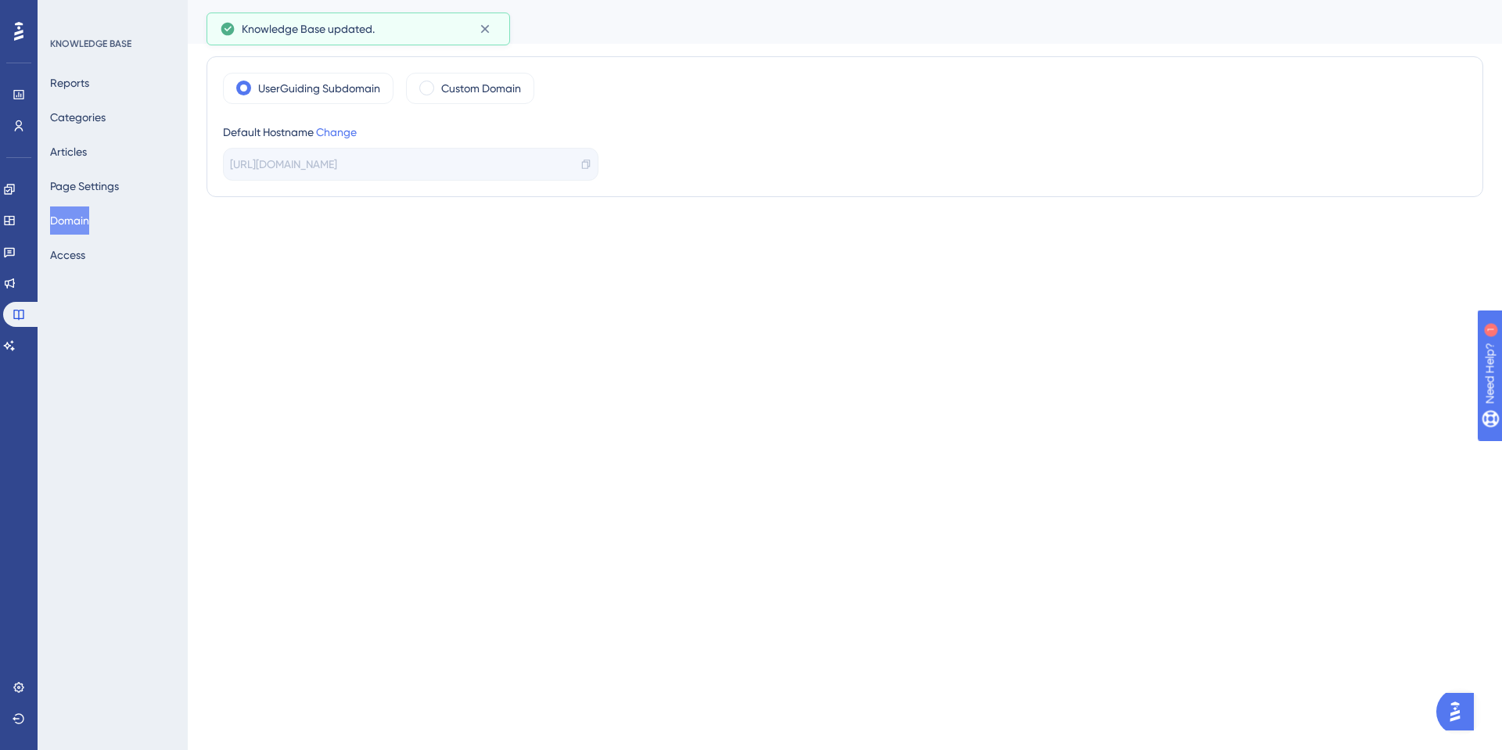
click at [283, 0] on html "Performance Users Engagement Widgets Feedback Product Updates Knowledge Base AI…" at bounding box center [751, 0] width 1502 height 0
click at [85, 258] on button "Access" at bounding box center [67, 255] width 35 height 28
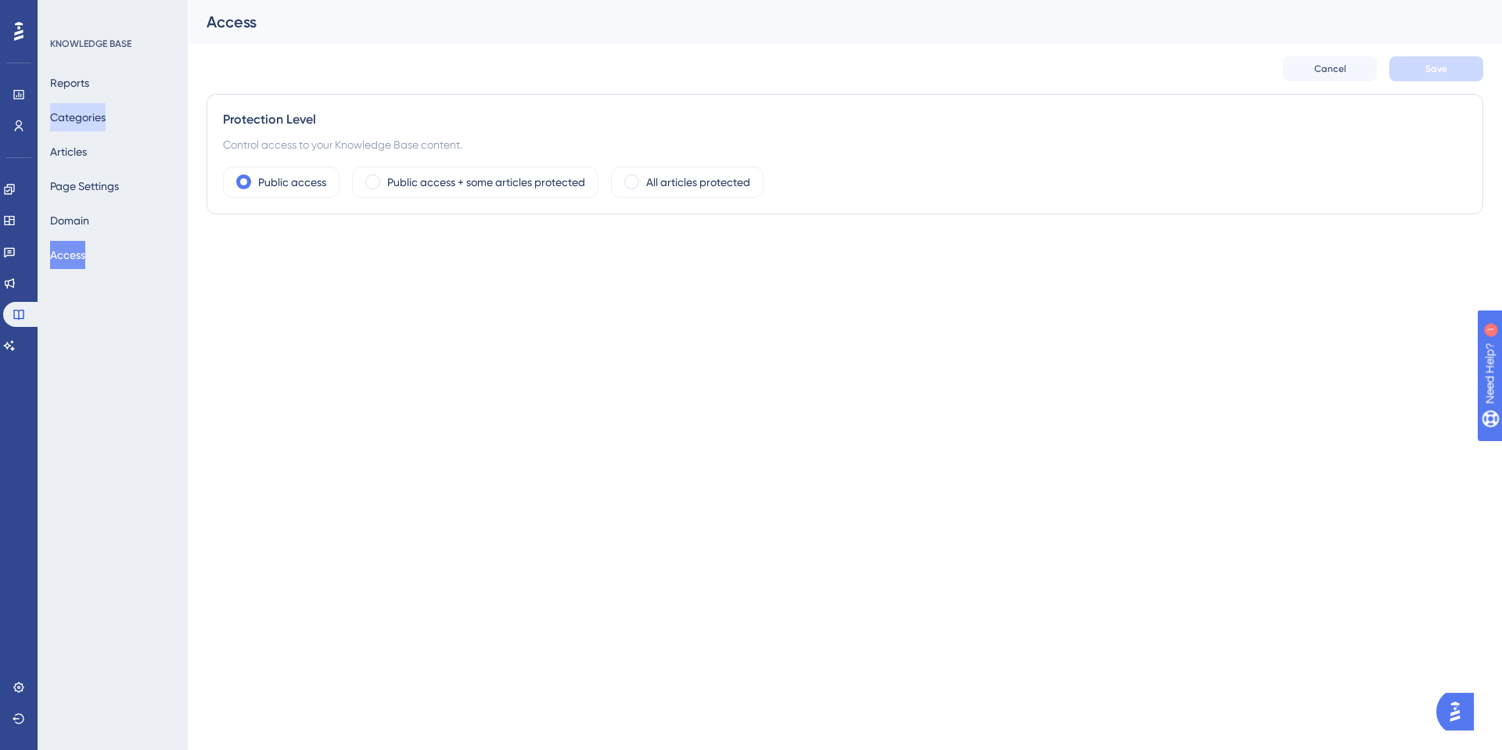
click at [85, 116] on button "Categories" at bounding box center [78, 117] width 56 height 28
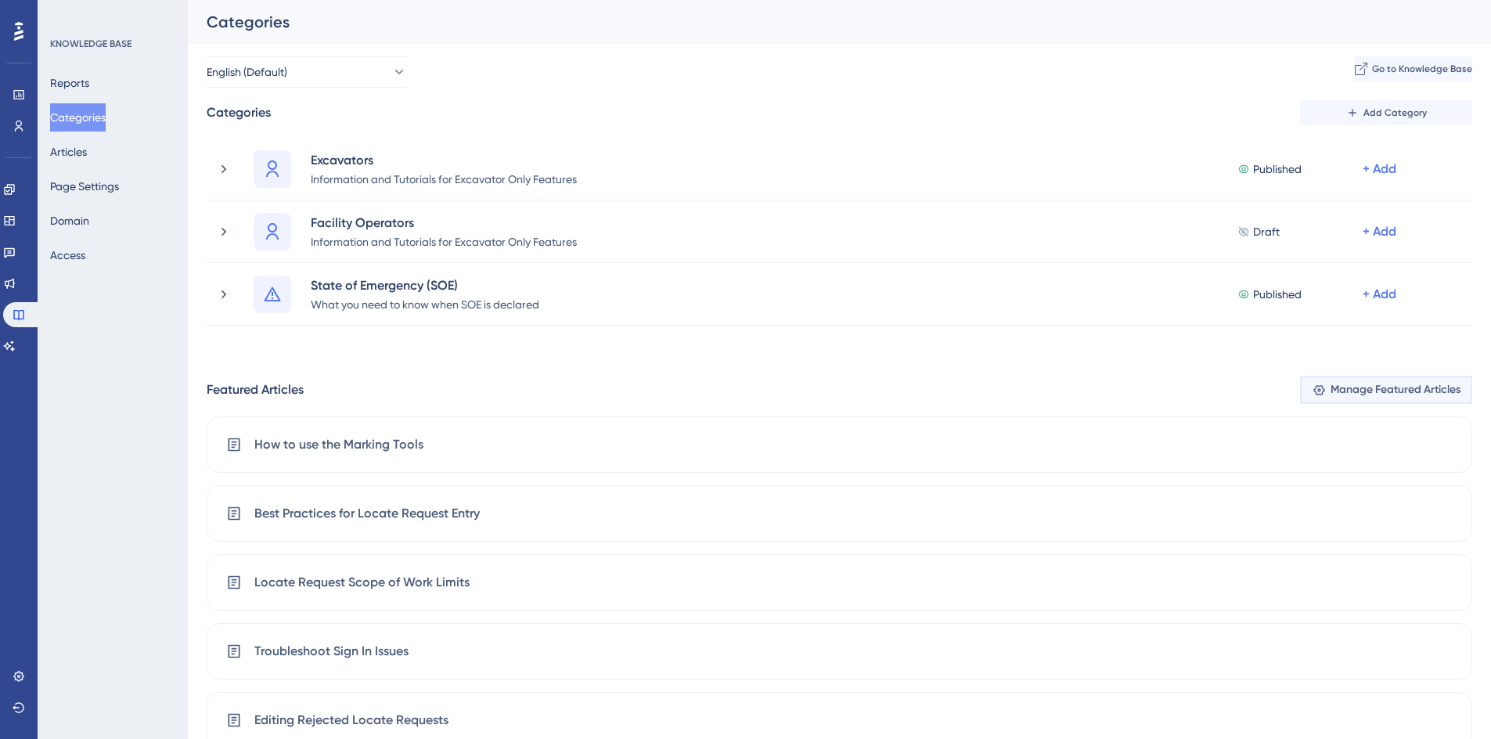
click at [1395, 397] on span "Manage Featured Articles" at bounding box center [1395, 389] width 130 height 19
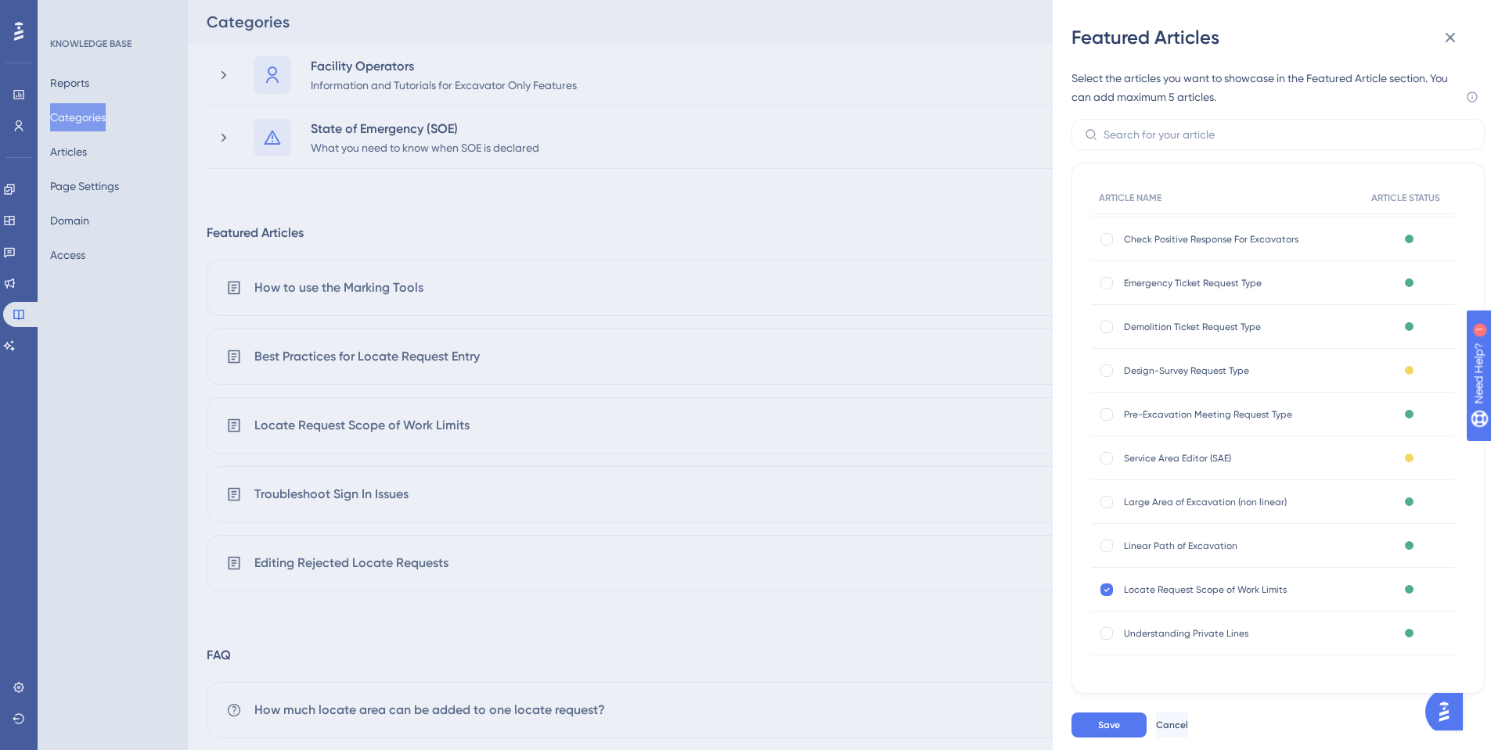
scroll to position [264, 0]
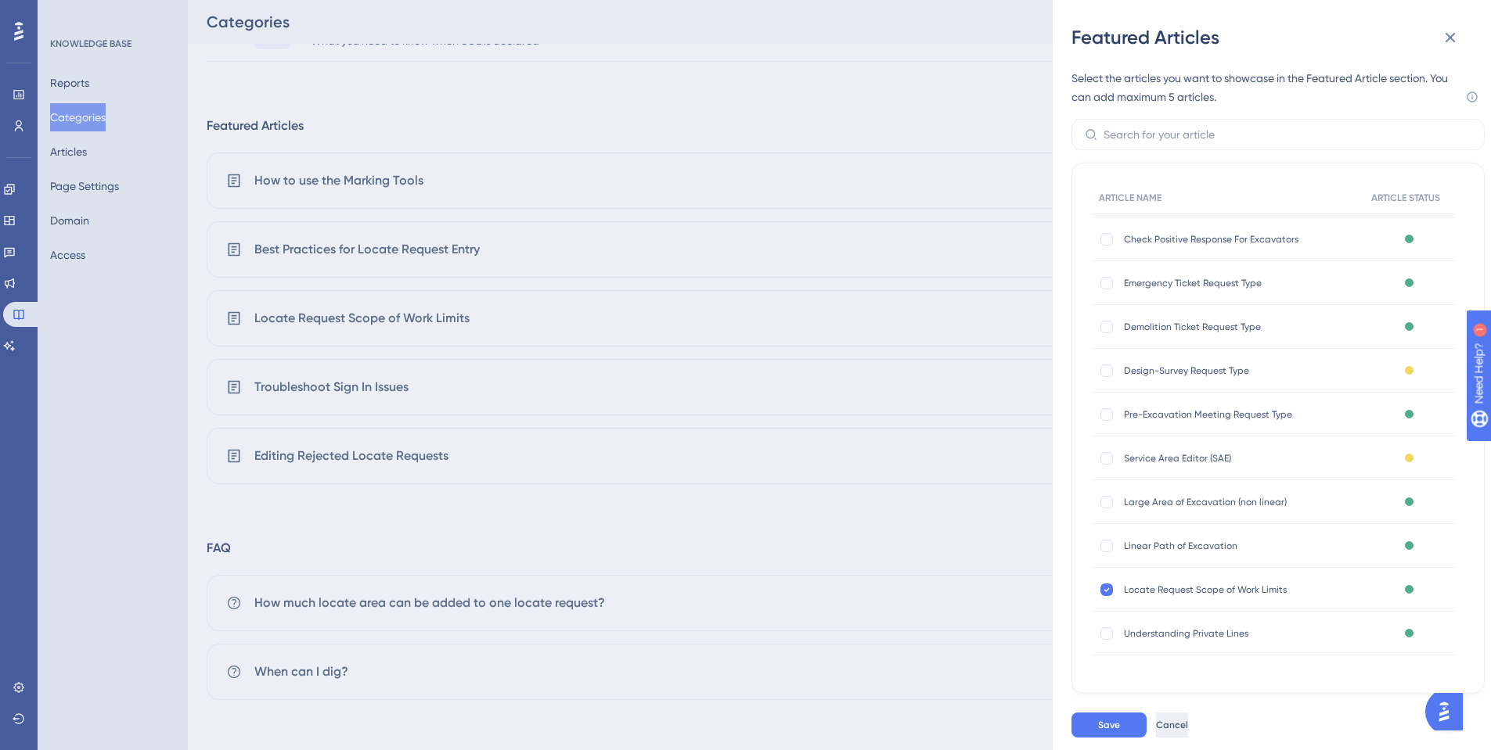
click at [1184, 721] on span "Cancel" at bounding box center [1172, 725] width 32 height 13
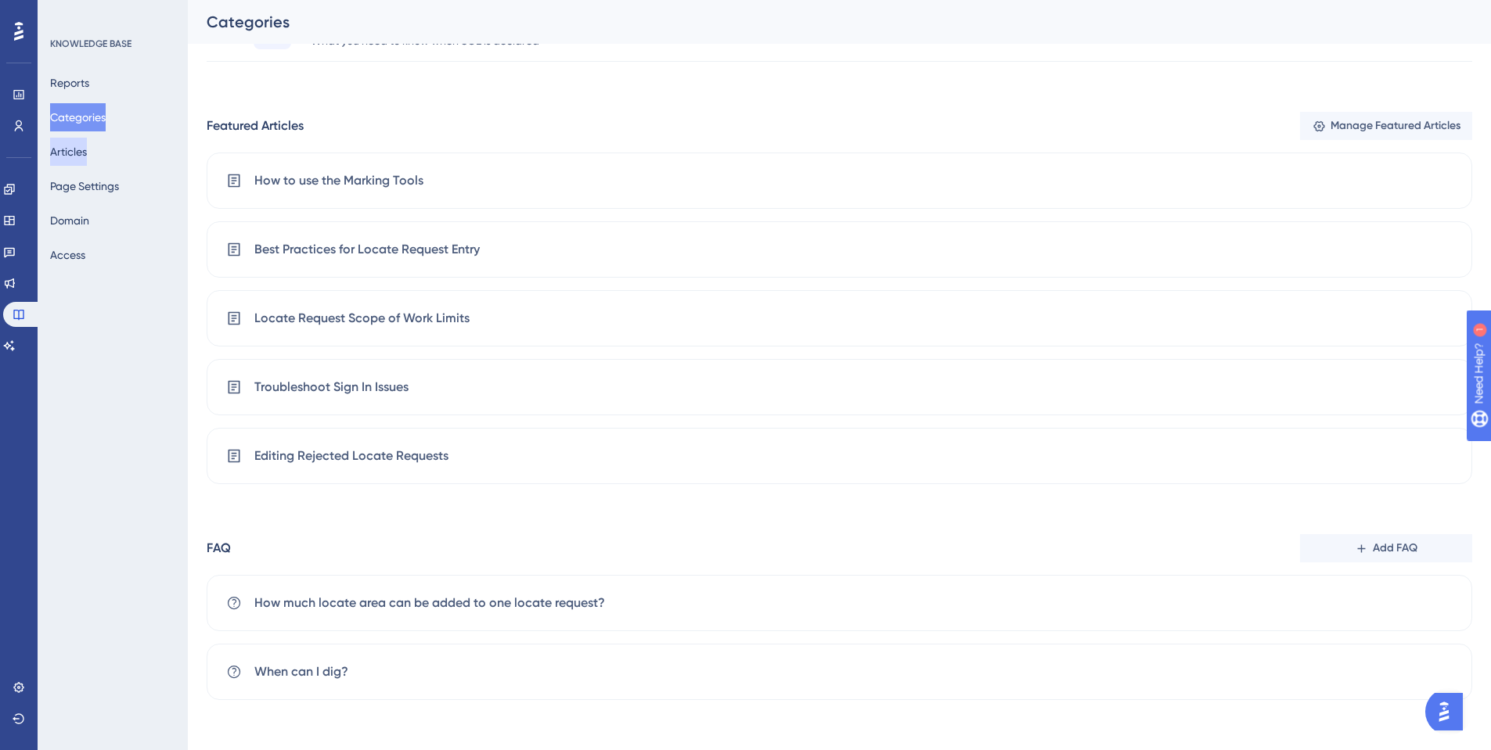
click at [79, 156] on button "Articles" at bounding box center [68, 152] width 37 height 28
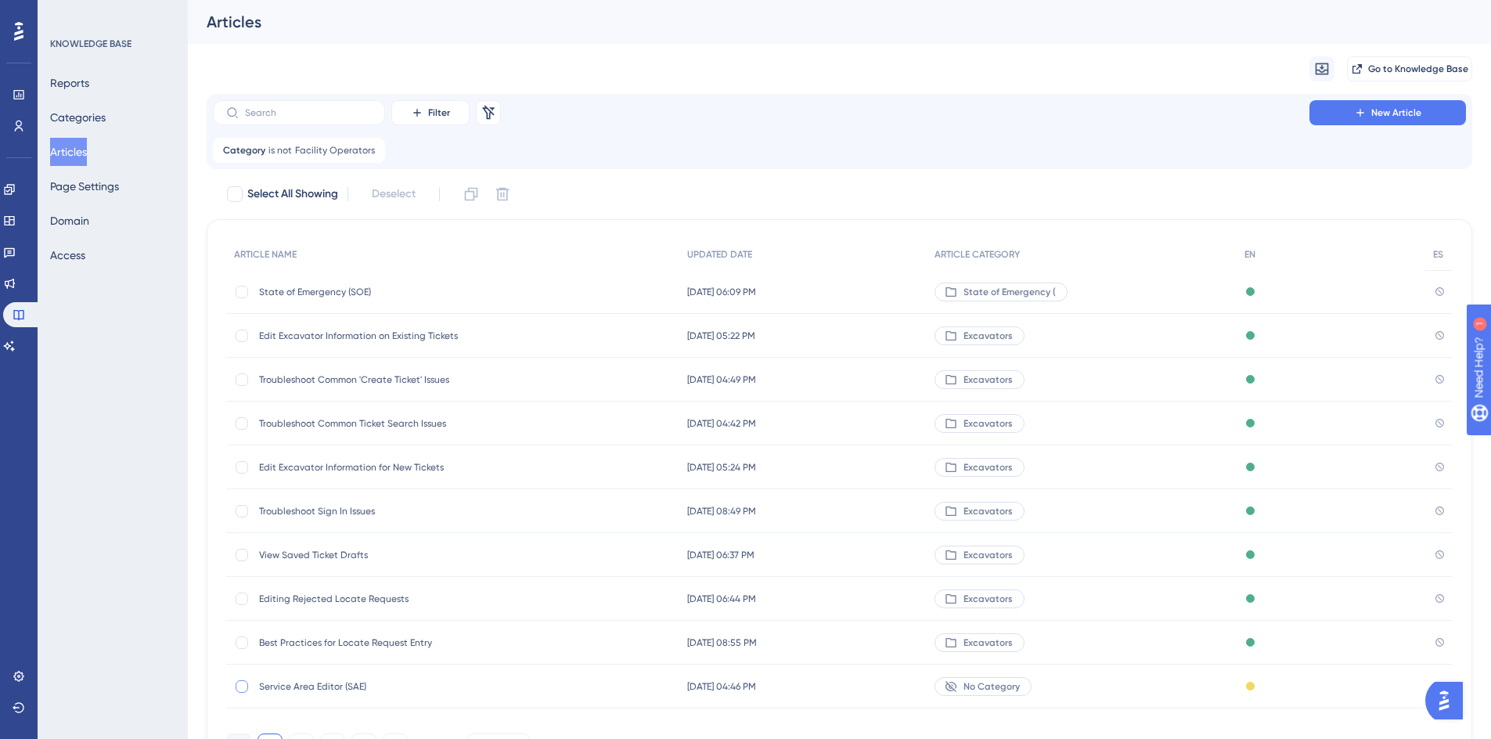
click at [247, 687] on div at bounding box center [242, 686] width 13 height 13
click at [504, 191] on icon at bounding box center [502, 194] width 16 height 16
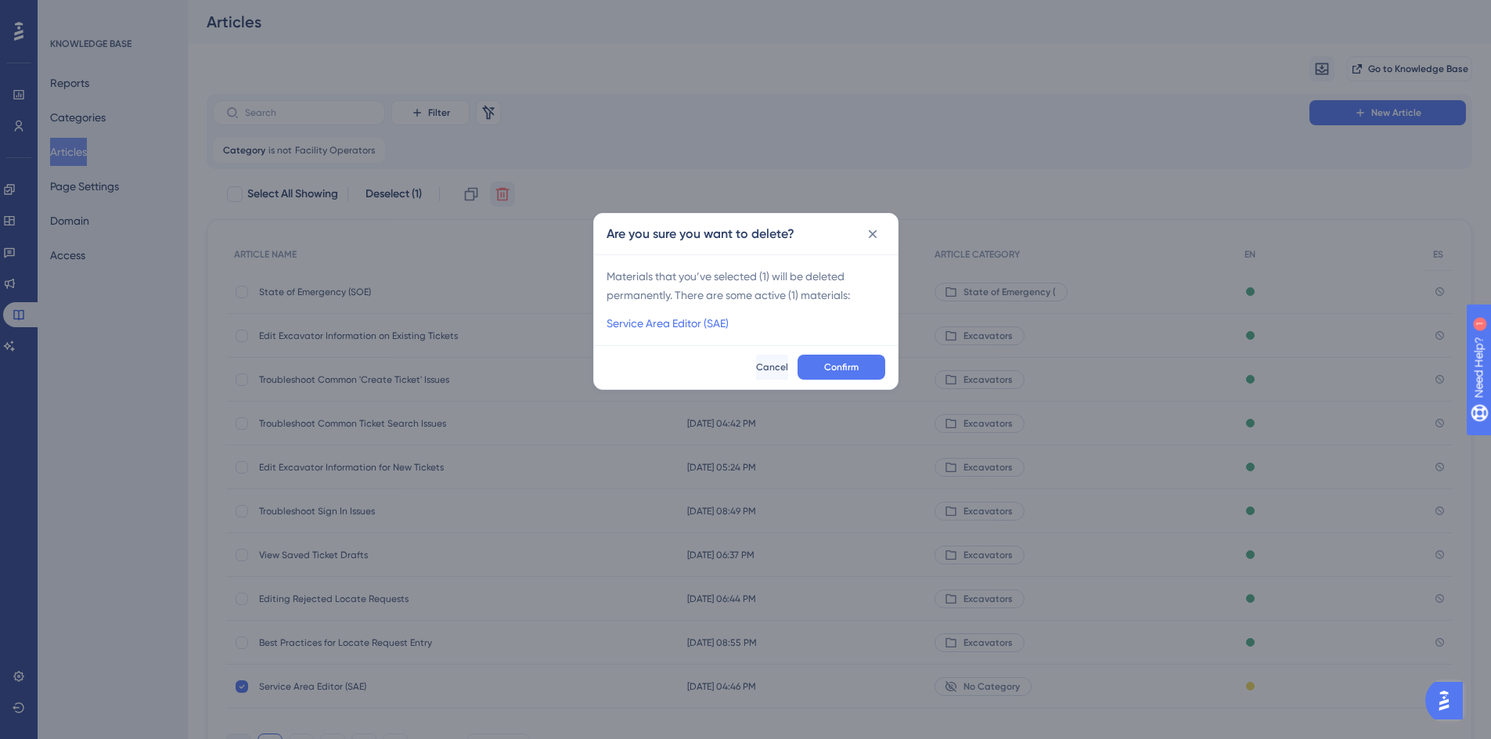
checkbox input "false"
click at [822, 373] on button "Confirm" at bounding box center [847, 373] width 88 height 25
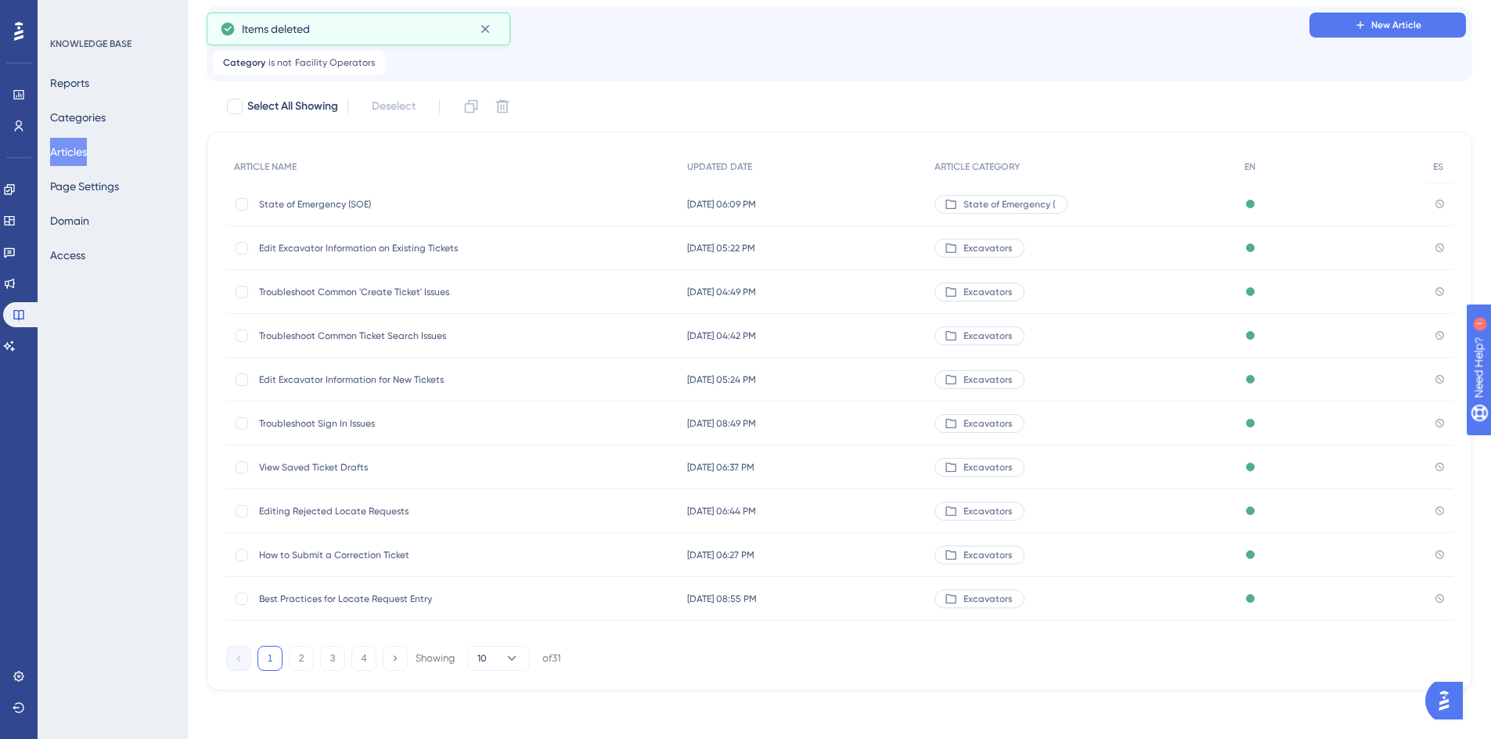
scroll to position [89, 0]
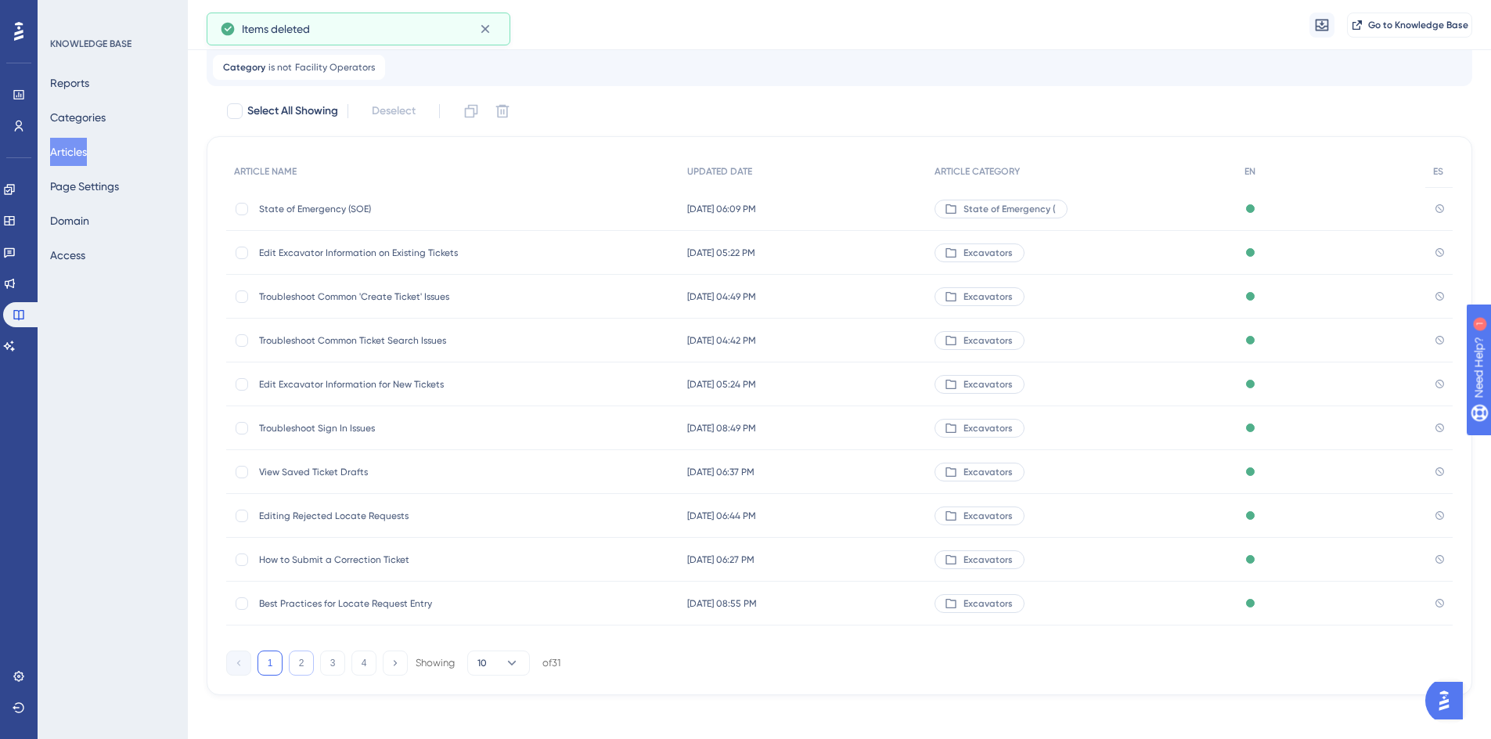
click at [295, 663] on button "2" at bounding box center [301, 662] width 25 height 25
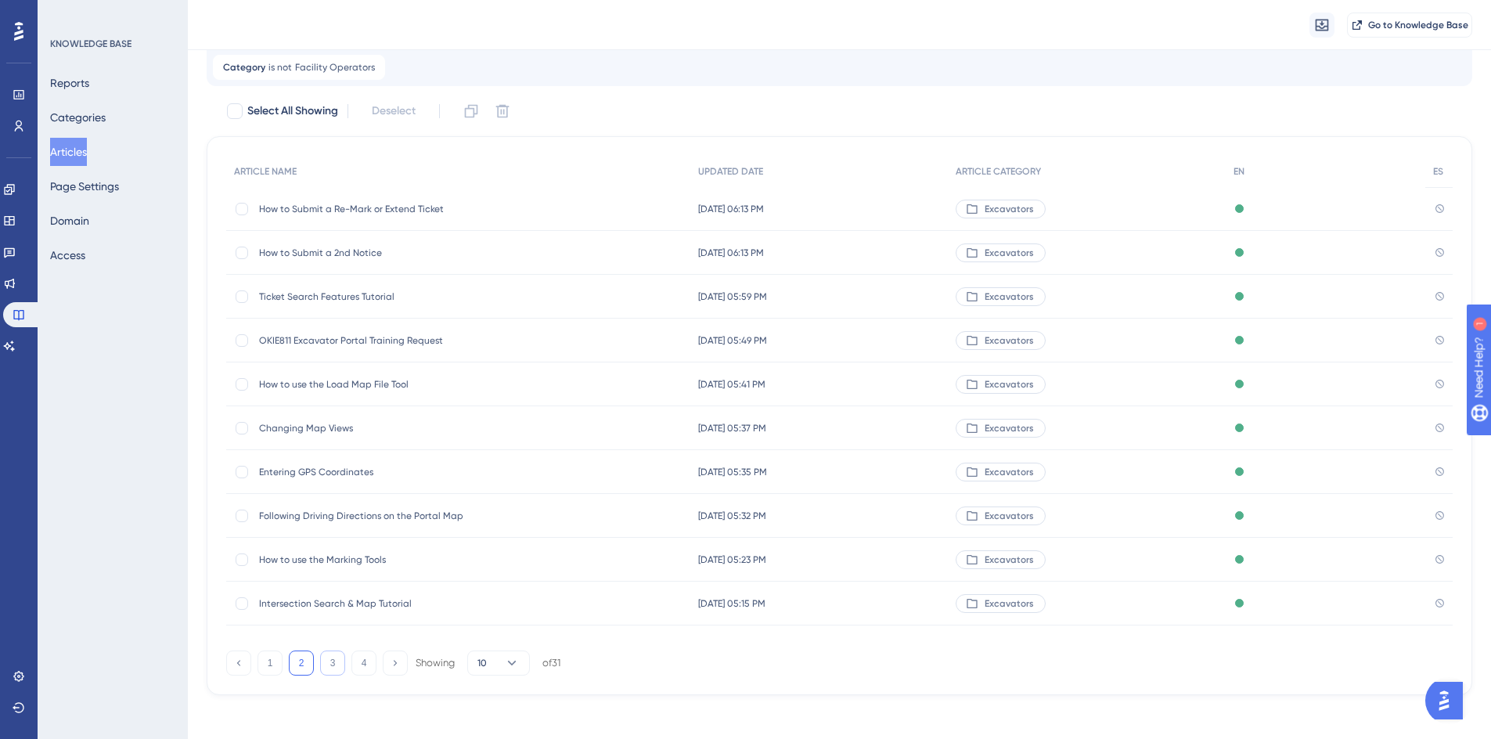
click at [328, 665] on button "3" at bounding box center [332, 662] width 25 height 25
click at [311, 427] on span "Design-Survey Request Type" at bounding box center [384, 428] width 250 height 13
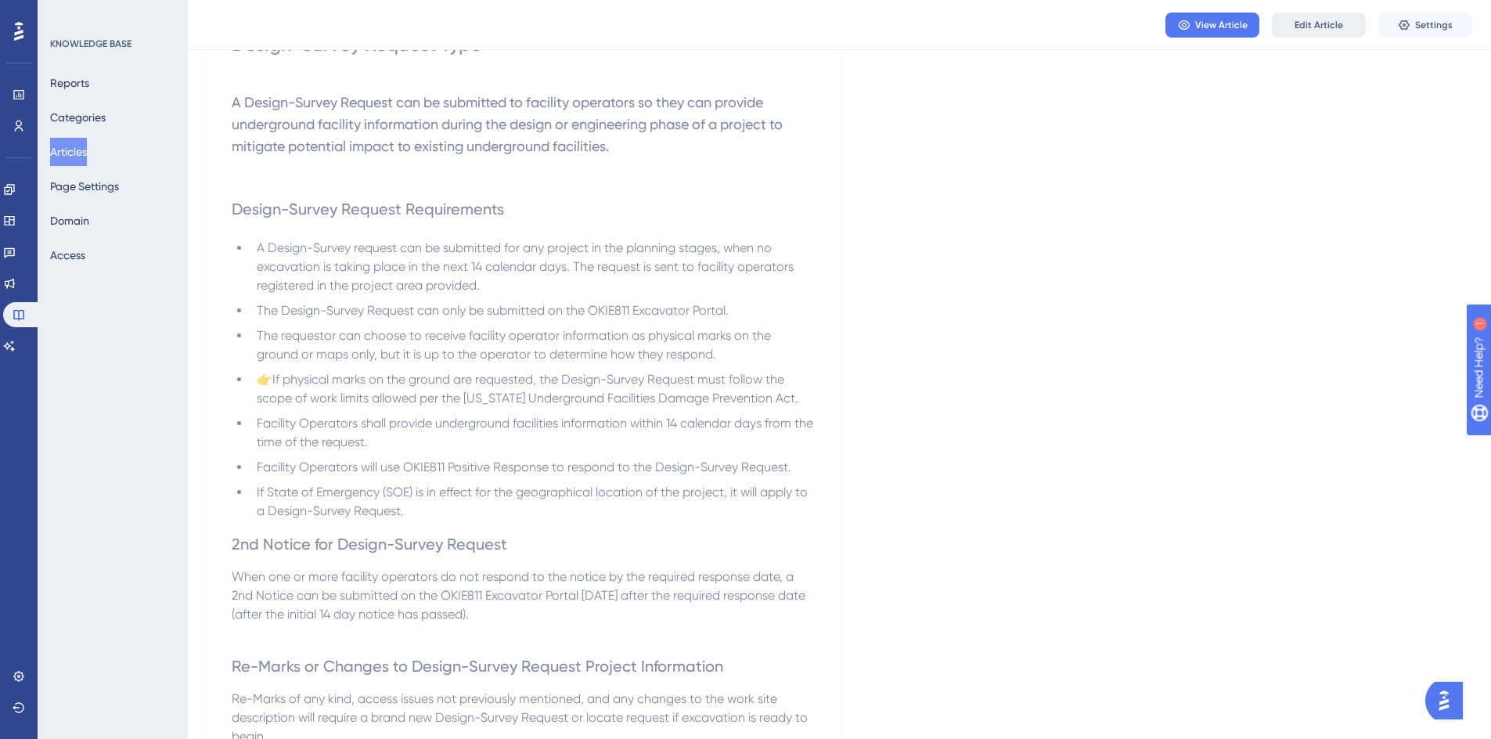
scroll to position [235, 0]
click at [1336, 23] on span "Edit Article" at bounding box center [1318, 25] width 49 height 13
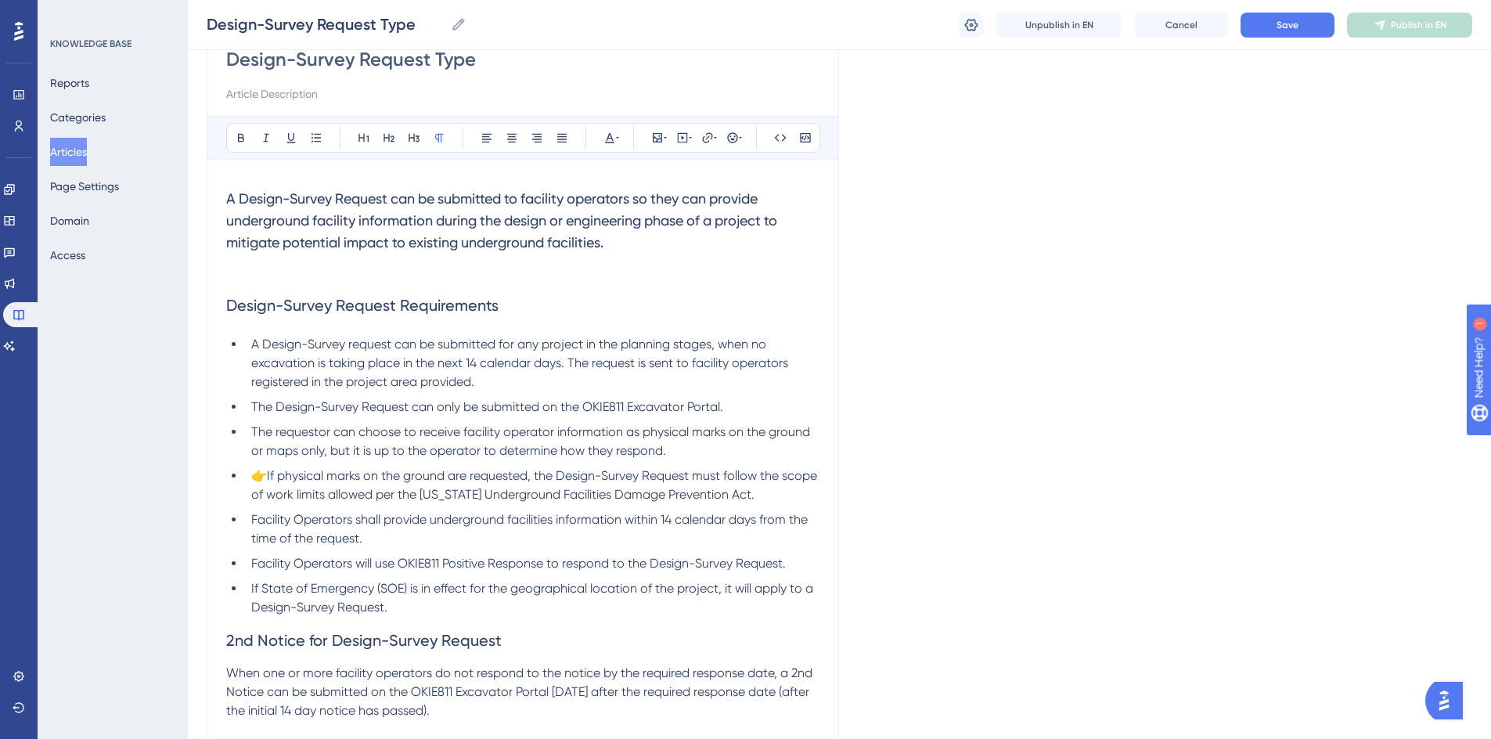
scroll to position [146, 0]
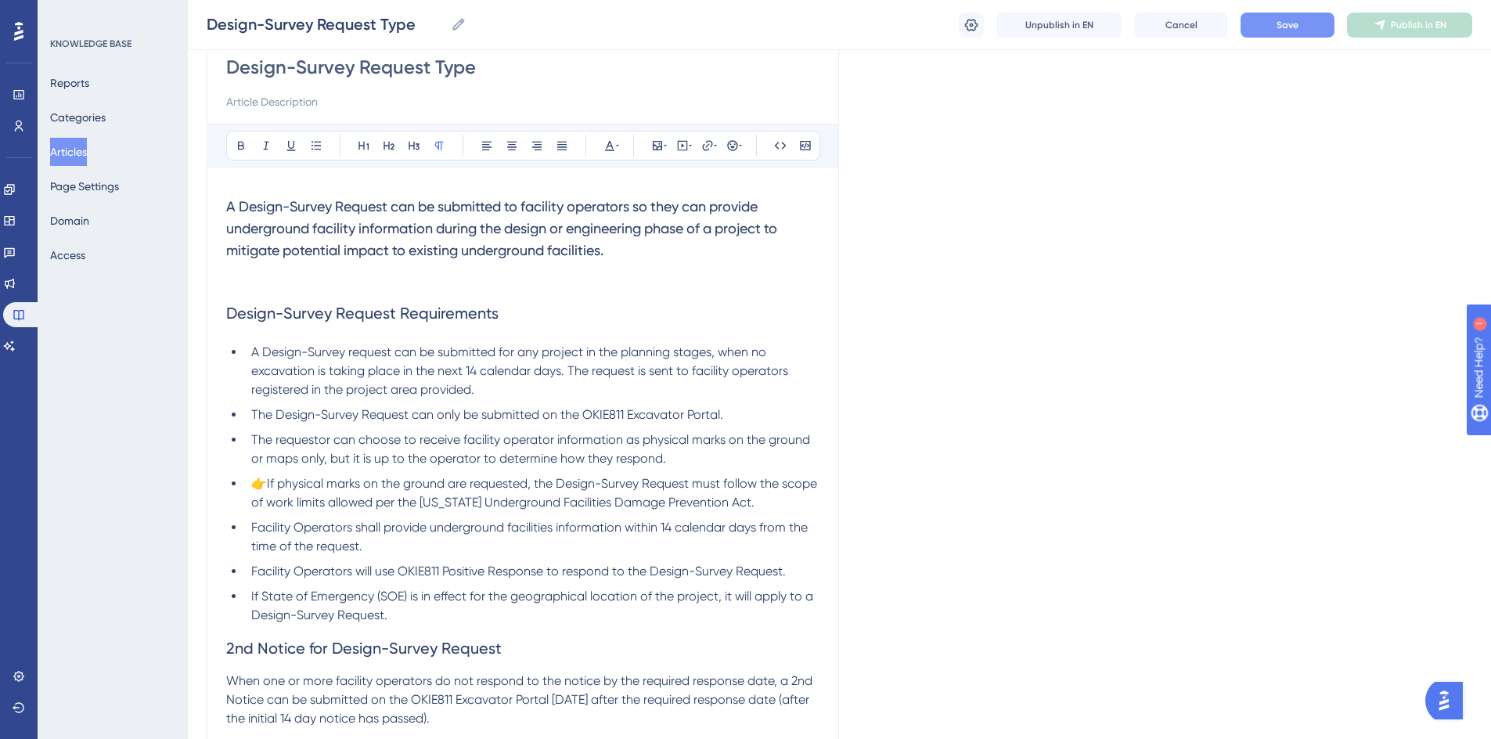
click at [1280, 20] on span "Save" at bounding box center [1287, 25] width 22 height 13
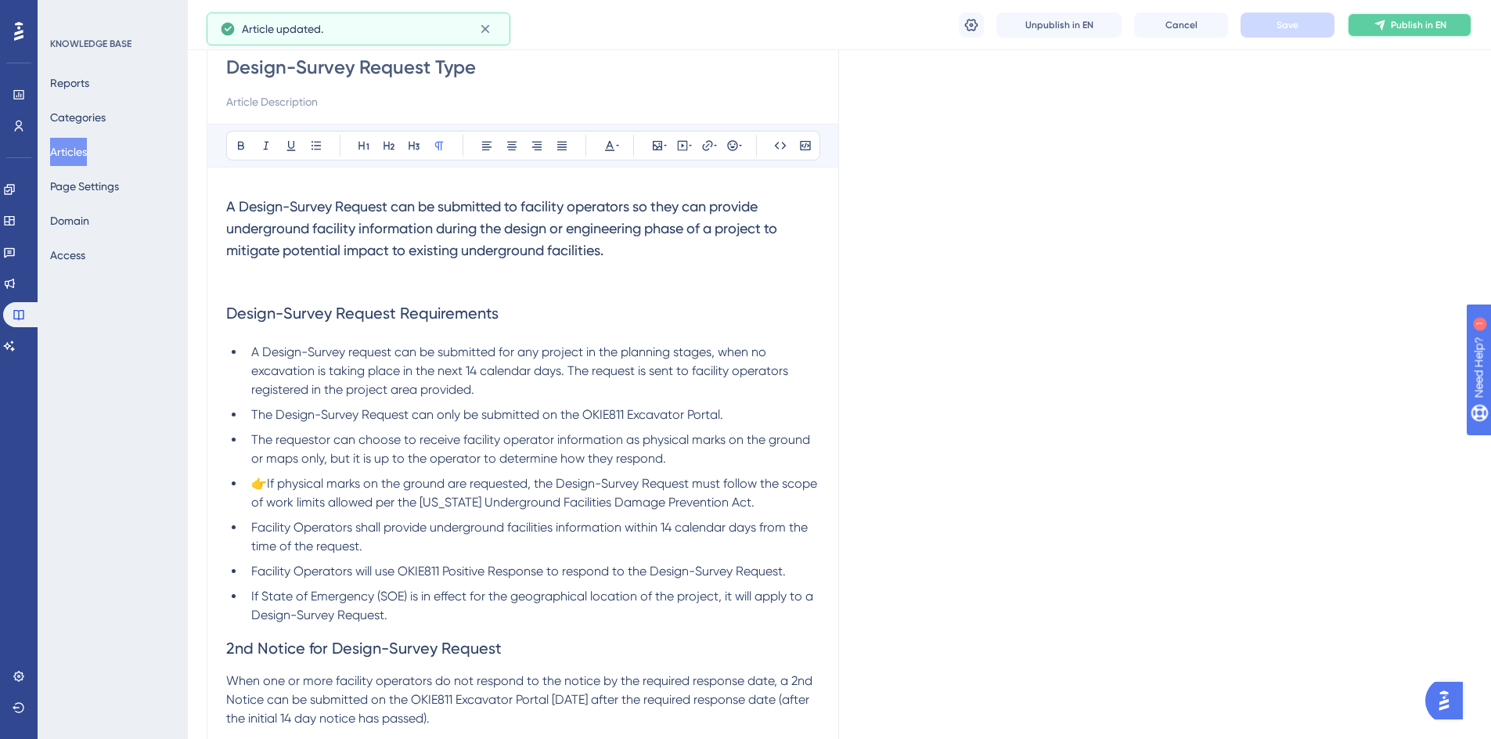
click at [1417, 27] on span "Publish in EN" at bounding box center [1418, 25] width 56 height 13
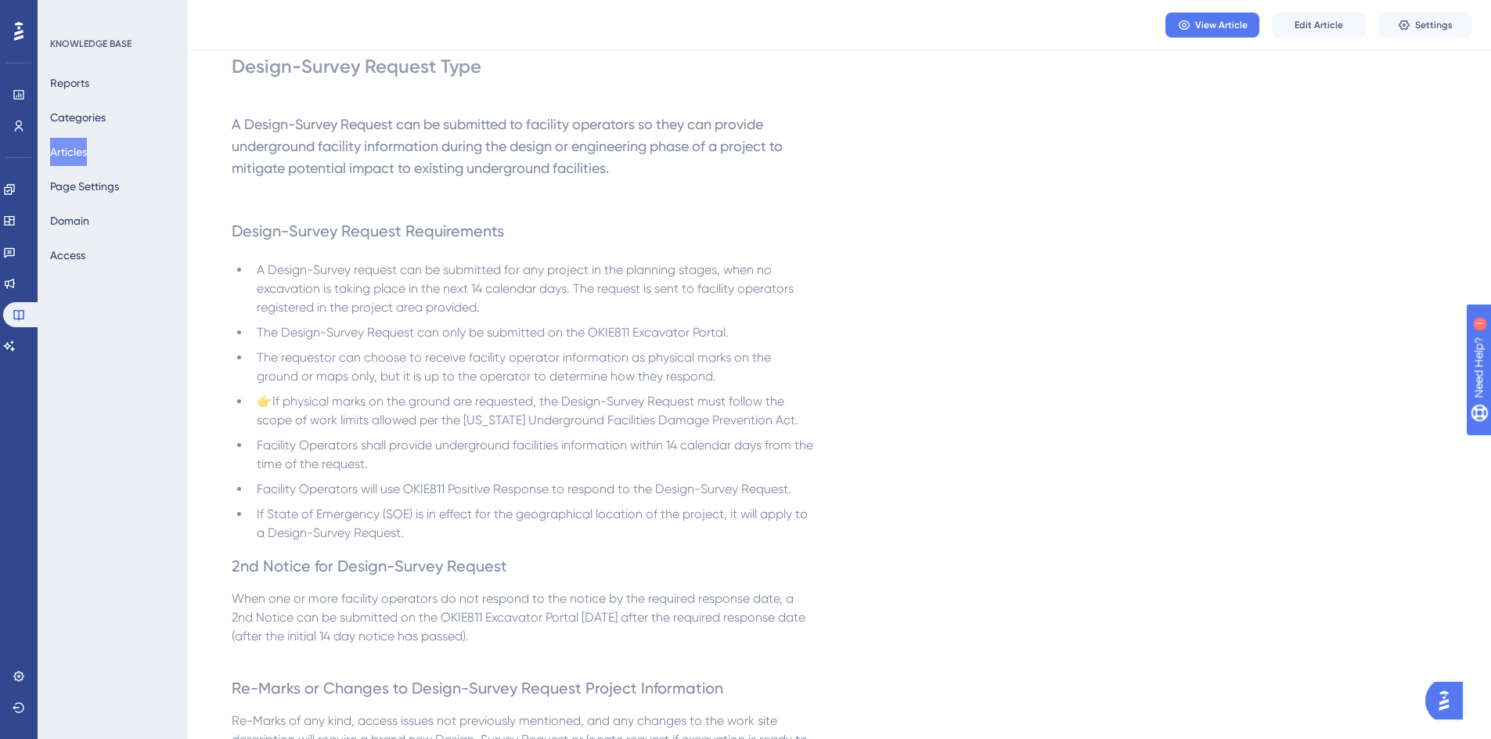
scroll to position [0, 0]
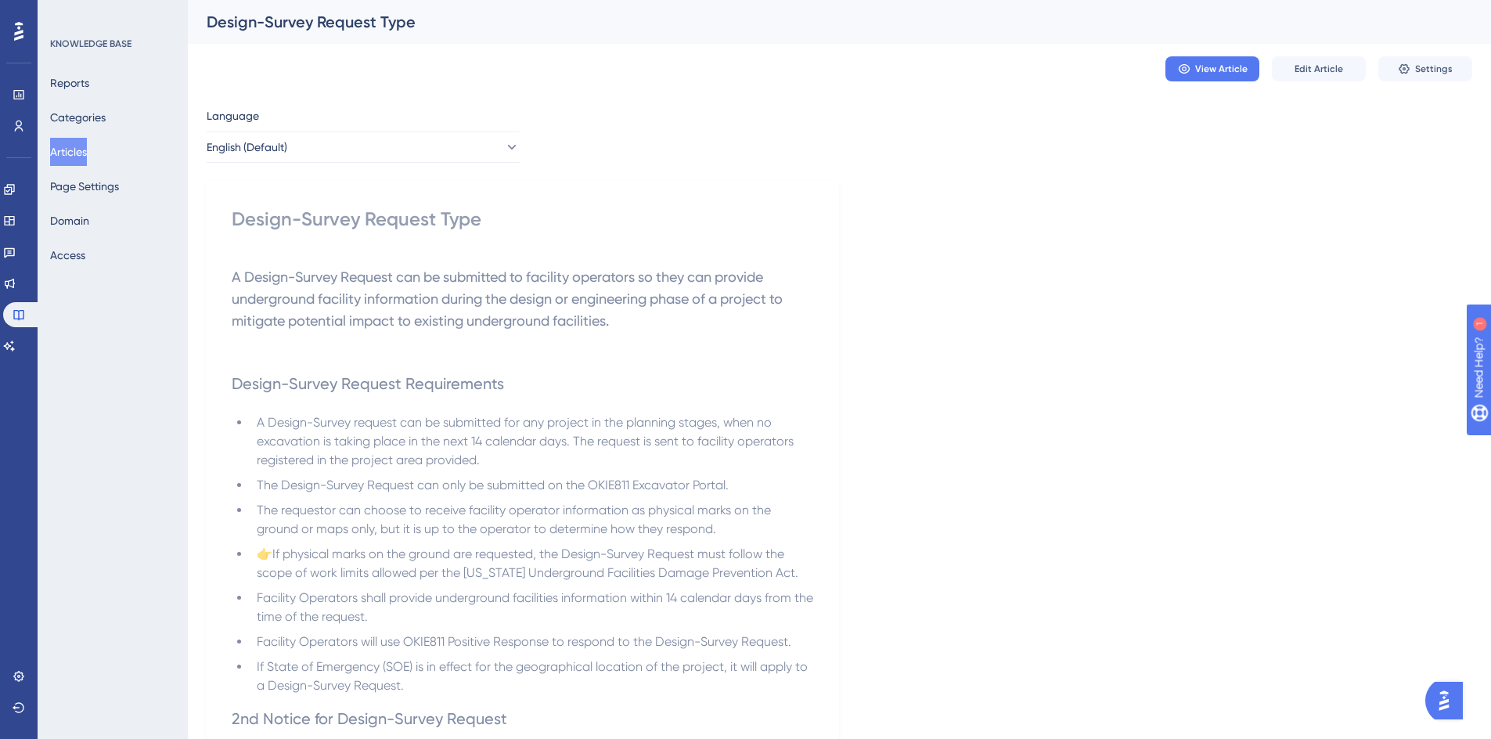
click at [81, 153] on button "Articles" at bounding box center [68, 152] width 37 height 28
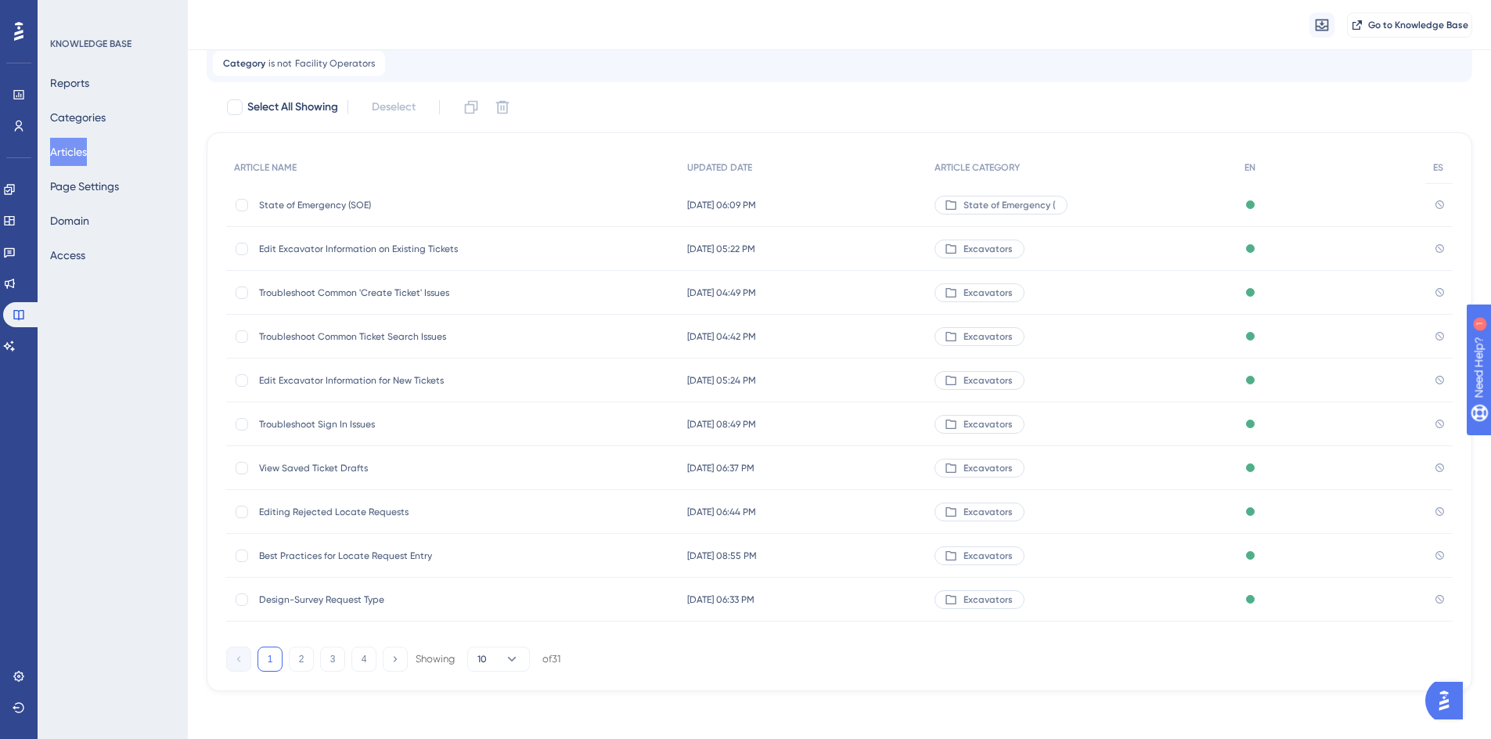
scroll to position [95, 0]
click at [303, 663] on button "2" at bounding box center [301, 656] width 25 height 25
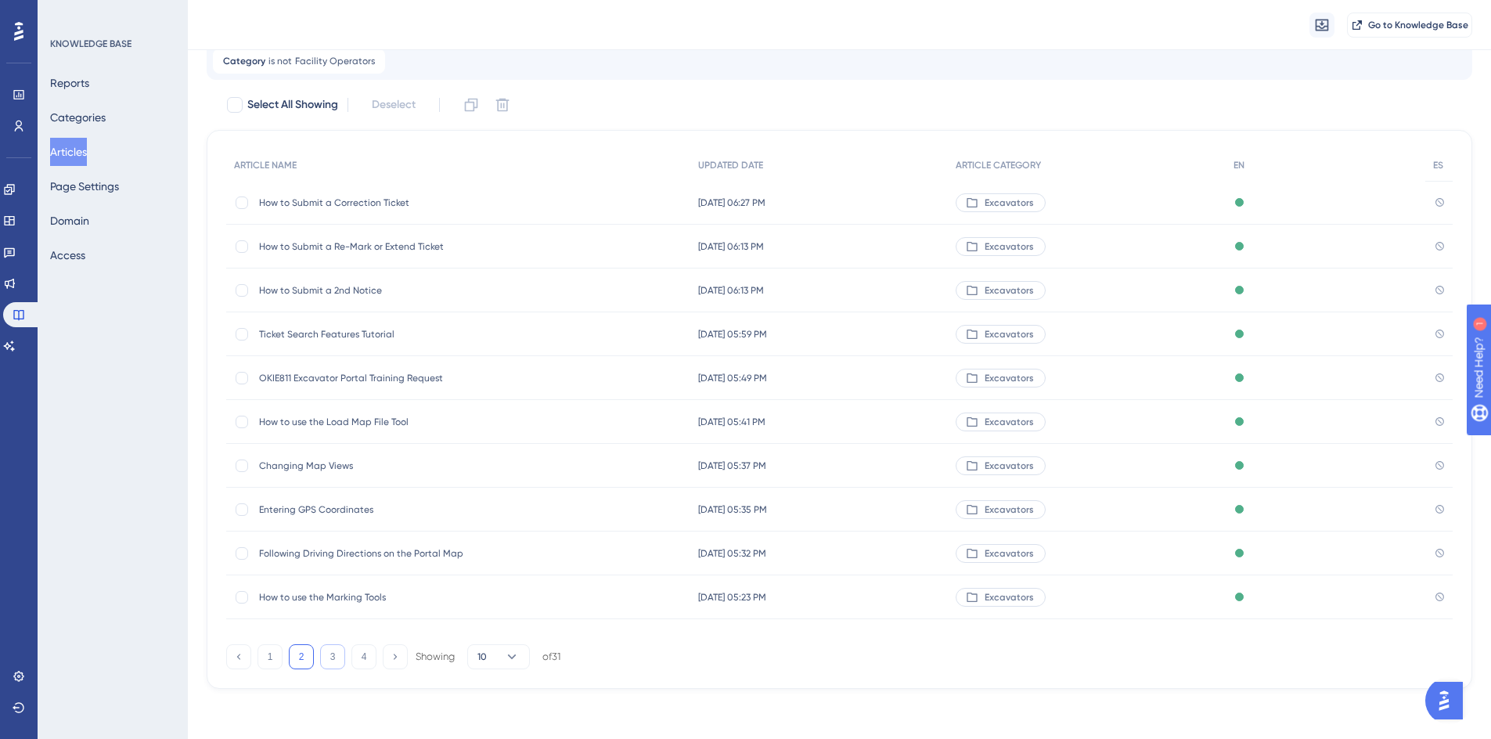
click at [333, 665] on button "3" at bounding box center [332, 656] width 25 height 25
click at [372, 660] on button "4" at bounding box center [363, 656] width 25 height 25
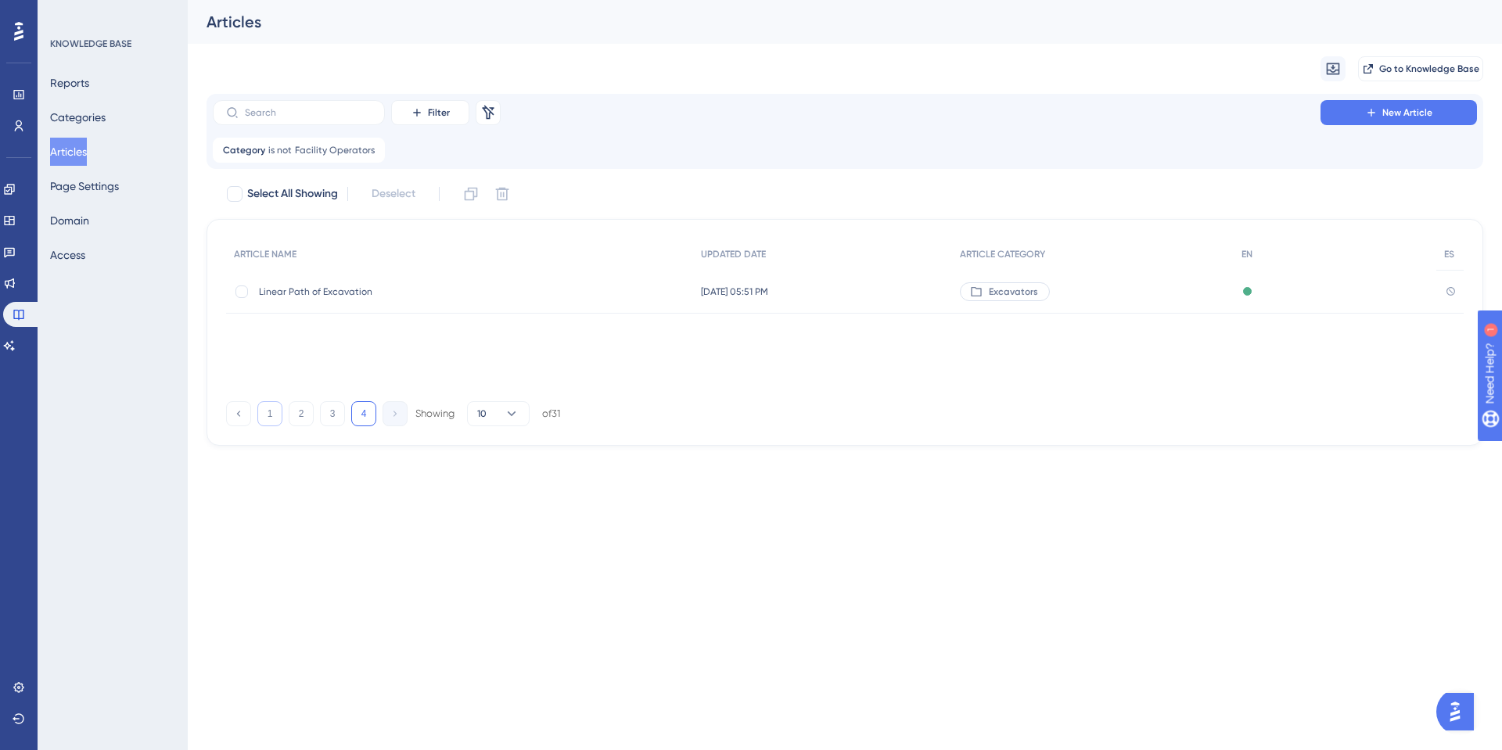
click at [274, 415] on button "1" at bounding box center [269, 413] width 25 height 25
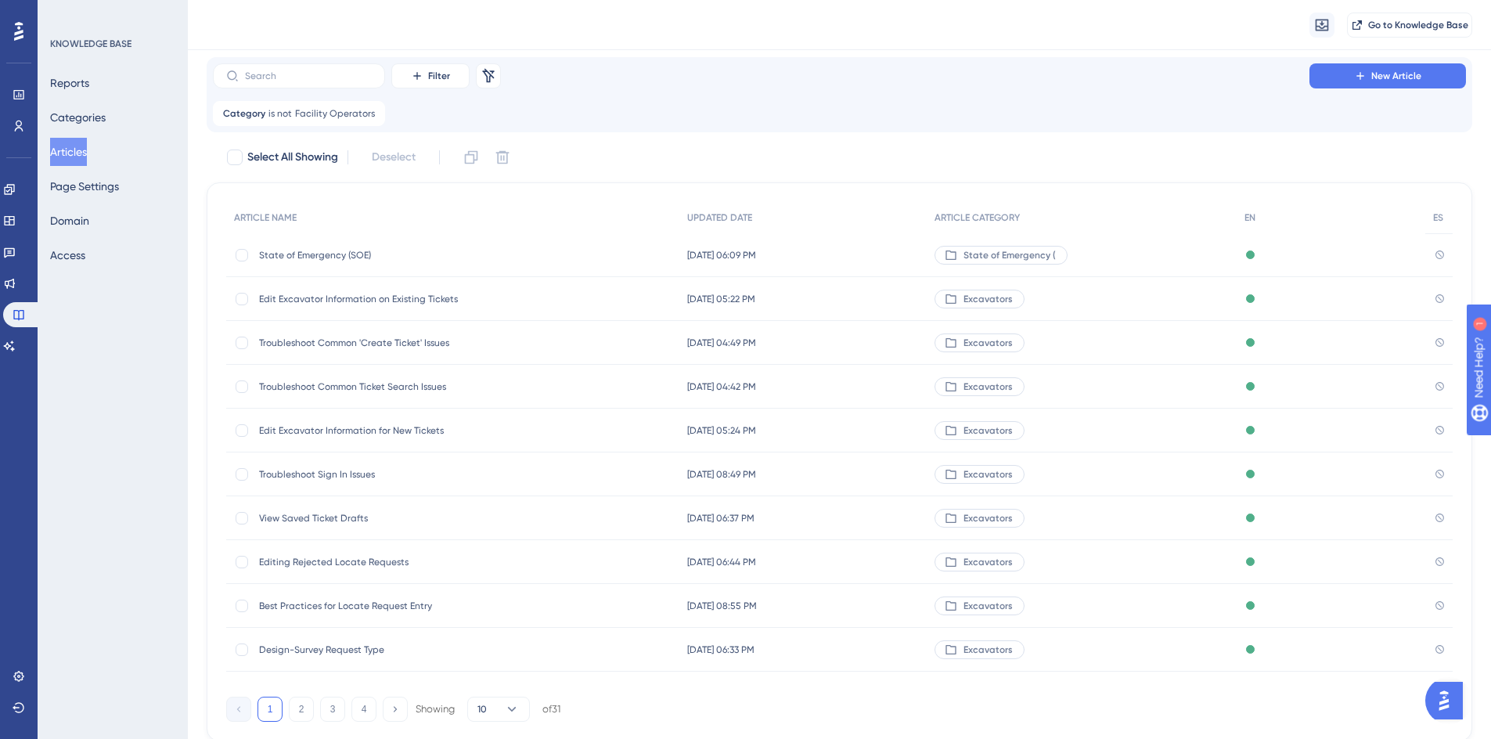
scroll to position [78, 0]
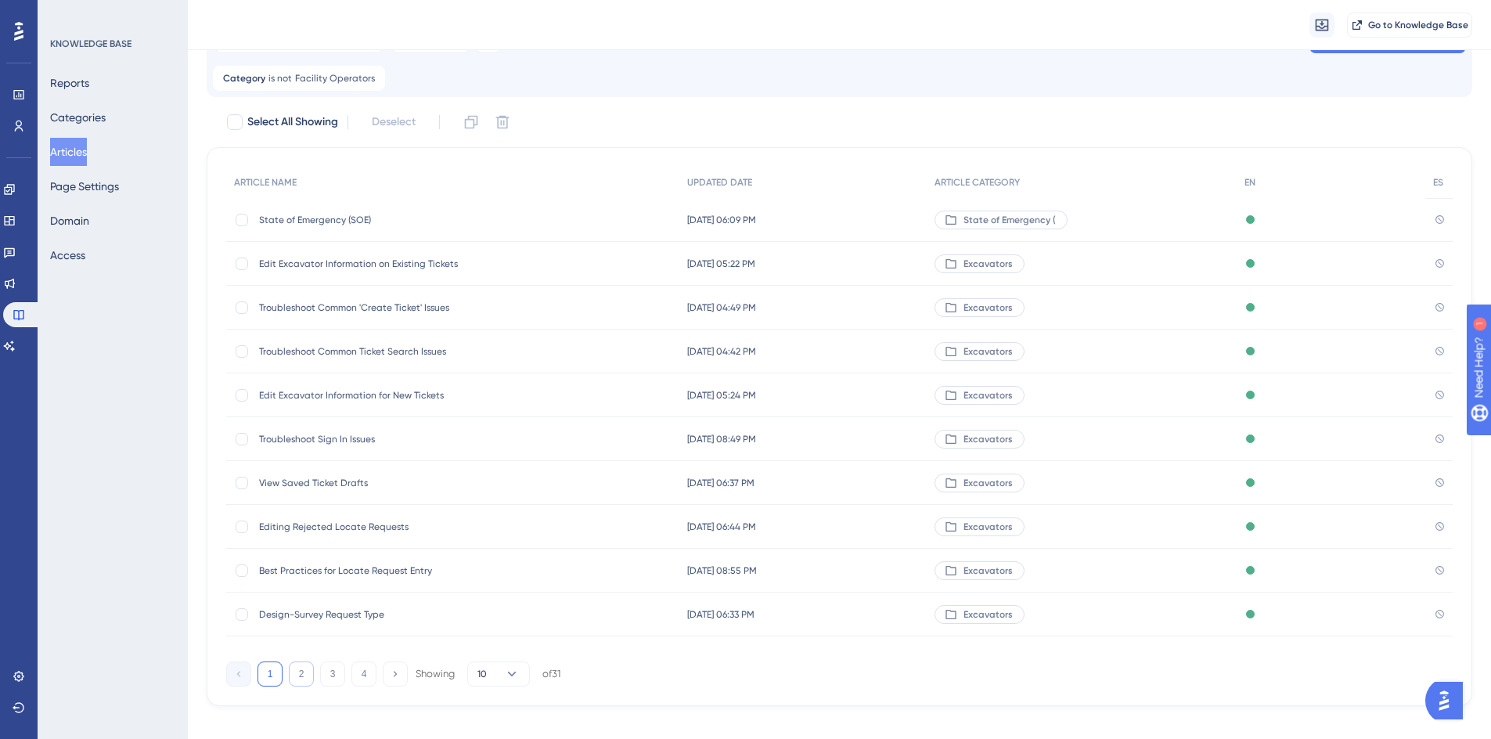
click at [310, 675] on button "2" at bounding box center [301, 673] width 25 height 25
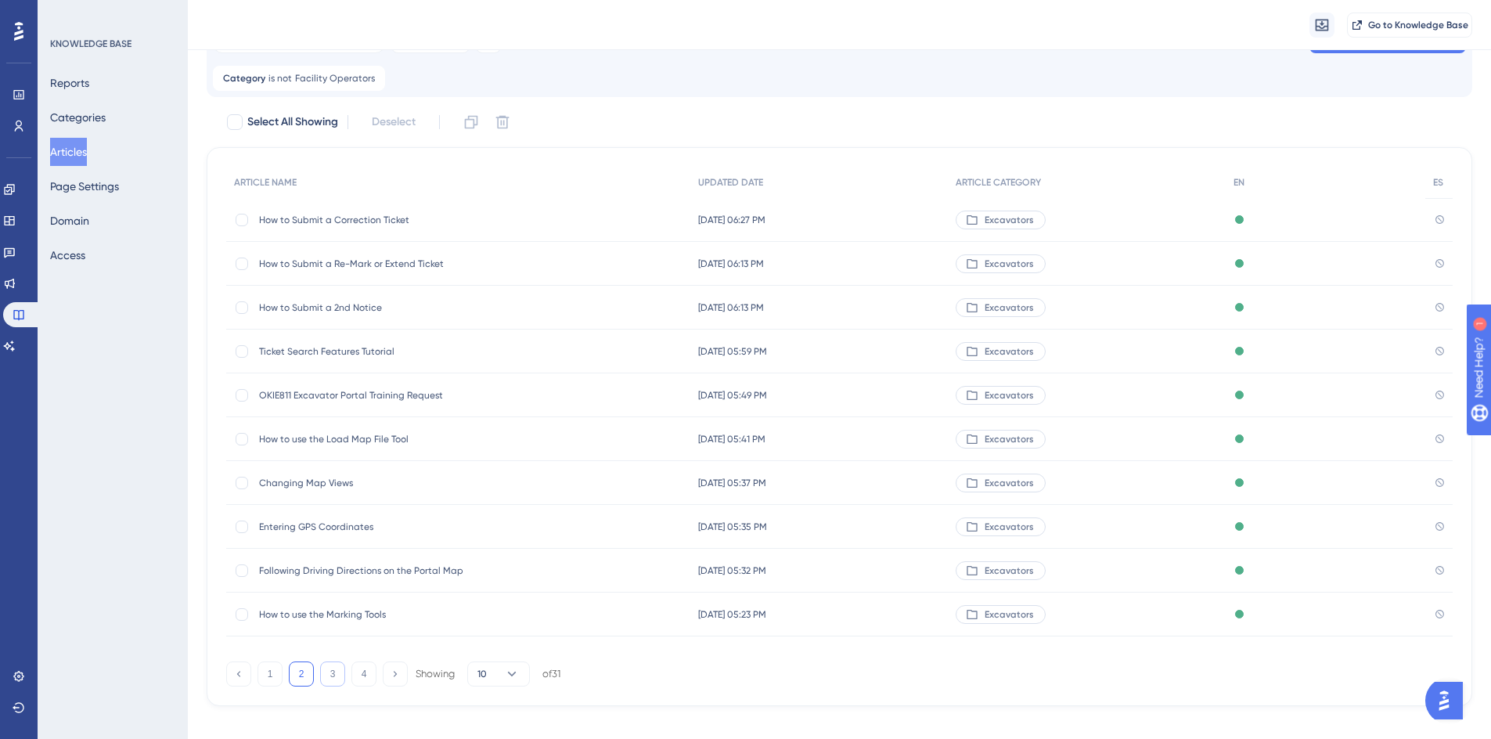
click at [336, 678] on button "3" at bounding box center [332, 673] width 25 height 25
click at [324, 480] on span "Pre-Excavation Meeting Request Type" at bounding box center [384, 482] width 250 height 13
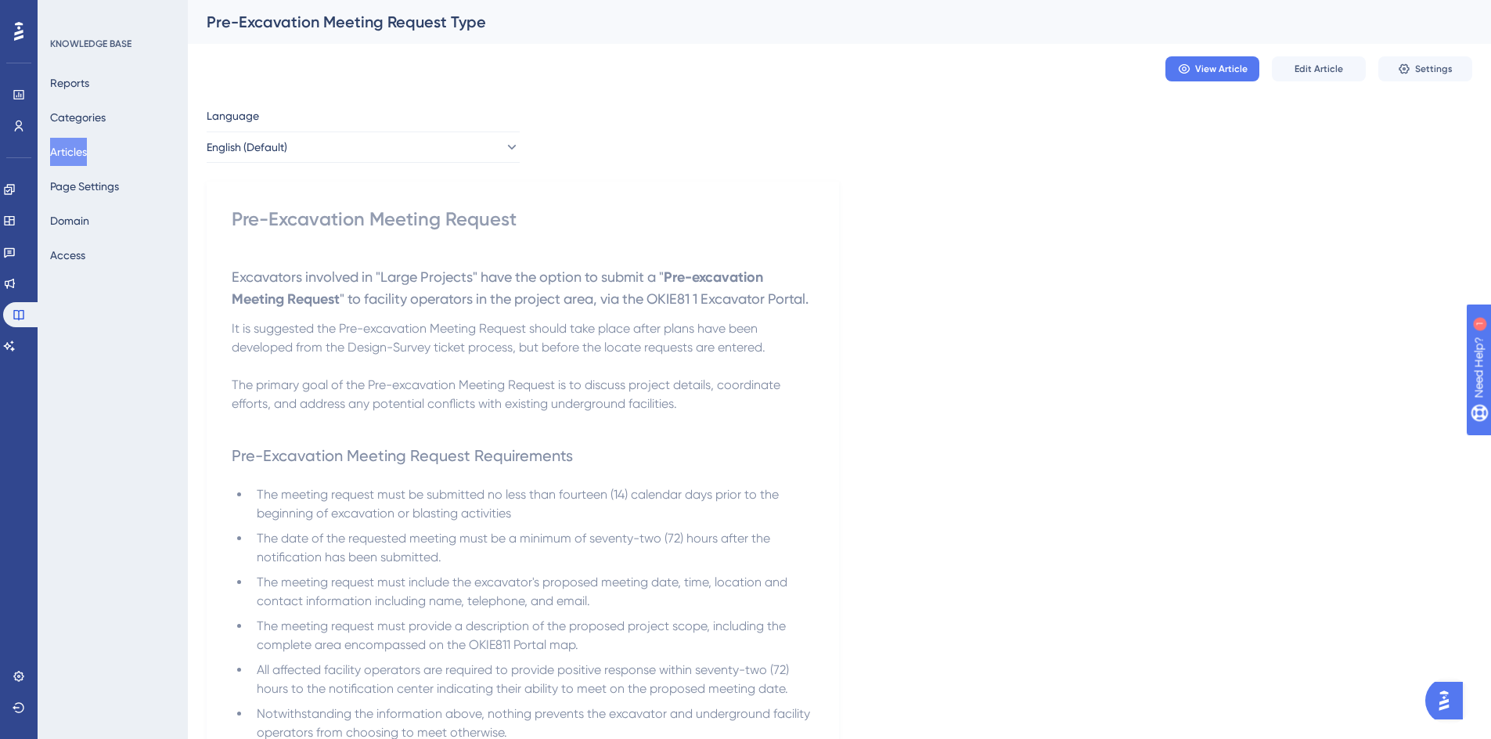
click at [70, 154] on button "Articles" at bounding box center [68, 152] width 37 height 28
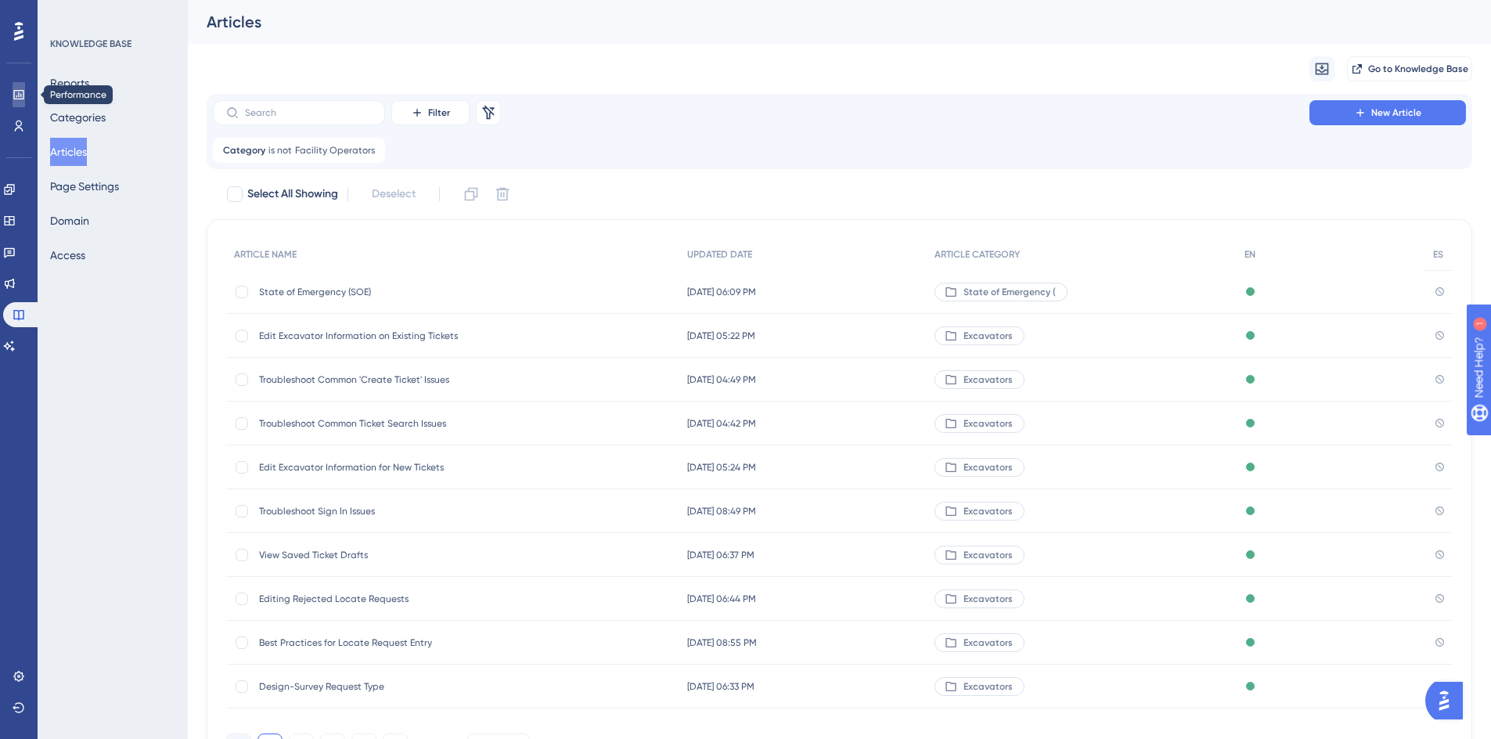
click at [22, 98] on icon at bounding box center [19, 94] width 13 height 13
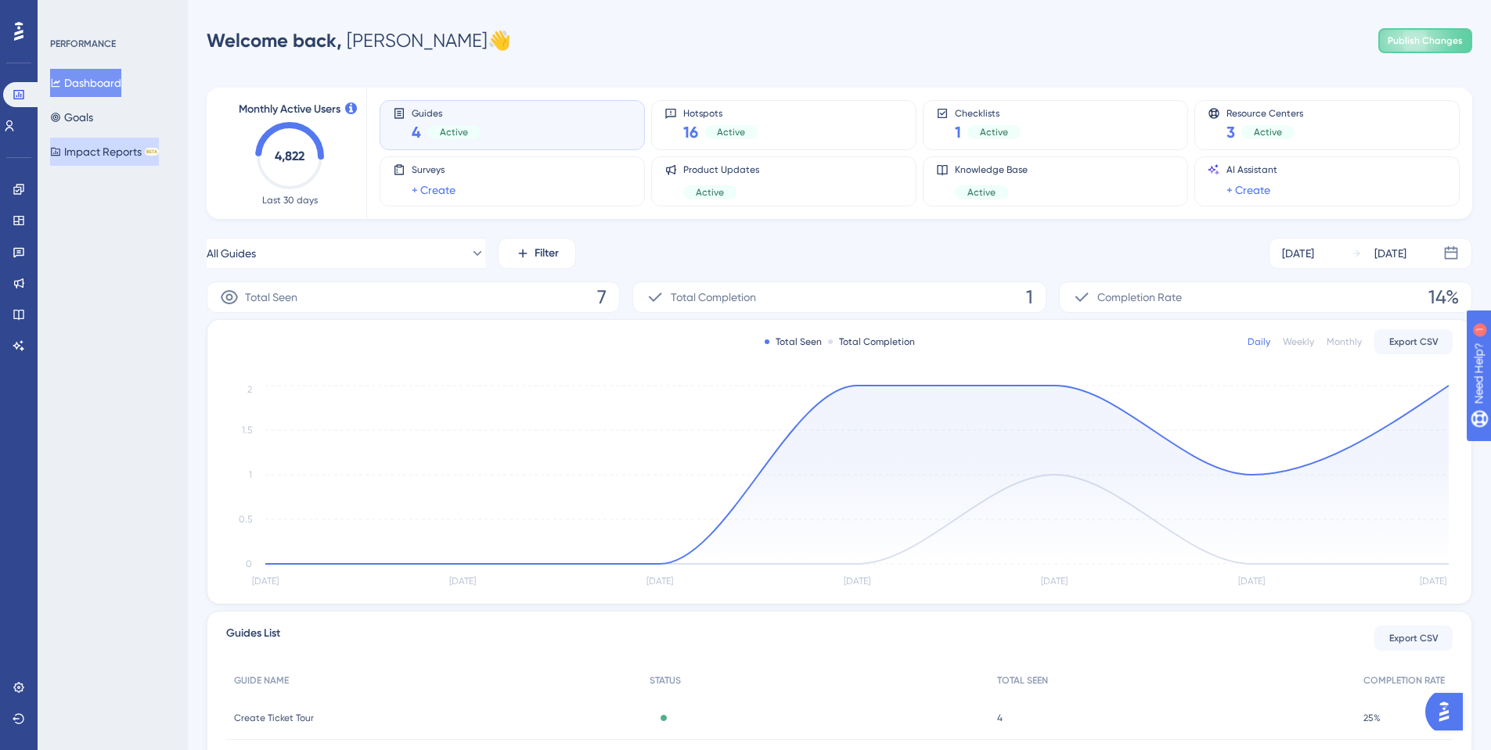
click at [76, 152] on button "Impact Reports BETA" at bounding box center [104, 152] width 109 height 28
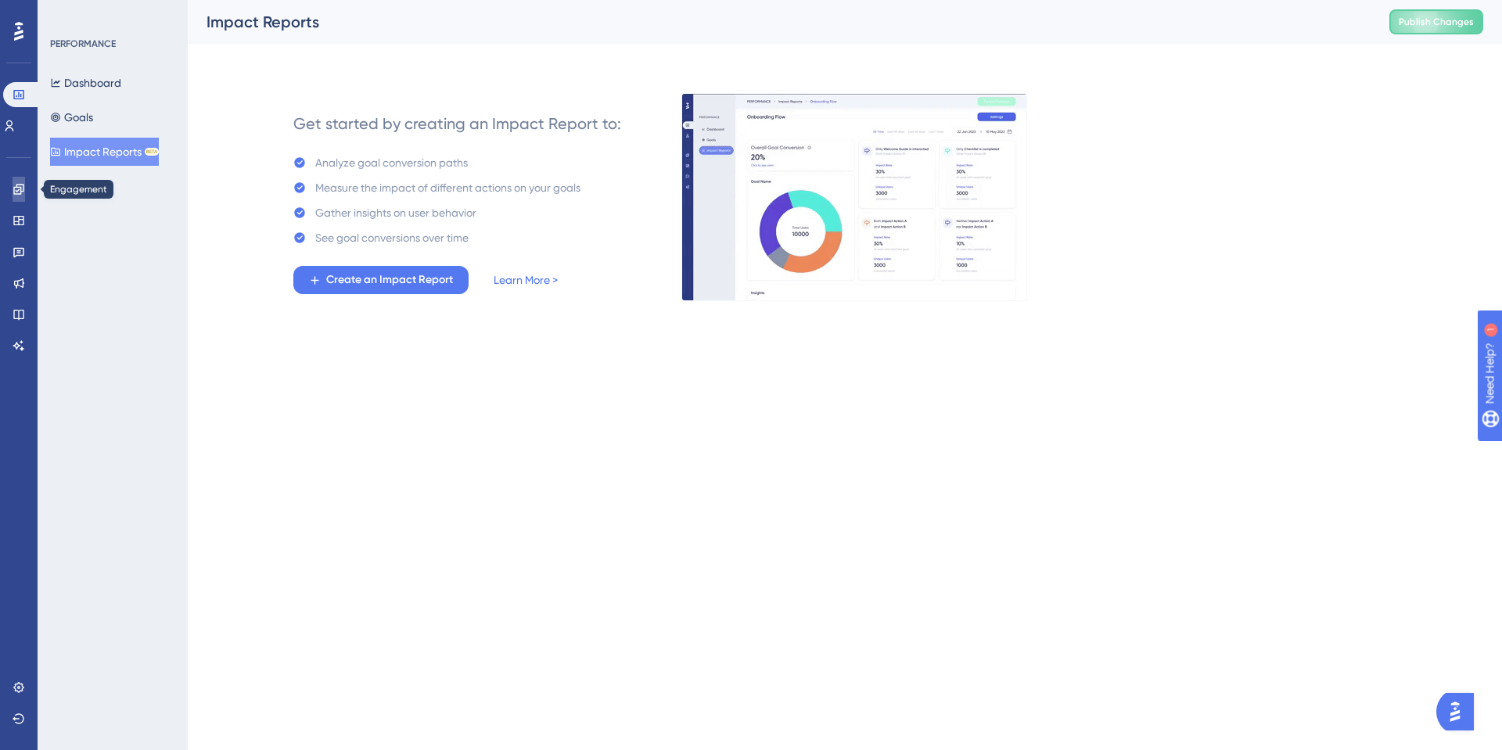
click at [18, 192] on icon at bounding box center [19, 189] width 13 height 13
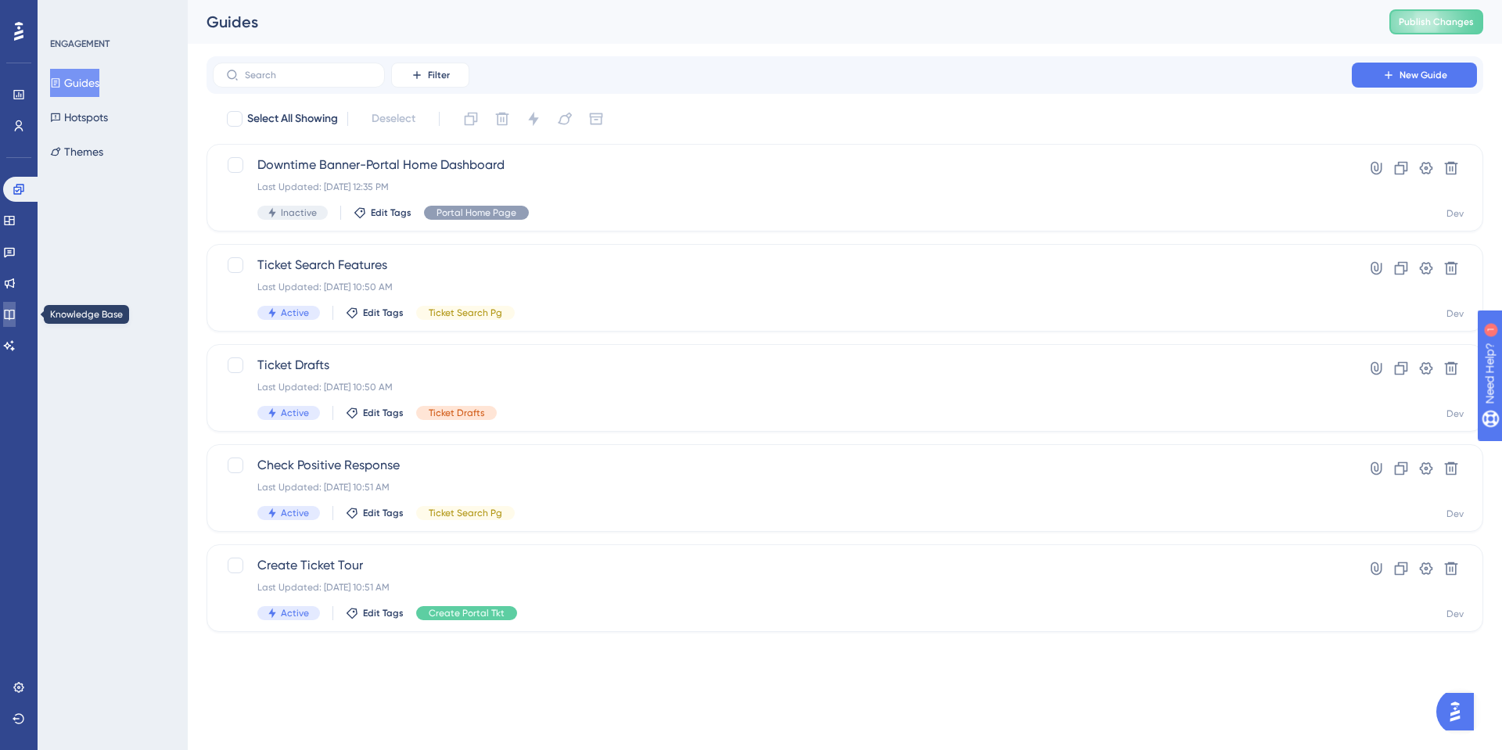
click at [16, 312] on icon at bounding box center [9, 314] width 13 height 13
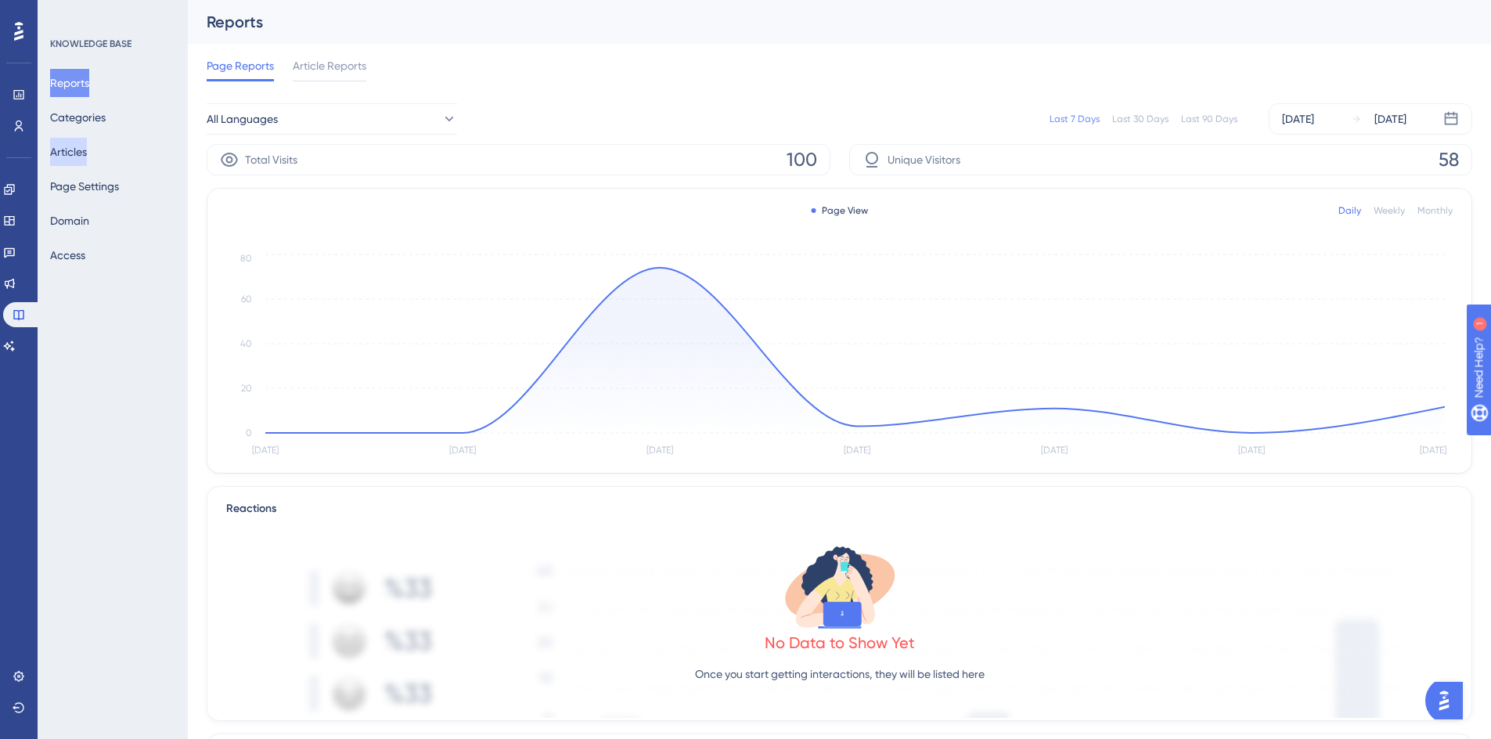
click at [87, 150] on button "Articles" at bounding box center [68, 152] width 37 height 28
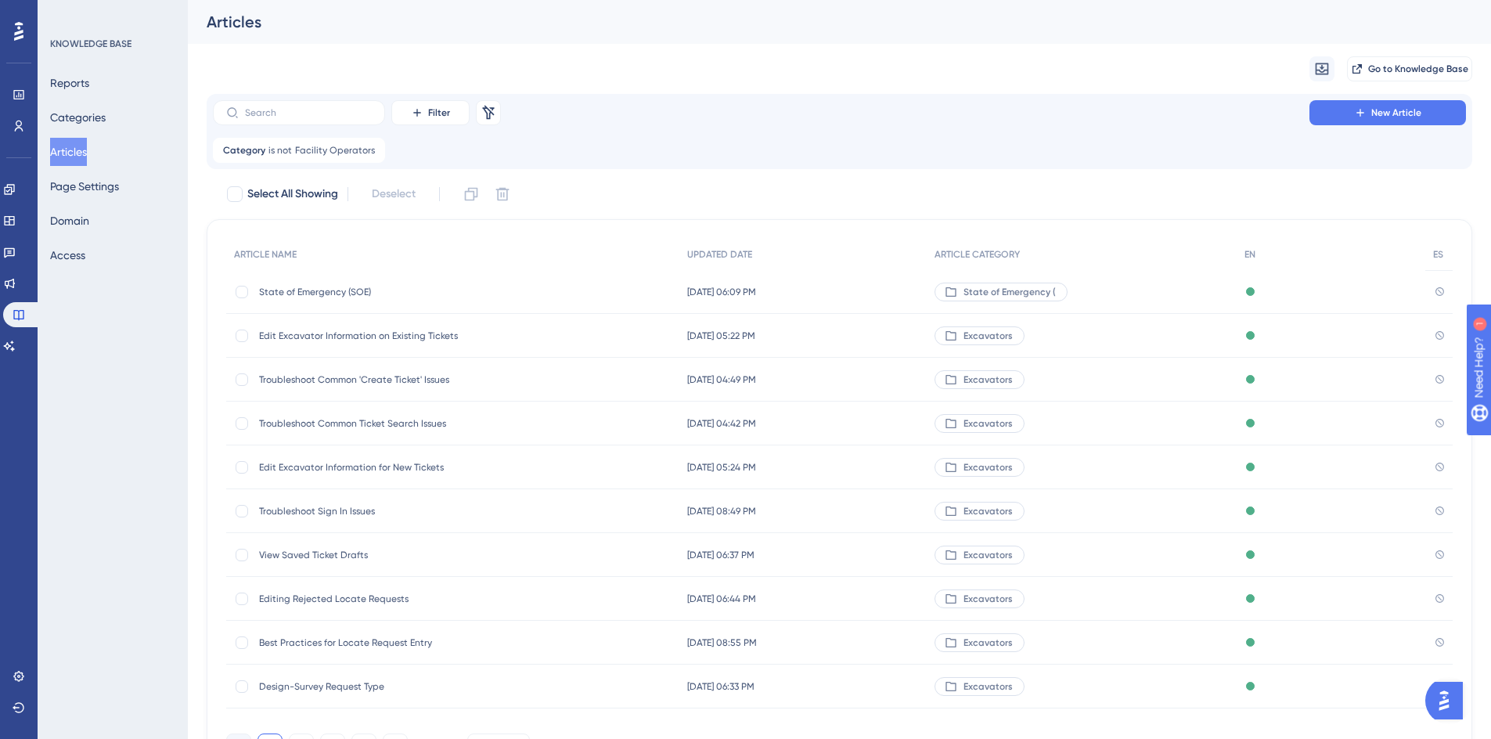
click at [283, 336] on span "Edit Excavator Information on Existing Tickets" at bounding box center [384, 335] width 250 height 13
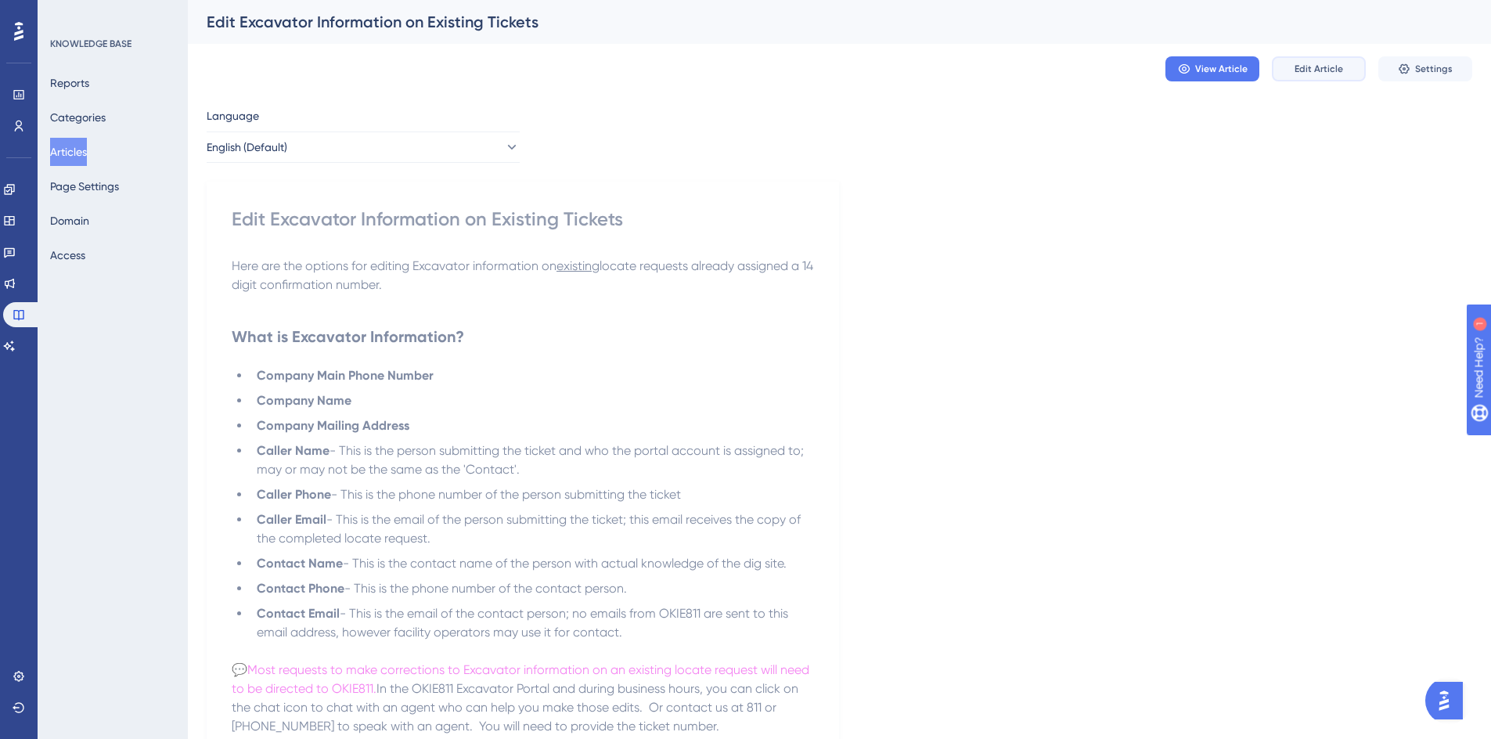
click at [1328, 68] on span "Edit Article" at bounding box center [1318, 69] width 49 height 13
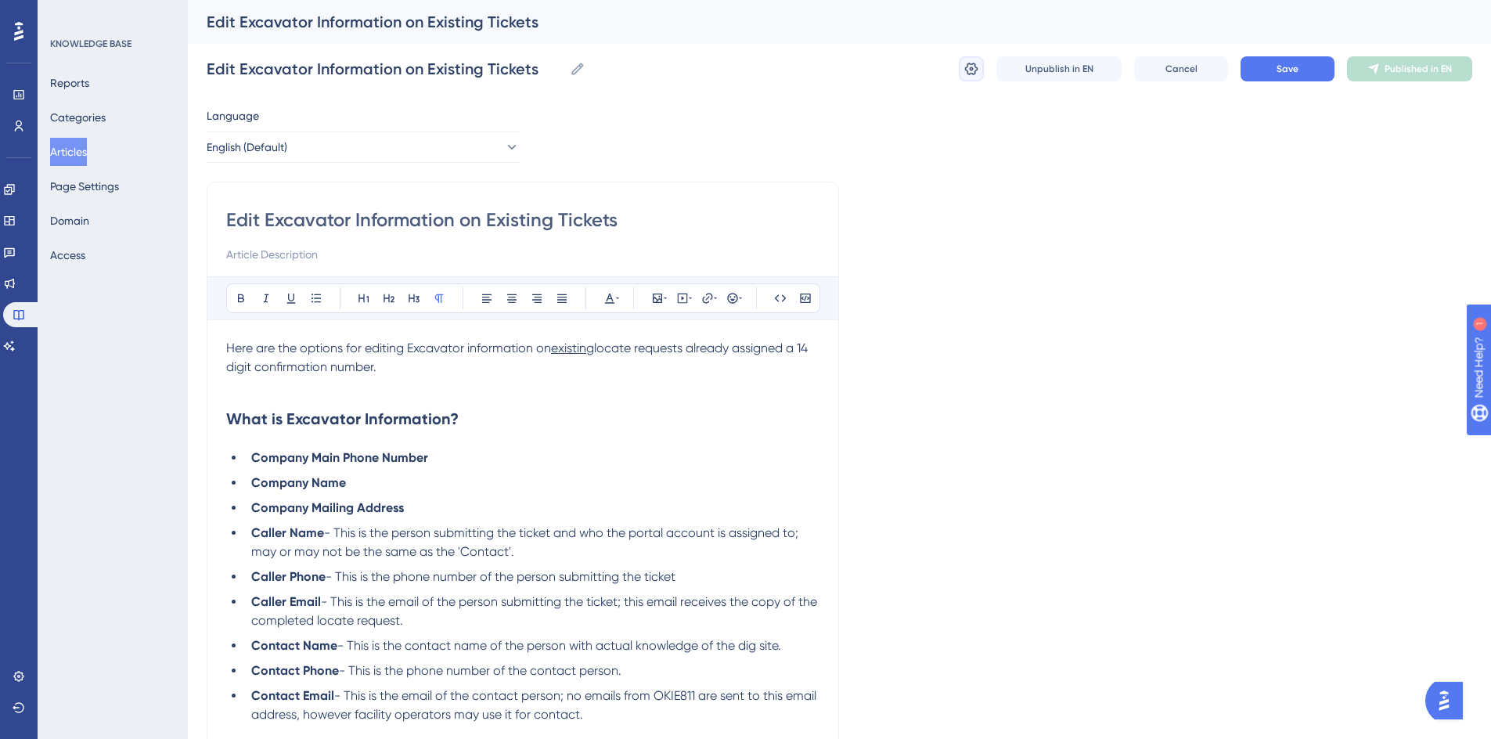
click at [973, 77] on button at bounding box center [970, 68] width 25 height 25
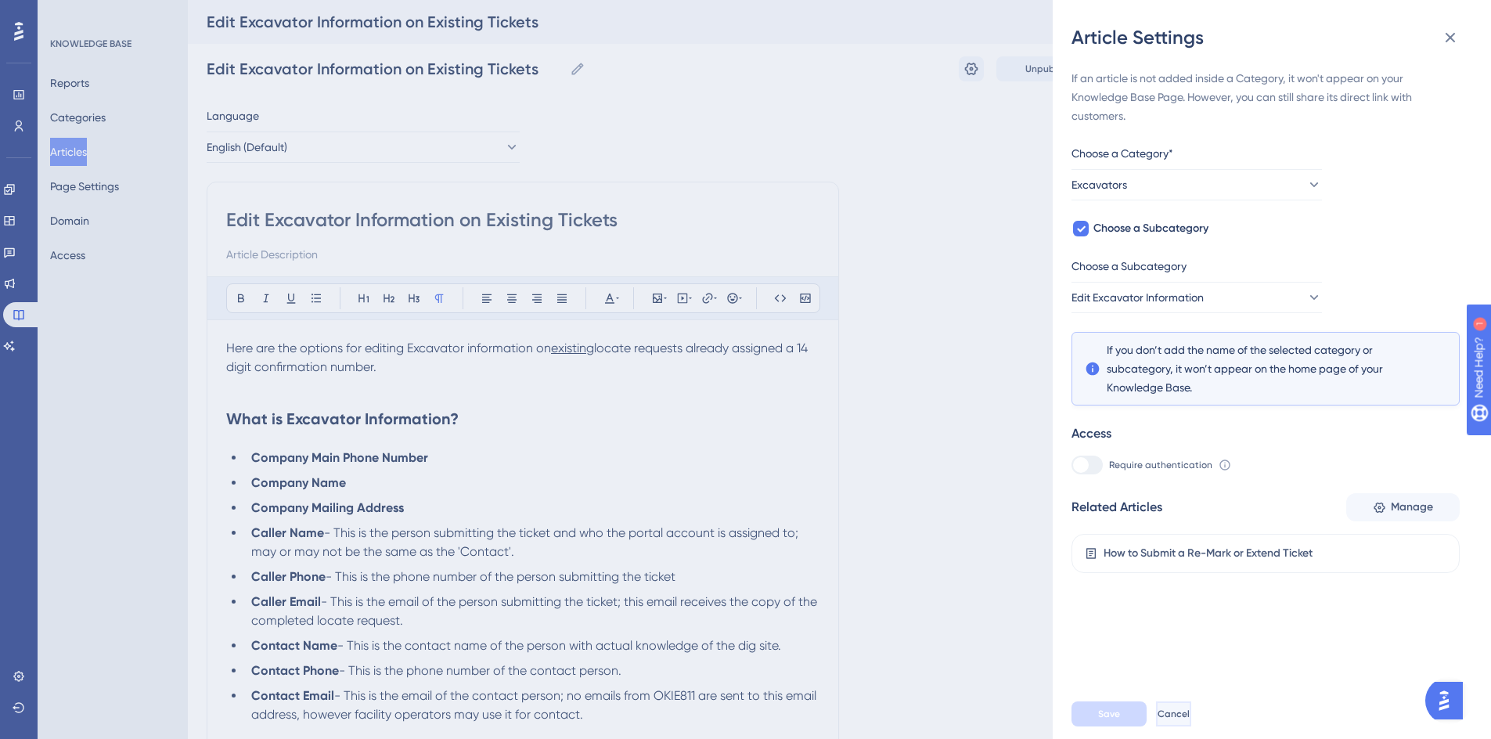
click at [1187, 720] on span "Cancel" at bounding box center [1173, 713] width 32 height 13
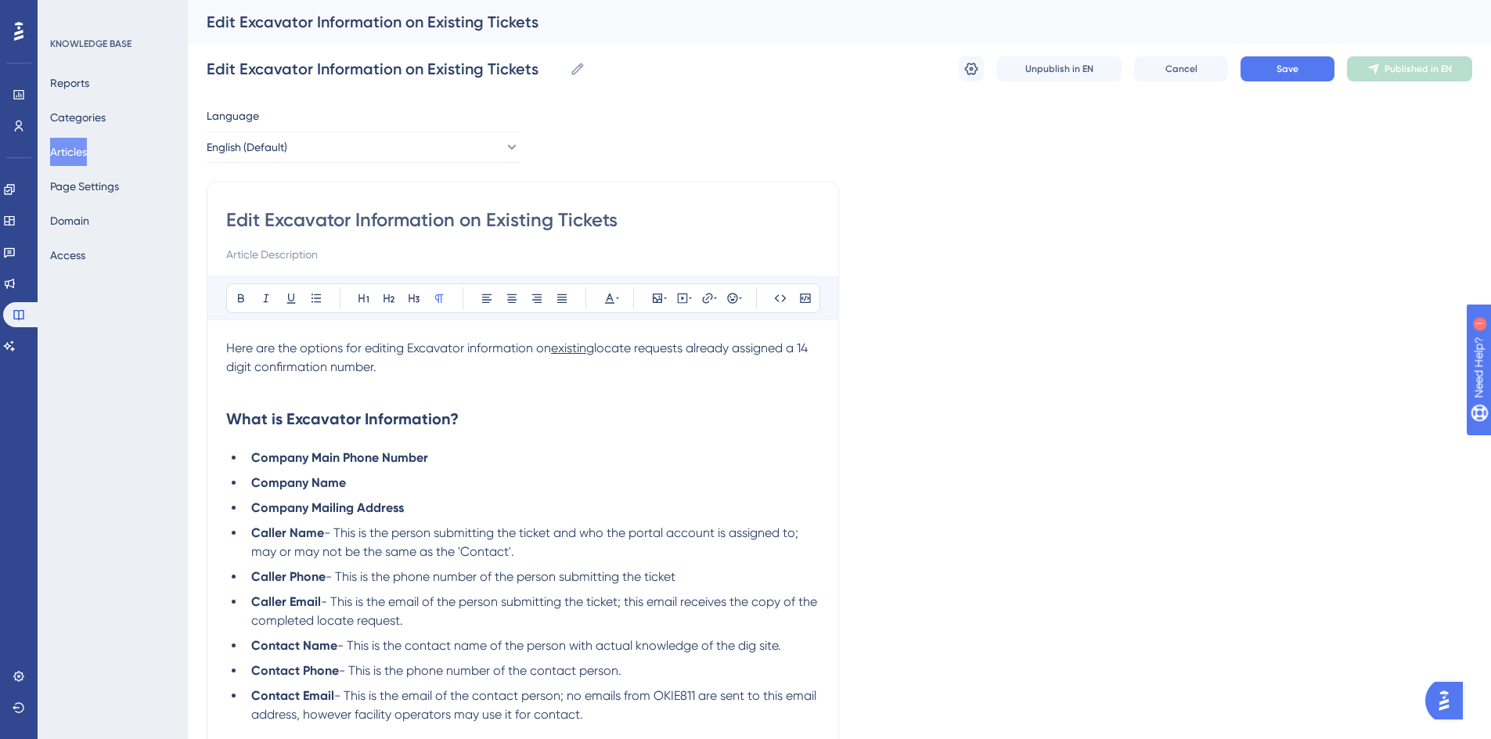
click at [59, 153] on button "Articles" at bounding box center [68, 152] width 37 height 28
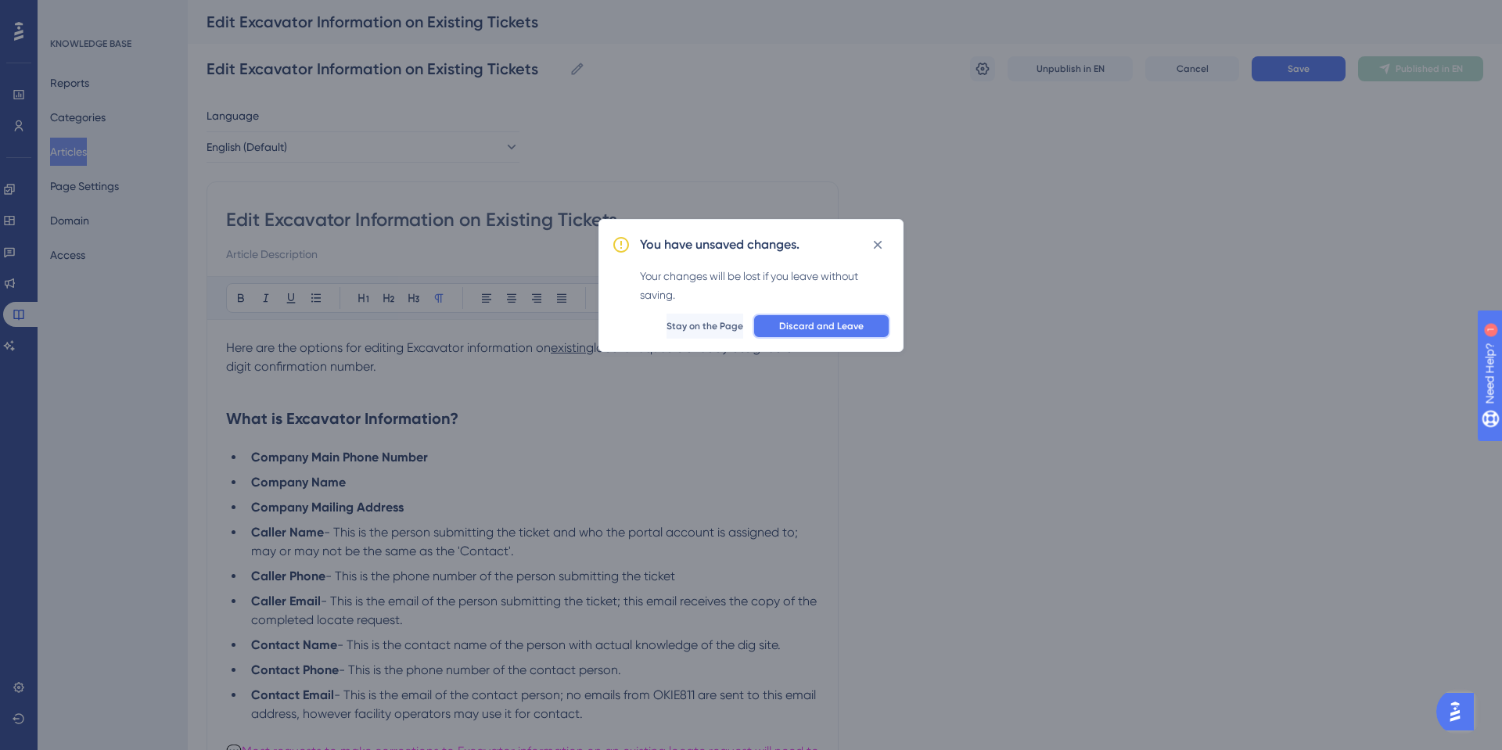
click at [809, 325] on span "Discard and Leave" at bounding box center [821, 326] width 85 height 13
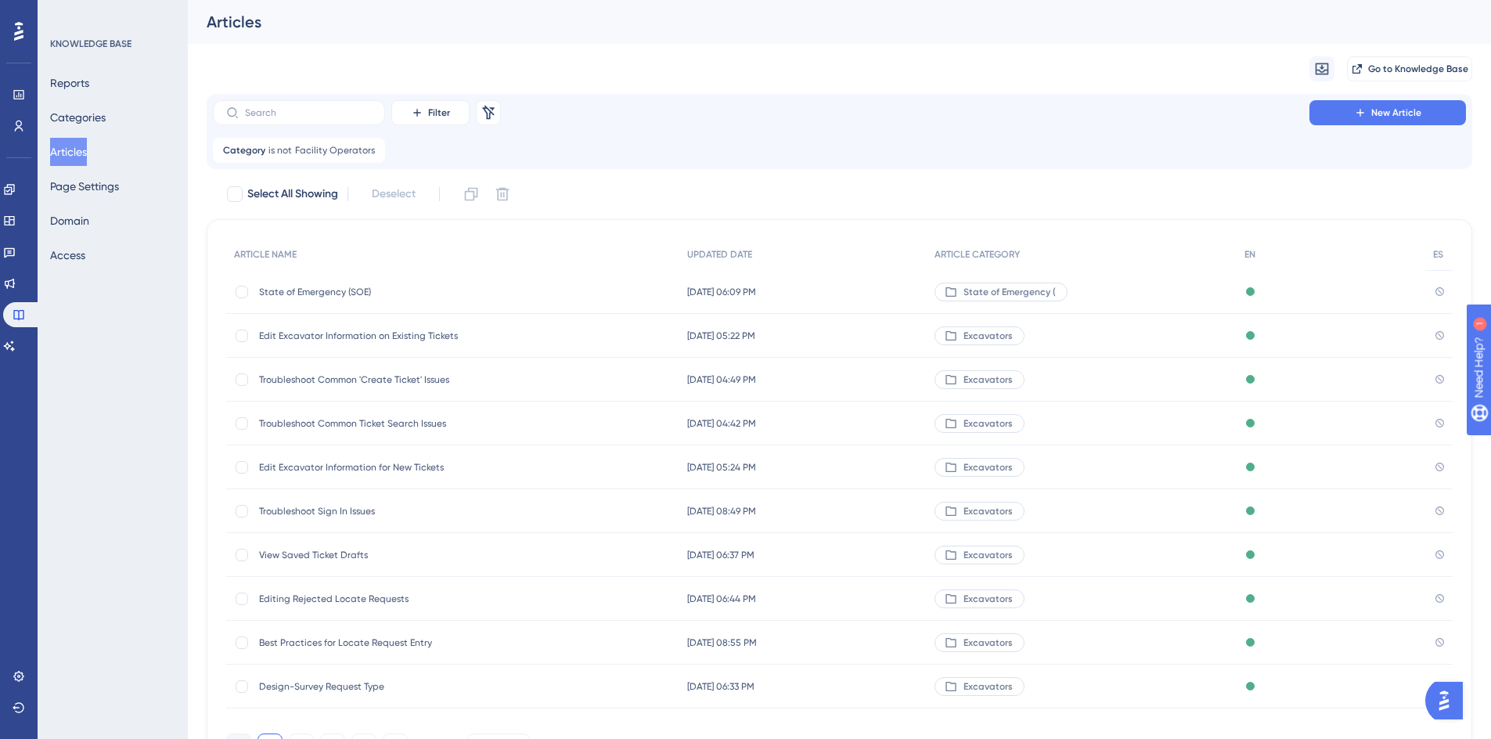
click at [365, 379] on span "Troubleshoot Common 'Create Ticket' Issues" at bounding box center [384, 379] width 250 height 13
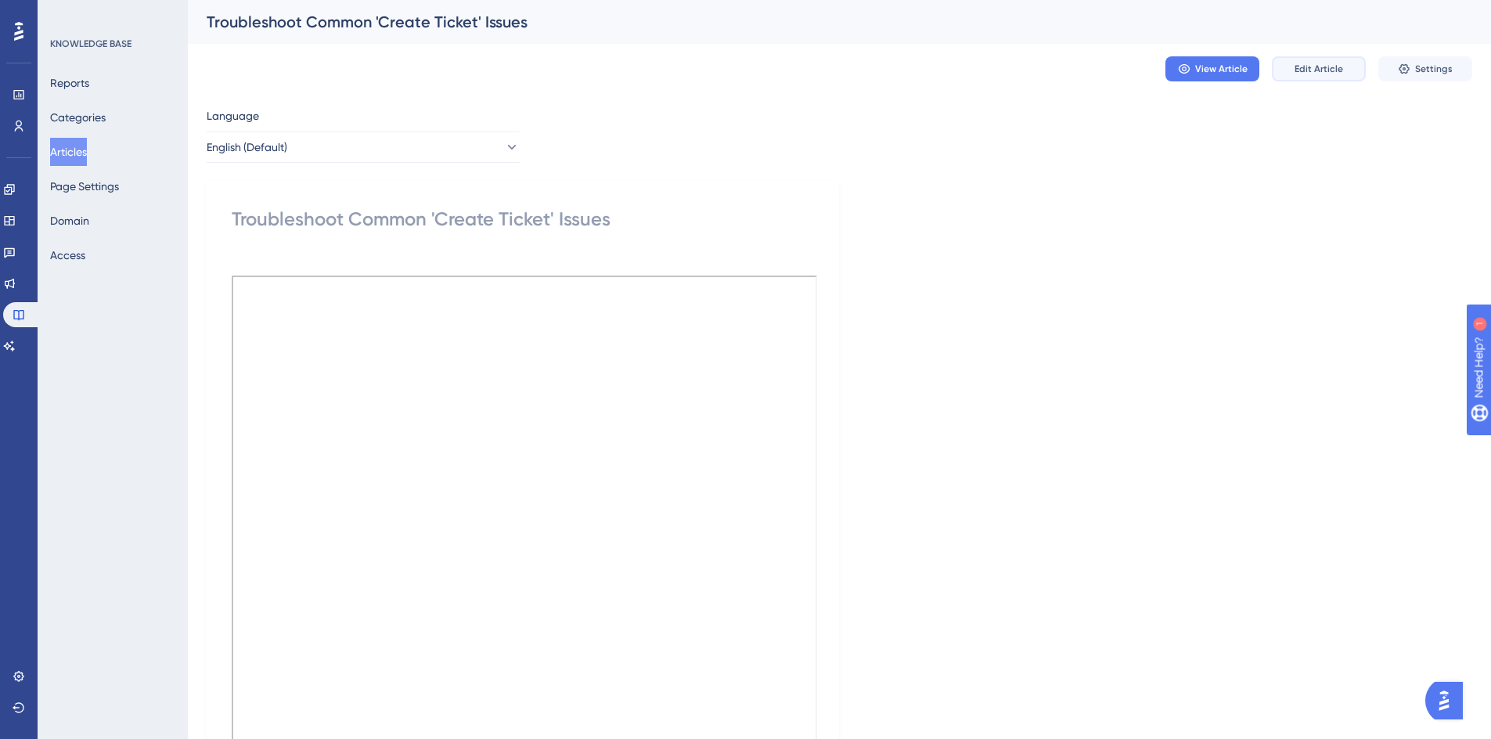
click at [1312, 77] on button "Edit Article" at bounding box center [1318, 68] width 94 height 25
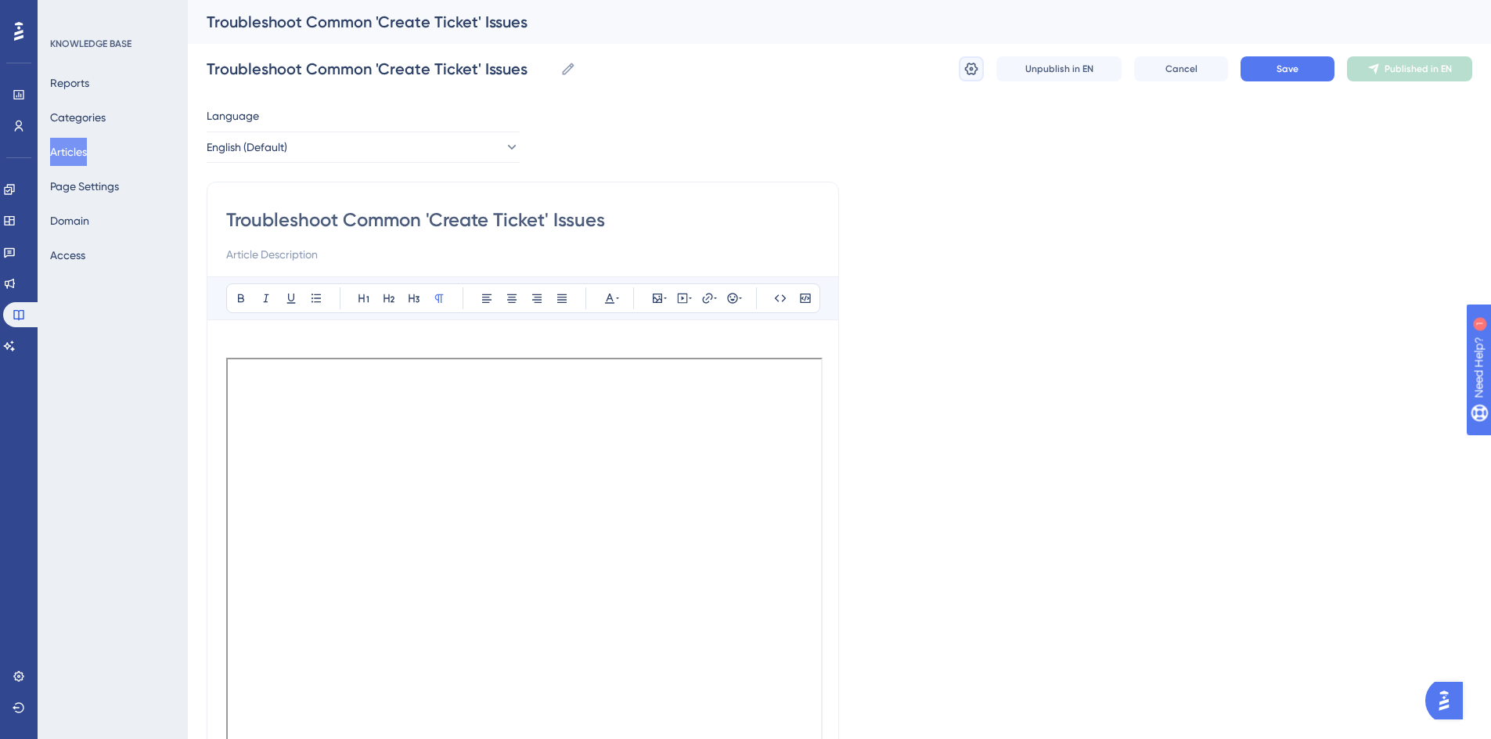
click at [974, 73] on icon at bounding box center [971, 69] width 13 height 13
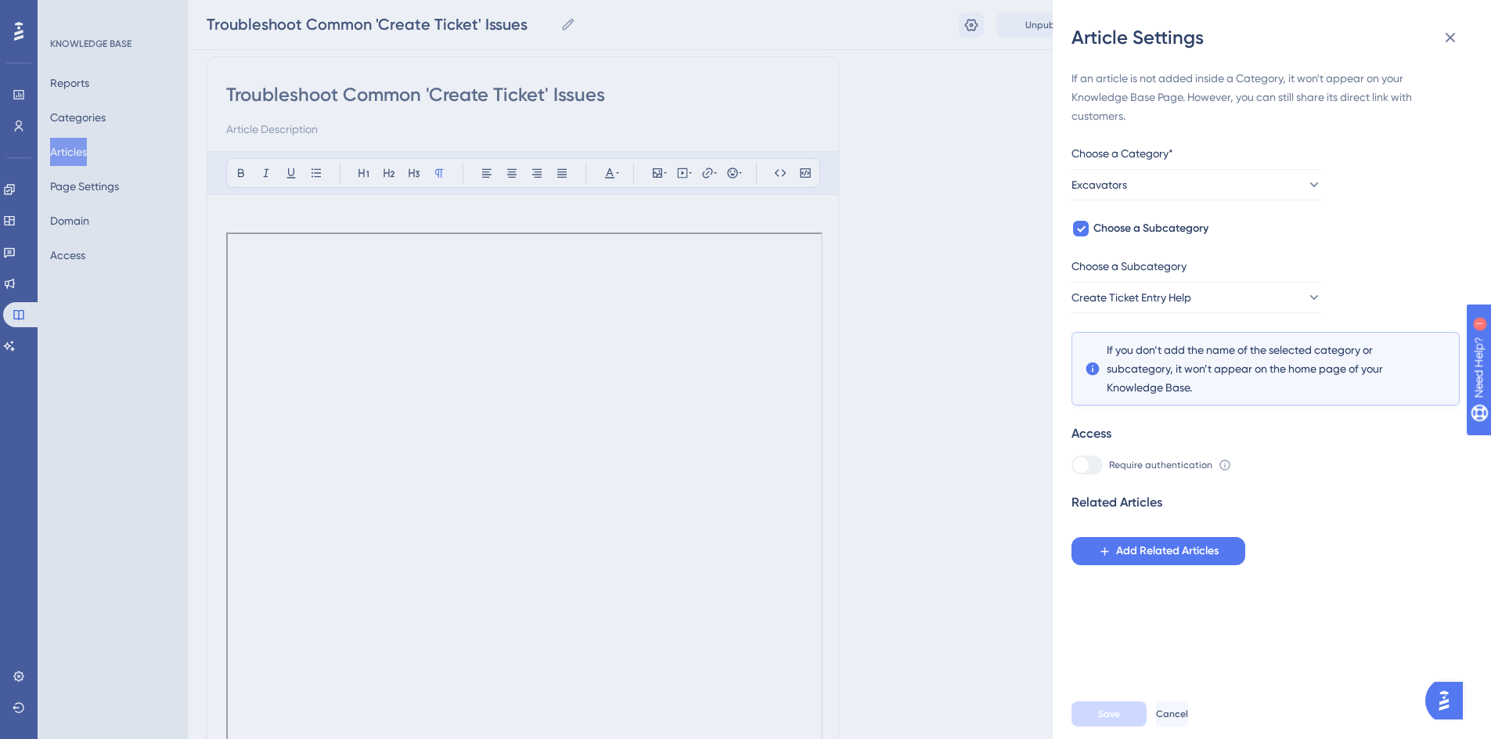
scroll to position [114, 0]
click at [1451, 34] on icon at bounding box center [1449, 37] width 19 height 19
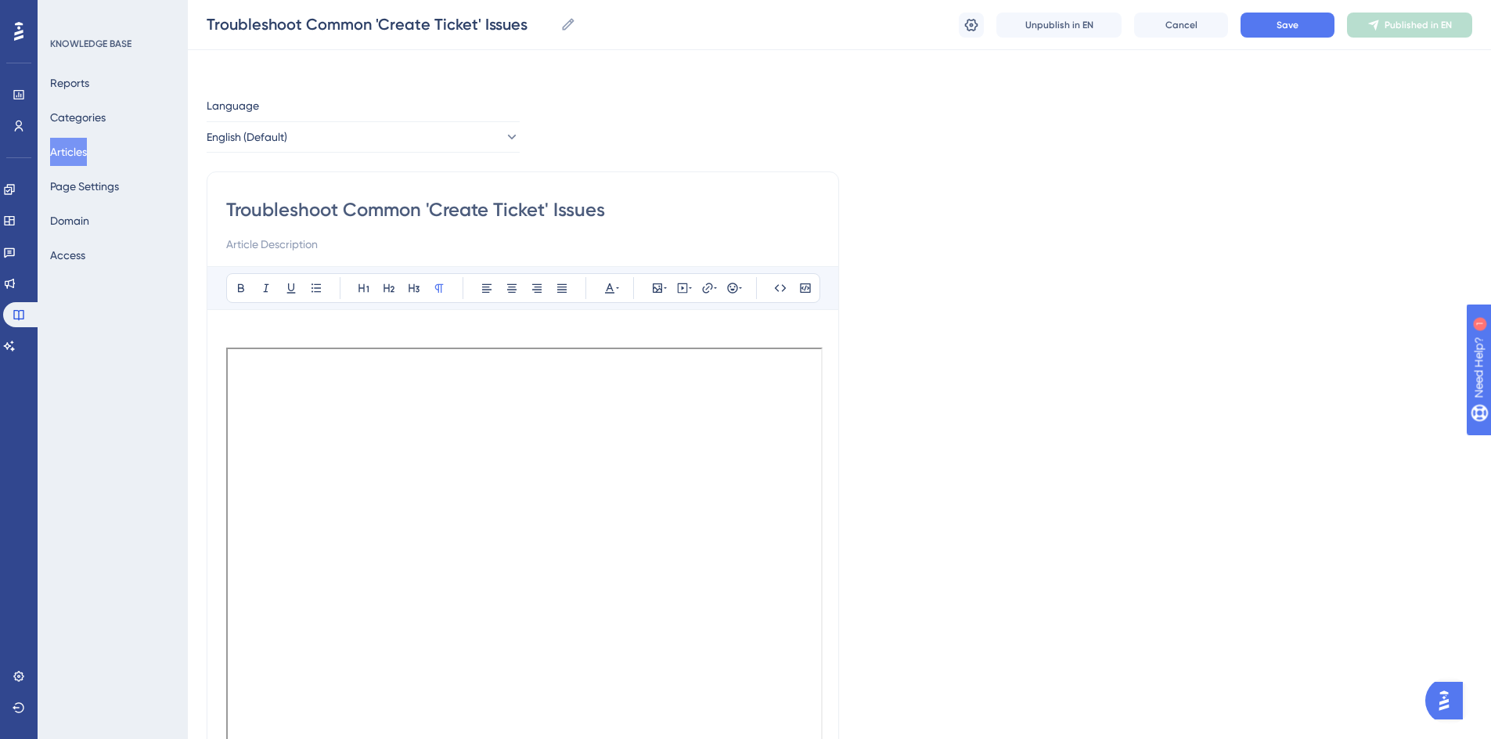
scroll to position [0, 0]
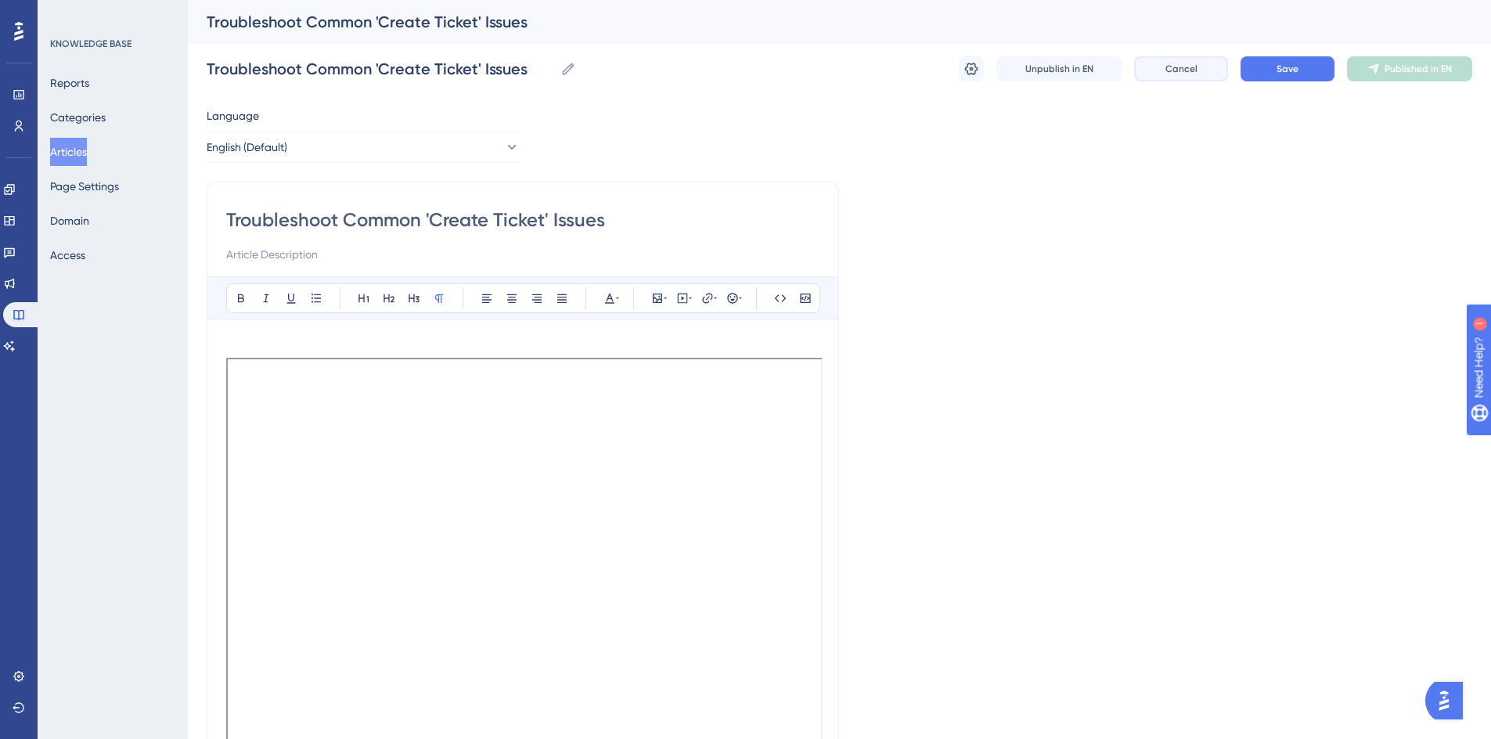
click at [1178, 70] on span "Cancel" at bounding box center [1181, 69] width 32 height 13
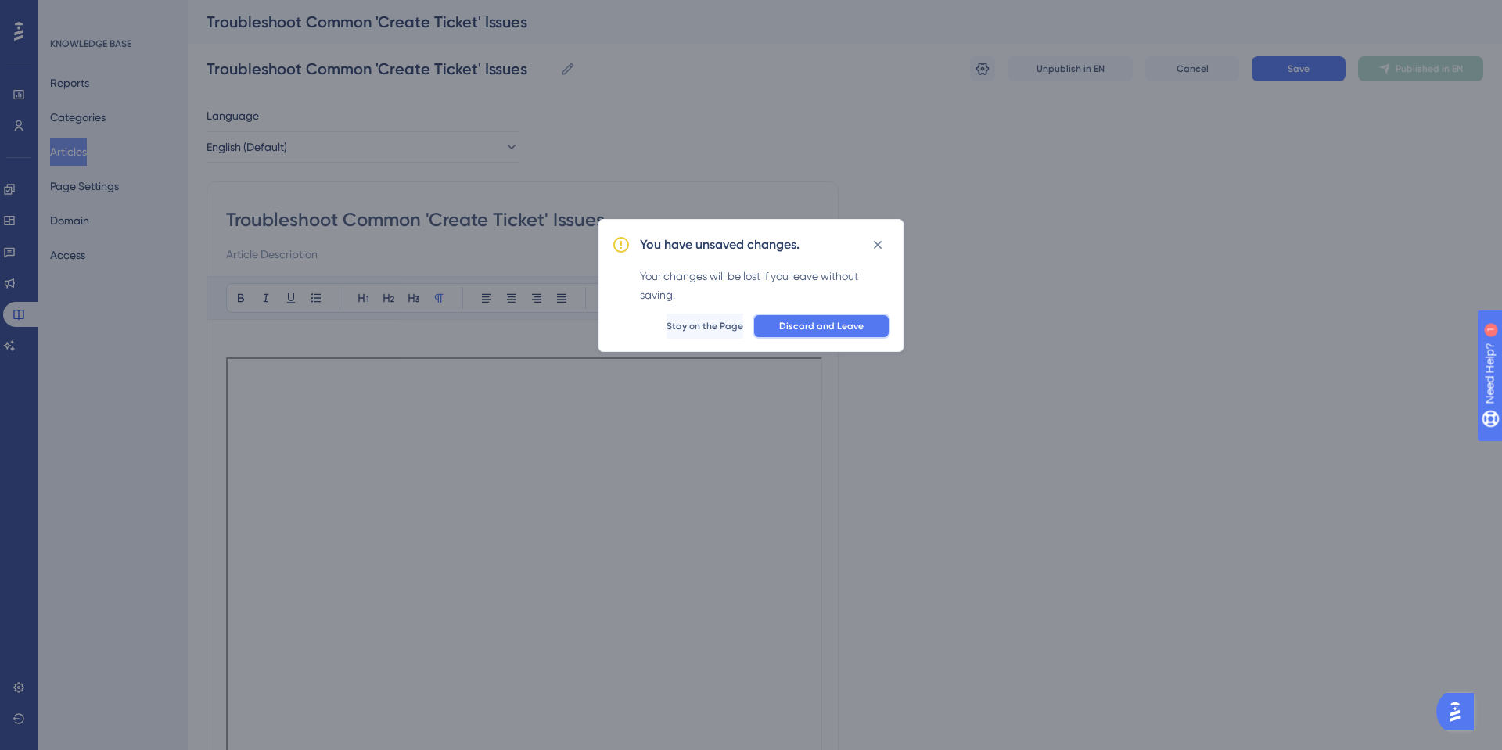
click at [798, 327] on span "Discard and Leave" at bounding box center [821, 326] width 85 height 13
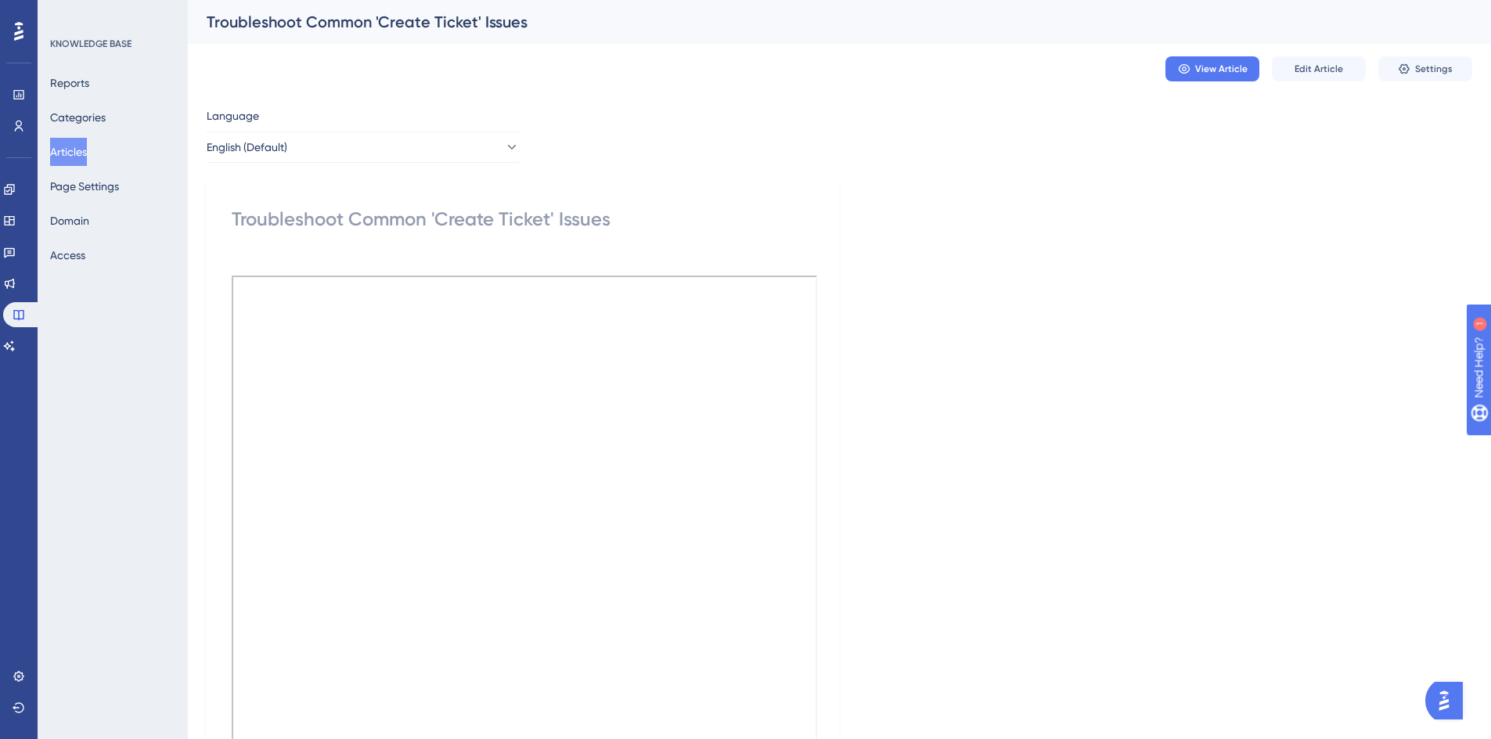
click at [81, 150] on button "Articles" at bounding box center [68, 152] width 37 height 28
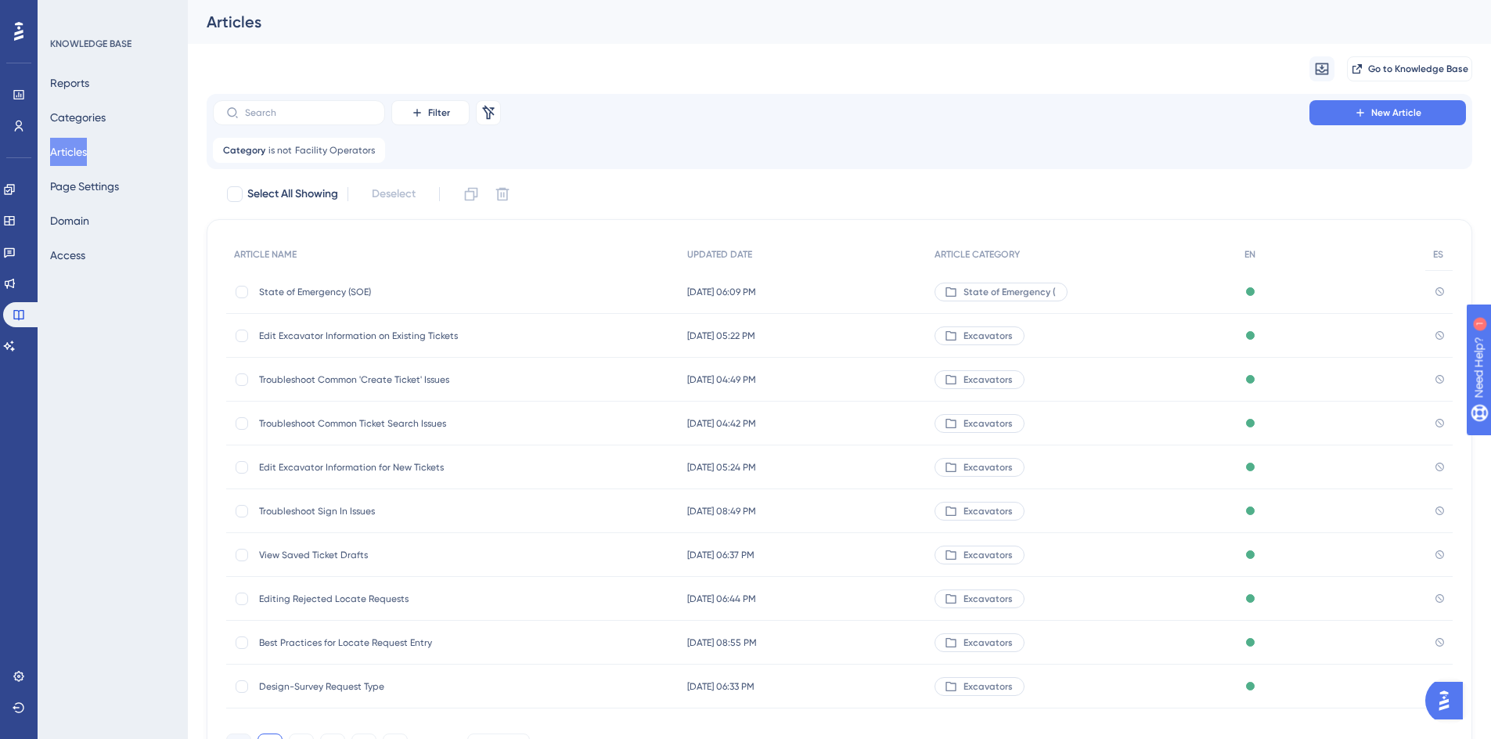
click at [304, 424] on span "Troubleshoot Common Ticket Search Issues" at bounding box center [384, 423] width 250 height 13
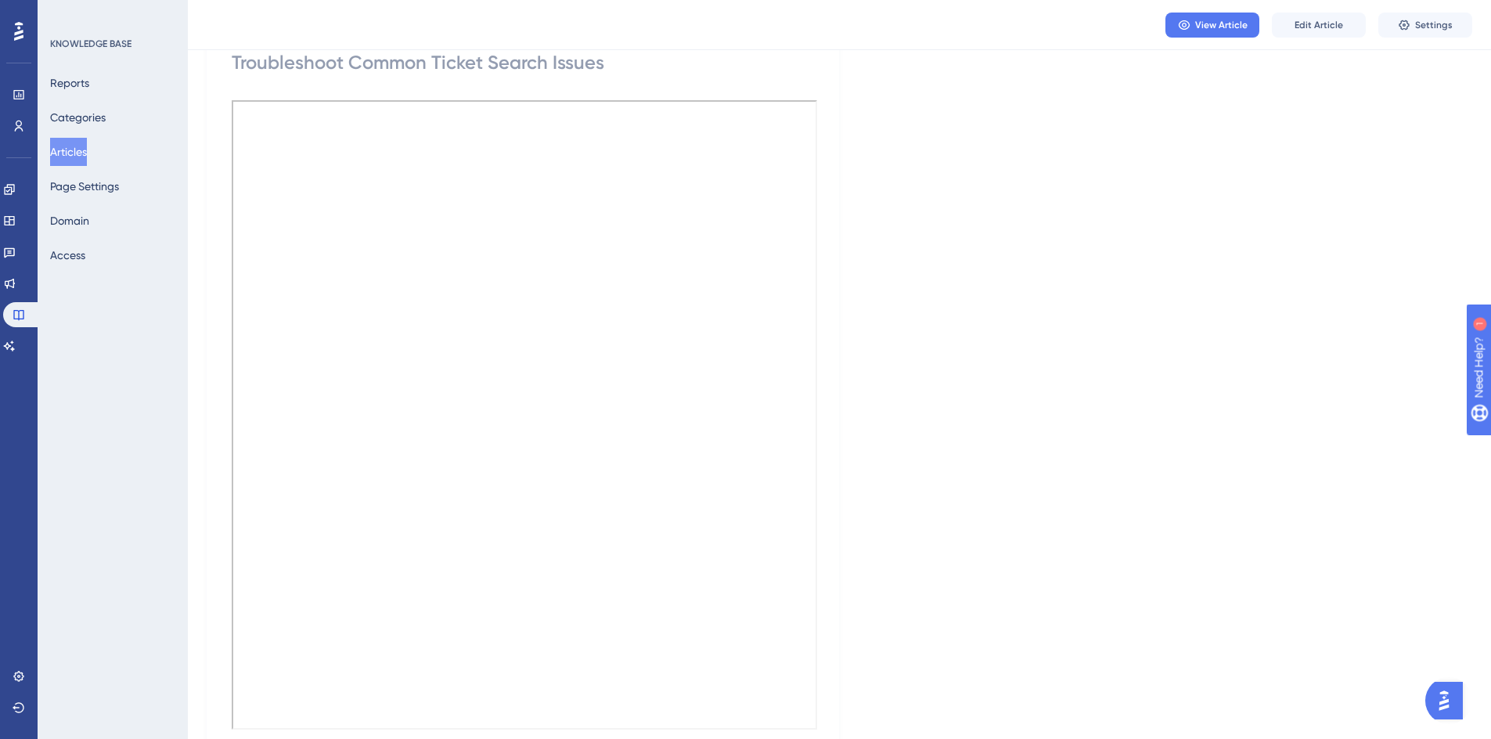
scroll to position [156, 0]
click at [1314, 20] on span "Edit Article" at bounding box center [1318, 25] width 49 height 13
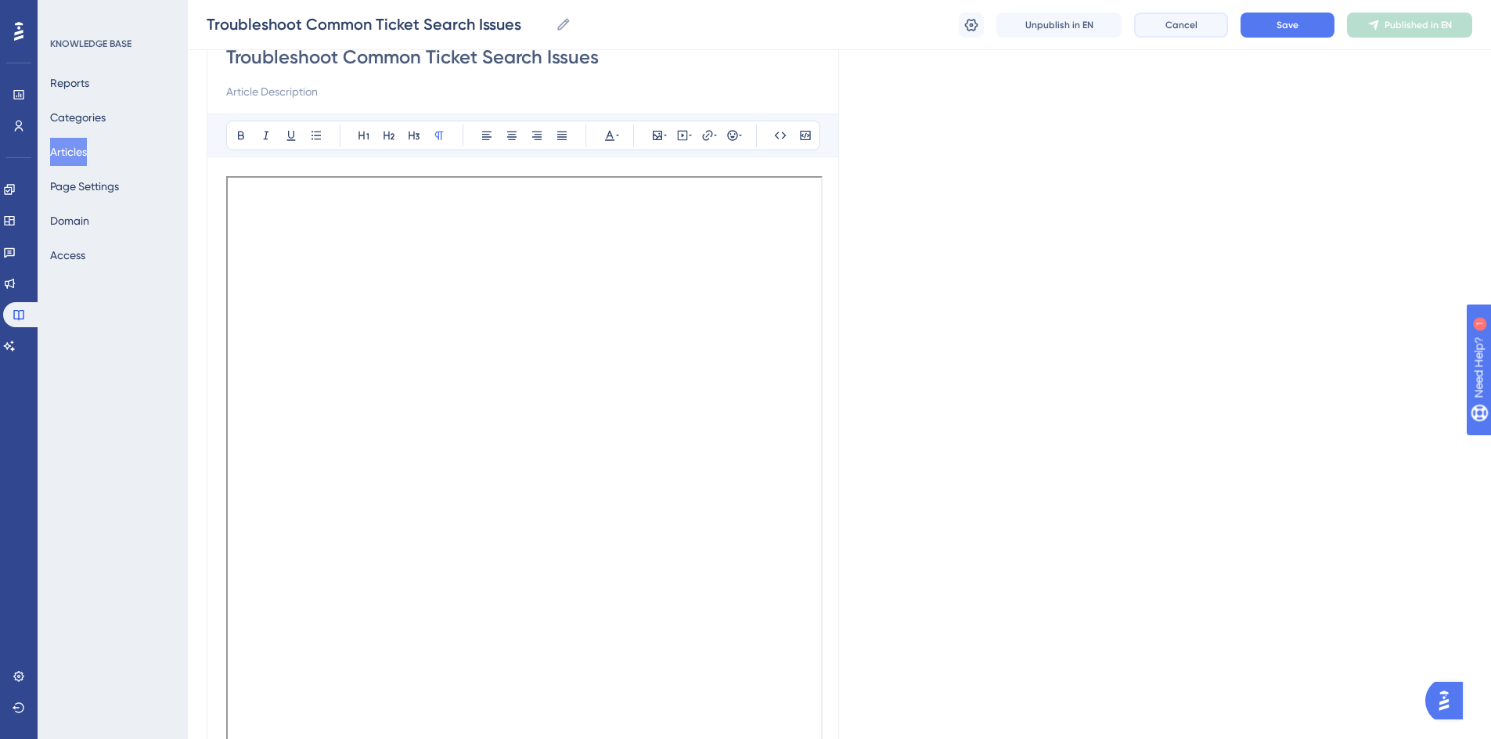
click at [1192, 31] on span "Cancel" at bounding box center [1181, 25] width 32 height 13
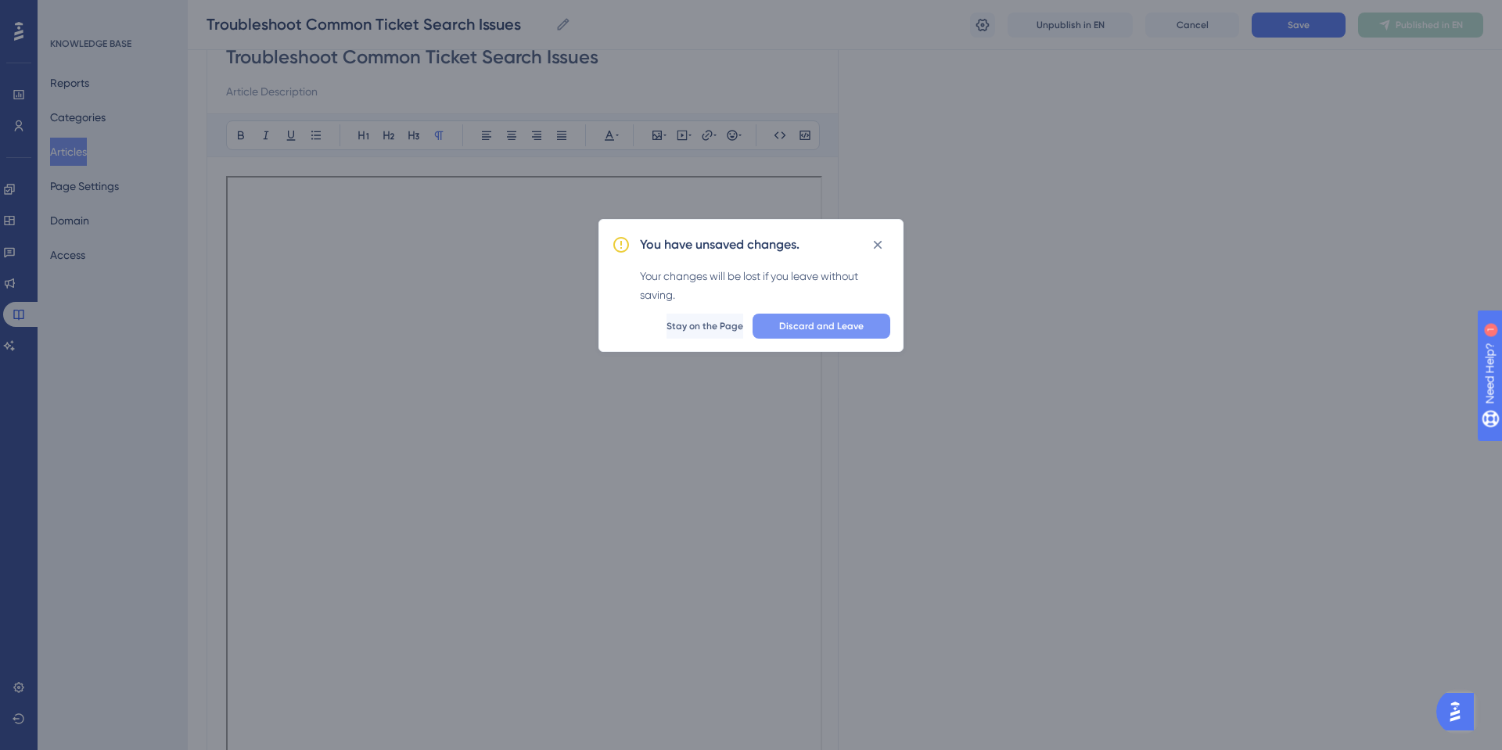
click at [807, 329] on span "Discard and Leave" at bounding box center [821, 326] width 85 height 13
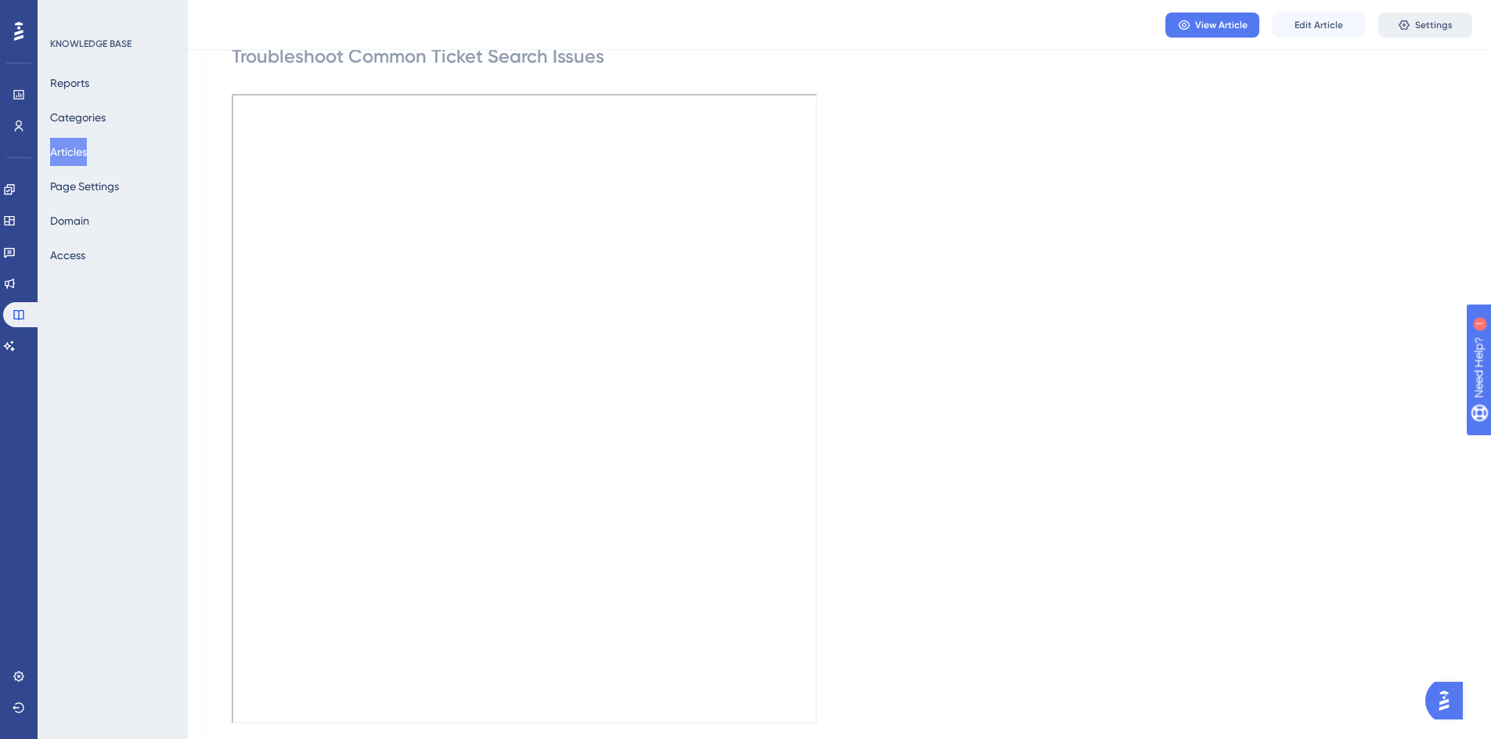
click at [1423, 25] on span "Settings" at bounding box center [1434, 25] width 38 height 13
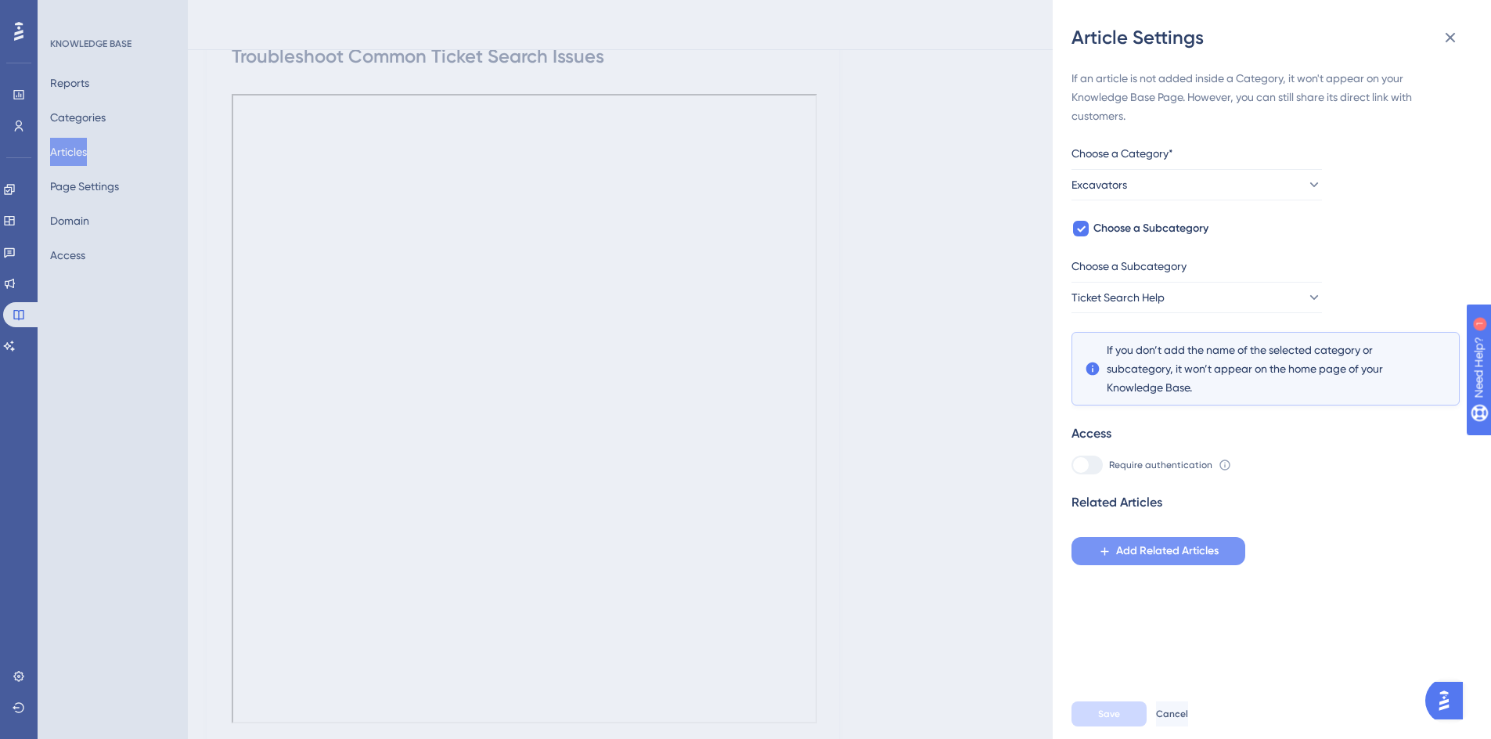
click at [1106, 556] on icon at bounding box center [1104, 551] width 13 height 13
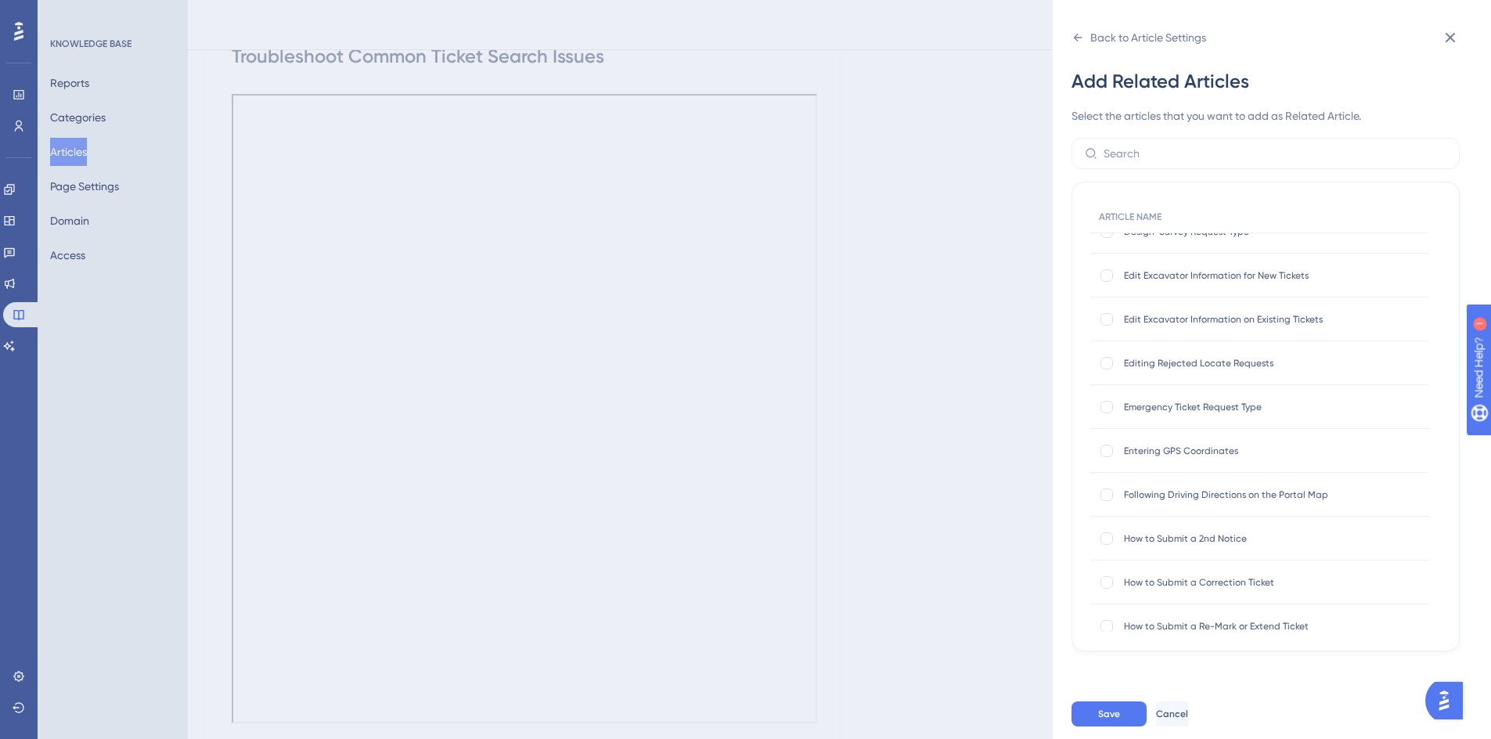
scroll to position [313, 0]
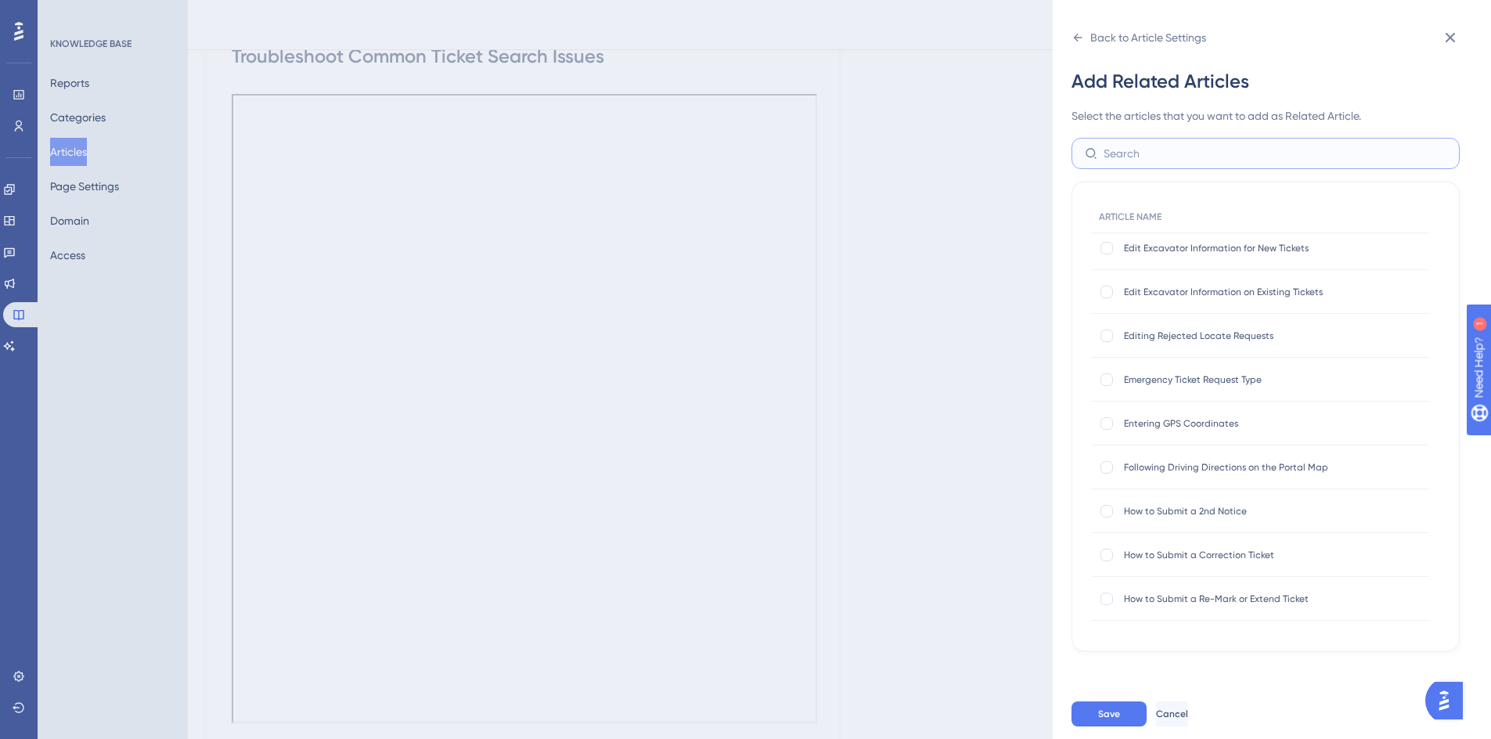
click at [1142, 160] on input "text" at bounding box center [1274, 153] width 343 height 17
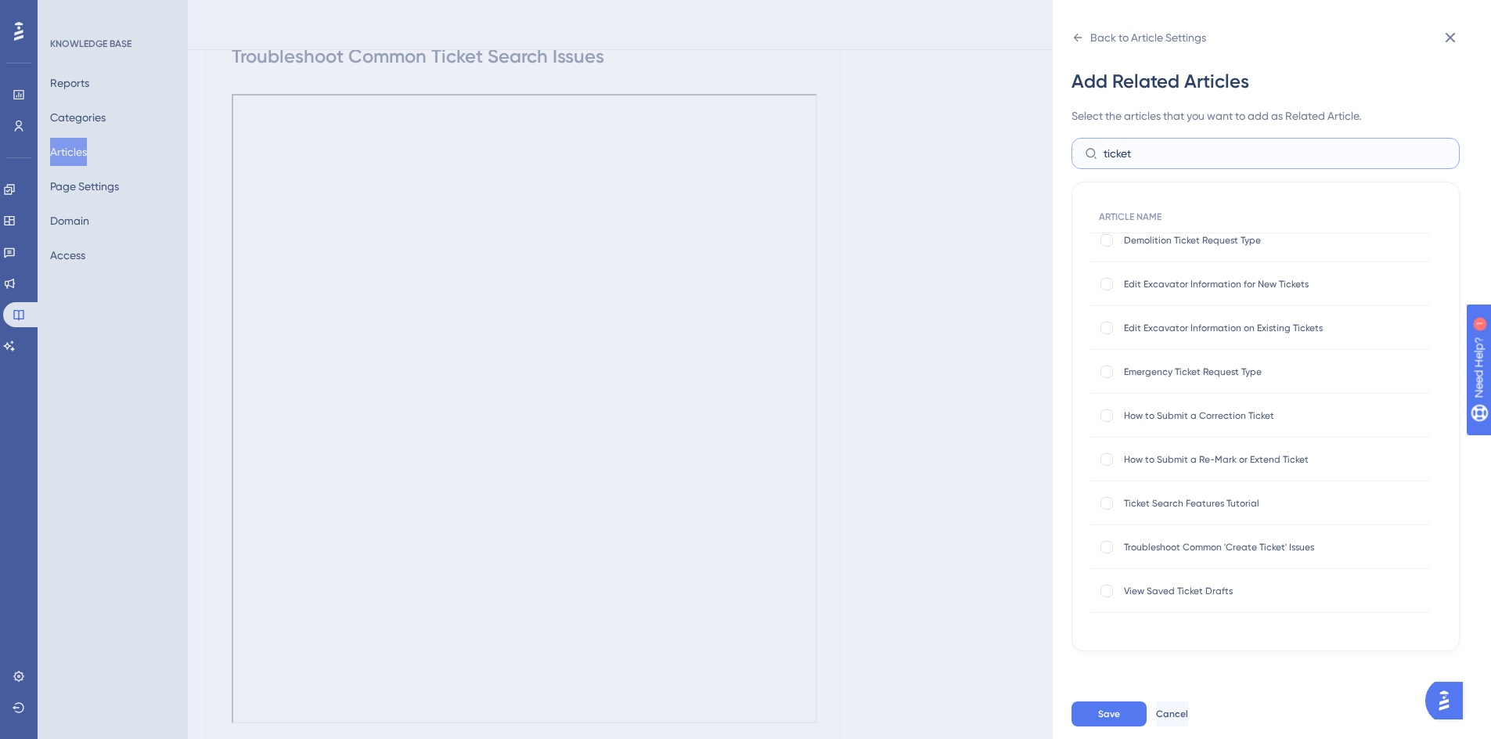
scroll to position [0, 0]
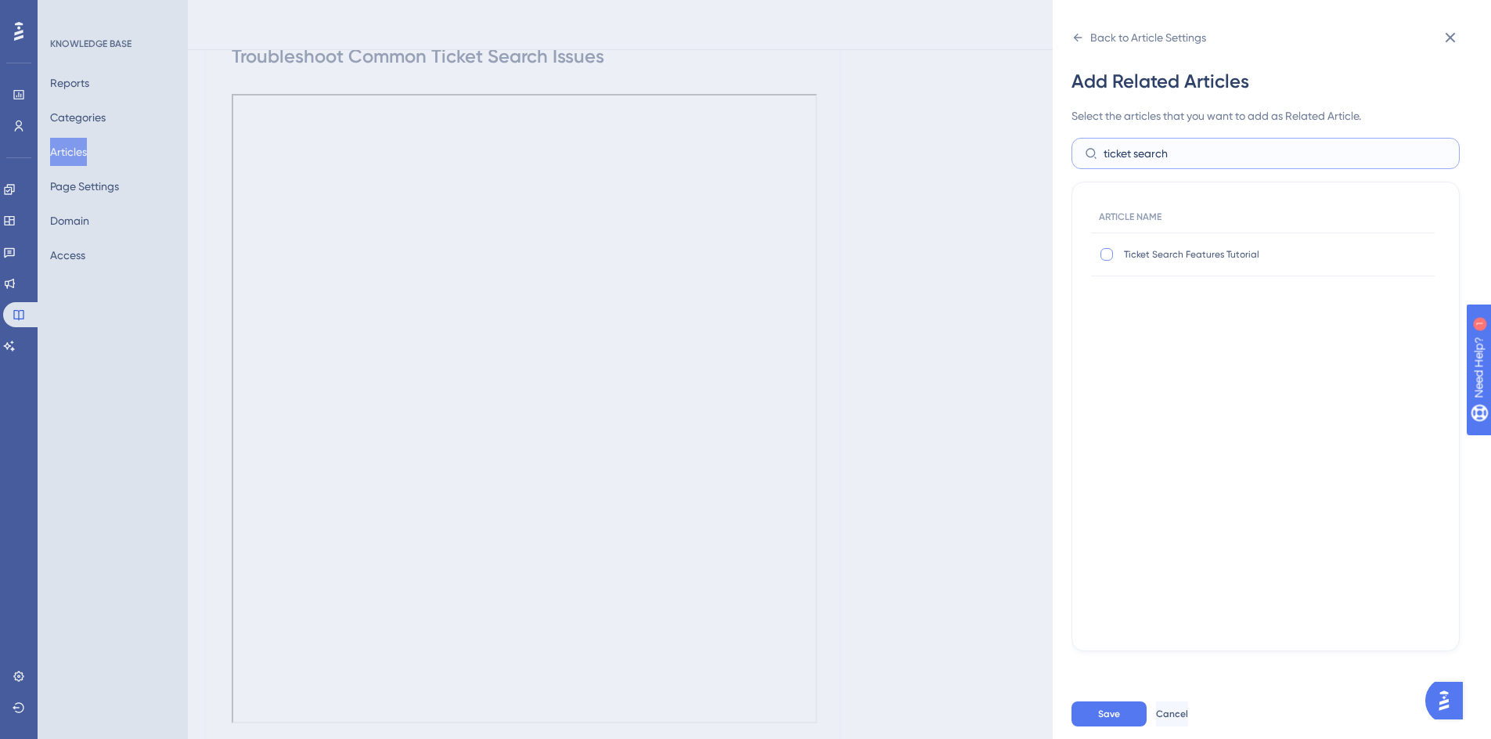
type input "ticket search"
click at [1102, 256] on div at bounding box center [1106, 254] width 13 height 13
checkbox input "true"
drag, startPoint x: 1178, startPoint y: 159, endPoint x: 1012, endPoint y: 164, distance: 166.0
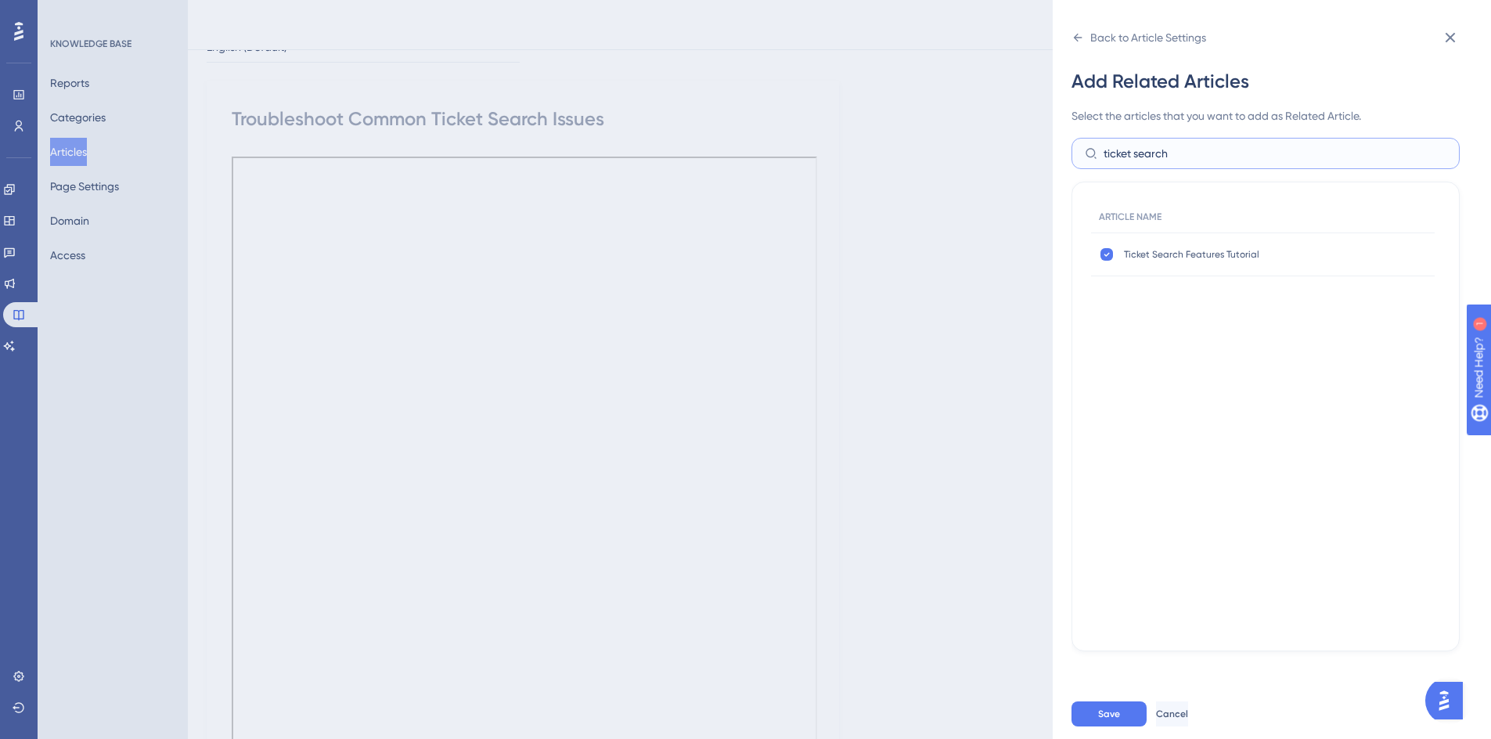
click at [1019, 160] on div "Back to Article Settings Add Related Articles Select the articles that you want…" at bounding box center [745, 369] width 1491 height 739
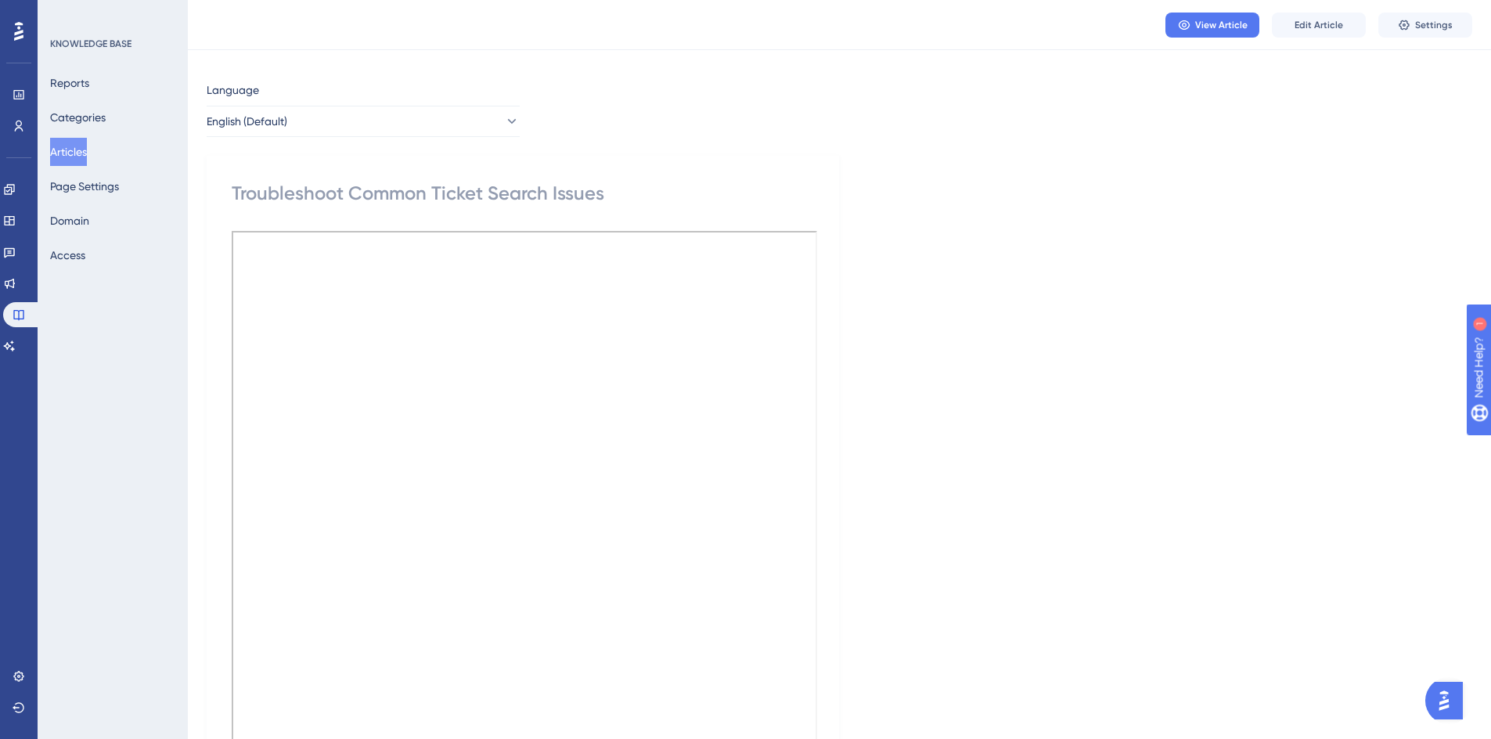
scroll to position [16, 0]
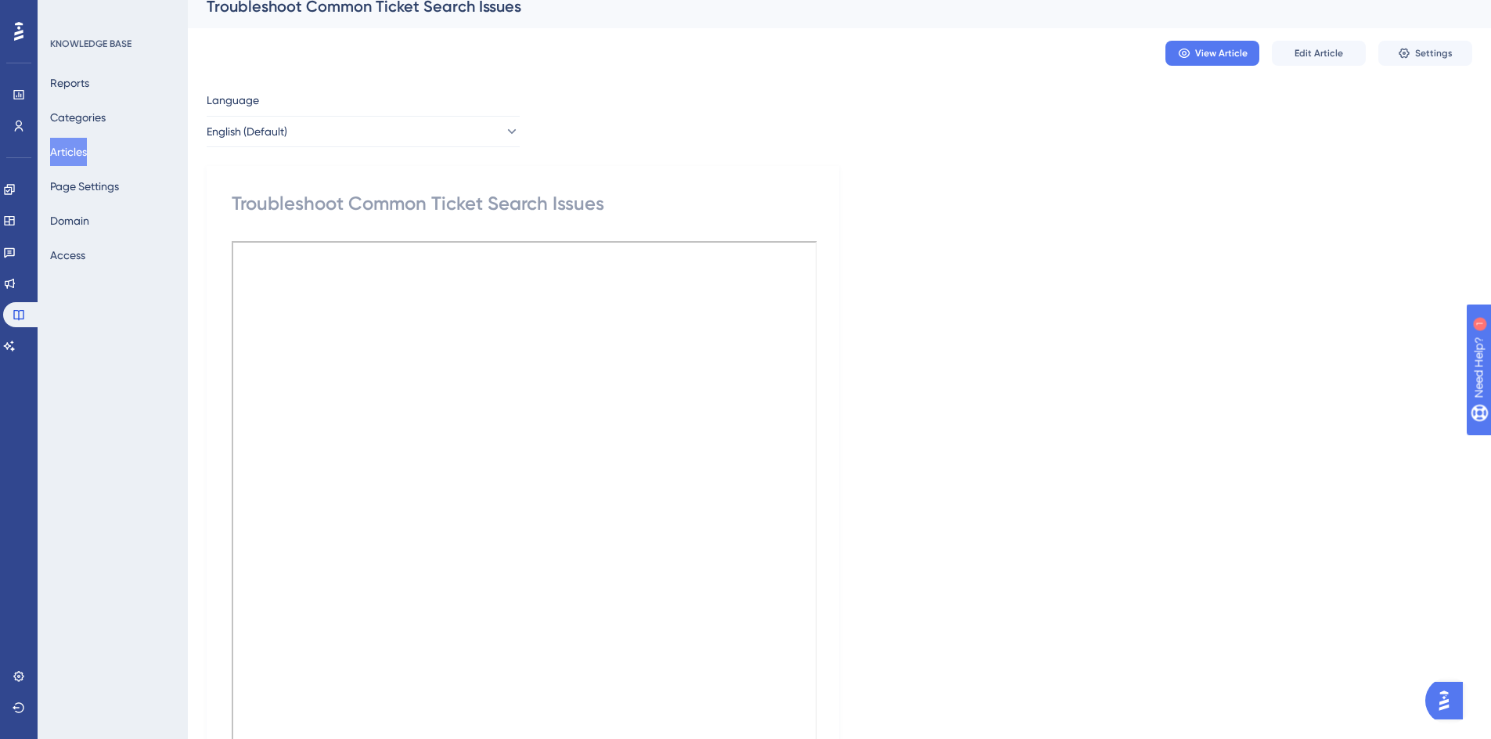
click at [1416, 25] on div "Troubleshoot Common Ticket Search Issues" at bounding box center [839, 6] width 1303 height 44
click at [1422, 56] on span "Settings" at bounding box center [1434, 53] width 38 height 13
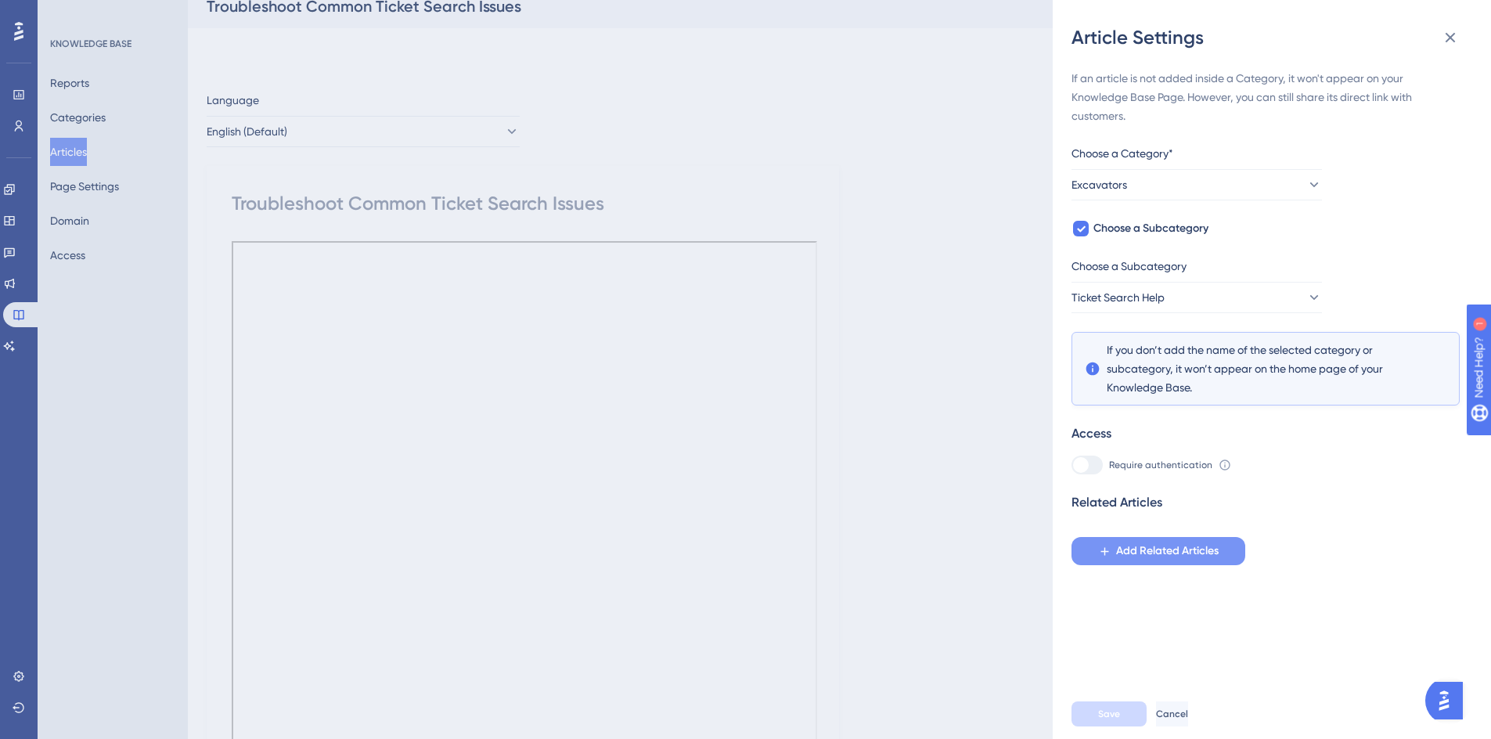
click at [1126, 547] on span "Add Related Articles" at bounding box center [1167, 550] width 102 height 19
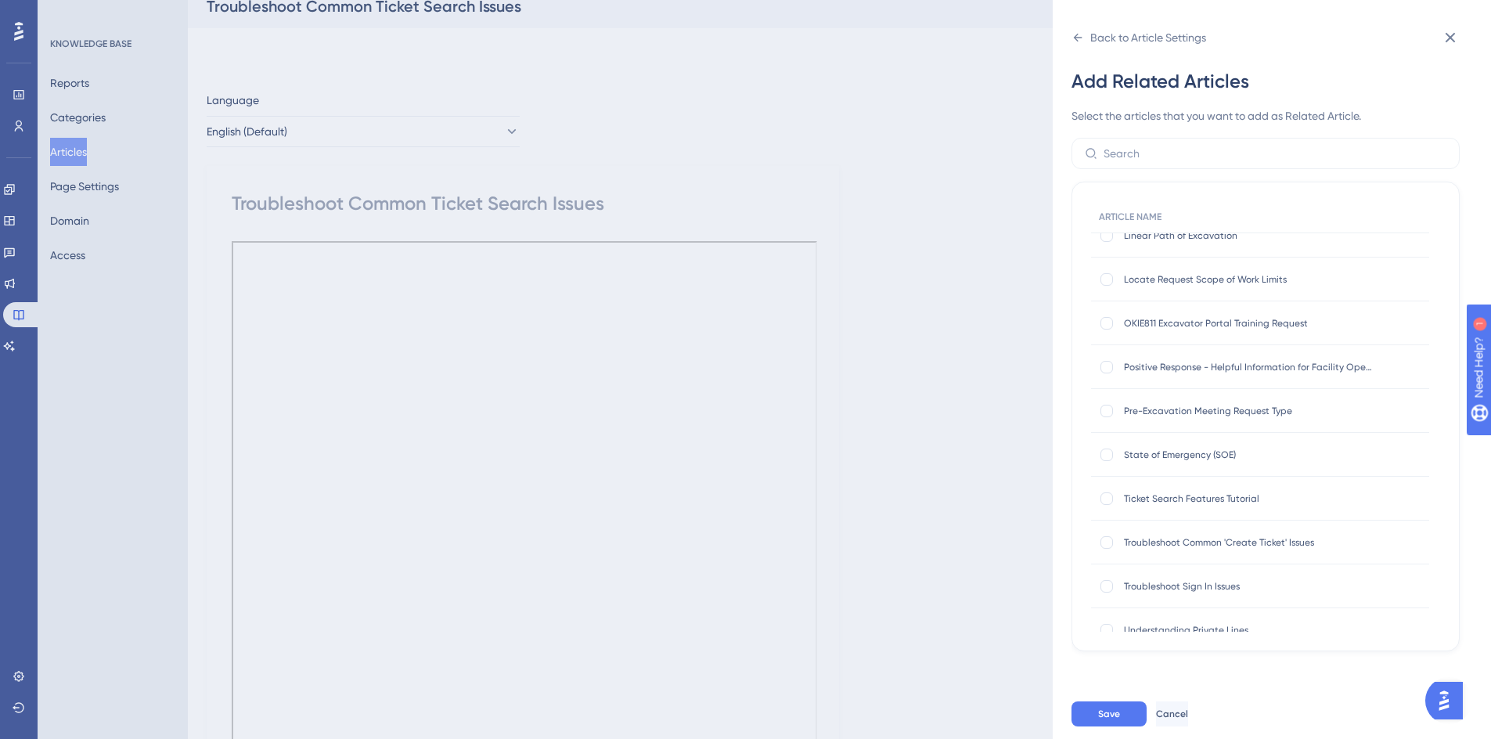
scroll to position [1017, 0]
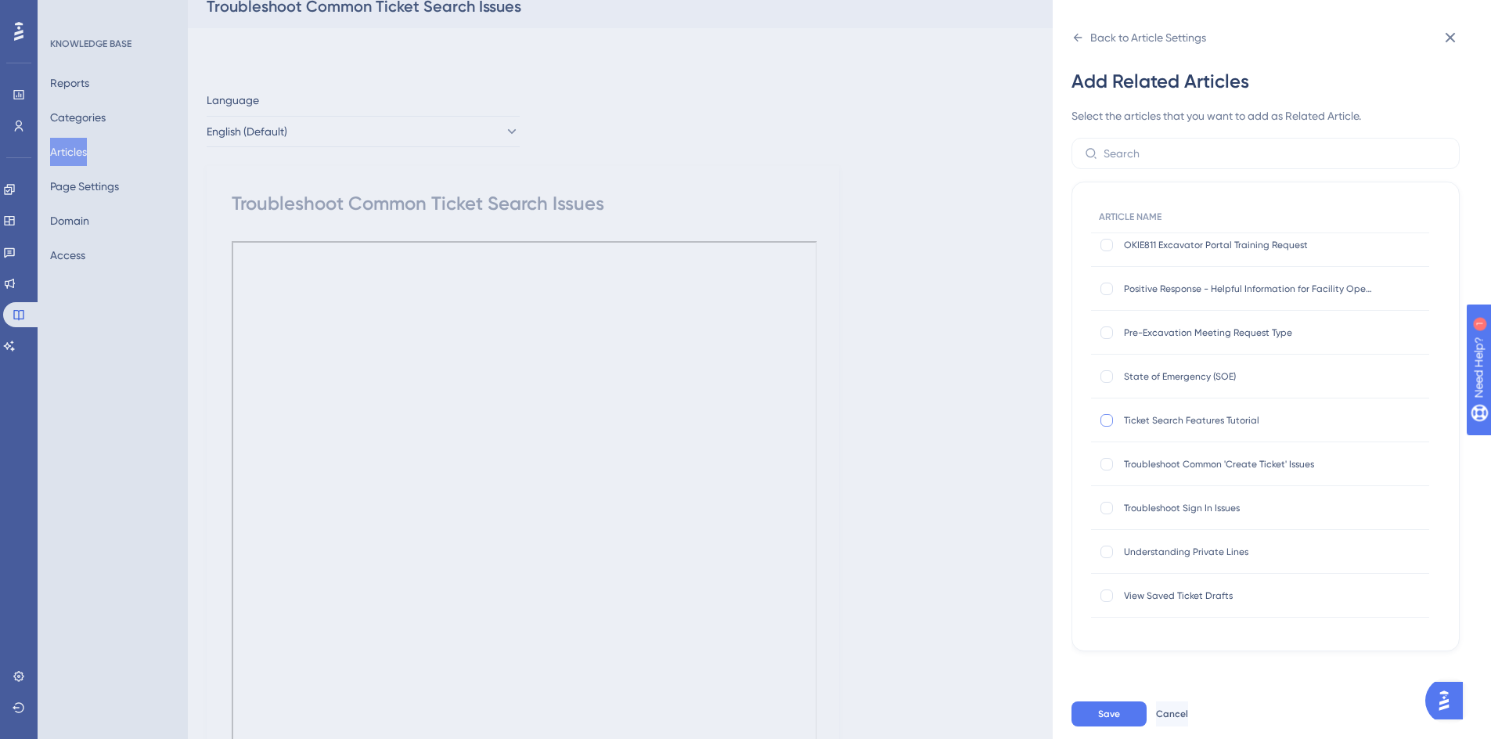
click at [1102, 424] on div at bounding box center [1106, 420] width 13 height 13
checkbox input "true"
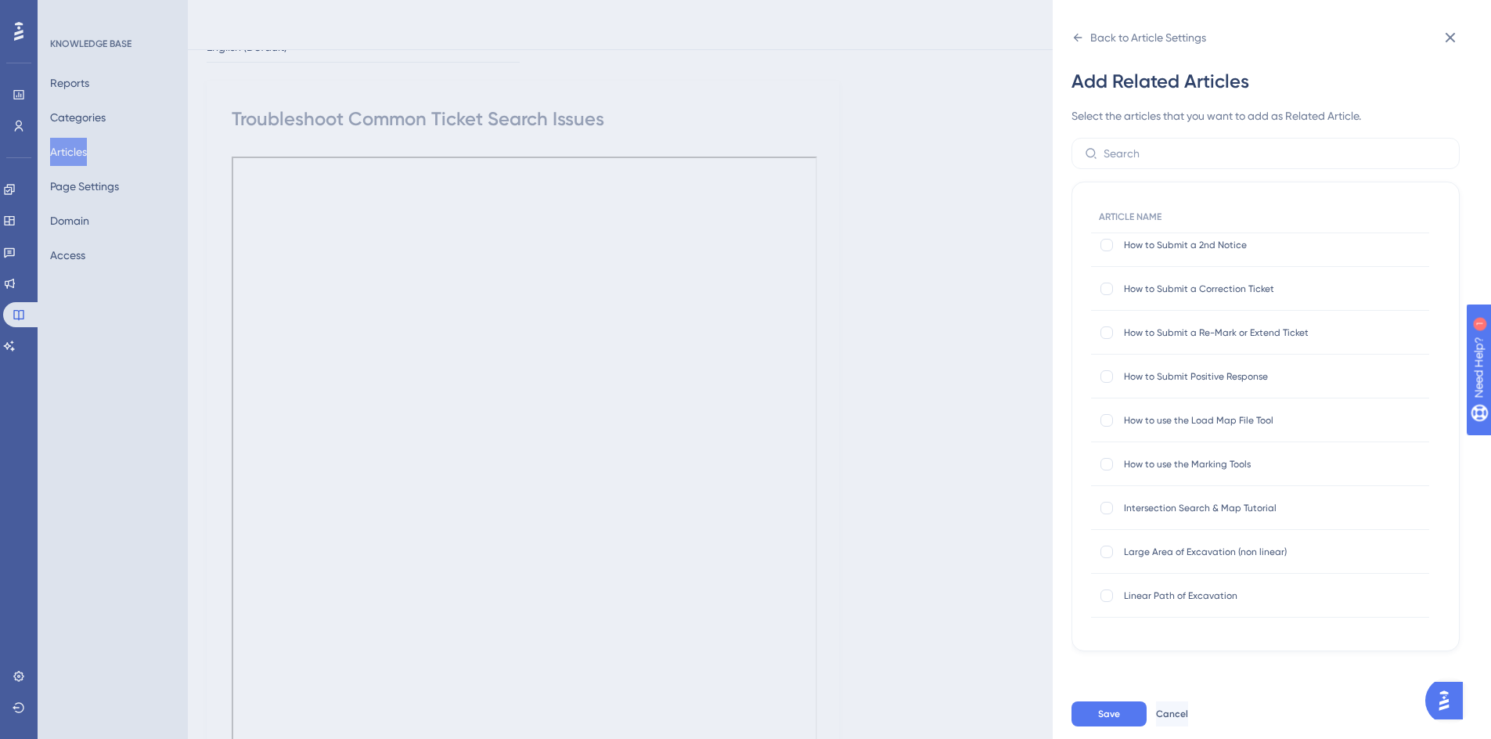
scroll to position [552, 0]
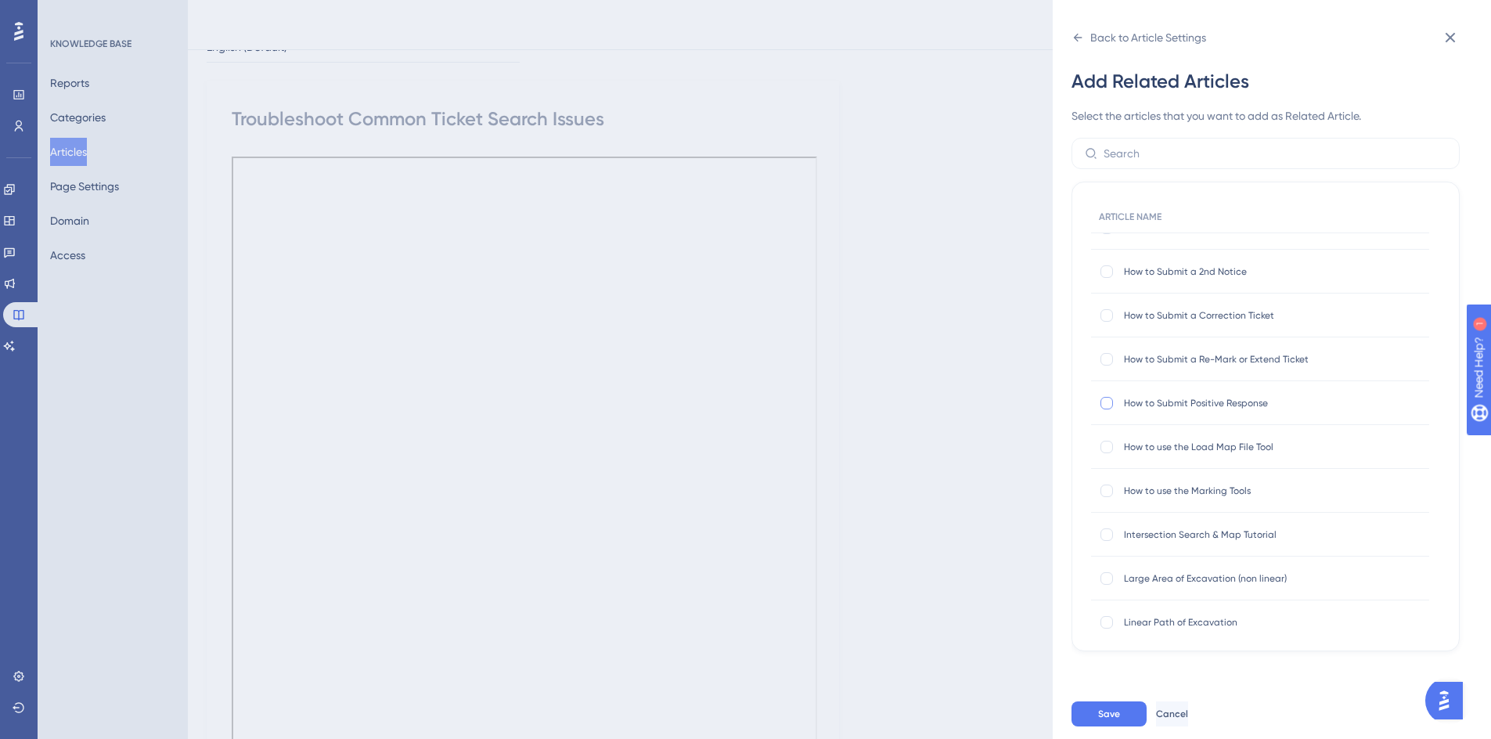
click at [1107, 403] on div at bounding box center [1106, 403] width 13 height 13
checkbox input "true"
click at [1112, 358] on div at bounding box center [1106, 359] width 13 height 13
checkbox input "true"
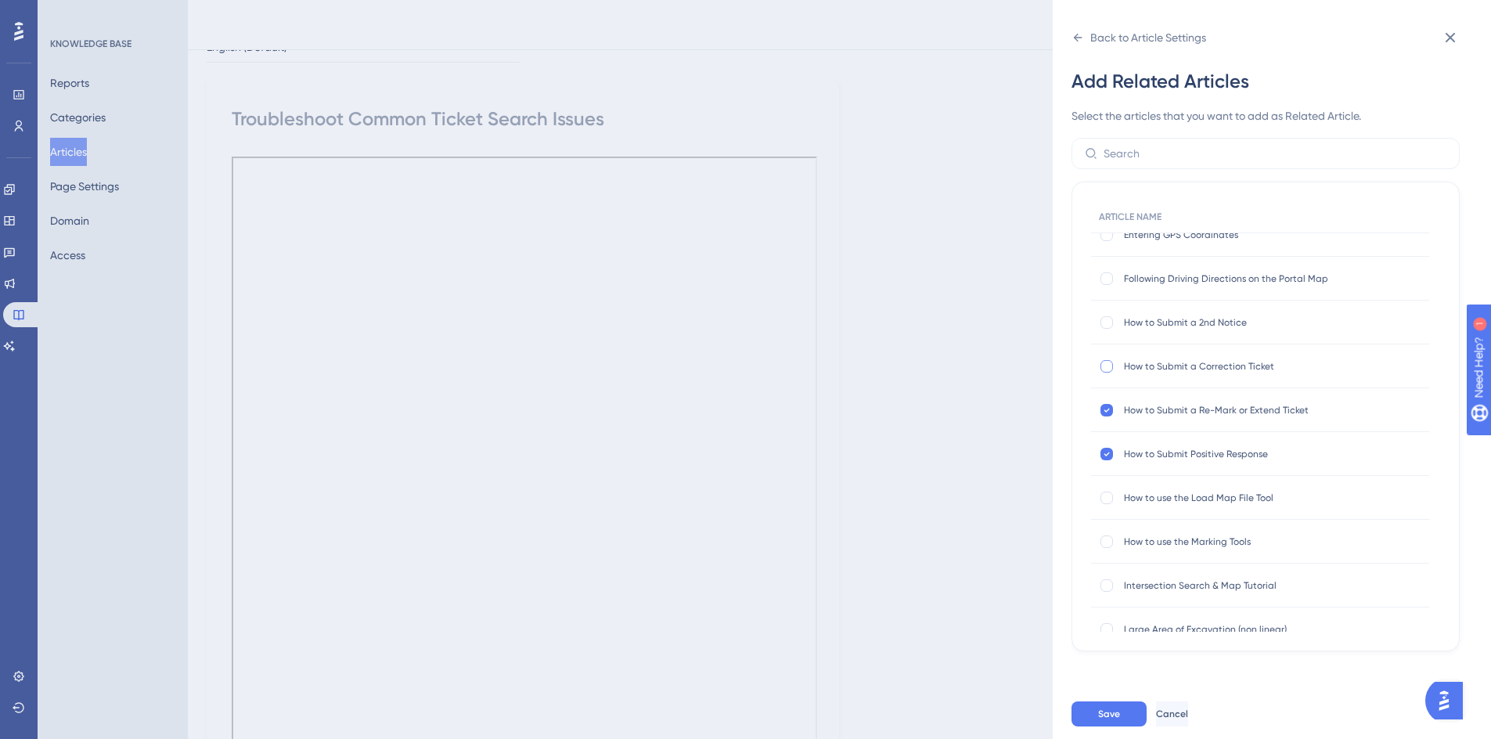
scroll to position [474, 0]
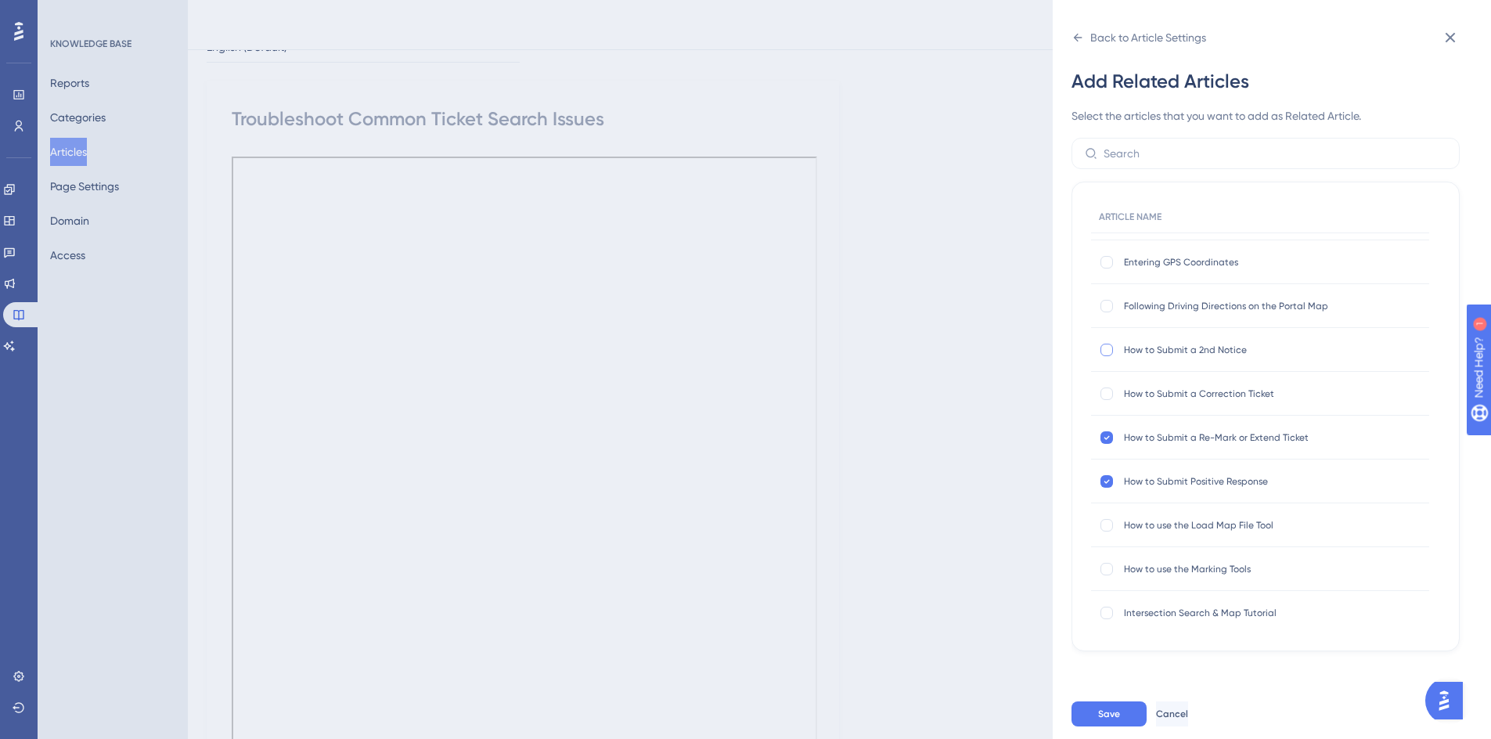
click at [1103, 347] on div at bounding box center [1106, 349] width 13 height 13
checkbox input "true"
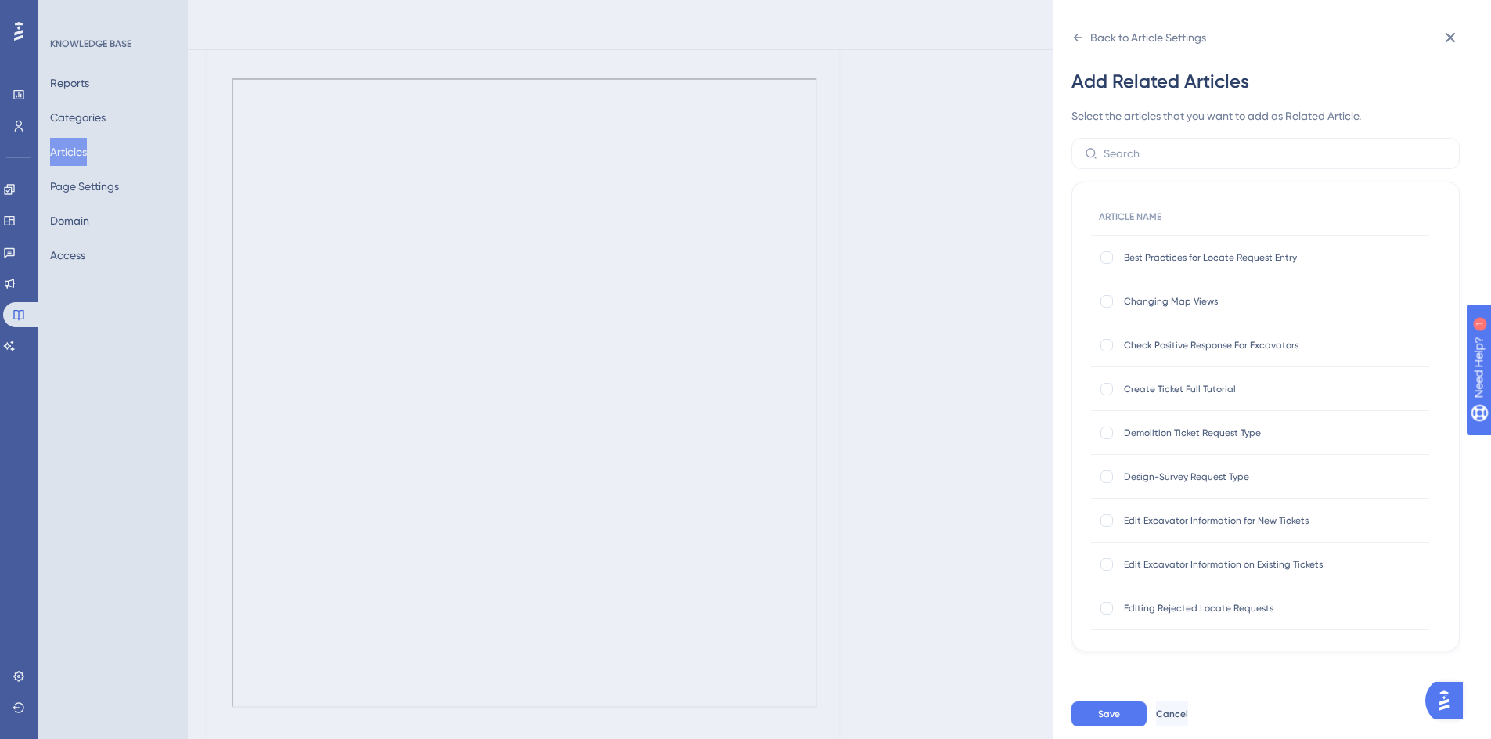
scroll to position [5, 0]
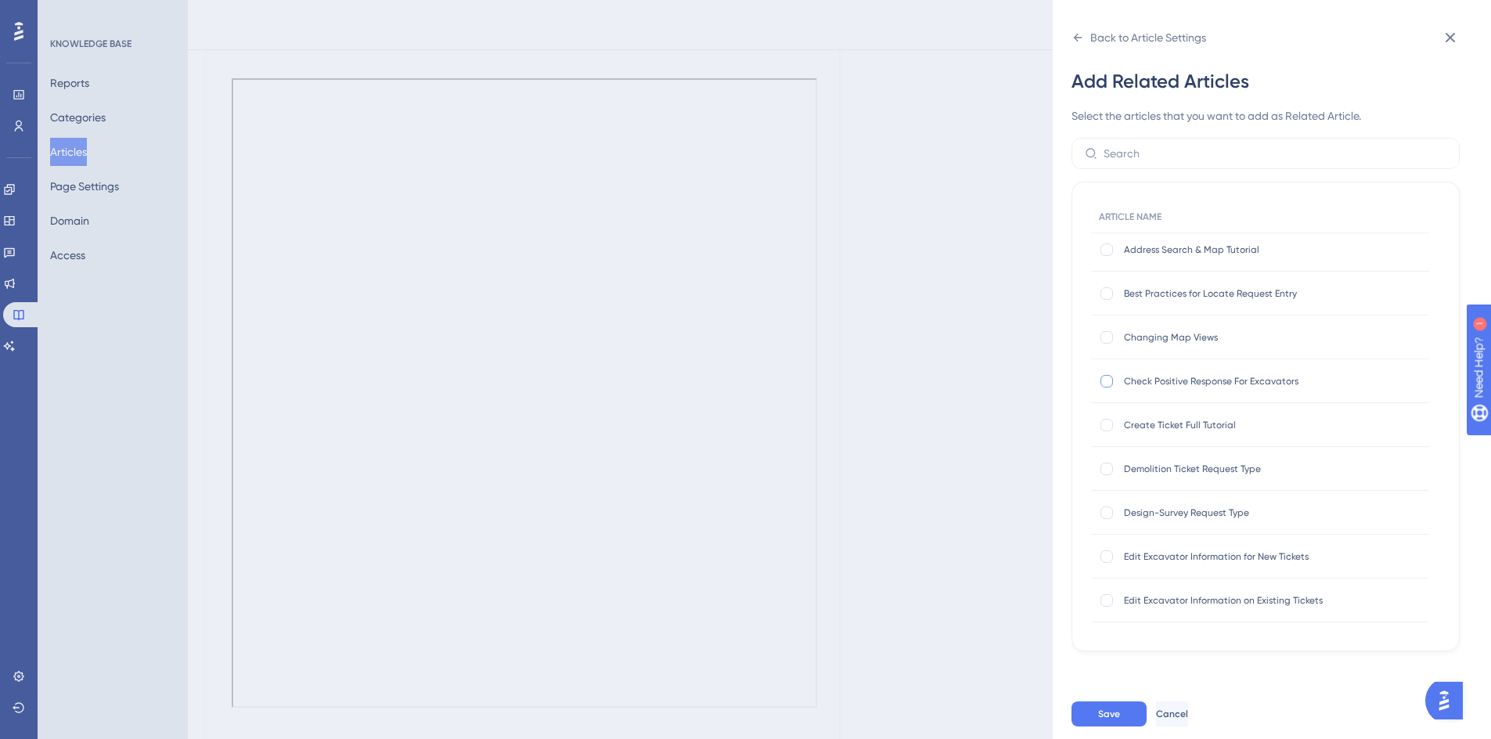
click at [1113, 379] on div at bounding box center [1107, 381] width 16 height 16
checkbox input "true"
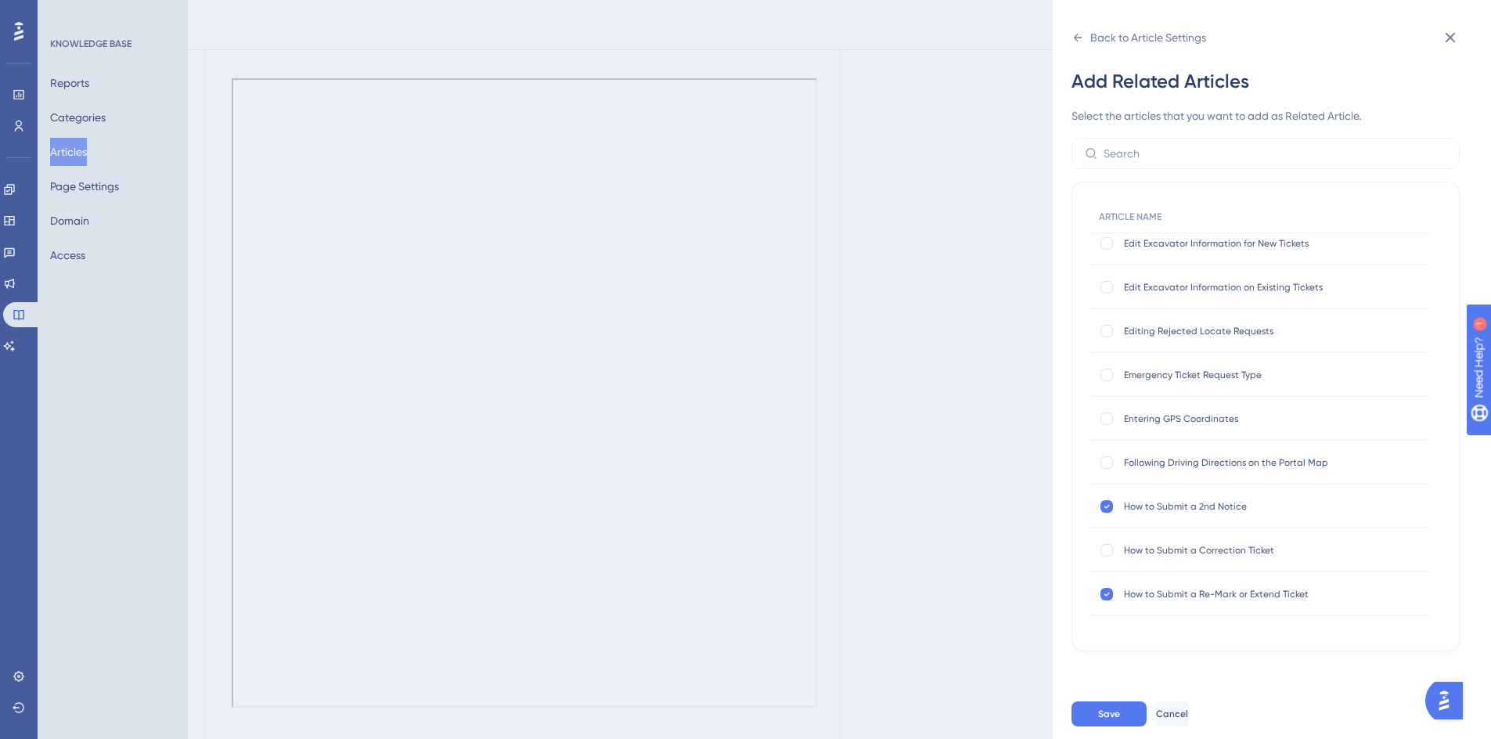
scroll to position [396, 0]
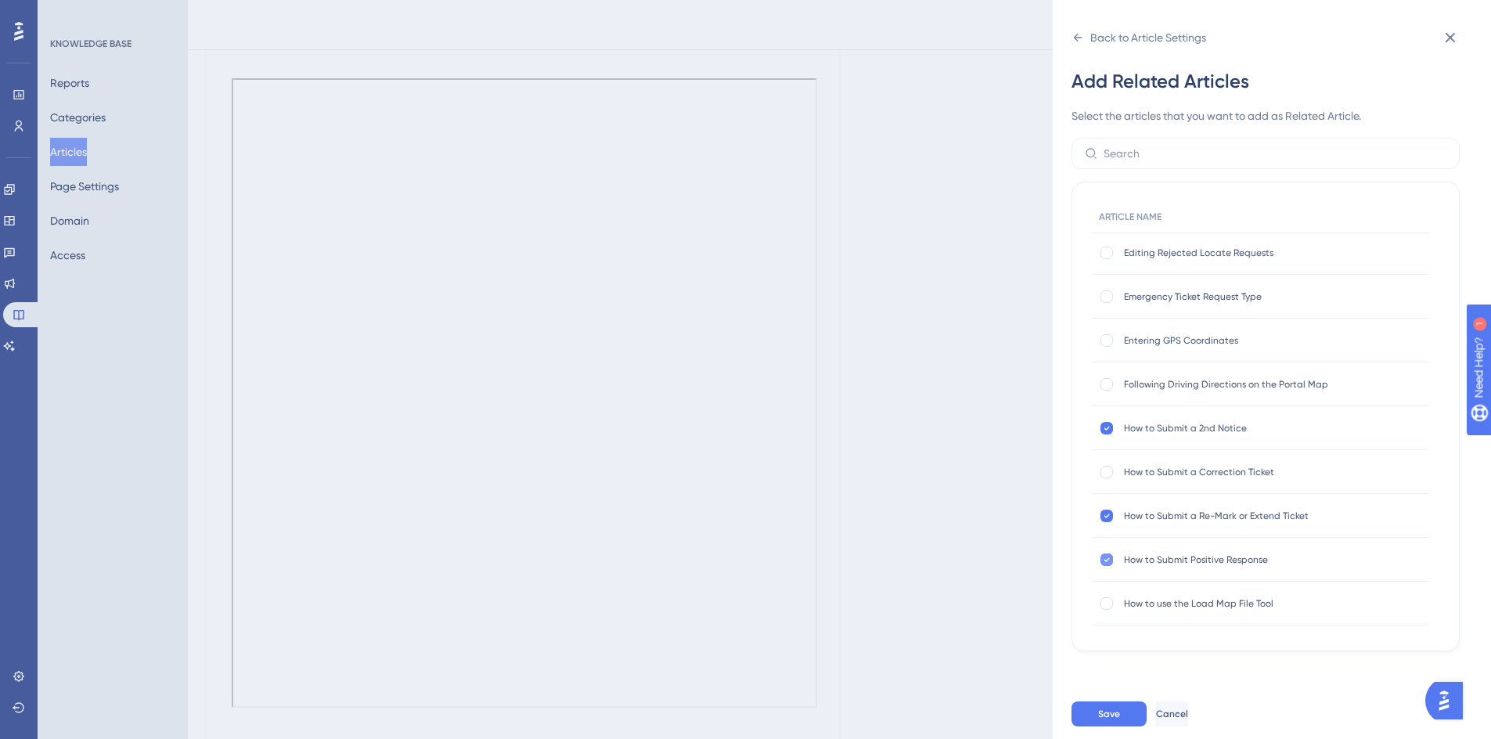
click at [1104, 559] on icon at bounding box center [1106, 559] width 5 height 4
checkbox input "false"
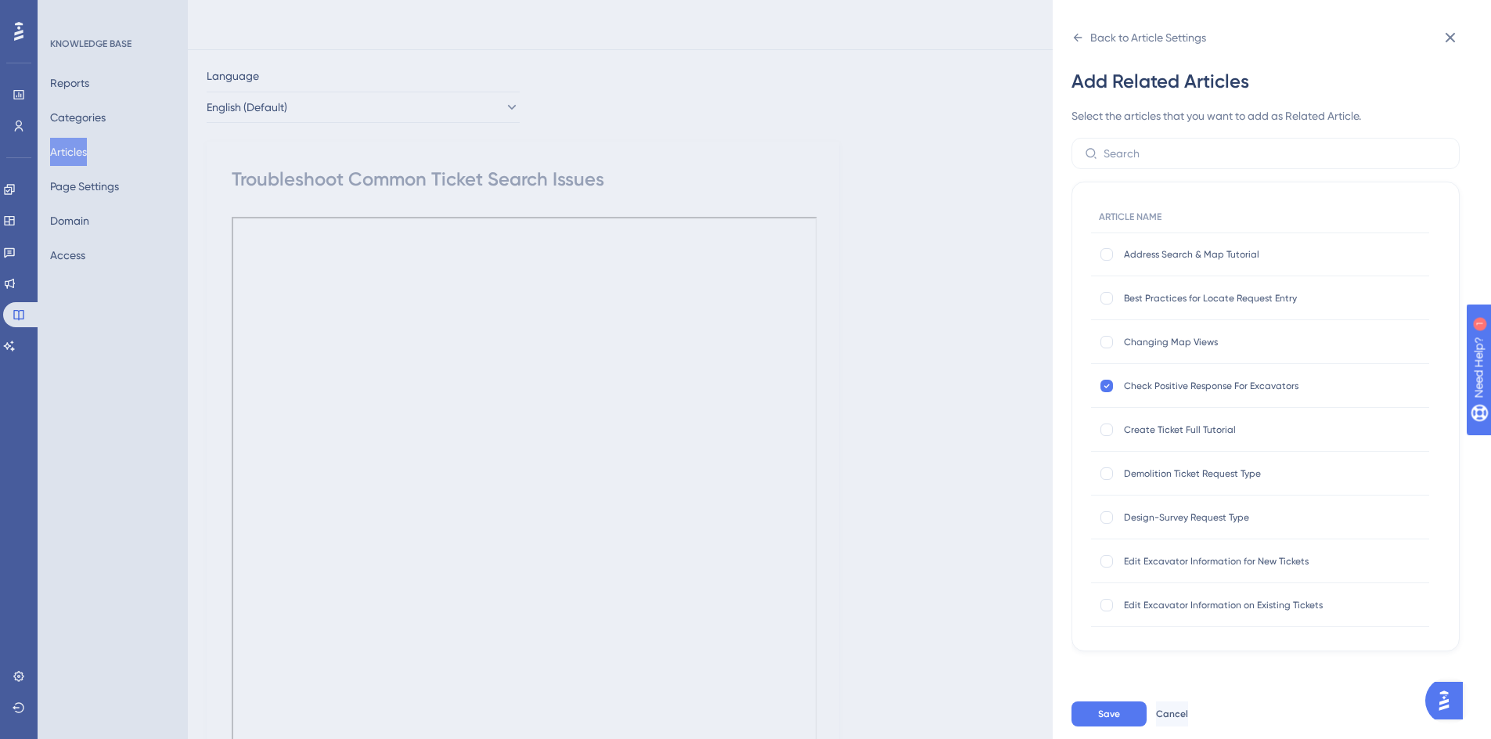
scroll to position [16, 0]
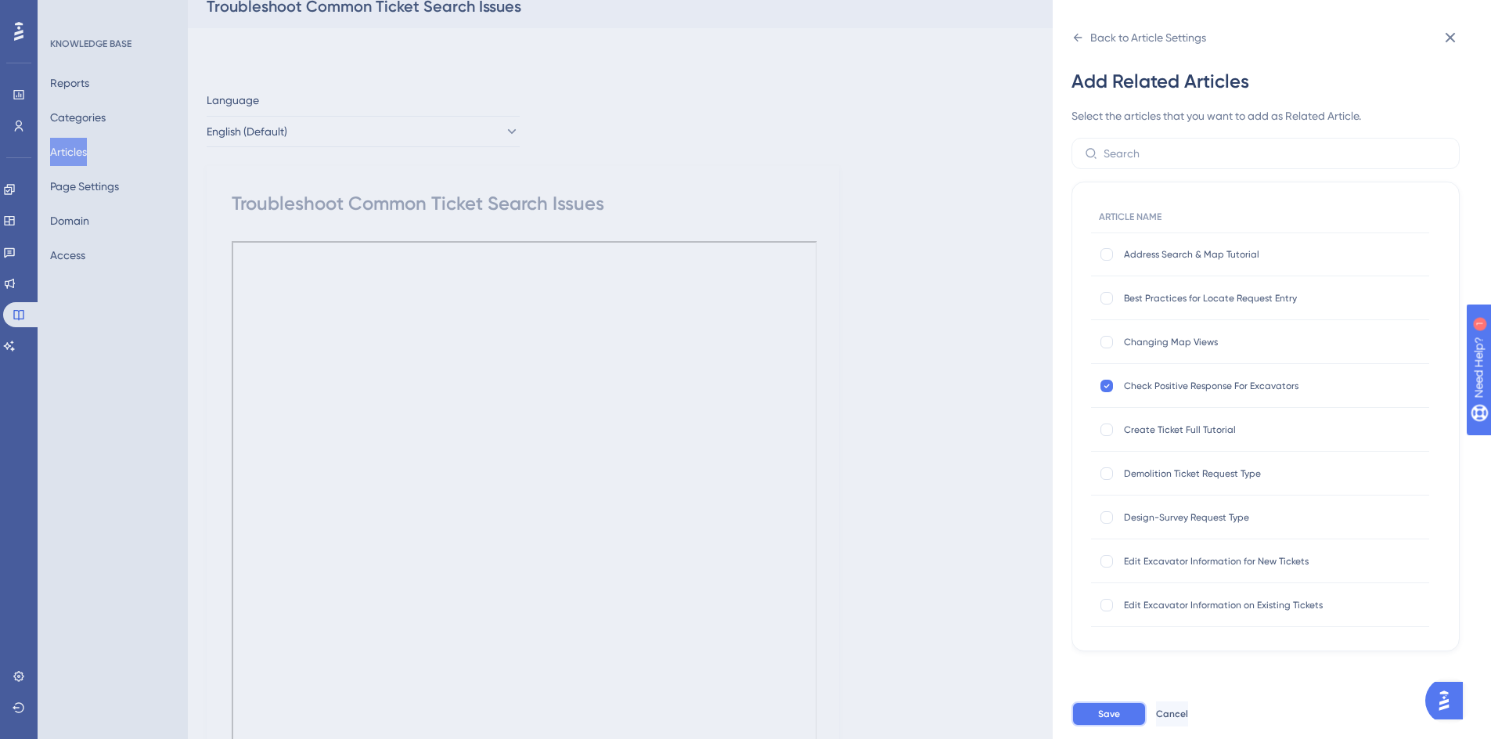
click at [1095, 726] on button "Save" at bounding box center [1108, 713] width 75 height 25
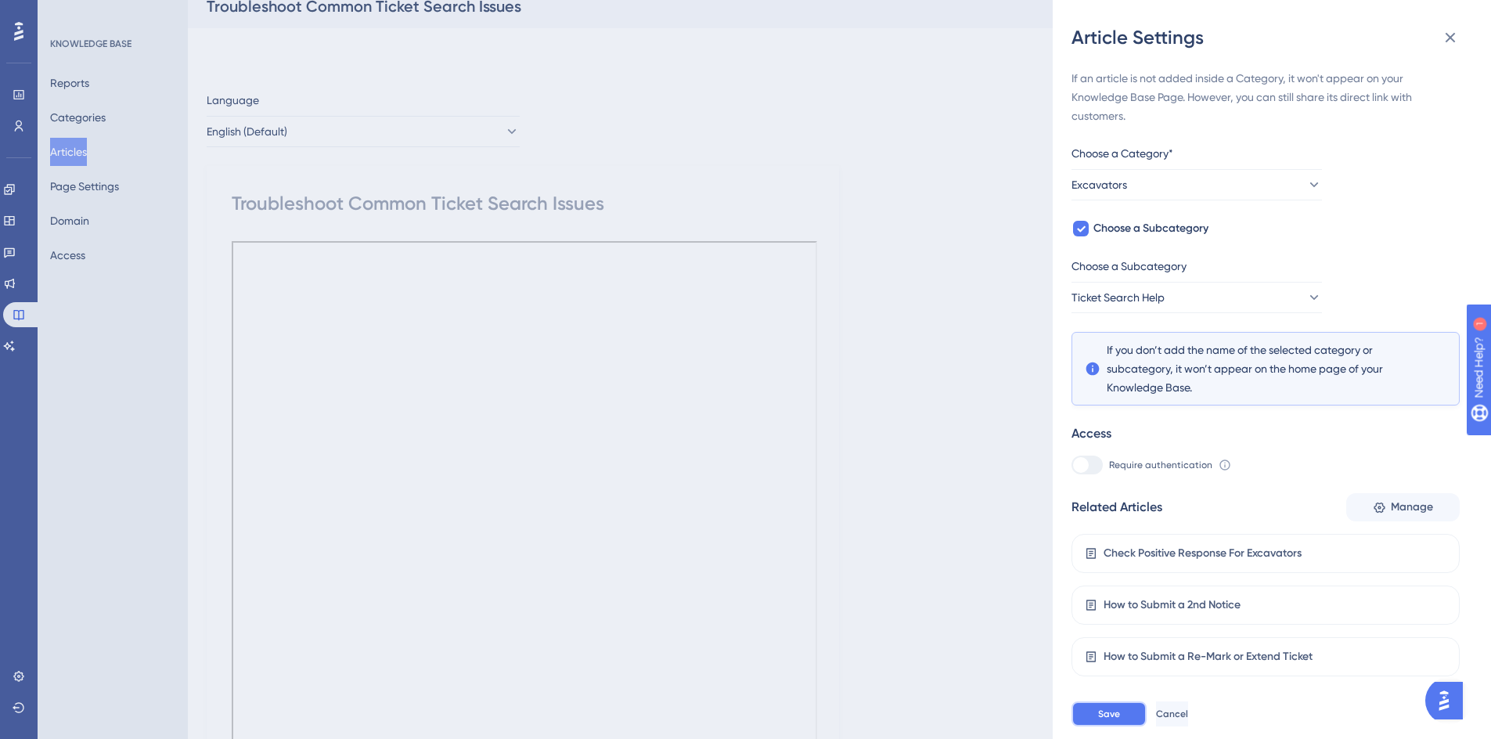
click at [1109, 720] on span "Save" at bounding box center [1109, 713] width 22 height 13
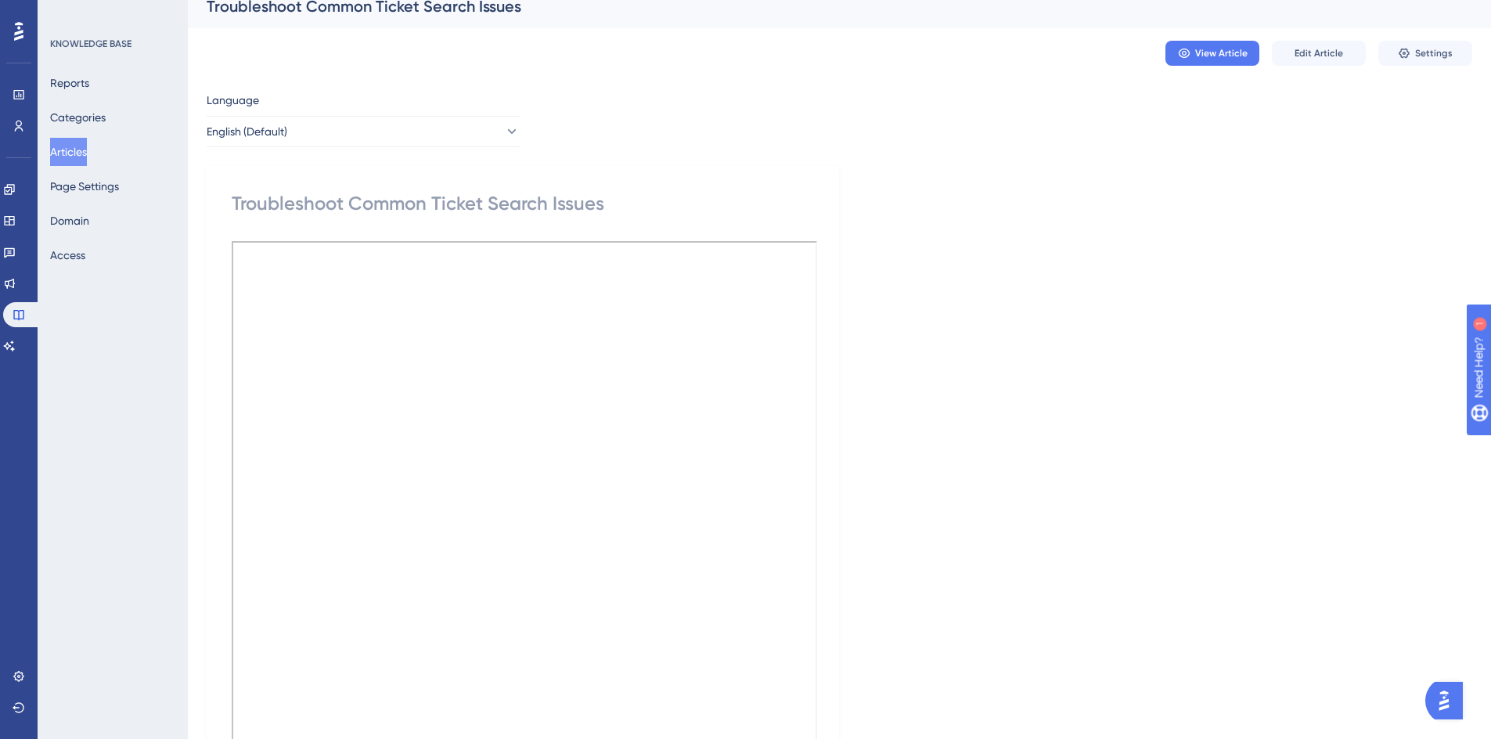
click at [75, 152] on button "Articles" at bounding box center [68, 152] width 37 height 28
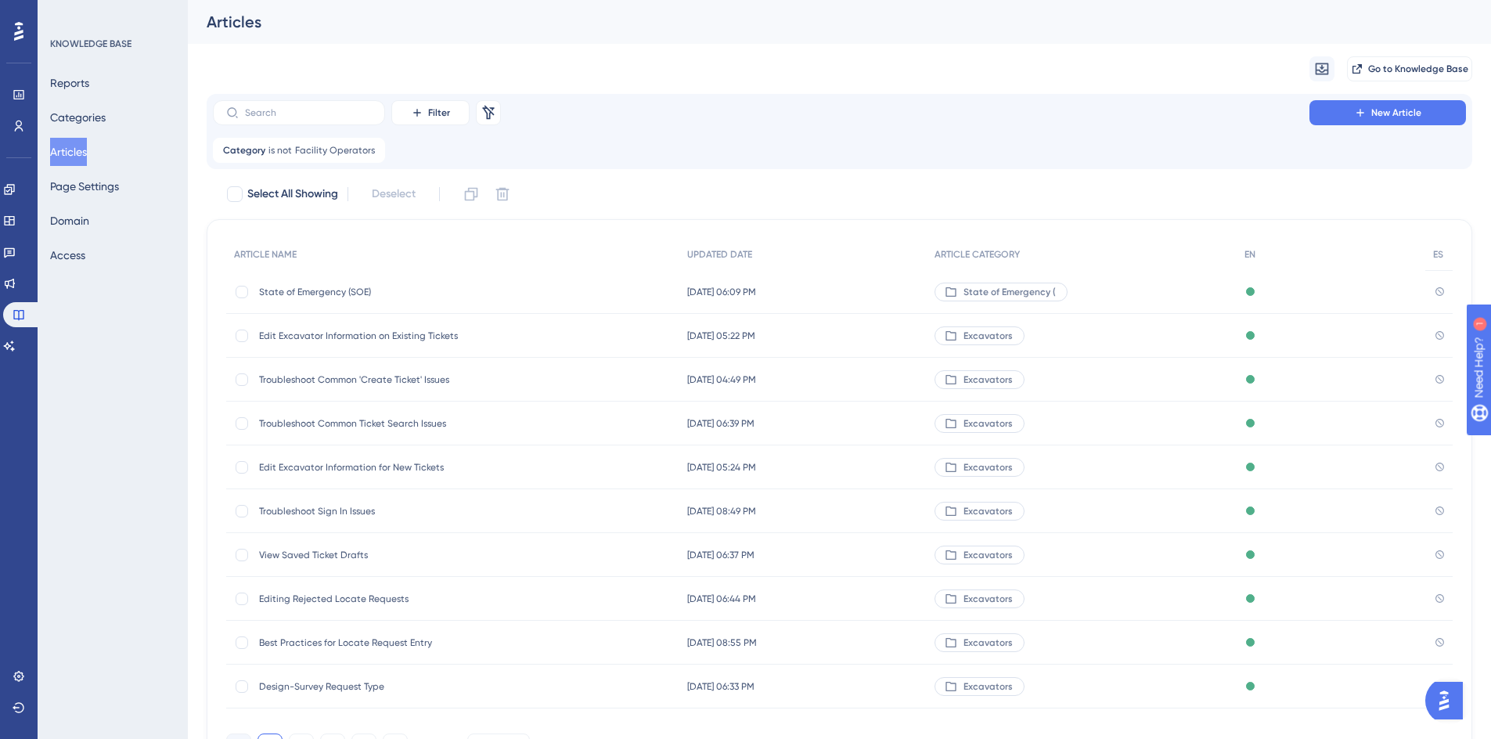
click at [275, 556] on span "View Saved Ticket Drafts" at bounding box center [384, 554] width 250 height 13
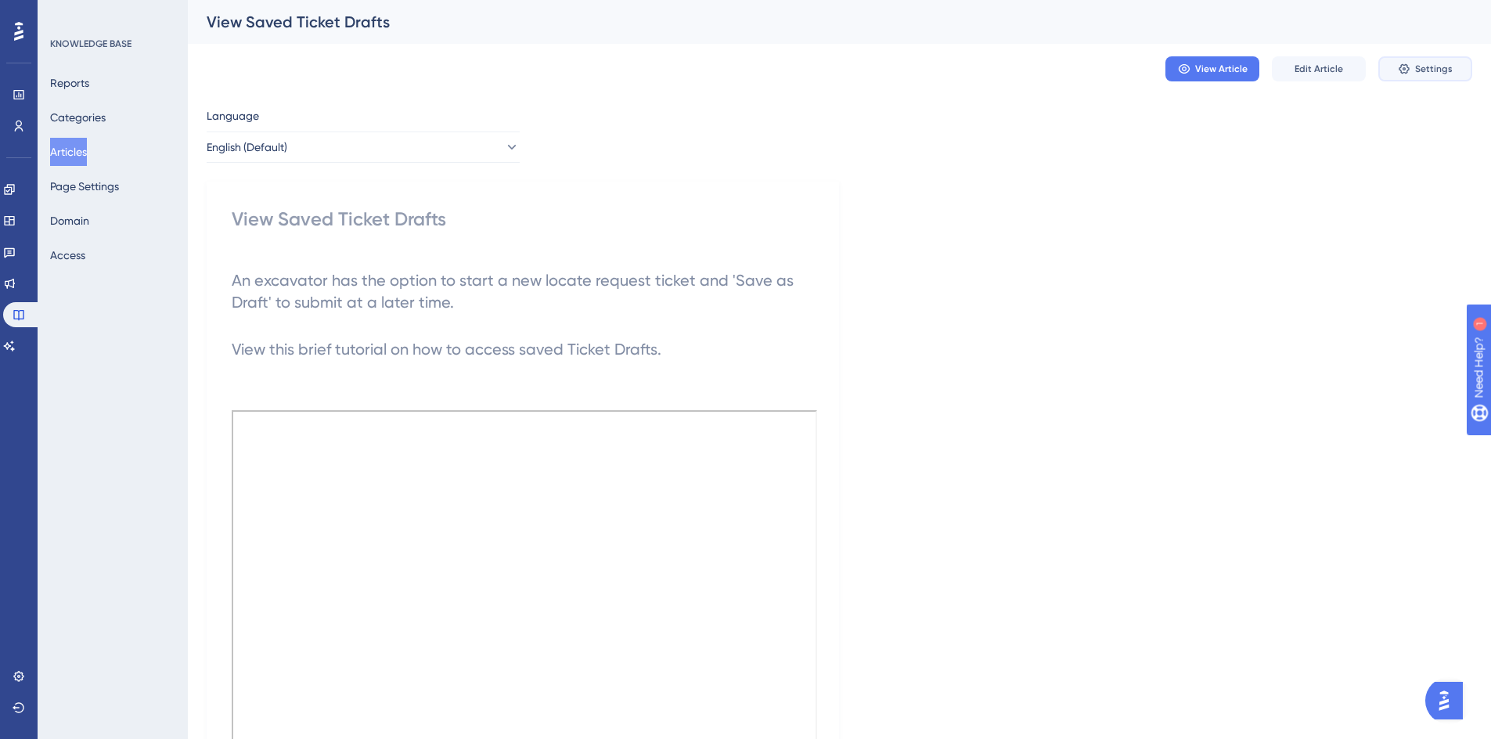
click at [1412, 66] on button "Settings" at bounding box center [1425, 68] width 94 height 25
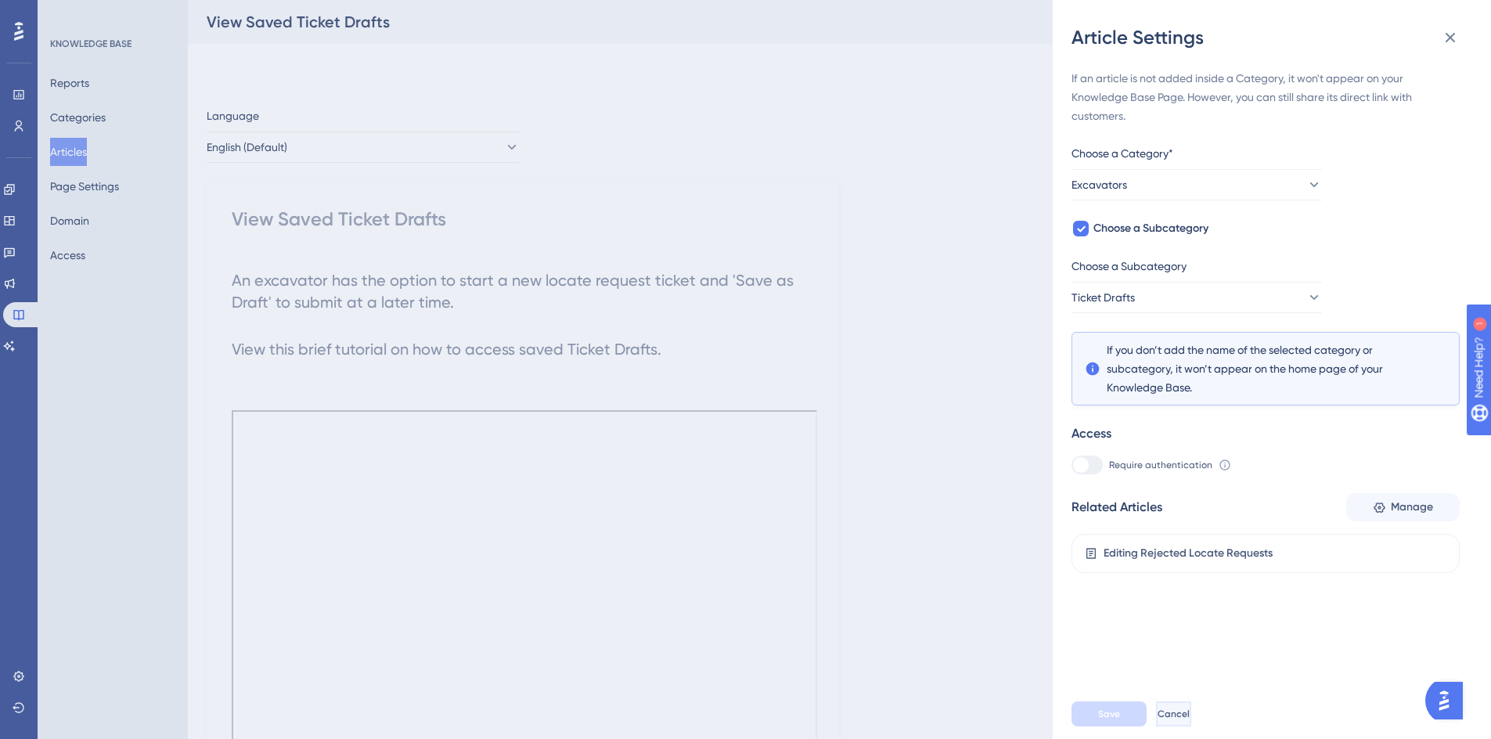
click at [1183, 720] on span "Cancel" at bounding box center [1173, 713] width 32 height 13
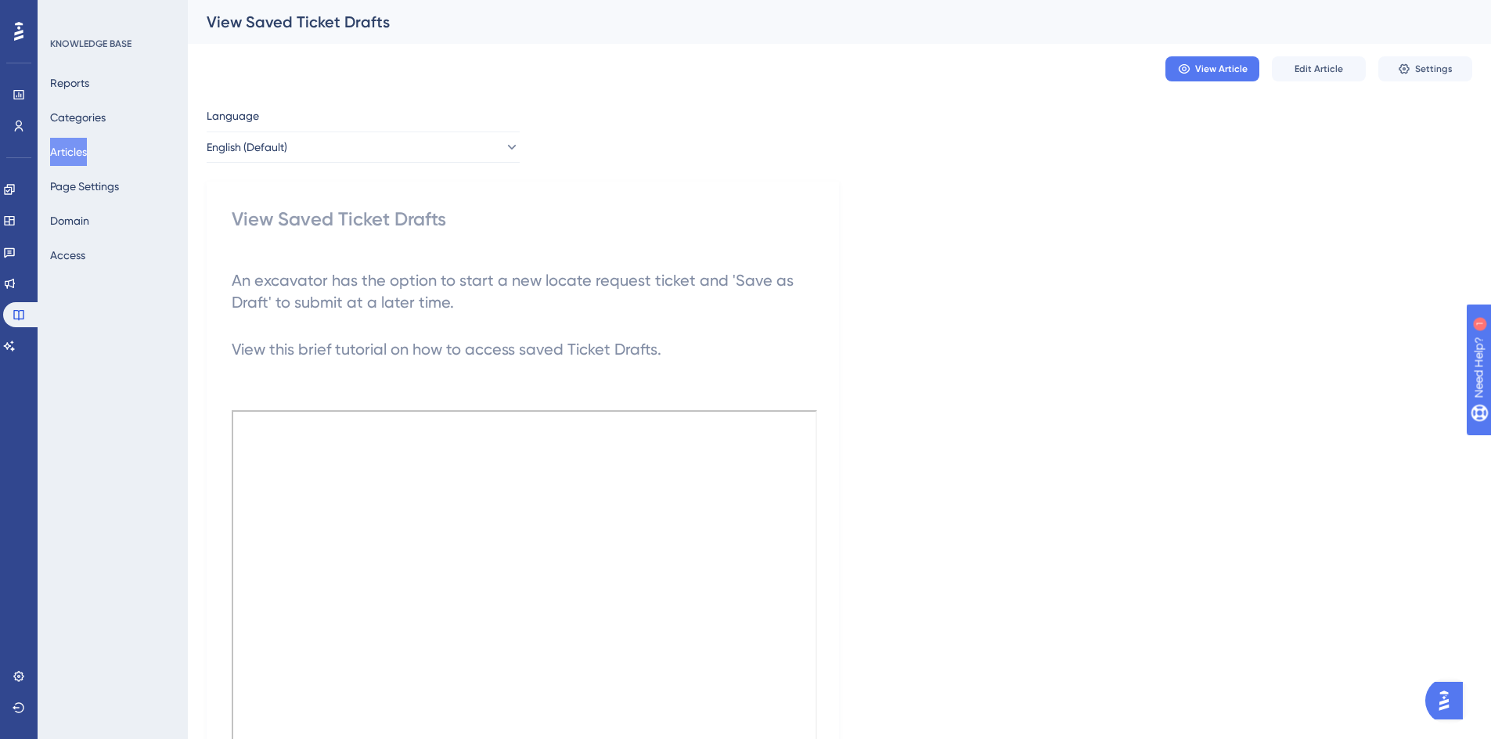
click at [71, 148] on button "Articles" at bounding box center [68, 152] width 37 height 28
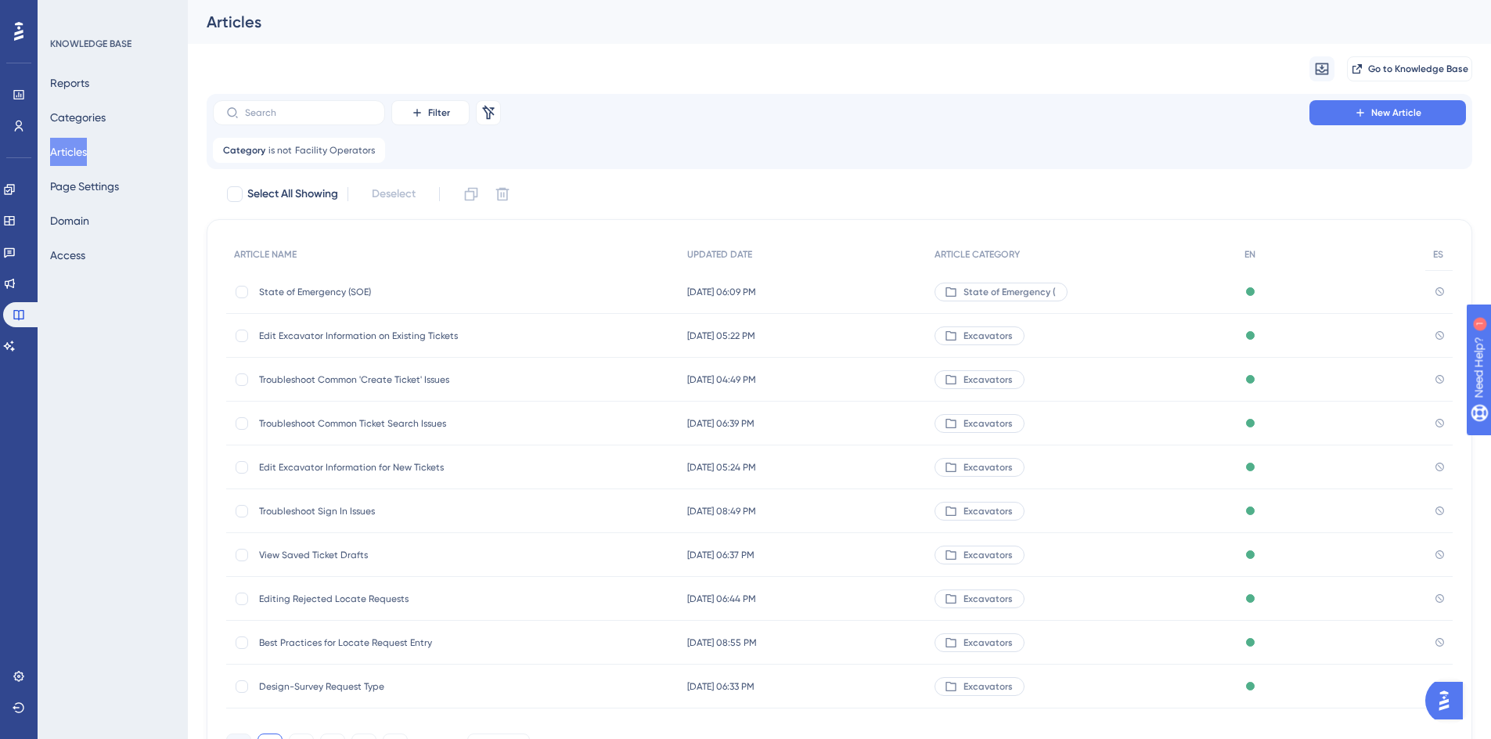
scroll to position [89, 0]
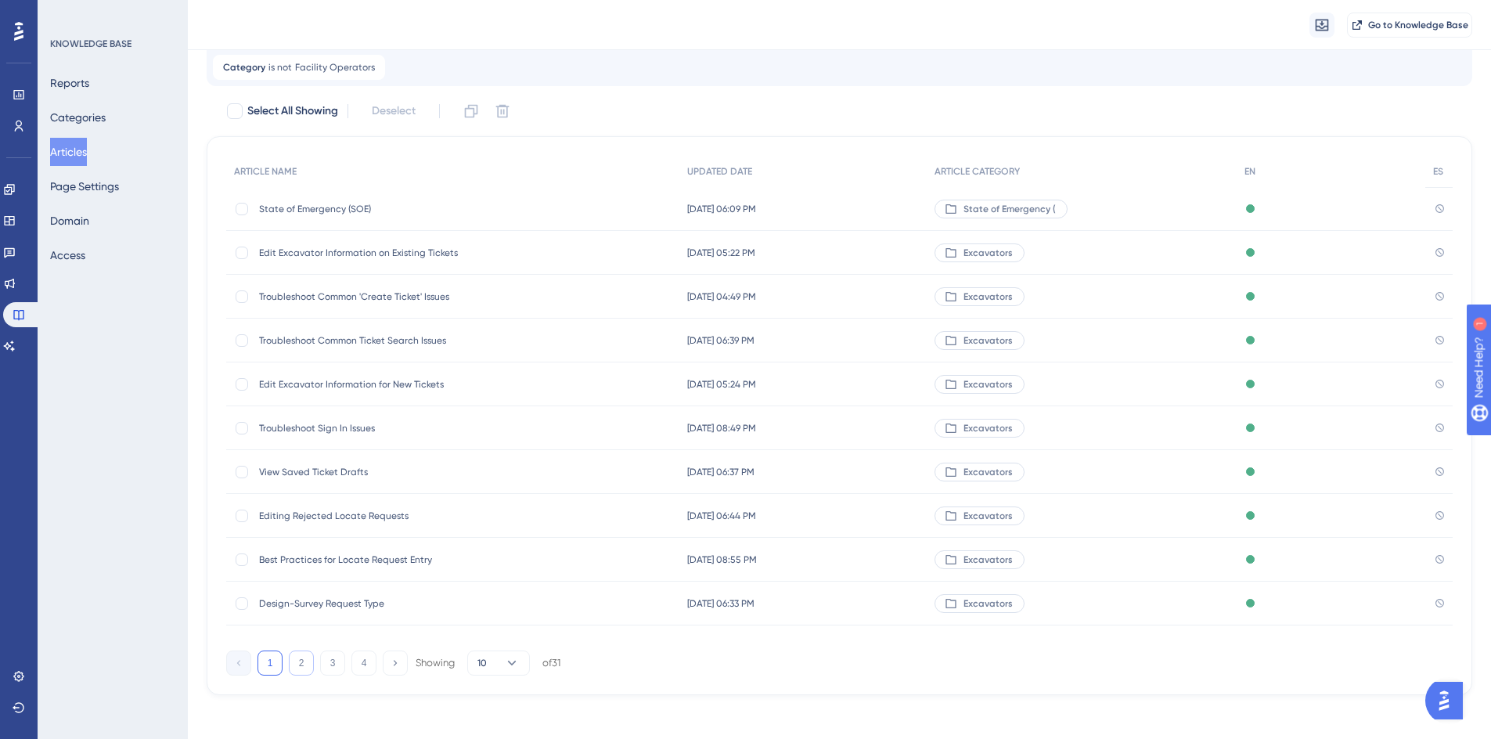
click at [300, 663] on button "2" at bounding box center [301, 662] width 25 height 25
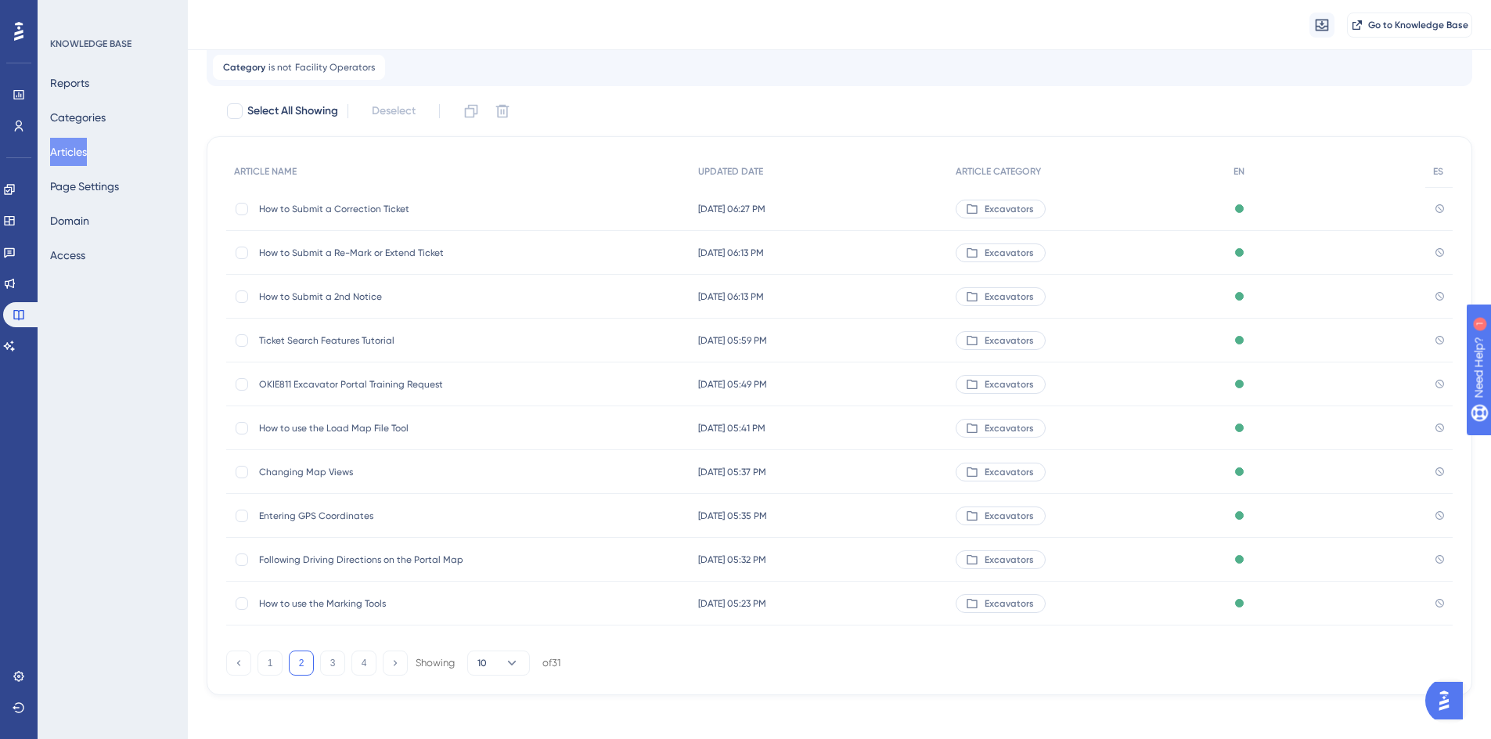
click at [333, 340] on span "Ticket Search Features Tutorial" at bounding box center [384, 340] width 250 height 13
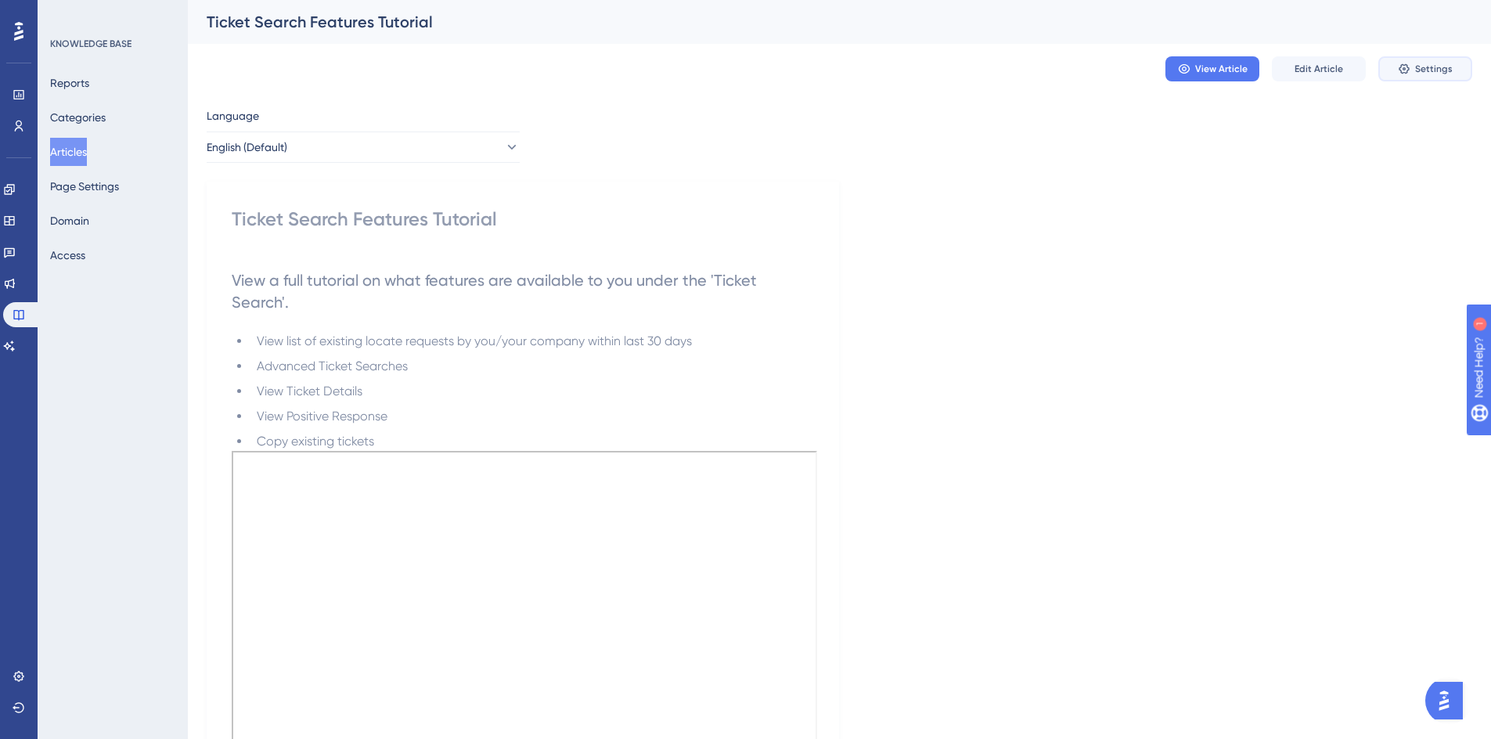
click at [1411, 74] on button "Settings" at bounding box center [1425, 68] width 94 height 25
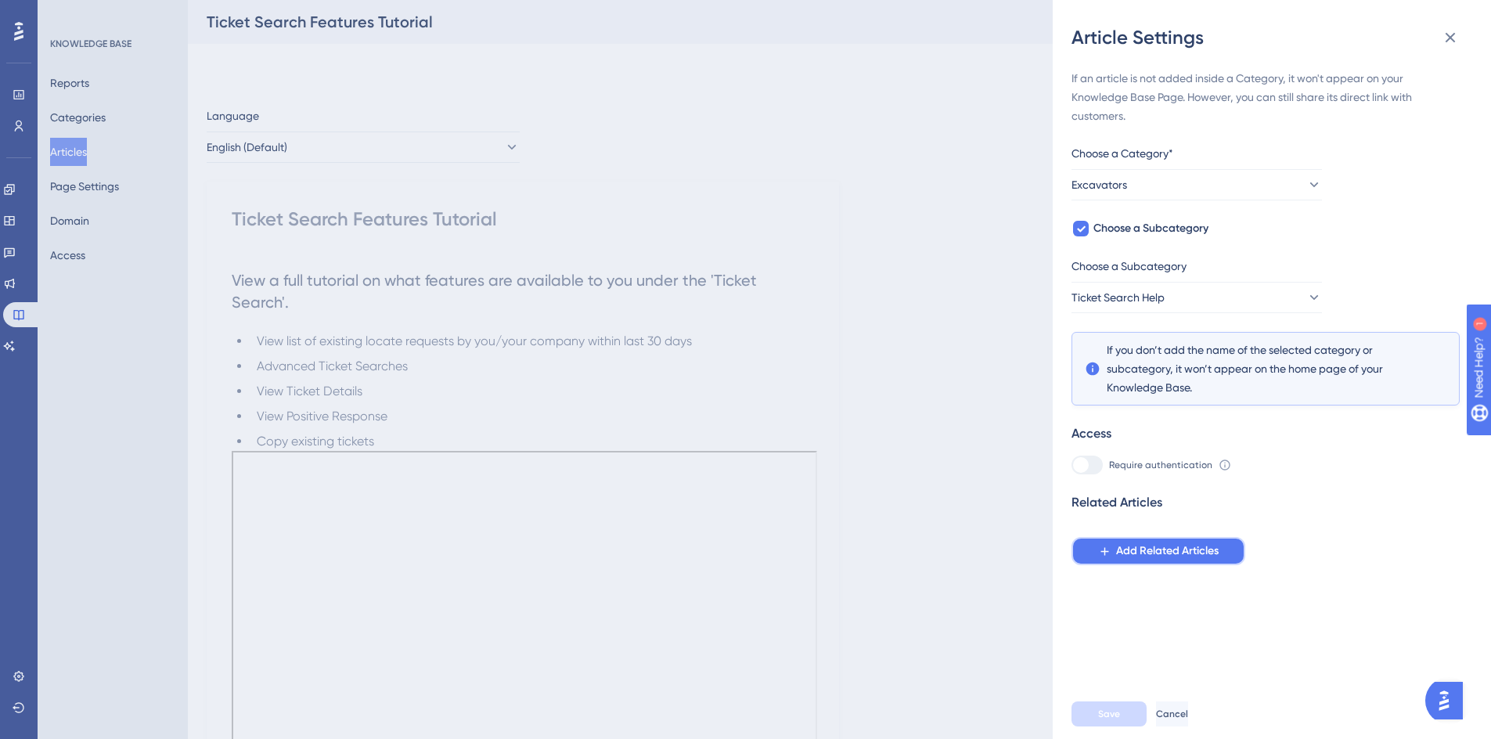
click at [1157, 551] on span "Add Related Articles" at bounding box center [1167, 550] width 102 height 19
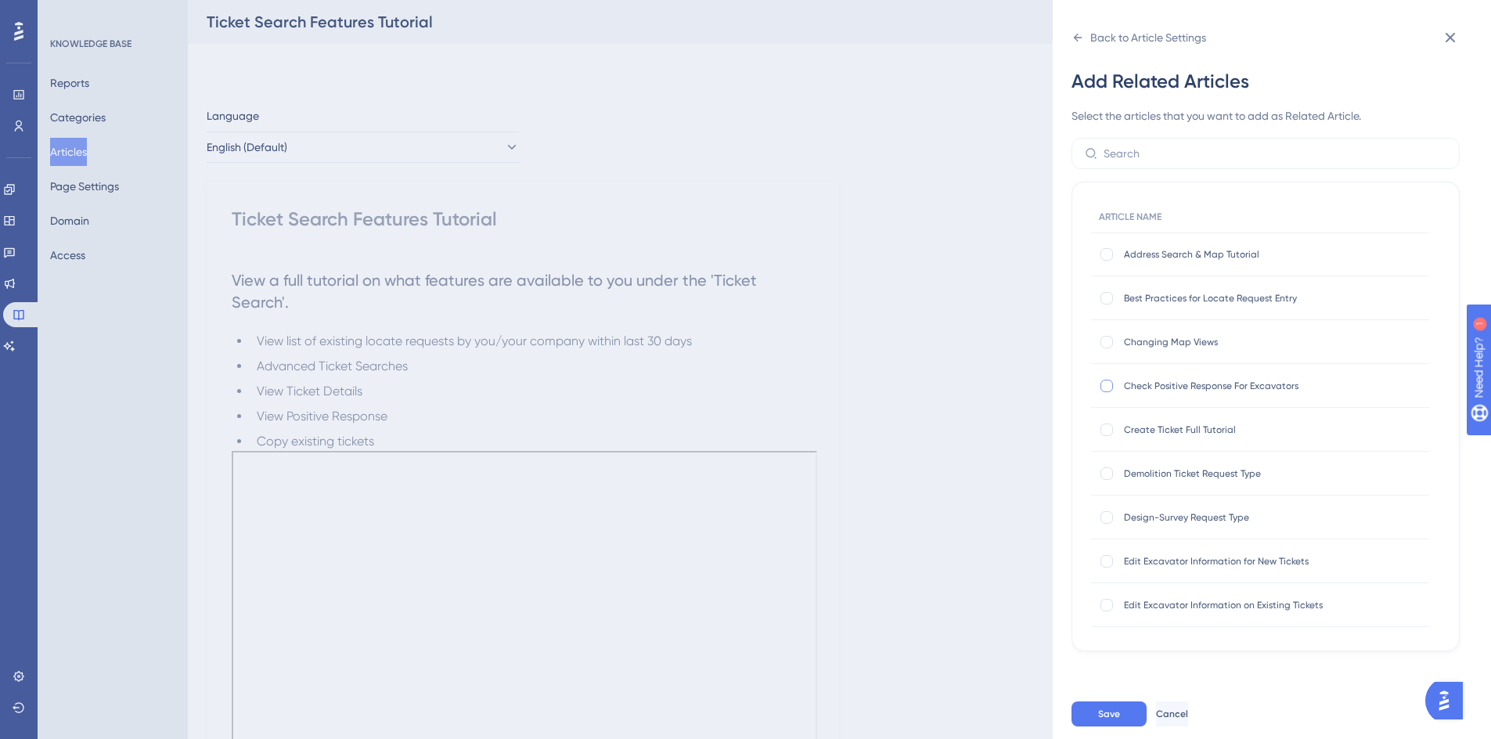
click at [1109, 387] on div at bounding box center [1106, 385] width 13 height 13
checkbox input "true"
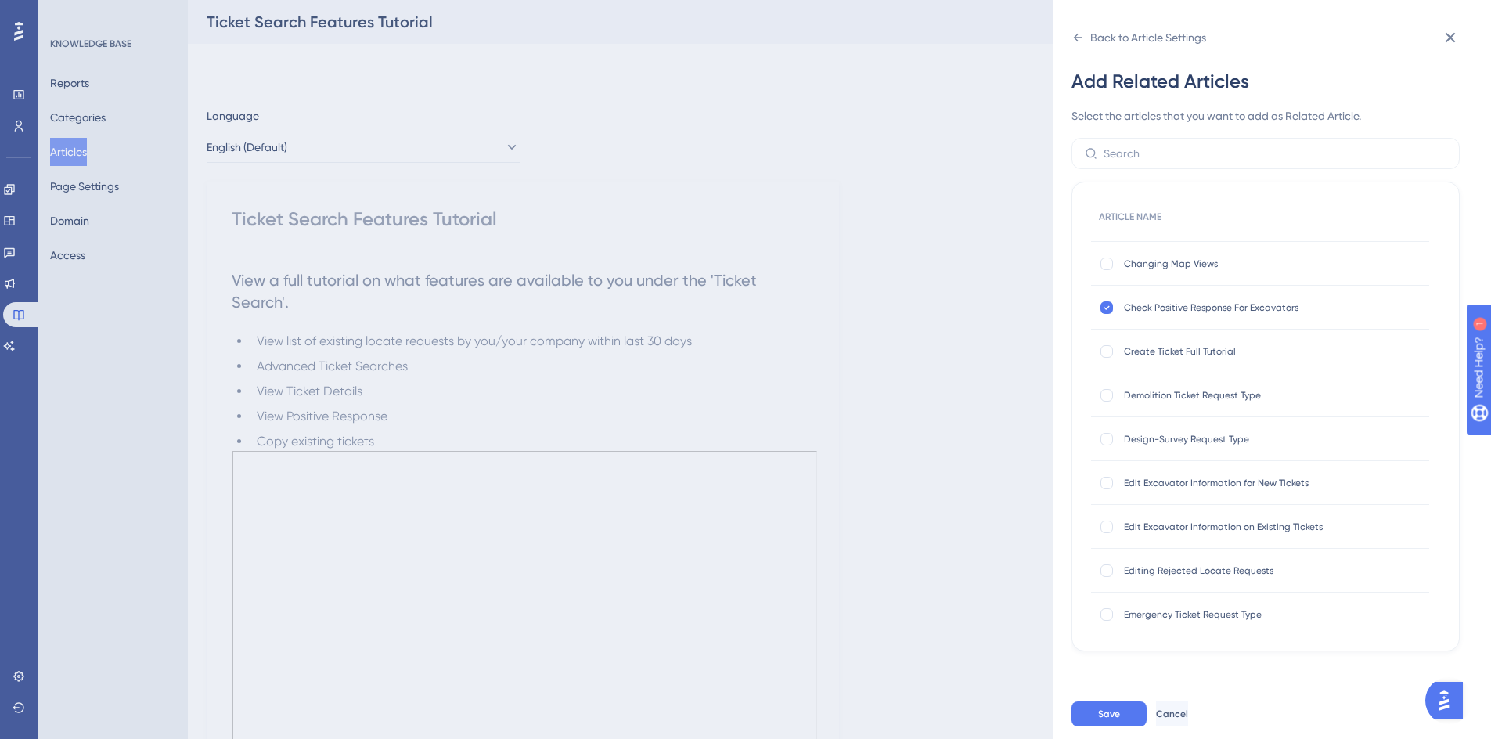
scroll to position [156, 0]
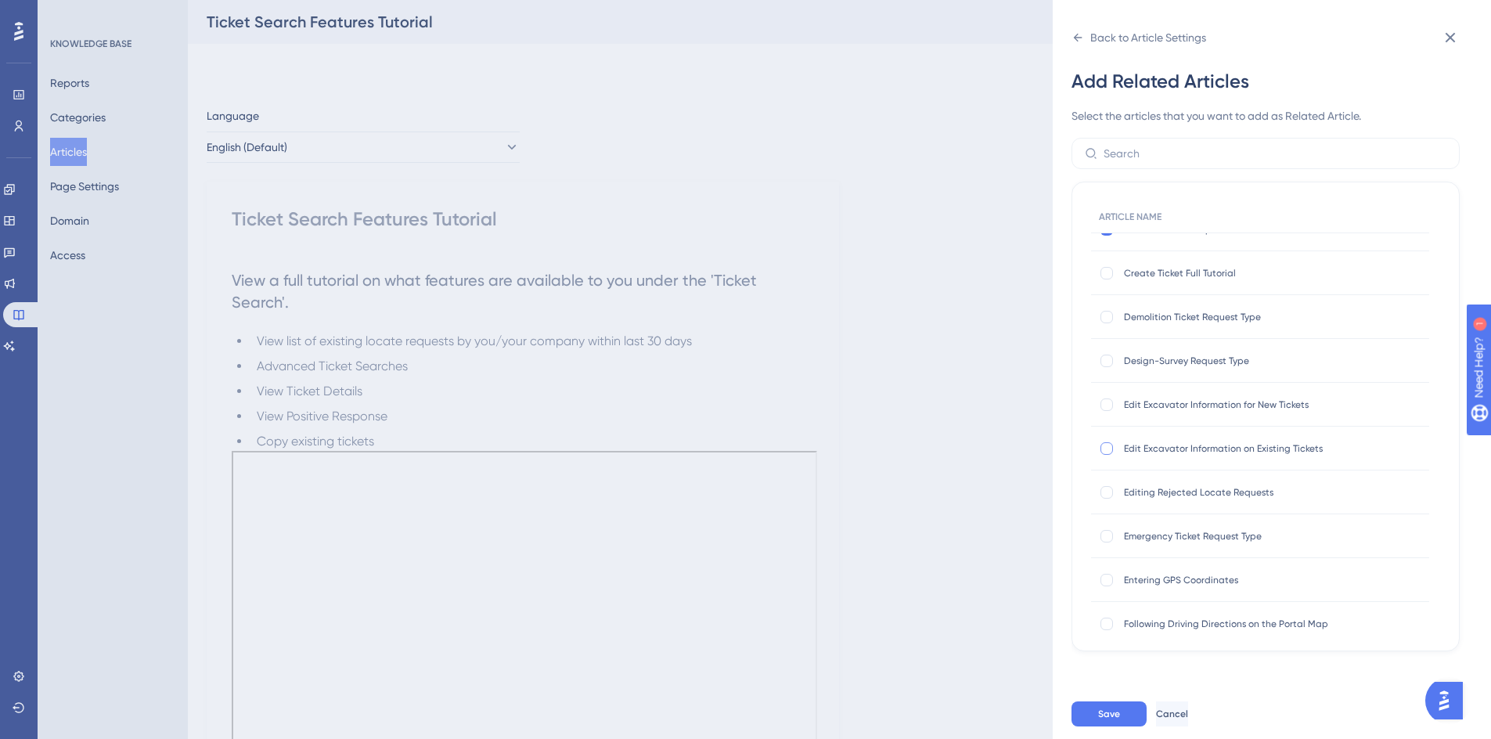
click at [1106, 447] on div at bounding box center [1106, 448] width 13 height 13
checkbox input "true"
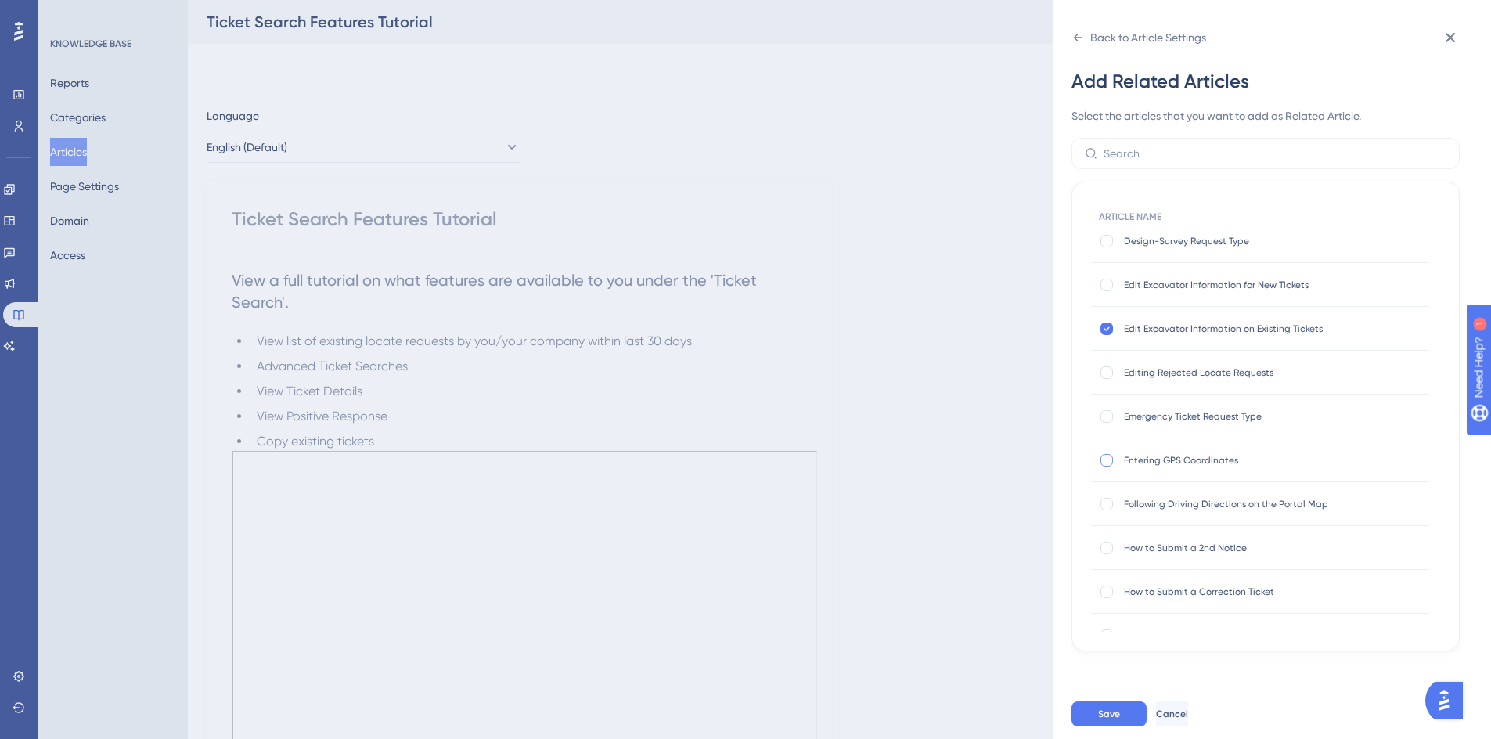
scroll to position [313, 0]
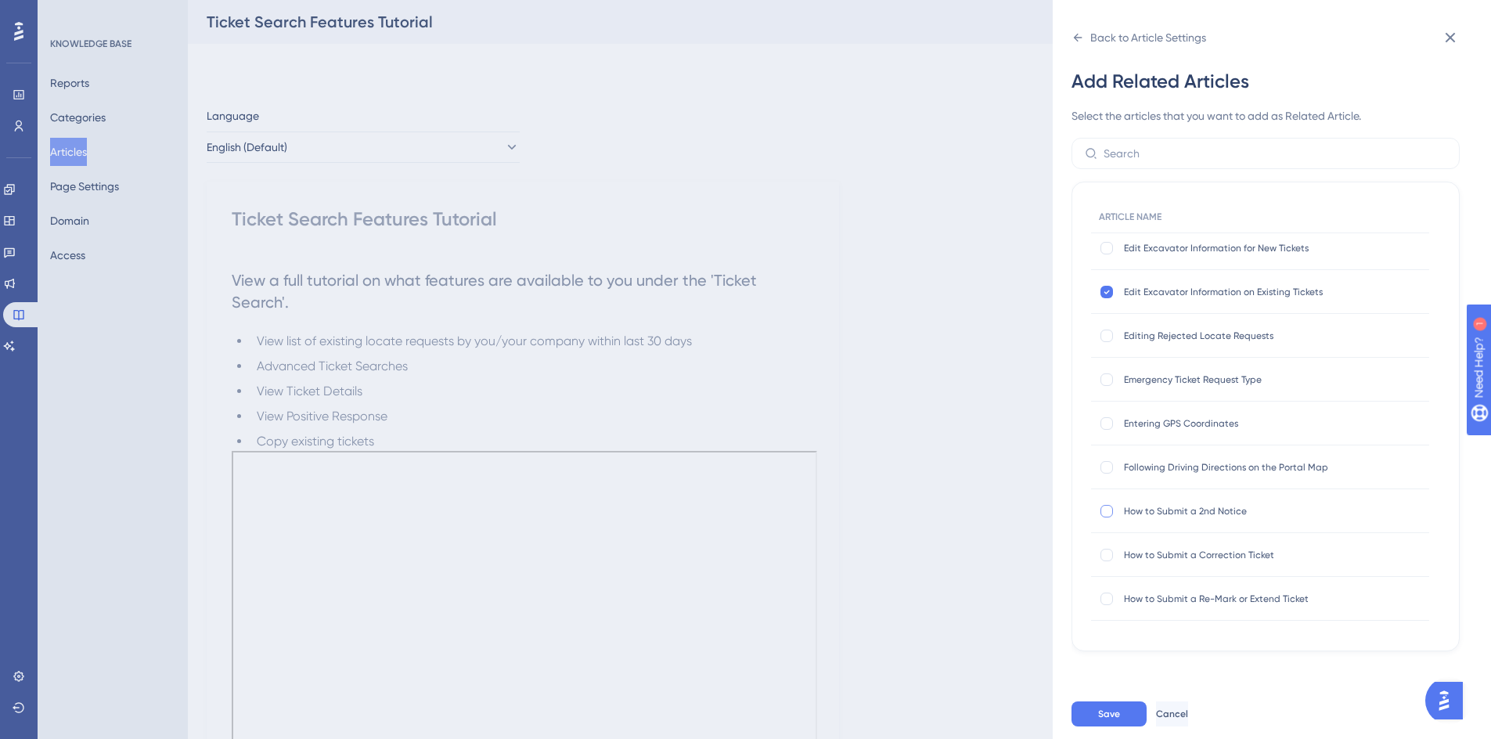
click at [1105, 509] on div at bounding box center [1106, 511] width 13 height 13
checkbox input "true"
click at [1111, 601] on div at bounding box center [1106, 598] width 13 height 13
checkbox input "true"
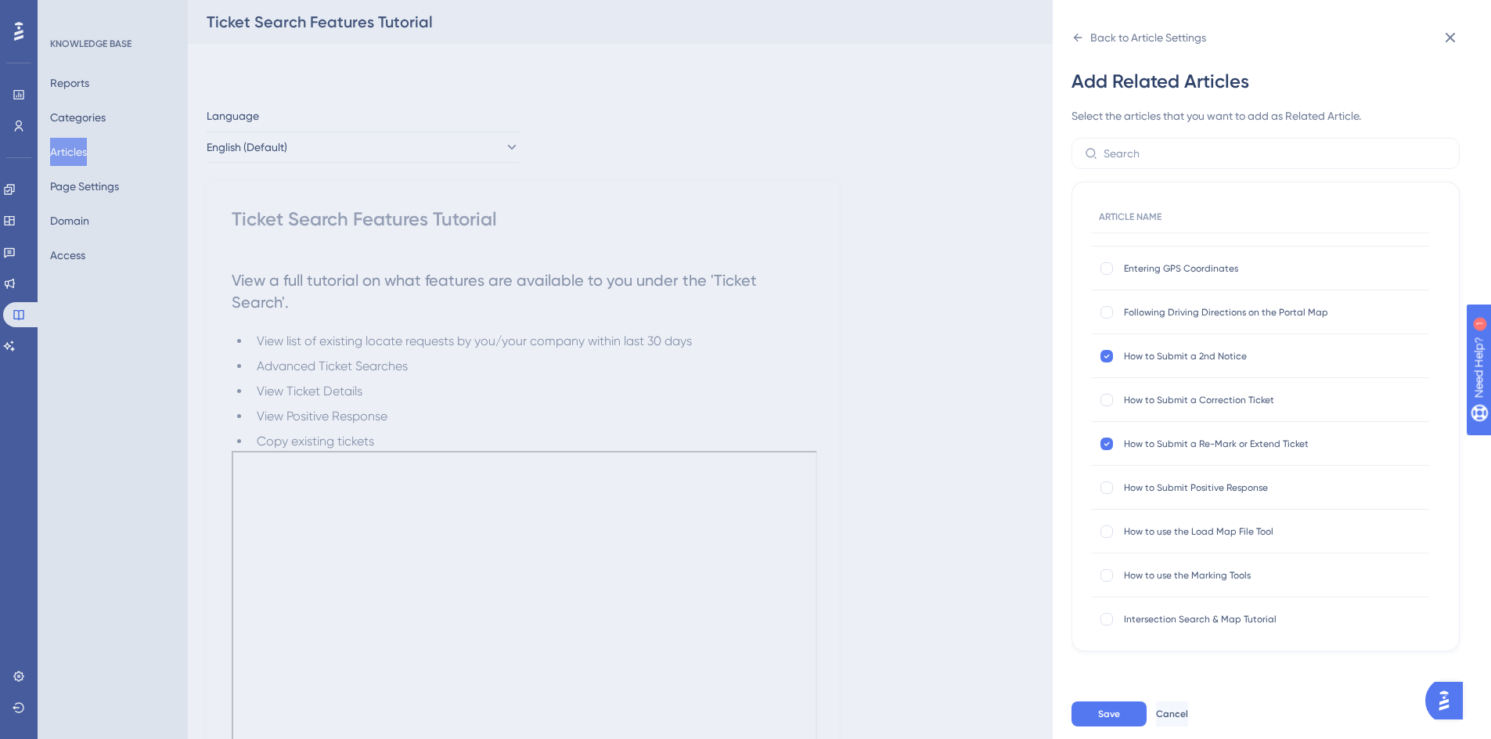
scroll to position [469, 0]
click at [1104, 400] on div at bounding box center [1106, 398] width 13 height 13
checkbox input "true"
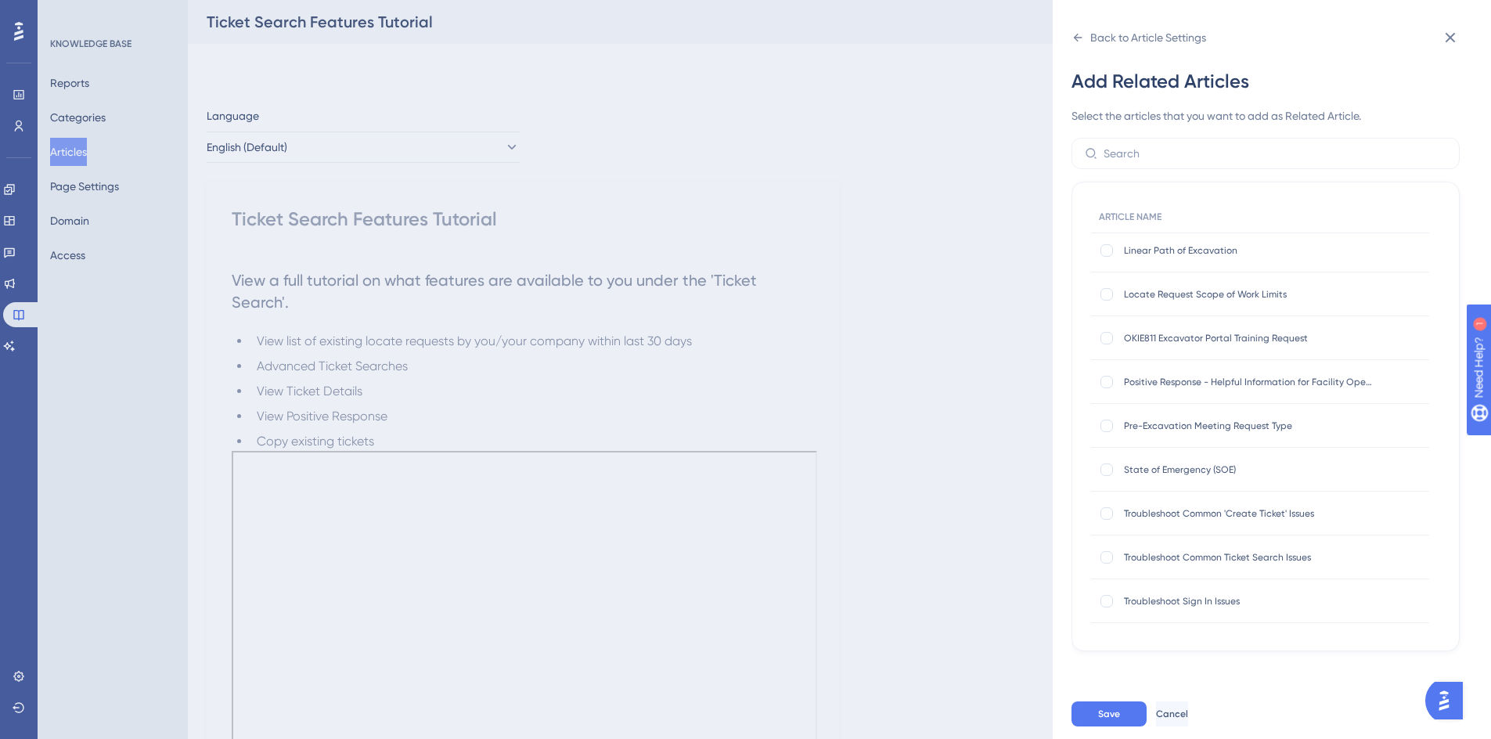
scroll to position [939, 0]
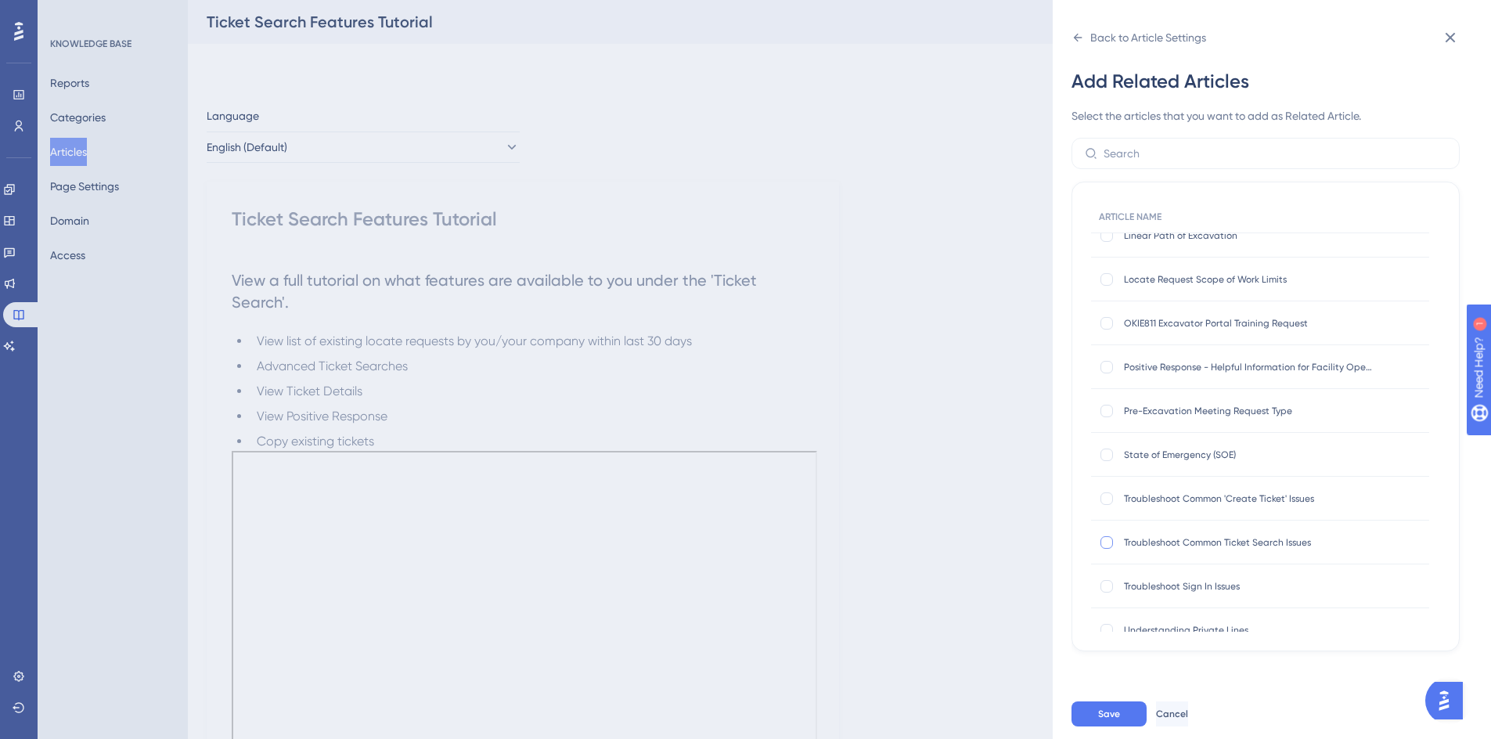
click at [1106, 536] on div at bounding box center [1106, 542] width 13 height 13
checkbox input "true"
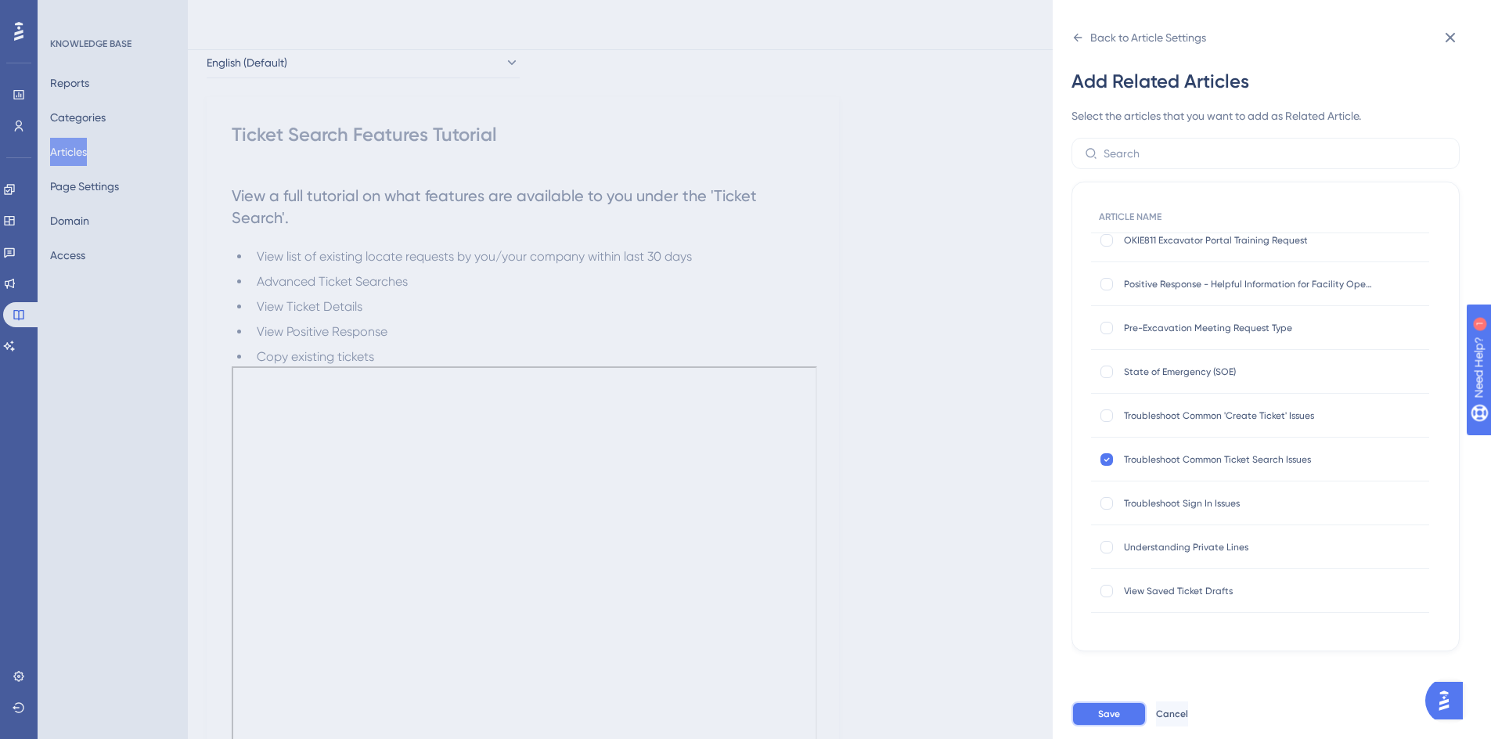
click at [1101, 720] on span "Save" at bounding box center [1109, 713] width 22 height 13
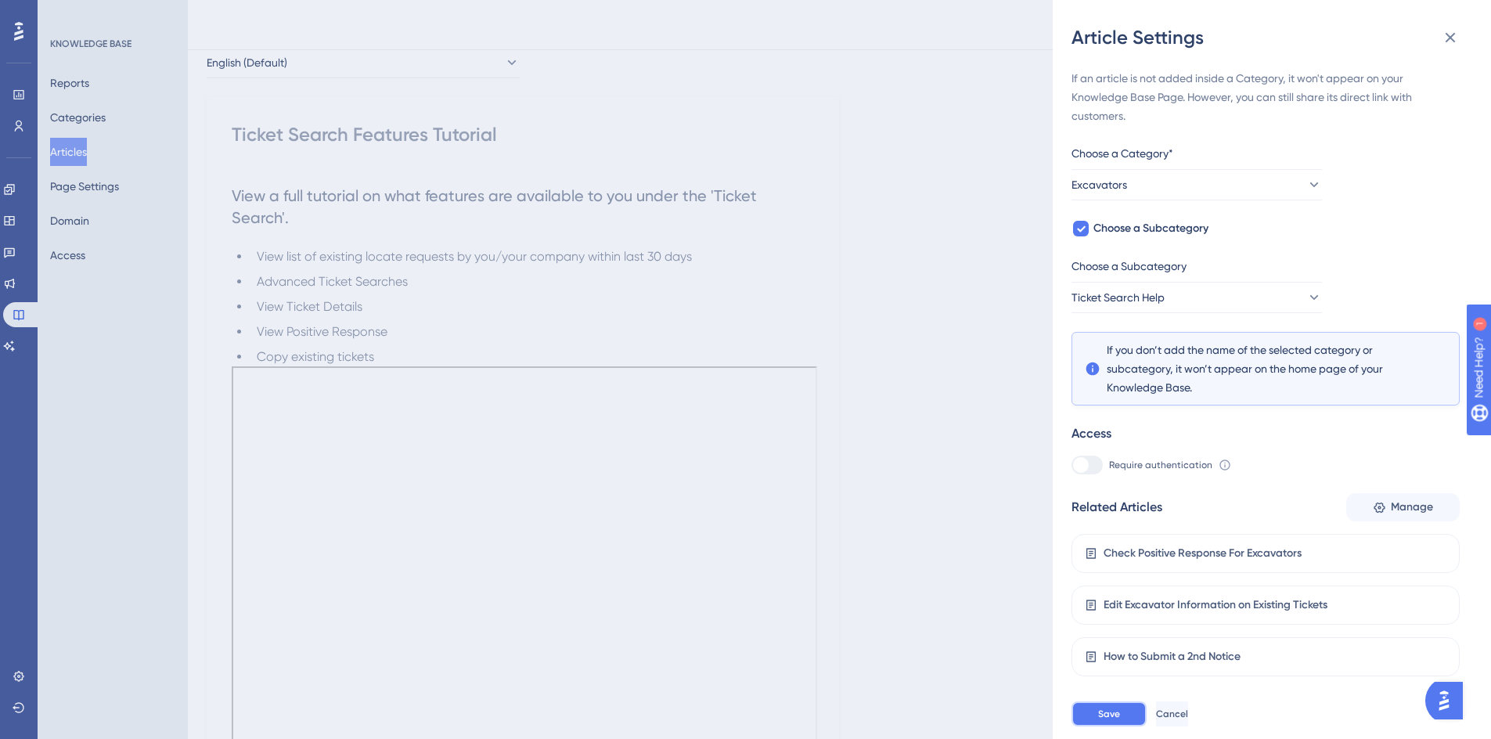
click at [1118, 718] on button "Save" at bounding box center [1108, 713] width 75 height 25
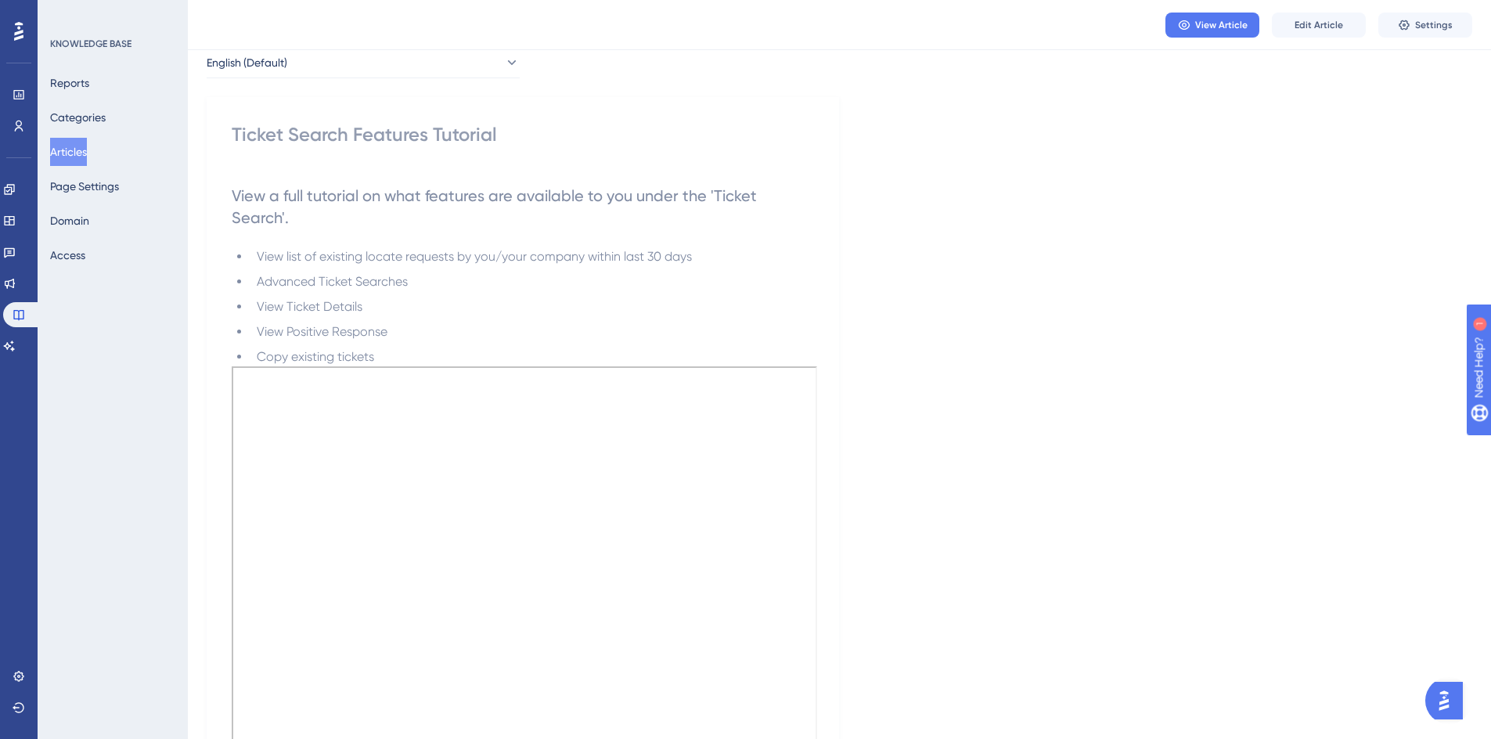
click at [87, 149] on button "Articles" at bounding box center [68, 152] width 37 height 28
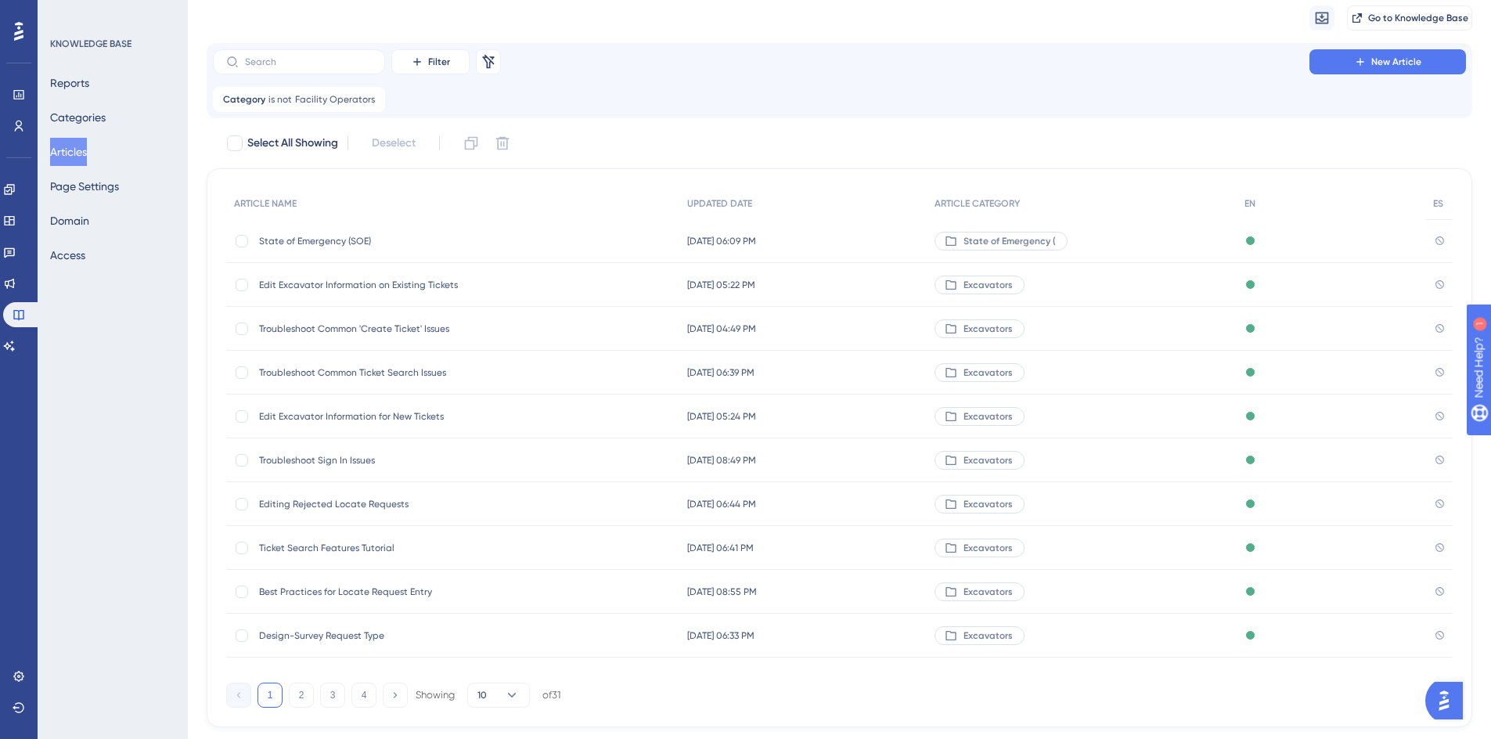
scroll to position [78, 0]
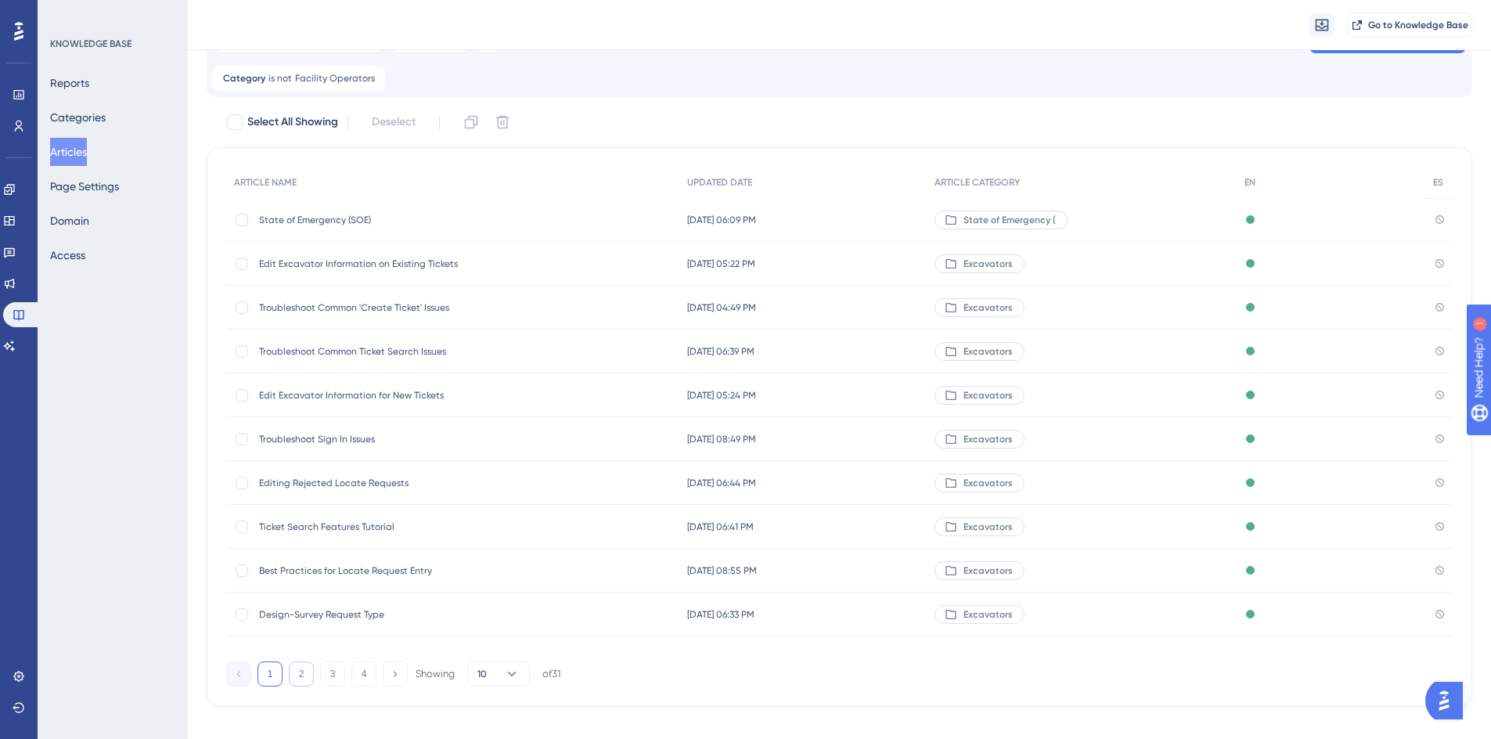
click at [305, 674] on button "2" at bounding box center [301, 673] width 25 height 25
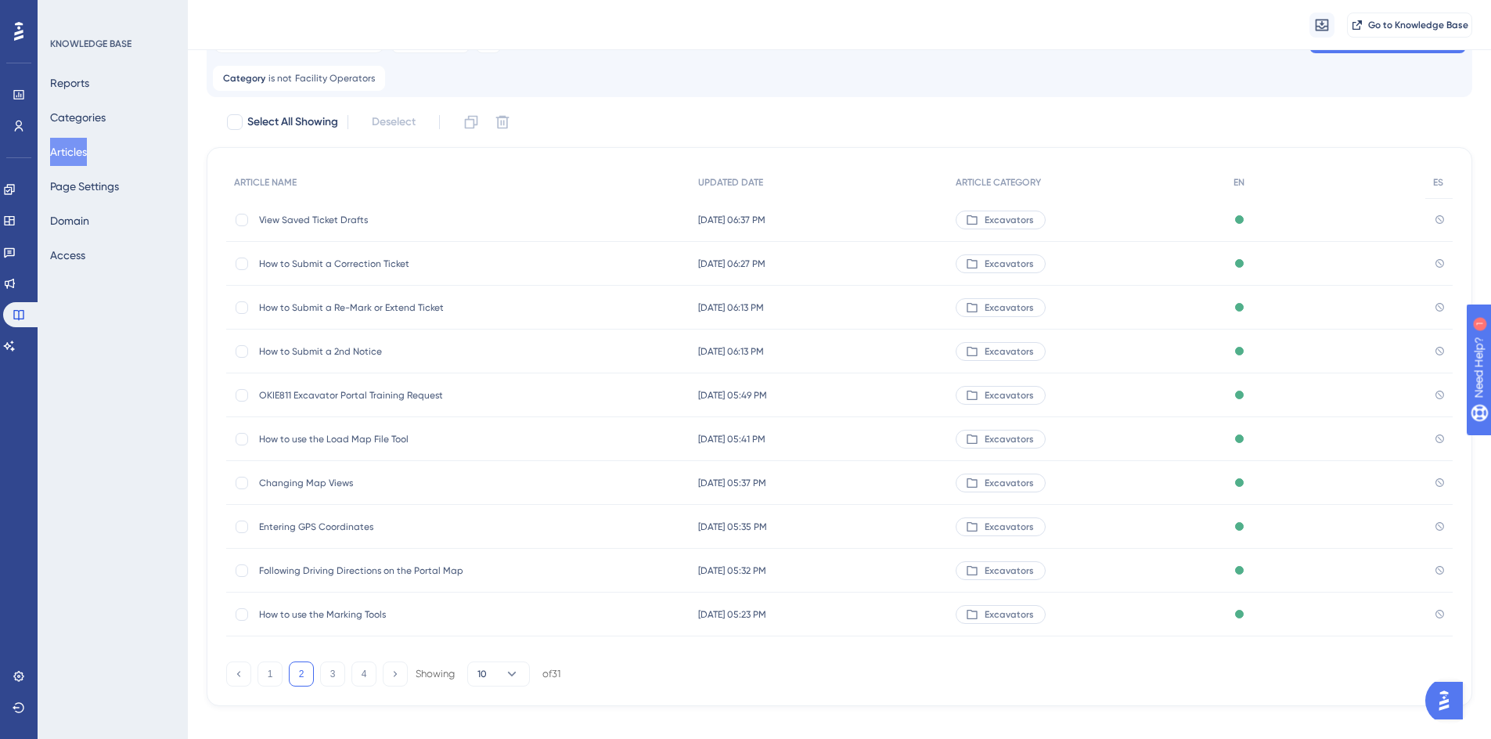
click at [300, 395] on span "OKIE811 Excavator Portal Training Request" at bounding box center [384, 395] width 250 height 13
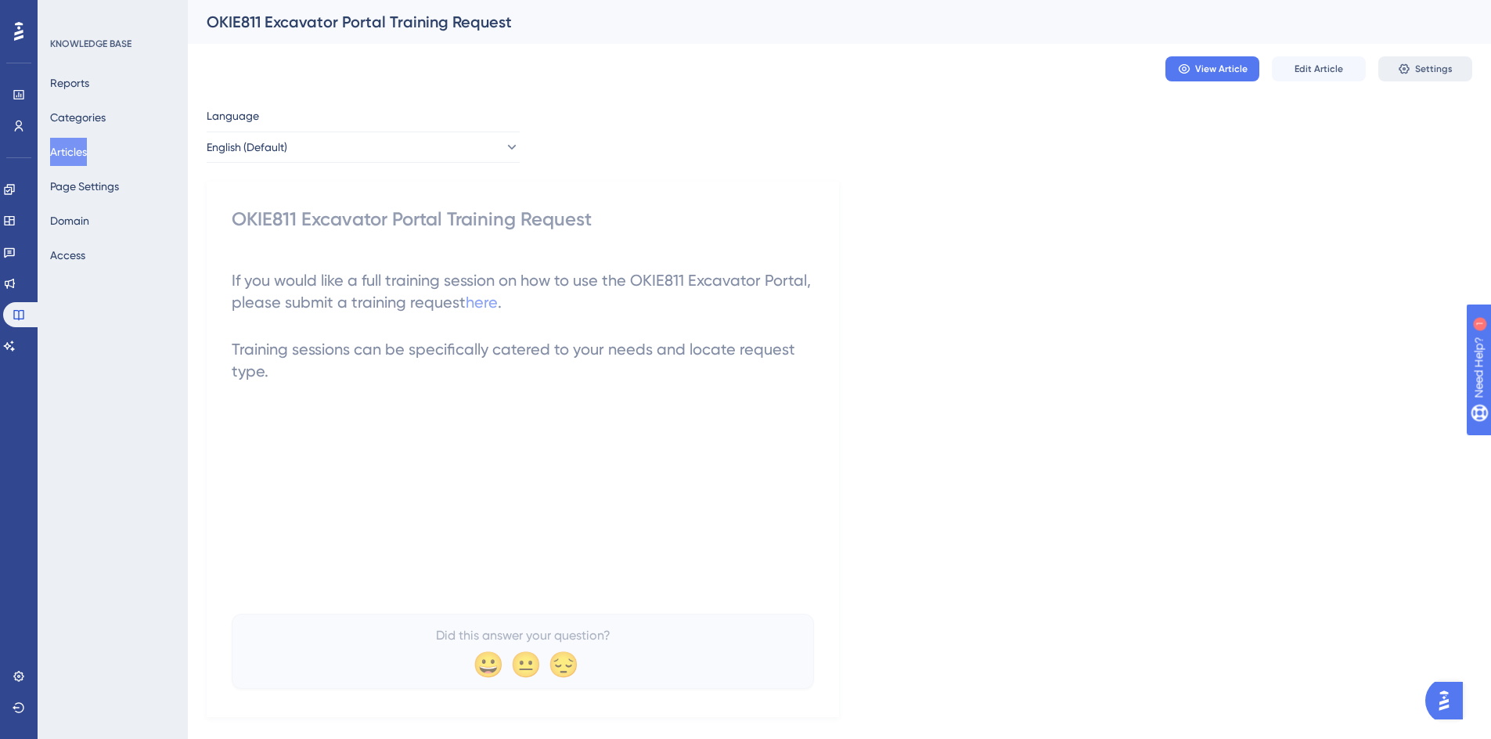
click at [1410, 63] on icon at bounding box center [1403, 69] width 13 height 13
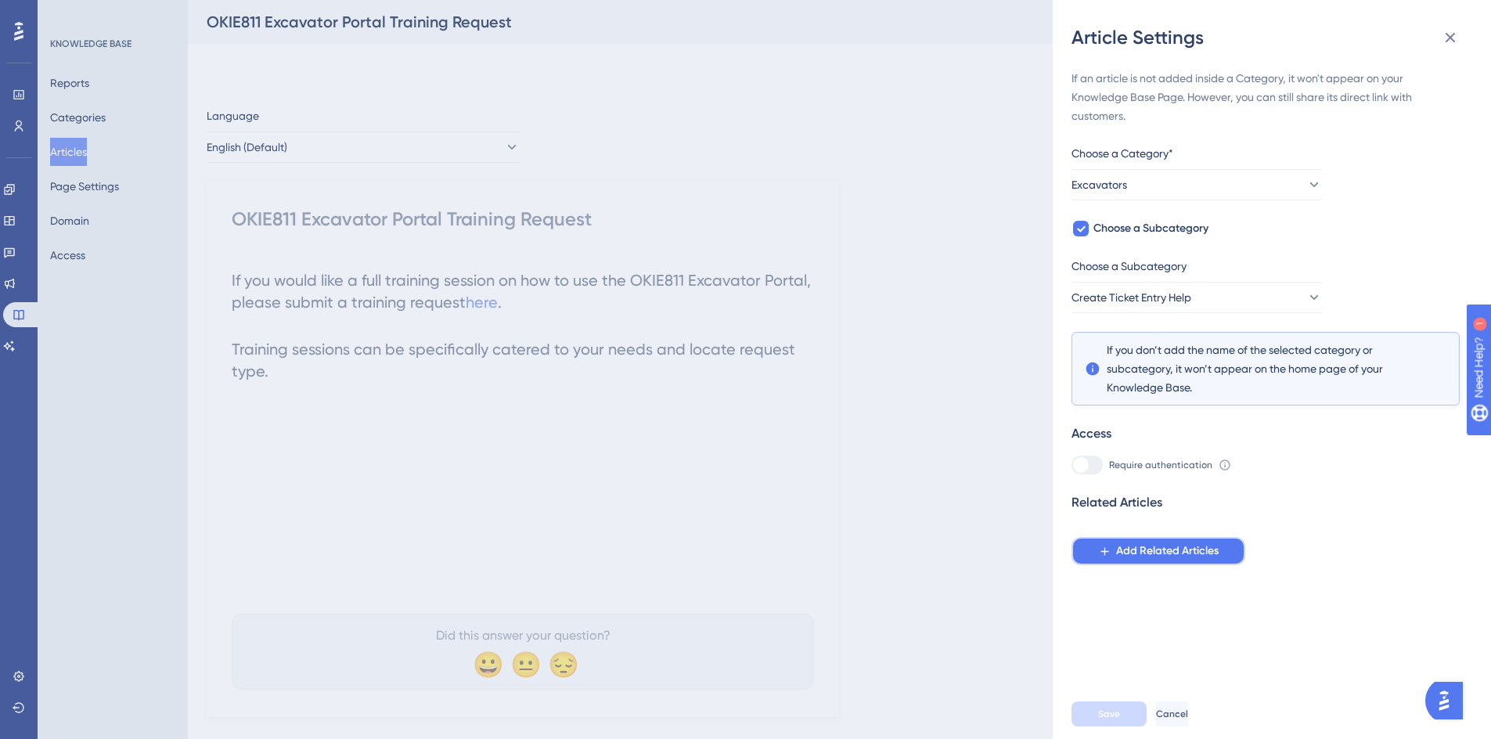
click at [1121, 543] on span "Add Related Articles" at bounding box center [1167, 550] width 102 height 19
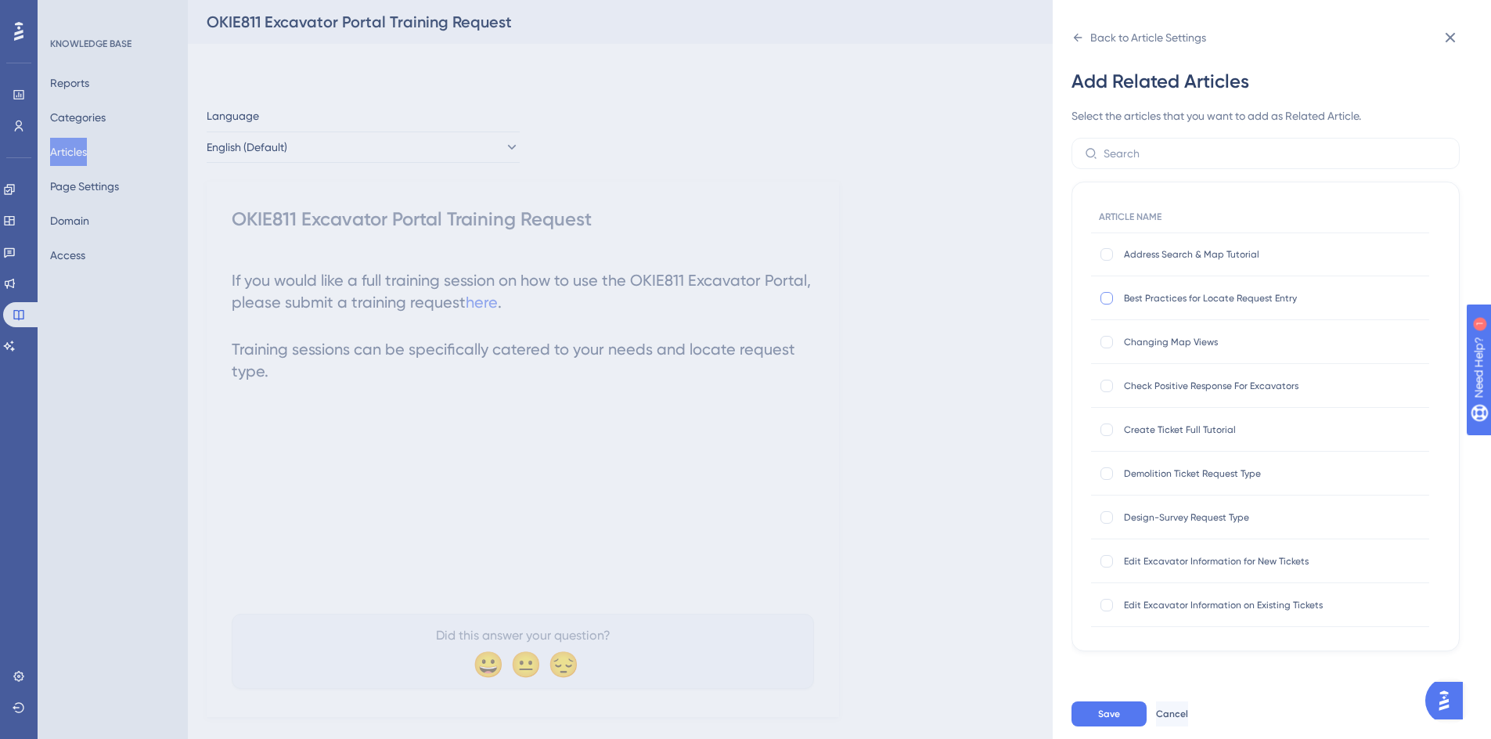
click at [1105, 300] on div at bounding box center [1106, 298] width 13 height 13
checkbox input "true"
click at [1104, 253] on div at bounding box center [1106, 254] width 13 height 13
checkbox input "true"
click at [1109, 431] on div at bounding box center [1106, 429] width 13 height 13
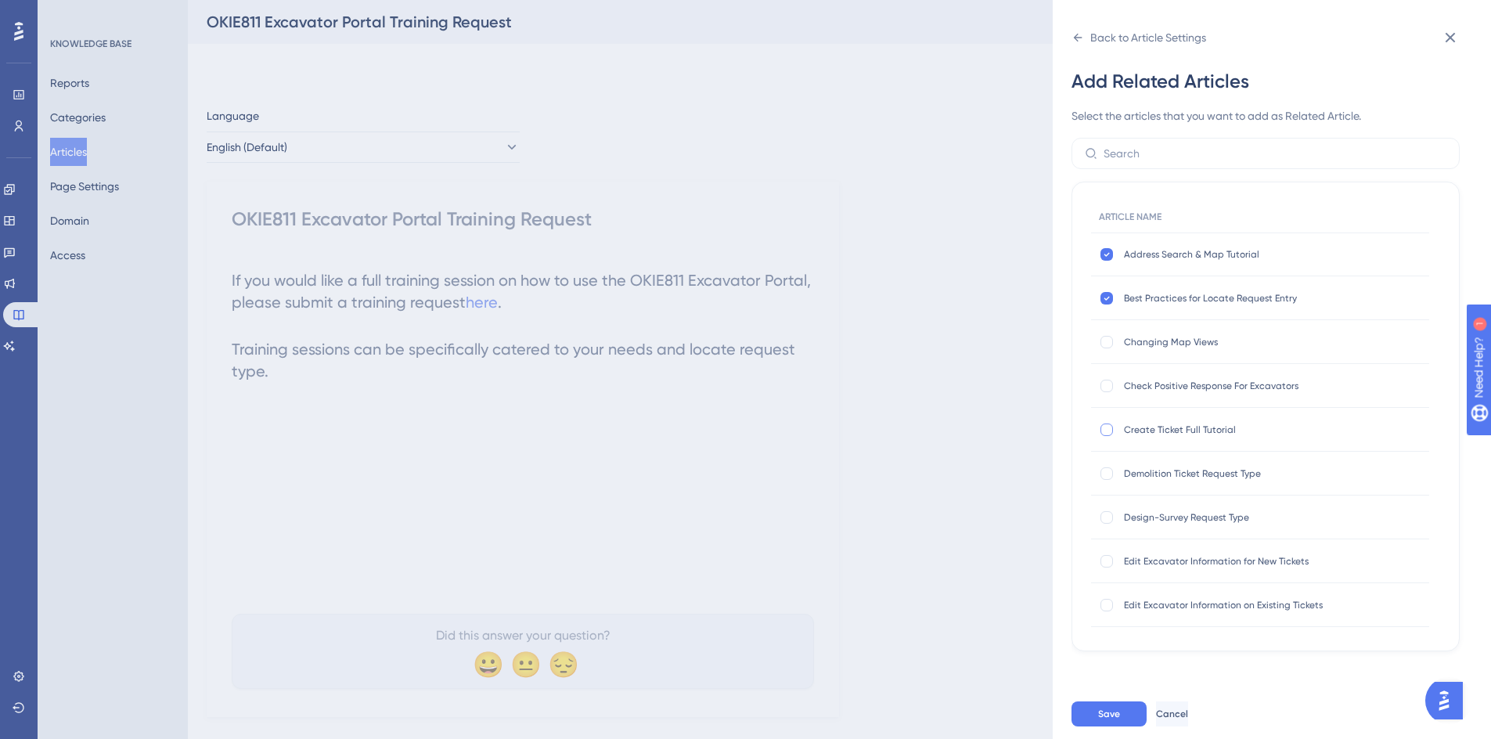
checkbox input "true"
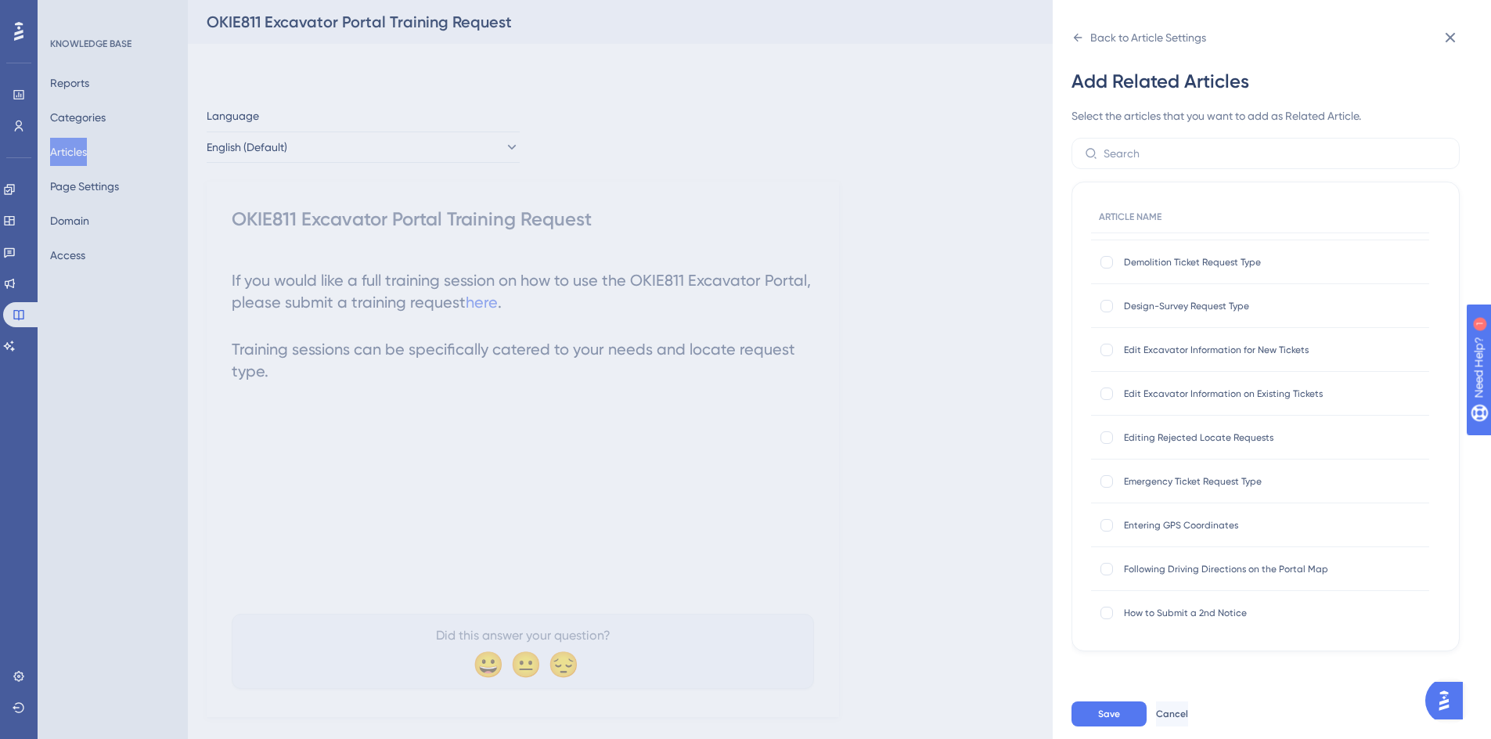
scroll to position [235, 0]
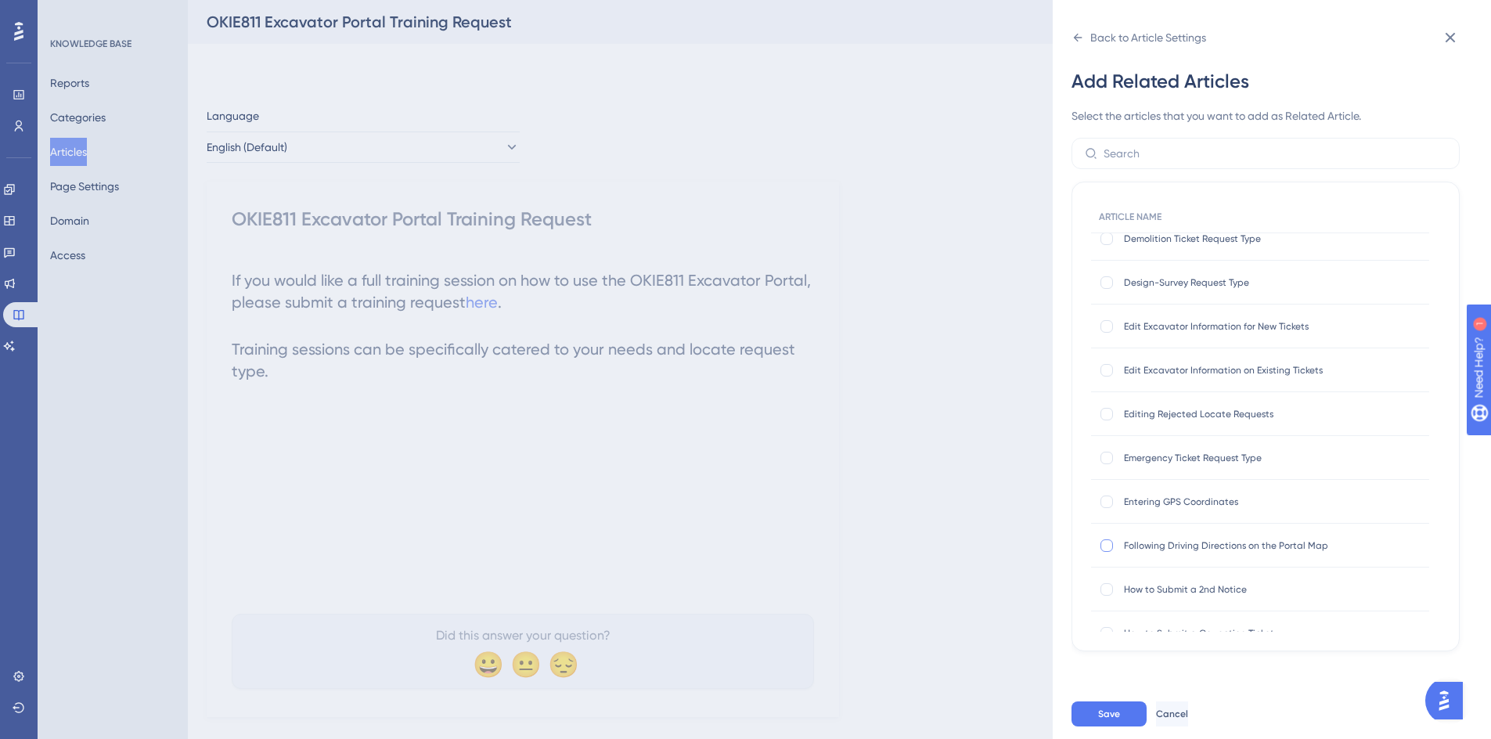
click at [1104, 545] on div at bounding box center [1106, 545] width 13 height 13
checkbox input "true"
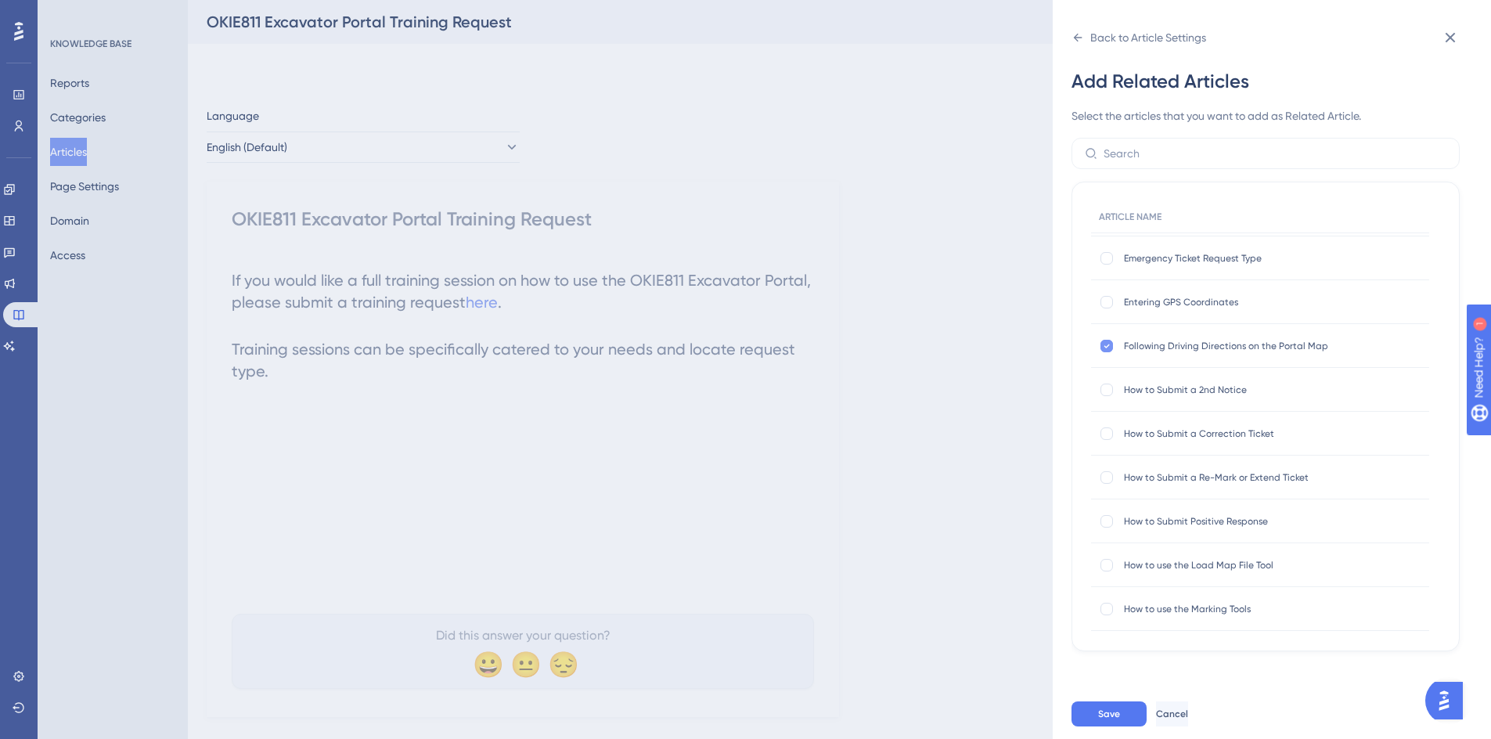
scroll to position [469, 0]
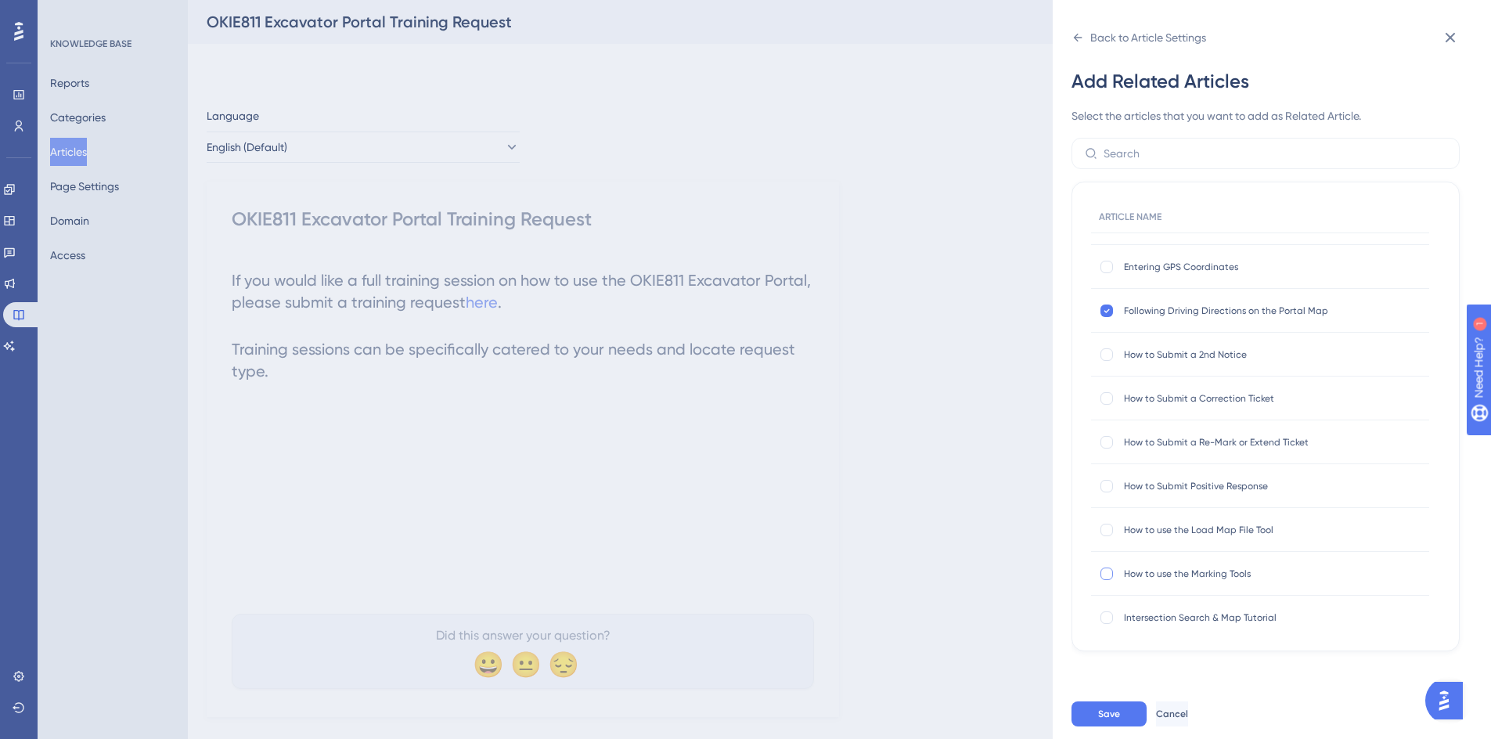
click at [1109, 569] on div at bounding box center [1106, 573] width 13 height 13
checkbox input "true"
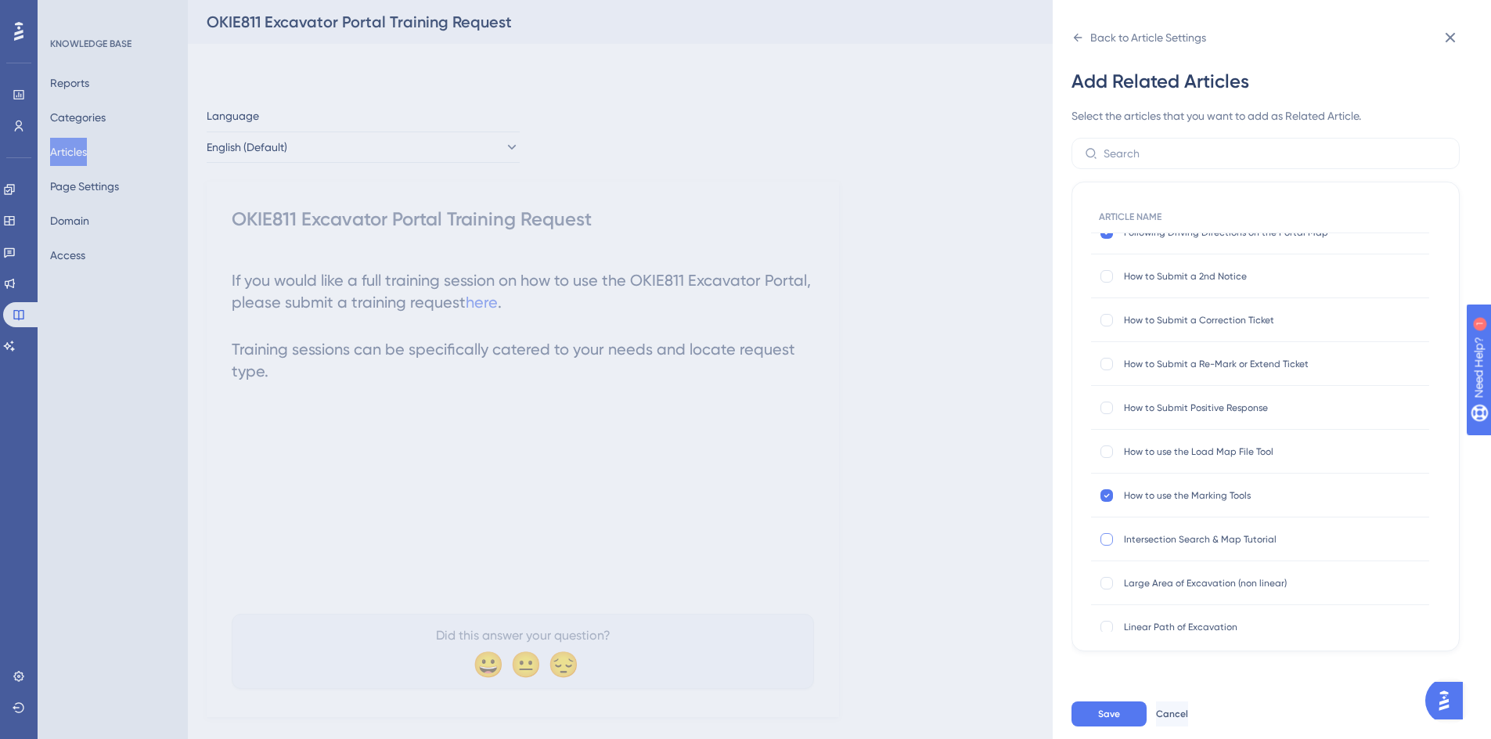
click at [1102, 542] on div at bounding box center [1106, 539] width 13 height 13
checkbox input "true"
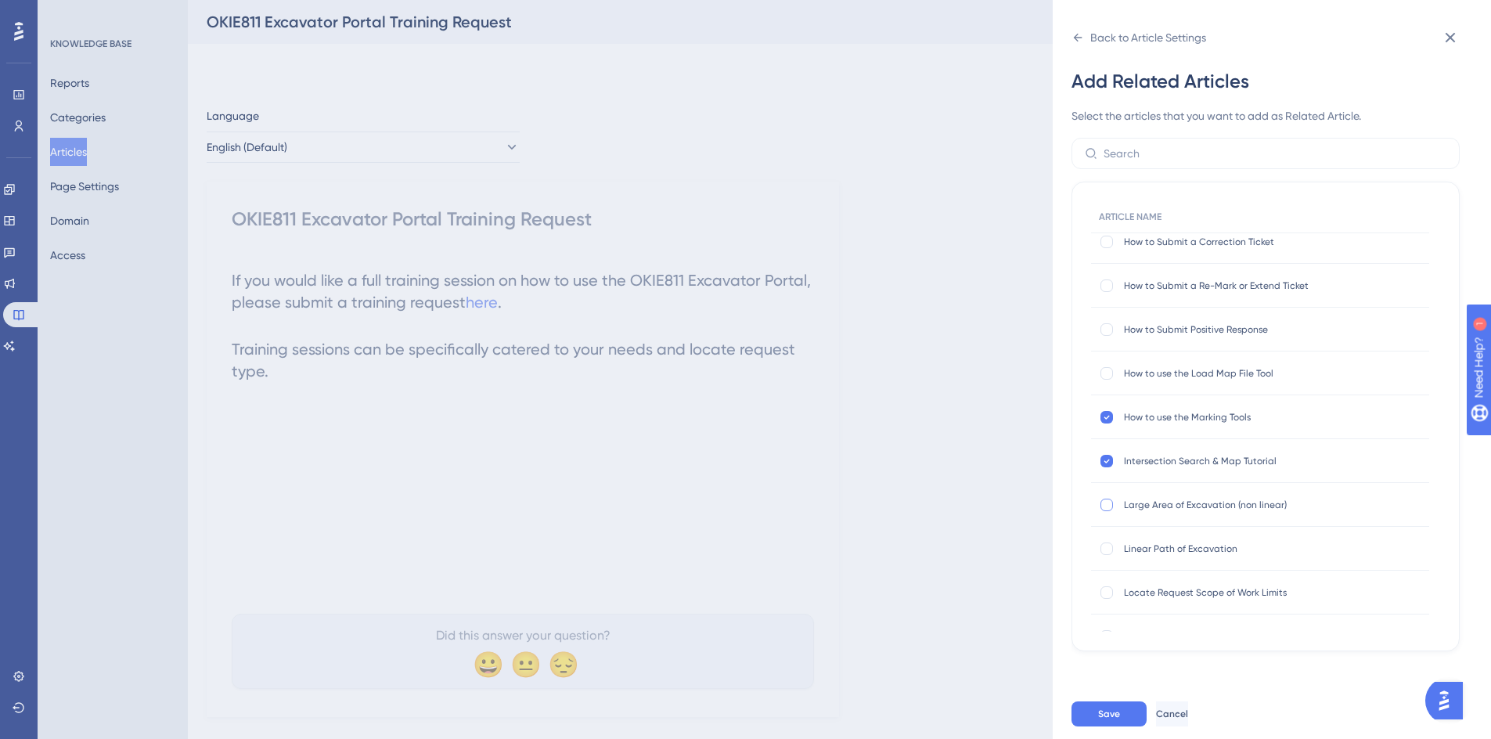
click at [1106, 507] on div at bounding box center [1106, 504] width 13 height 13
checkbox input "true"
click at [1101, 548] on div at bounding box center [1106, 548] width 13 height 13
checkbox input "true"
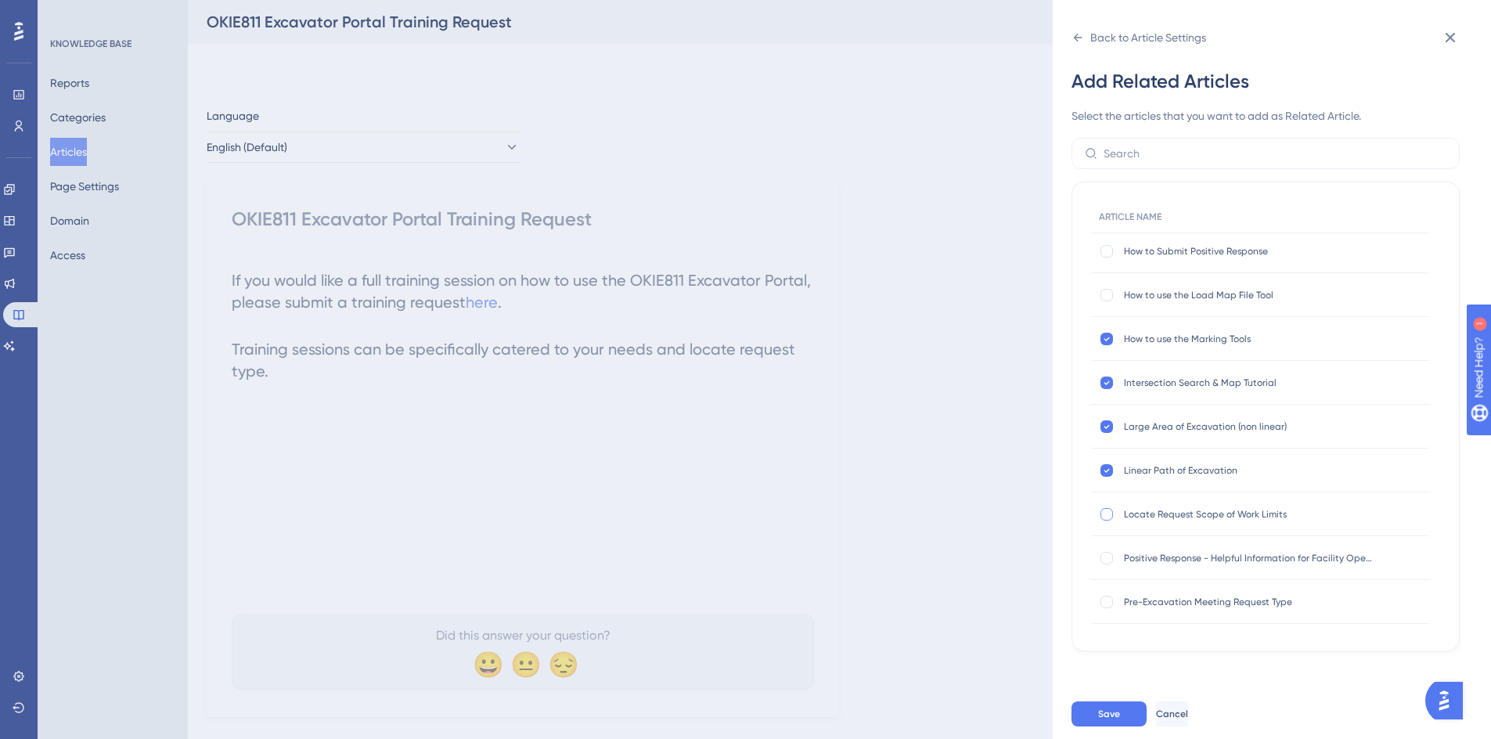
click at [1108, 515] on div at bounding box center [1106, 514] width 13 height 13
checkbox input "true"
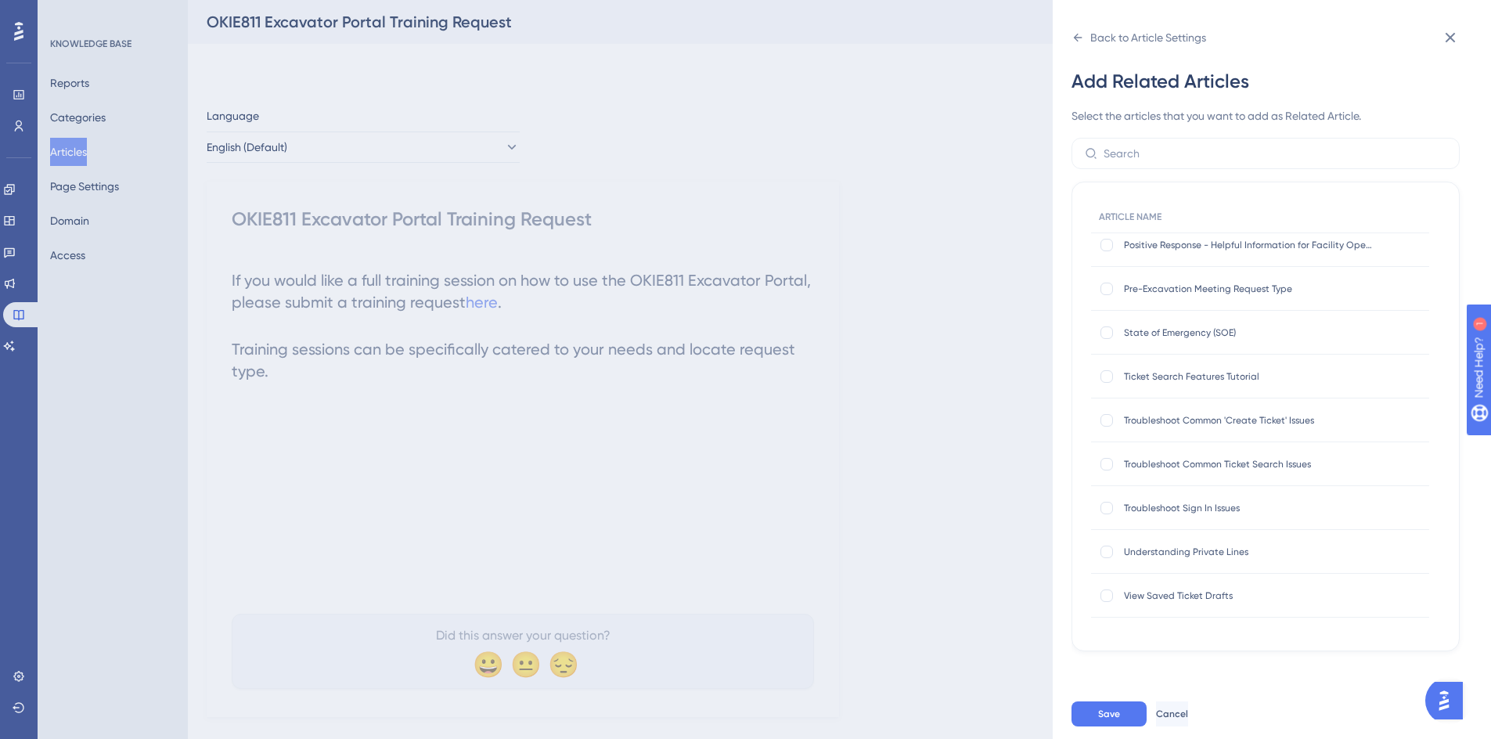
scroll to position [1022, 0]
click at [1113, 720] on span "Save" at bounding box center [1109, 713] width 22 height 13
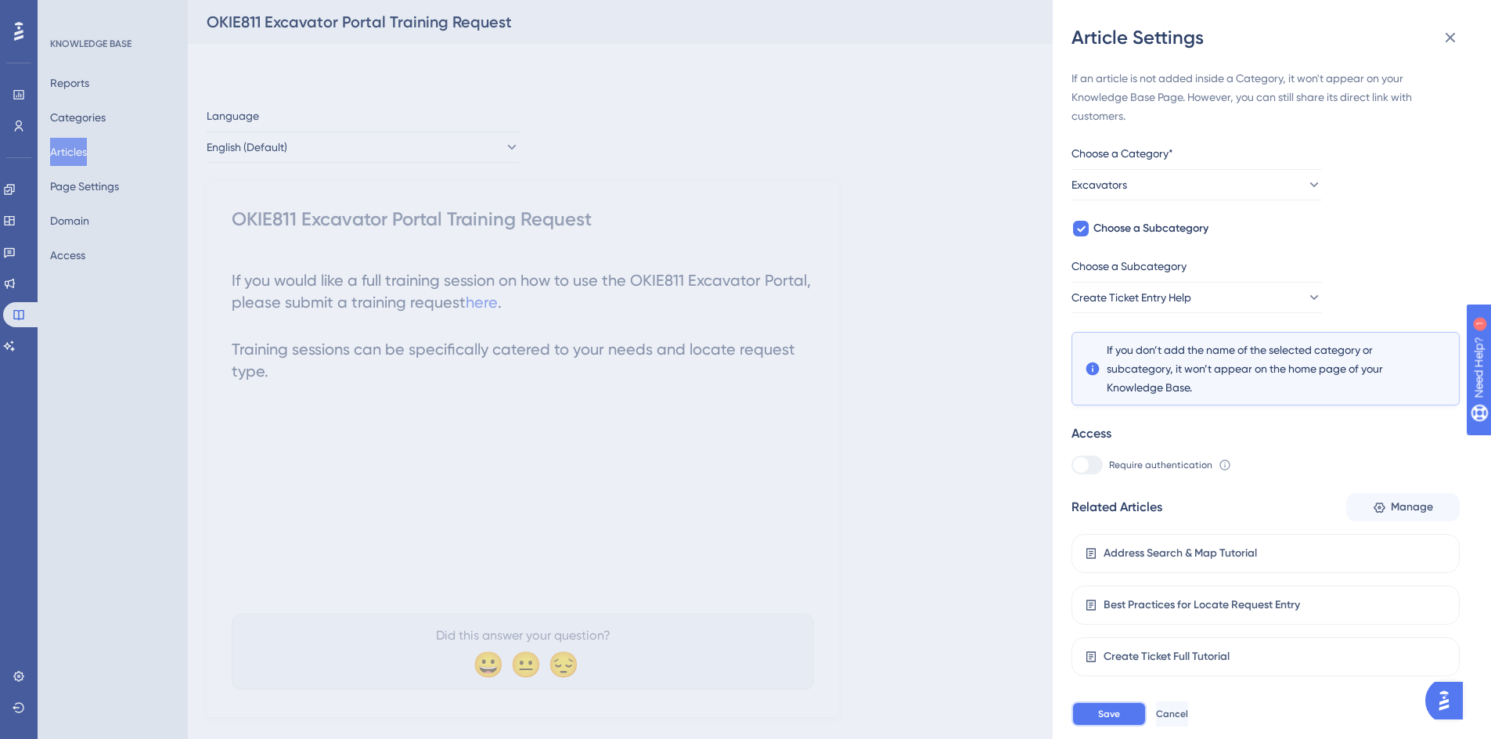
click at [1094, 721] on button "Save" at bounding box center [1108, 713] width 75 height 25
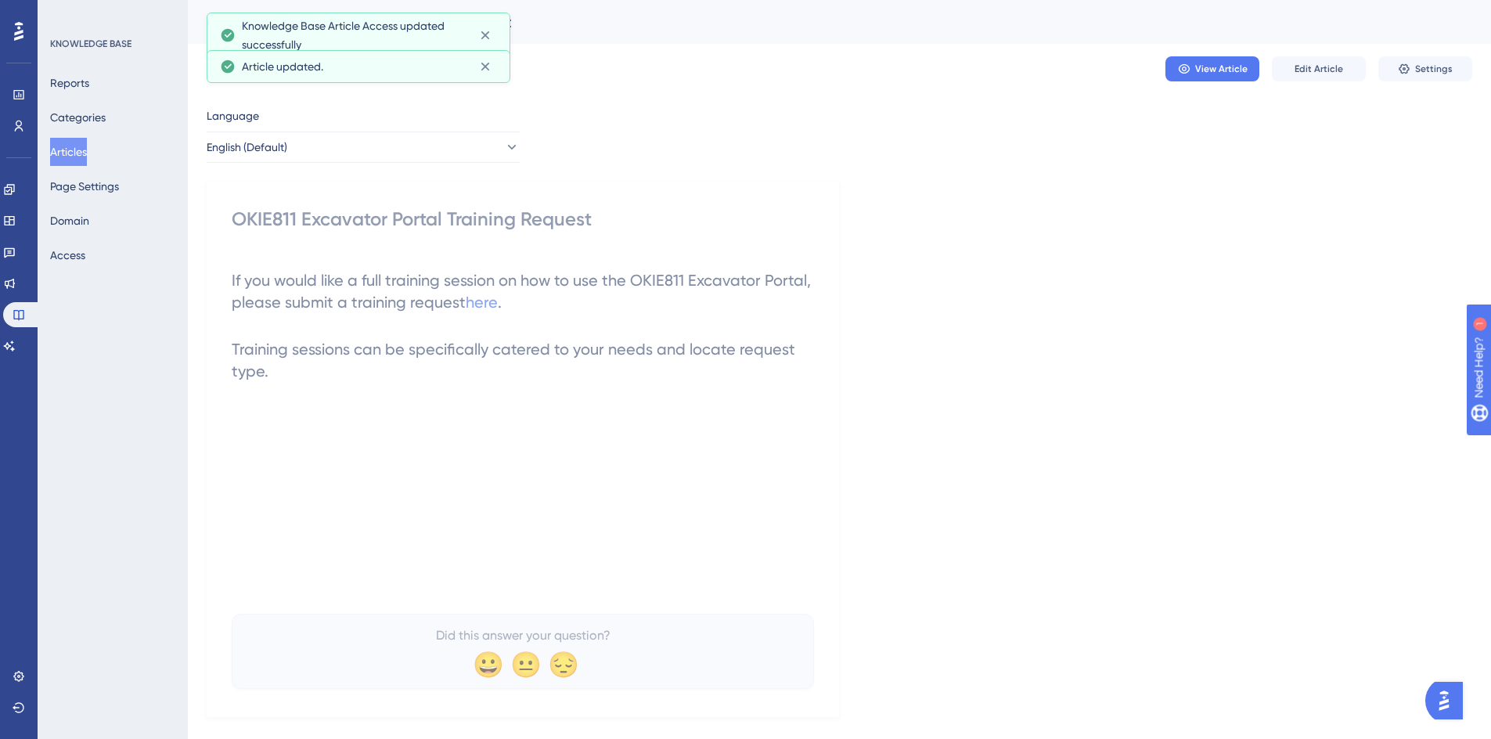
click at [78, 145] on button "Articles" at bounding box center [68, 152] width 37 height 28
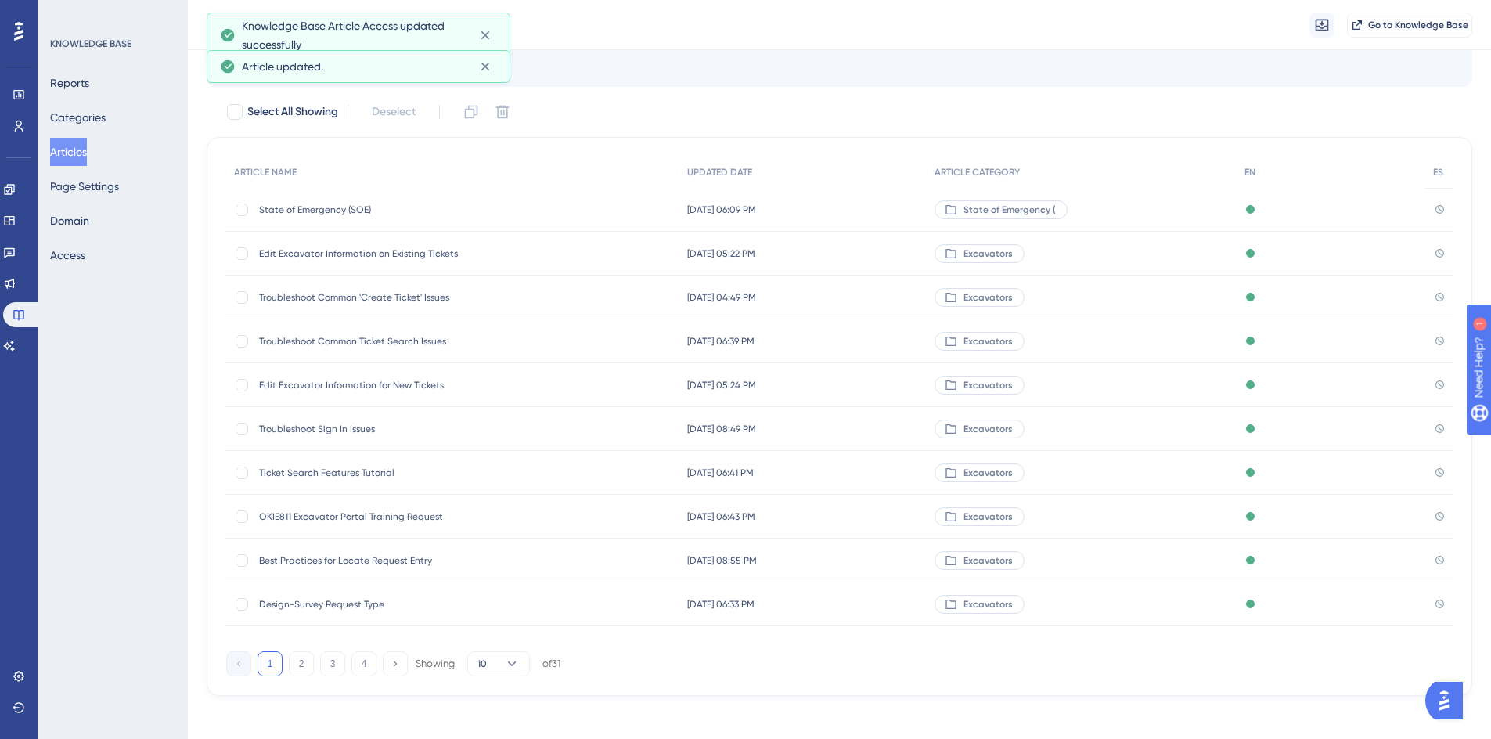
scroll to position [89, 0]
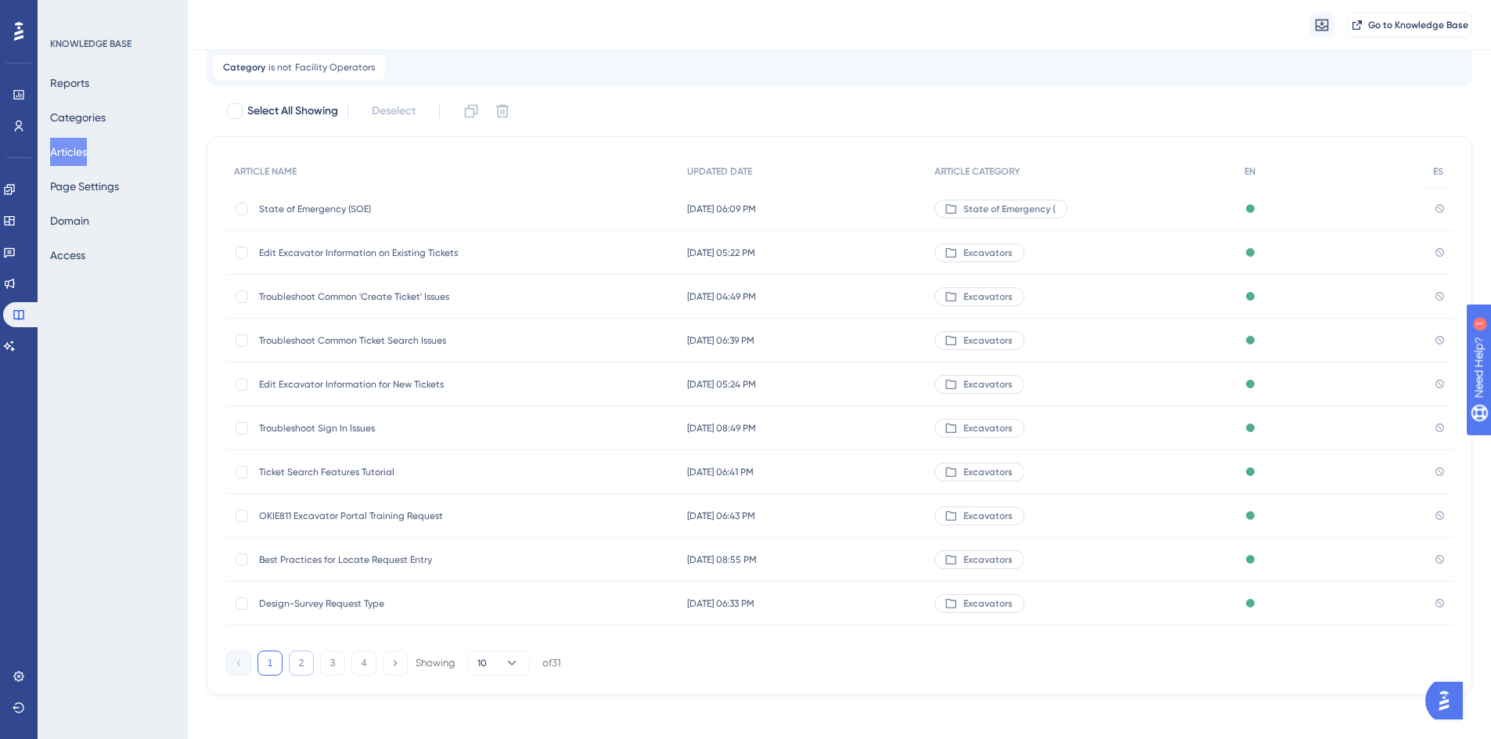
click at [301, 659] on button "2" at bounding box center [301, 662] width 25 height 25
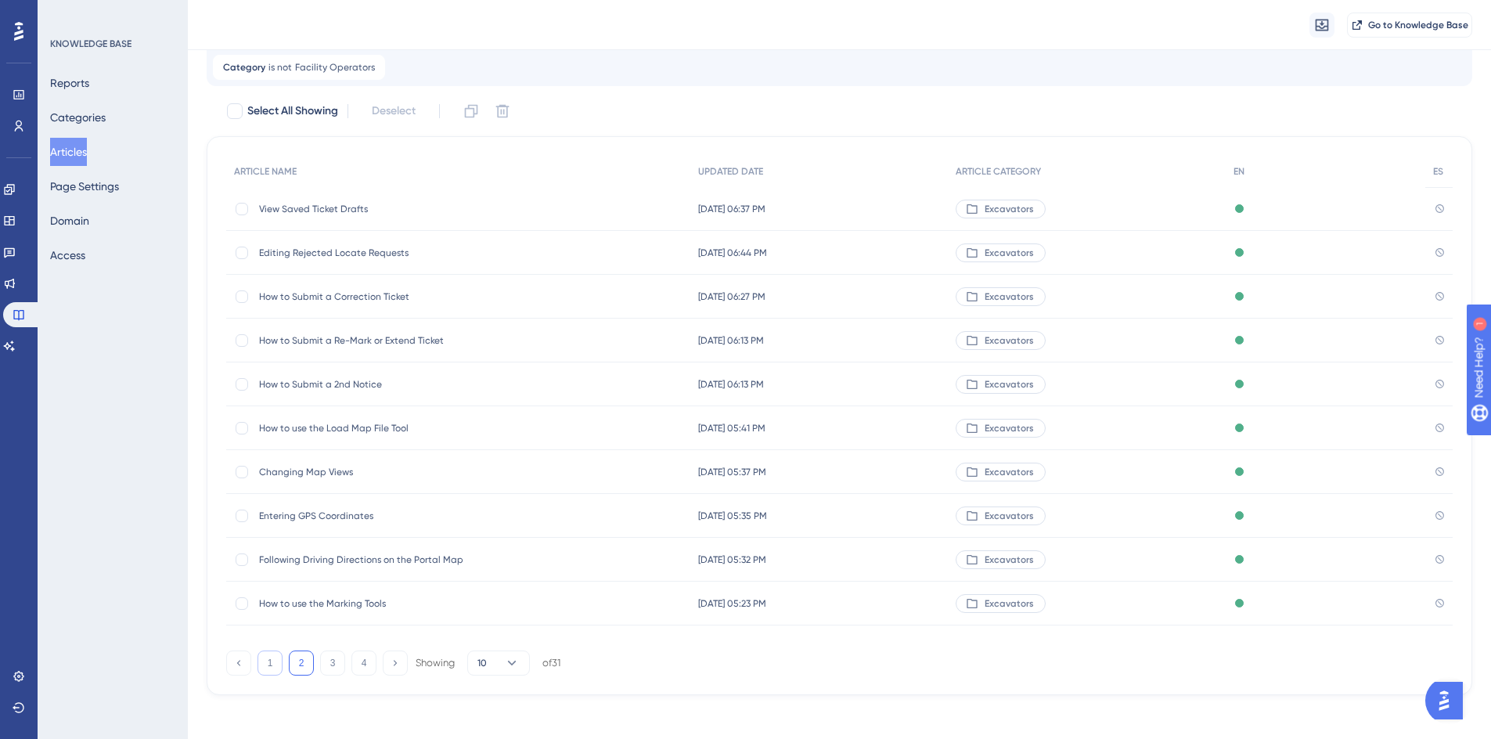
click at [263, 667] on button "1" at bounding box center [269, 662] width 25 height 25
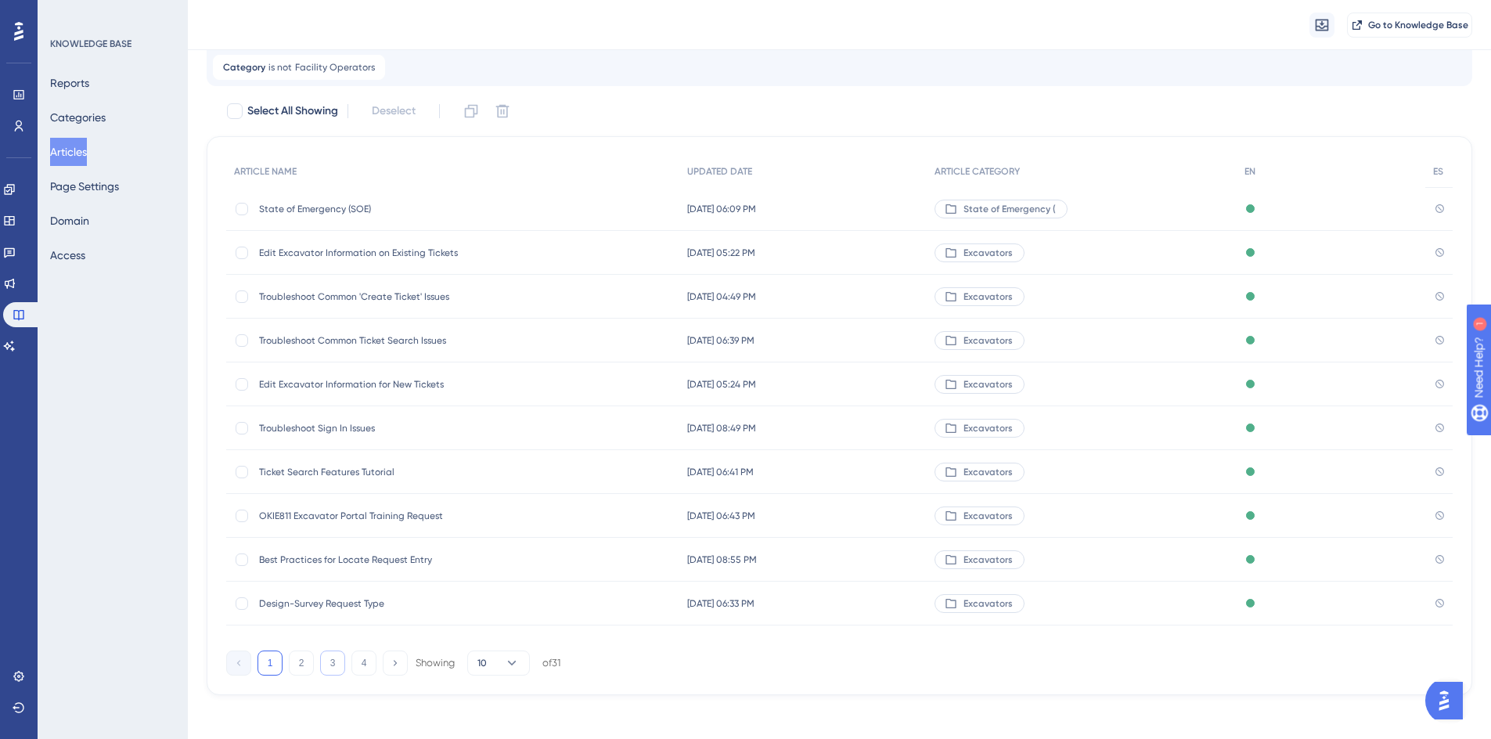
click at [333, 664] on button "3" at bounding box center [332, 662] width 25 height 25
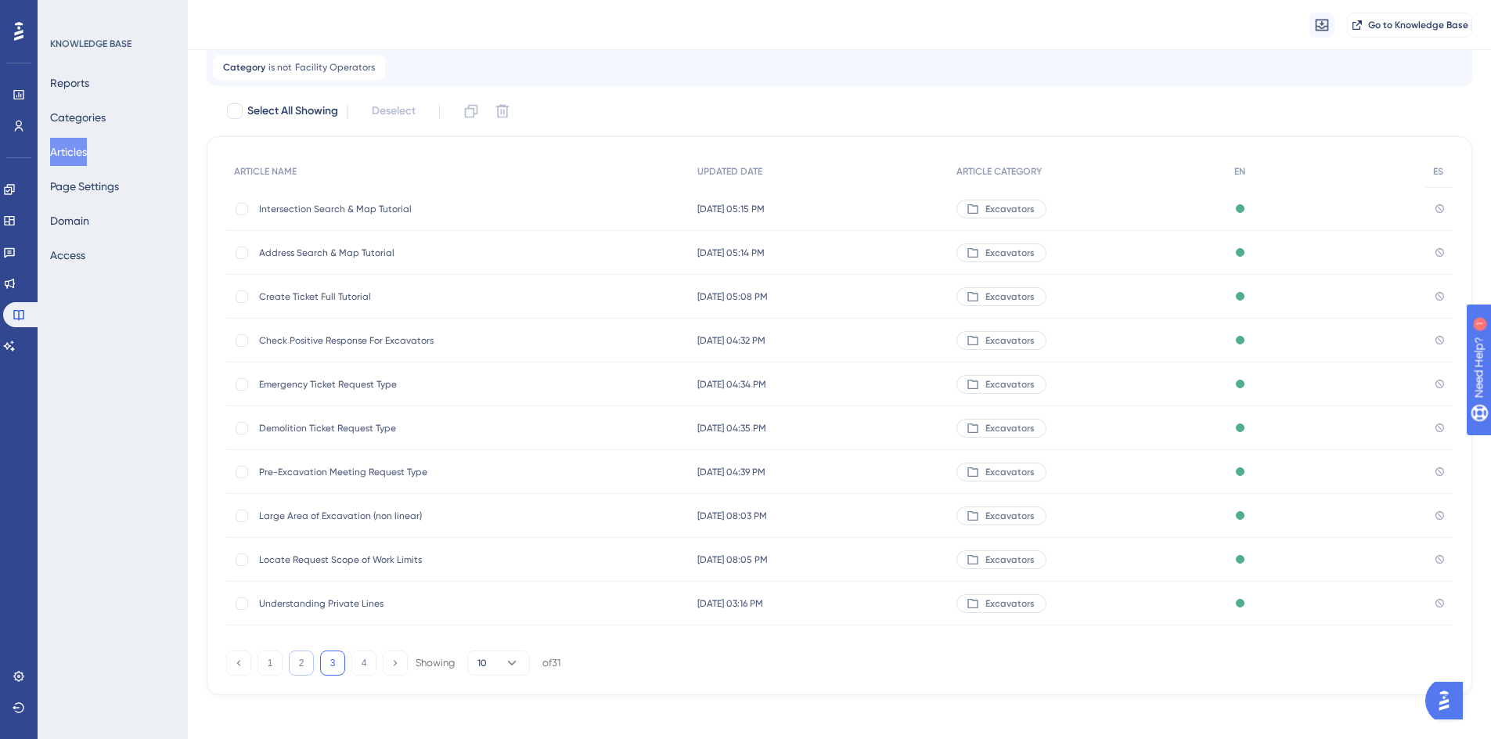
click at [297, 664] on button "2" at bounding box center [301, 662] width 25 height 25
click at [267, 667] on button "1" at bounding box center [269, 662] width 25 height 25
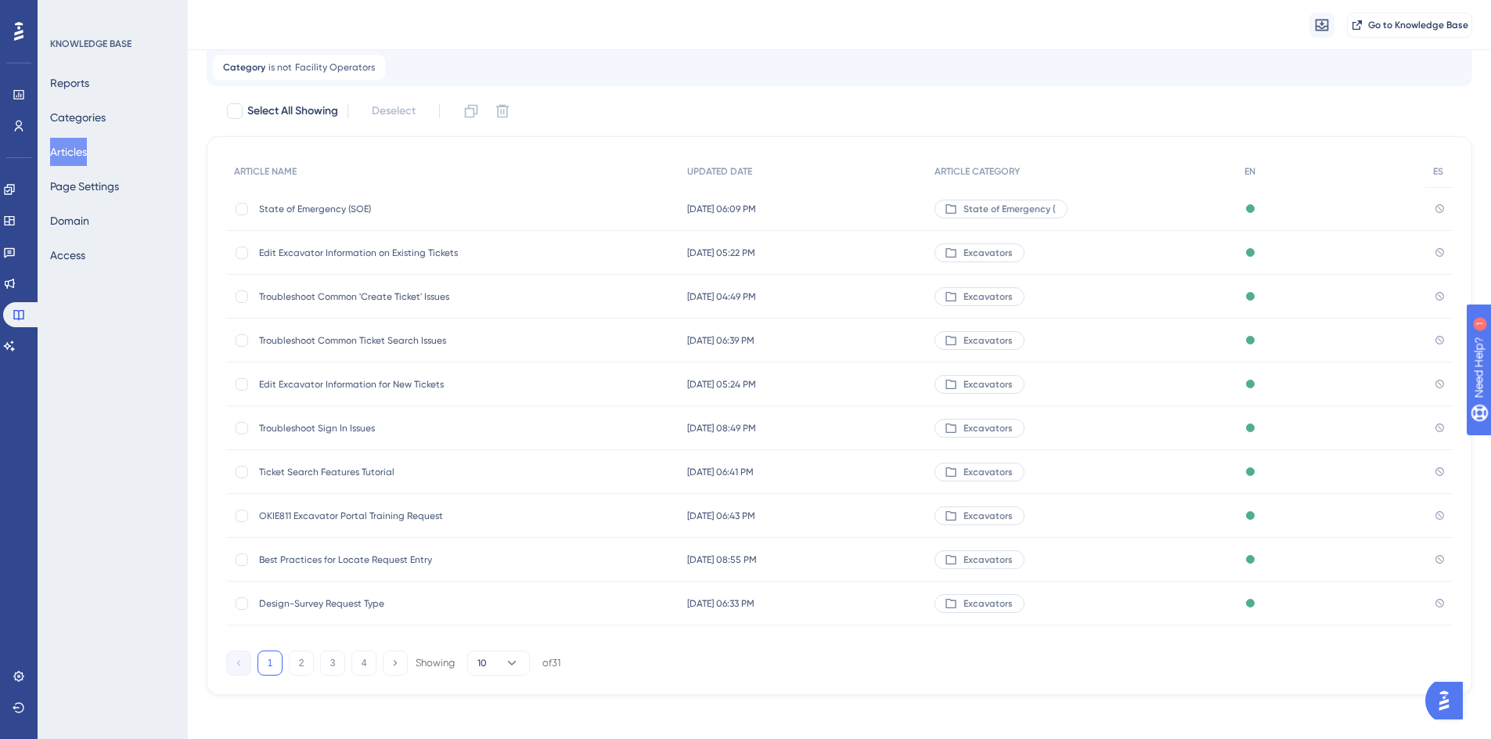
click at [321, 561] on span "Best Practices for Locate Request Entry" at bounding box center [384, 559] width 250 height 13
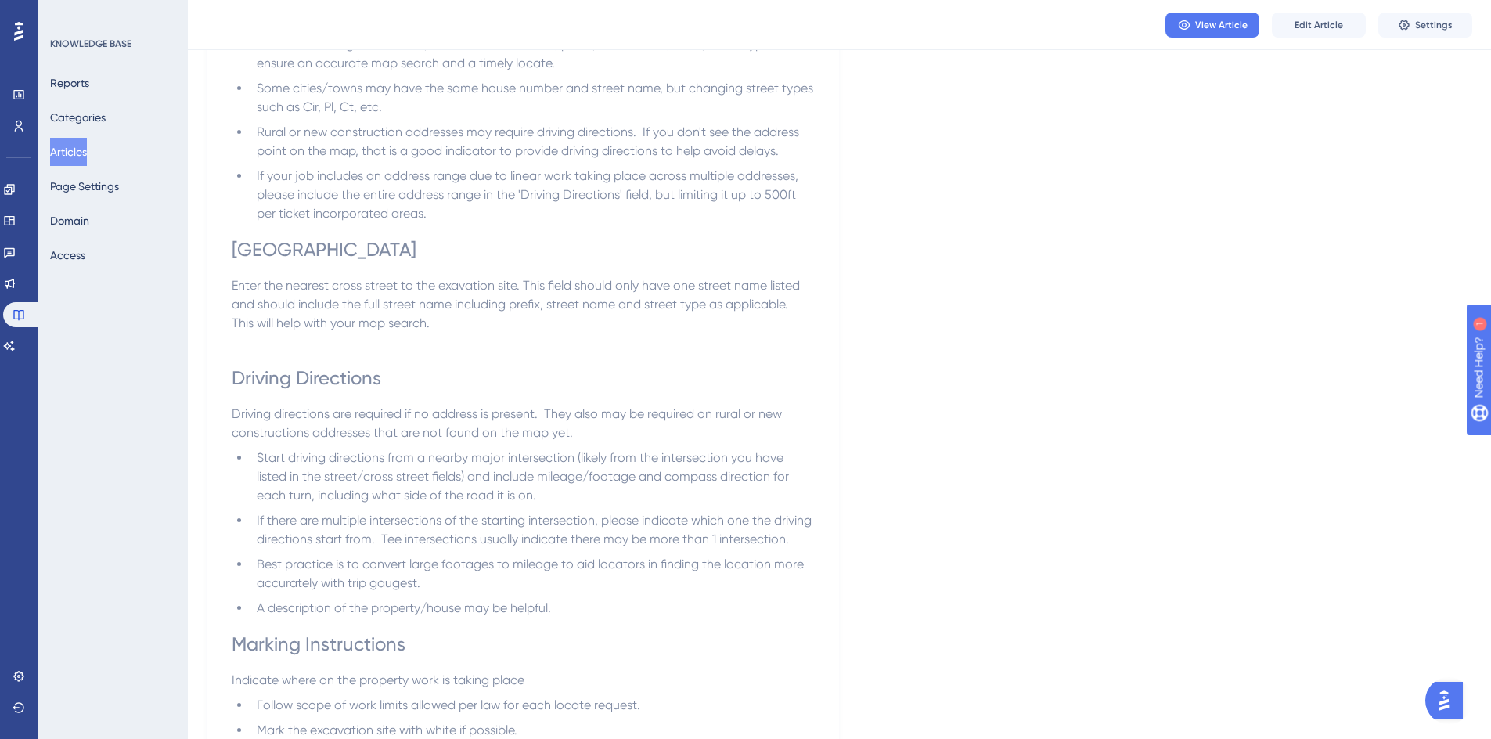
scroll to position [798, 0]
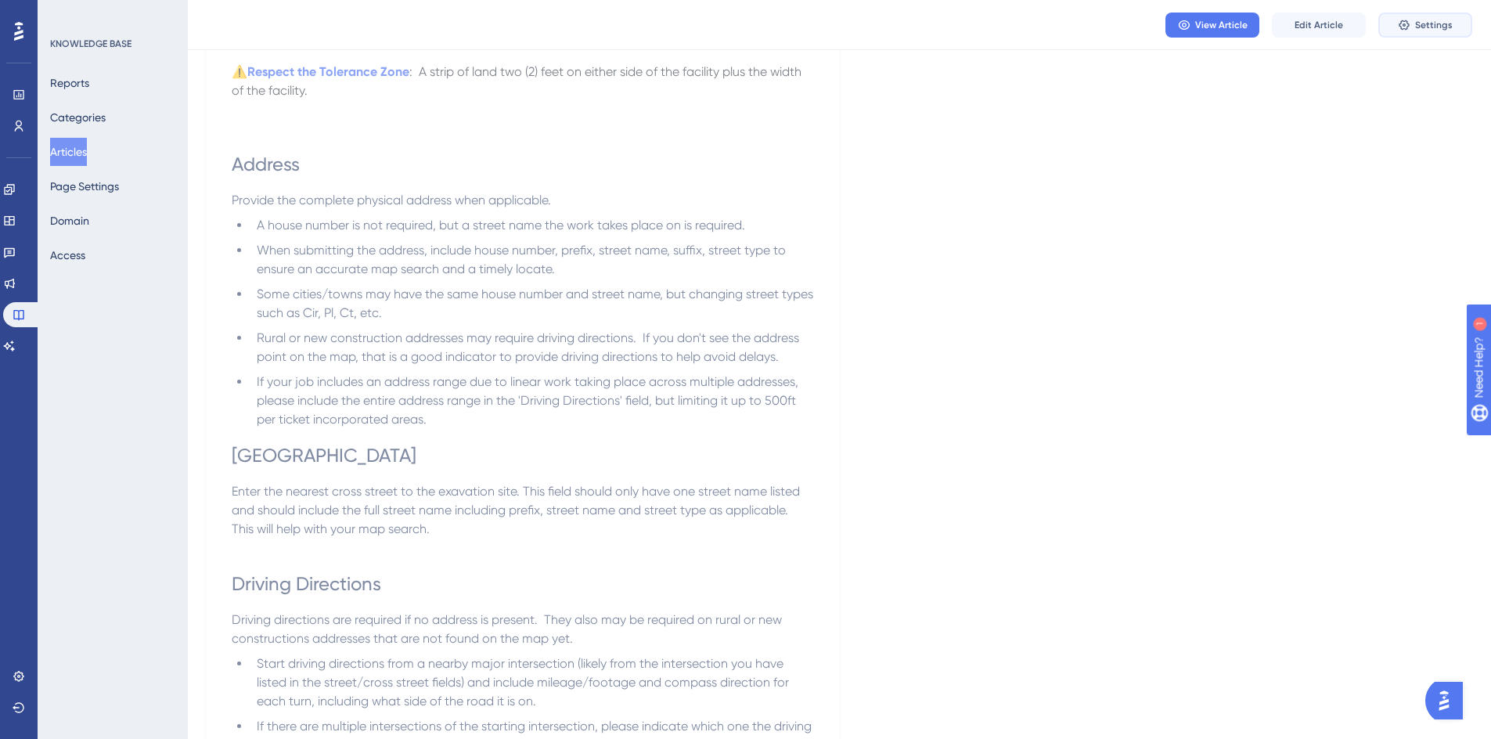
click at [1404, 29] on icon at bounding box center [1403, 25] width 10 height 10
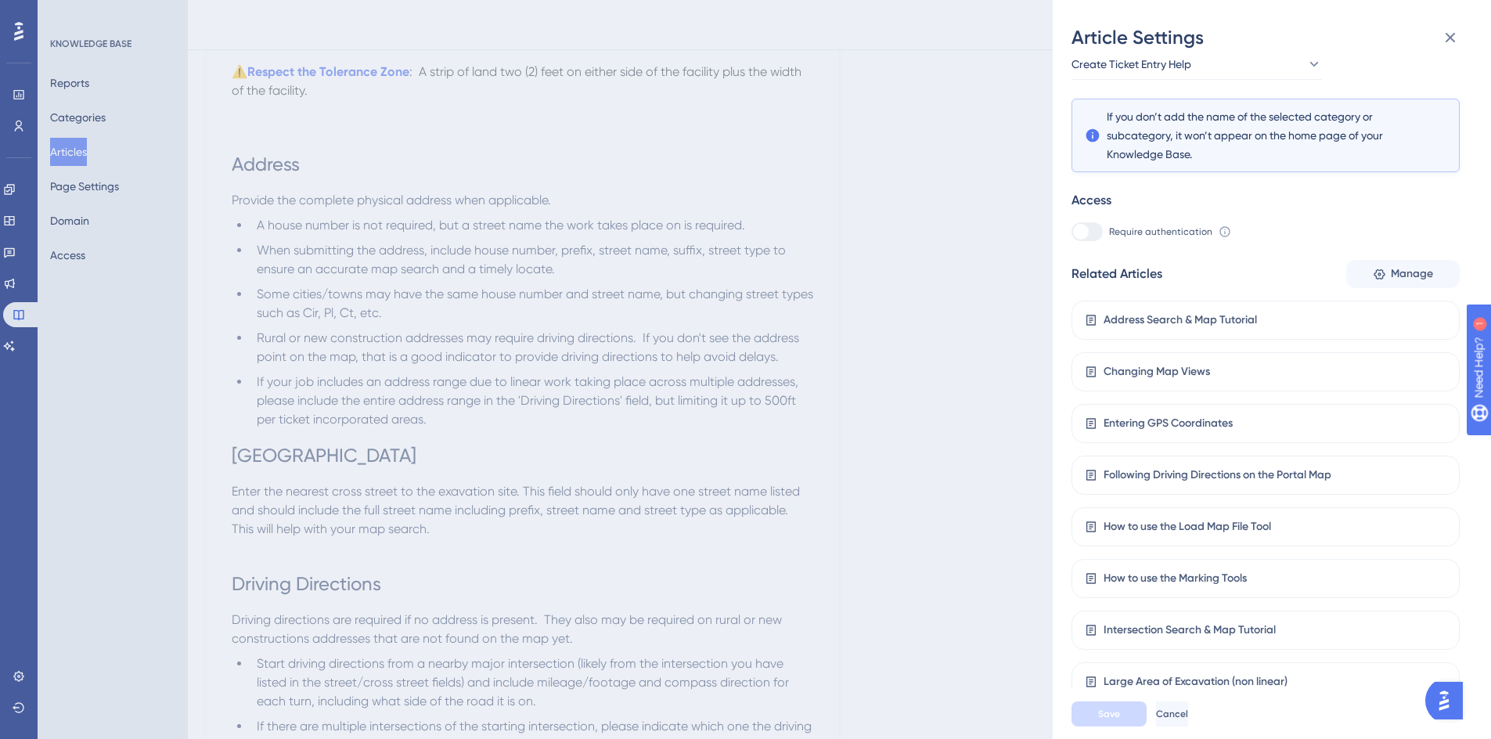
scroll to position [235, 0]
click at [1450, 43] on icon at bounding box center [1449, 37] width 19 height 19
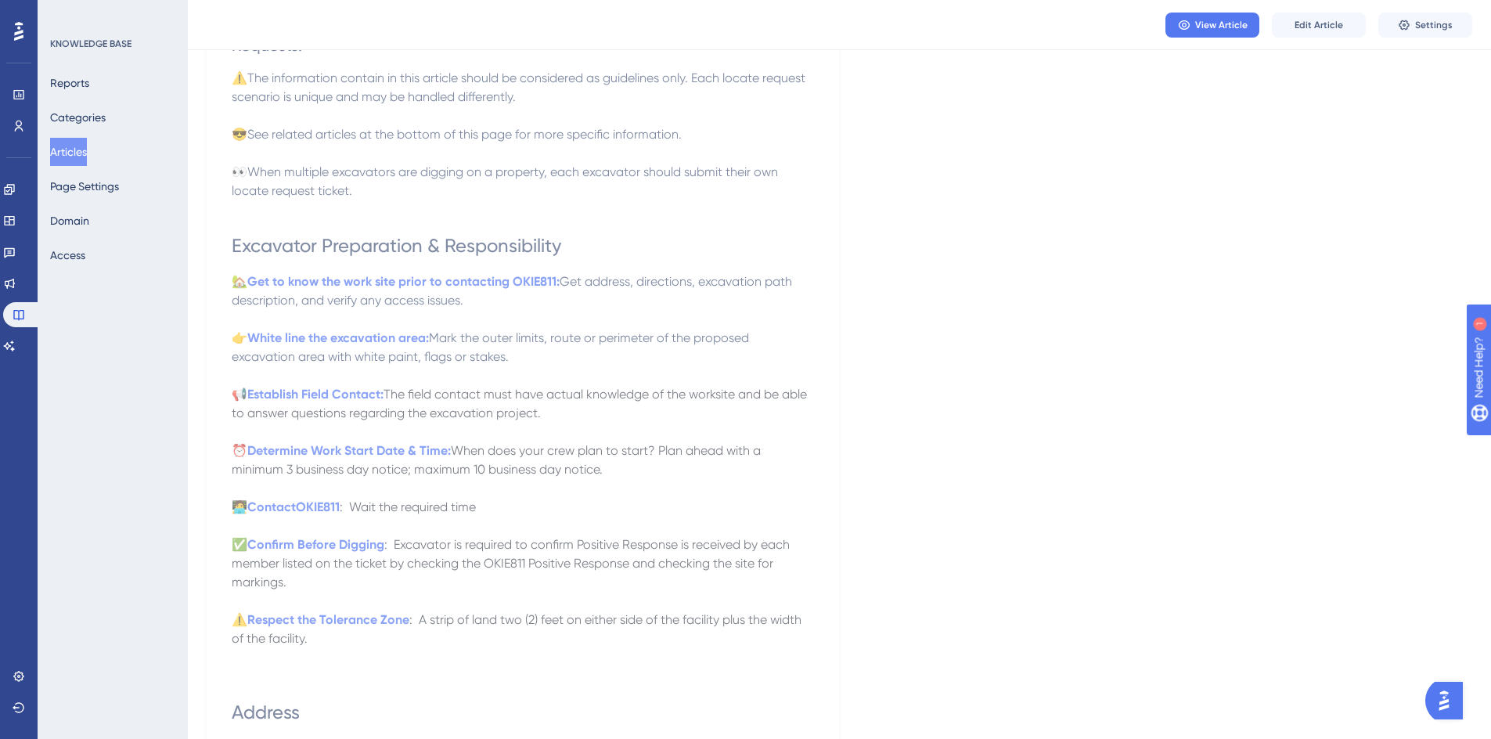
scroll to position [16, 0]
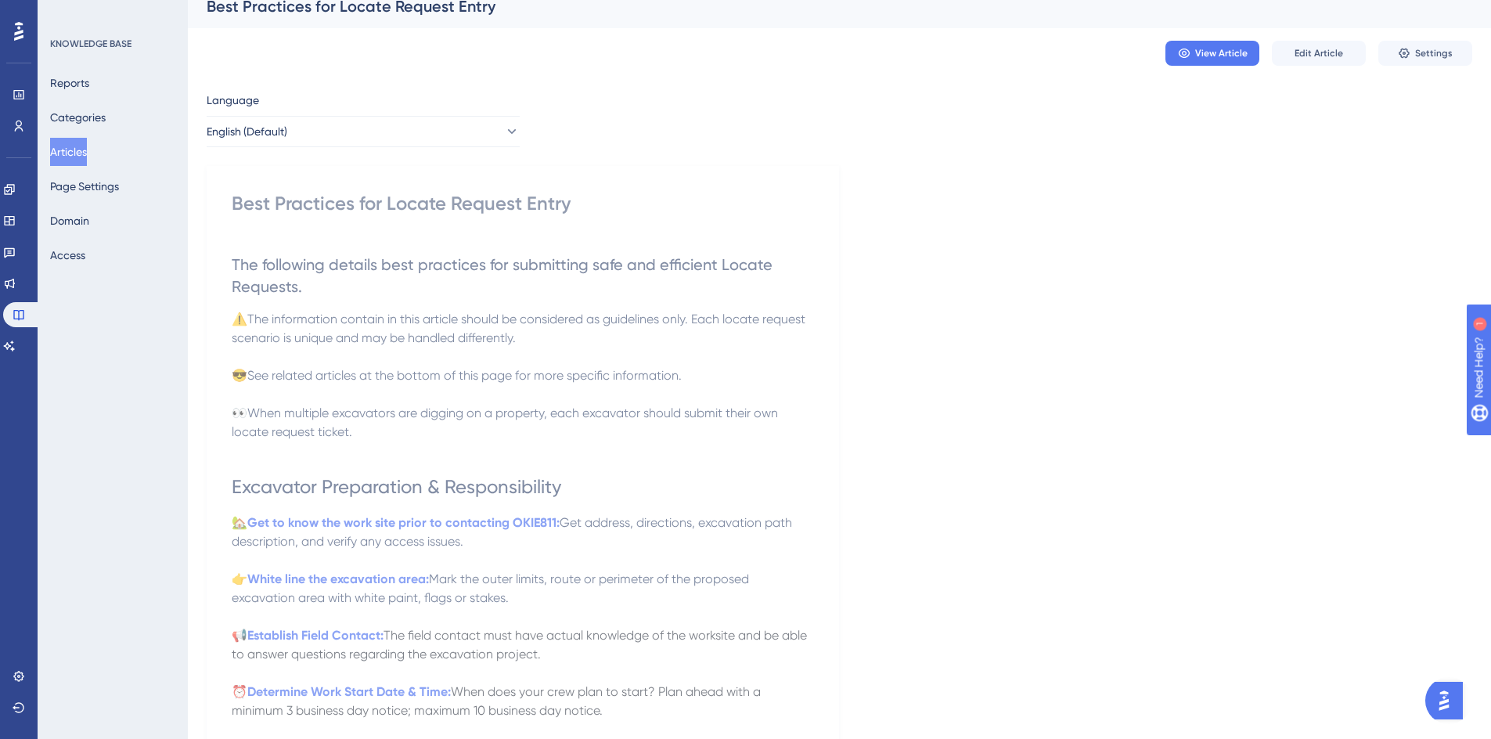
click at [72, 151] on button "Articles" at bounding box center [68, 152] width 37 height 28
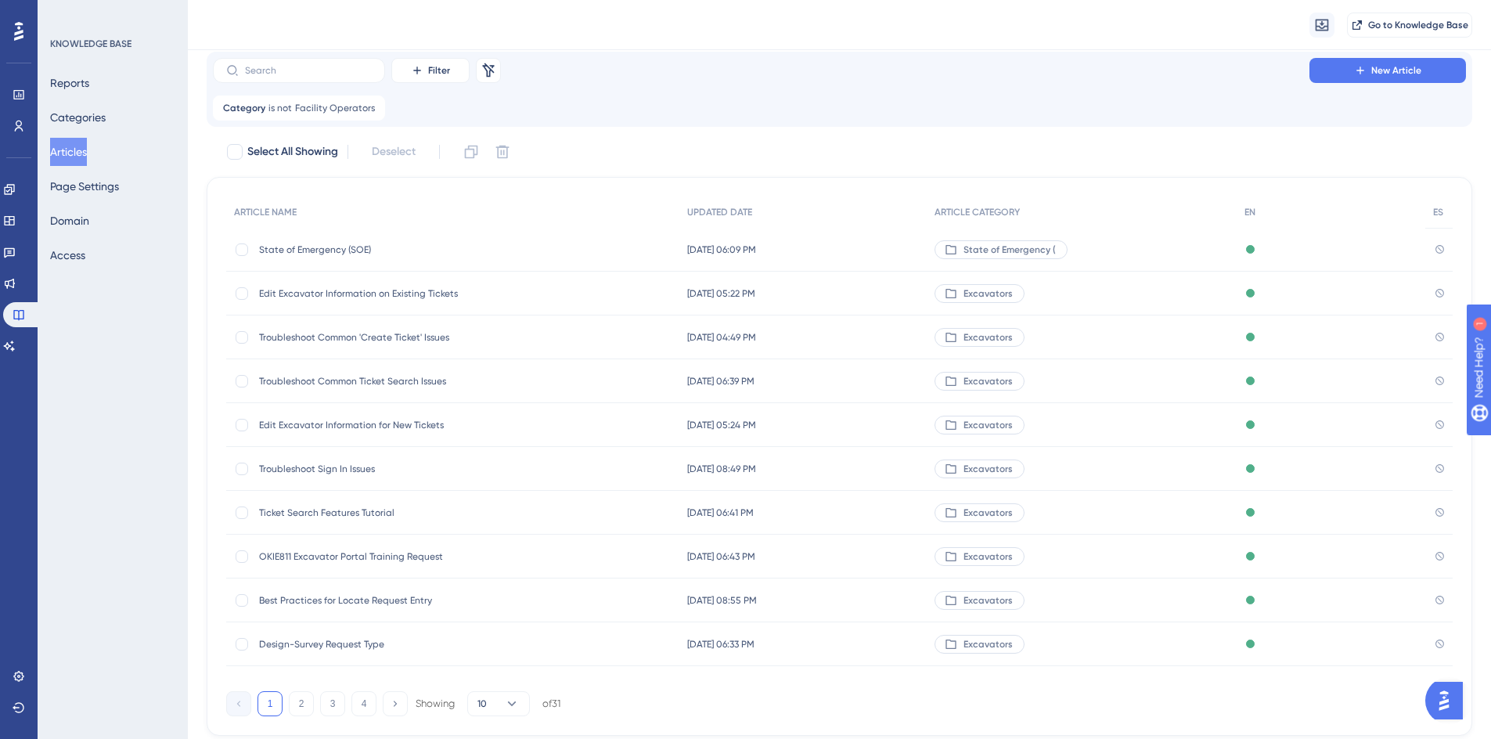
scroll to position [89, 0]
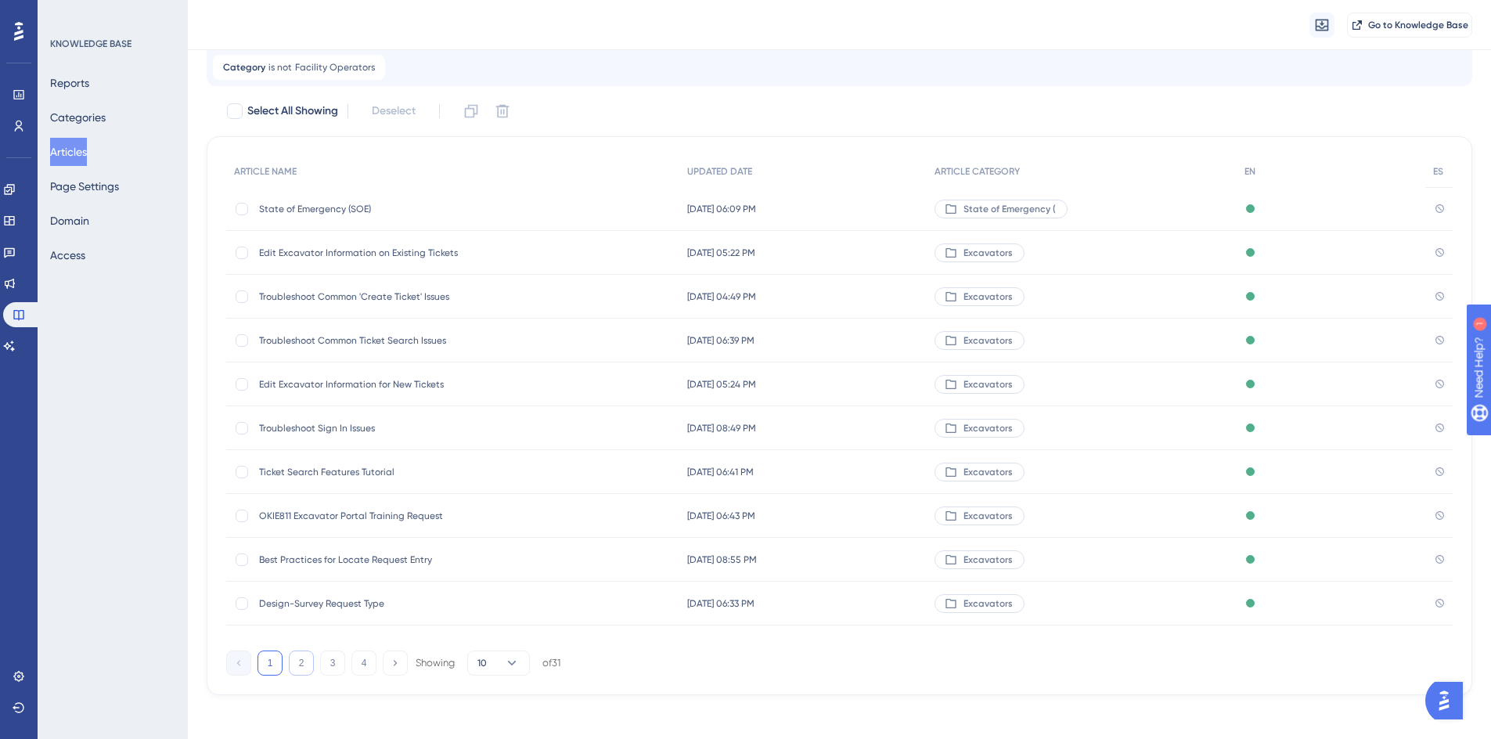
click at [297, 665] on button "2" at bounding box center [301, 662] width 25 height 25
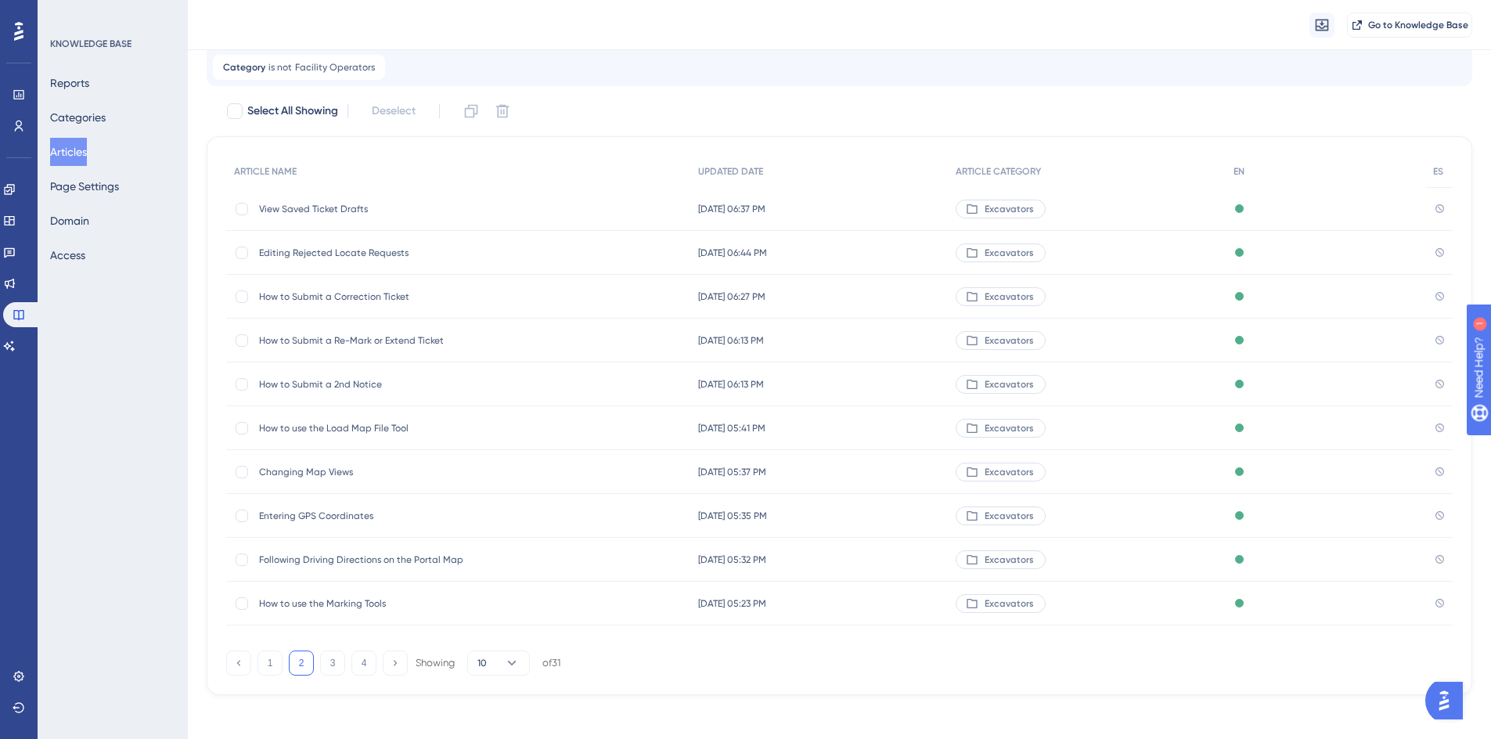
click at [307, 209] on span "View Saved Ticket Drafts" at bounding box center [384, 209] width 250 height 13
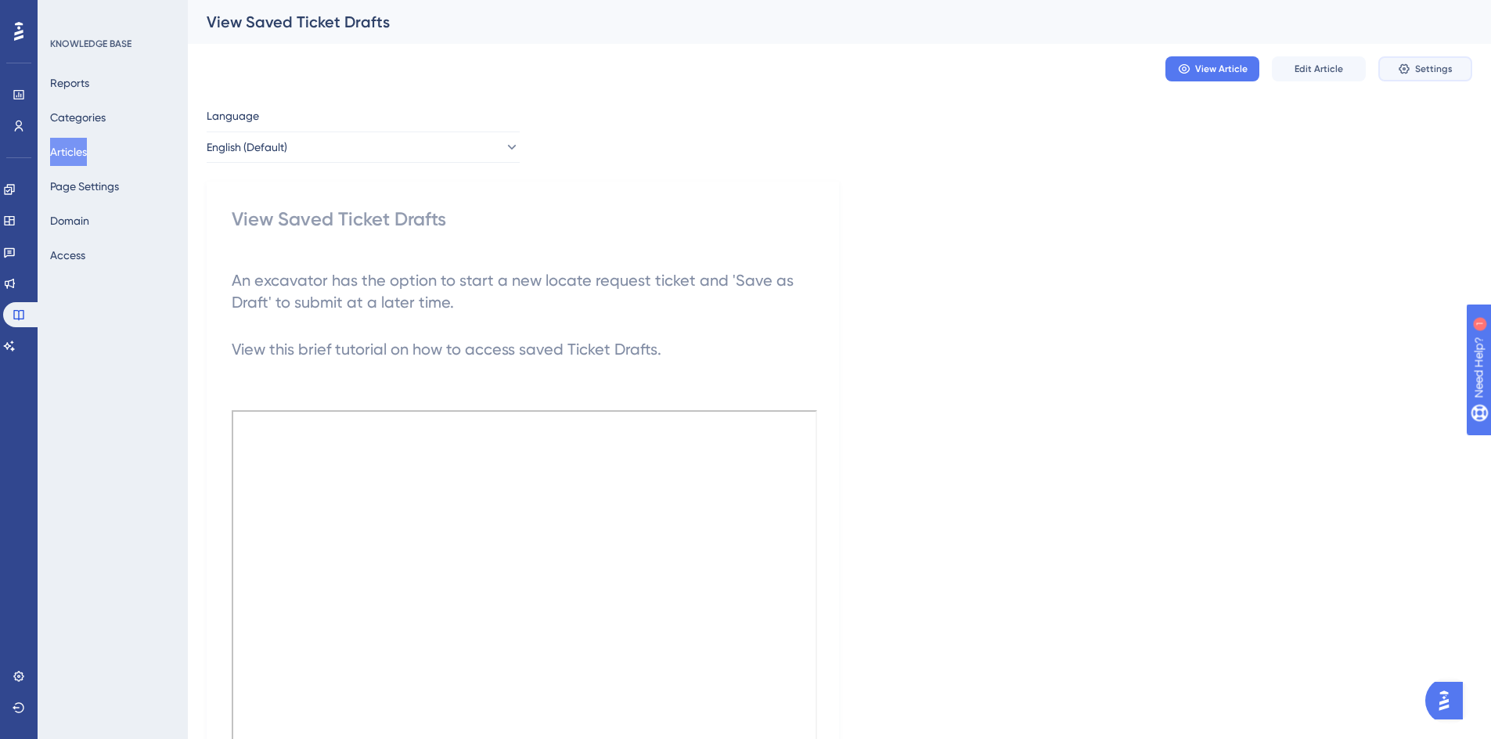
click at [1437, 67] on span "Settings" at bounding box center [1434, 69] width 38 height 13
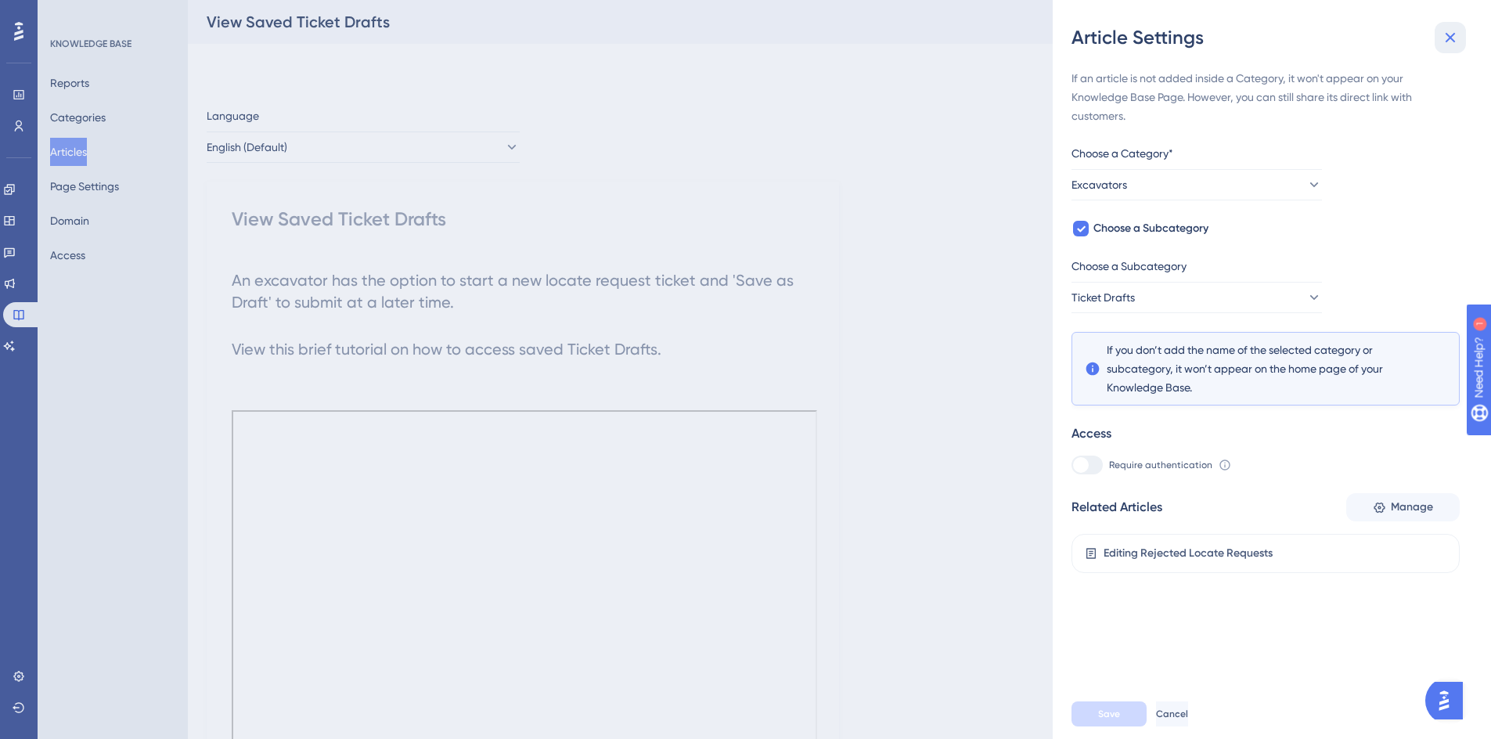
click at [1448, 38] on icon at bounding box center [1449, 37] width 19 height 19
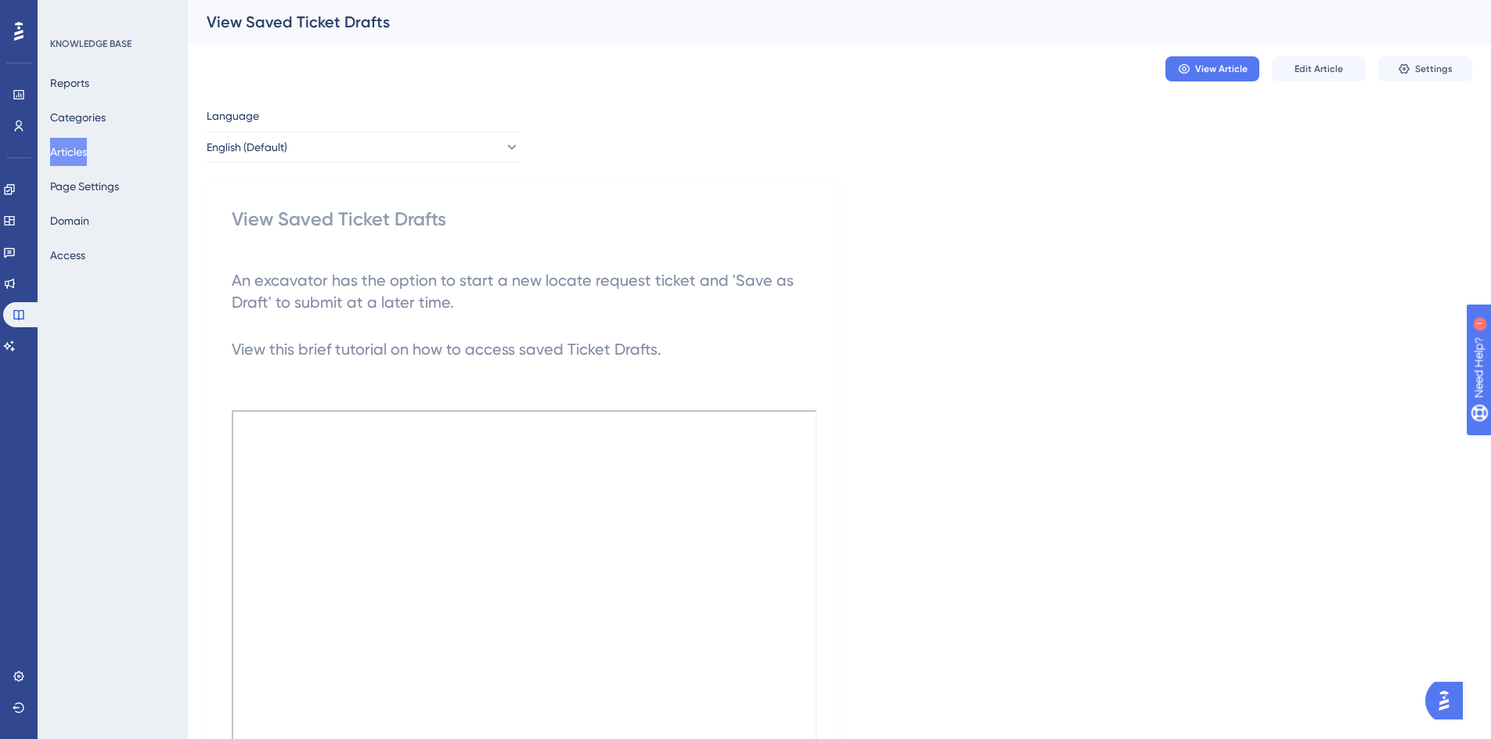
click at [87, 148] on button "Articles" at bounding box center [68, 152] width 37 height 28
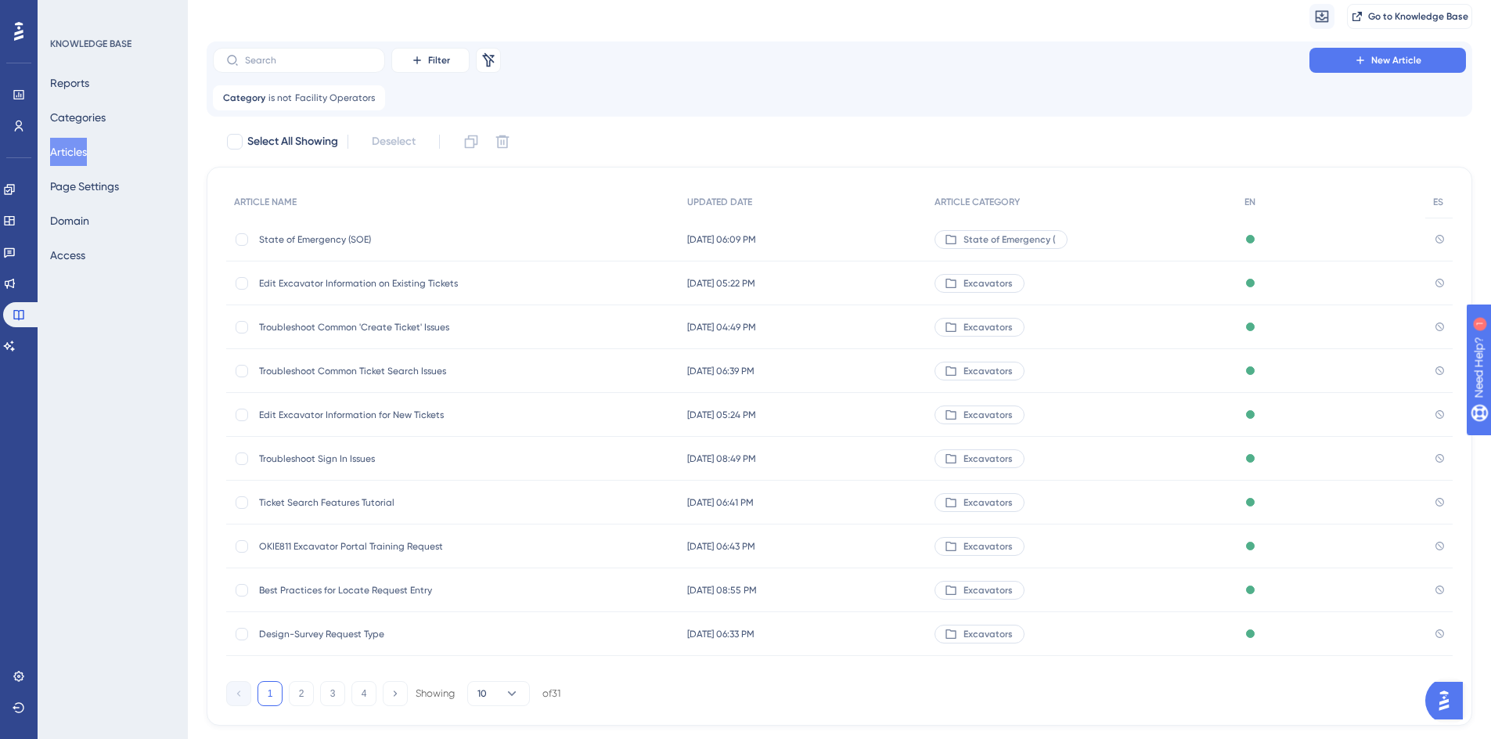
scroll to position [89, 0]
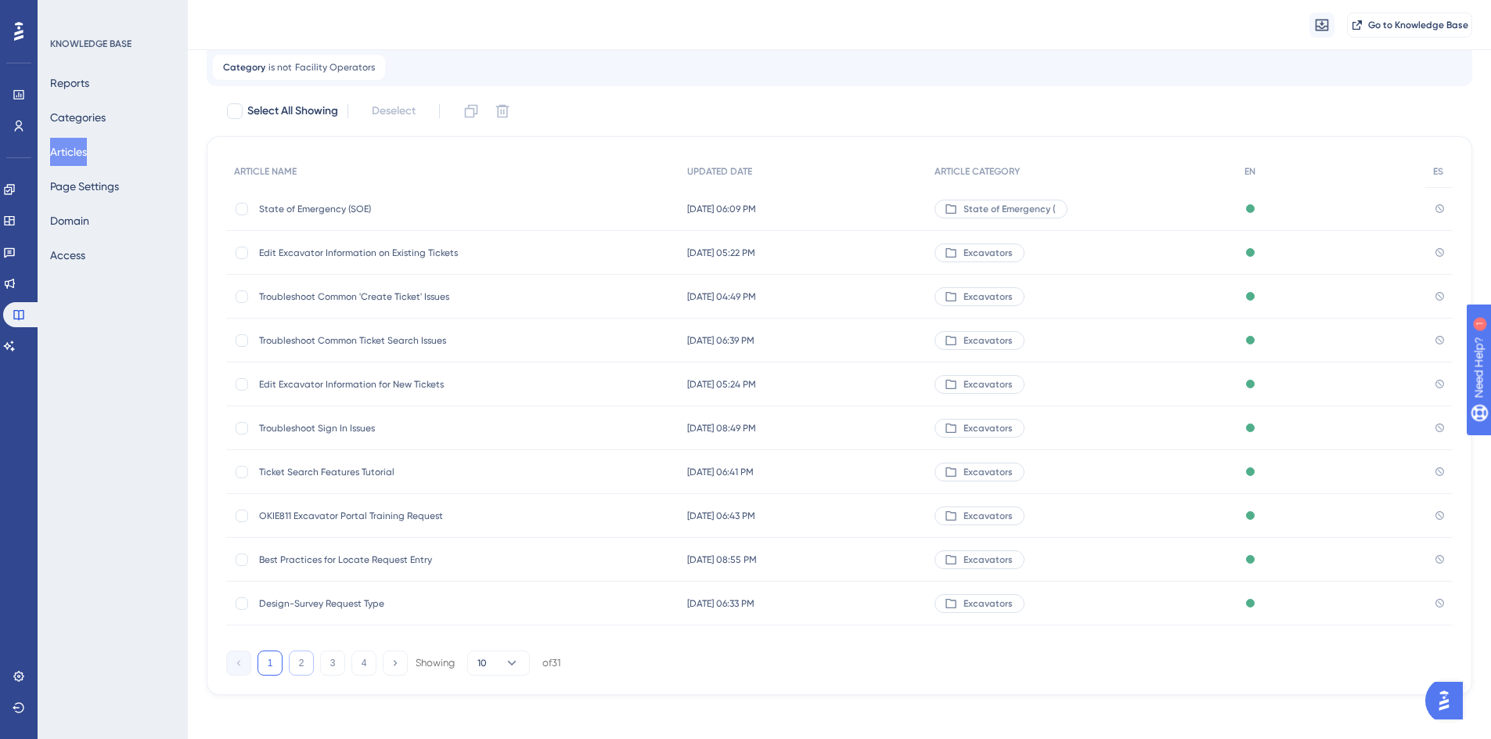
click at [300, 660] on button "2" at bounding box center [301, 662] width 25 height 25
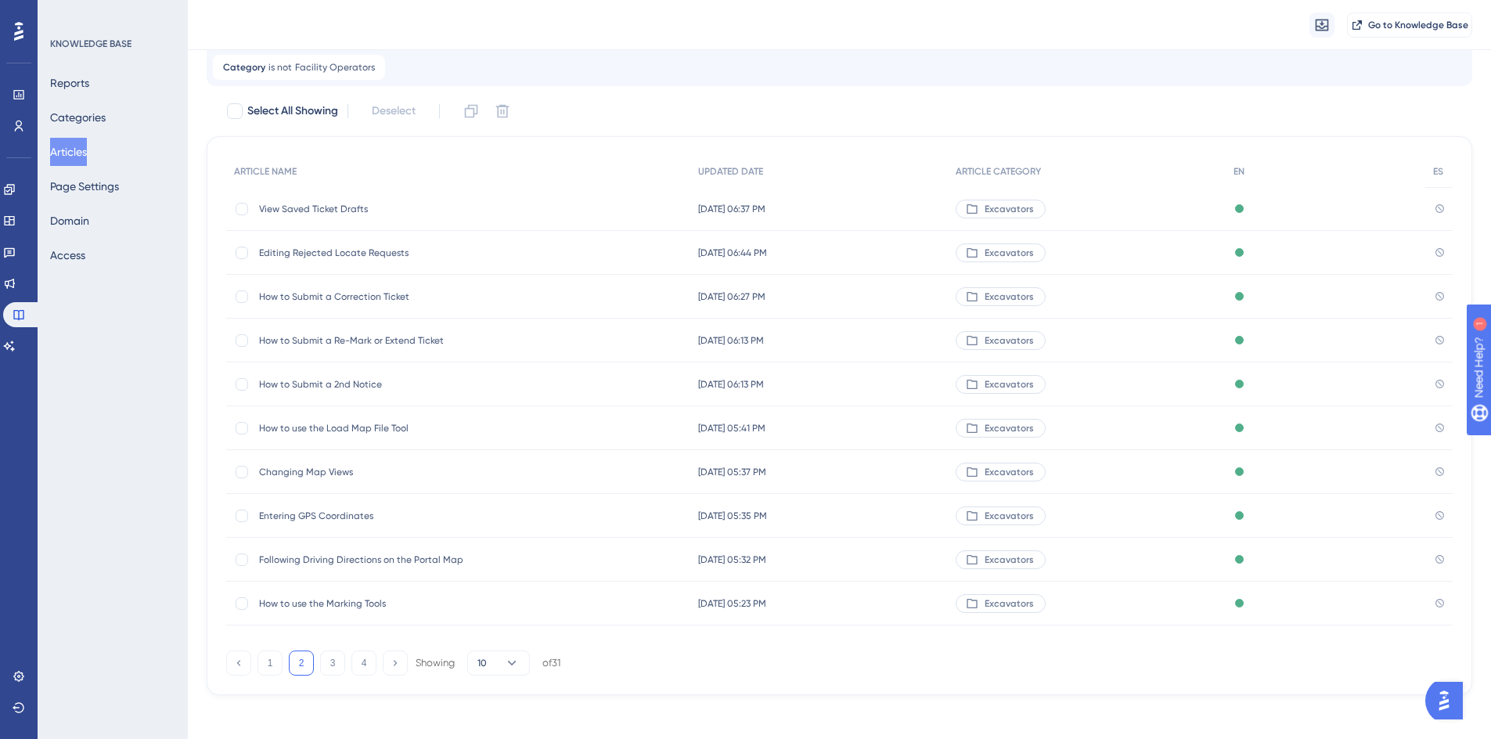
click at [313, 556] on span "Following Driving Directions on the Portal Map" at bounding box center [384, 559] width 250 height 13
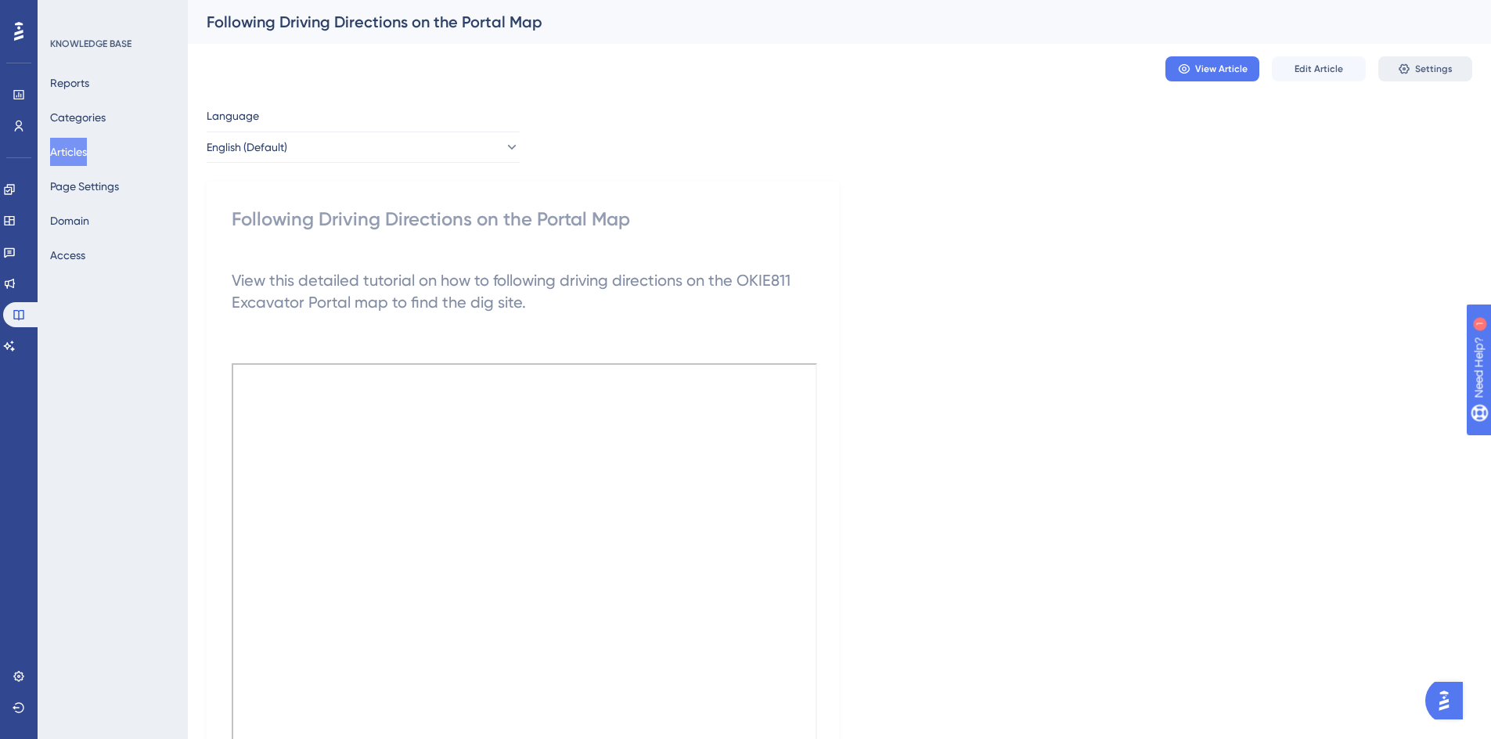
click at [1422, 74] on span "Settings" at bounding box center [1434, 69] width 38 height 13
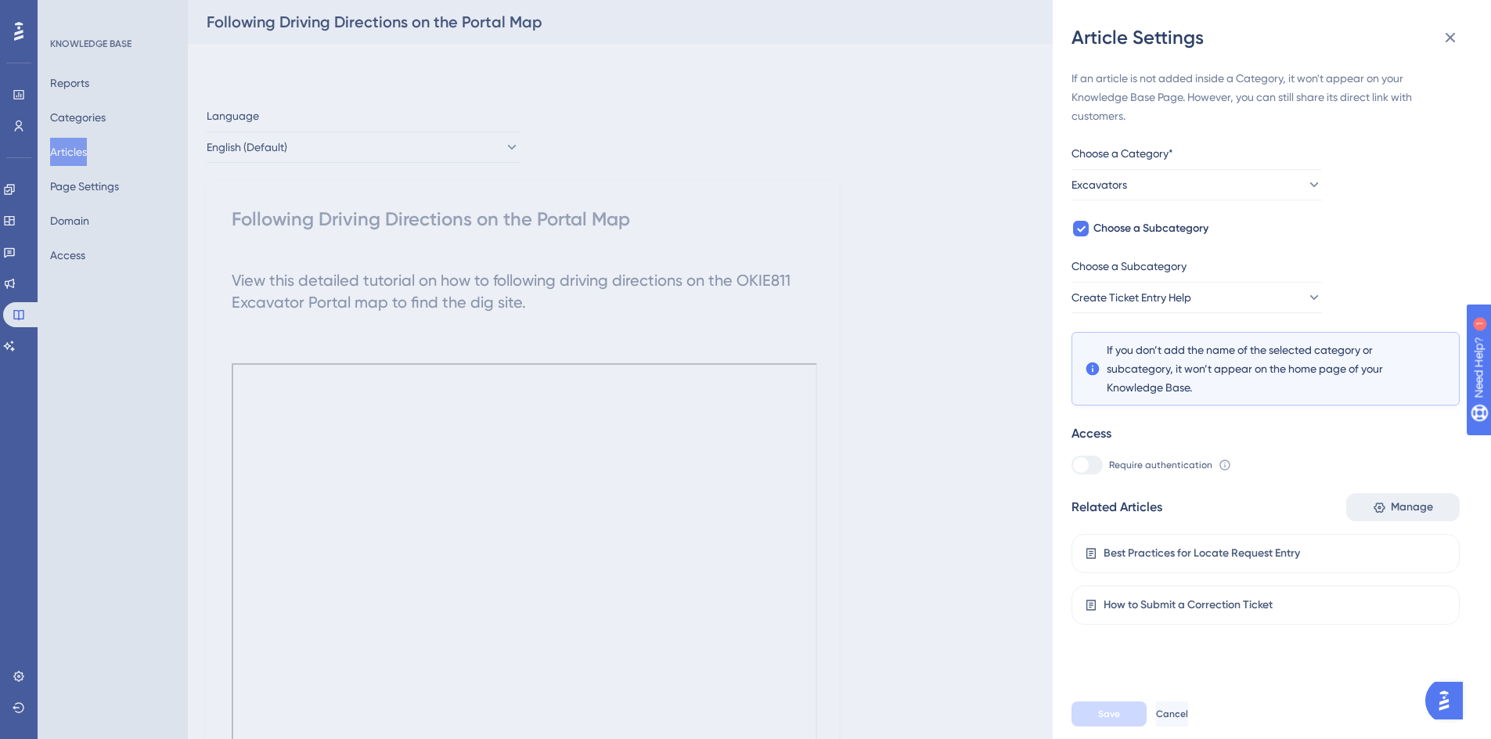
click at [1395, 507] on span "Manage" at bounding box center [1411, 507] width 42 height 19
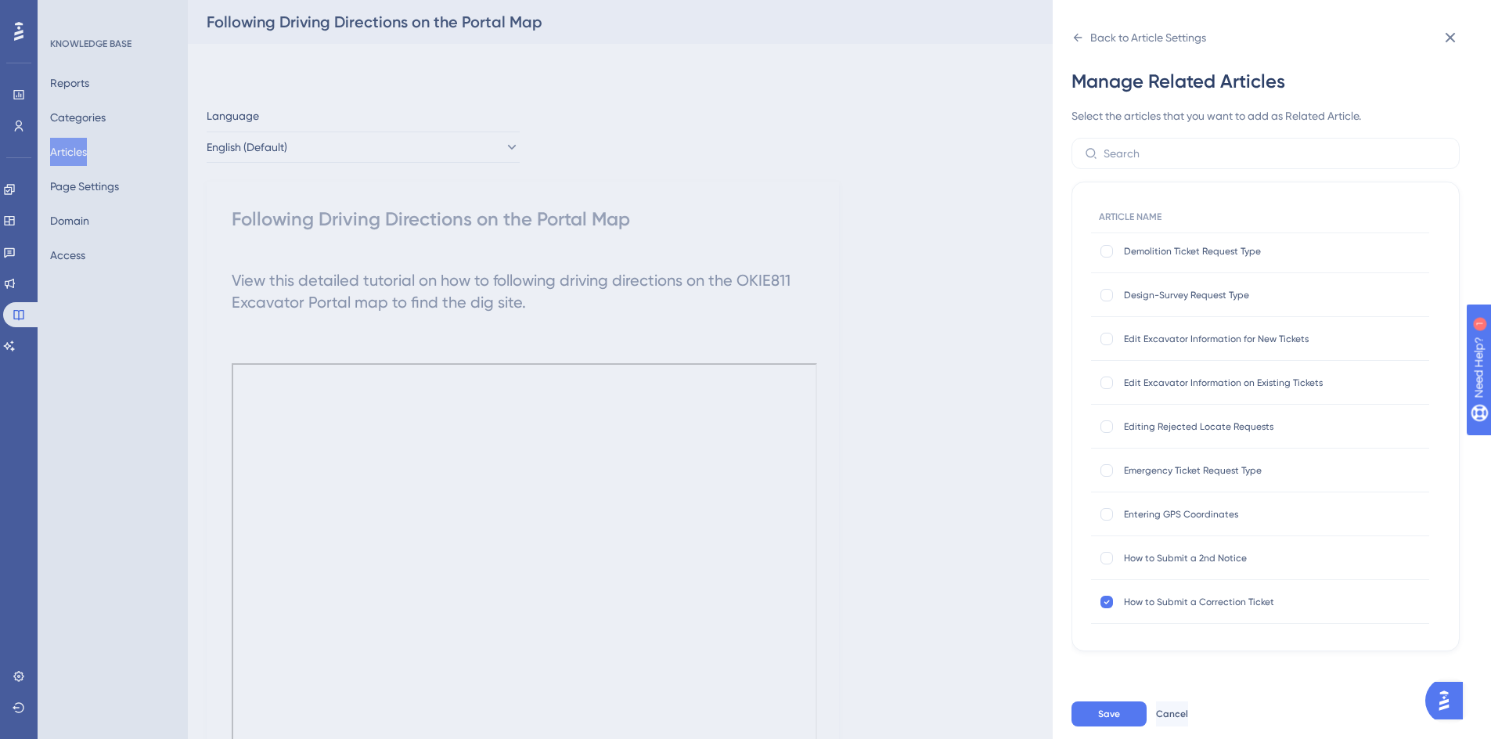
scroll to position [313, 0]
click at [1109, 514] on div at bounding box center [1106, 511] width 13 height 13
checkbox input "false"
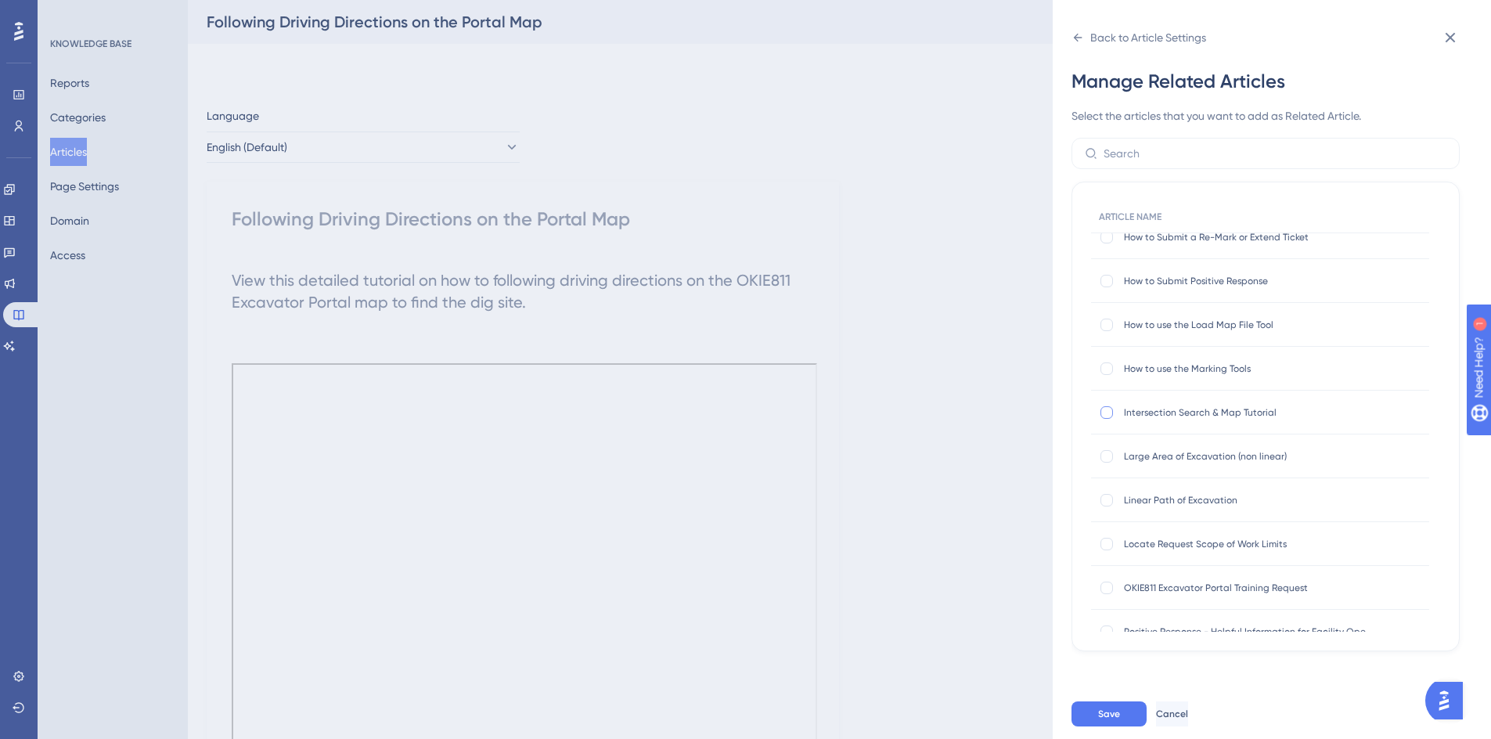
click at [1108, 415] on div at bounding box center [1106, 412] width 13 height 13
checkbox input "true"
click at [1106, 367] on div at bounding box center [1106, 368] width 13 height 13
checkbox input "true"
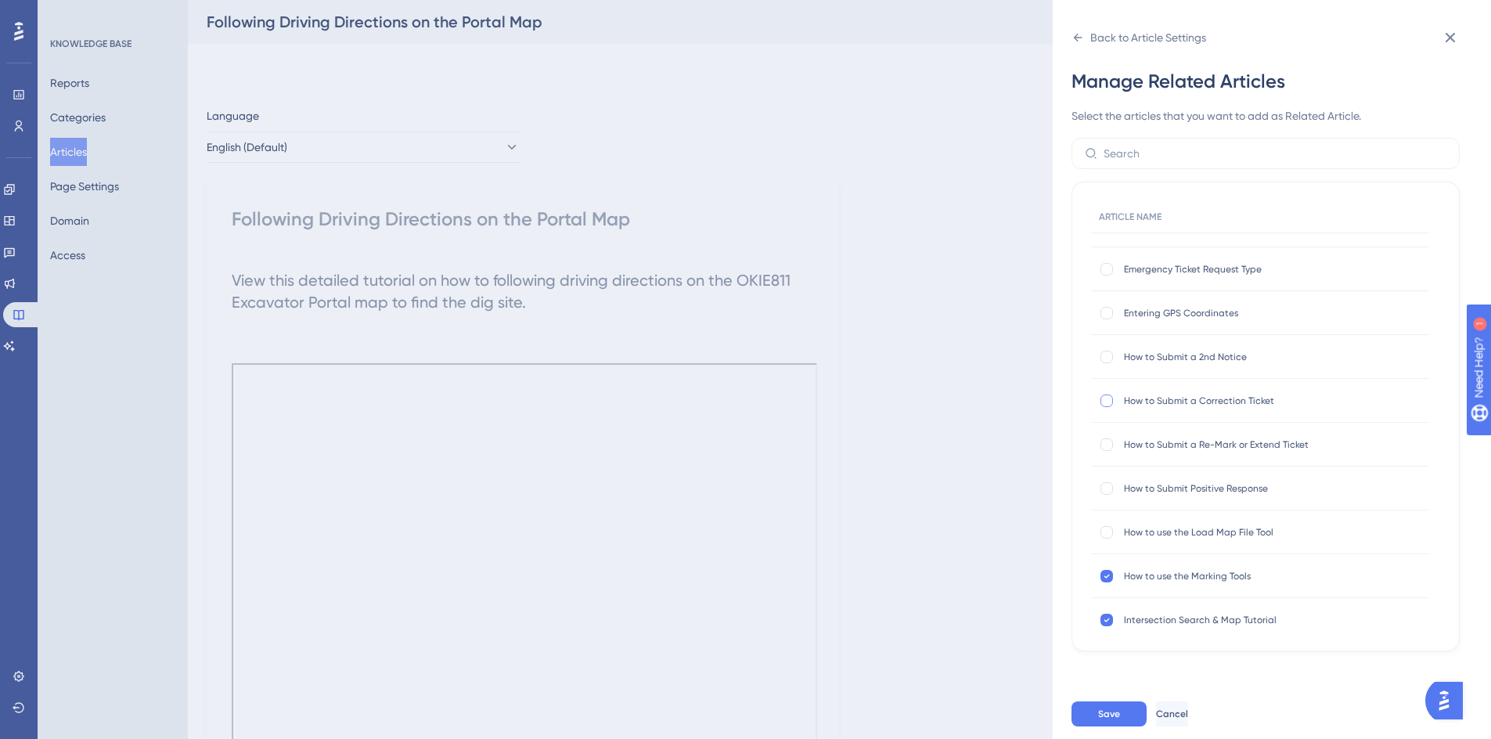
scroll to position [396, 0]
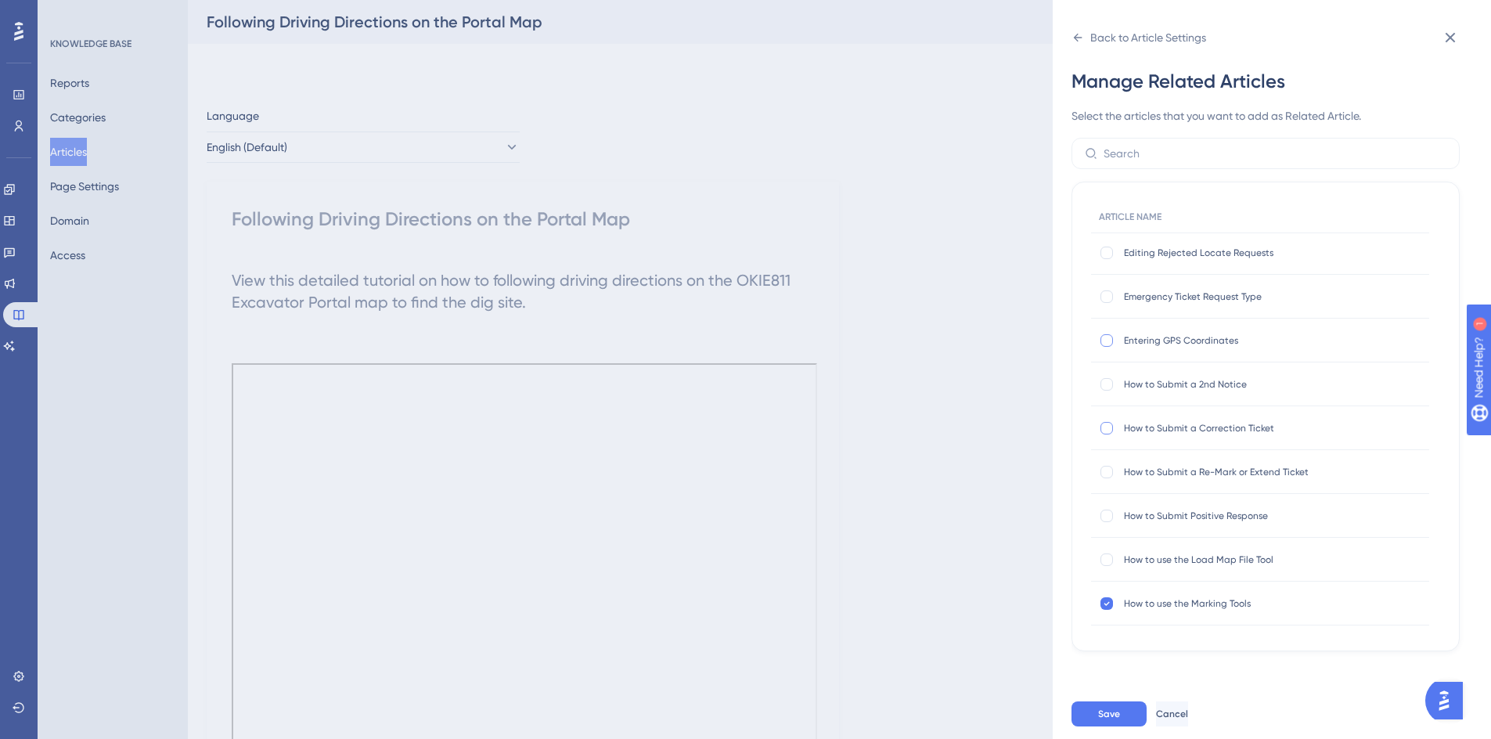
click at [1109, 341] on div at bounding box center [1106, 340] width 13 height 13
checkbox input "true"
click at [1099, 720] on span "Save" at bounding box center [1109, 713] width 22 height 13
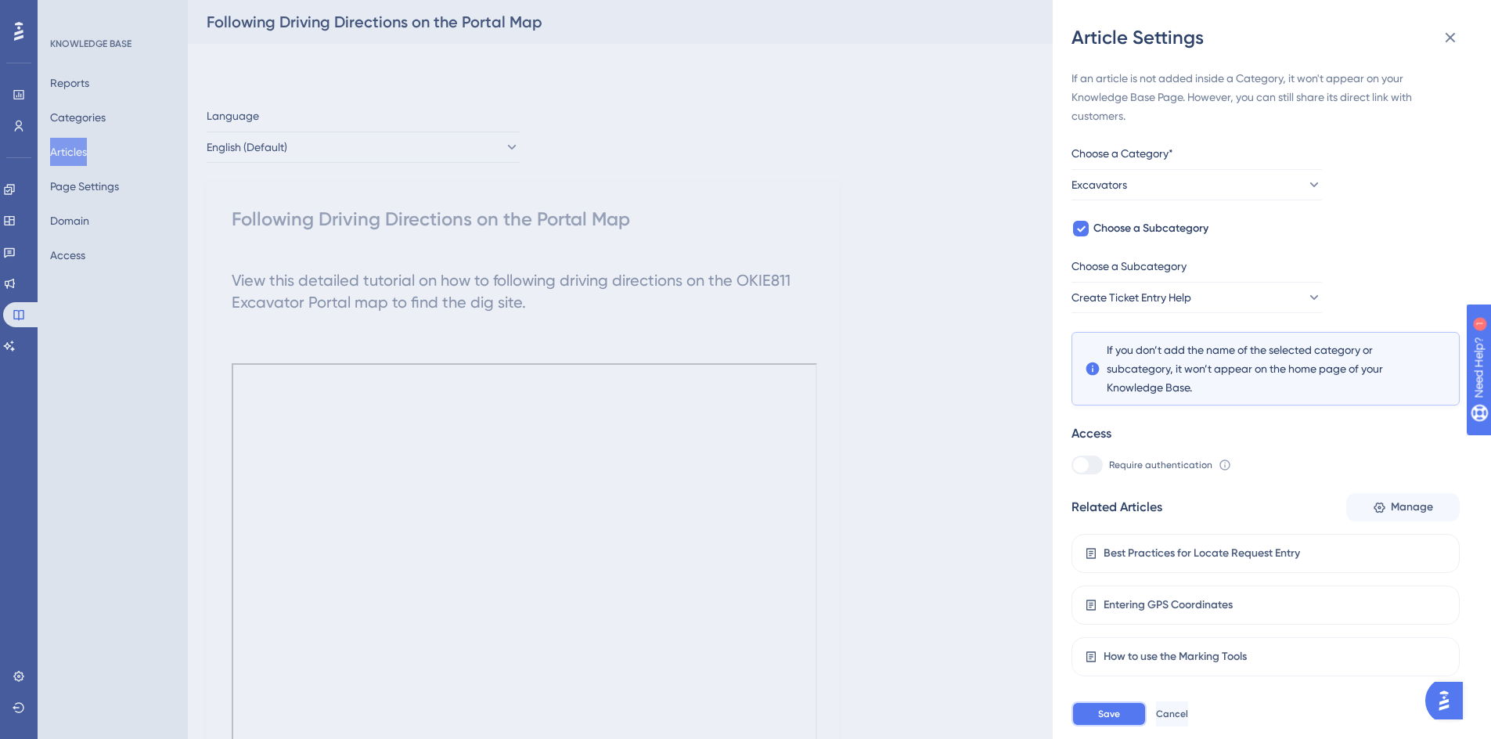
click at [1087, 724] on button "Save" at bounding box center [1108, 713] width 75 height 25
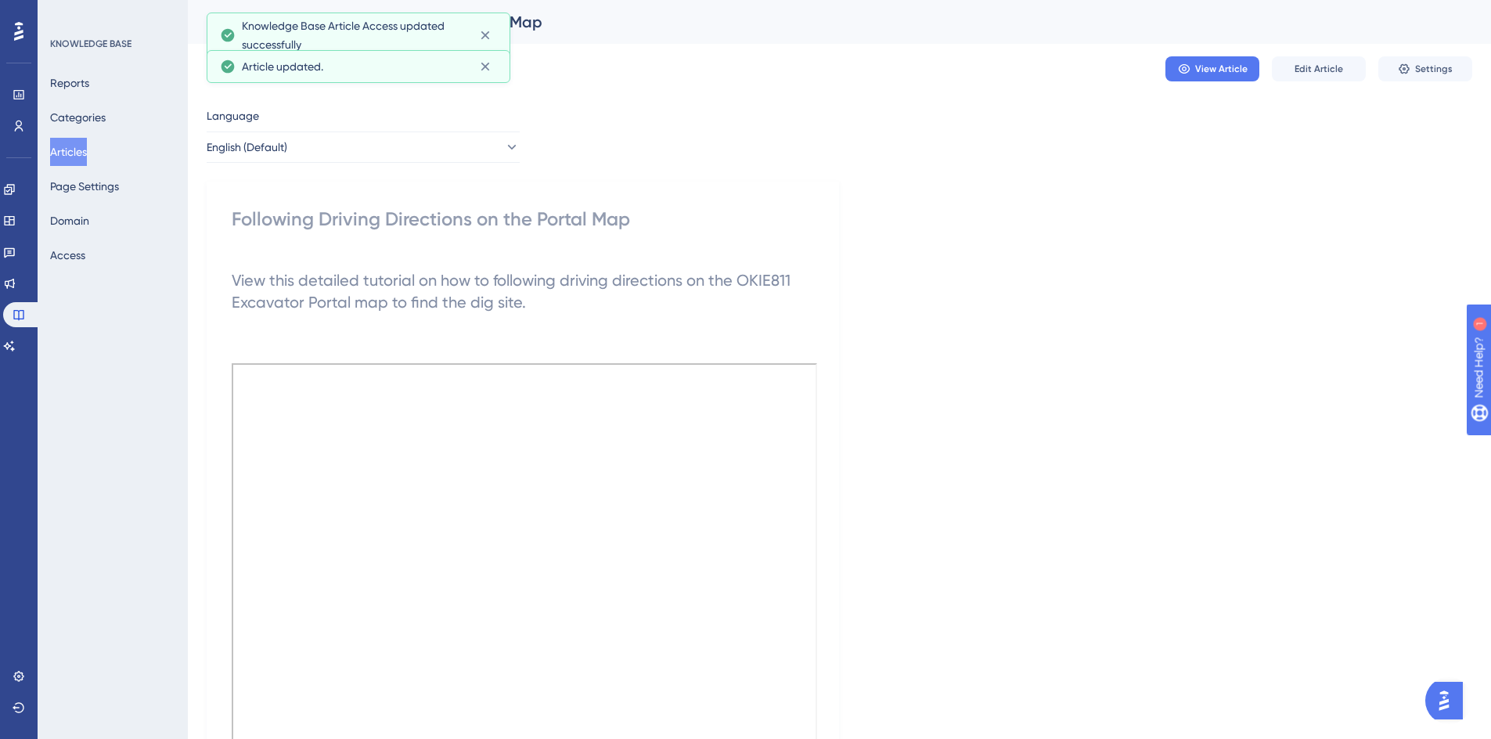
click at [78, 152] on button "Articles" at bounding box center [68, 152] width 37 height 28
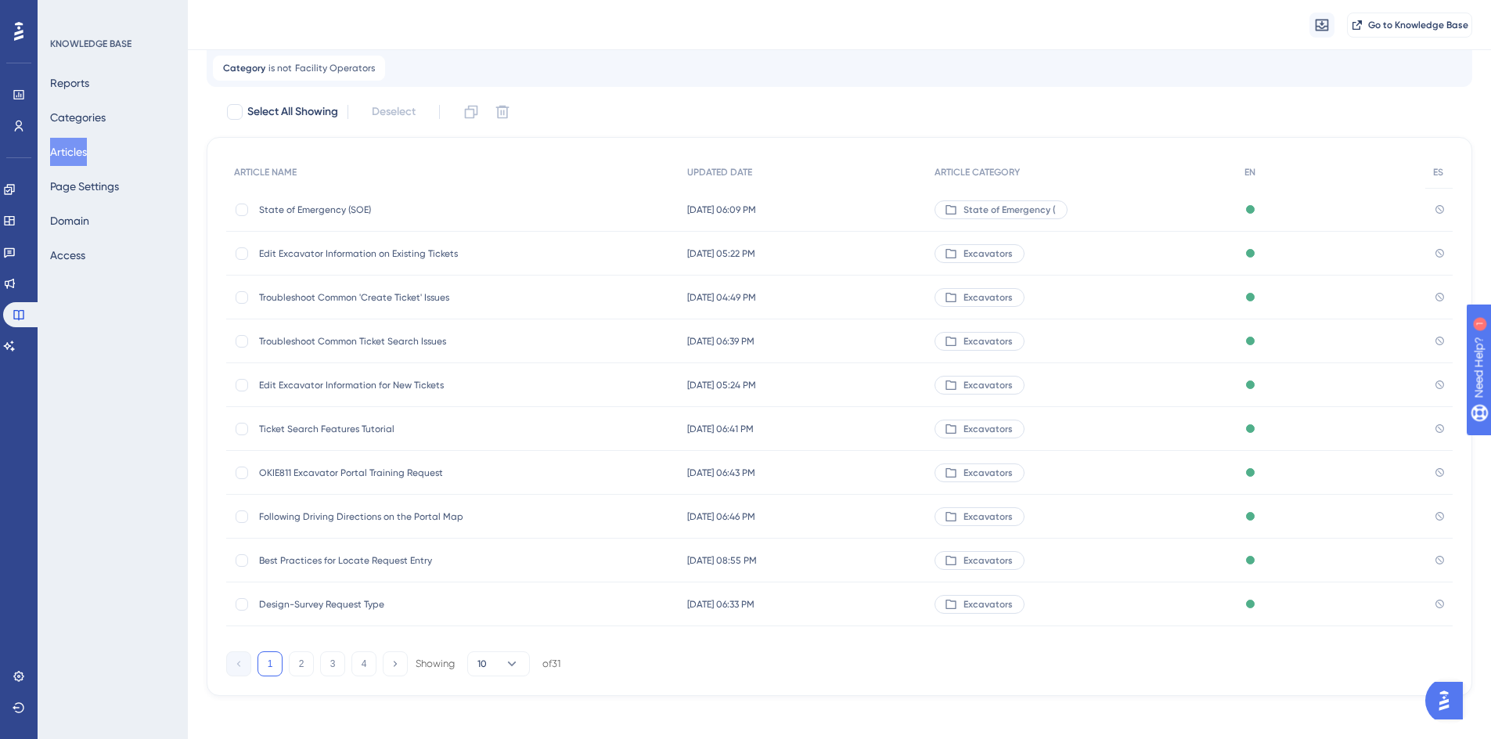
scroll to position [89, 0]
click at [300, 664] on button "2" at bounding box center [301, 662] width 25 height 25
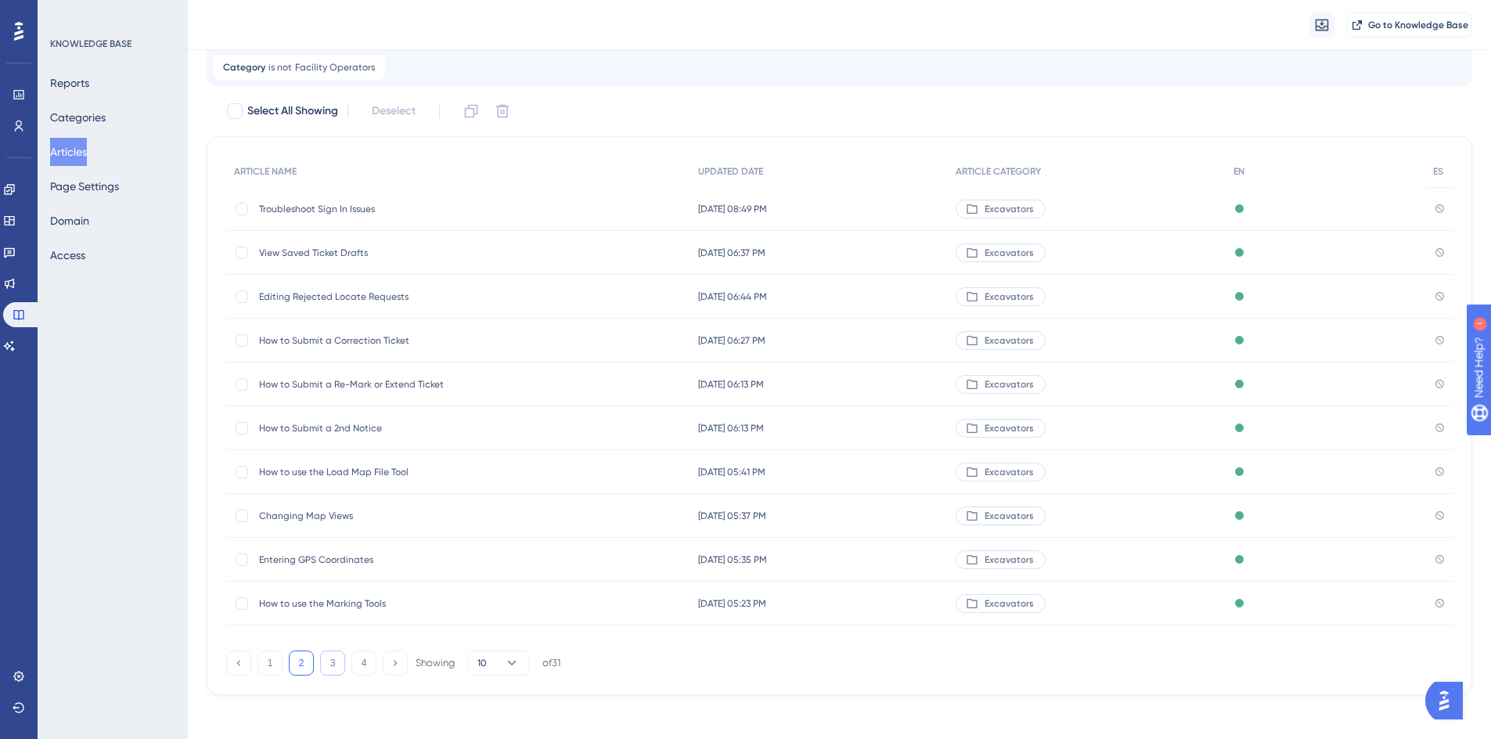
click at [333, 668] on button "3" at bounding box center [332, 662] width 25 height 25
click at [296, 660] on button "2" at bounding box center [301, 662] width 25 height 25
click at [329, 659] on button "3" at bounding box center [332, 662] width 25 height 25
click at [318, 207] on span "Intersection Search & Map Tutorial" at bounding box center [384, 209] width 250 height 13
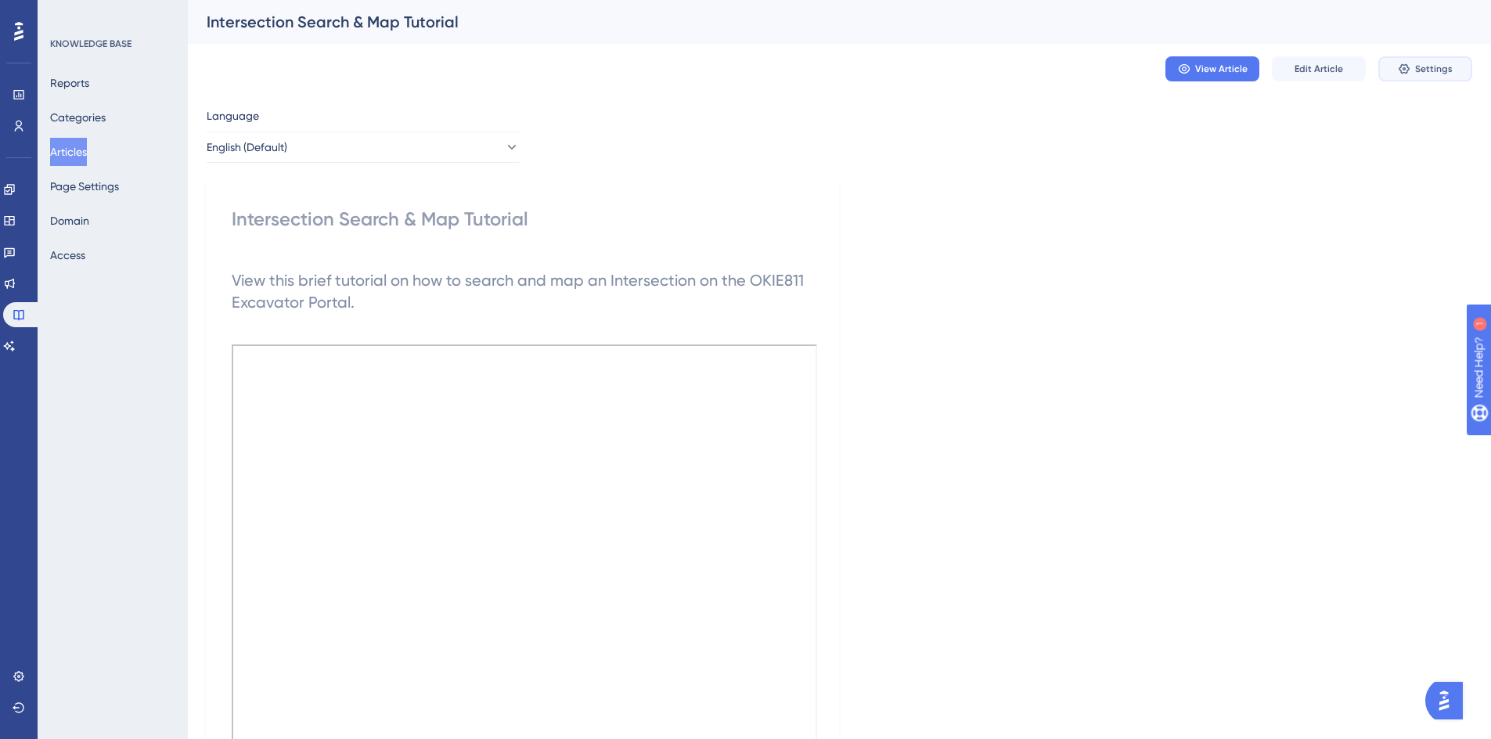
click at [1409, 74] on icon at bounding box center [1403, 69] width 13 height 13
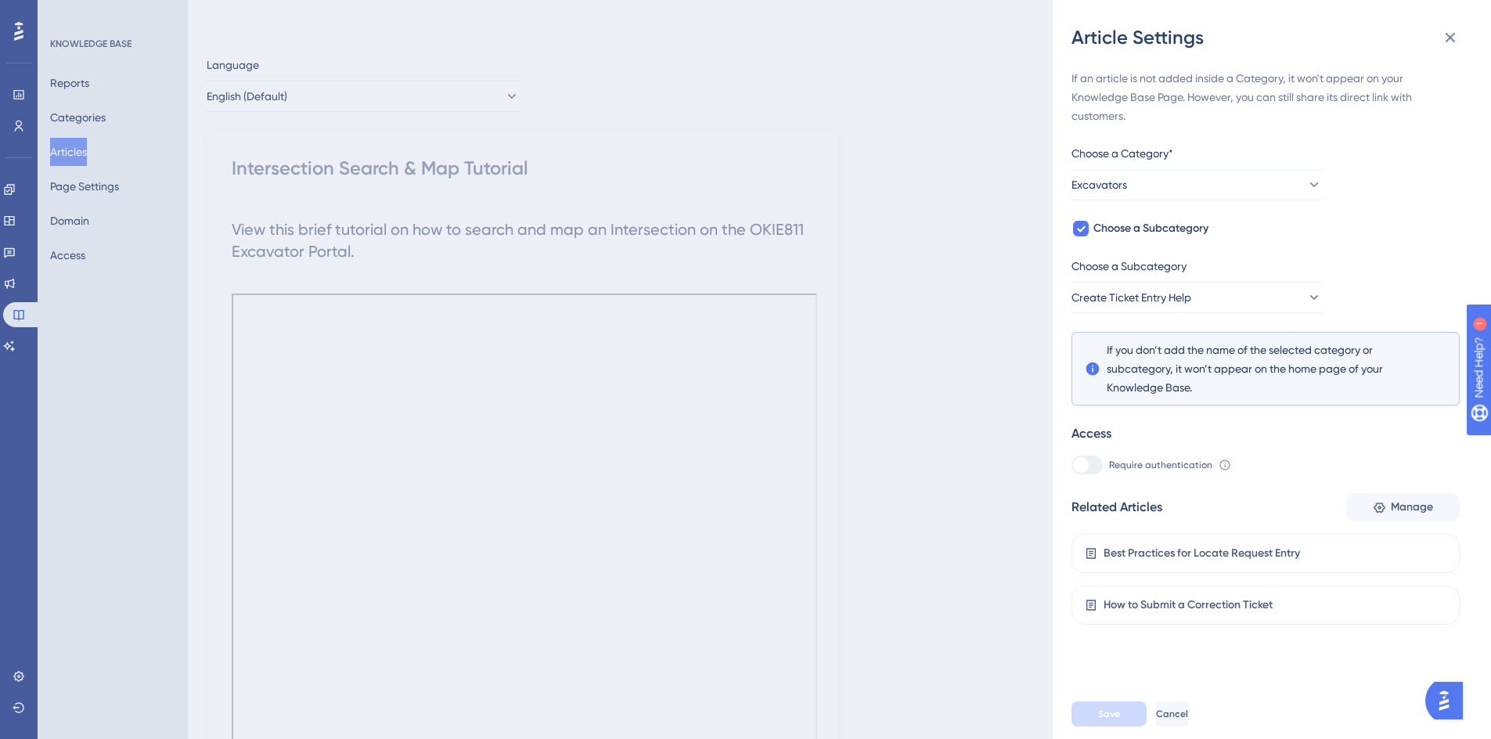
scroll to position [78, 0]
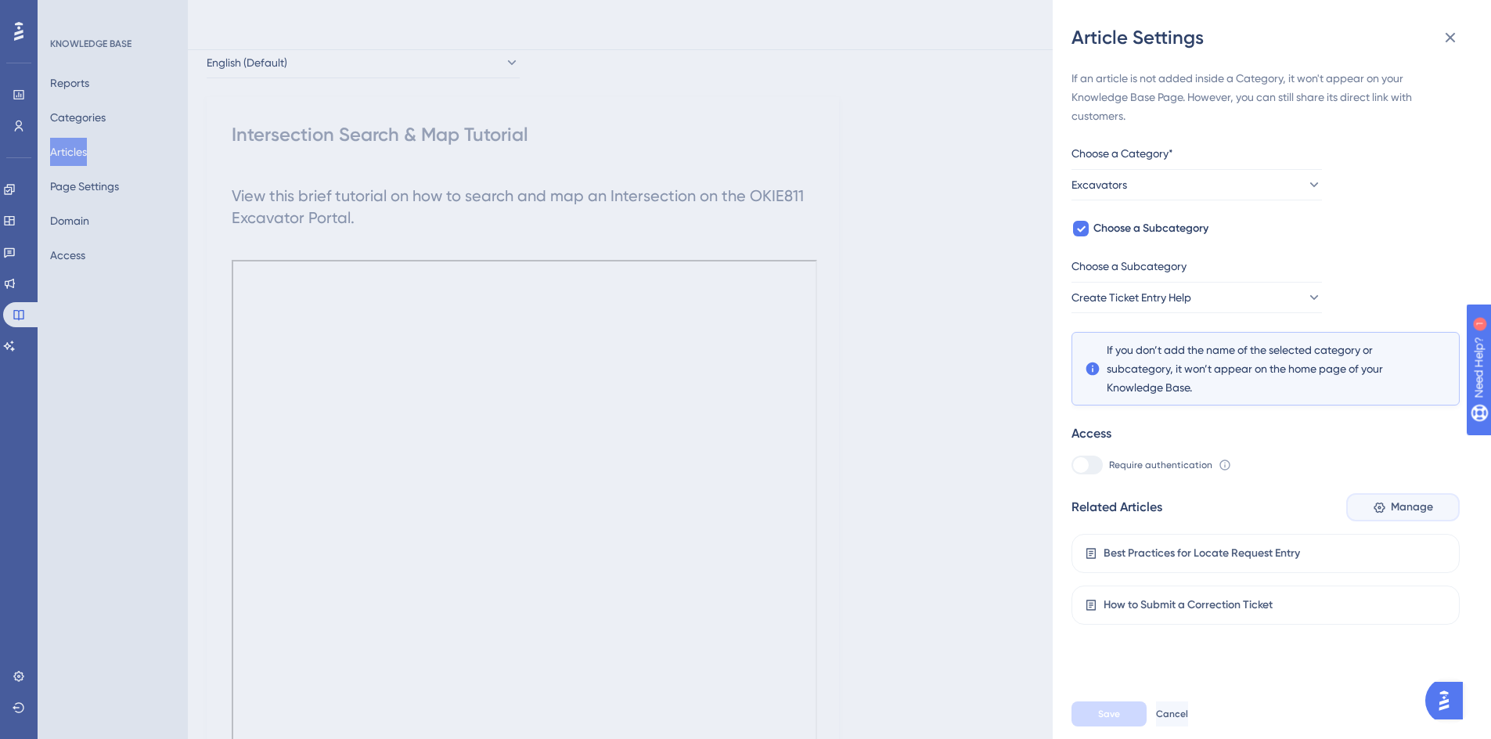
click at [1353, 507] on button "Manage" at bounding box center [1402, 507] width 113 height 28
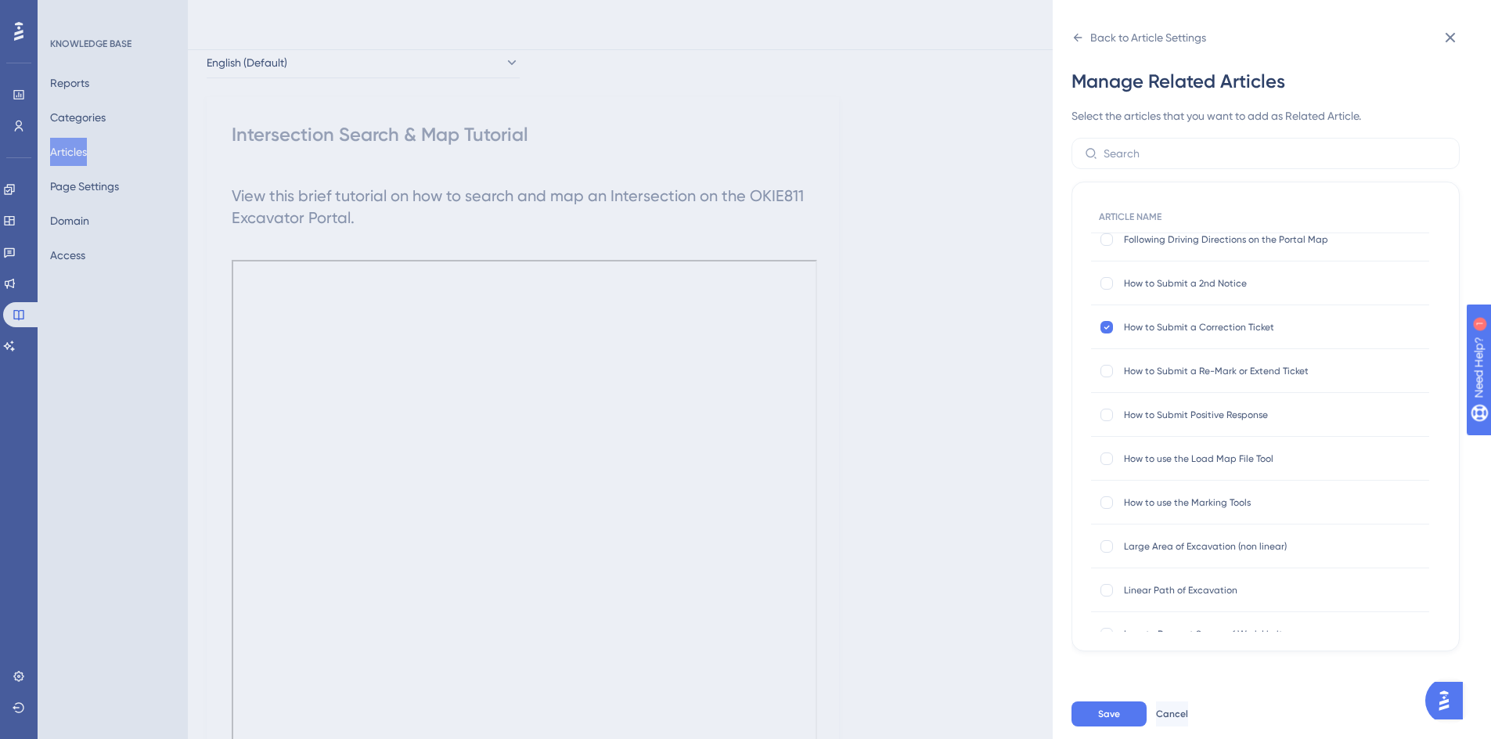
scroll to position [548, 0]
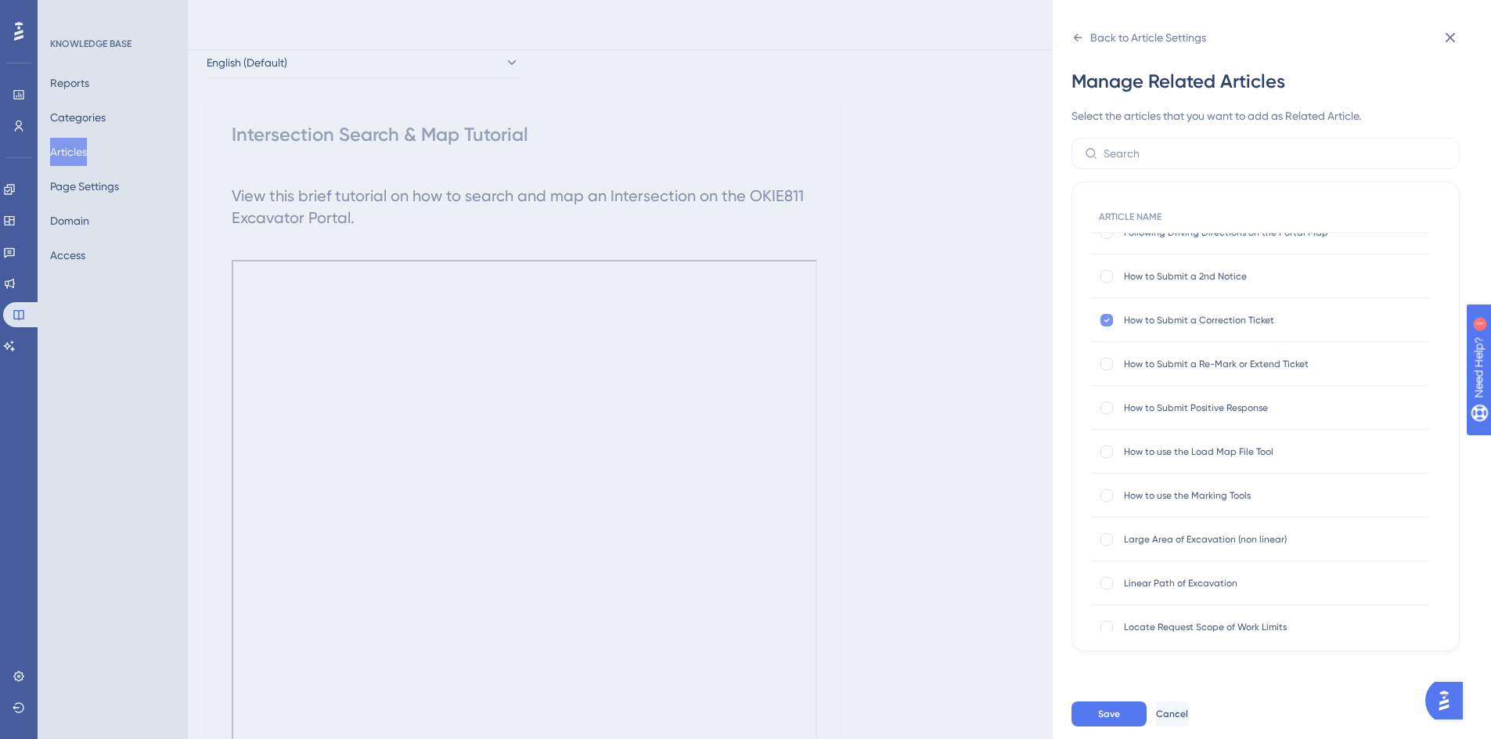
click at [1099, 324] on div at bounding box center [1107, 320] width 16 height 16
checkbox input "false"
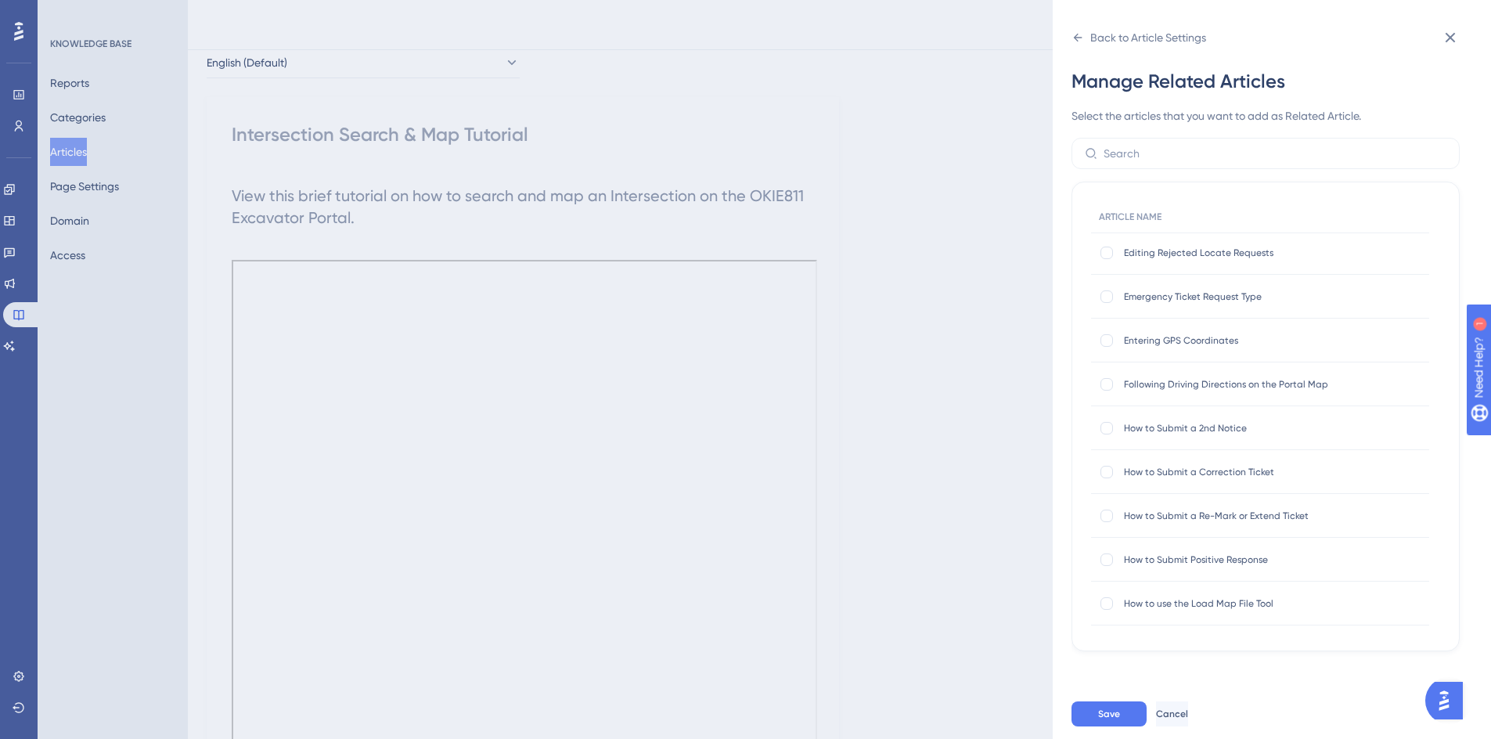
scroll to position [391, 0]
click at [1109, 387] on div at bounding box center [1106, 389] width 13 height 13
checkbox input "true"
click at [1084, 726] on button "Save" at bounding box center [1108, 713] width 75 height 25
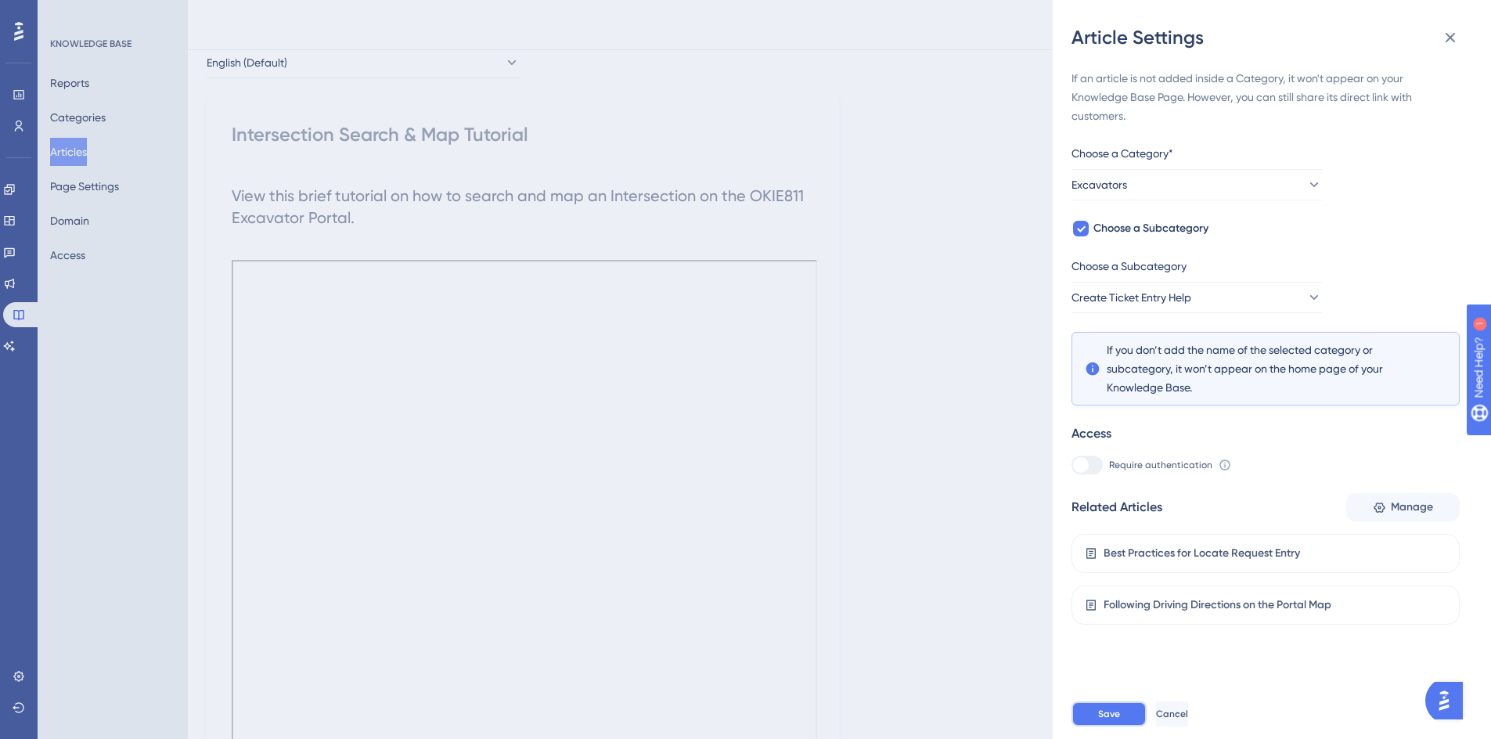
click at [1112, 718] on button "Save" at bounding box center [1108, 713] width 75 height 25
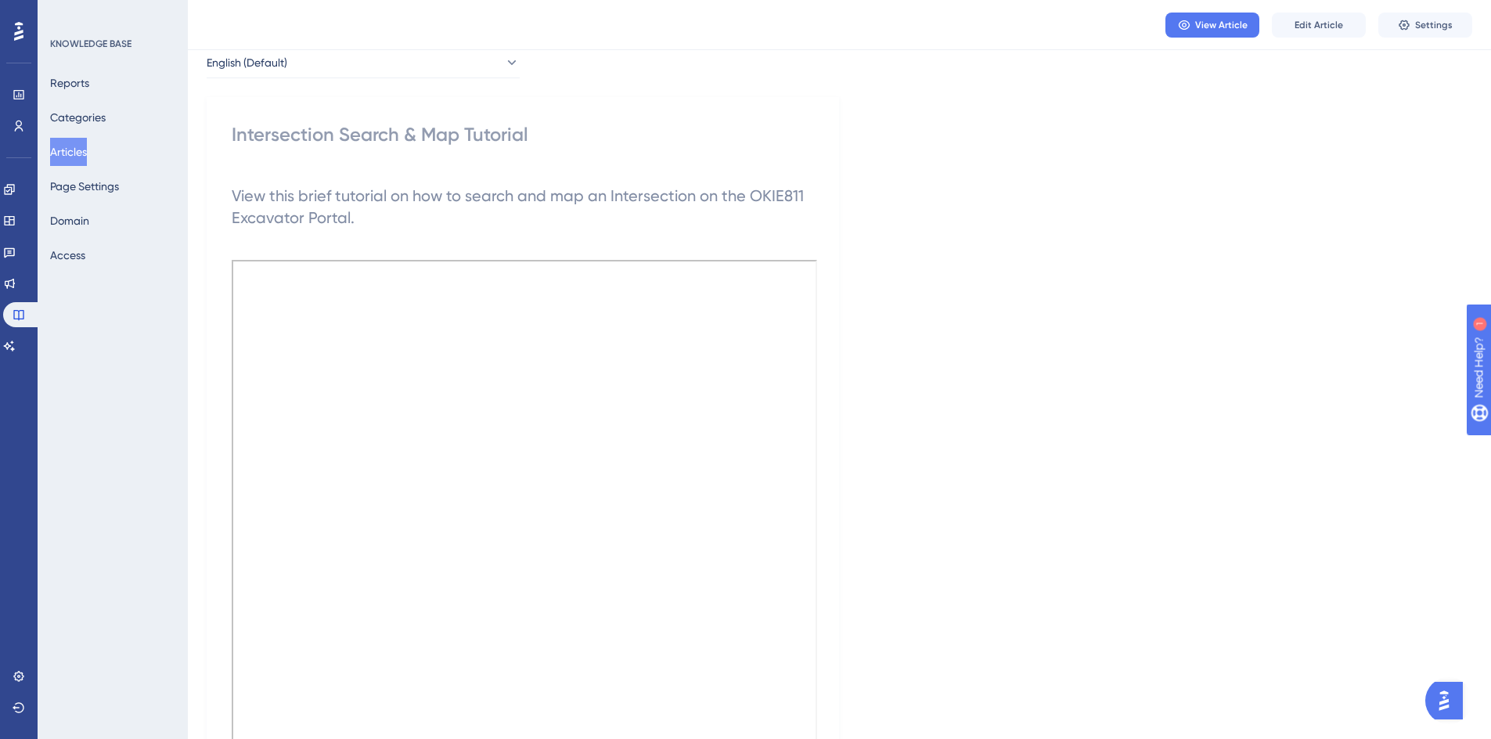
click at [67, 153] on button "Articles" at bounding box center [68, 152] width 37 height 28
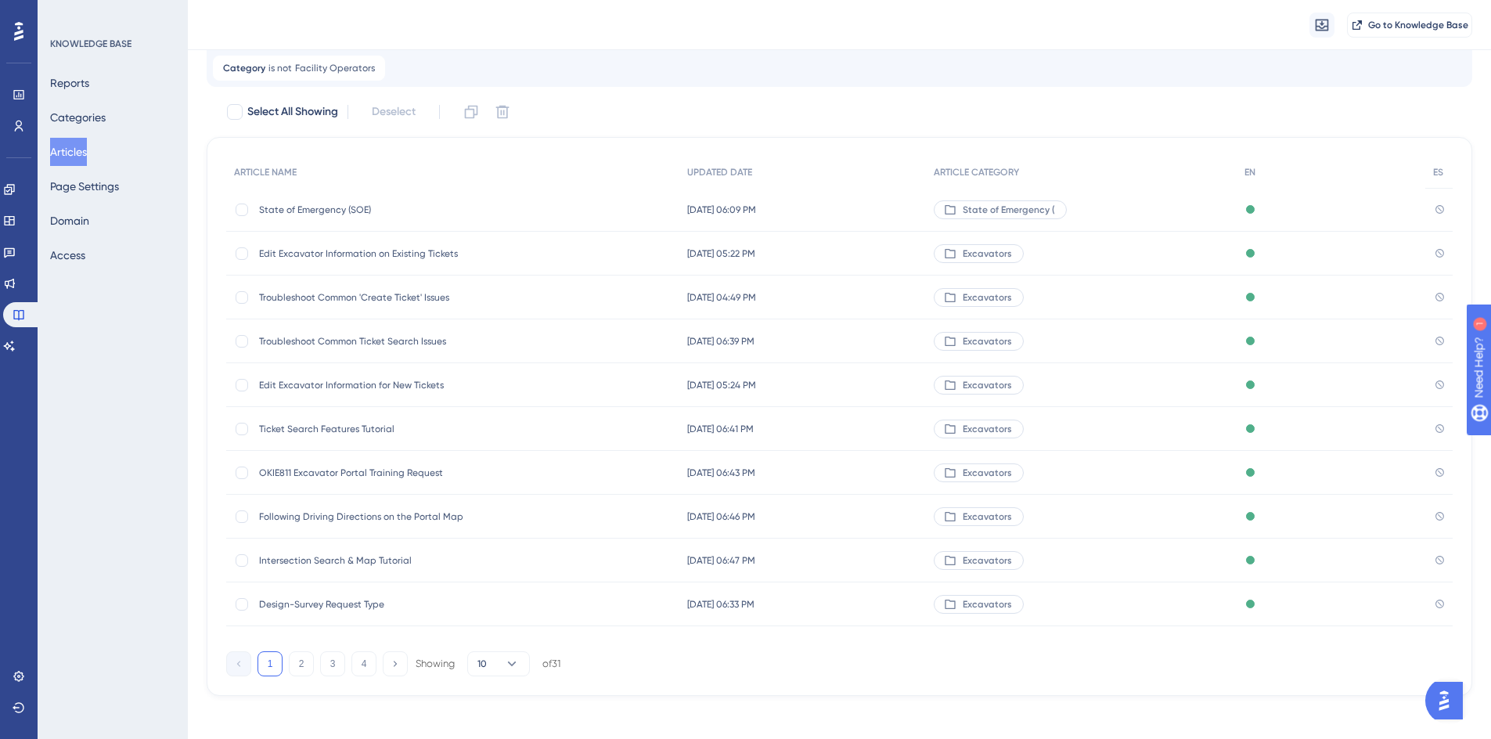
scroll to position [89, 0]
click at [333, 662] on button "3" at bounding box center [332, 662] width 25 height 25
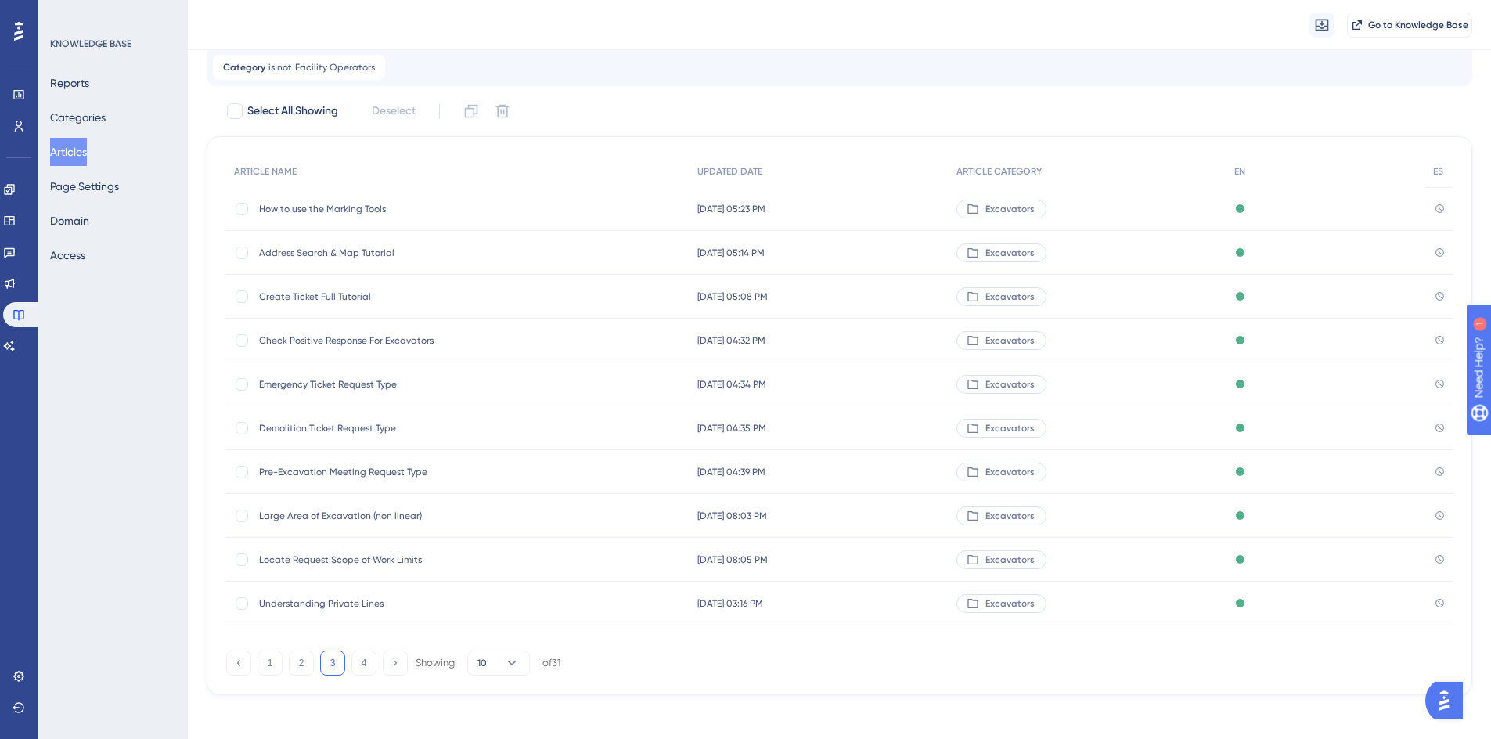
click at [303, 516] on span "Large Area of Excavation (non linear)" at bounding box center [384, 515] width 250 height 13
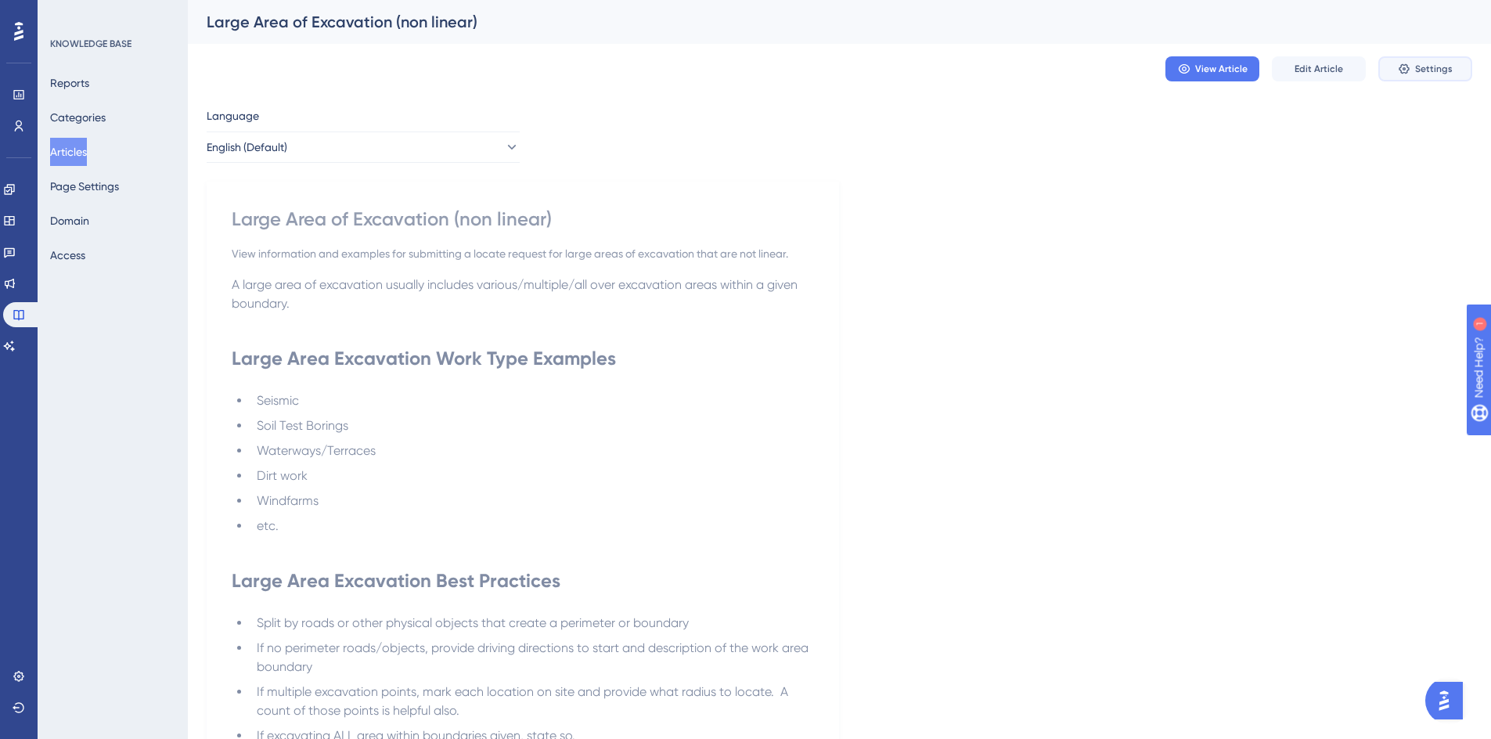
click at [1432, 67] on span "Settings" at bounding box center [1434, 69] width 38 height 13
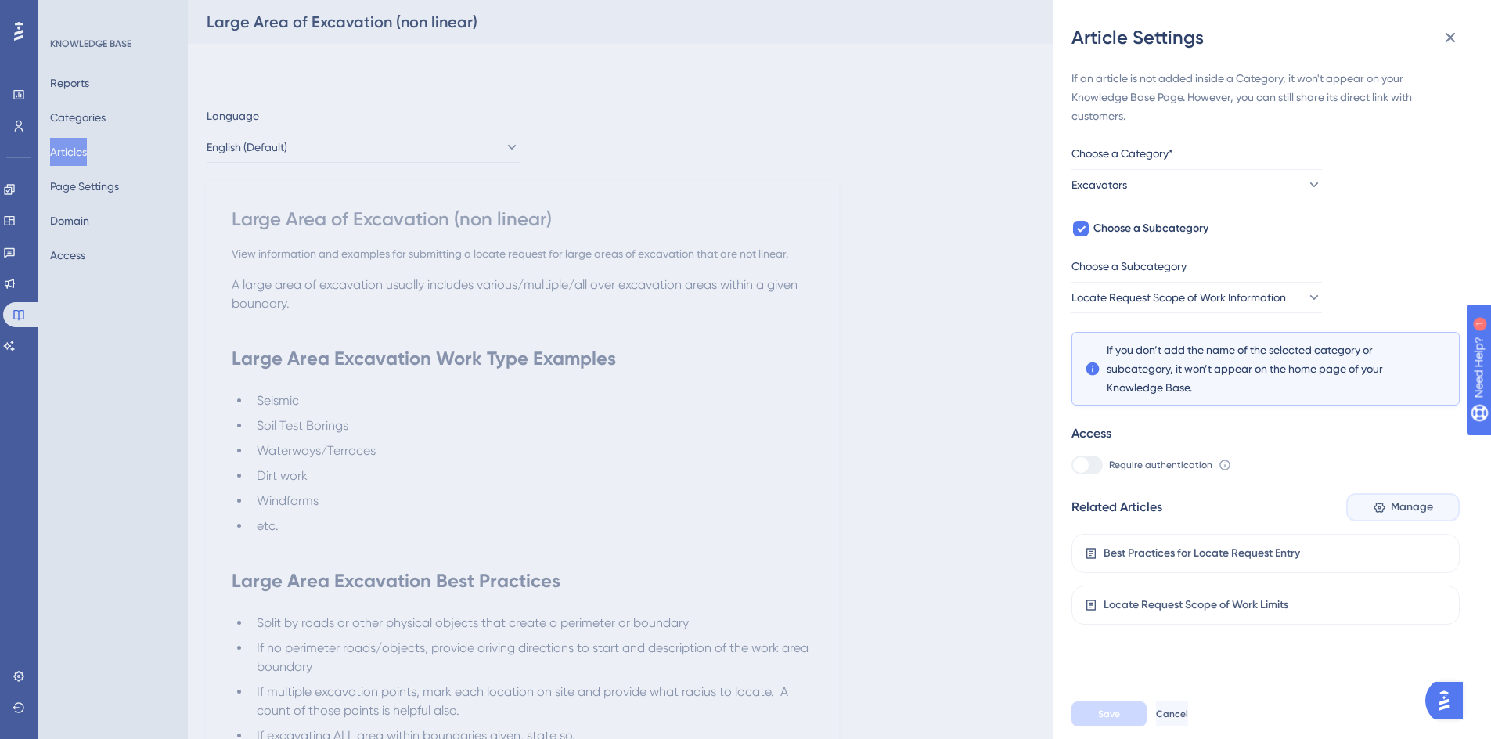
click at [1372, 509] on icon at bounding box center [1378, 507] width 13 height 13
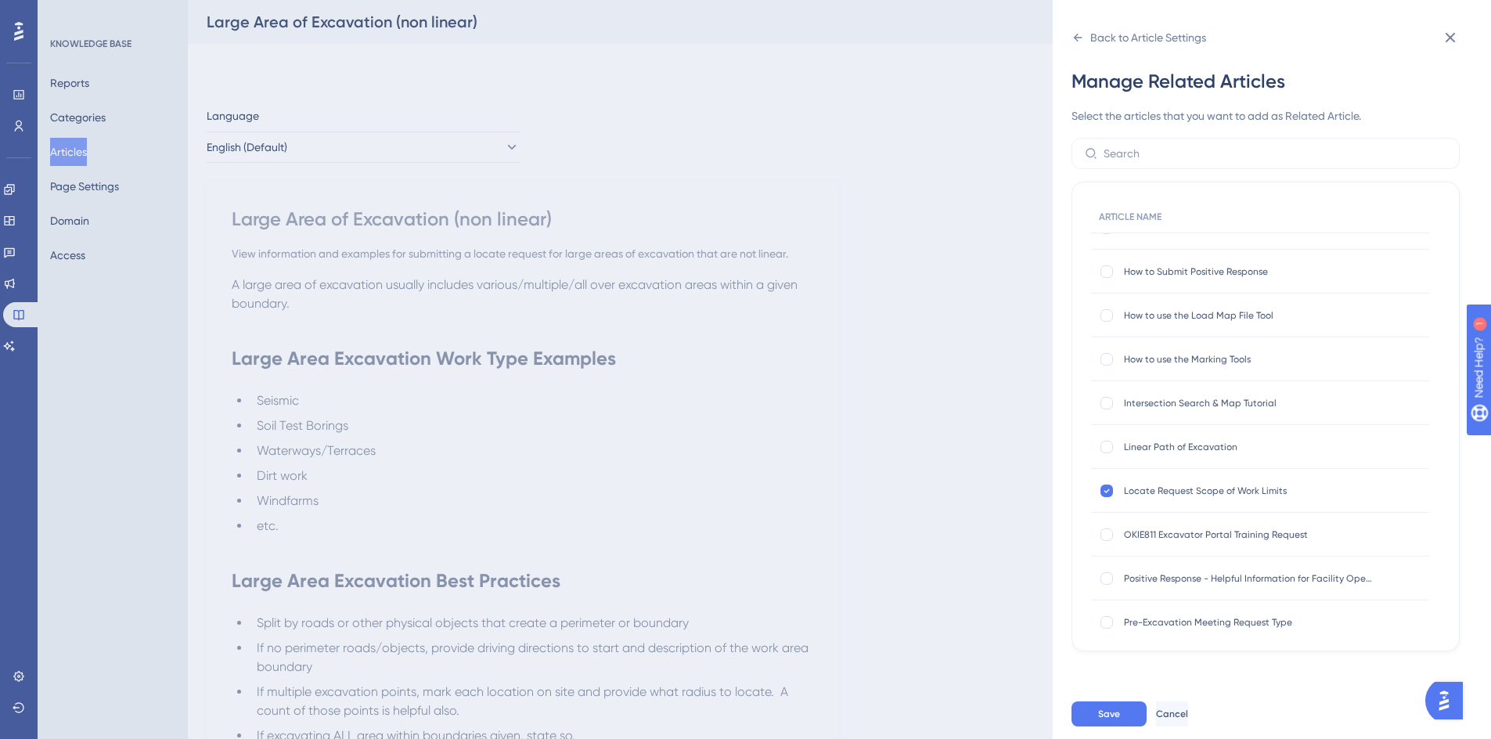
scroll to position [704, 0]
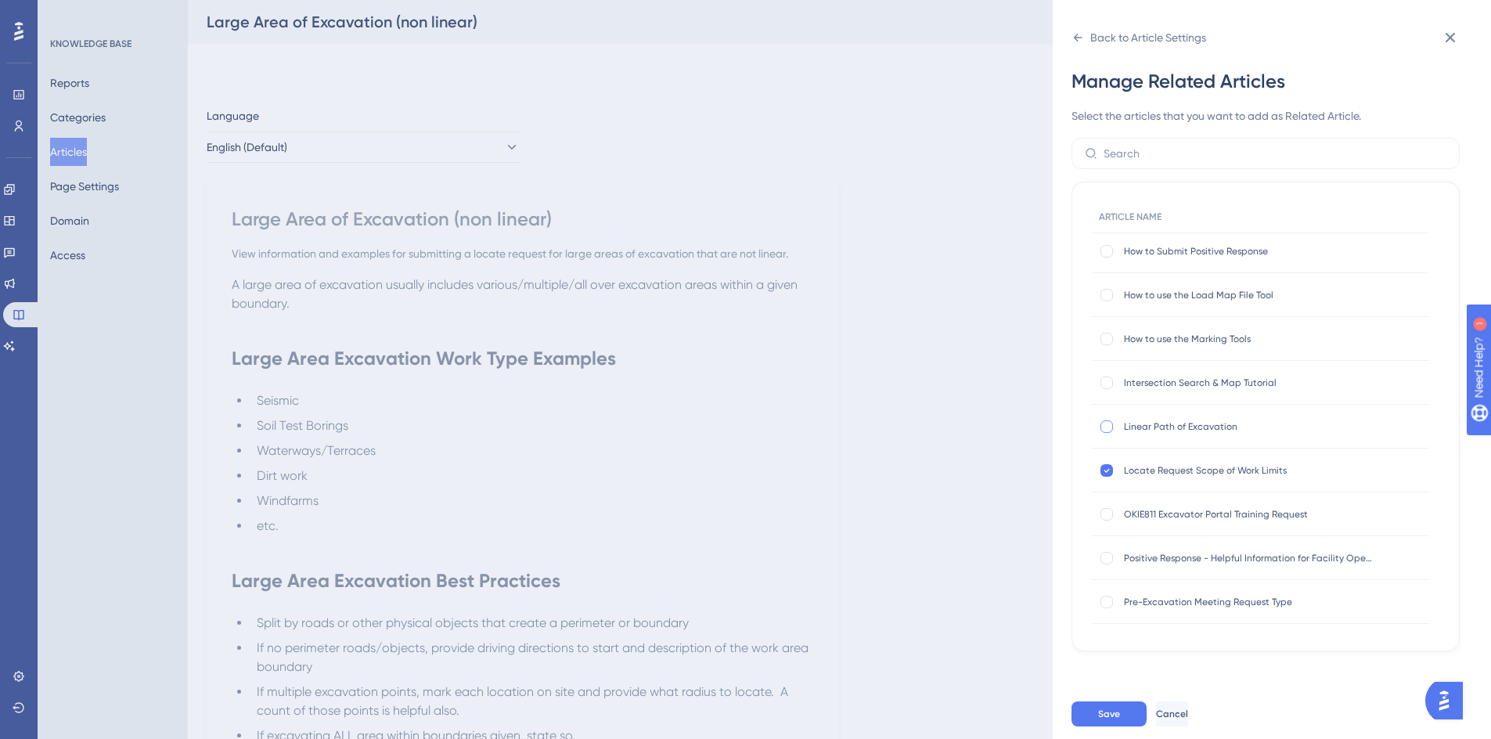
click at [1105, 428] on div at bounding box center [1106, 426] width 13 height 13
checkbox input "true"
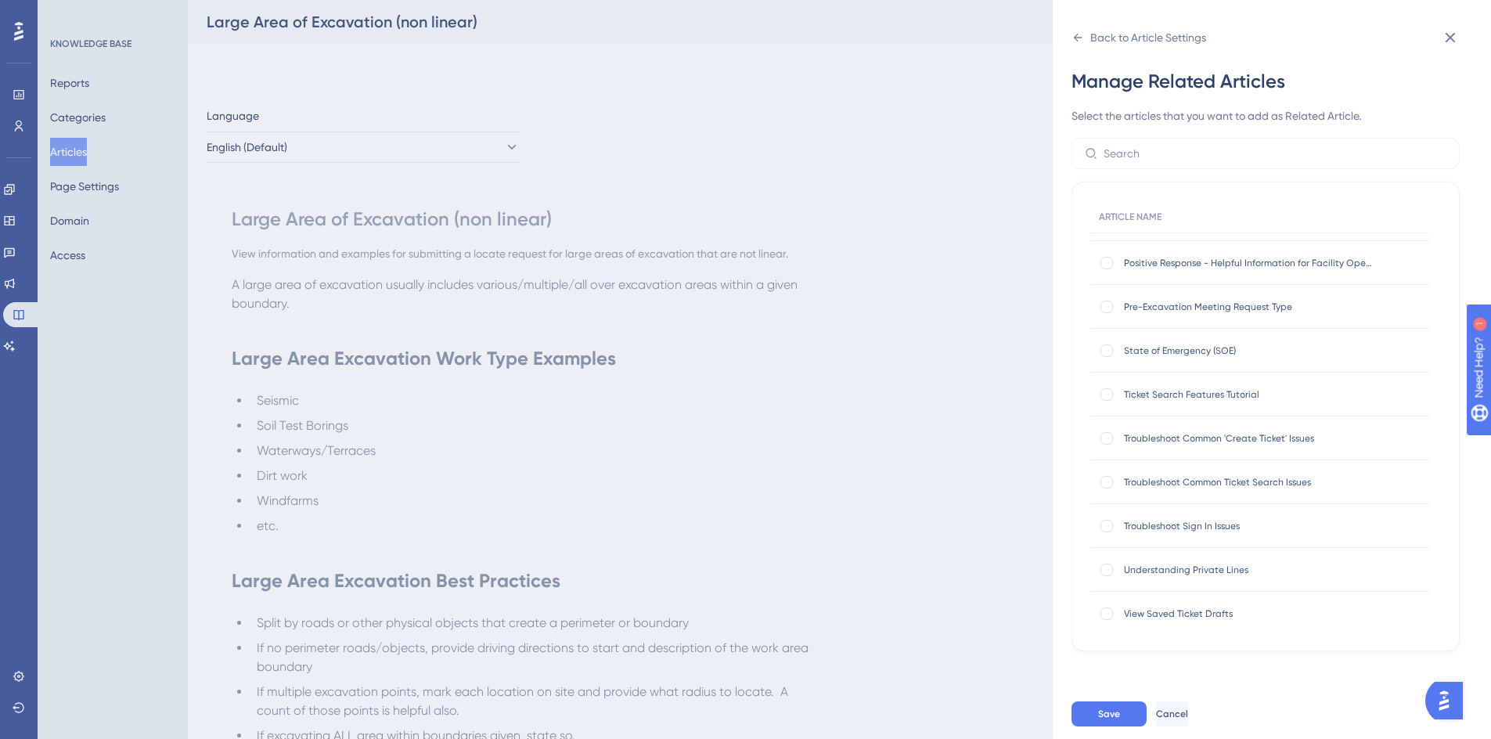
scroll to position [1017, 0]
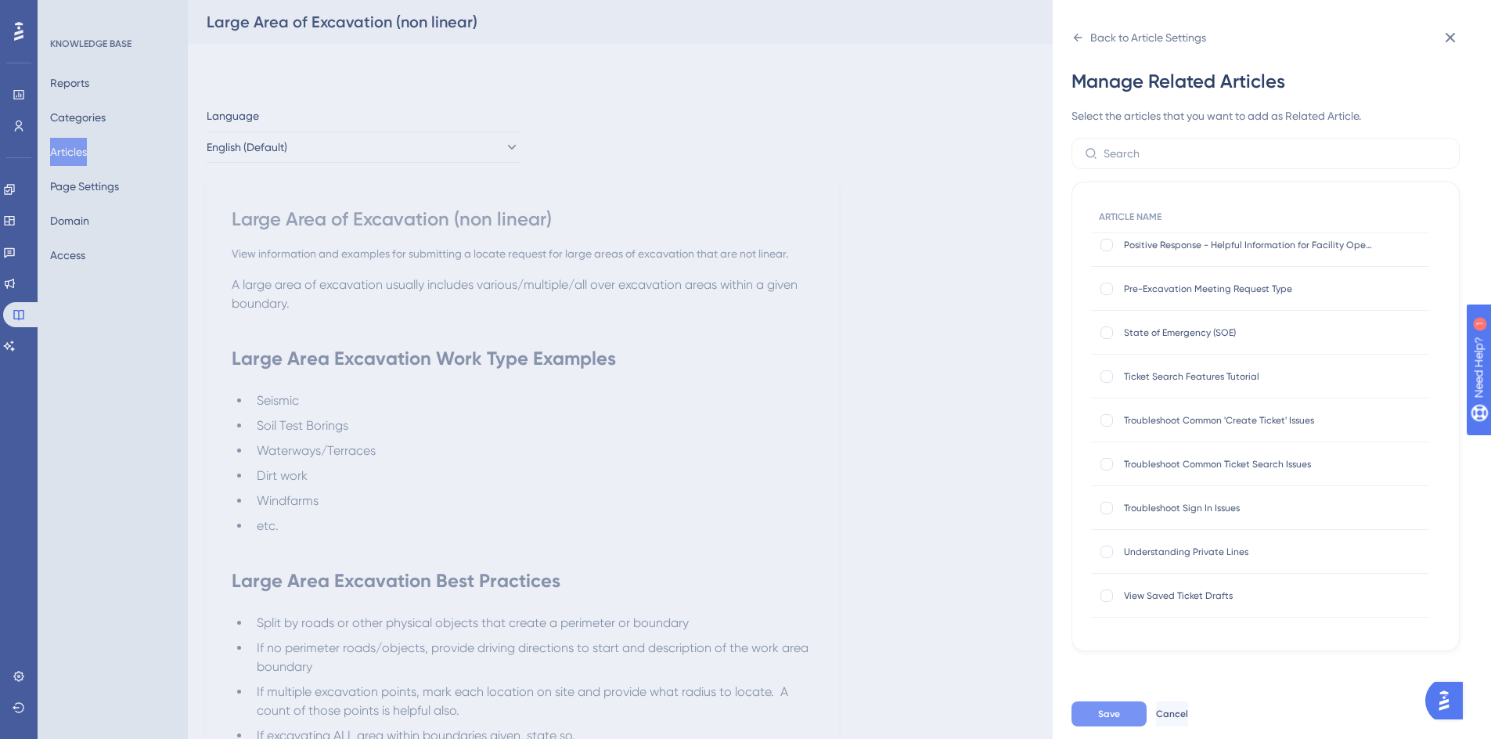
click at [1115, 713] on div "Save Cancel" at bounding box center [1290, 714] width 438 height 50
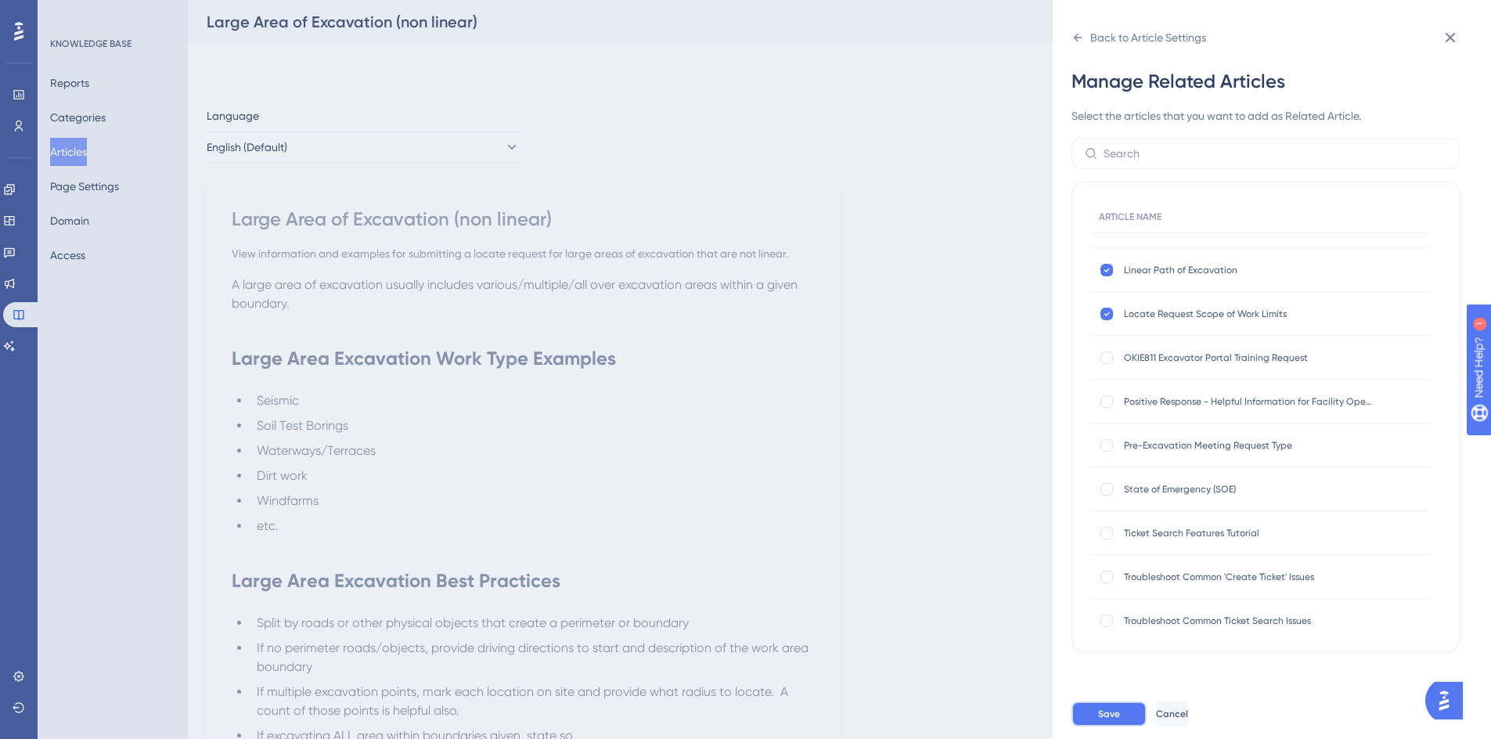
click at [1126, 722] on button "Save" at bounding box center [1108, 713] width 75 height 25
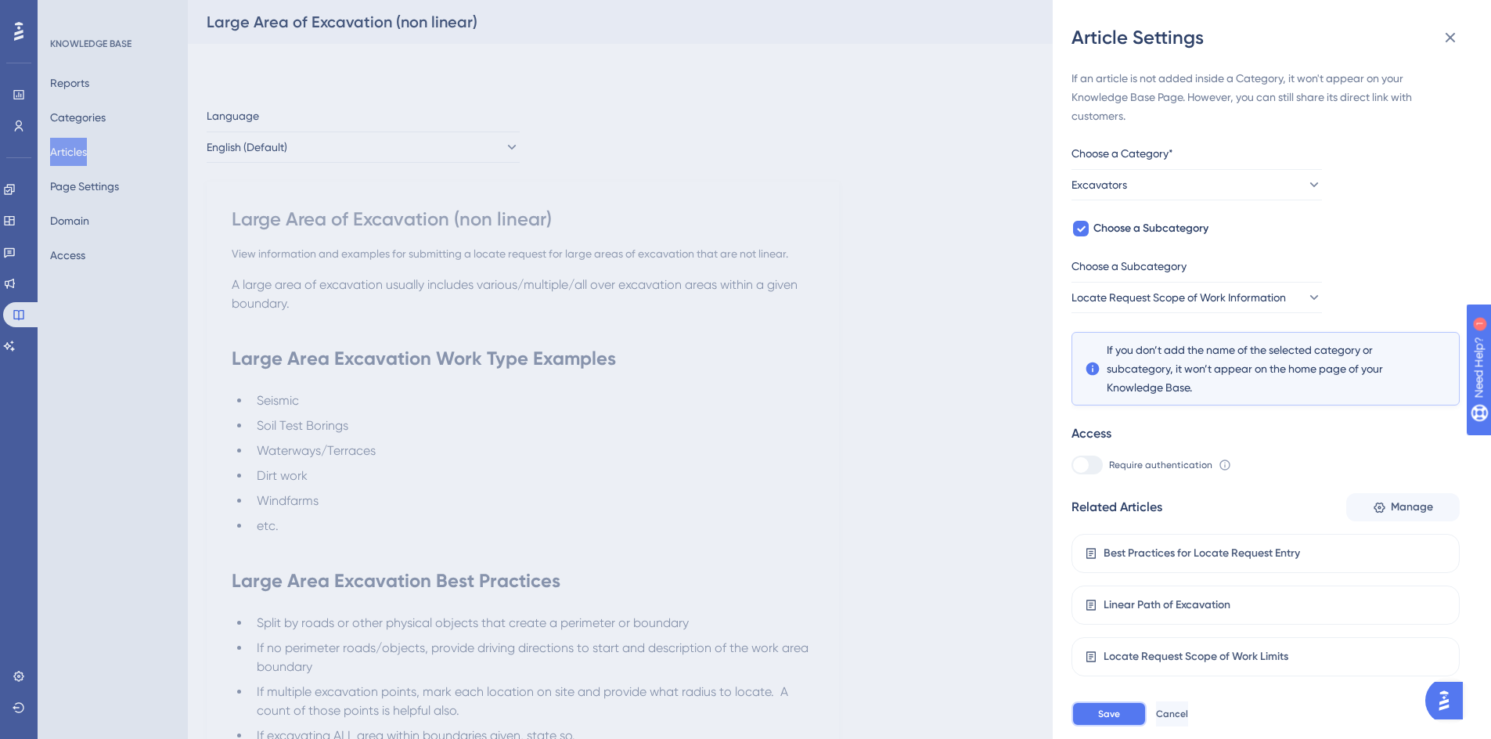
click at [1103, 720] on span "Save" at bounding box center [1109, 713] width 22 height 13
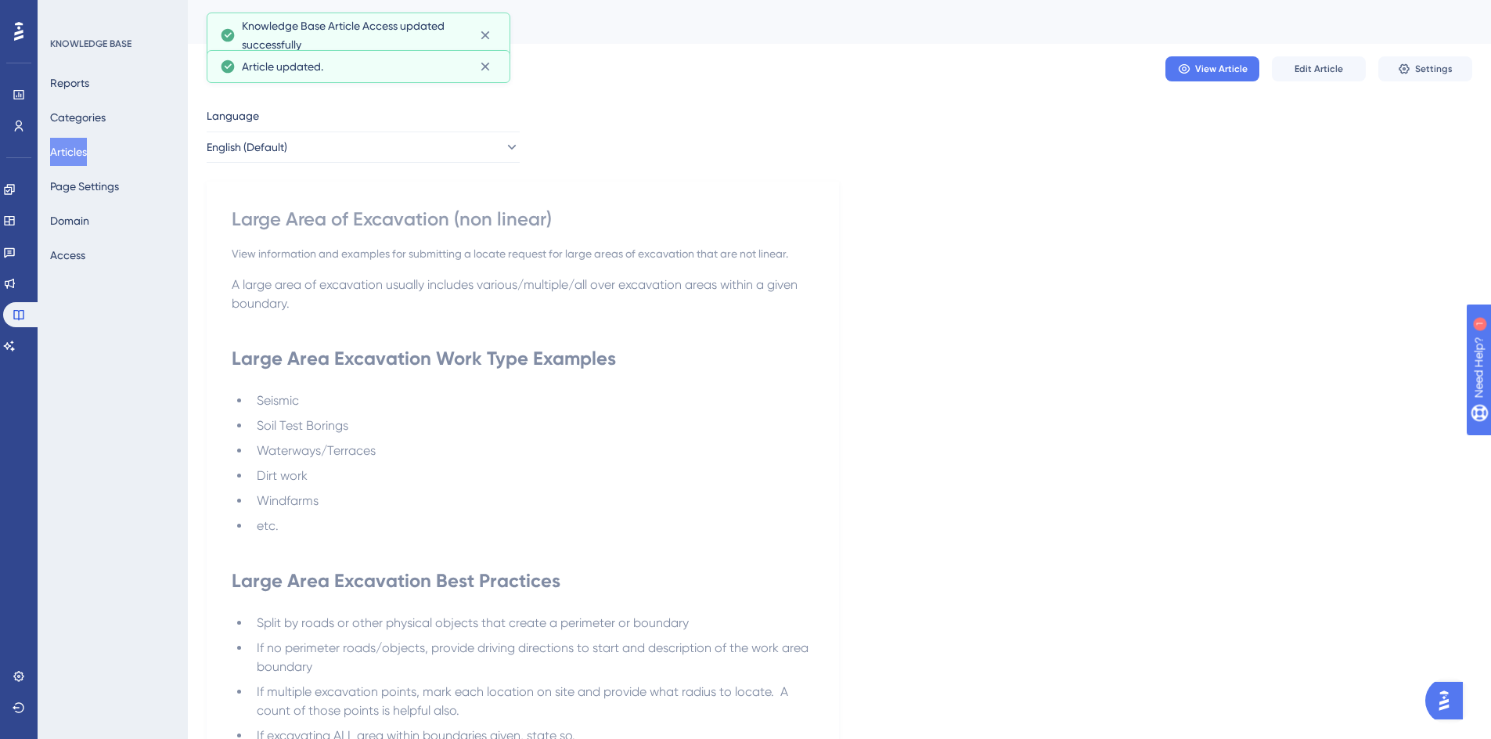
click at [82, 150] on button "Articles" at bounding box center [68, 152] width 37 height 28
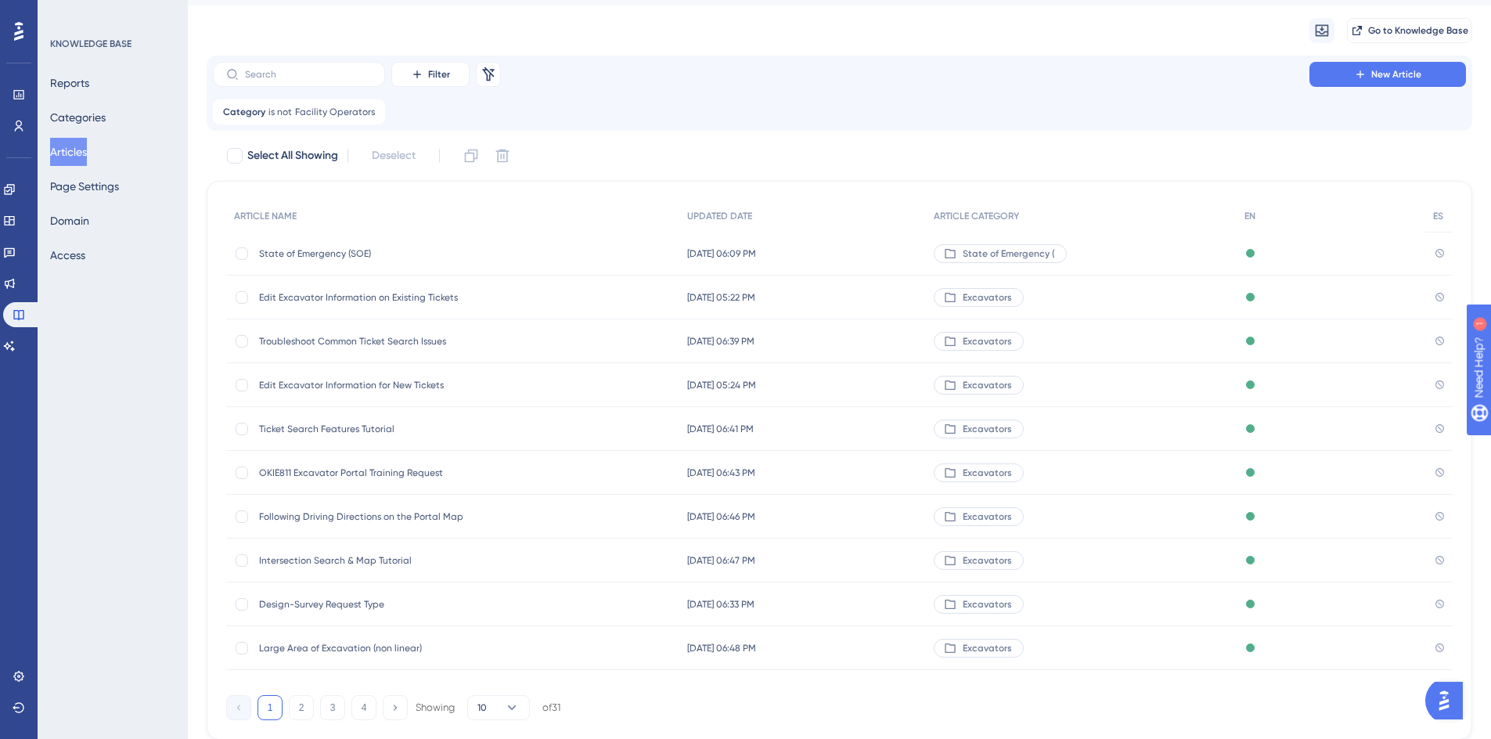
scroll to position [89, 0]
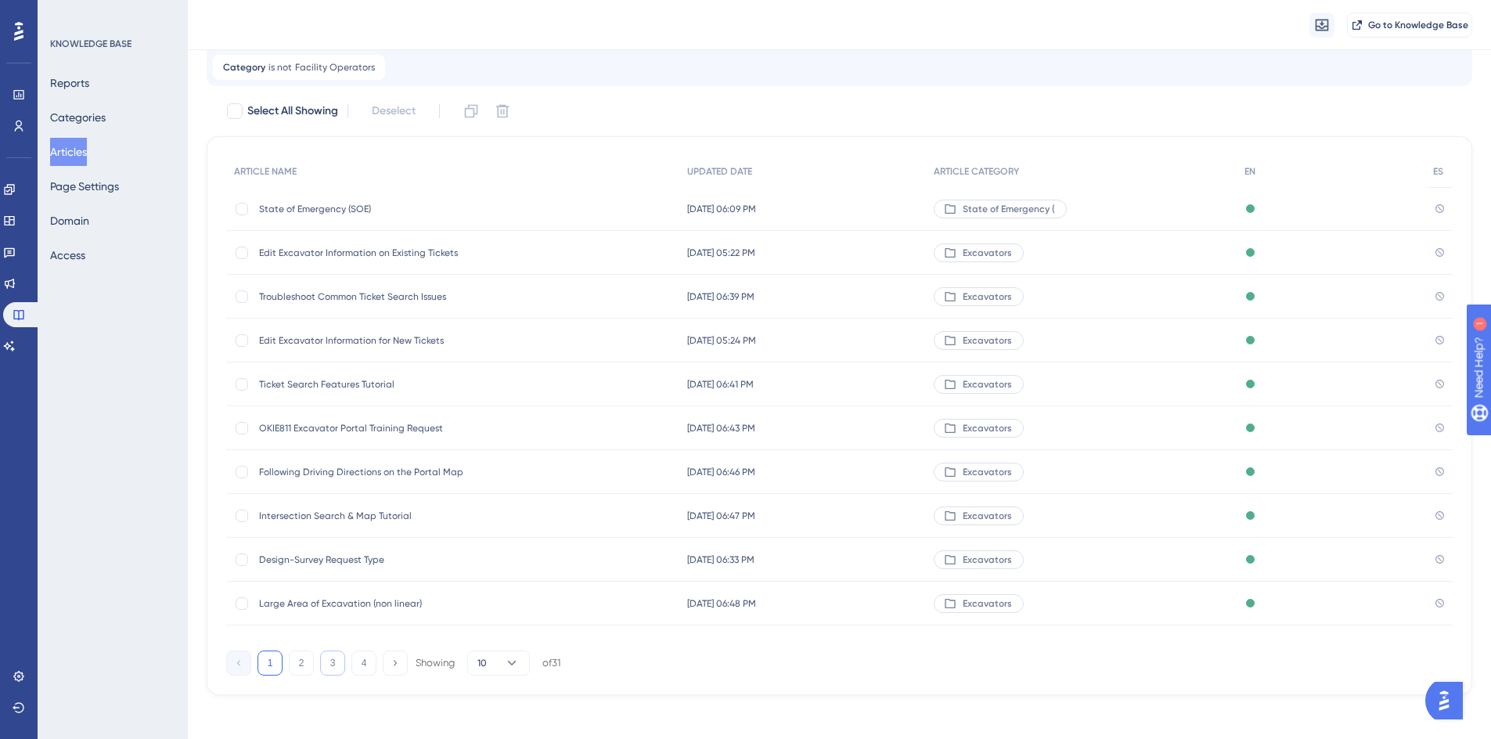
click at [328, 670] on button "3" at bounding box center [332, 662] width 25 height 25
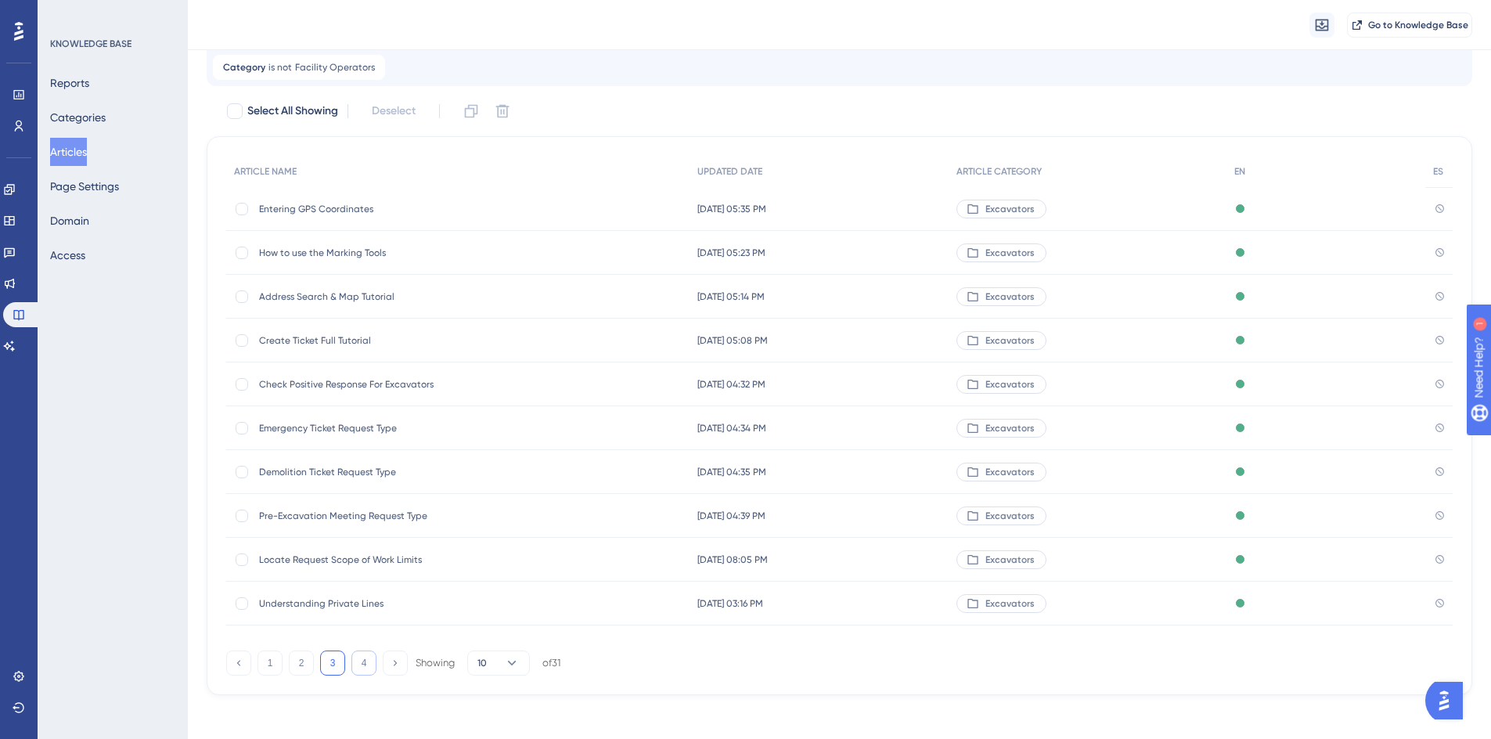
click at [358, 663] on button "4" at bounding box center [363, 662] width 25 height 25
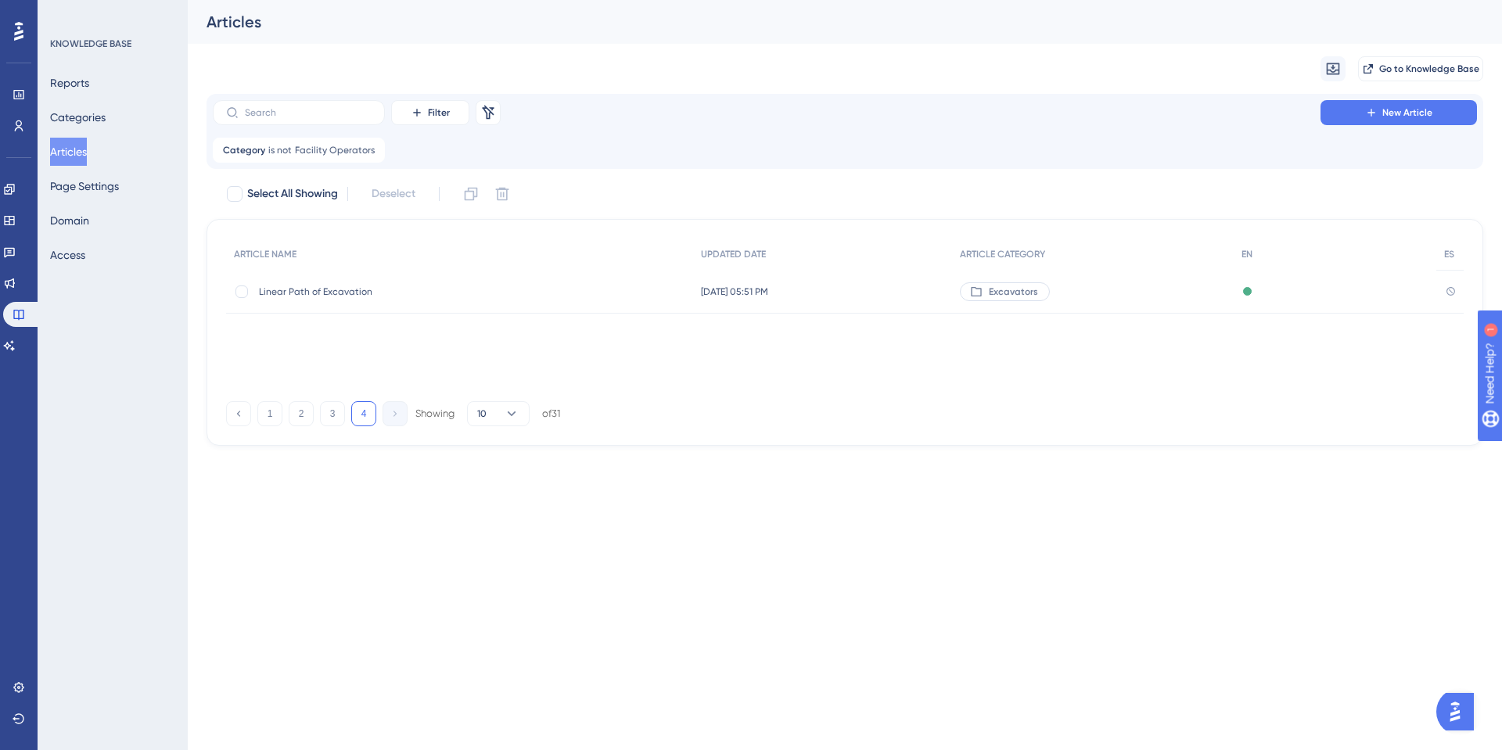
click at [303, 293] on span "Linear Path of Excavation" at bounding box center [384, 292] width 250 height 13
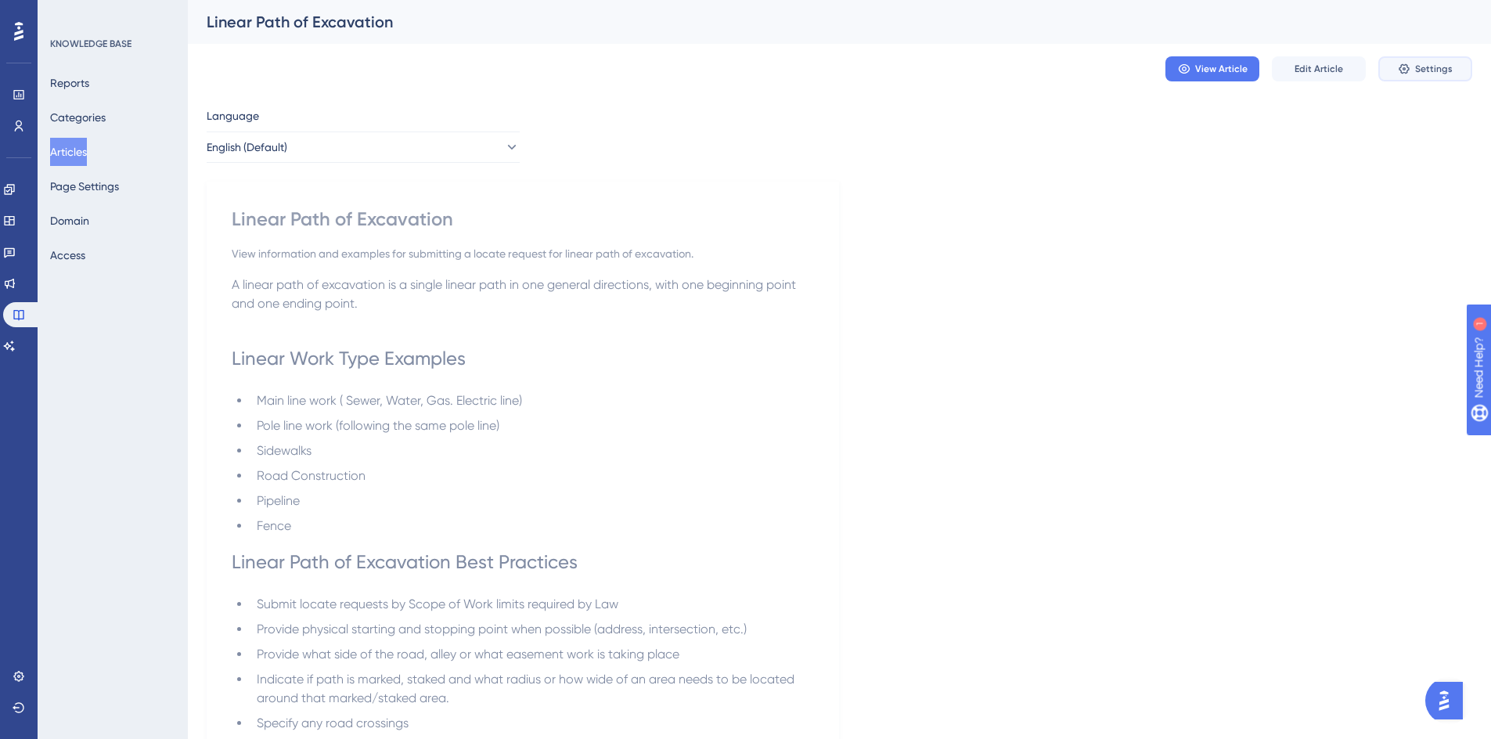
click at [1421, 69] on span "Settings" at bounding box center [1434, 69] width 38 height 13
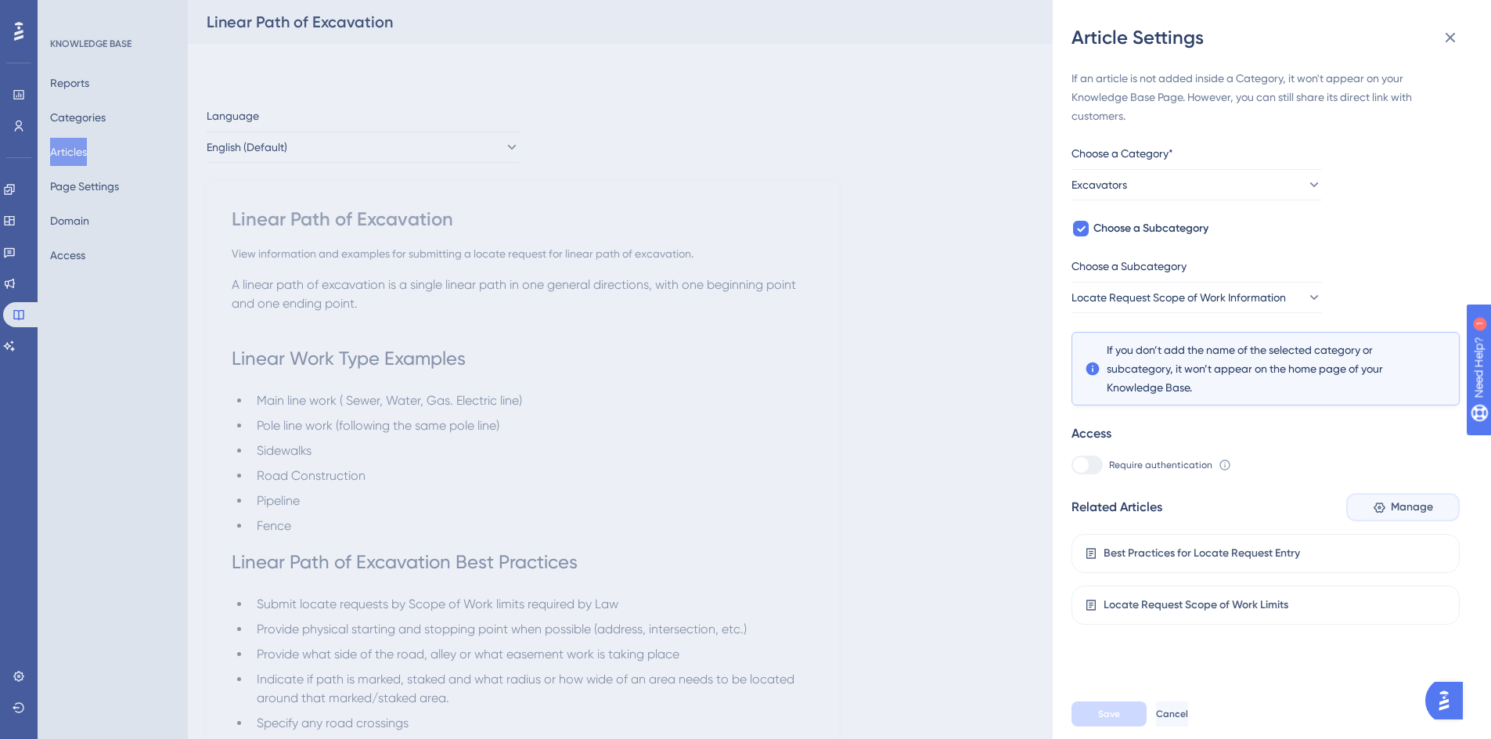
click at [1372, 507] on icon at bounding box center [1378, 507] width 13 height 13
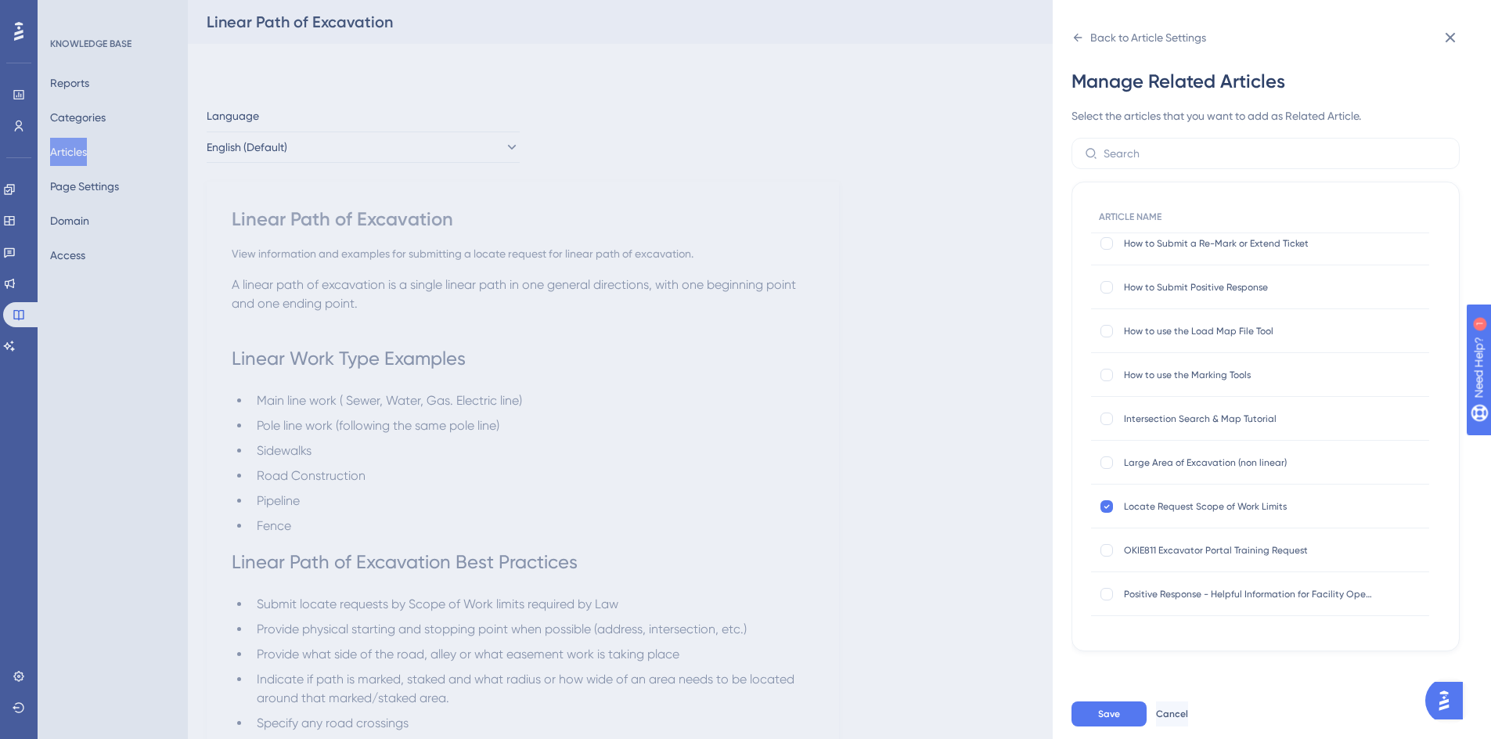
scroll to position [704, 0]
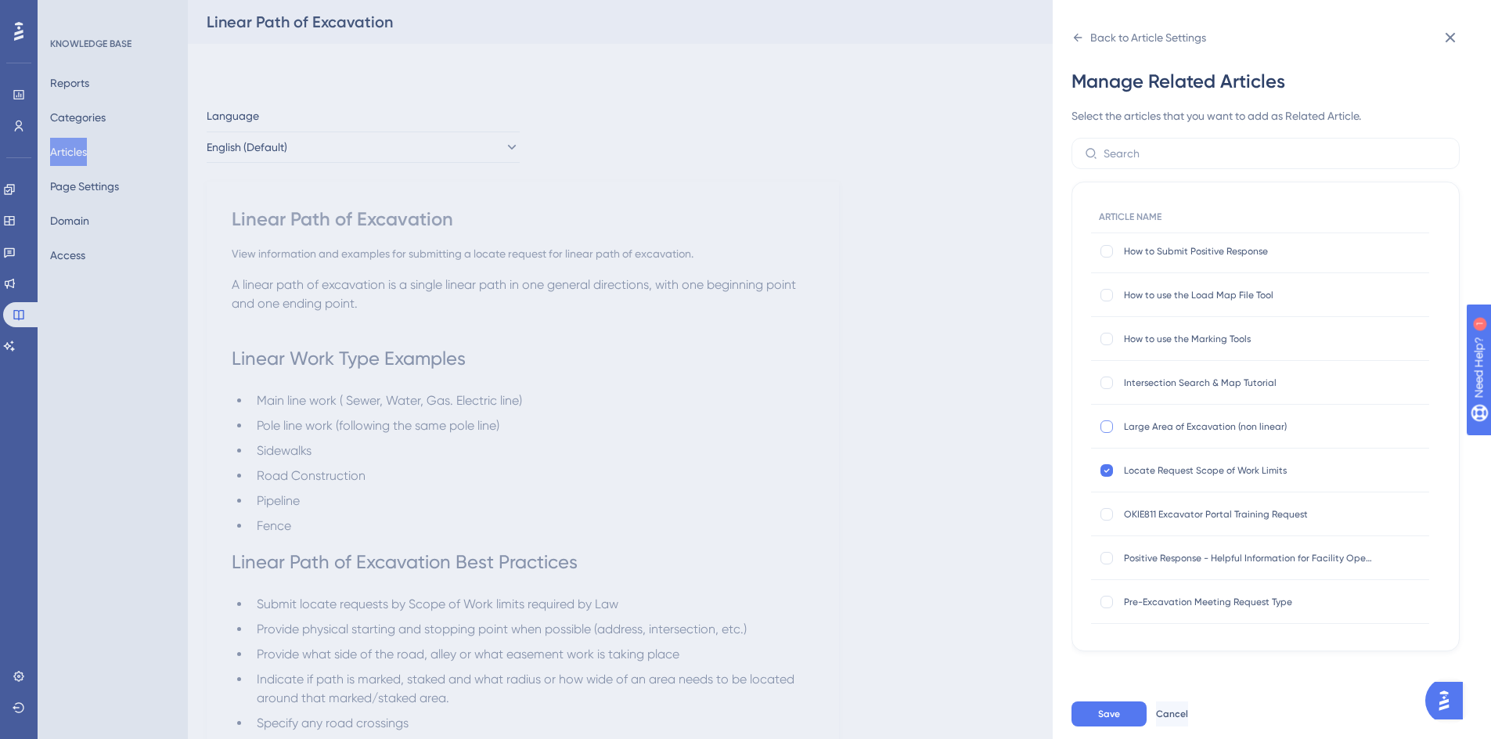
click at [1106, 429] on div at bounding box center [1106, 426] width 13 height 13
checkbox input "true"
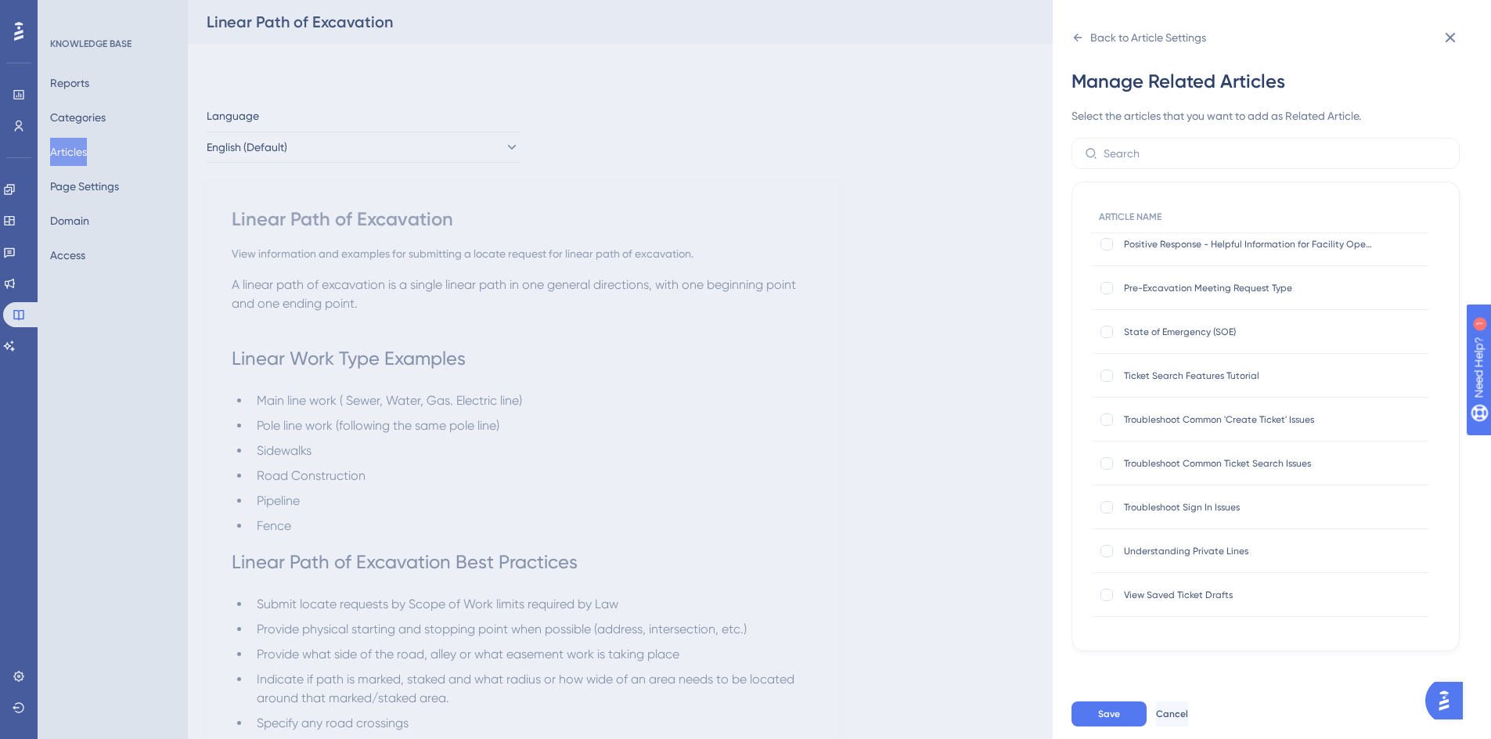
scroll to position [1022, 0]
click at [1098, 720] on span "Save" at bounding box center [1109, 713] width 22 height 13
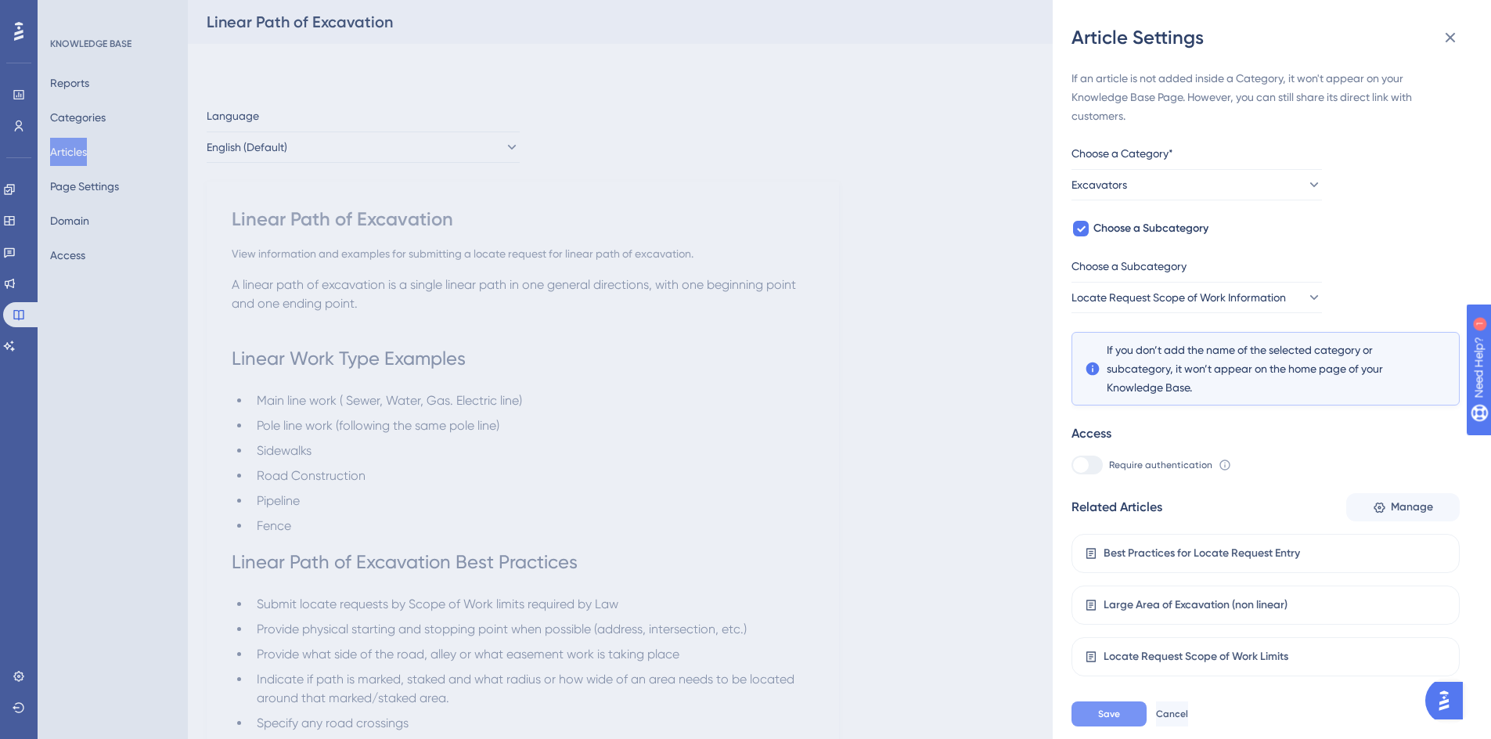
click at [1102, 720] on span "Save" at bounding box center [1109, 713] width 22 height 13
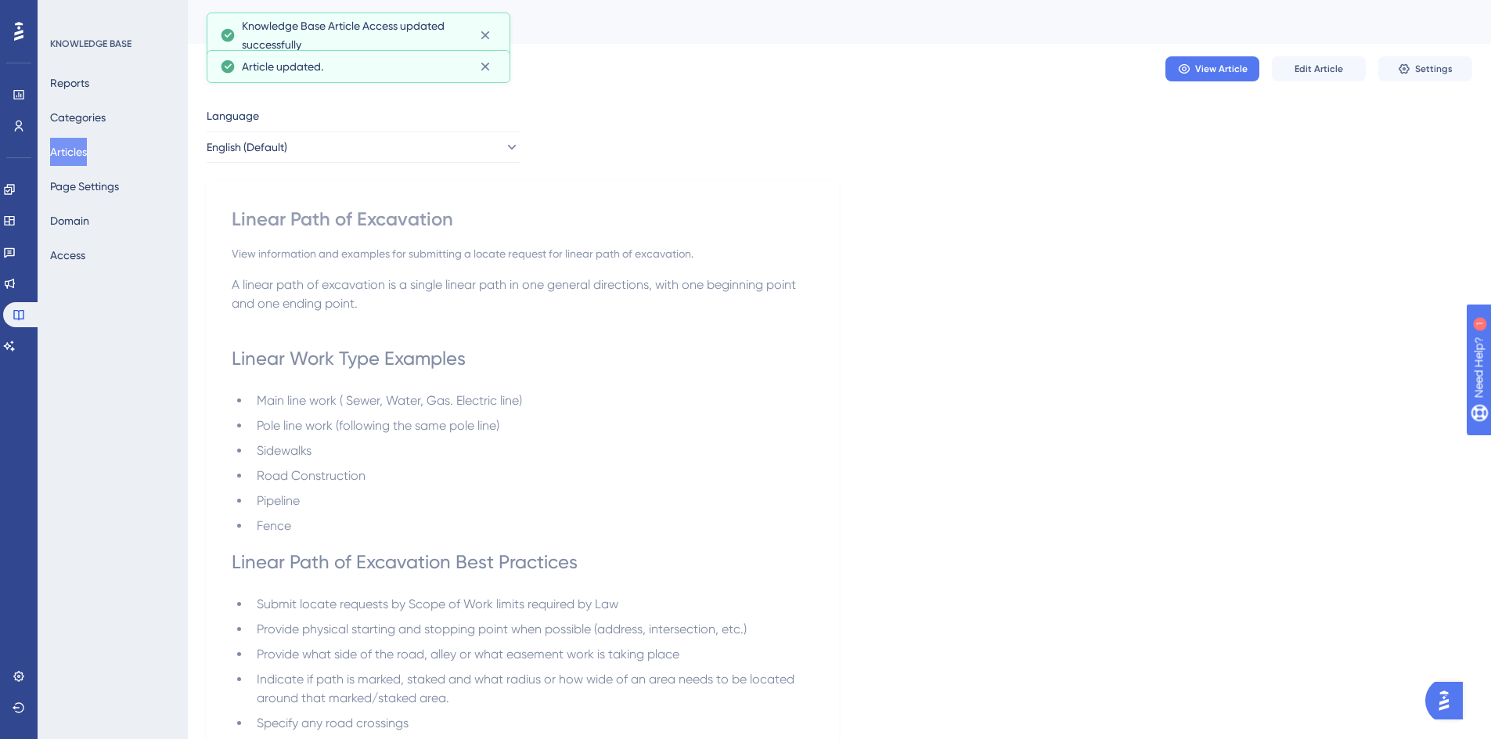
click at [75, 142] on button "Articles" at bounding box center [68, 152] width 37 height 28
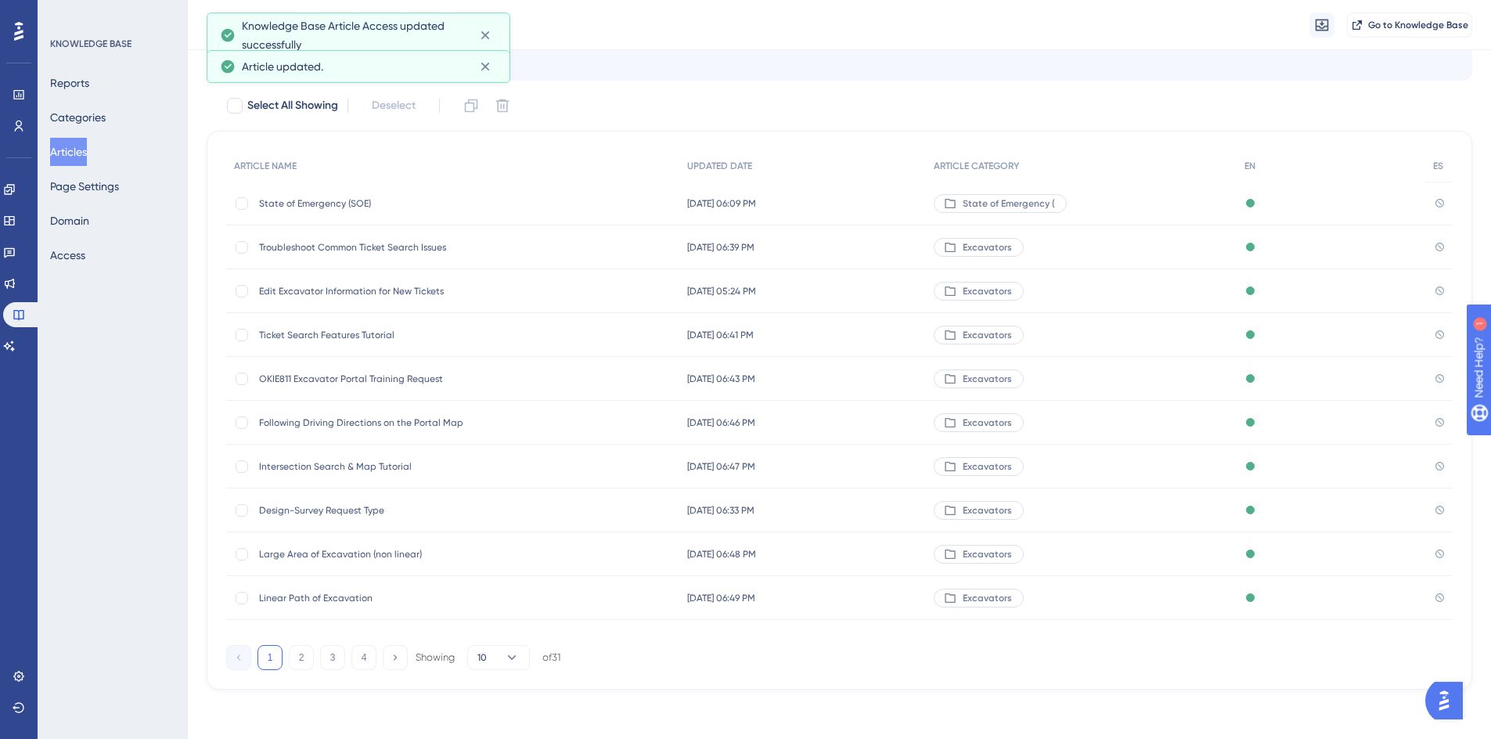
scroll to position [95, 0]
click at [365, 656] on button "4" at bounding box center [363, 656] width 25 height 25
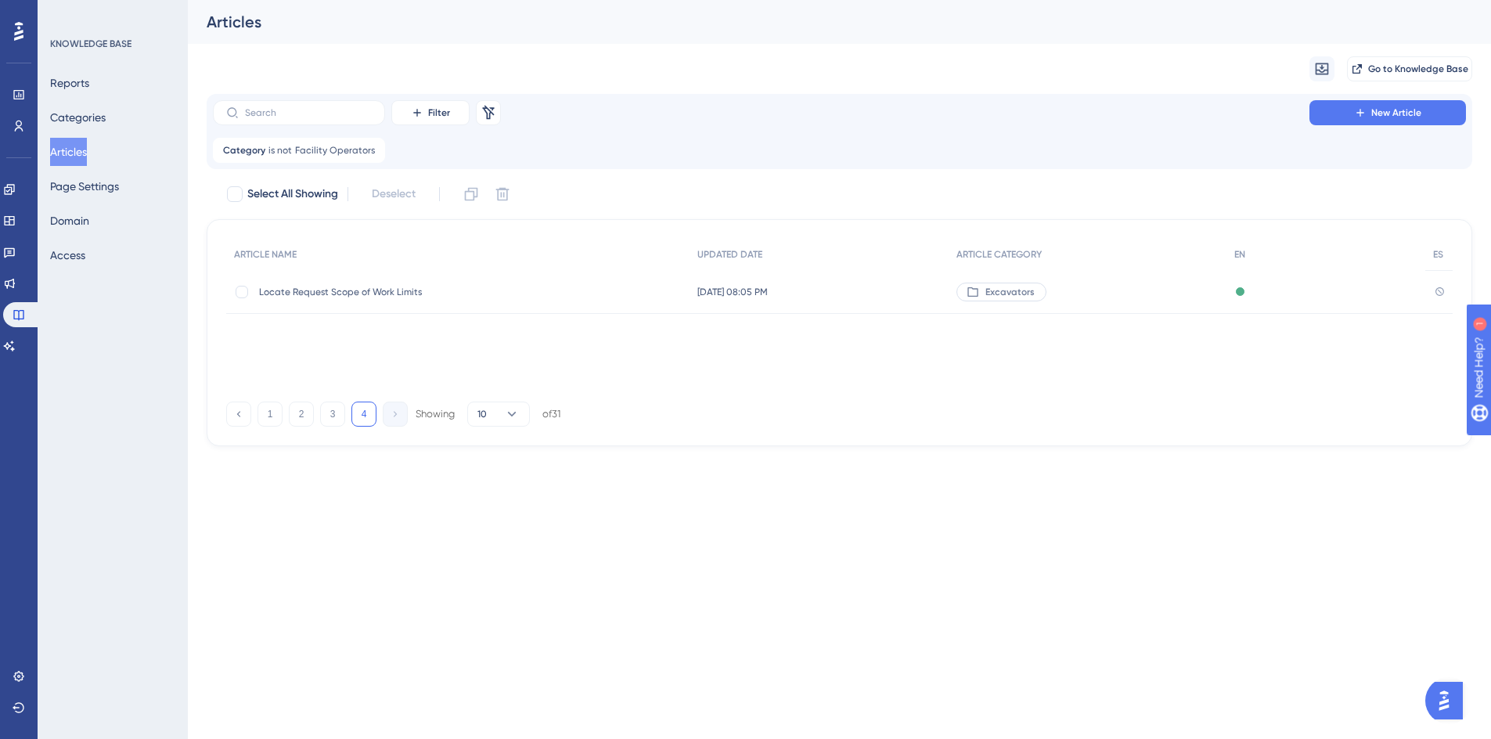
scroll to position [0, 0]
click at [273, 415] on button "1" at bounding box center [269, 413] width 25 height 25
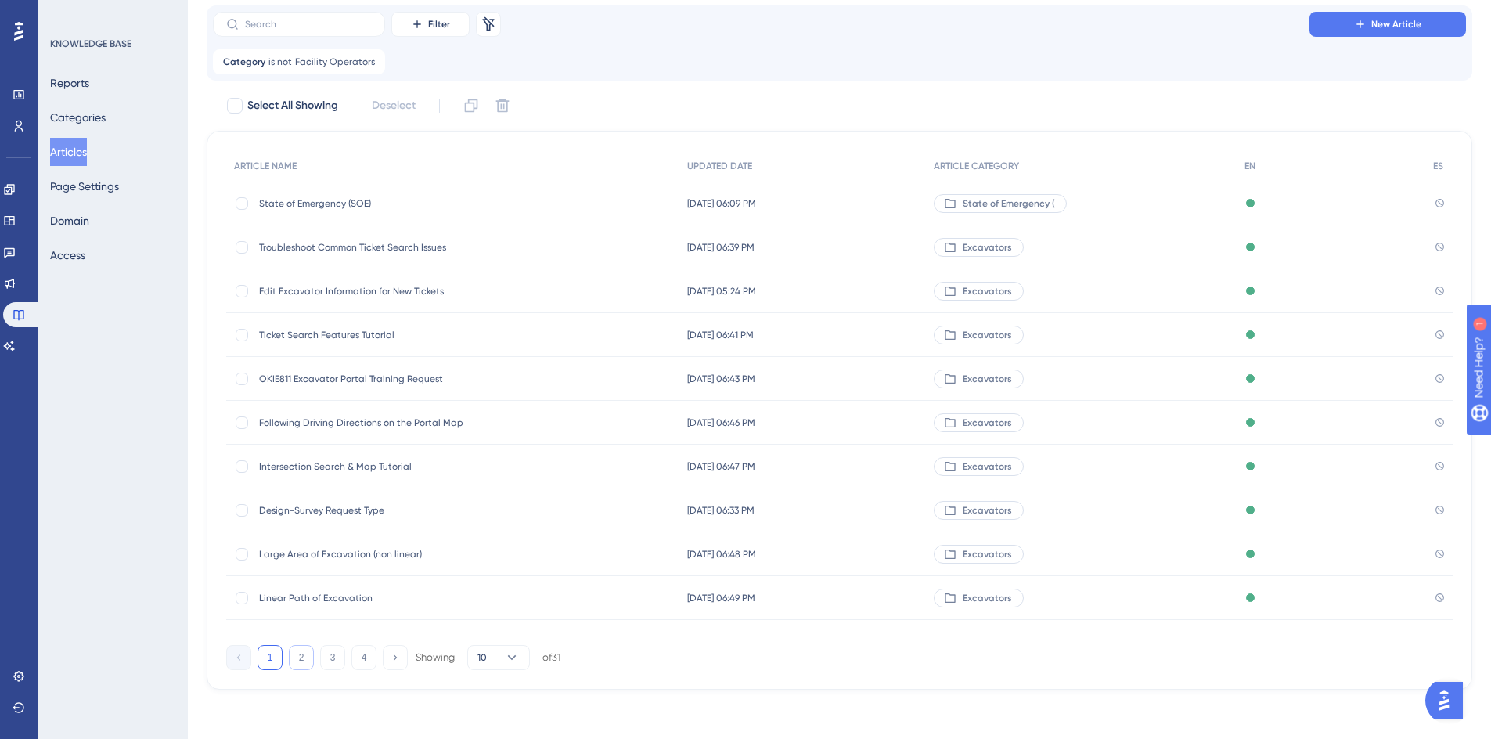
scroll to position [89, 0]
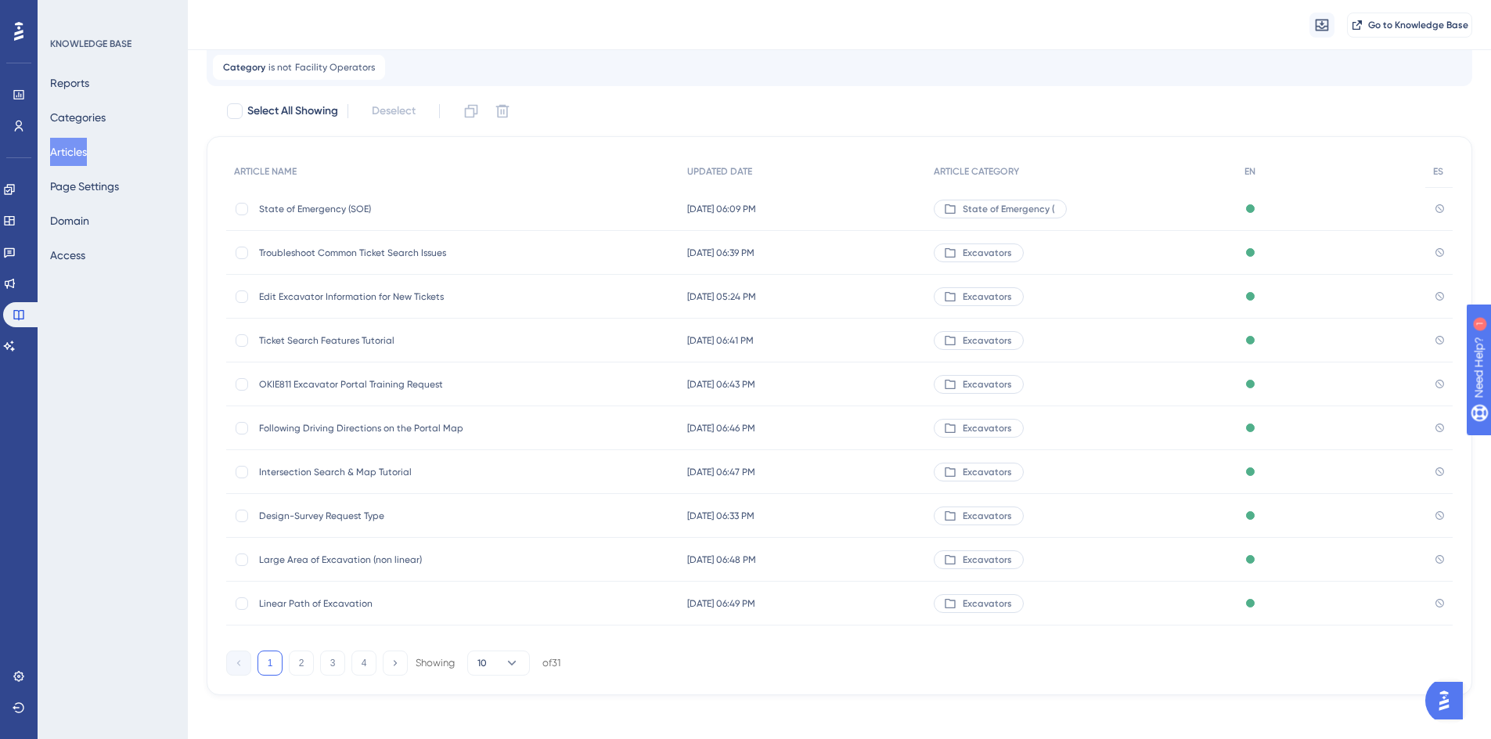
click at [275, 672] on button "1" at bounding box center [269, 662] width 25 height 25
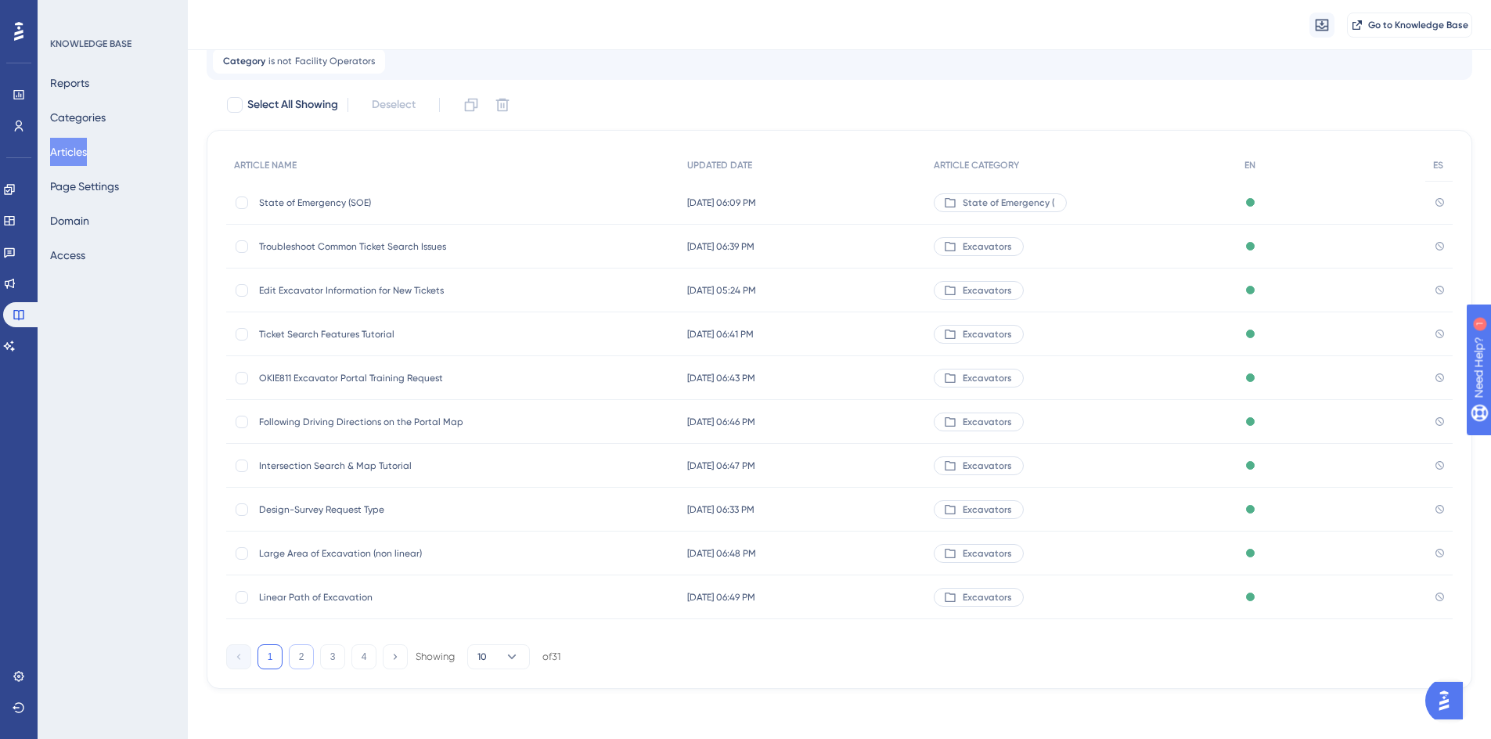
click at [305, 652] on button "2" at bounding box center [301, 656] width 25 height 25
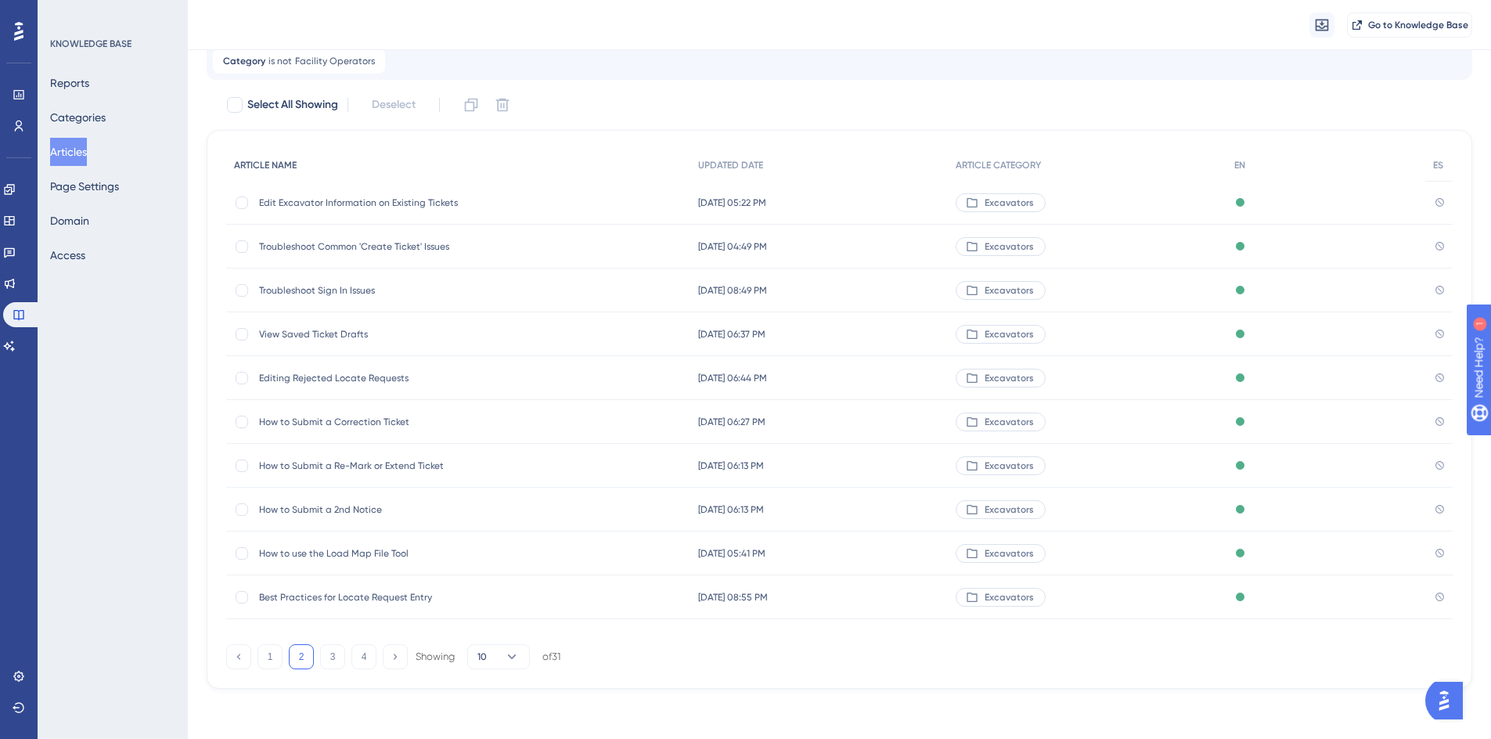
click at [261, 167] on span "ARTICLE NAME" at bounding box center [265, 165] width 63 height 13
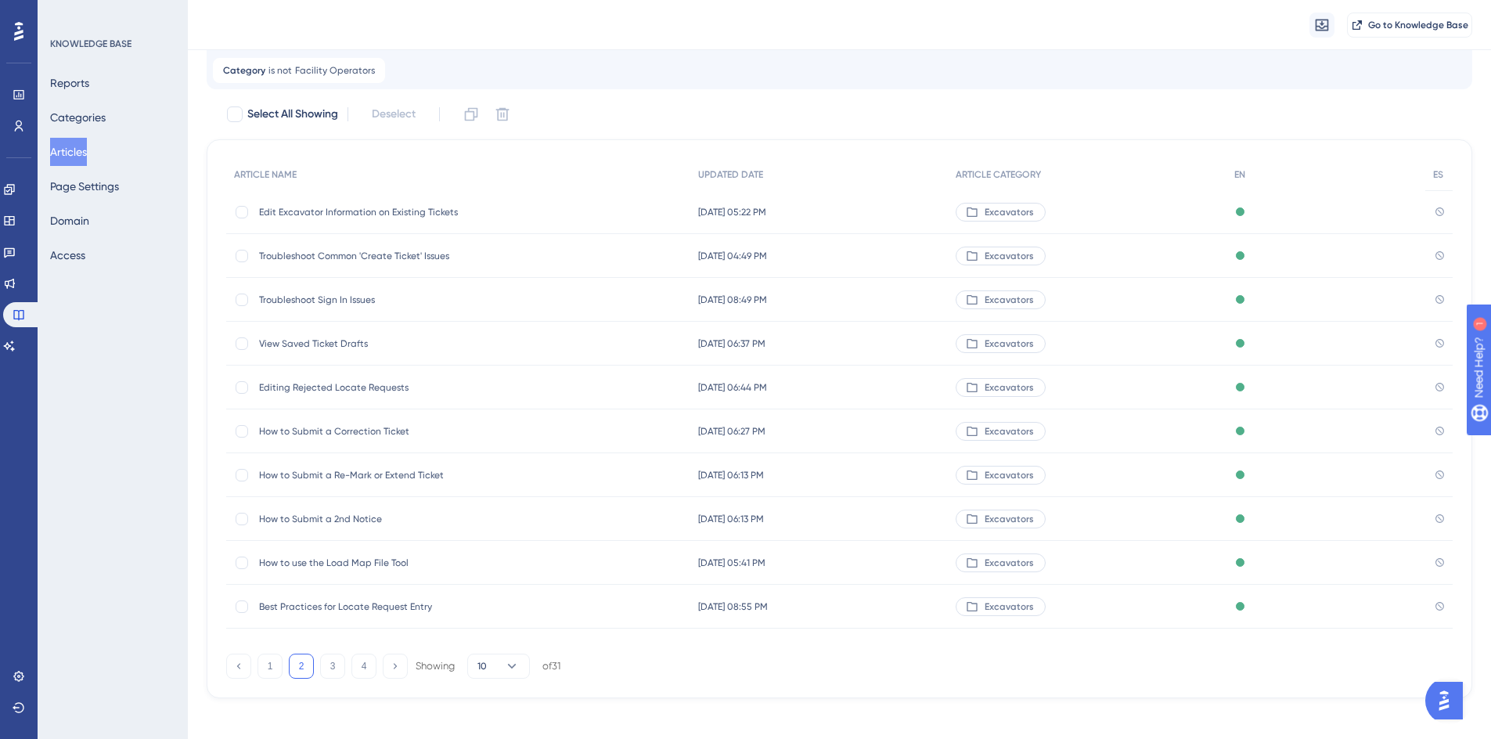
scroll to position [89, 0]
click at [332, 665] on button "3" at bounding box center [332, 662] width 25 height 25
click at [275, 384] on span "Create Ticket Full Tutorial" at bounding box center [384, 384] width 250 height 13
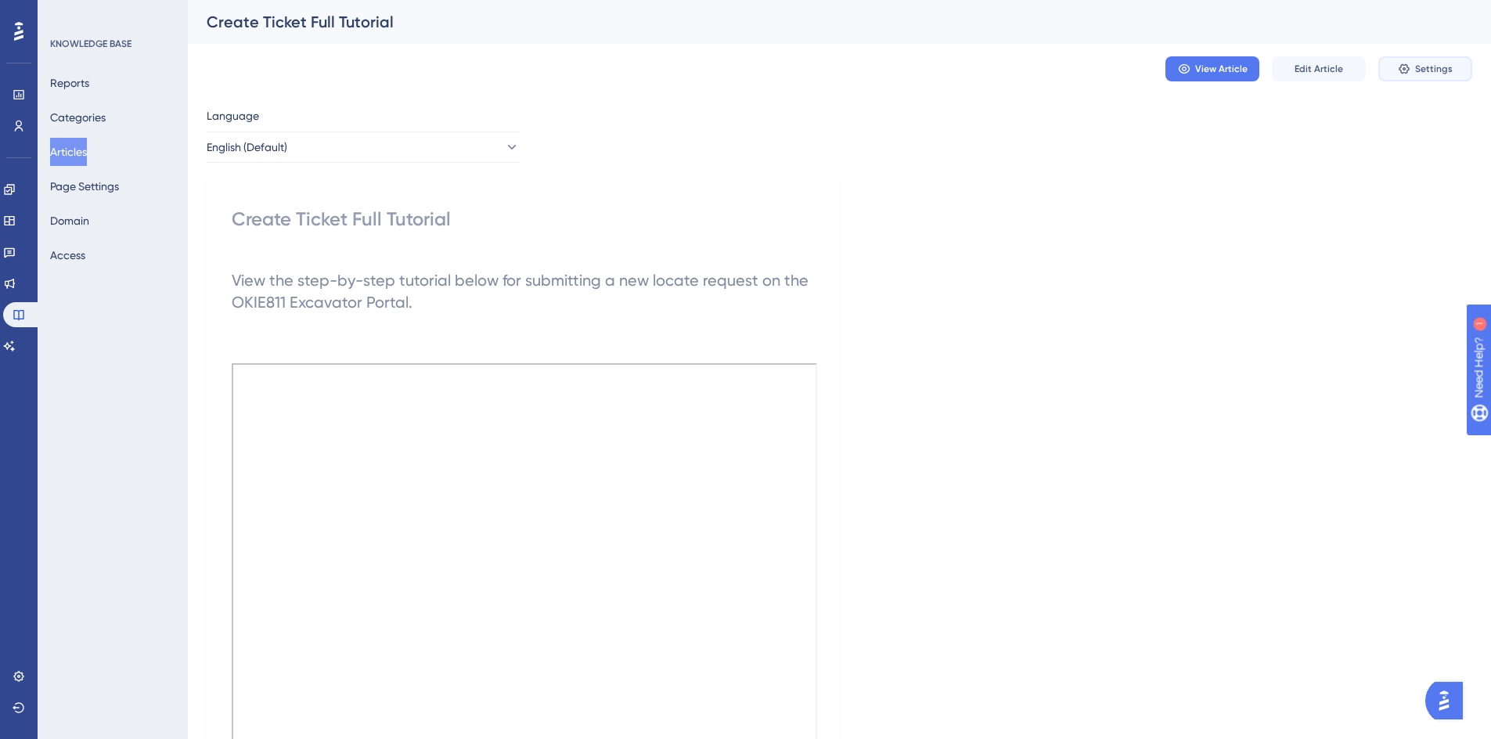
click at [1413, 64] on button "Settings" at bounding box center [1425, 68] width 94 height 25
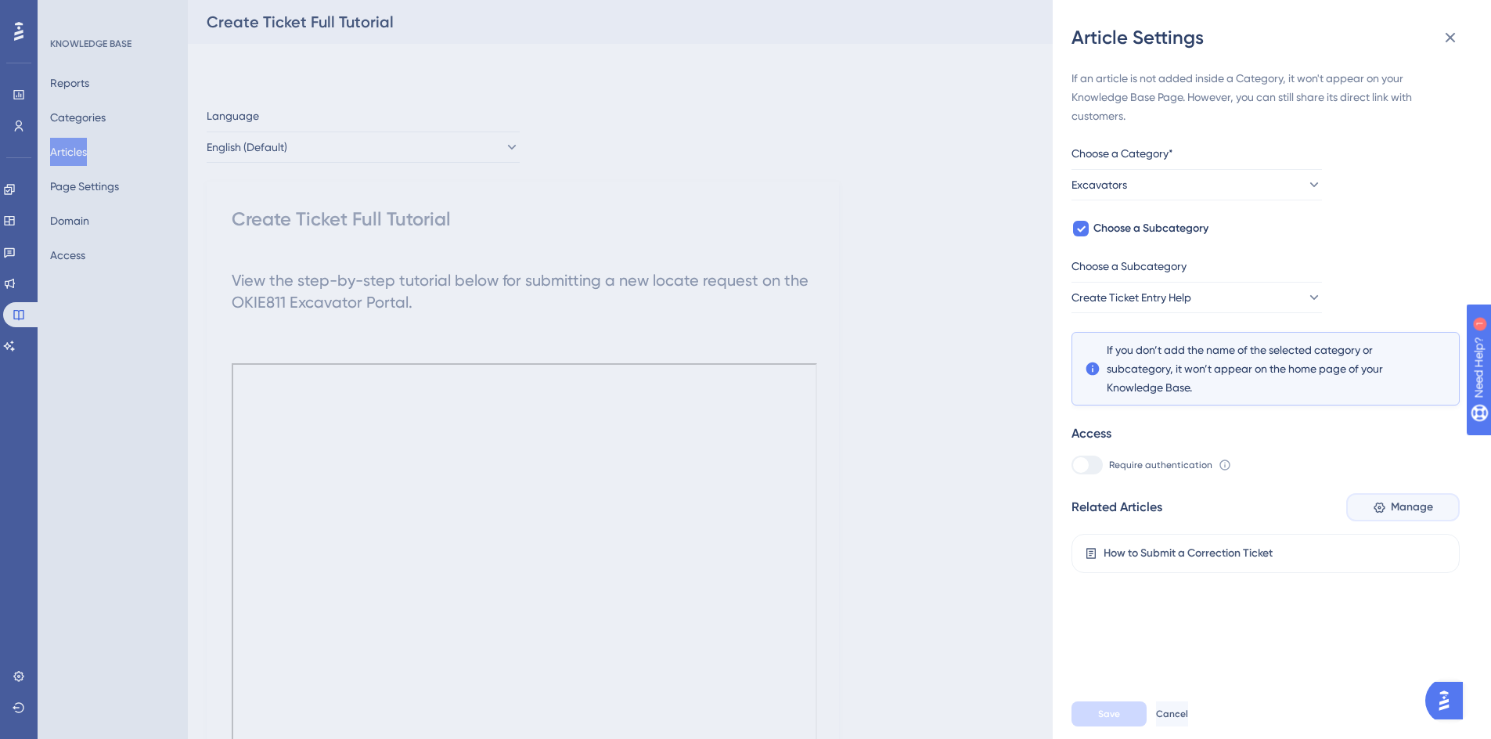
click at [1411, 509] on span "Manage" at bounding box center [1411, 507] width 42 height 19
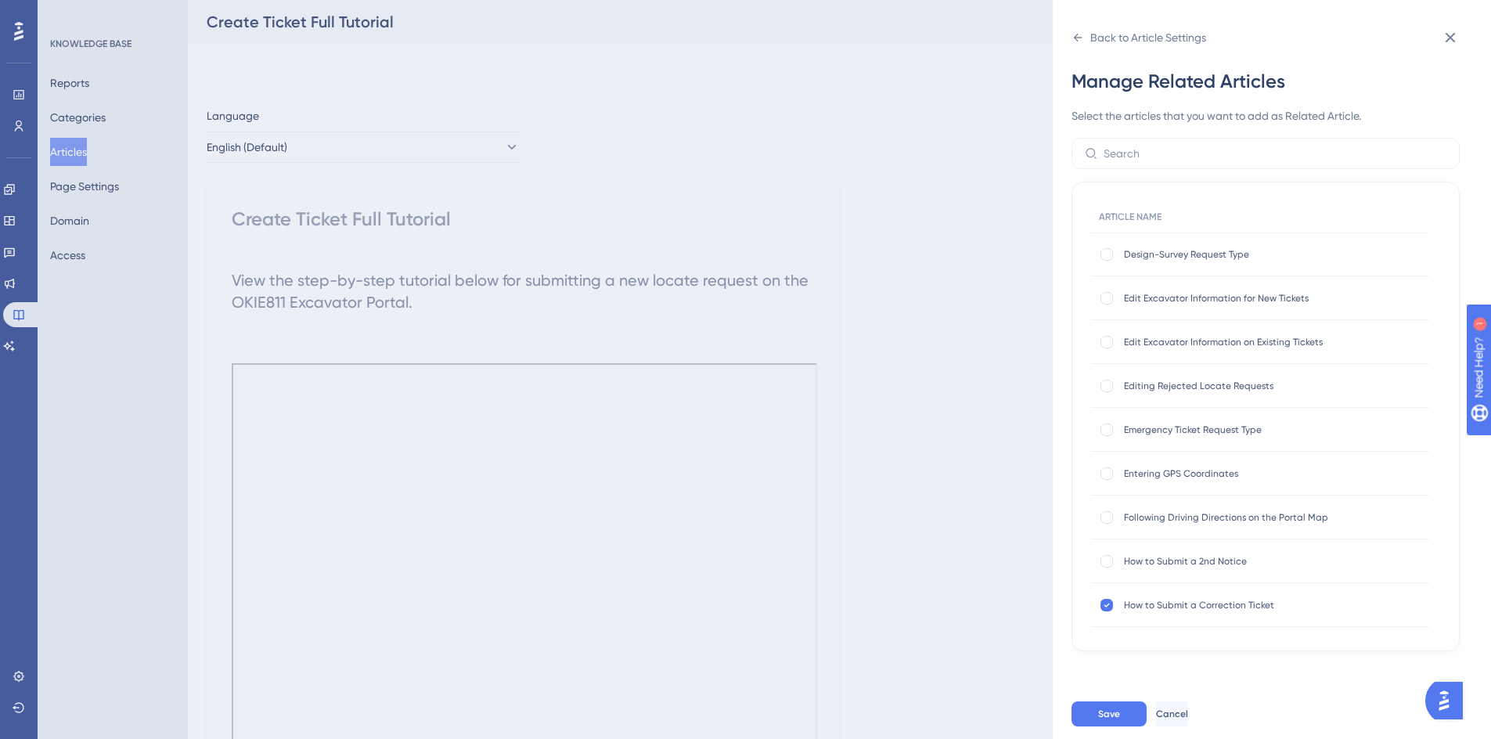
scroll to position [391, 0]
click at [1104, 433] on icon at bounding box center [1106, 432] width 6 height 13
checkbox input "false"
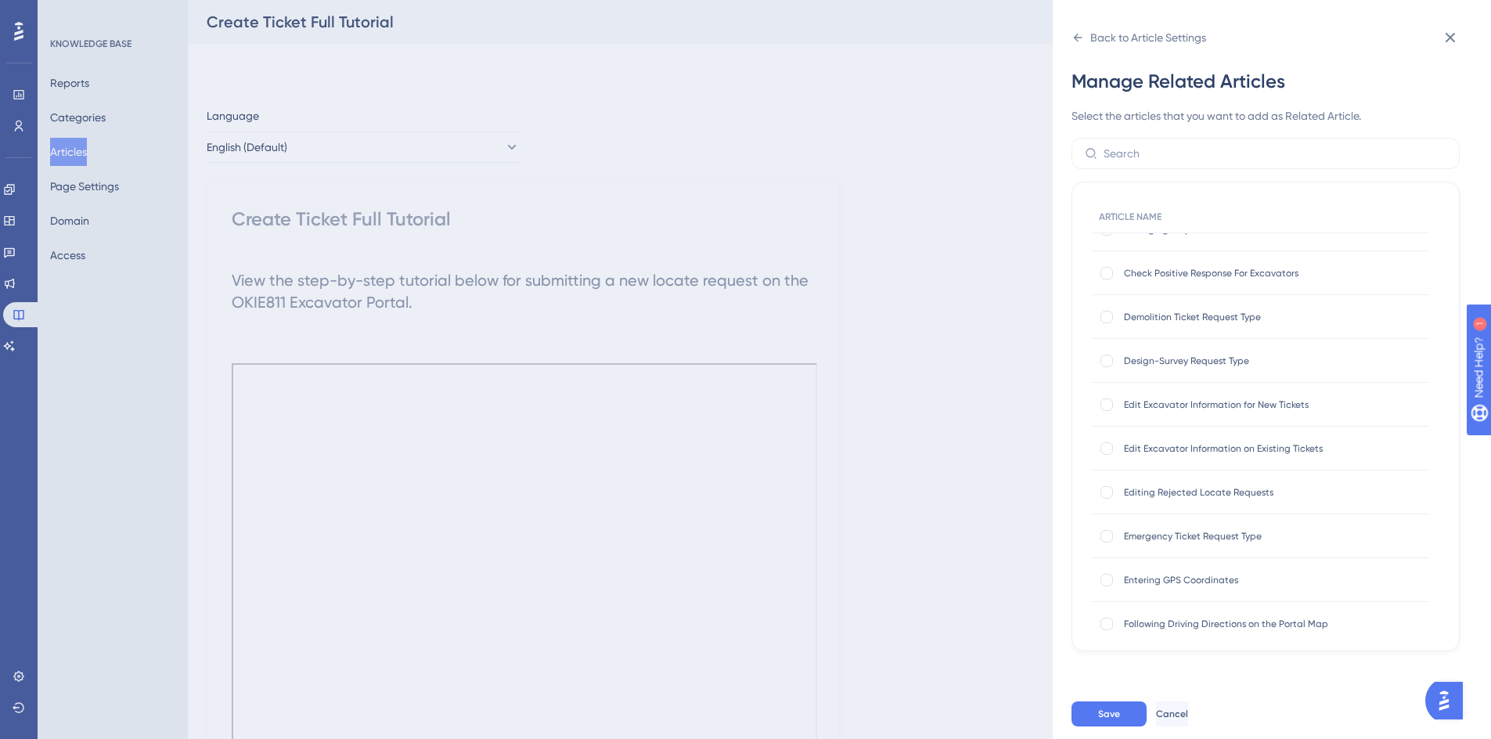
scroll to position [0, 0]
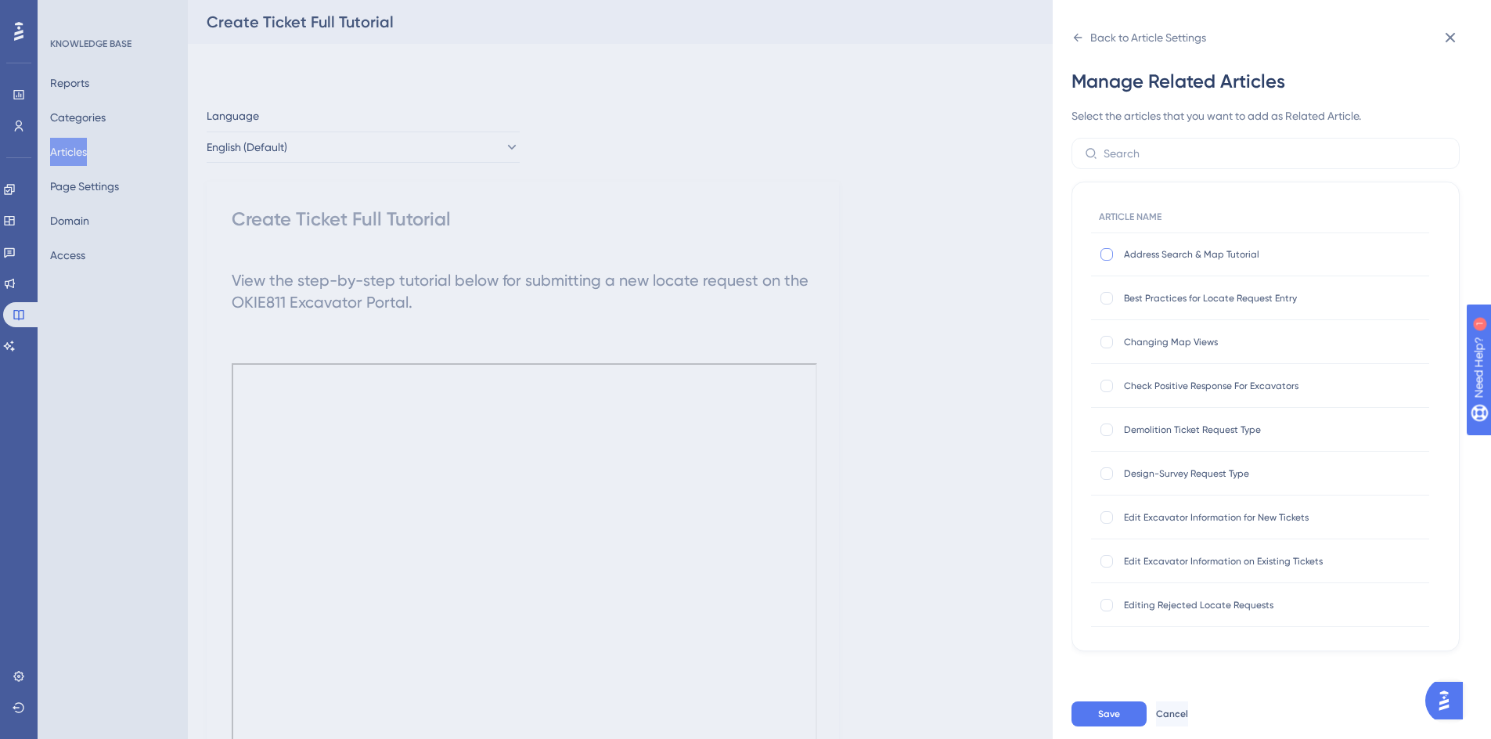
click at [1106, 255] on div at bounding box center [1106, 254] width 13 height 13
checkbox input "true"
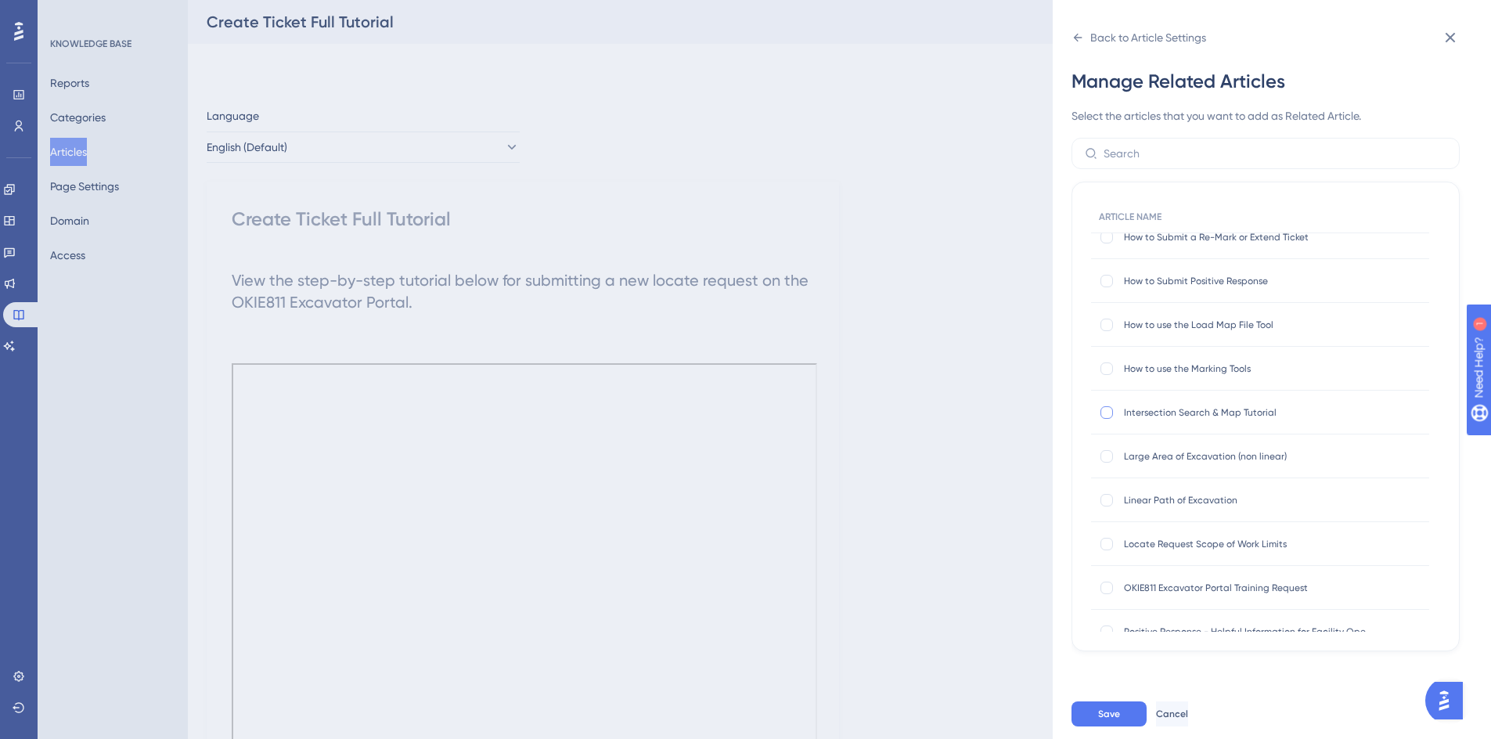
click at [1110, 407] on div at bounding box center [1106, 412] width 13 height 13
checkbox input "true"
click at [1106, 371] on div at bounding box center [1106, 368] width 13 height 13
checkbox input "true"
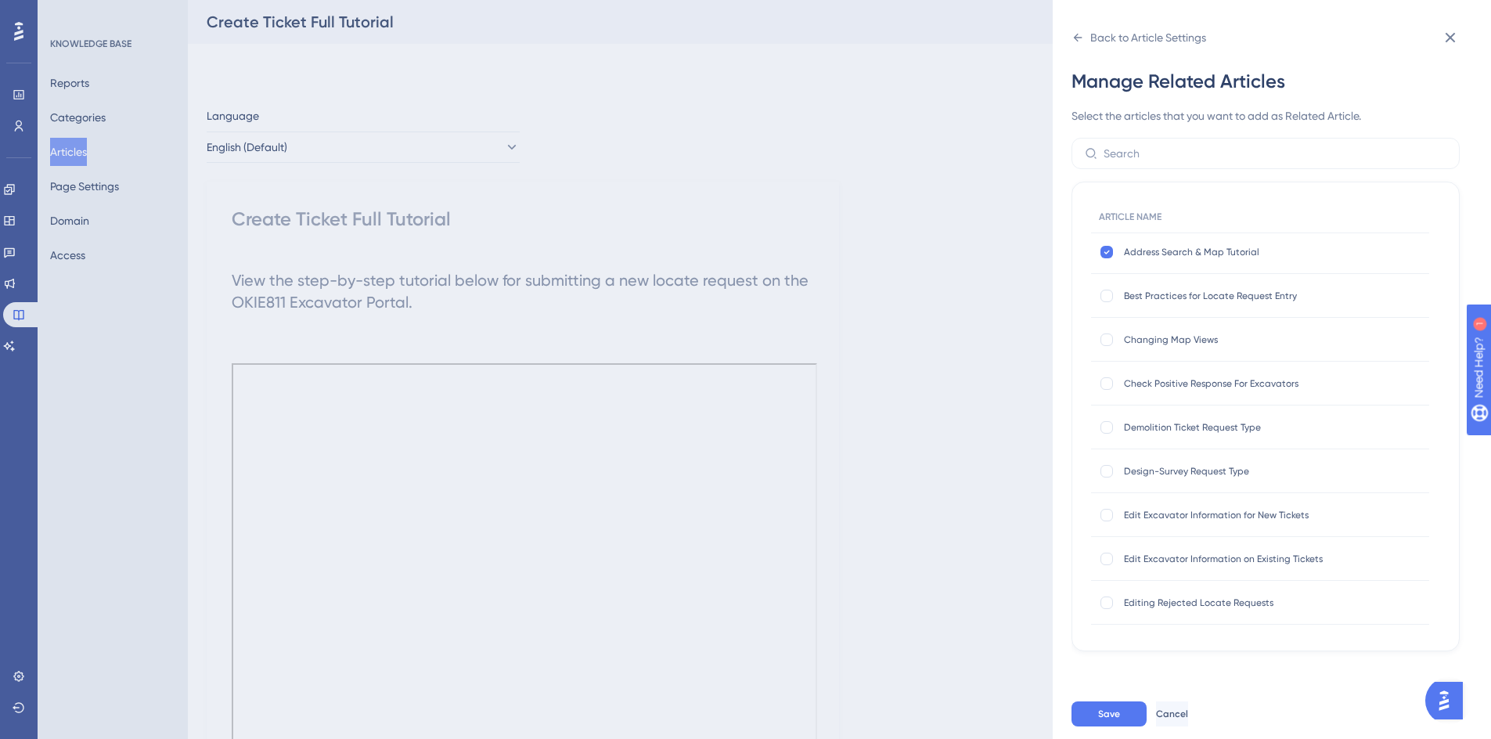
scroll to position [0, 0]
click at [1106, 300] on div at bounding box center [1106, 298] width 13 height 13
checkbox input "true"
click at [1100, 339] on div at bounding box center [1106, 342] width 13 height 13
checkbox input "true"
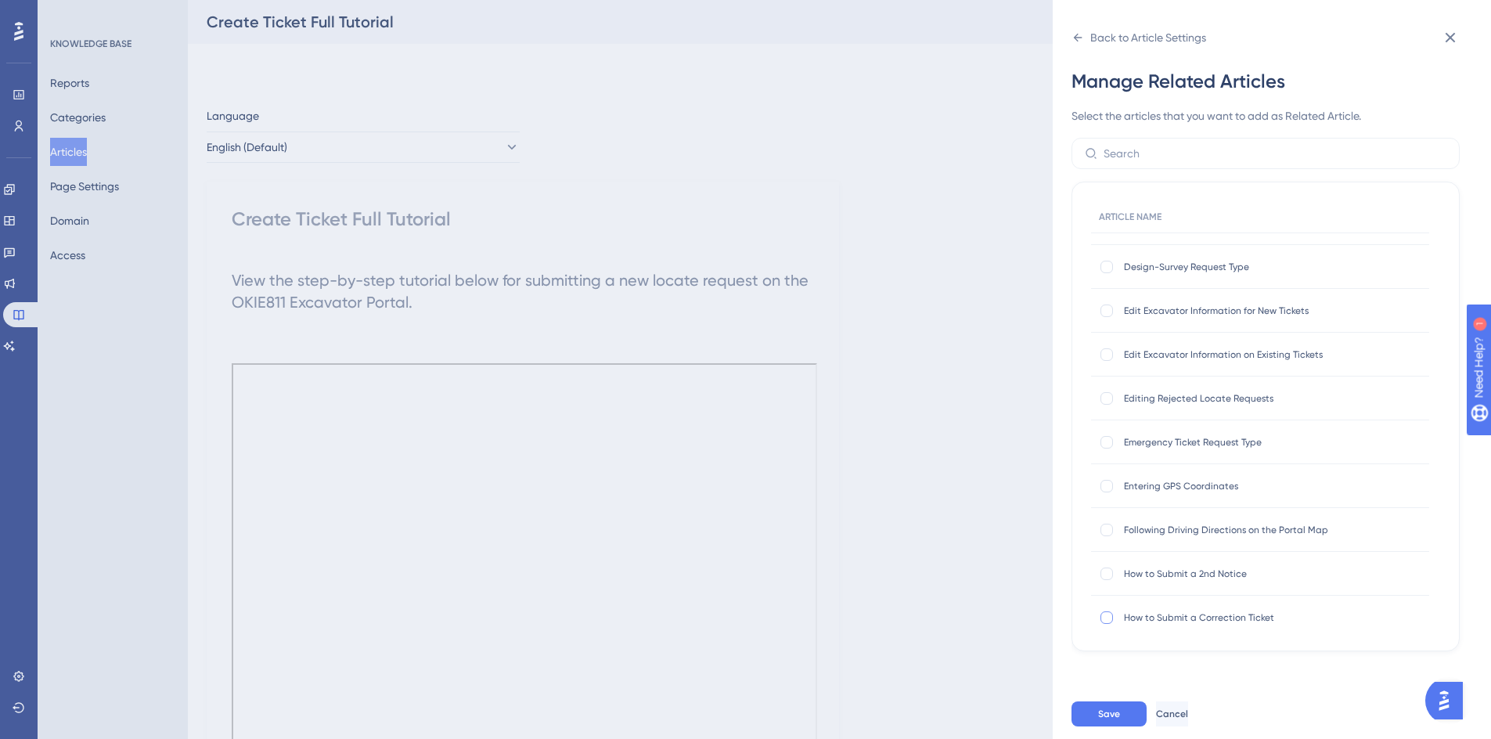
scroll to position [235, 0]
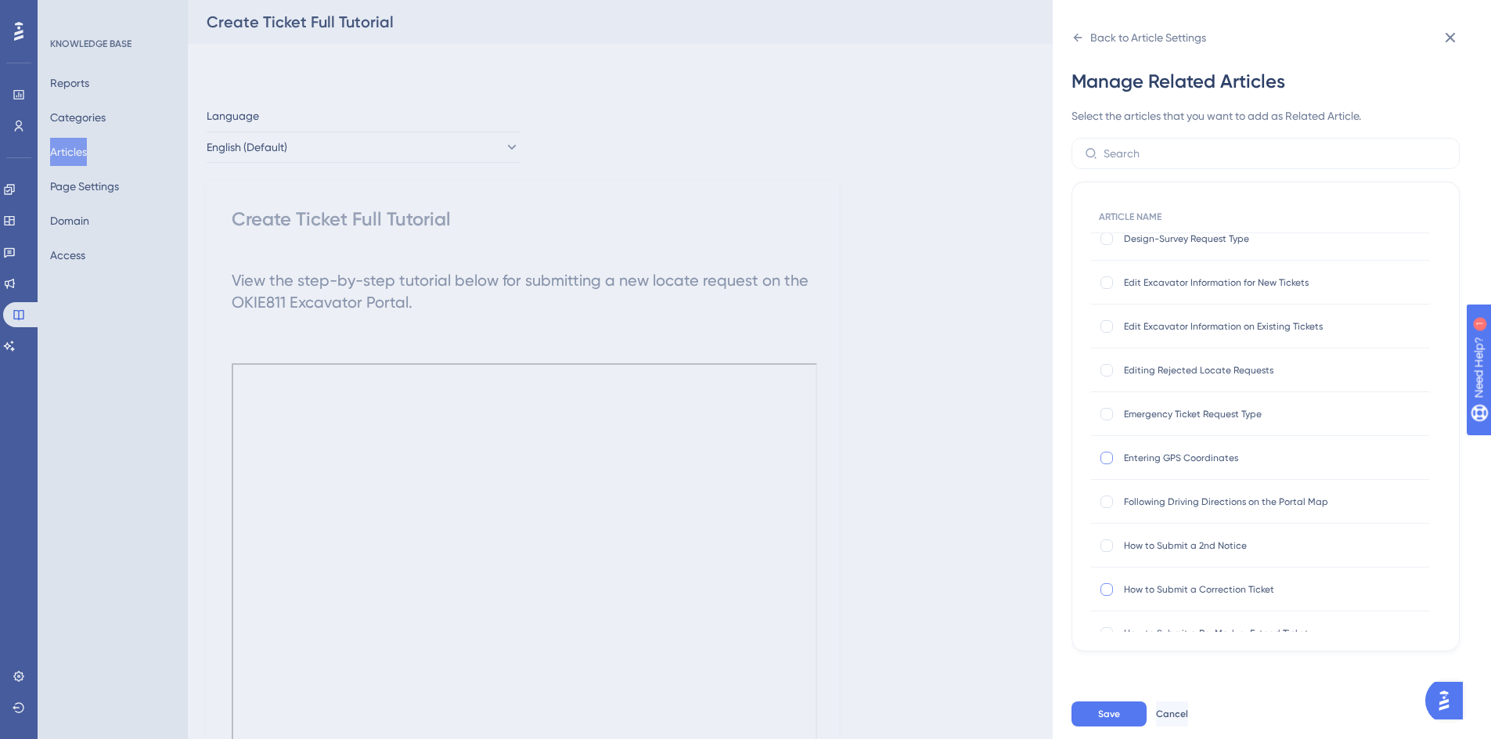
click at [1102, 456] on div at bounding box center [1106, 457] width 13 height 13
checkbox input "true"
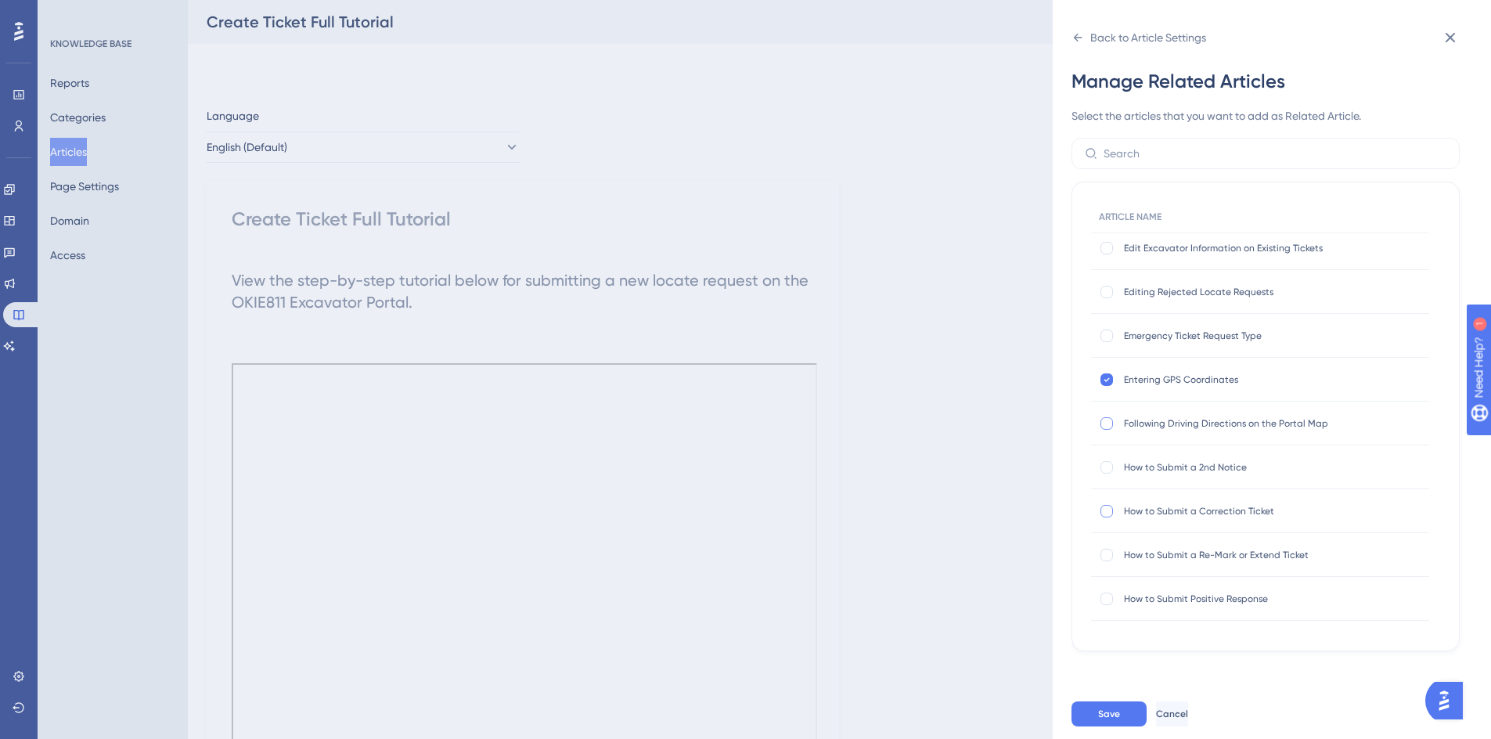
click at [1102, 423] on div at bounding box center [1106, 423] width 13 height 13
checkbox input "true"
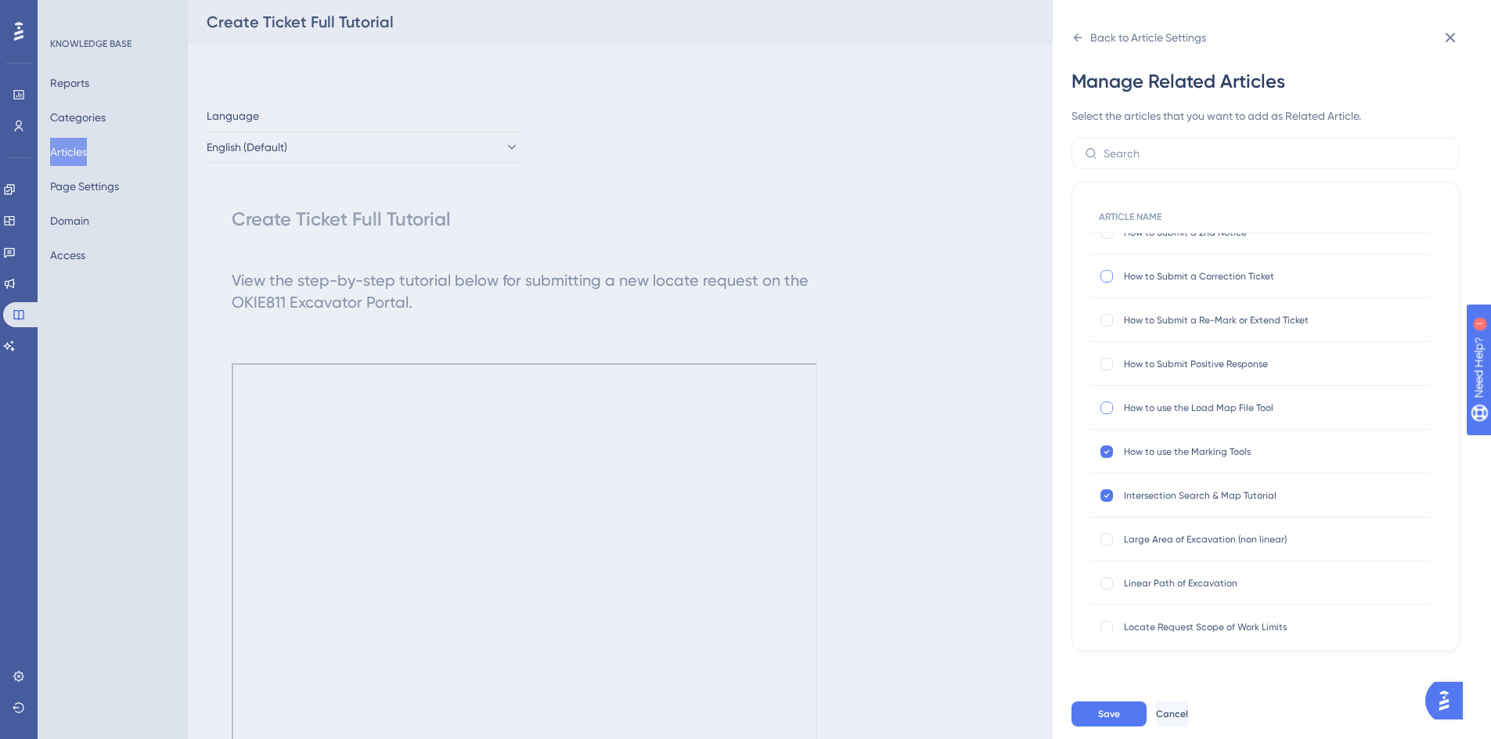
click at [1107, 405] on div at bounding box center [1106, 407] width 13 height 13
checkbox input "true"
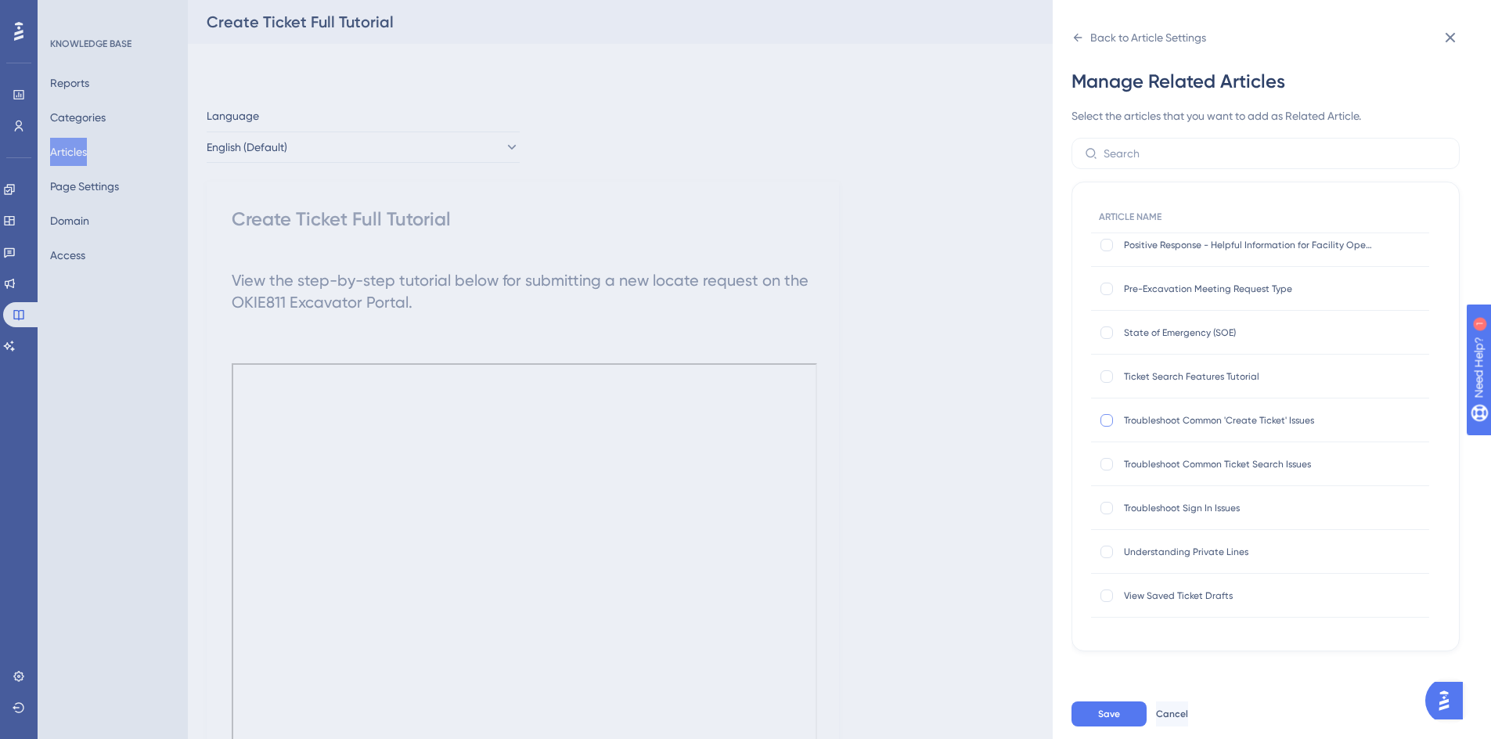
click at [1103, 423] on div at bounding box center [1106, 420] width 13 height 13
checkbox input "true"
click at [1109, 550] on div at bounding box center [1106, 547] width 13 height 13
checkbox input "true"
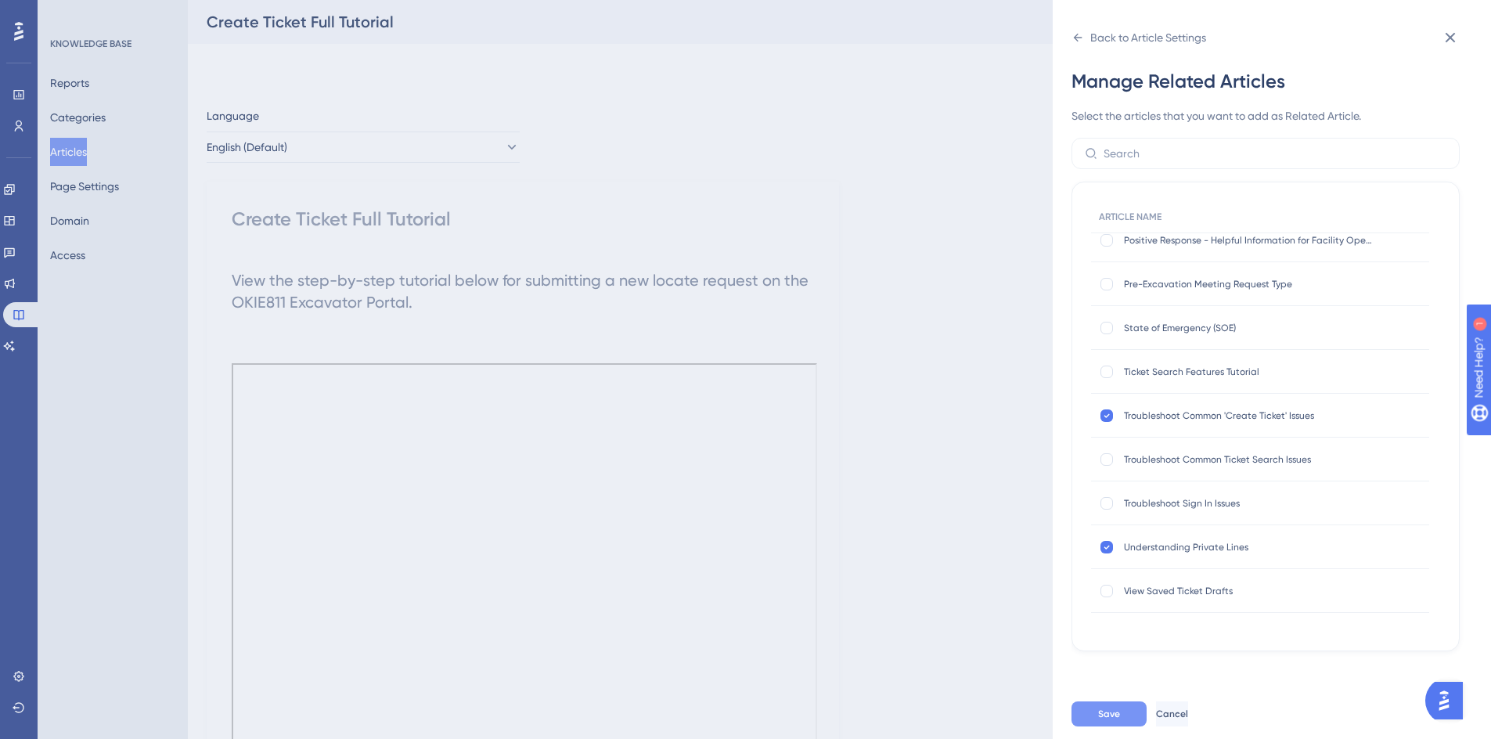
click at [1104, 720] on span "Save" at bounding box center [1109, 713] width 22 height 13
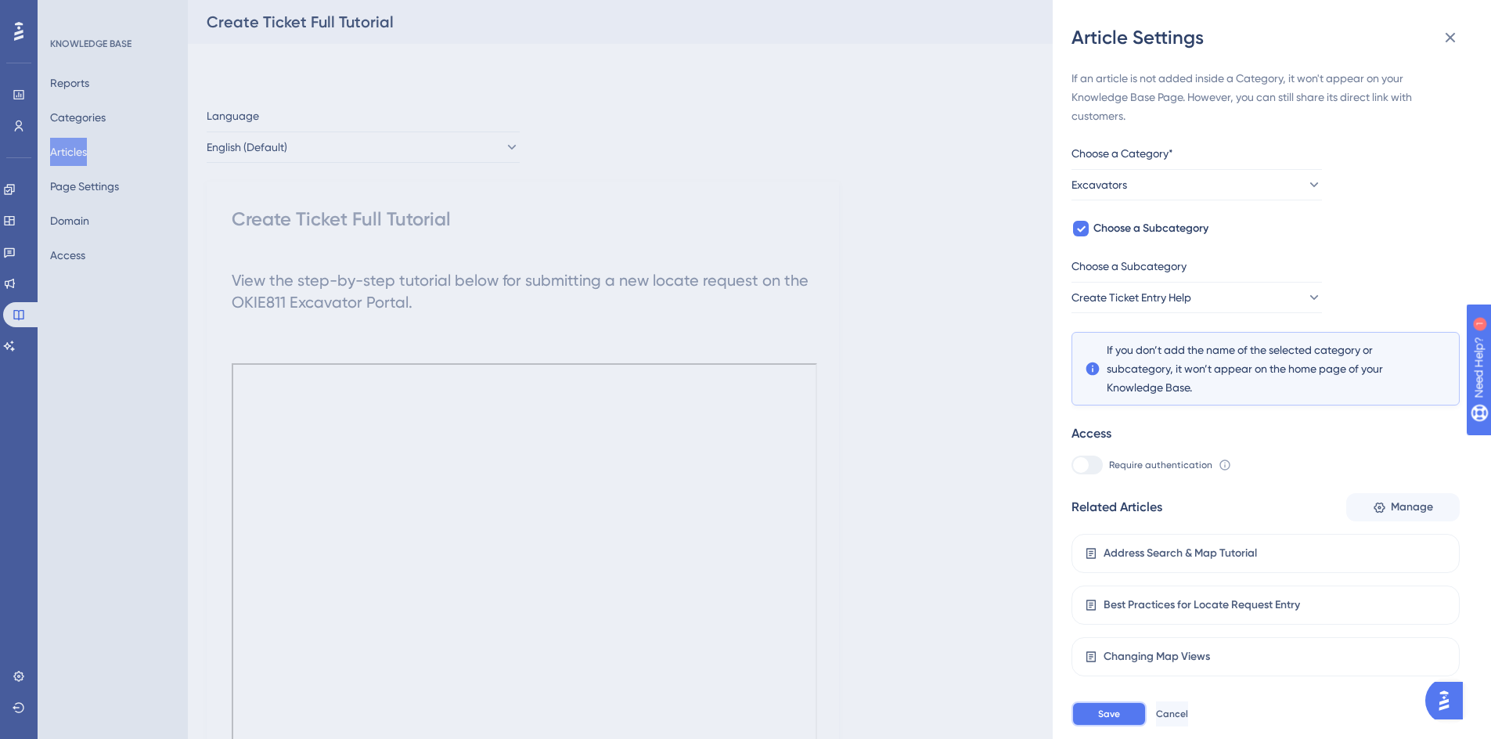
click at [1124, 726] on button "Save" at bounding box center [1108, 713] width 75 height 25
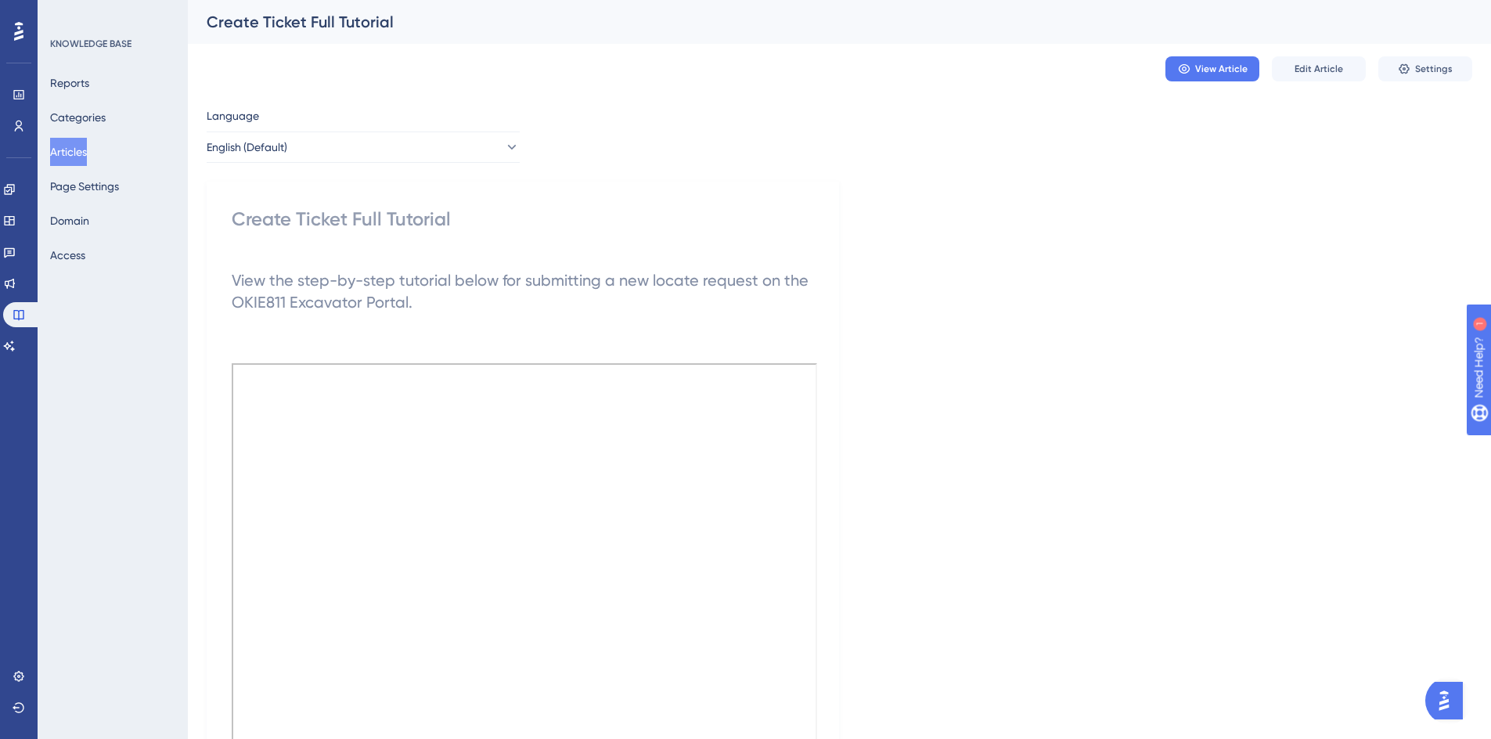
click at [68, 150] on button "Articles" at bounding box center [68, 152] width 37 height 28
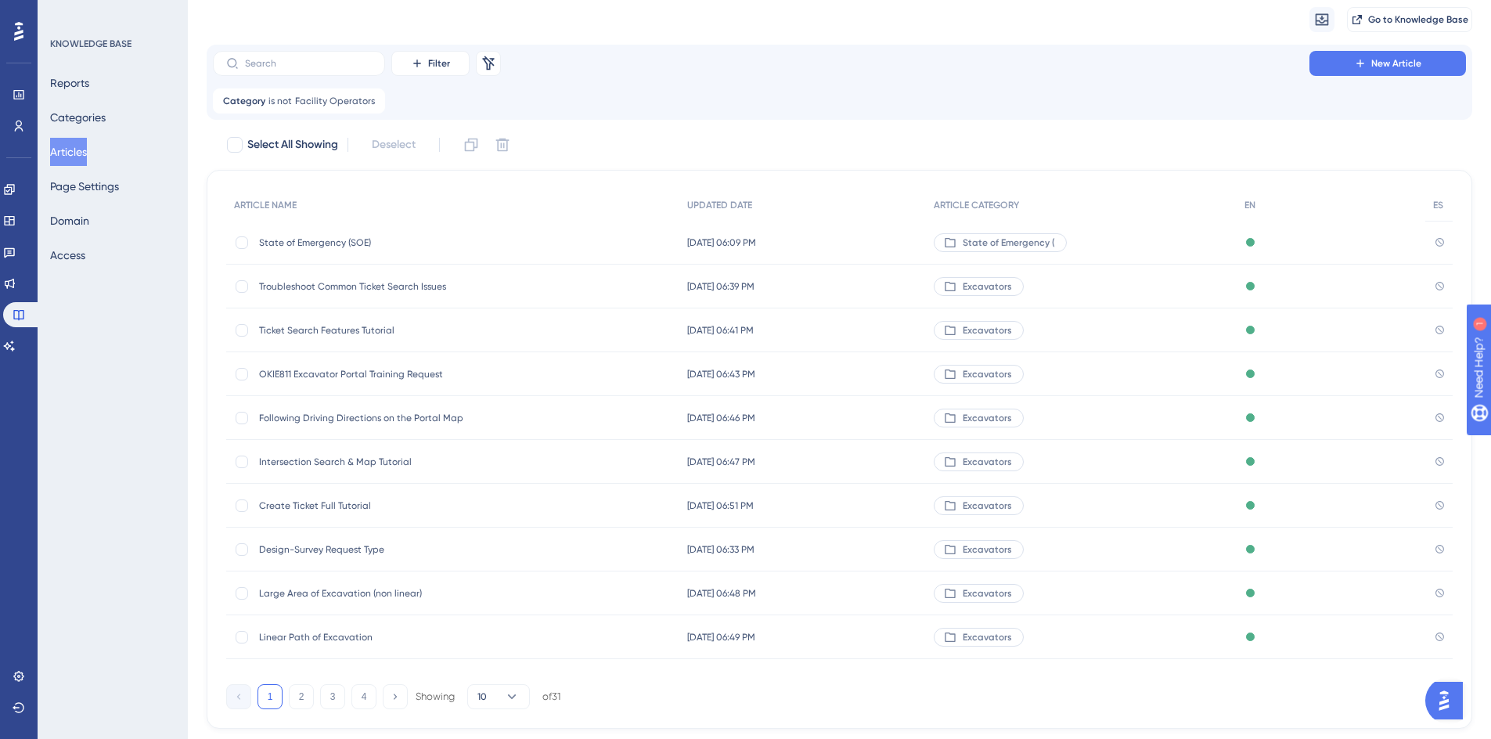
scroll to position [89, 0]
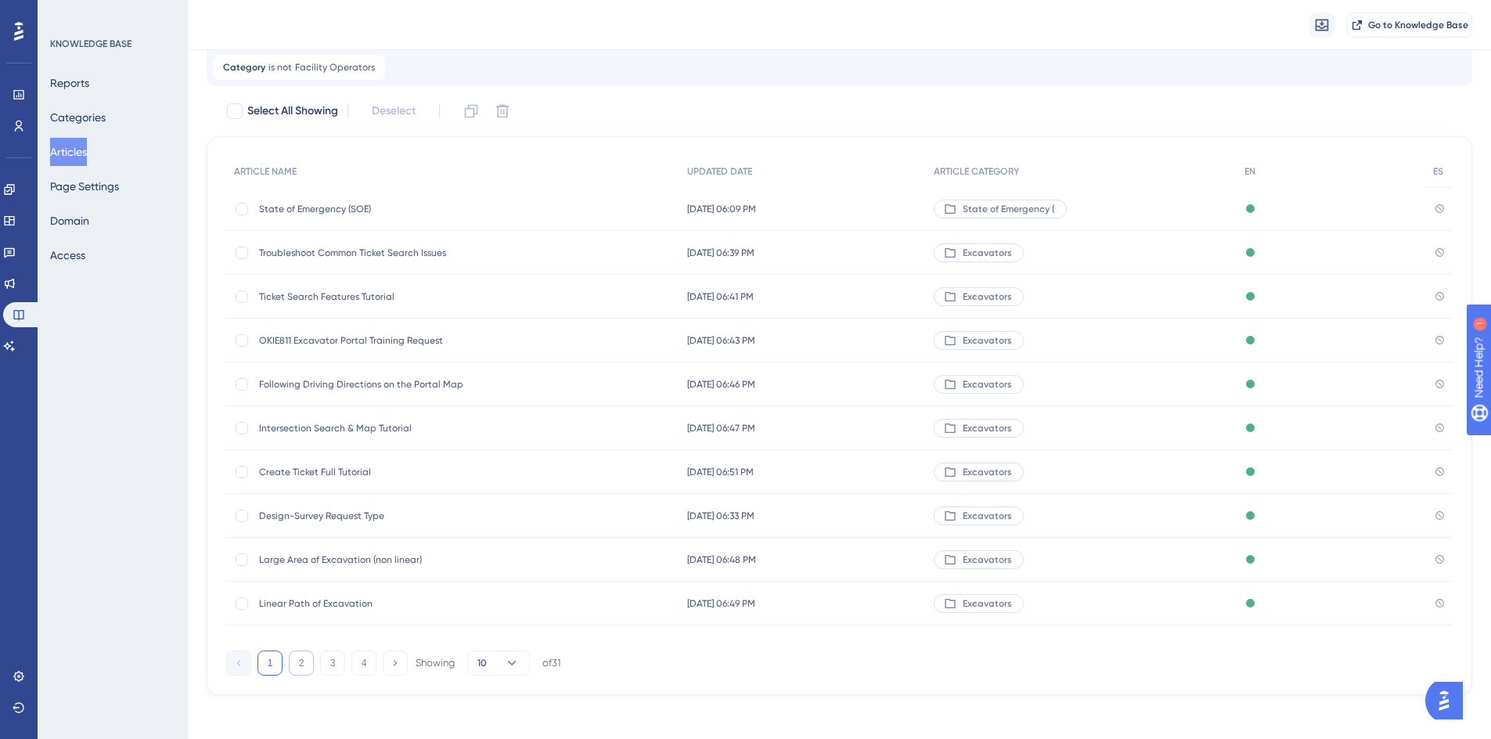
click at [304, 658] on button "2" at bounding box center [301, 662] width 25 height 25
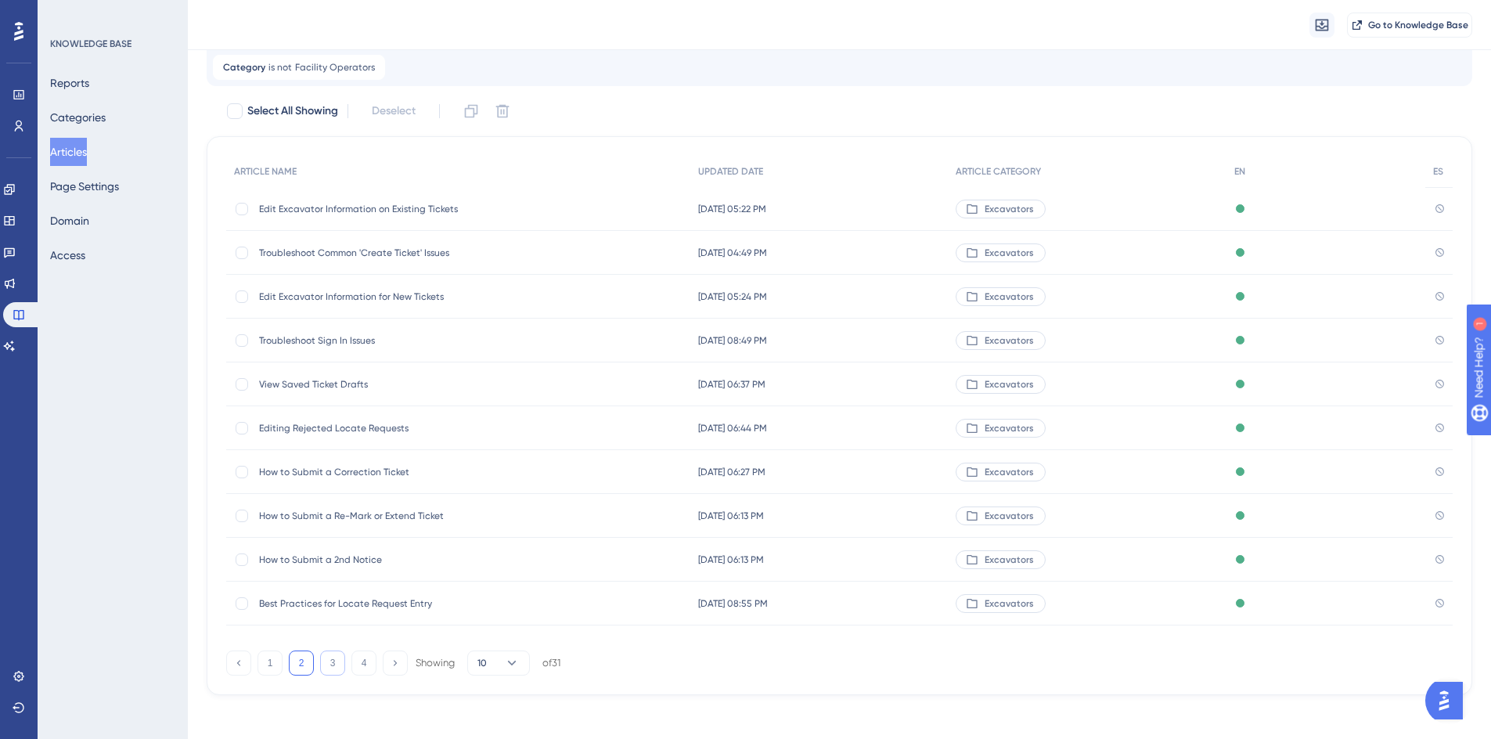
click at [331, 666] on button "3" at bounding box center [332, 662] width 25 height 25
click at [337, 378] on span "Address Search & Map Tutorial" at bounding box center [384, 384] width 250 height 13
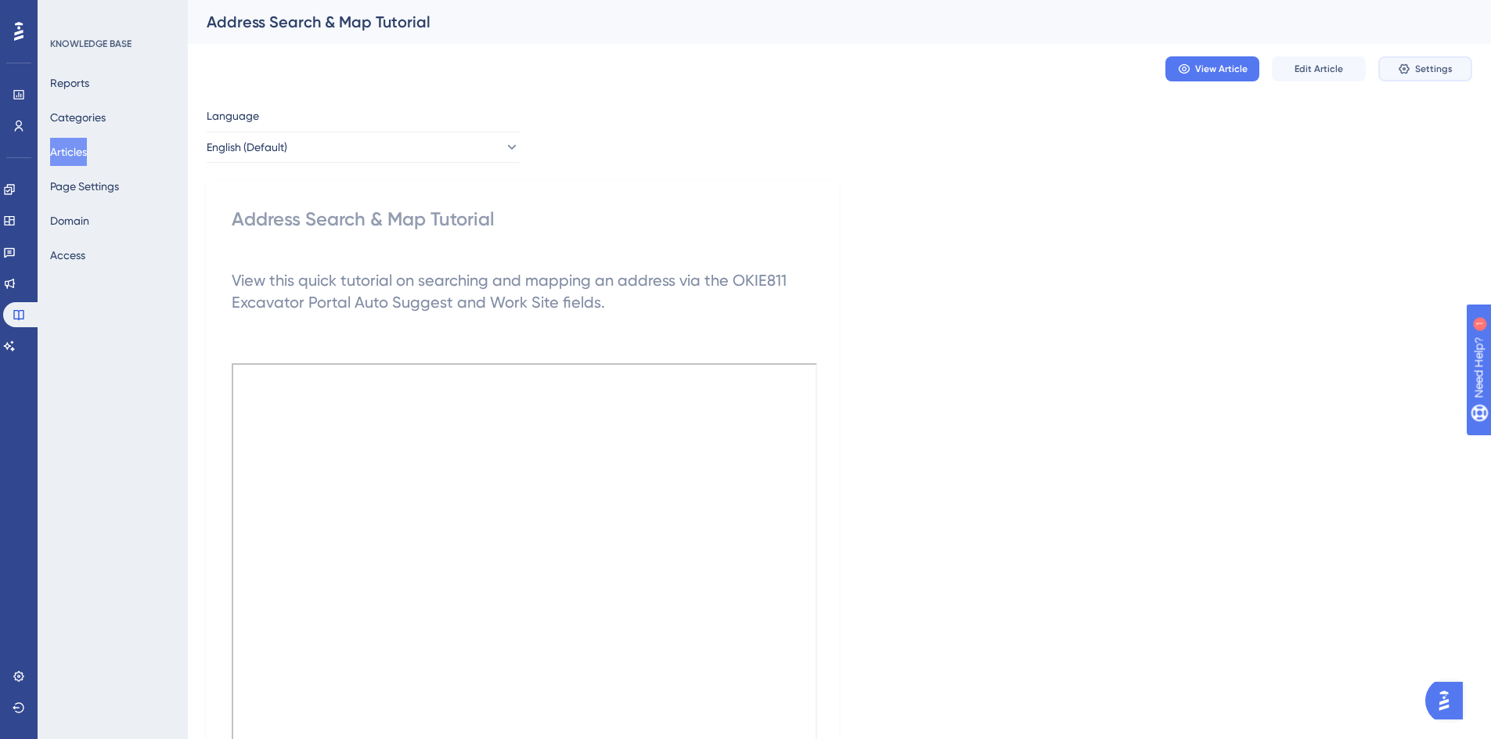
click at [1393, 69] on button "Settings" at bounding box center [1425, 68] width 94 height 25
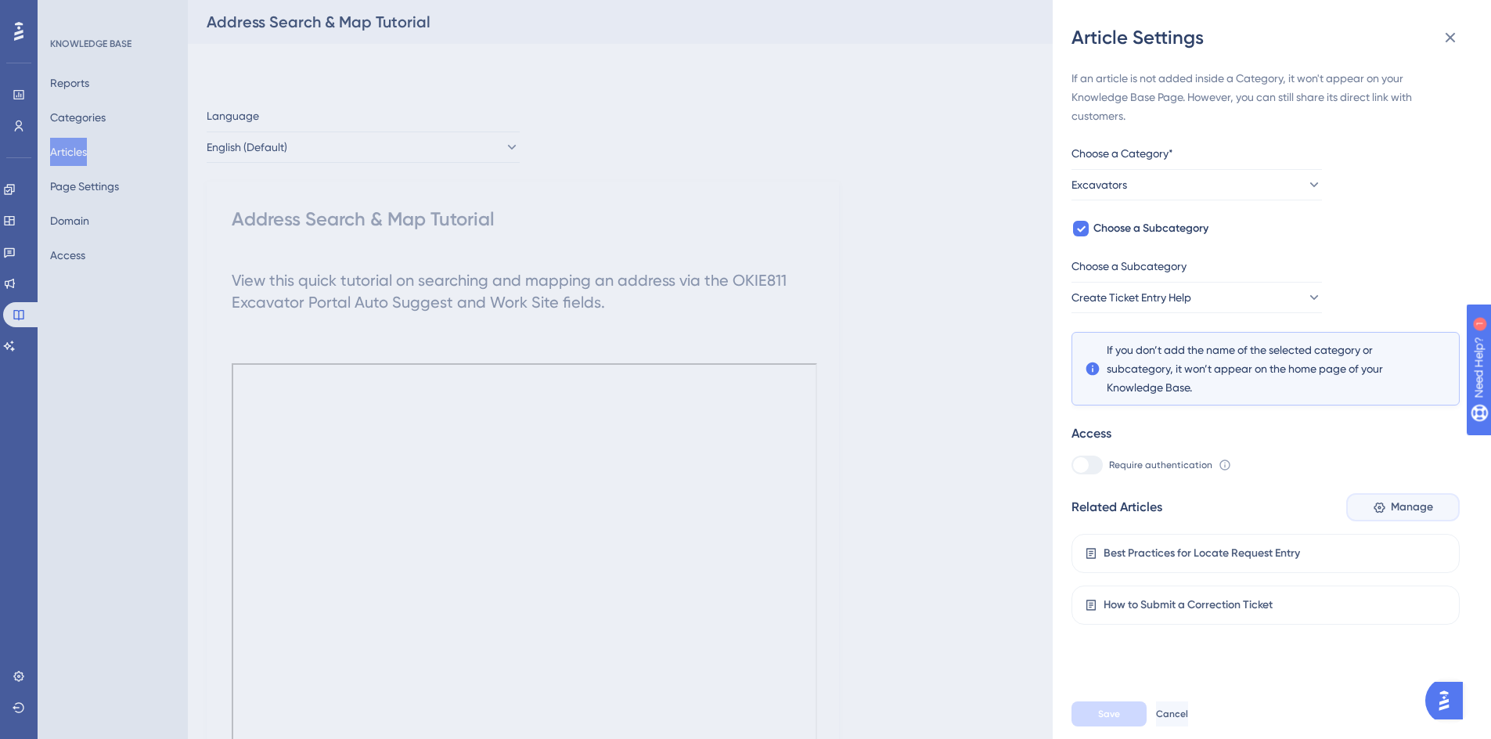
click at [1390, 507] on span "Manage" at bounding box center [1411, 507] width 42 height 19
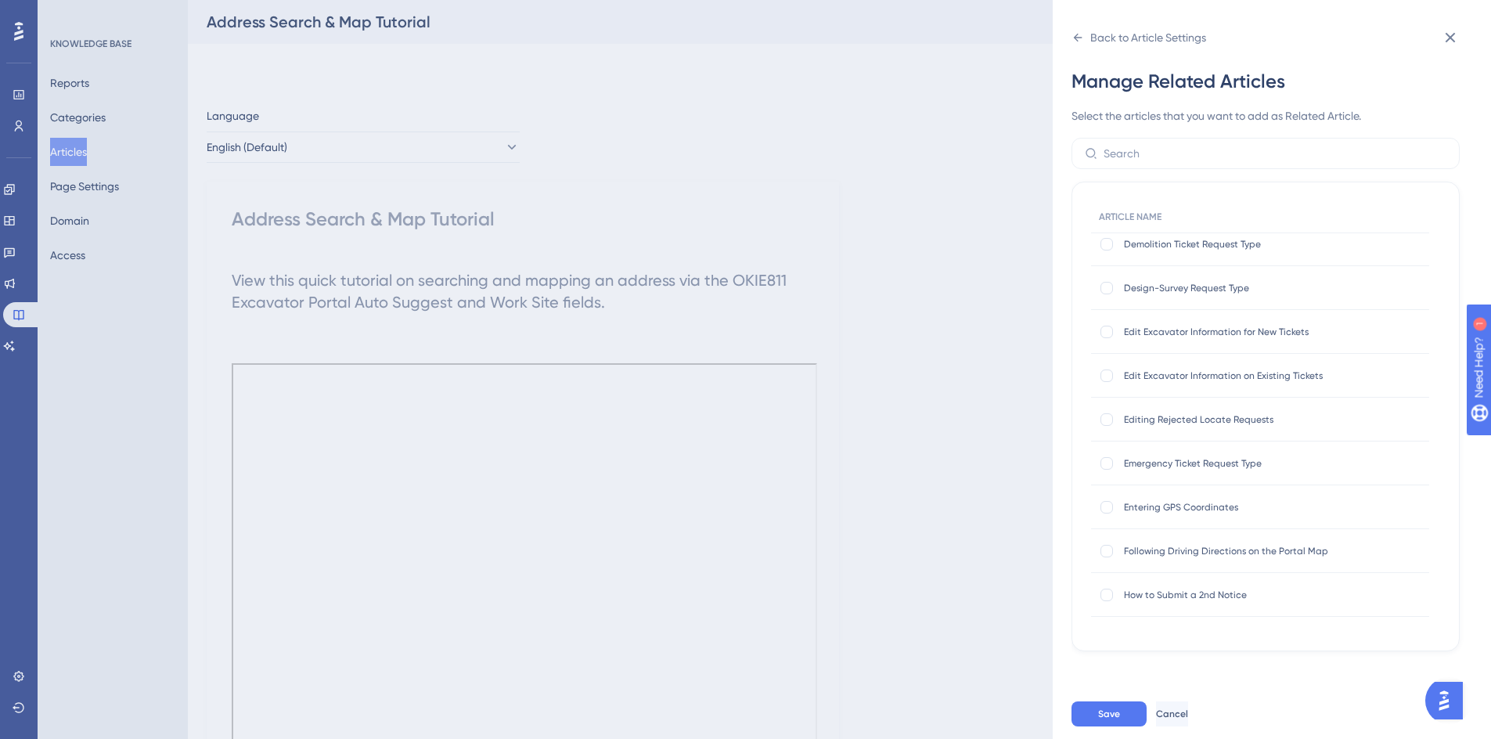
scroll to position [235, 0]
click at [1106, 595] on icon at bounding box center [1106, 589] width 6 height 13
checkbox input "false"
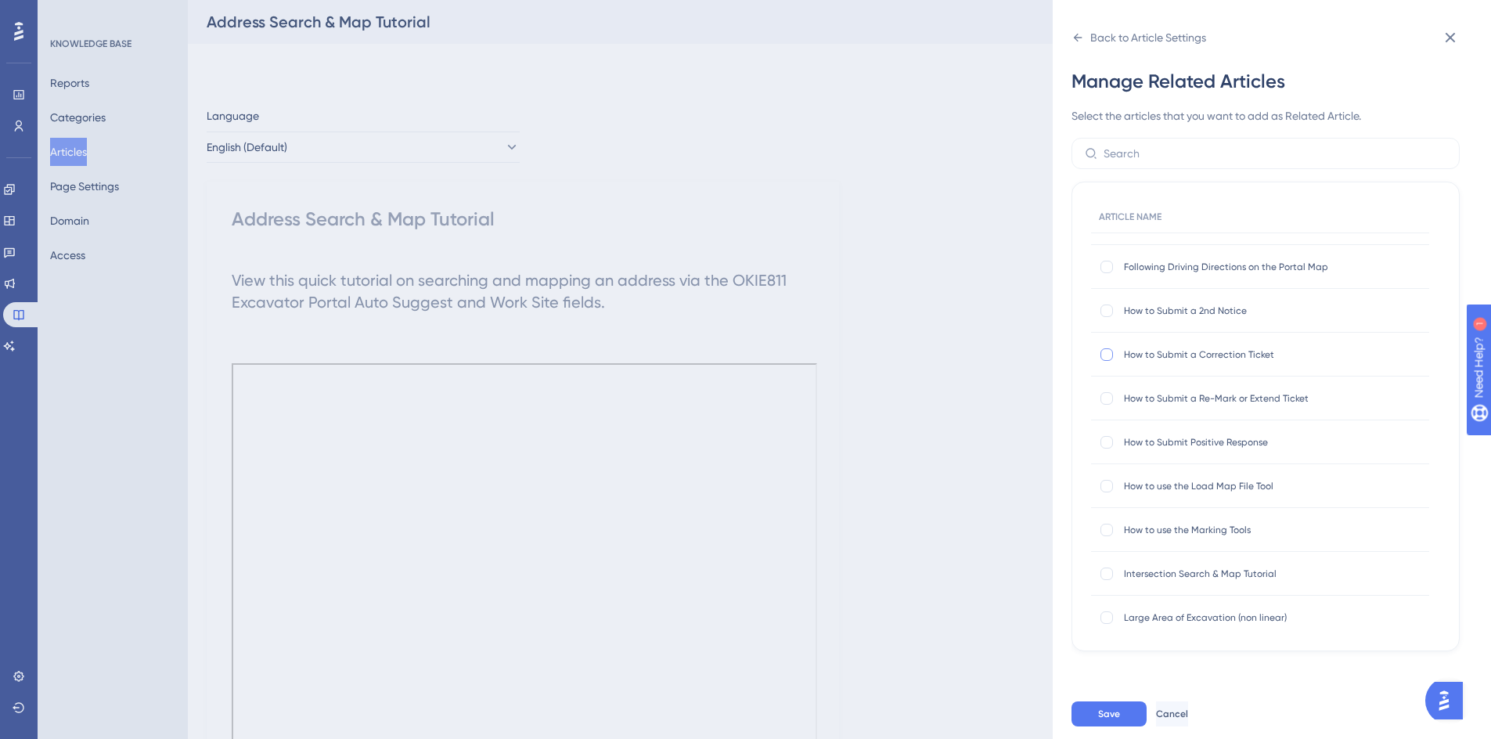
scroll to position [548, 0]
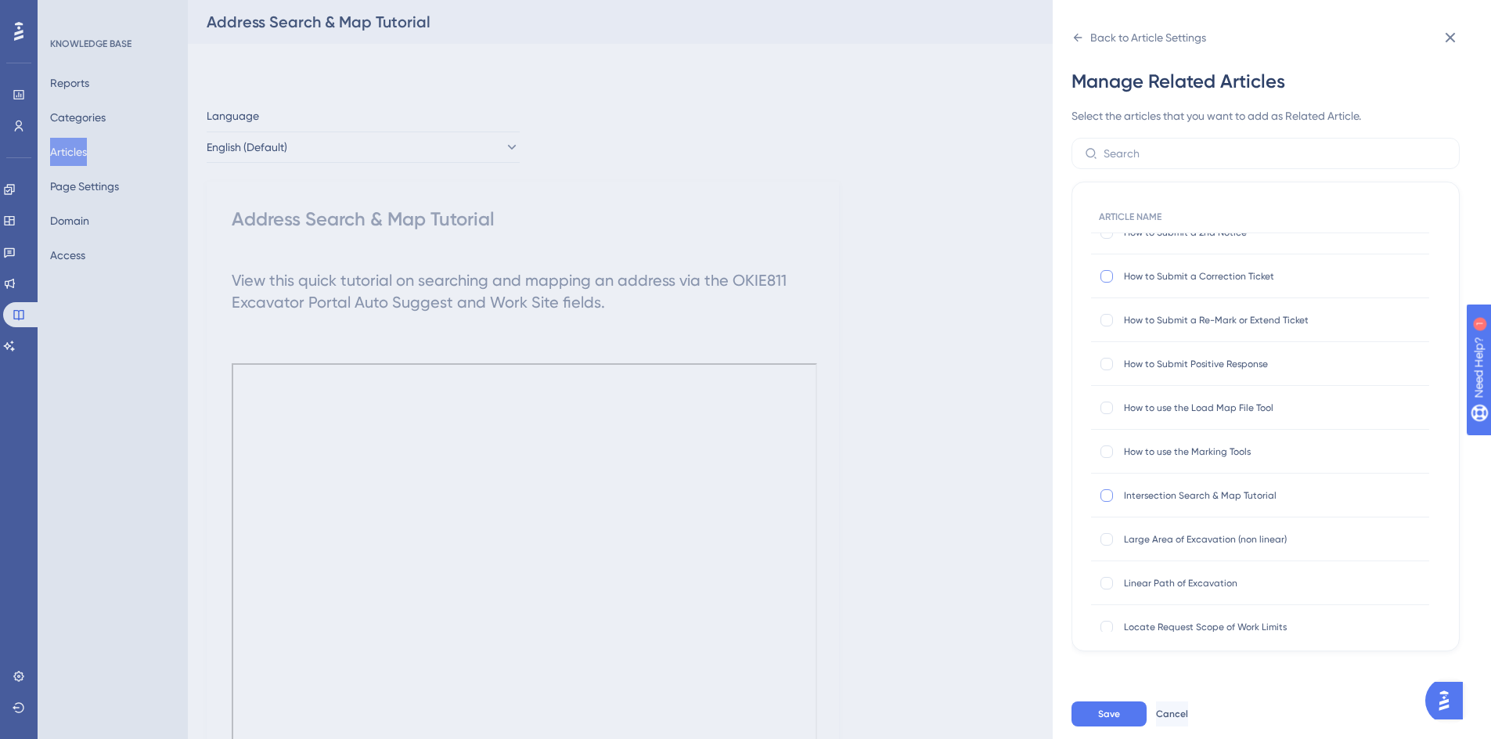
click at [1108, 497] on div at bounding box center [1106, 495] width 13 height 13
checkbox input "true"
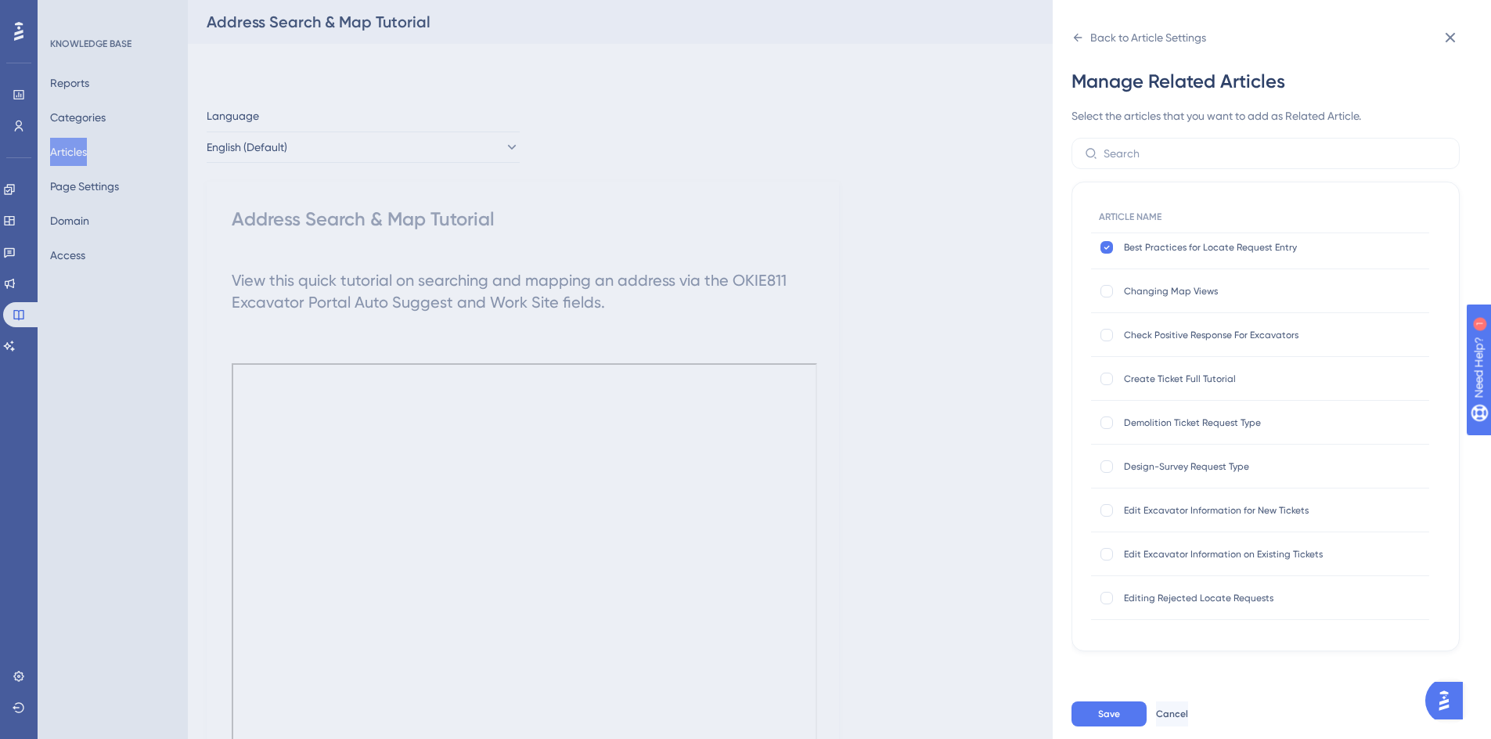
scroll to position [0, 0]
click at [1106, 384] on div at bounding box center [1106, 385] width 13 height 13
checkbox input "true"
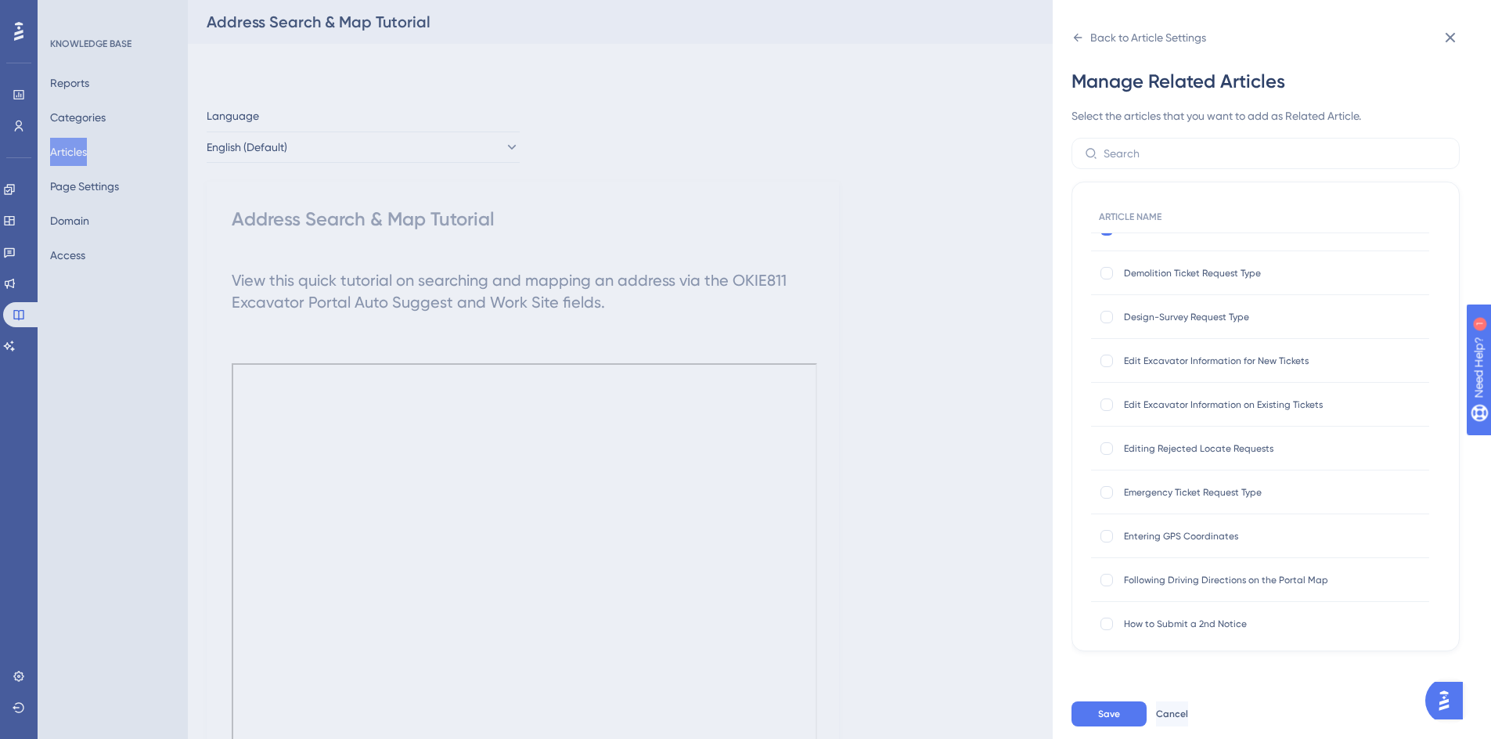
scroll to position [313, 0]
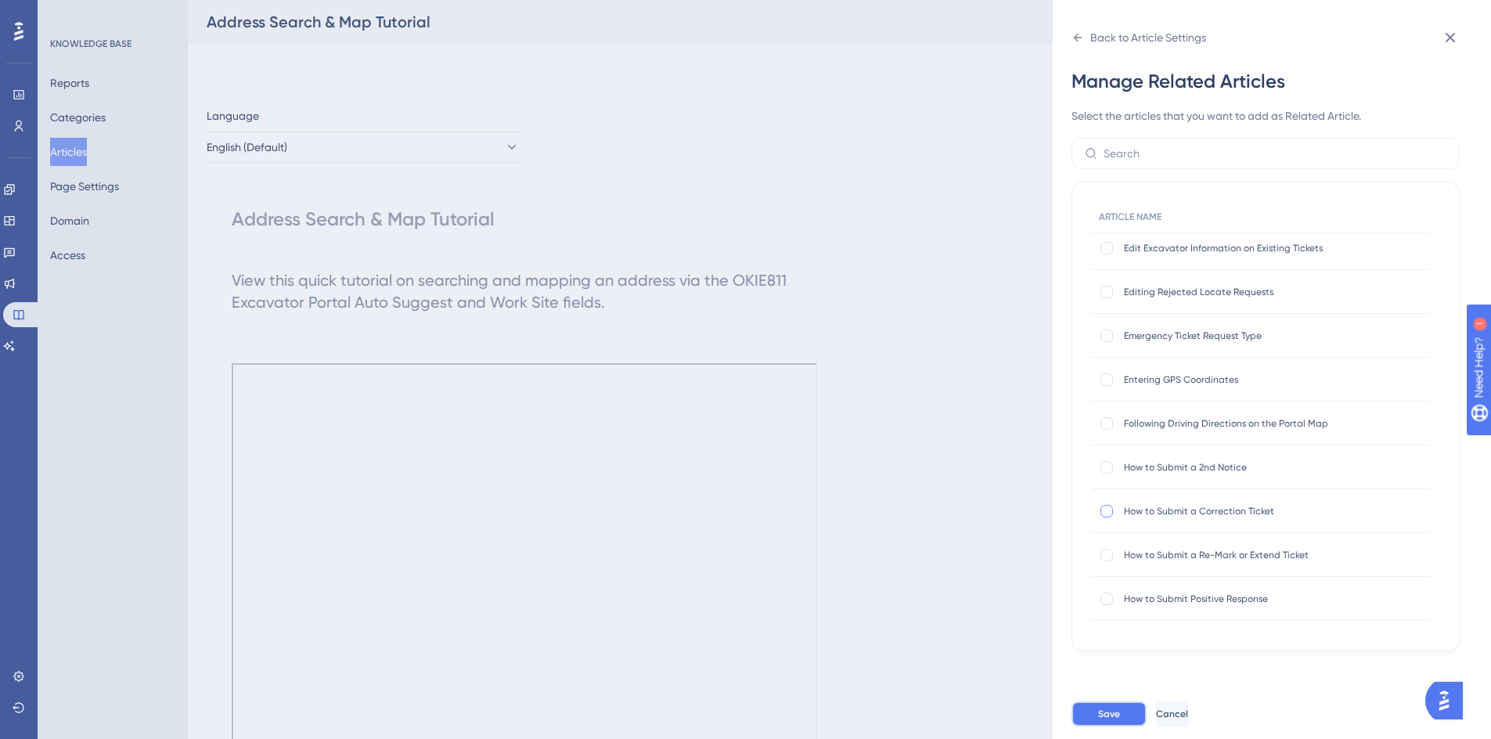
click at [1112, 720] on span "Save" at bounding box center [1109, 713] width 22 height 13
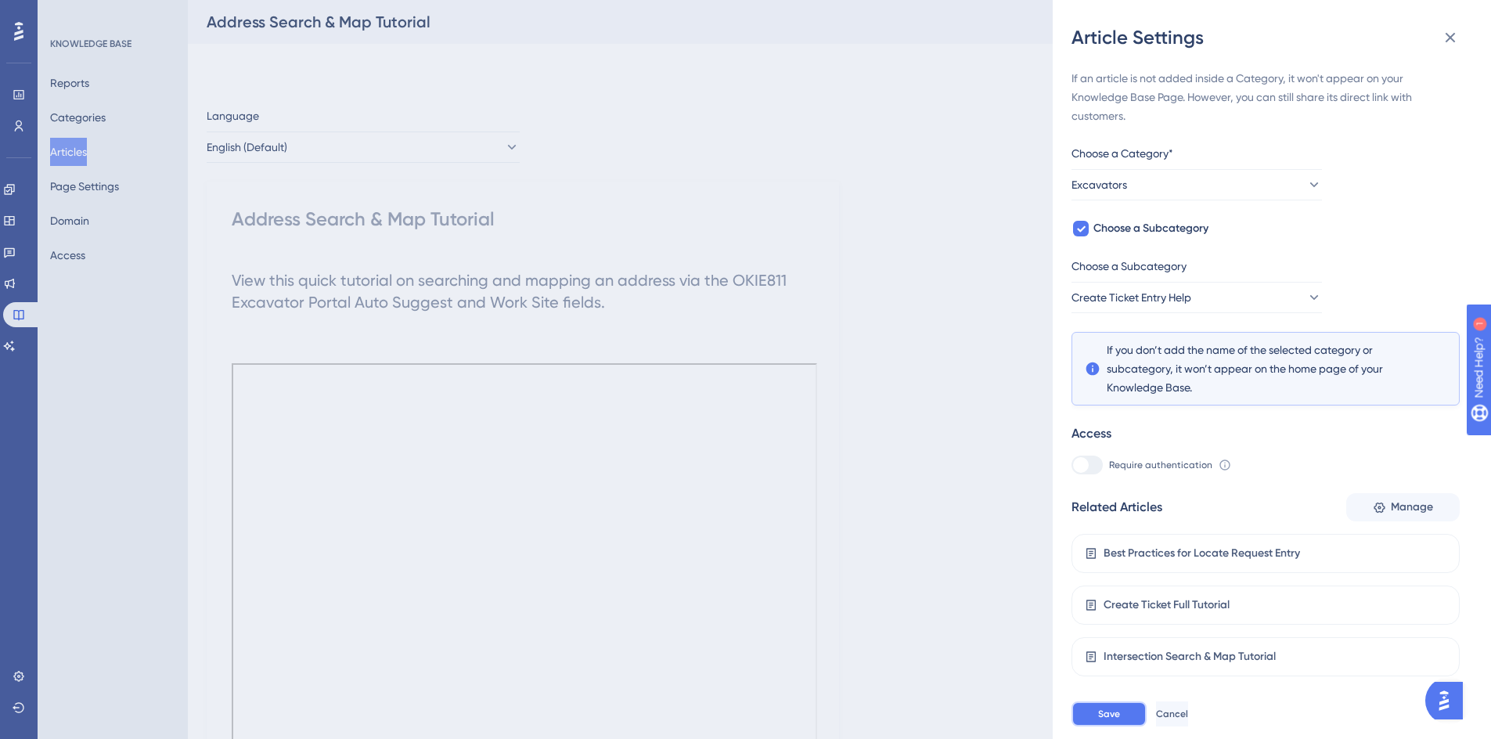
click at [1107, 720] on span "Save" at bounding box center [1109, 713] width 22 height 13
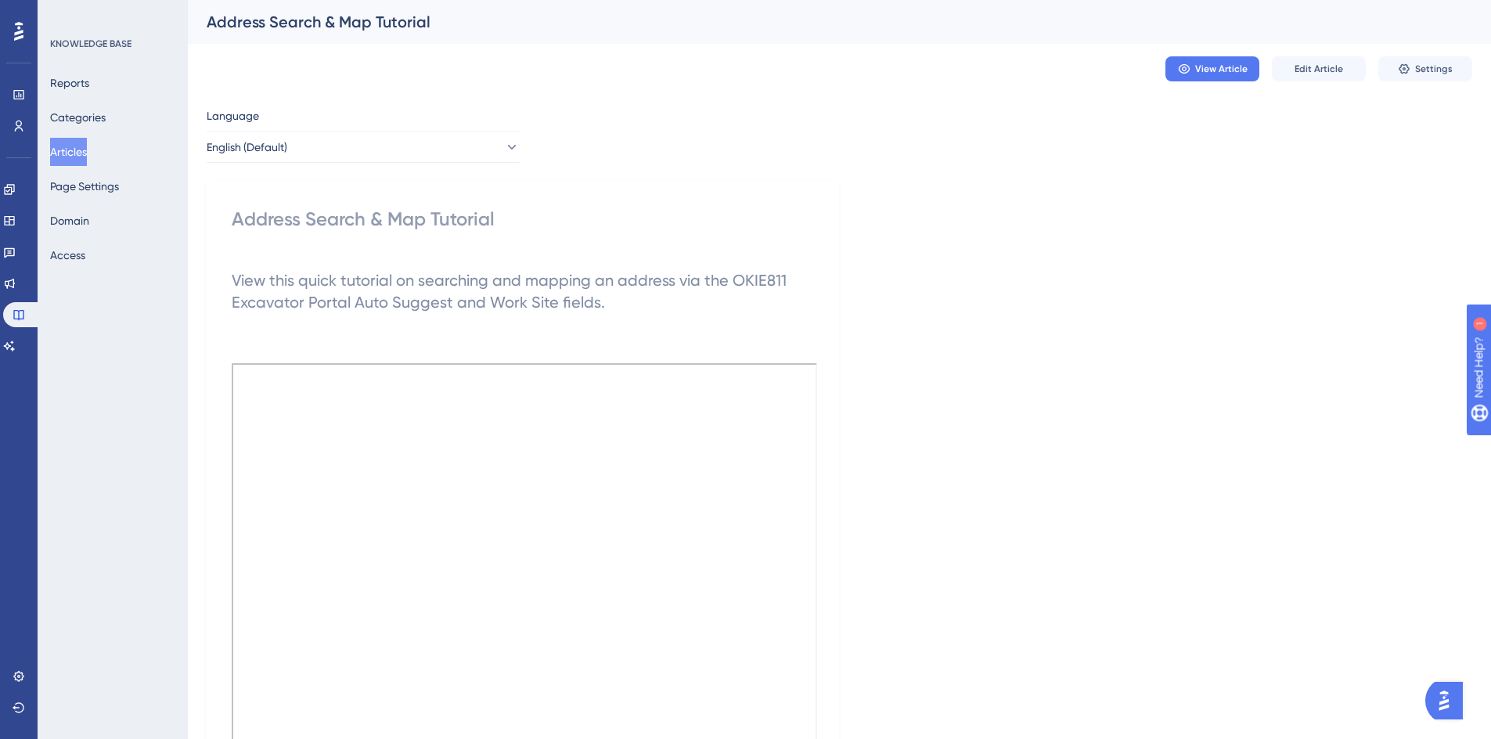
click at [87, 150] on button "Articles" at bounding box center [68, 152] width 37 height 28
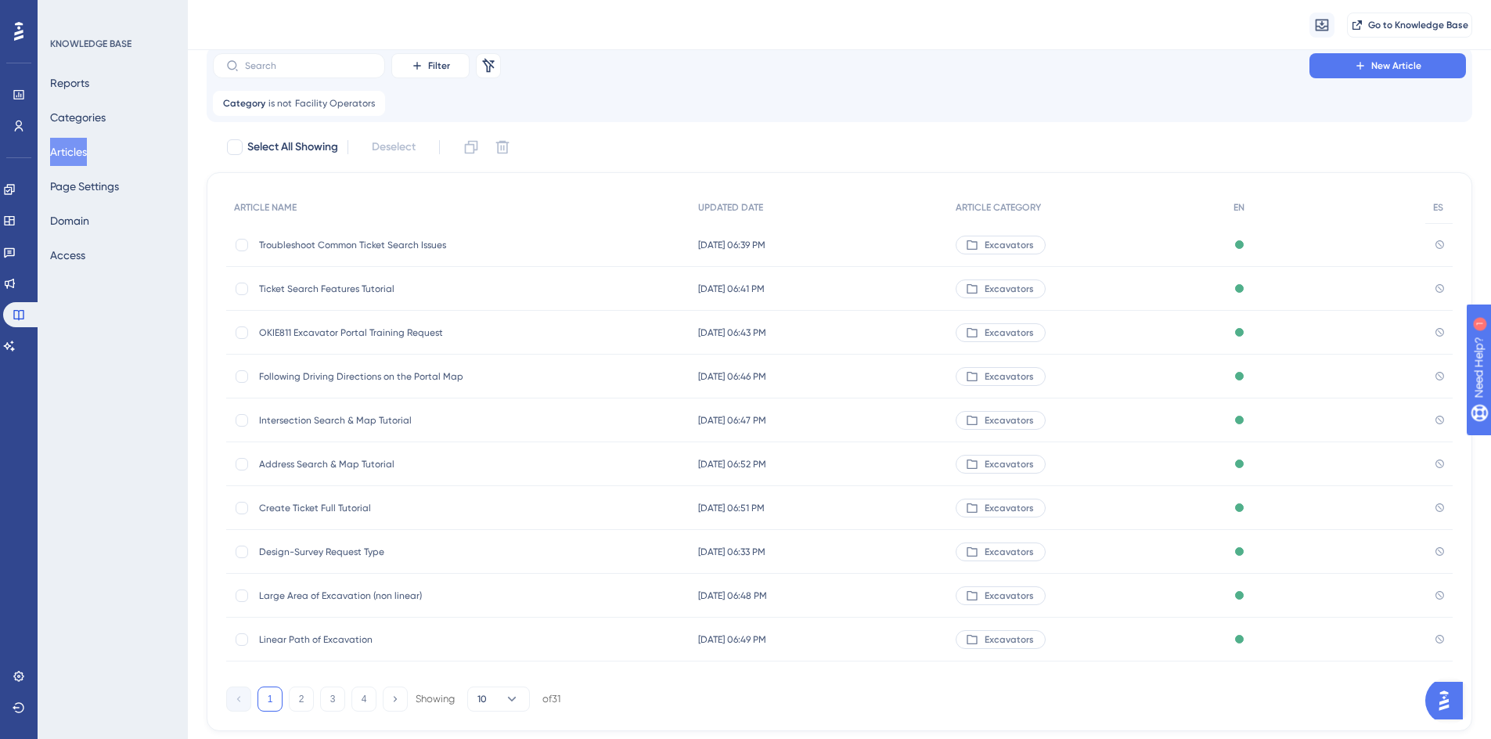
scroll to position [78, 0]
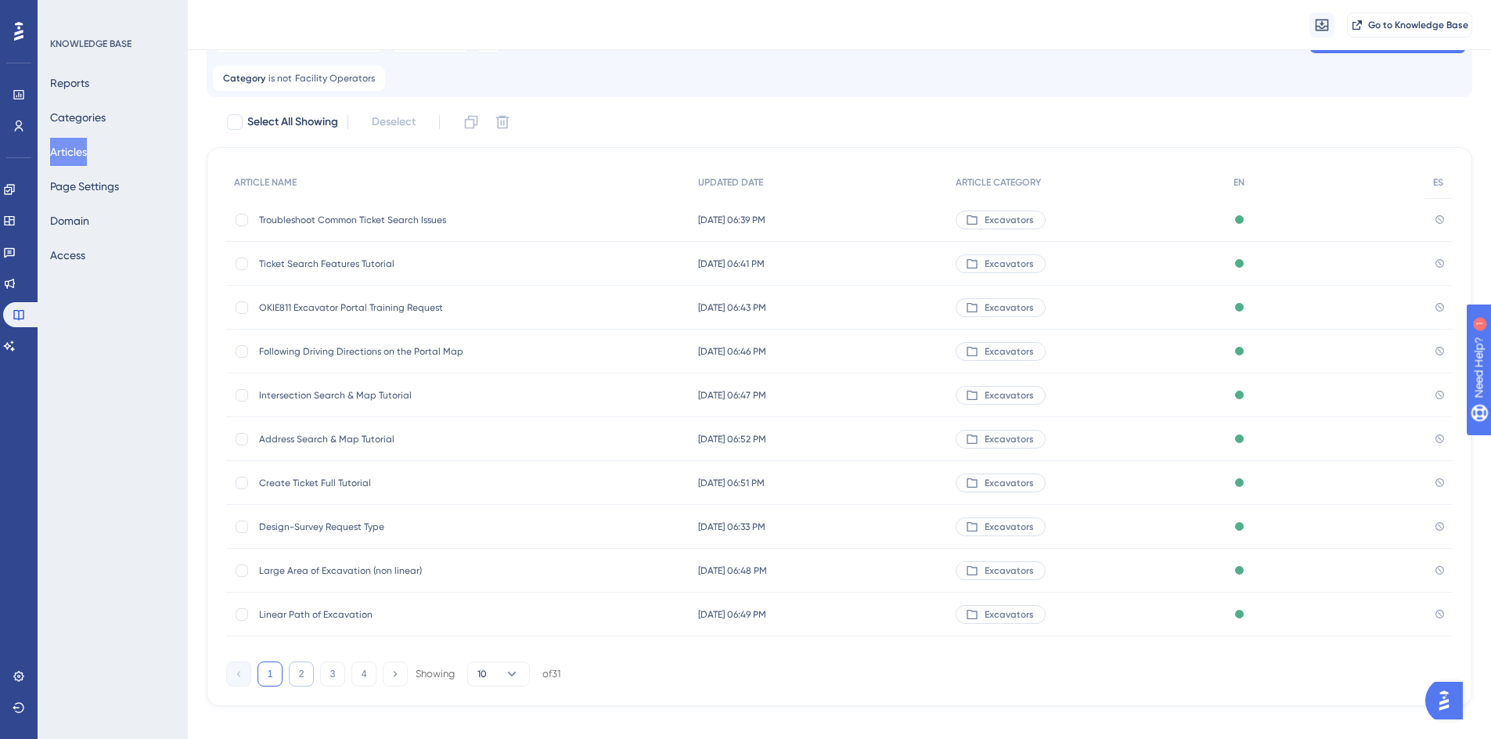
click at [301, 674] on button "2" at bounding box center [301, 673] width 25 height 25
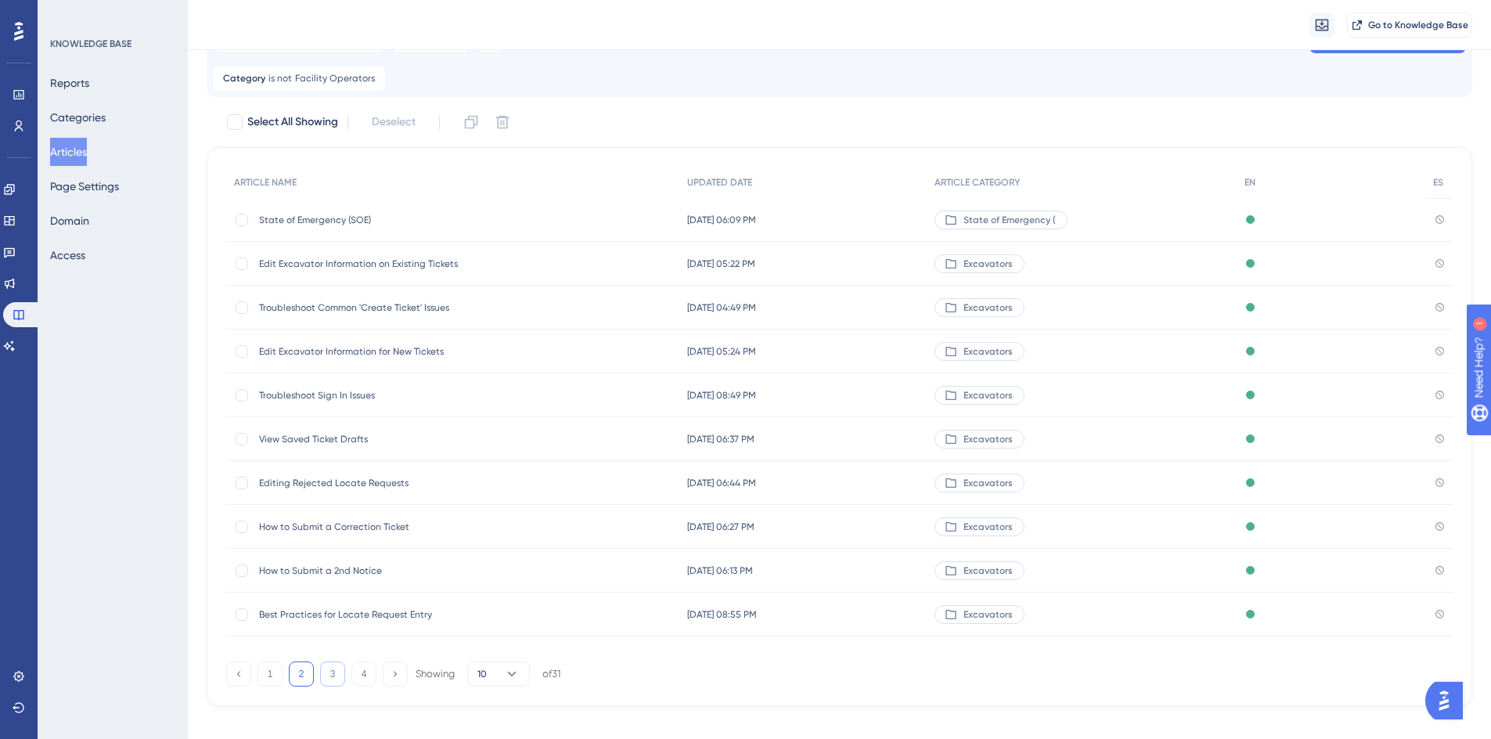
click at [328, 674] on button "3" at bounding box center [332, 673] width 25 height 25
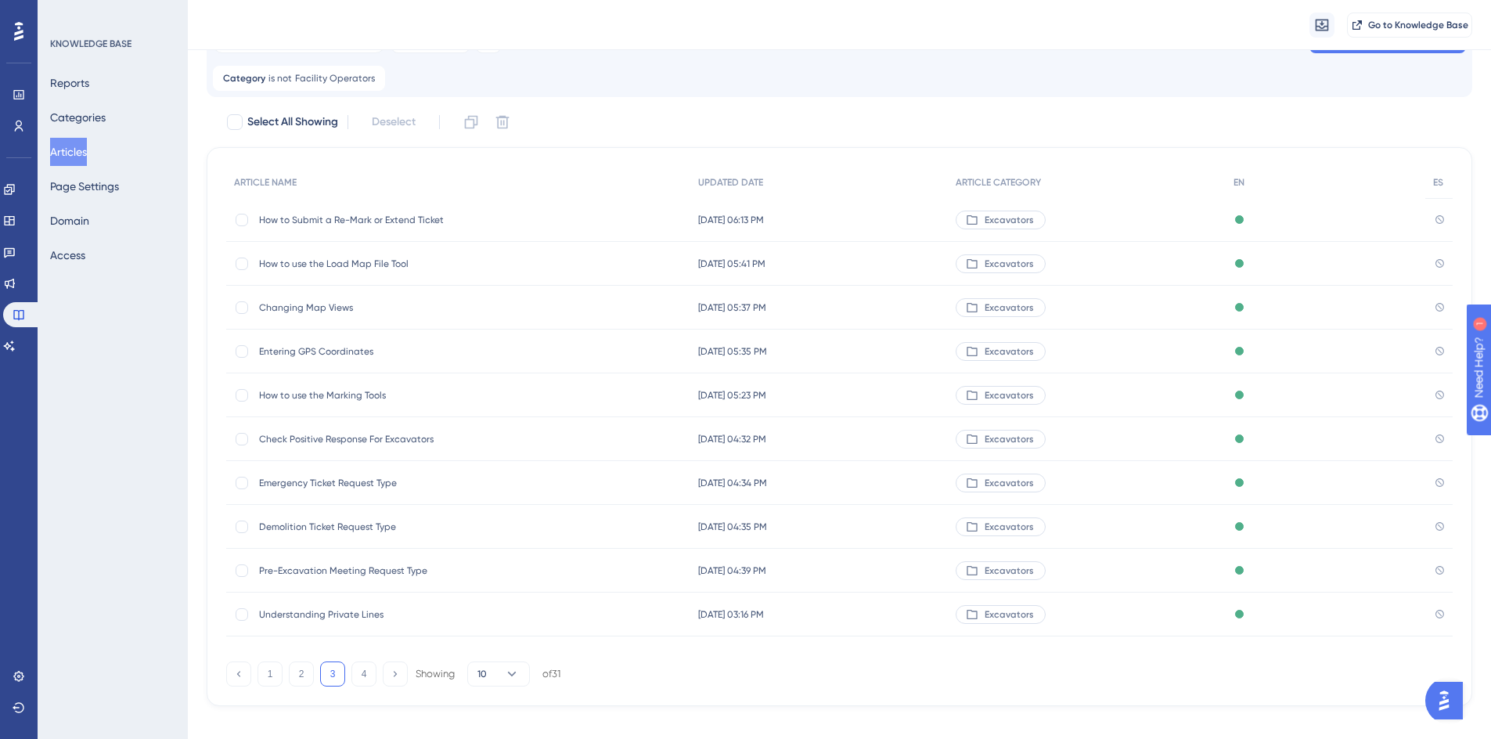
click at [276, 397] on span "How to use the Marking Tools" at bounding box center [384, 395] width 250 height 13
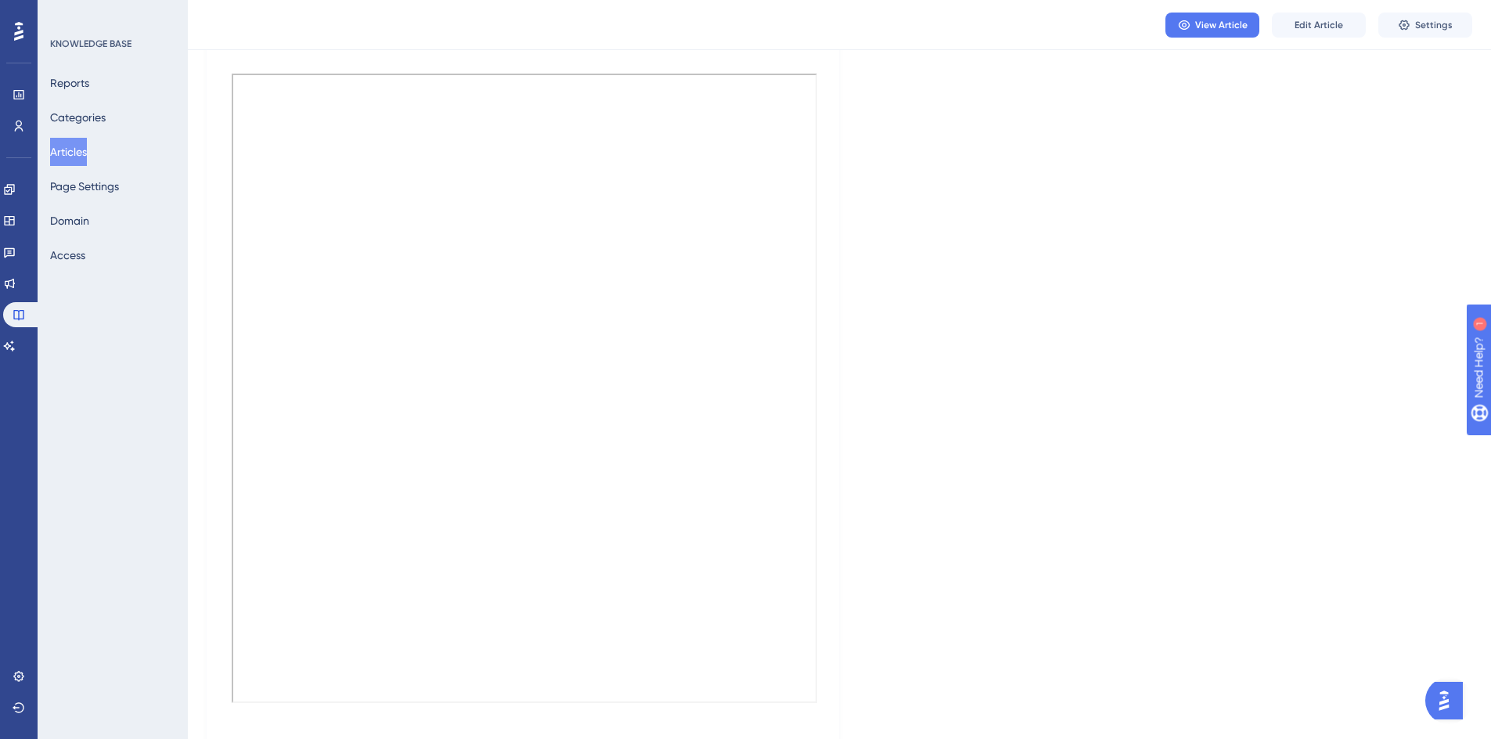
scroll to position [313, 0]
click at [1428, 22] on span "Settings" at bounding box center [1434, 25] width 38 height 13
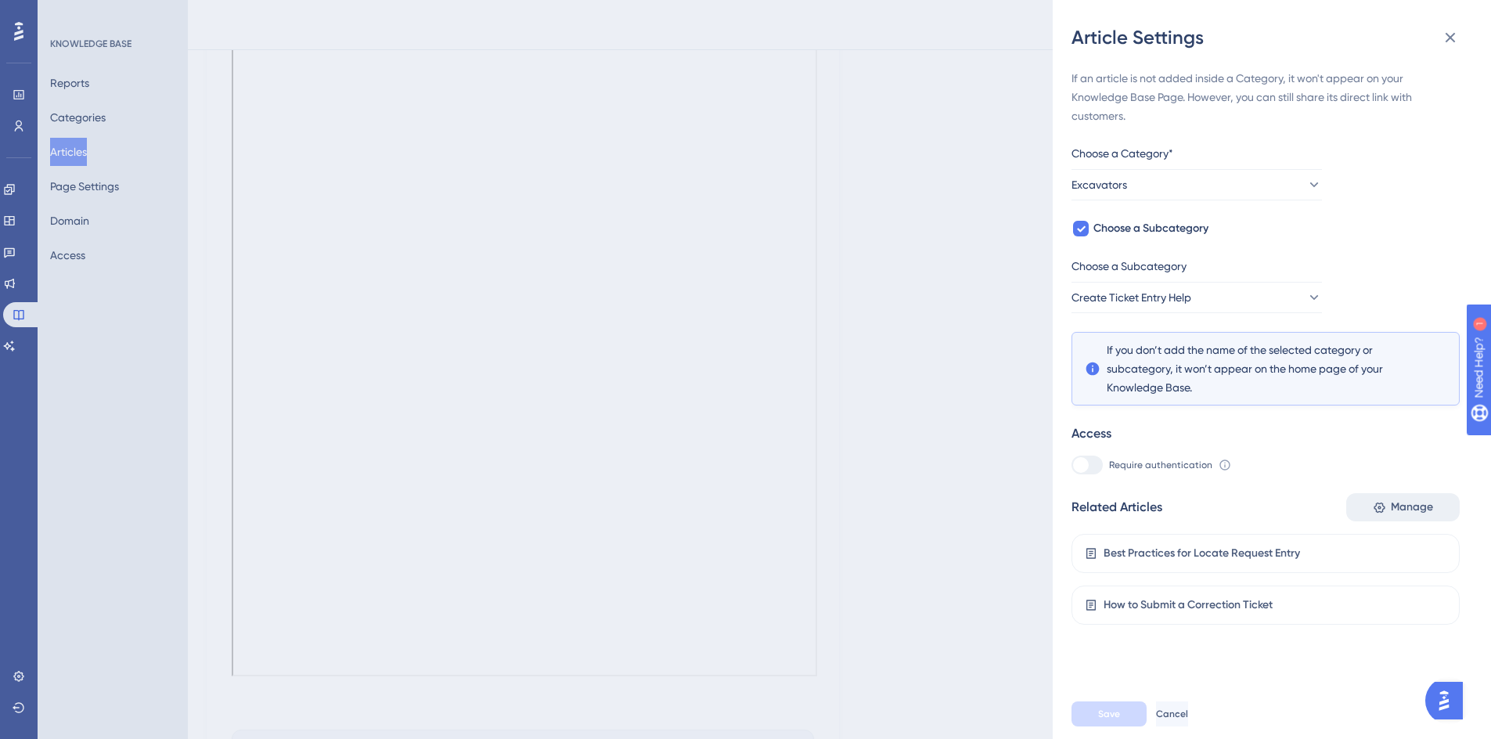
click at [1384, 516] on button "Manage" at bounding box center [1402, 507] width 113 height 28
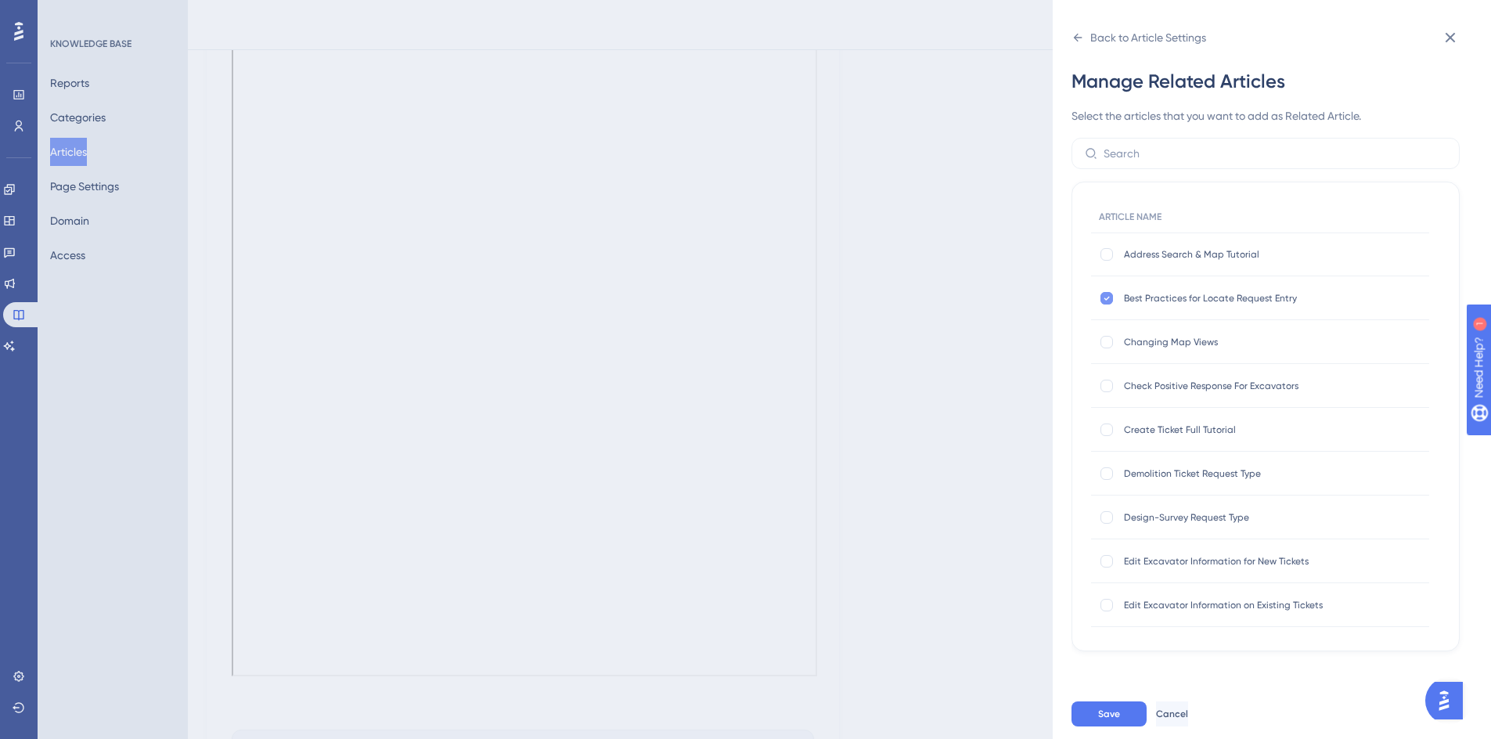
click at [1103, 295] on icon at bounding box center [1106, 298] width 6 height 13
checkbox input "false"
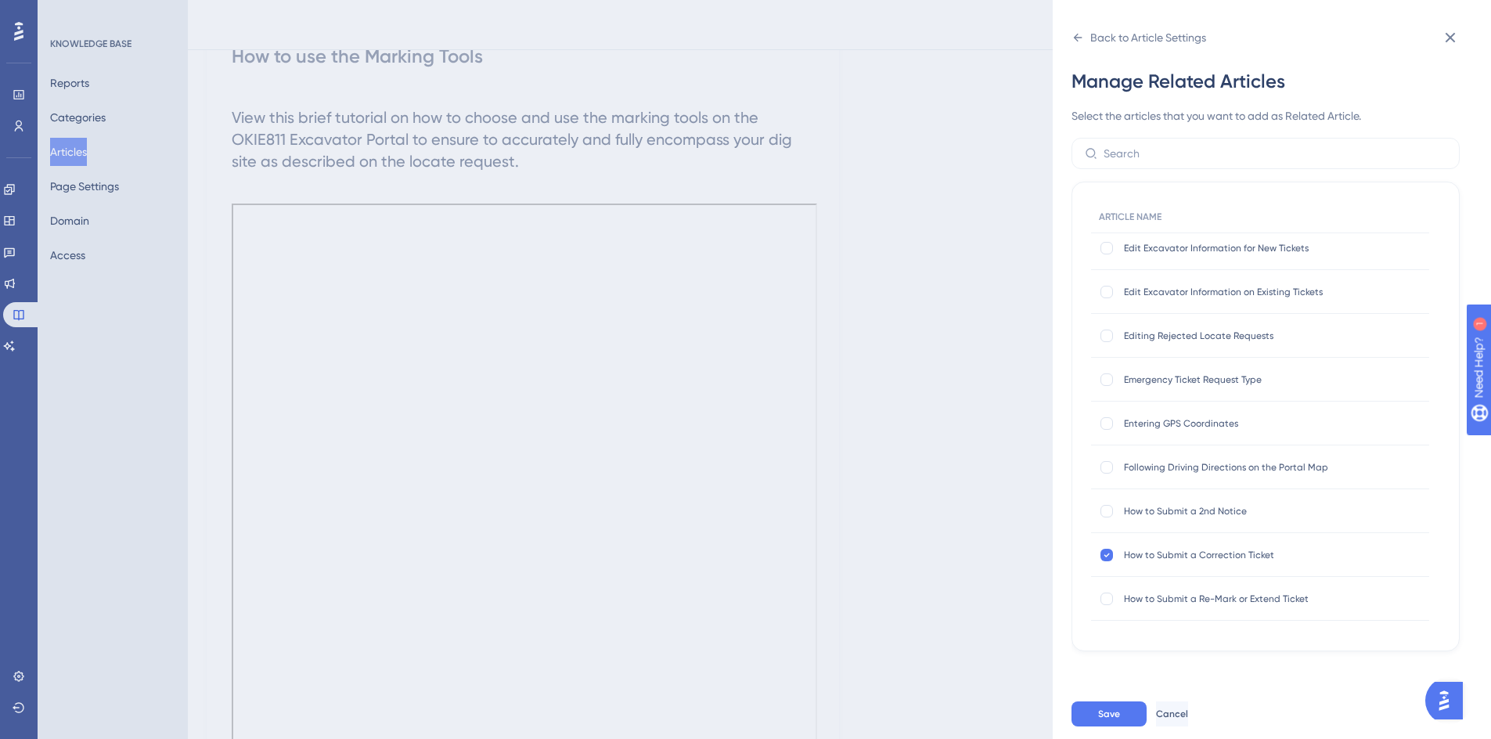
click at [1111, 545] on div "How to Submit a Correction Ticket How to Submit a Correction Ticket" at bounding box center [1260, 555] width 338 height 44
click at [1101, 556] on div at bounding box center [1106, 554] width 13 height 13
checkbox input "false"
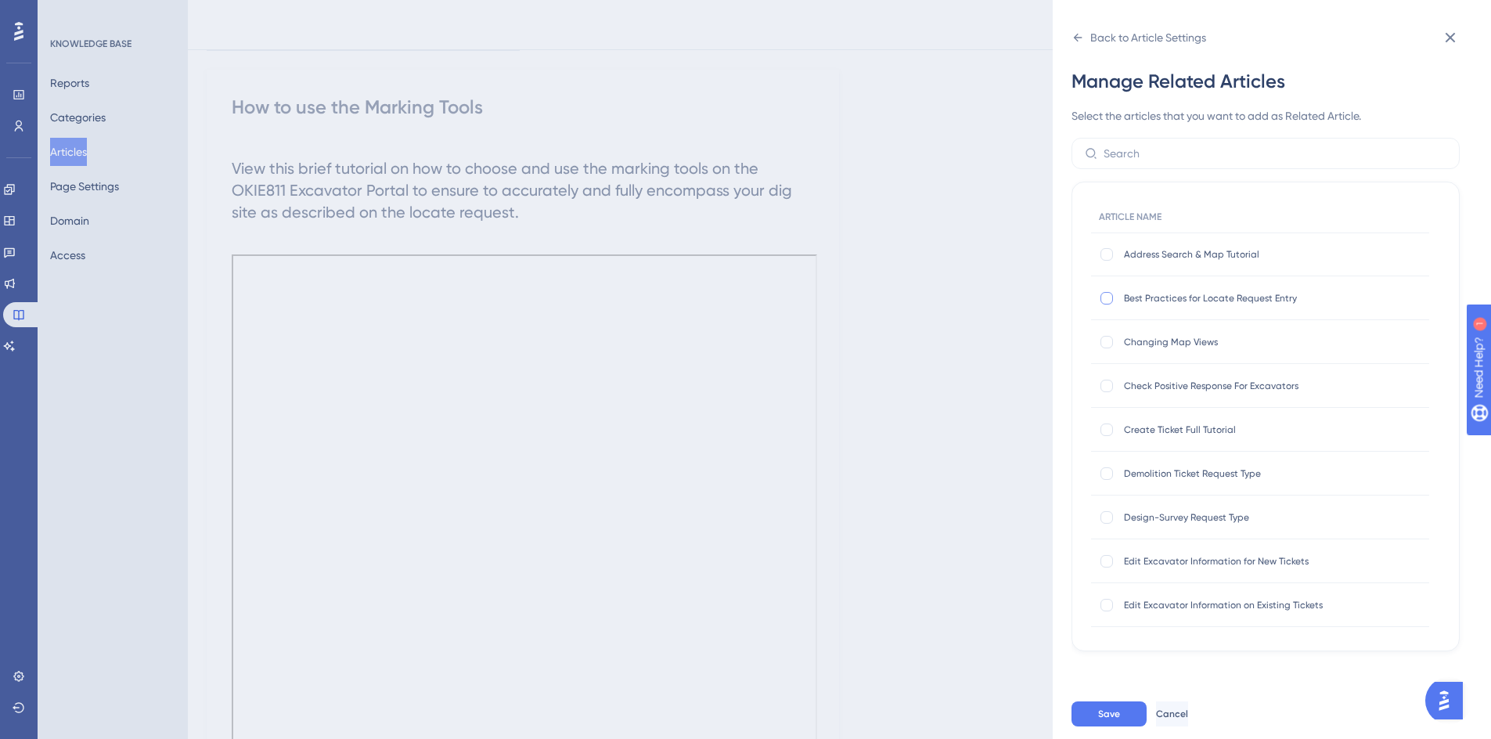
scroll to position [78, 0]
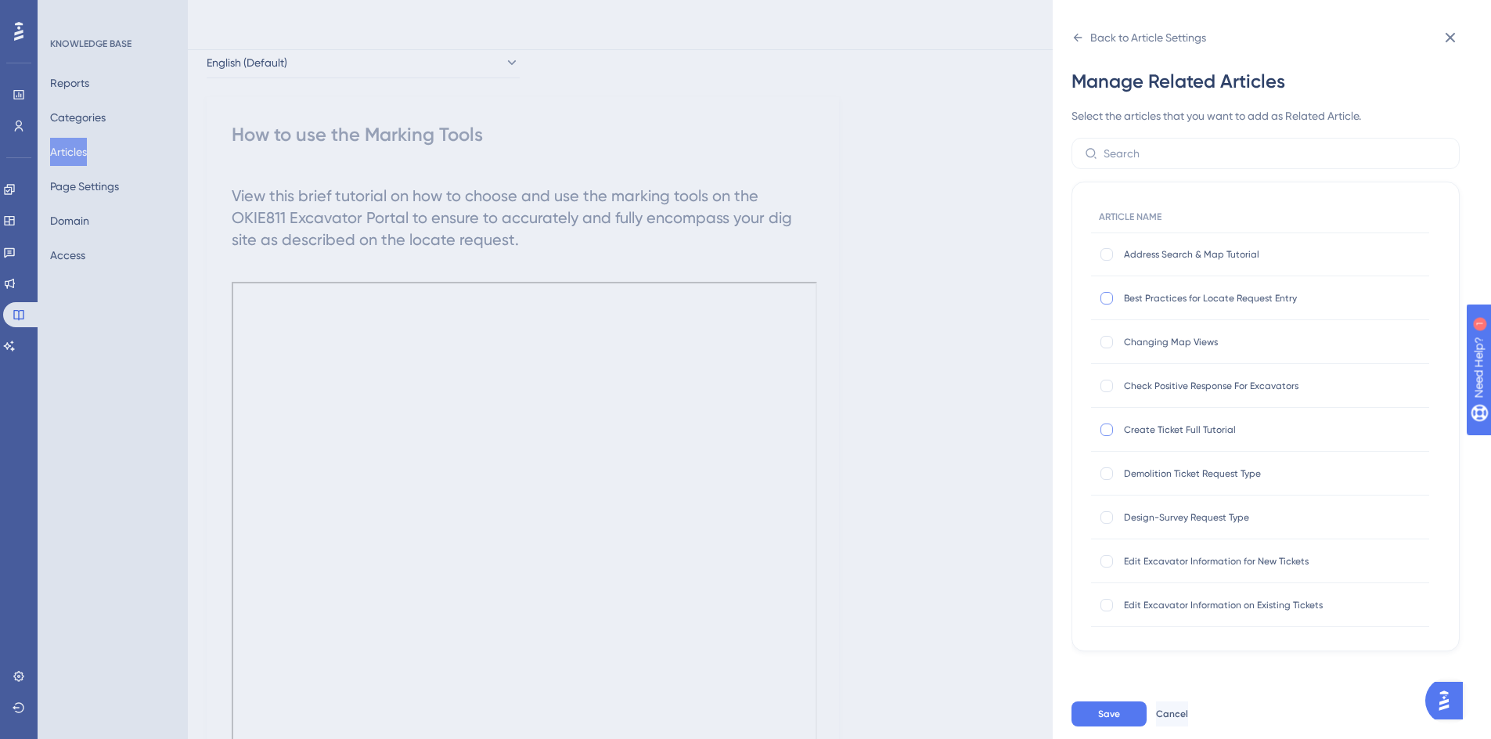
click at [1106, 430] on div at bounding box center [1106, 429] width 13 height 13
checkbox input "true"
click at [1106, 254] on div at bounding box center [1106, 254] width 13 height 13
checkbox input "true"
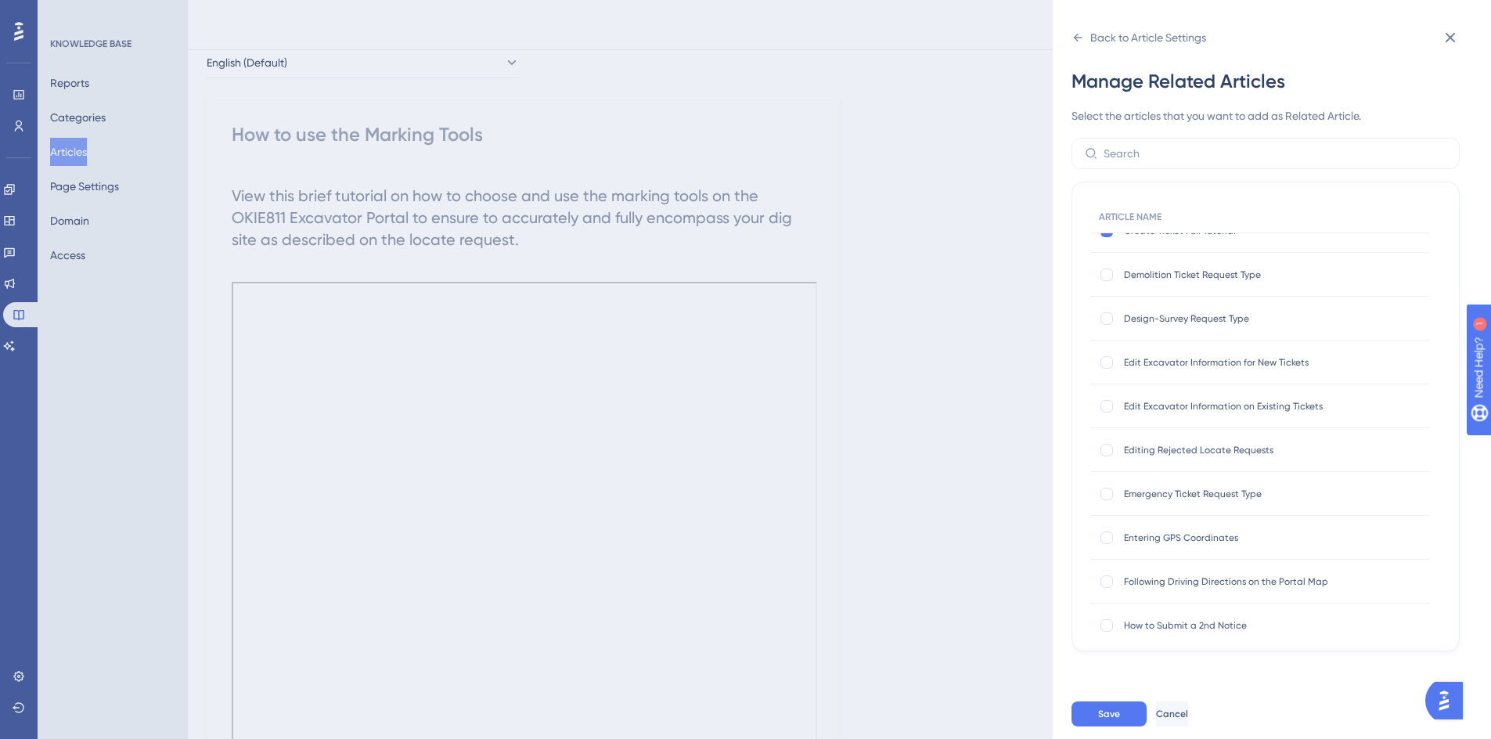
scroll to position [235, 0]
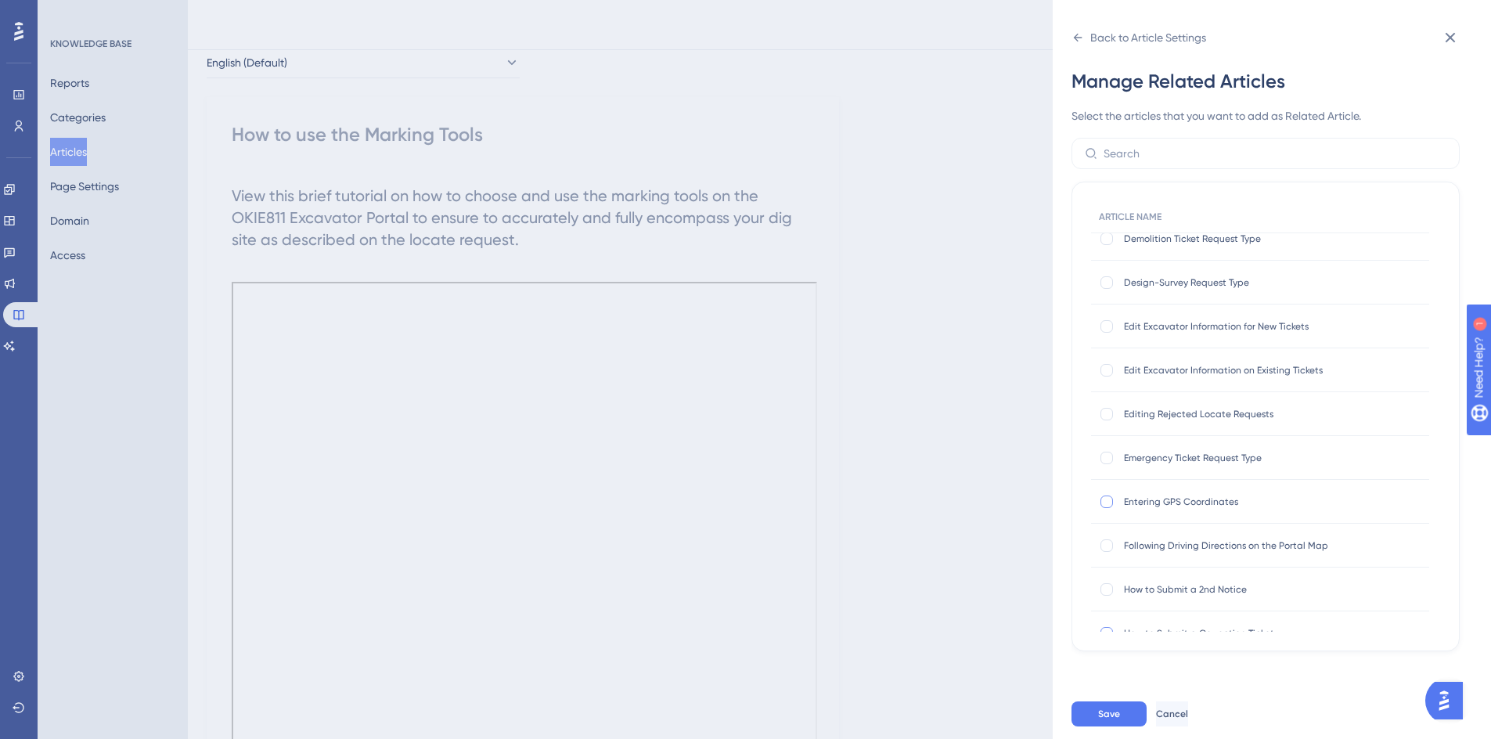
click at [1107, 502] on div at bounding box center [1106, 501] width 13 height 13
checkbox input "true"
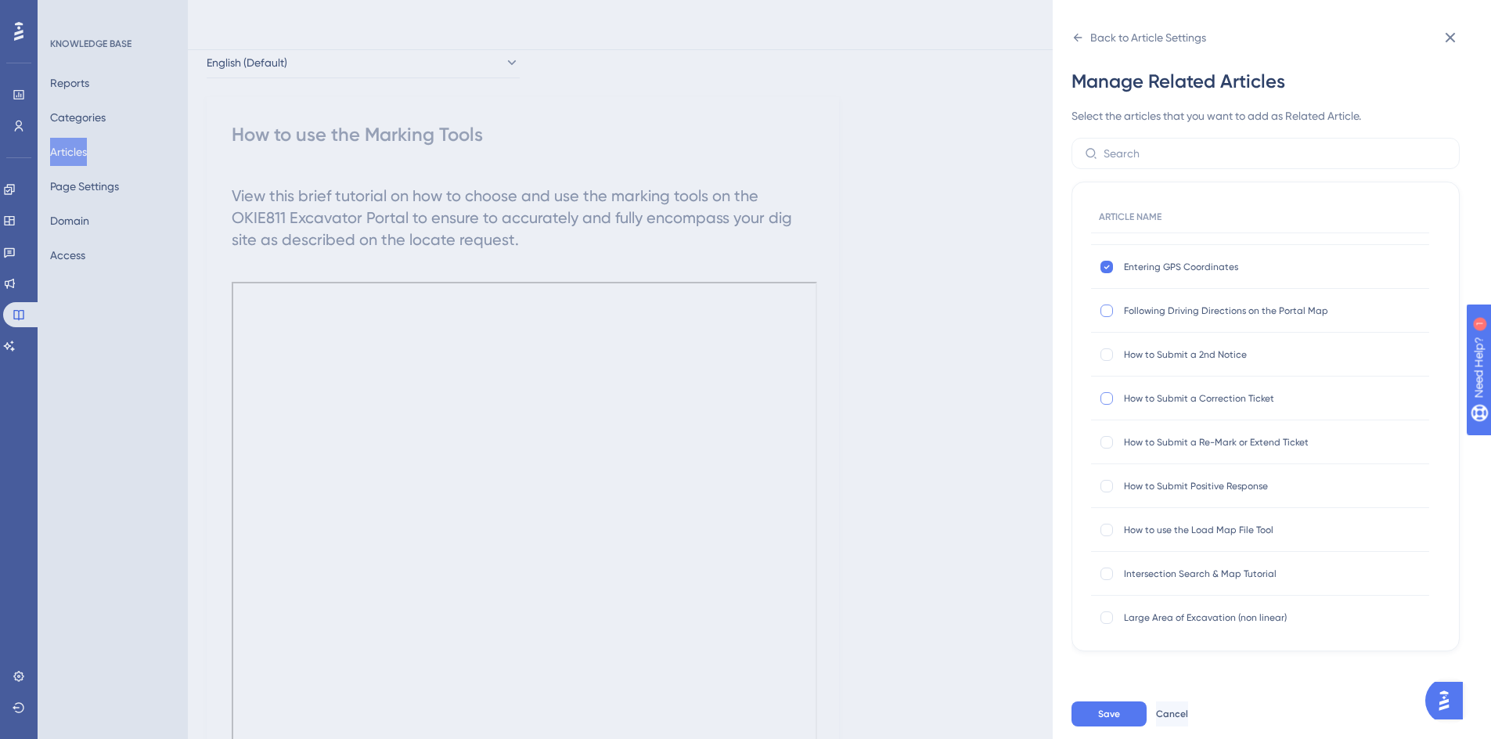
scroll to position [548, 0]
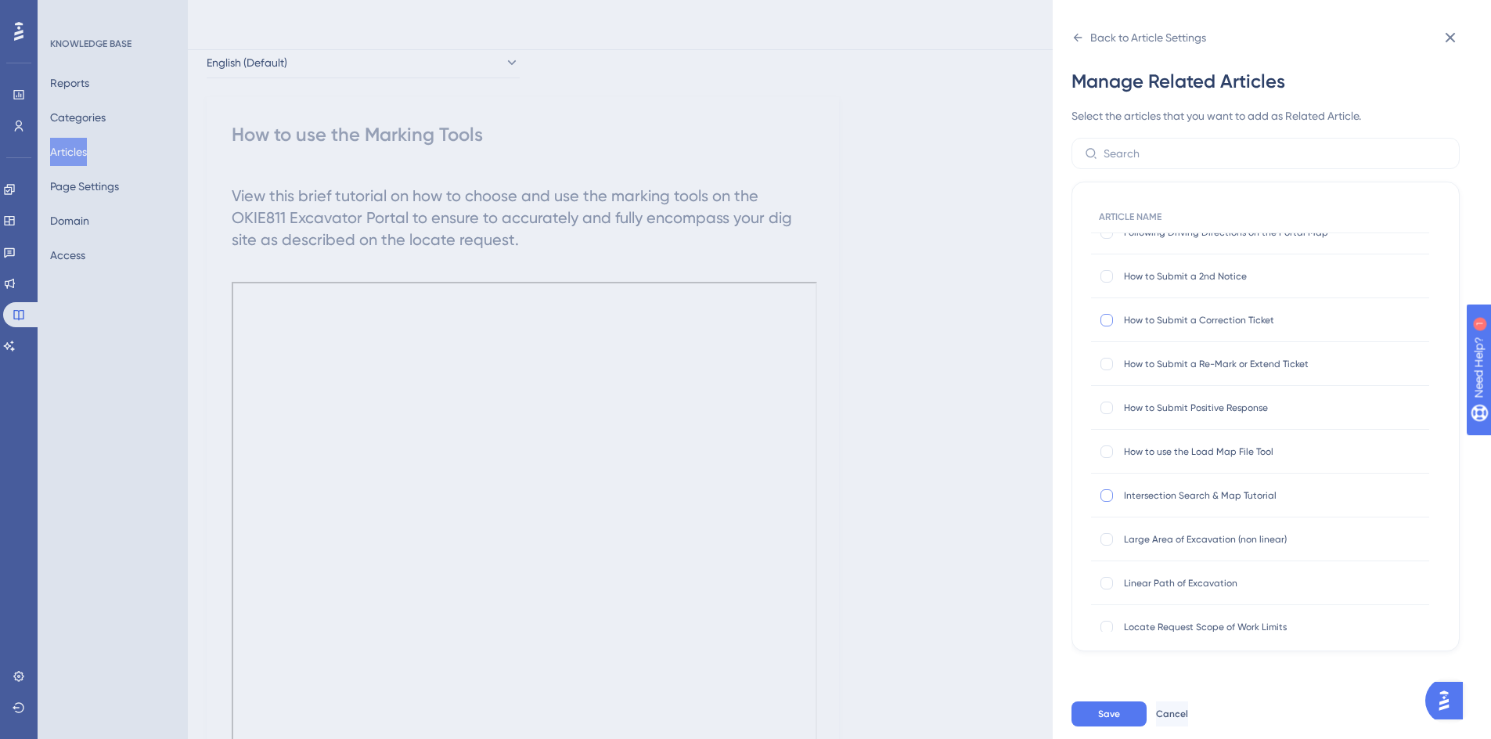
click at [1113, 497] on div at bounding box center [1107, 495] width 16 height 16
checkbox input "true"
click at [1107, 452] on div at bounding box center [1106, 451] width 13 height 13
checkbox input "true"
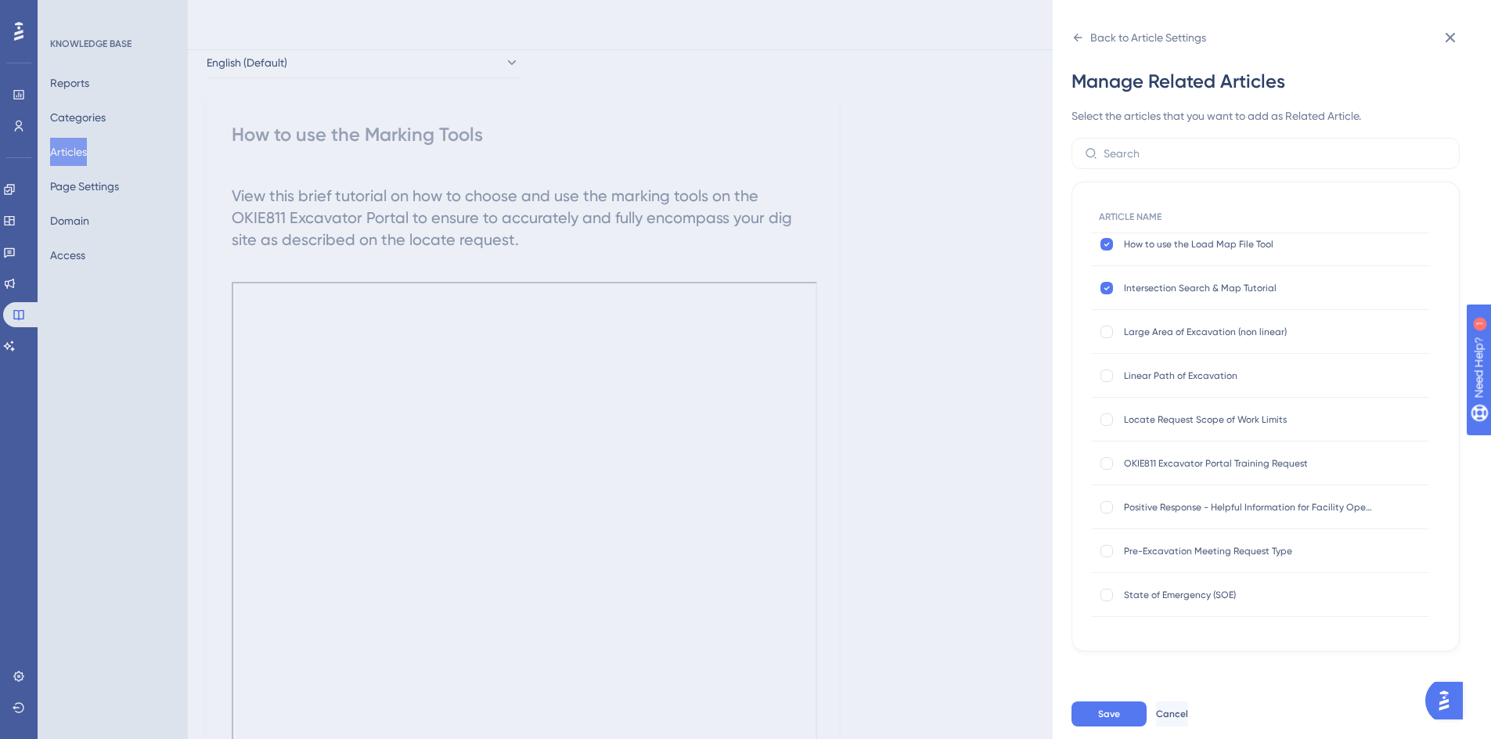
scroll to position [782, 0]
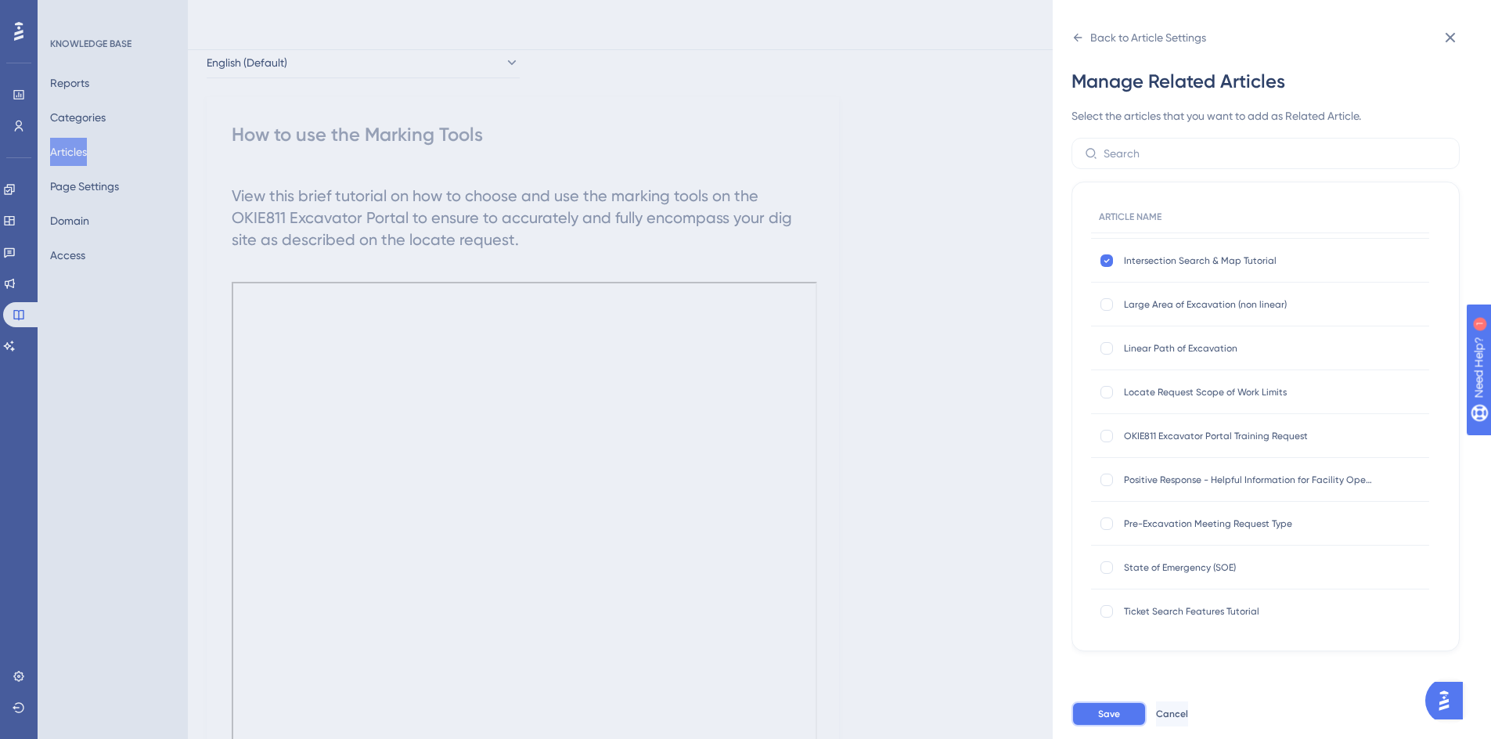
click at [1111, 718] on button "Save" at bounding box center [1108, 713] width 75 height 25
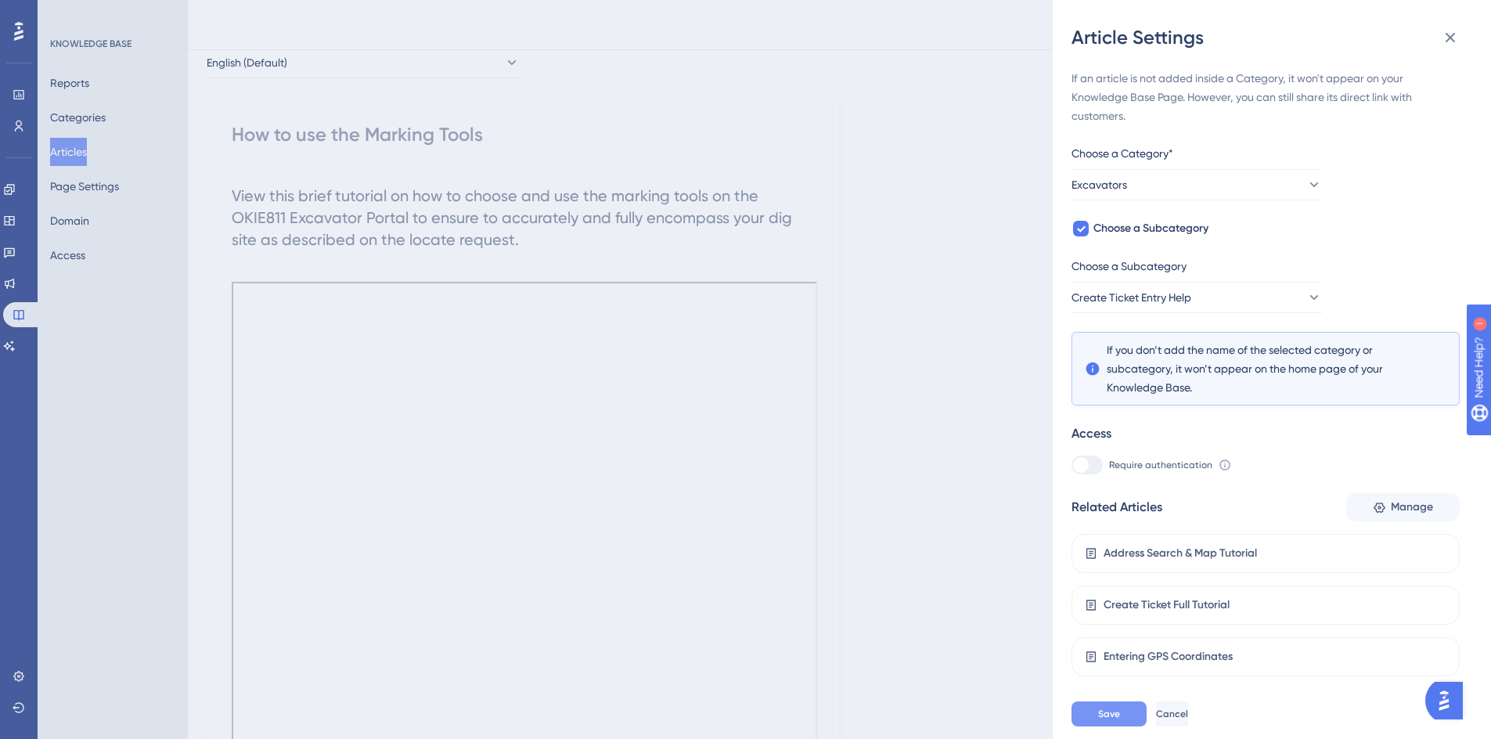
click at [1097, 726] on button "Save" at bounding box center [1108, 713] width 75 height 25
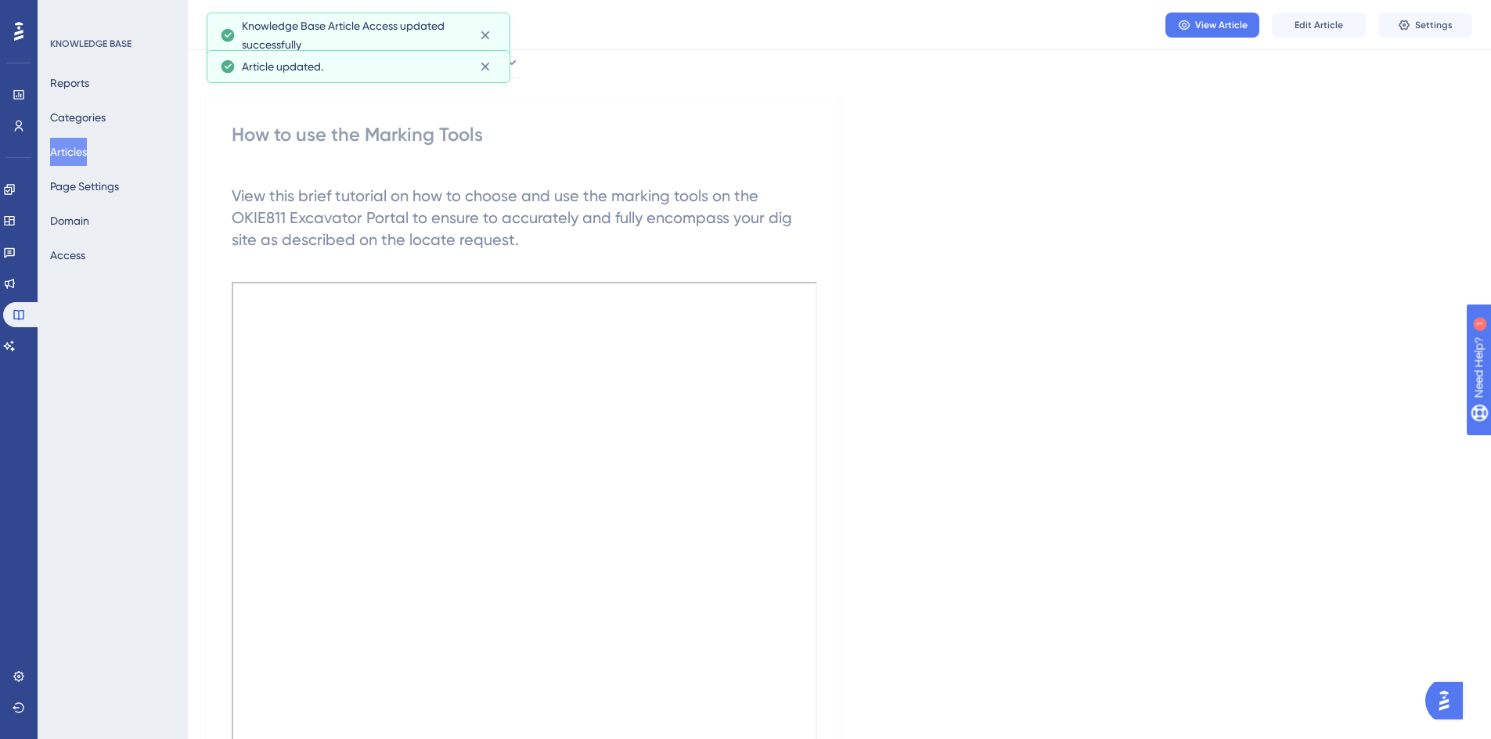
click at [67, 156] on button "Articles" at bounding box center [68, 152] width 37 height 28
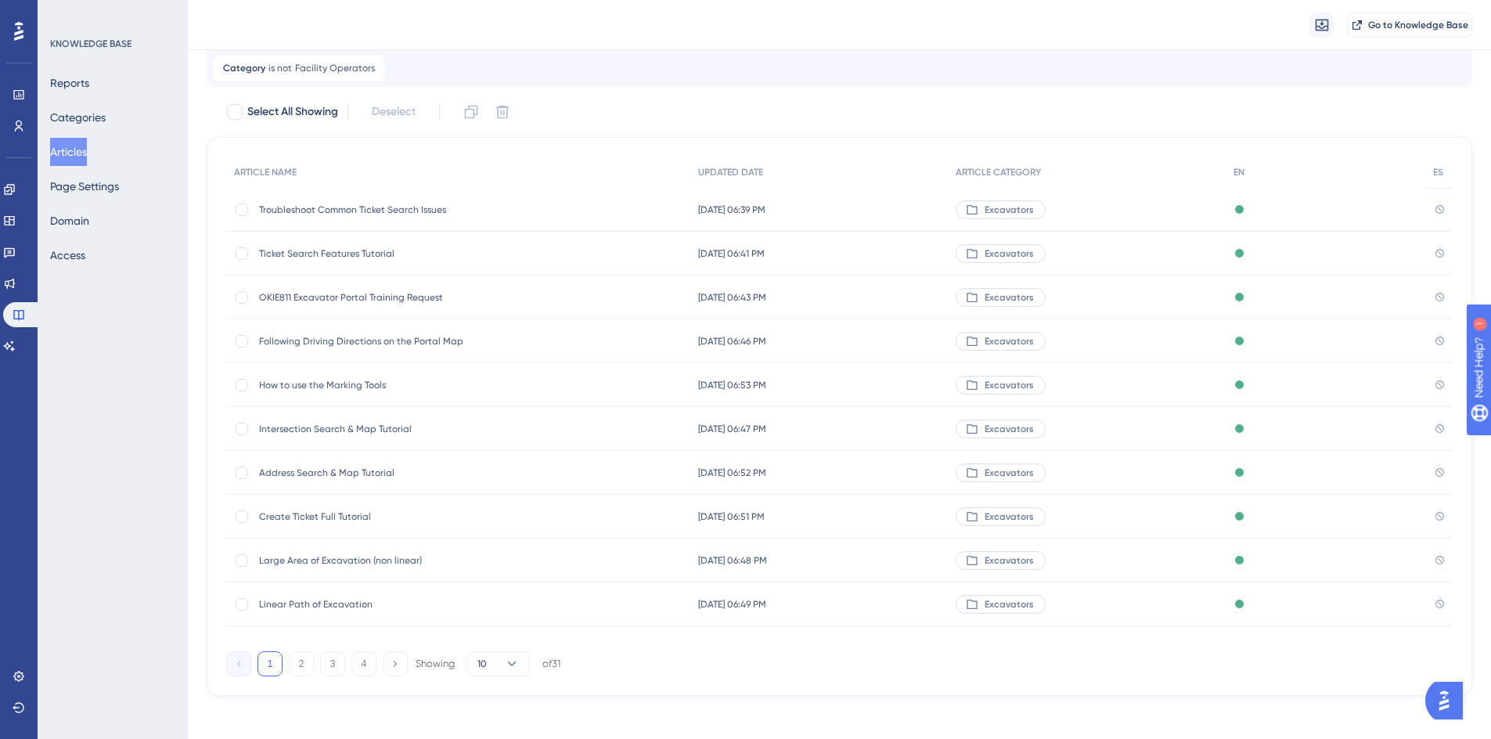
scroll to position [89, 0]
click at [297, 666] on button "2" at bounding box center [301, 662] width 25 height 25
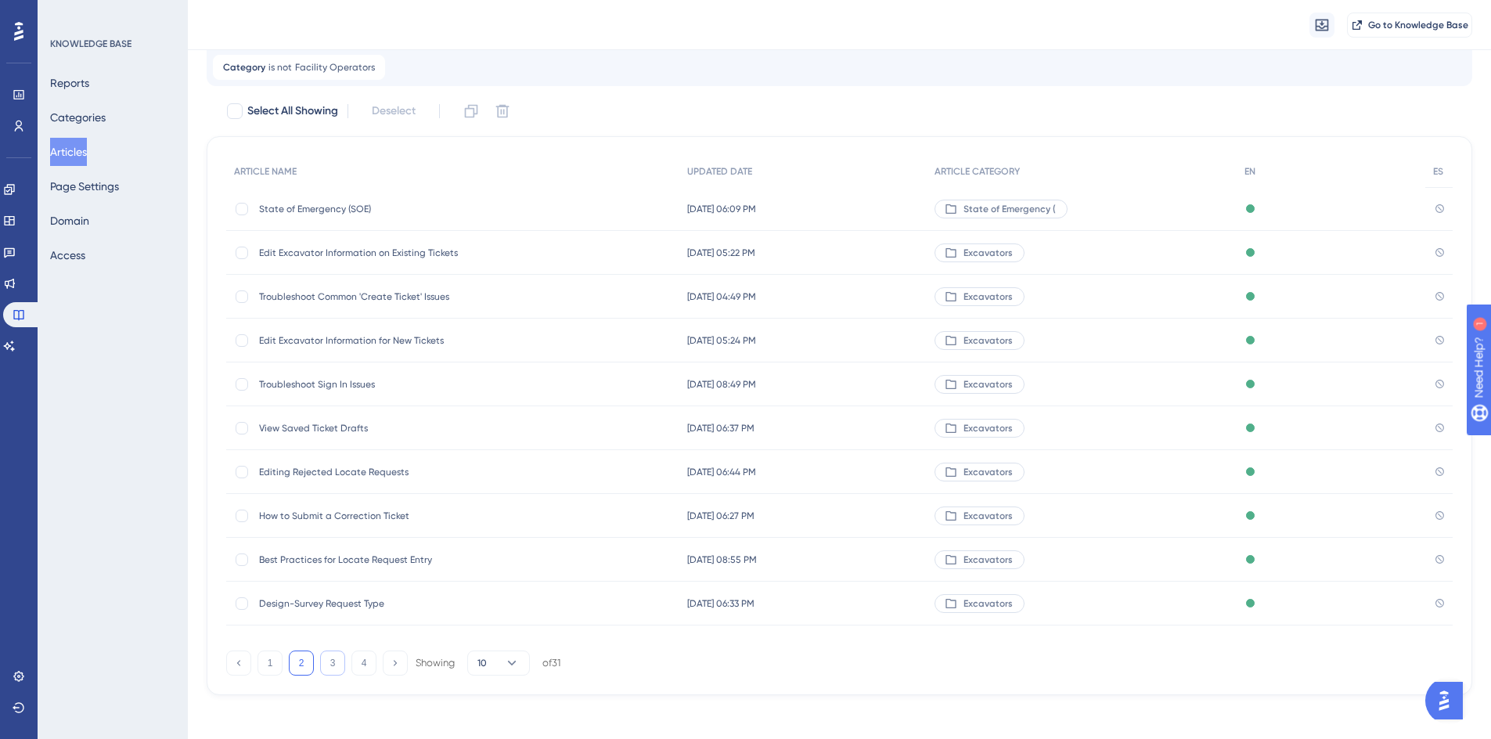
click at [334, 669] on button "3" at bounding box center [332, 662] width 25 height 25
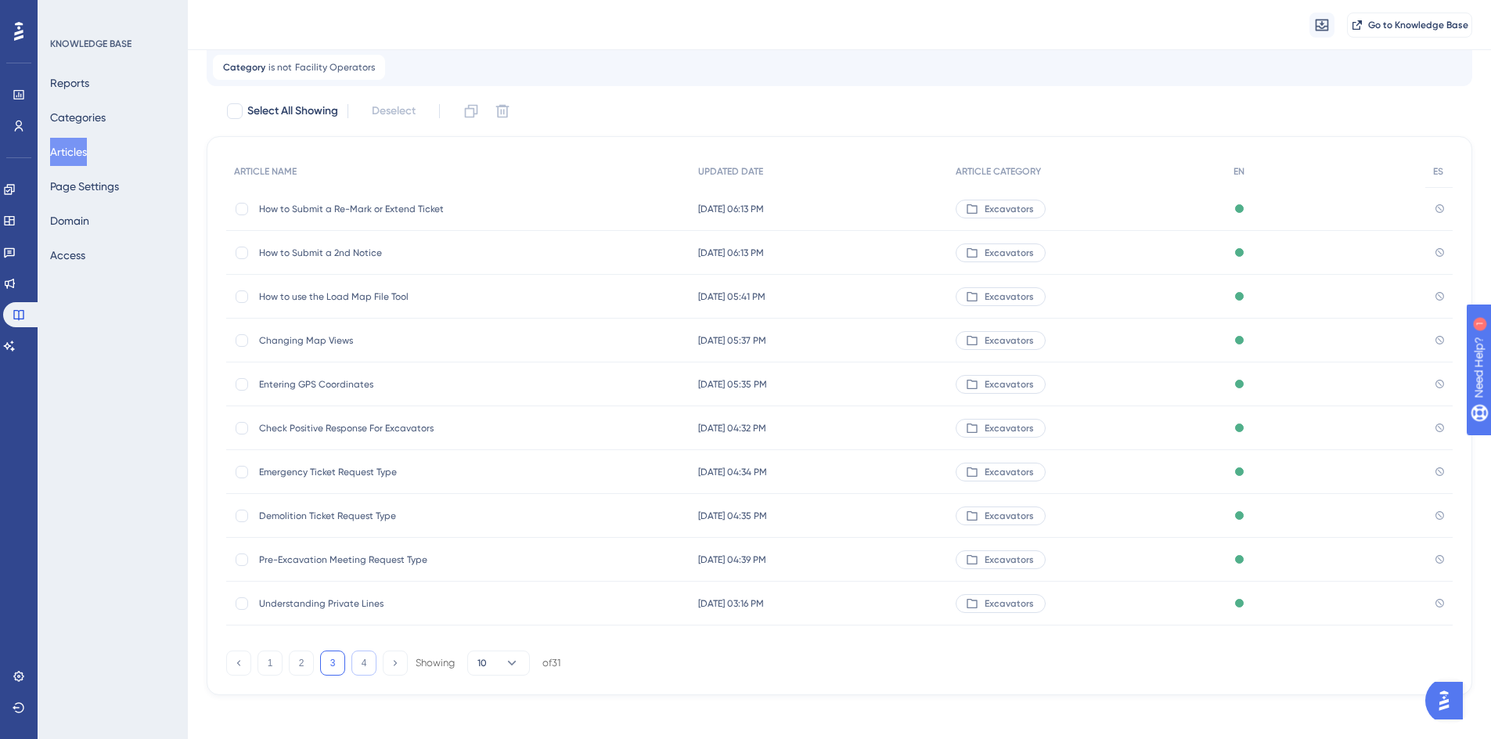
click at [358, 666] on button "4" at bounding box center [363, 662] width 25 height 25
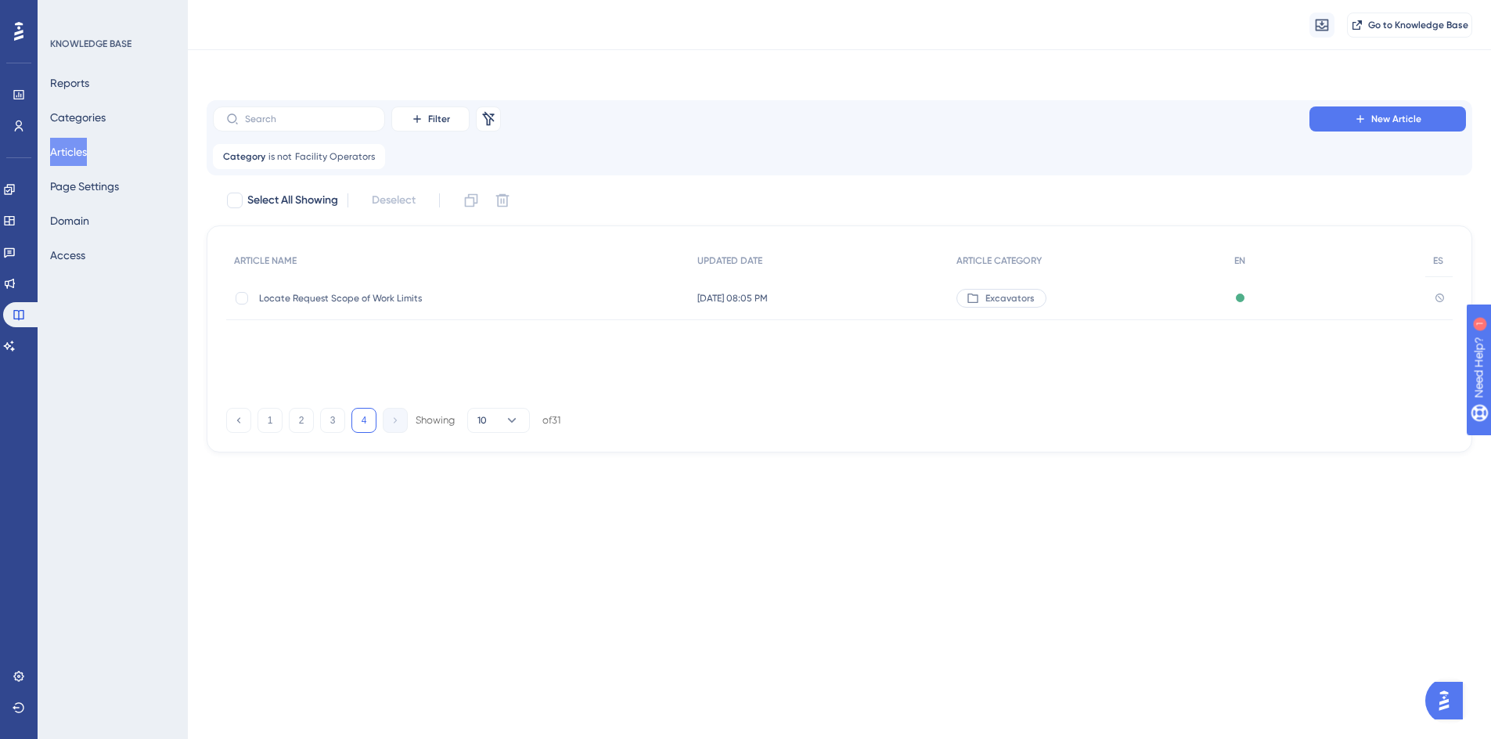
scroll to position [0, 0]
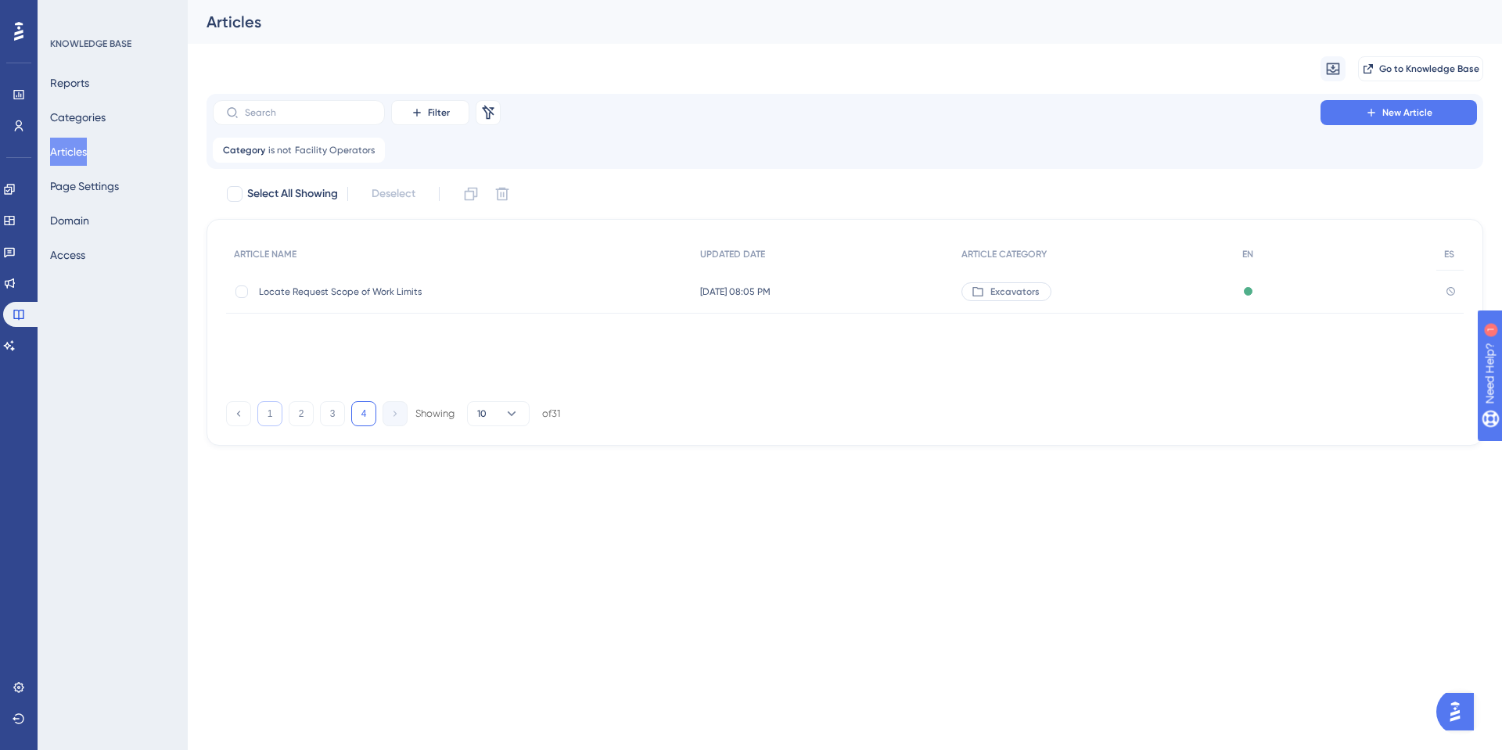
click at [265, 412] on button "1" at bounding box center [269, 413] width 25 height 25
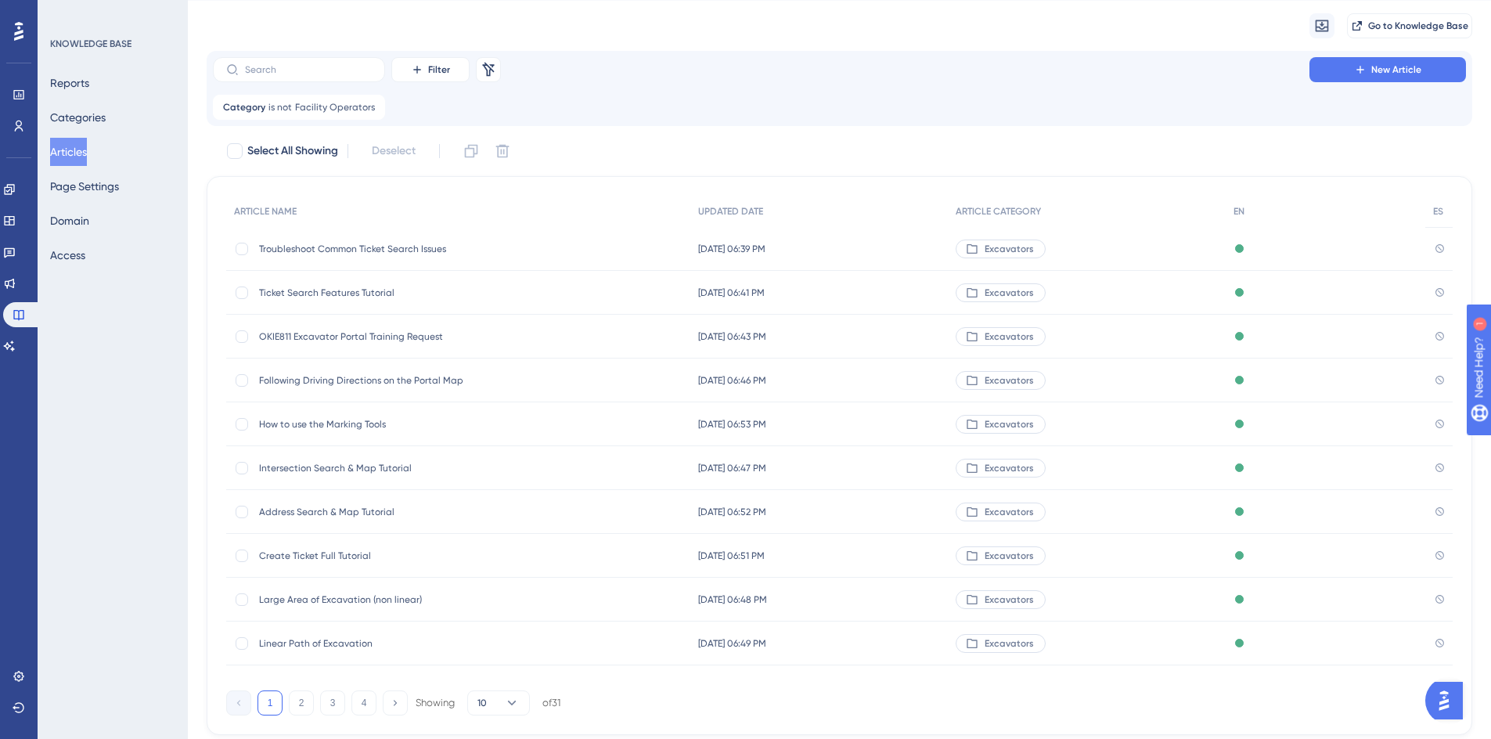
scroll to position [78, 0]
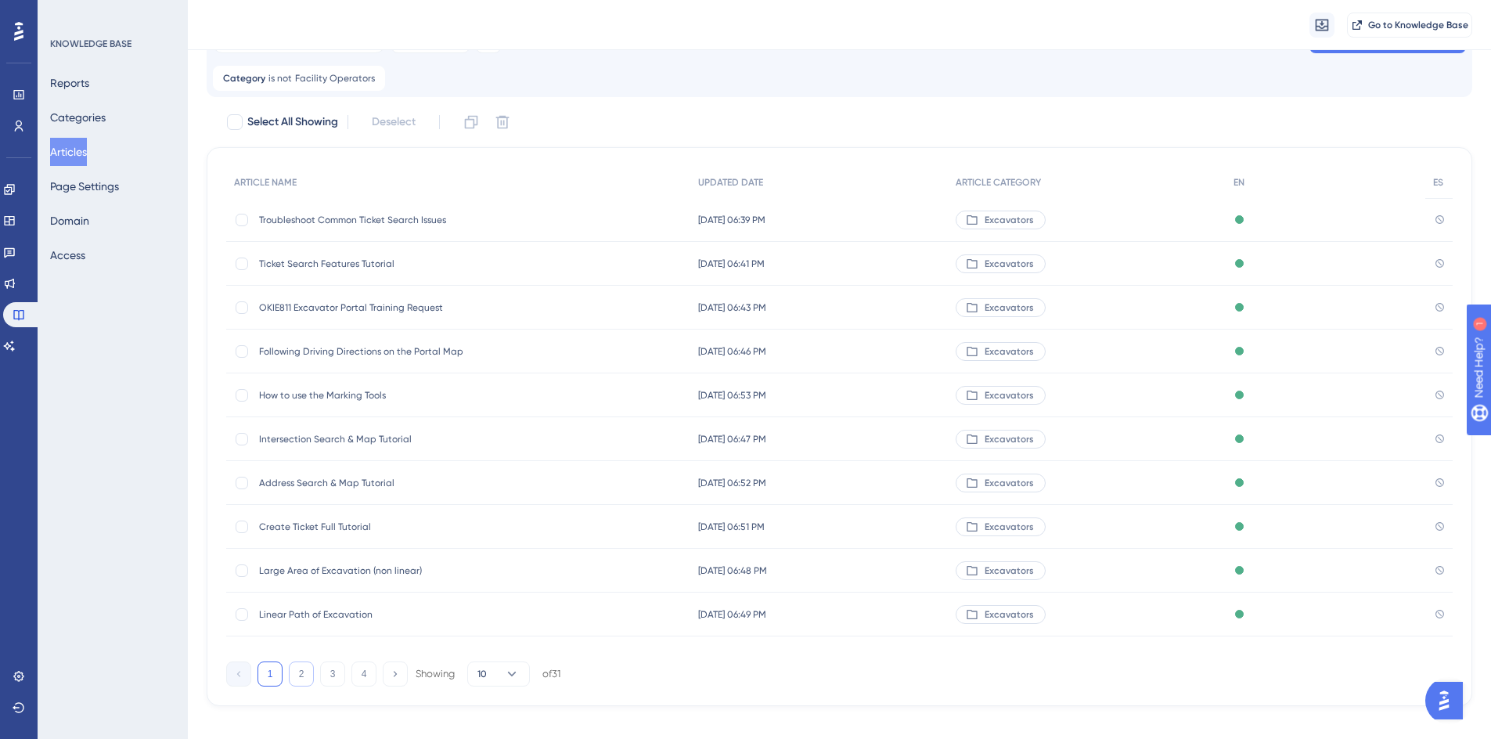
click at [300, 679] on button "2" at bounding box center [301, 673] width 25 height 25
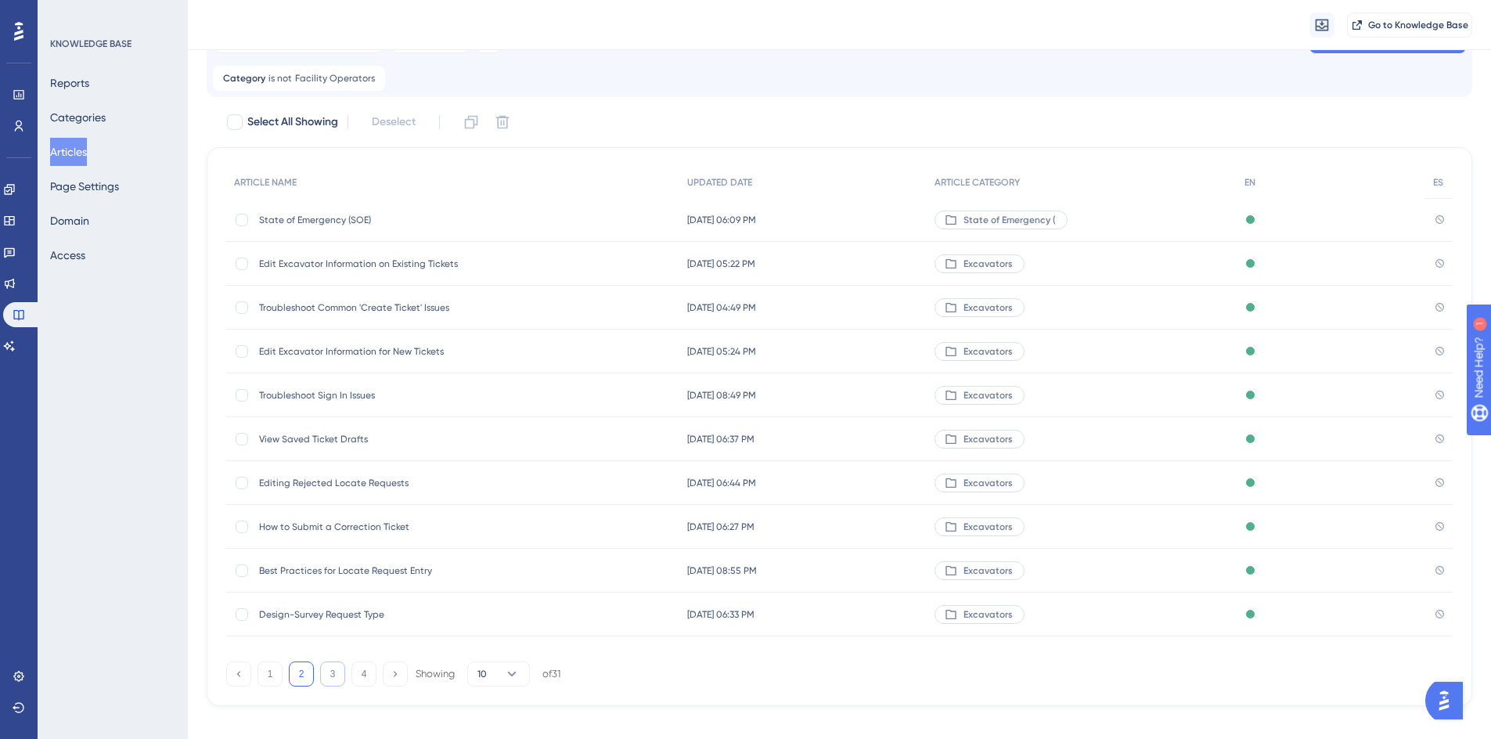
click at [337, 669] on button "3" at bounding box center [332, 673] width 25 height 25
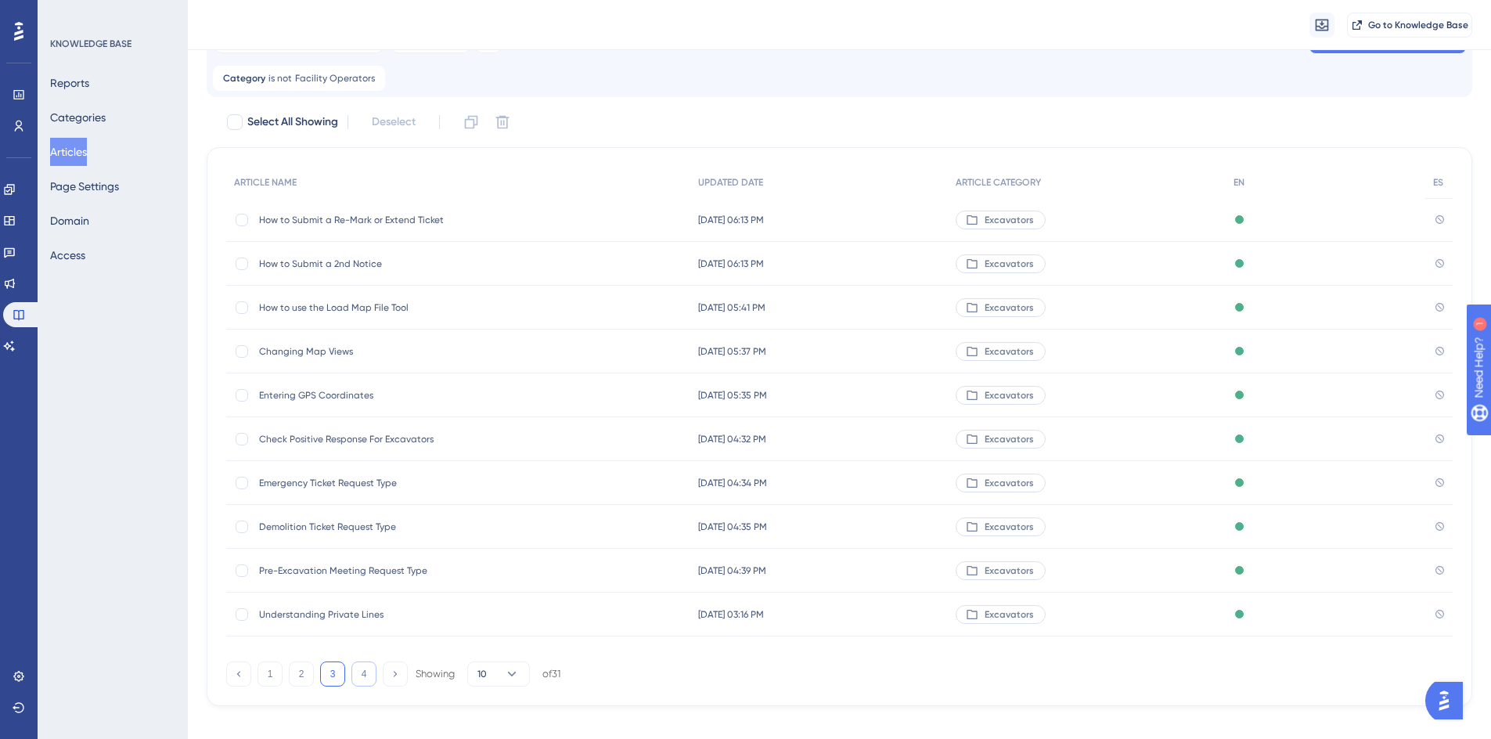
click at [370, 673] on button "4" at bounding box center [363, 673] width 25 height 25
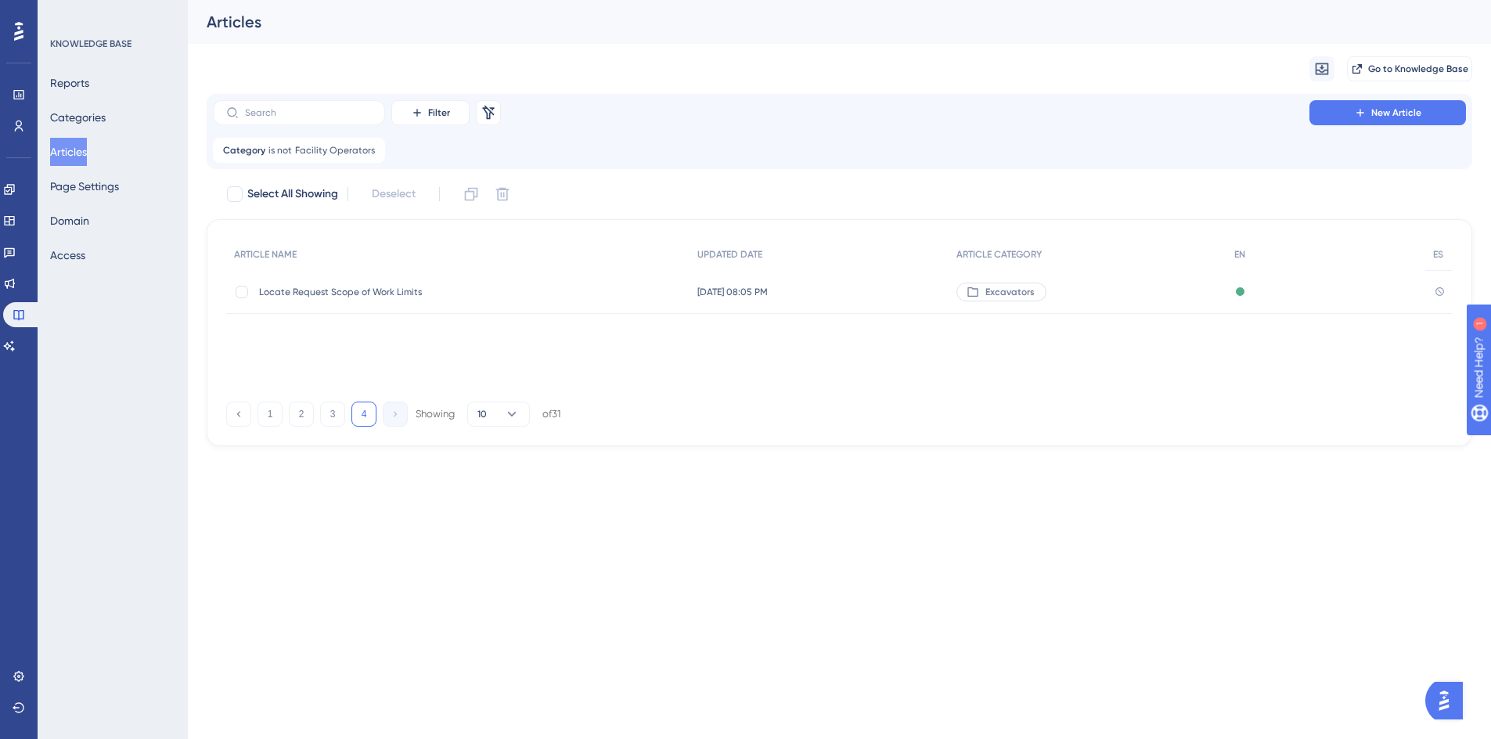
scroll to position [0, 0]
click at [266, 415] on button "1" at bounding box center [269, 413] width 25 height 25
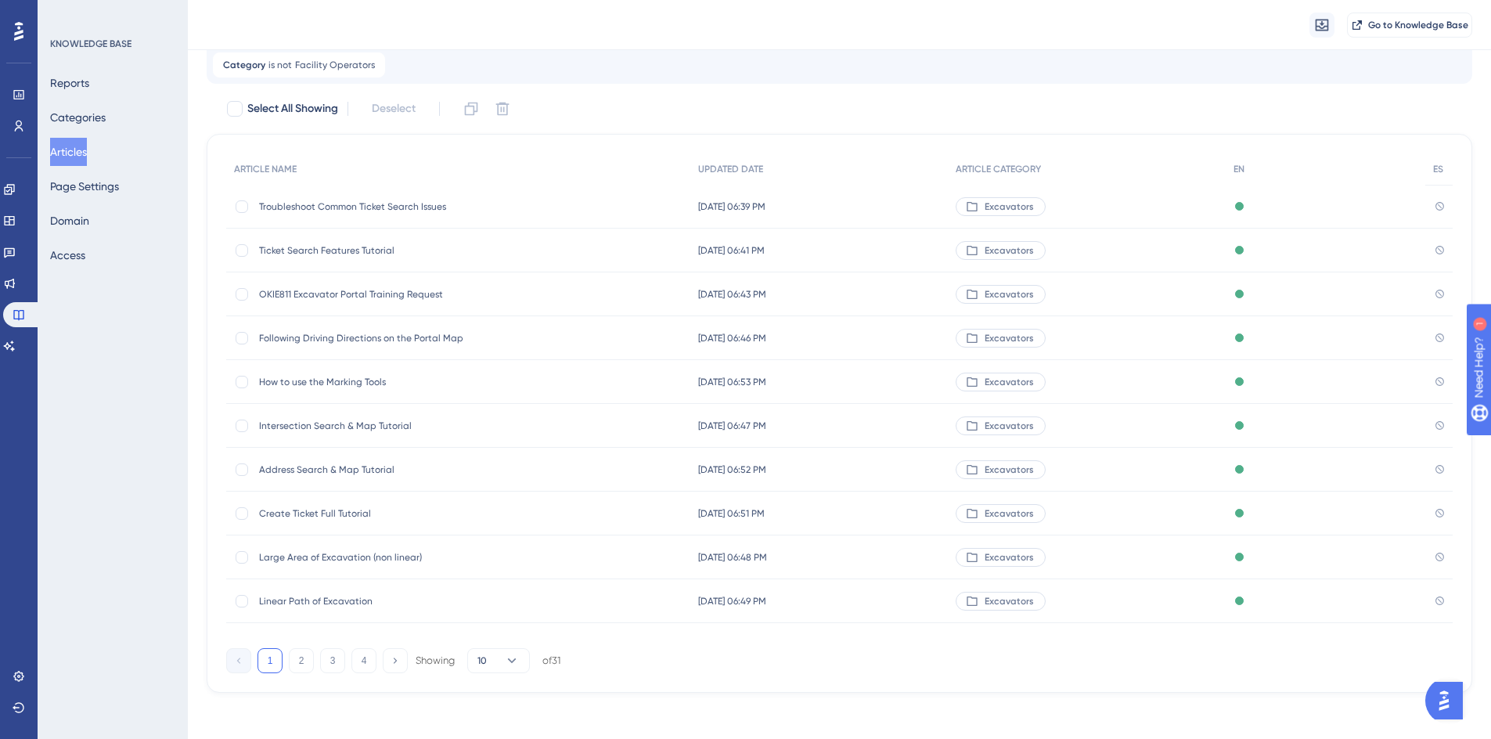
scroll to position [95, 0]
click at [305, 288] on span "OKIE811 Excavator Portal Training Request" at bounding box center [384, 290] width 250 height 13
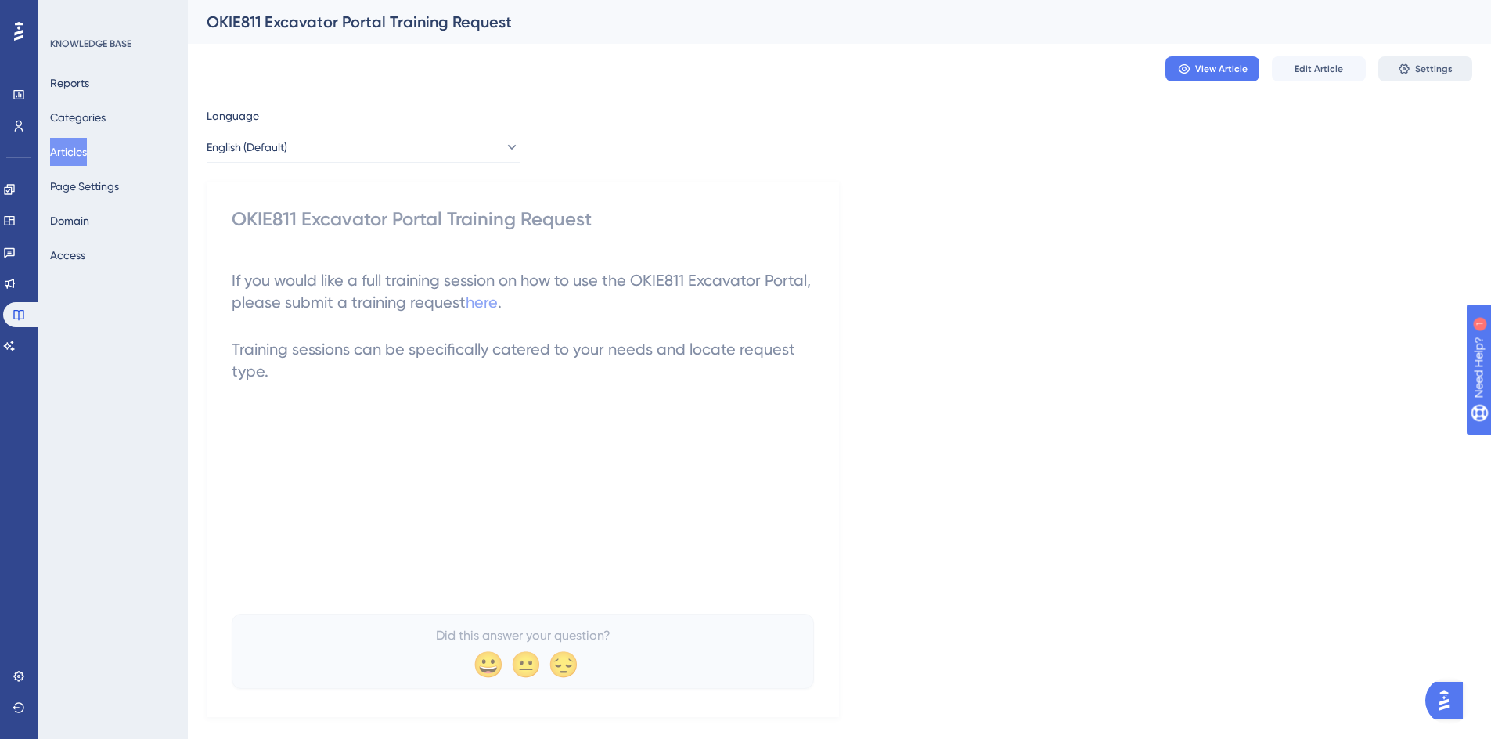
click at [1450, 69] on span "Settings" at bounding box center [1434, 69] width 38 height 13
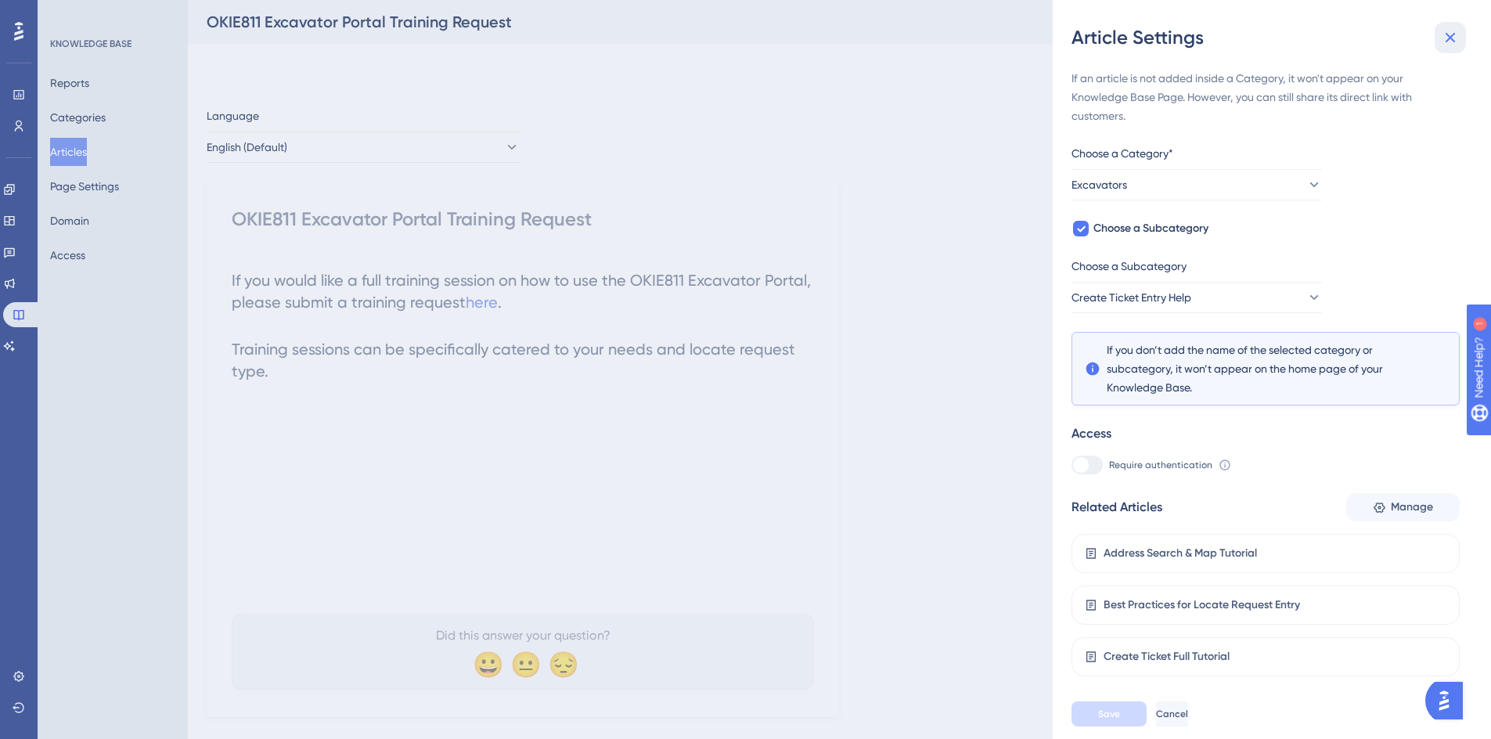
click at [1445, 31] on icon at bounding box center [1449, 37] width 19 height 19
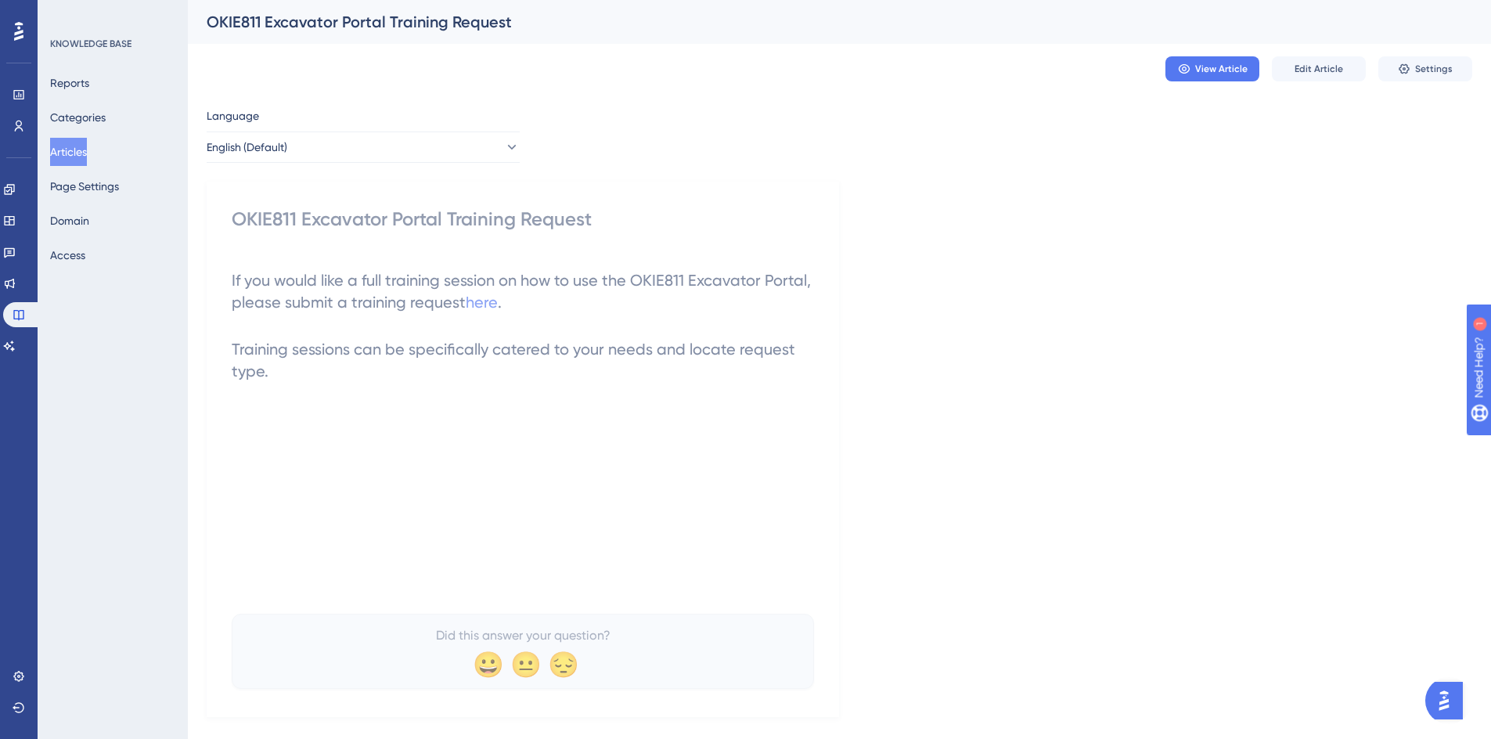
click at [87, 157] on button "Articles" at bounding box center [68, 152] width 37 height 28
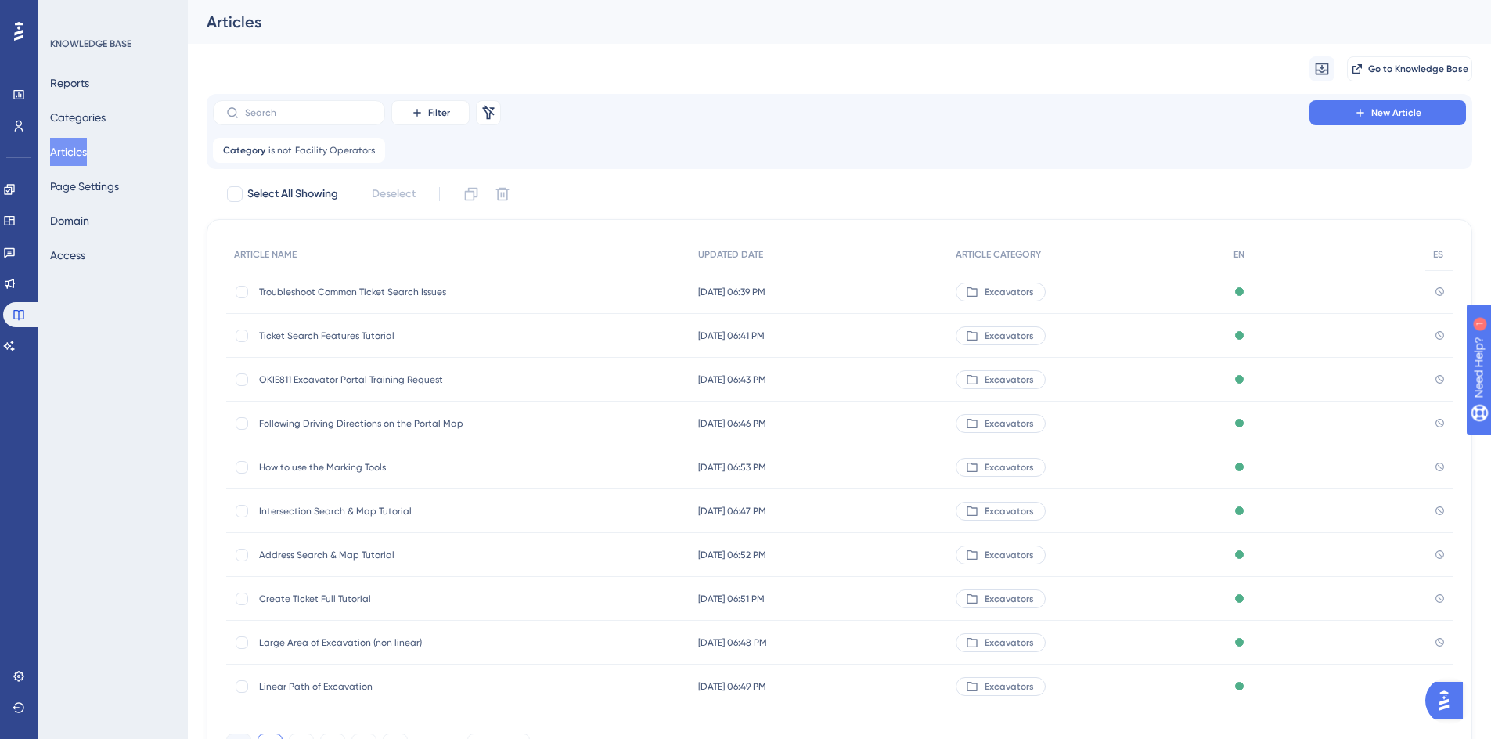
scroll to position [89, 0]
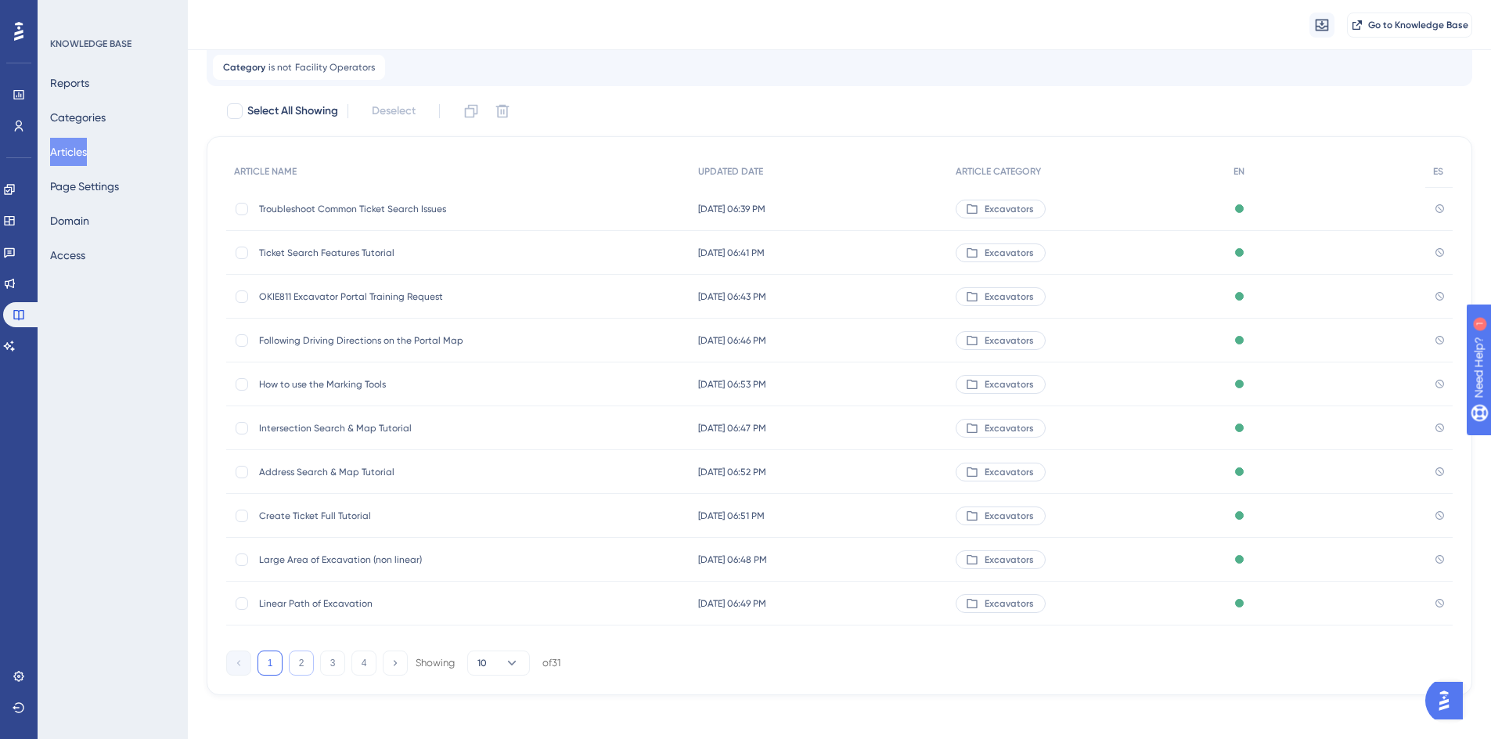
click at [304, 663] on button "2" at bounding box center [301, 662] width 25 height 25
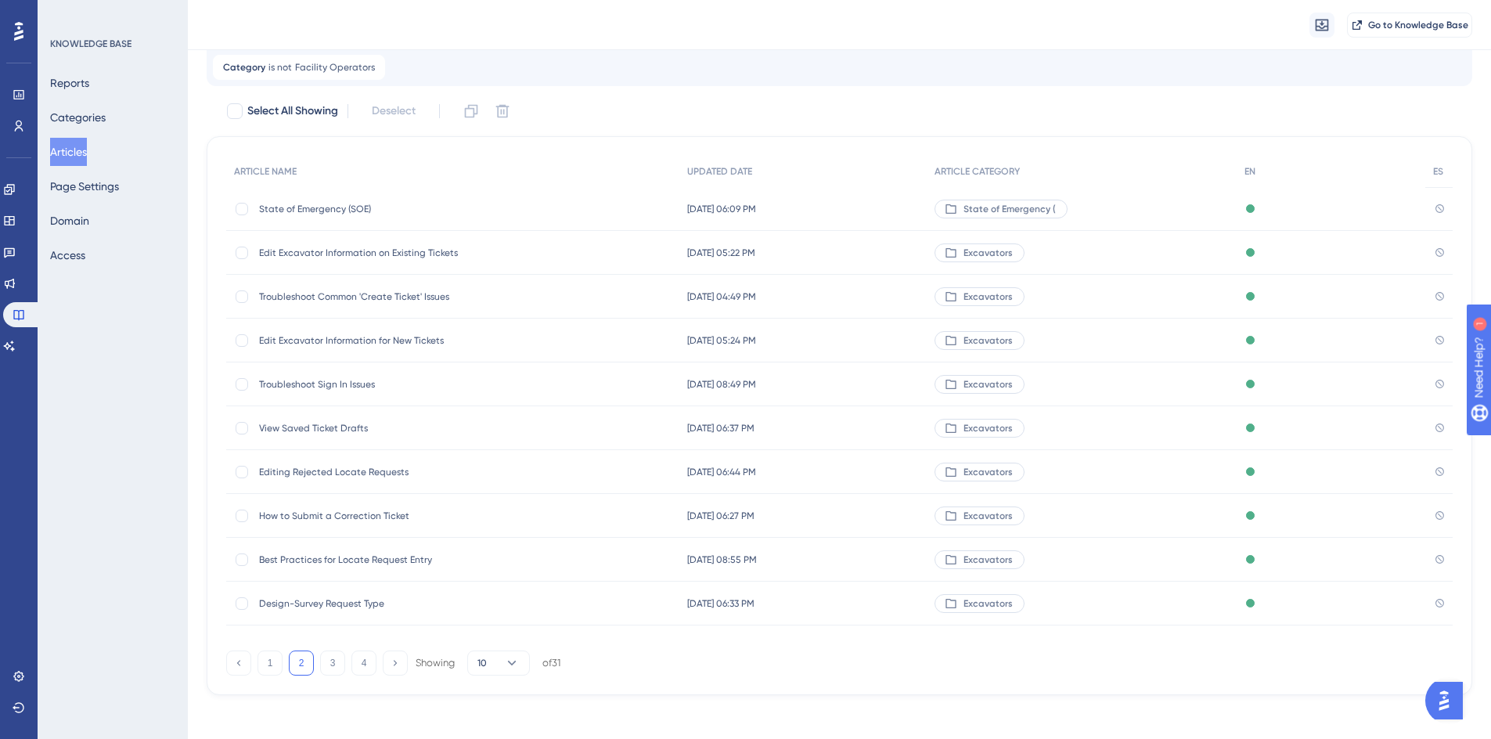
click at [359, 473] on span "Editing Rejected Locate Requests" at bounding box center [384, 472] width 250 height 13
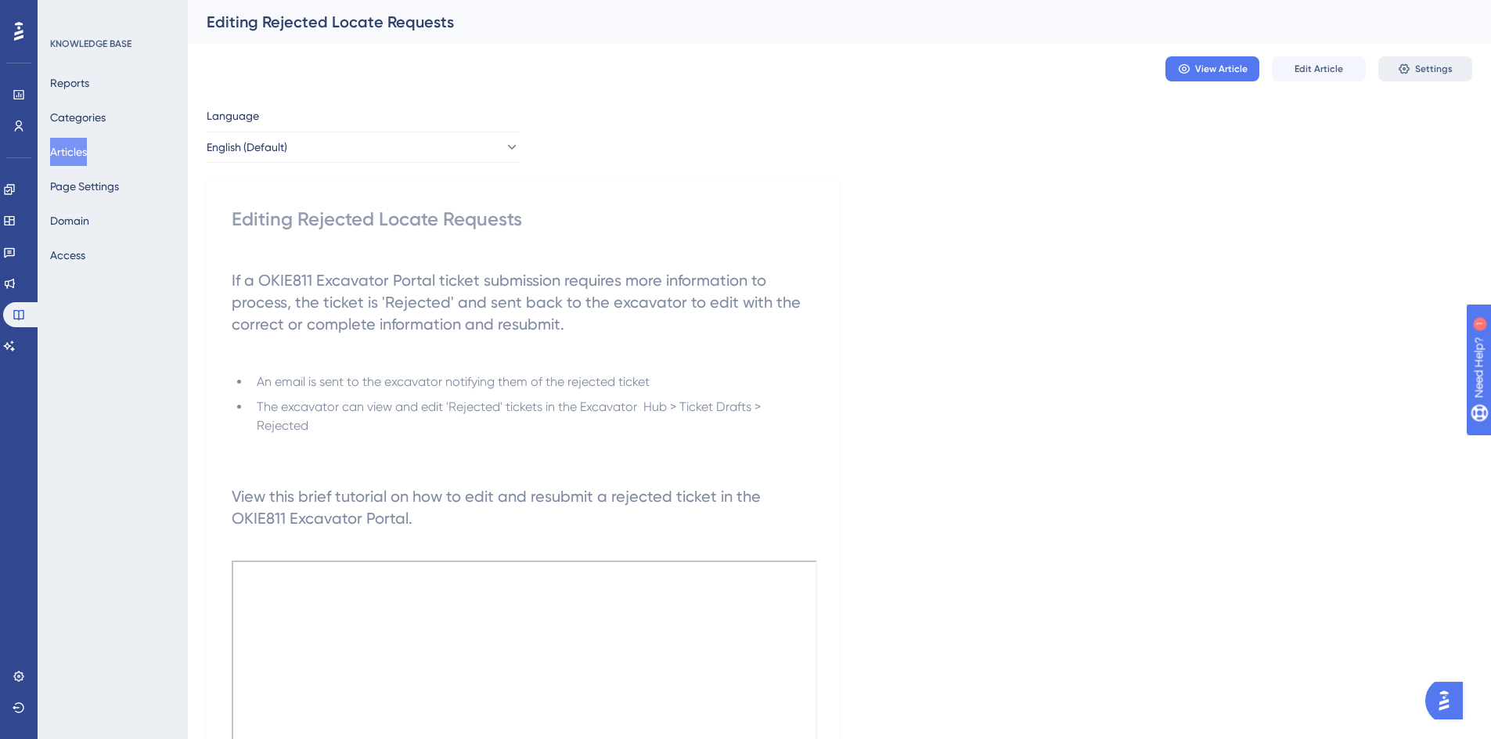
click at [1412, 68] on button "Settings" at bounding box center [1425, 68] width 94 height 25
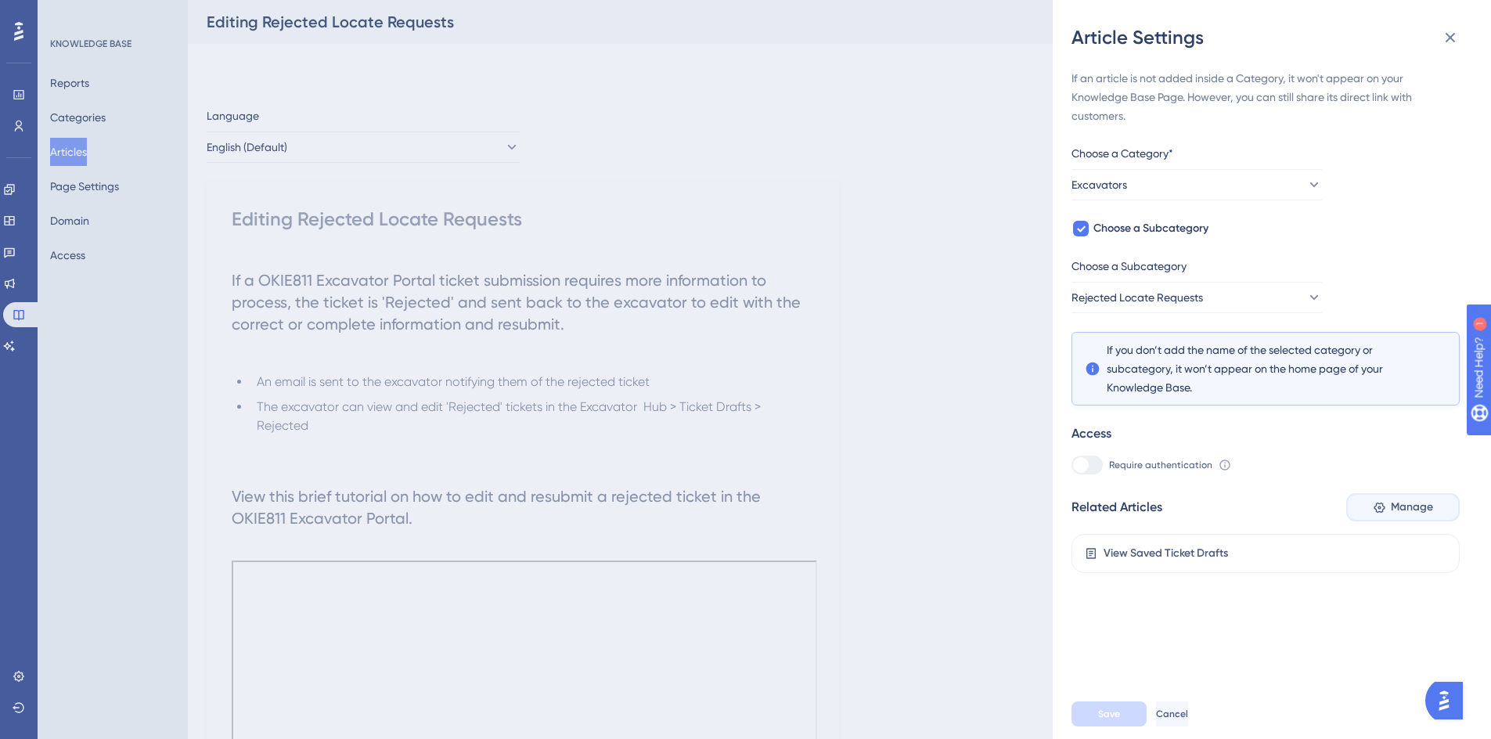
click at [1376, 502] on icon at bounding box center [1378, 507] width 11 height 11
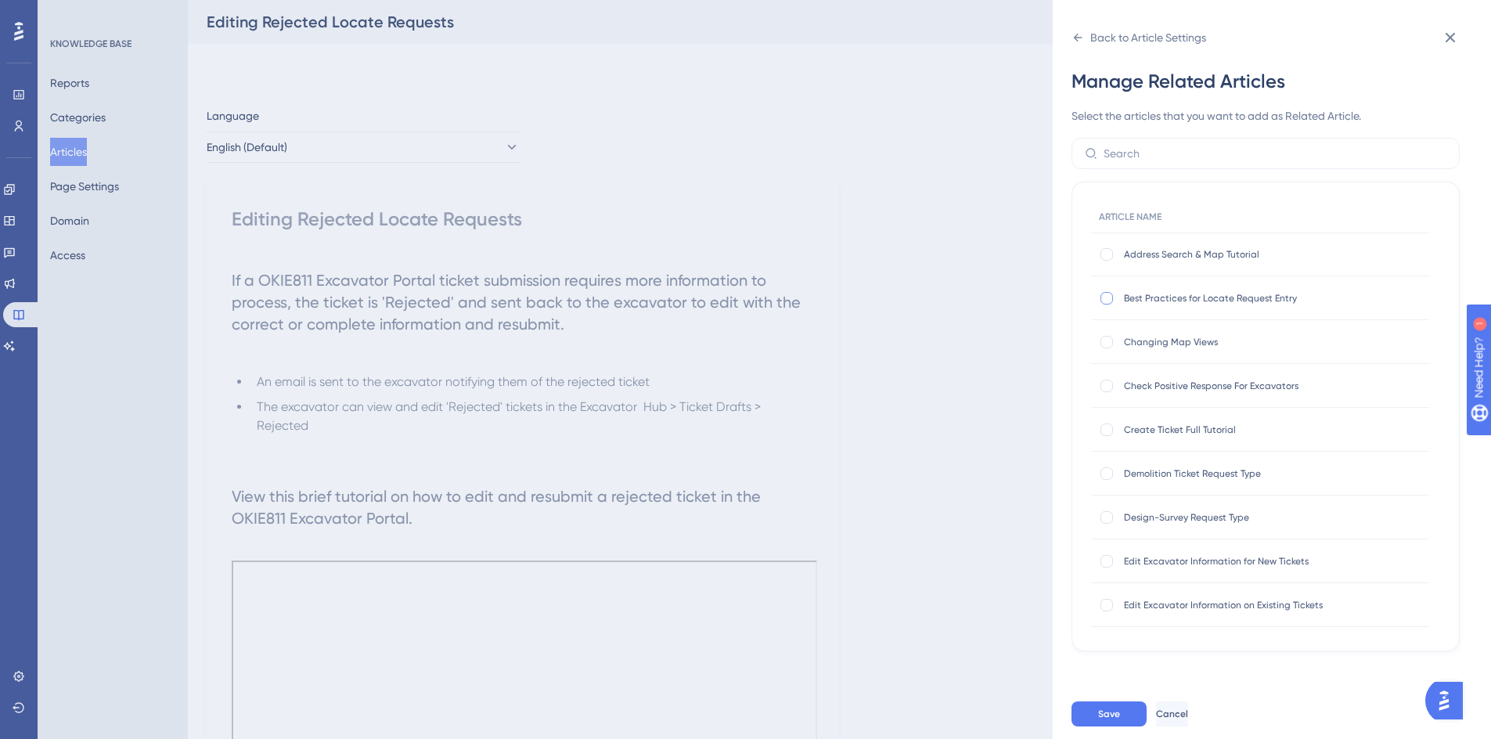
click at [1109, 302] on div at bounding box center [1106, 298] width 13 height 13
checkbox input "true"
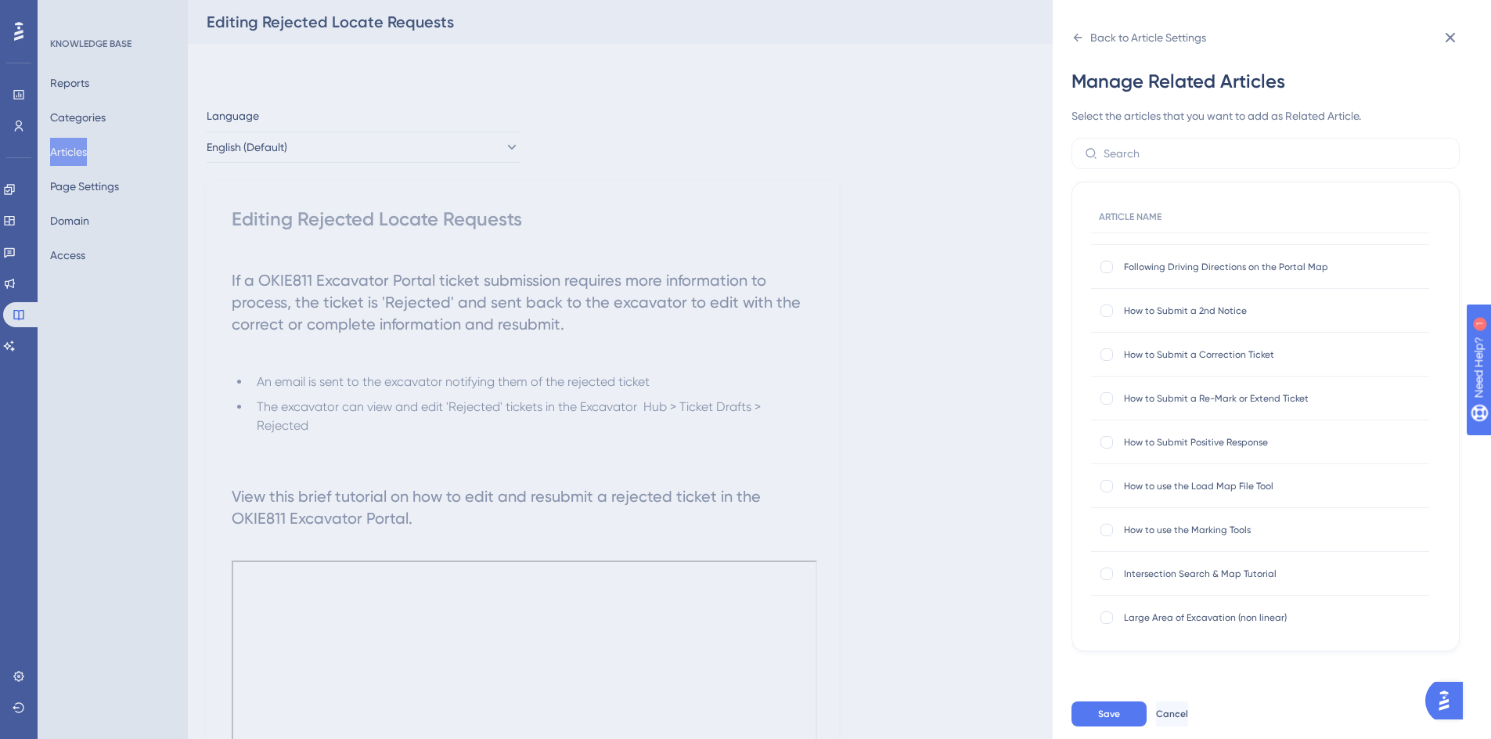
scroll to position [548, 0]
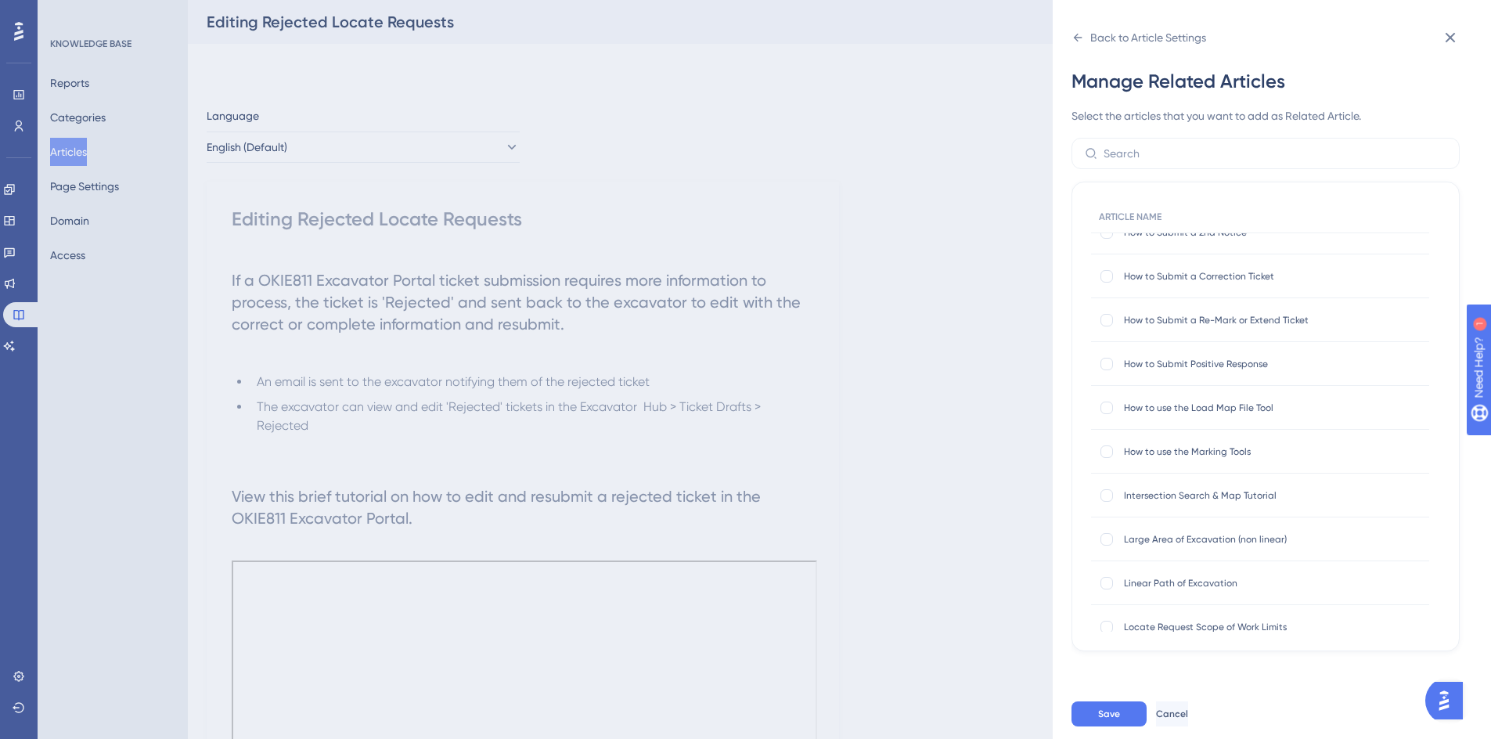
click at [1110, 449] on div at bounding box center [1106, 451] width 13 height 13
checkbox input "true"
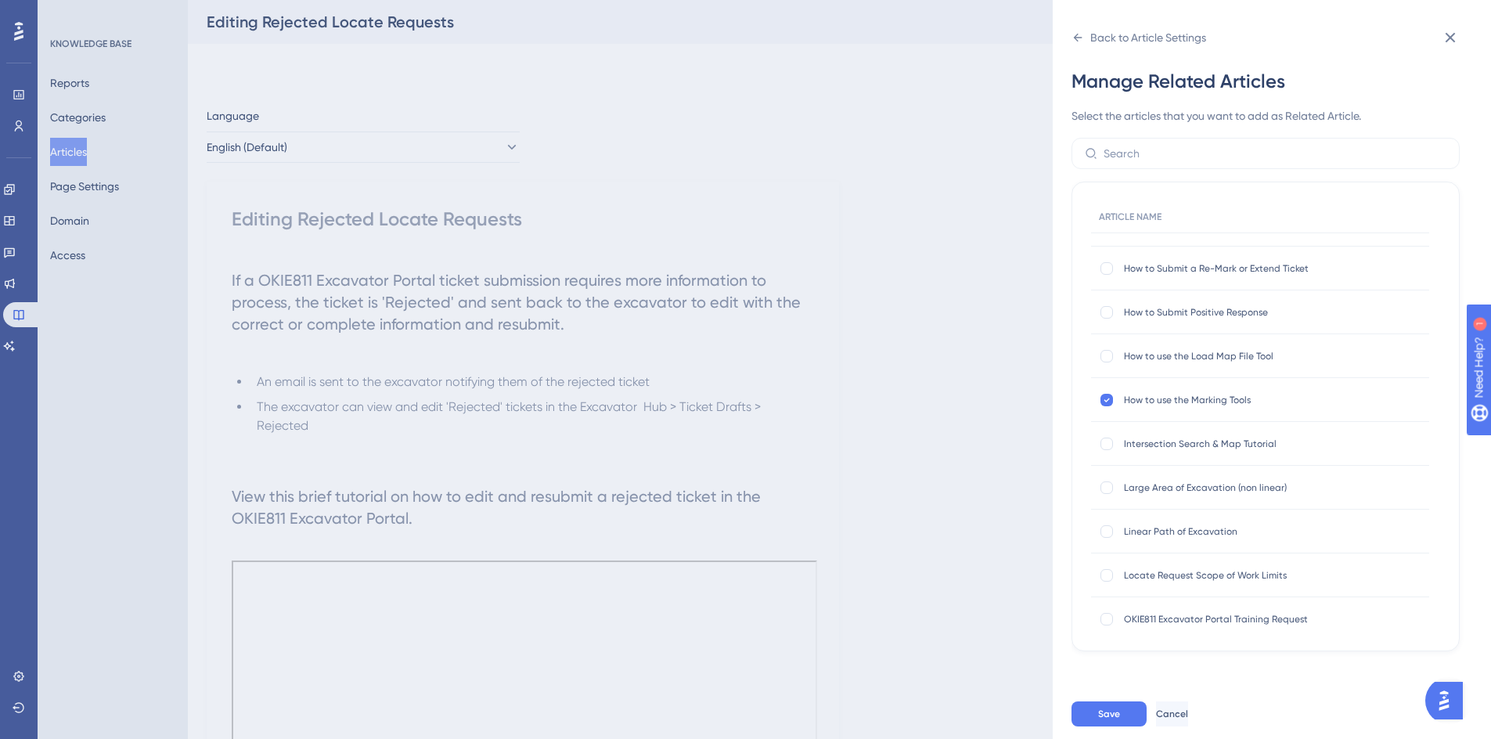
scroll to position [704, 0]
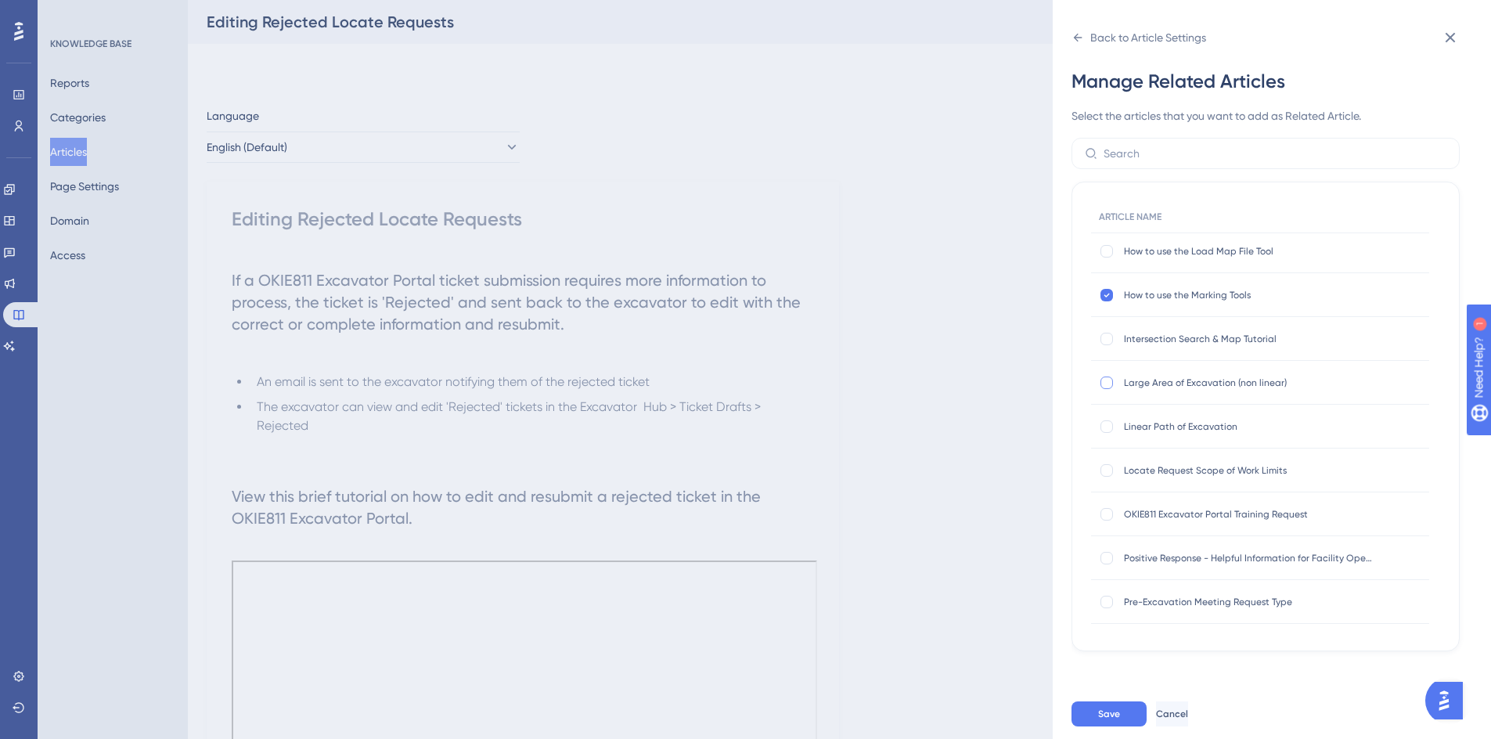
click at [1104, 382] on div at bounding box center [1106, 382] width 13 height 13
checkbox input "true"
click at [1106, 426] on div at bounding box center [1106, 426] width 13 height 13
checkbox input "true"
click at [1106, 474] on div at bounding box center [1106, 470] width 13 height 13
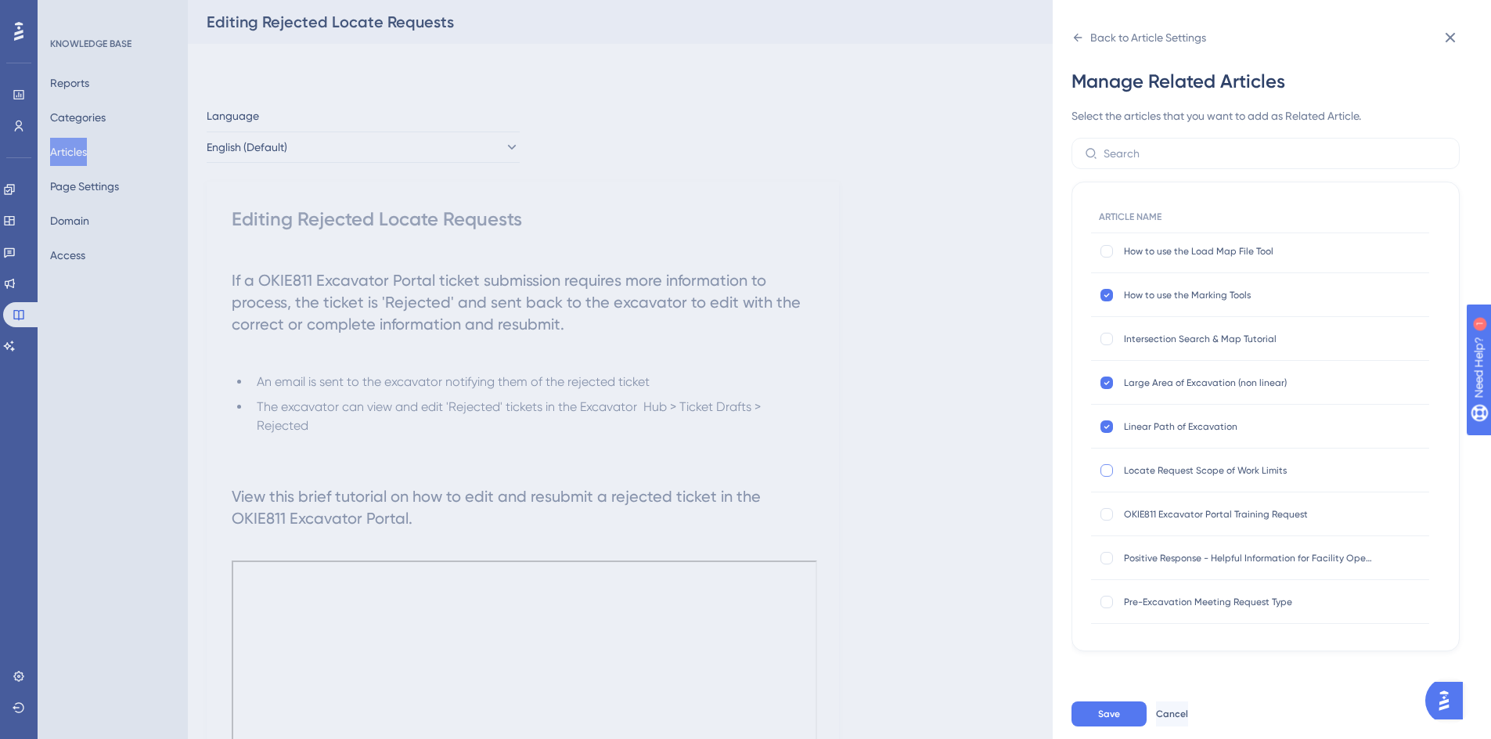
checkbox input "true"
click at [1109, 720] on span "Save" at bounding box center [1109, 713] width 22 height 13
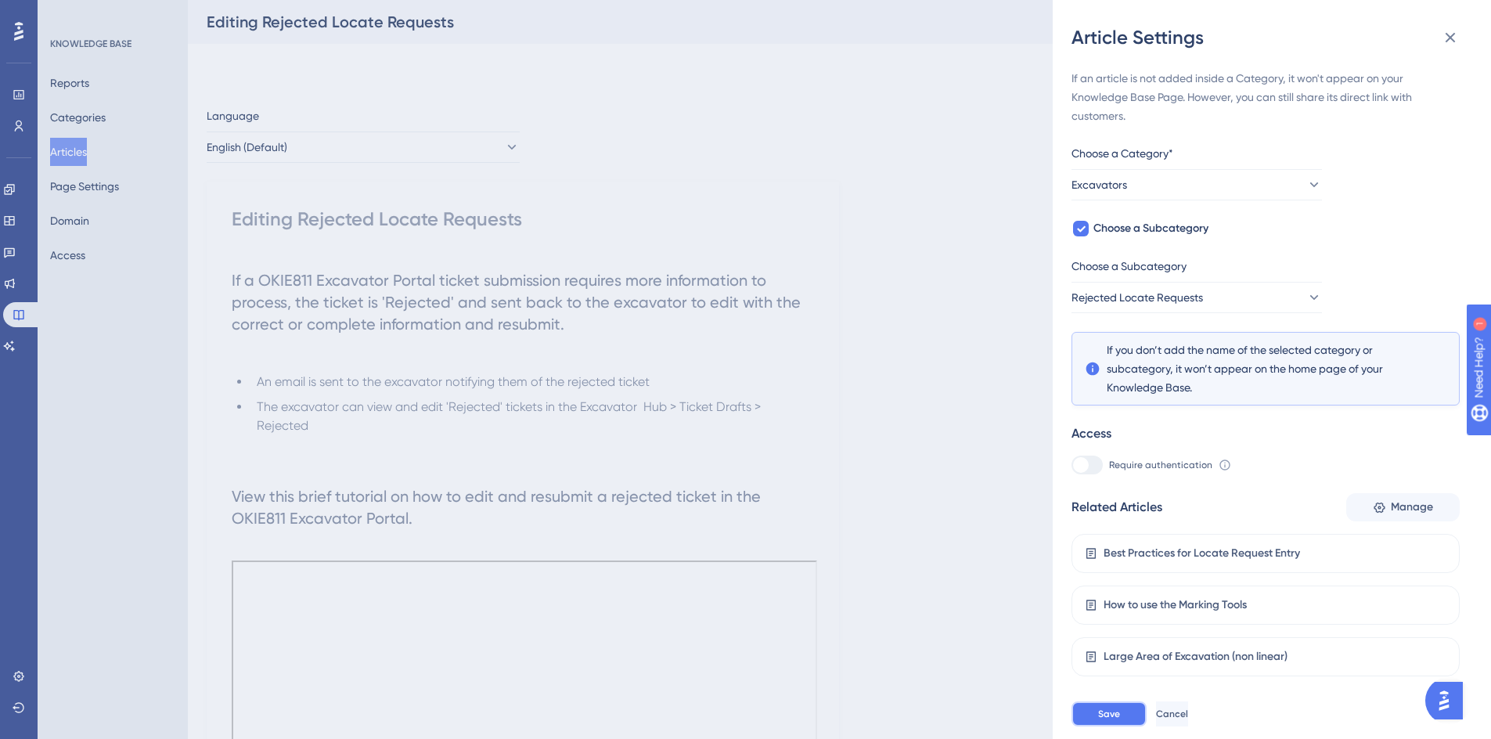
click at [1097, 721] on button "Save" at bounding box center [1108, 713] width 75 height 25
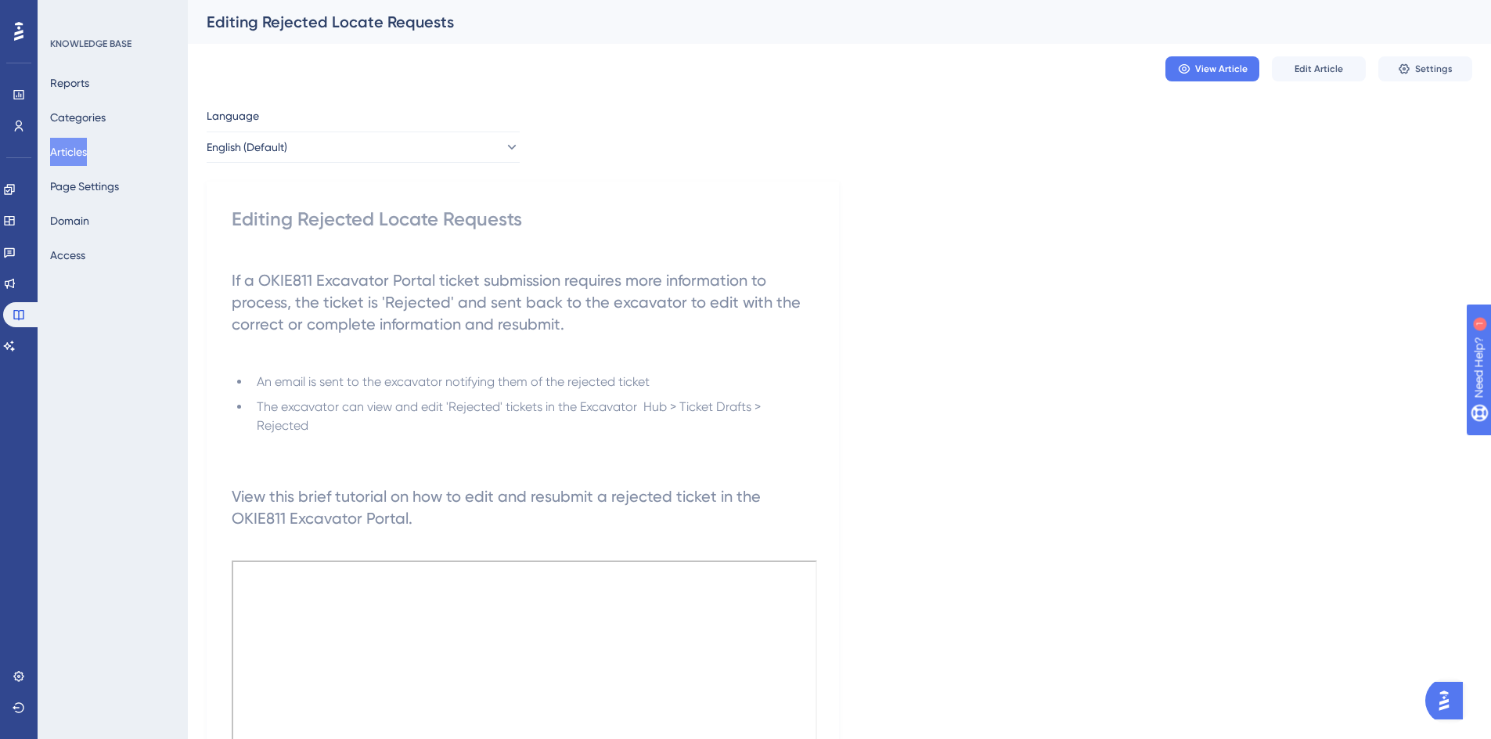
click at [70, 153] on button "Articles" at bounding box center [68, 152] width 37 height 28
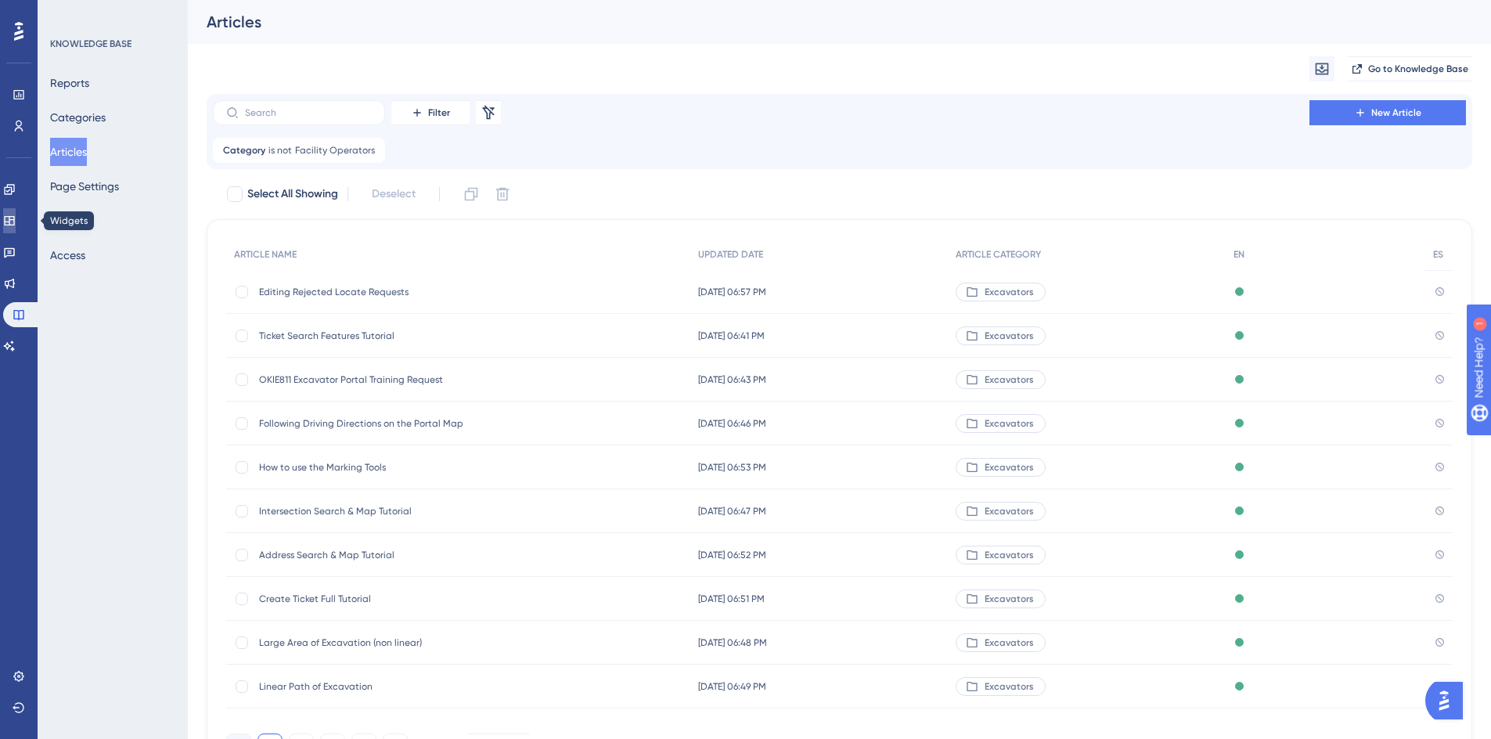
click at [16, 212] on link at bounding box center [9, 220] width 13 height 25
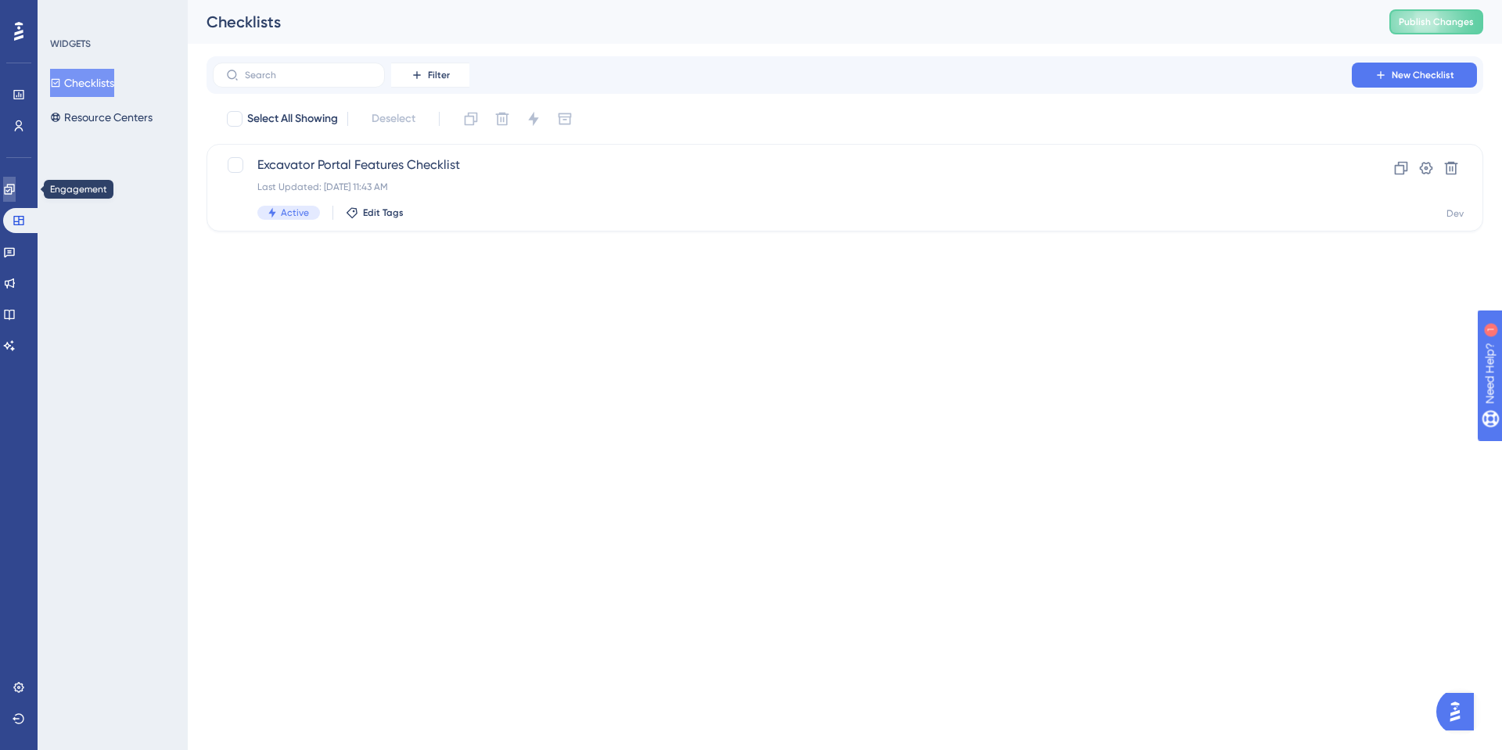
click at [16, 186] on link at bounding box center [9, 189] width 13 height 25
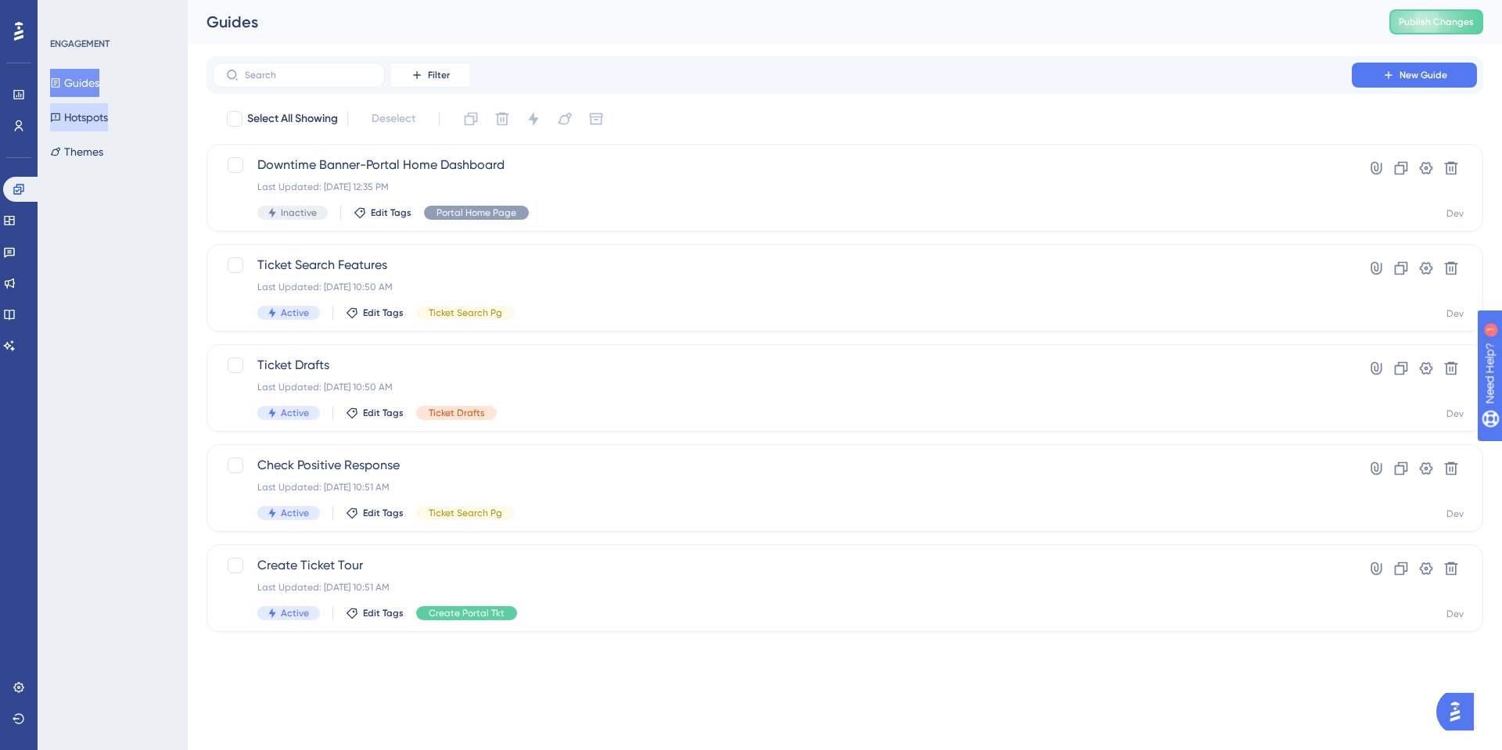
click at [81, 120] on button "Hotspots" at bounding box center [79, 117] width 58 height 28
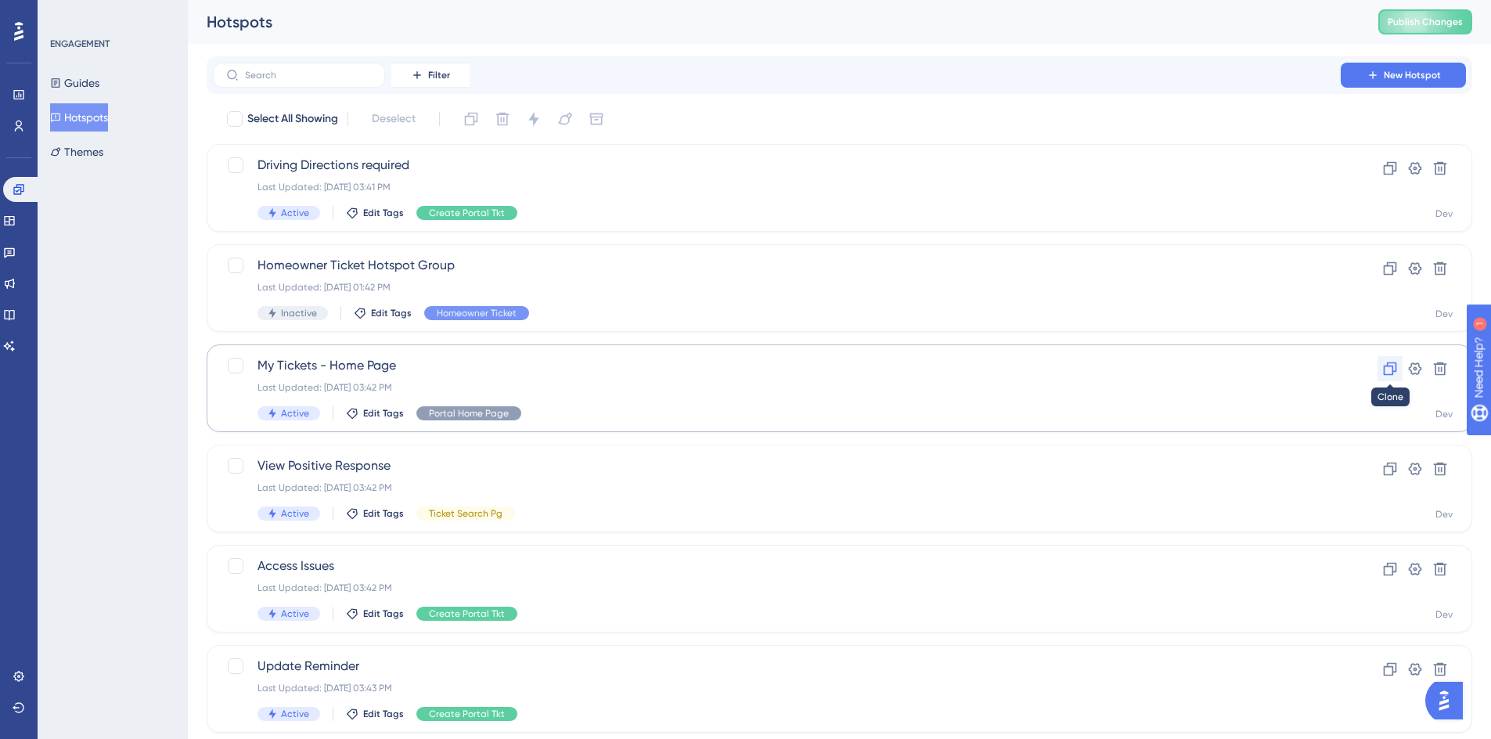
click at [1390, 367] on icon at bounding box center [1390, 369] width 16 height 16
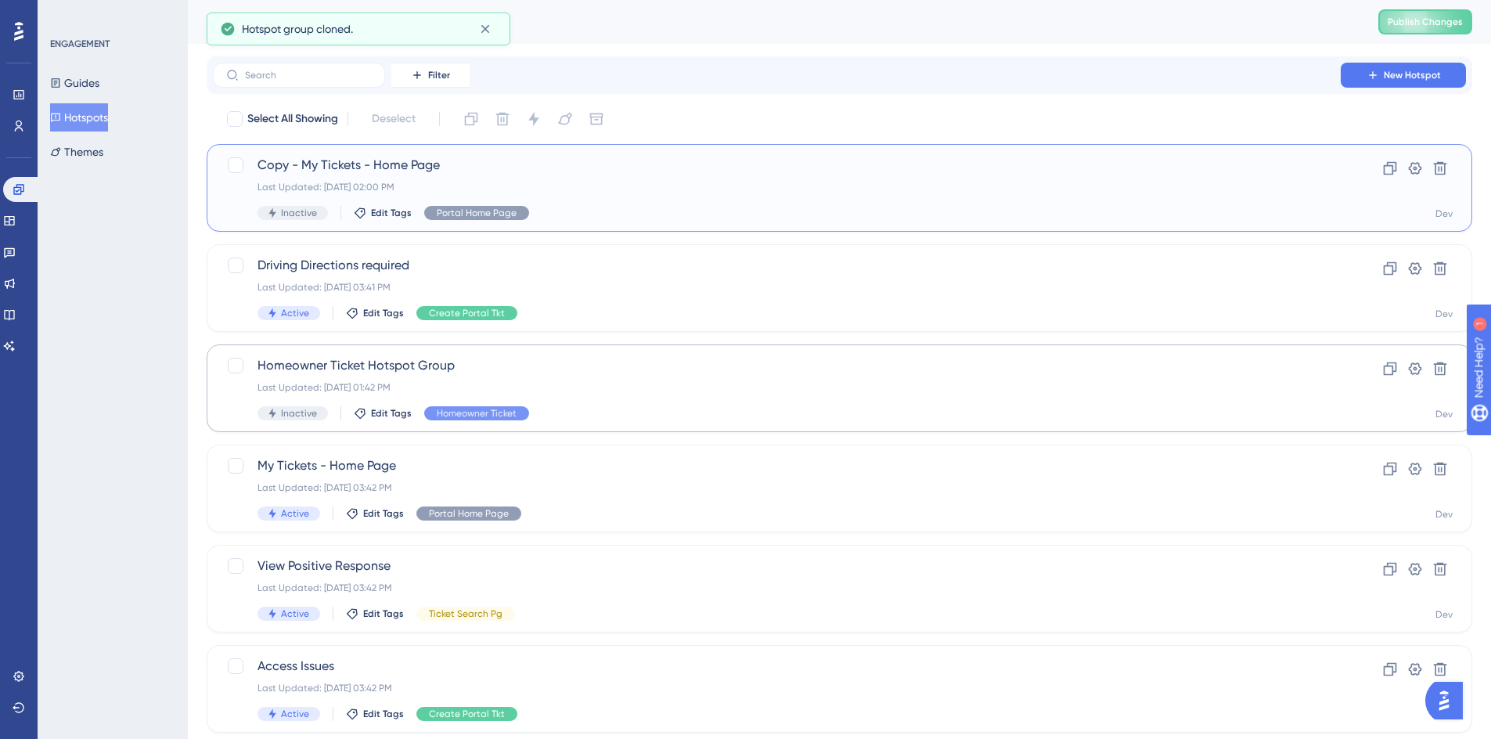
click at [431, 161] on span "Copy - My Tickets - Home Page" at bounding box center [776, 165] width 1038 height 19
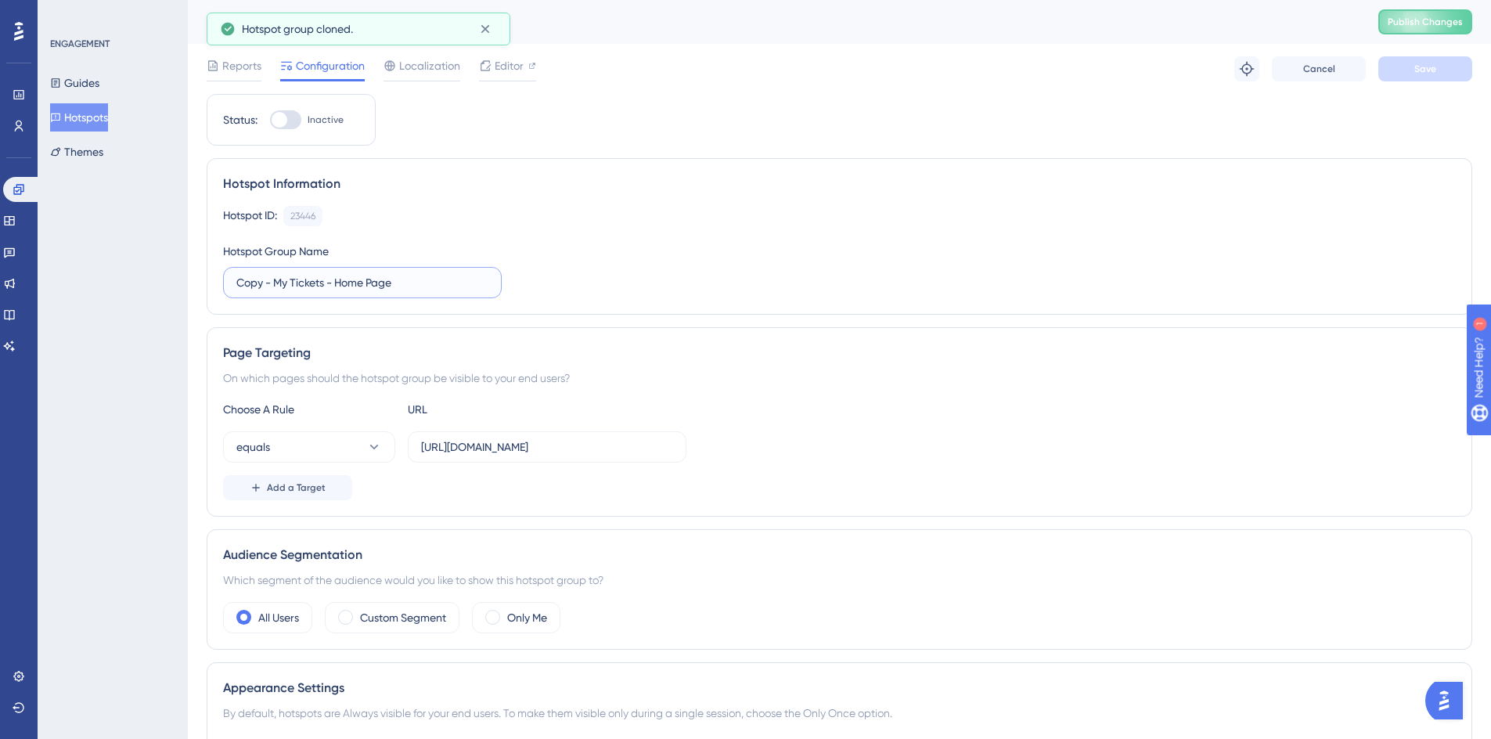
drag, startPoint x: 404, startPoint y: 280, endPoint x: 228, endPoint y: 272, distance: 176.2
click at [228, 272] on label "Copy - My Tickets - Home Page" at bounding box center [362, 282] width 279 height 31
click at [237, 281] on input "Copy - My Tickets - Home Page" at bounding box center [362, 282] width 252 height 17
drag, startPoint x: 237, startPoint y: 281, endPoint x: 326, endPoint y: 290, distance: 89.7
click at [326, 290] on input "Copy - My Tickets - Home Page" at bounding box center [362, 282] width 252 height 17
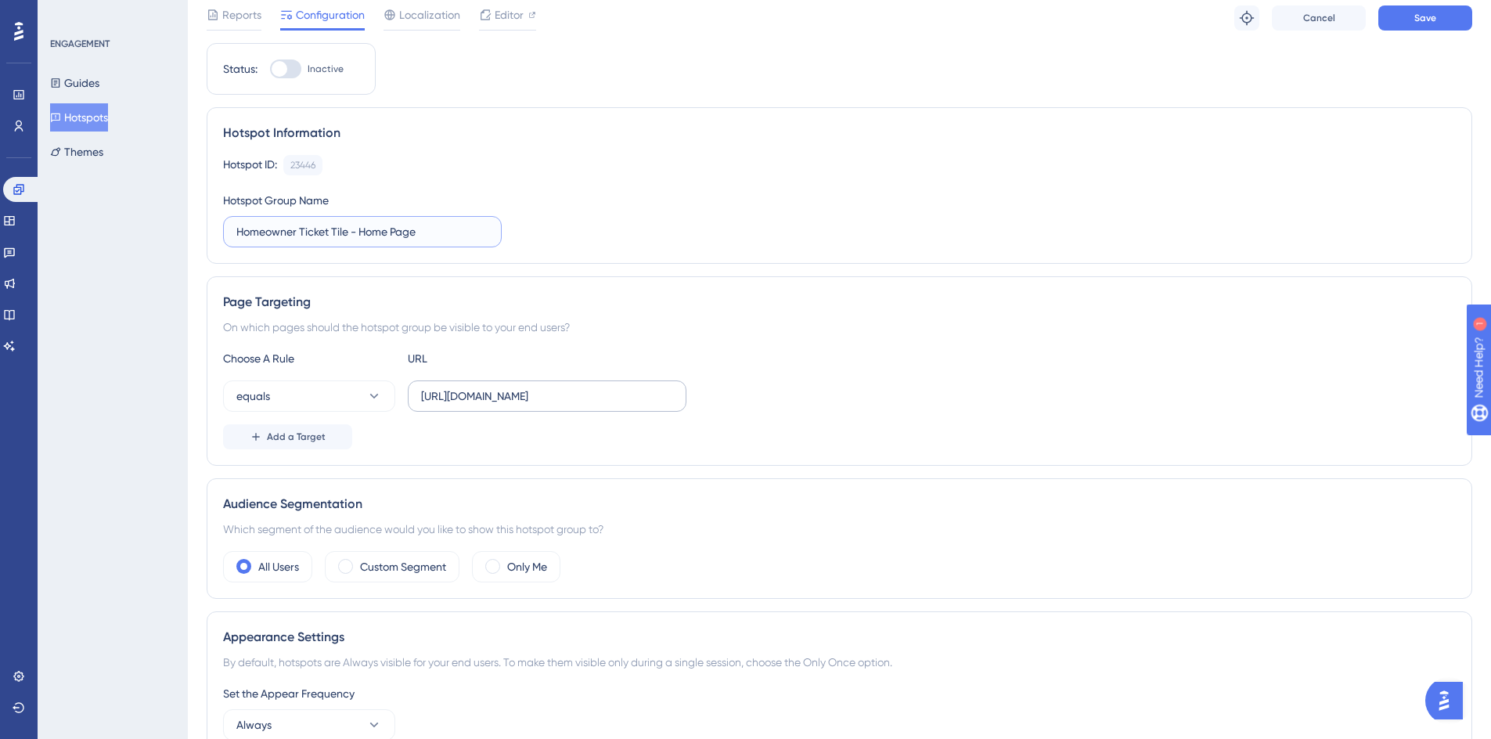
scroll to position [78, 0]
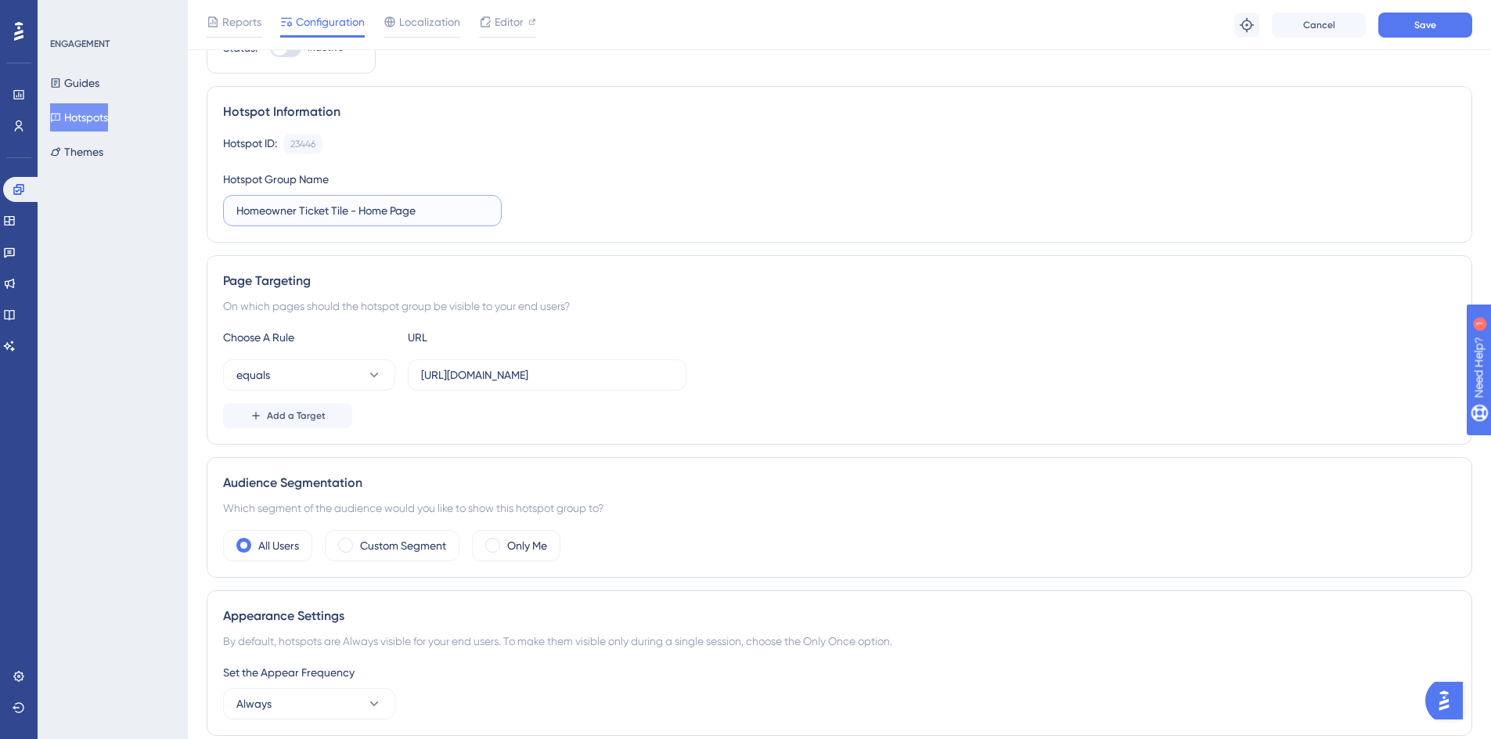
type input "Homeowner Ticket Tile - Home Page"
click at [581, 183] on div "Hotspot ID: 23446 Copy Hotspot Group Name Homeowner Ticket Tile - Home Page" at bounding box center [839, 180] width 1232 height 92
click at [496, 18] on span "Editor" at bounding box center [508, 22] width 29 height 19
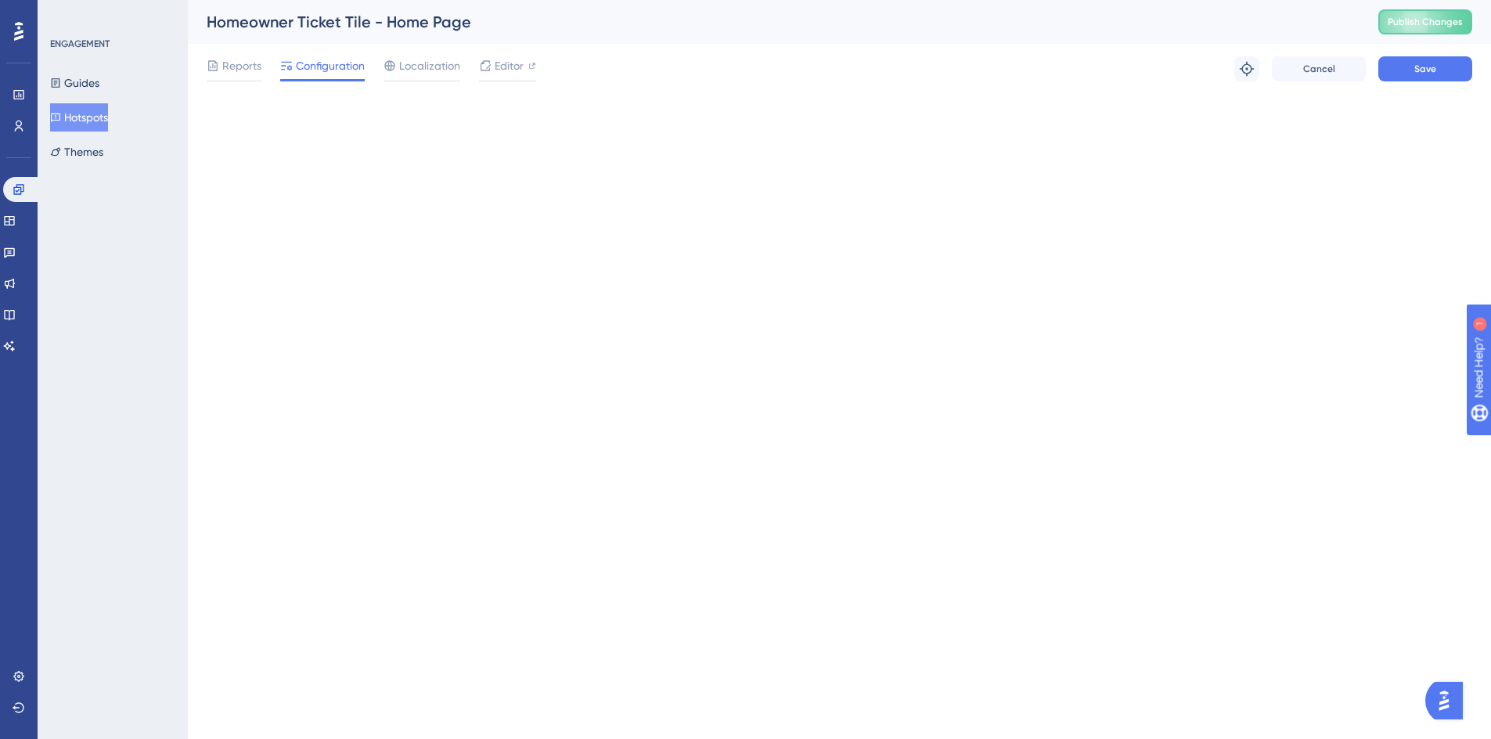
scroll to position [0, 0]
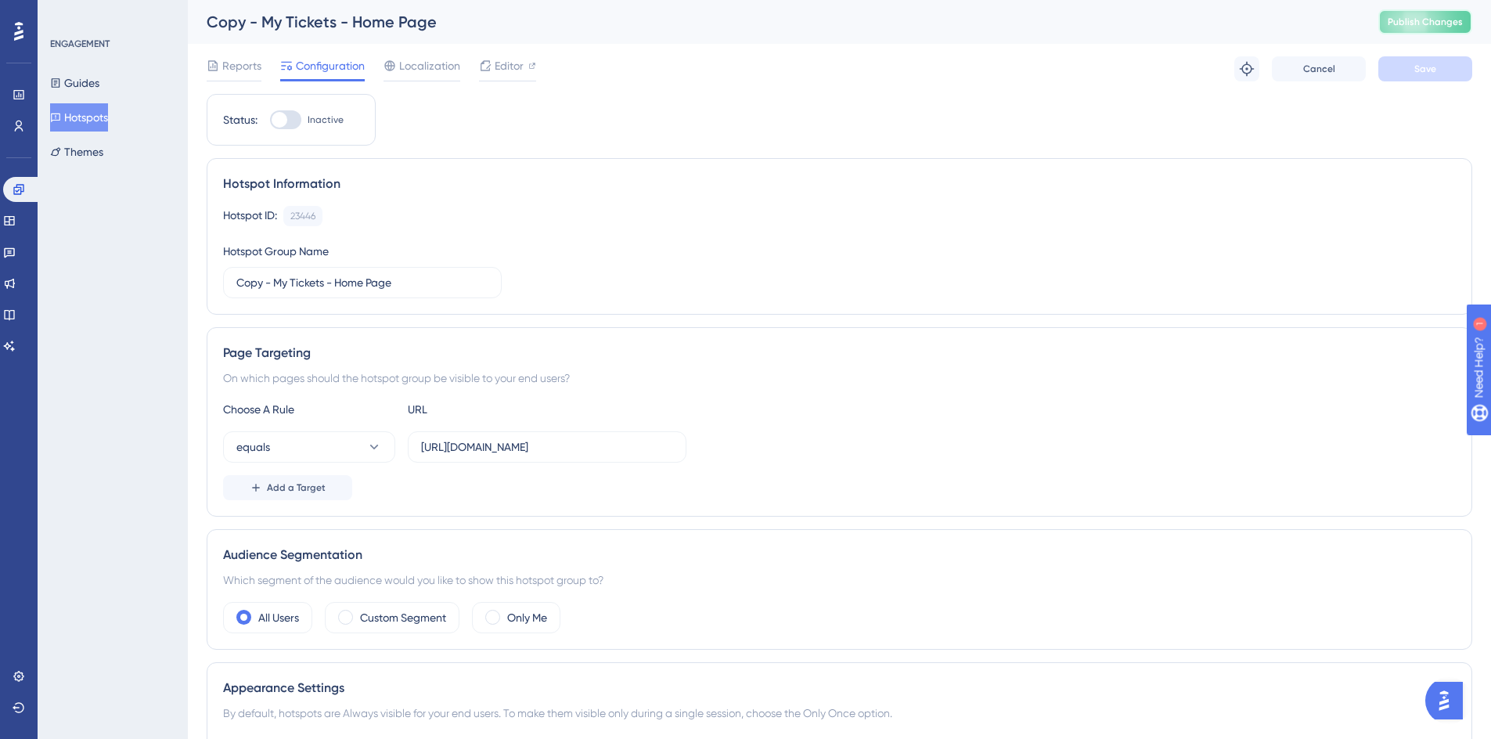
click at [1407, 26] on button "Publish Changes" at bounding box center [1425, 21] width 94 height 25
click at [286, 110] on div "Status: Inactive" at bounding box center [291, 120] width 169 height 52
click at [277, 120] on div at bounding box center [279, 120] width 16 height 16
click at [270, 120] on input "Inactive" at bounding box center [269, 120] width 1 height 1
checkbox input "true"
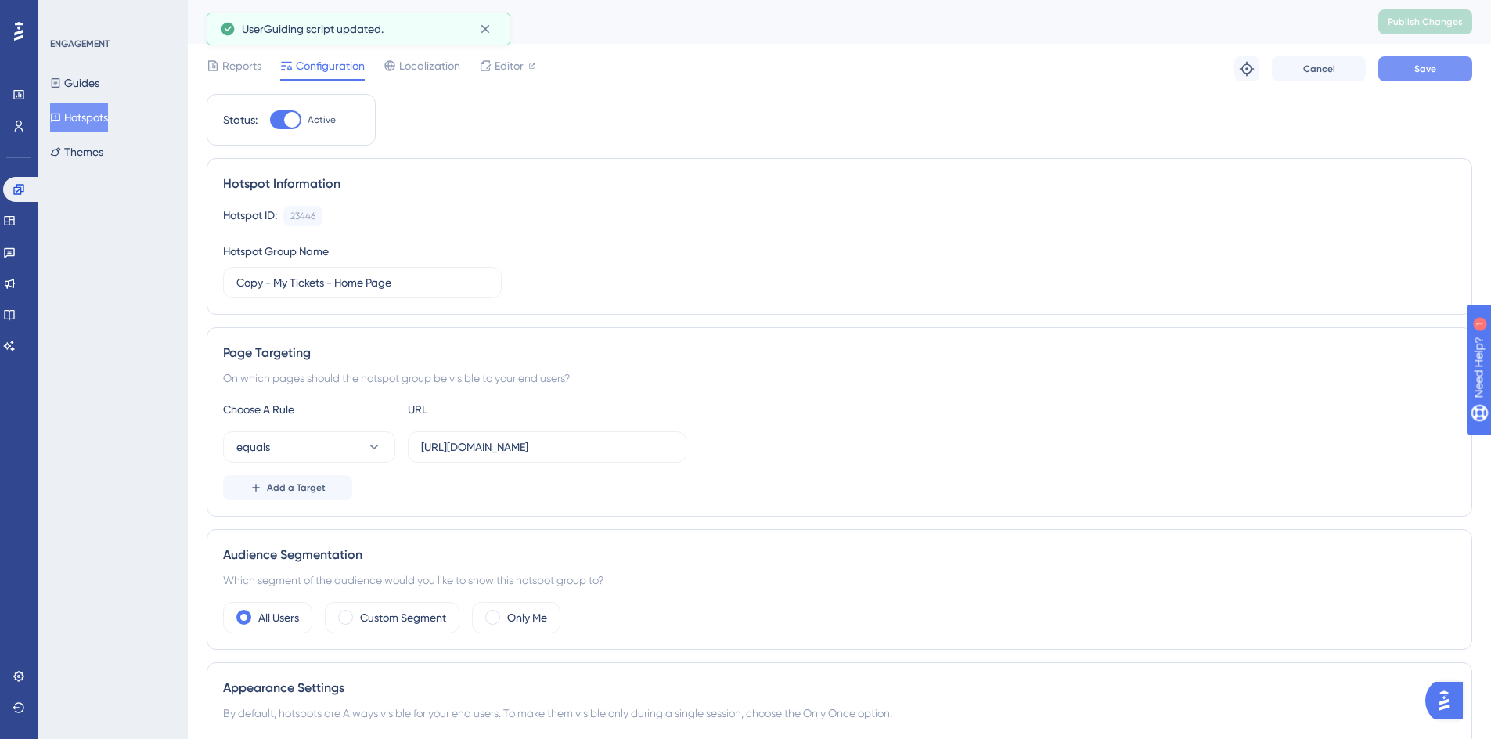
click at [1404, 68] on button "Save" at bounding box center [1425, 68] width 94 height 25
click at [1429, 27] on span "Publish Changes" at bounding box center [1424, 22] width 75 height 13
click at [97, 78] on button "Guides" at bounding box center [74, 83] width 49 height 28
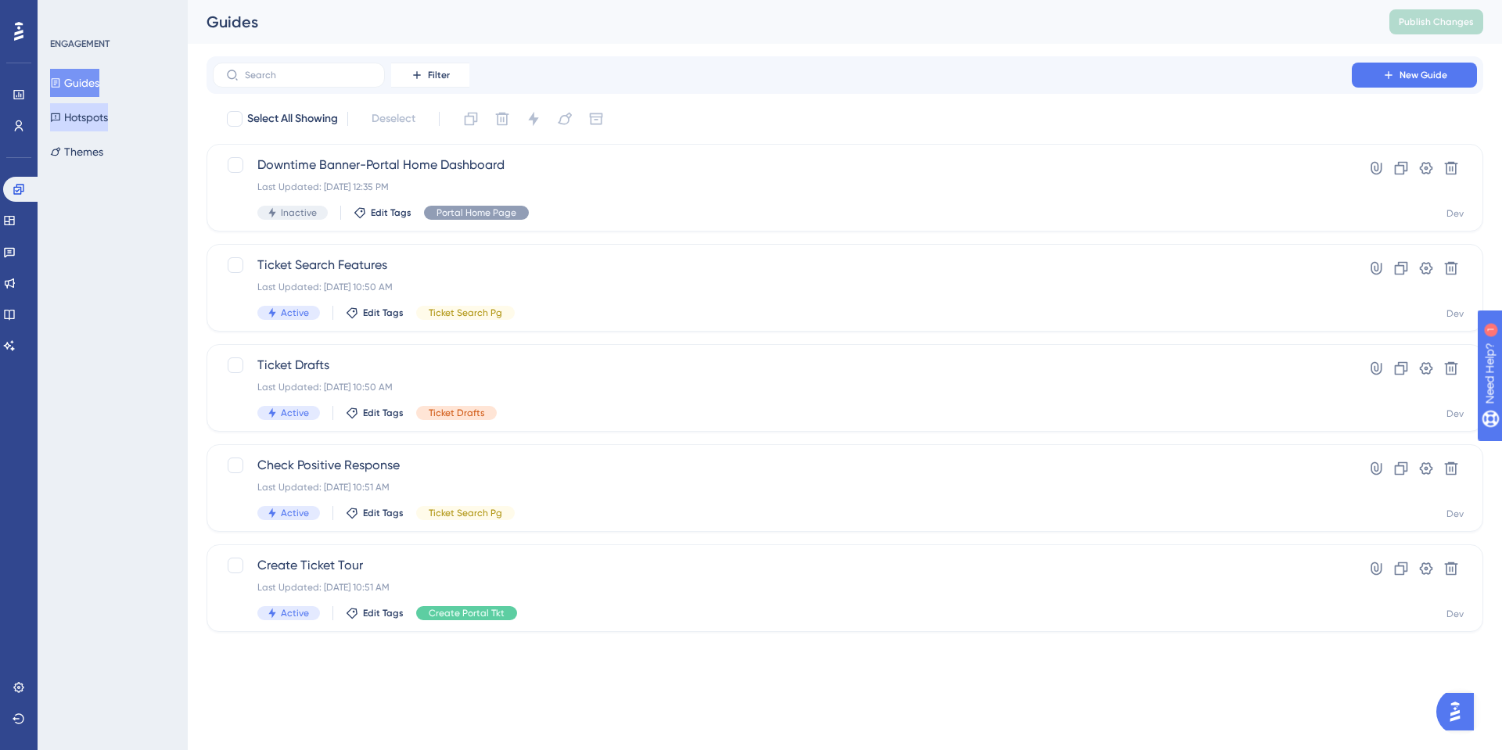
click at [92, 120] on button "Hotspots" at bounding box center [79, 117] width 58 height 28
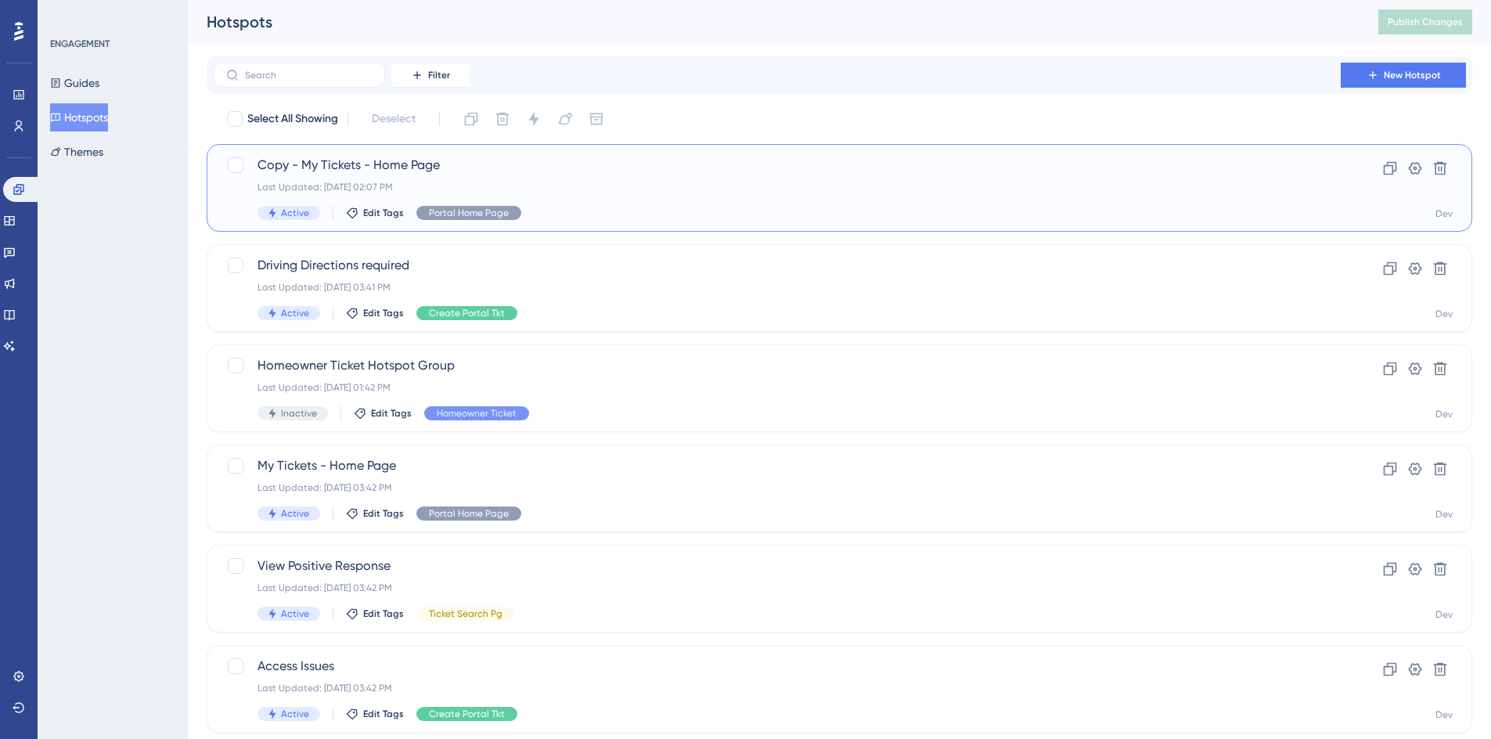
click at [318, 161] on span "Copy - My Tickets - Home Page" at bounding box center [776, 165] width 1038 height 19
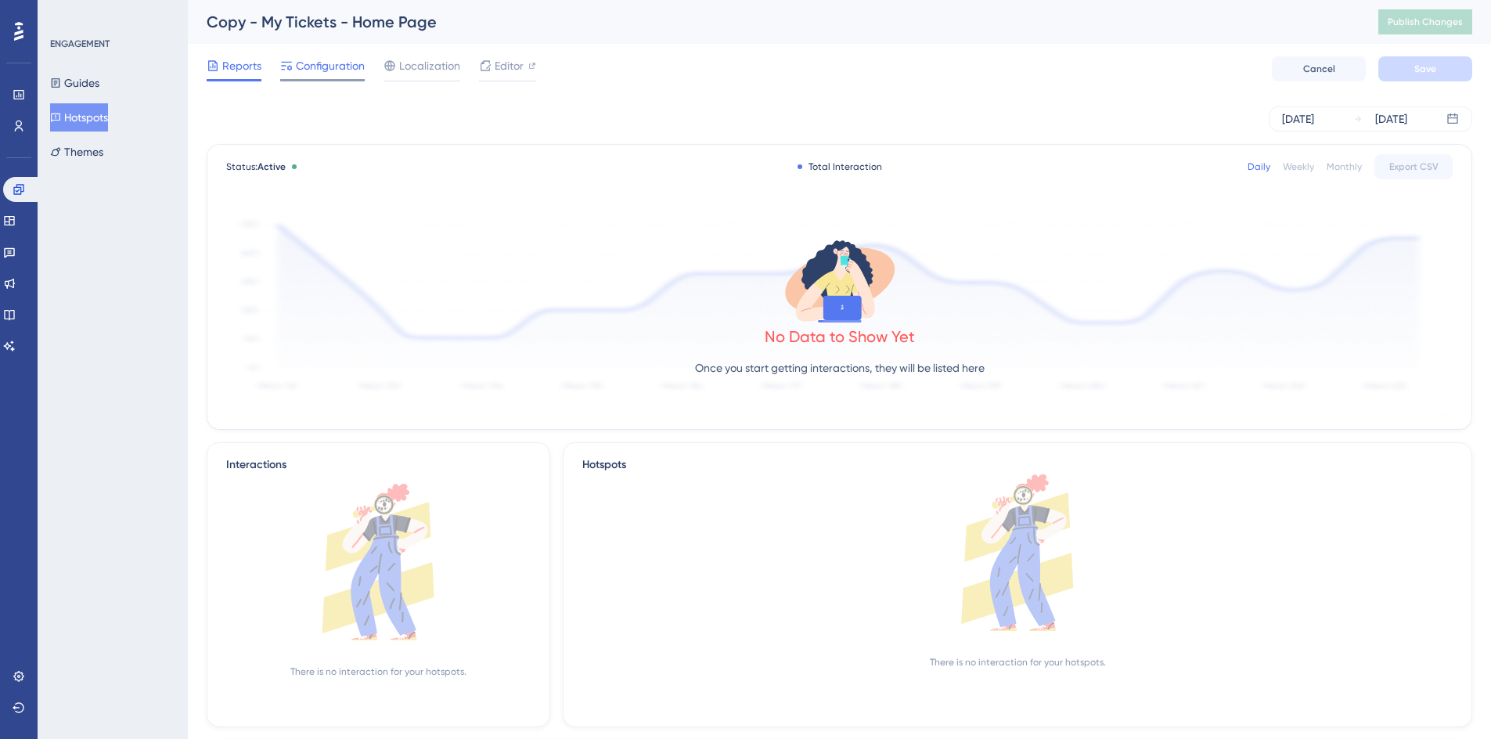
click at [343, 65] on span "Configuration" at bounding box center [330, 65] width 69 height 19
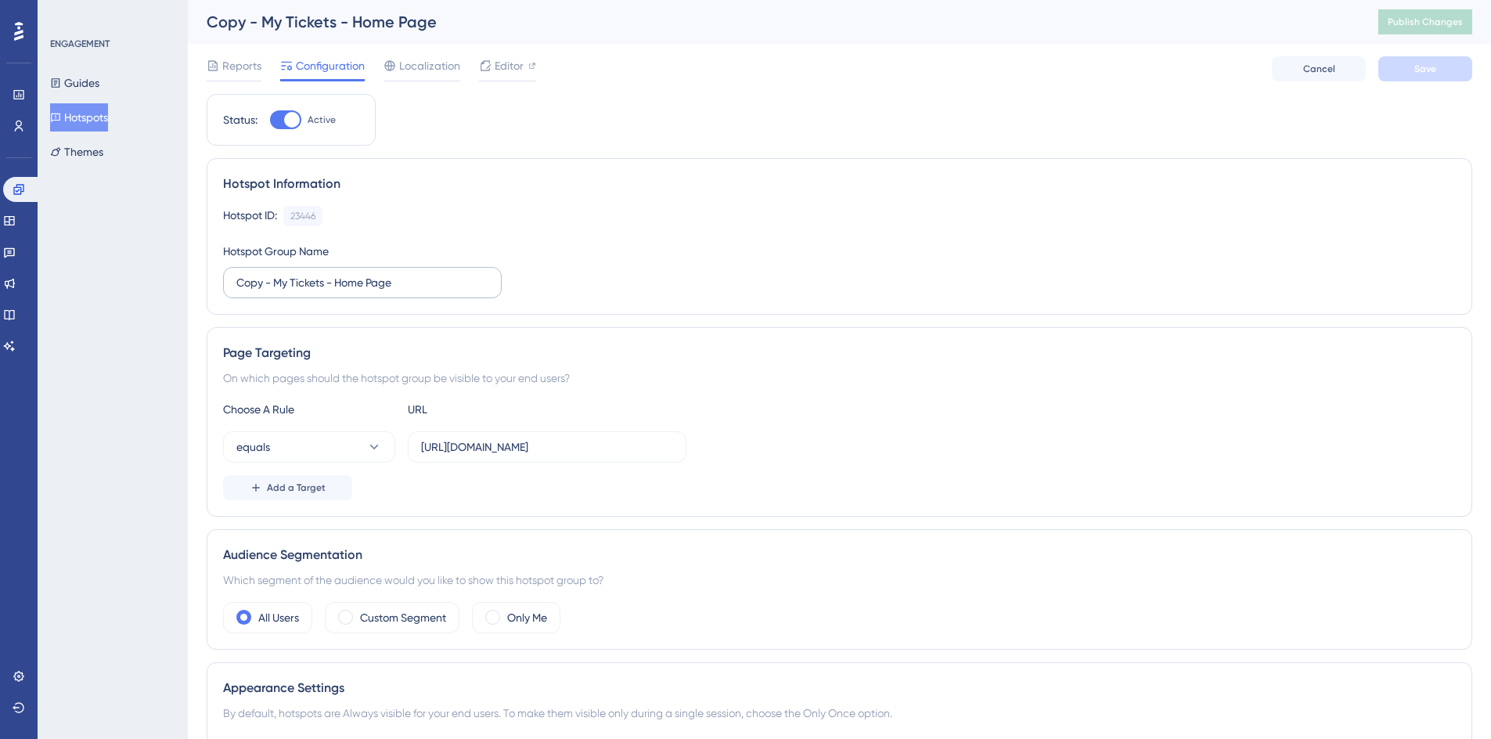
drag, startPoint x: 235, startPoint y: 287, endPoint x: 324, endPoint y: 282, distance: 89.3
click at [324, 282] on label "Copy - My Tickets - Home Page" at bounding box center [362, 282] width 279 height 31
click at [324, 282] on input "Copy - My Tickets - Home Page" at bounding box center [362, 282] width 252 height 17
drag, startPoint x: 238, startPoint y: 282, endPoint x: 317, endPoint y: 285, distance: 79.1
click at [317, 285] on input "Copy - My Tickets - Home Page" at bounding box center [362, 282] width 252 height 17
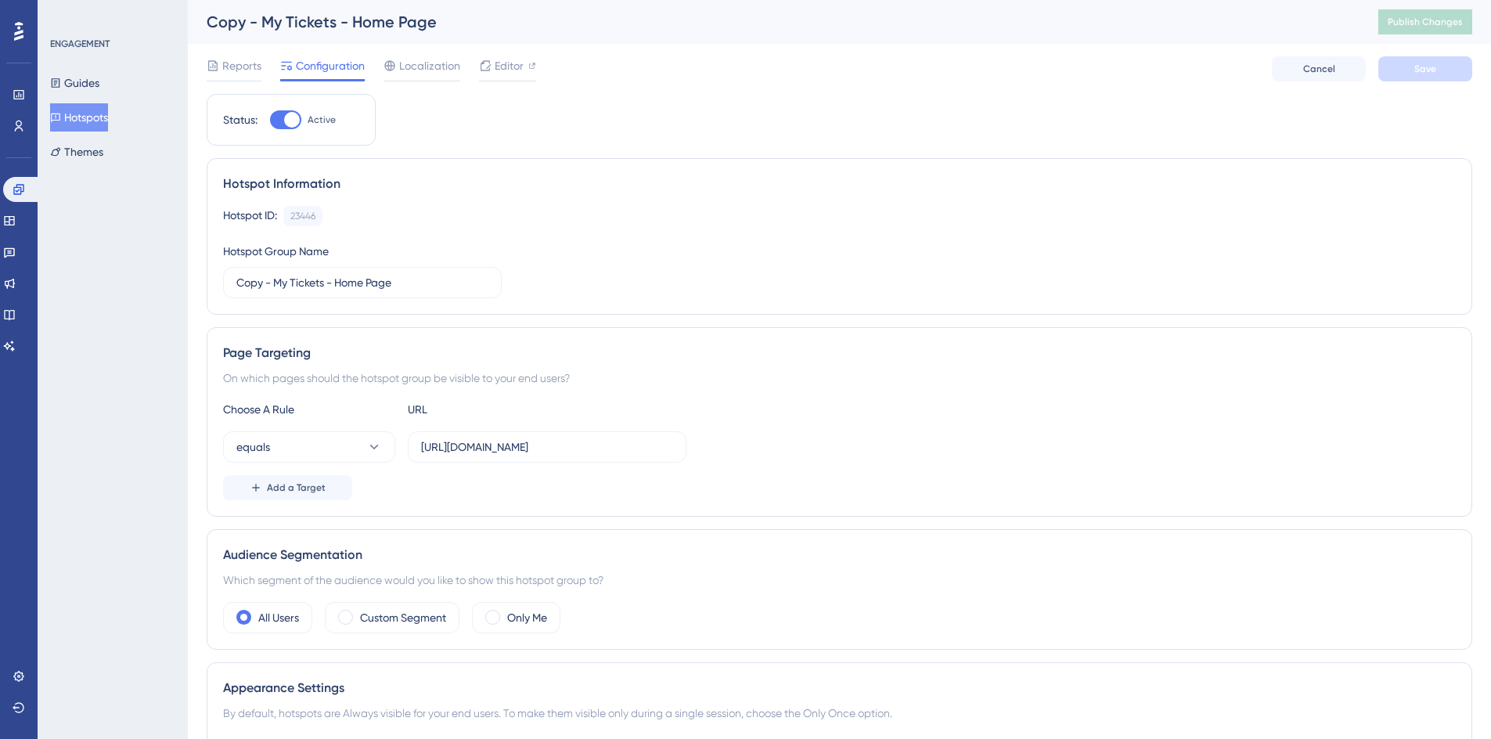
click at [103, 123] on button "Hotspots" at bounding box center [79, 117] width 58 height 28
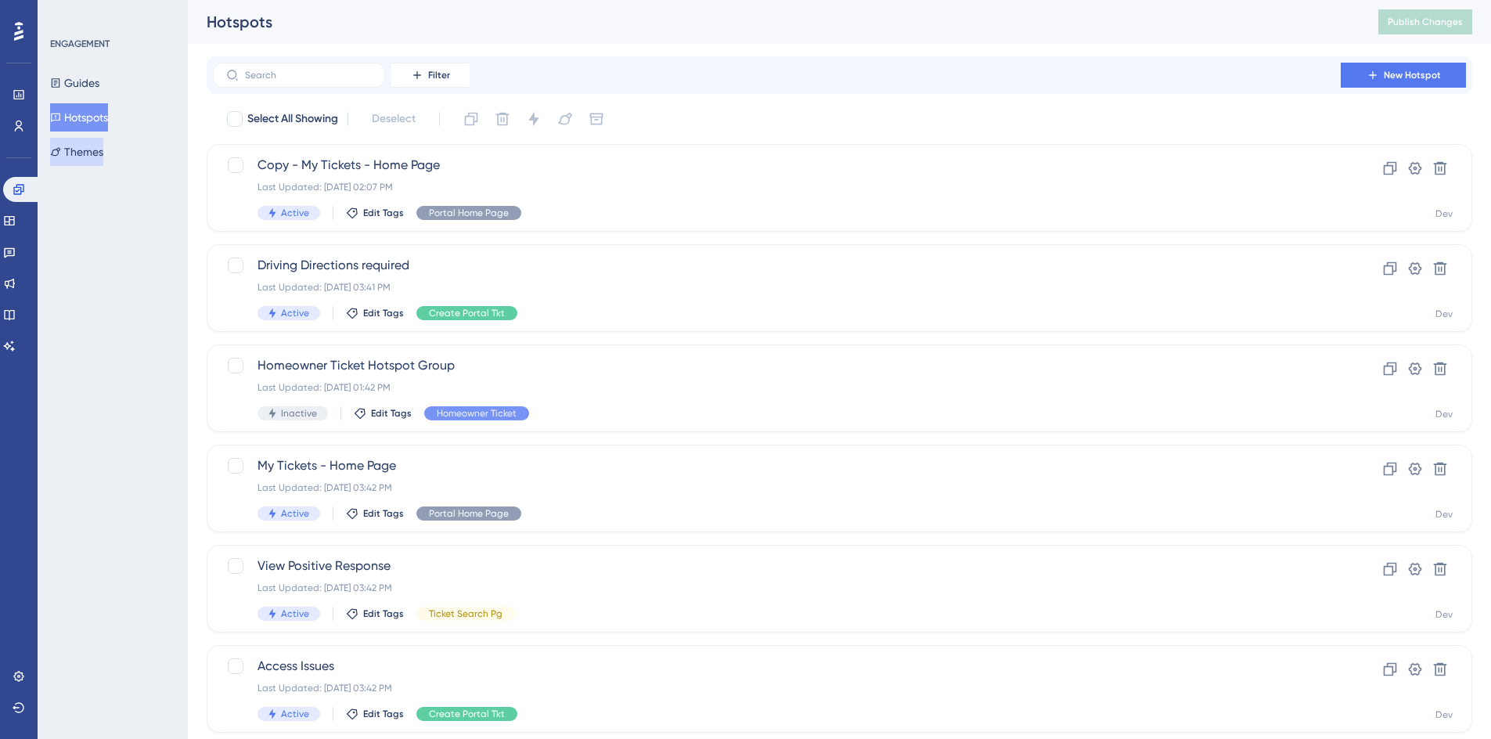
click at [92, 148] on button "Themes" at bounding box center [76, 152] width 53 height 28
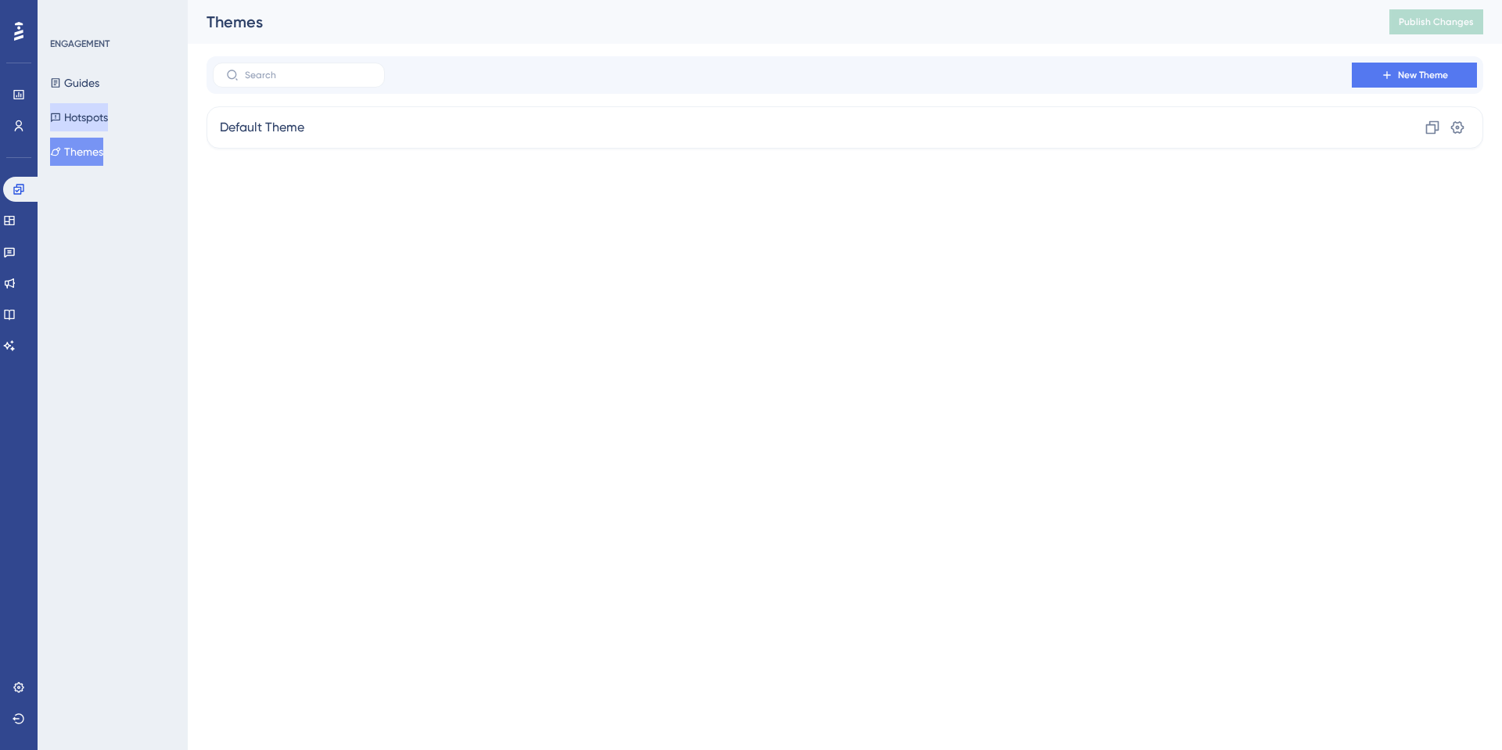
click at [84, 117] on button "Hotspots" at bounding box center [79, 117] width 58 height 28
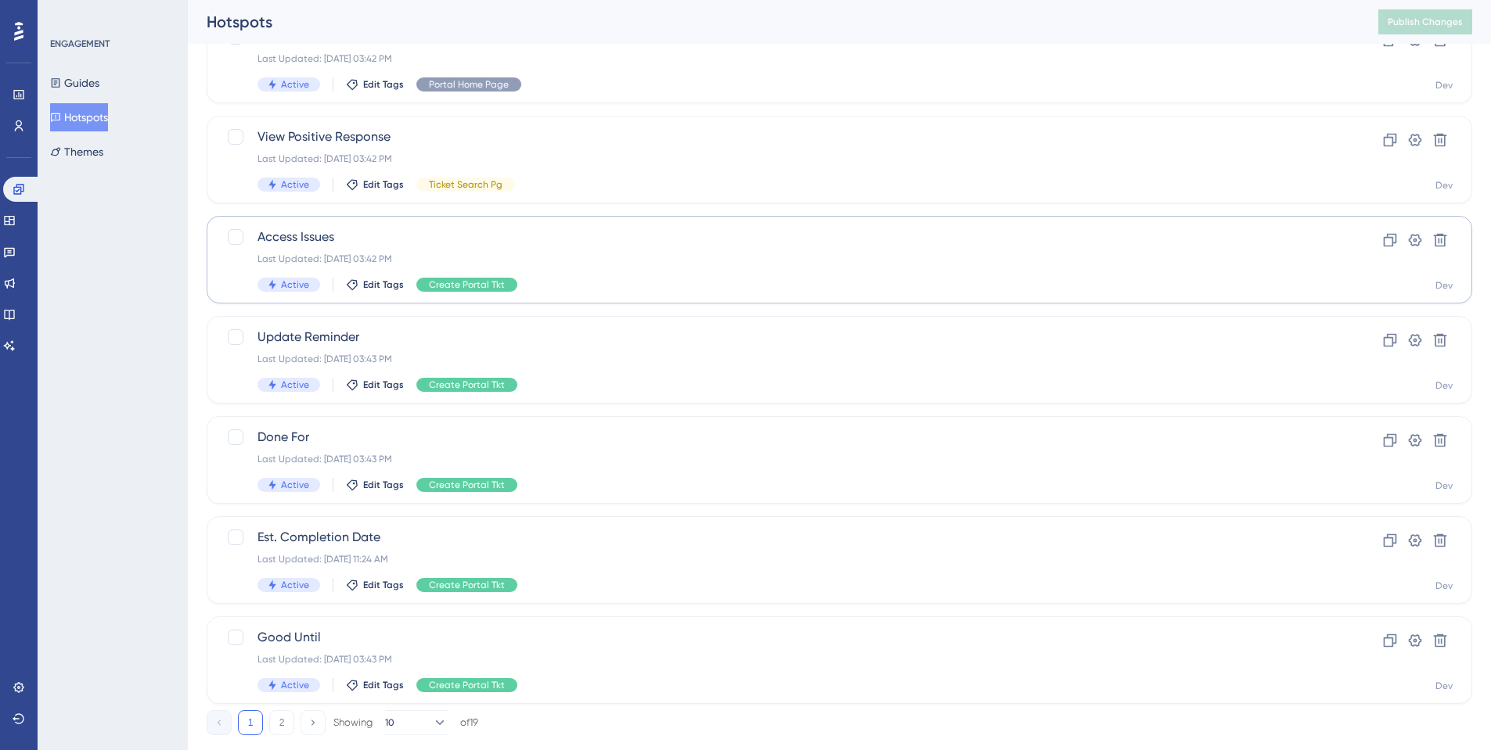
scroll to position [464, 0]
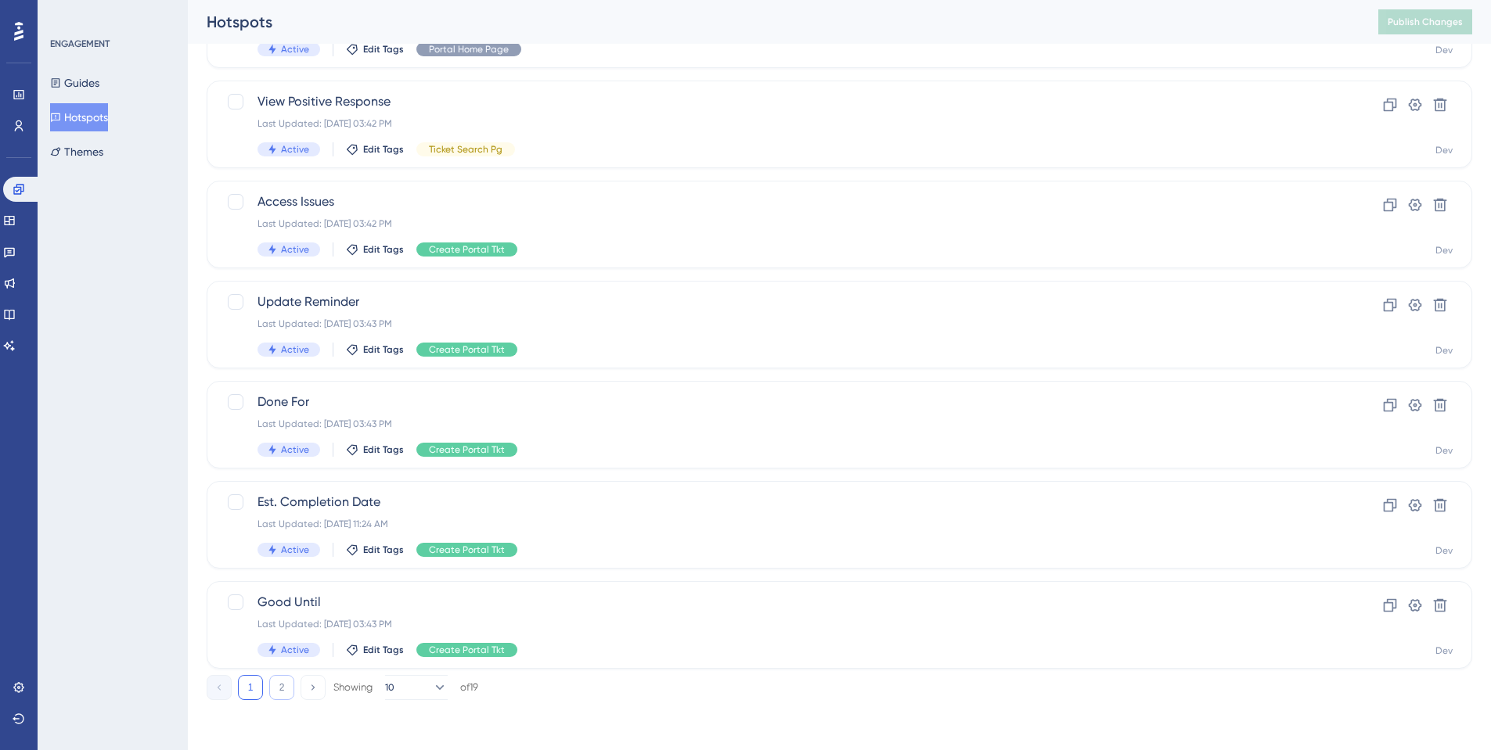
click at [286, 692] on button "2" at bounding box center [281, 687] width 25 height 25
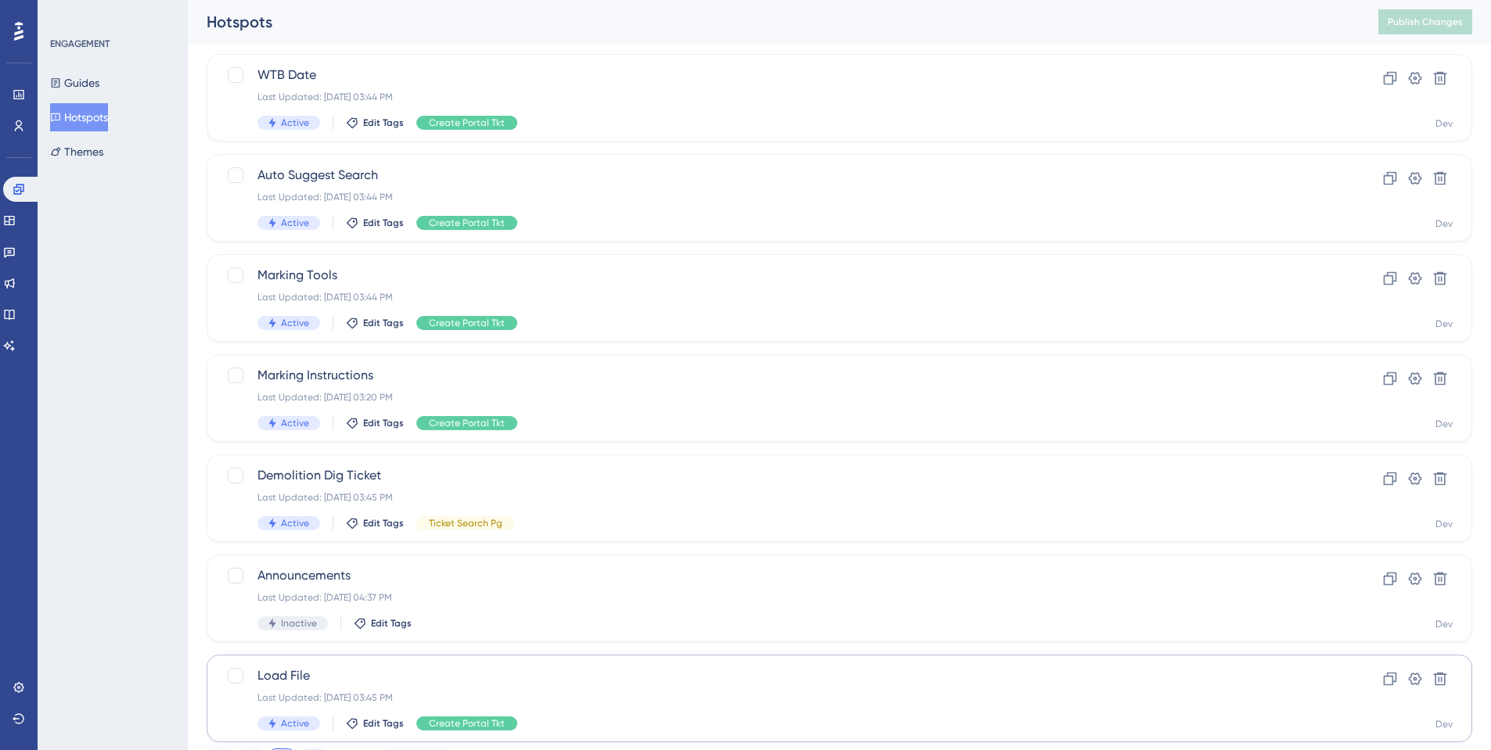
scroll to position [364, 0]
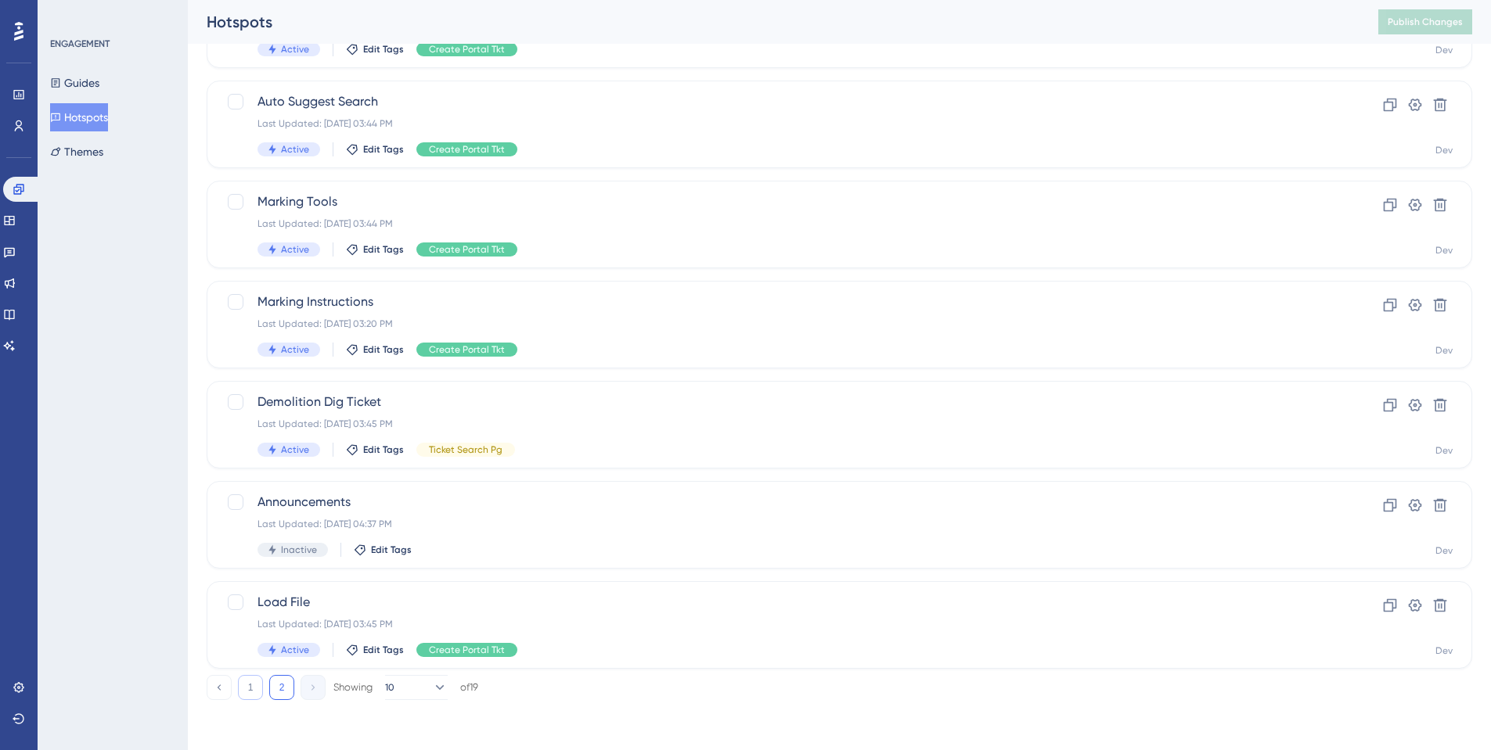
click at [256, 687] on button "1" at bounding box center [250, 687] width 25 height 25
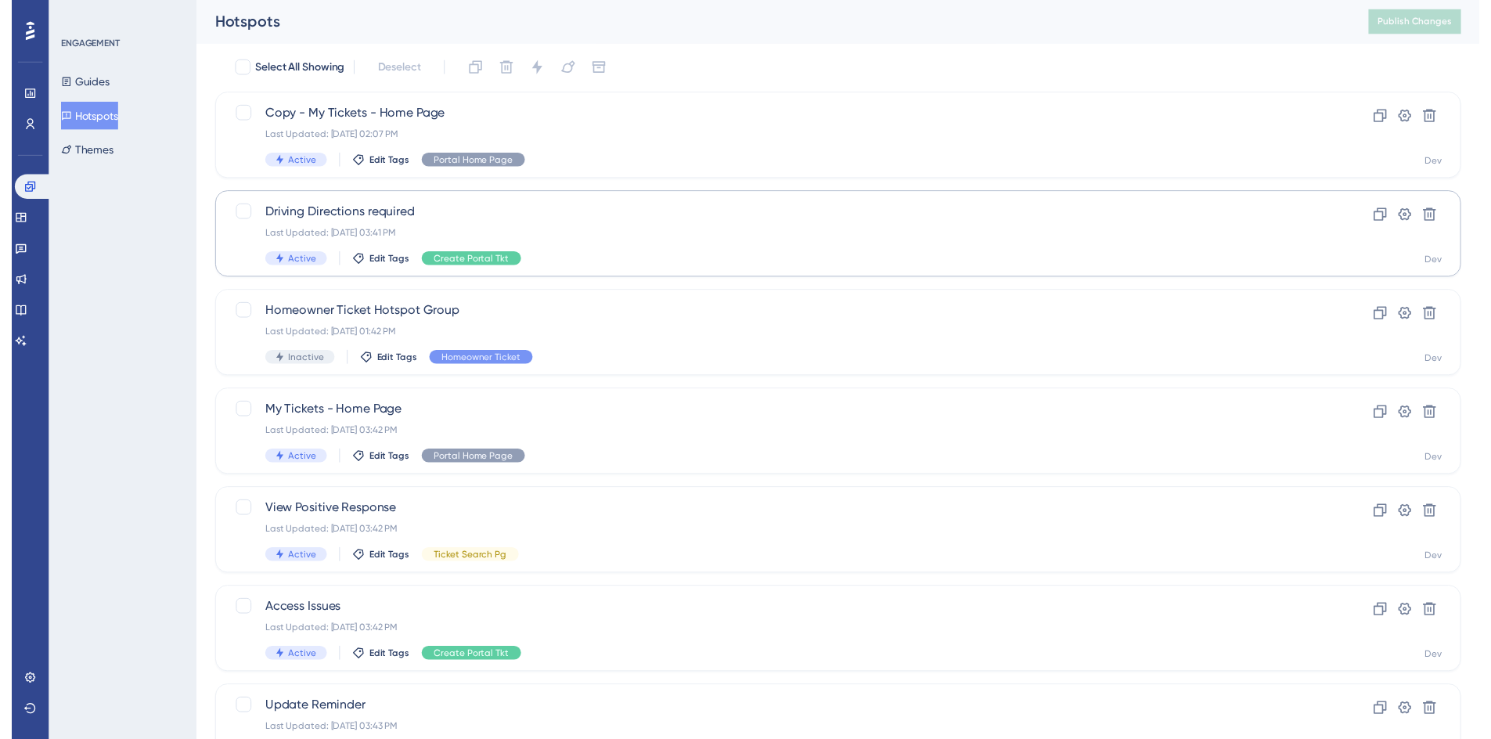
scroll to position [0, 0]
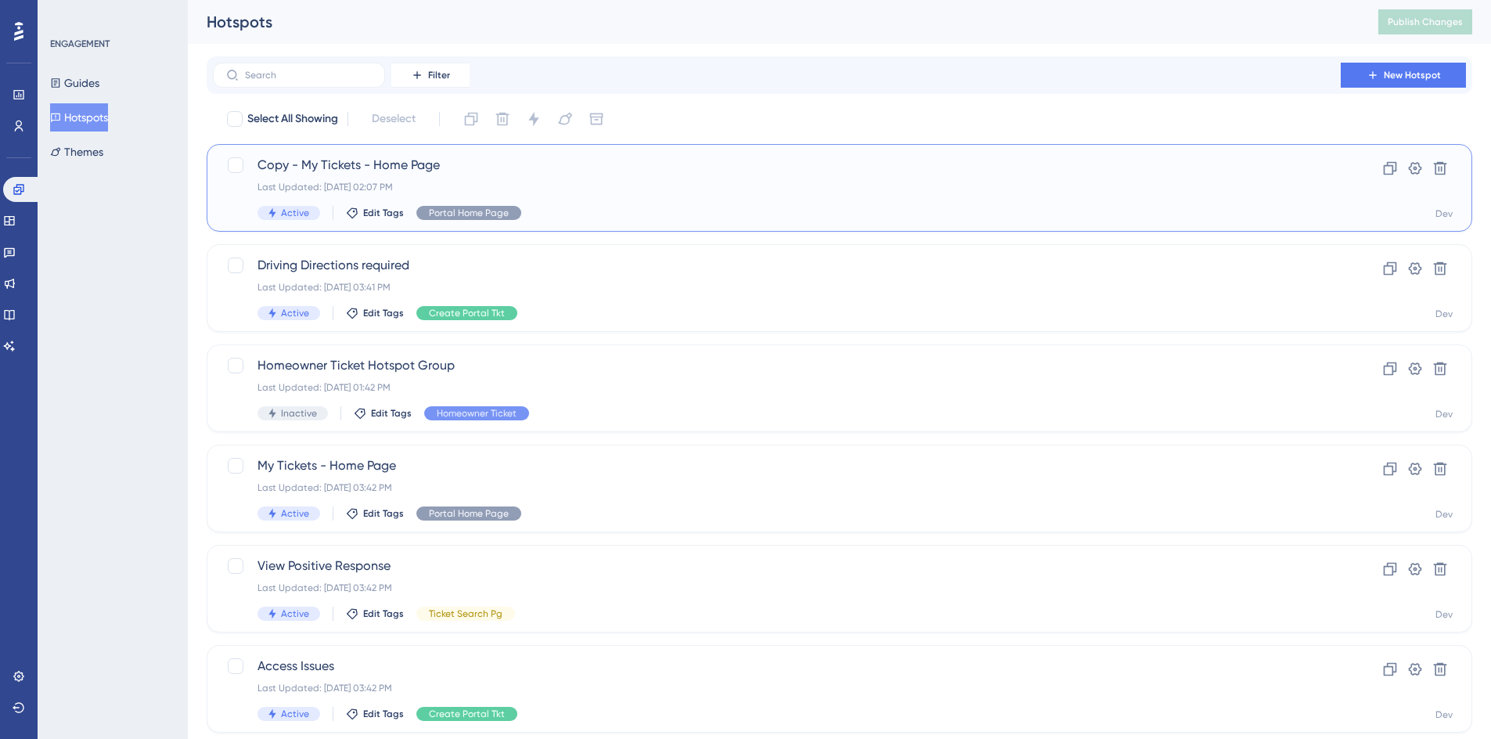
click at [340, 160] on span "Copy - My Tickets - Home Page" at bounding box center [776, 165] width 1038 height 19
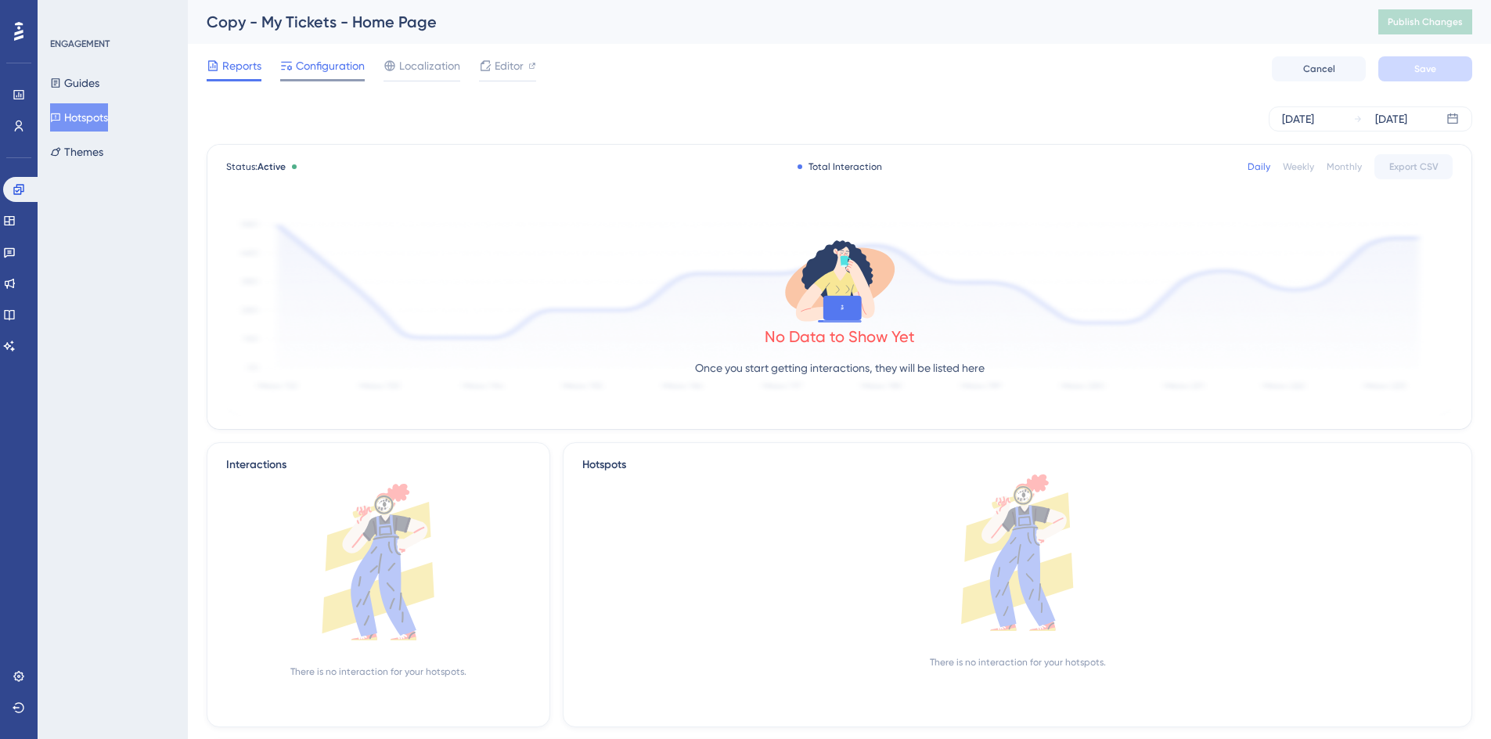
click at [326, 65] on span "Configuration" at bounding box center [330, 65] width 69 height 19
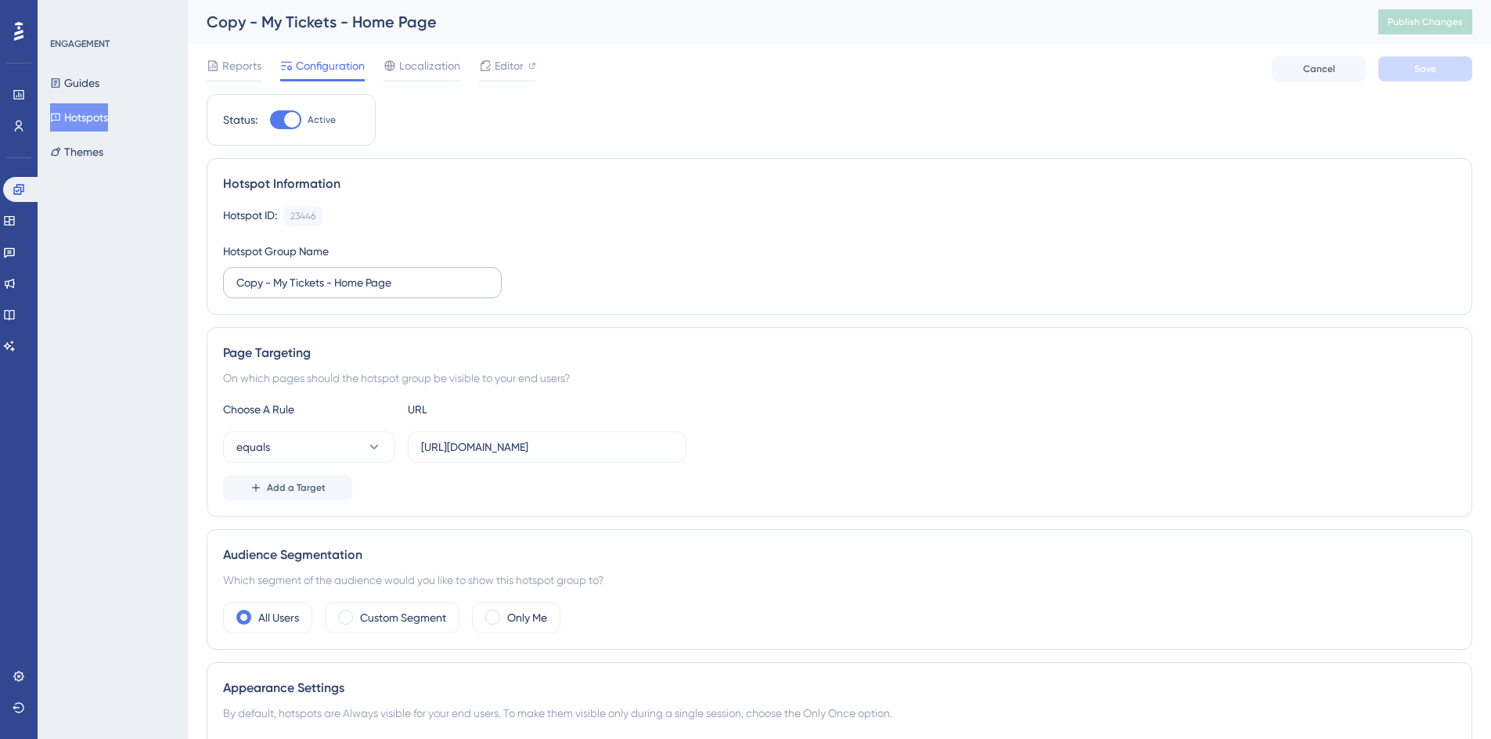
drag, startPoint x: 236, startPoint y: 283, endPoint x: 315, endPoint y: 284, distance: 79.8
click at [299, 286] on label "Copy - My Tickets - Home Page" at bounding box center [362, 282] width 279 height 31
click at [299, 286] on input "Copy - My Tickets - Home Page" at bounding box center [362, 282] width 252 height 17
click at [316, 283] on input "Copy - My Tickets - Home Page" at bounding box center [362, 282] width 252 height 17
drag, startPoint x: 332, startPoint y: 283, endPoint x: 221, endPoint y: 280, distance: 110.4
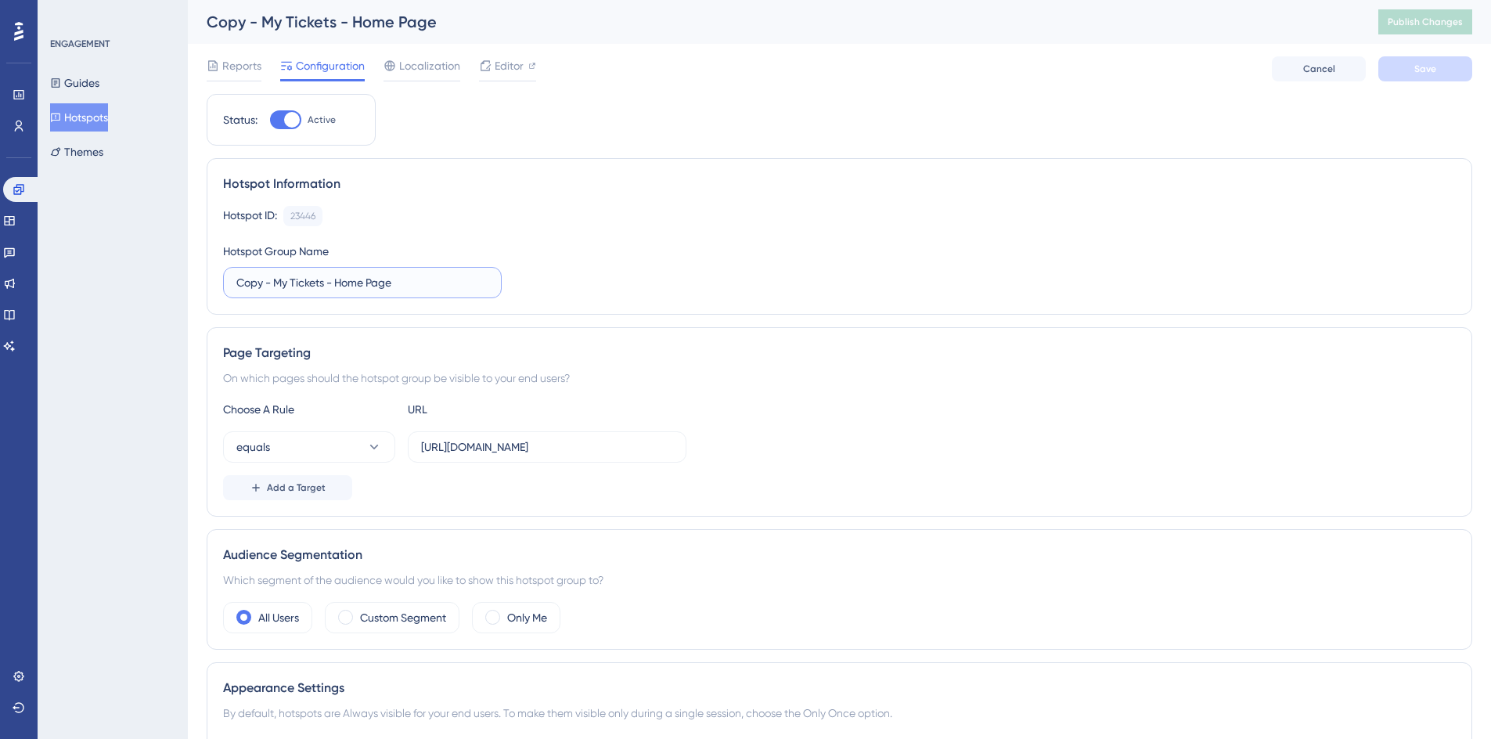
click at [221, 280] on div "Hotspot Information Hotspot ID: 23446 Copy Hotspot Group Name Copy - My Tickets…" at bounding box center [839, 236] width 1265 height 156
type input "Homeowner Ticket Tile - Home Page"
click at [1422, 72] on span "Save" at bounding box center [1425, 69] width 22 height 13
click at [1422, 29] on button "Publish Changes" at bounding box center [1425, 21] width 94 height 25
click at [84, 118] on button "Hotspots" at bounding box center [79, 117] width 58 height 28
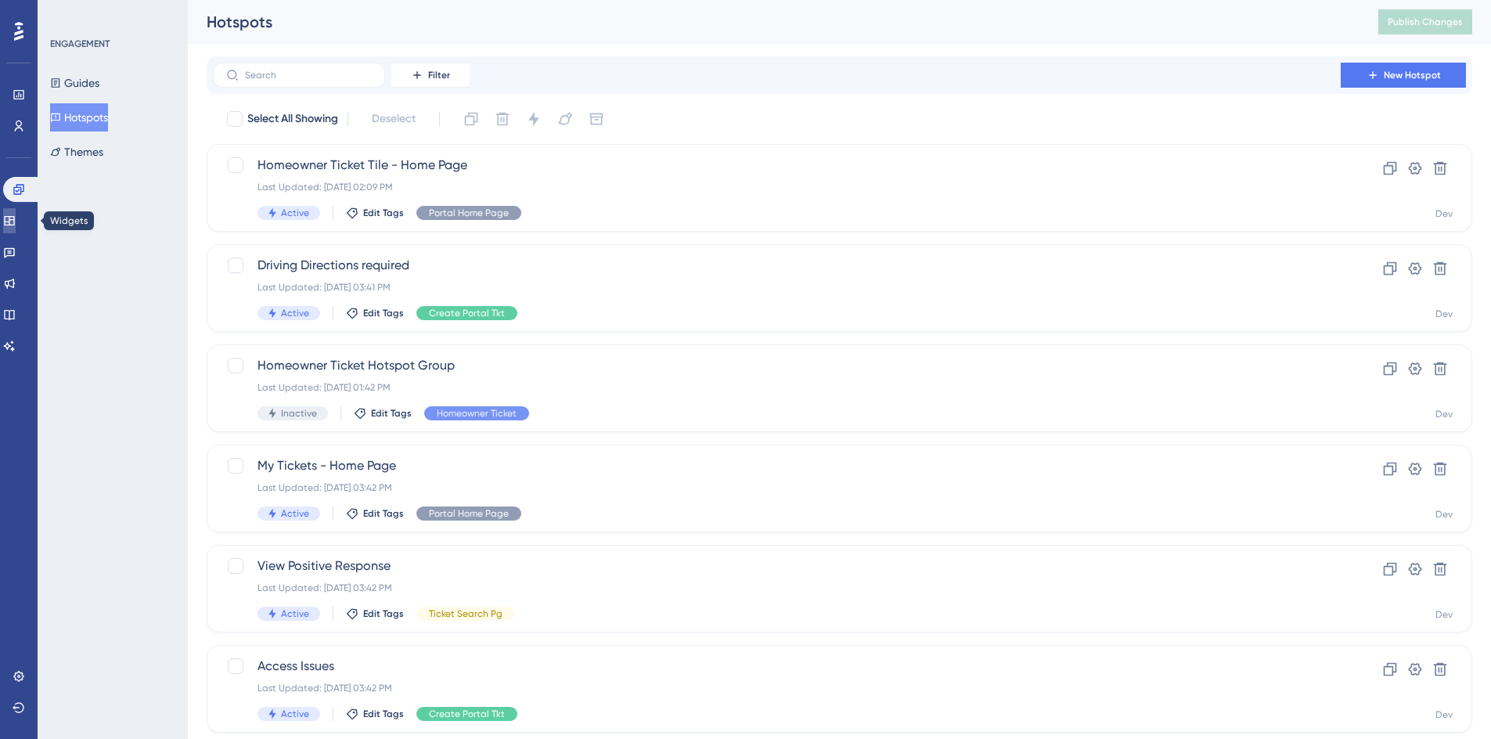
click at [16, 223] on link at bounding box center [9, 220] width 13 height 25
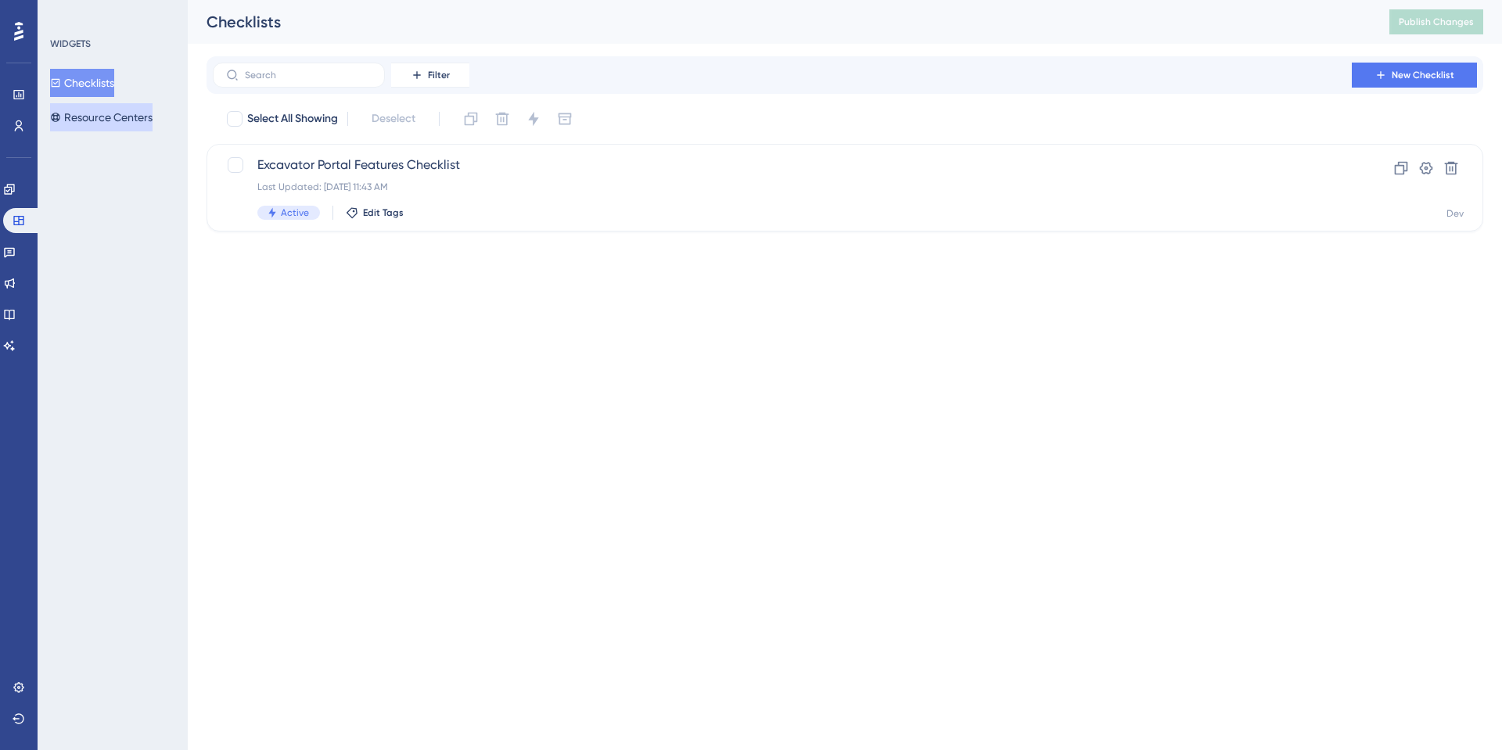
click at [99, 120] on button "Resource Centers" at bounding box center [101, 117] width 102 height 28
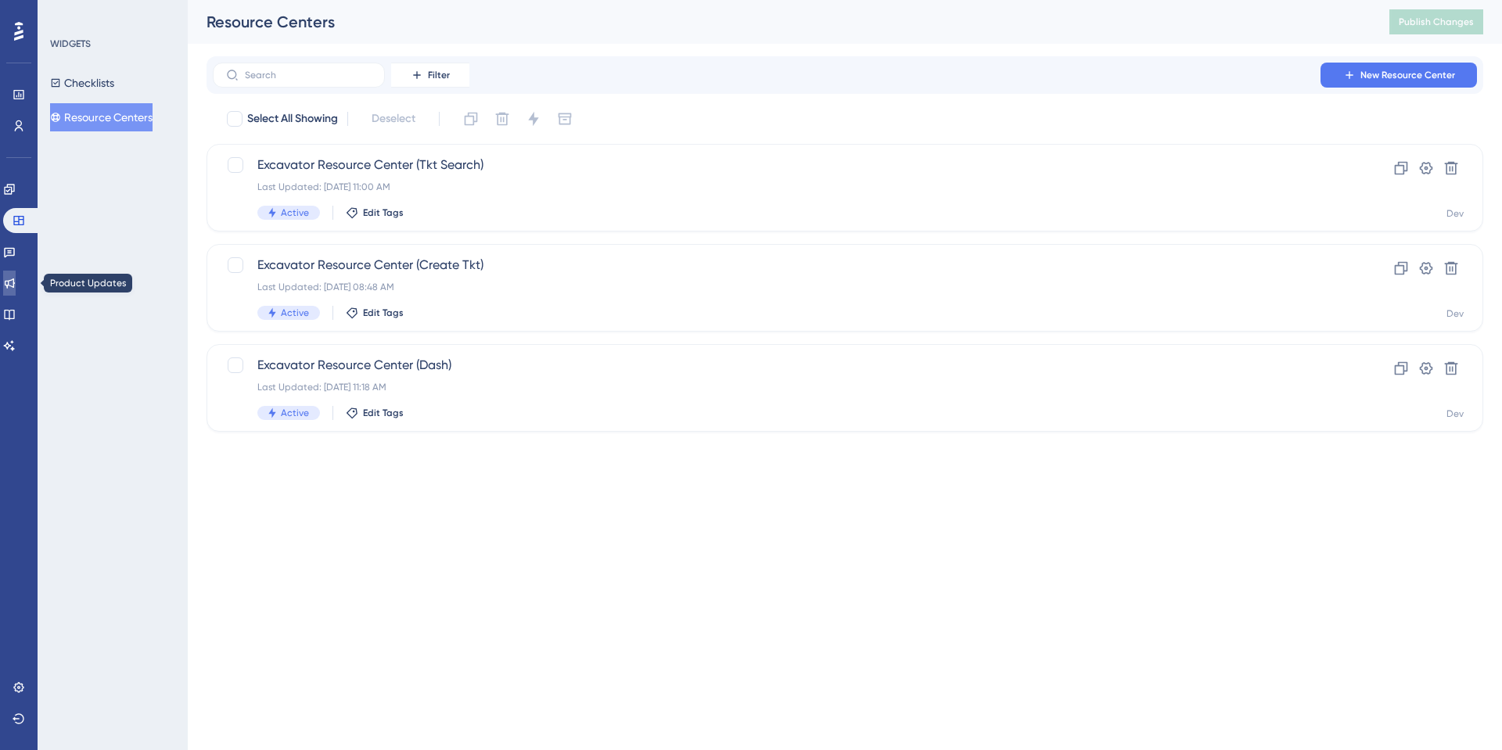
click at [16, 277] on icon at bounding box center [9, 283] width 13 height 13
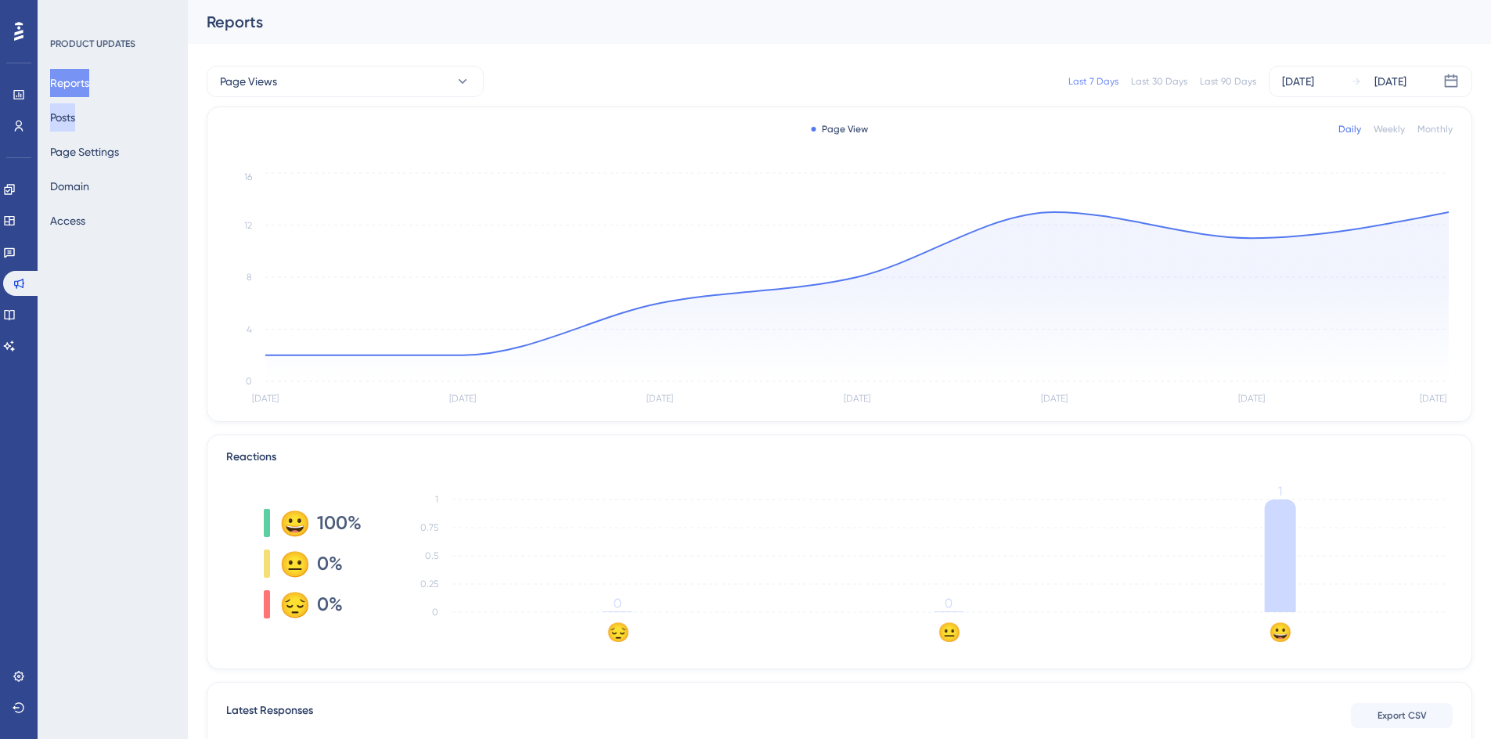
click at [74, 117] on button "Posts" at bounding box center [62, 117] width 25 height 28
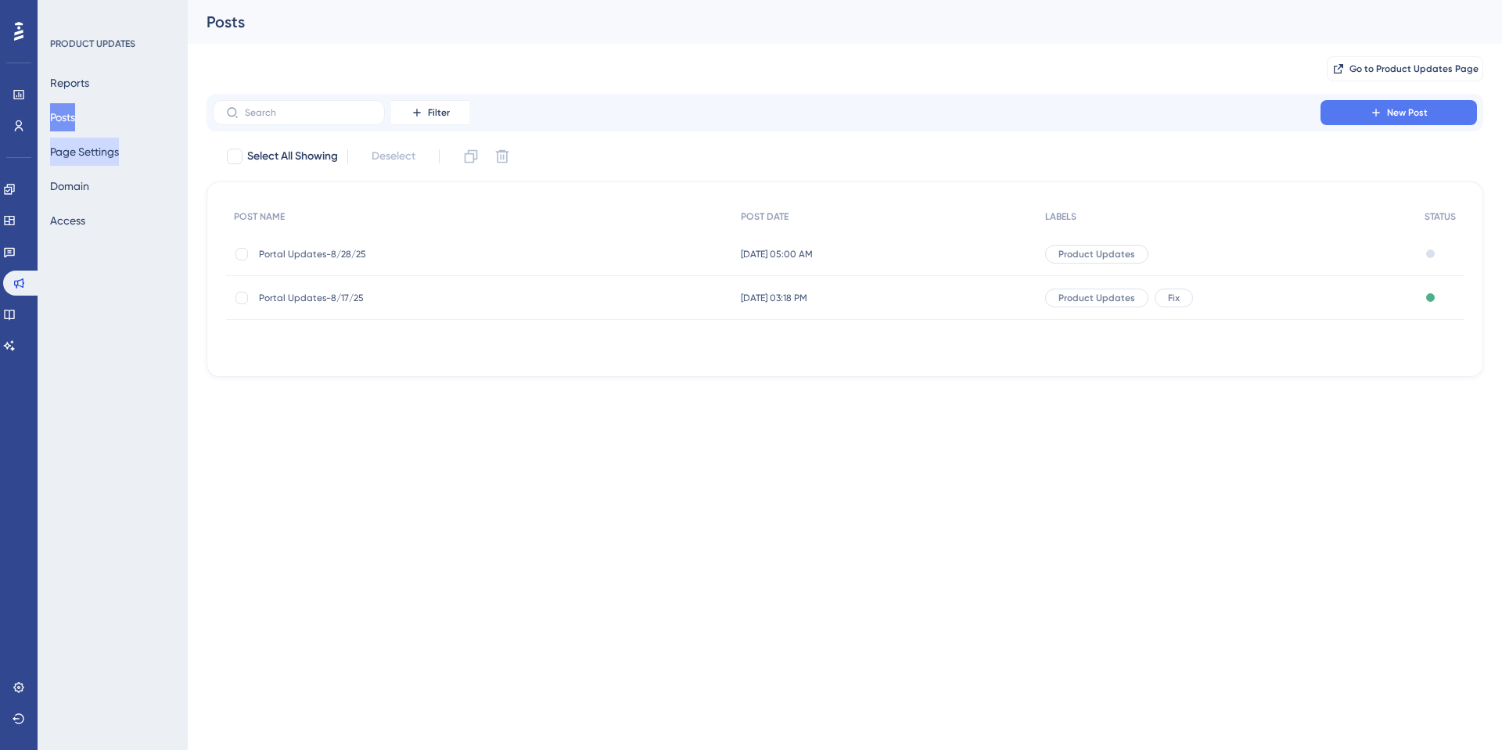
click at [85, 149] on button "Page Settings" at bounding box center [84, 152] width 69 height 28
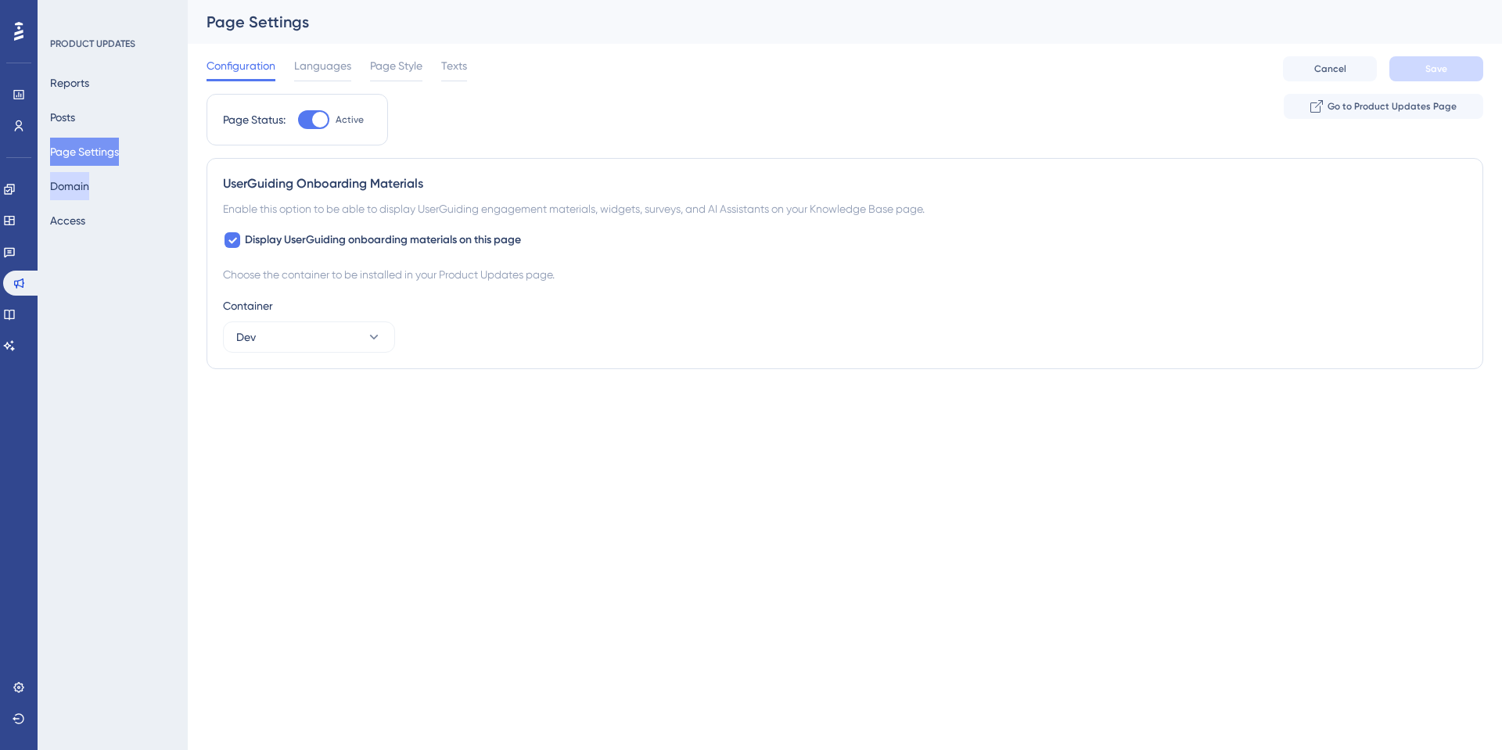
click at [69, 195] on button "Domain" at bounding box center [69, 186] width 39 height 28
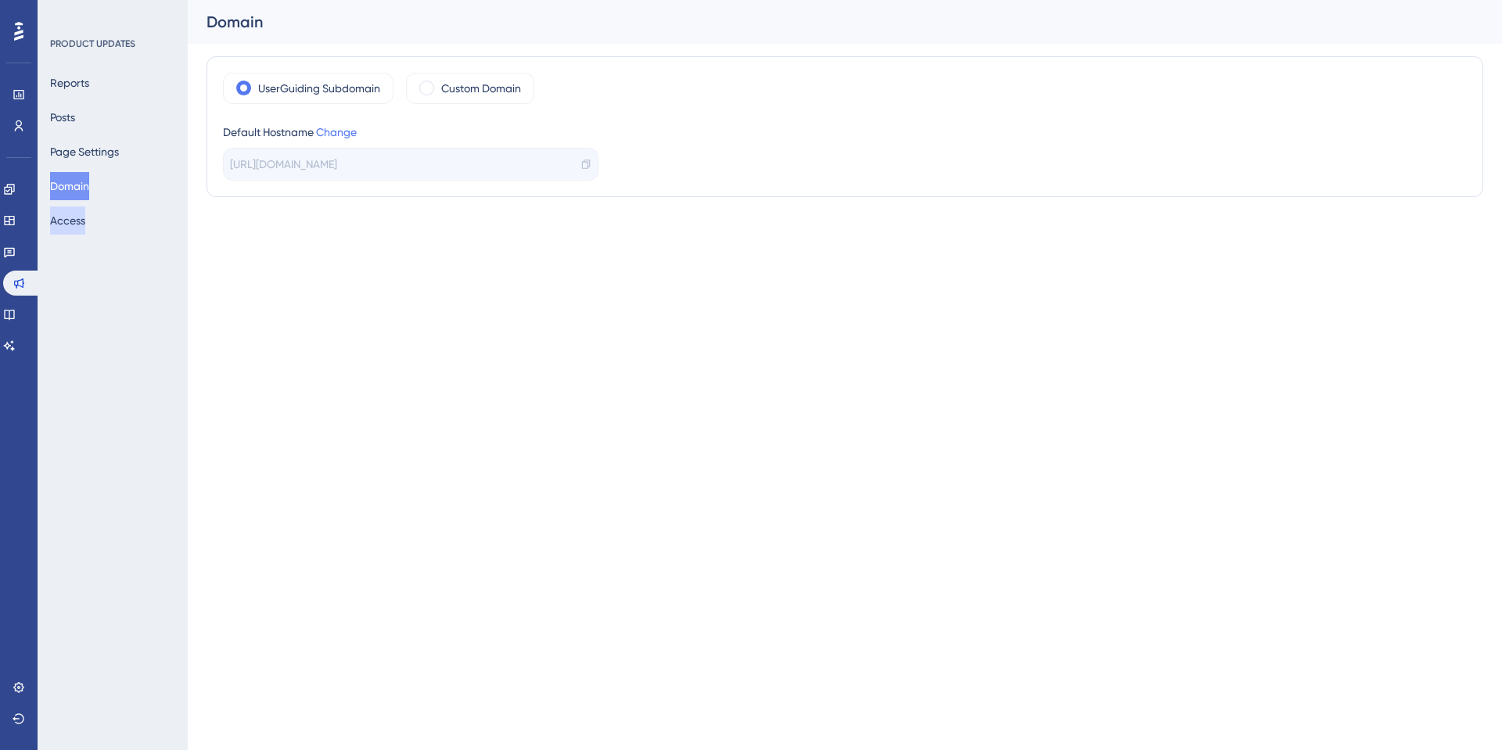
click at [72, 228] on button "Access" at bounding box center [67, 221] width 35 height 28
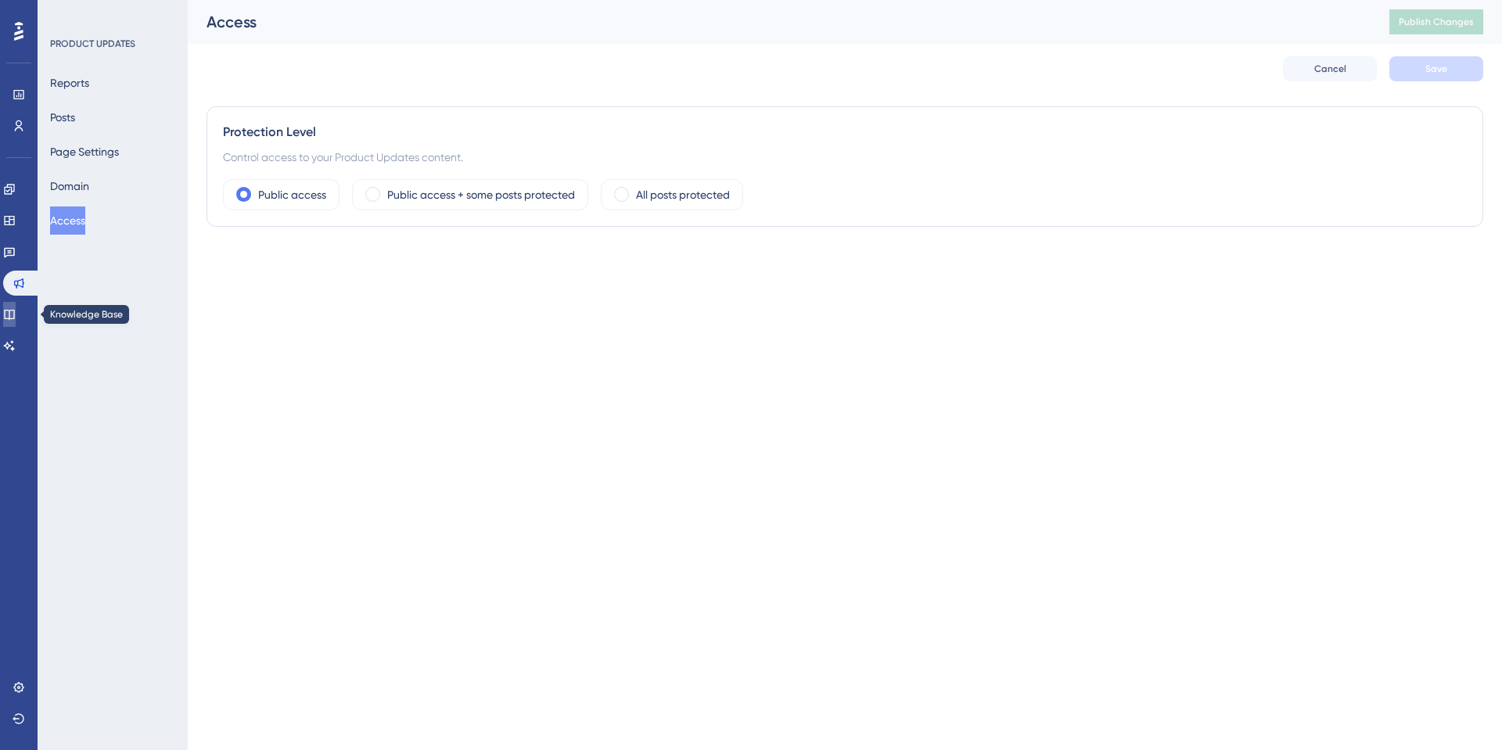
click at [16, 311] on icon at bounding box center [9, 314] width 13 height 13
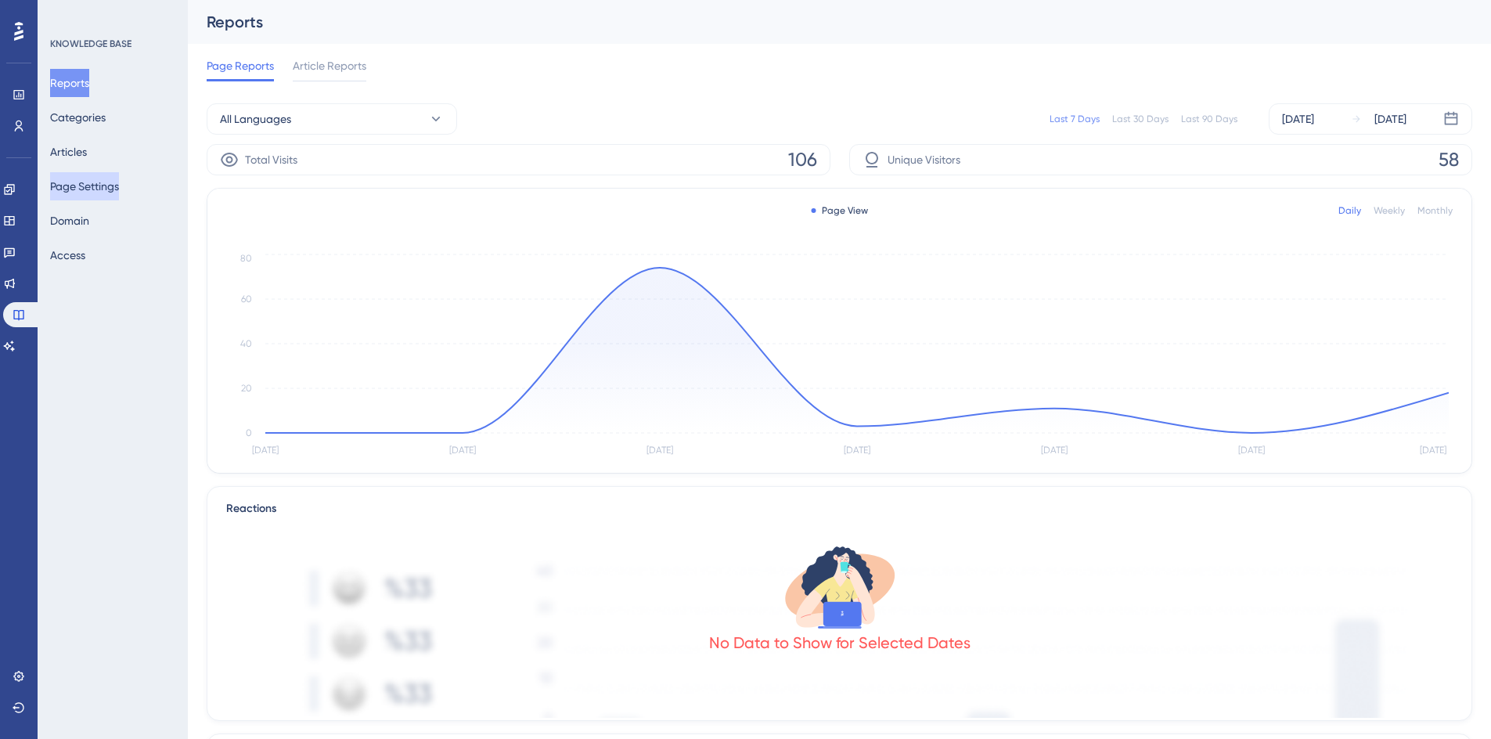
click at [106, 189] on button "Page Settings" at bounding box center [84, 186] width 69 height 28
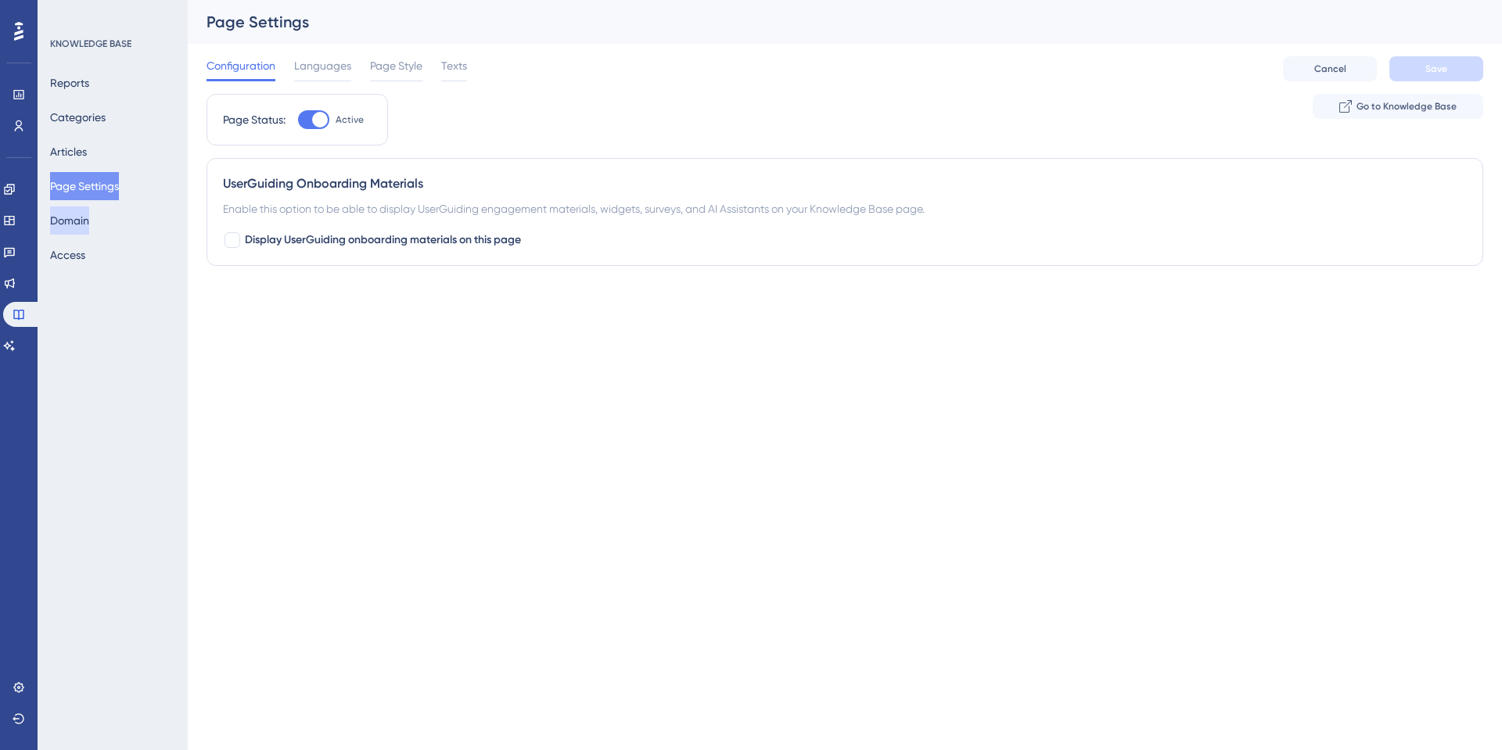
click at [89, 224] on button "Domain" at bounding box center [69, 221] width 39 height 28
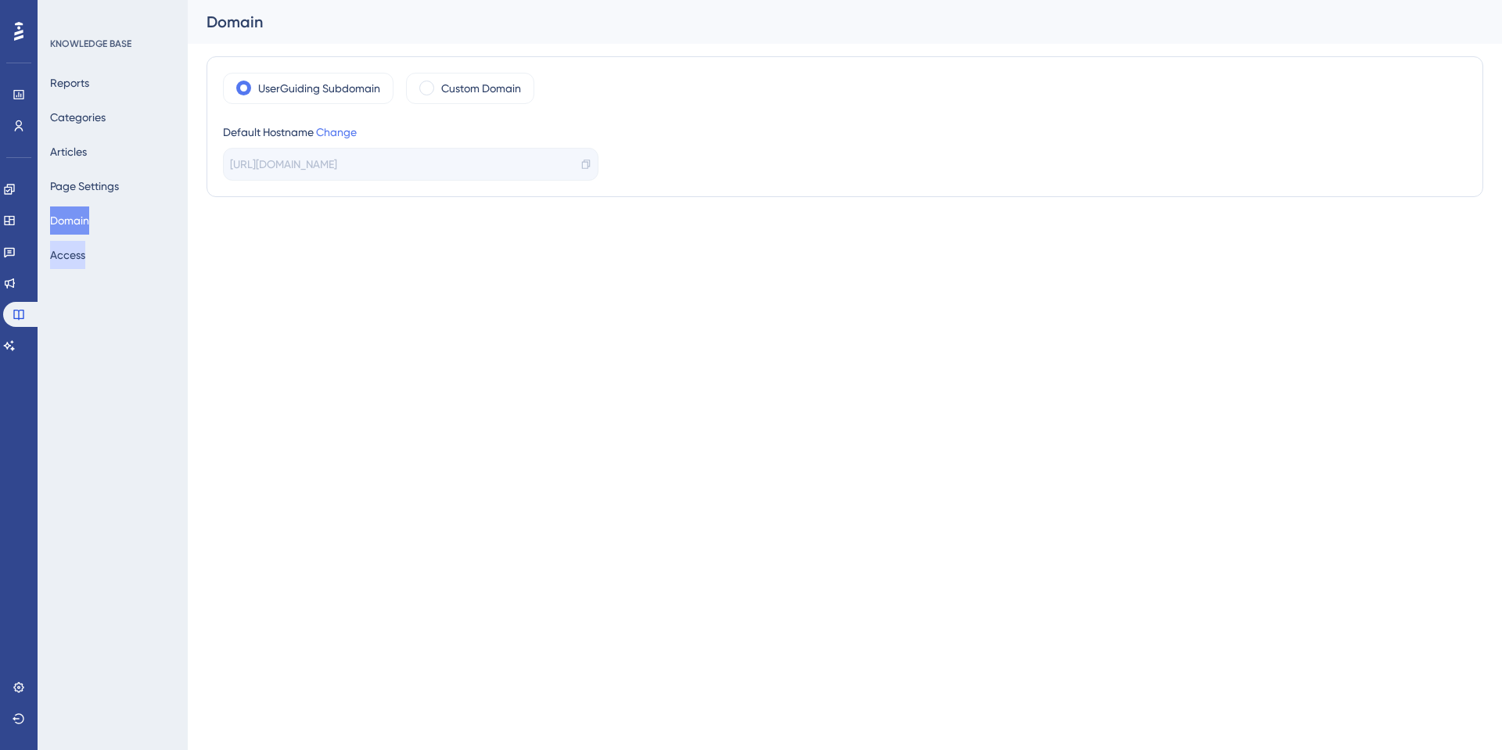
click at [83, 254] on button "Access" at bounding box center [67, 255] width 35 height 28
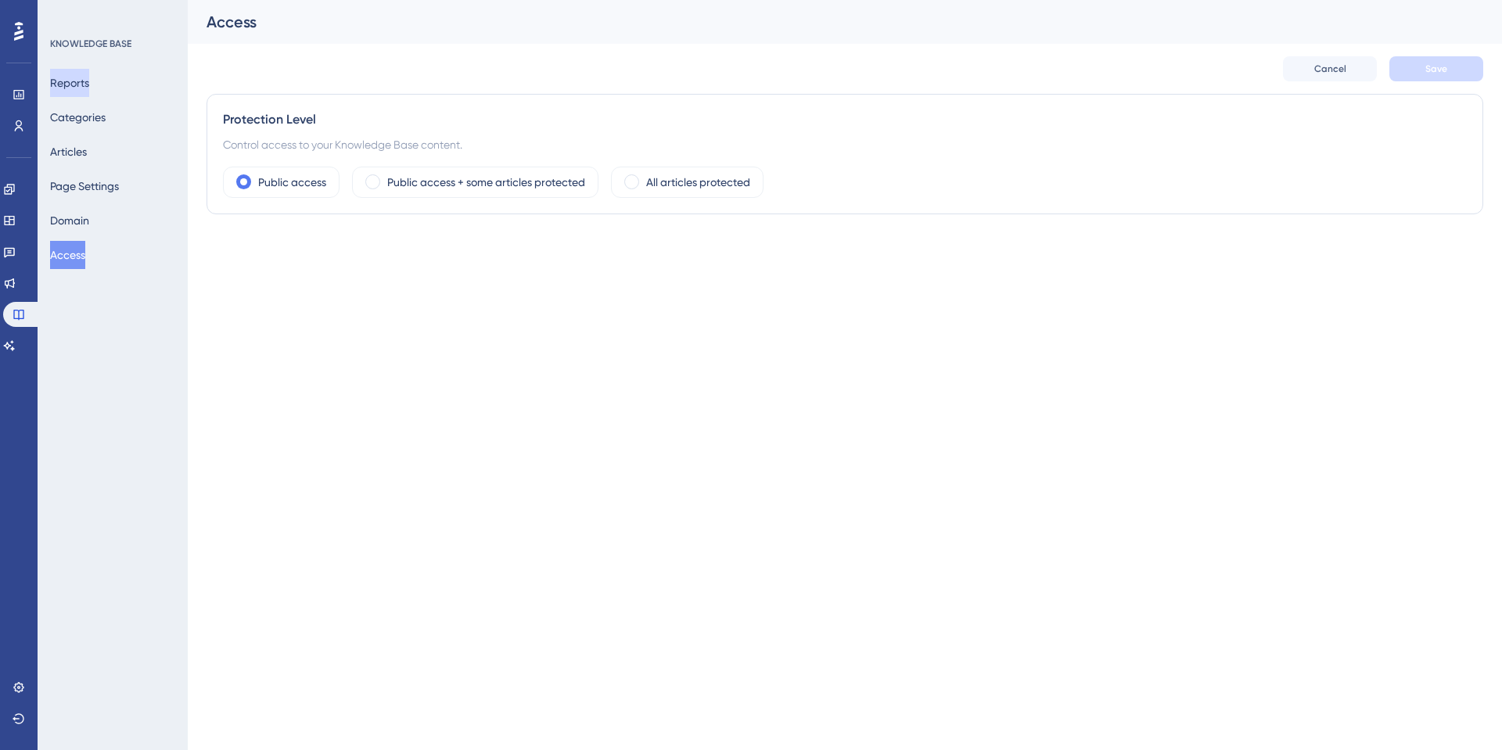
click at [84, 87] on button "Reports" at bounding box center [69, 83] width 39 height 28
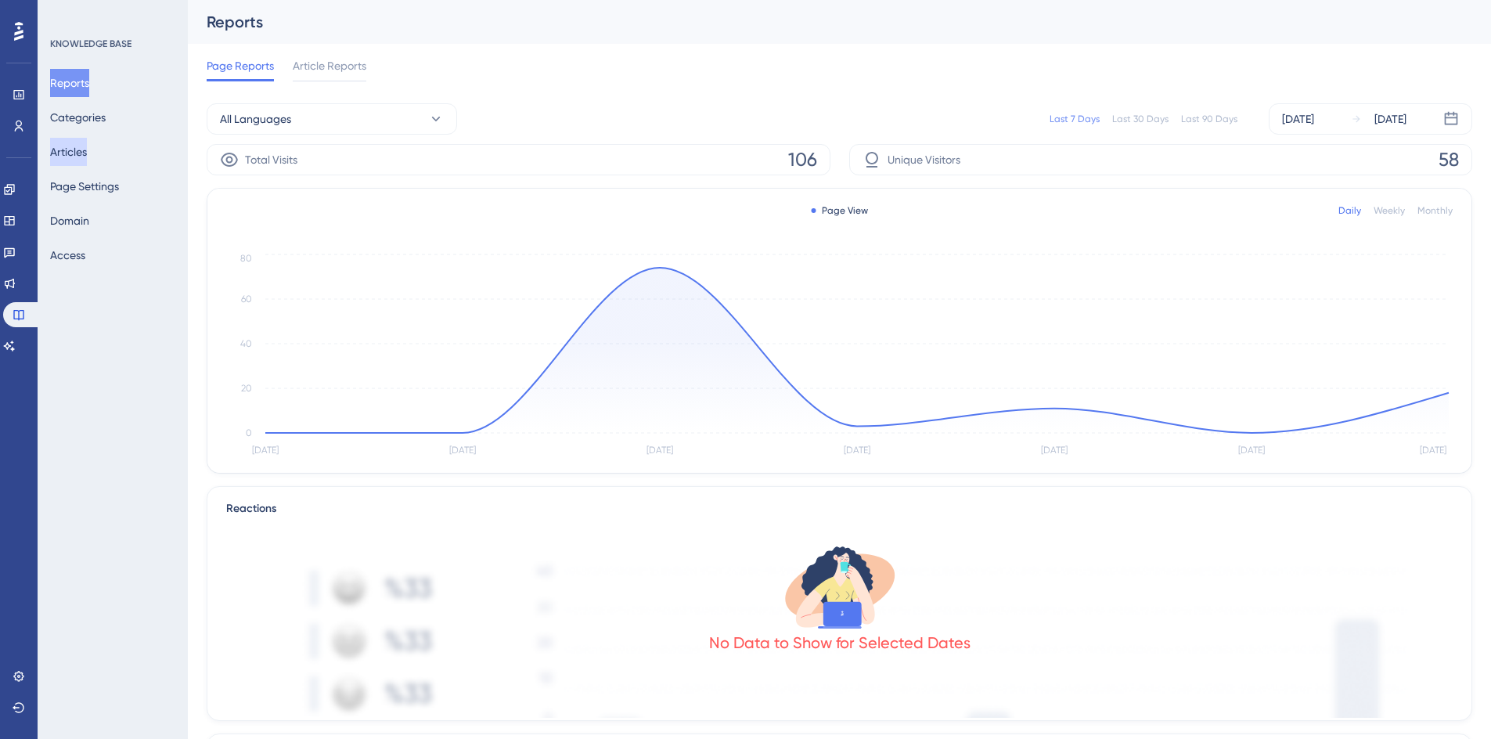
click at [74, 148] on button "Articles" at bounding box center [68, 152] width 37 height 28
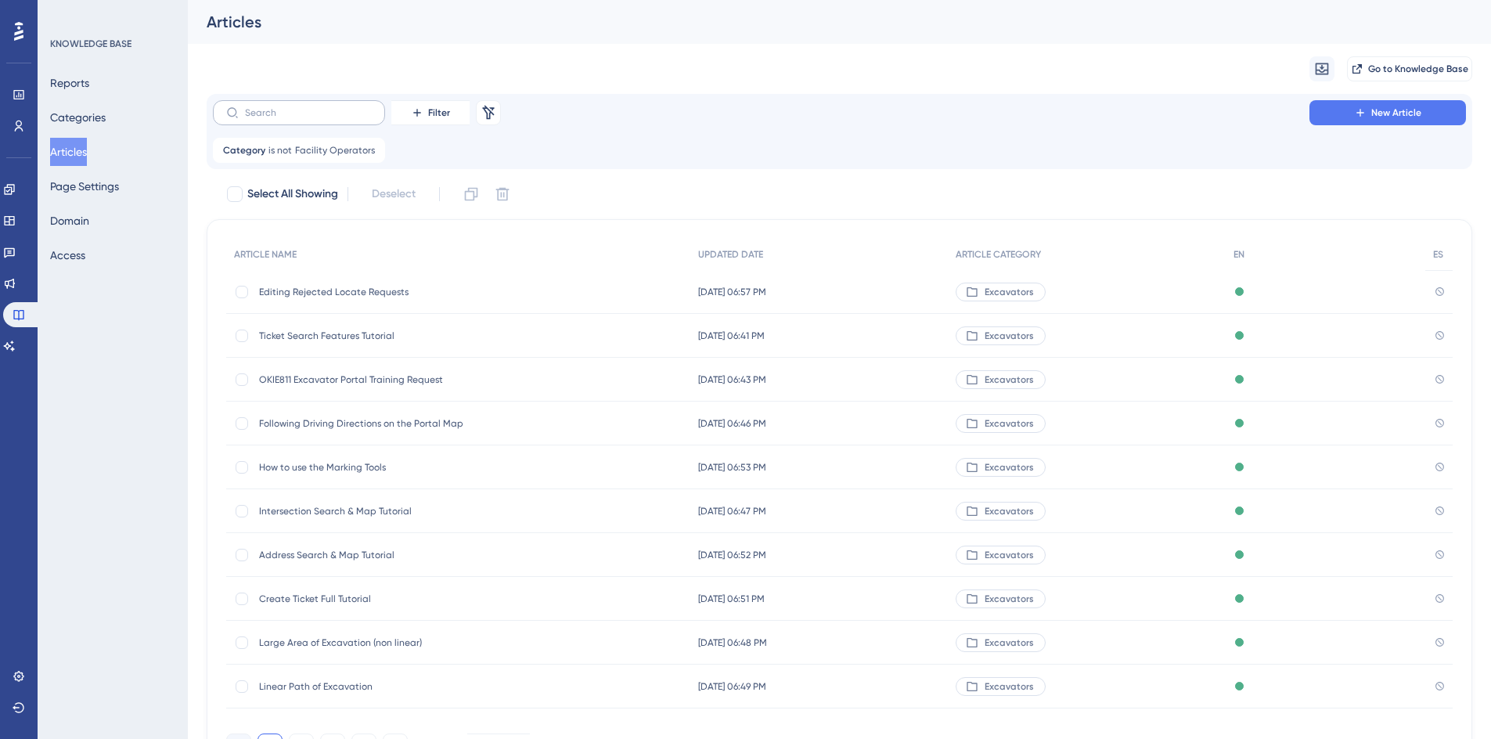
click at [266, 121] on label at bounding box center [299, 112] width 172 height 25
click at [266, 118] on input "text" at bounding box center [308, 112] width 127 height 11
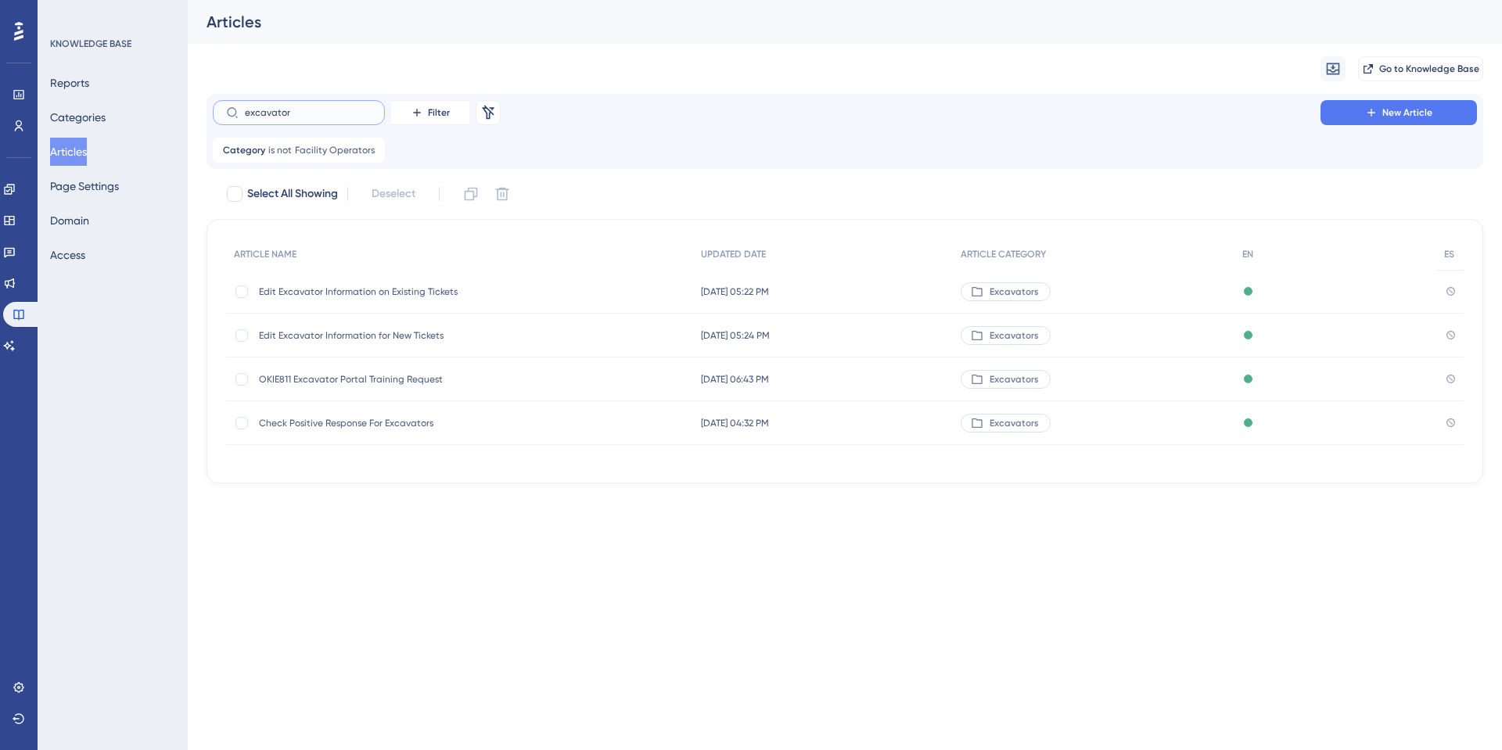
type input "excavator"
click at [318, 331] on span "Edit Excavator Information for New Tickets" at bounding box center [384, 335] width 250 height 13
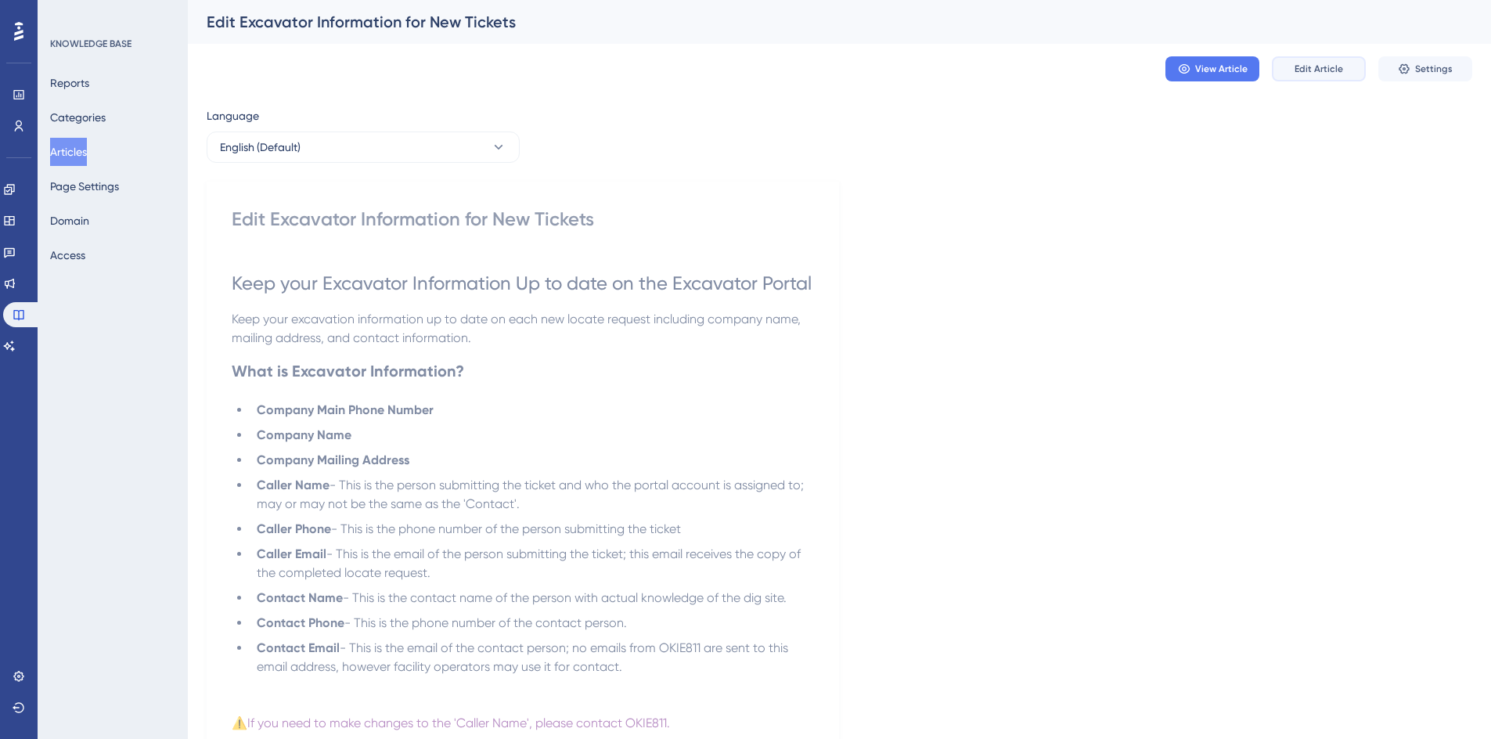
click at [1306, 72] on span "Edit Article" at bounding box center [1318, 69] width 49 height 13
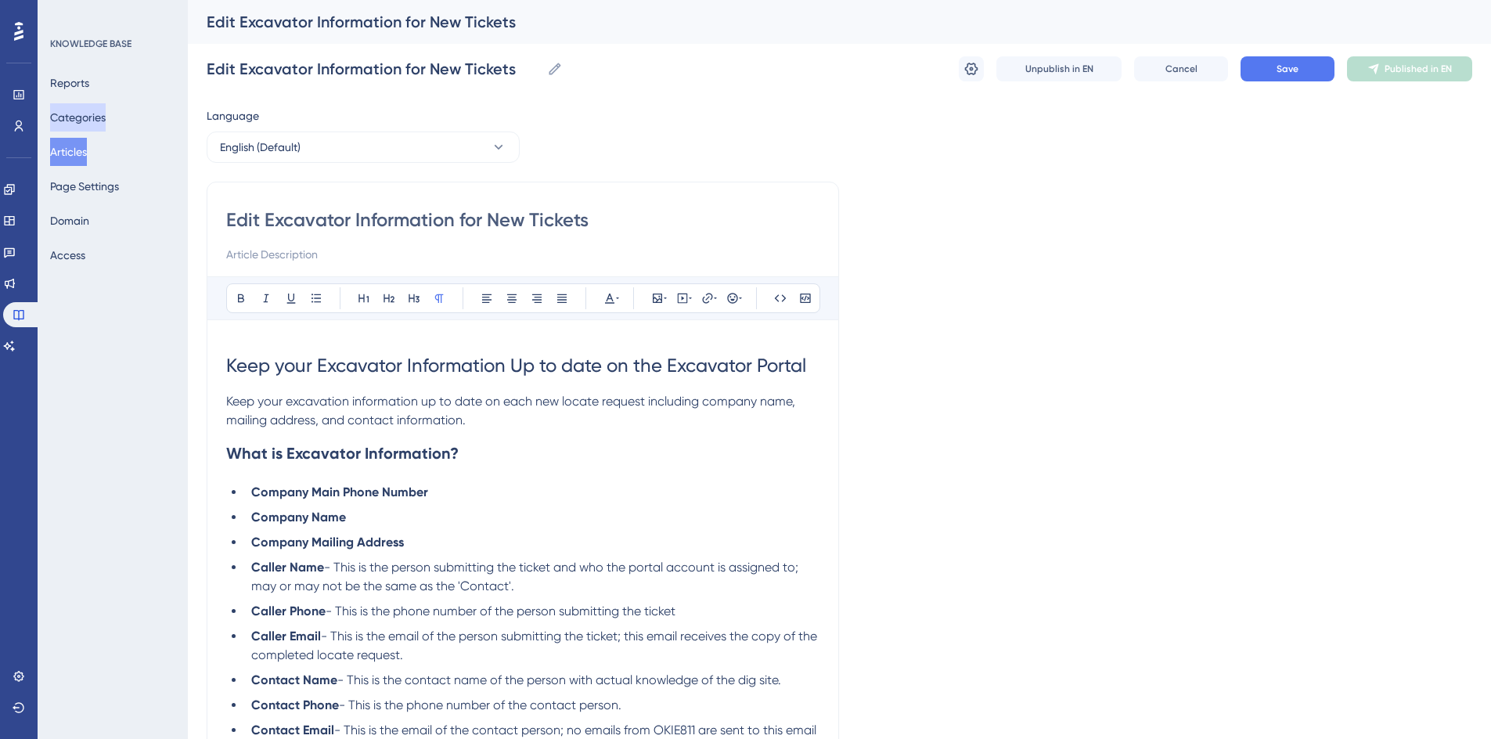
click at [83, 123] on button "Categories" at bounding box center [78, 117] width 56 height 28
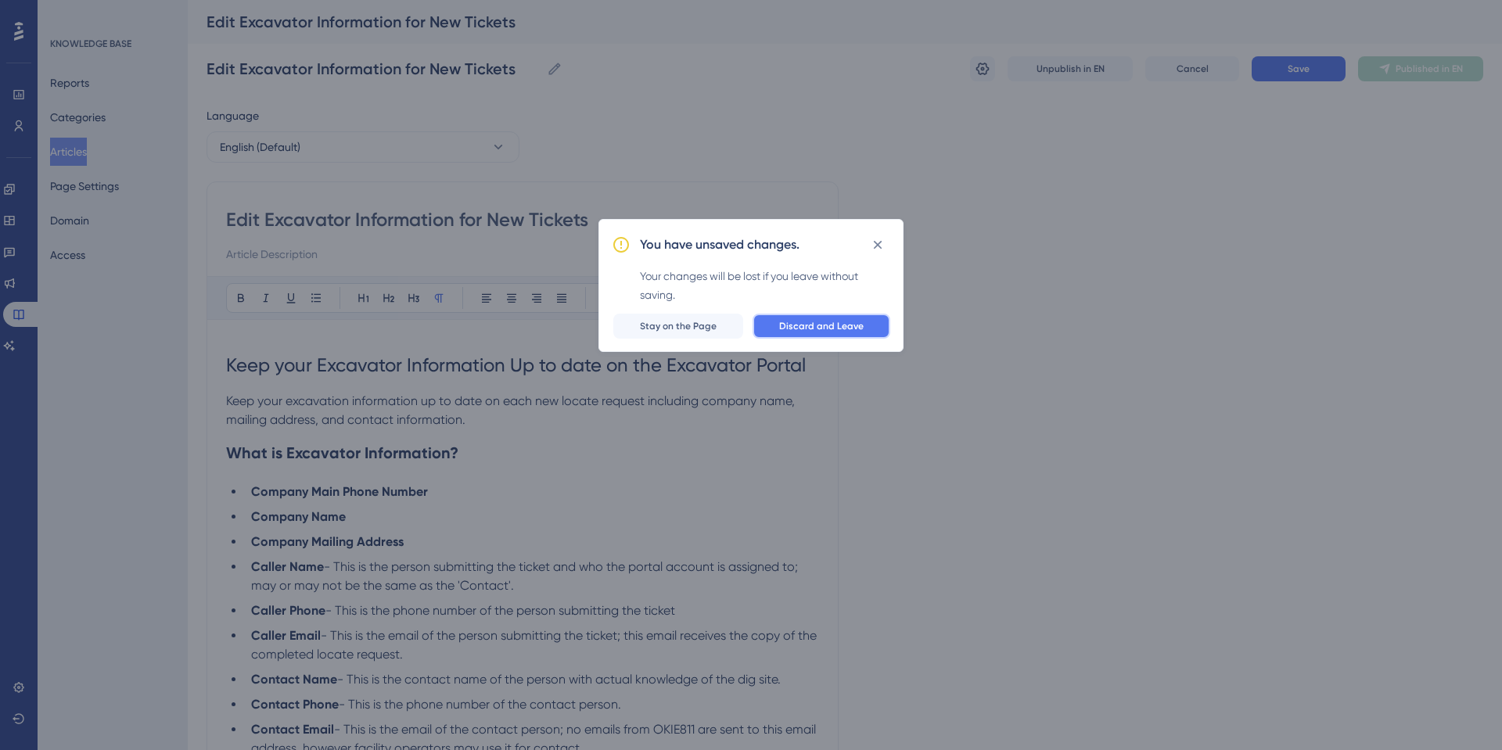
click at [811, 323] on span "Discard and Leave" at bounding box center [821, 326] width 85 height 13
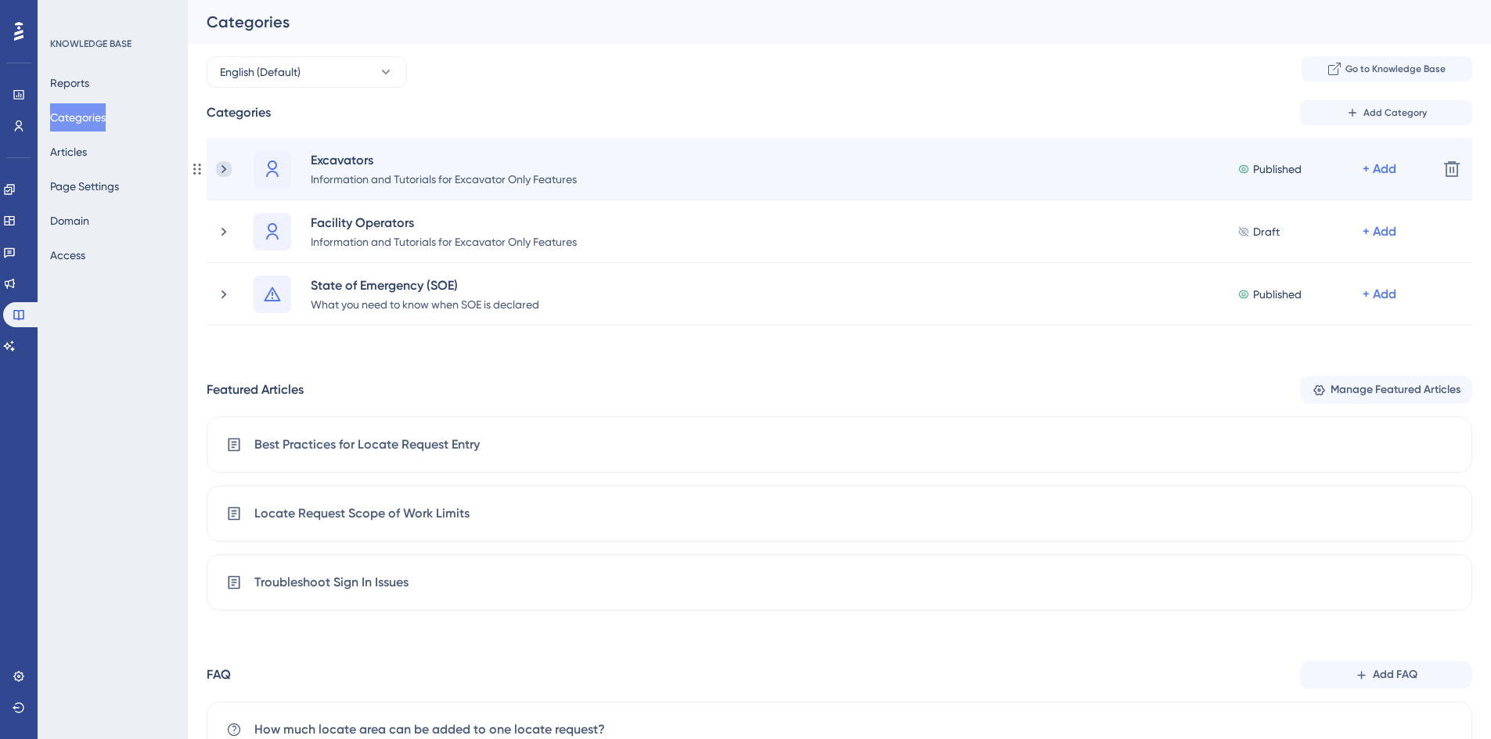
click at [227, 164] on icon at bounding box center [224, 169] width 16 height 16
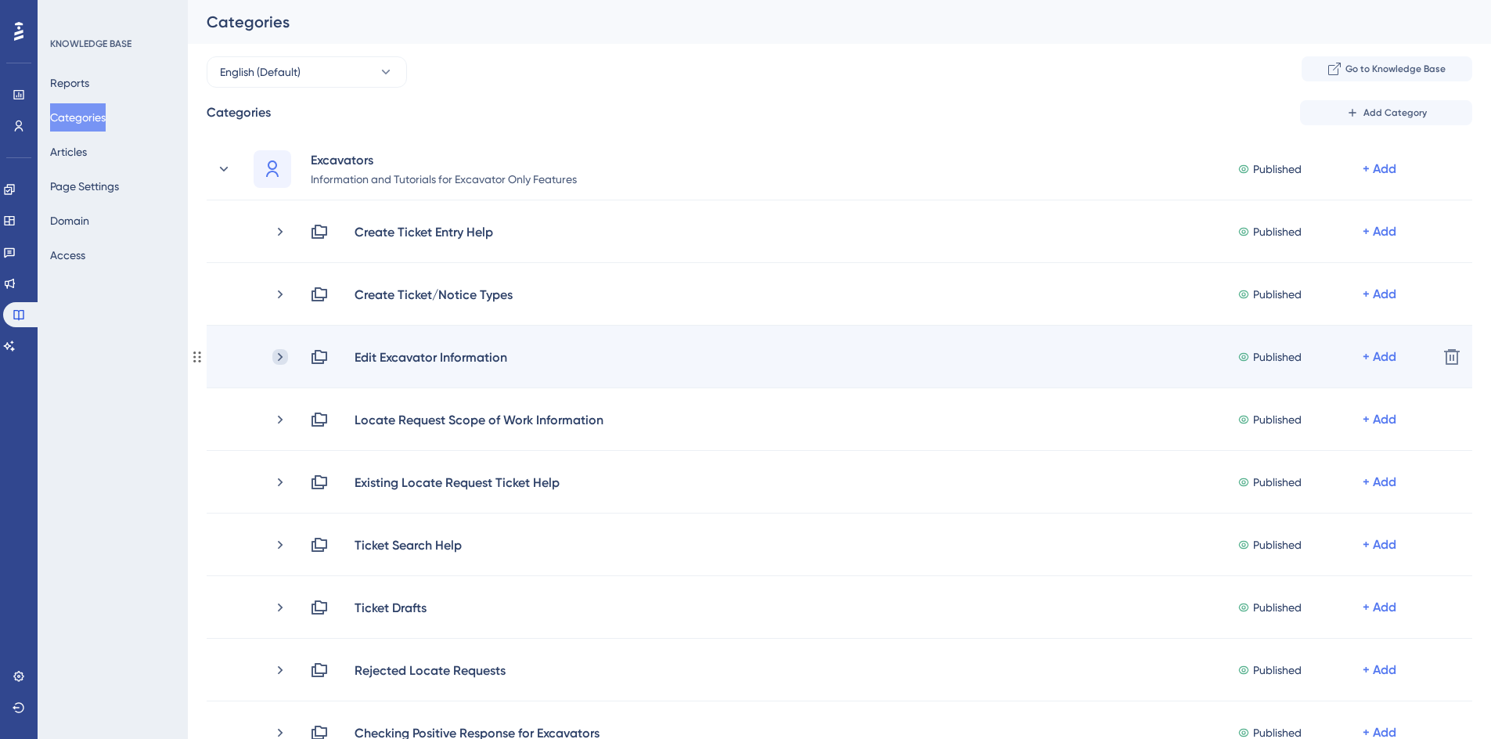
click at [274, 360] on icon at bounding box center [280, 357] width 16 height 16
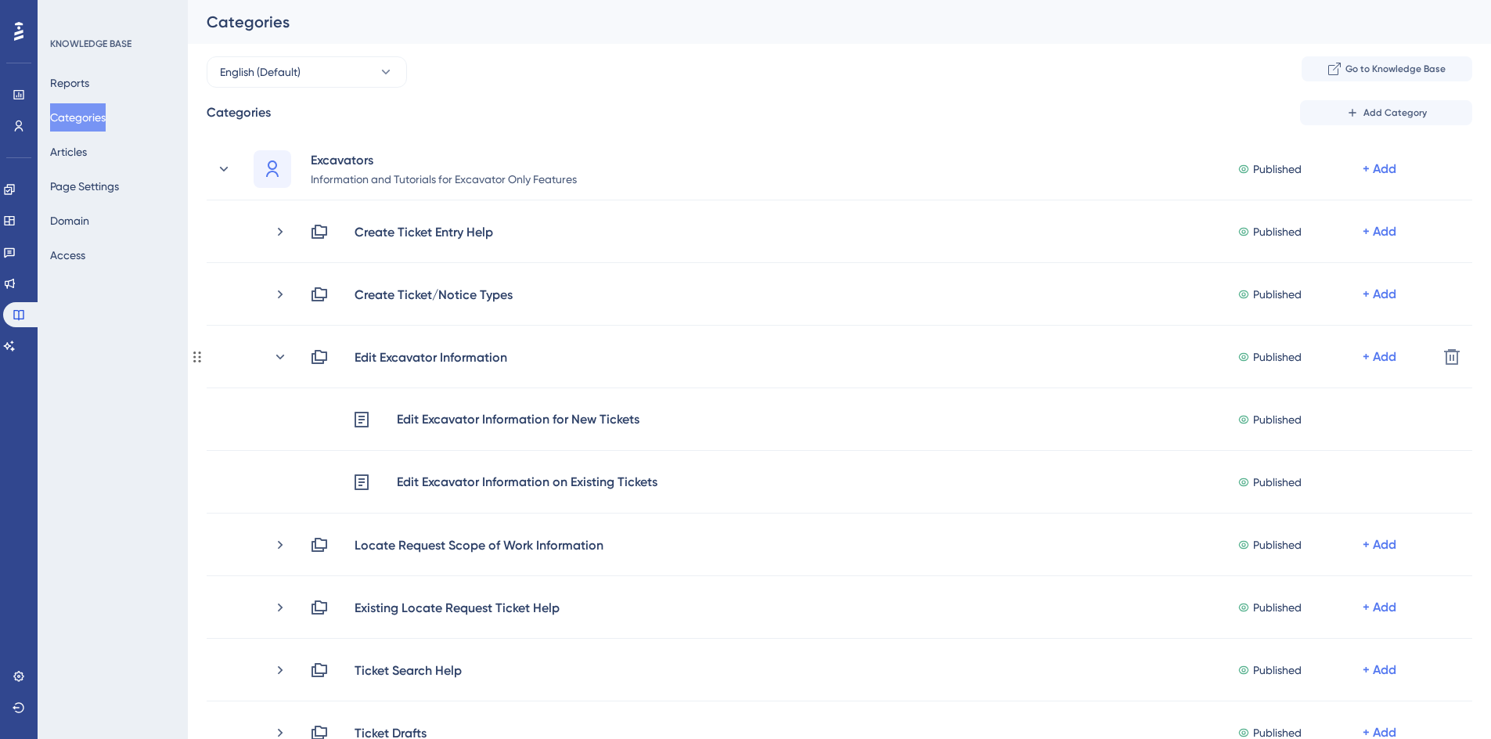
click at [274, 360] on icon at bounding box center [280, 357] width 16 height 16
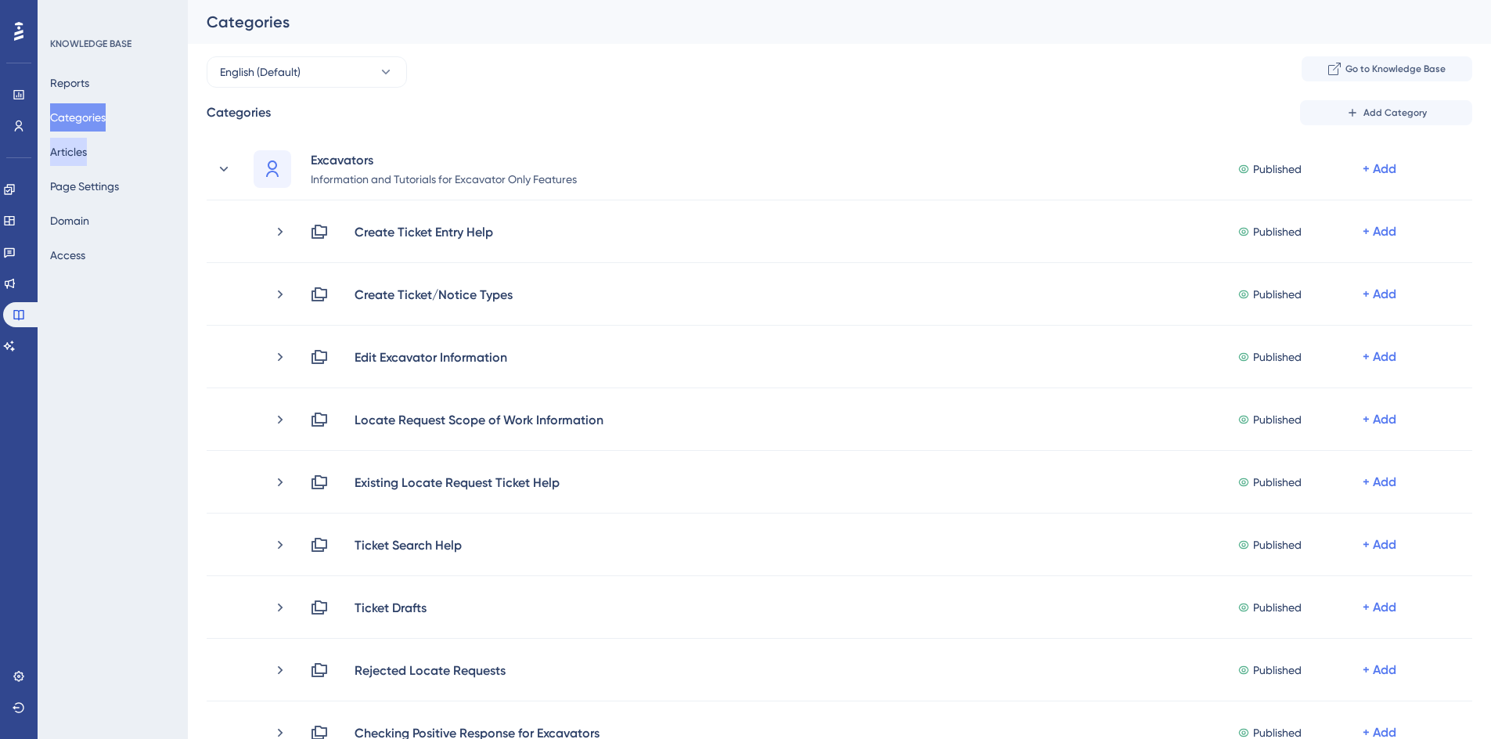
click at [87, 158] on button "Articles" at bounding box center [68, 152] width 37 height 28
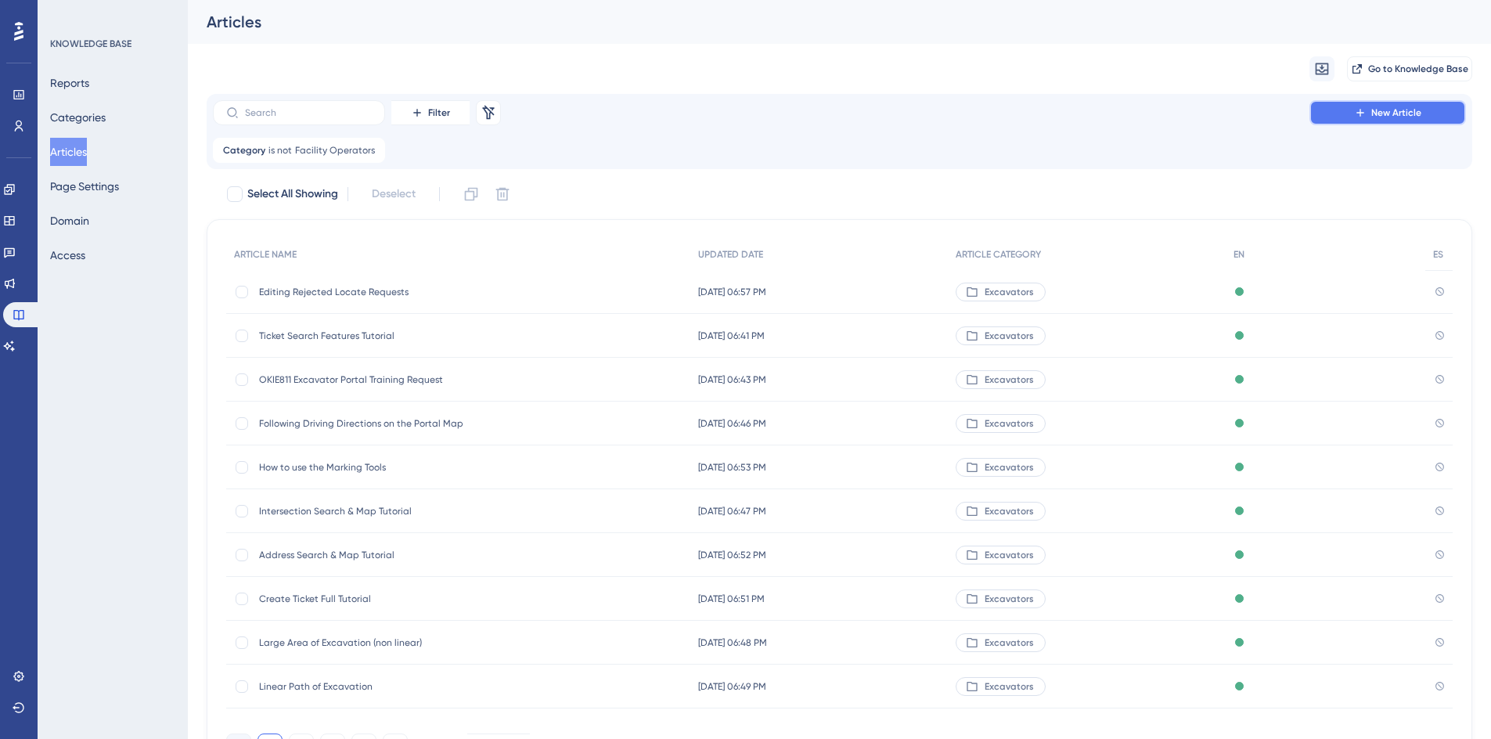
click at [1405, 114] on span "New Article" at bounding box center [1396, 112] width 50 height 13
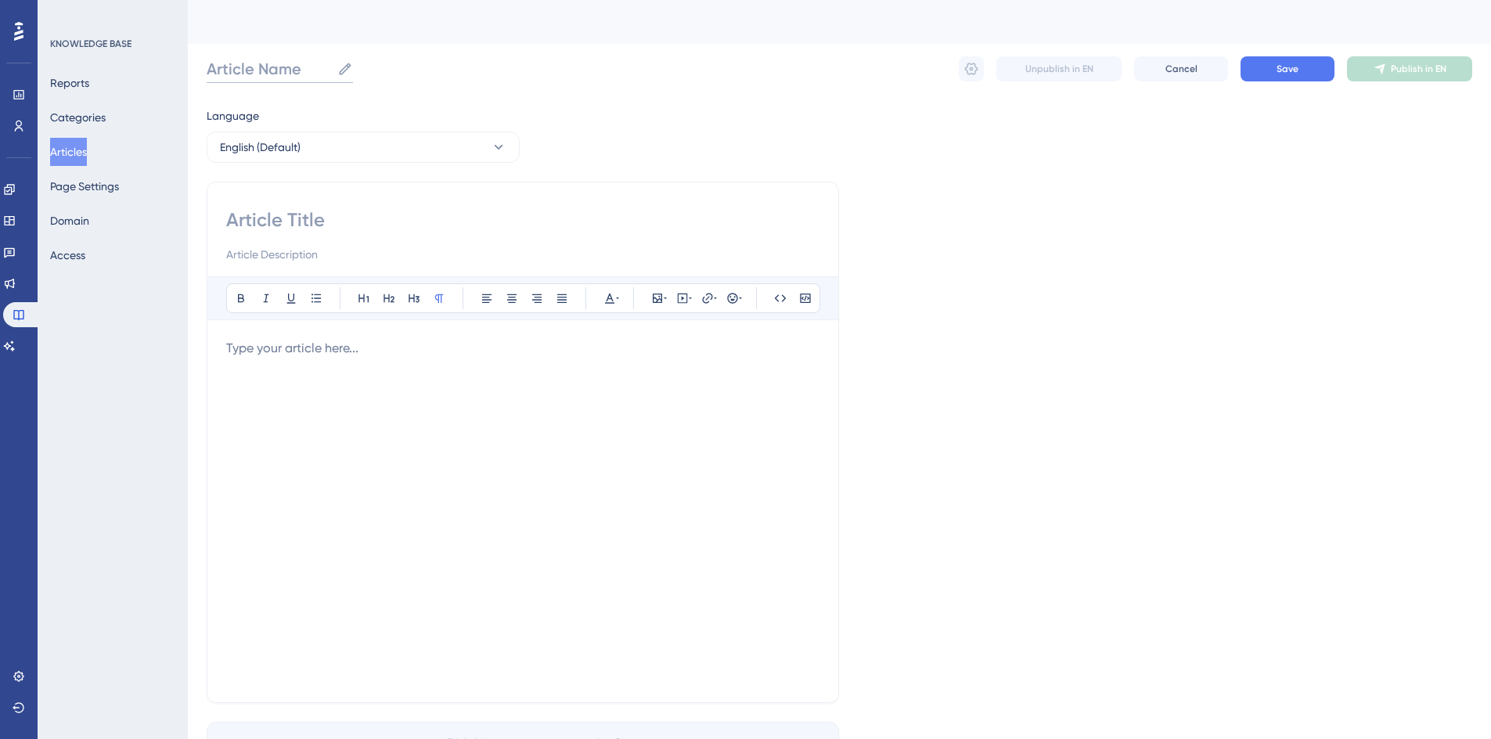
click at [273, 73] on input "Article Name" at bounding box center [269, 69] width 124 height 22
type input "Edit Excavator"
click at [1193, 67] on span "Cancel" at bounding box center [1181, 69] width 32 height 13
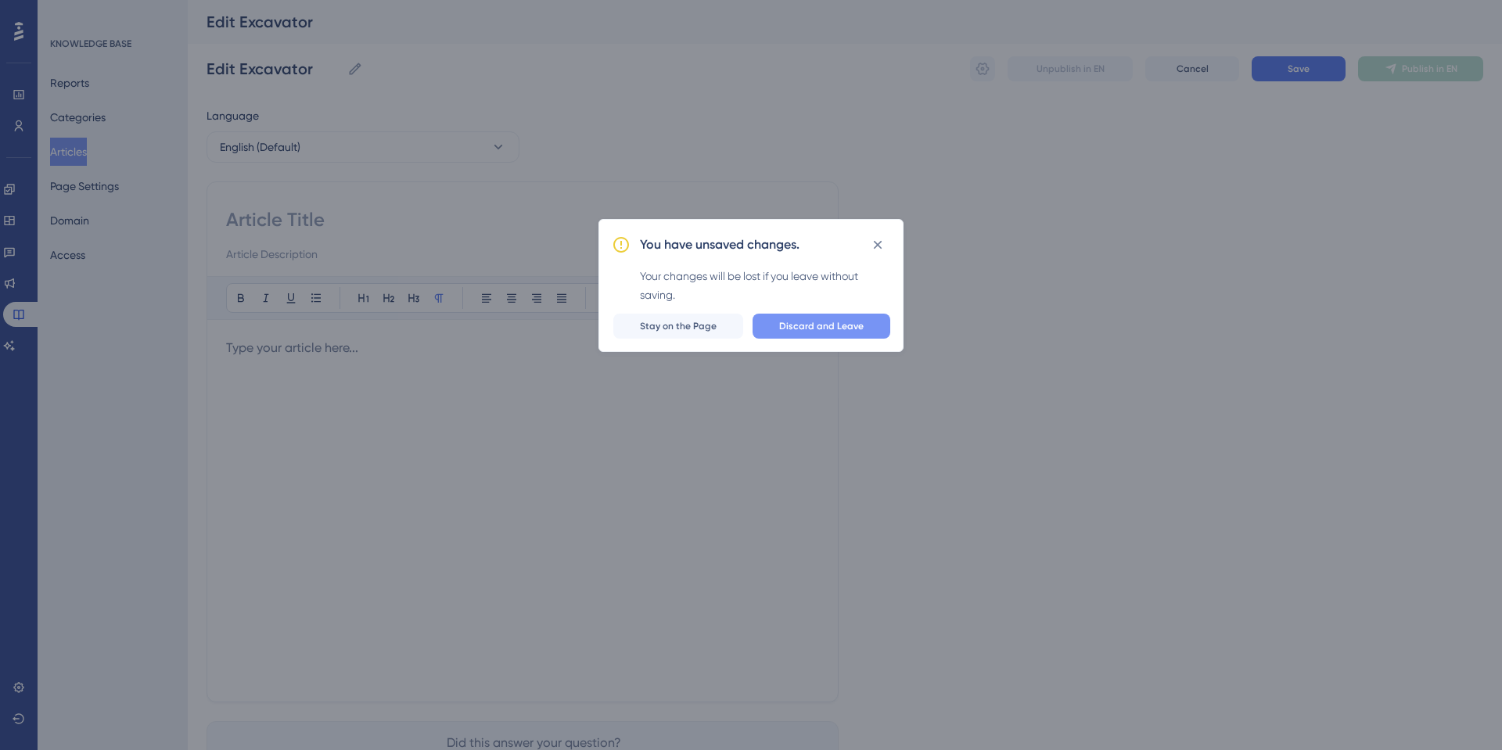
click at [806, 327] on span "Discard and Leave" at bounding box center [821, 326] width 85 height 13
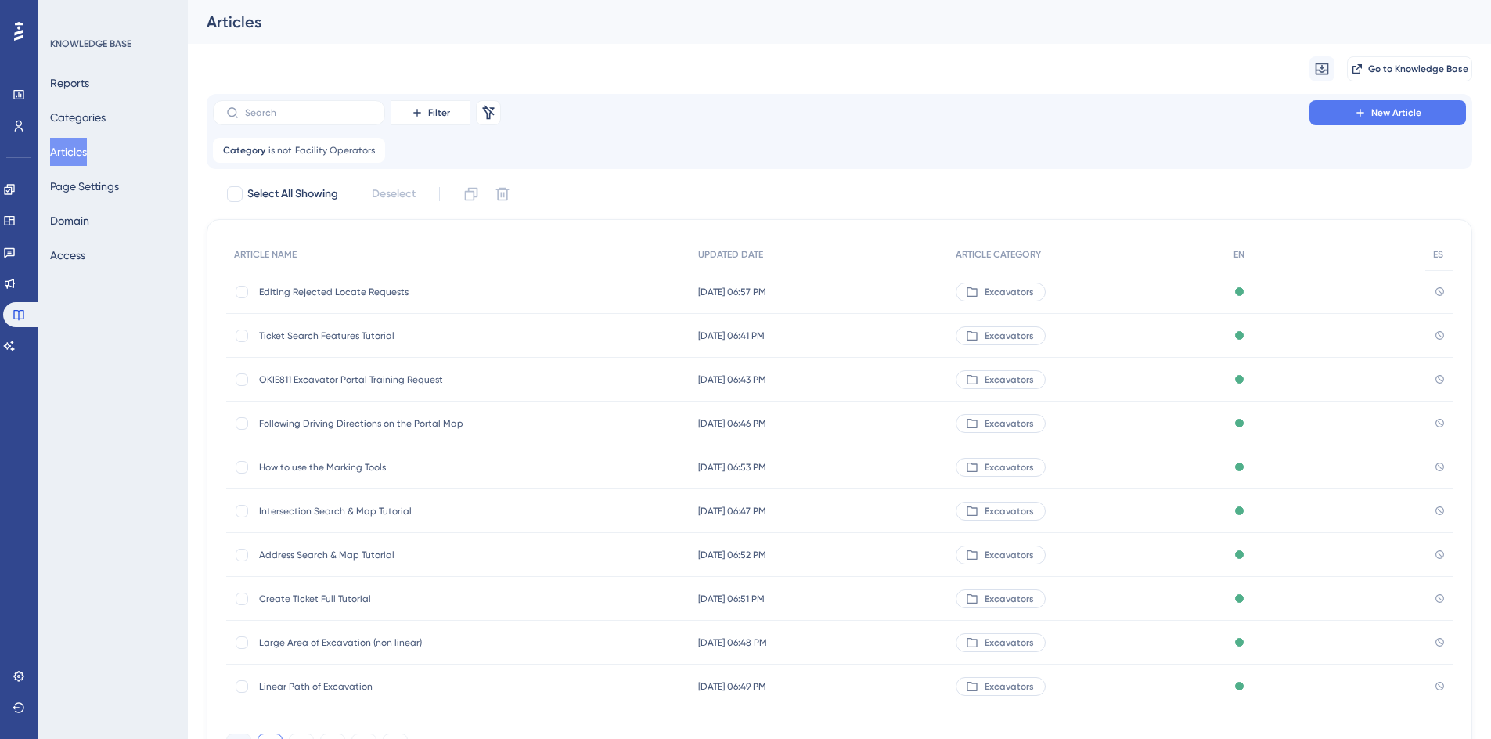
click at [74, 149] on button "Articles" at bounding box center [68, 152] width 37 height 28
click at [271, 111] on input "text" at bounding box center [308, 112] width 127 height 11
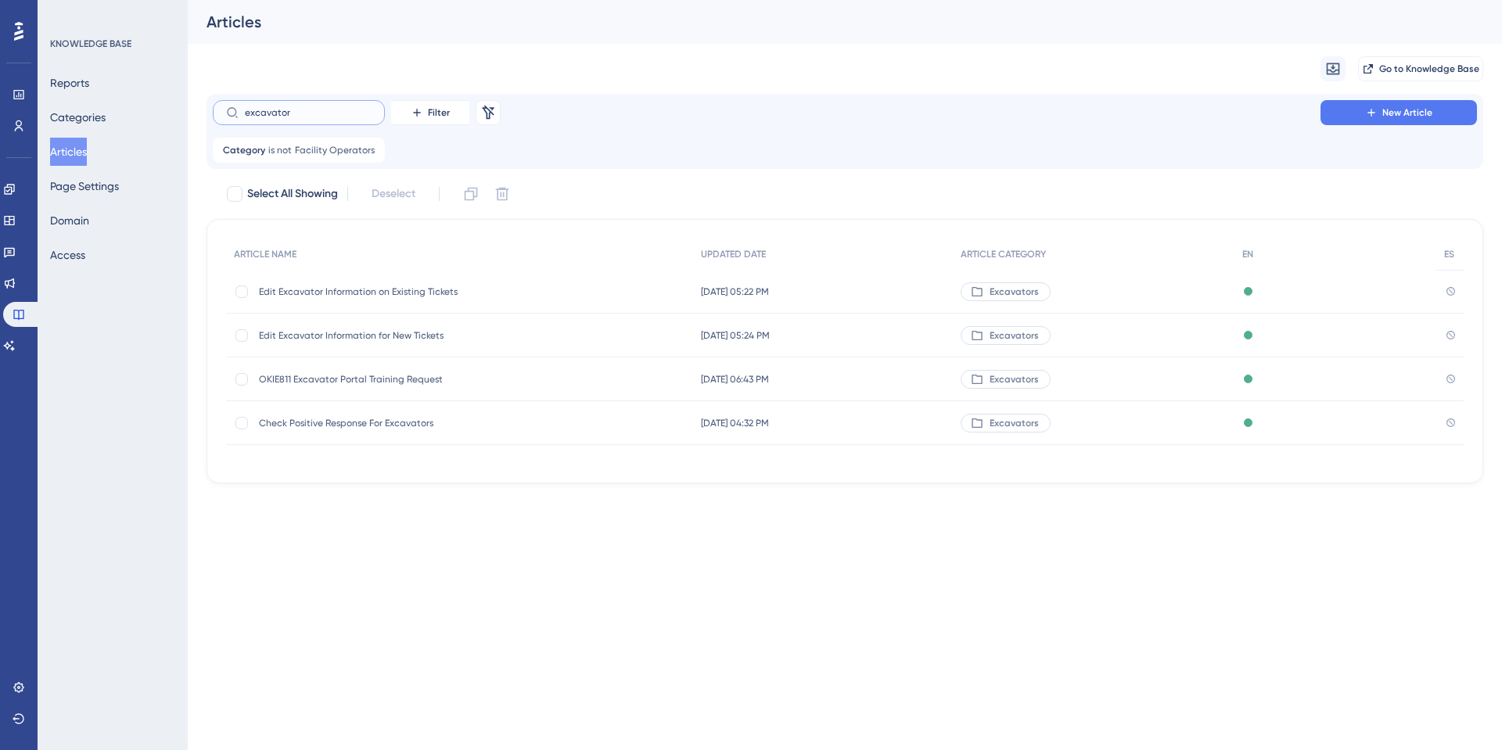
type input "excavator"
click at [378, 293] on span "Edit Excavator Information on Existing Tickets" at bounding box center [384, 292] width 250 height 13
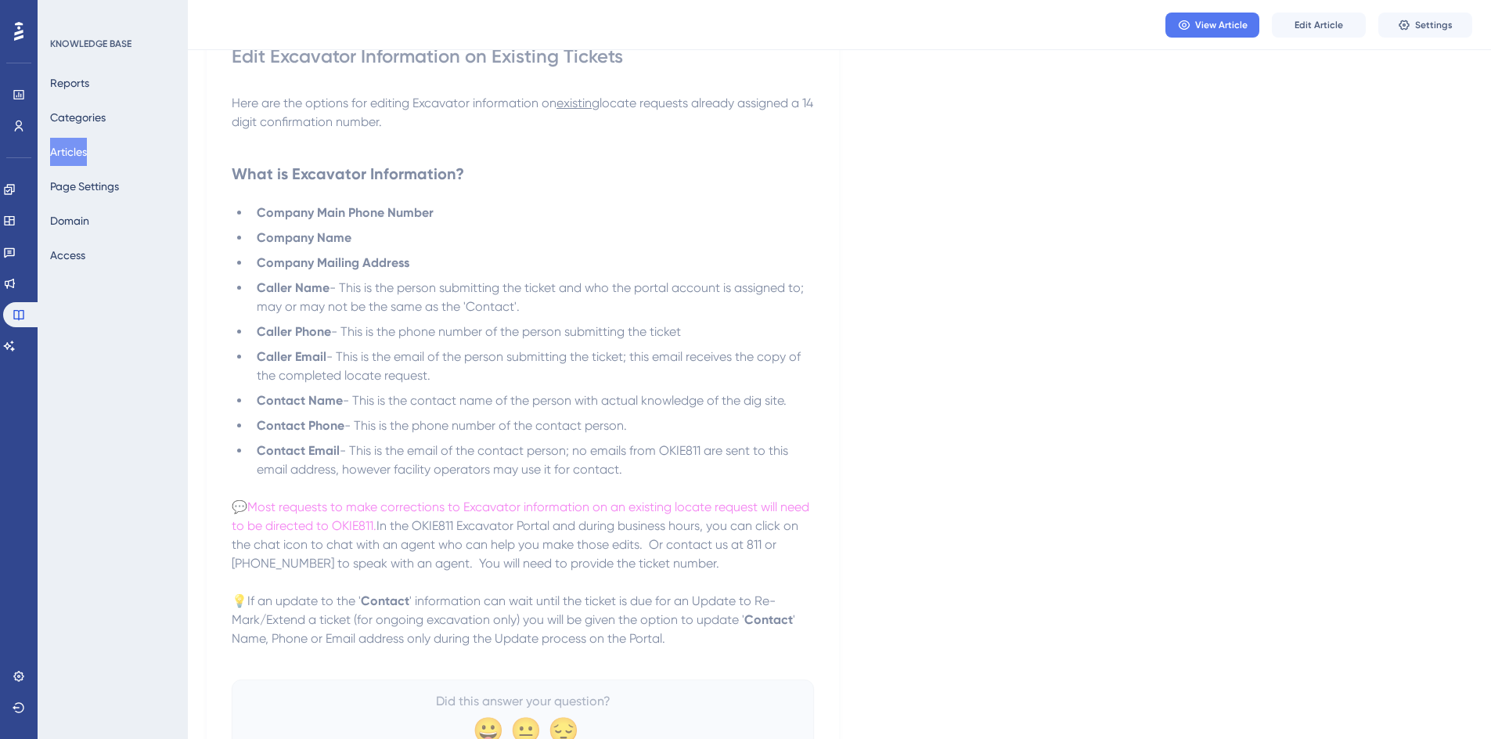
scroll to position [78, 0]
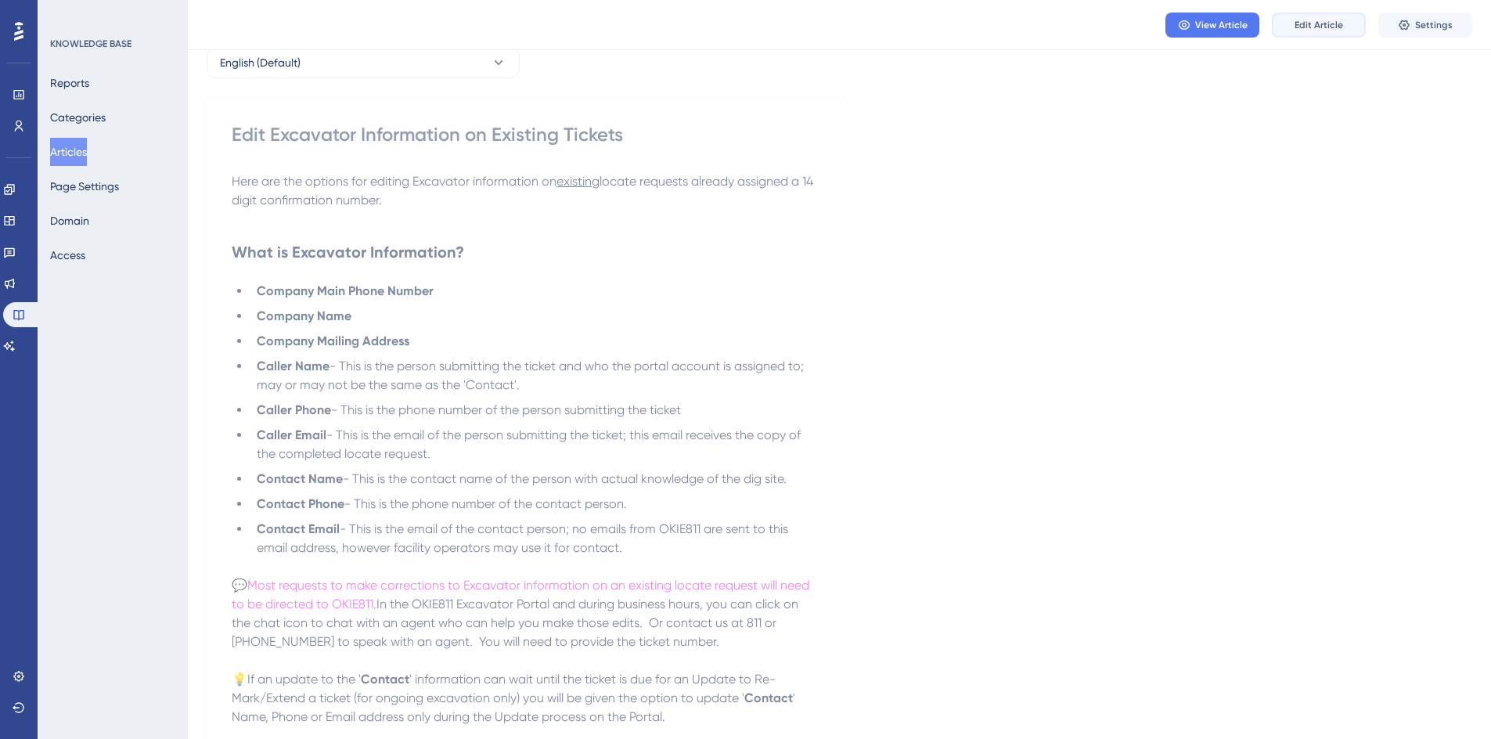
click at [1314, 31] on button "Edit Article" at bounding box center [1318, 25] width 94 height 25
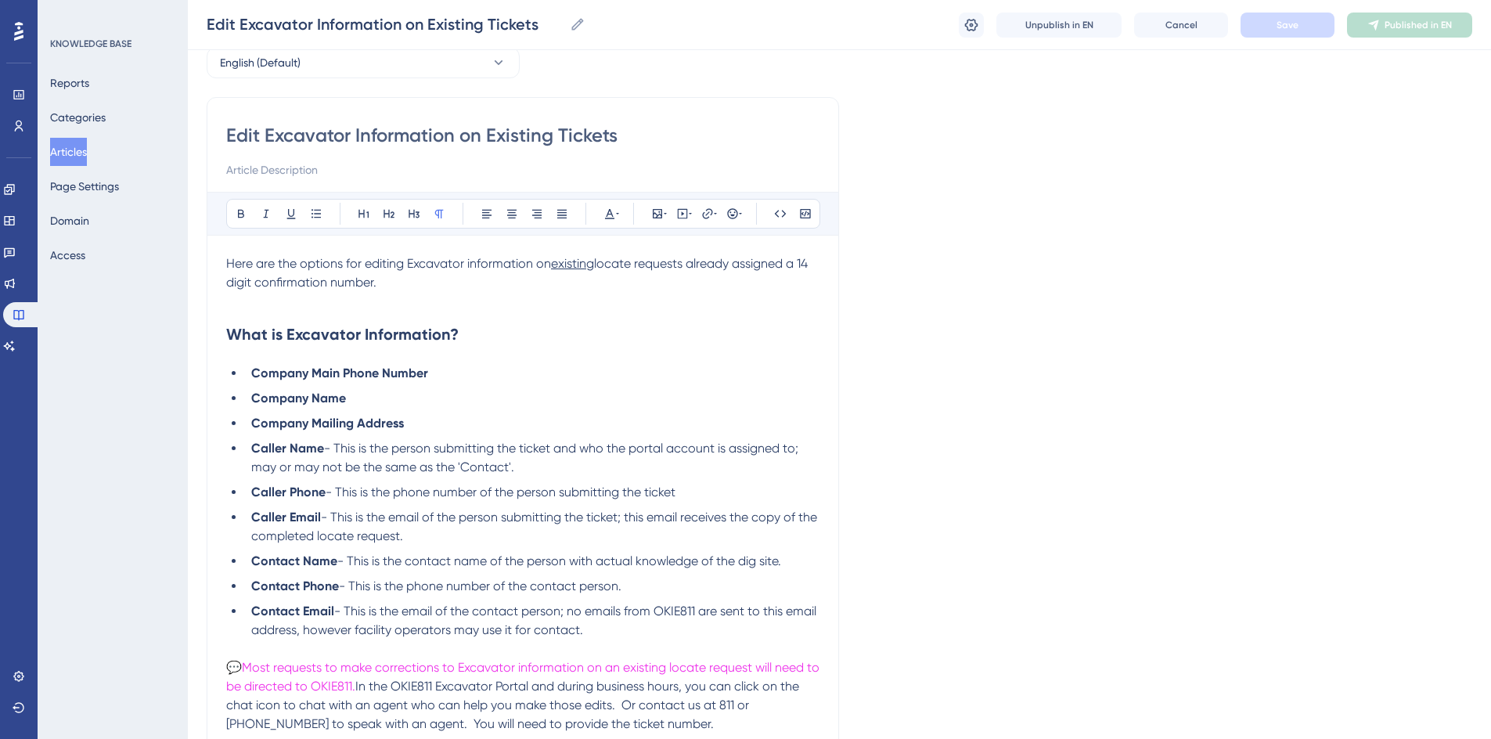
scroll to position [153, 0]
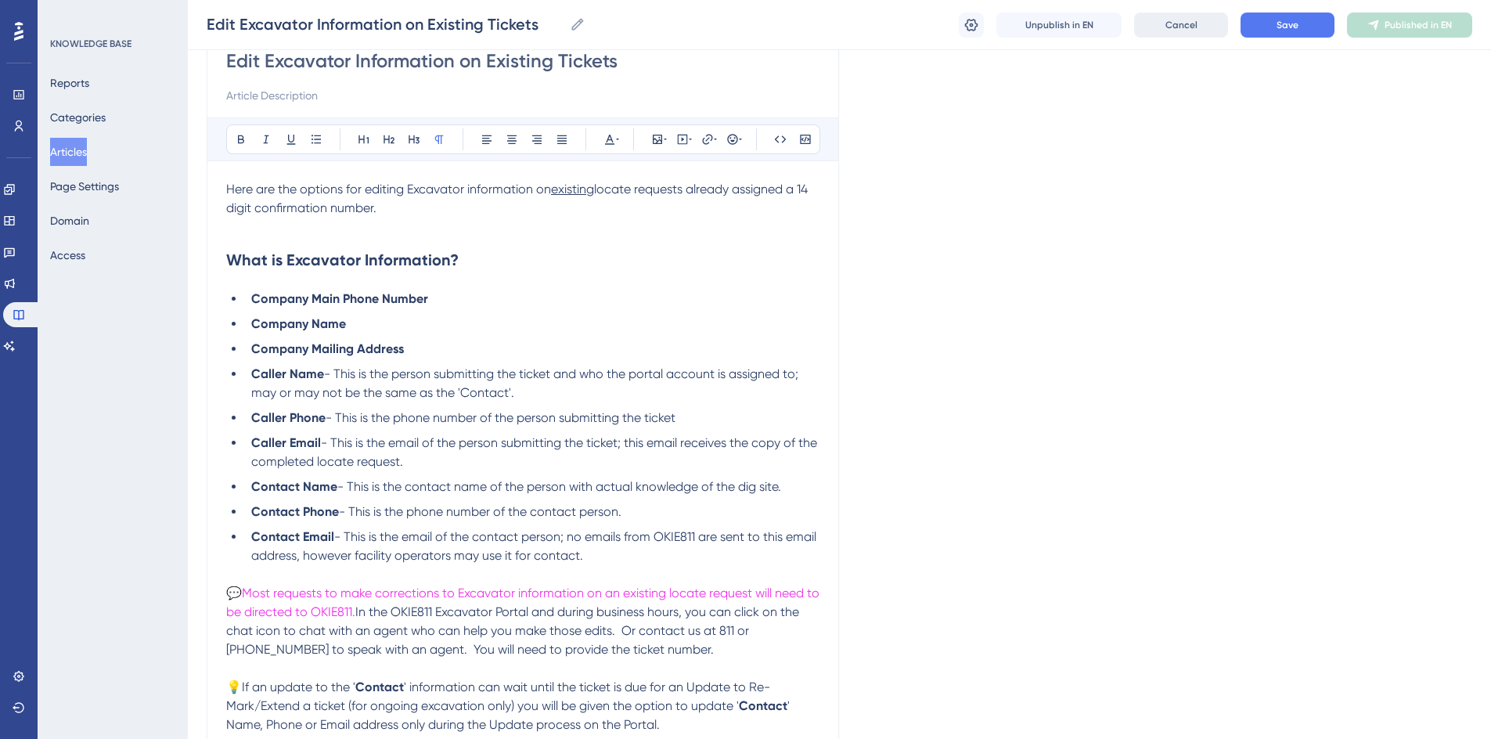
click at [1162, 31] on button "Cancel" at bounding box center [1181, 25] width 94 height 25
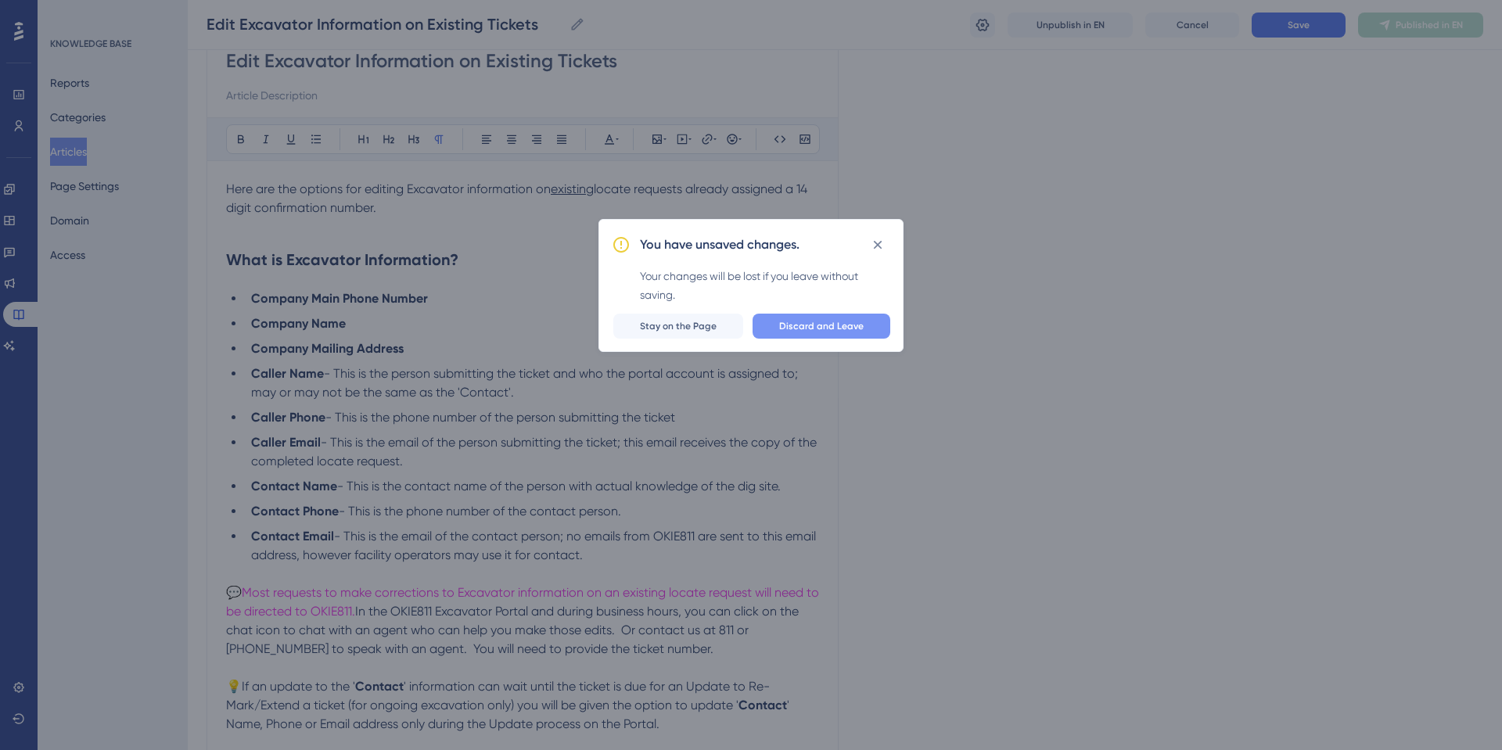
click at [795, 331] on span "Discard and Leave" at bounding box center [821, 326] width 85 height 13
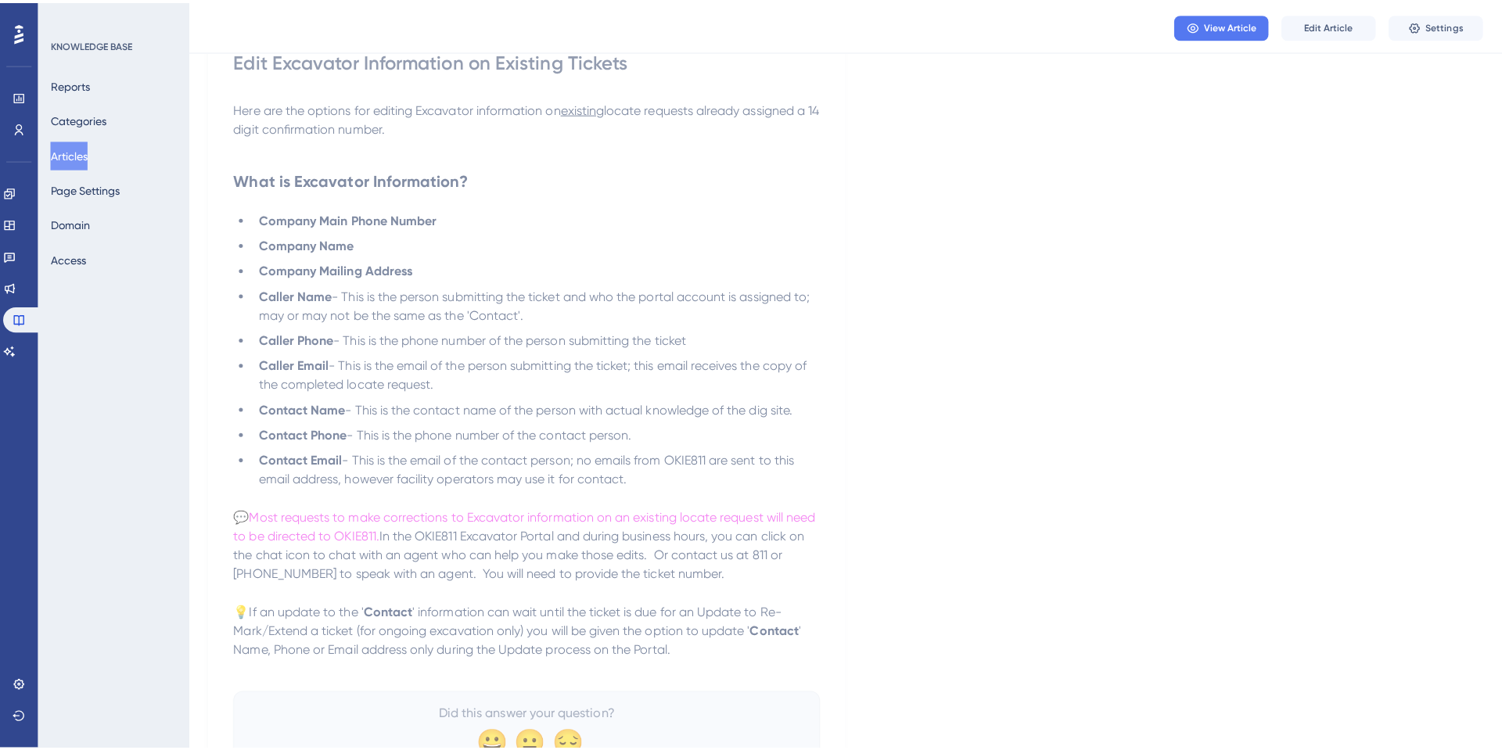
scroll to position [0, 0]
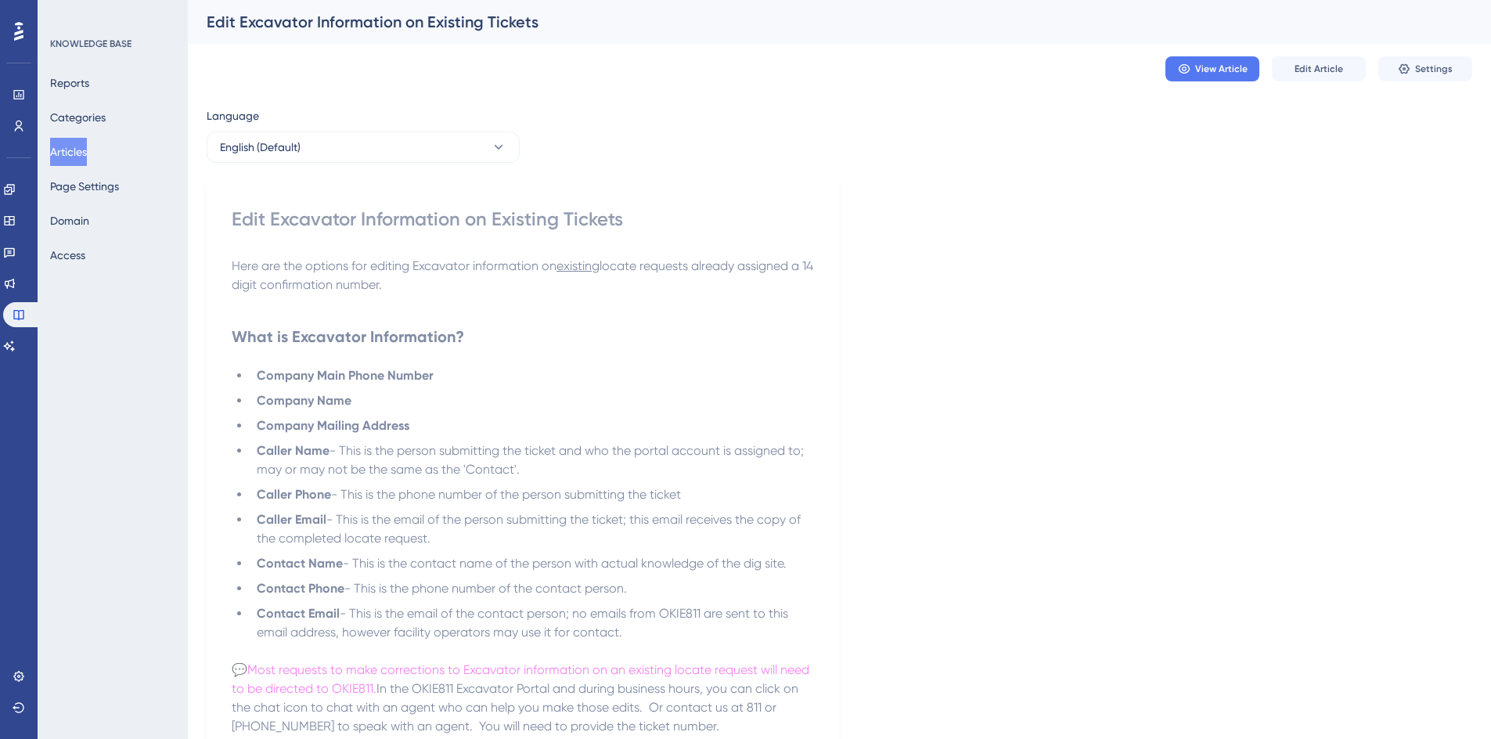
click at [75, 156] on button "Articles" at bounding box center [68, 152] width 37 height 28
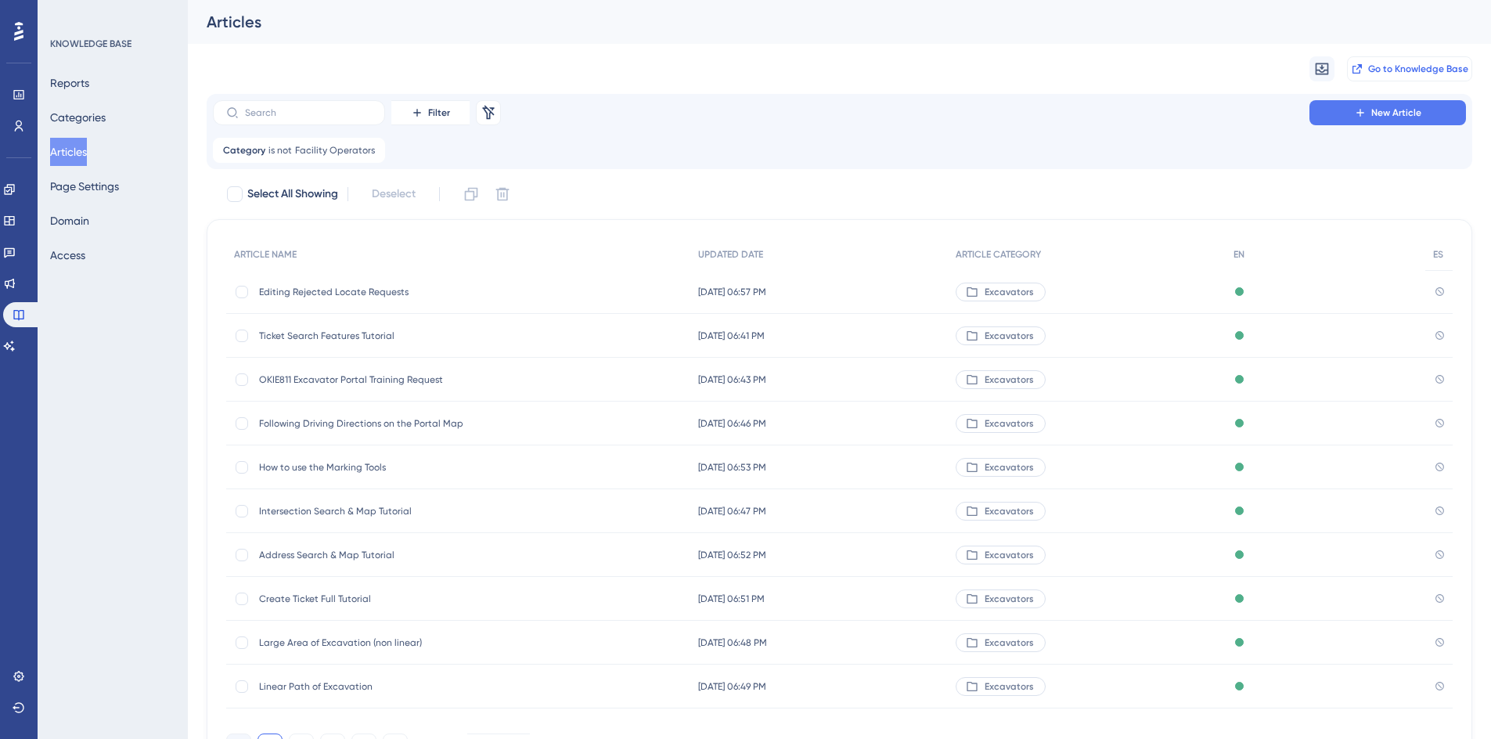
click at [1387, 68] on span "Go to Knowledge Base" at bounding box center [1418, 69] width 100 height 13
click at [15, 99] on icon at bounding box center [18, 94] width 10 height 9
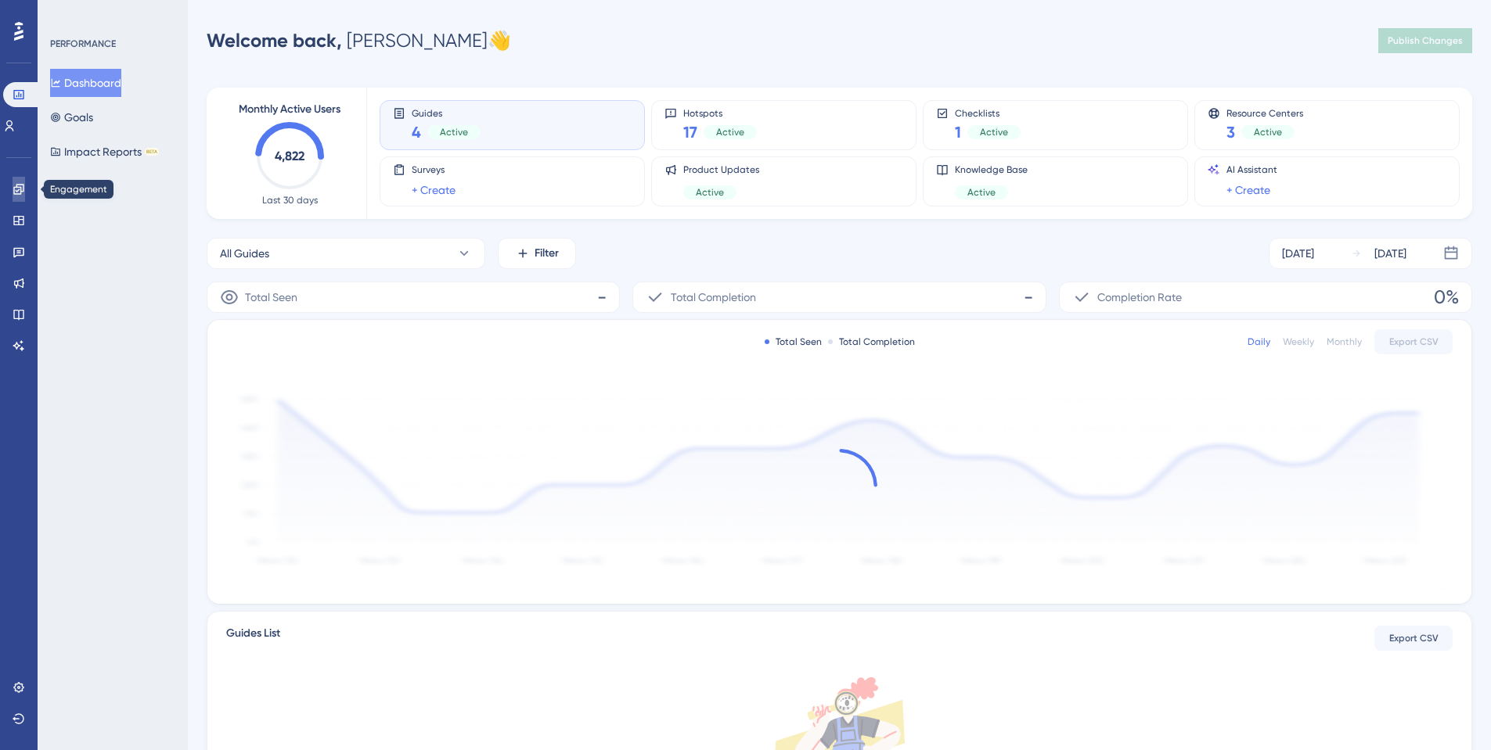
click at [13, 196] on link at bounding box center [19, 189] width 13 height 25
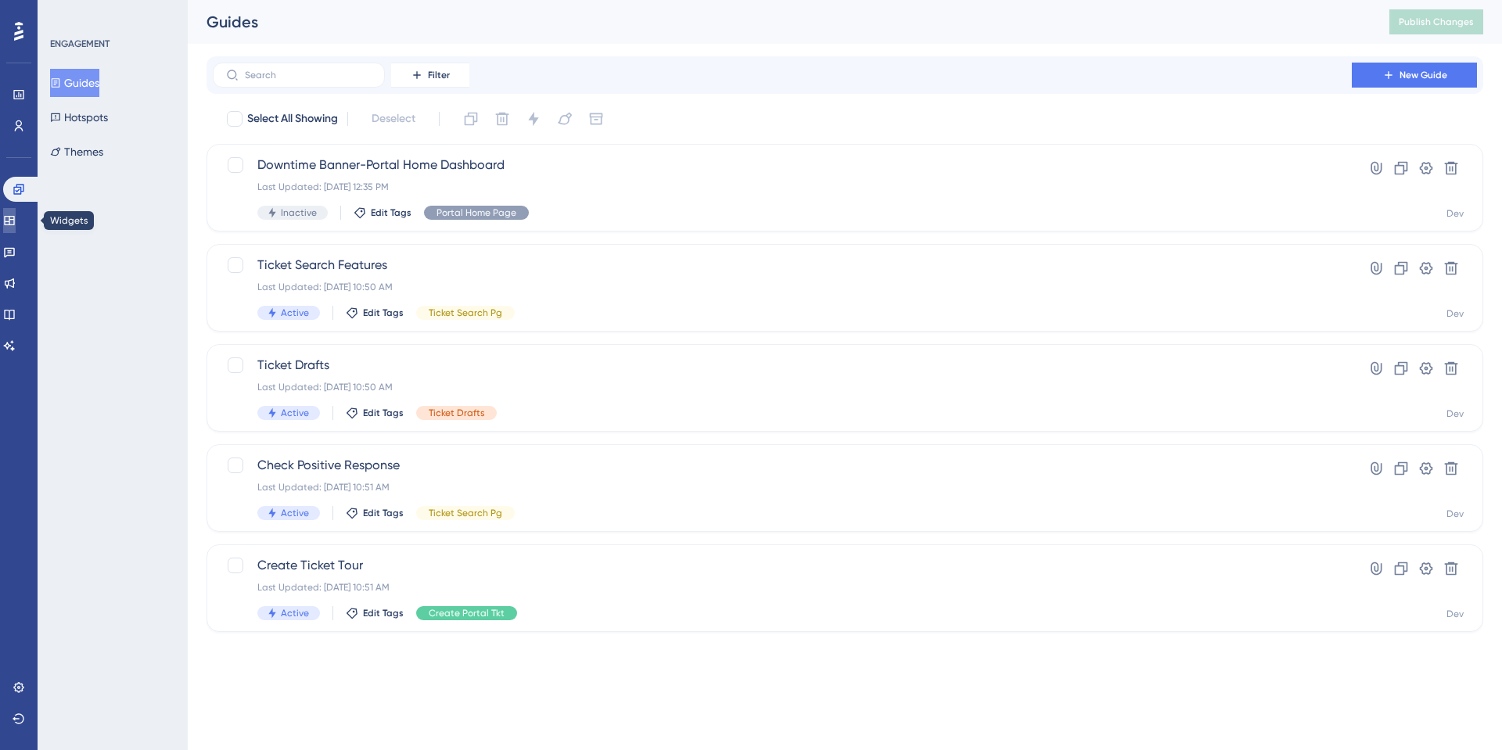
click at [14, 217] on icon at bounding box center [9, 220] width 10 height 9
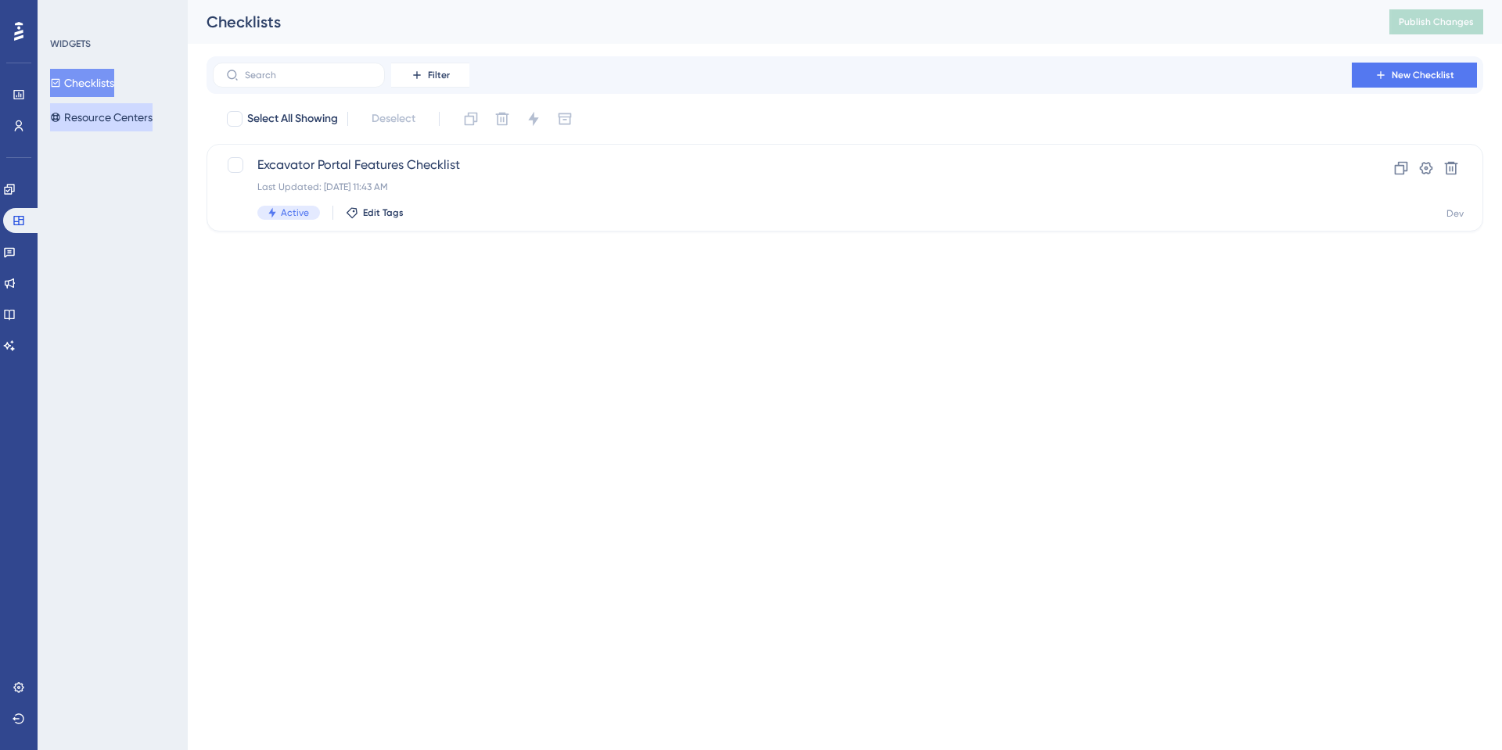
click at [99, 124] on button "Resource Centers" at bounding box center [101, 117] width 102 height 28
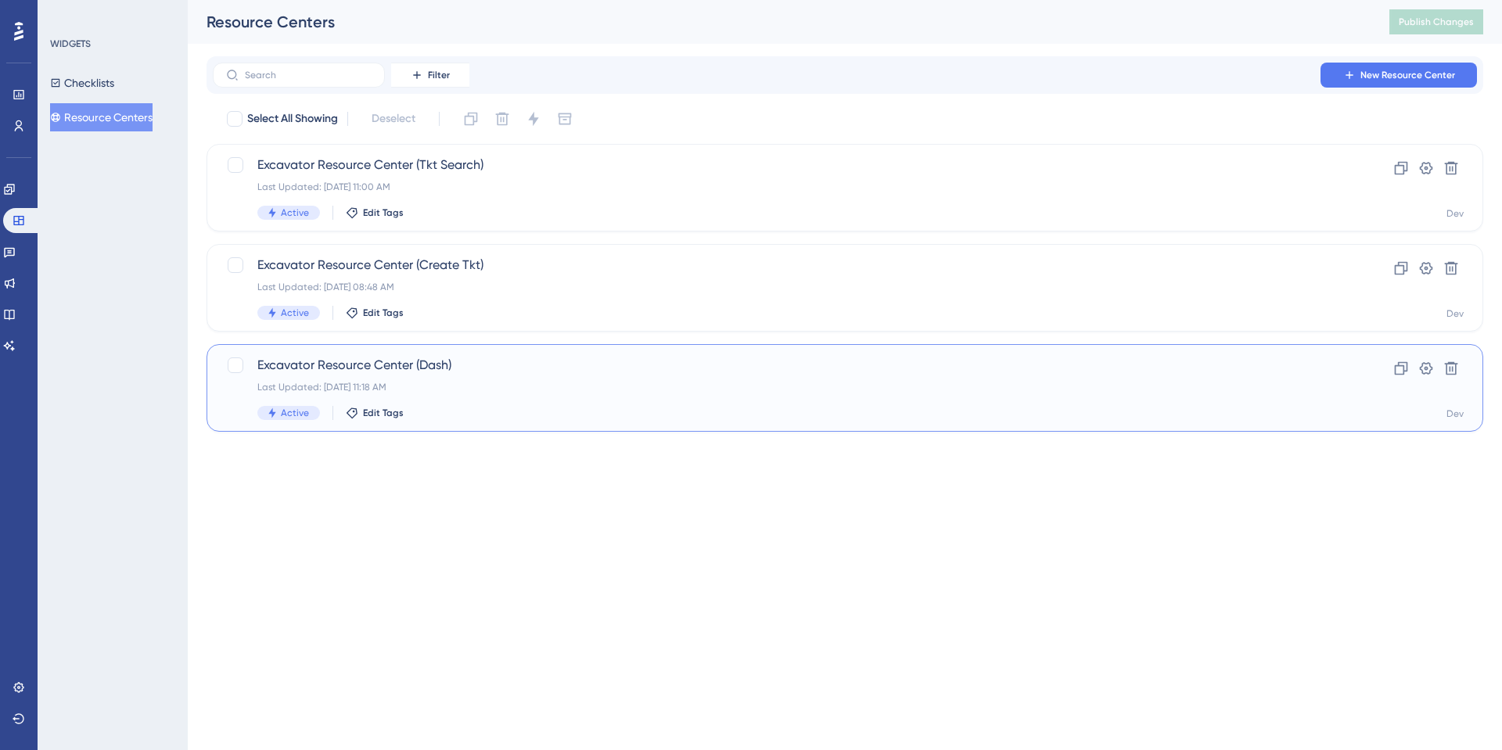
click at [431, 359] on span "Excavator Resource Center (Dash)" at bounding box center [782, 365] width 1050 height 19
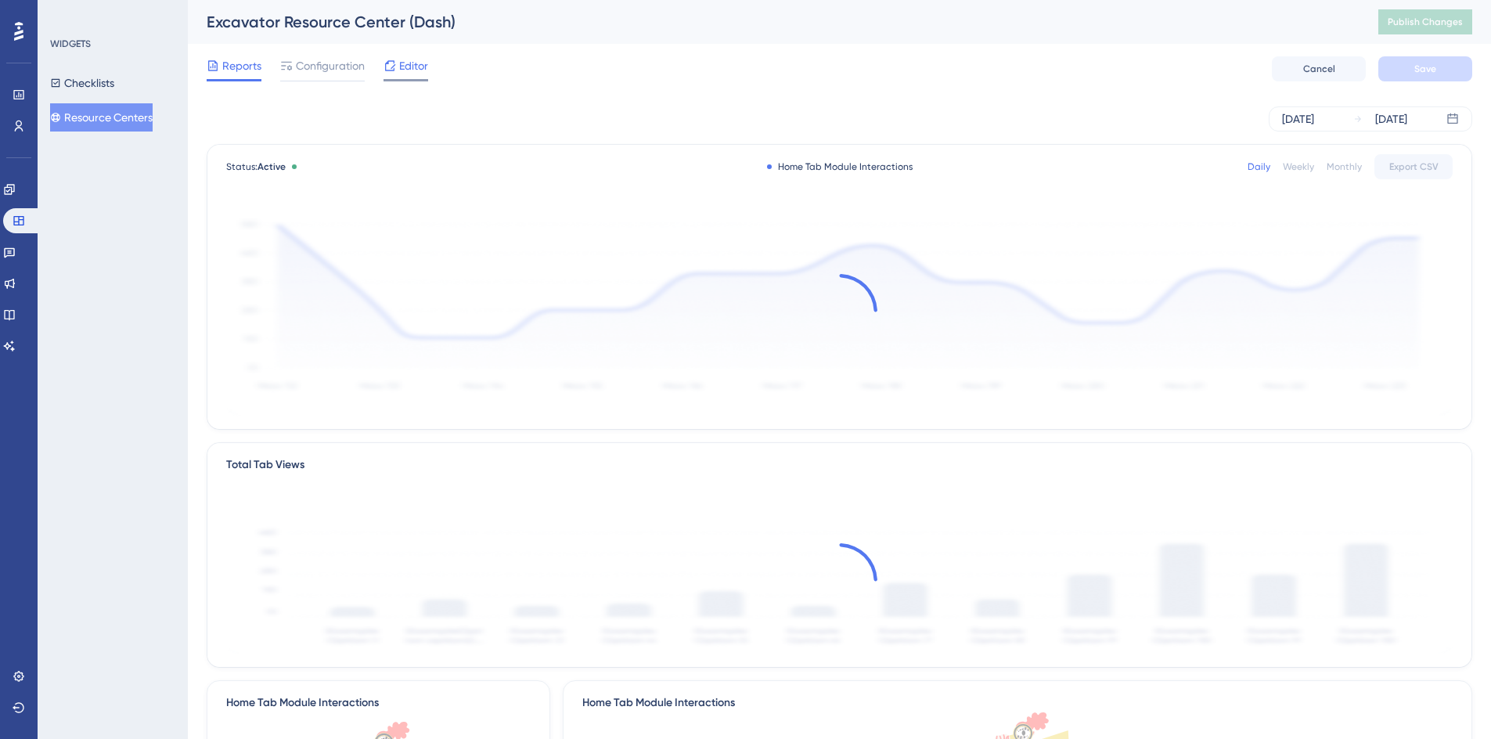
click at [415, 70] on span "Editor" at bounding box center [413, 65] width 29 height 19
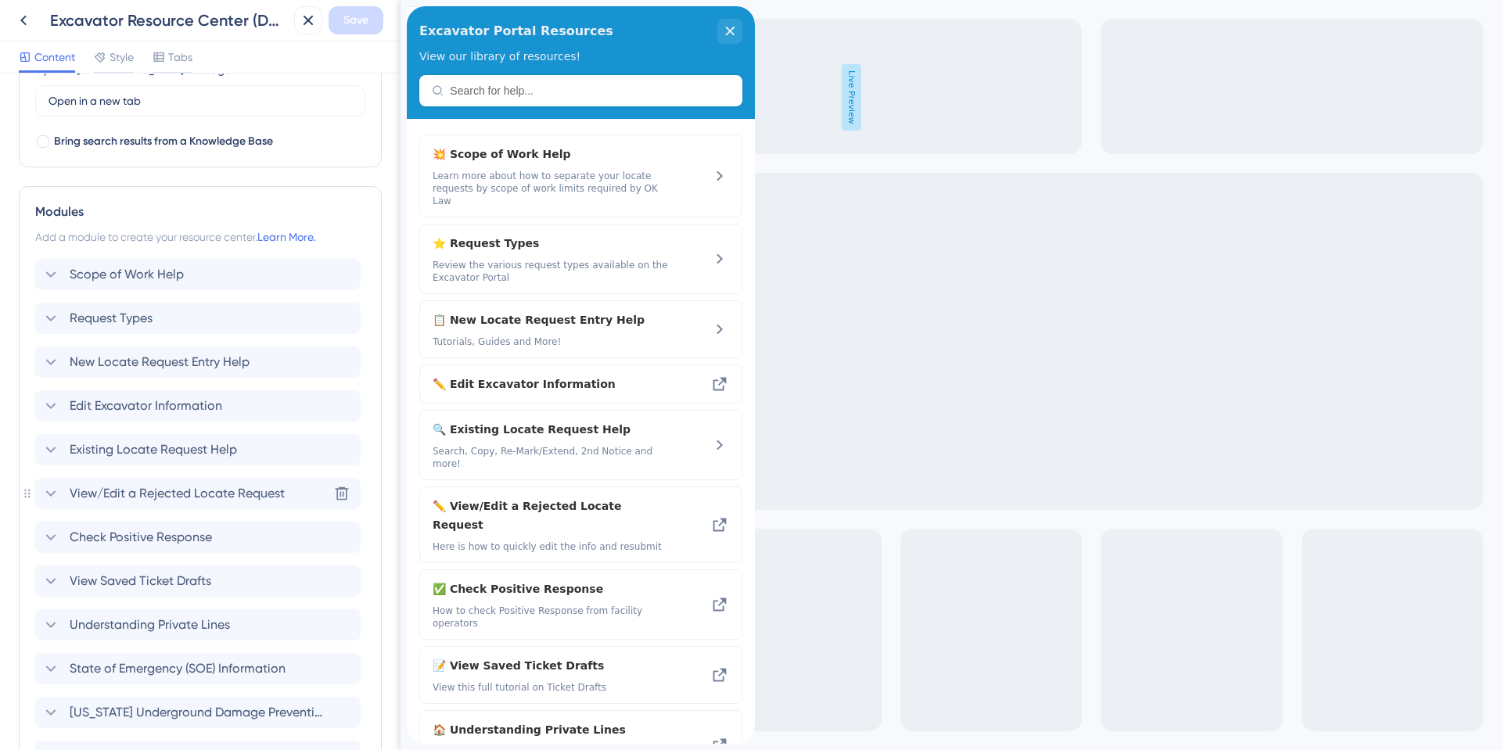
scroll to position [626, 0]
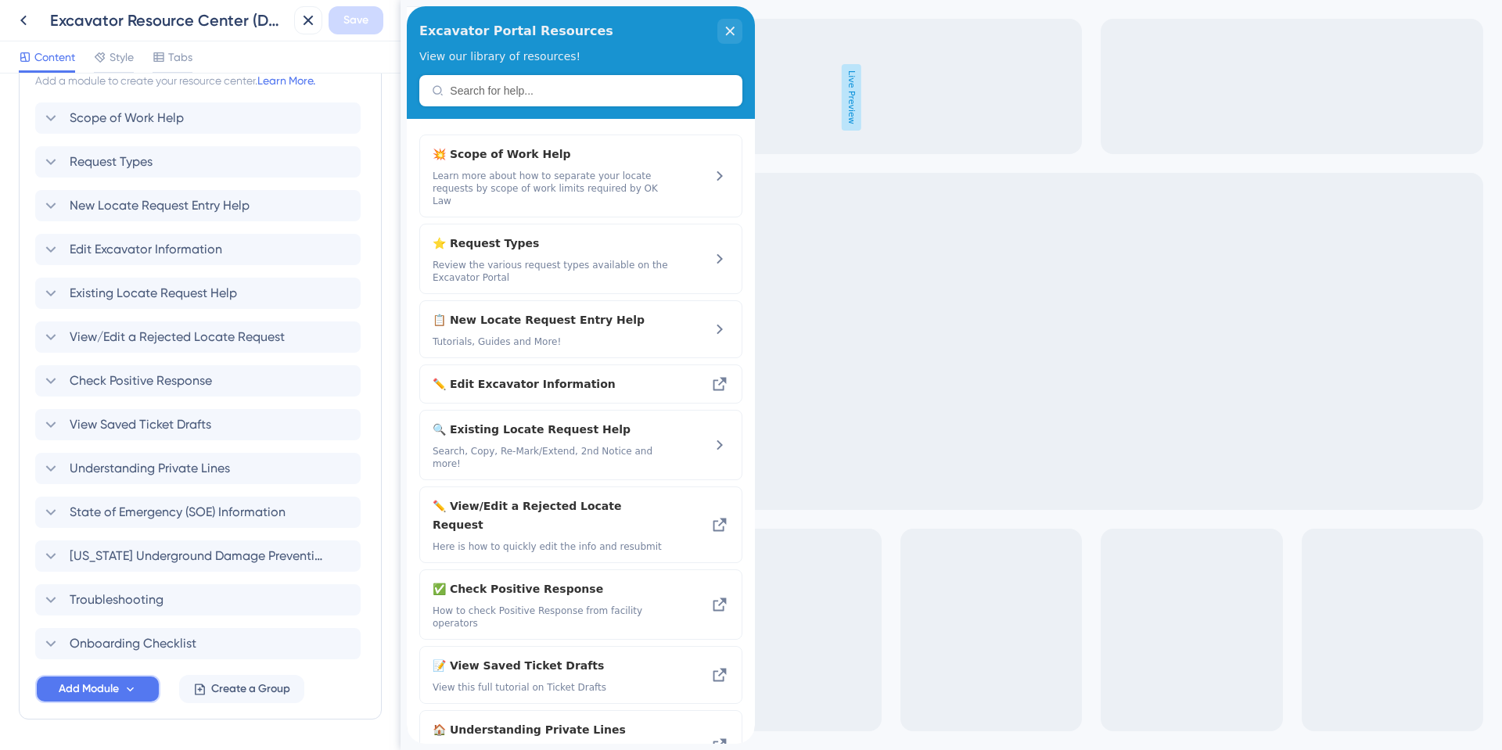
click at [85, 683] on span "Add Module" at bounding box center [89, 689] width 60 height 19
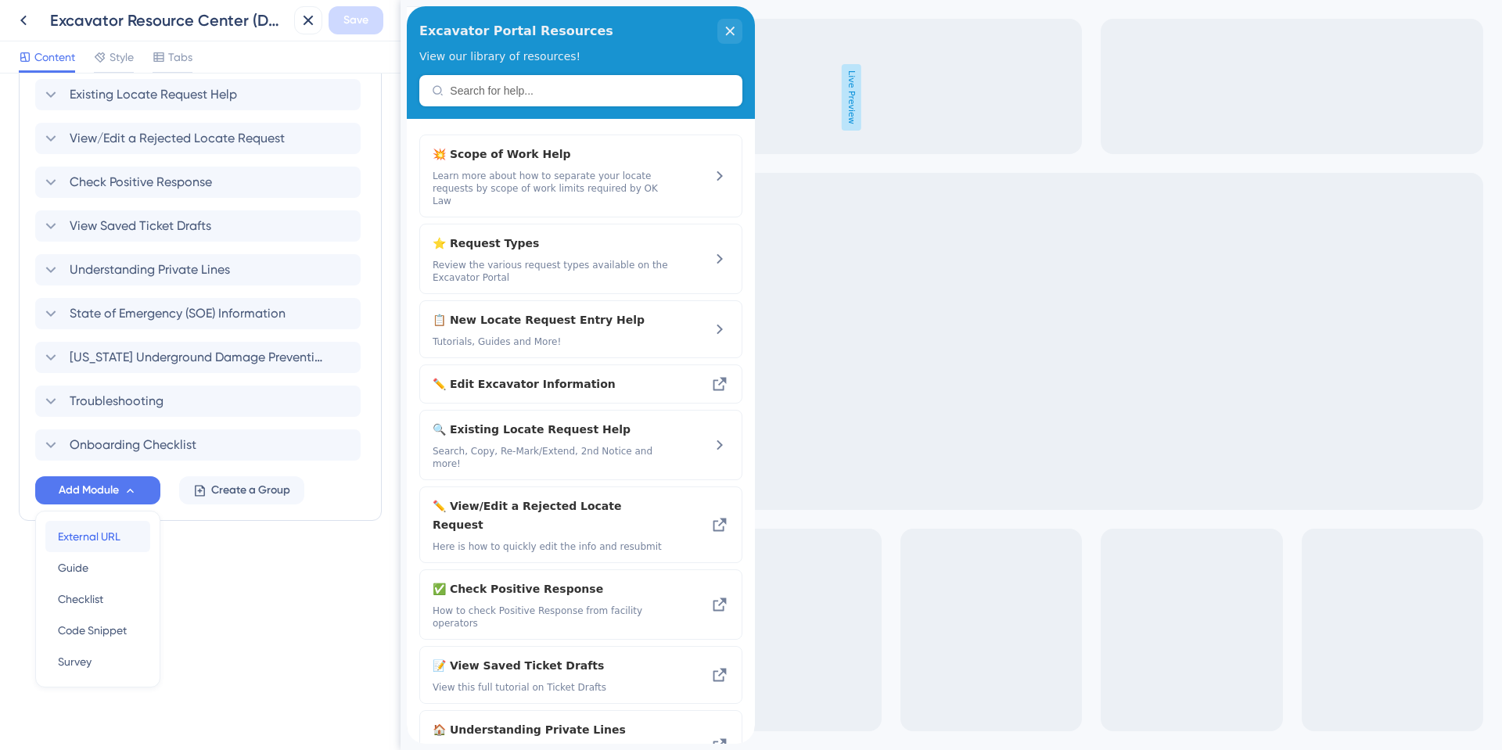
click at [76, 545] on span "External URL" at bounding box center [89, 536] width 63 height 19
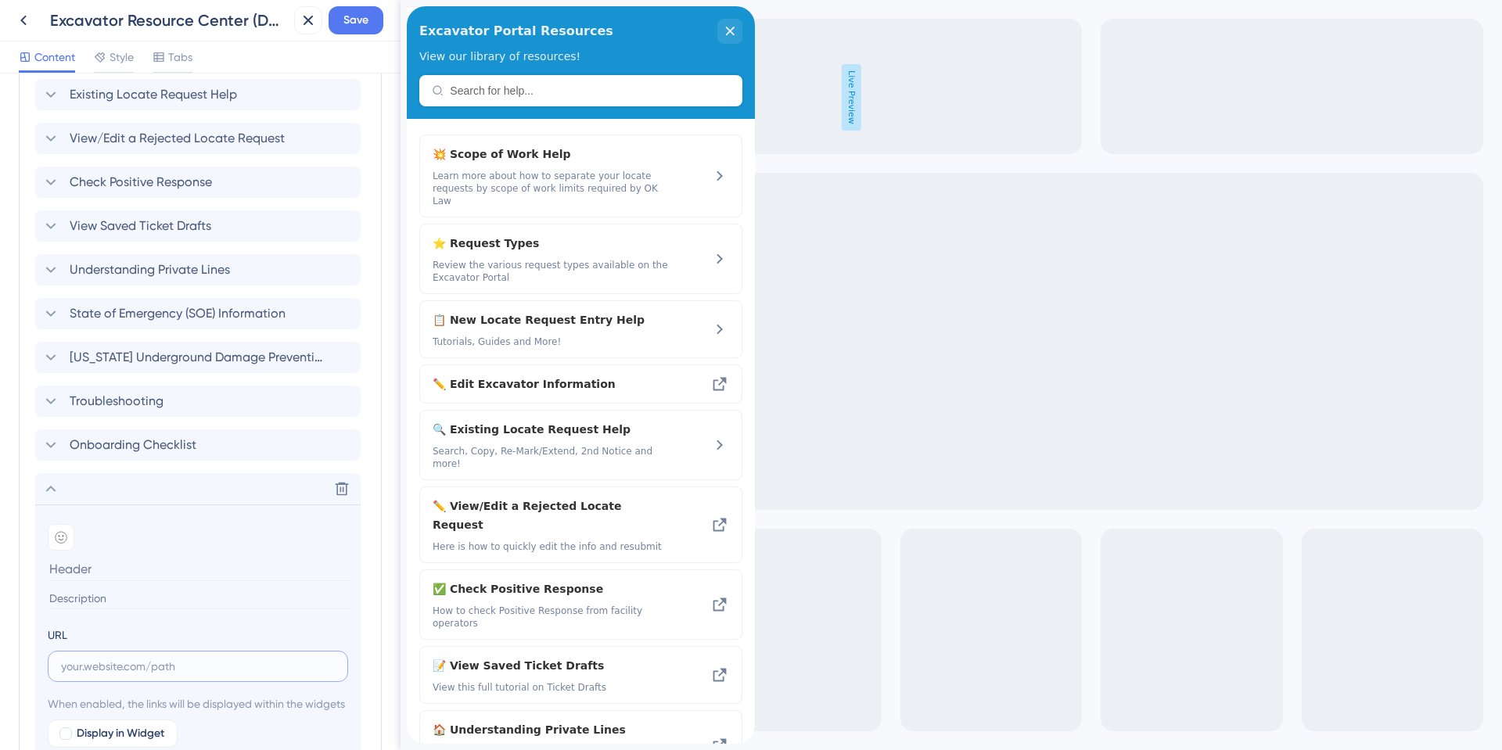
click at [99, 662] on input "text" at bounding box center [198, 666] width 274 height 17
paste input "[URL][DOMAIN_NAME]"
type input "[URL][DOMAIN_NAME]"
click at [61, 538] on icon at bounding box center [61, 537] width 13 height 13
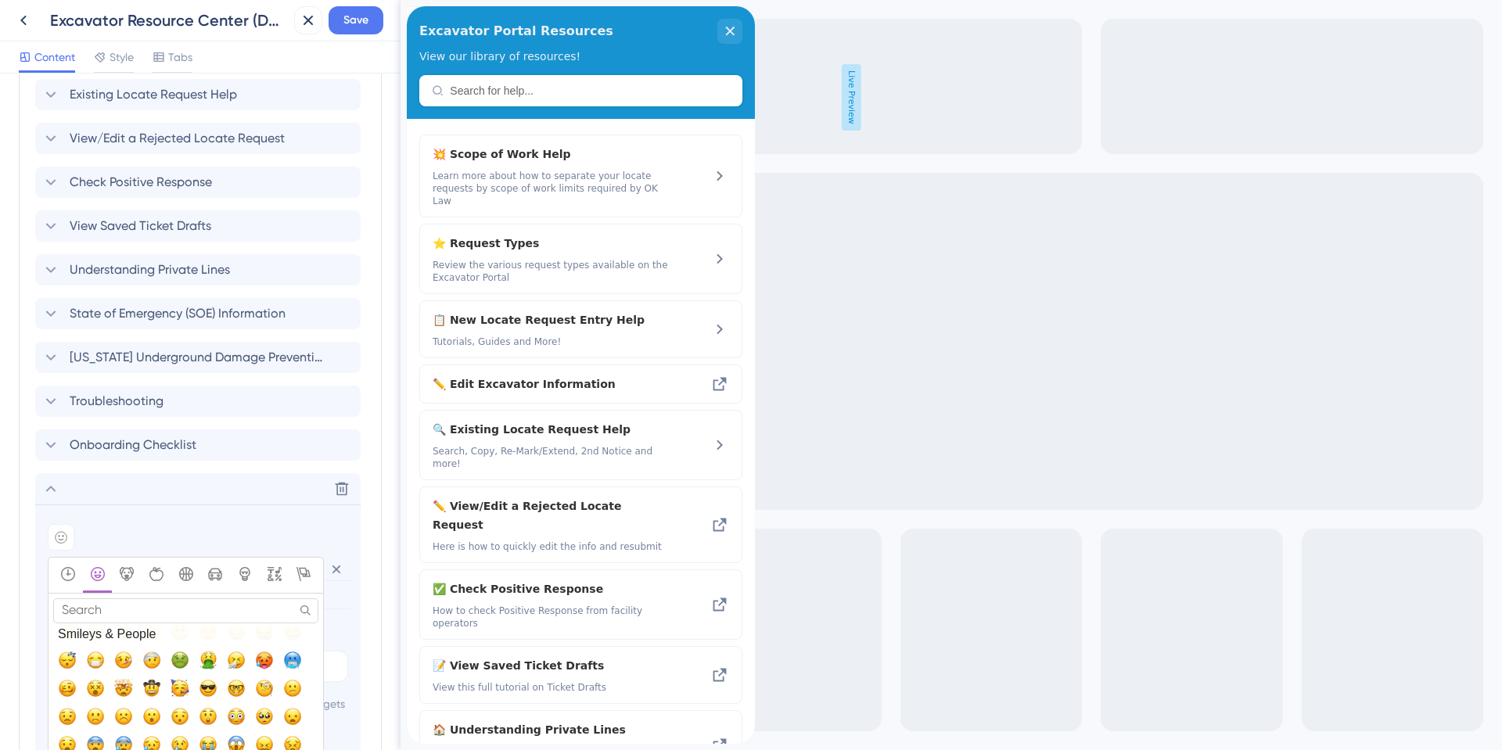
scroll to position [313, 0]
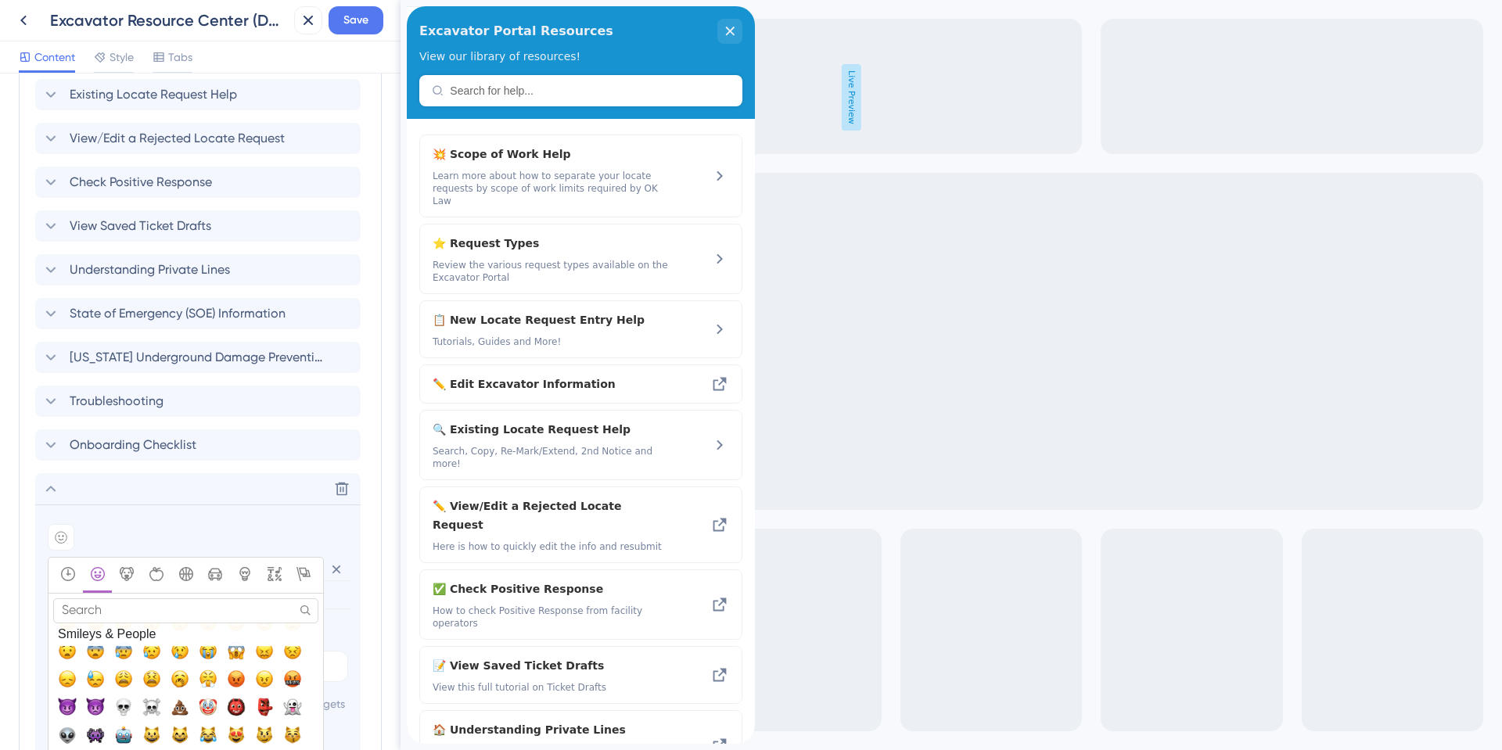
click at [148, 617] on input "Search" at bounding box center [185, 611] width 265 height 24
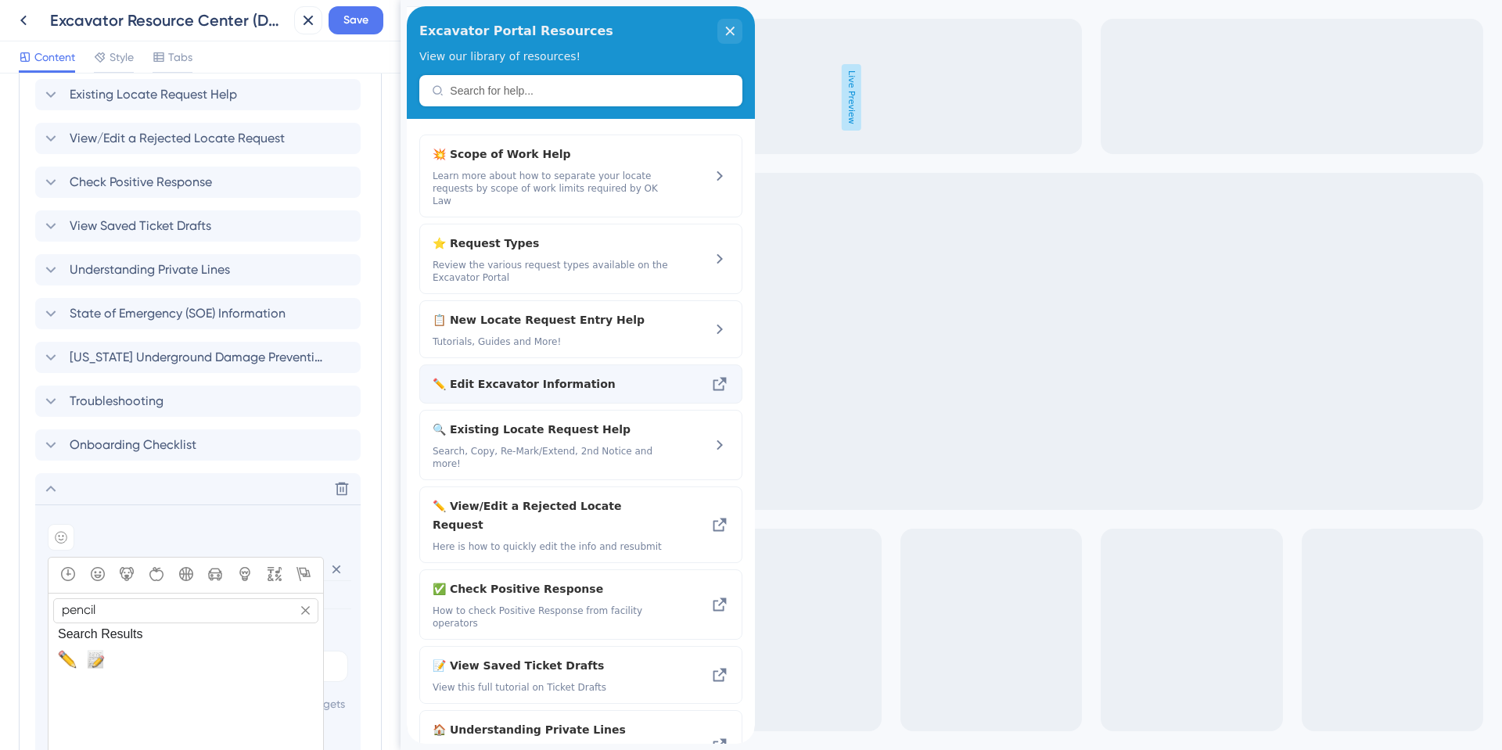
type input "pencil"
click at [494, 375] on span "✏️ Edit Excavator Information" at bounding box center [551, 384] width 237 height 19
click at [108, 606] on input "pencil" at bounding box center [185, 611] width 265 height 24
click at [95, 658] on span "📝, memo, pencil" at bounding box center [95, 659] width 19 height 19
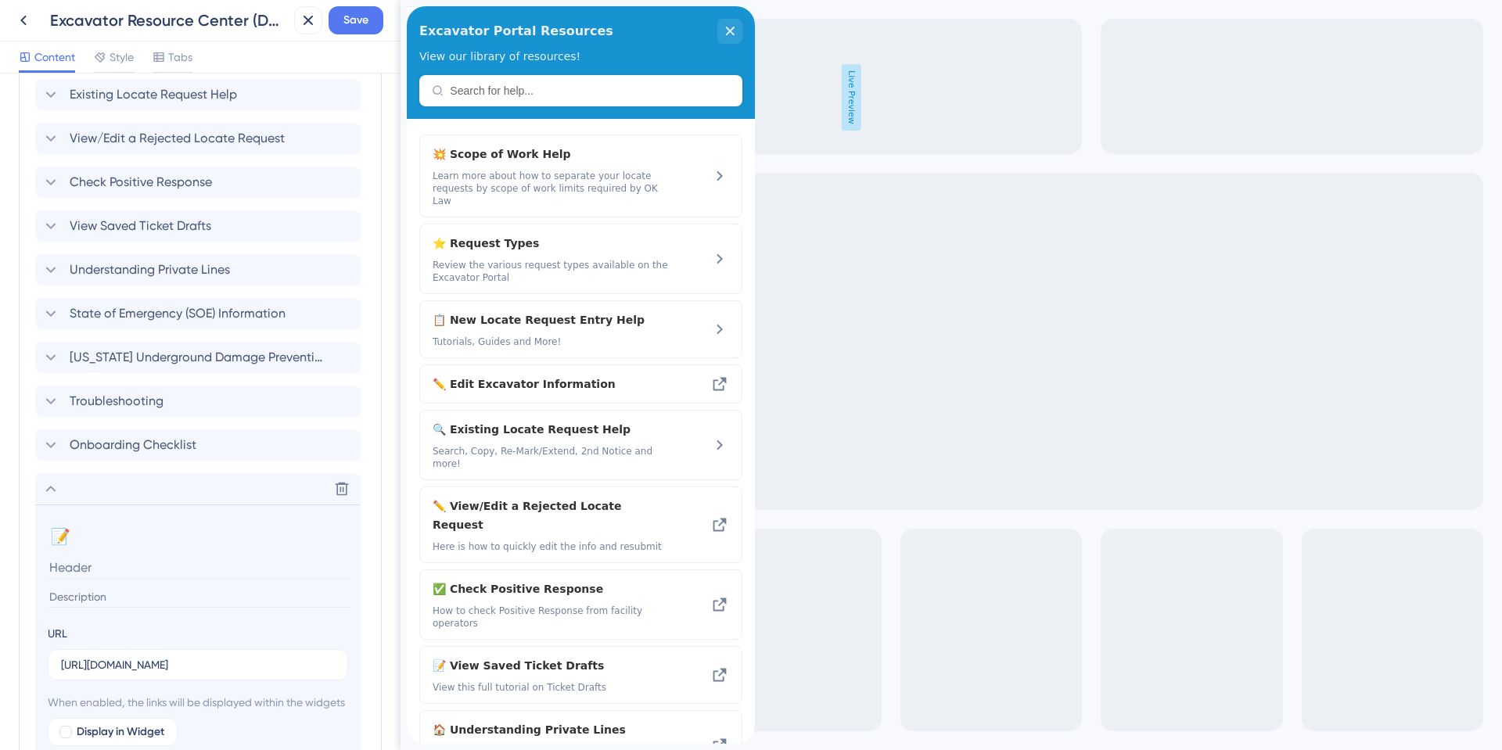
click at [92, 570] on input at bounding box center [200, 568] width 304 height 24
type input "Edit Excavator Information on Existing Ticket"
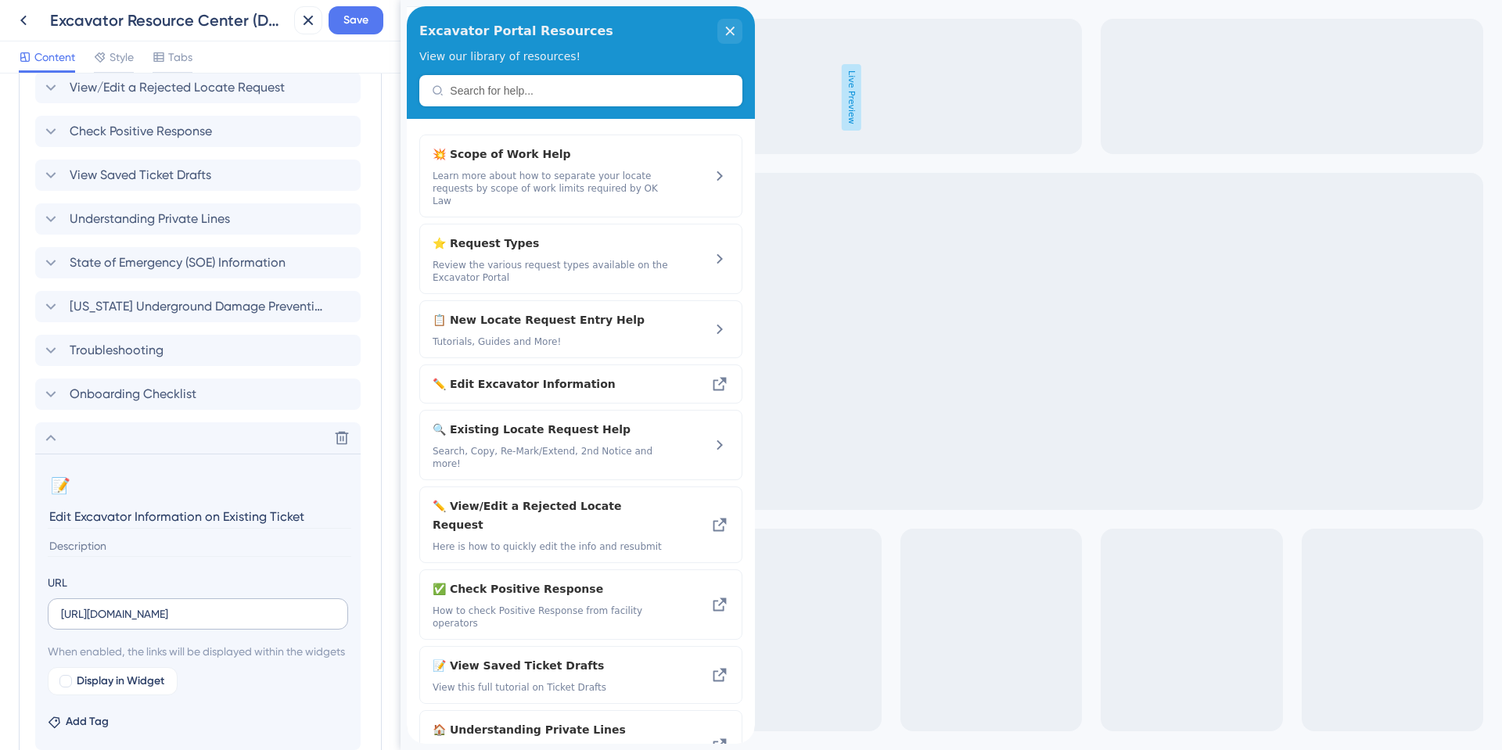
scroll to position [903, 0]
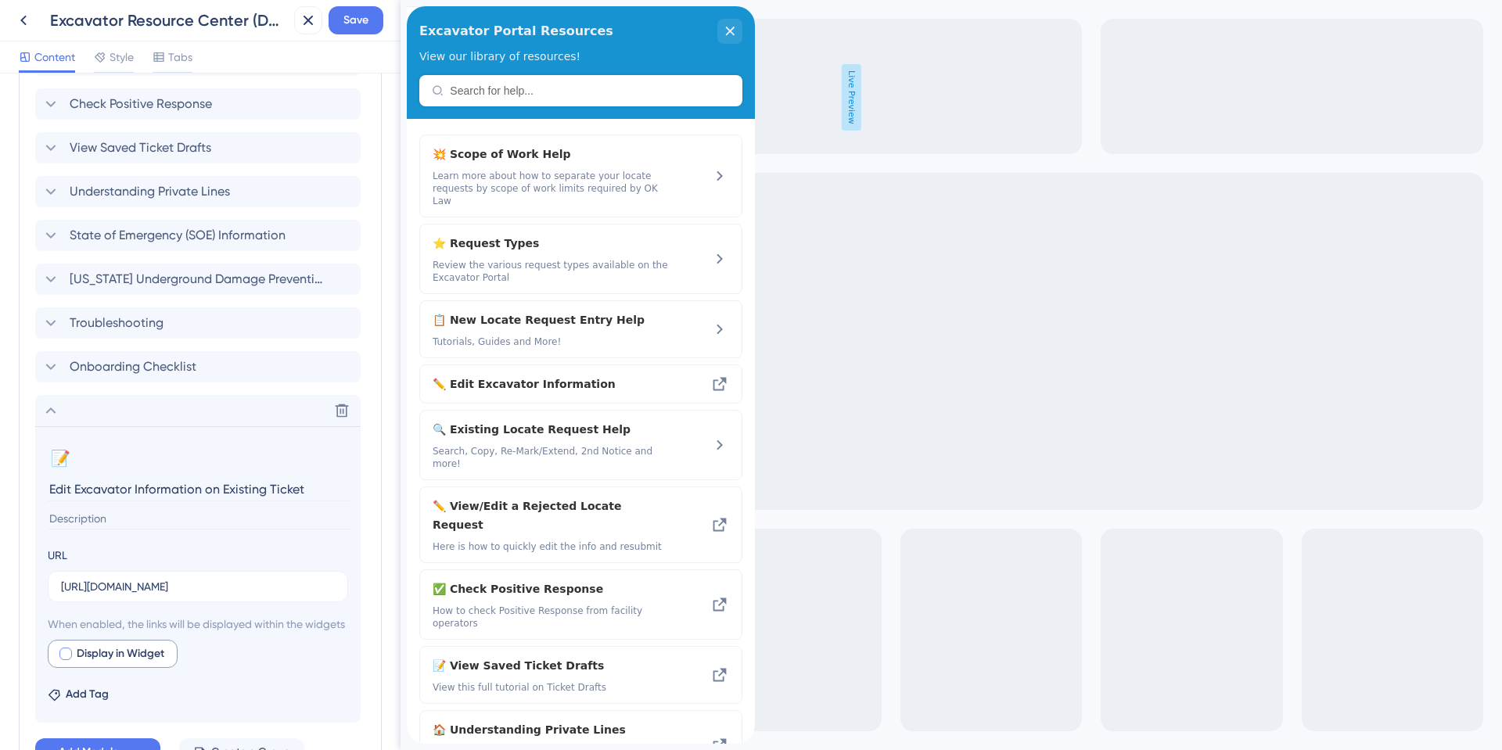
click at [61, 660] on div at bounding box center [65, 654] width 13 height 13
checkbox input "true"
click at [222, 663] on button "Preview" at bounding box center [229, 654] width 78 height 28
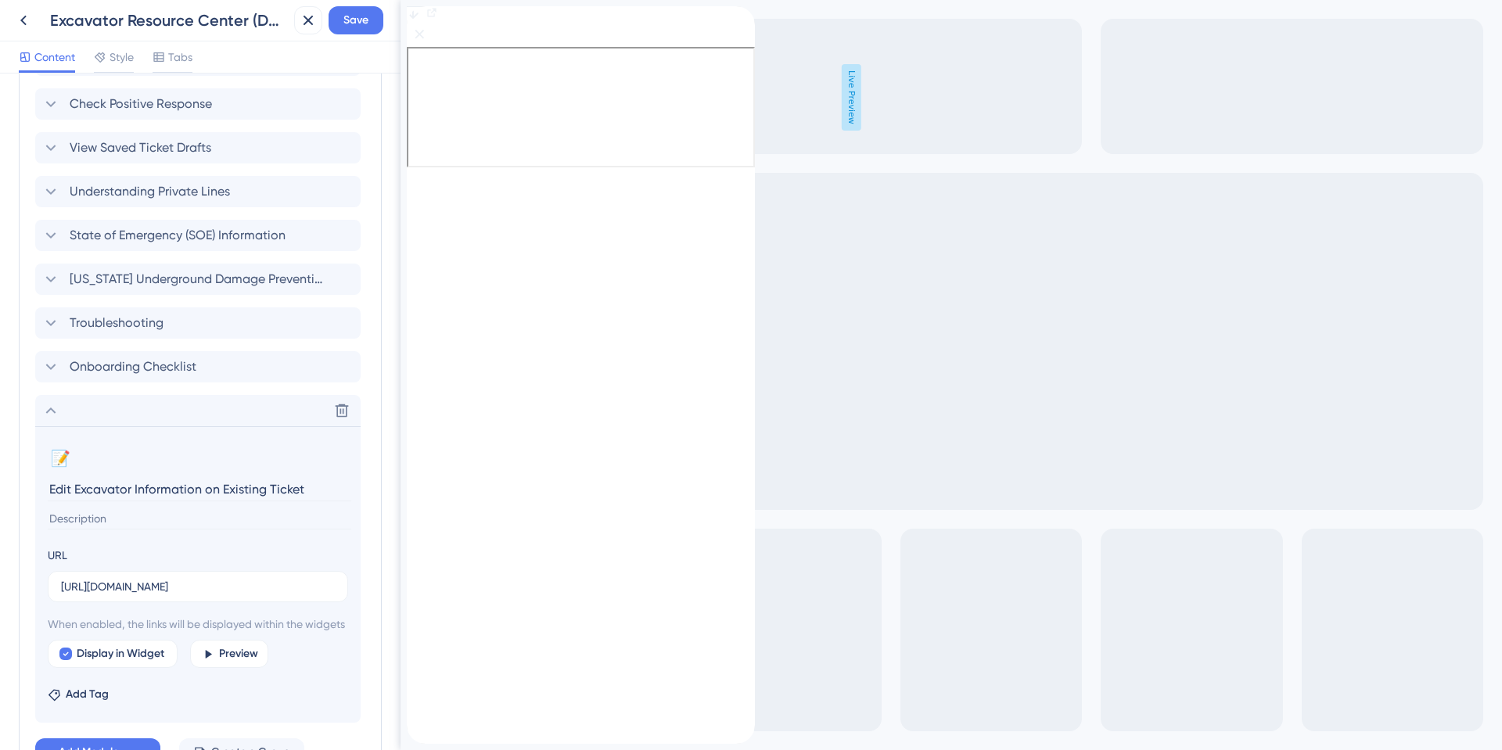
click at [419, 22] on div "back to header" at bounding box center [413, 14] width 13 height 16
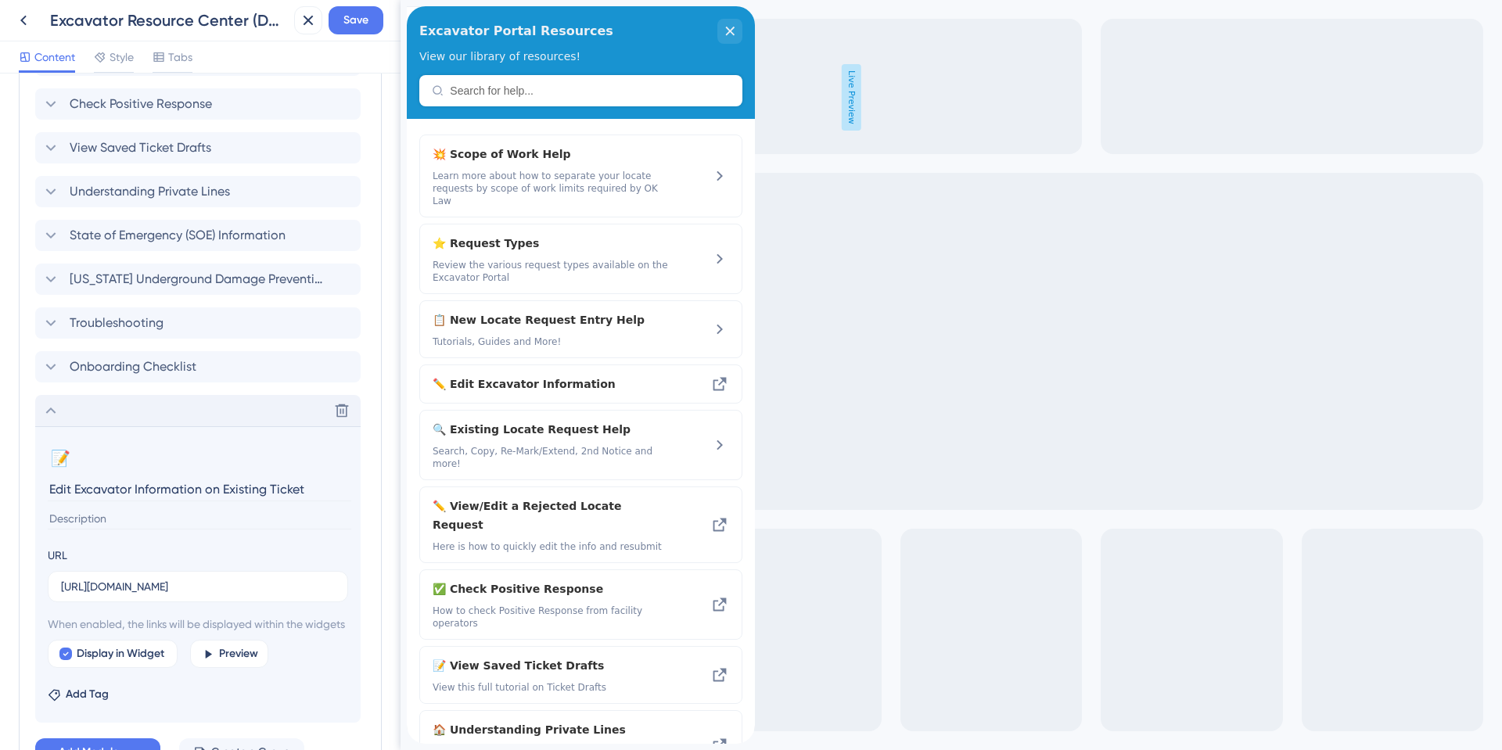
click at [55, 414] on icon at bounding box center [50, 410] width 19 height 19
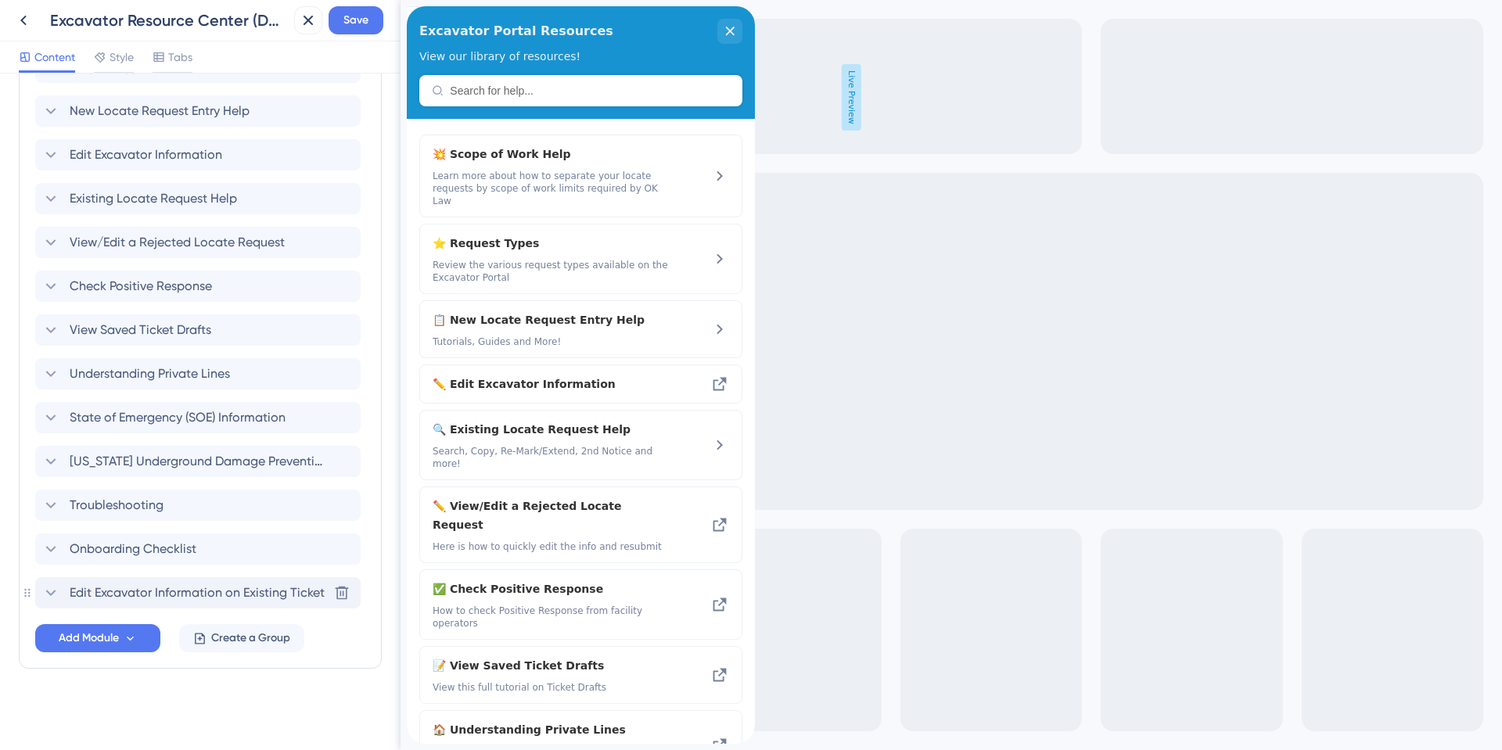
click at [135, 596] on span "Edit Excavator Information on Existing Ticket" at bounding box center [197, 593] width 255 height 19
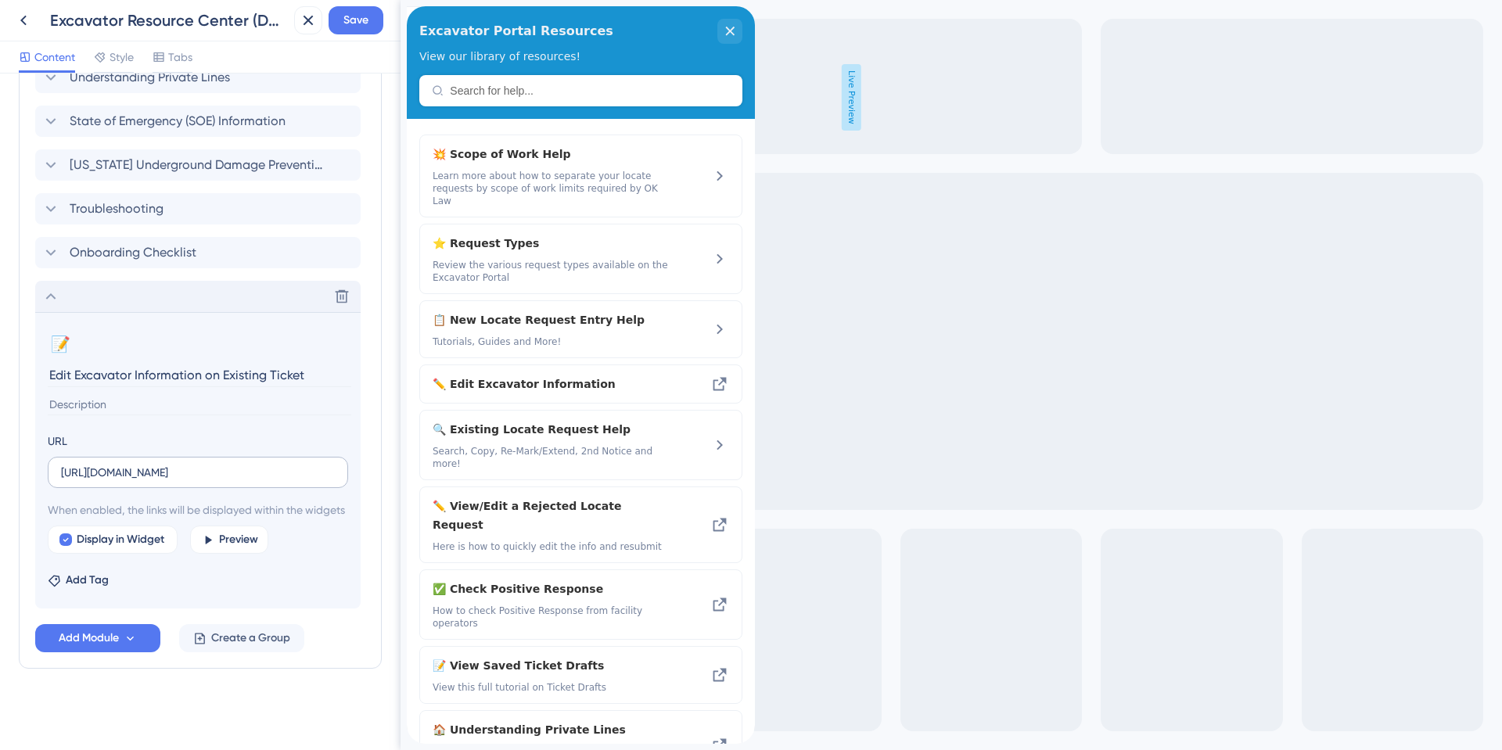
scroll to position [1036, 0]
click at [257, 638] on span "Create a Group" at bounding box center [250, 638] width 79 height 19
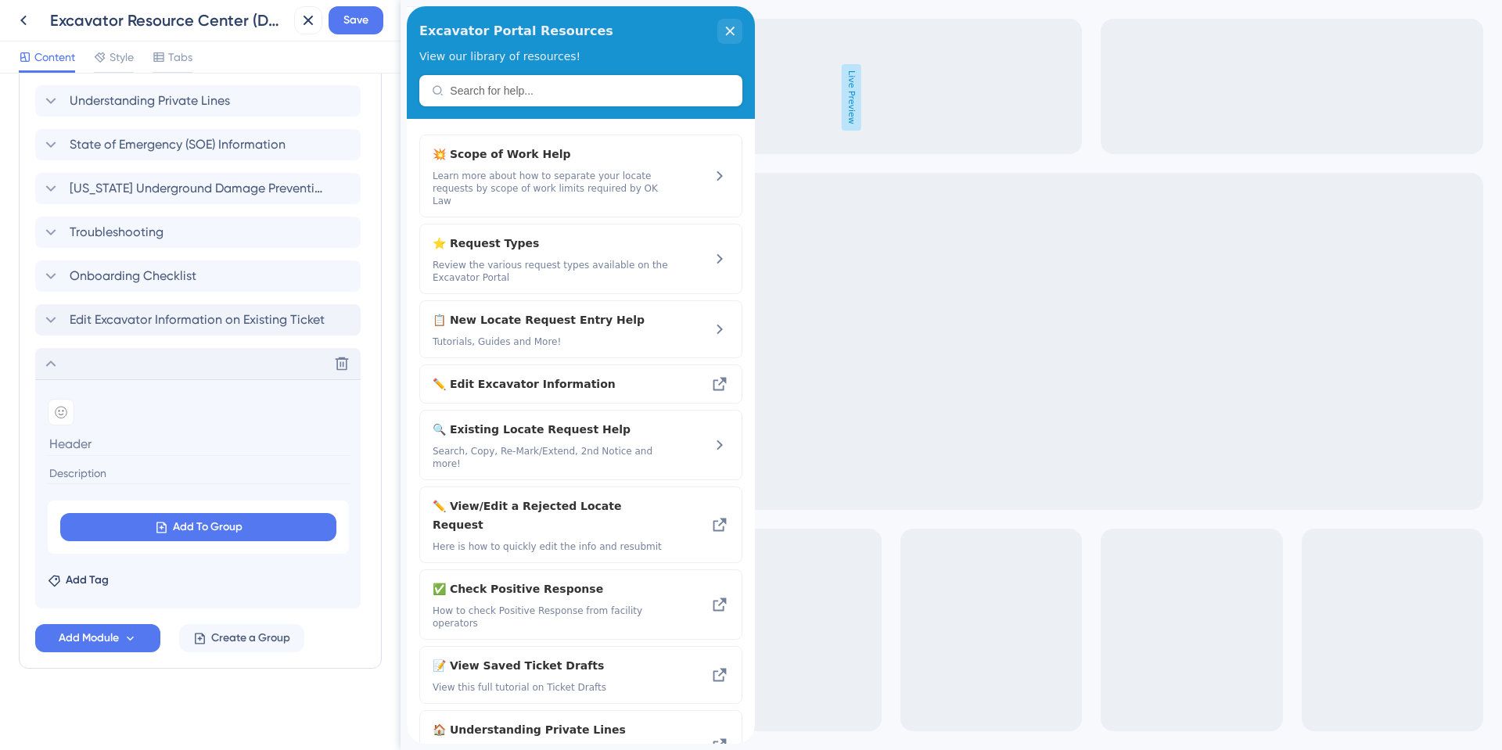
click at [55, 358] on icon at bounding box center [50, 363] width 19 height 19
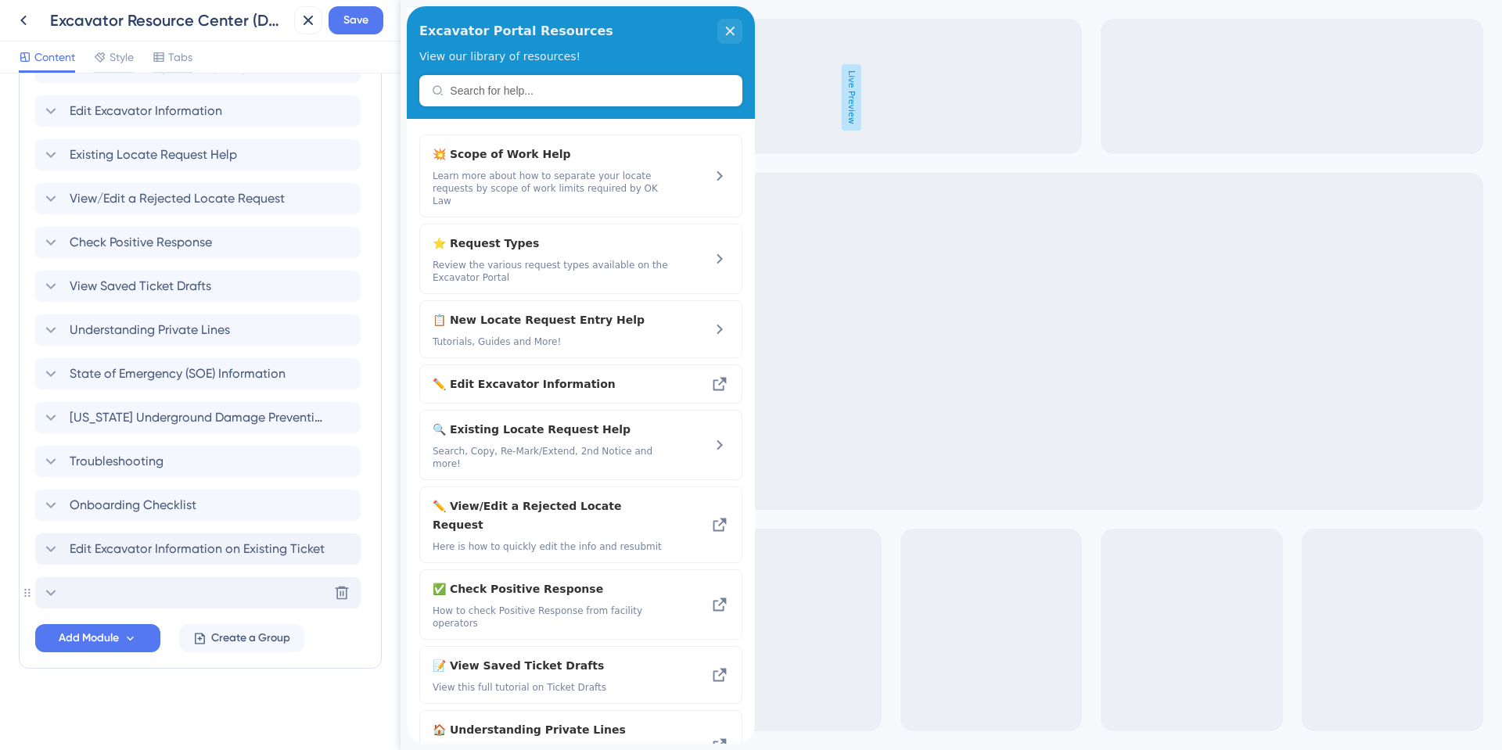
scroll to position [686, 0]
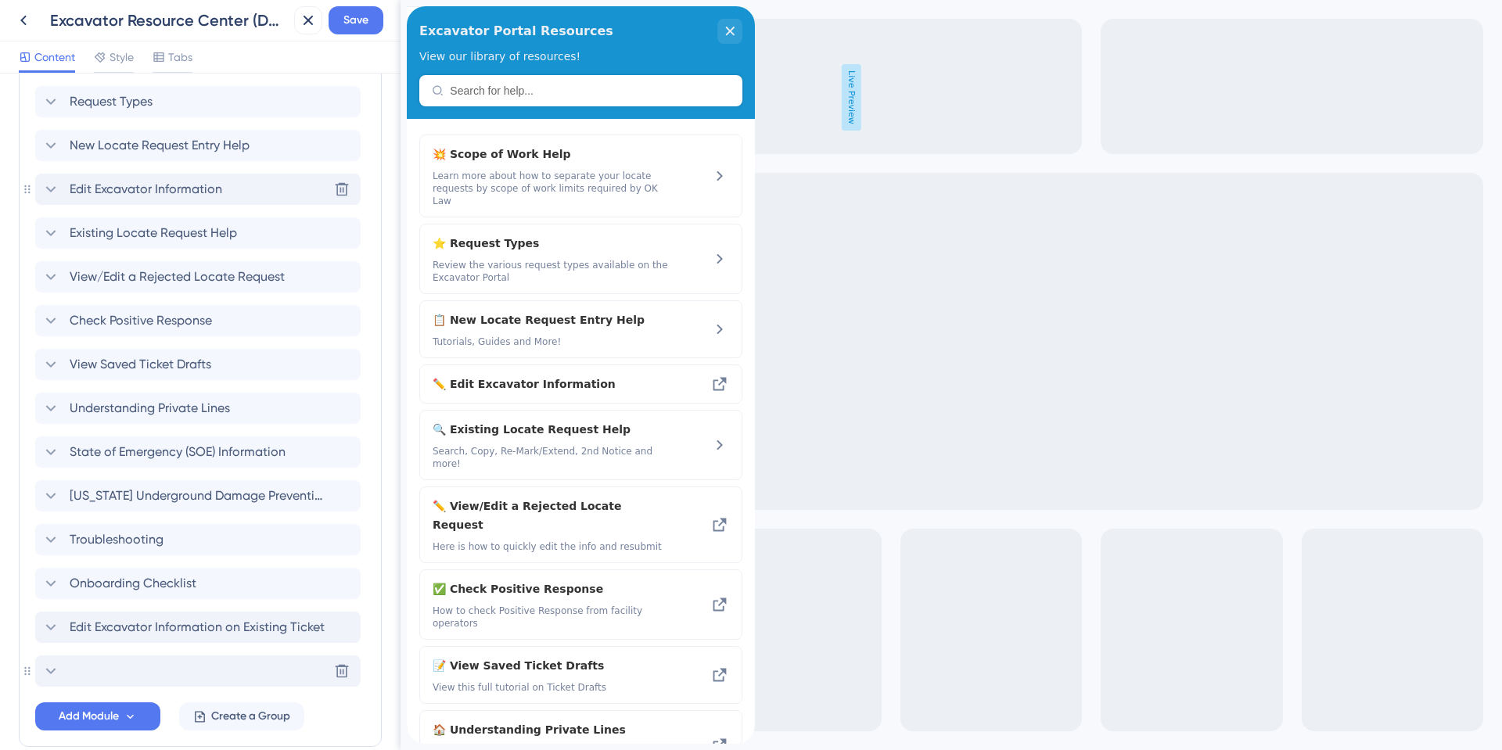
click at [58, 180] on icon at bounding box center [50, 189] width 19 height 19
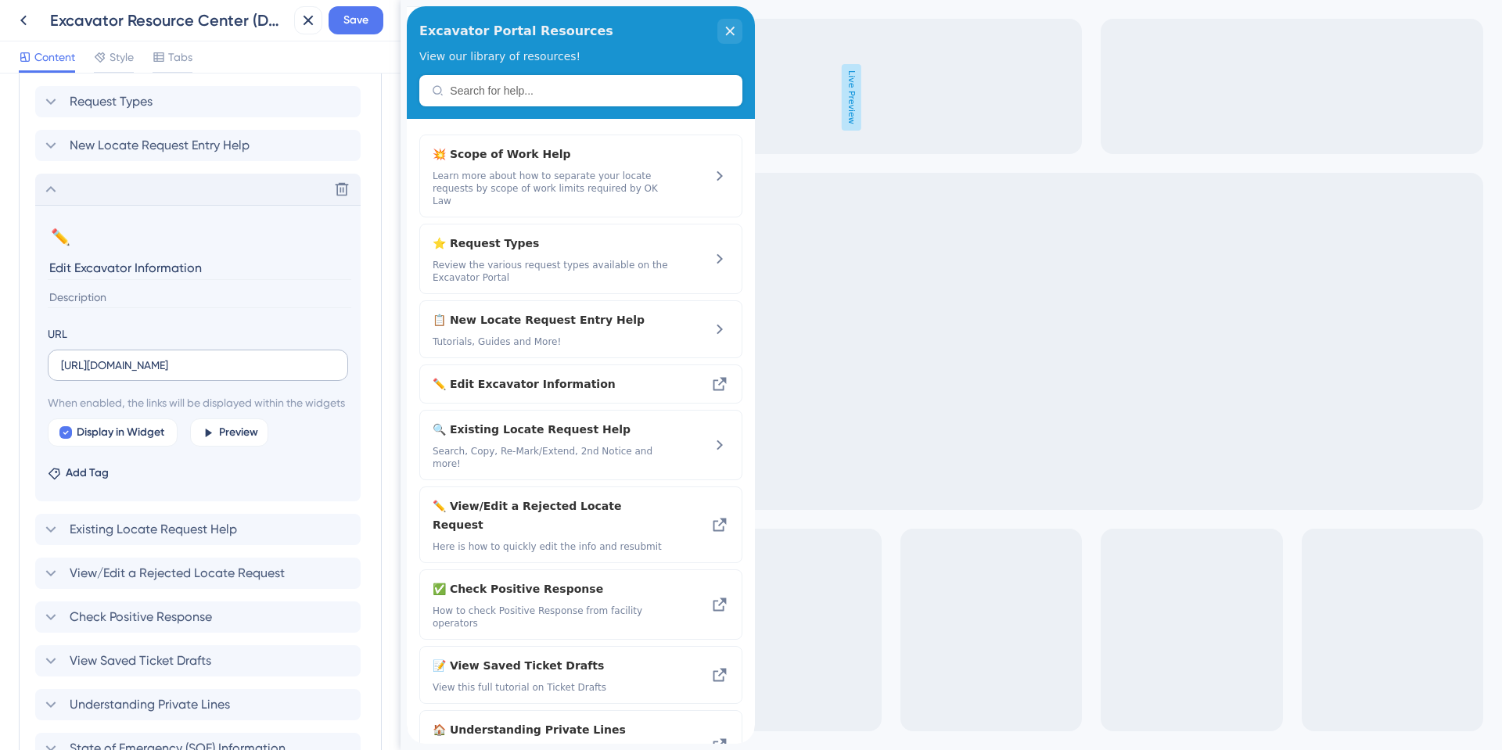
scroll to position [608, 0]
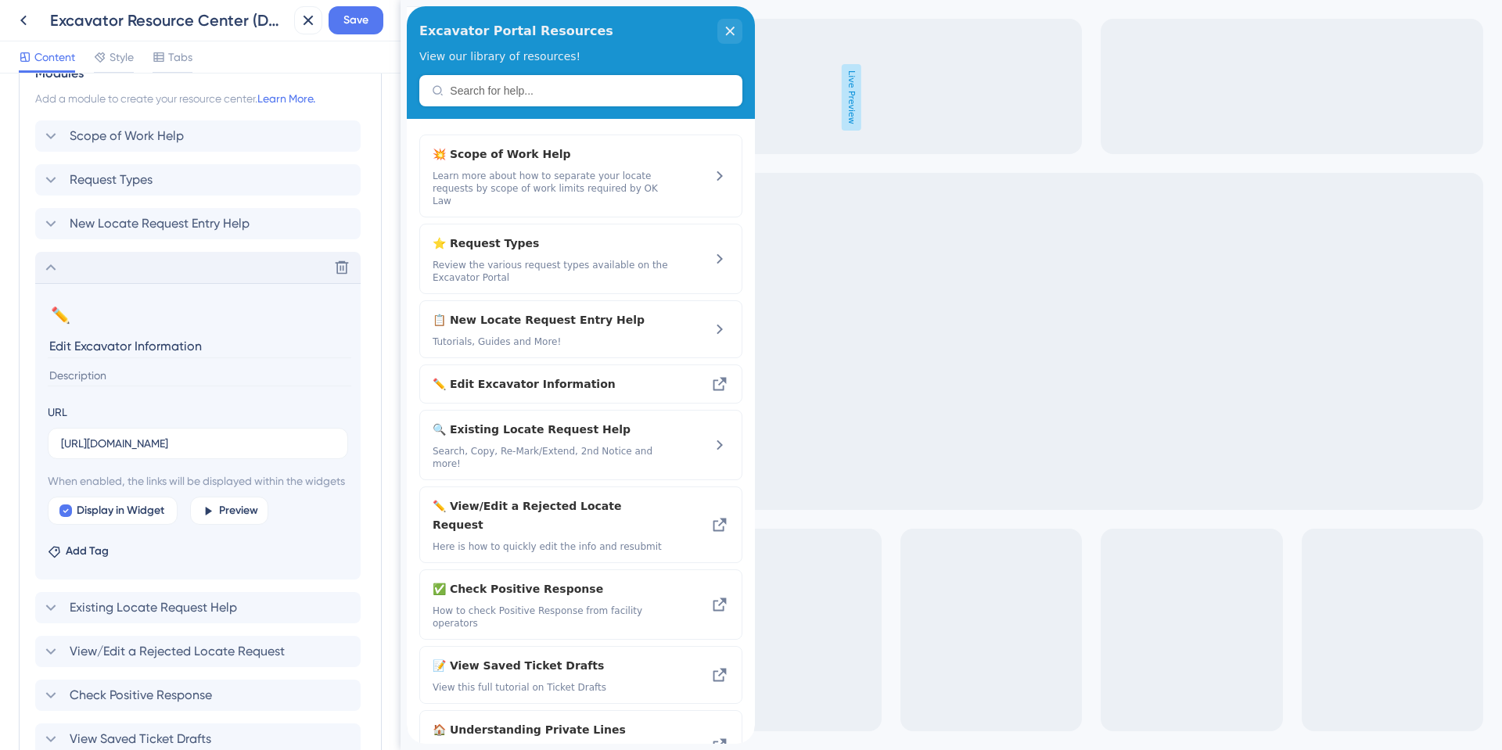
click at [58, 267] on icon at bounding box center [50, 267] width 19 height 19
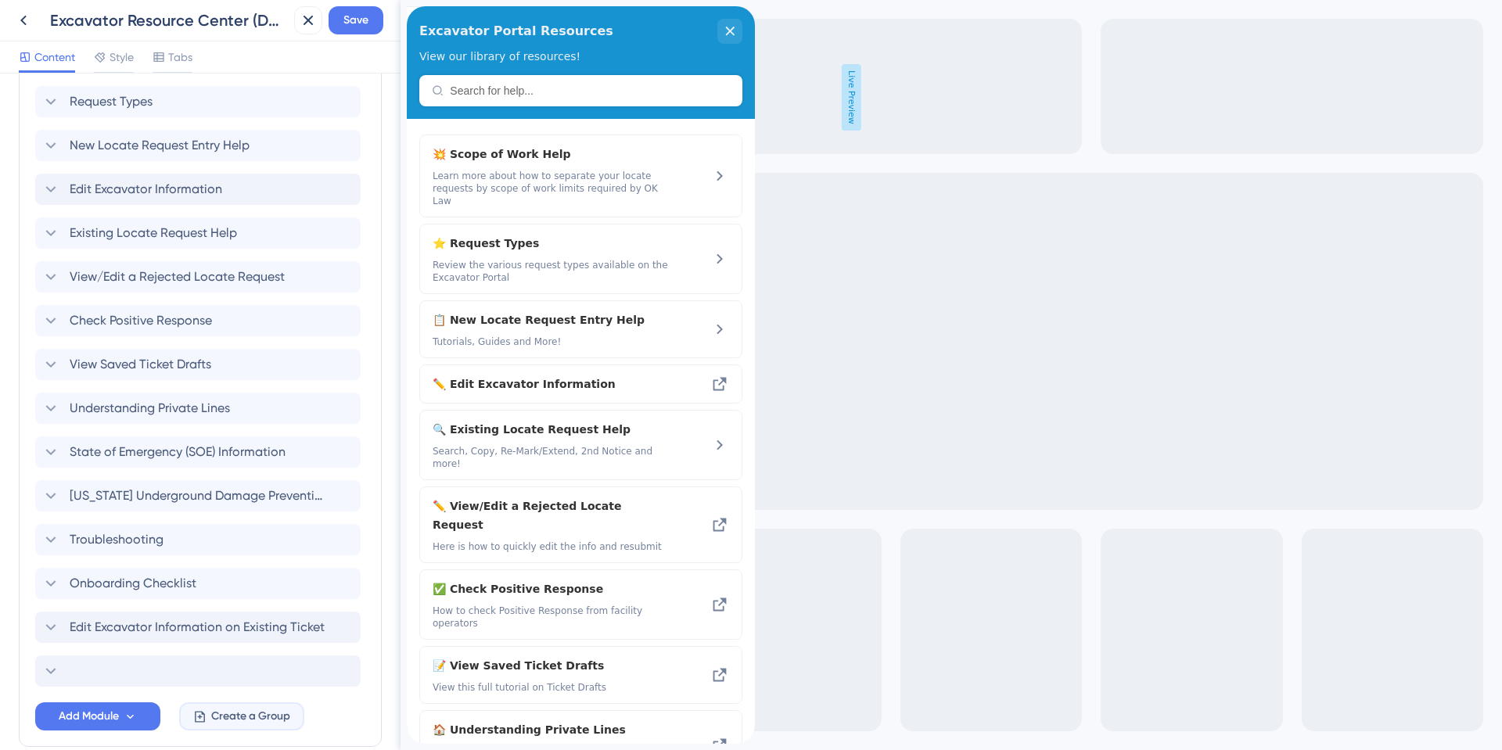
click at [243, 720] on span "Create a Group" at bounding box center [250, 716] width 79 height 19
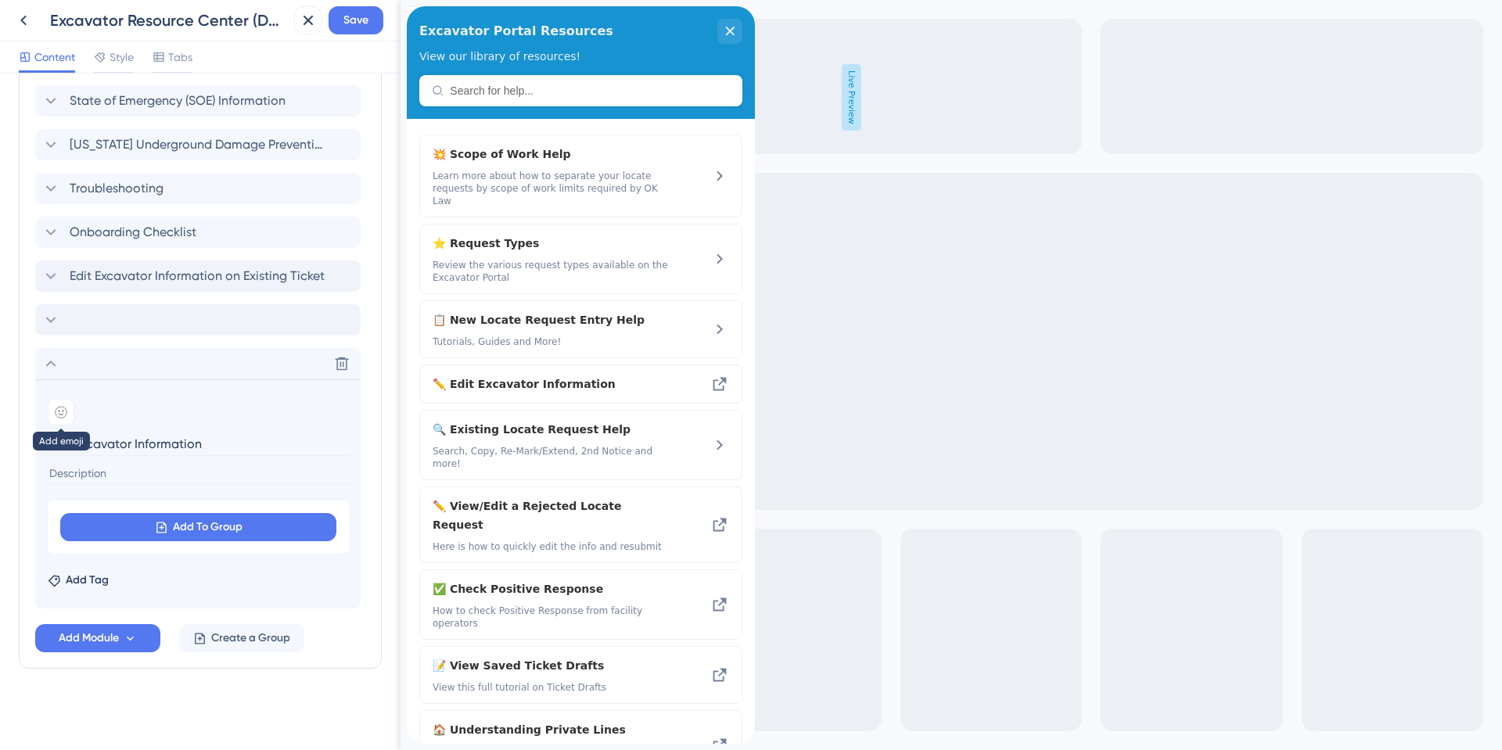
type input "Edit Excavator Information"
click at [59, 418] on div at bounding box center [61, 412] width 27 height 27
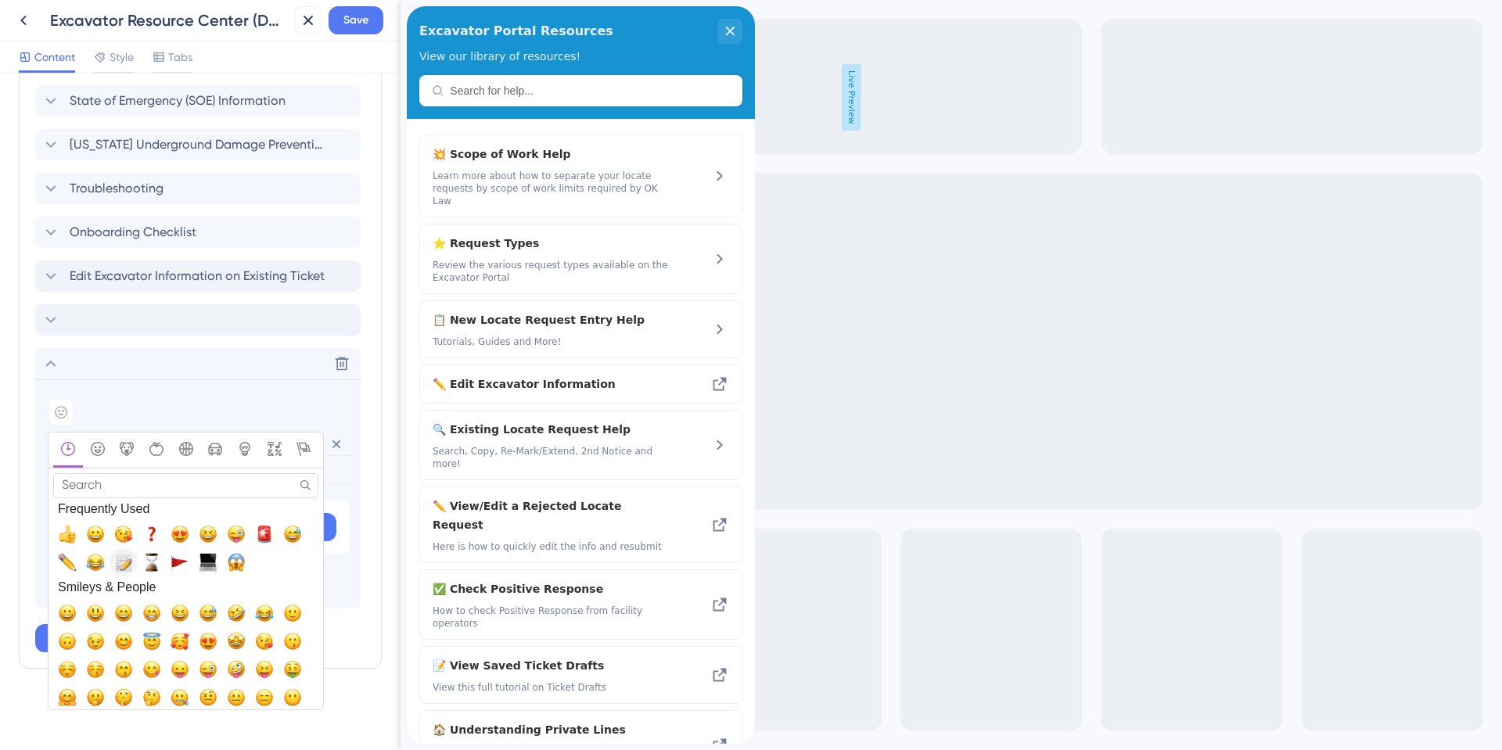
click at [120, 563] on span "📝, memo, pencil" at bounding box center [123, 562] width 19 height 19
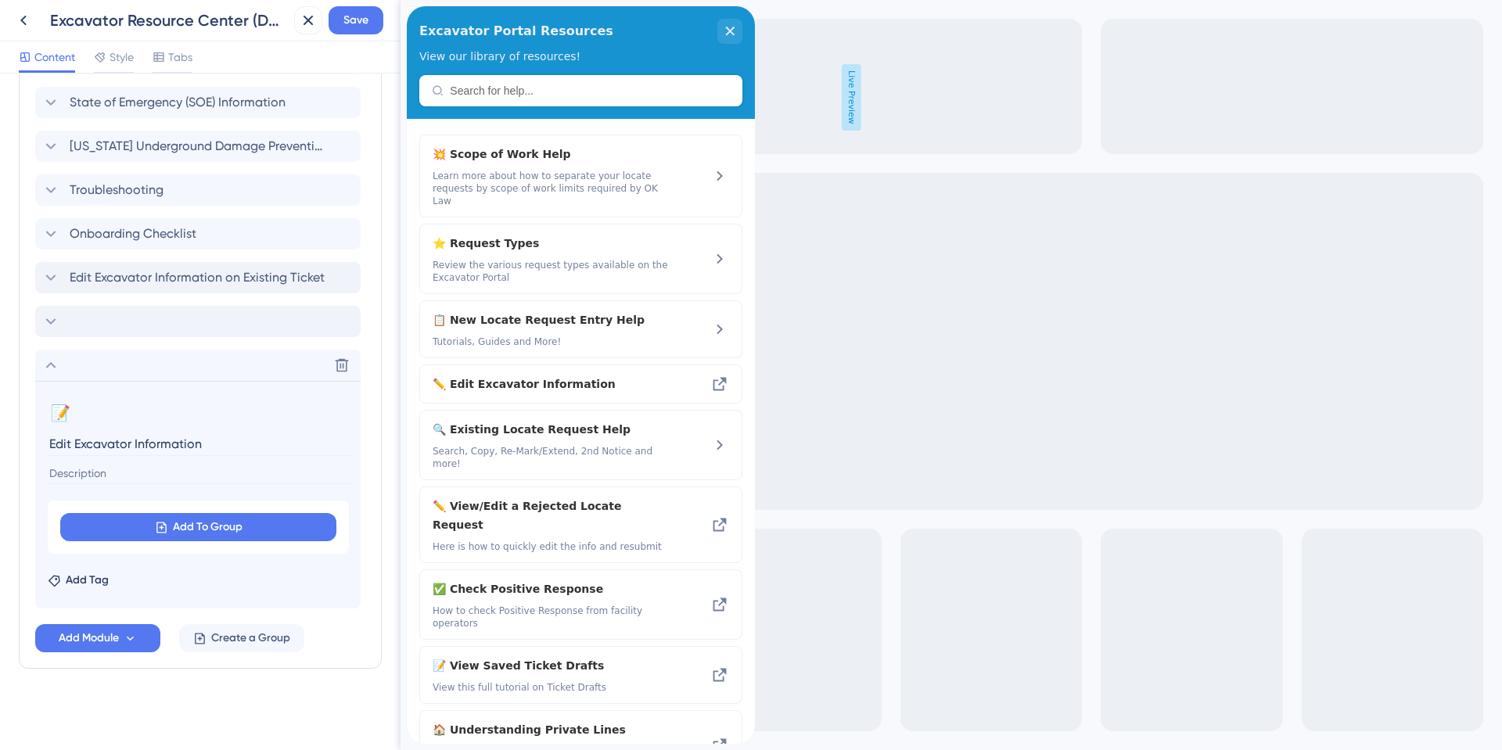
scroll to position [1036, 0]
click at [86, 473] on input at bounding box center [200, 473] width 304 height 21
type input "How to edit excavator user account information"
click at [132, 536] on button "Add To Group" at bounding box center [198, 527] width 276 height 28
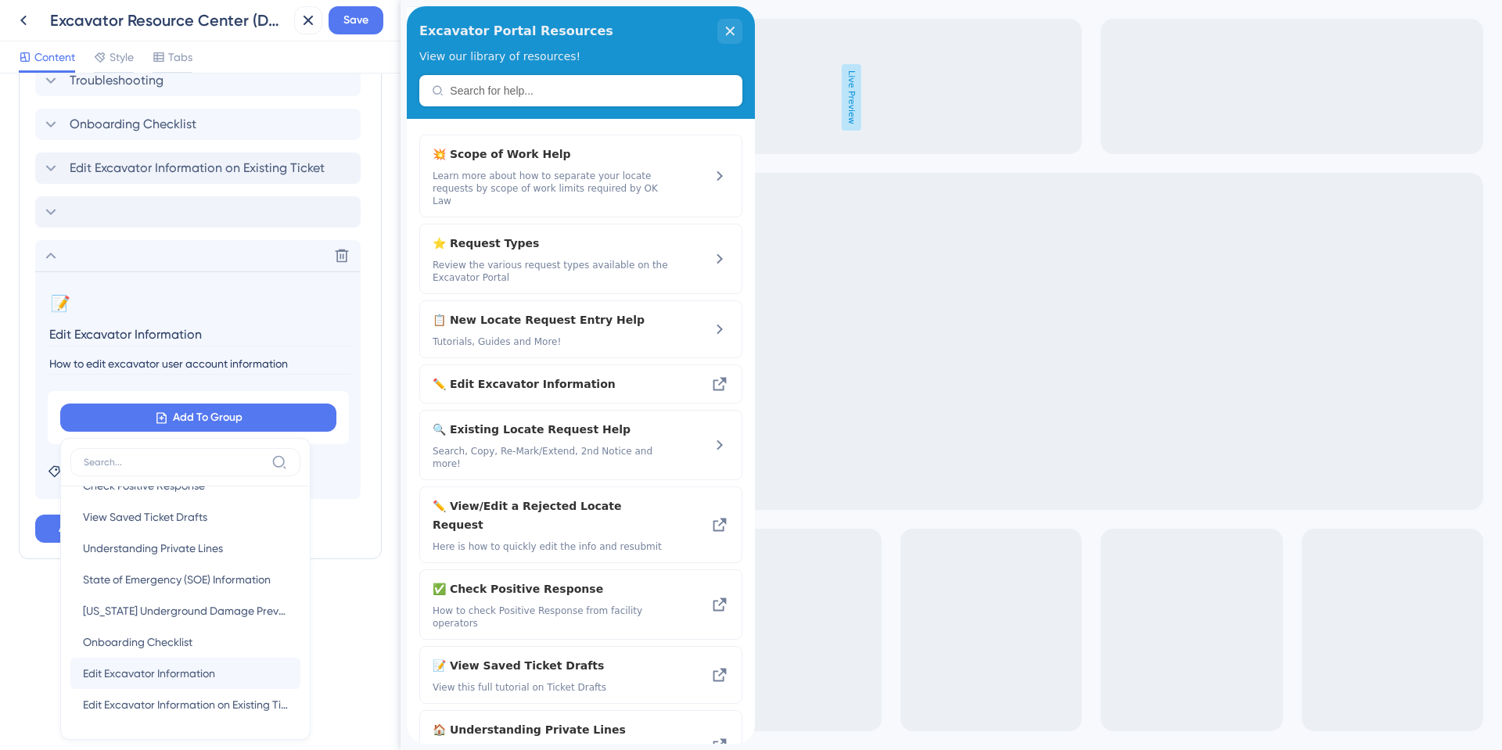
scroll to position [1135, 0]
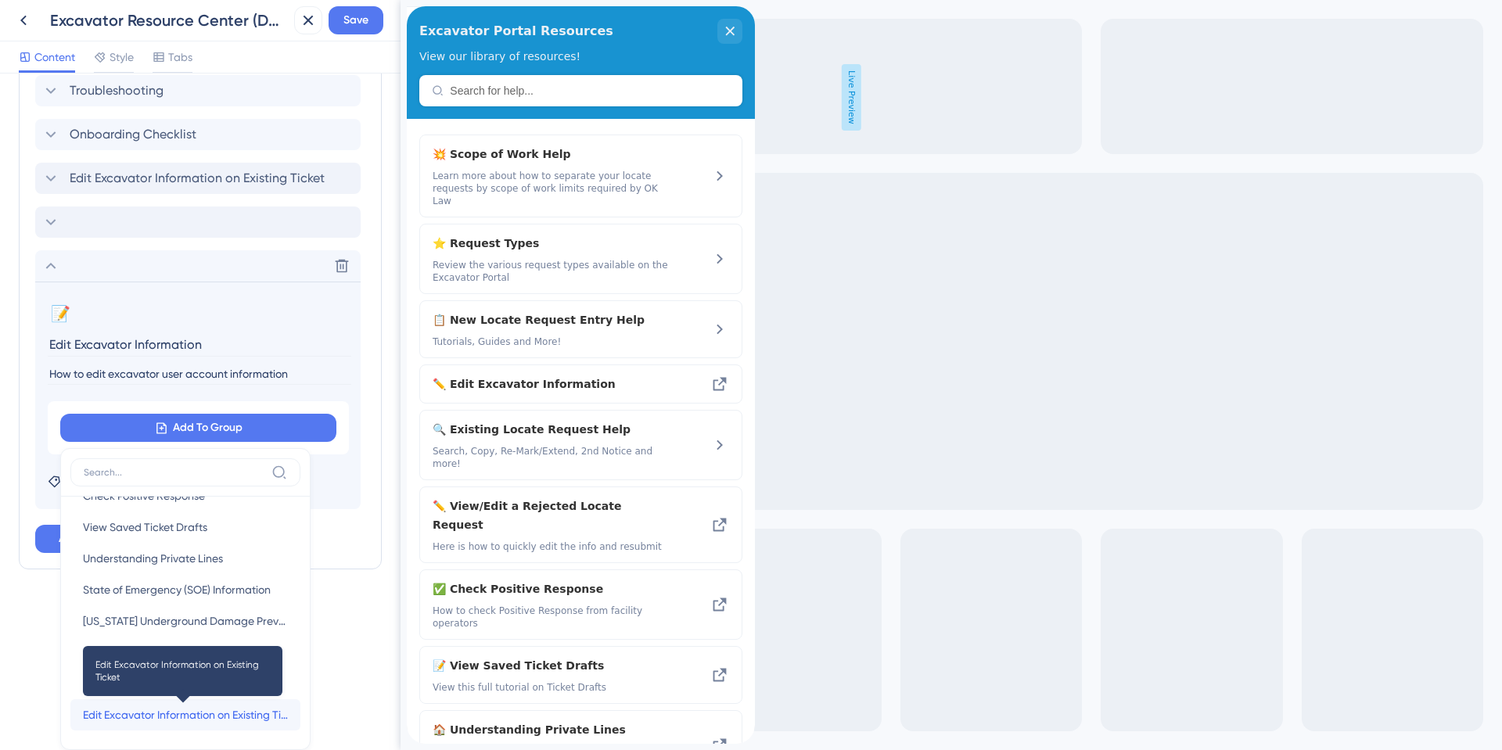
click at [197, 714] on span "Edit Excavator Information on Existing Ticket" at bounding box center [185, 715] width 205 height 19
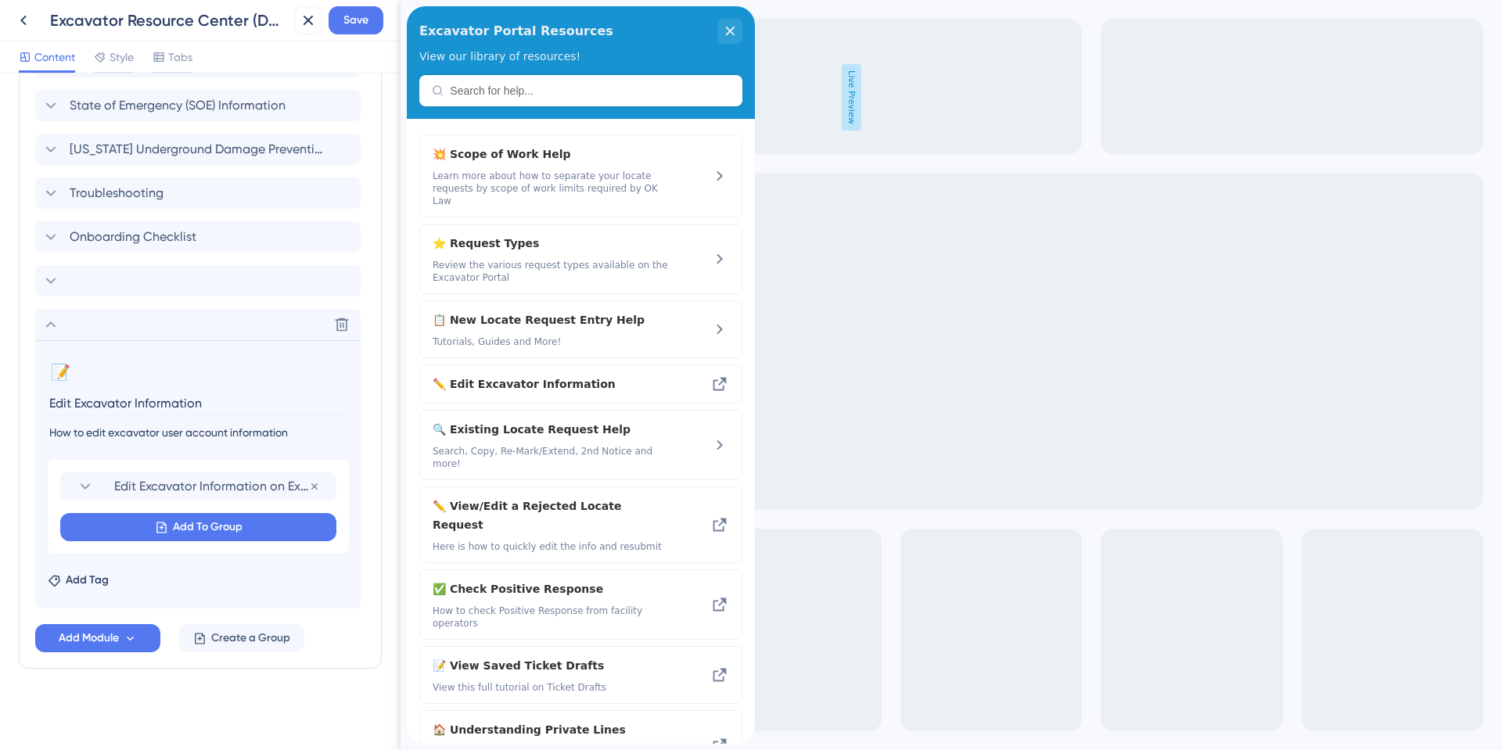
scroll to position [1033, 0]
click at [193, 536] on span "Add To Group" at bounding box center [208, 527] width 70 height 19
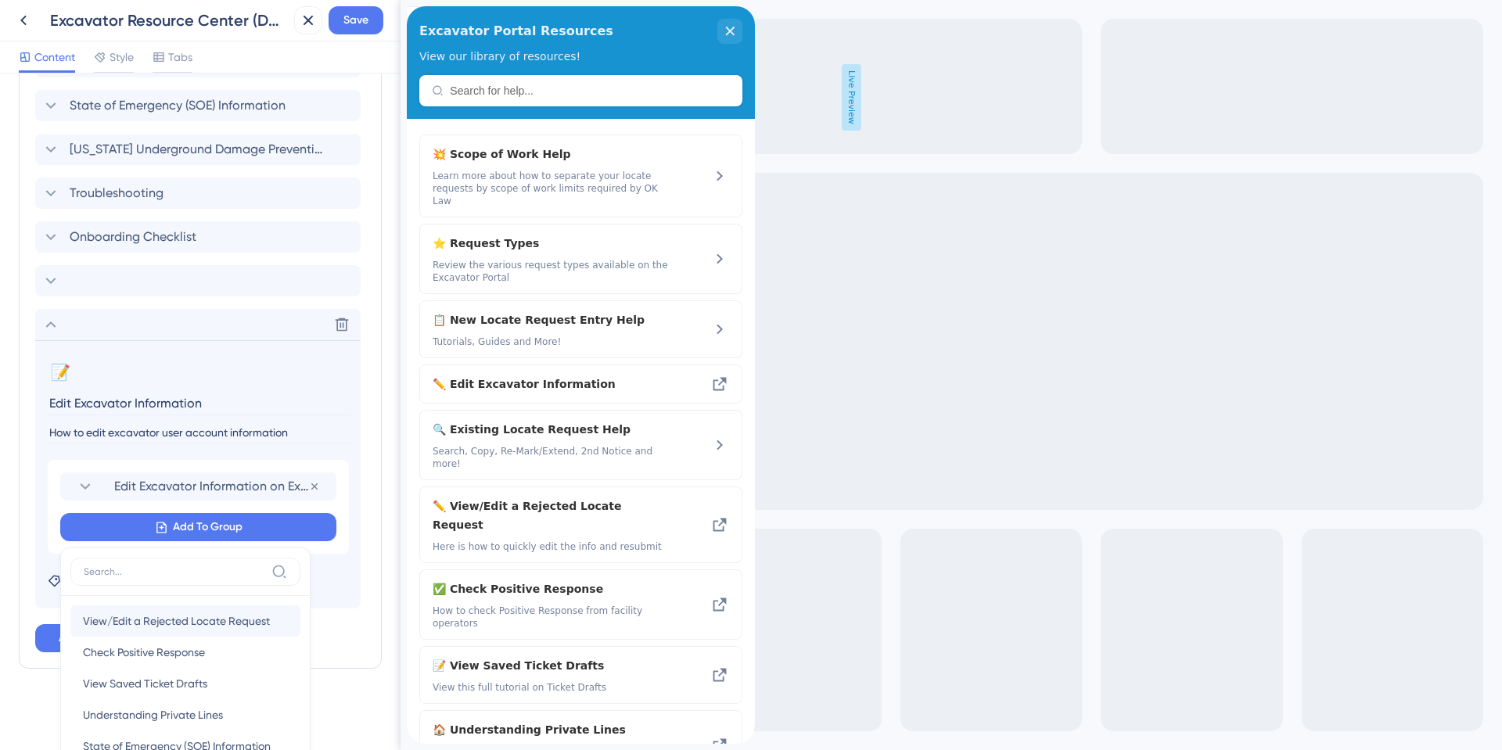
scroll to position [1124, 0]
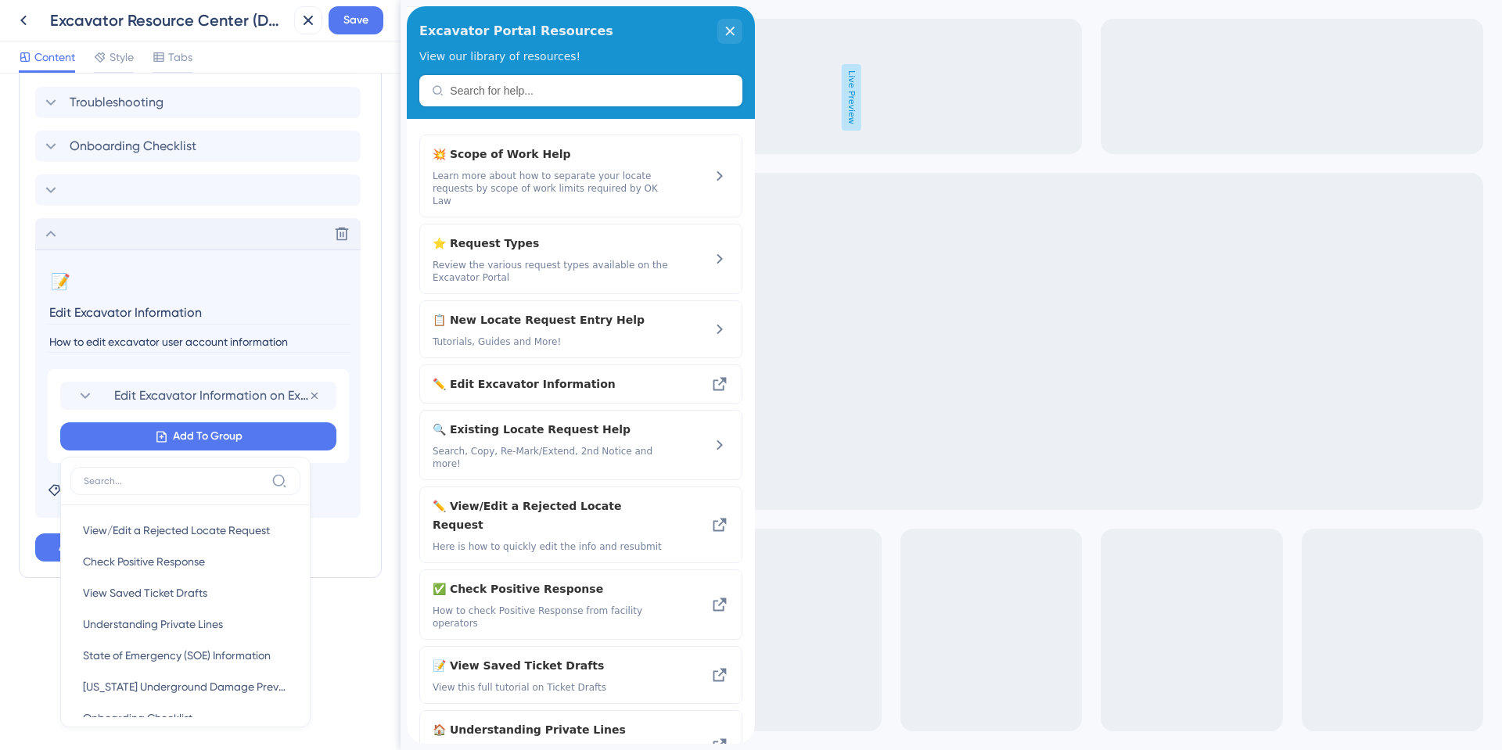
click at [56, 228] on icon at bounding box center [50, 234] width 19 height 19
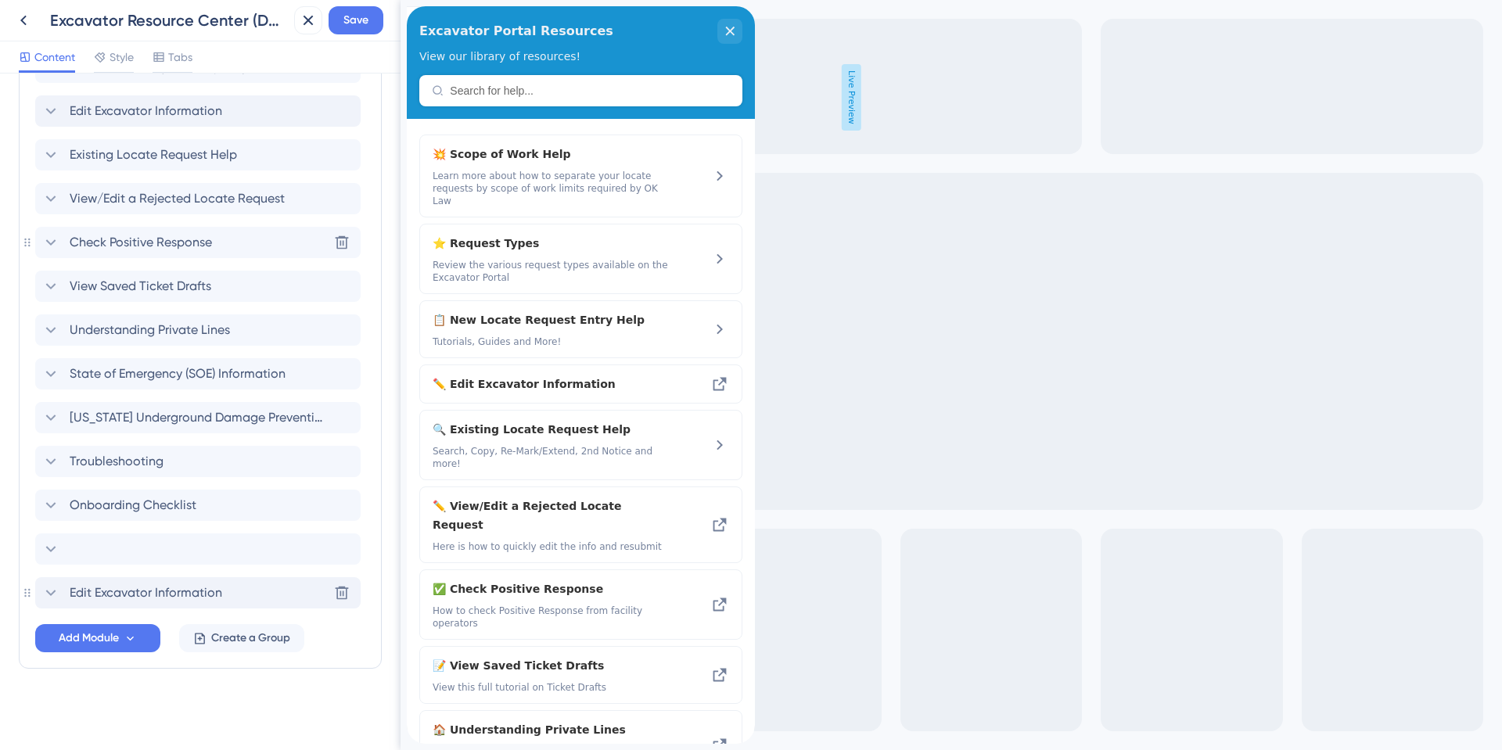
scroll to position [764, 0]
click at [148, 557] on div "Delete" at bounding box center [197, 549] width 325 height 31
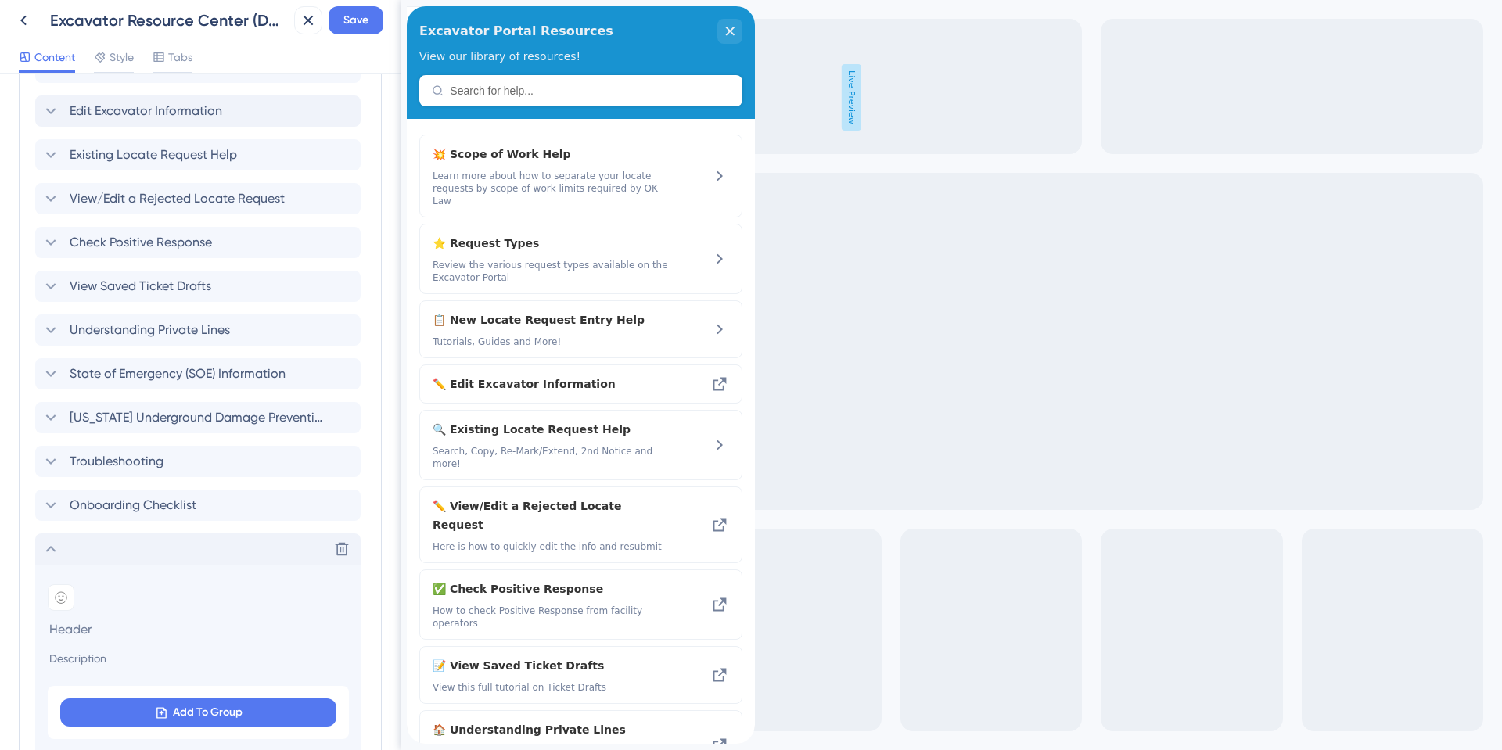
scroll to position [994, 0]
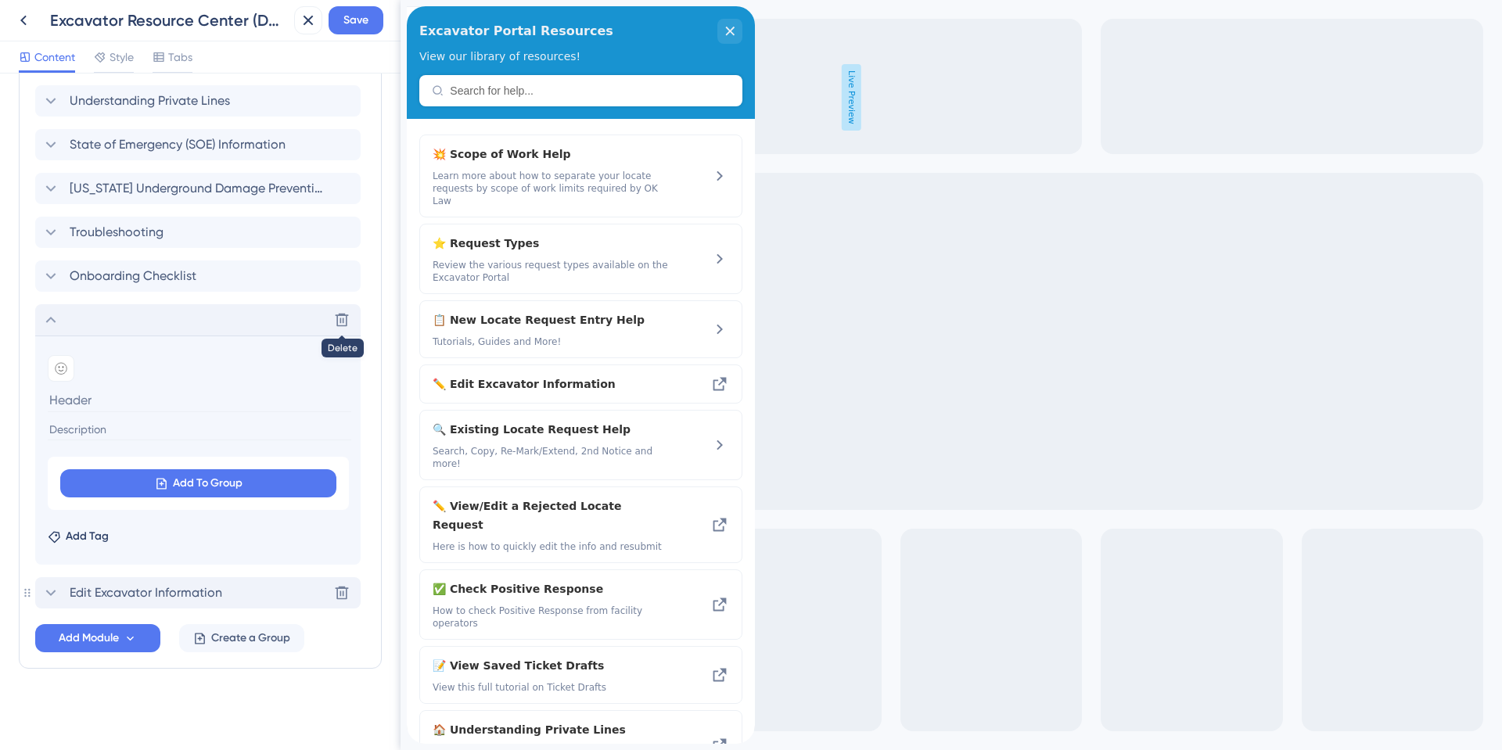
click at [335, 323] on icon at bounding box center [342, 320] width 16 height 16
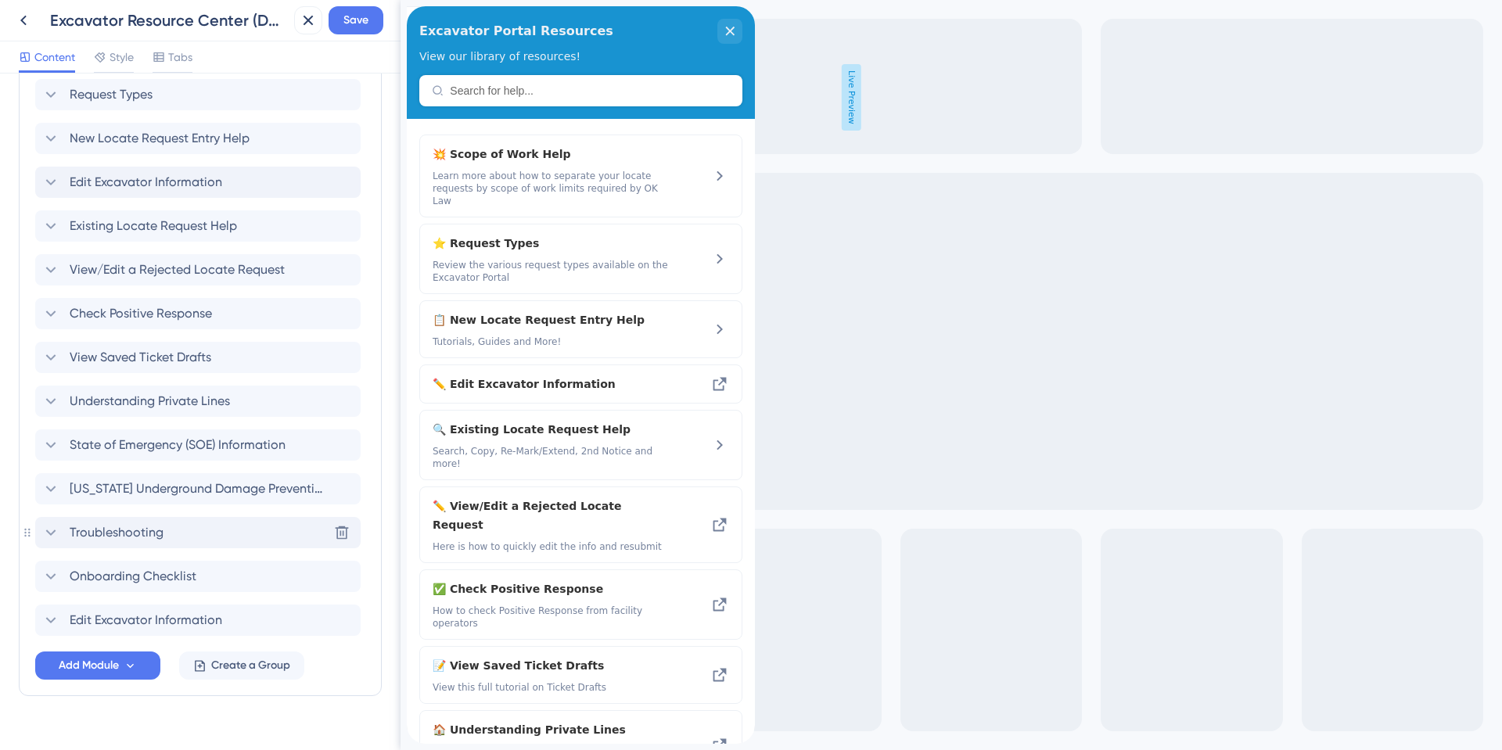
scroll to position [721, 0]
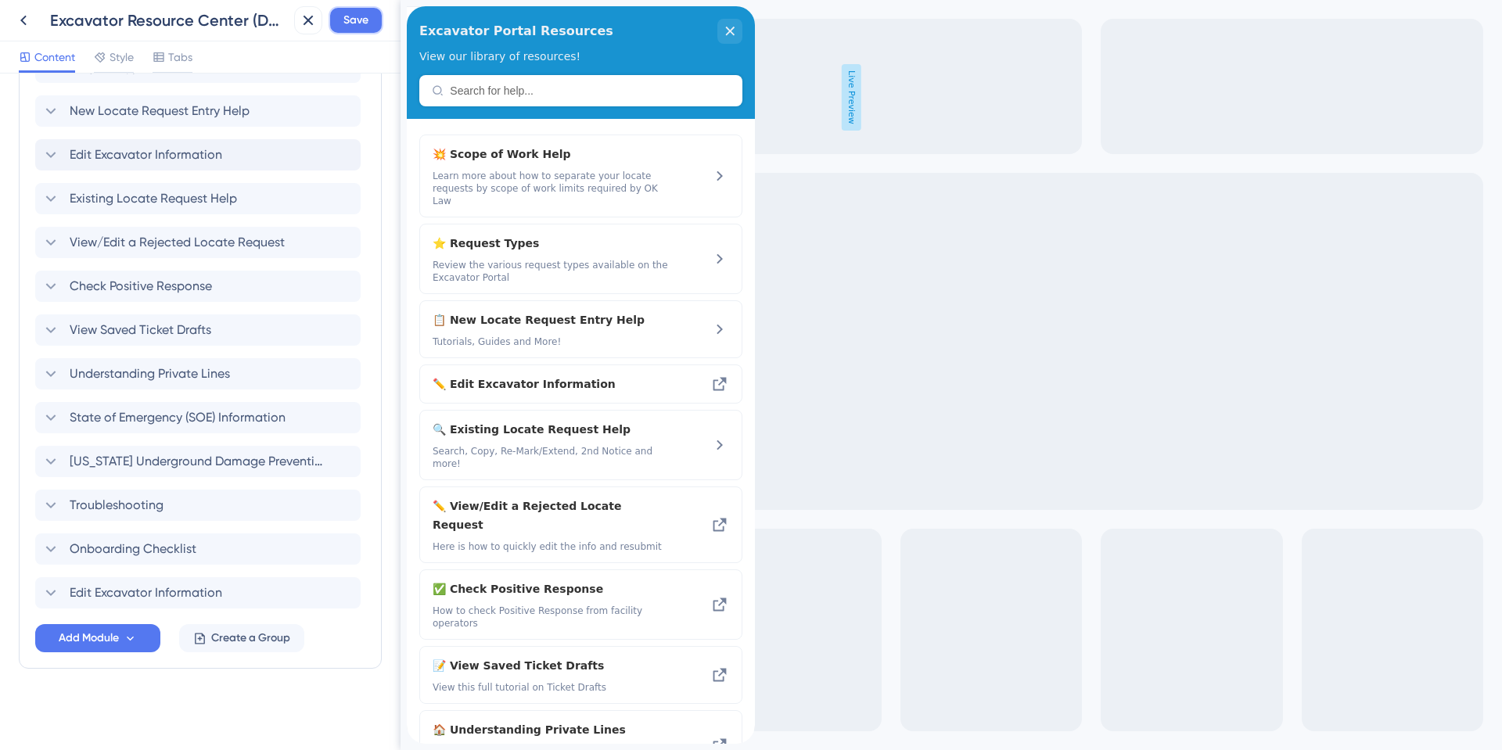
click at [351, 22] on span "Save" at bounding box center [355, 20] width 25 height 19
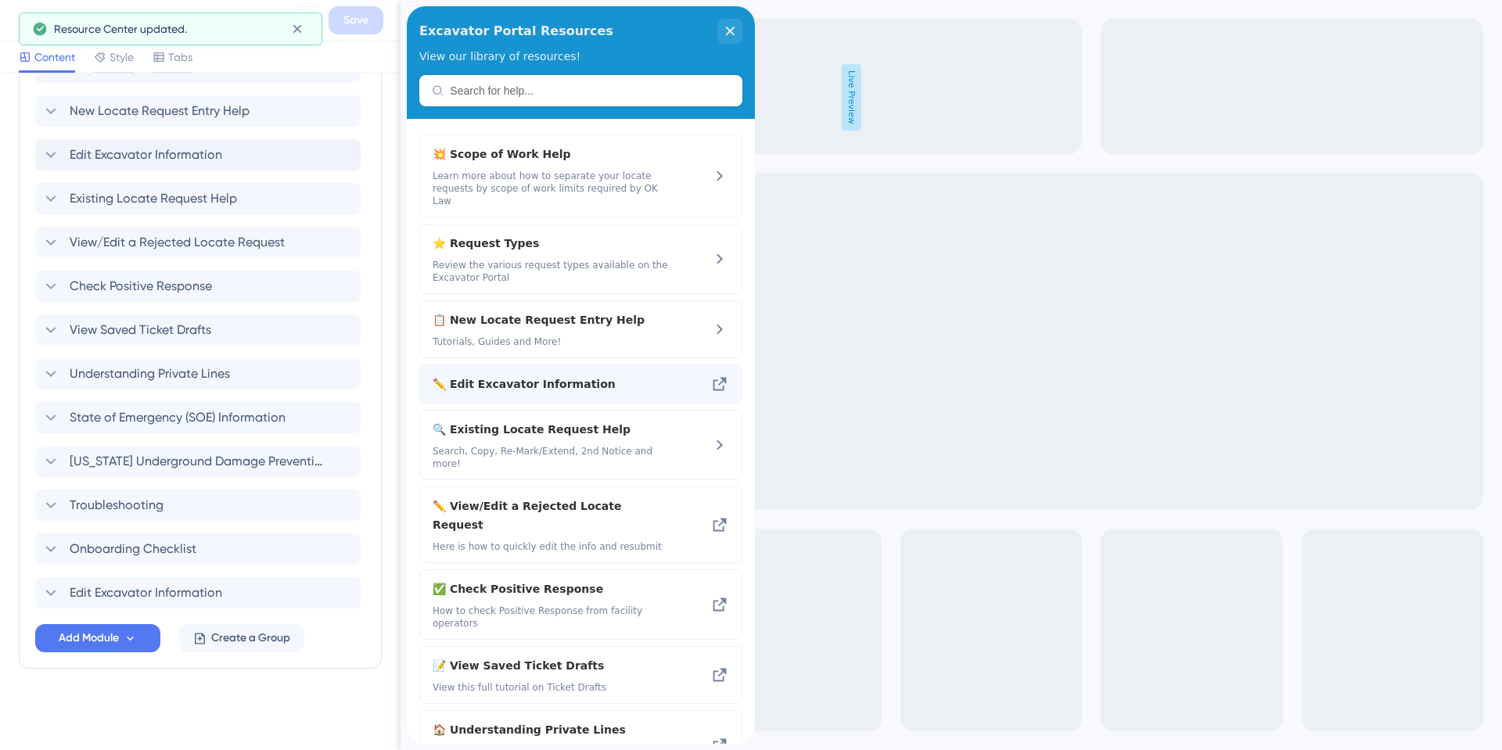
click at [502, 375] on span "✏️ Edit Excavator Information" at bounding box center [551, 384] width 237 height 19
click at [160, 153] on span "Edit Excavator Information" at bounding box center [146, 155] width 153 height 19
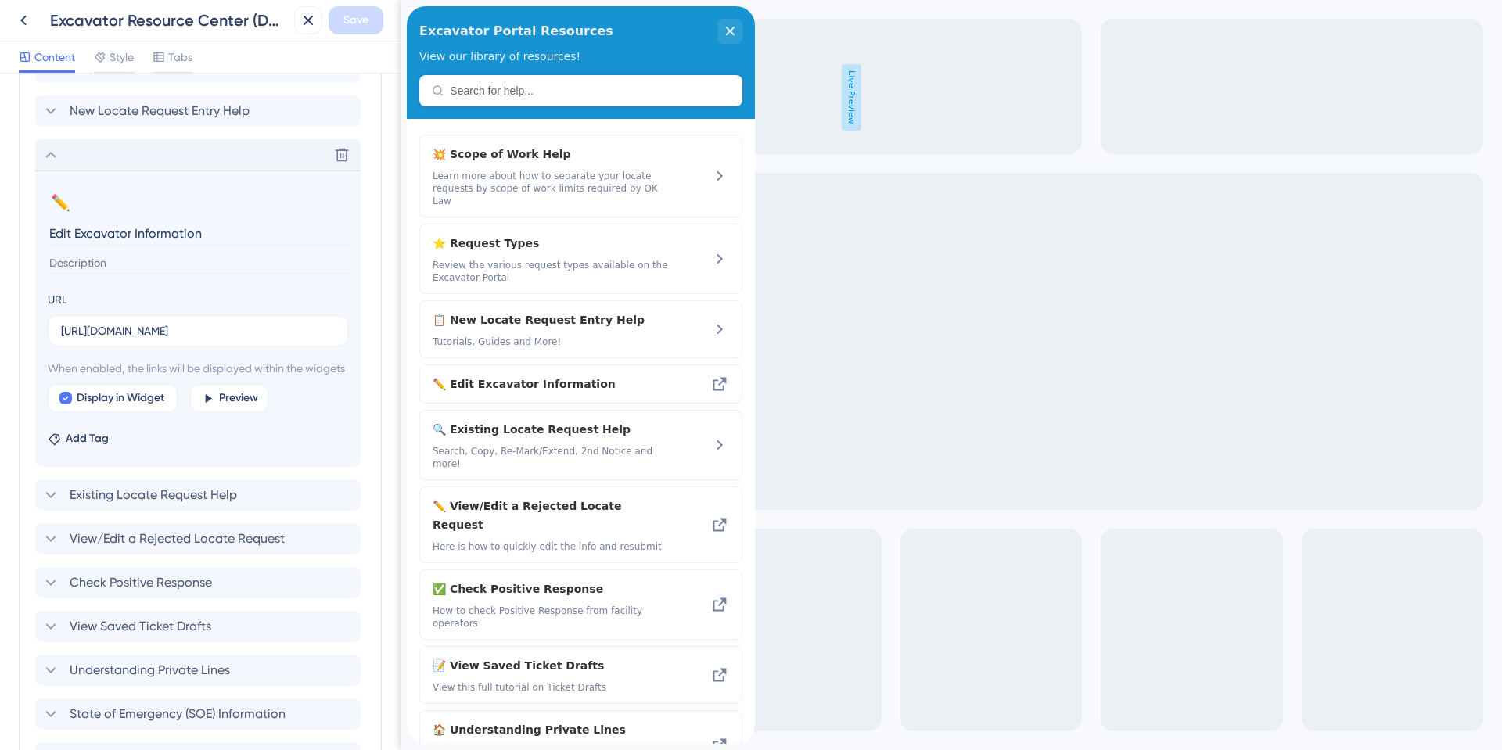
click at [48, 156] on icon at bounding box center [51, 155] width 10 height 6
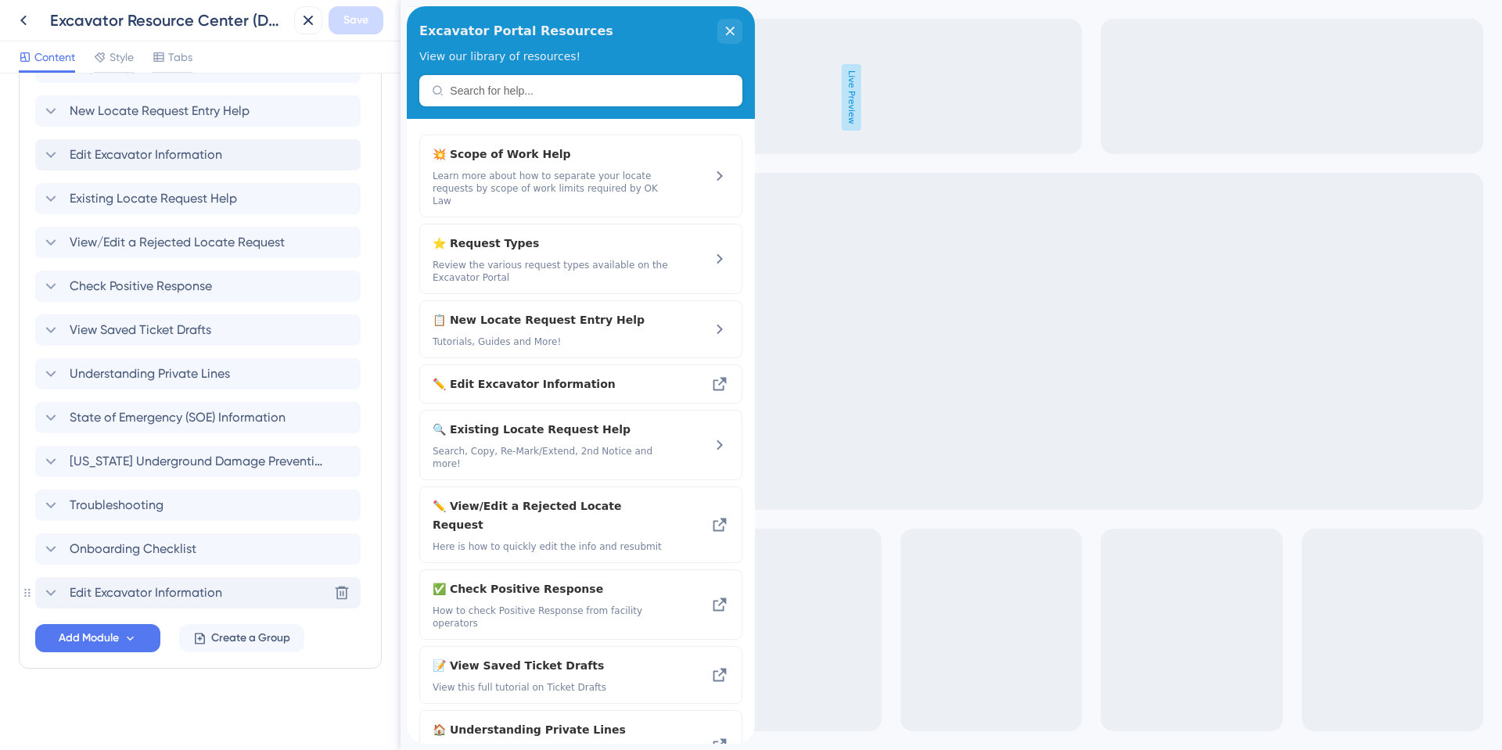
click at [156, 590] on span "Edit Excavator Information" at bounding box center [146, 593] width 153 height 19
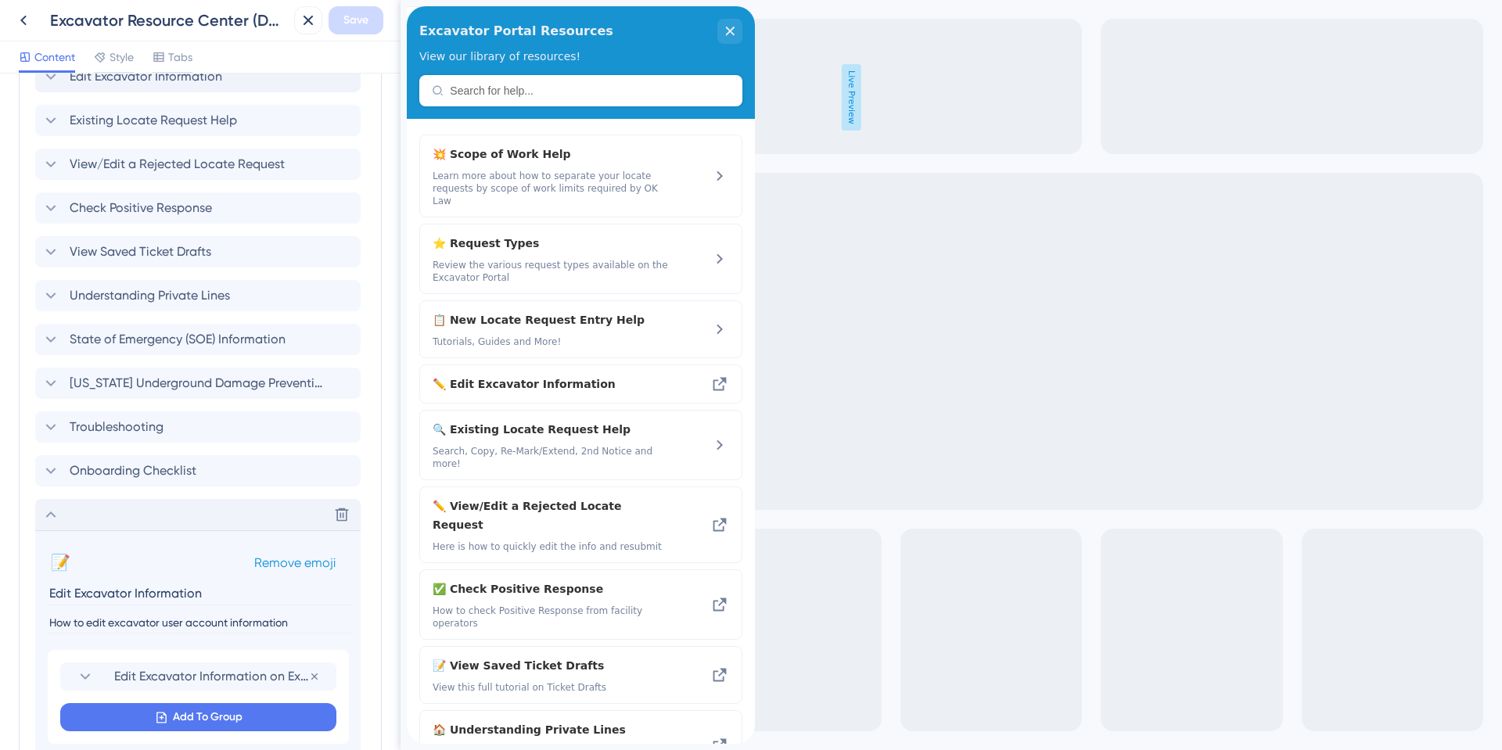
scroll to position [877, 0]
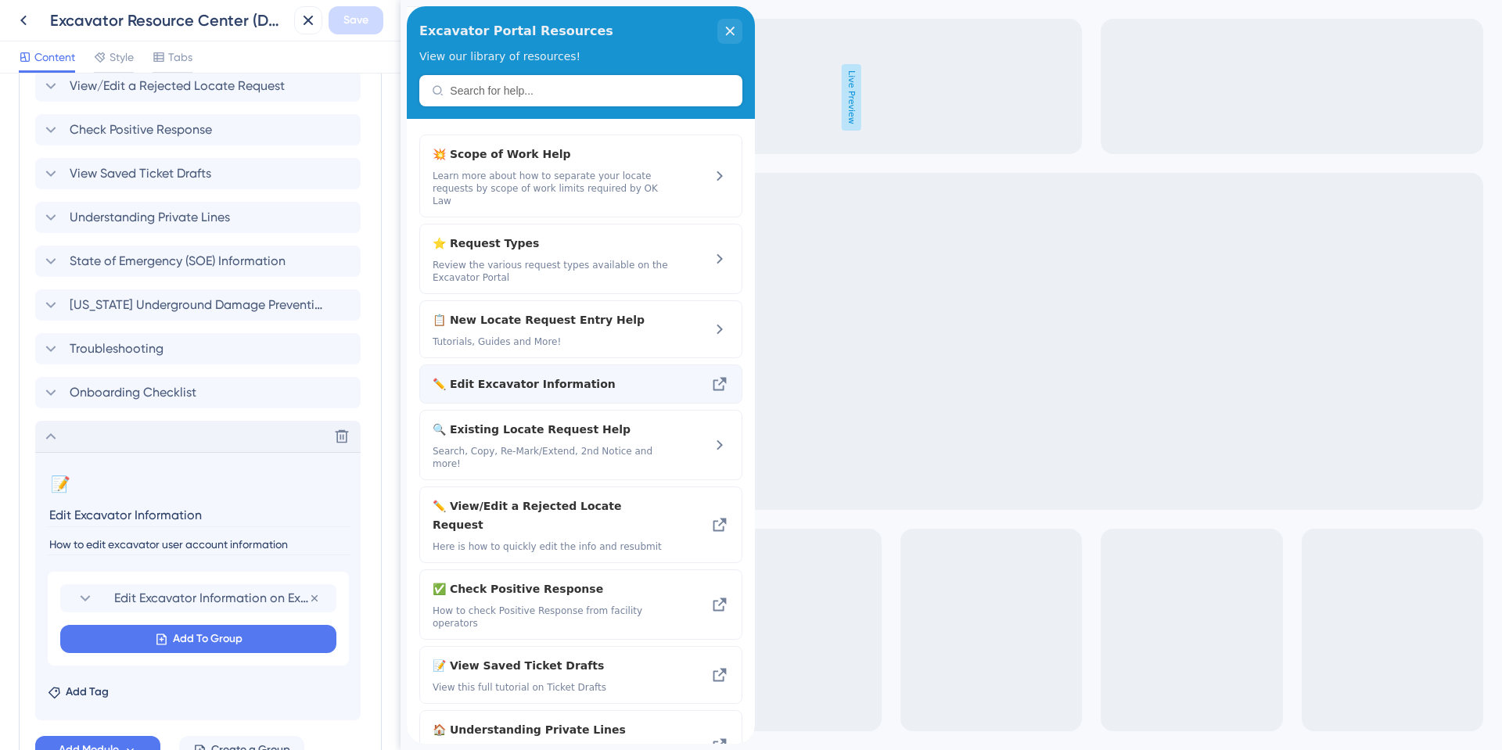
click at [714, 378] on icon at bounding box center [720, 384] width 13 height 13
click at [491, 375] on span "✏️ Edit Excavator Information" at bounding box center [551, 384] width 237 height 19
click at [52, 439] on icon at bounding box center [50, 436] width 19 height 19
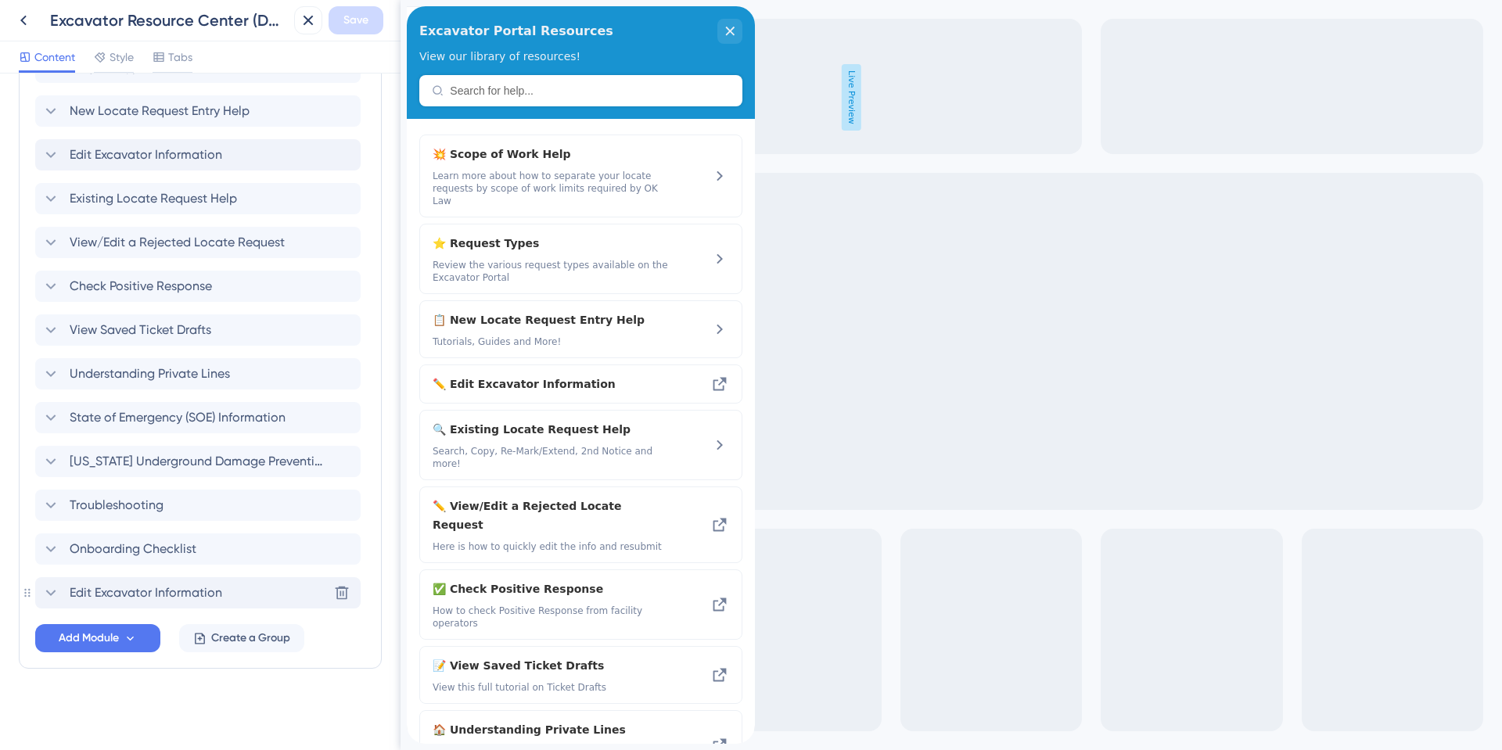
scroll to position [721, 0]
click at [116, 162] on span "Edit Excavator Information" at bounding box center [146, 155] width 153 height 19
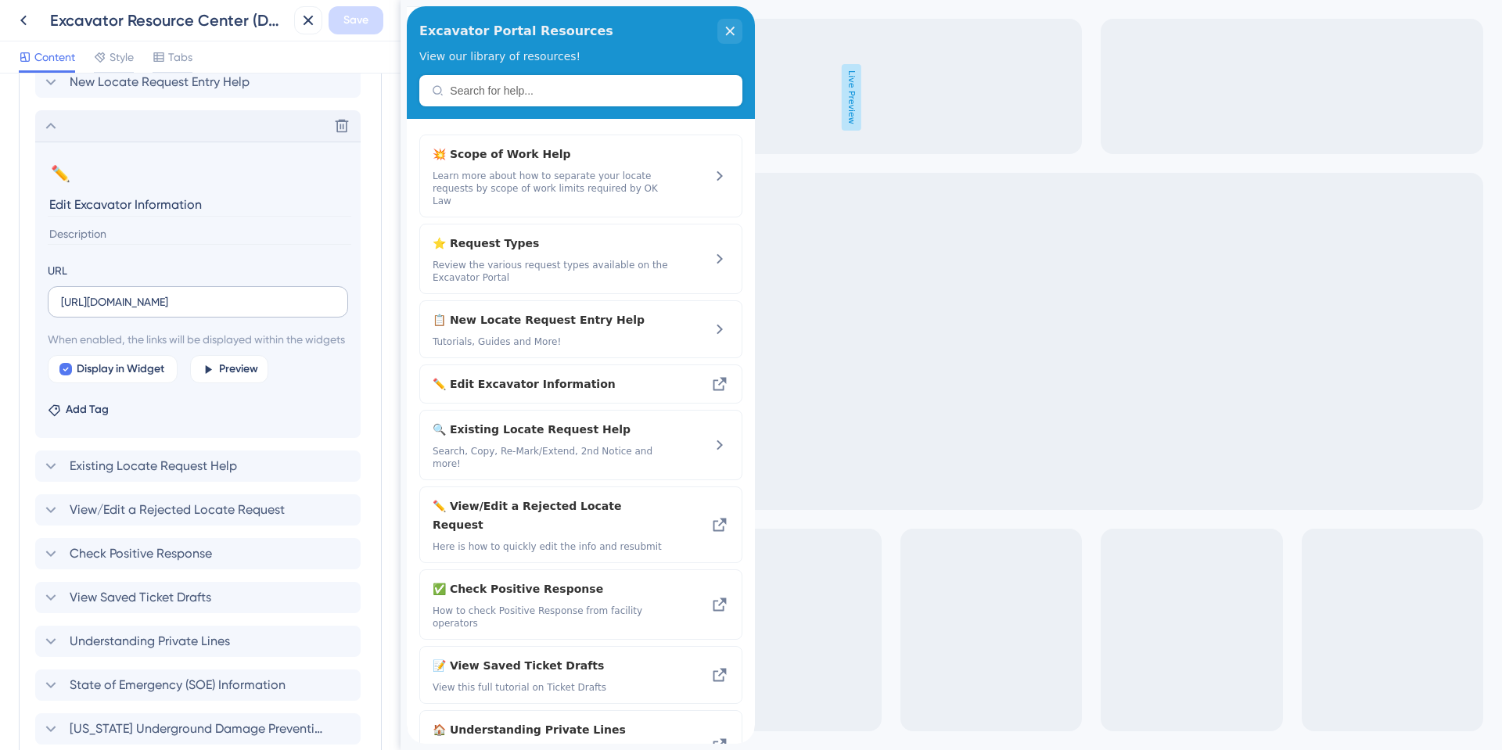
scroll to position [712, 0]
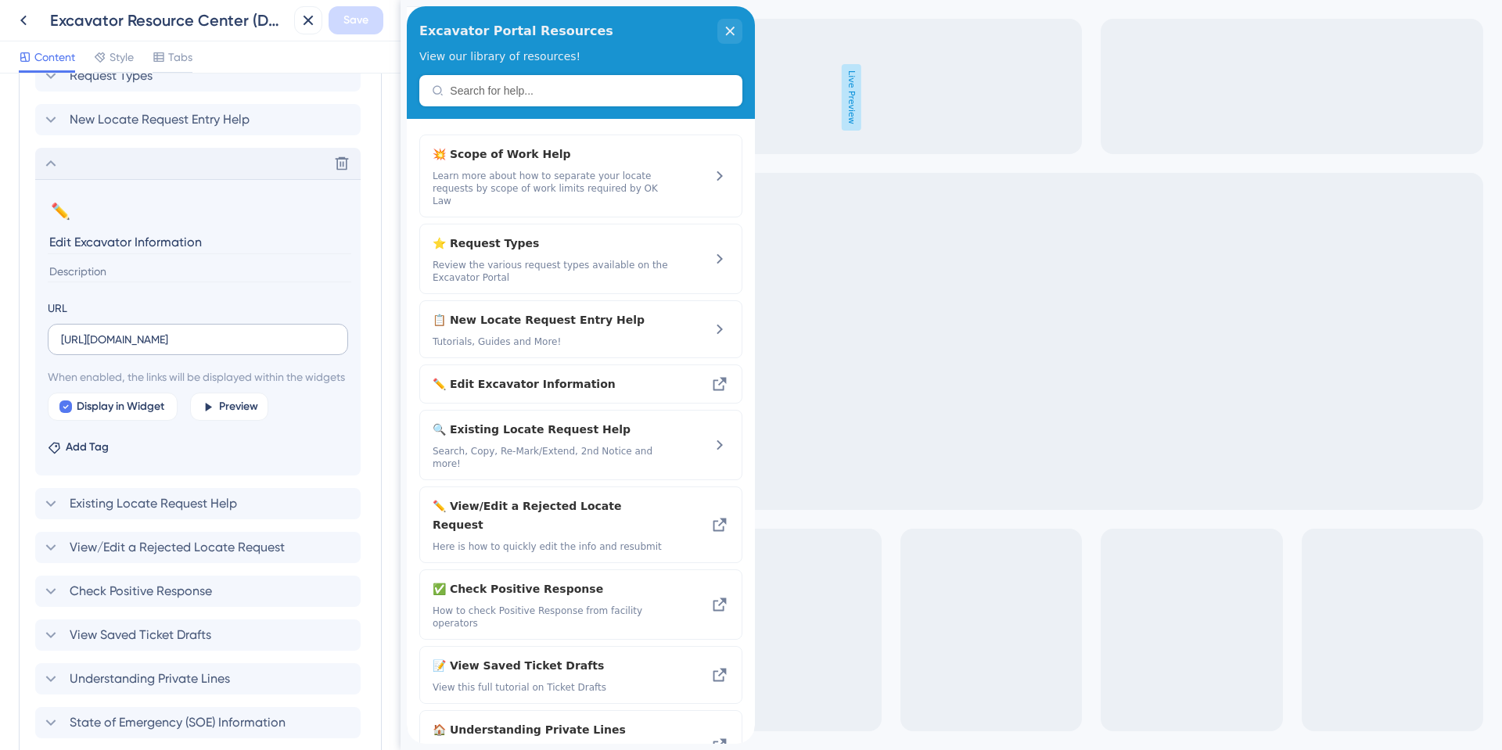
drag, startPoint x: 56, startPoint y: 344, endPoint x: 239, endPoint y: 350, distance: 183.9
click at [239, 350] on label "[URL][DOMAIN_NAME]" at bounding box center [198, 339] width 300 height 31
click at [47, 167] on icon at bounding box center [50, 163] width 19 height 19
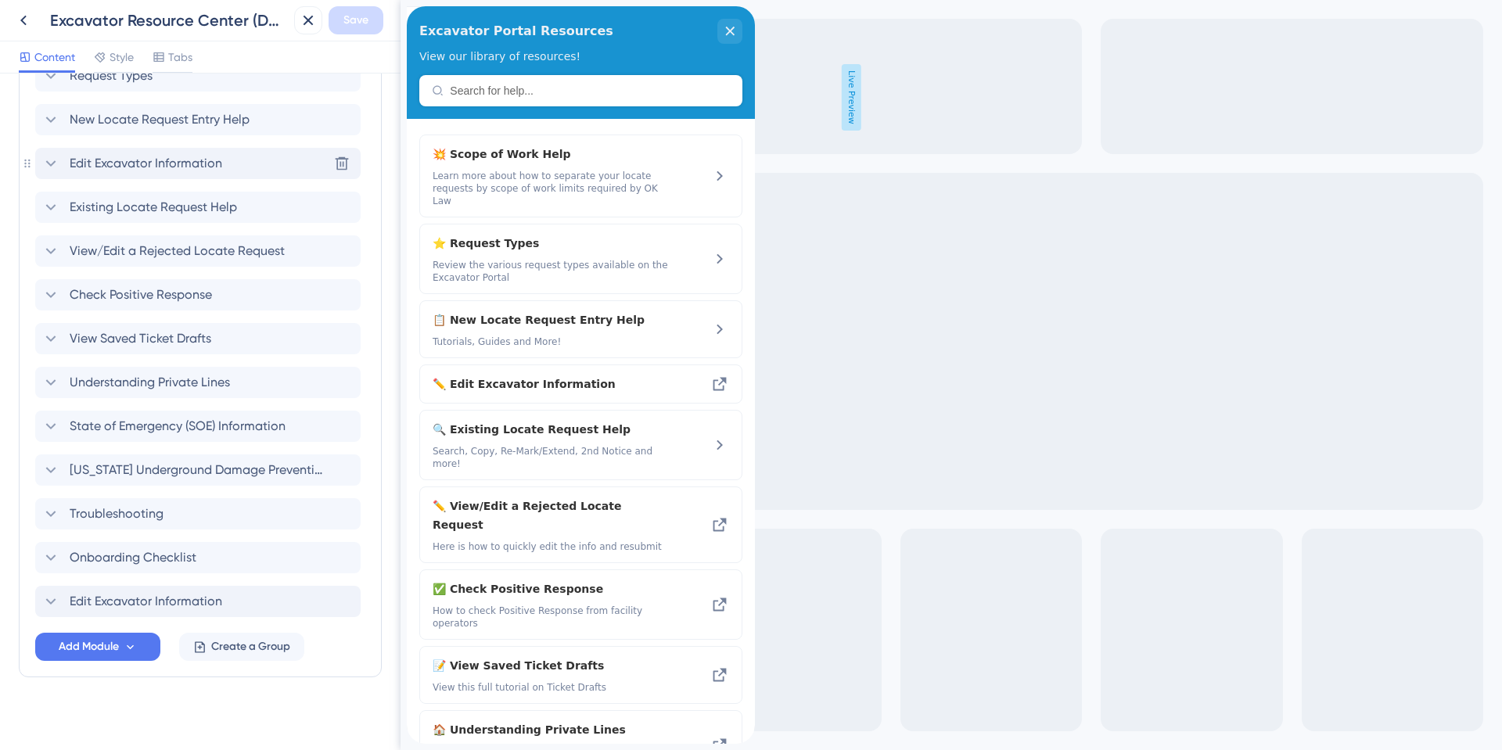
click at [114, 162] on span "Edit Excavator Information" at bounding box center [146, 163] width 153 height 19
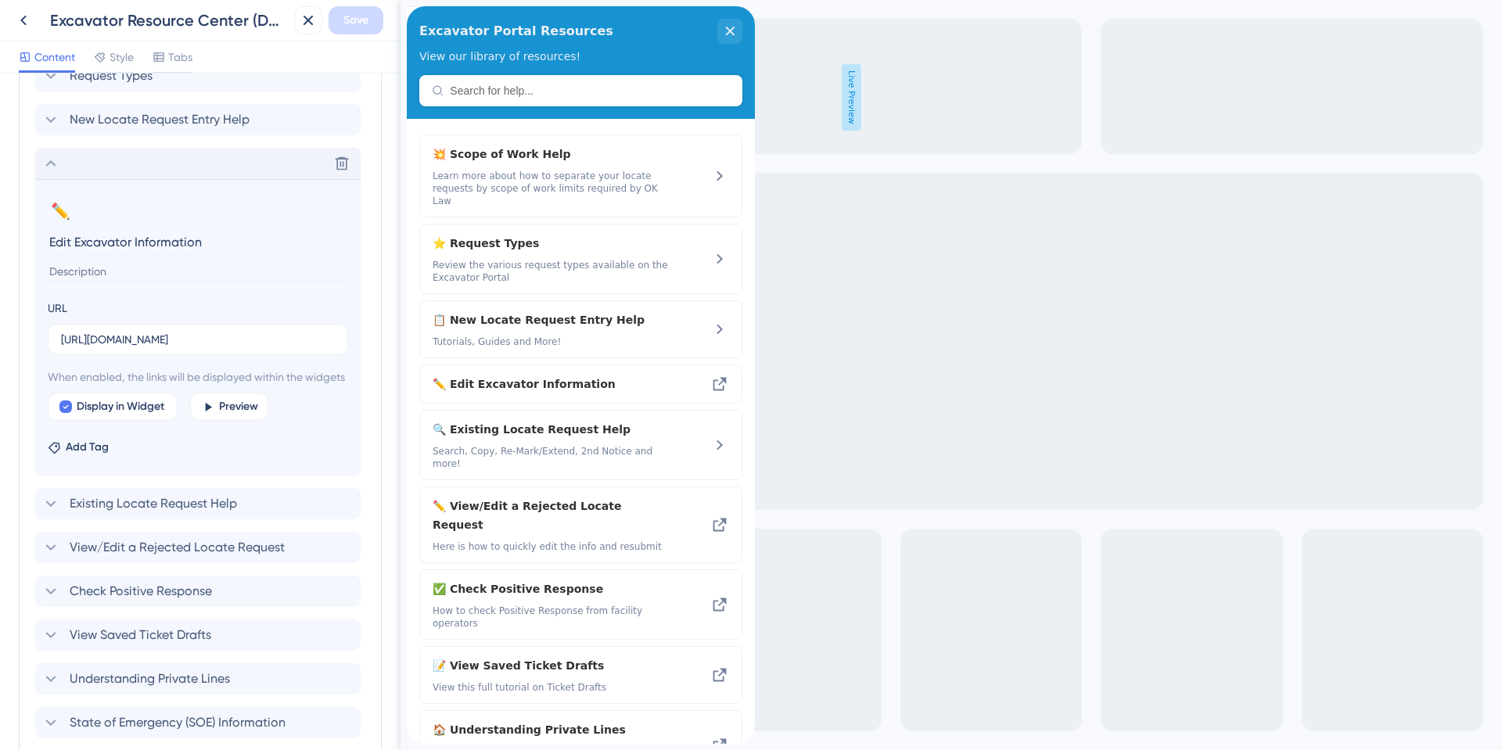
click at [48, 164] on icon at bounding box center [51, 163] width 10 height 6
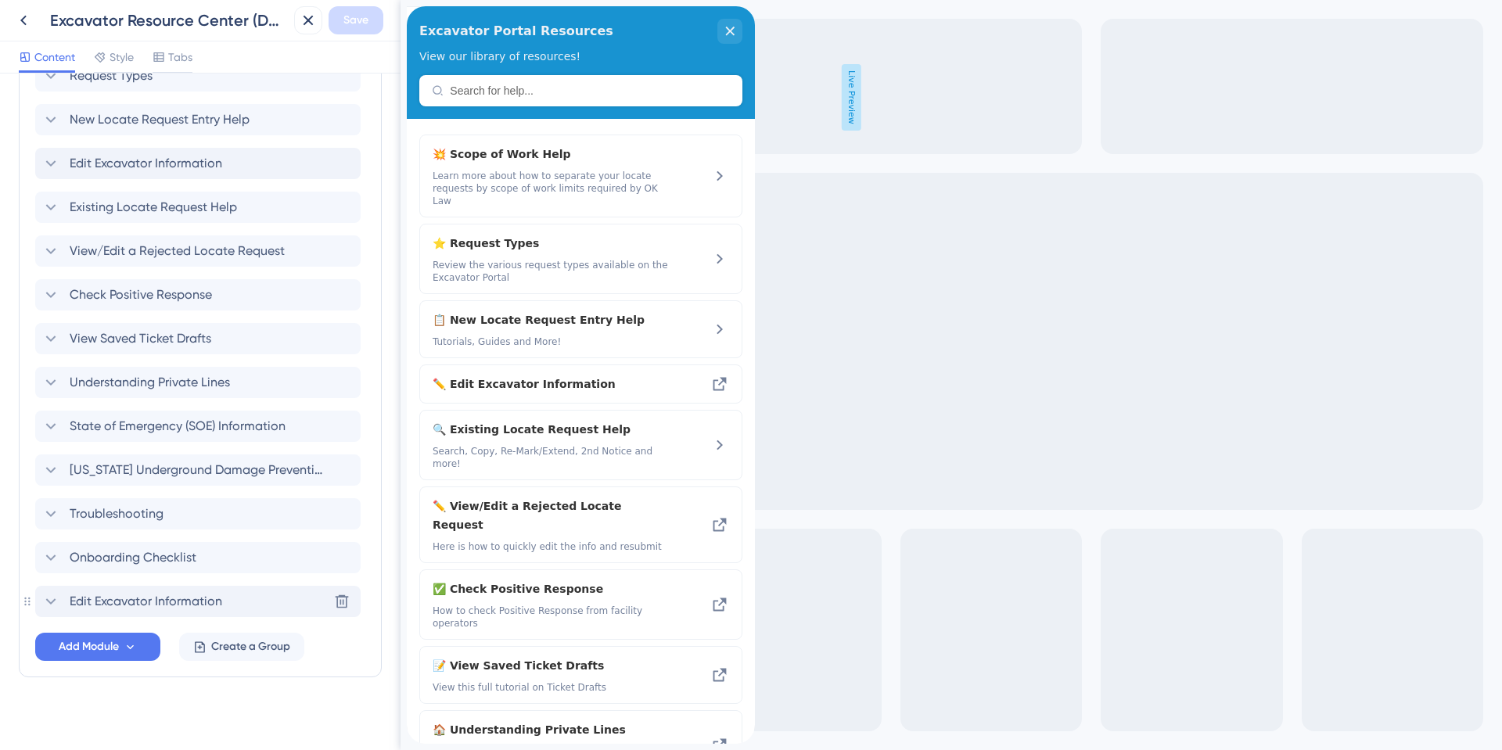
click at [108, 608] on span "Edit Excavator Information" at bounding box center [146, 601] width 153 height 19
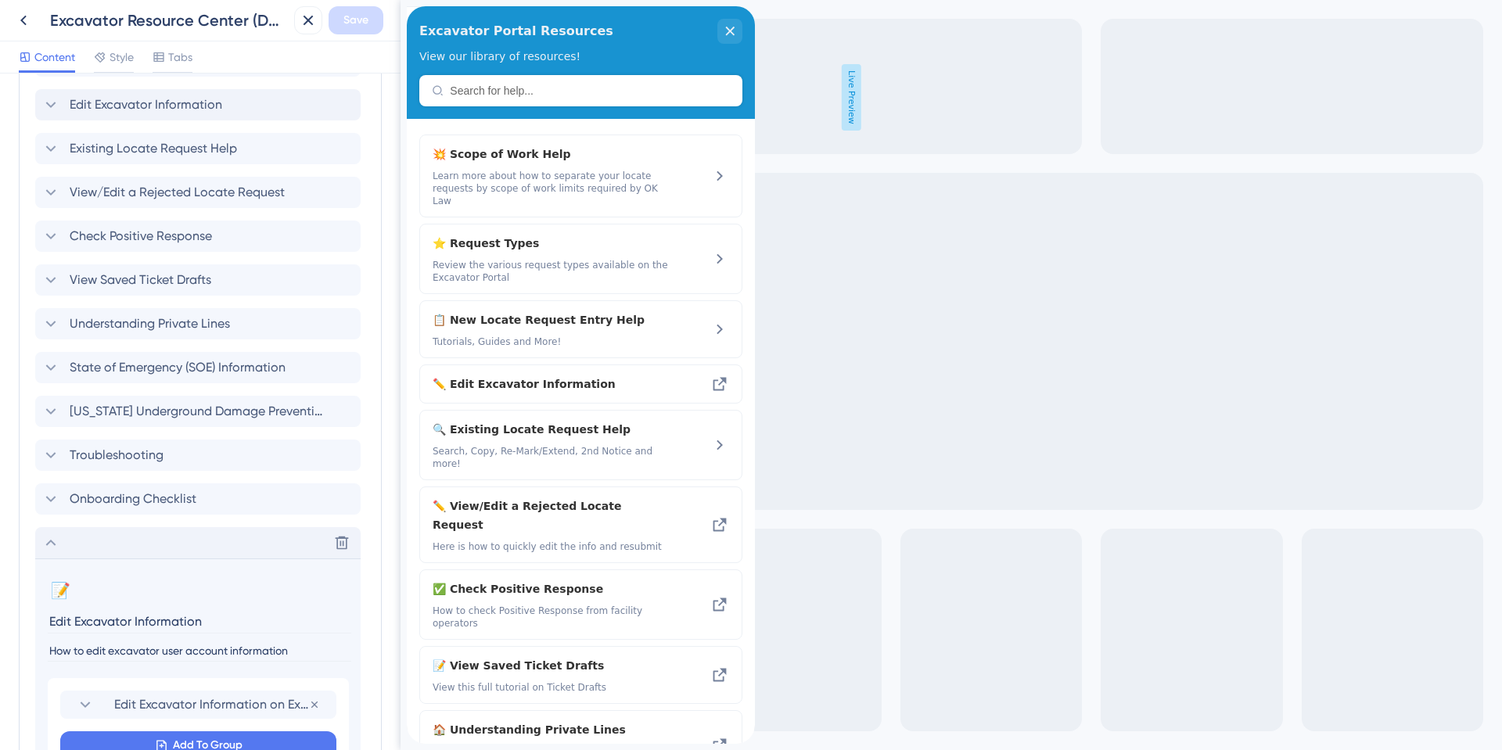
scroll to position [947, 0]
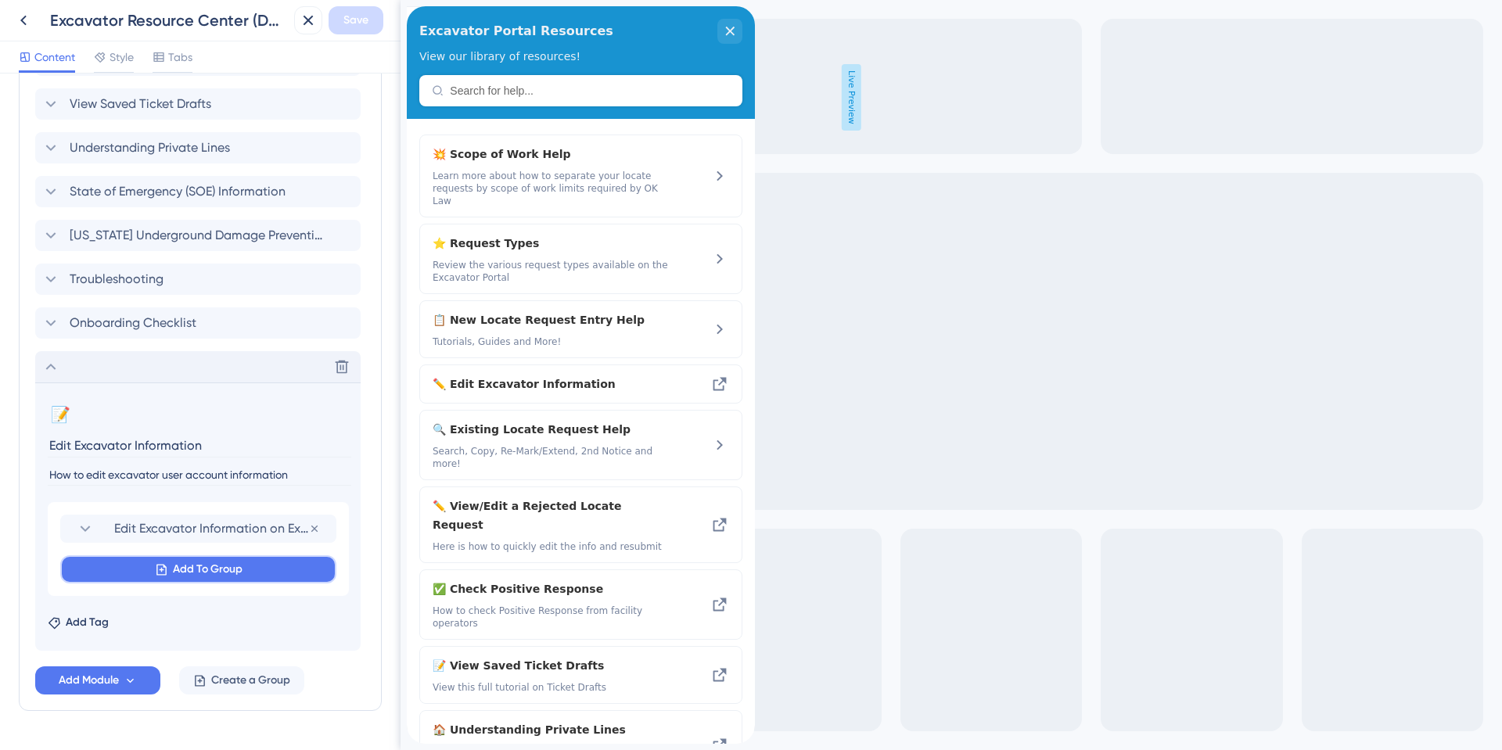
click at [186, 577] on span "Add To Group" at bounding box center [208, 569] width 70 height 19
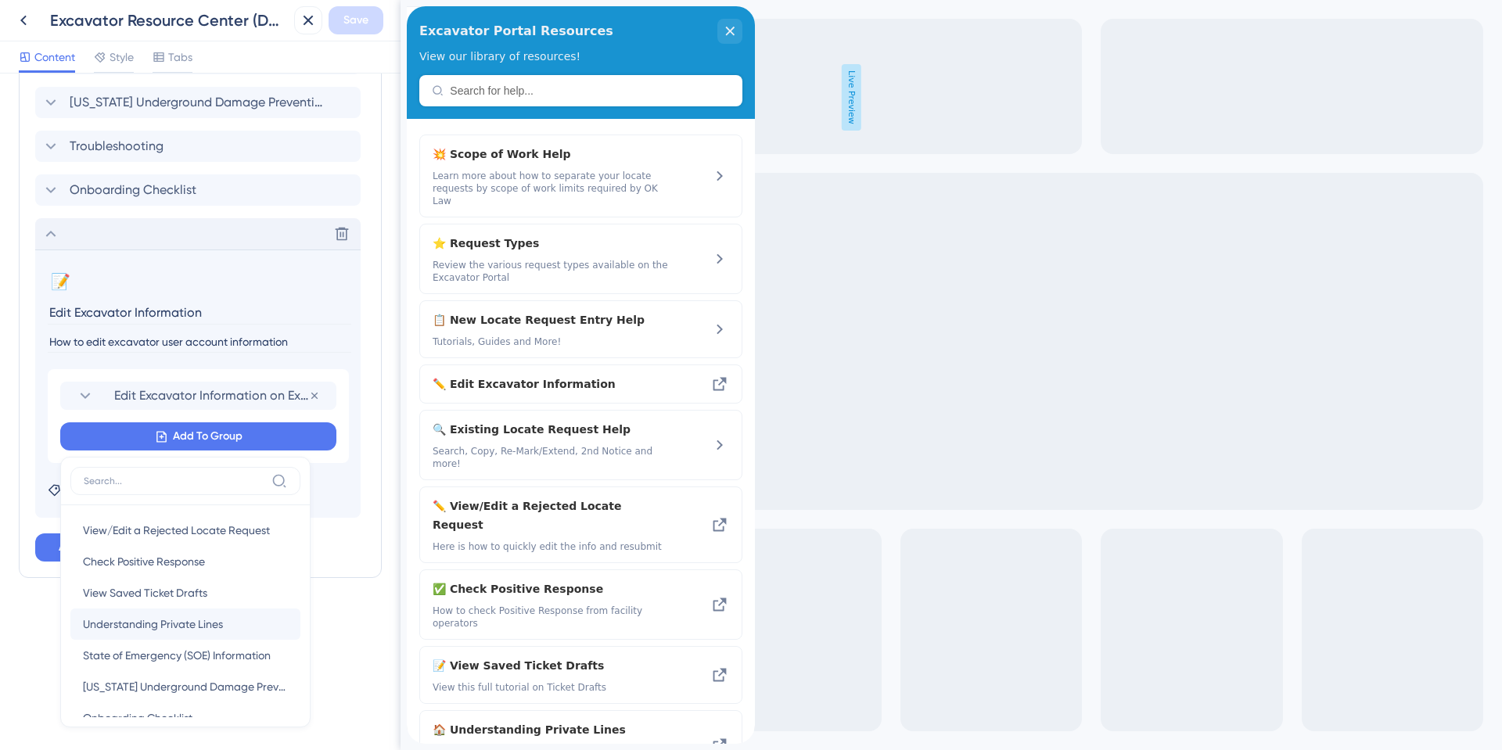
scroll to position [57, 0]
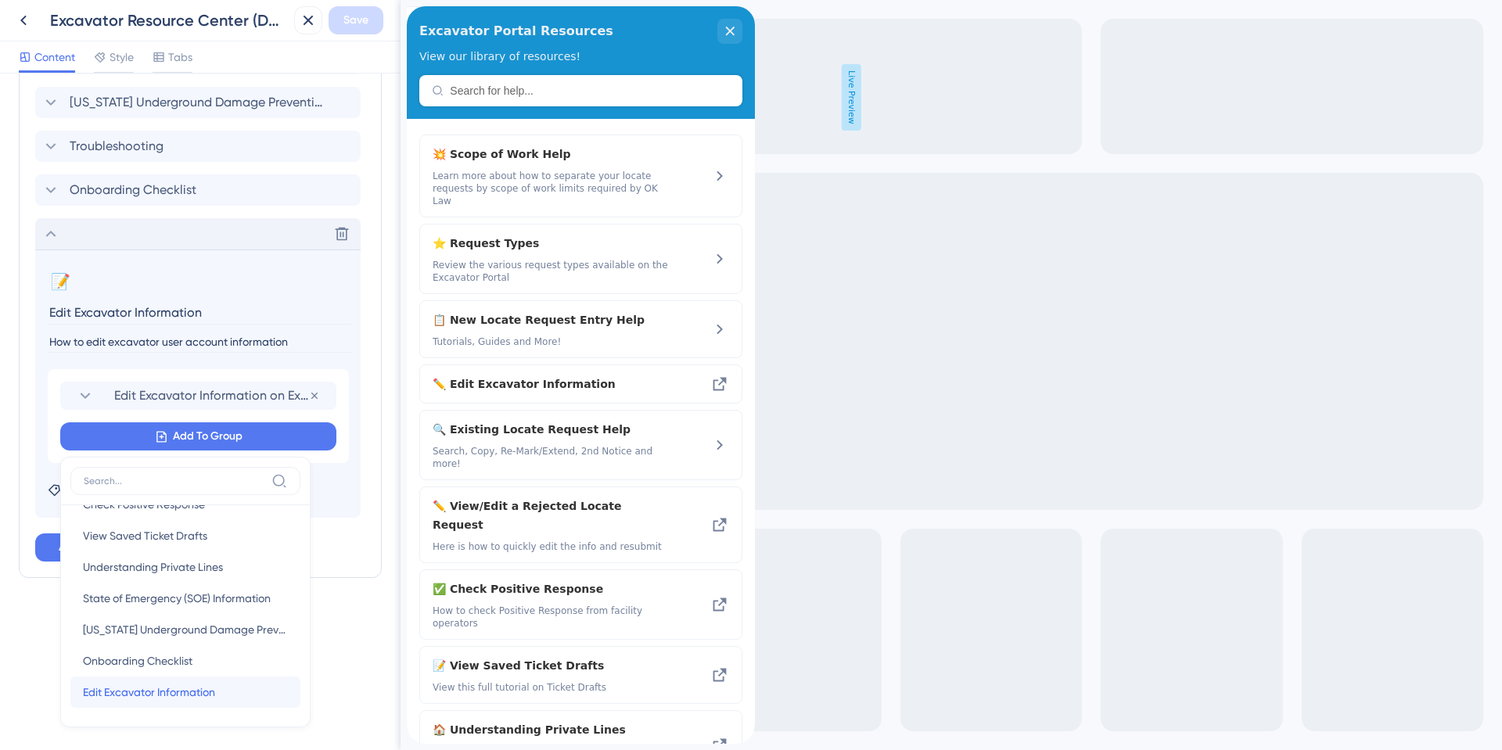
click at [162, 689] on span "Edit Excavator Information" at bounding box center [149, 692] width 132 height 19
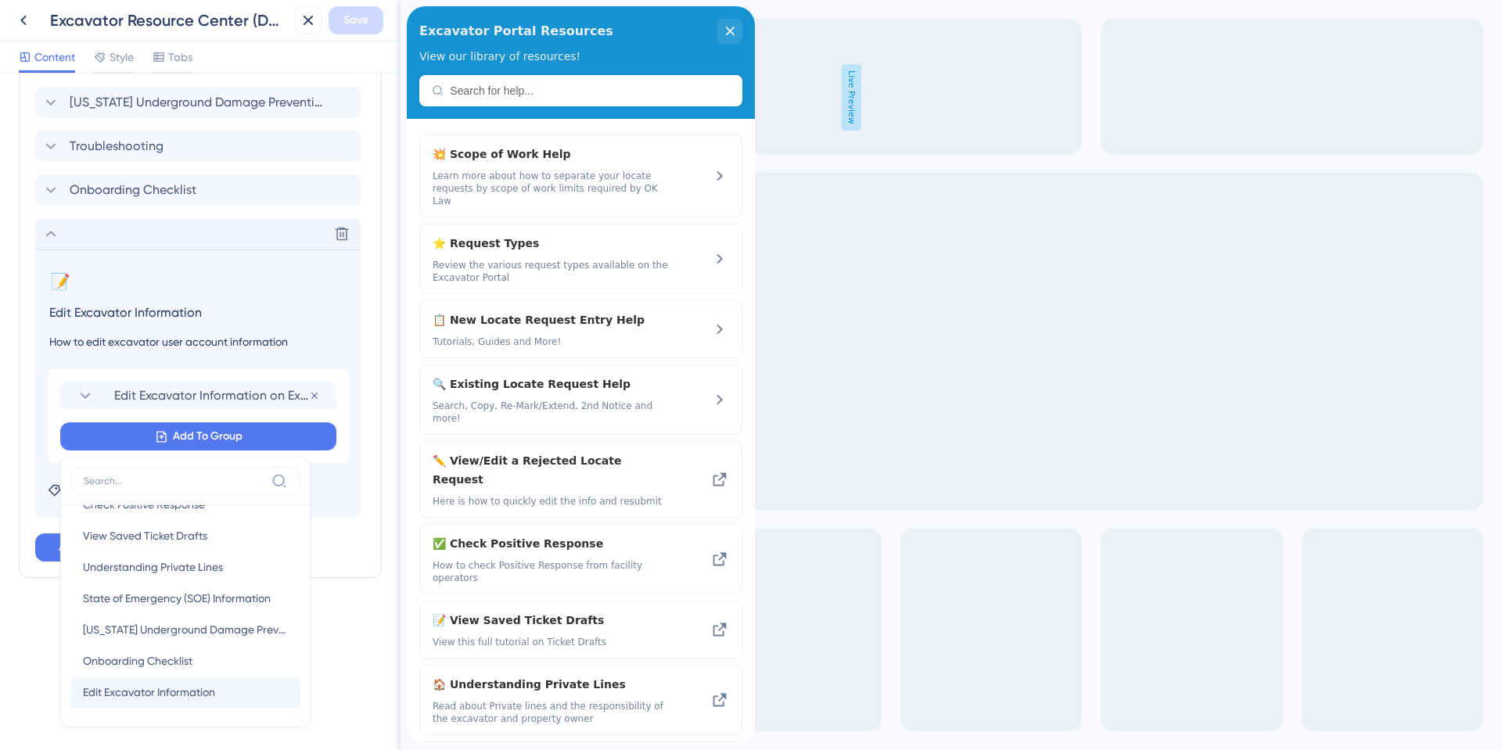
scroll to position [986, 0]
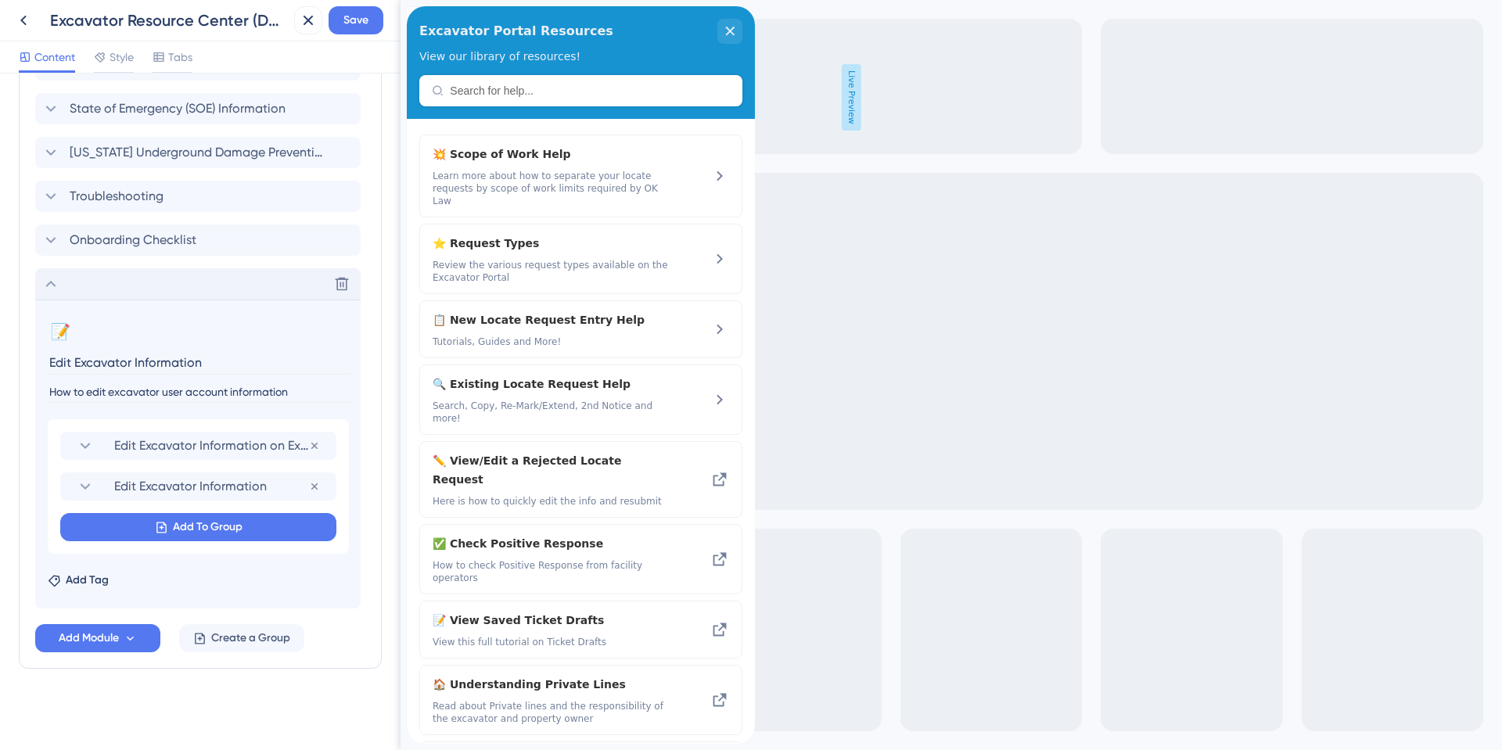
click at [52, 285] on icon at bounding box center [50, 284] width 19 height 19
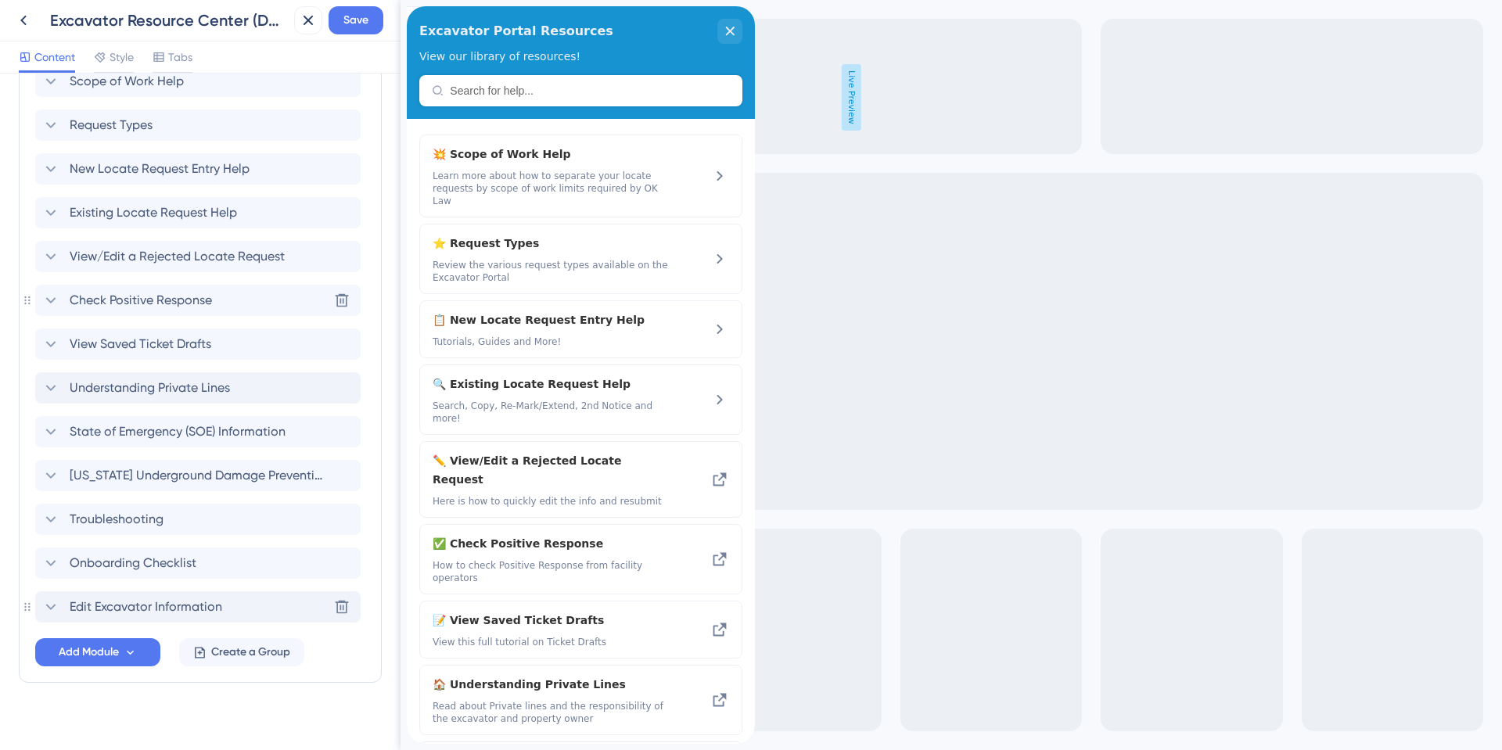
scroll to position [677, 0]
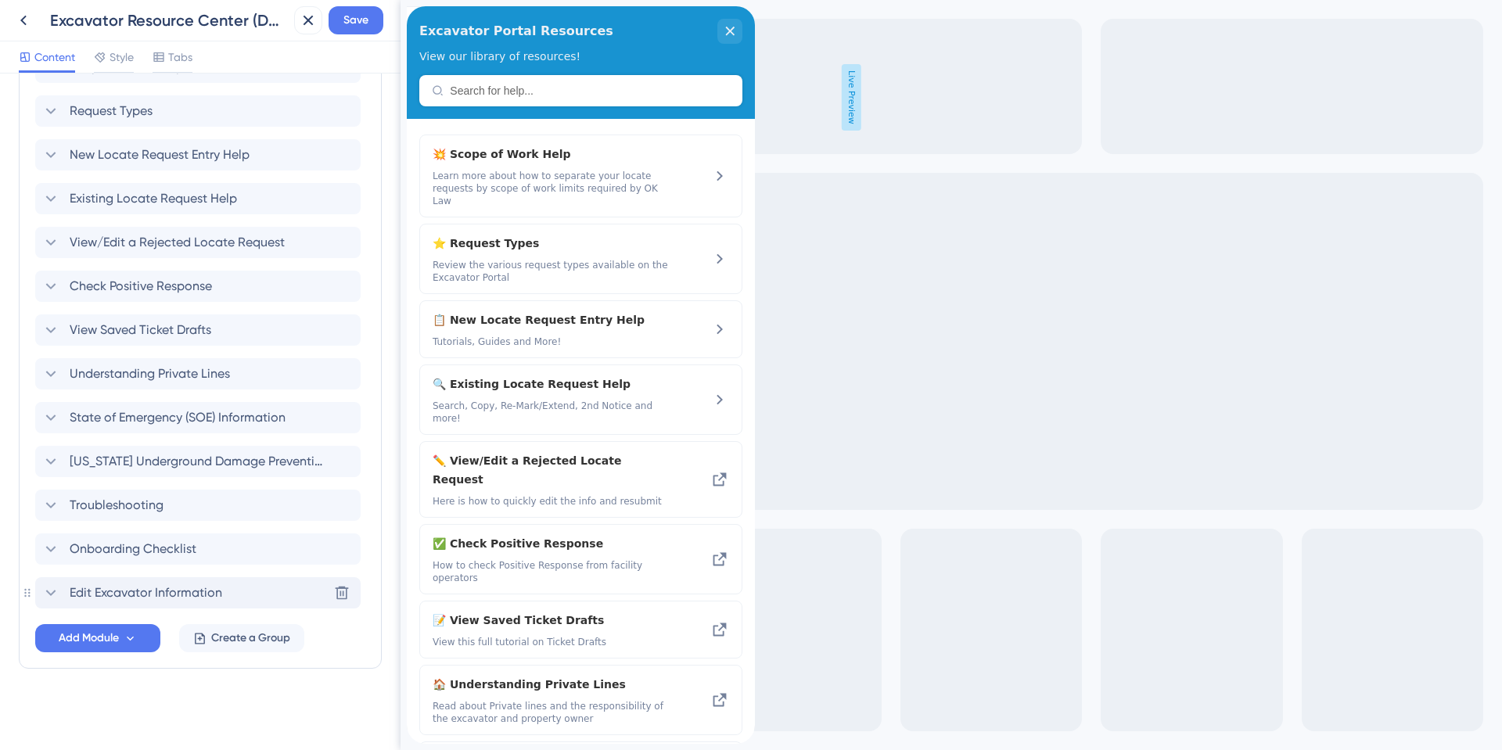
click at [45, 595] on icon at bounding box center [50, 593] width 19 height 19
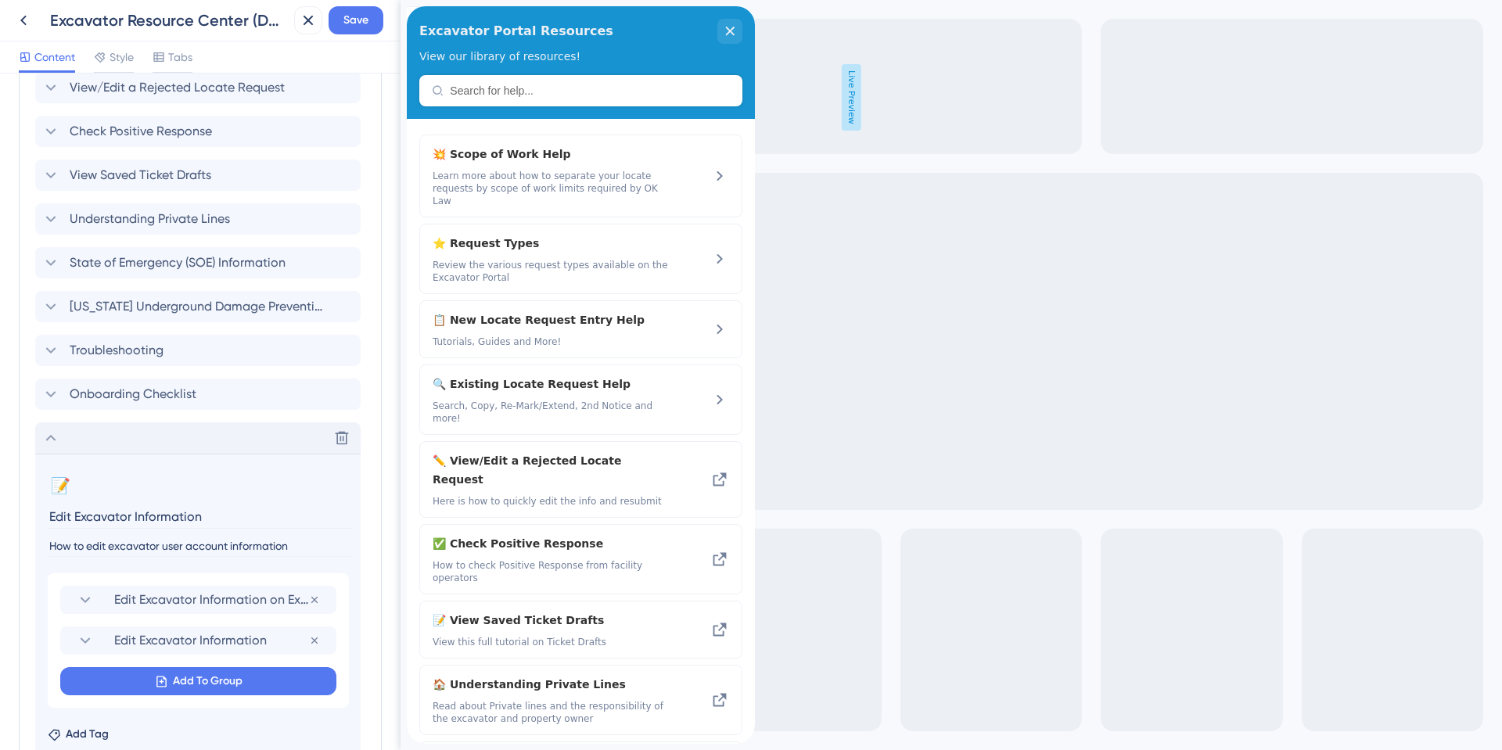
scroll to position [833, 0]
type input "Edit Excavator Information"
click at [120, 639] on span "Edit Excavator Information" at bounding box center [211, 639] width 195 height 19
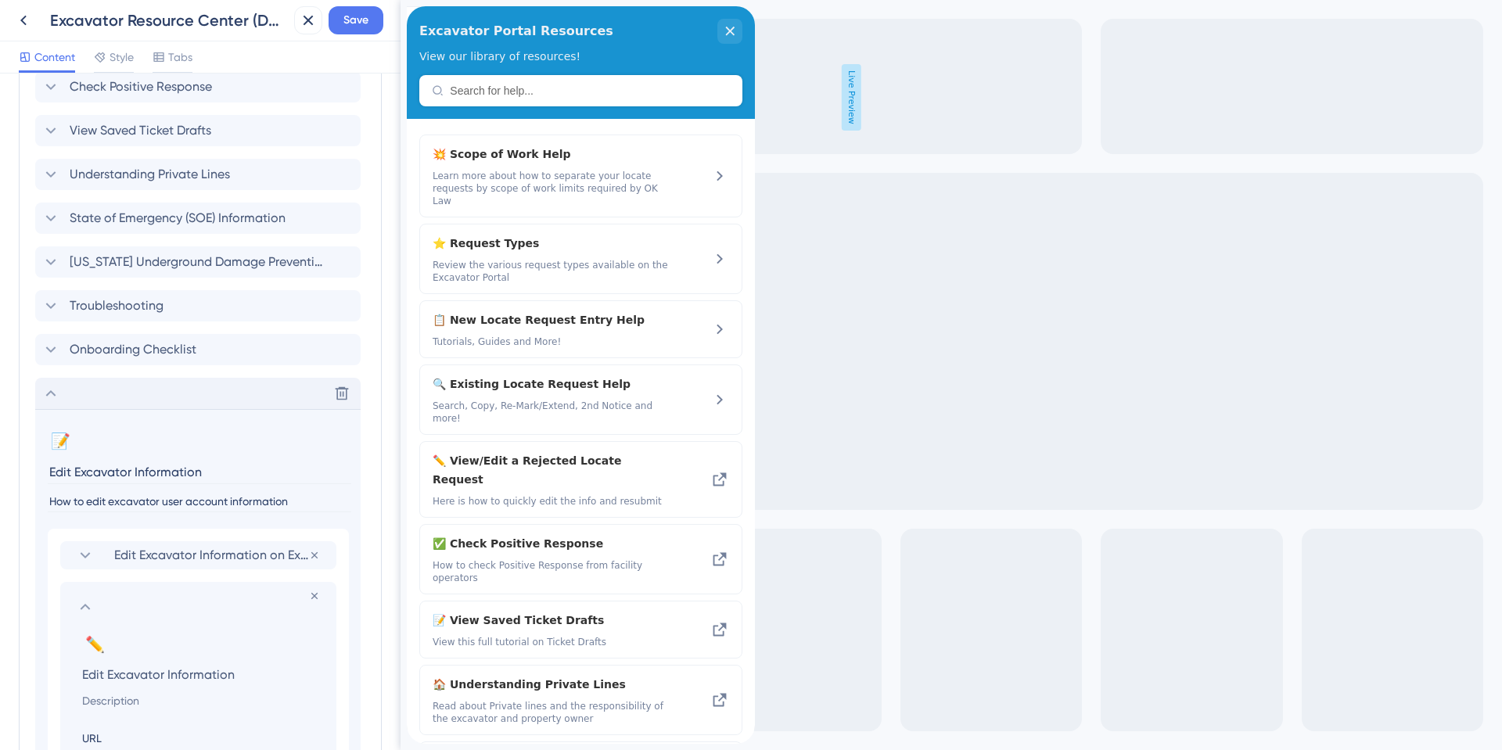
scroll to position [912, 0]
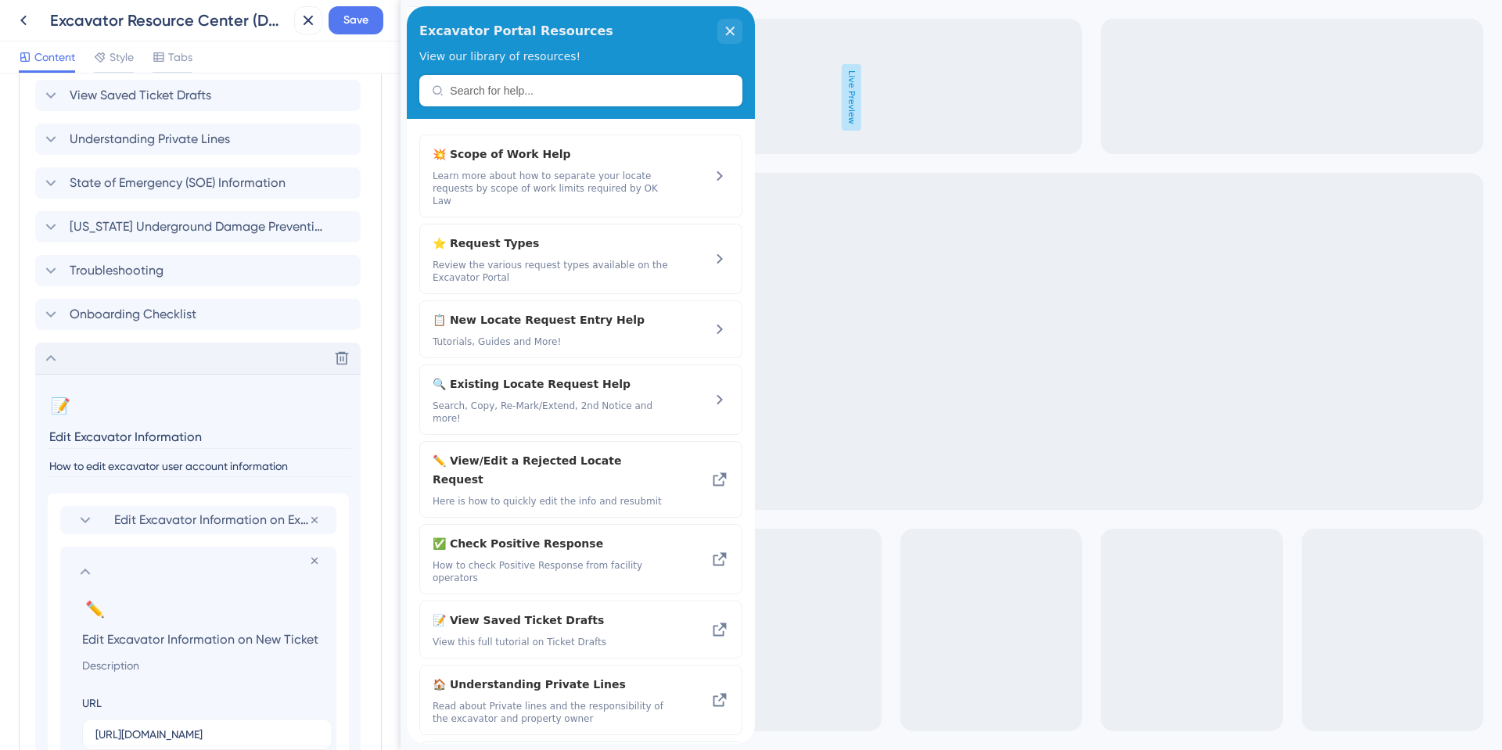
type input "Edit Excavator Information on New Ticket"
click at [77, 574] on icon at bounding box center [85, 572] width 19 height 19
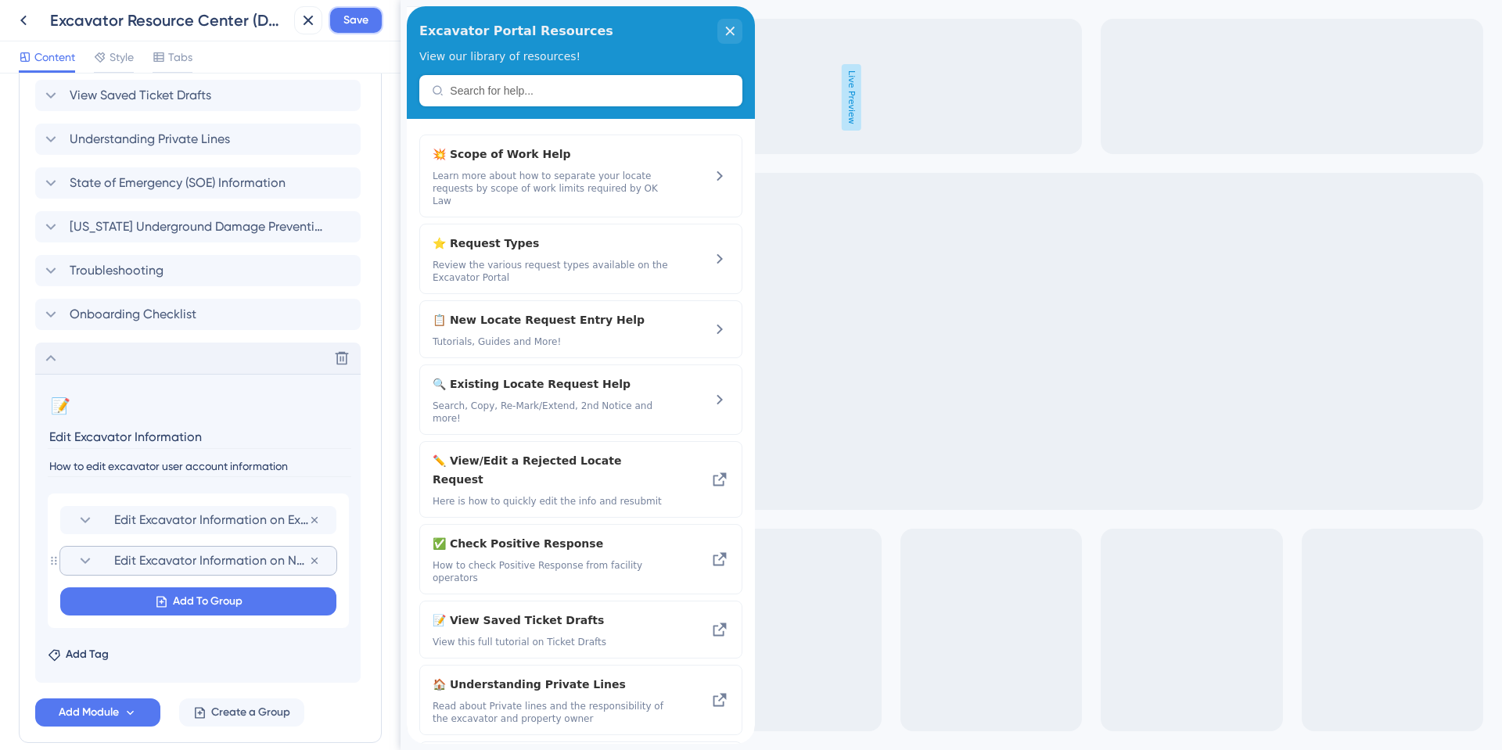
click at [364, 20] on span "Save" at bounding box center [355, 20] width 25 height 19
click at [54, 354] on icon at bounding box center [50, 358] width 19 height 19
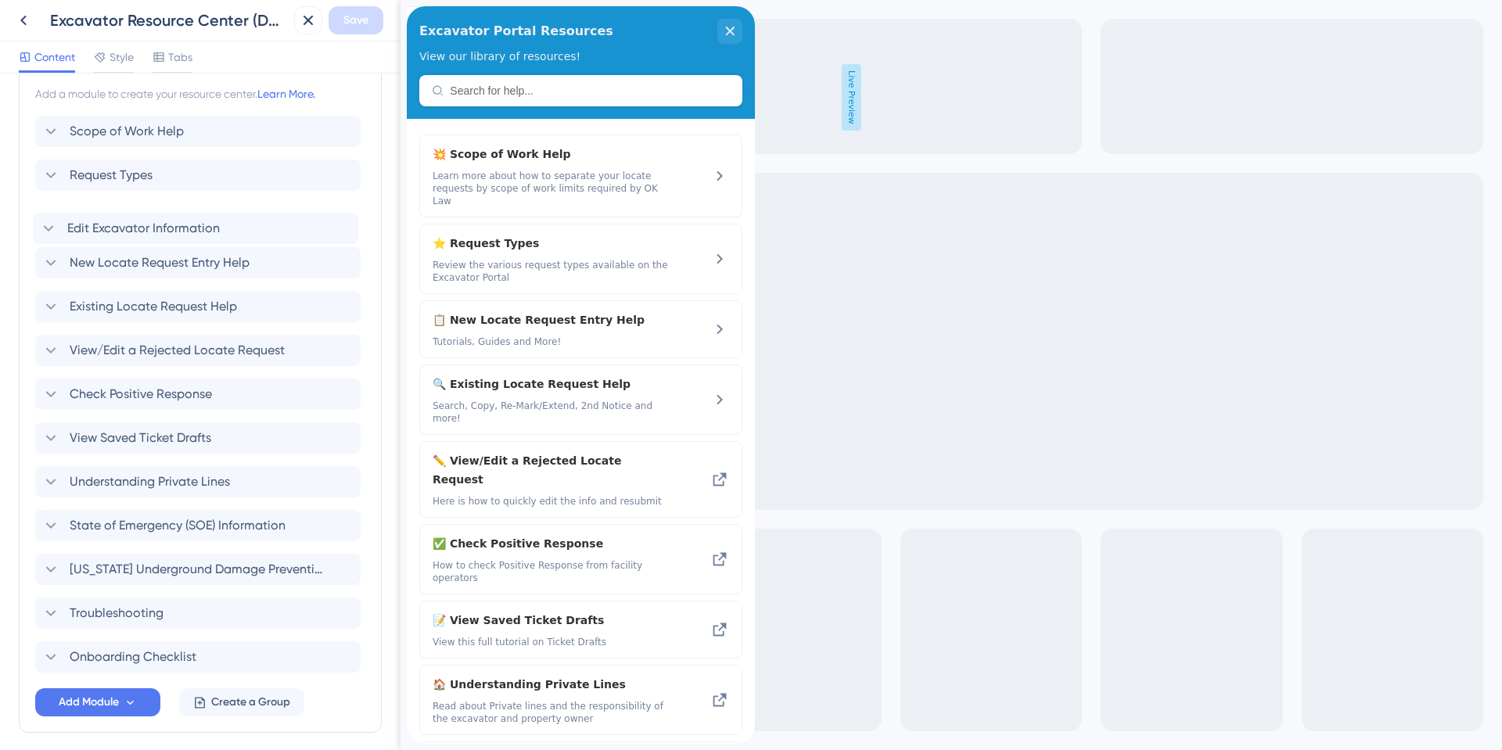
scroll to position [610, 0]
drag, startPoint x: 39, startPoint y: 671, endPoint x: 35, endPoint y: 260, distance: 410.8
click at [35, 260] on div "Scope of Work Help Request Types New Locate Request Entry Help Existing Locate …" at bounding box center [200, 396] width 330 height 557
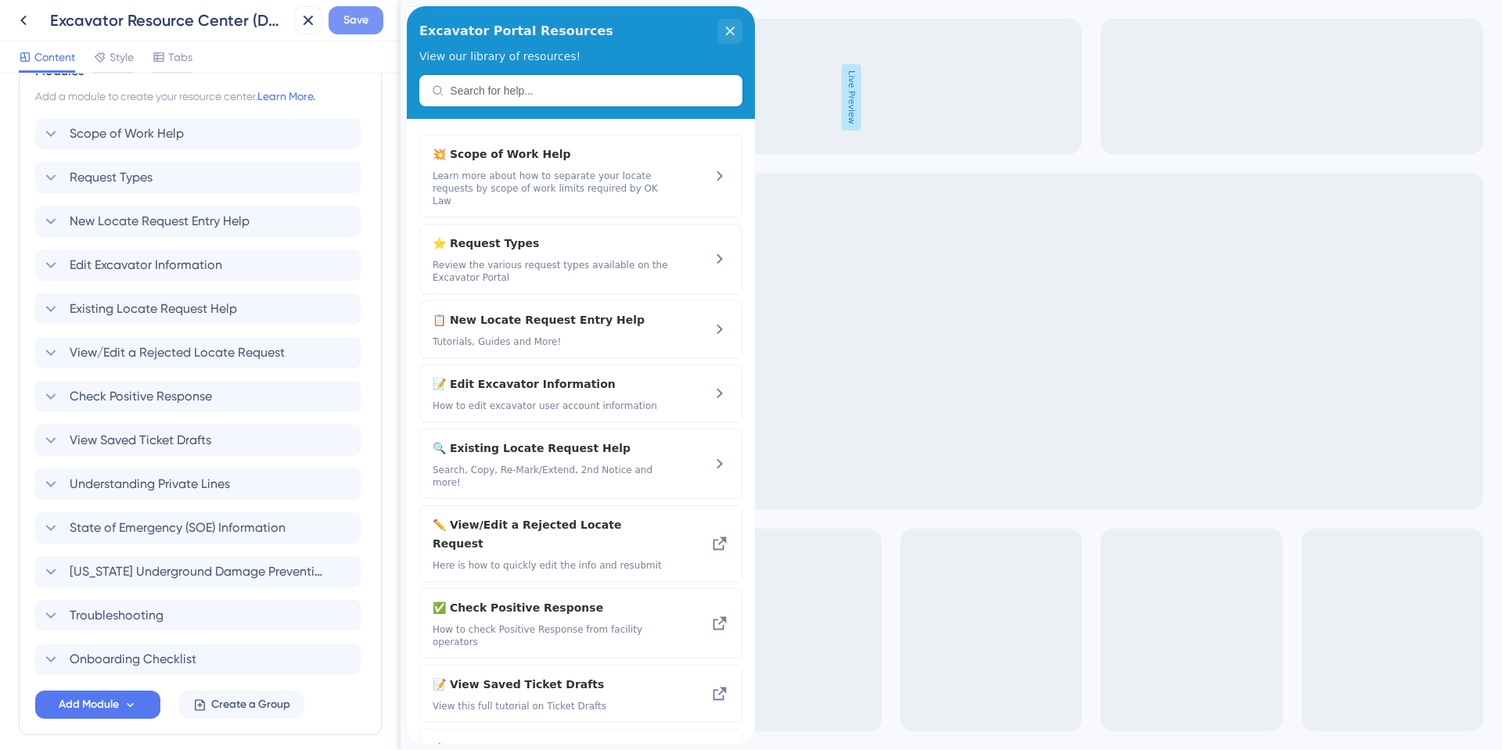
click at [351, 23] on span "Save" at bounding box center [355, 20] width 25 height 19
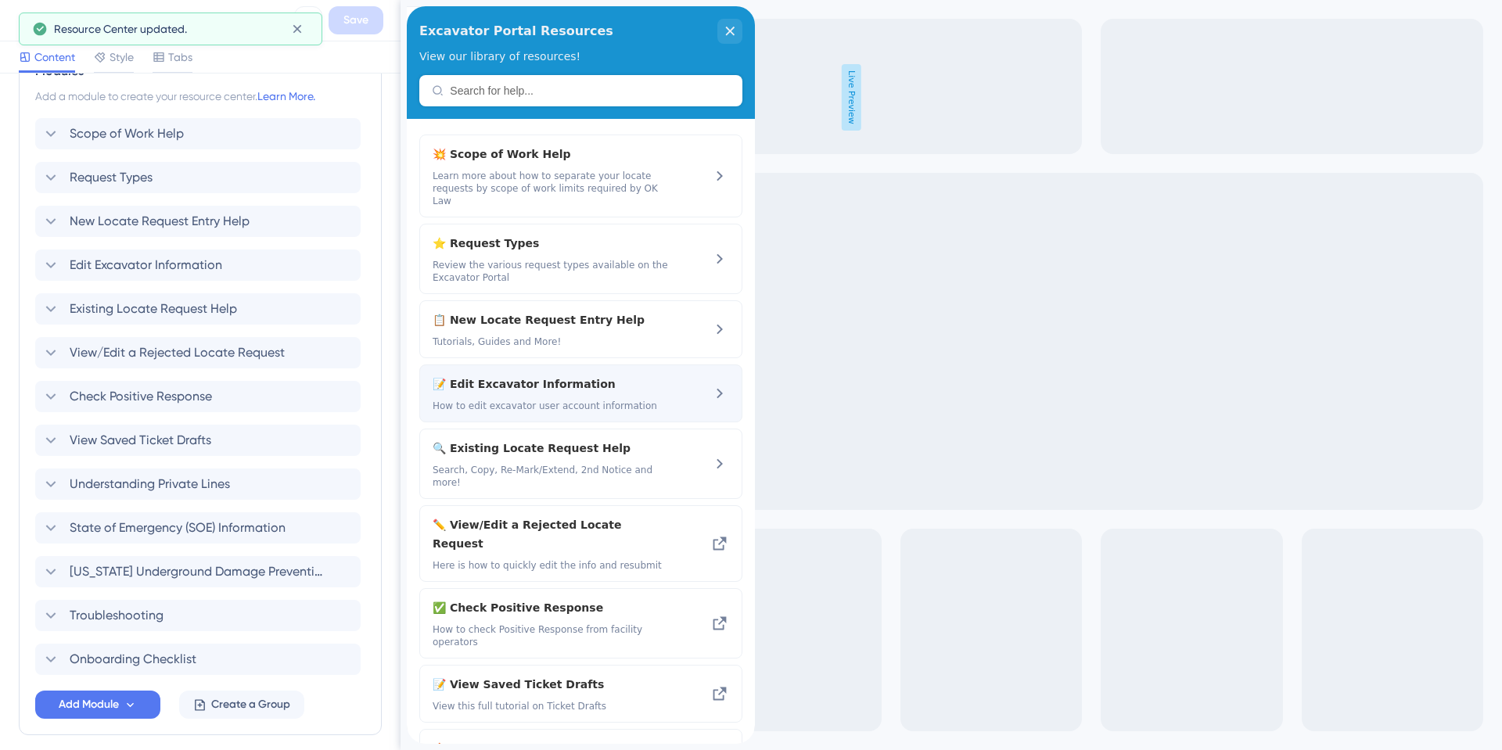
click at [494, 375] on span "📝 Edit Excavator Information" at bounding box center [539, 384] width 212 height 19
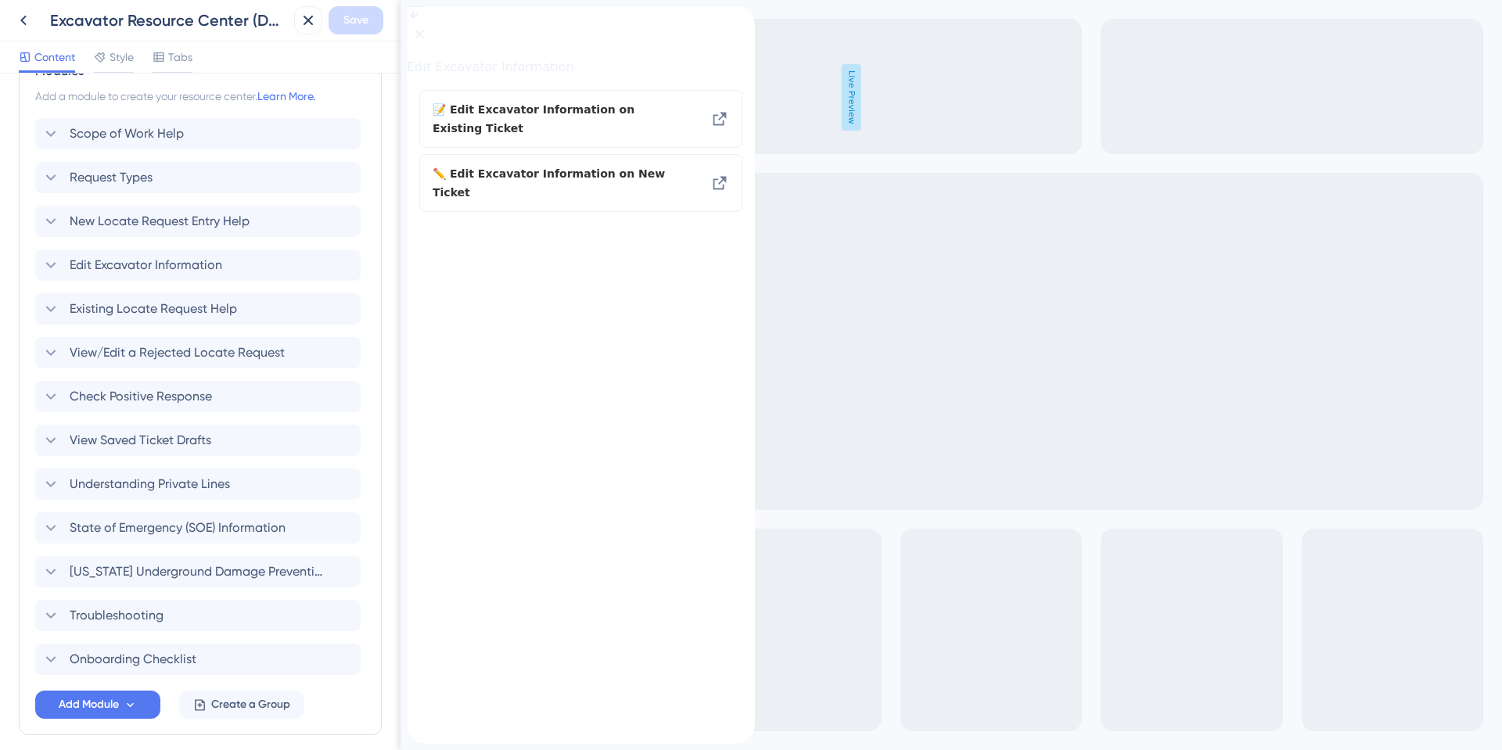
click at [429, 22] on div "back to header" at bounding box center [419, 14] width 25 height 16
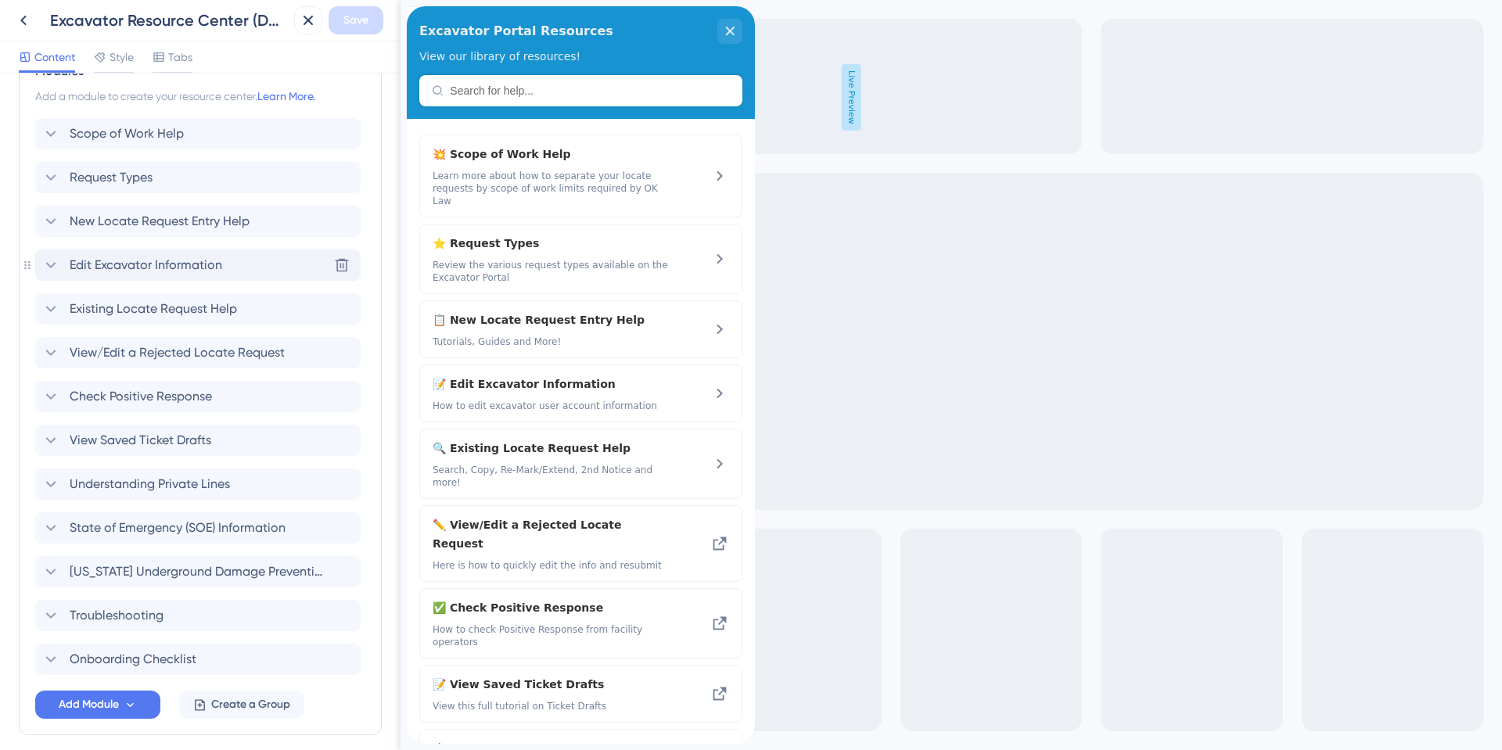
click at [50, 271] on icon at bounding box center [50, 265] width 19 height 19
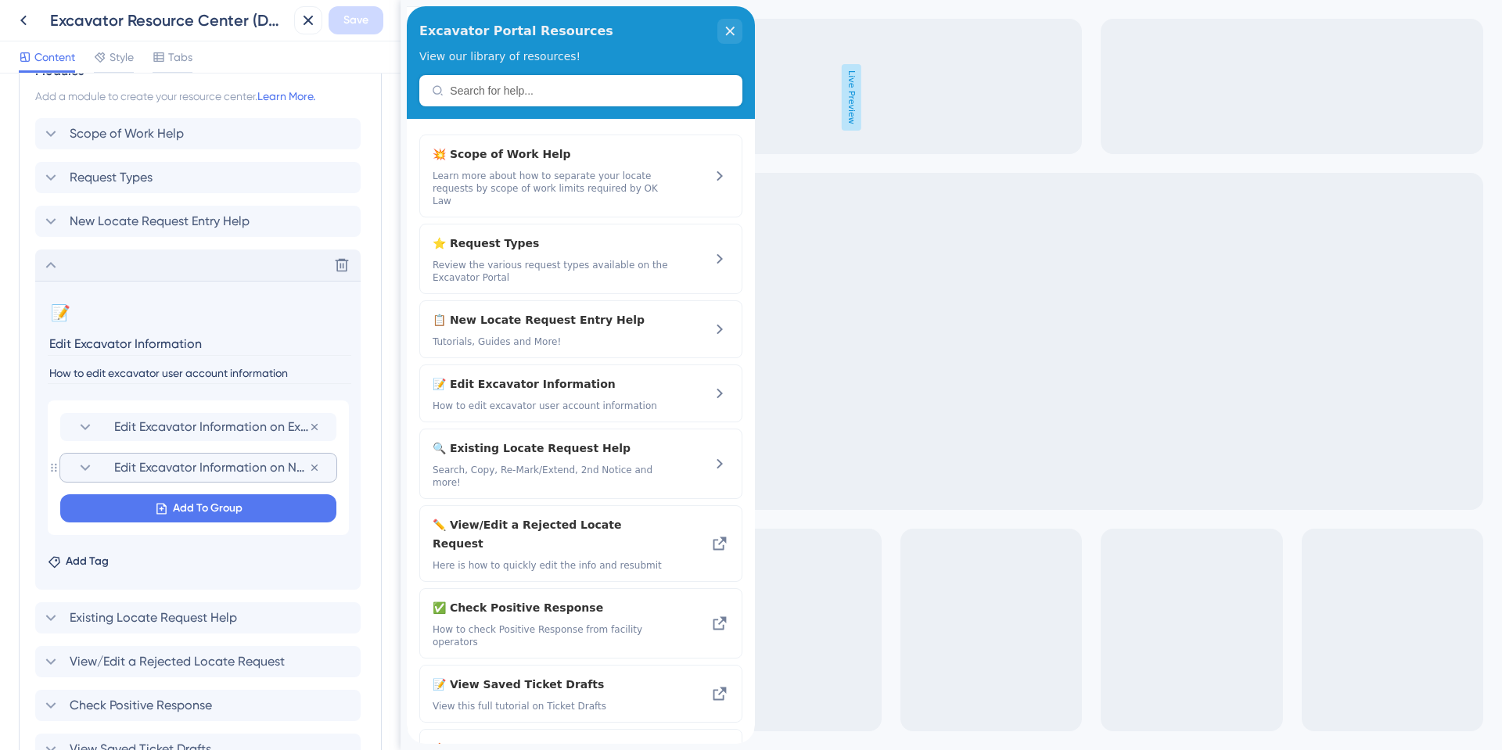
click at [120, 468] on span "Edit Excavator Information on New Ticket" at bounding box center [211, 467] width 195 height 19
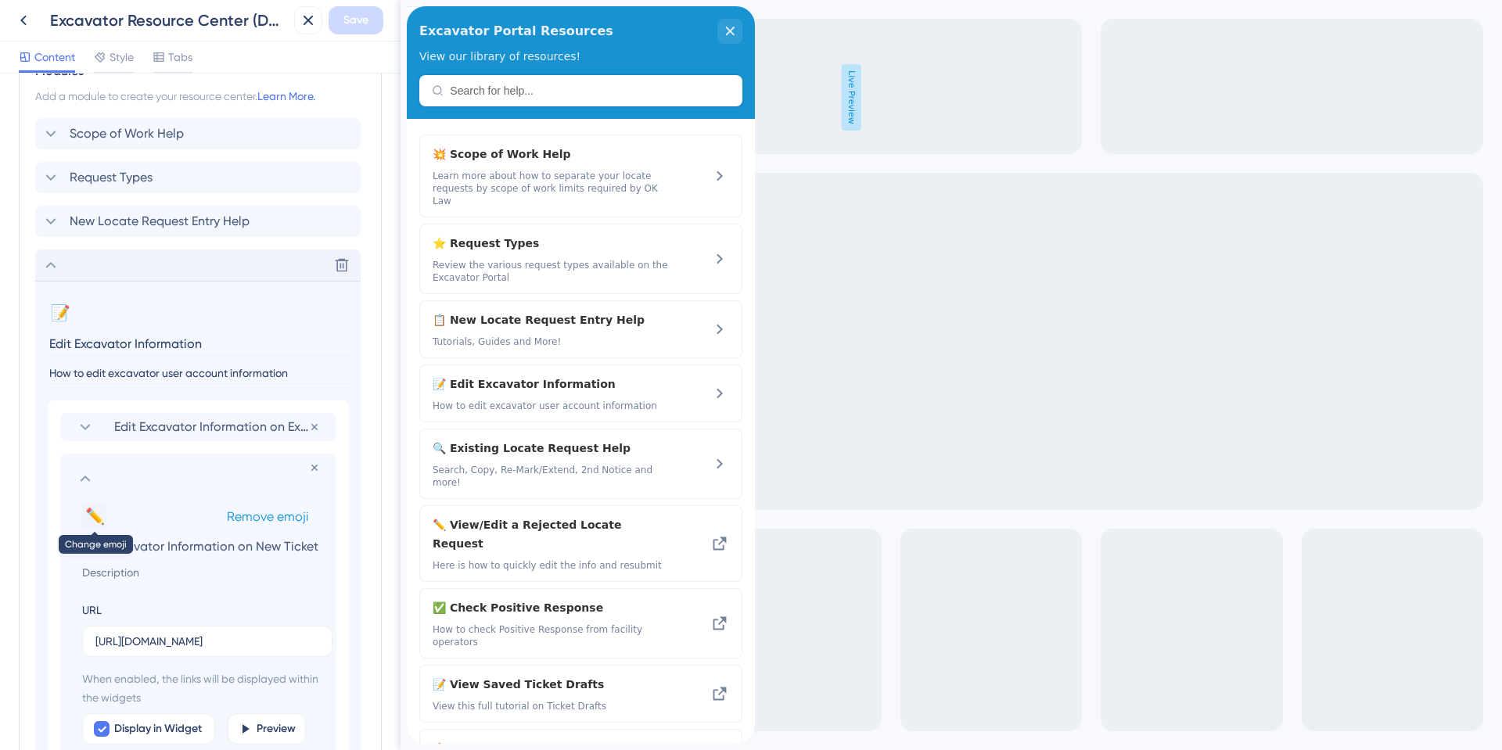
click at [97, 511] on button "✏️" at bounding box center [94, 516] width 25 height 25
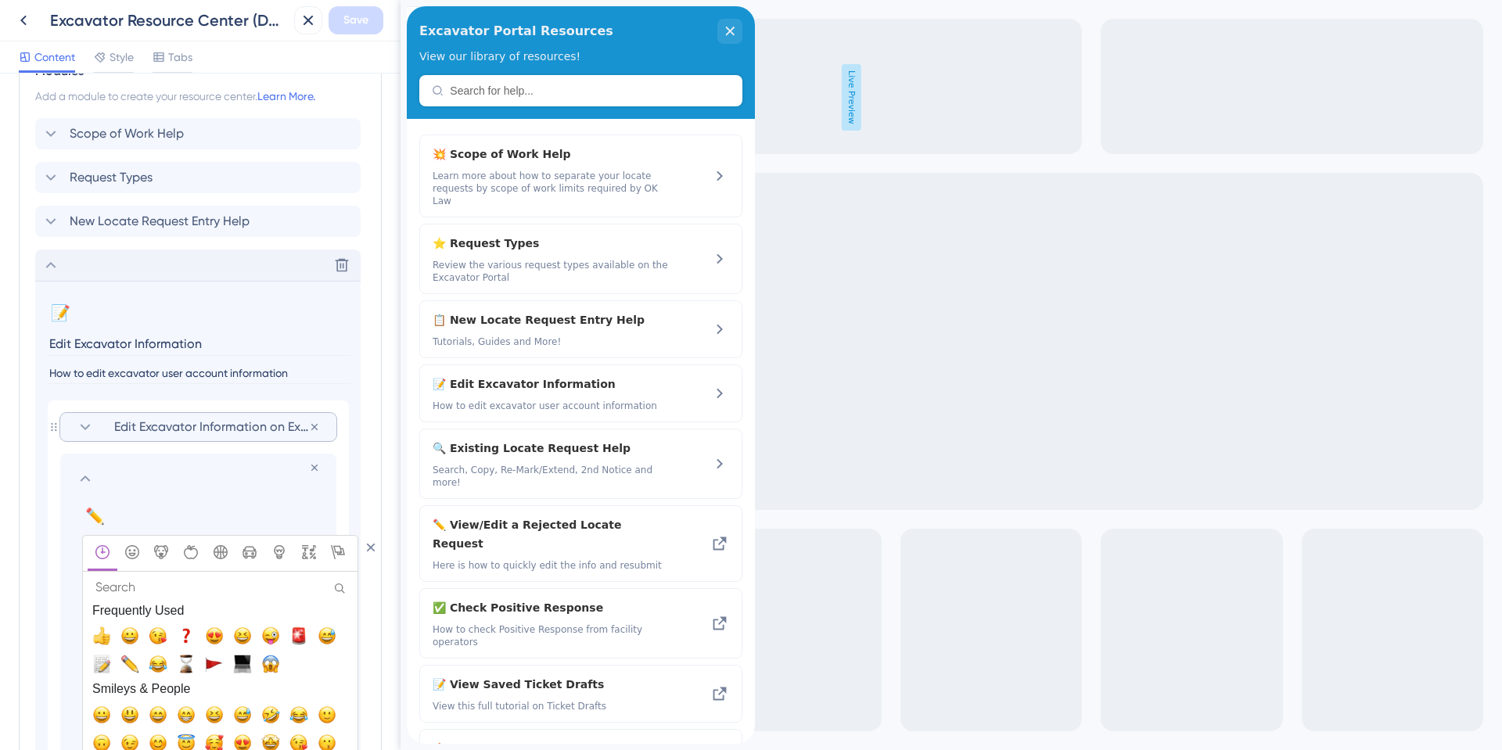
click at [82, 430] on icon at bounding box center [85, 427] width 19 height 19
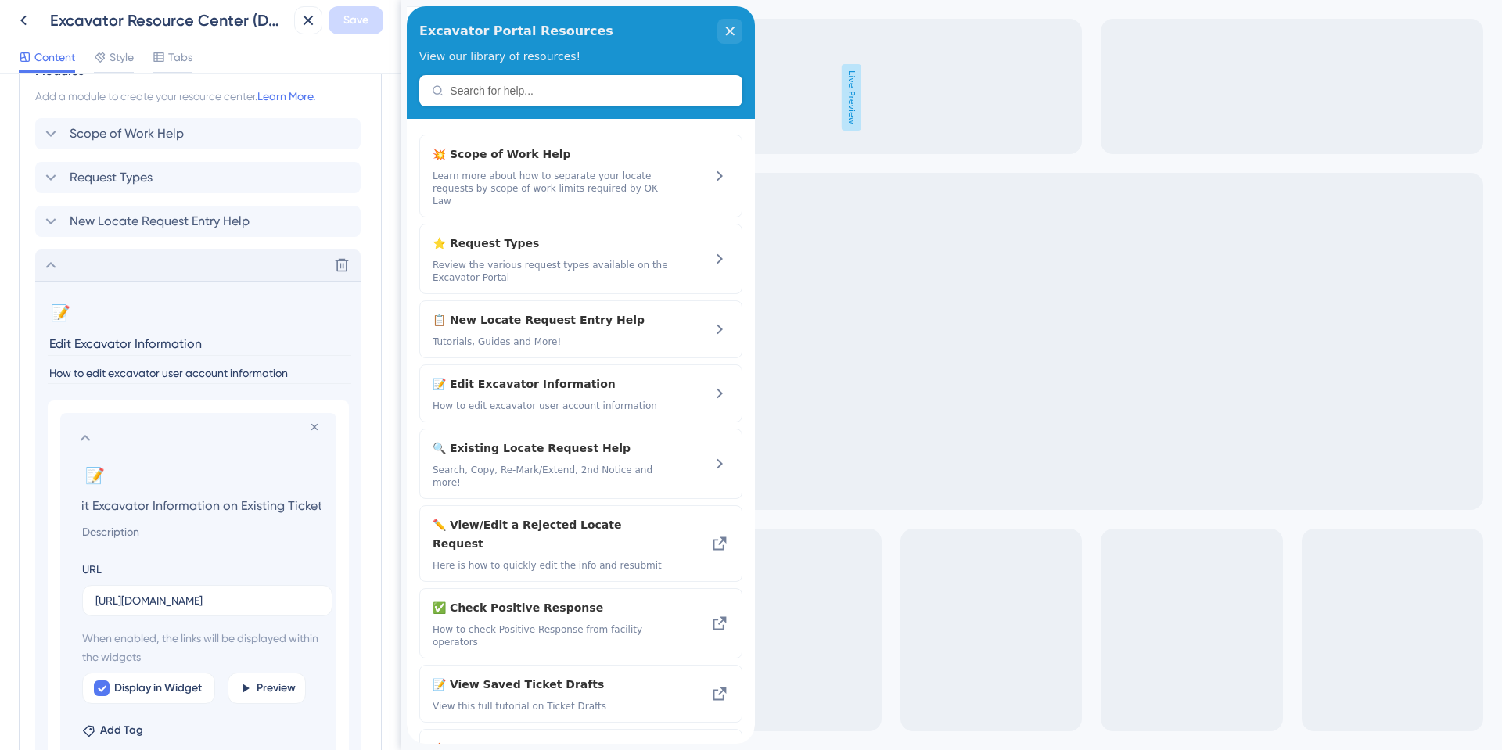
scroll to position [0, 0]
click at [81, 438] on icon at bounding box center [85, 438] width 19 height 19
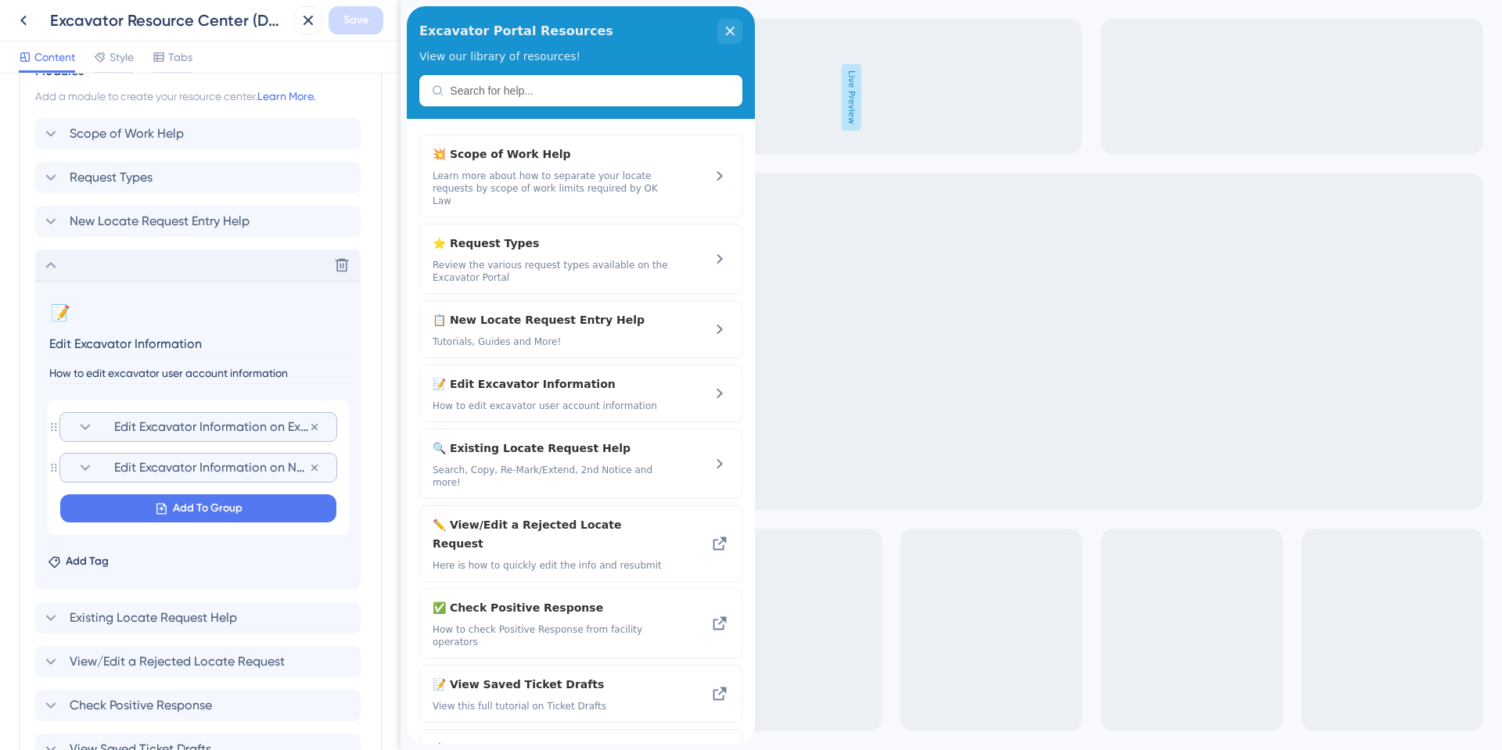
click at [90, 466] on icon at bounding box center [85, 467] width 19 height 19
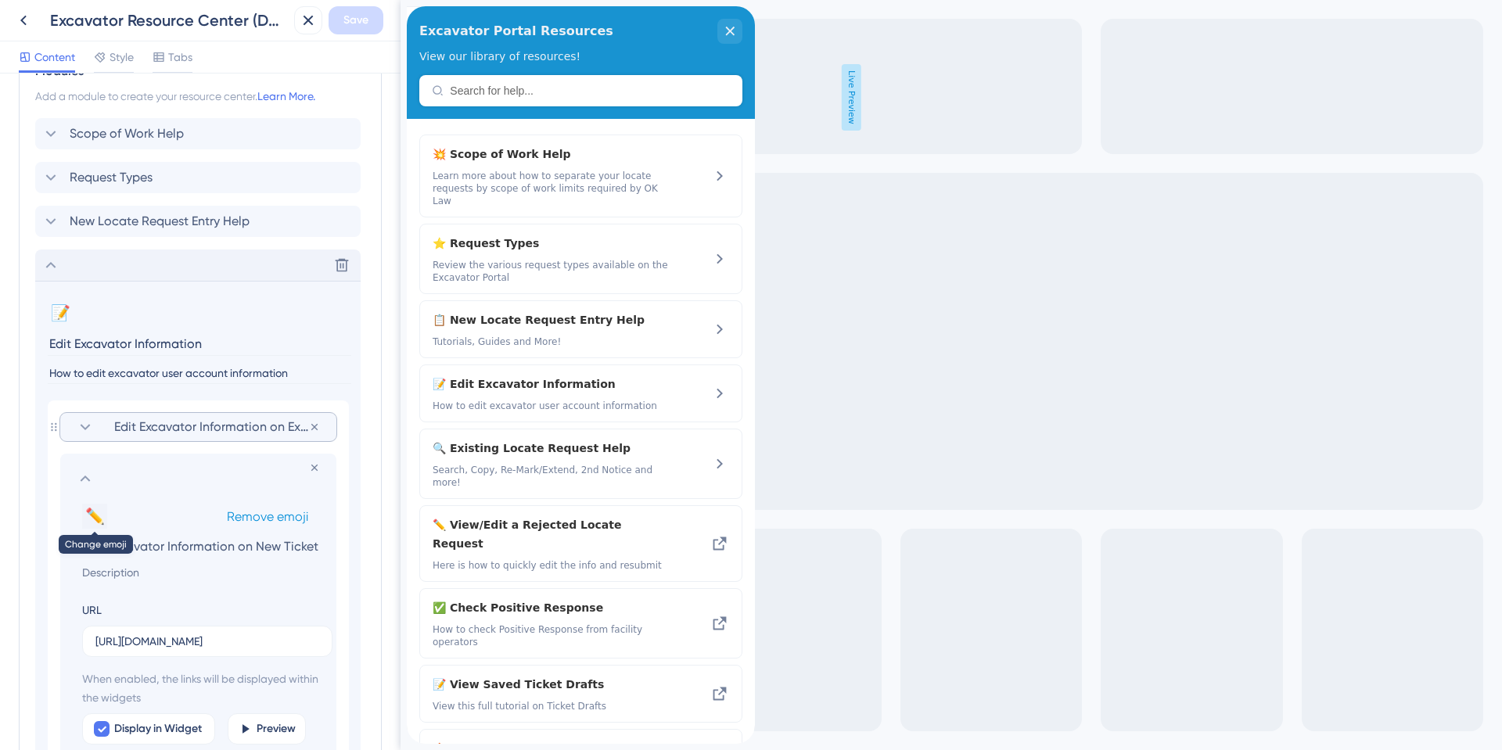
click at [94, 519] on button "✏️" at bounding box center [94, 516] width 25 height 25
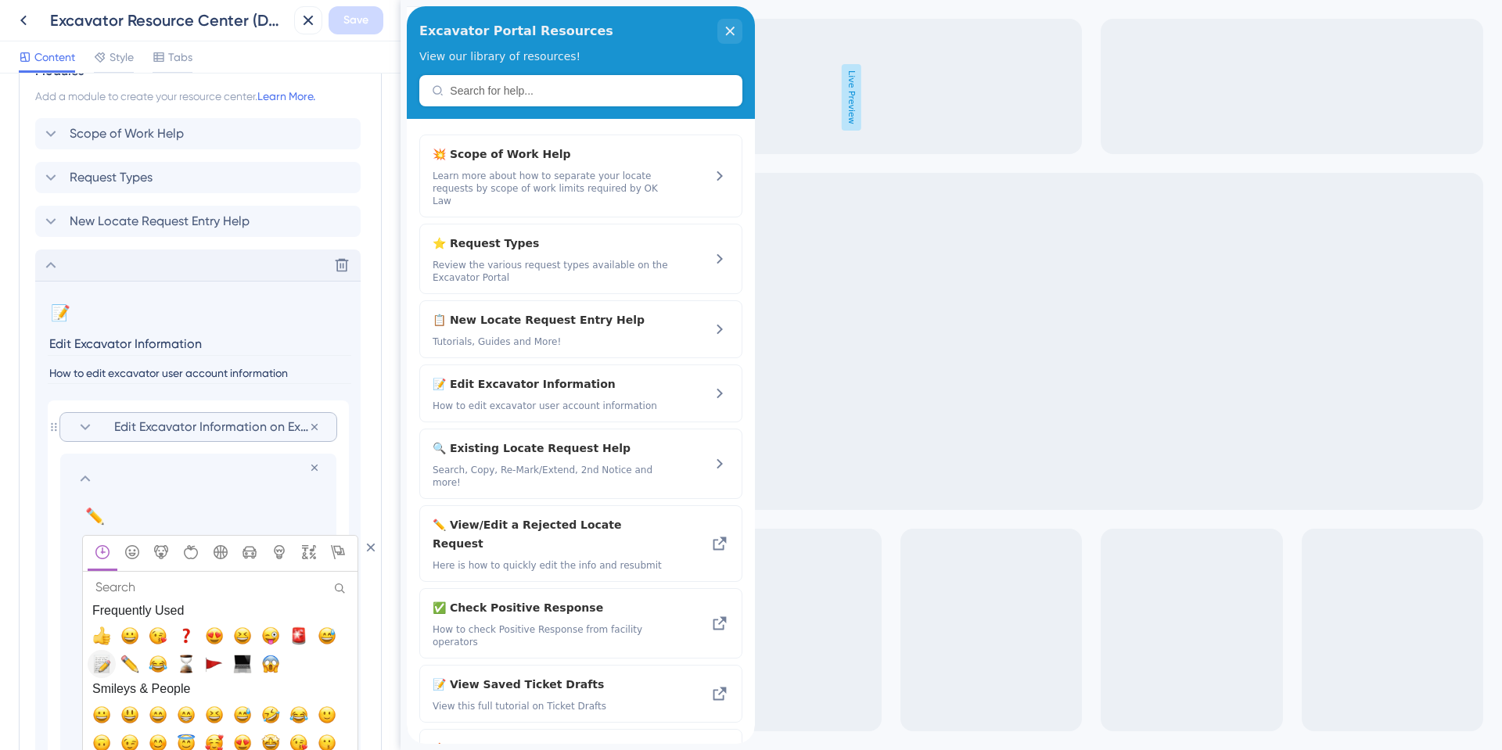
click at [99, 670] on span "📝, memo, pencil" at bounding box center [101, 664] width 19 height 19
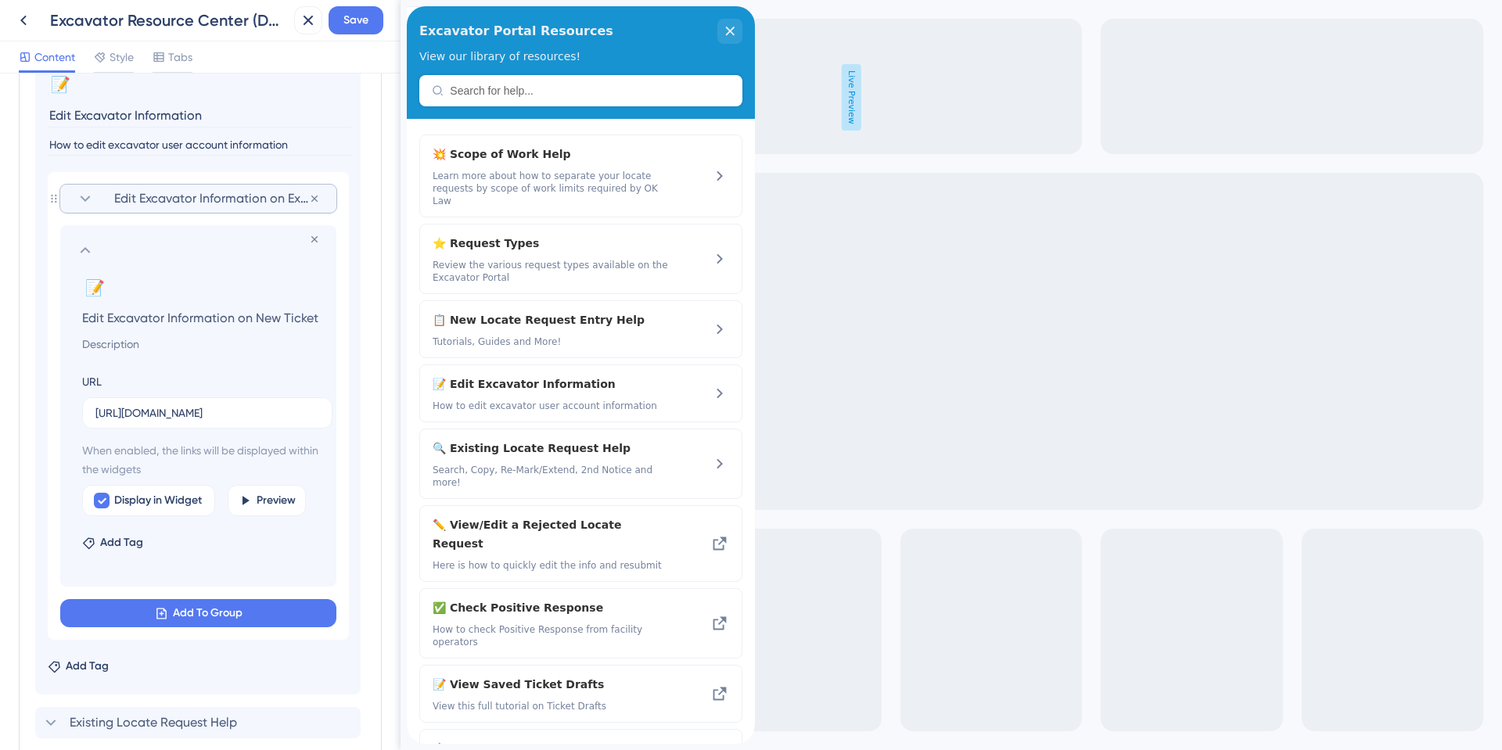
scroll to position [845, 0]
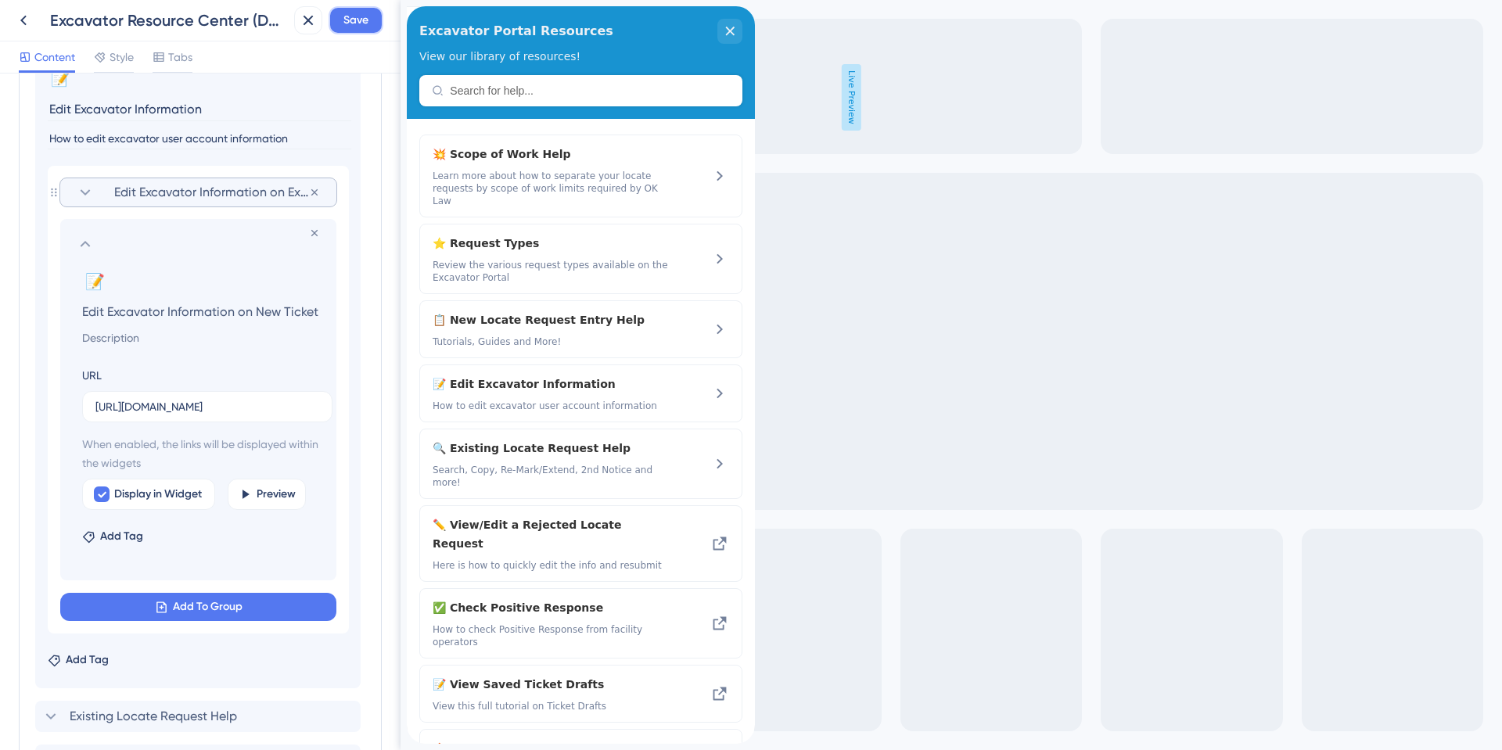
click at [361, 21] on span "Save" at bounding box center [355, 20] width 25 height 19
click at [79, 235] on icon at bounding box center [85, 244] width 19 height 19
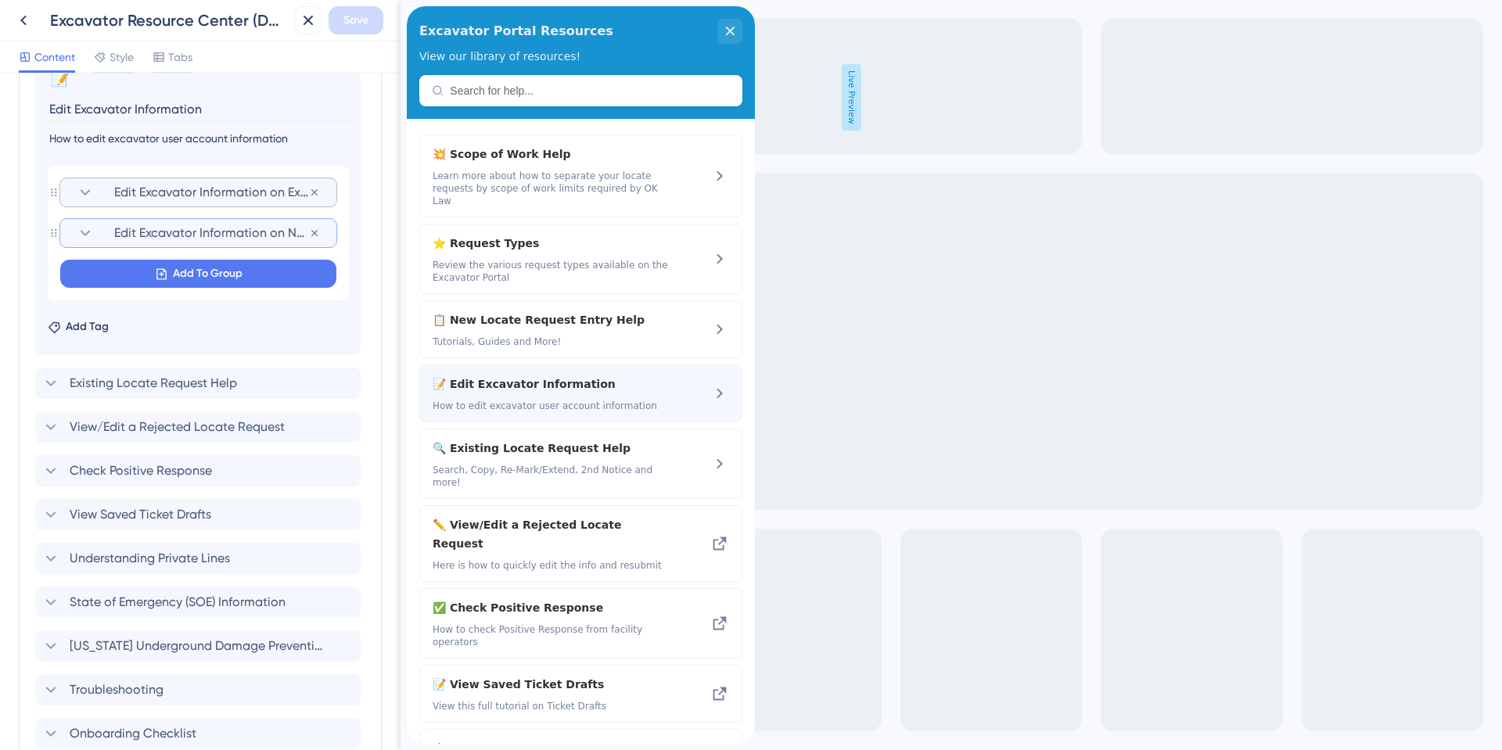
click at [507, 375] on span "📝 Edit Excavator Information" at bounding box center [539, 384] width 212 height 19
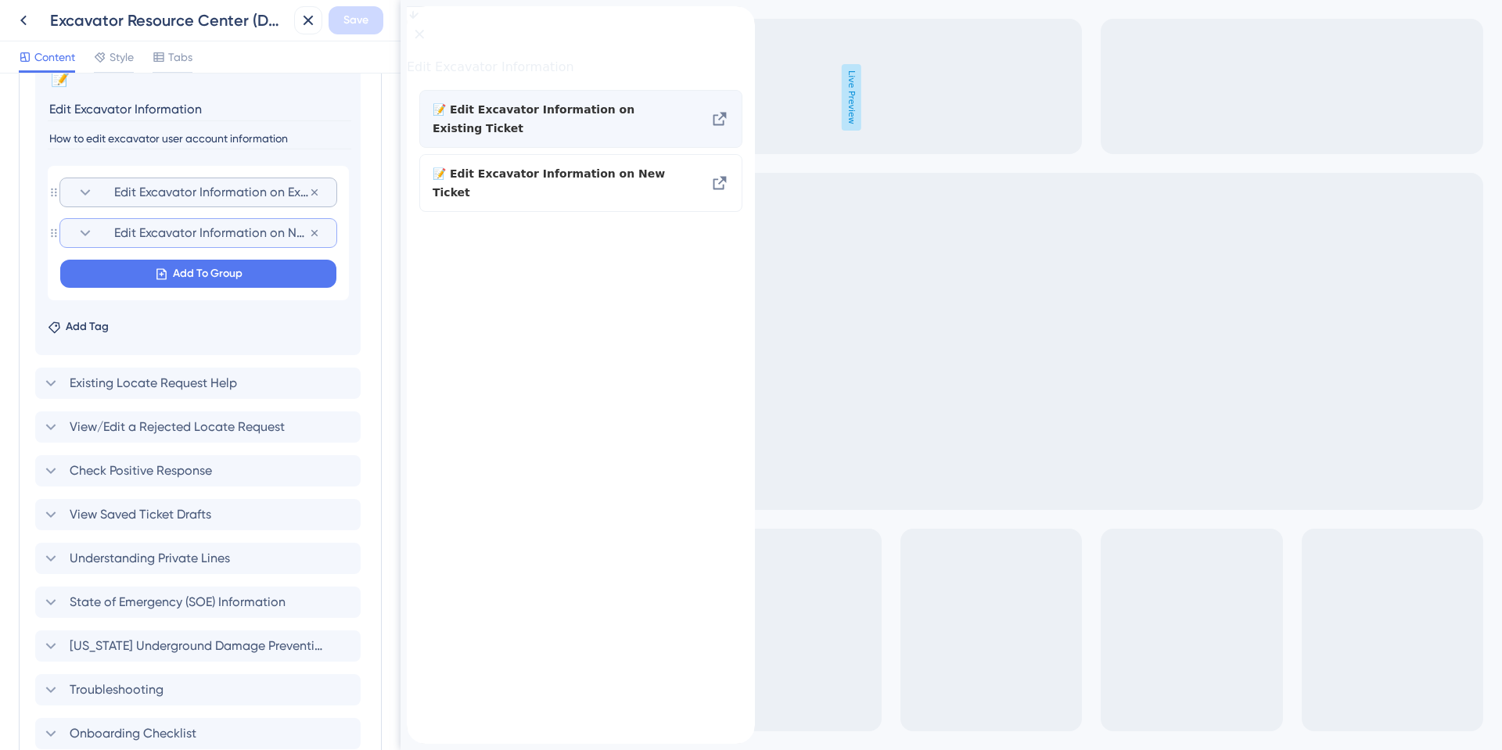
click at [564, 126] on span "📝 Edit Excavator Information on Existing Ticket" at bounding box center [551, 119] width 237 height 38
click at [717, 128] on icon at bounding box center [719, 119] width 19 height 19
click at [423, 22] on div "back to header" at bounding box center [419, 14] width 25 height 16
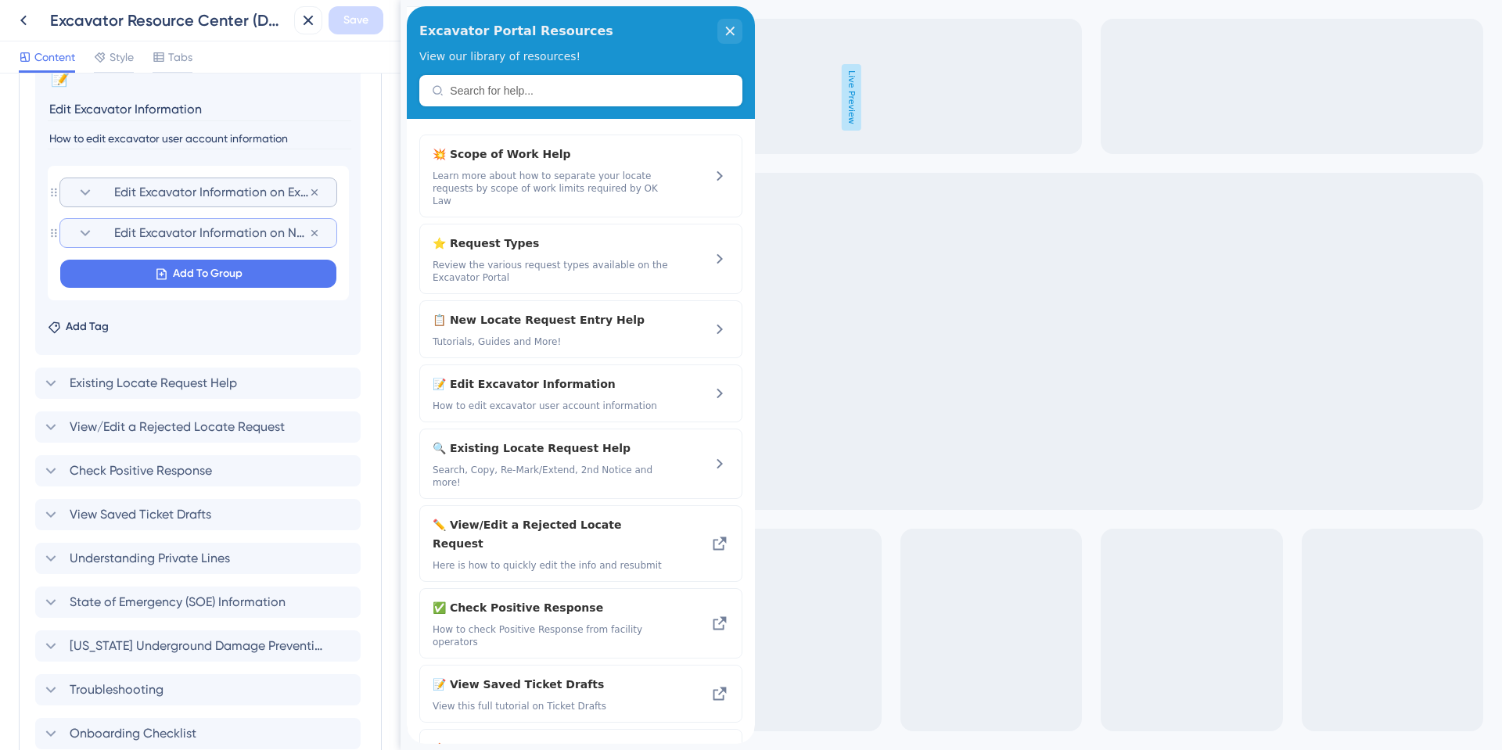
scroll to position [767, 0]
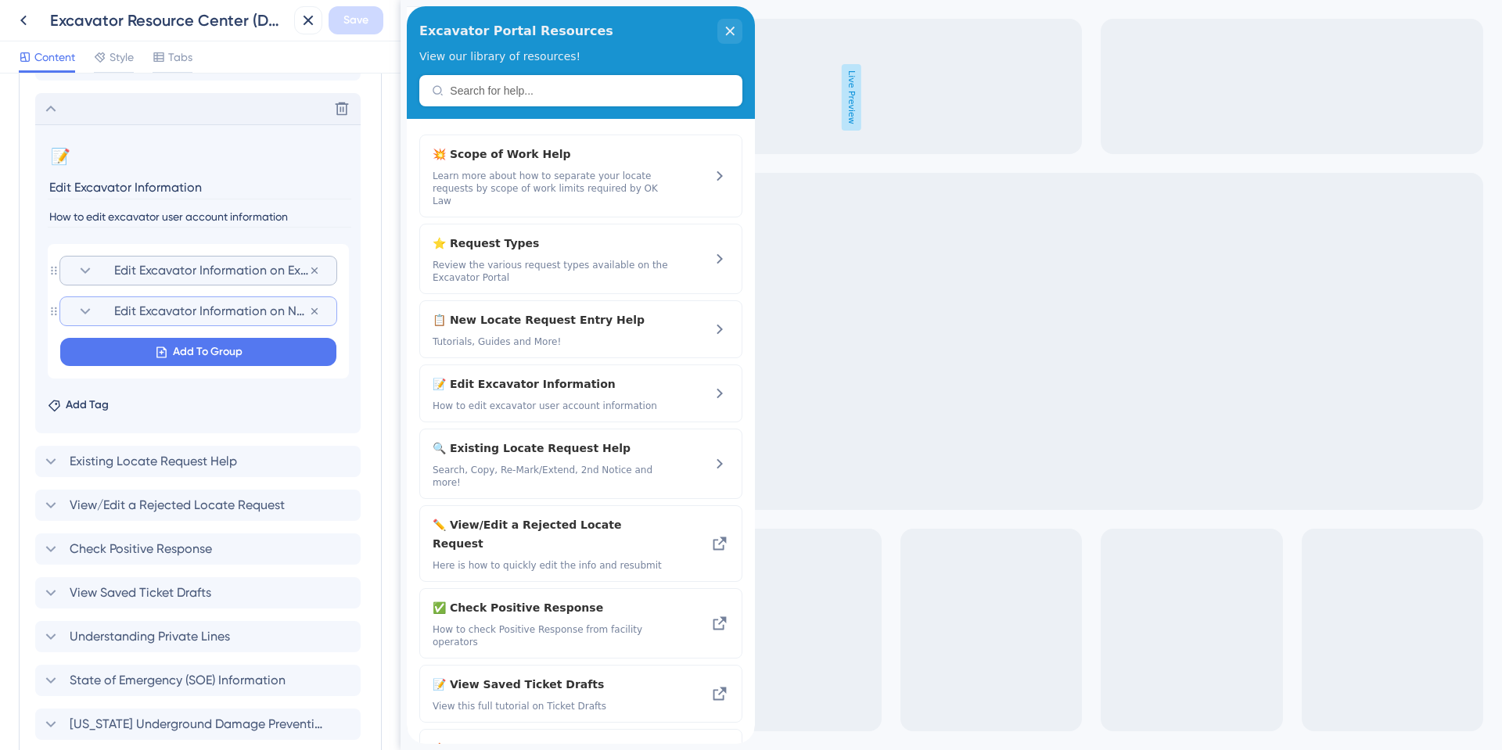
click at [53, 108] on icon at bounding box center [50, 108] width 19 height 19
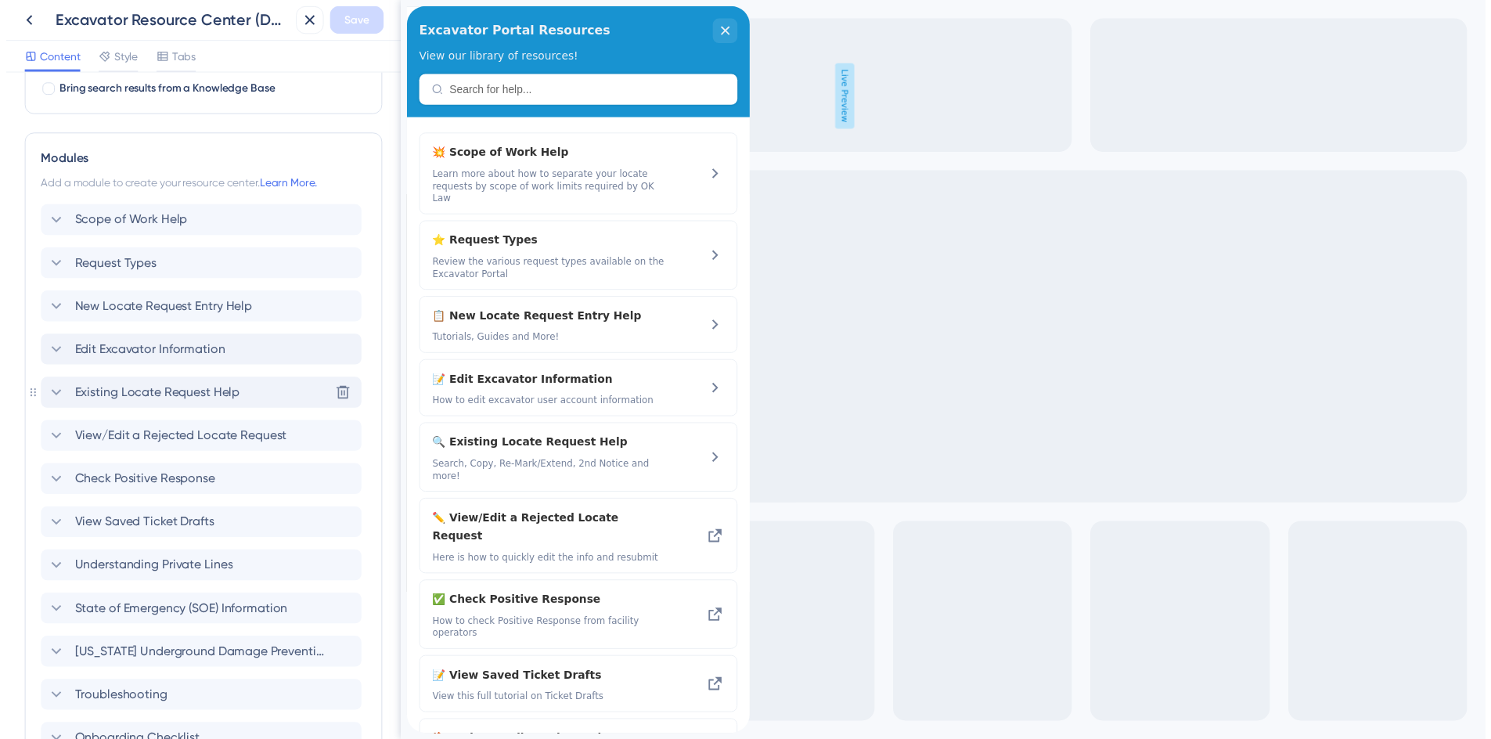
scroll to position [520, 0]
click at [169, 355] on span "Edit Excavator Information" at bounding box center [146, 355] width 153 height 19
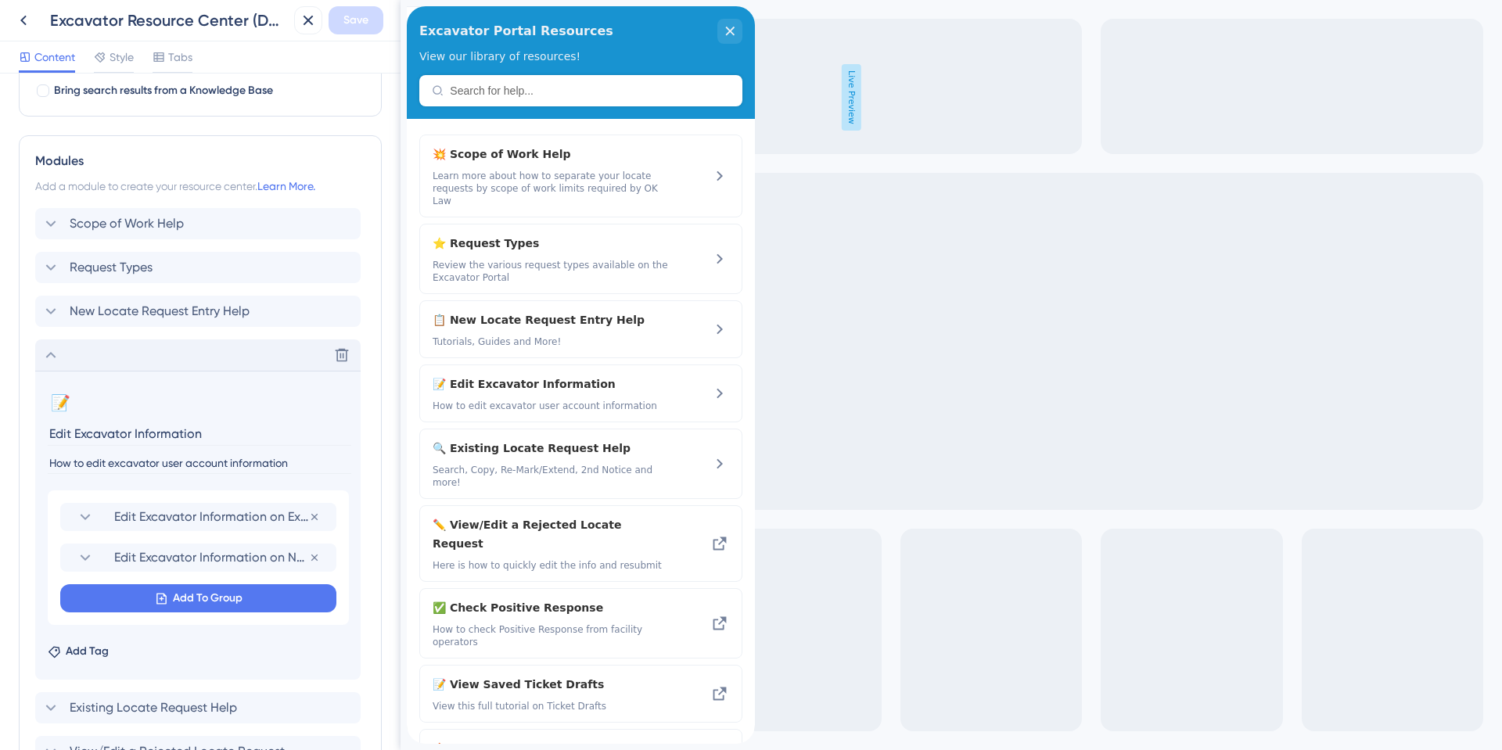
click at [57, 354] on icon at bounding box center [50, 355] width 19 height 19
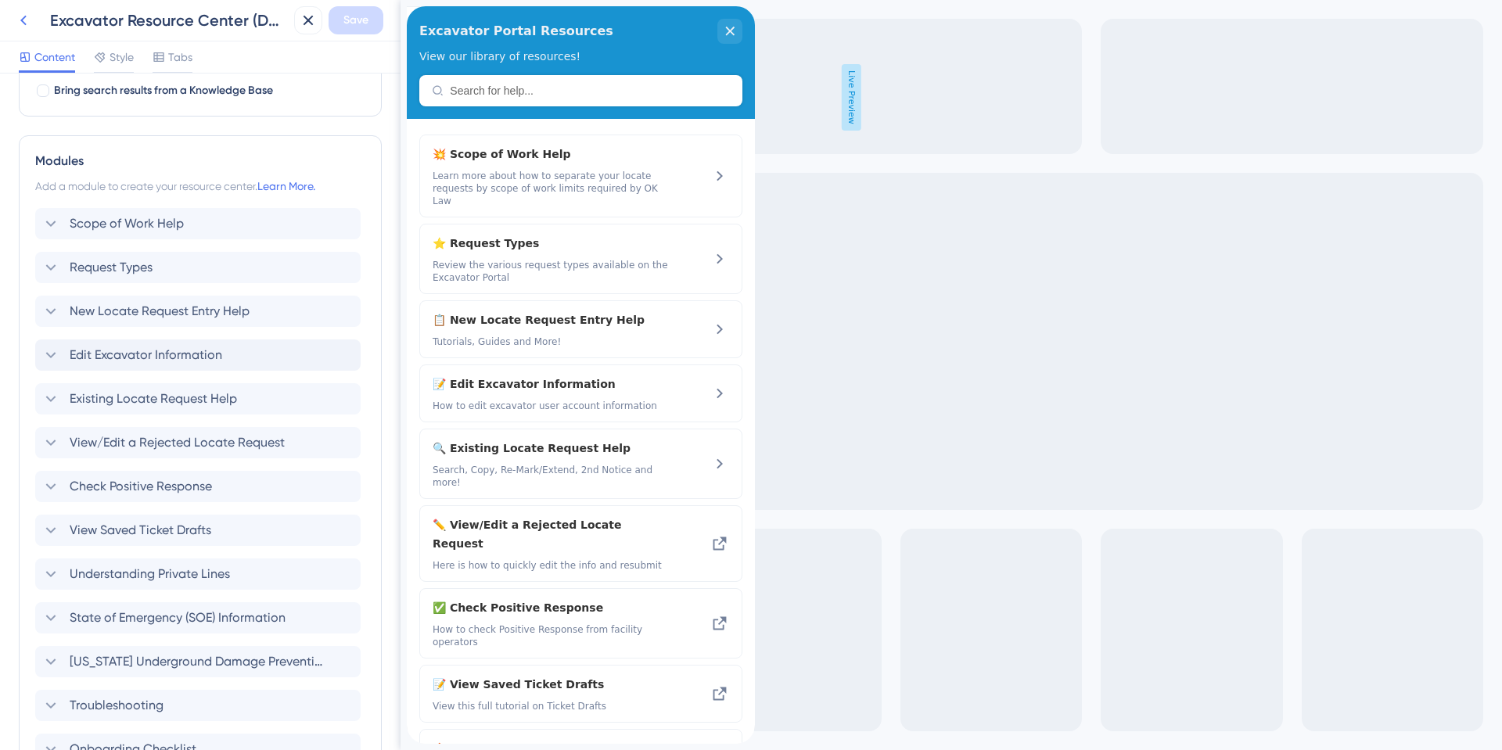
click at [31, 16] on icon at bounding box center [23, 20] width 19 height 19
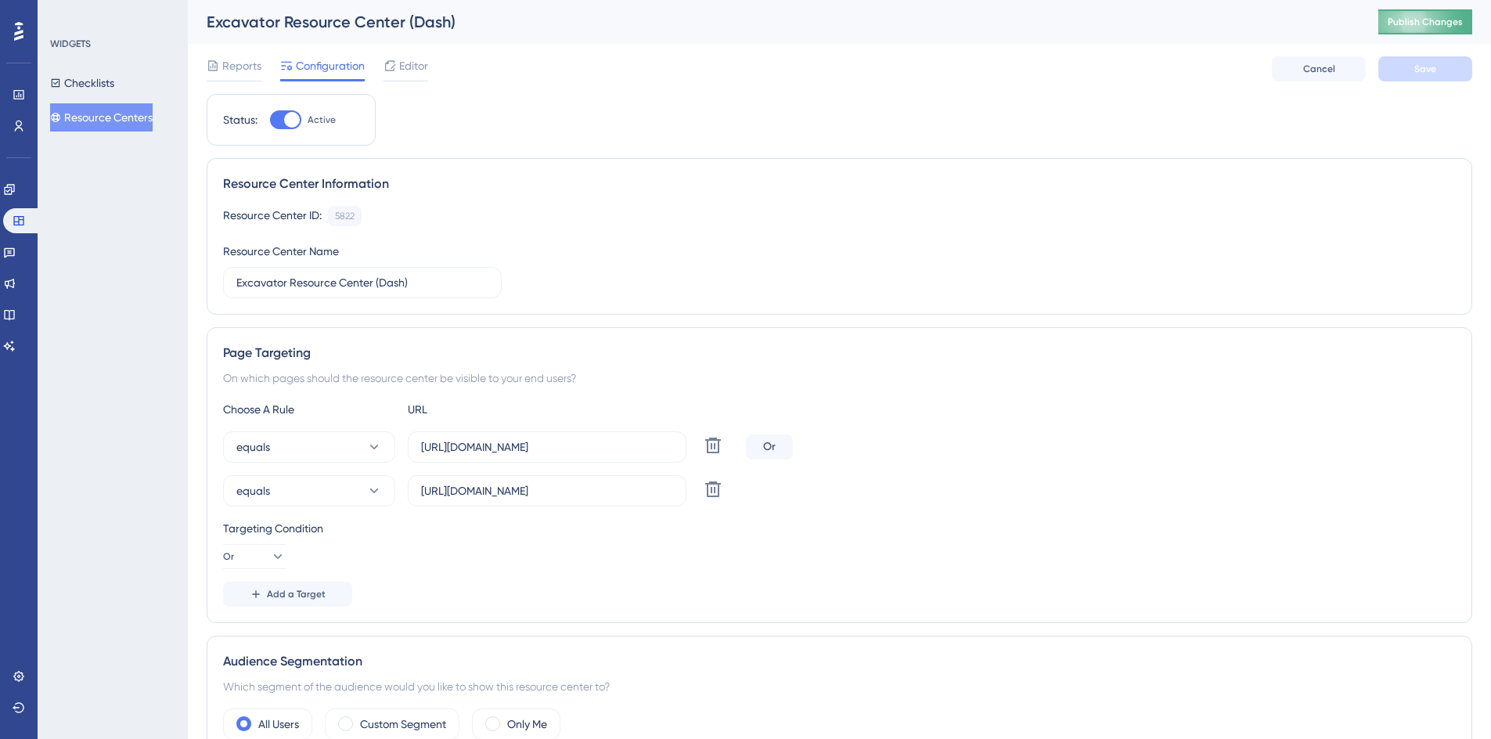
click at [1455, 24] on span "Publish Changes" at bounding box center [1424, 22] width 75 height 13
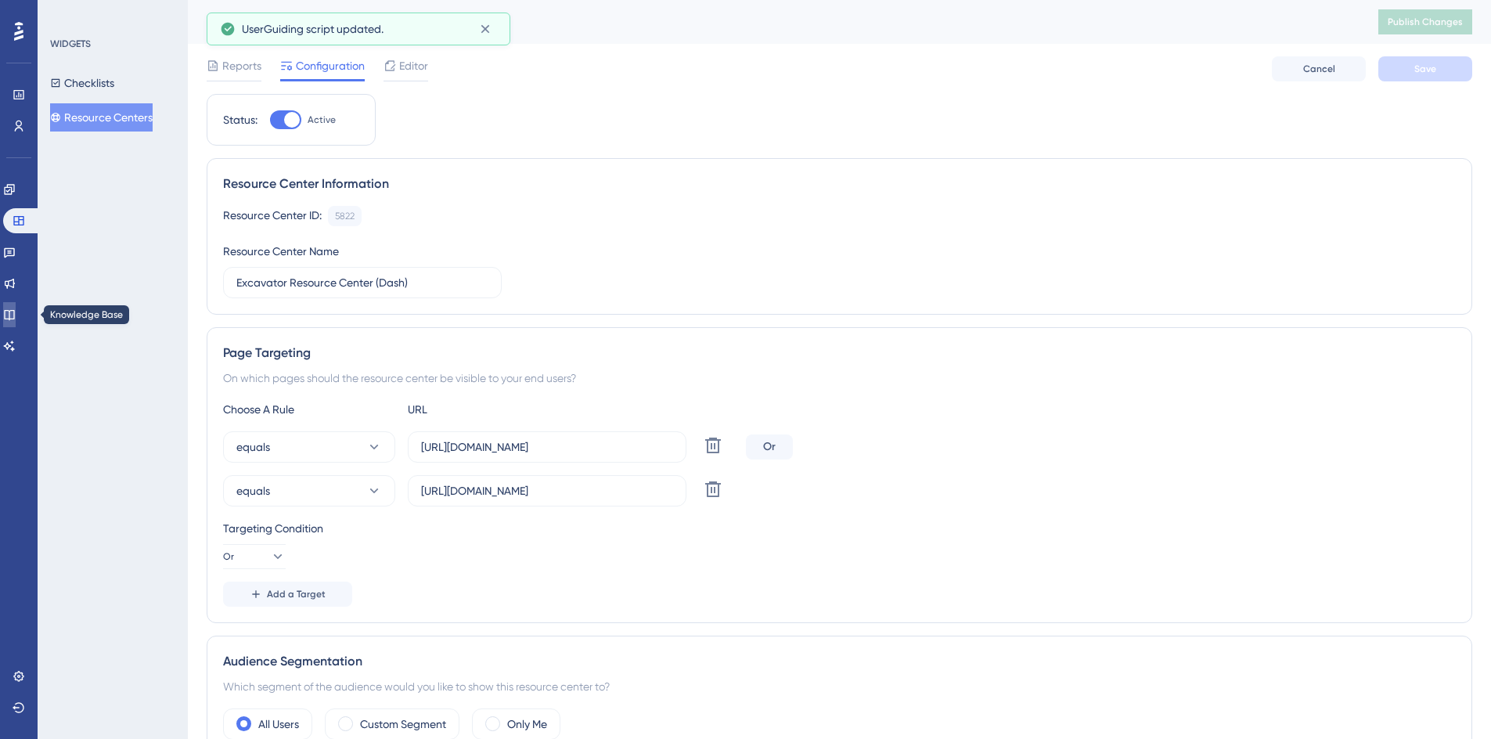
click at [16, 317] on icon at bounding box center [9, 314] width 13 height 13
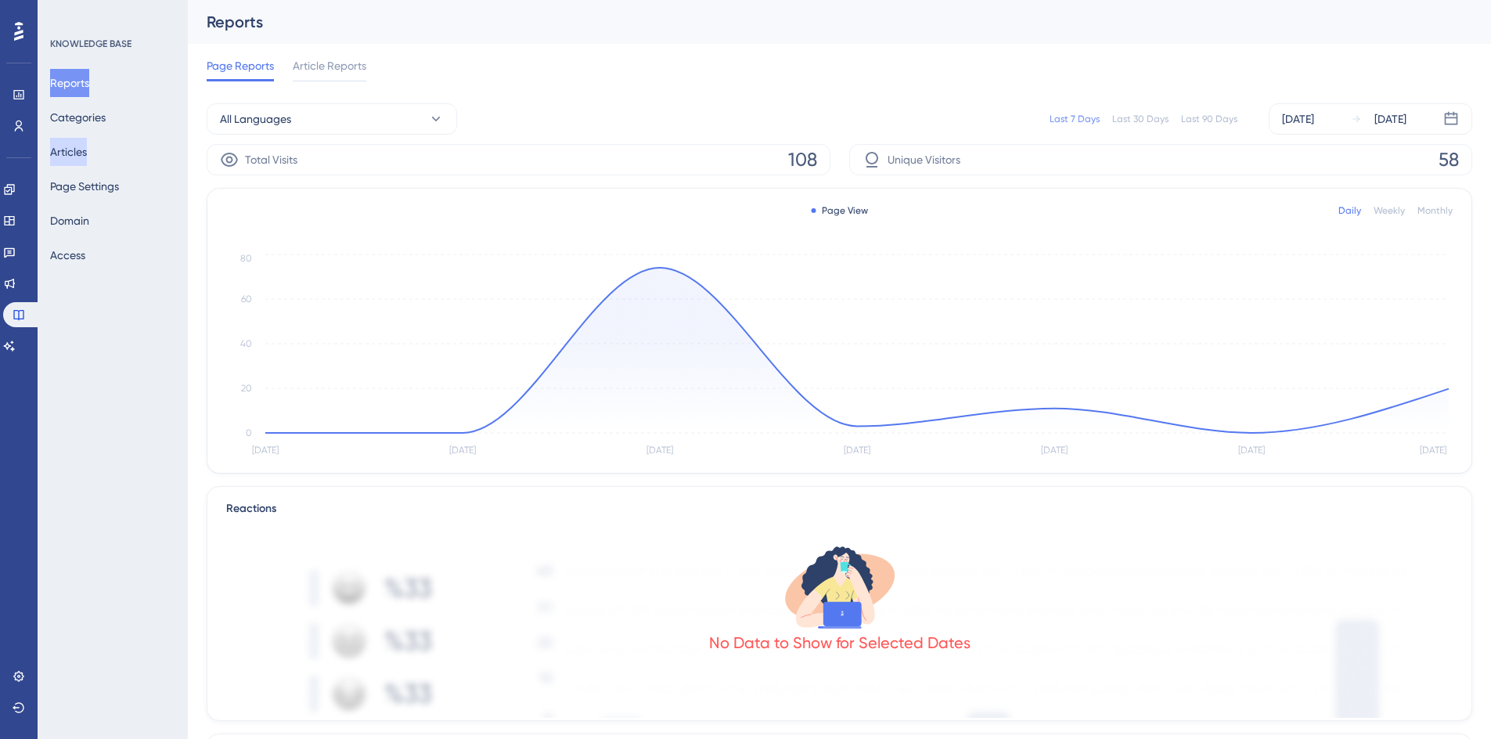
click at [78, 150] on button "Articles" at bounding box center [68, 152] width 37 height 28
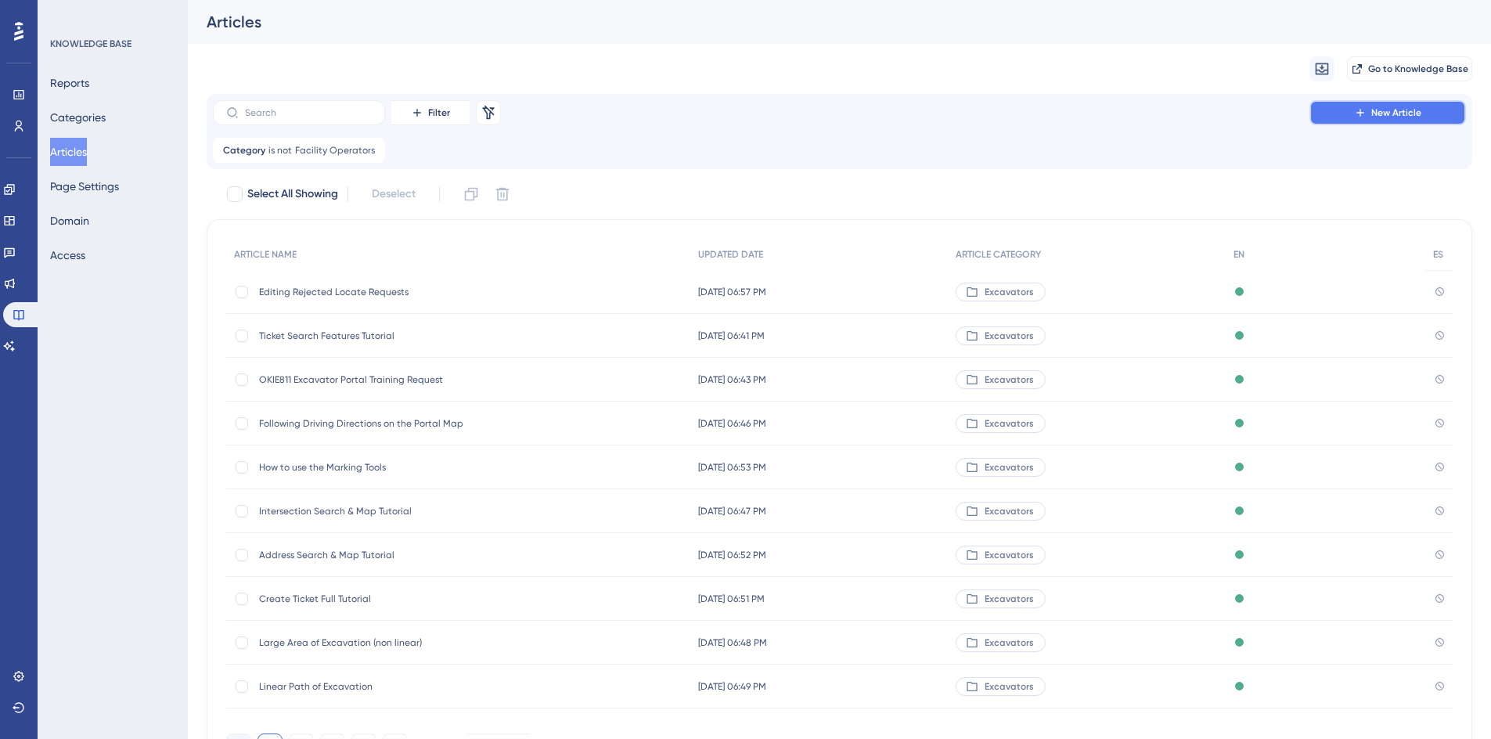
click at [1361, 113] on icon at bounding box center [1359, 112] width 7 height 7
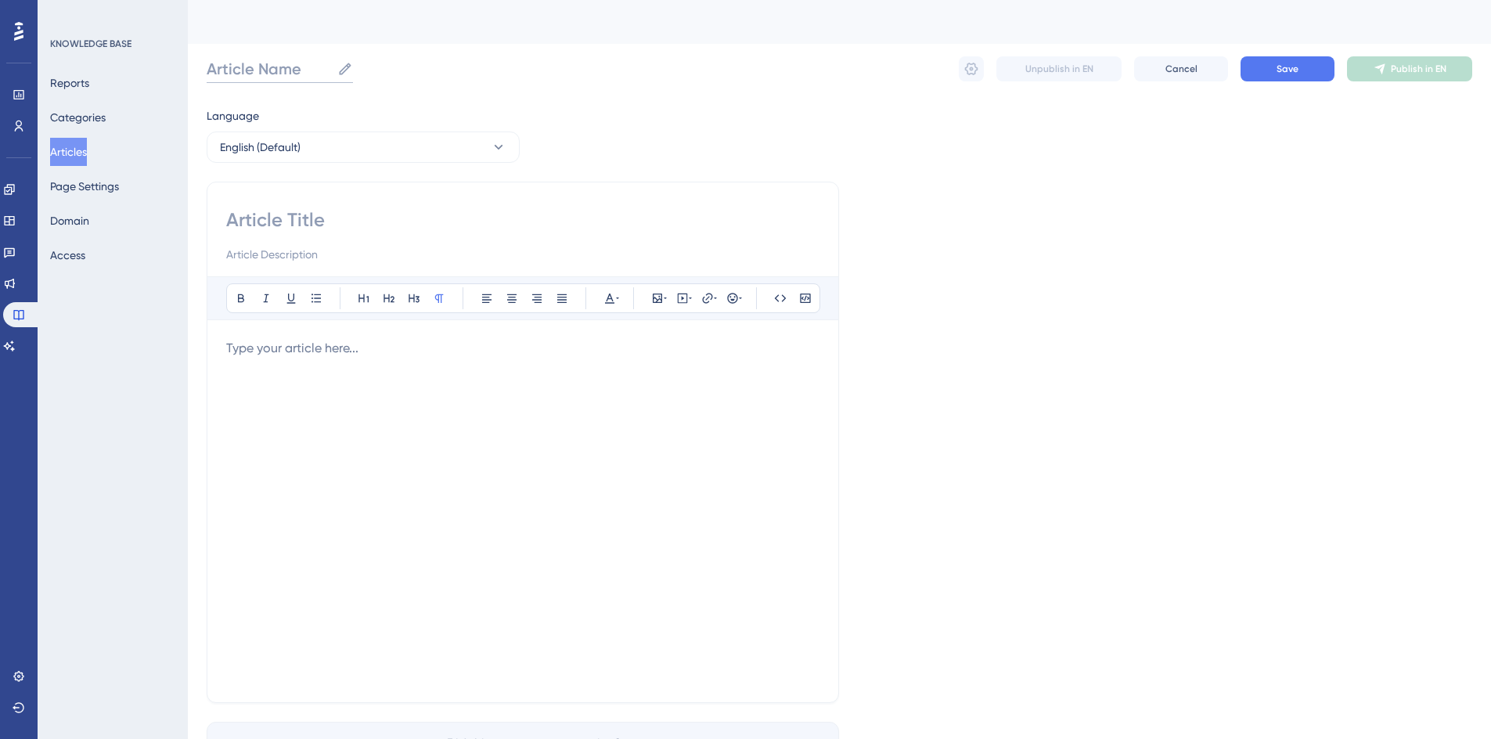
click at [256, 72] on input "Article Name" at bounding box center [269, 69] width 124 height 22
type input "Edit Excavator Portal User Information"
click at [292, 225] on input at bounding box center [522, 219] width 593 height 25
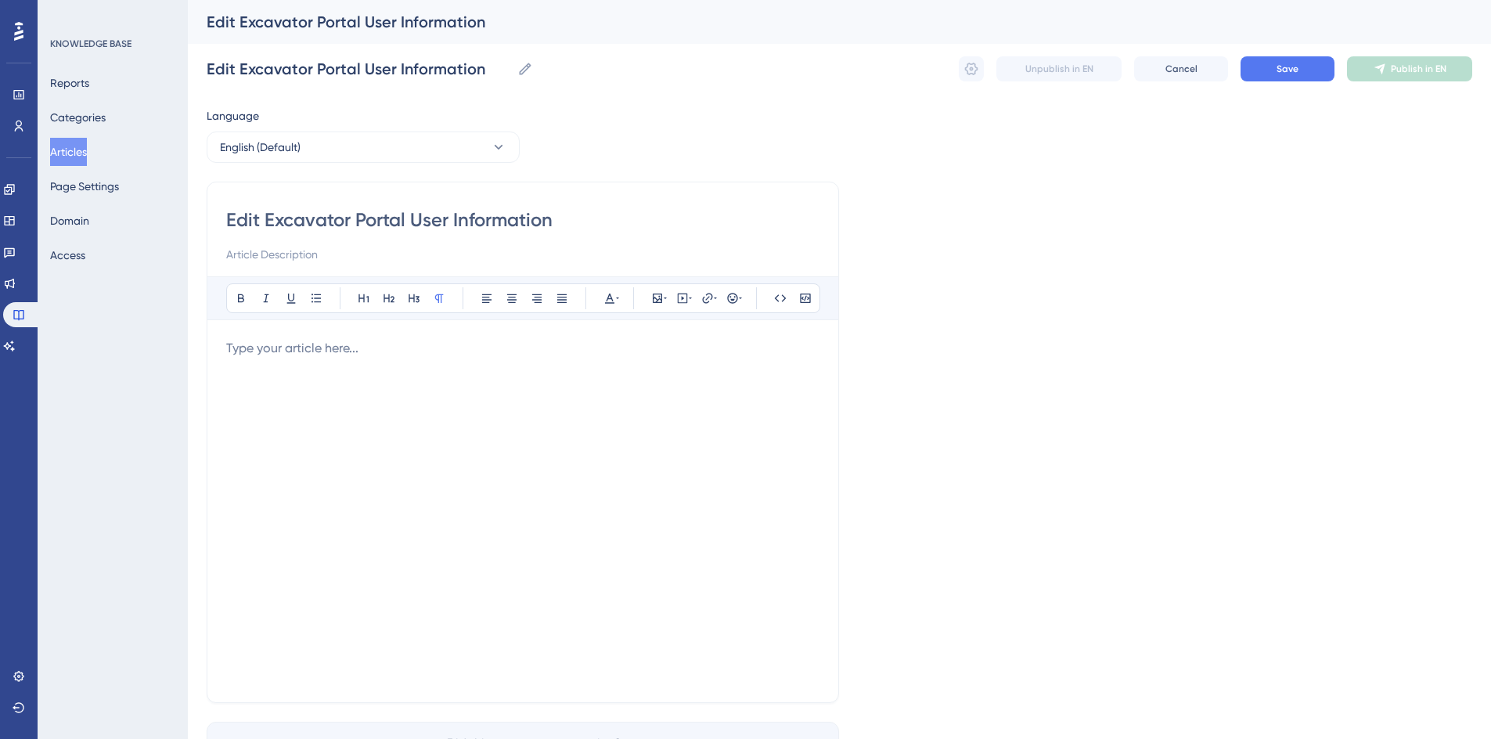
type input "Edit Excavator Portal User Information"
click at [268, 258] on input at bounding box center [522, 254] width 593 height 19
click at [314, 357] on p at bounding box center [522, 348] width 593 height 19
click at [728, 354] on p "Your Excavator Portal User Name consists of the full email address you register…" at bounding box center [522, 348] width 593 height 19
drag, startPoint x: 418, startPoint y: 347, endPoint x: 502, endPoint y: 341, distance: 83.9
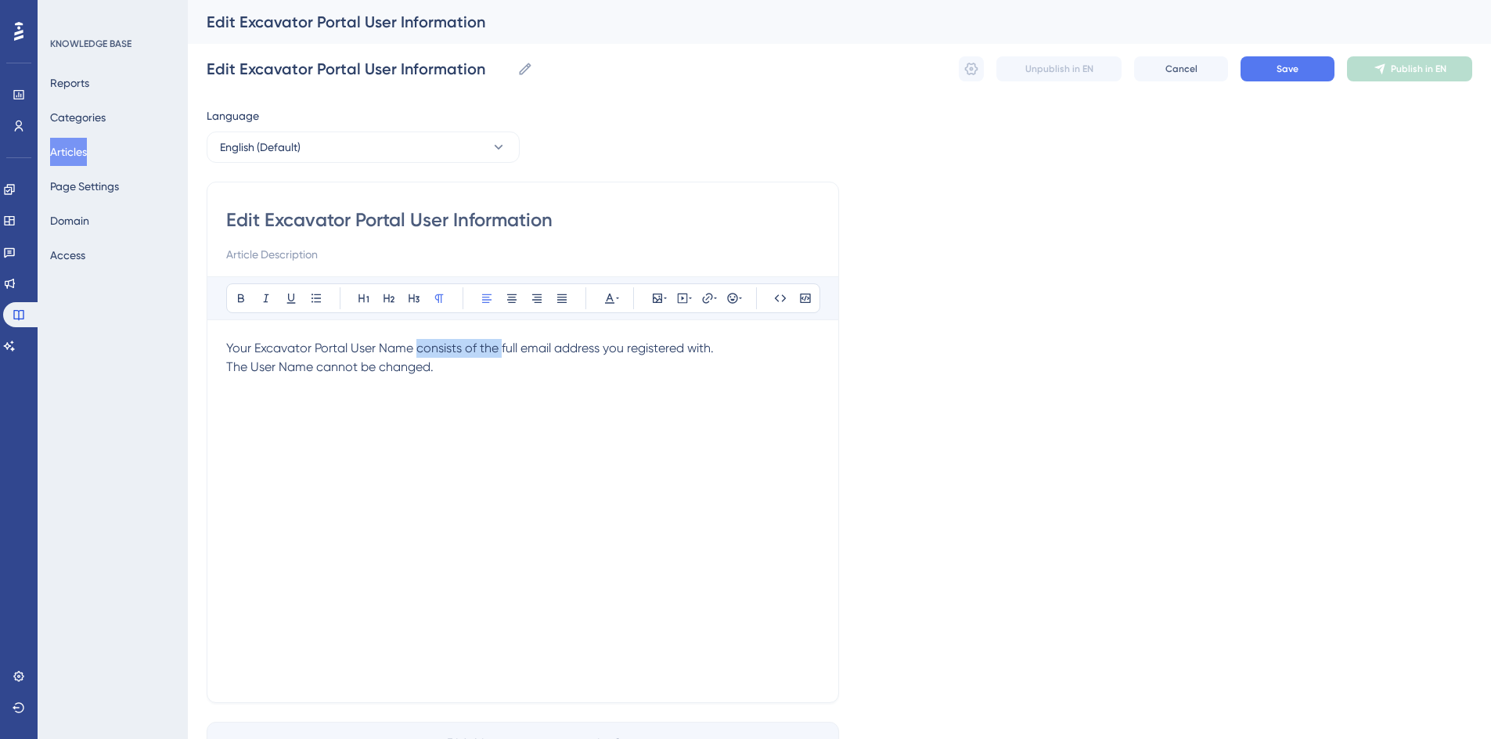
click at [502, 341] on span "Your Excavator Portal User Name consists of the full email address you register…" at bounding box center [469, 347] width 487 height 15
click at [456, 366] on p "The User Name cannot be changed." at bounding box center [522, 367] width 593 height 19
click at [314, 293] on icon at bounding box center [316, 298] width 13 height 13
click at [638, 349] on span "Your Excavator Portal User Name is full email address you registered with." at bounding box center [432, 347] width 413 height 15
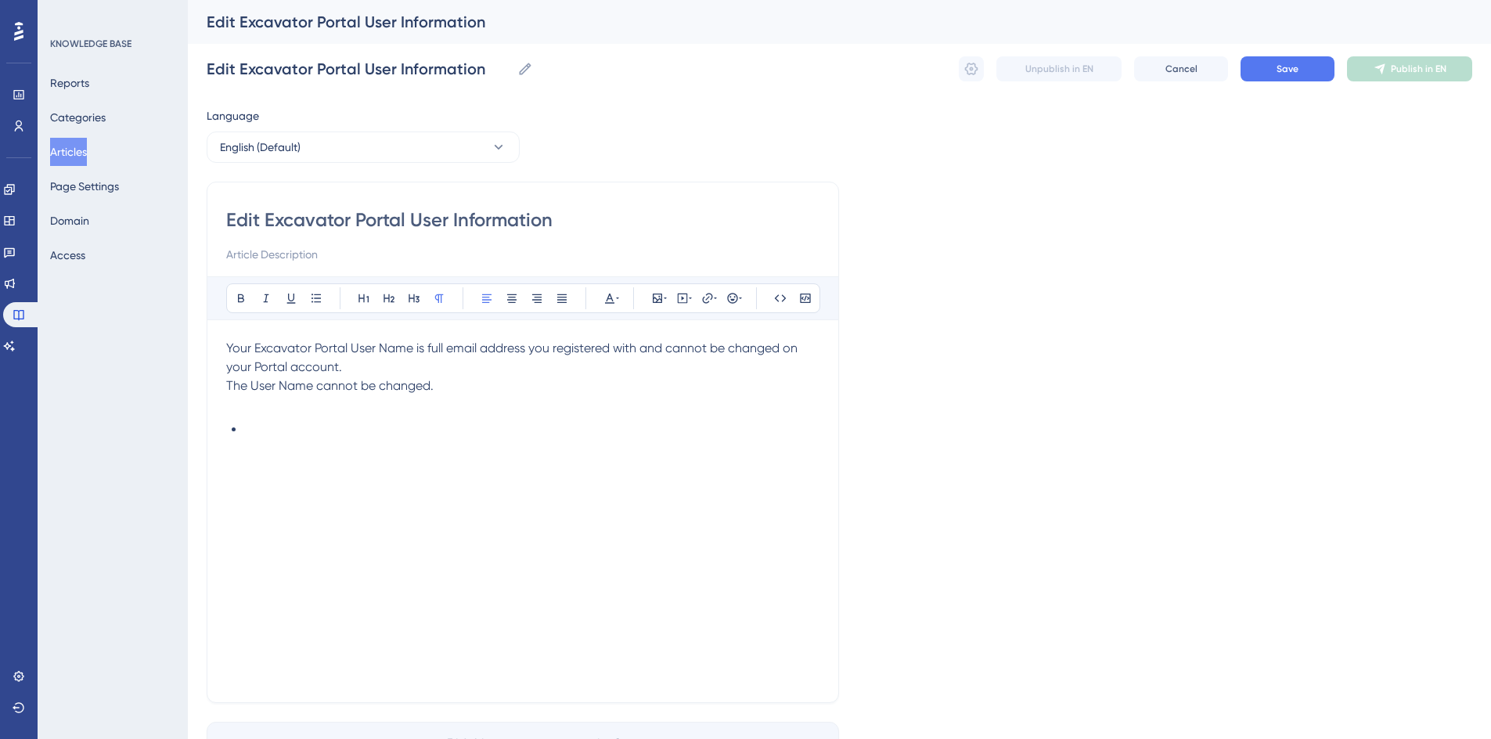
drag, startPoint x: 349, startPoint y: 364, endPoint x: 458, endPoint y: 382, distance: 111.0
click at [458, 382] on div "Your Excavator Portal User Name is full email address you registered with and c…" at bounding box center [522, 511] width 593 height 344
click at [229, 347] on span "Your Excavator Portal User Name is full email address you registered with and c…" at bounding box center [513, 357] width 574 height 34
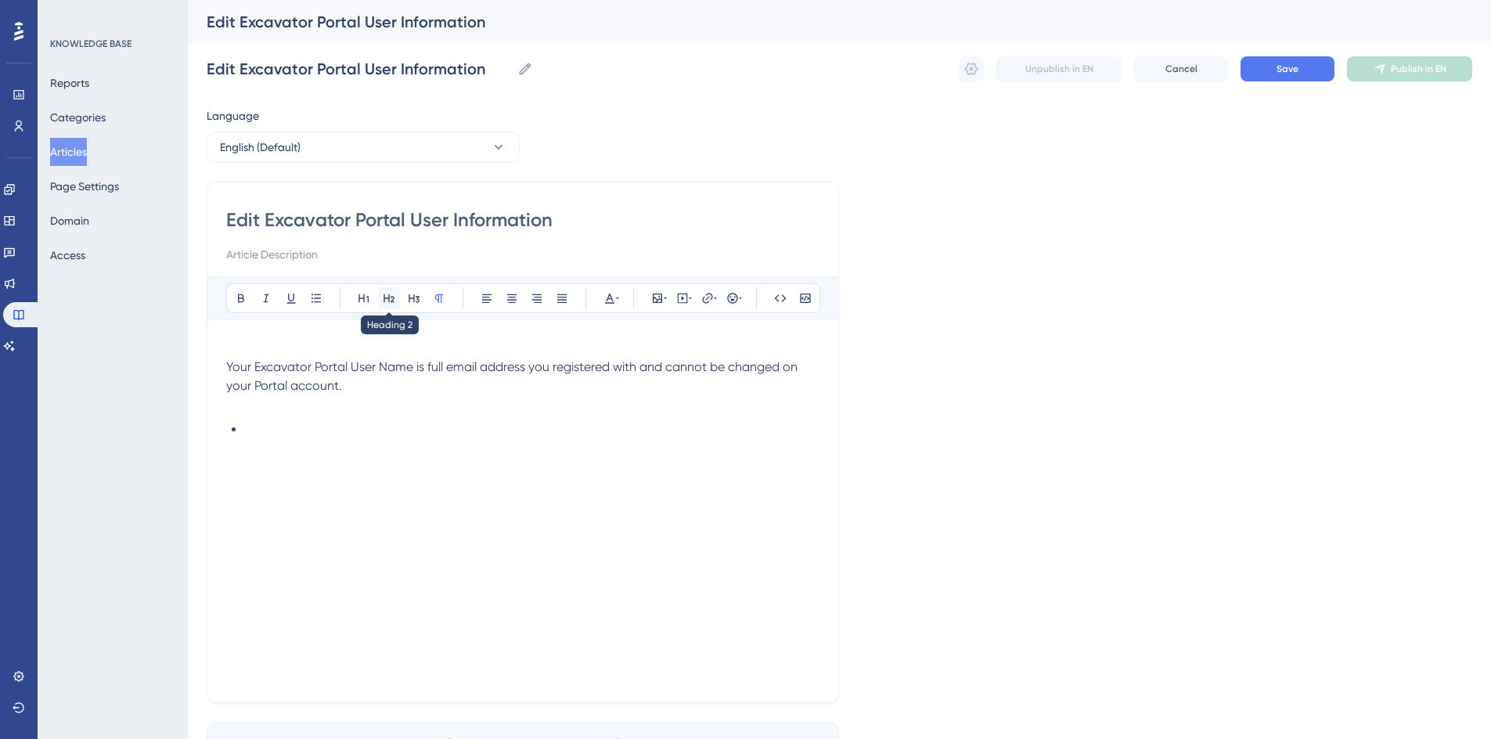
click at [391, 299] on icon at bounding box center [389, 298] width 13 height 13
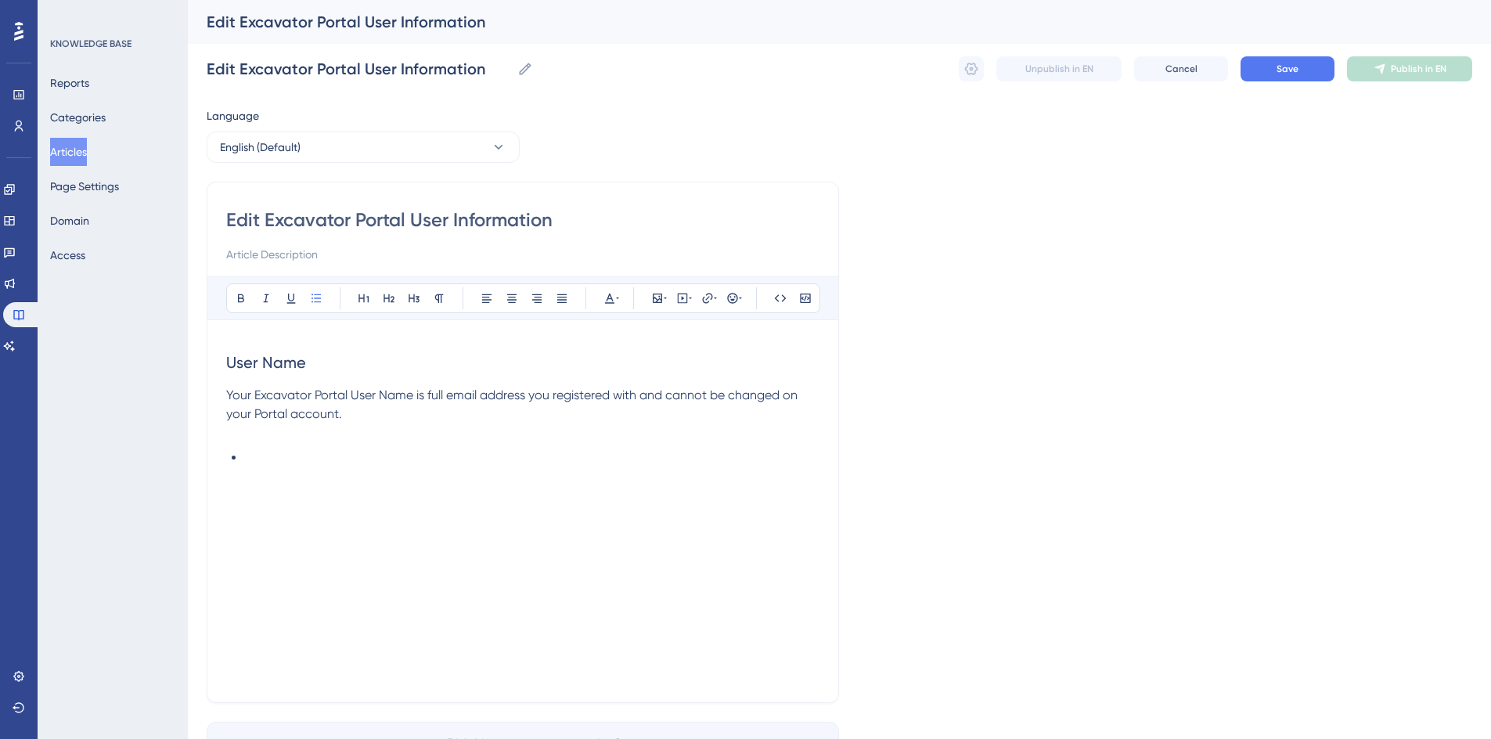
click at [267, 450] on li at bounding box center [532, 457] width 574 height 19
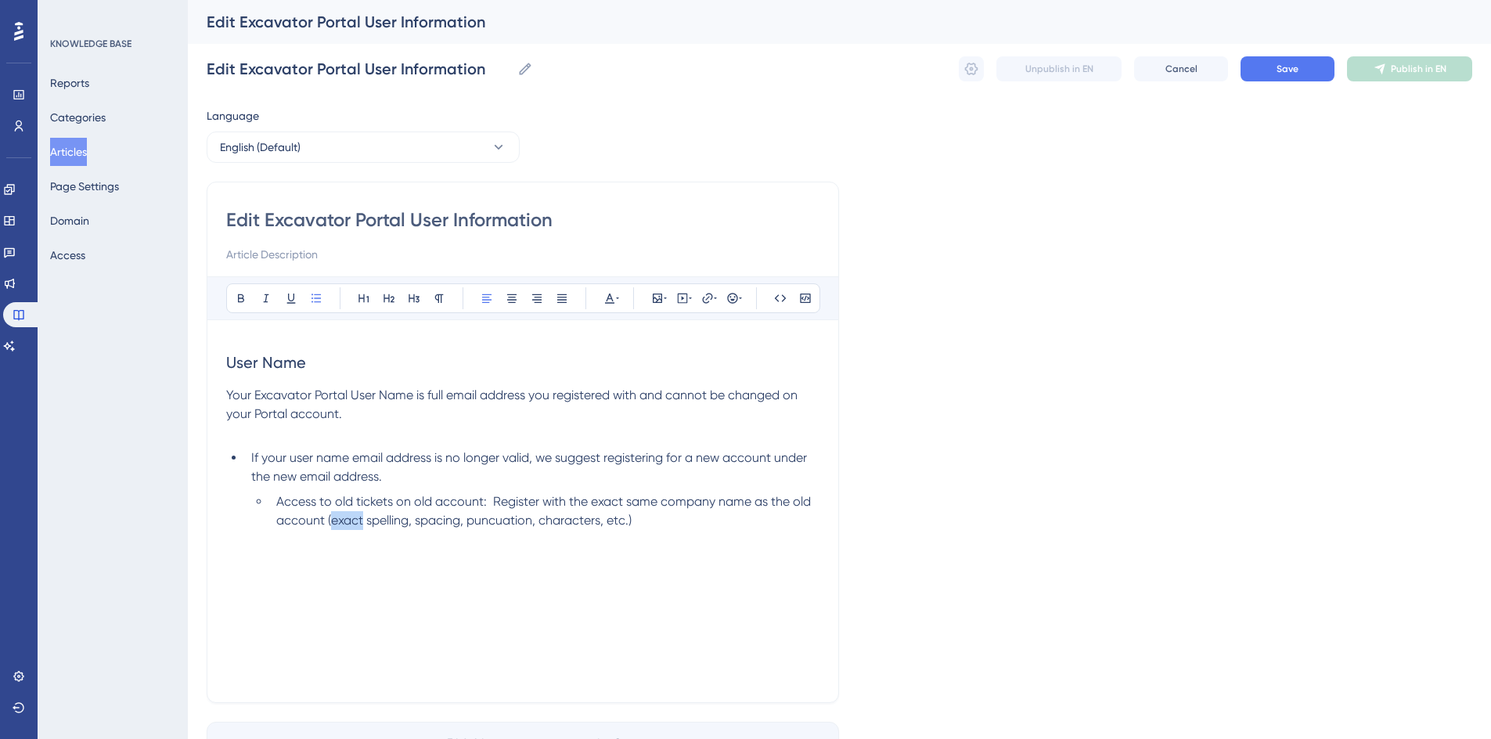
drag, startPoint x: 332, startPoint y: 522, endPoint x: 361, endPoint y: 520, distance: 29.8
click at [361, 520] on span "Access to old tickets on old account: Register with the exact same company name…" at bounding box center [545, 511] width 538 height 34
click at [286, 298] on icon at bounding box center [291, 298] width 13 height 13
click at [507, 526] on span "spelling, spacing, puncuation, characters, etc.)" at bounding box center [495, 519] width 265 height 15
click at [513, 517] on span "spelling, spacing, puncuation, characters, etc.)" at bounding box center [495, 519] width 265 height 15
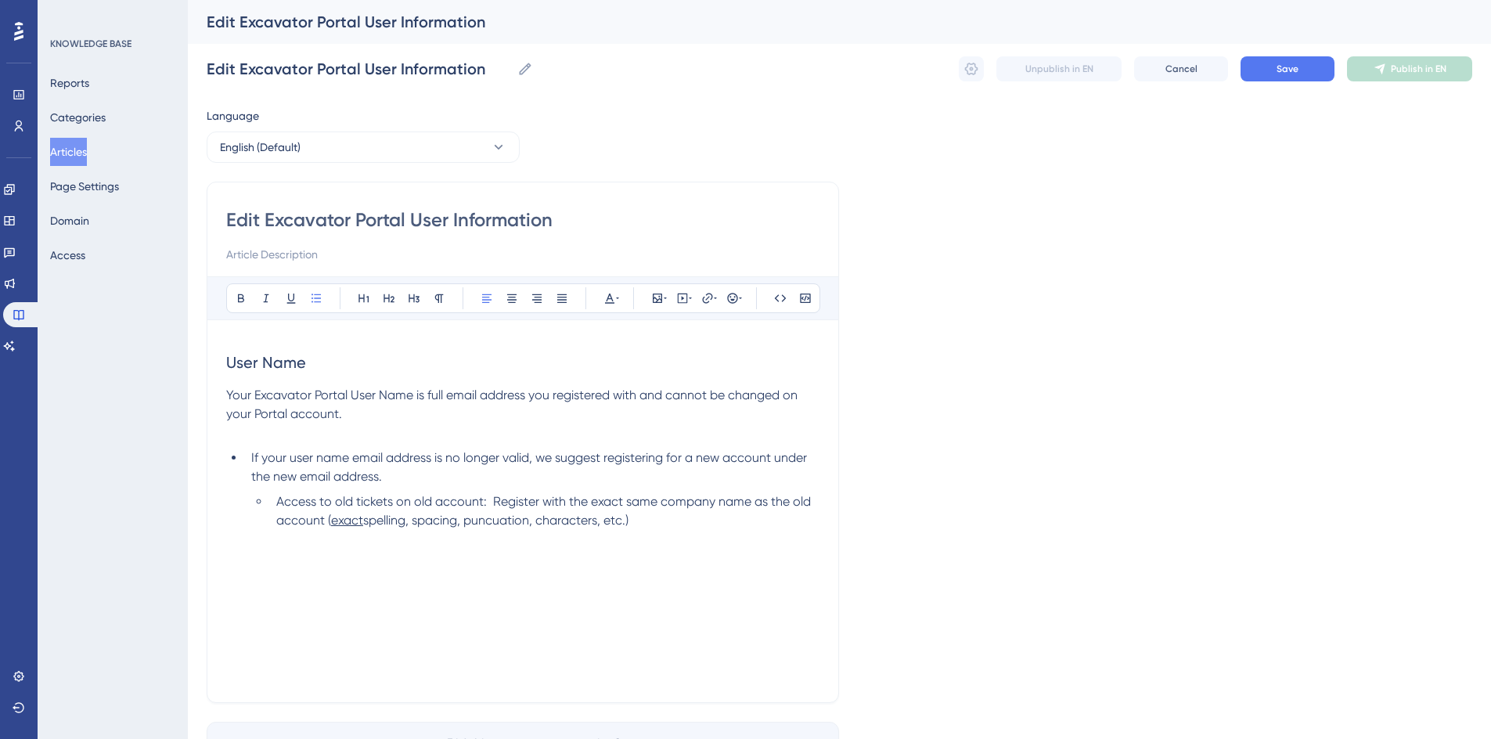
click at [497, 520] on span "spelling, spacing, puncuation, characters, etc.)" at bounding box center [495, 519] width 265 height 15
click at [545, 520] on span "spelling, spacing, punctuation, characters, etc.)" at bounding box center [498, 519] width 270 height 15
click at [604, 526] on span "spelling, spacing, punctuation, characters, etc.)" at bounding box center [498, 519] width 270 height 15
click at [609, 522] on span "spelling, spacing, punctuation, characters, etc.)" at bounding box center [498, 519] width 270 height 15
click at [276, 506] on span "Access to old tickets on old account: Register with the exact same company name…" at bounding box center [545, 511] width 538 height 34
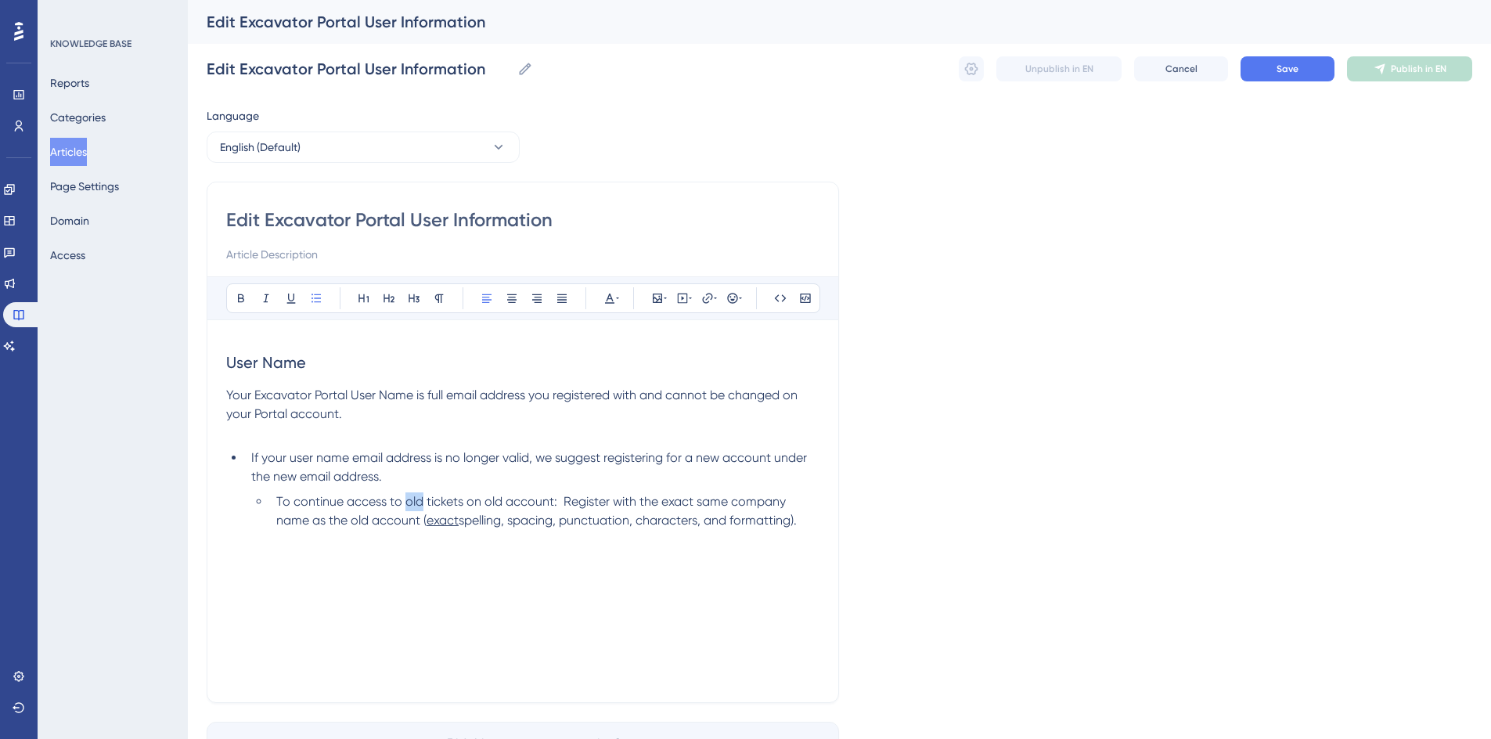
drag, startPoint x: 405, startPoint y: 502, endPoint x: 422, endPoint y: 499, distance: 16.6
click at [422, 499] on span "To continue access to old tickets on old account: Register with the exact same …" at bounding box center [532, 511] width 512 height 34
click at [744, 521] on span "spelling, spacing, punctuation, characters, and formatting)." at bounding box center [575, 519] width 338 height 15
click at [540, 500] on span "To continue access to tickets on old account: Register with the exact same comp…" at bounding box center [548, 511] width 544 height 34
drag, startPoint x: 419, startPoint y: 518, endPoint x: 451, endPoint y: 519, distance: 32.1
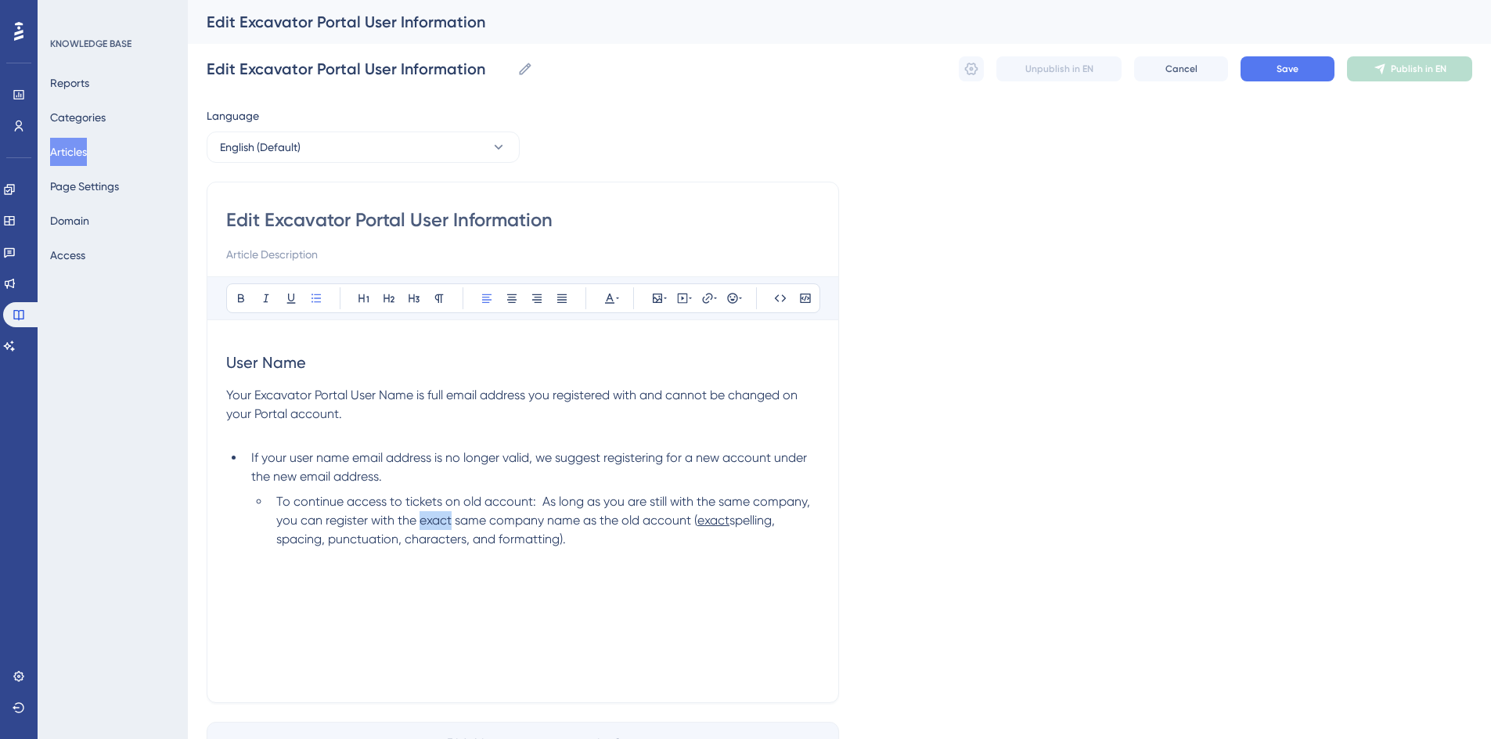
click at [451, 519] on span "To continue access to tickets on old account: As long as you are still with the…" at bounding box center [544, 511] width 537 height 34
click at [290, 293] on icon at bounding box center [291, 298] width 13 height 13
click at [589, 541] on li "To continue access to tickets on old account: As long as you are still with the…" at bounding box center [544, 520] width 549 height 56
click at [620, 563] on span "spelling, spacing, punctuation, characters, and formatting). Example: ABC, Inc.…" at bounding box center [537, 538] width 523 height 52
click at [644, 558] on li "To continue access to tickets on old account: As long as you are still with the…" at bounding box center [544, 529] width 549 height 75
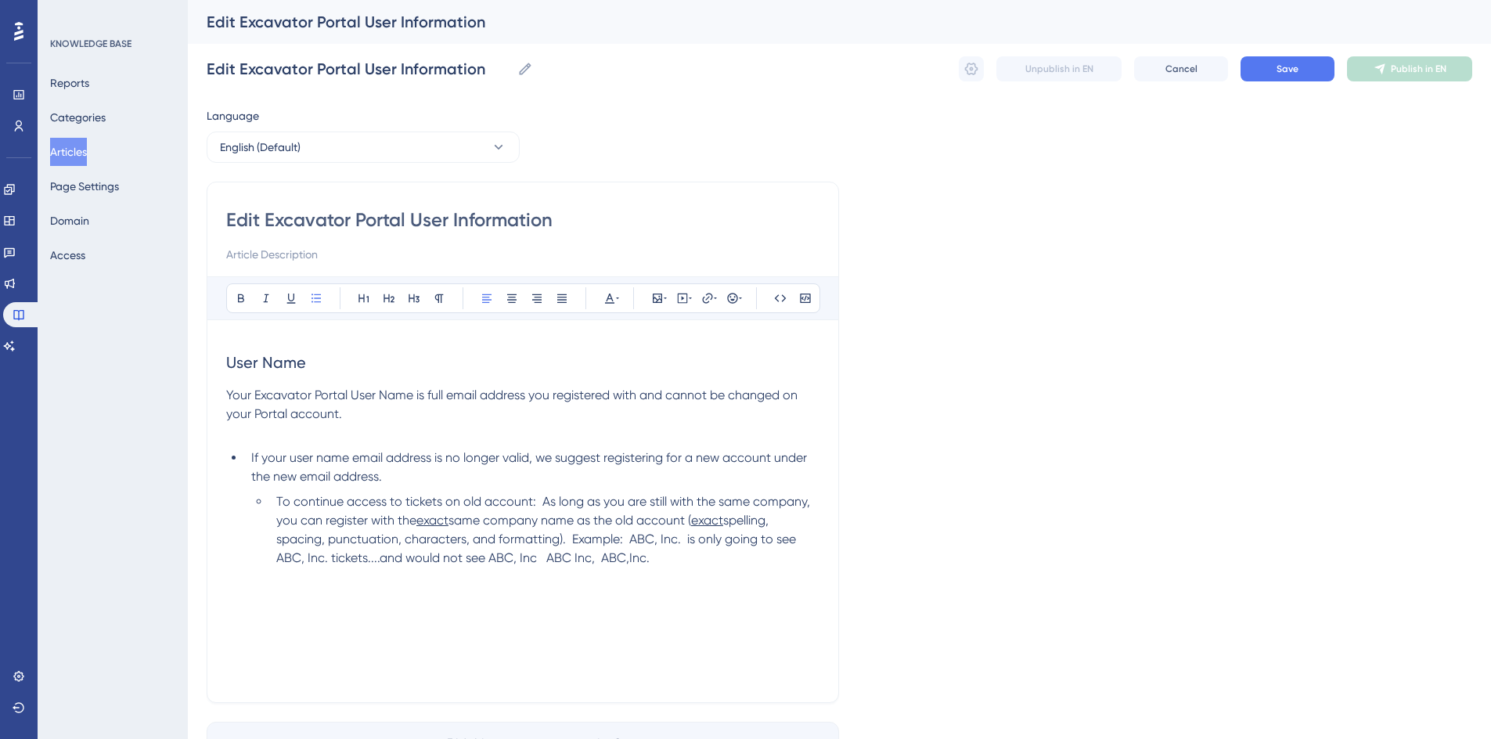
click at [660, 559] on li "To continue access to tickets on old account: As long as you are still with the…" at bounding box center [544, 529] width 549 height 75
click at [487, 552] on span "spelling, spacing, punctuation, characters, and formatting). Example: ABC, Inc.…" at bounding box center [537, 538] width 523 height 52
click at [736, 552] on li "To continue access to tickets on old account: As long as you are still with the…" at bounding box center [544, 529] width 549 height 75
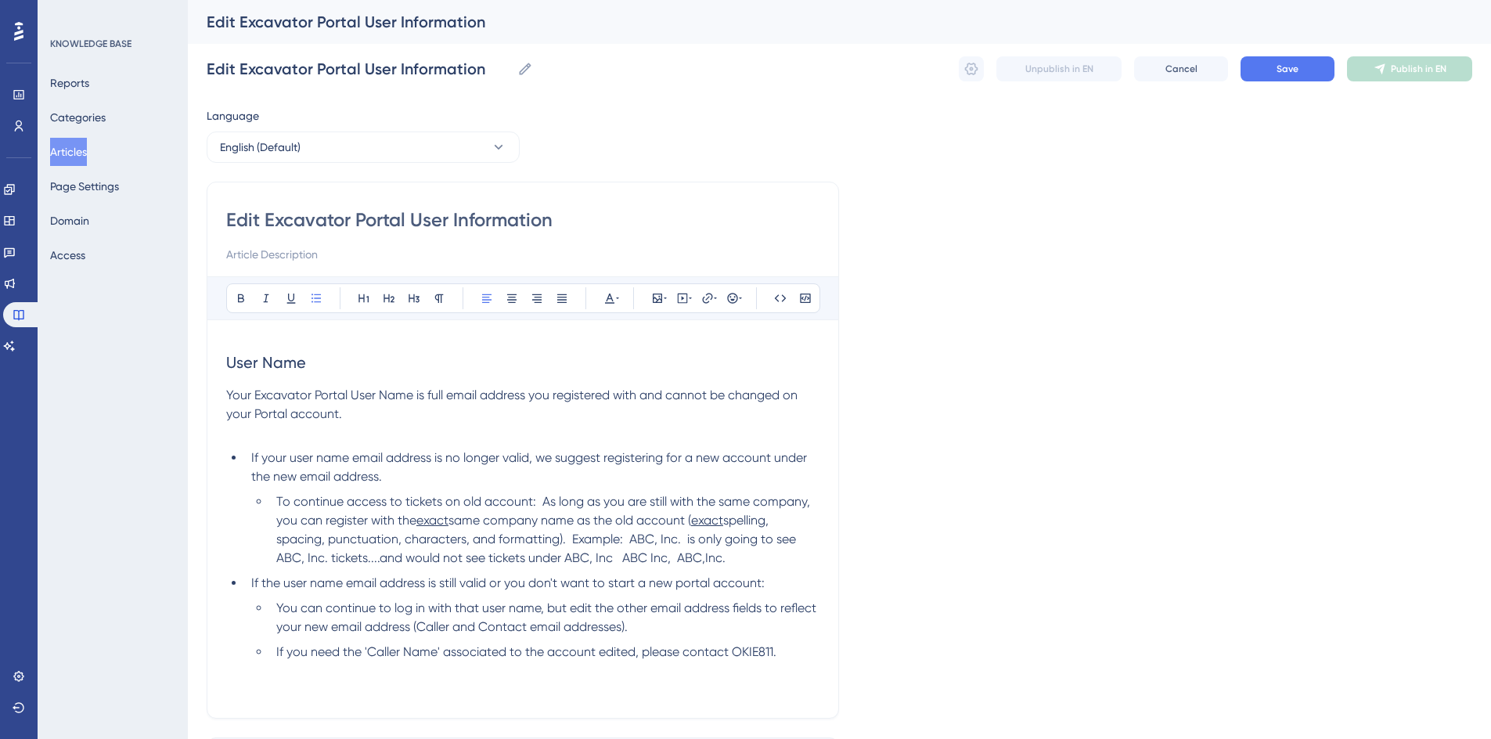
click at [649, 627] on li "You can continue to log in with that user name, but edit the other email addres…" at bounding box center [544, 618] width 549 height 38
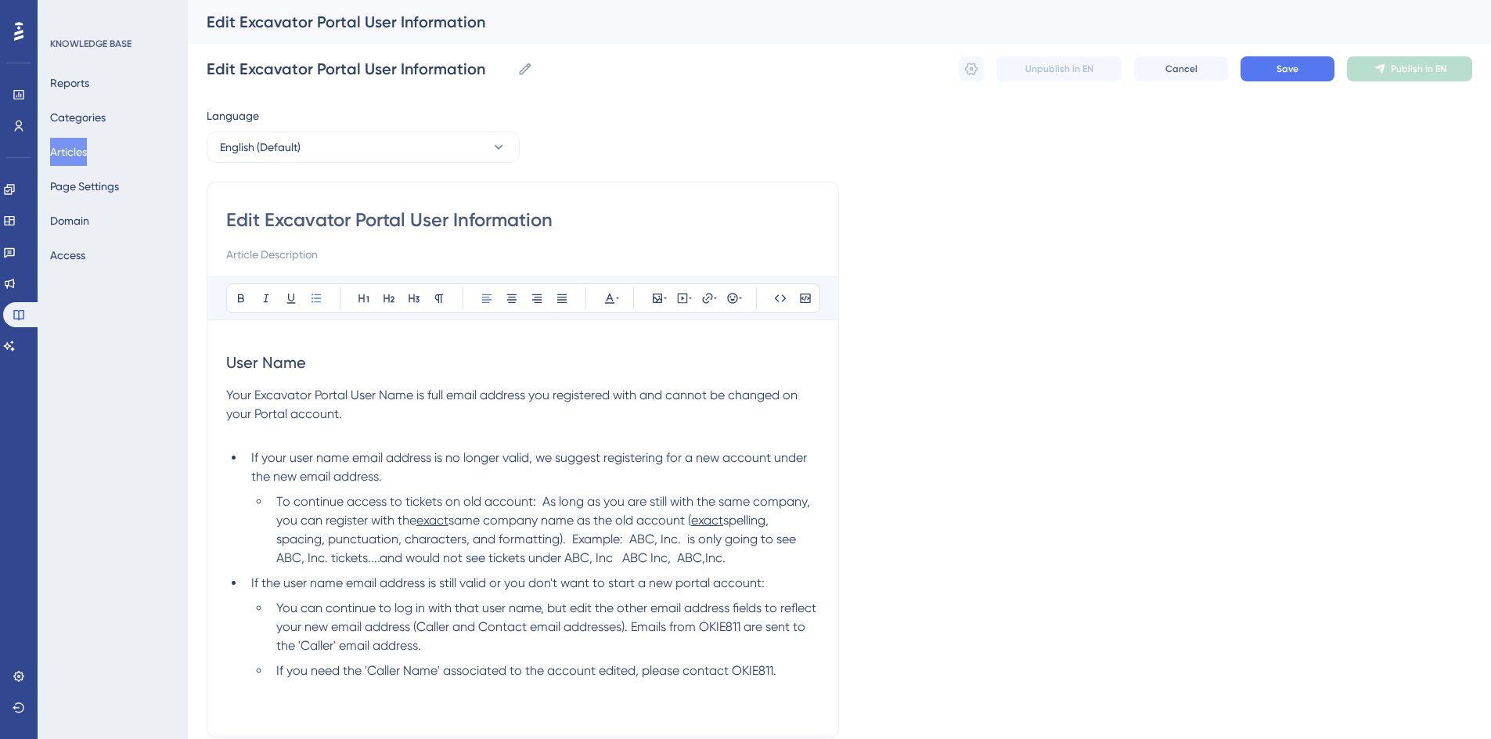
click at [777, 663] on li "If you need the 'Caller Name' associated to the account edited, please contact …" at bounding box center [544, 670] width 549 height 19
click at [392, 296] on icon at bounding box center [389, 298] width 13 height 13
click at [293, 725] on span "Password" at bounding box center [260, 722] width 68 height 19
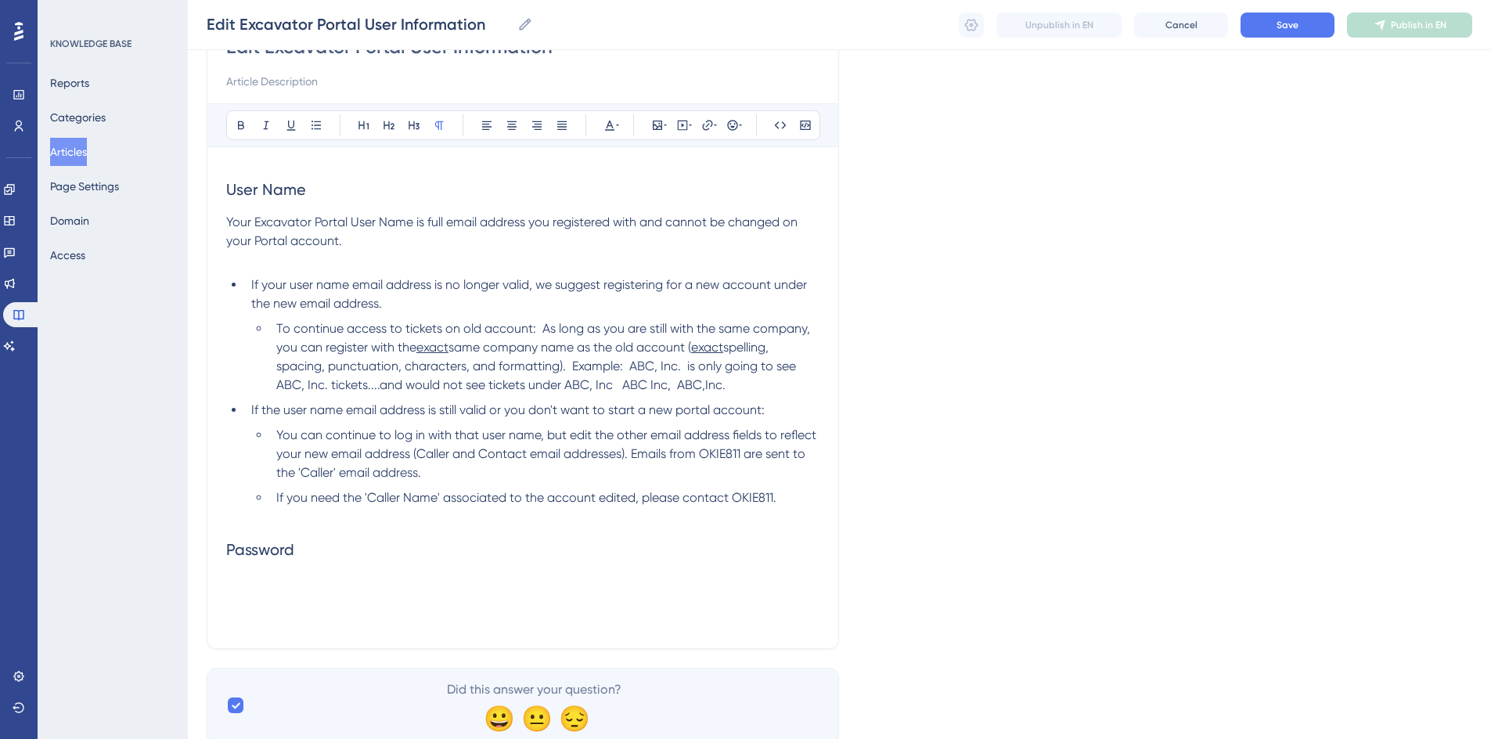
scroll to position [168, 0]
click at [431, 575] on span "Use the 'Reset Password' link on the Sign In screen to reset your password. Pas…" at bounding box center [520, 580] width 588 height 15
click at [469, 579] on span "Use the 'Reset Password' link on the 'Sign In screen to reset your password. Pa…" at bounding box center [521, 580] width 591 height 15
click at [807, 581] on span "Use the 'Reset Password' link on the 'Sign In' screen to reset your password. P…" at bounding box center [522, 580] width 592 height 15
click at [794, 580] on span "Use the 'Reset Password' link on the 'Sign In' screen to reset your password. P…" at bounding box center [522, 580] width 592 height 15
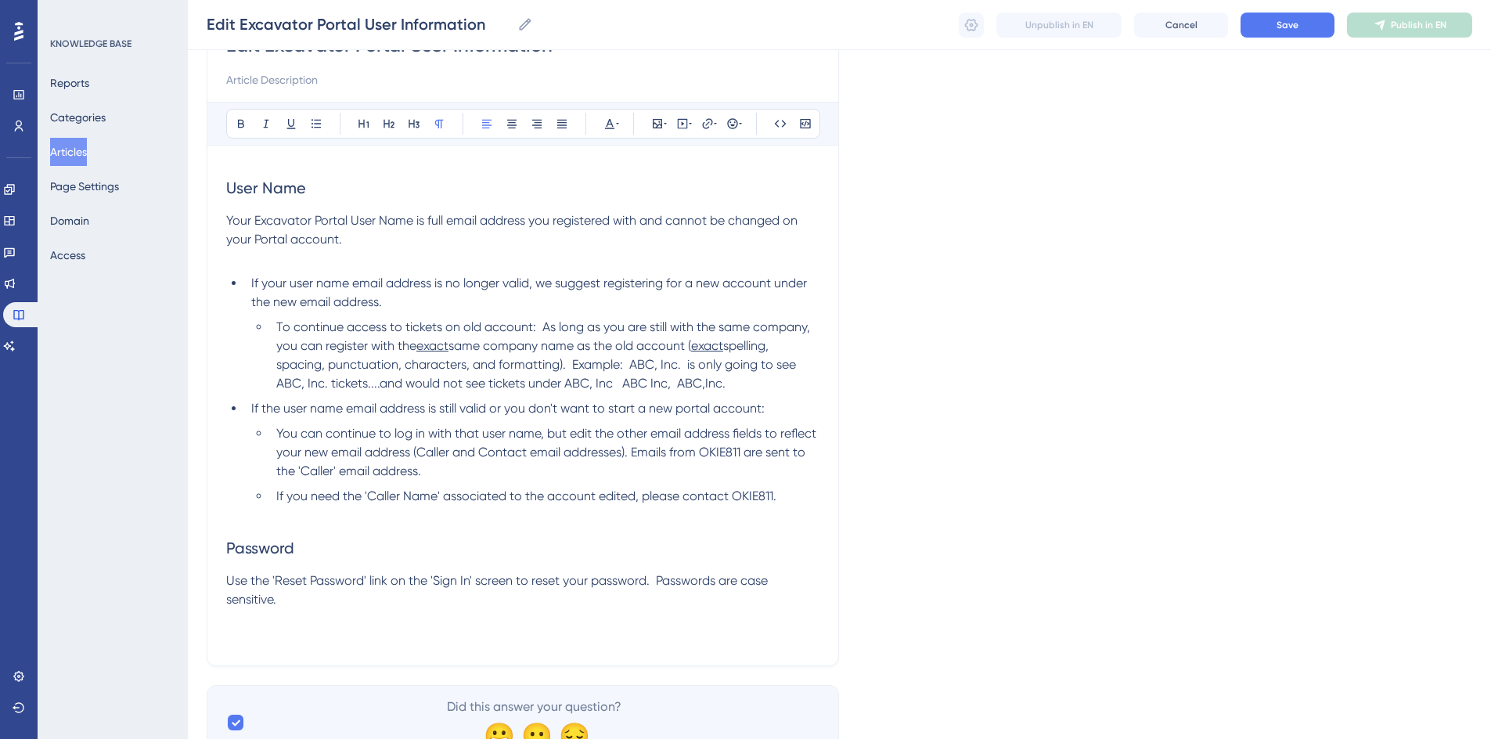
click at [318, 598] on p "Use the 'Reset Password' link on the 'Sign In' screen to reset your password. P…" at bounding box center [522, 590] width 593 height 38
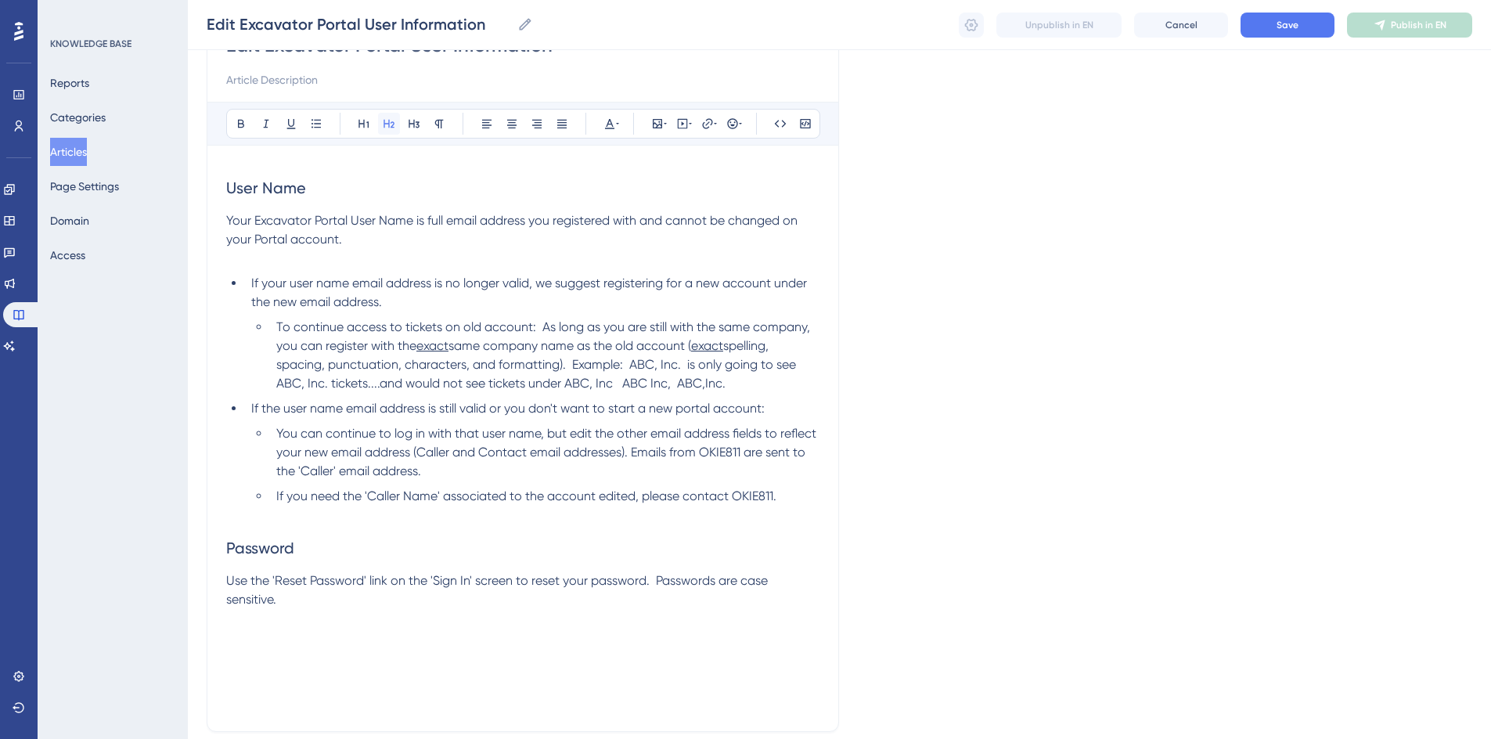
click at [396, 123] on button at bounding box center [389, 124] width 22 height 22
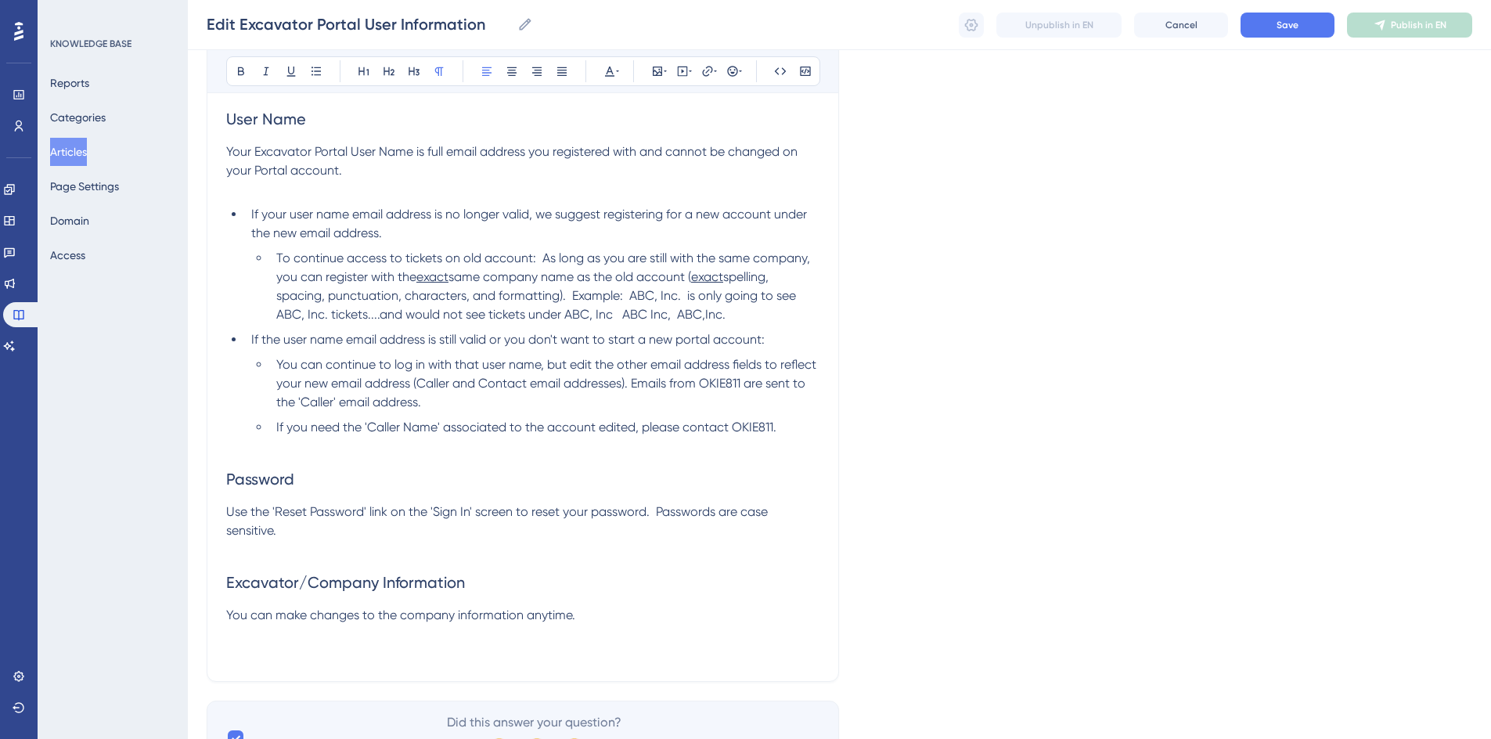
scroll to position [324, 0]
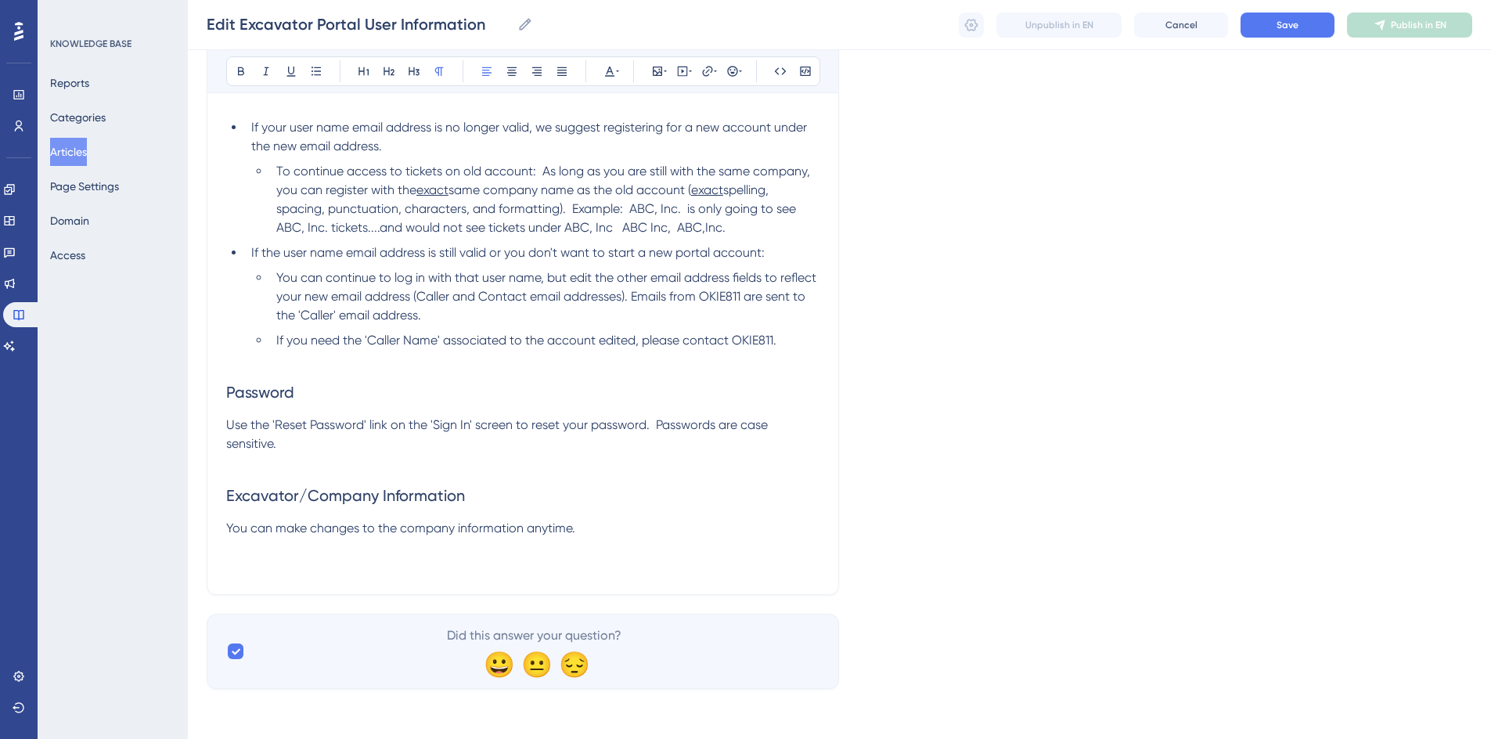
click at [586, 526] on p "You can make changes to the company information anytime." at bounding box center [522, 528] width 593 height 19
click at [714, 74] on icon at bounding box center [715, 71] width 3 height 13
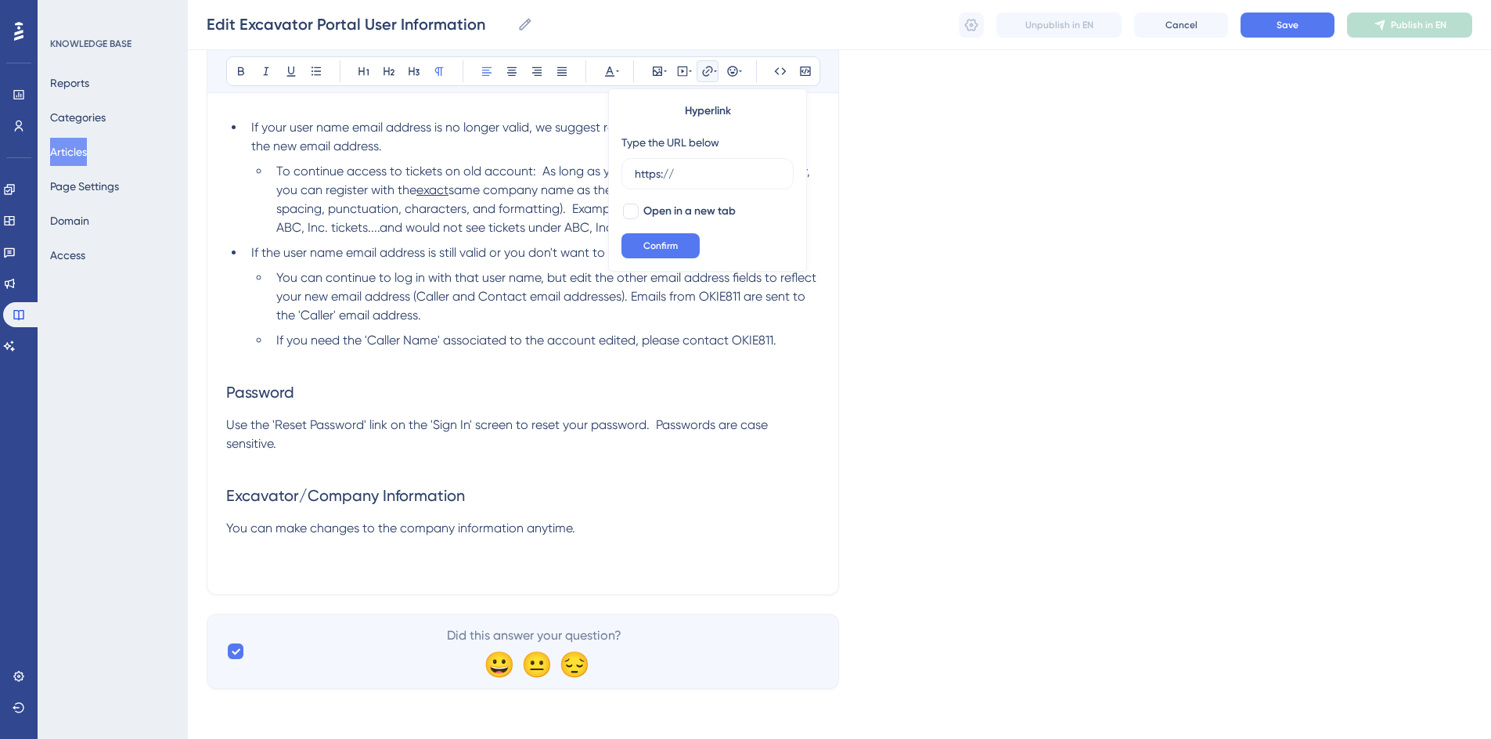
click at [595, 525] on p "You can make changes to the company information anytime." at bounding box center [522, 528] width 593 height 19
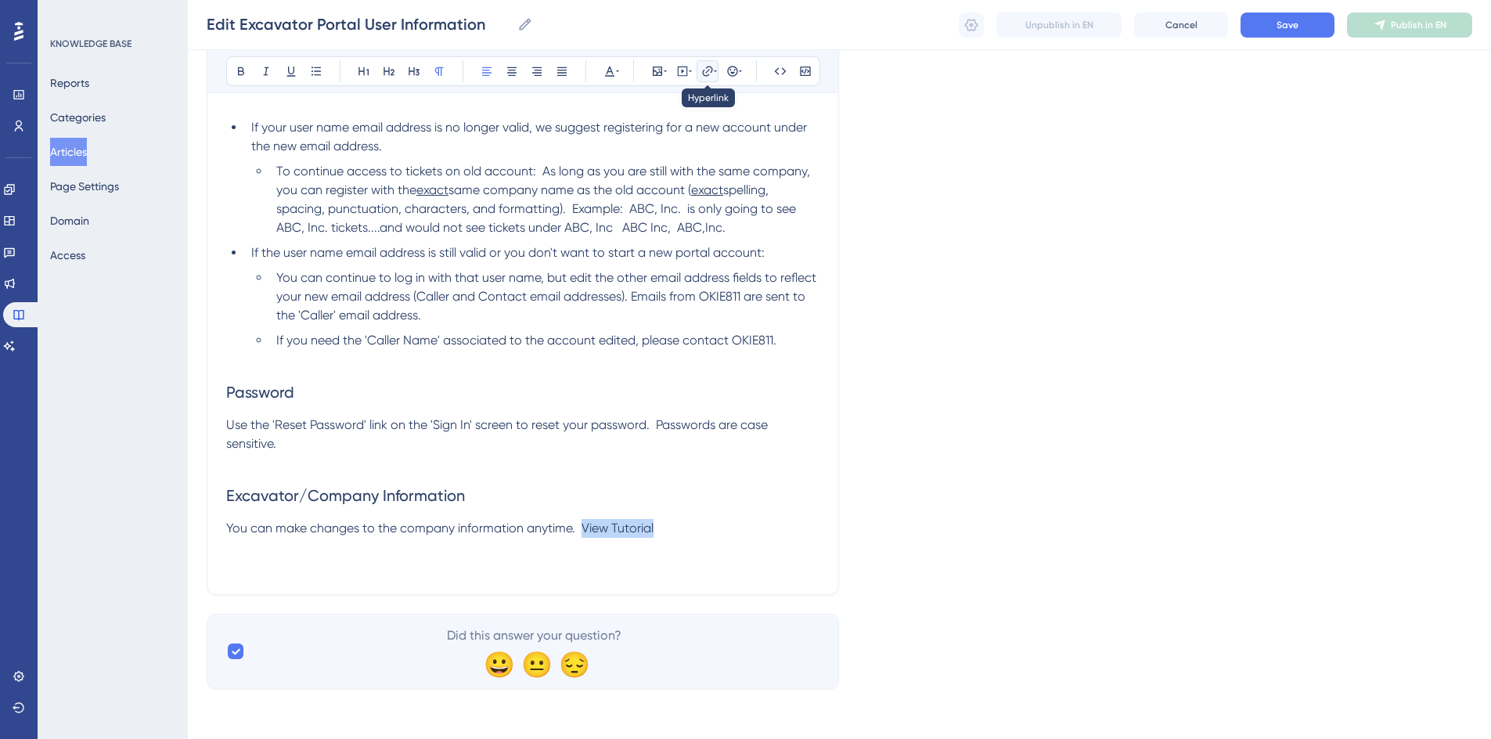
click at [714, 78] on button at bounding box center [707, 71] width 22 height 22
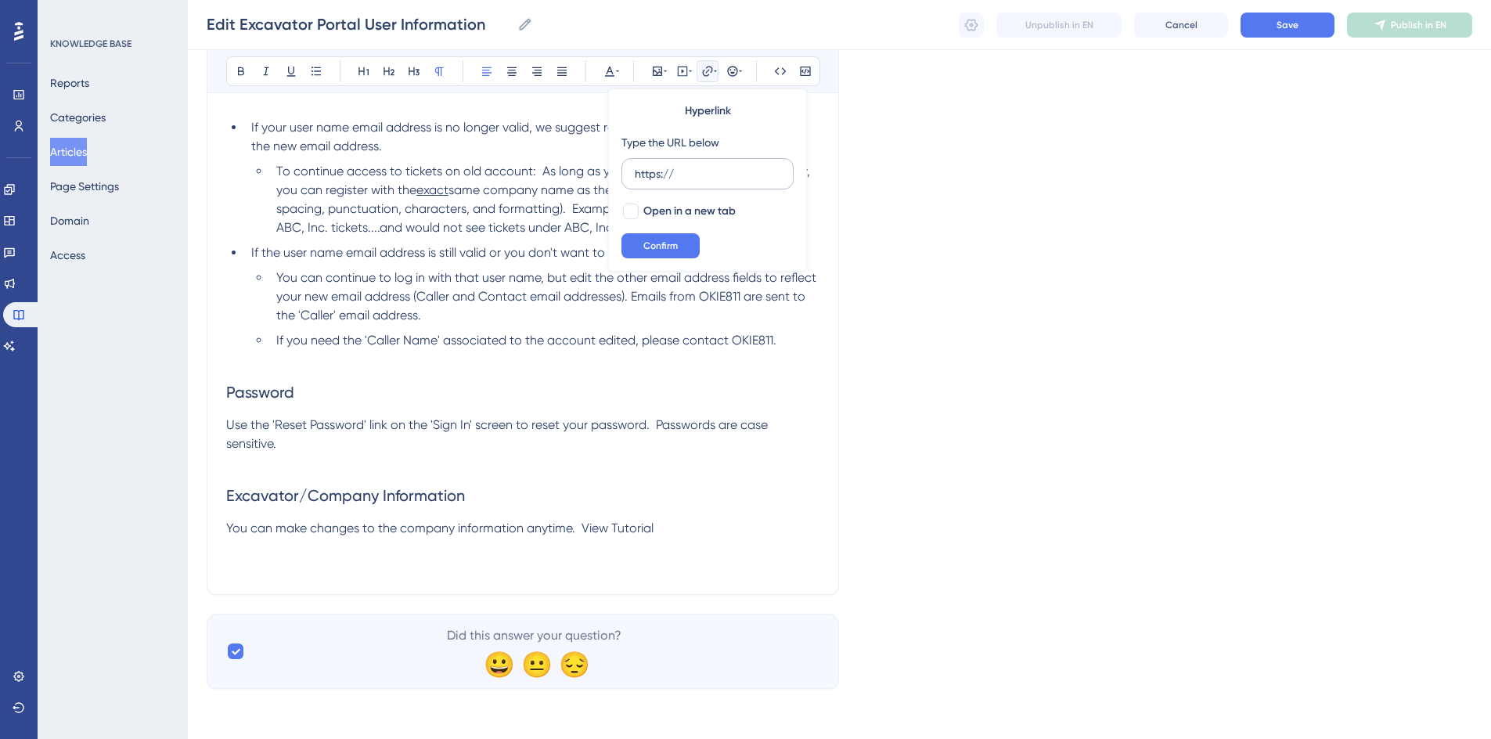
drag, startPoint x: 676, startPoint y: 167, endPoint x: 630, endPoint y: 168, distance: 46.2
click at [630, 168] on label "https://" at bounding box center [707, 173] width 172 height 31
click at [635, 168] on input "https://" at bounding box center [708, 173] width 146 height 17
type input "[URL][DOMAIN_NAME]"
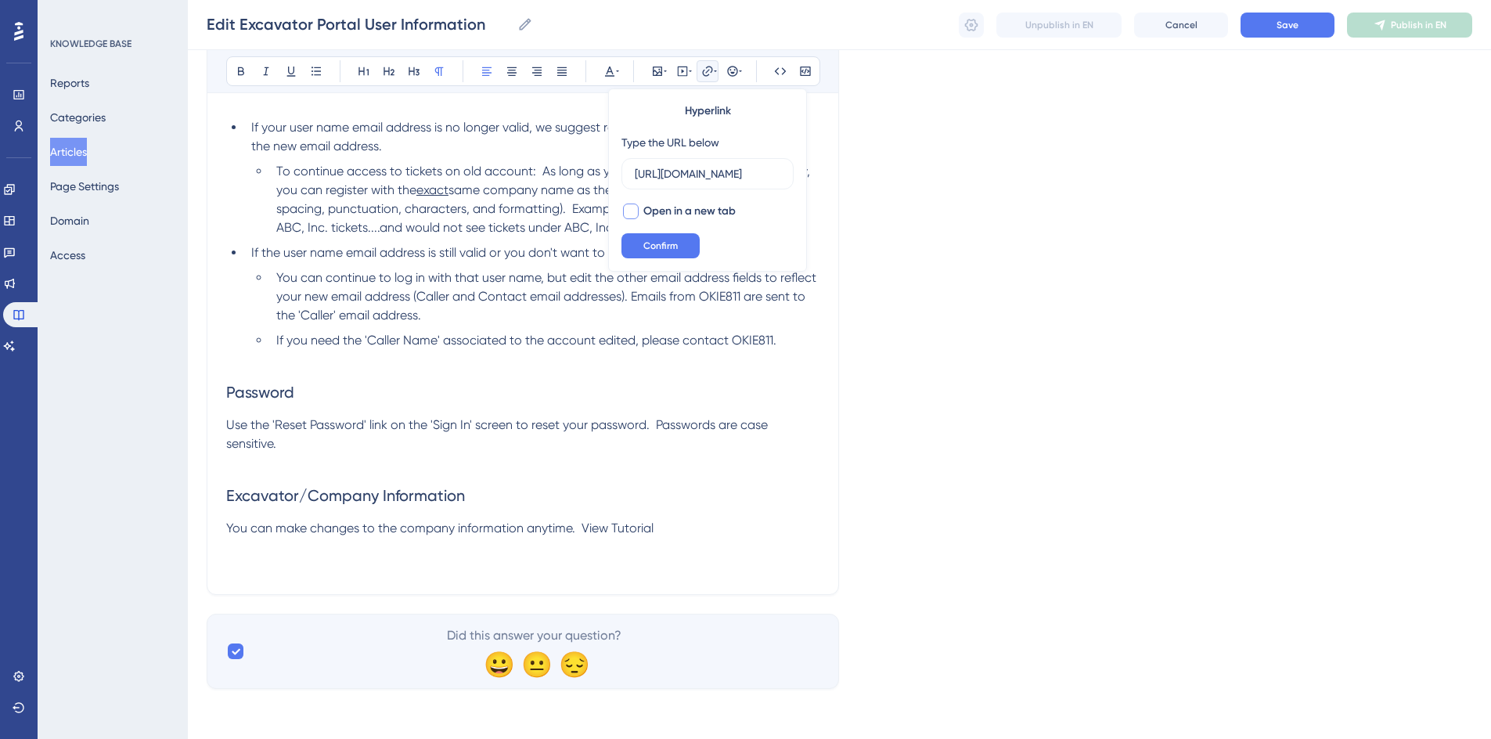
click at [627, 212] on div at bounding box center [631, 211] width 16 height 16
checkbox input "true"
click at [655, 243] on span "Confirm" at bounding box center [660, 245] width 34 height 13
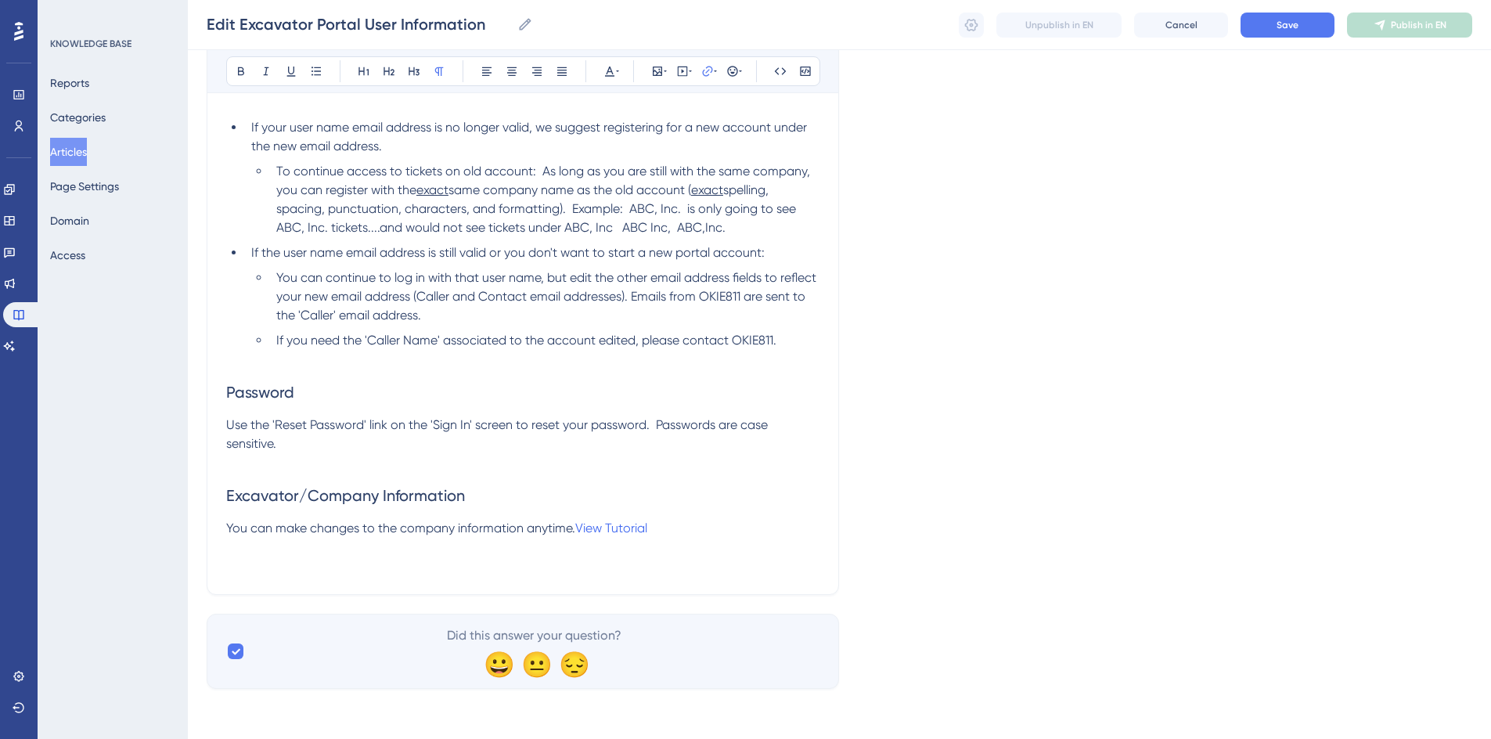
click at [674, 528] on p "You can make changes to the company information anytime. View Tutorial" at bounding box center [522, 528] width 593 height 19
click at [605, 528] on span "View Tutorial" at bounding box center [611, 527] width 72 height 15
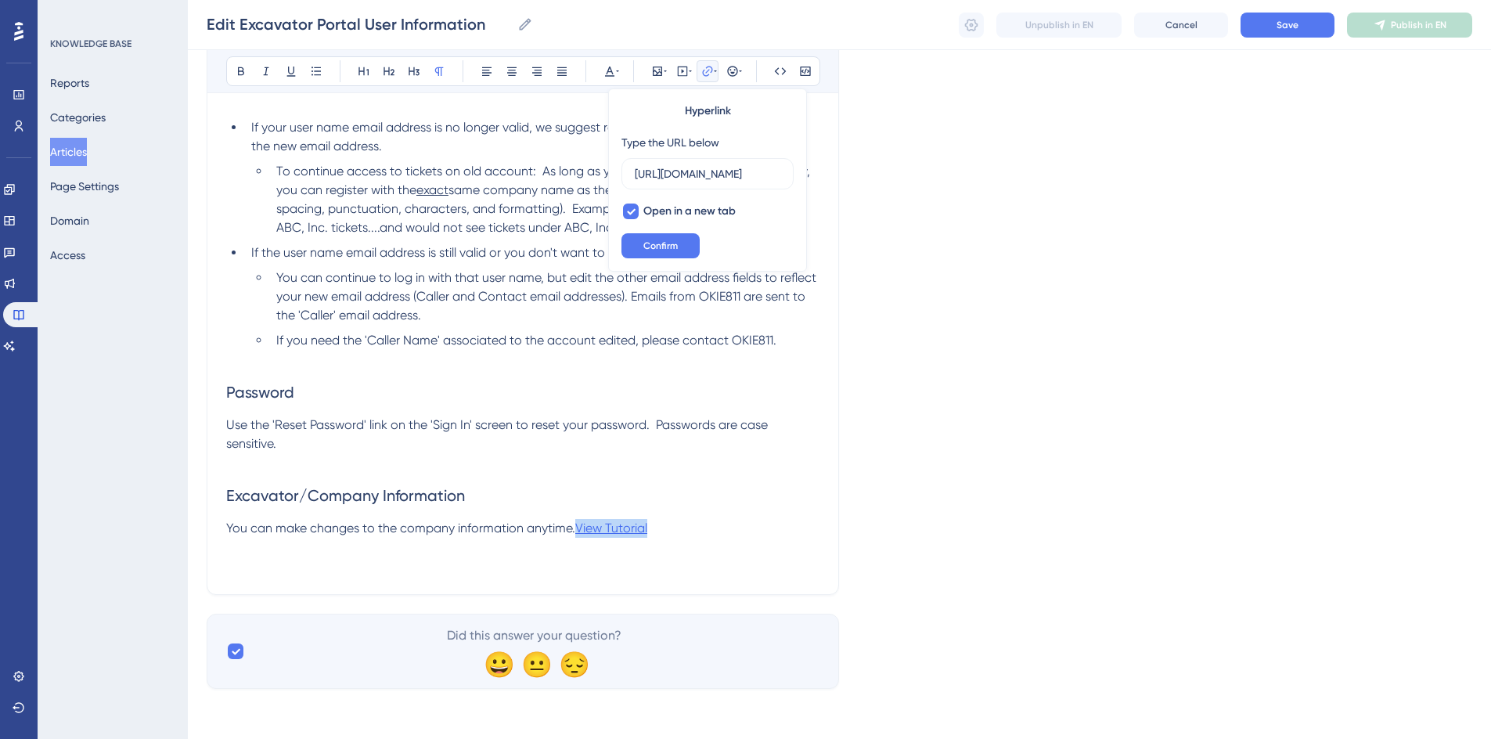
drag, startPoint x: 655, startPoint y: 522, endPoint x: 581, endPoint y: 521, distance: 74.3
click at [581, 521] on p "You can make changes to the company information anytime. View Tutorial" at bounding box center [522, 528] width 593 height 19
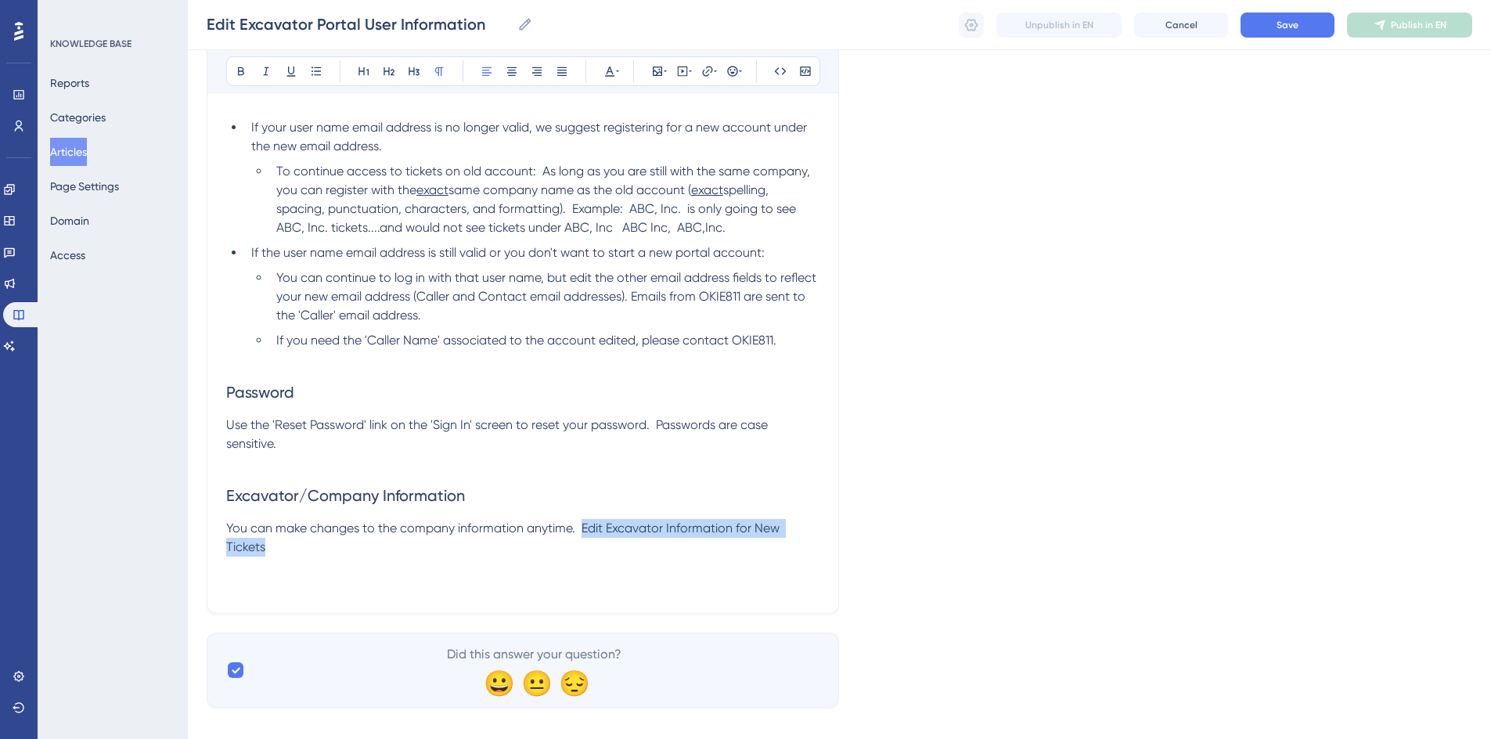
click at [581, 526] on span "You can make changes to the company information anytime. Edit Excavator Informa…" at bounding box center [504, 537] width 556 height 34
click at [712, 75] on icon at bounding box center [707, 71] width 13 height 13
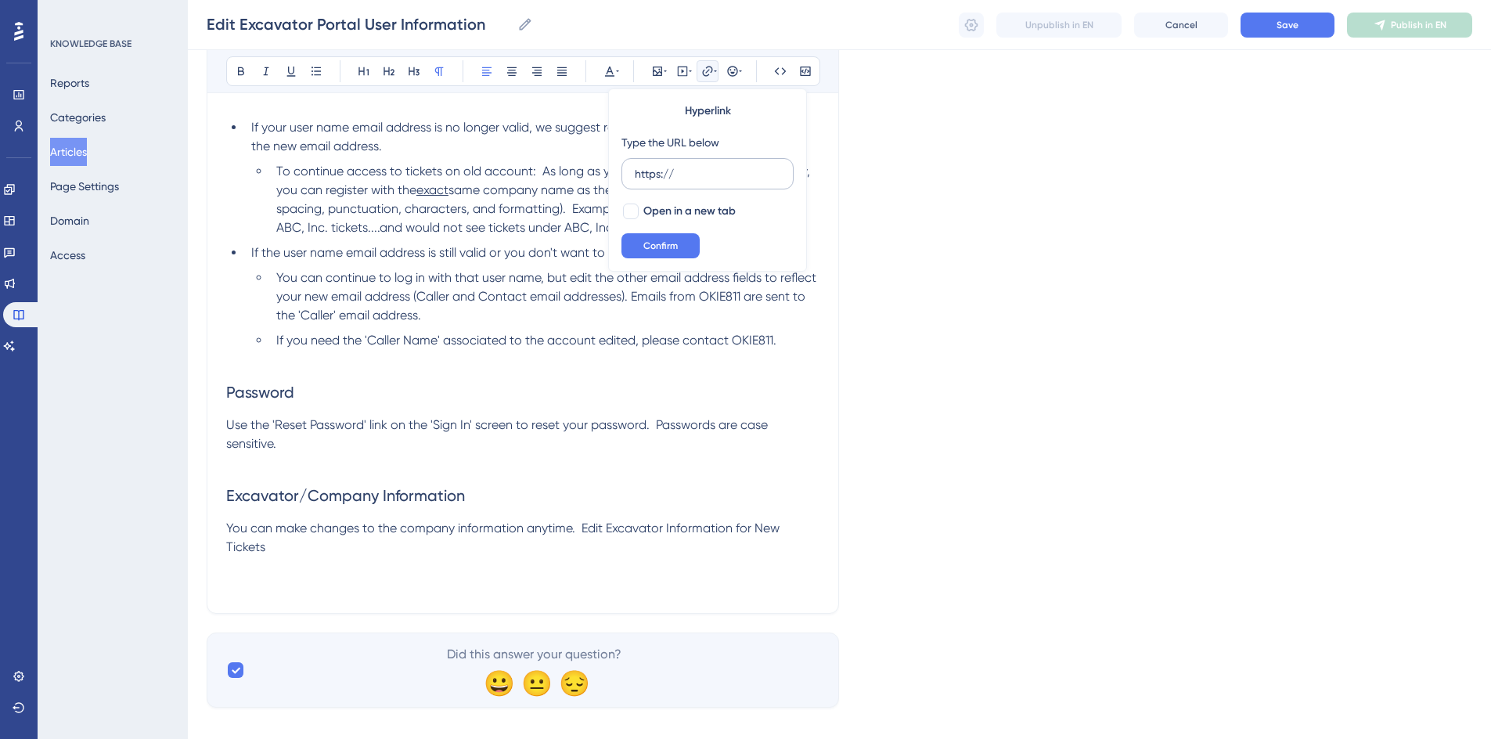
drag, startPoint x: 680, startPoint y: 169, endPoint x: 626, endPoint y: 178, distance: 54.7
click at [626, 178] on label "https://" at bounding box center [707, 173] width 172 height 31
click at [635, 178] on input "https://" at bounding box center [708, 173] width 146 height 17
type input "Edit Excavator Information for New Tickets"
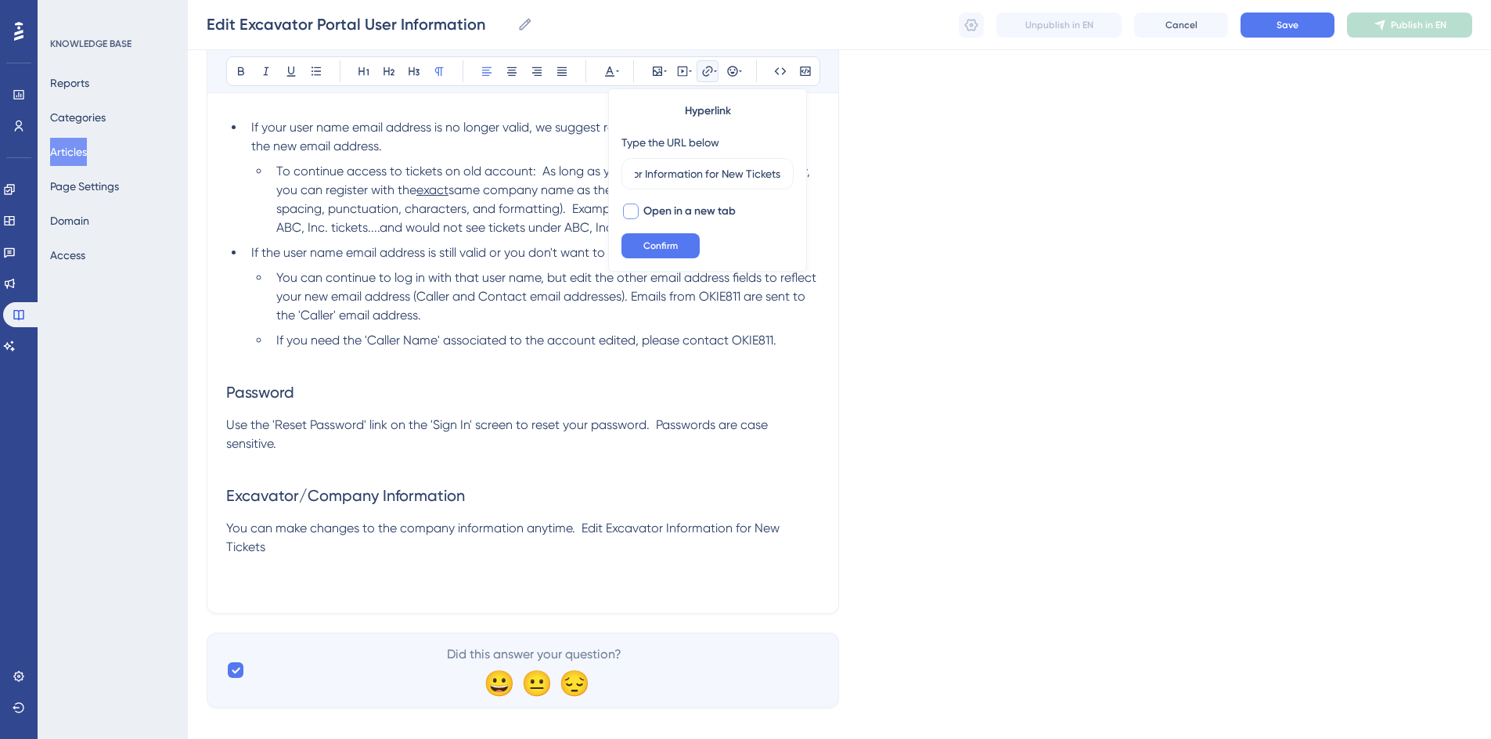
scroll to position [0, 0]
click at [634, 214] on div at bounding box center [631, 211] width 16 height 16
checkbox input "true"
click at [649, 246] on span "Confirm" at bounding box center [660, 245] width 34 height 13
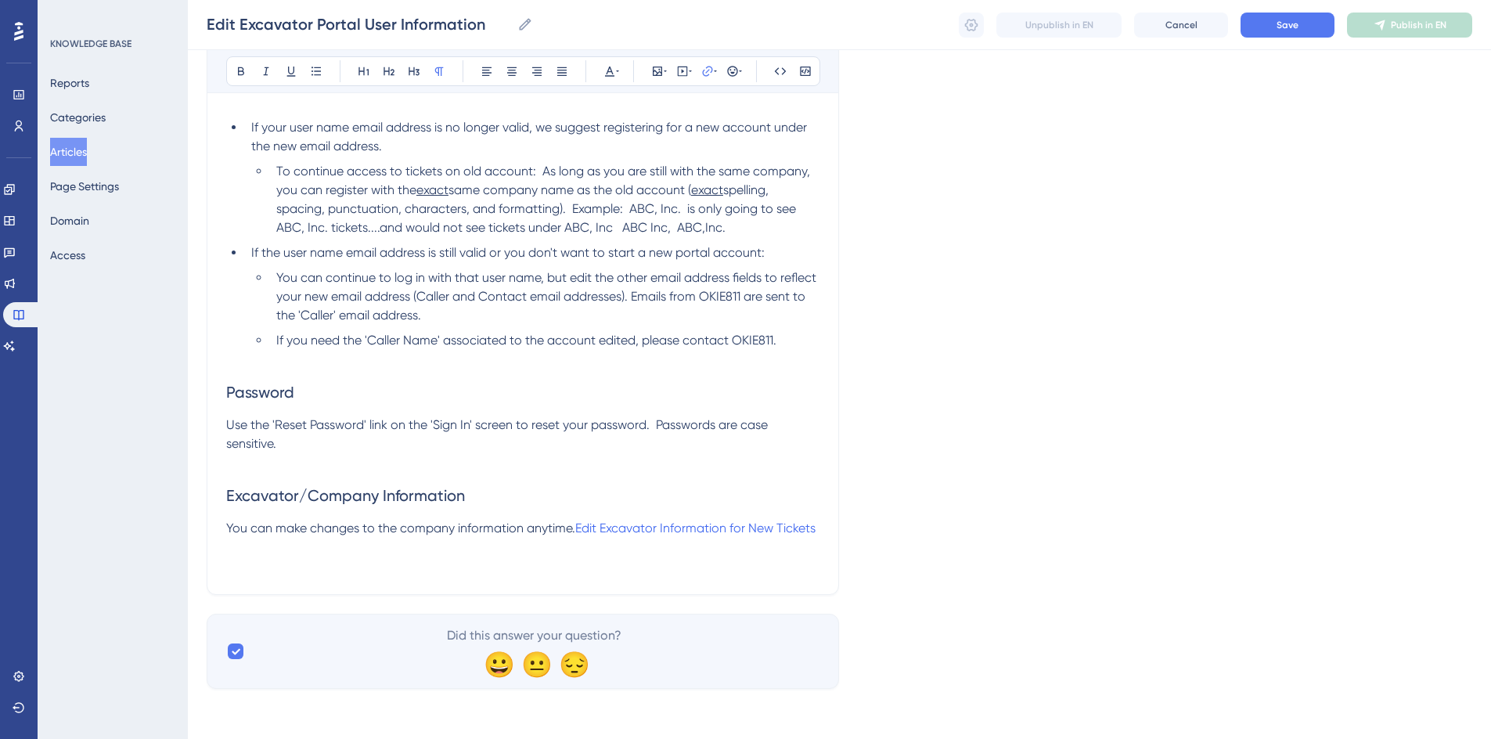
click at [512, 575] on p at bounding box center [522, 565] width 593 height 19
click at [571, 530] on span "You can make changes to the company information anytime." at bounding box center [400, 527] width 349 height 15
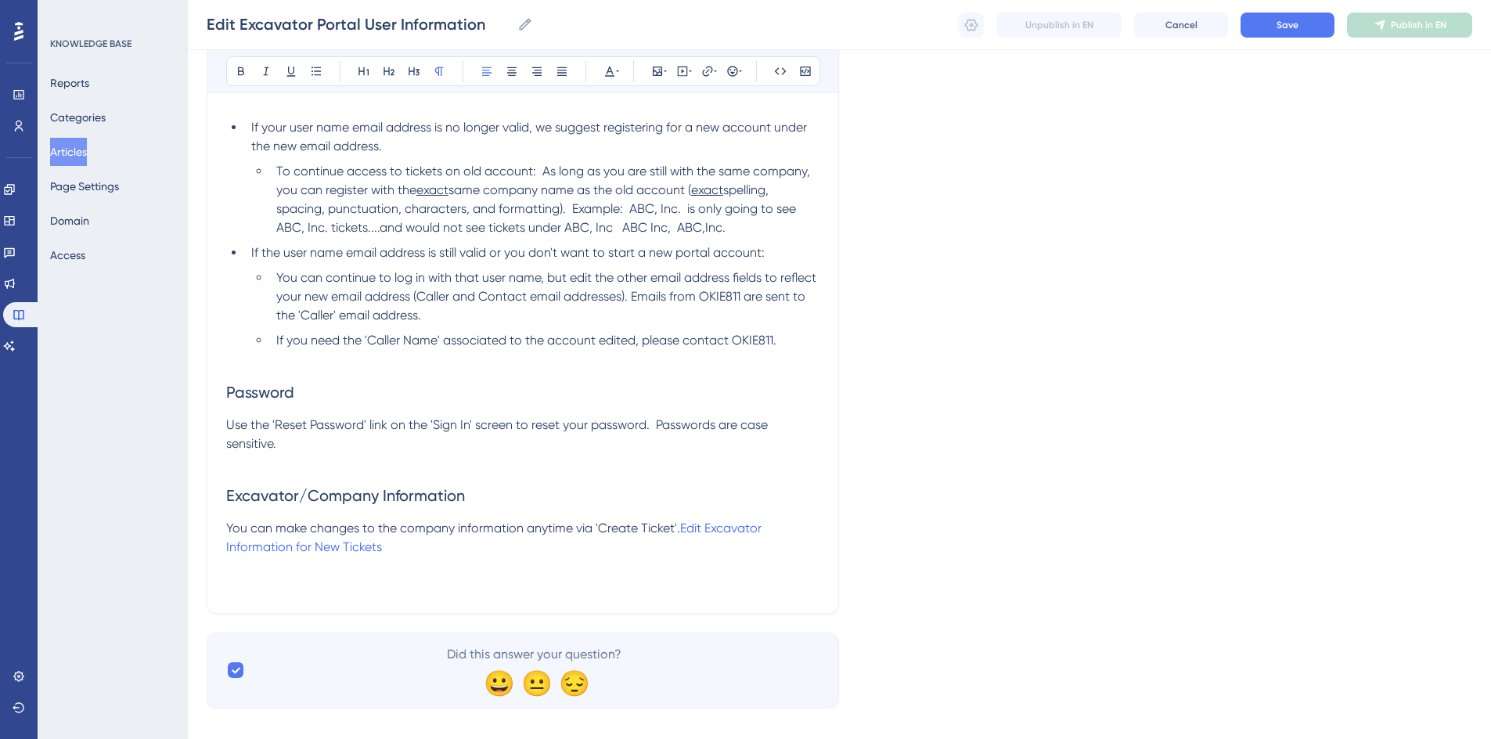
click at [380, 548] on p "You can make changes to the company information anytime via 'Create Ticket'. Ed…" at bounding box center [522, 538] width 593 height 38
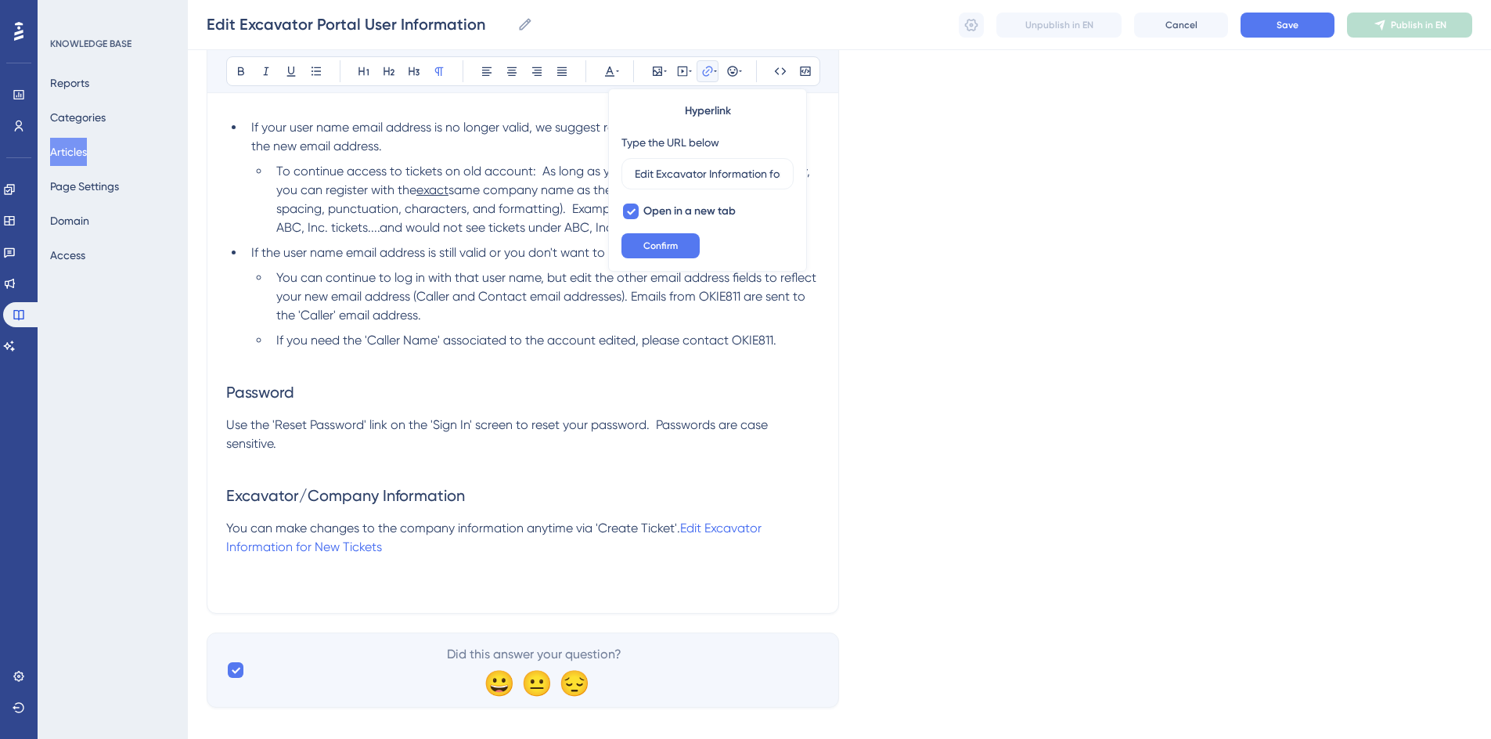
click at [417, 551] on p "You can make changes to the company information anytime via 'Create Ticket'. Ed…" at bounding box center [522, 538] width 593 height 38
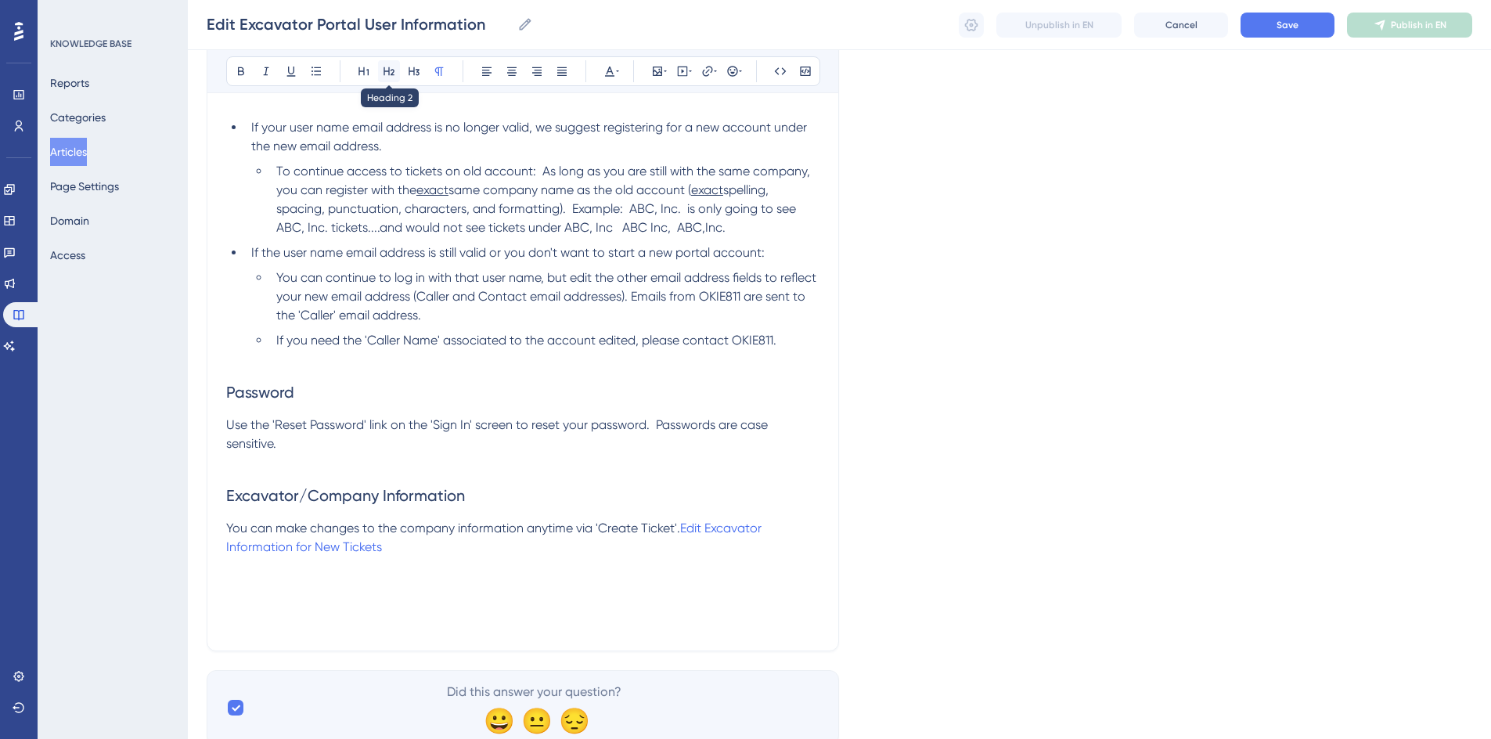
click at [393, 77] on icon at bounding box center [389, 71] width 13 height 13
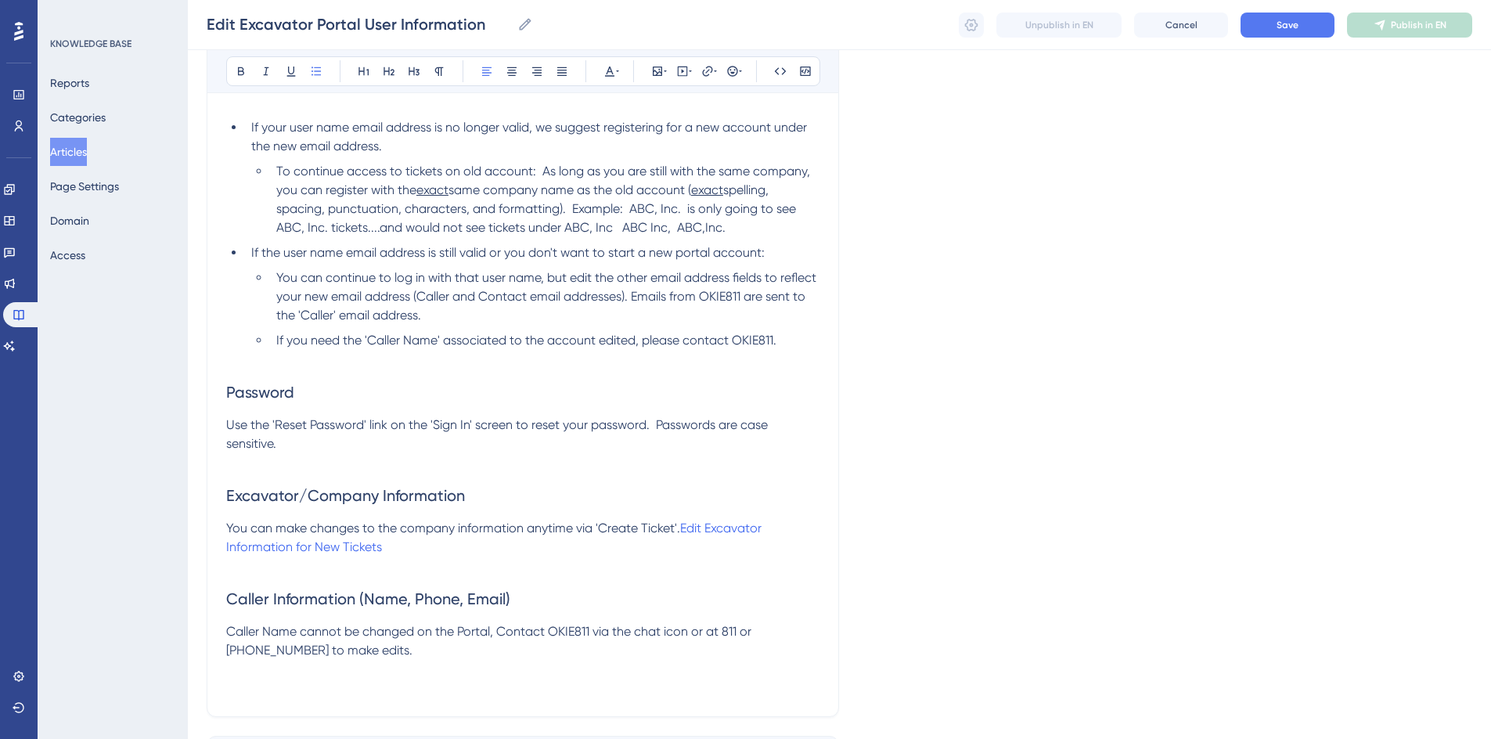
click at [775, 336] on span "If you need the 'Caller Name' associated to the account edited, please contact …" at bounding box center [526, 340] width 500 height 15
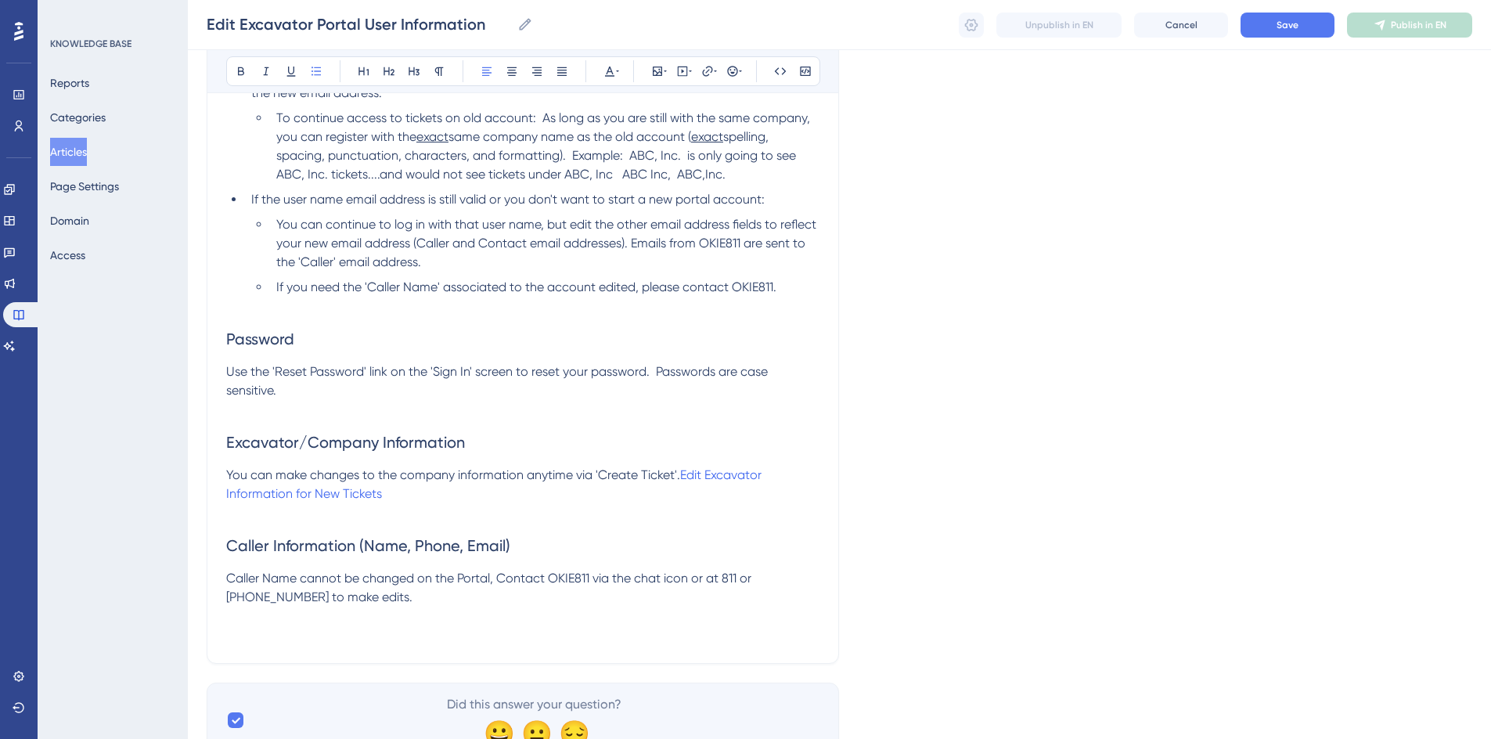
scroll to position [446, 0]
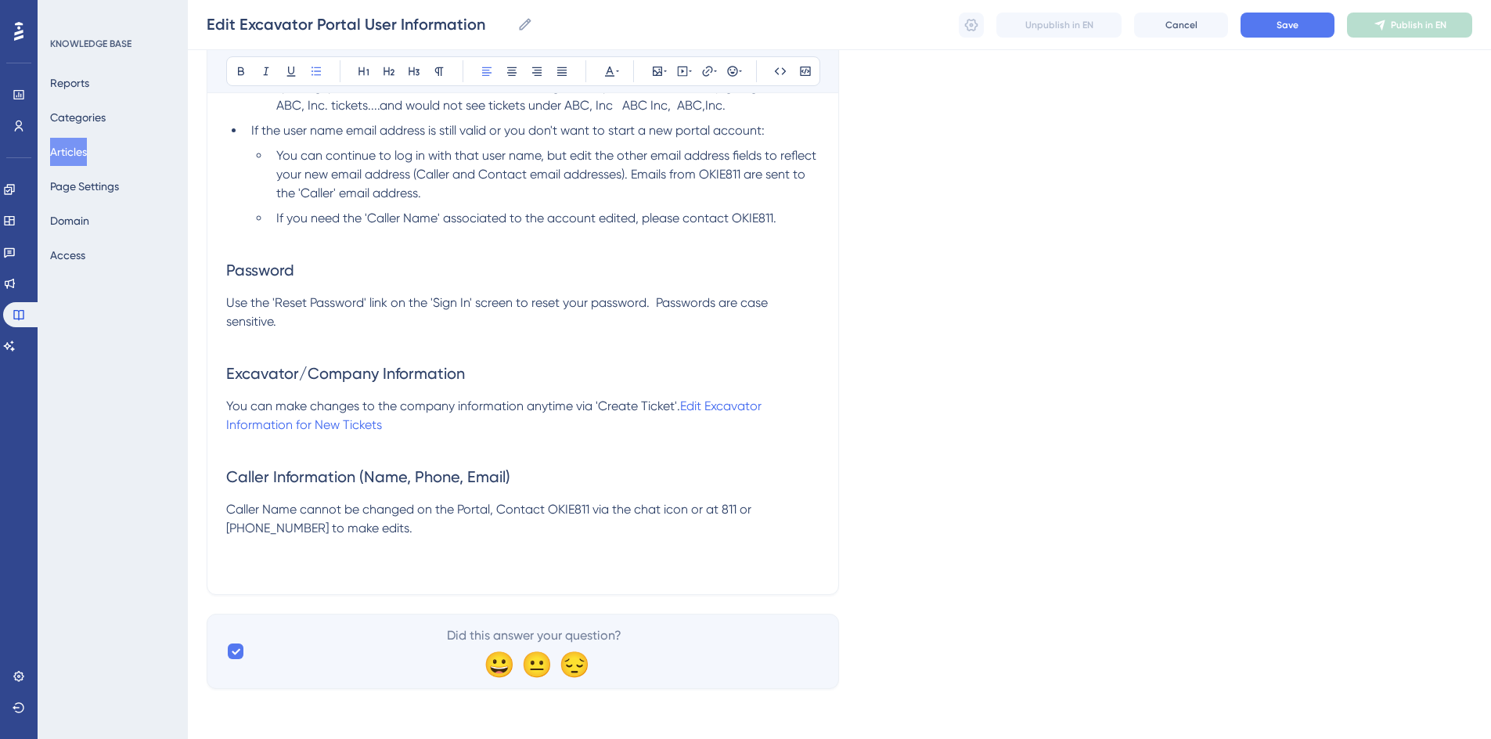
click at [344, 526] on p "Caller Name cannot be changed on the Portal, Contact OKIE811 via the chat icon …" at bounding box center [522, 519] width 593 height 38
click at [493, 508] on span "Caller Name cannot be changed on the Portal, Contact OKIE811 via the chat icon …" at bounding box center [490, 519] width 528 height 34
click at [381, 531] on p "Caller Name cannot be changed on the Portal. Contact OKIE811 via the chat icon …" at bounding box center [522, 519] width 593 height 38
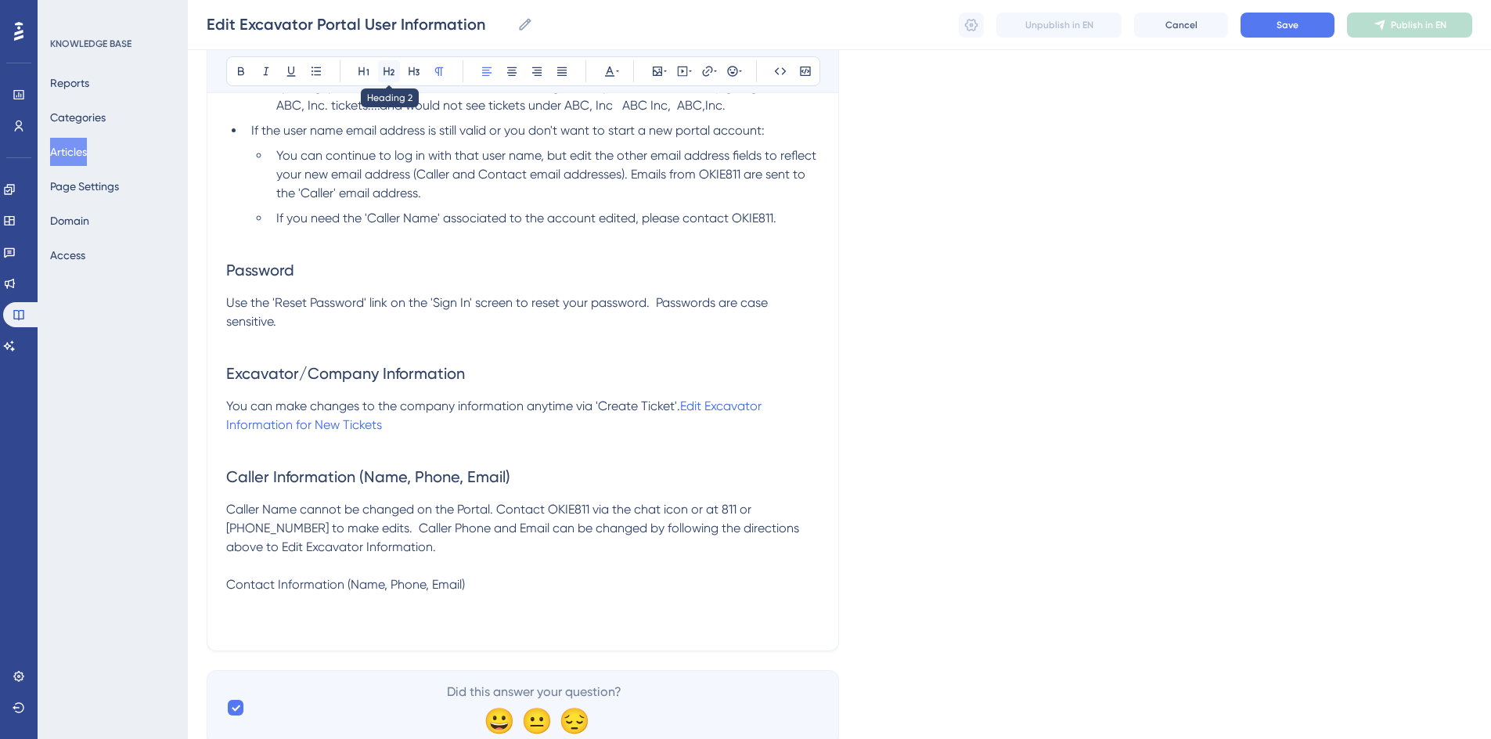
click at [392, 72] on icon at bounding box center [389, 71] width 13 height 13
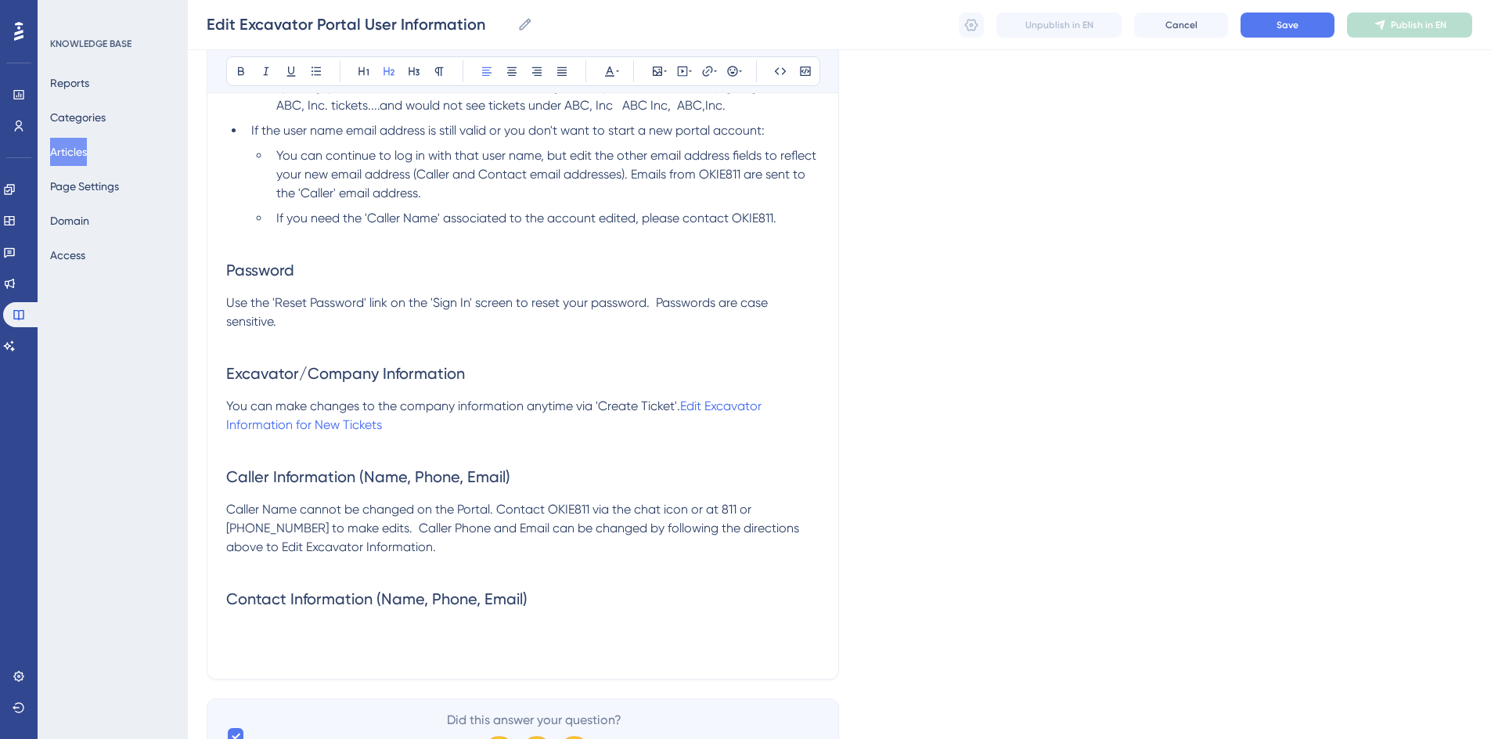
click at [559, 595] on h2 "Contact Information (Name, Phone, Email)" at bounding box center [522, 598] width 593 height 47
drag, startPoint x: 559, startPoint y: 595, endPoint x: 209, endPoint y: 605, distance: 350.6
click at [209, 605] on div "Edit Excavator Portal User Information Bold Italic Underline Bullet Point Headi…" at bounding box center [523, 204] width 632 height 950
drag, startPoint x: 559, startPoint y: 571, endPoint x: 555, endPoint y: 582, distance: 11.9
click at [557, 581] on div "User Name Your Excavator Portal User Name is full email address you registered …" at bounding box center [522, 273] width 593 height 773
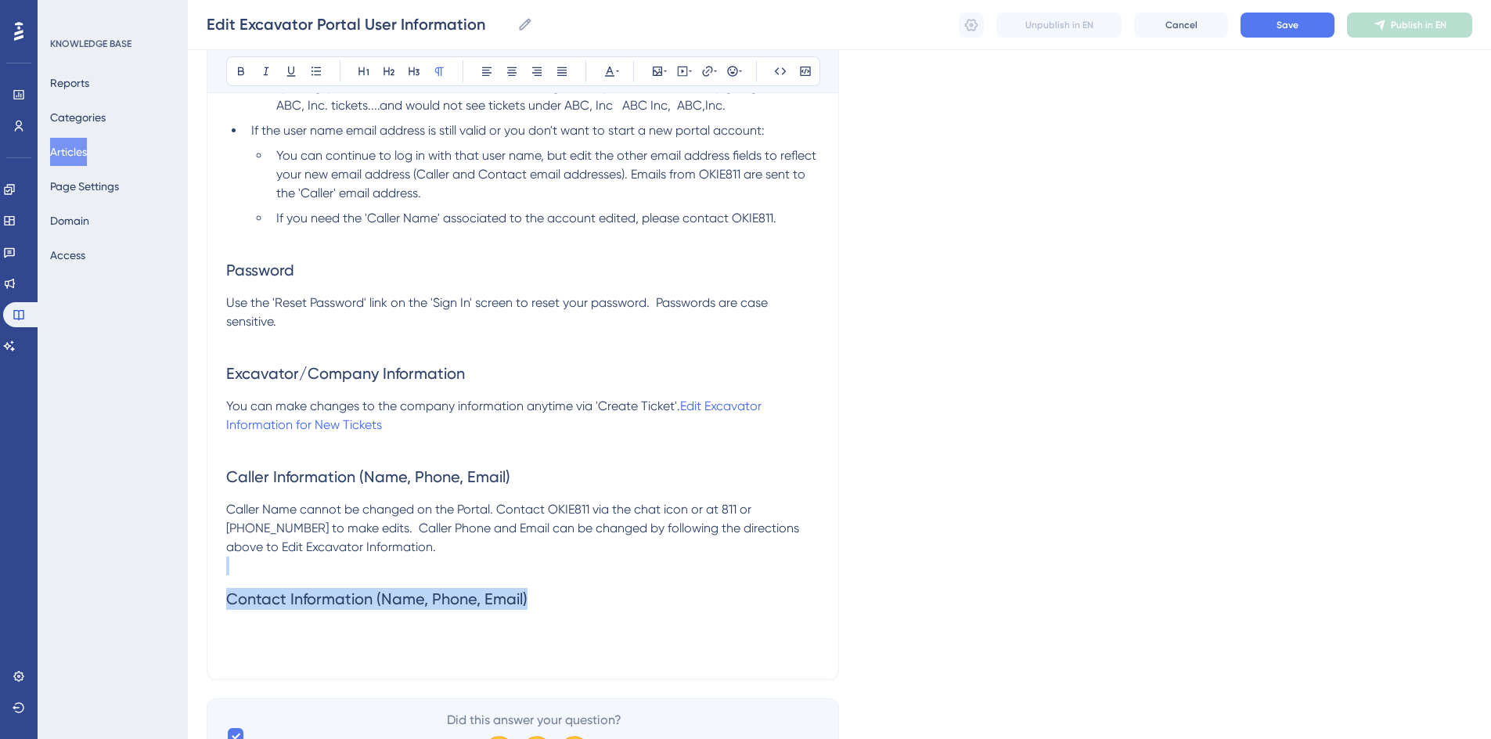
click at [541, 592] on h2 "Contact Information (Name, Phone, Email)" at bounding box center [522, 598] width 593 height 47
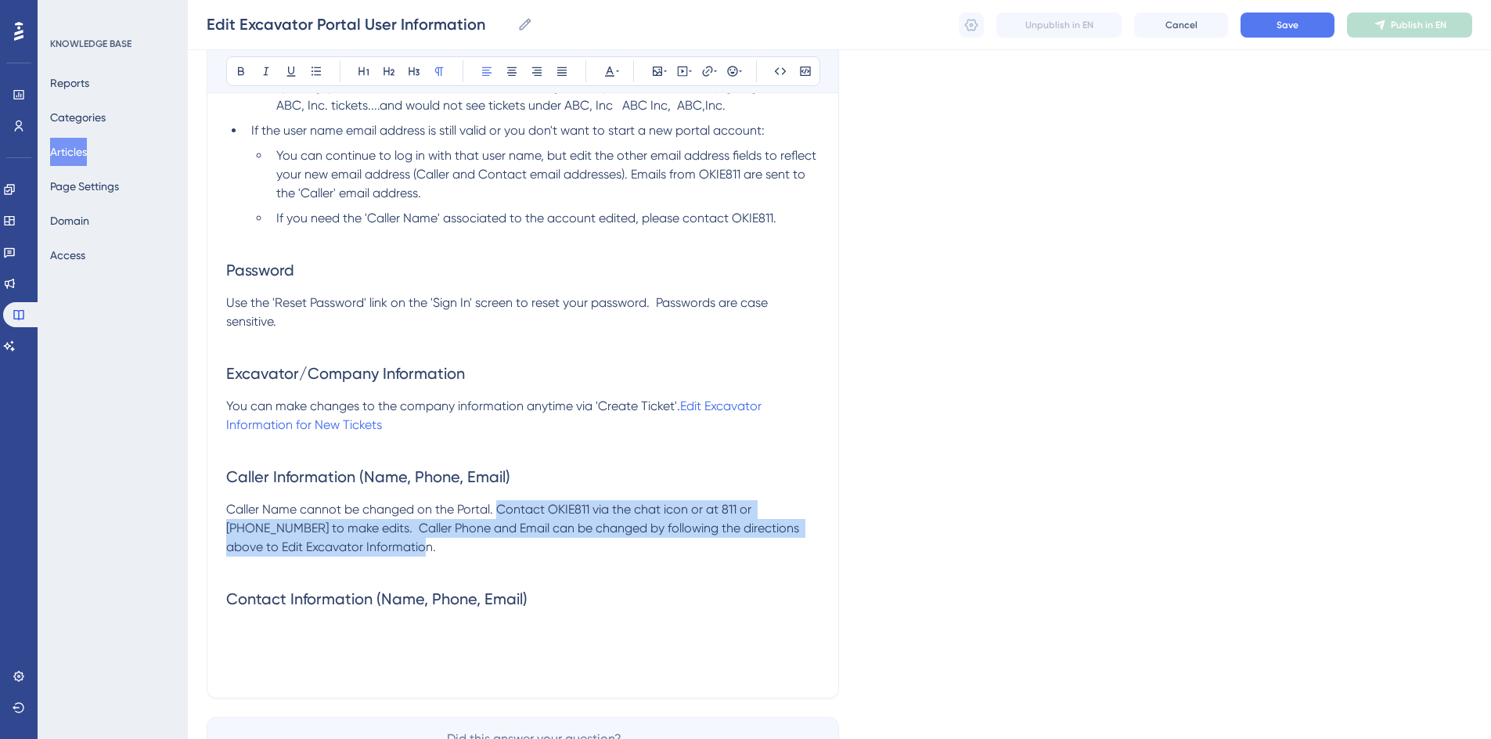
drag, startPoint x: 498, startPoint y: 512, endPoint x: 523, endPoint y: 541, distance: 38.3
click at [523, 541] on p "Caller Name cannot be changed on the Portal. Contact OKIE811 via the chat icon …" at bounding box center [522, 528] width 593 height 56
copy span "Contact OKIE811 via the chat icon or at 811 or [PHONE_NUMBER] to make edits. Ca…"
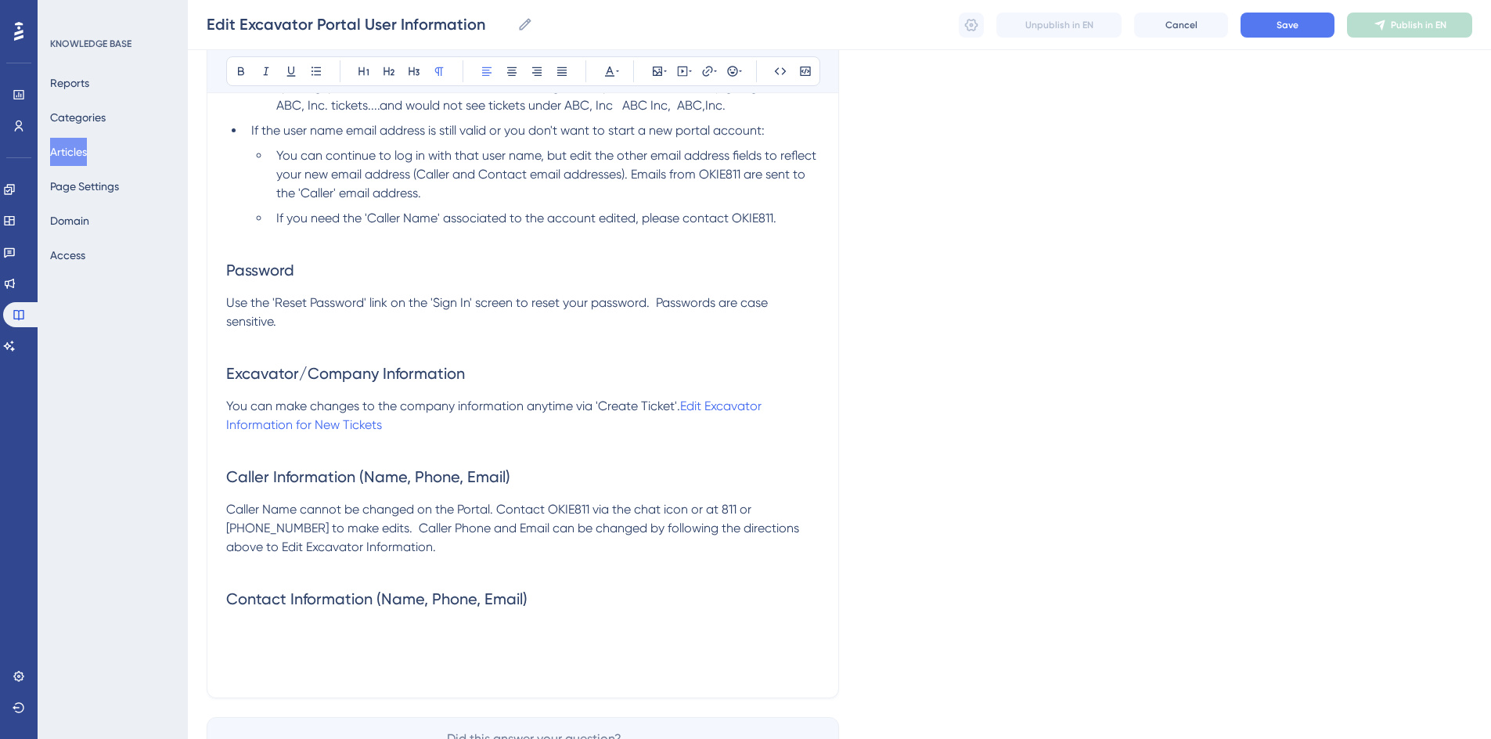
click at [286, 626] on p at bounding box center [522, 631] width 593 height 19
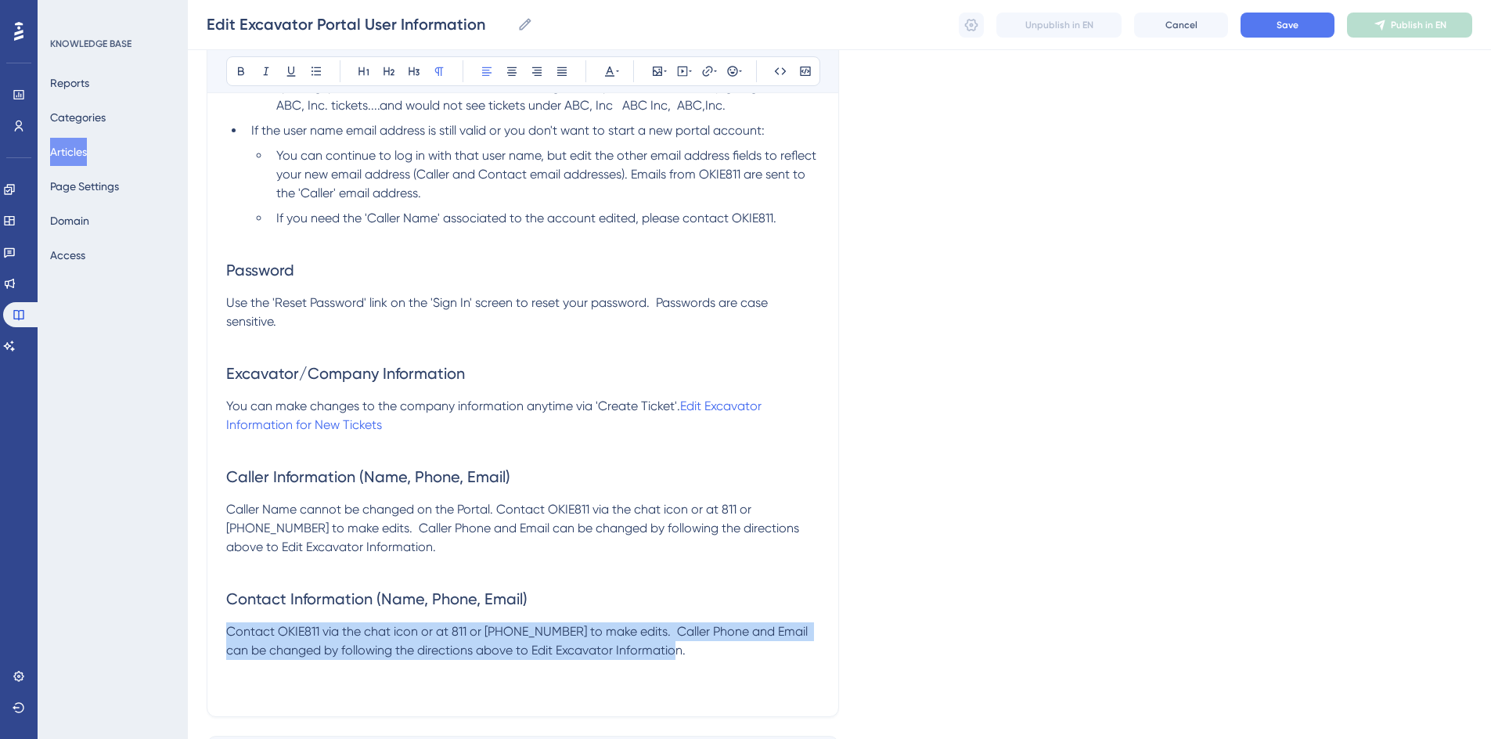
drag, startPoint x: 228, startPoint y: 630, endPoint x: 673, endPoint y: 648, distance: 444.8
click at [673, 648] on p "Contact OKIE811 via the chat icon or at 811 or [PHONE_NUMBER] to make edits. Ca…" at bounding box center [522, 641] width 593 height 38
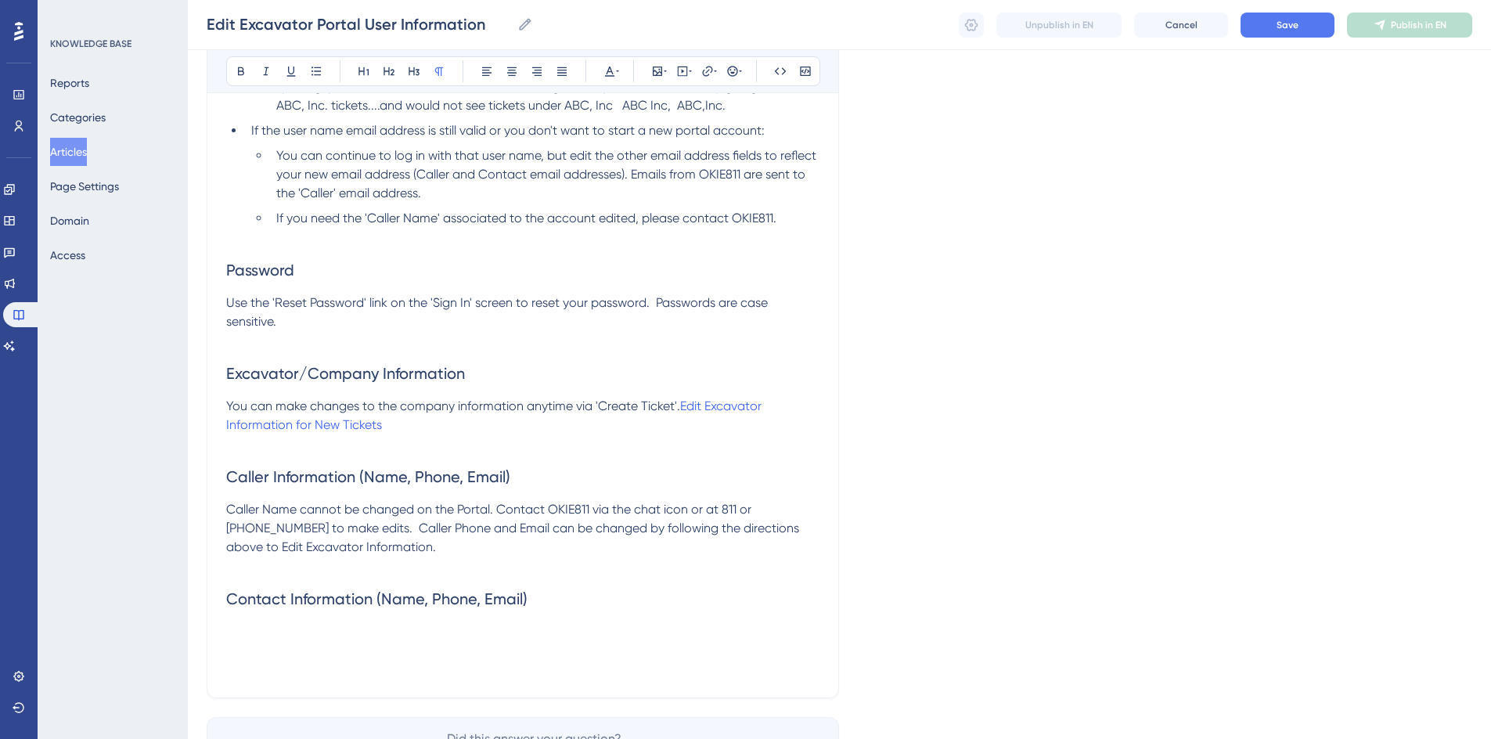
drag, startPoint x: 387, startPoint y: 526, endPoint x: 367, endPoint y: 517, distance: 22.1
click at [384, 523] on span "Caller Name cannot be changed on the Portal. Contact OKIE811 via the chat icon …" at bounding box center [514, 528] width 576 height 52
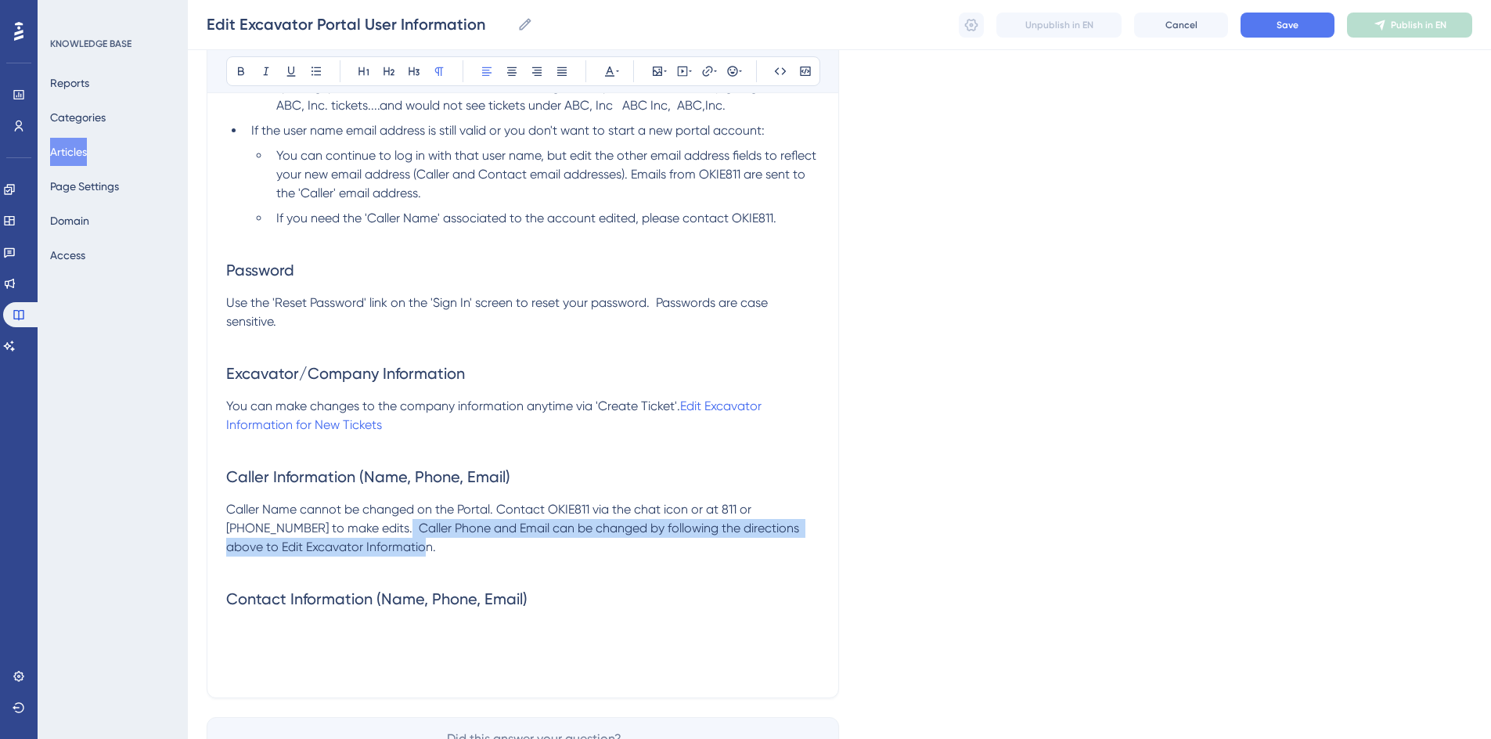
drag, startPoint x: 345, startPoint y: 527, endPoint x: 357, endPoint y: 542, distance: 19.6
click at [357, 542] on p "Caller Name cannot be changed on the Portal. Contact OKIE811 via the chat icon …" at bounding box center [522, 528] width 593 height 56
copy span "Caller Phone and Email can be changed by following the directions above to Edit…"
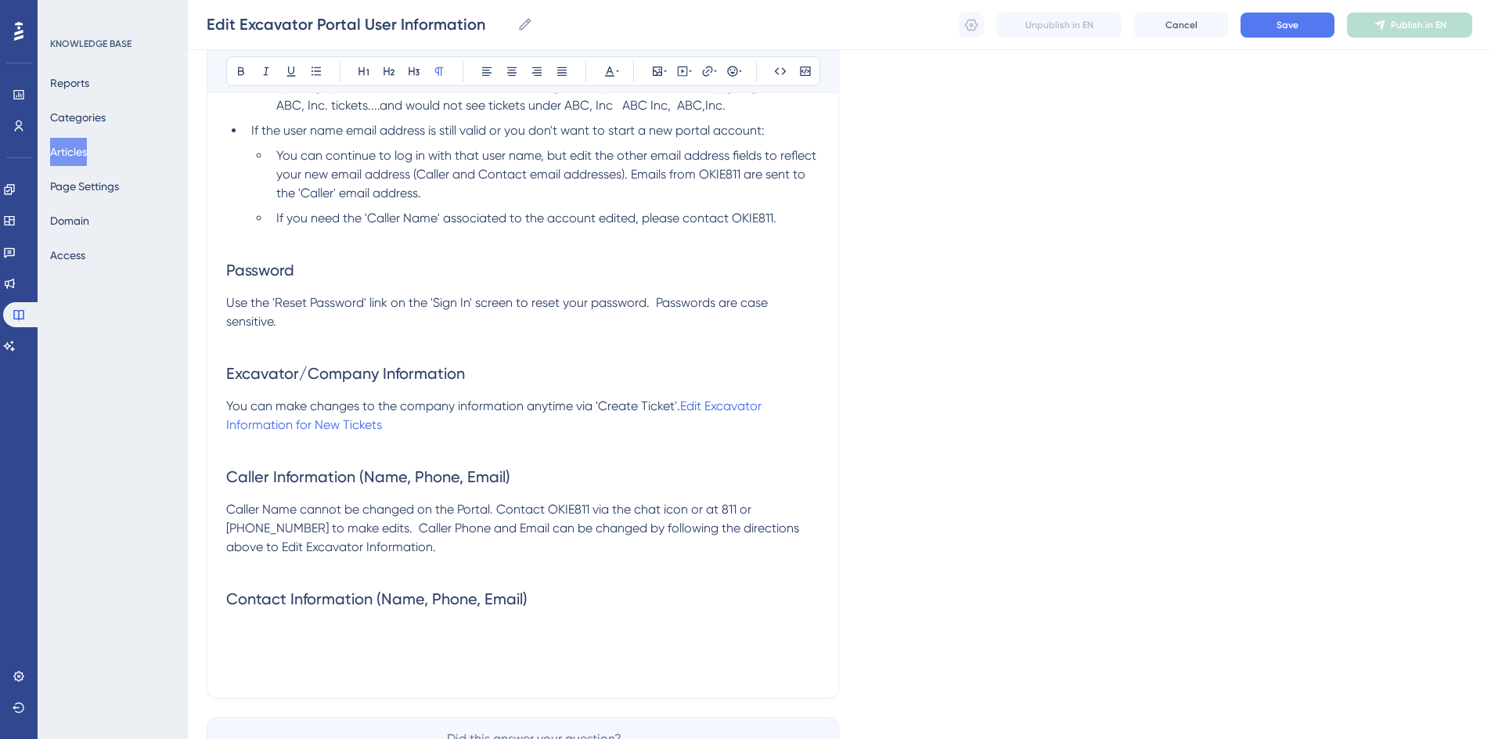
click at [281, 622] on p at bounding box center [522, 631] width 593 height 19
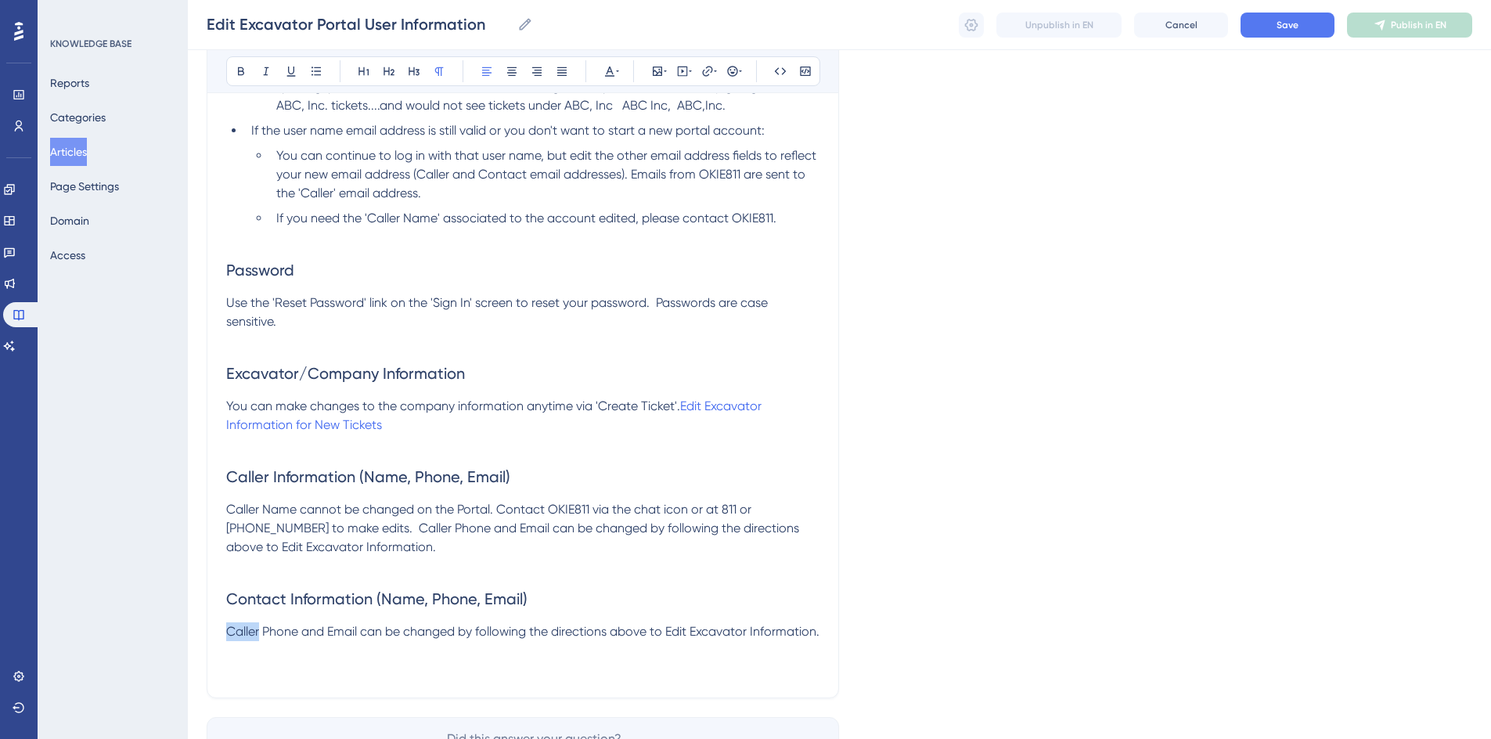
drag, startPoint x: 226, startPoint y: 626, endPoint x: 259, endPoint y: 634, distance: 33.8
click at [259, 634] on span "Caller Phone and Email can be changed by following the directions above to Edit…" at bounding box center [522, 631] width 593 height 15
click at [307, 649] on p "Contact Name, Phone and Email can be changed by following the directions above …" at bounding box center [522, 641] width 593 height 38
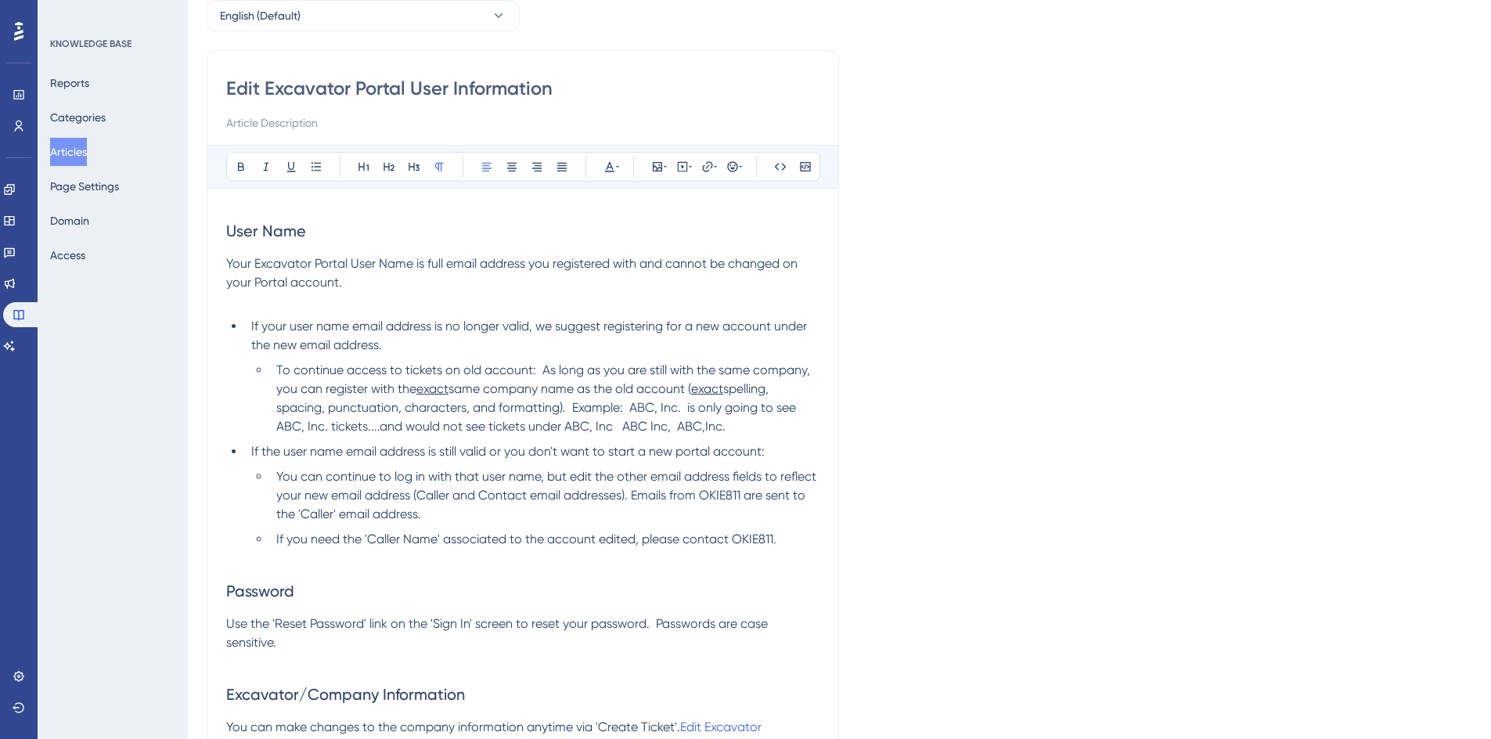
scroll to position [0, 0]
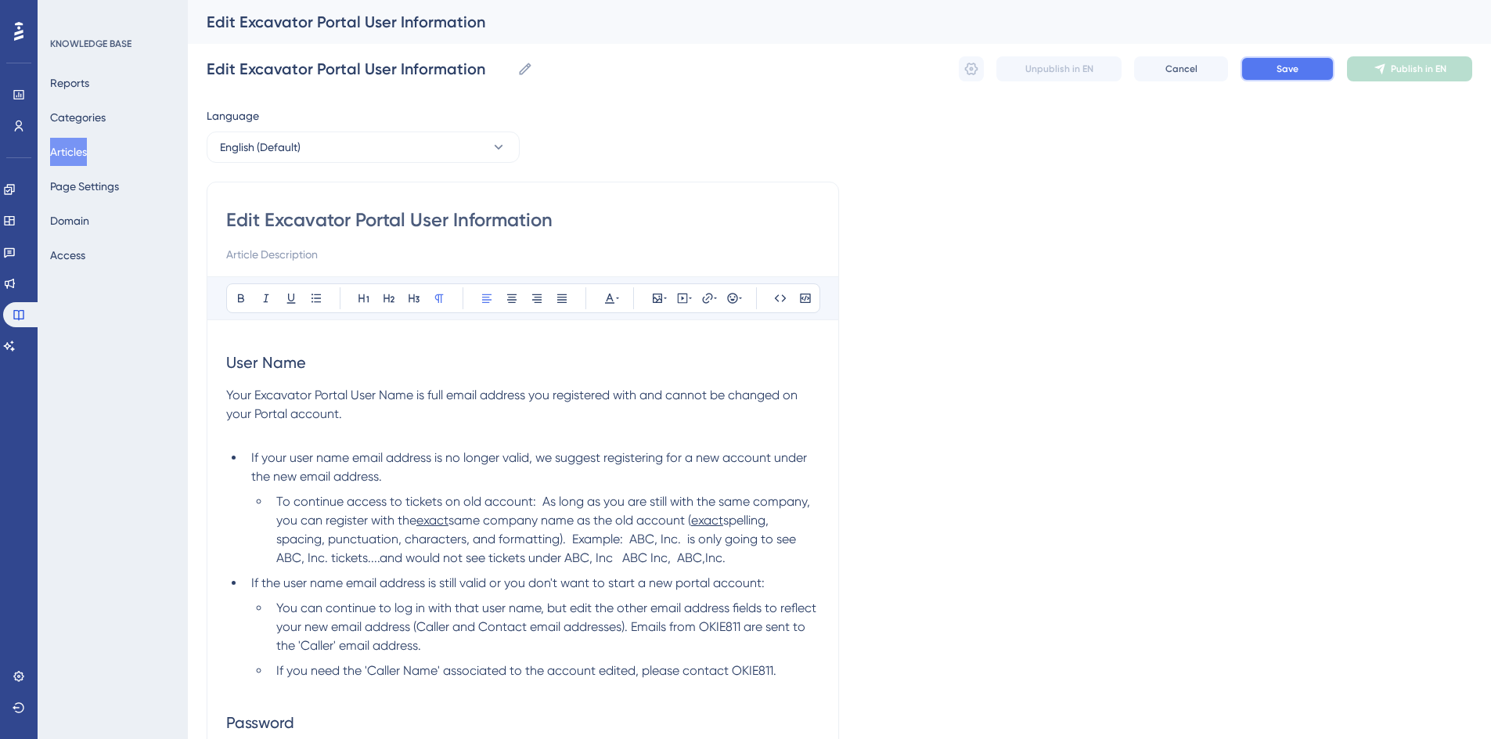
click at [1283, 69] on span "Save" at bounding box center [1287, 69] width 22 height 13
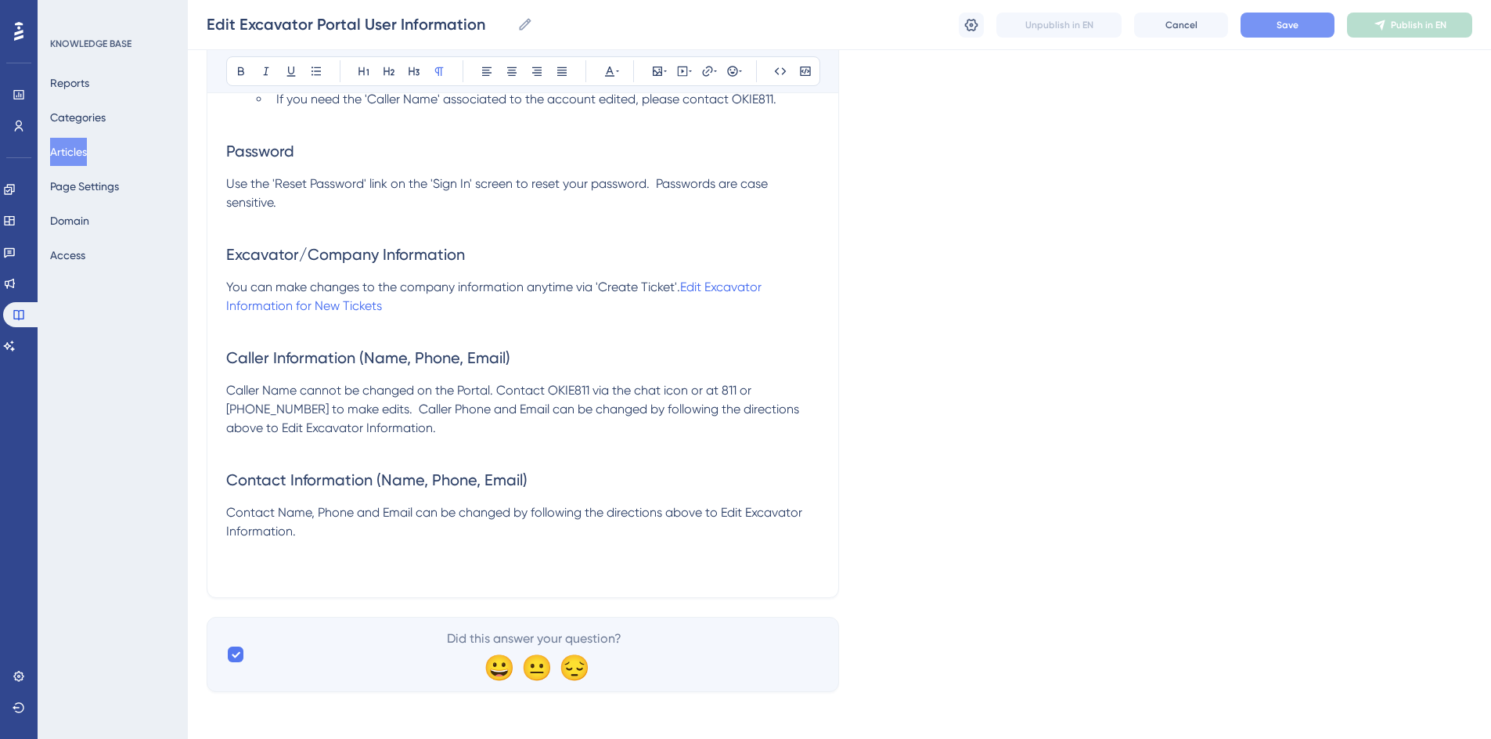
scroll to position [568, 0]
click at [981, 27] on button at bounding box center [970, 25] width 25 height 25
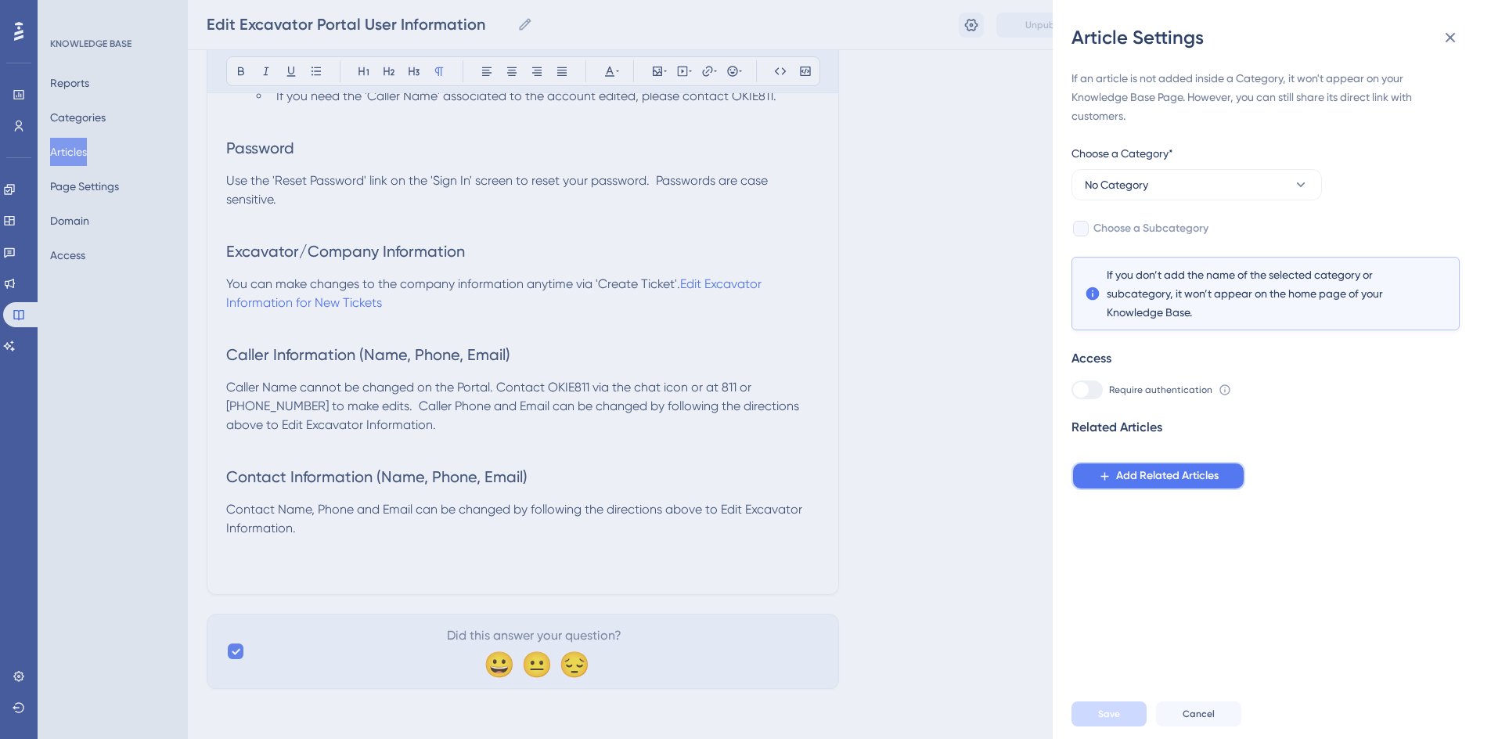
click at [1174, 470] on span "Add Related Articles" at bounding box center [1167, 475] width 102 height 19
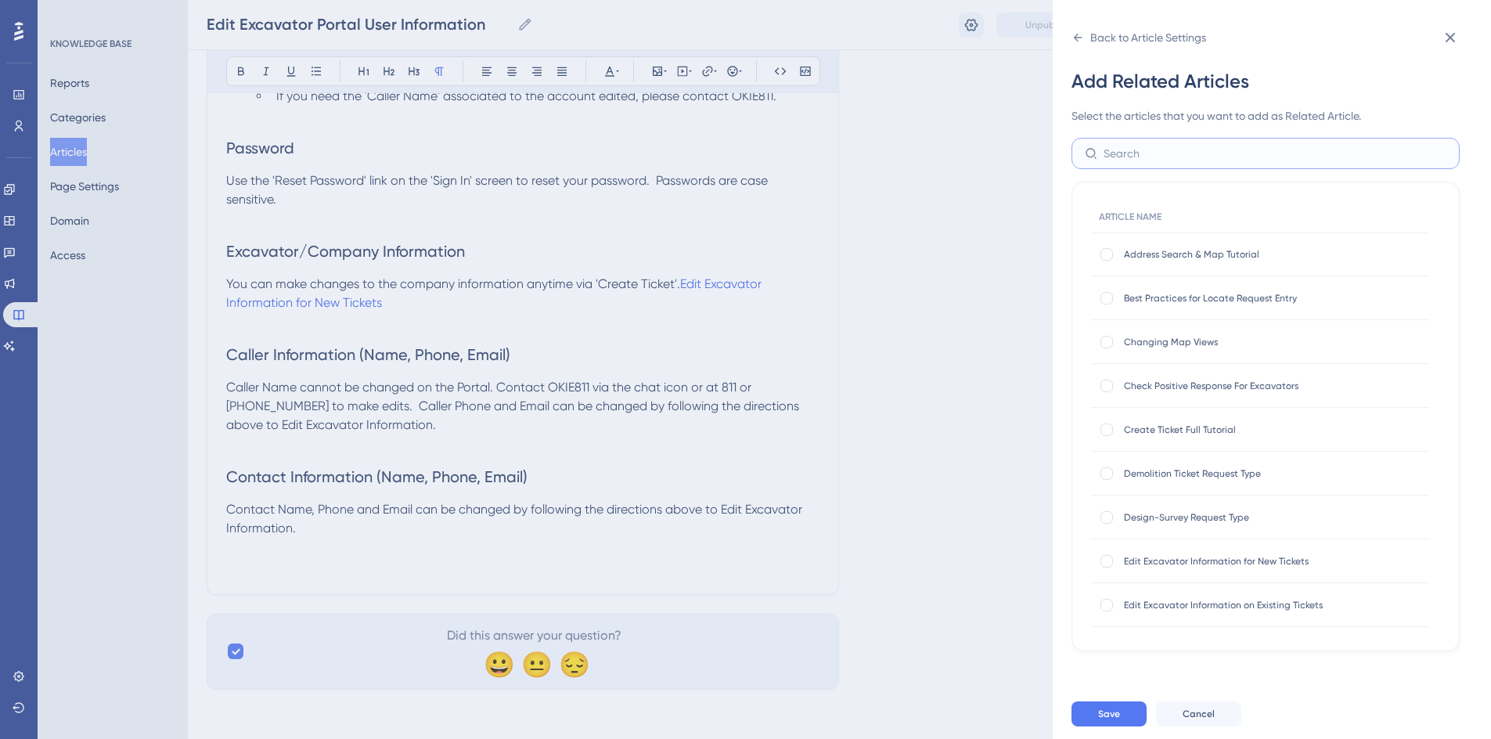
click at [1119, 161] on input "text" at bounding box center [1274, 153] width 343 height 17
type input "excavator"
click at [1101, 299] on div at bounding box center [1106, 298] width 13 height 13
checkbox input "true"
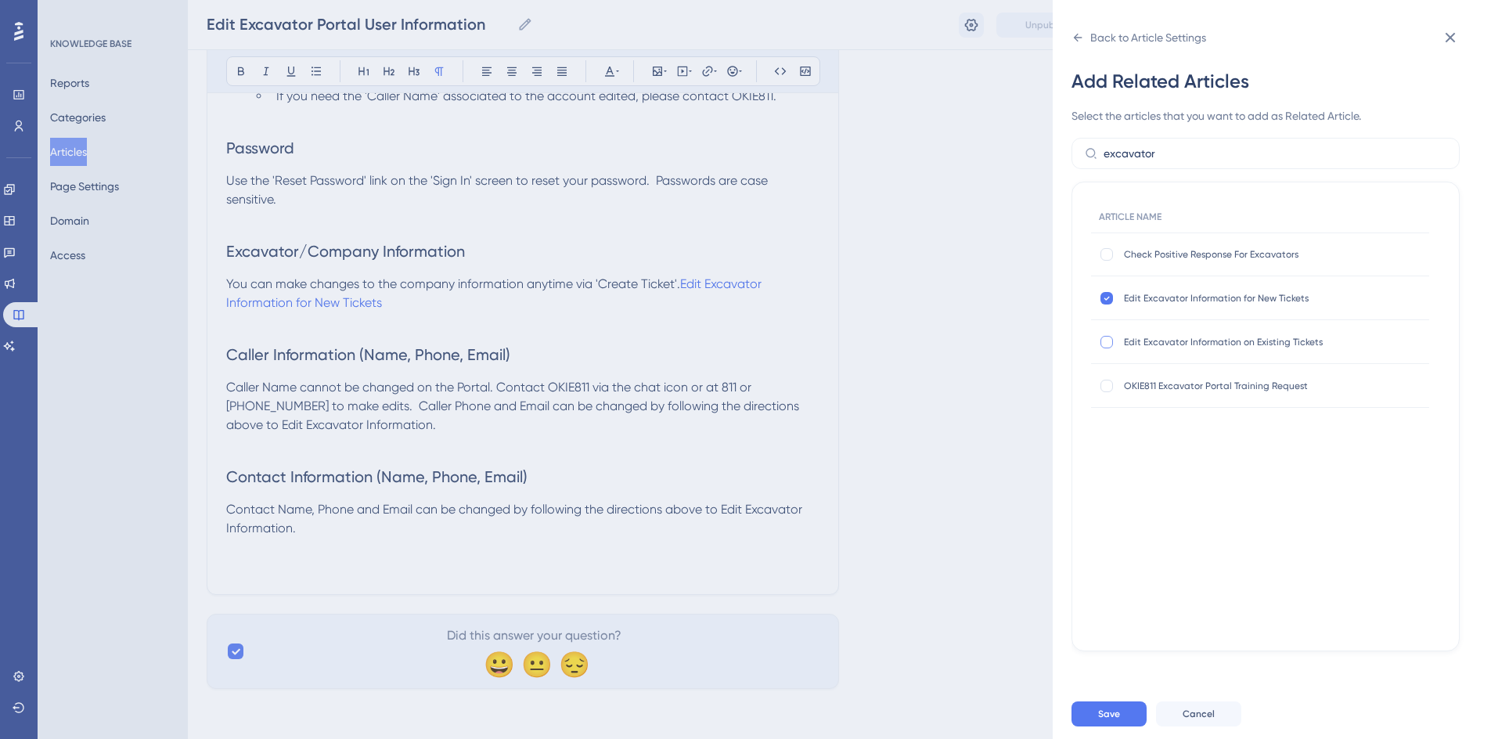
click at [1107, 341] on div at bounding box center [1106, 342] width 13 height 13
checkbox input "true"
click at [1113, 720] on span "Save" at bounding box center [1109, 713] width 22 height 13
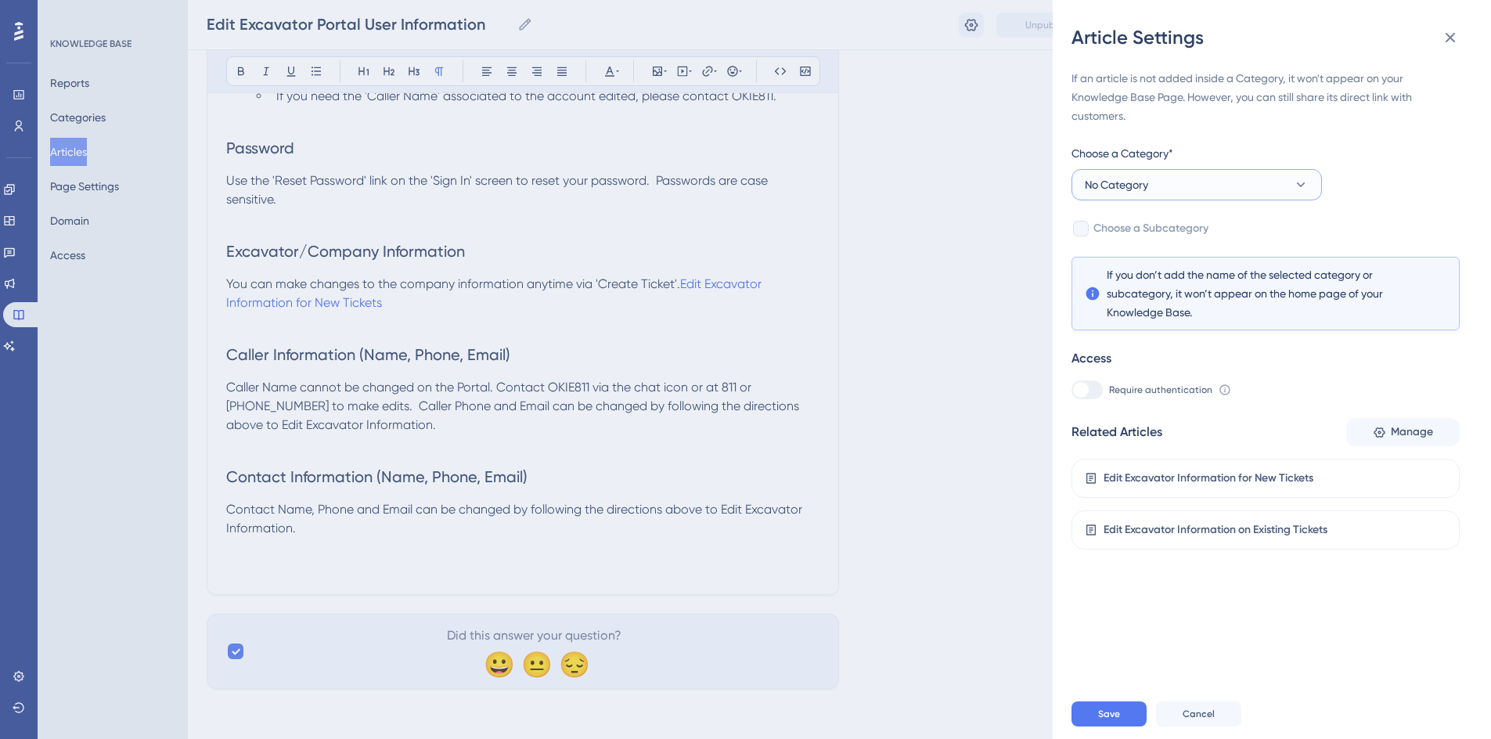
click at [1156, 185] on button "No Category" at bounding box center [1196, 184] width 250 height 31
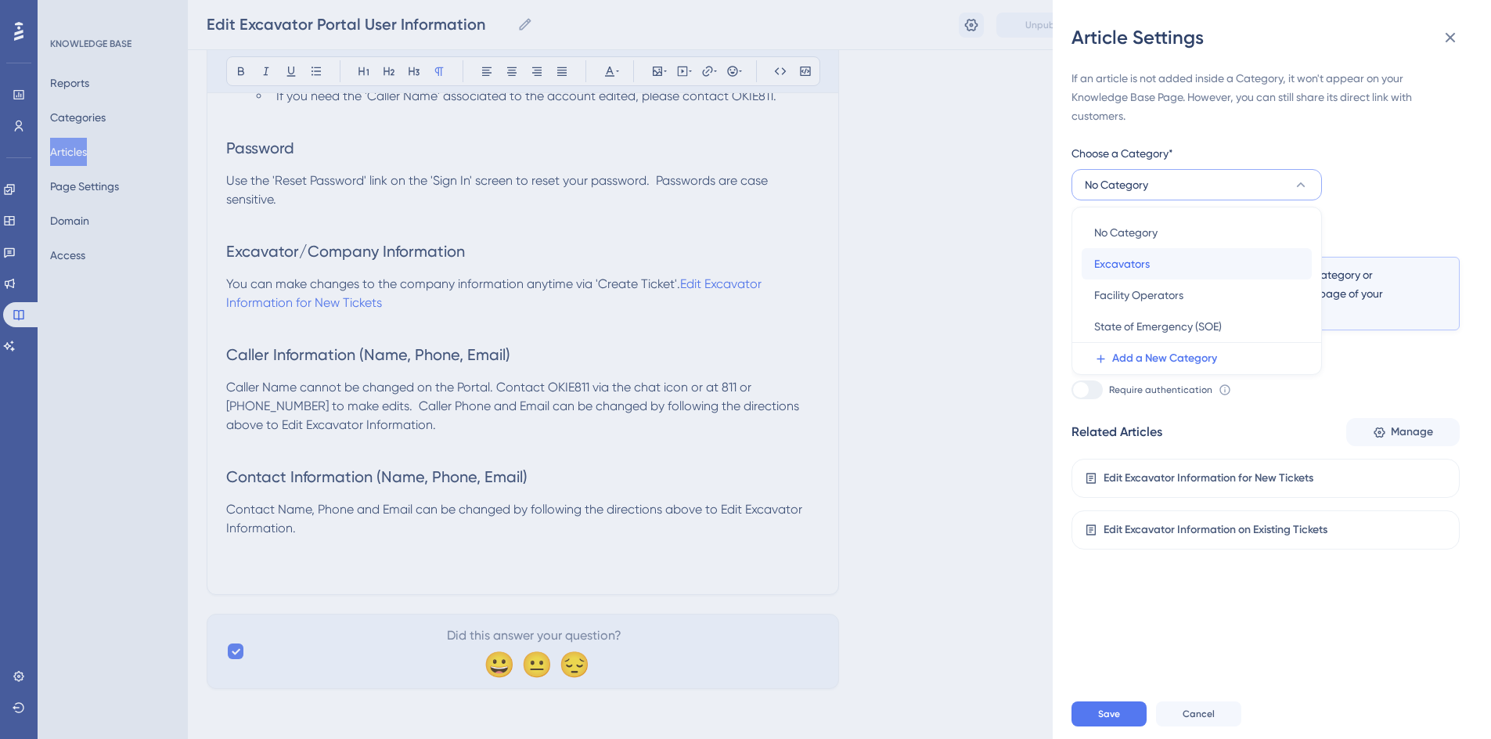
click at [1117, 261] on span "Excavators" at bounding box center [1122, 263] width 56 height 19
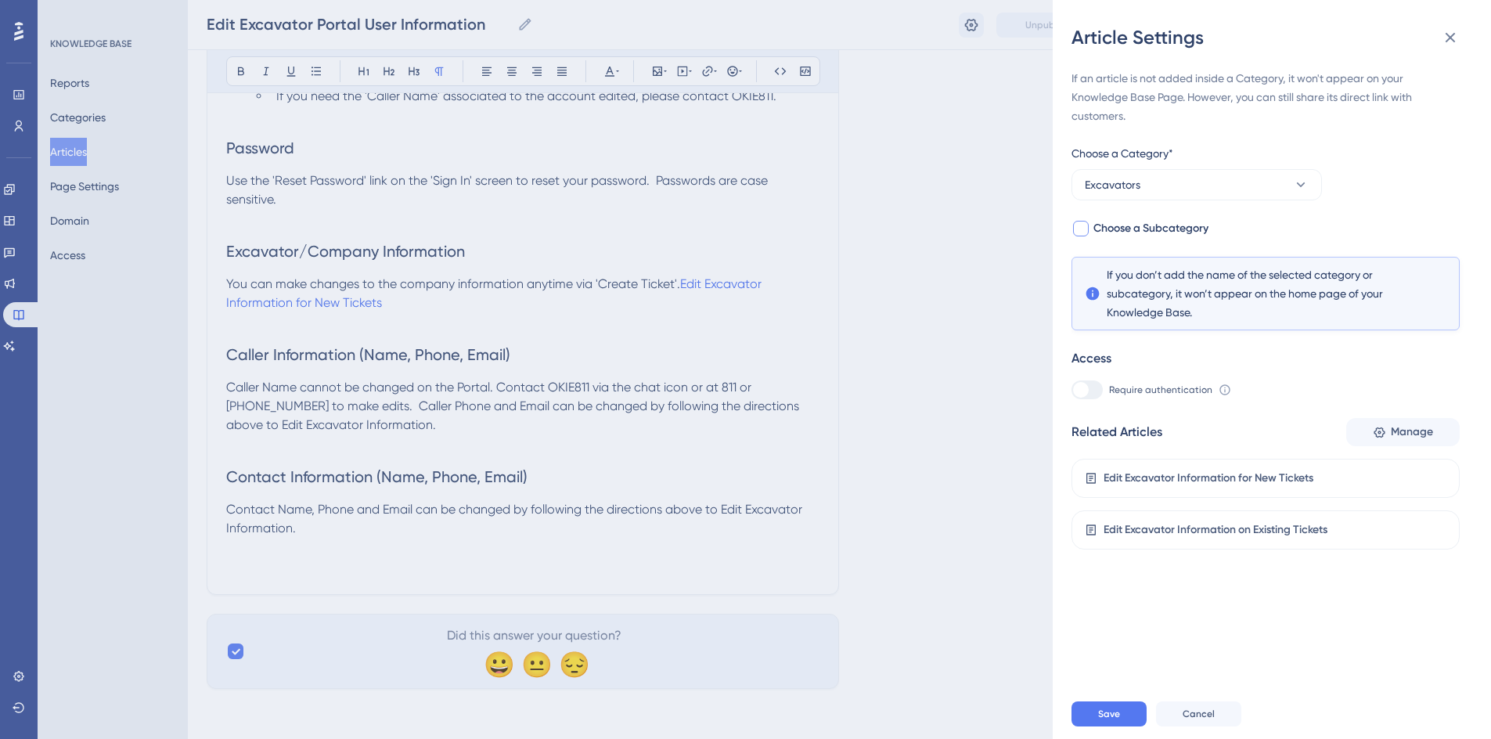
click at [1125, 227] on span "Choose a Subcategory" at bounding box center [1150, 228] width 115 height 19
checkbox input "true"
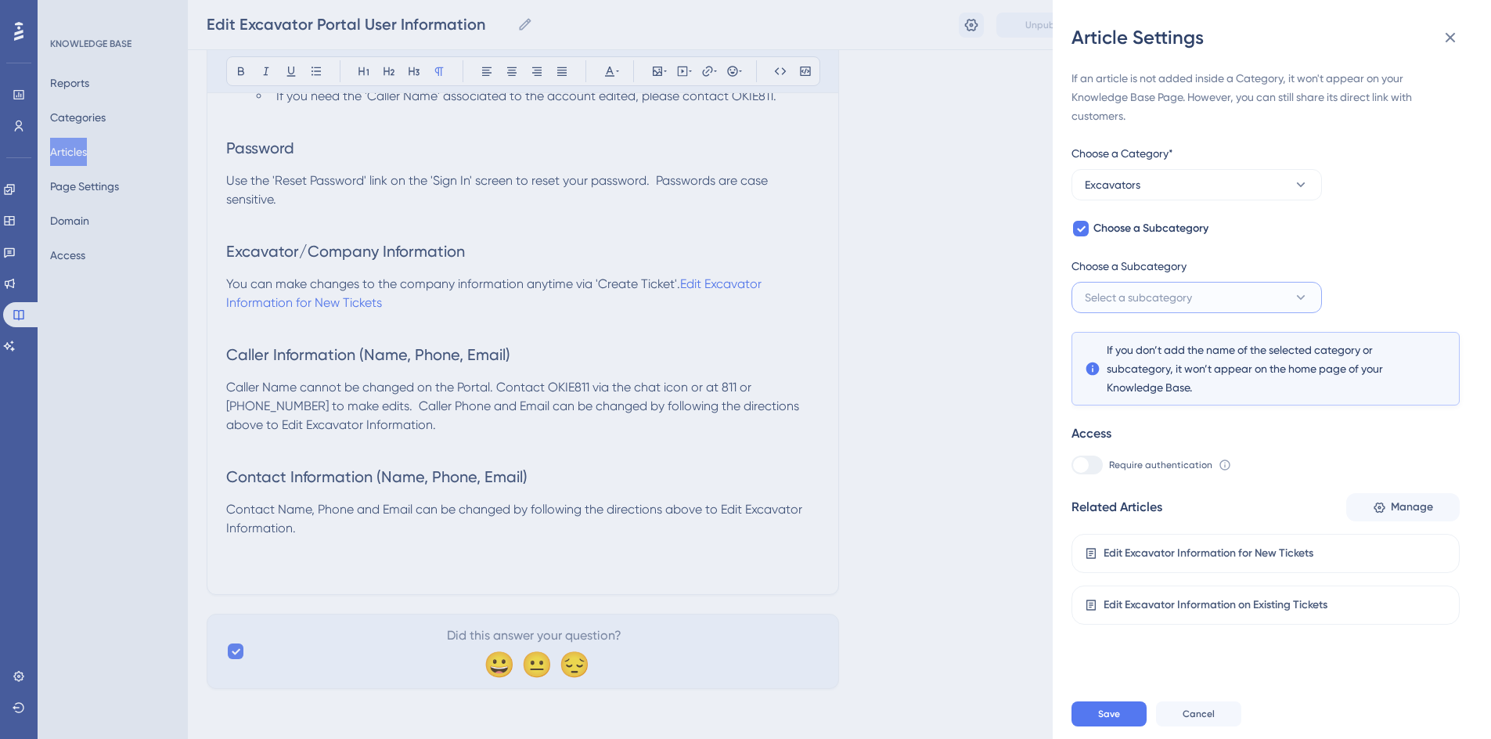
click at [1141, 303] on span "Select a subcategory" at bounding box center [1137, 297] width 107 height 19
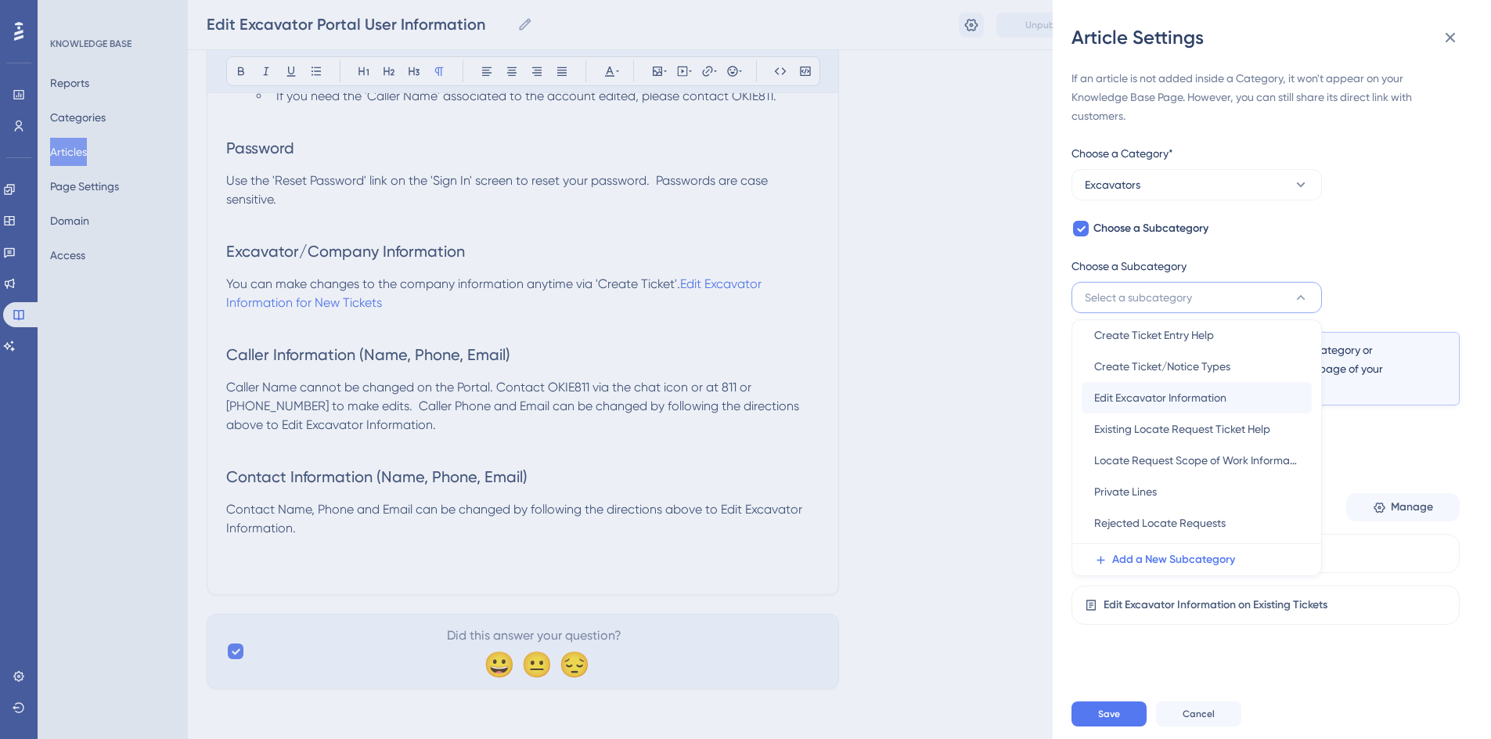
scroll to position [78, 0]
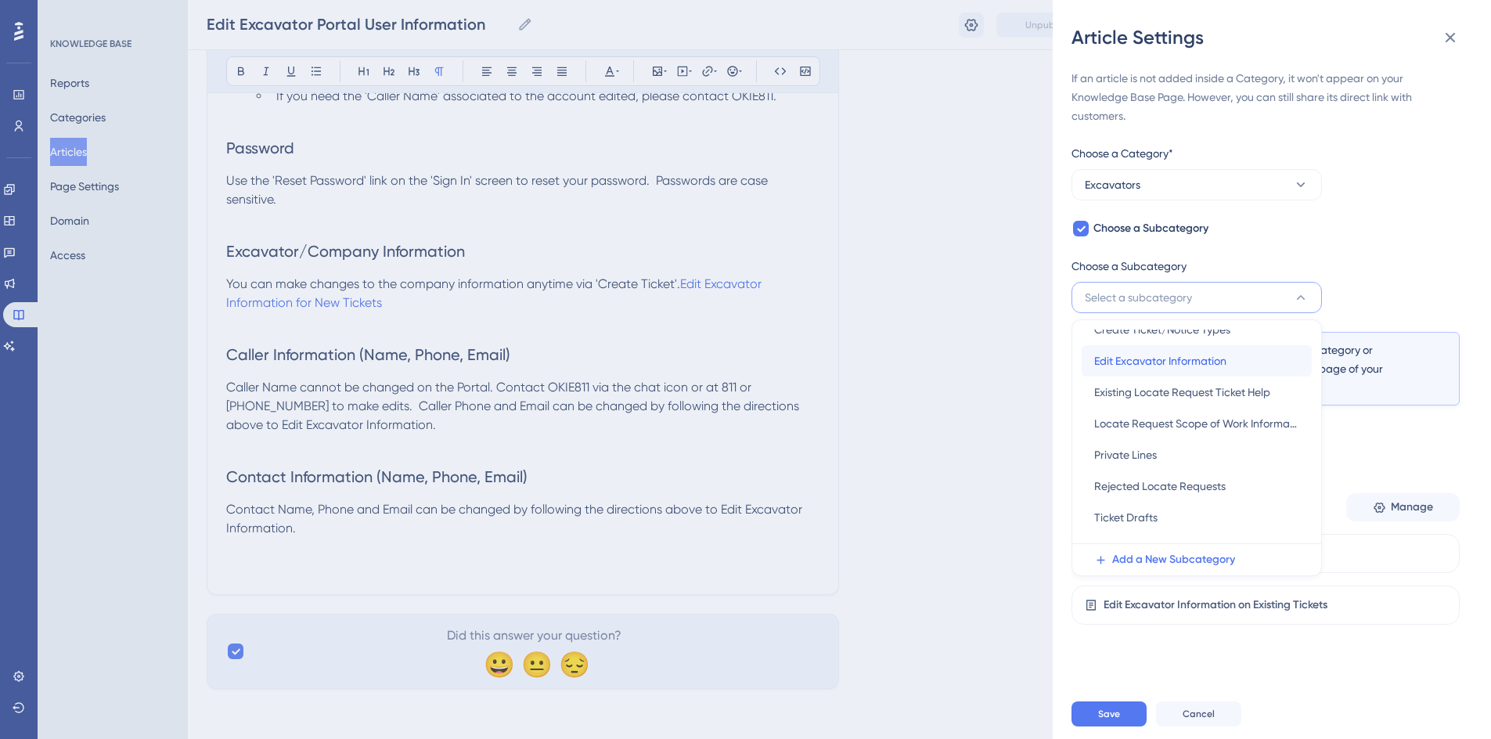
click at [1139, 362] on span "Edit Excavator Information" at bounding box center [1160, 360] width 132 height 19
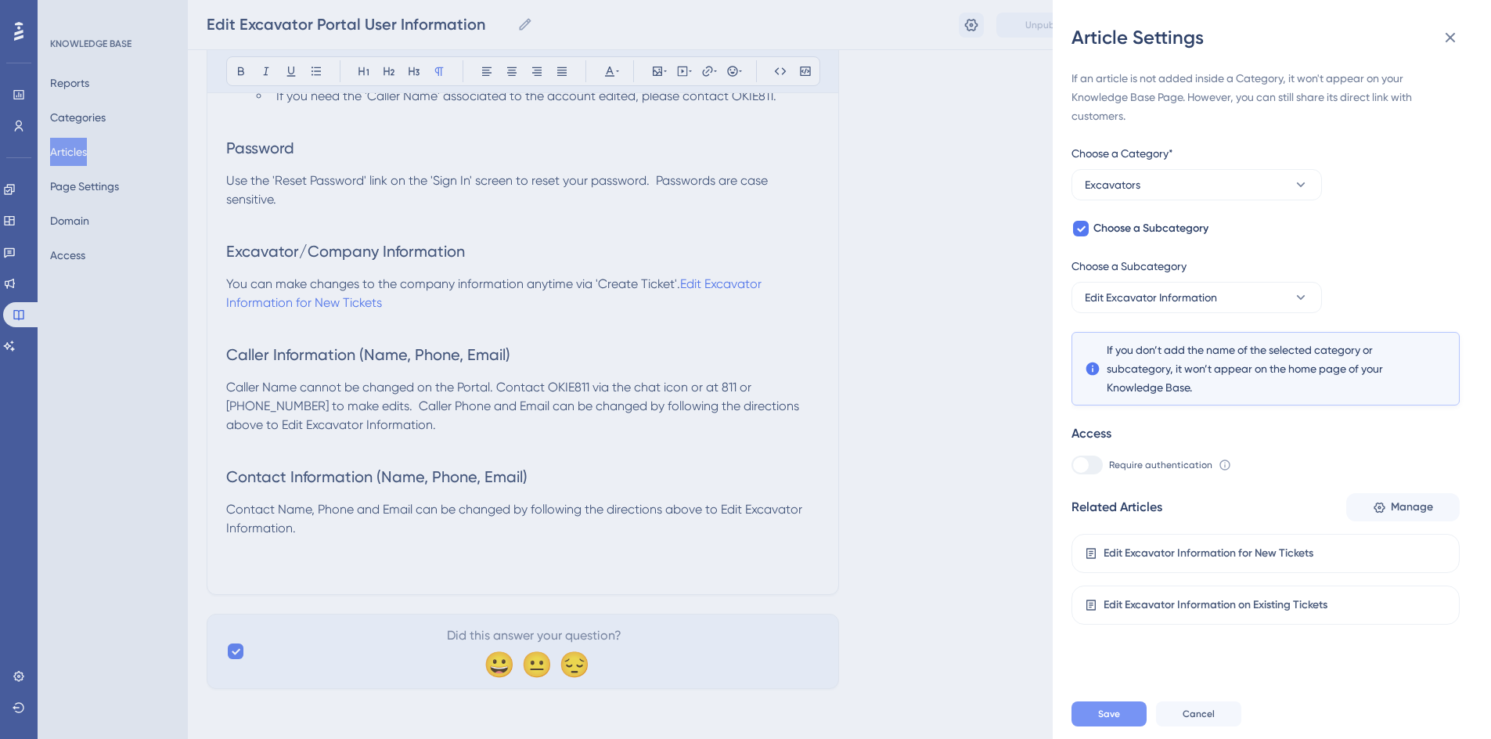
click at [1115, 720] on span "Save" at bounding box center [1109, 713] width 22 height 13
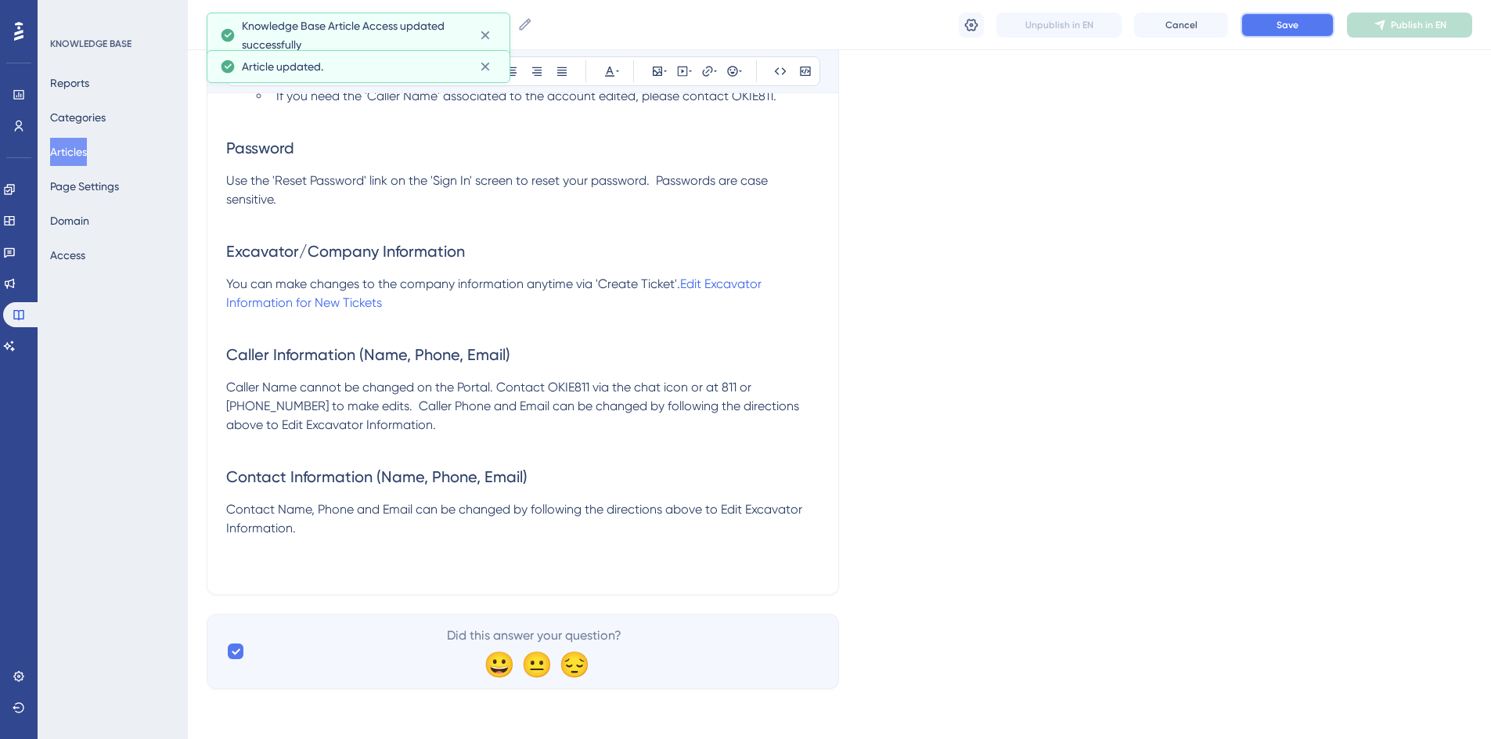
click at [1295, 28] on span "Save" at bounding box center [1287, 25] width 22 height 13
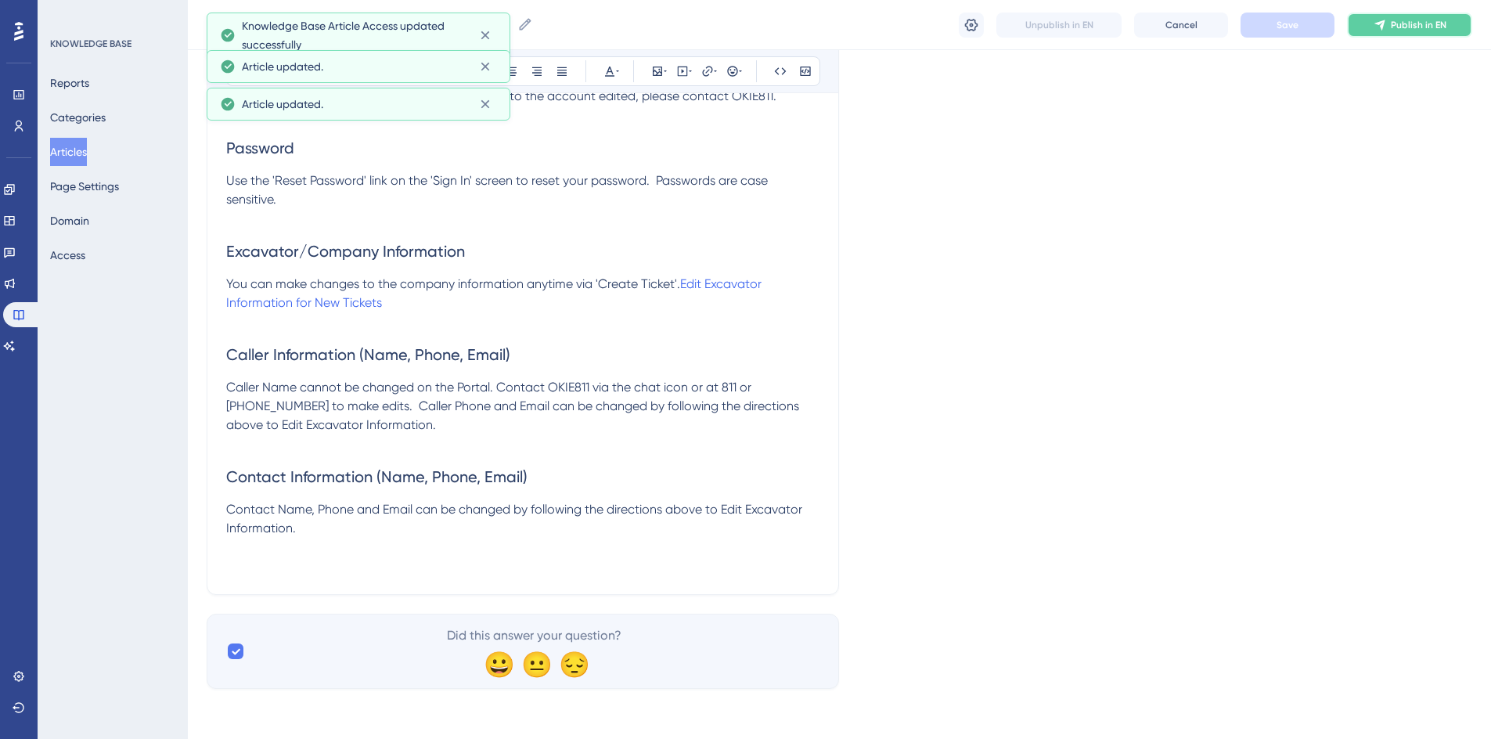
click at [1392, 26] on span "Publish in EN" at bounding box center [1418, 25] width 56 height 13
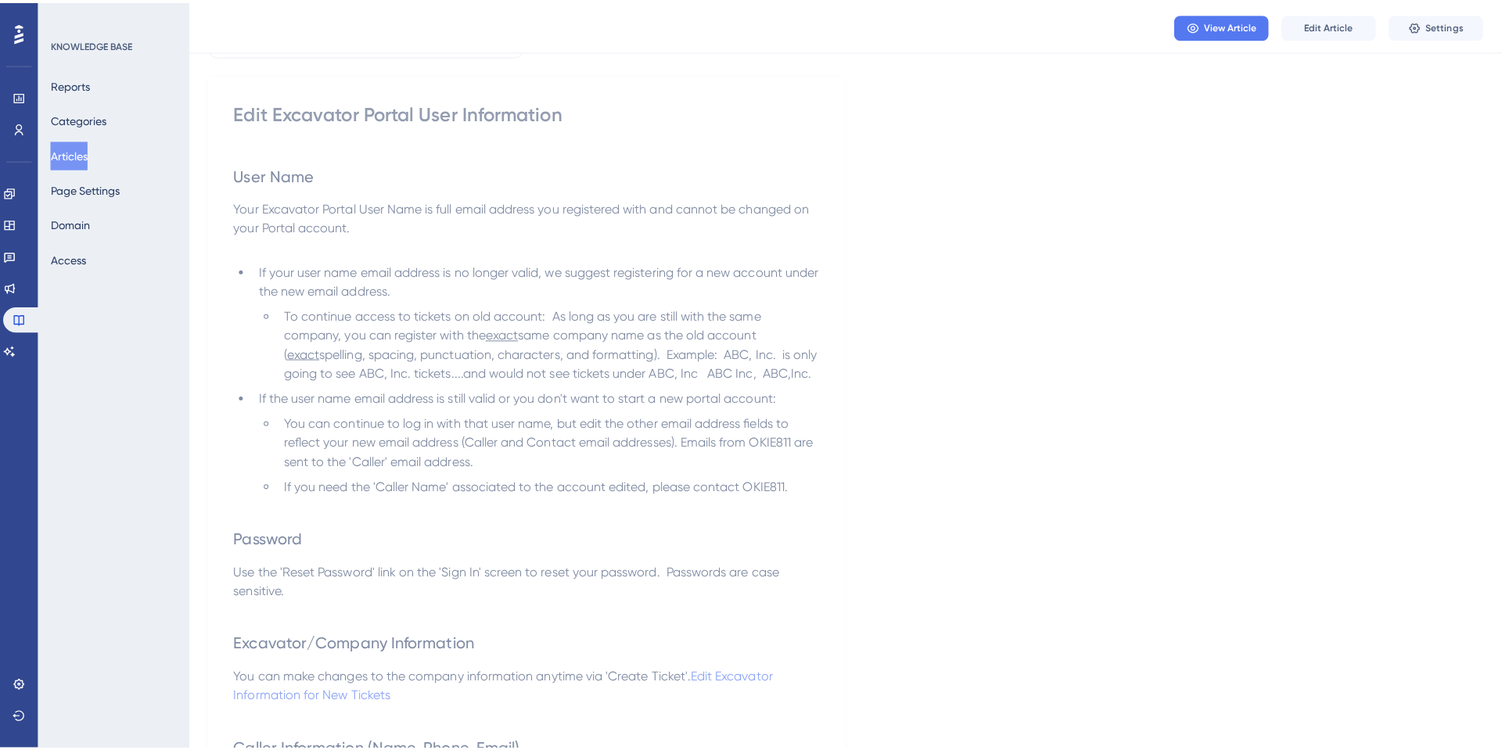
scroll to position [0, 0]
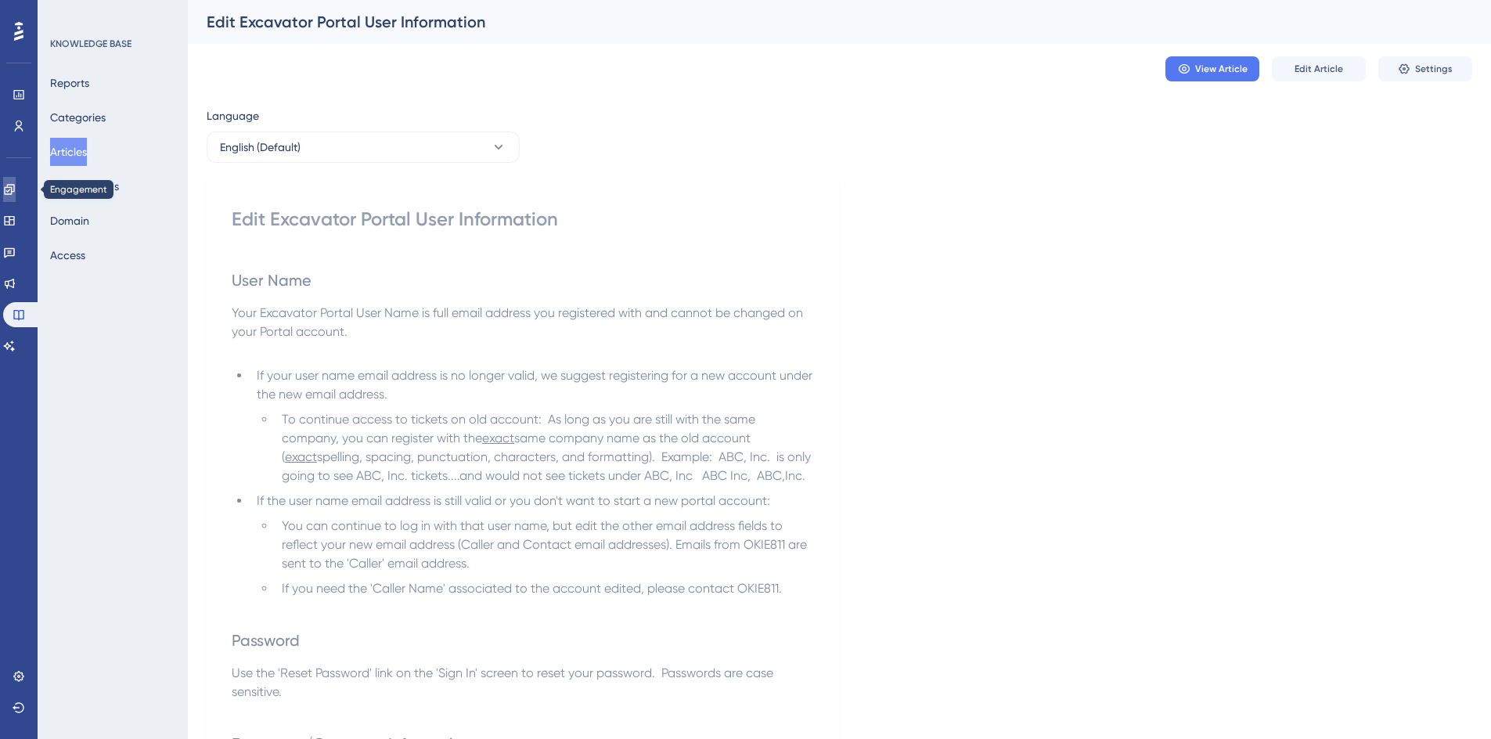
click at [16, 199] on link at bounding box center [9, 189] width 13 height 25
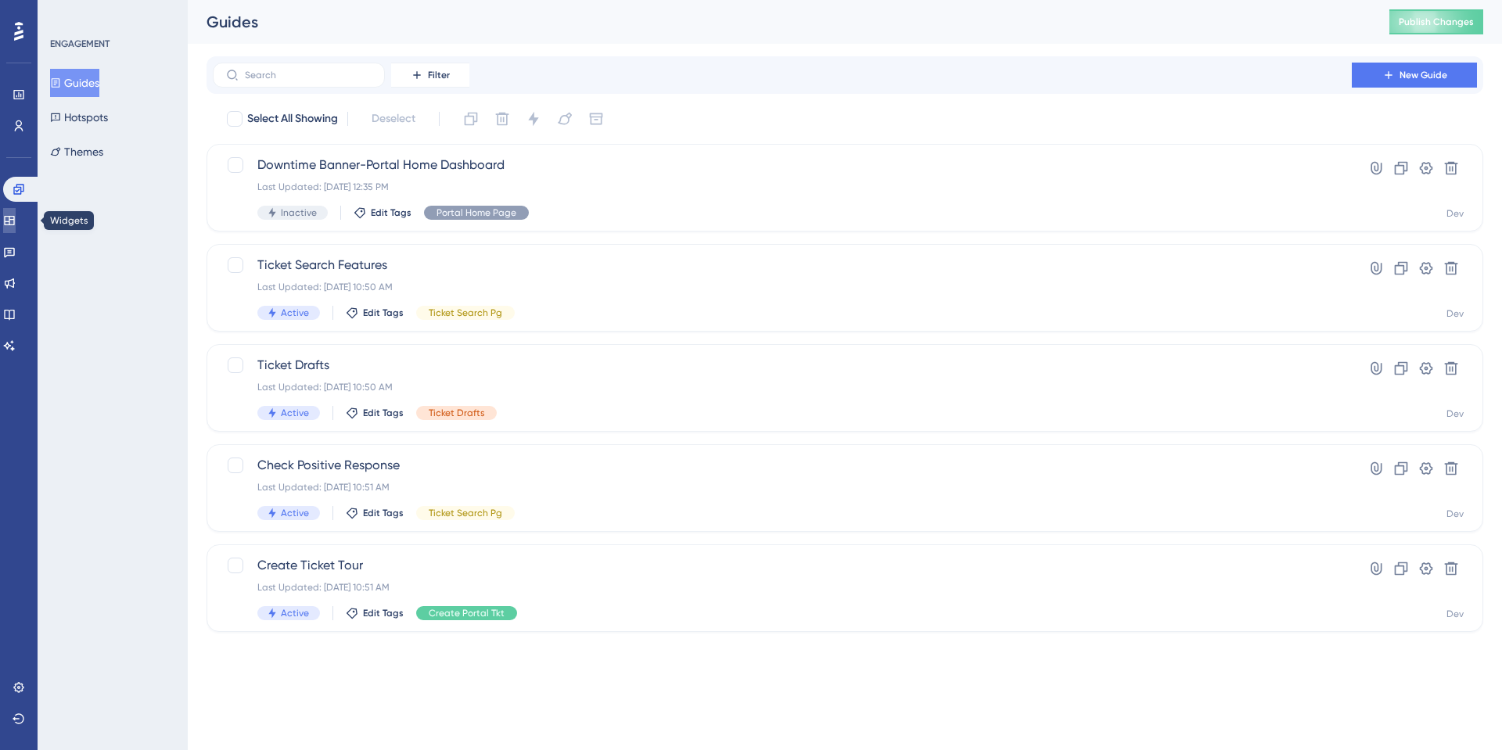
click at [14, 218] on icon at bounding box center [9, 220] width 10 height 9
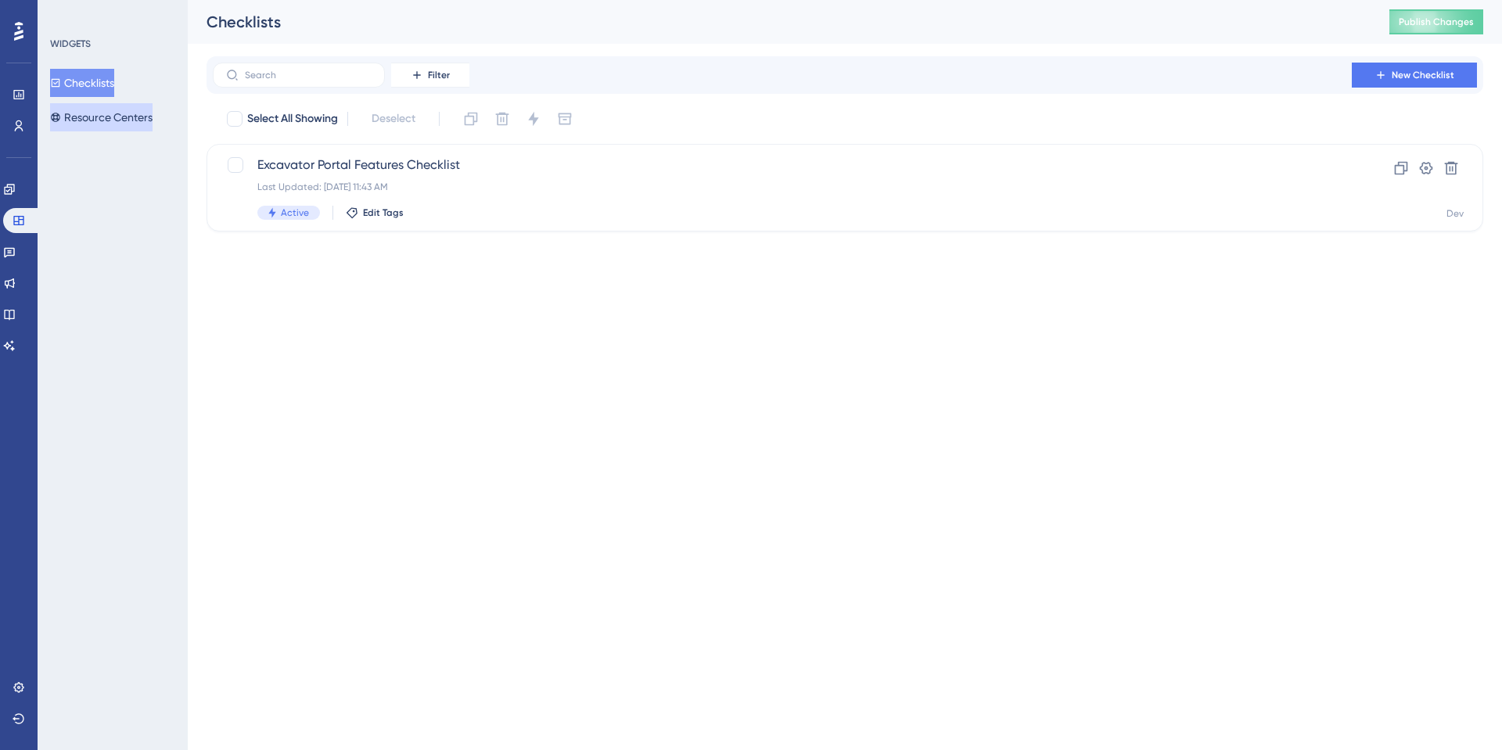
click at [112, 124] on button "Resource Centers" at bounding box center [101, 117] width 102 height 28
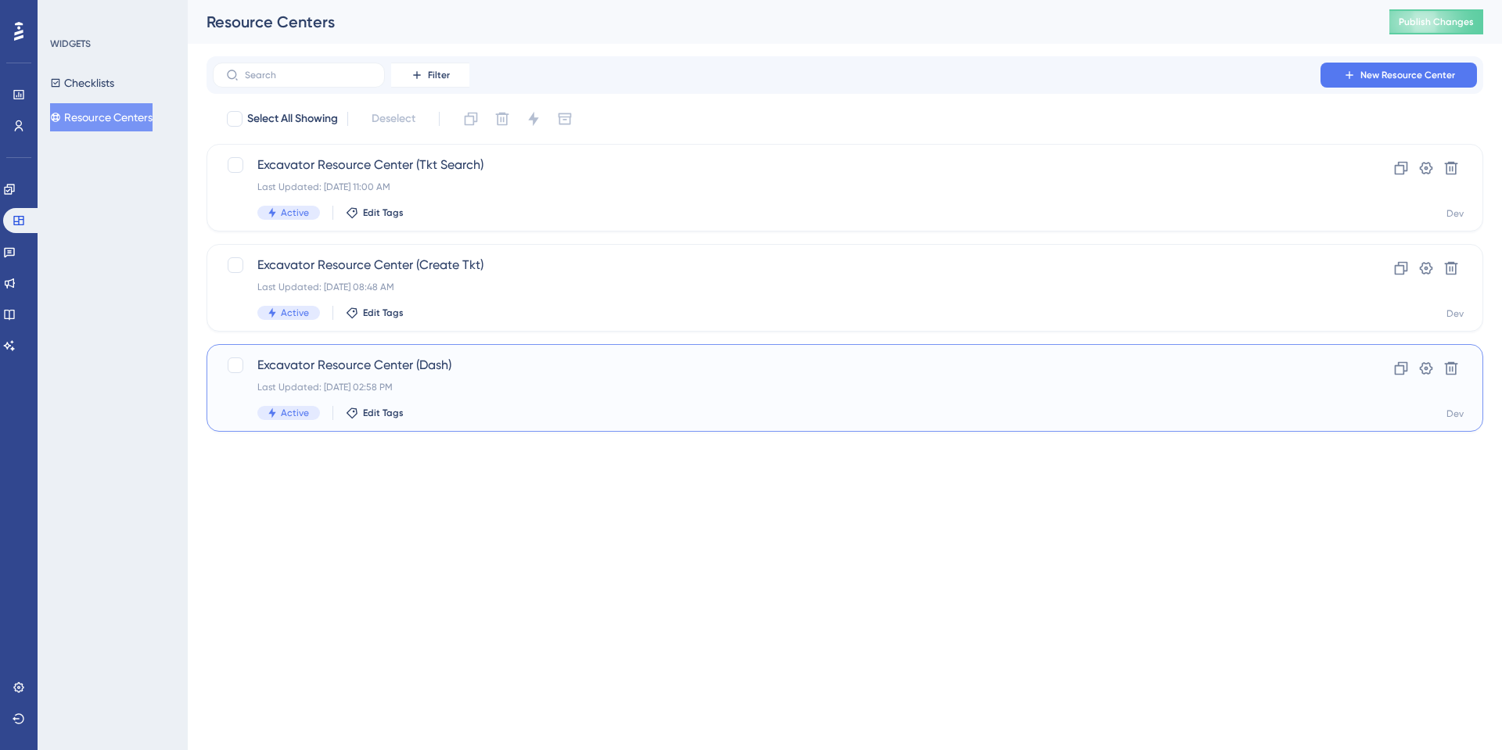
click at [405, 362] on span "Excavator Resource Center (Dash)" at bounding box center [782, 365] width 1050 height 19
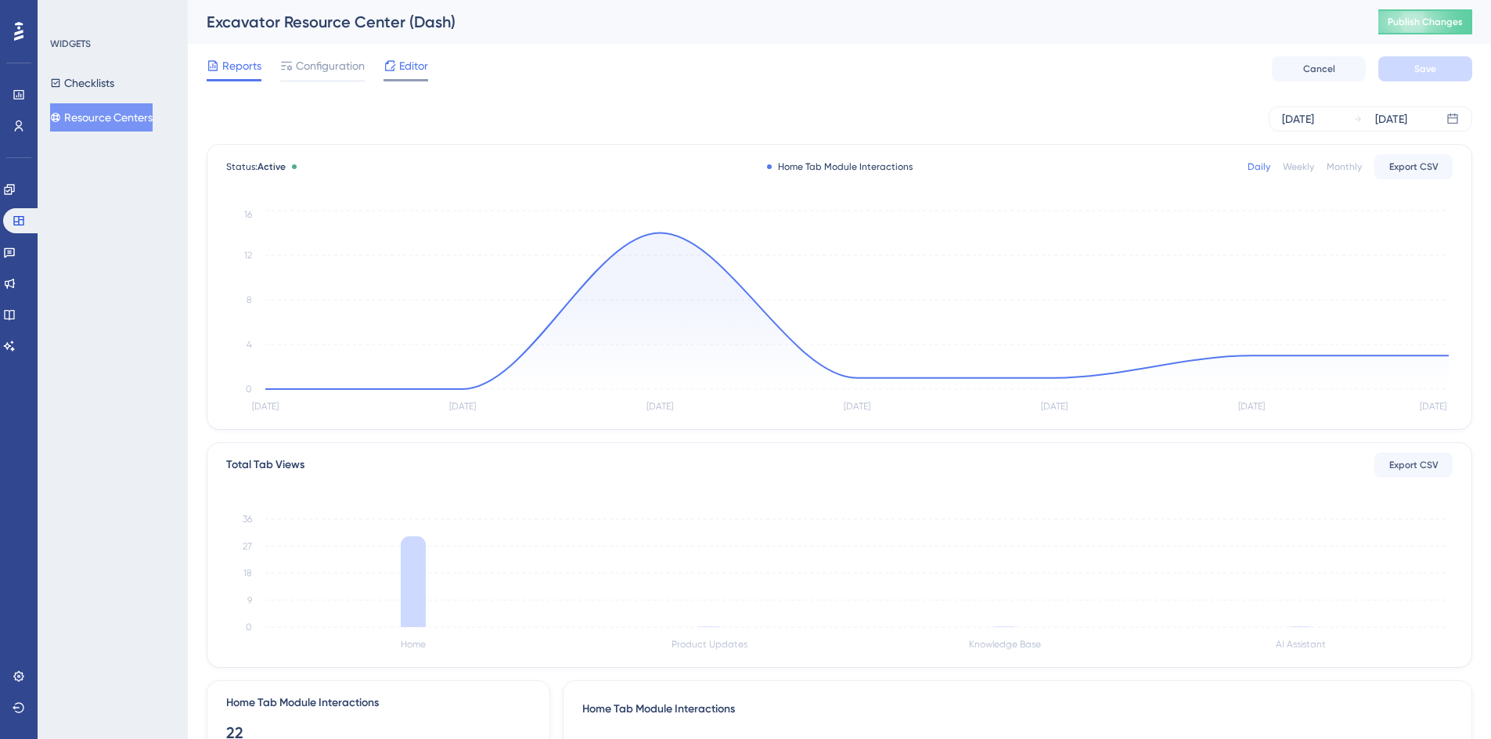
click at [405, 74] on span "Editor" at bounding box center [413, 65] width 29 height 19
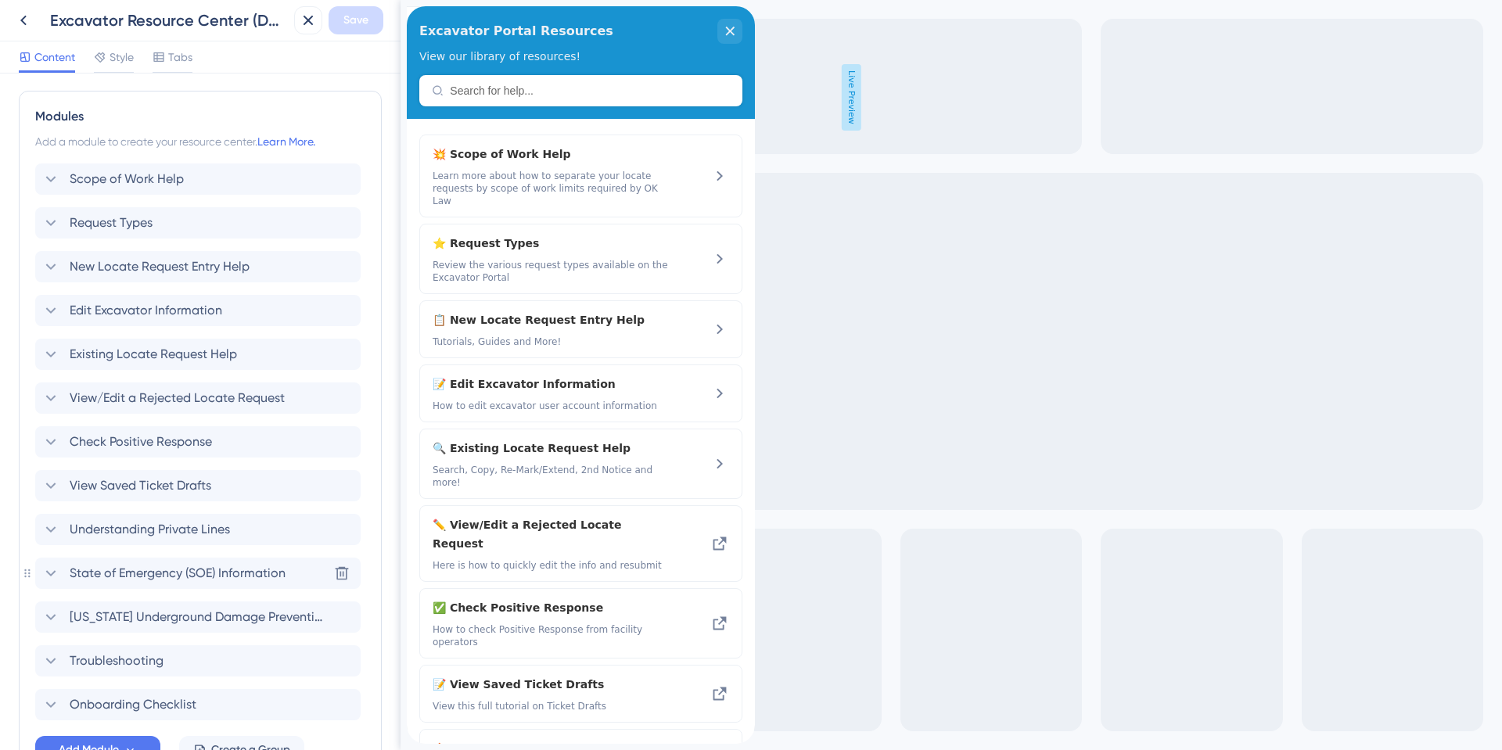
scroll to position [677, 0]
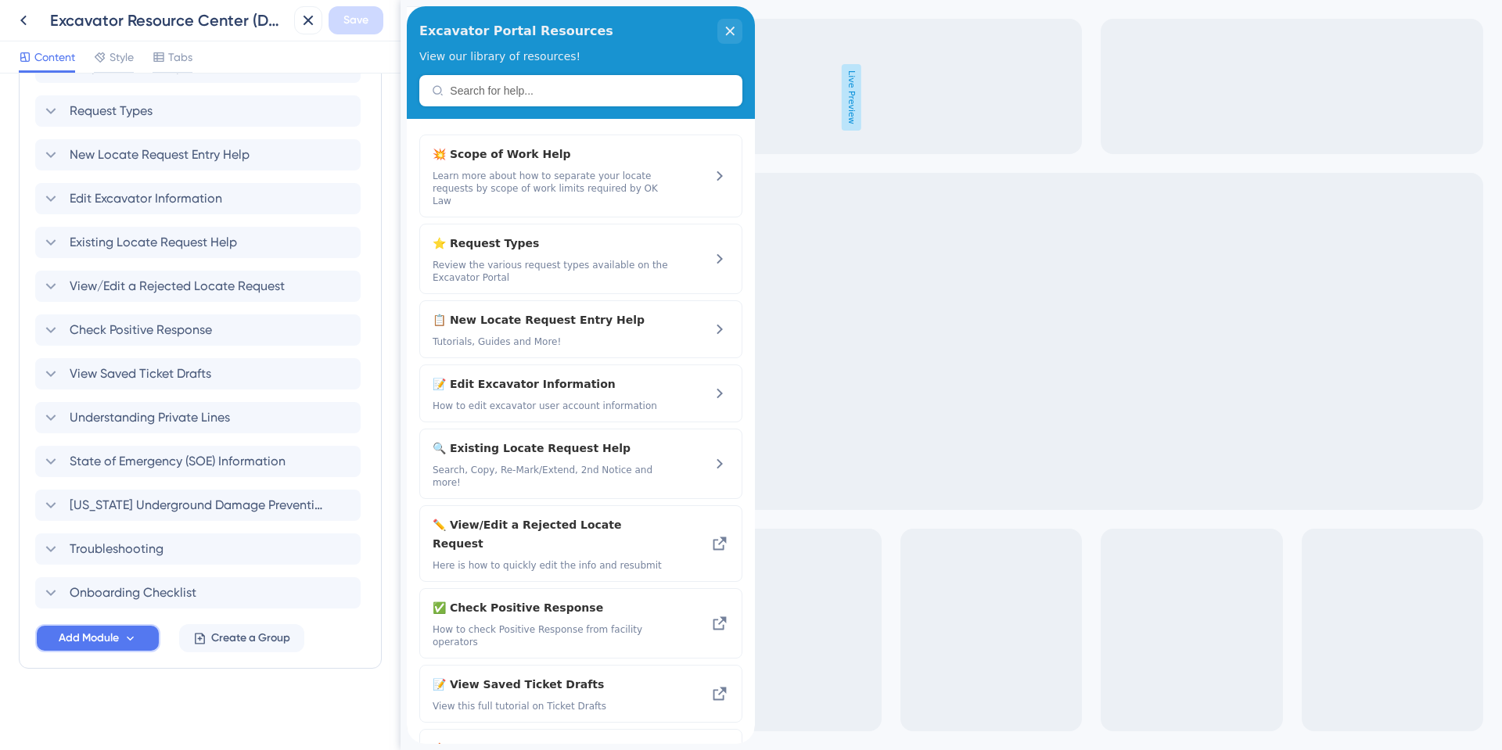
click at [80, 640] on span "Add Module" at bounding box center [89, 638] width 60 height 19
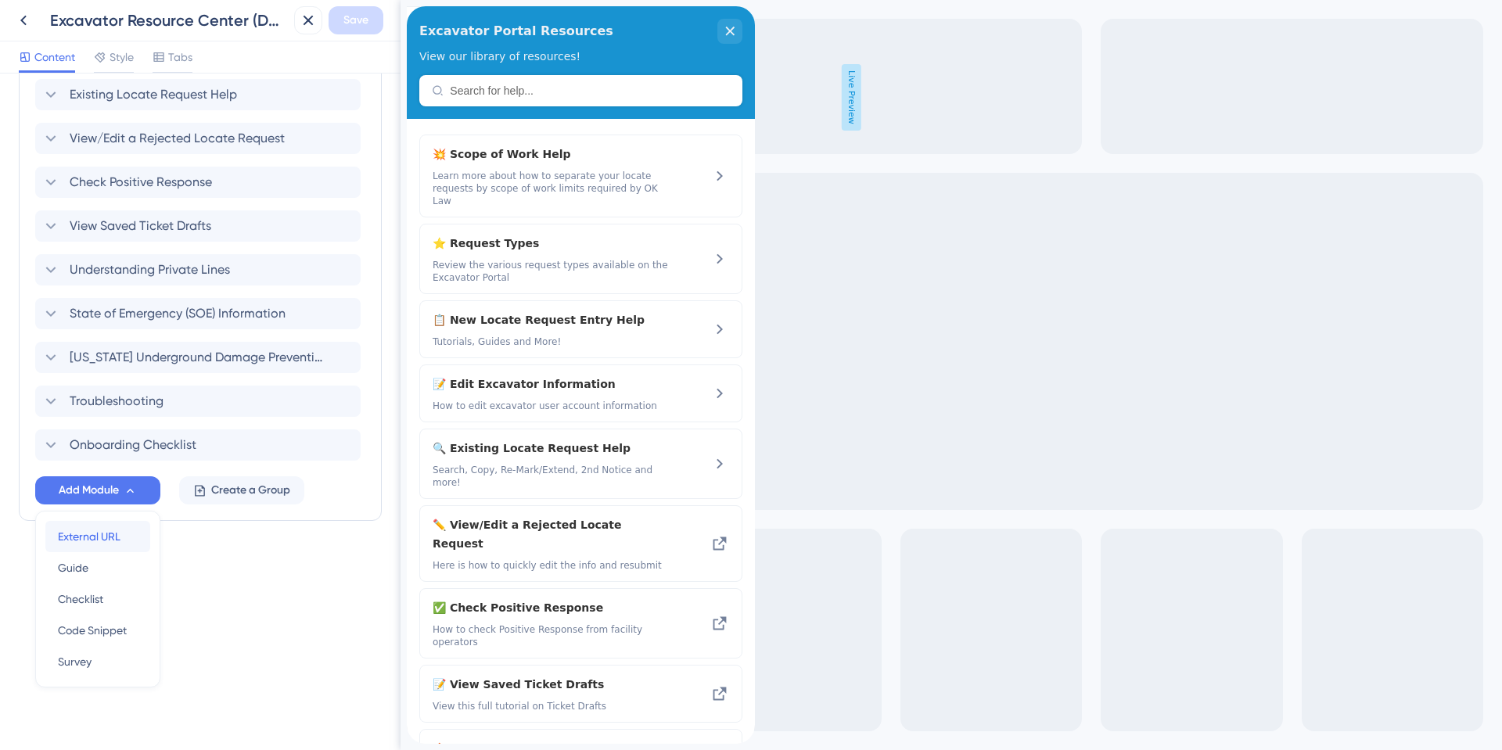
click at [89, 534] on span "External URL" at bounding box center [89, 536] width 63 height 19
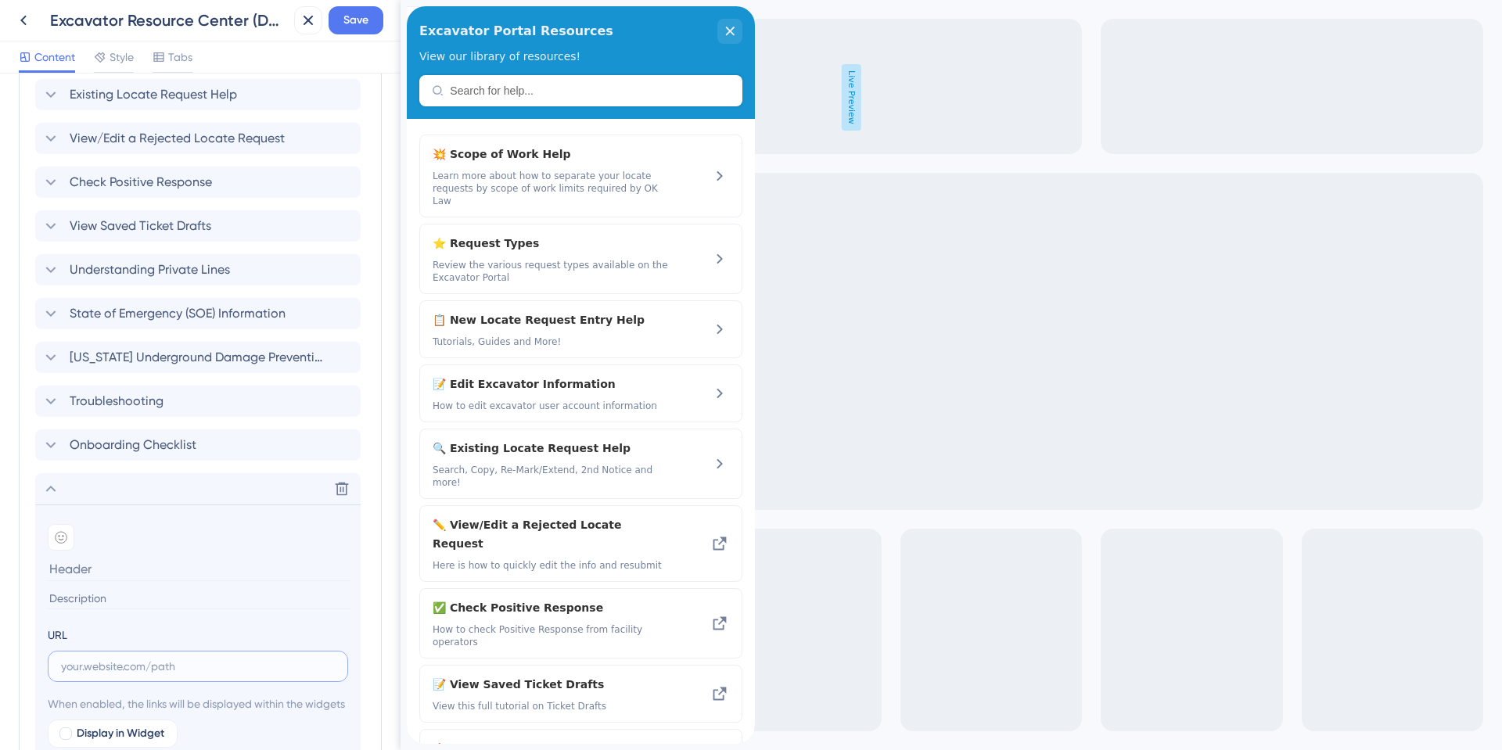
click at [79, 667] on input "text" at bounding box center [198, 666] width 274 height 17
paste input "[URL][DOMAIN_NAME]"
type input "[URL][DOMAIN_NAME]"
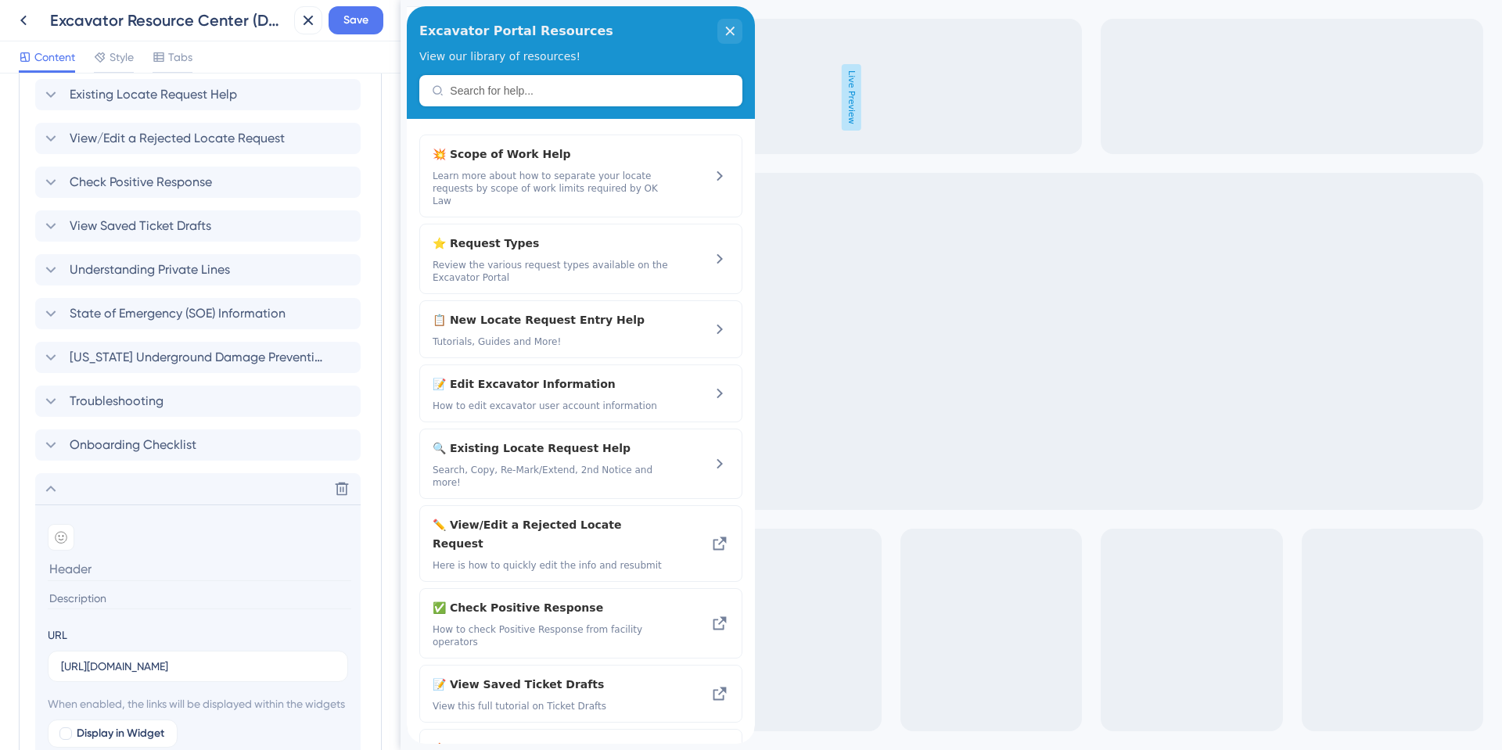
click at [77, 570] on input at bounding box center [200, 569] width 304 height 24
type input "Edit Excavator Portal User Information"
click at [71, 596] on input at bounding box center [200, 598] width 304 height 21
type input "H"
click at [54, 537] on div at bounding box center [61, 537] width 27 height 27
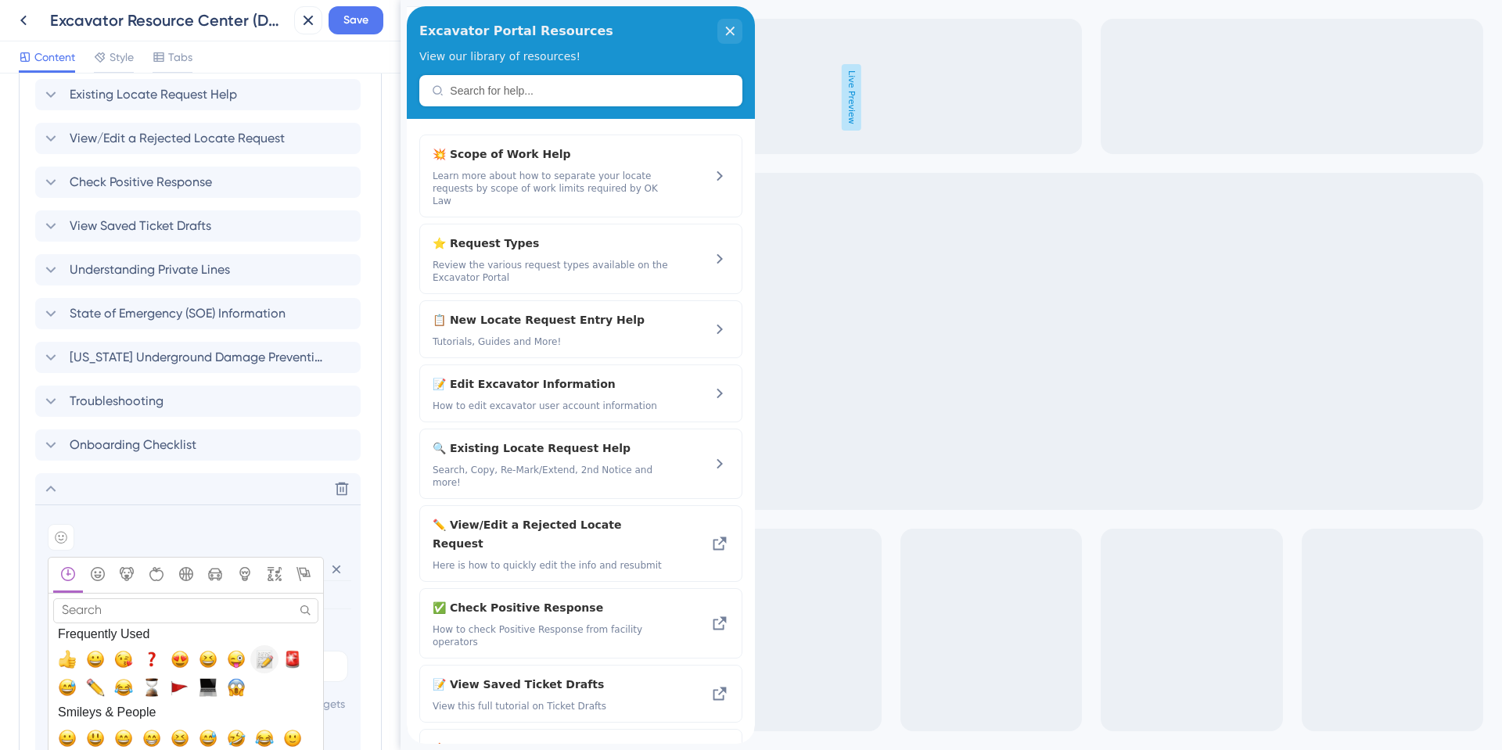
click at [273, 659] on span "📝, memo, pencil" at bounding box center [264, 659] width 19 height 19
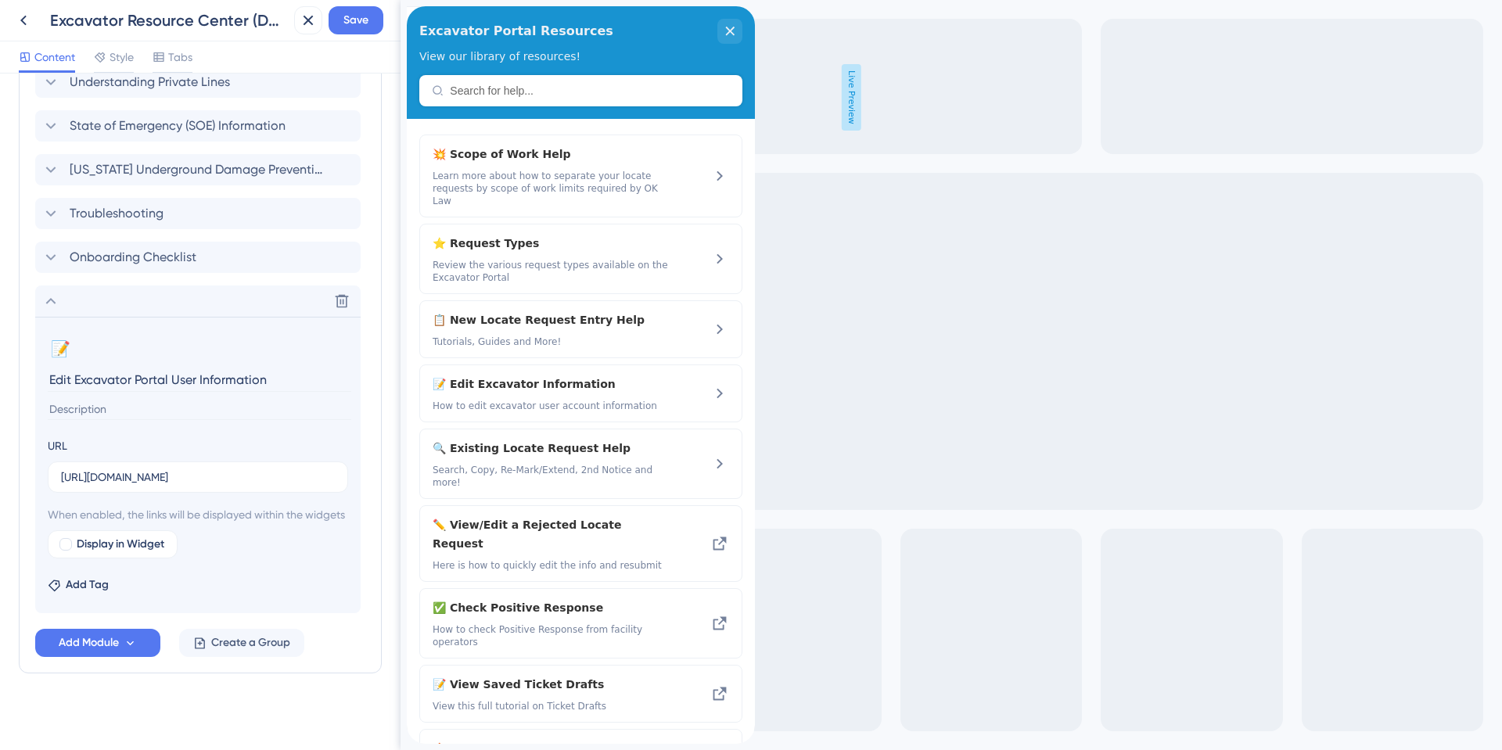
scroll to position [1036, 0]
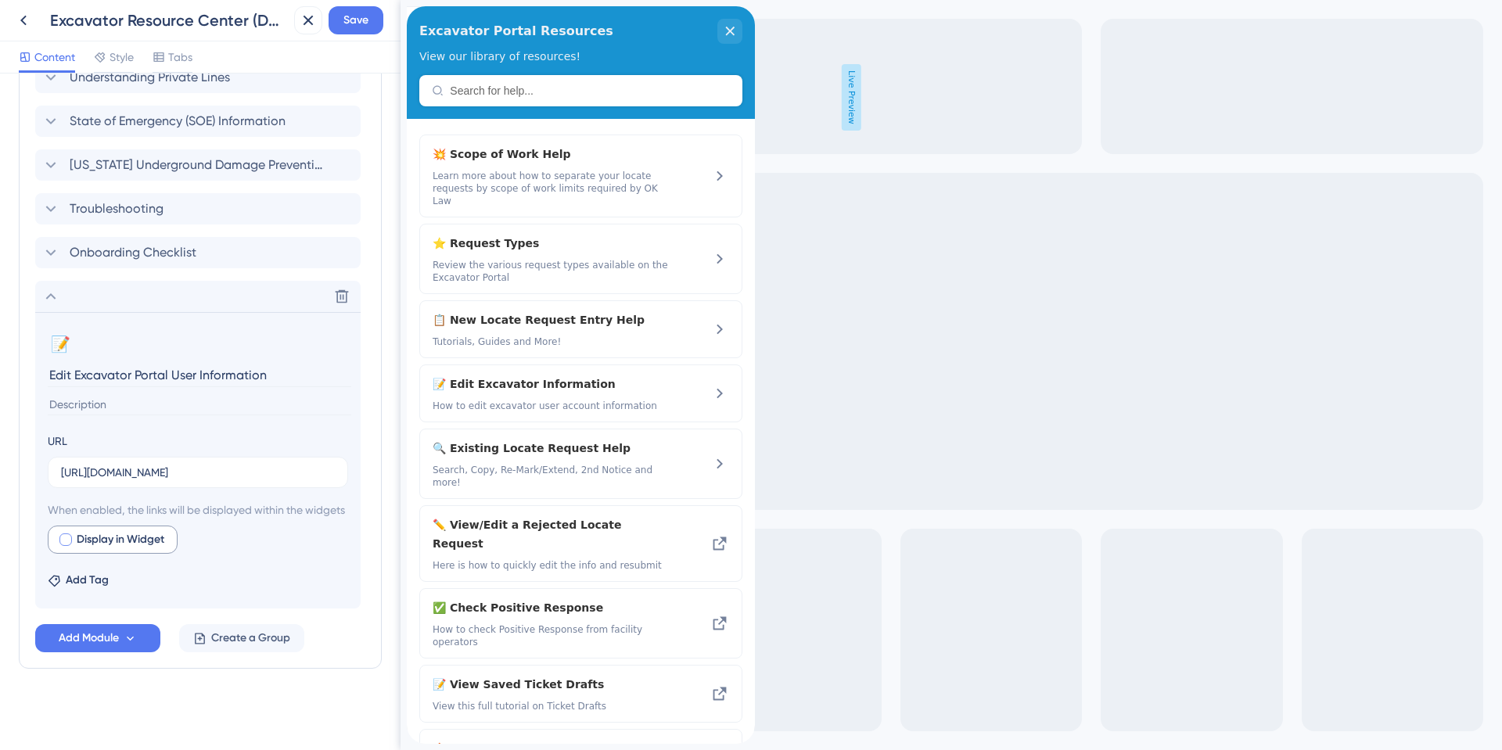
click at [123, 538] on span "Display in Widget" at bounding box center [121, 539] width 88 height 19
checkbox input "true"
click at [222, 537] on span "Preview" at bounding box center [238, 539] width 39 height 19
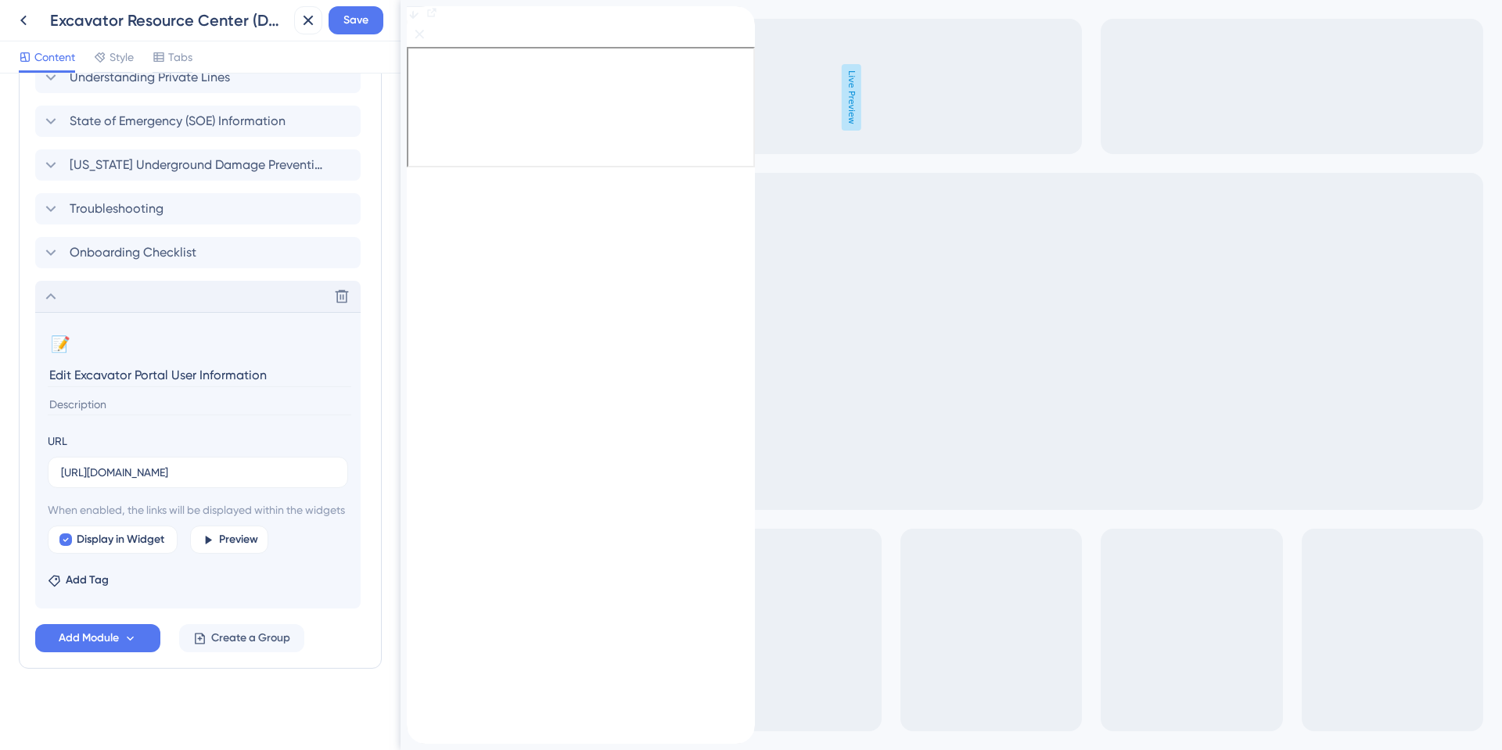
click at [49, 287] on icon at bounding box center [50, 296] width 19 height 19
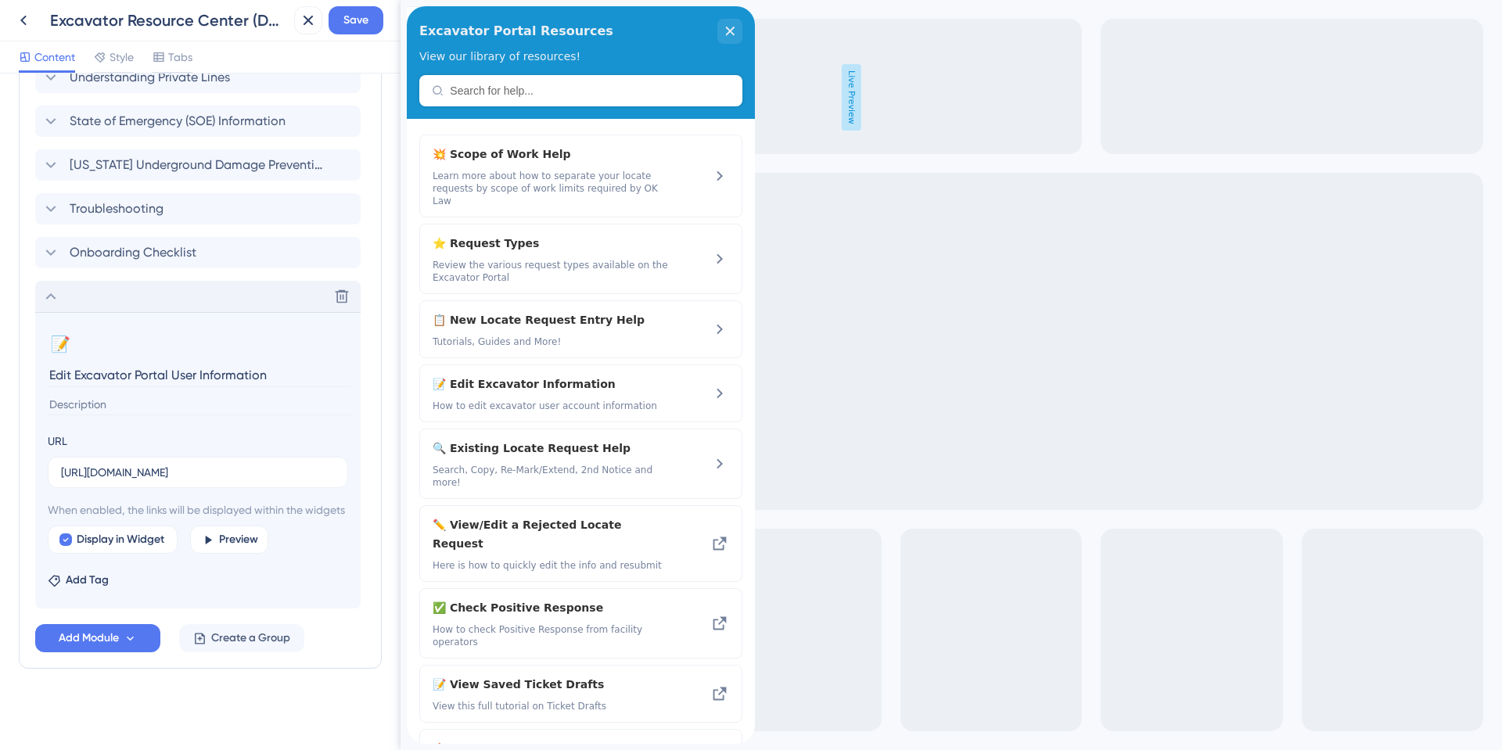
scroll to position [721, 0]
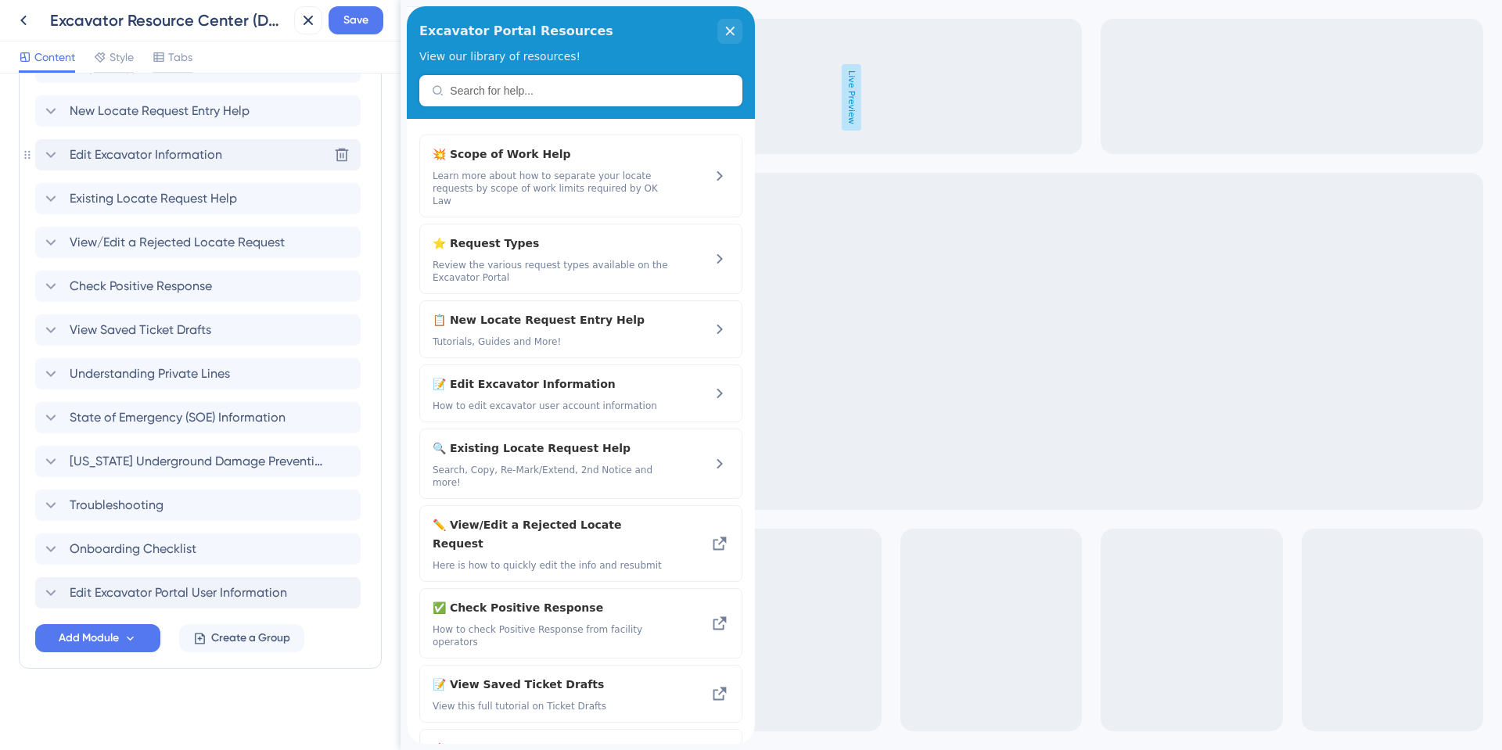
click at [122, 154] on span "Edit Excavator Information" at bounding box center [146, 155] width 153 height 19
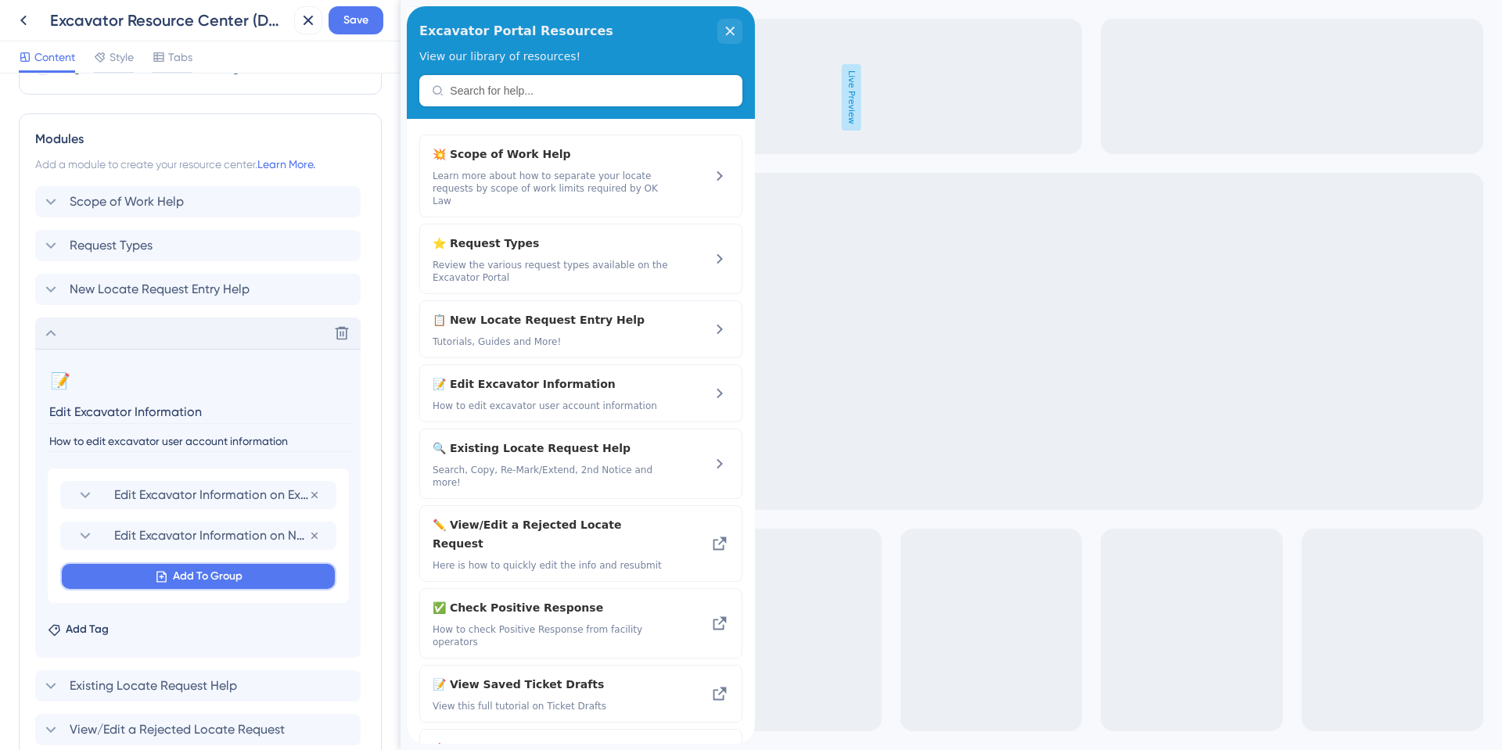
click at [171, 577] on button "Add To Group" at bounding box center [198, 577] width 276 height 28
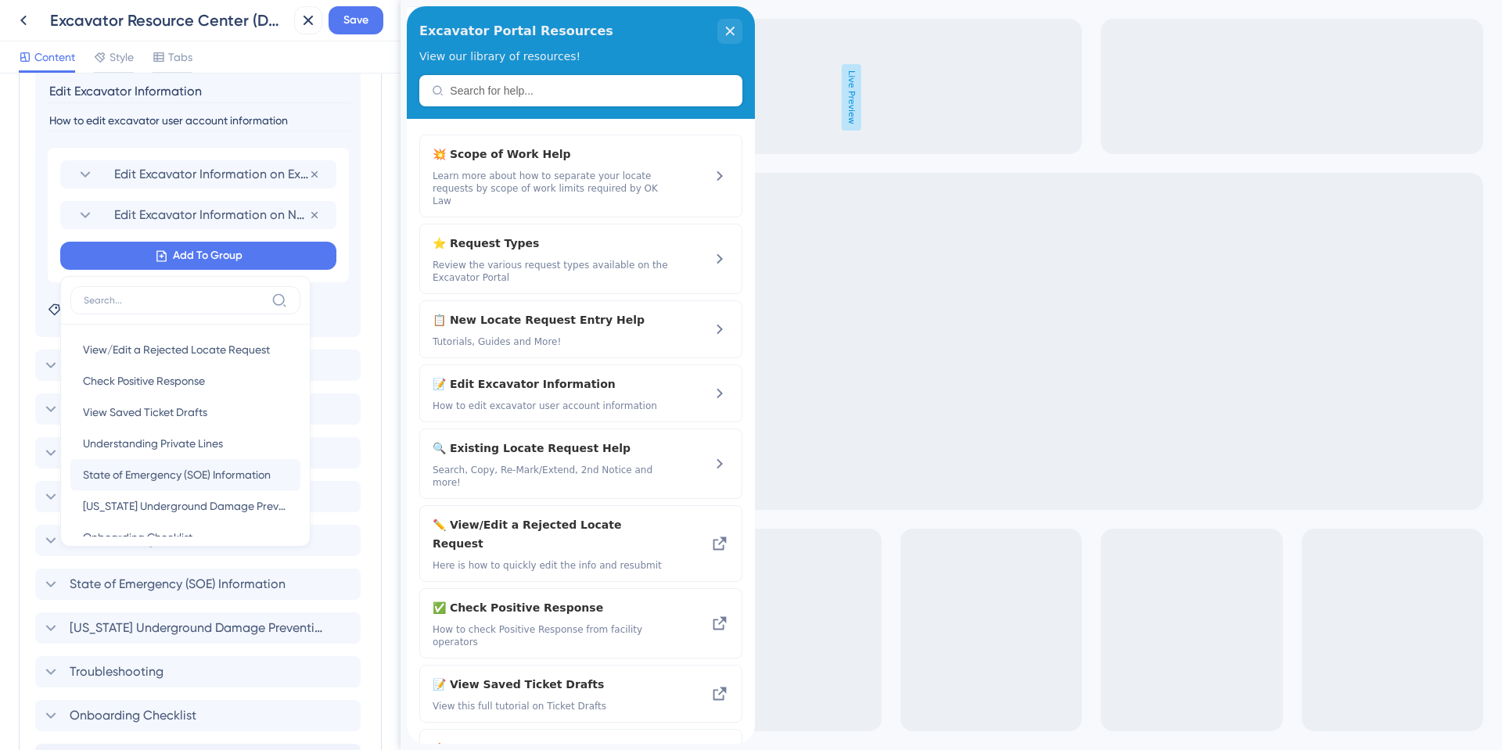
scroll to position [57, 0]
click at [170, 510] on span "Edit Excavator Portal User Information" at bounding box center [177, 511] width 188 height 19
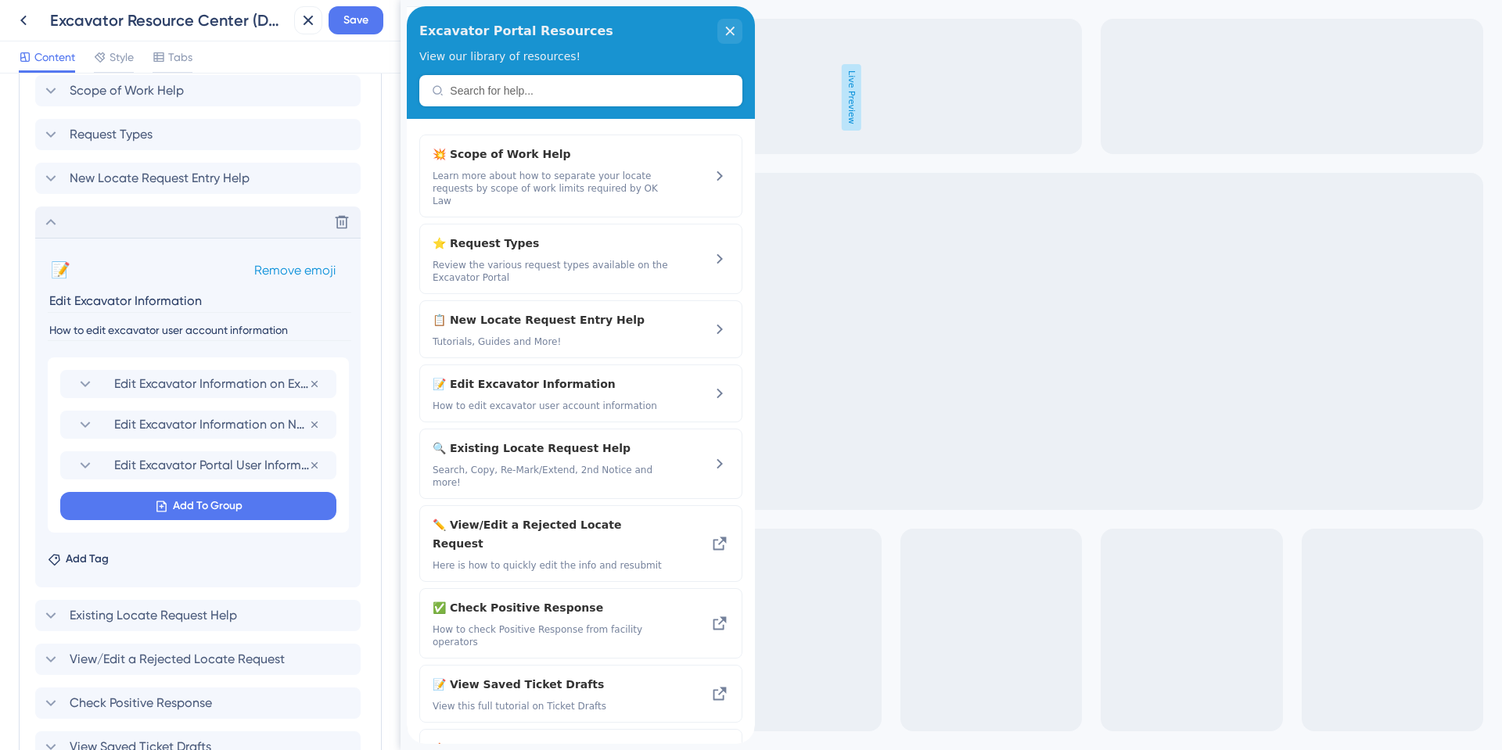
scroll to position [628, 0]
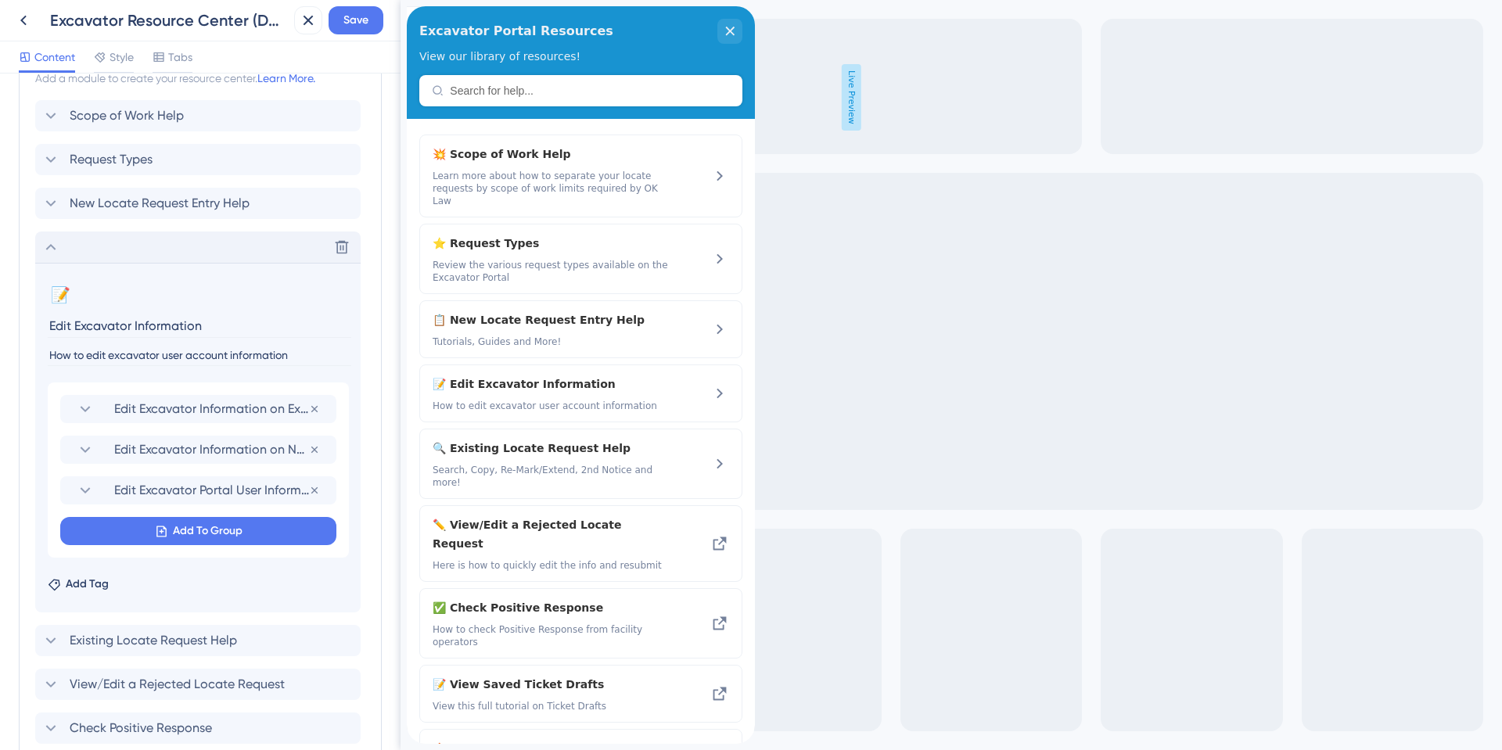
click at [49, 250] on icon at bounding box center [50, 247] width 19 height 19
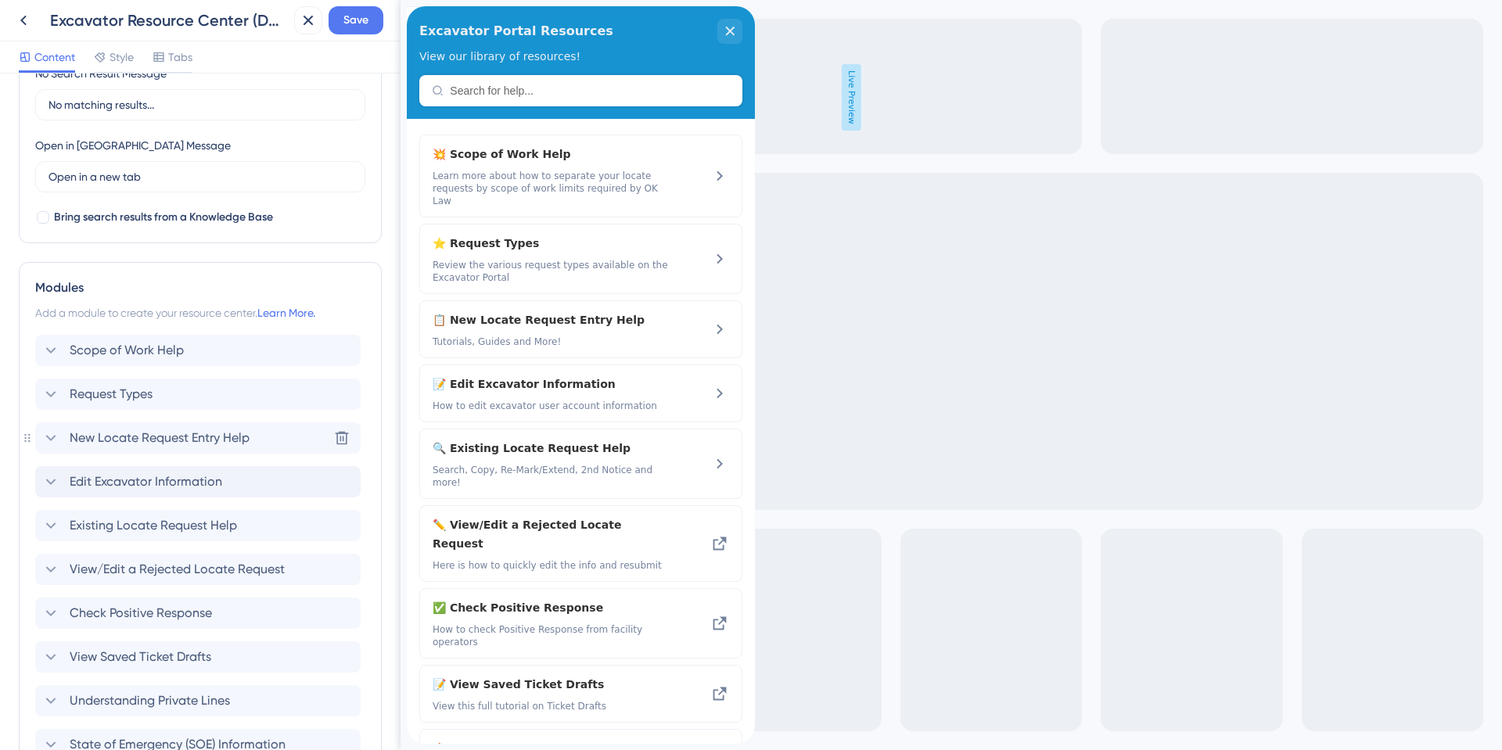
scroll to position [472, 0]
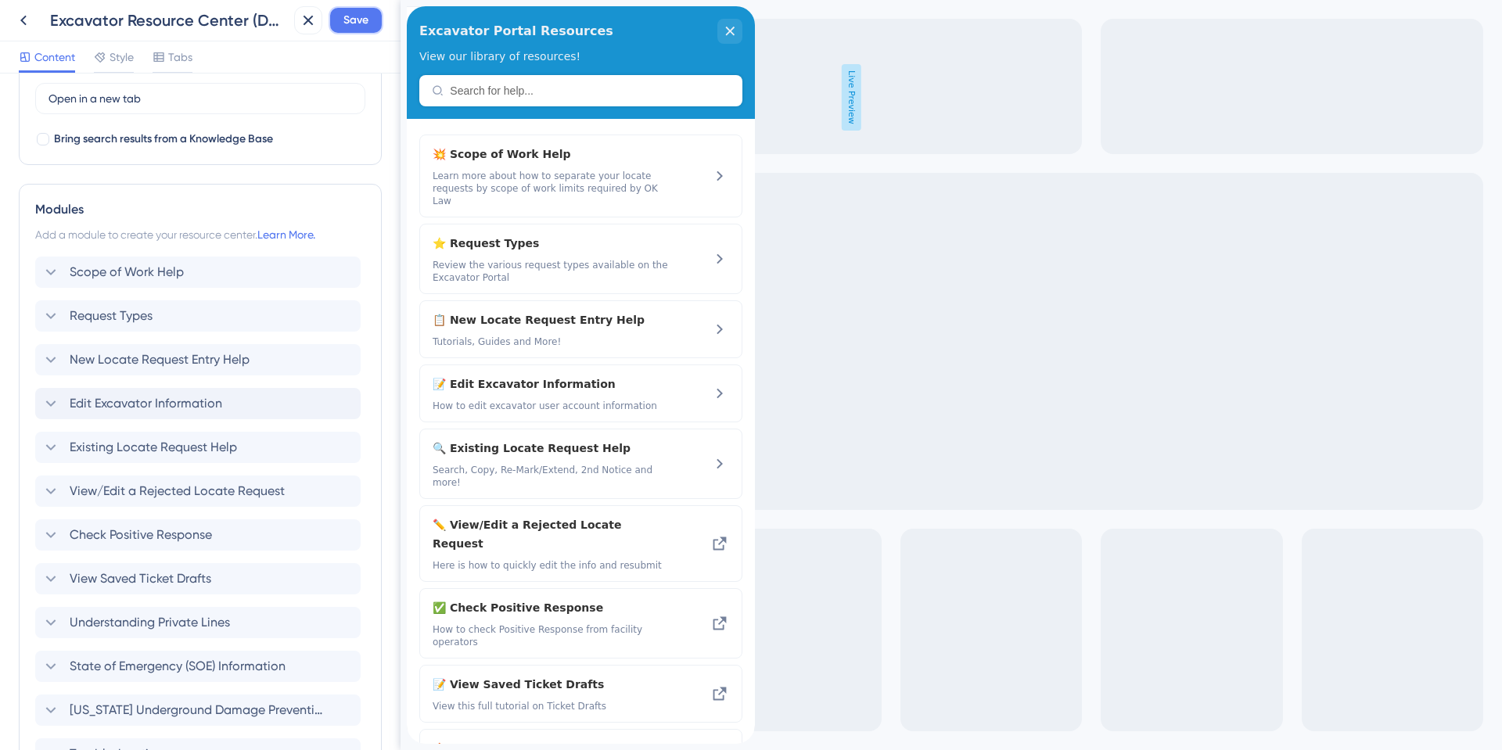
click at [367, 25] on span "Save" at bounding box center [355, 20] width 25 height 19
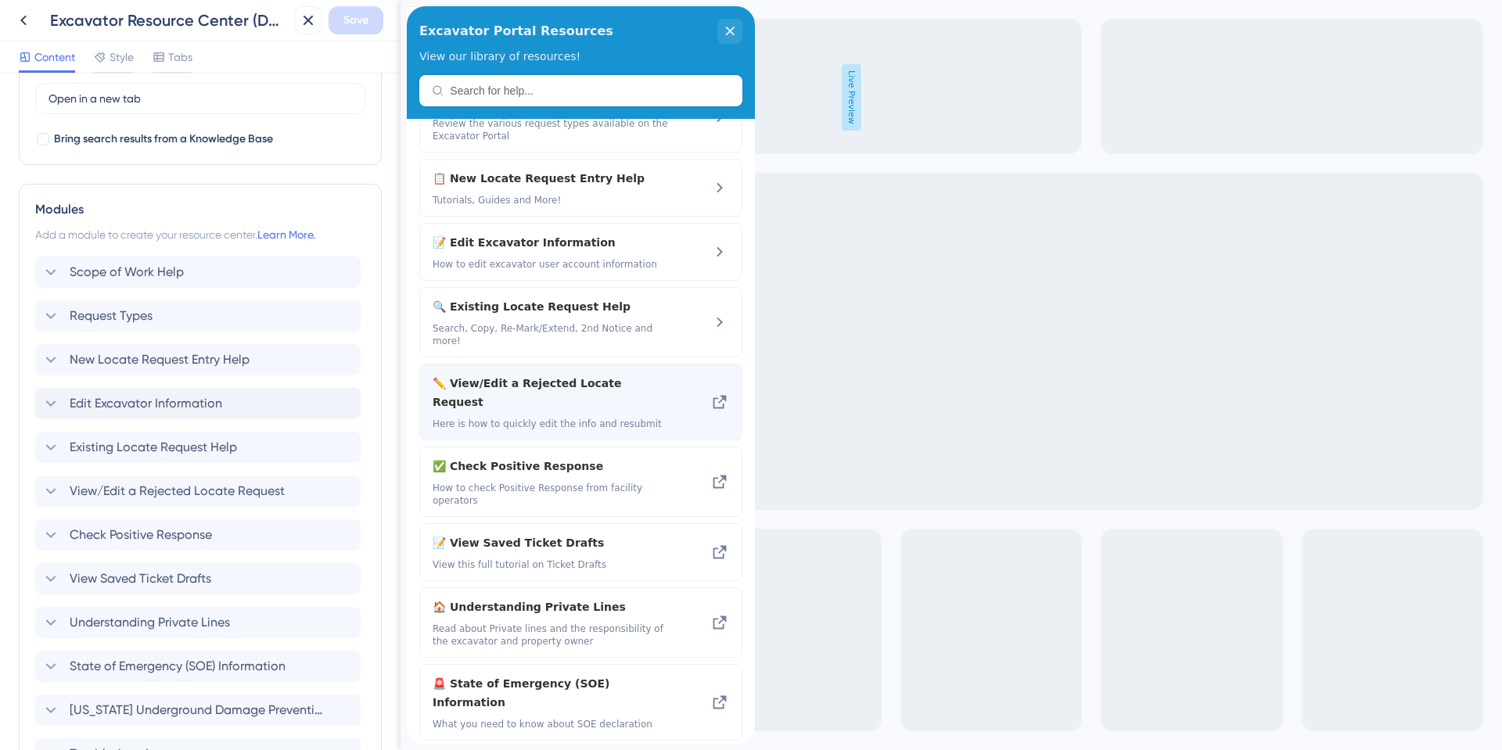
scroll to position [0, 0]
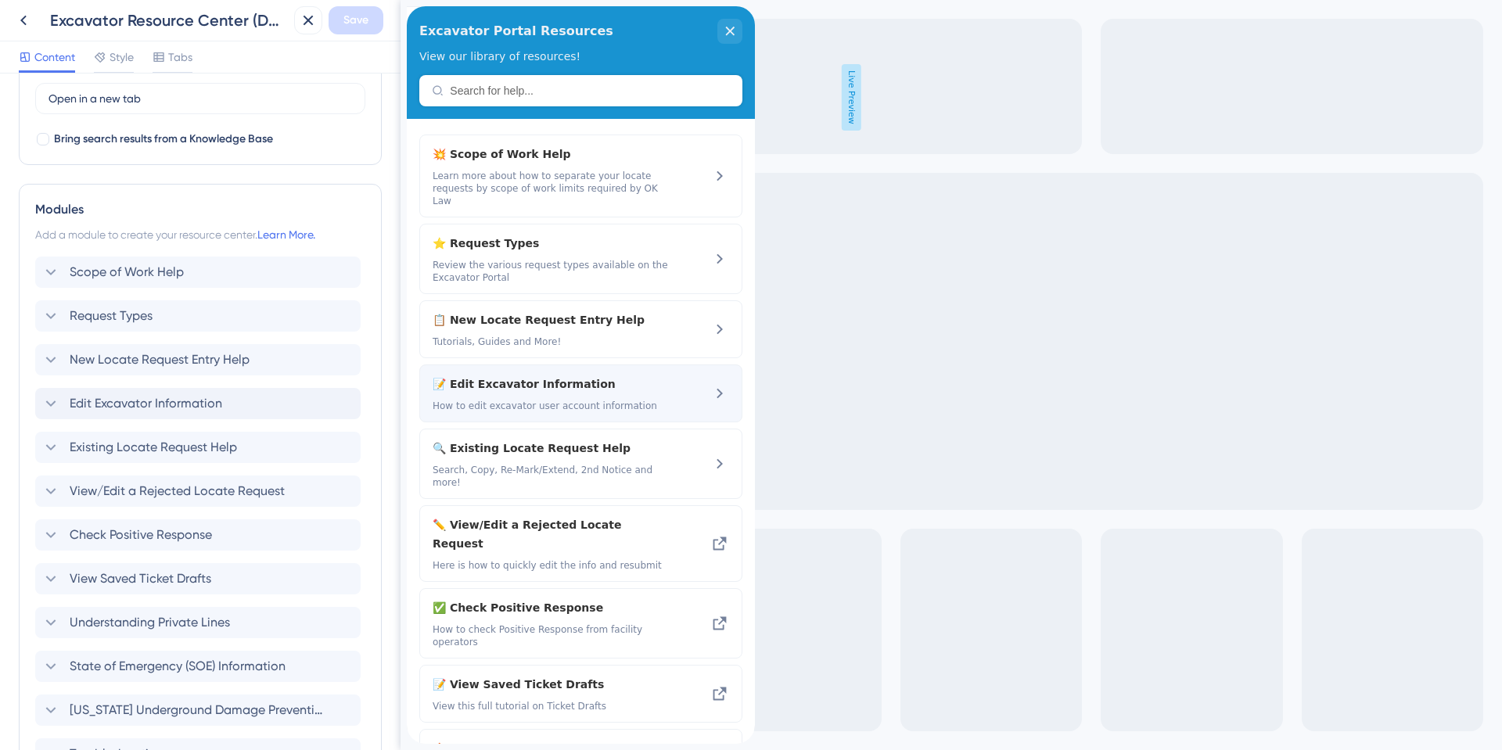
click at [490, 375] on span "📝 Edit Excavator Information" at bounding box center [539, 384] width 212 height 19
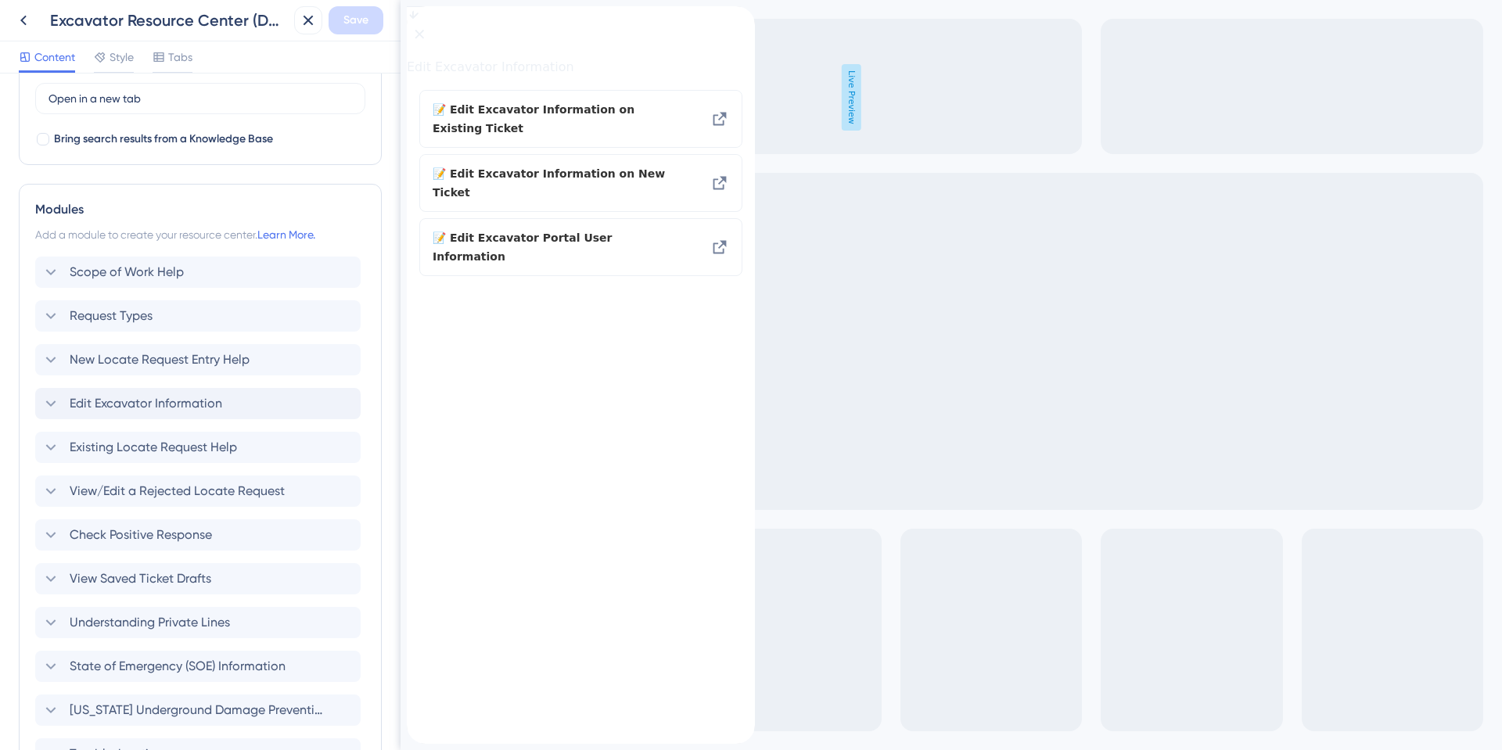
click at [419, 19] on icon "back to header" at bounding box center [413, 12] width 13 height 13
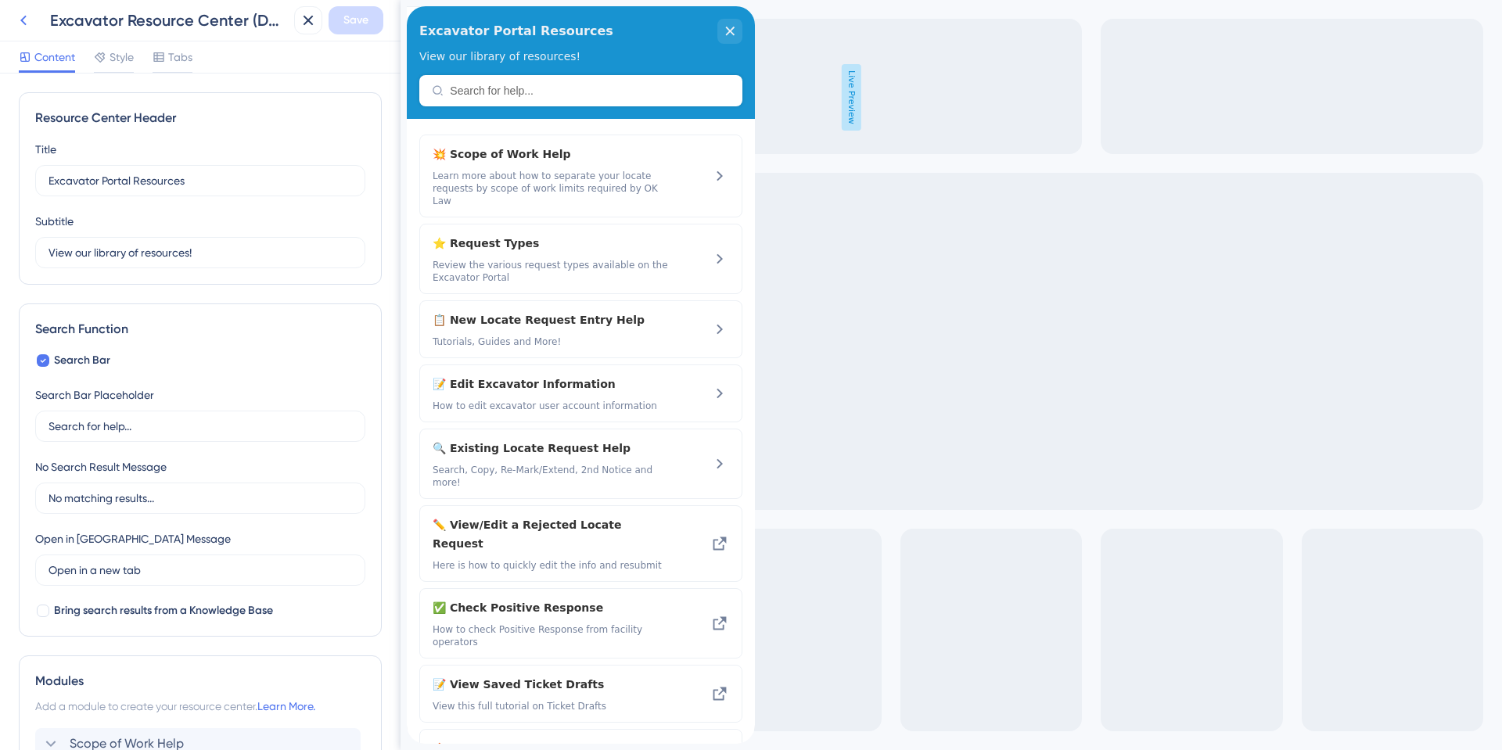
click at [22, 23] on icon at bounding box center [23, 20] width 19 height 19
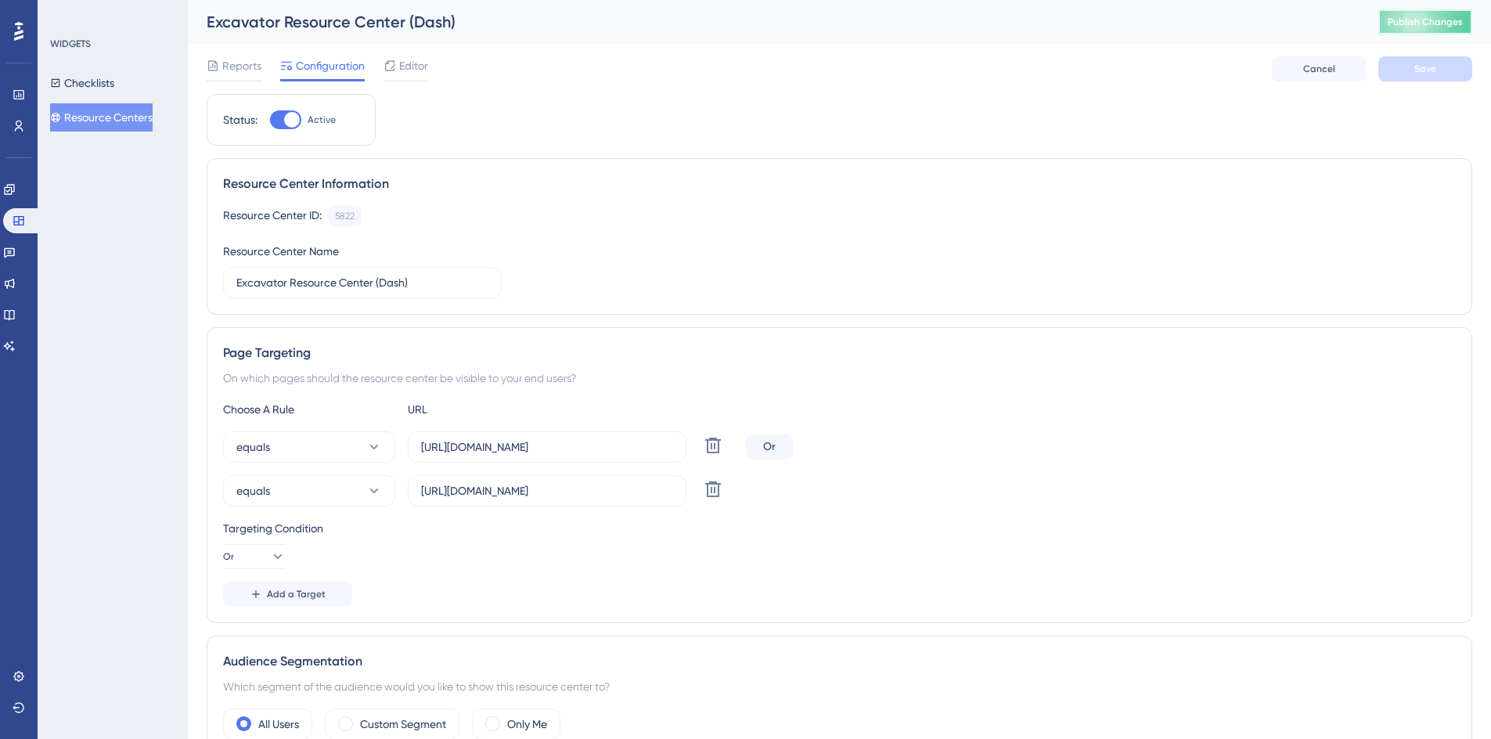
click at [1397, 31] on button "Publish Changes" at bounding box center [1425, 21] width 94 height 25
click at [16, 309] on icon at bounding box center [9, 314] width 13 height 13
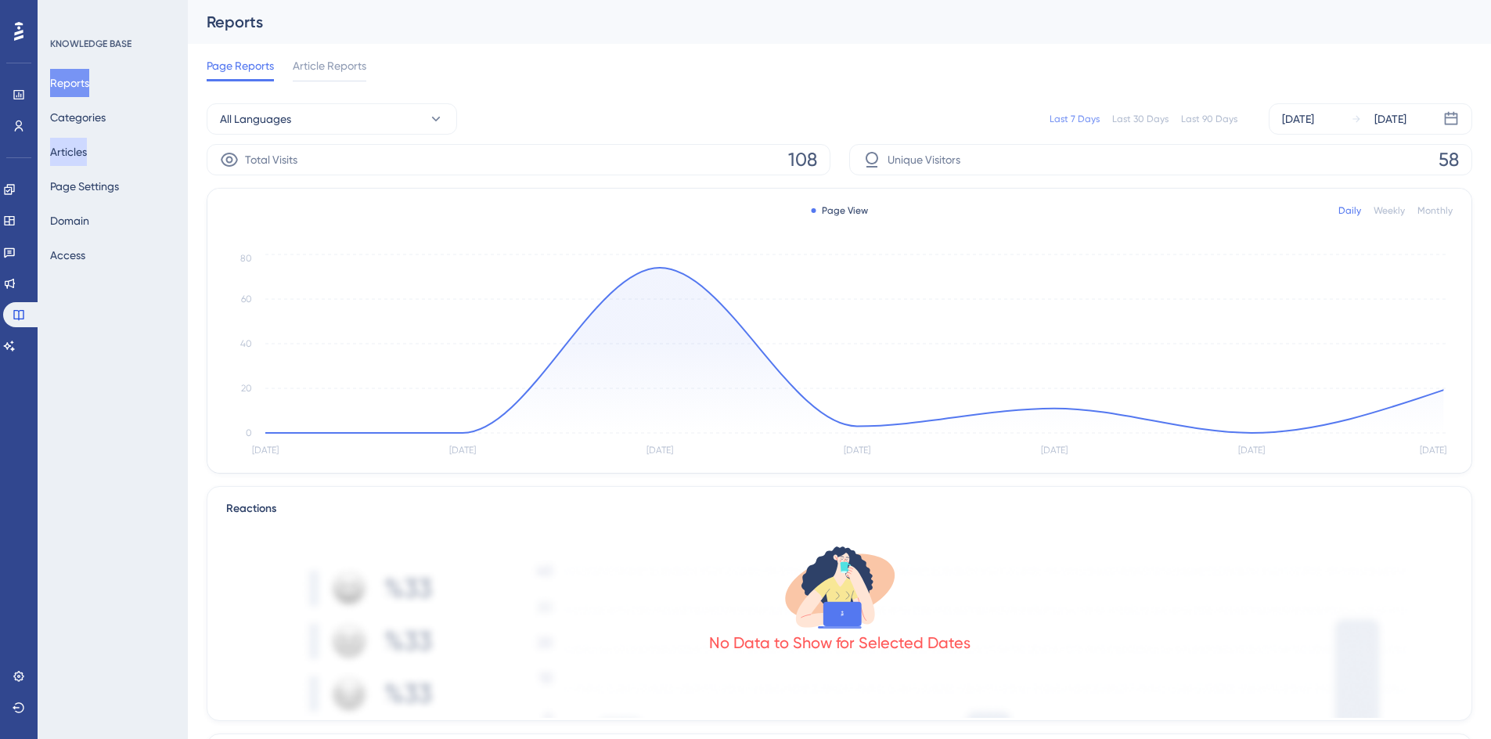
click at [75, 152] on button "Articles" at bounding box center [68, 152] width 37 height 28
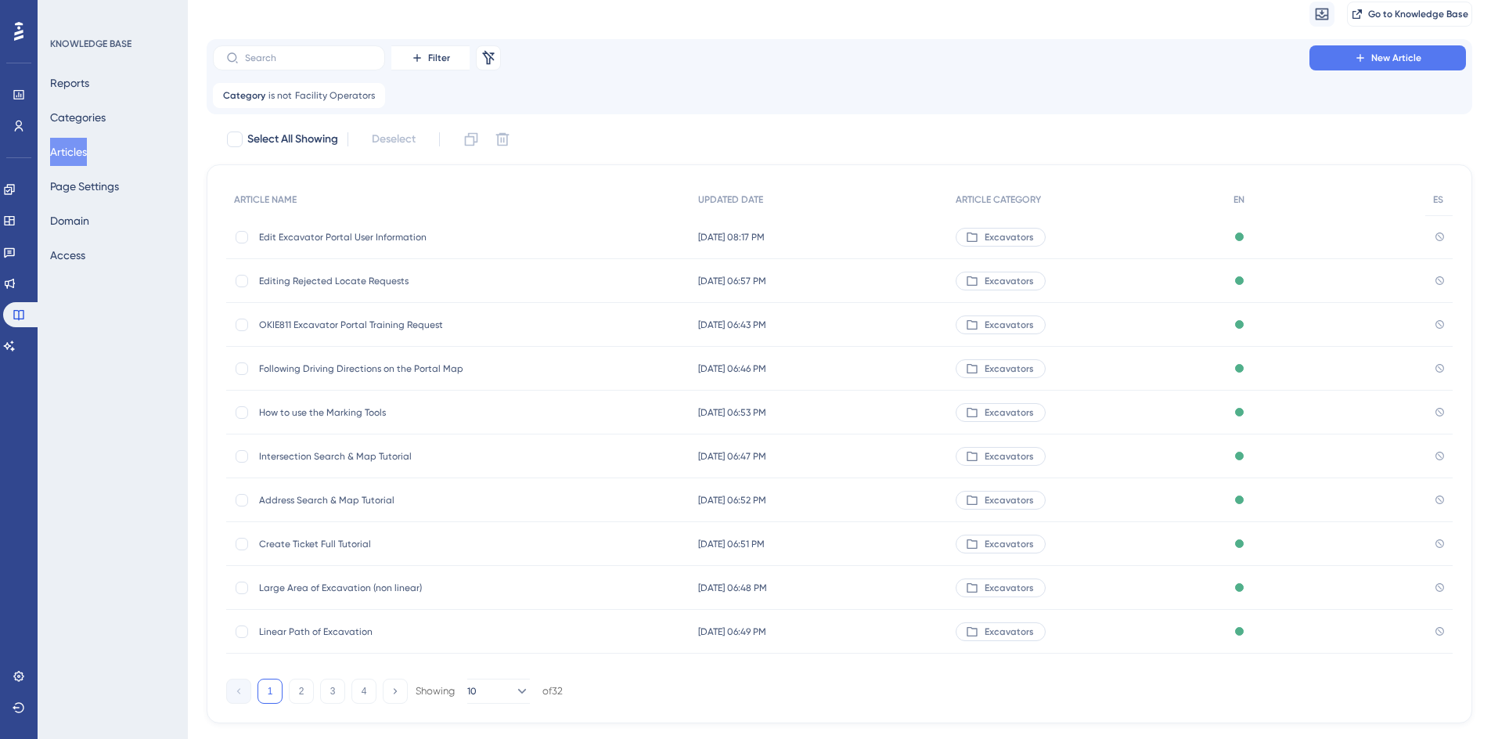
scroll to position [89, 0]
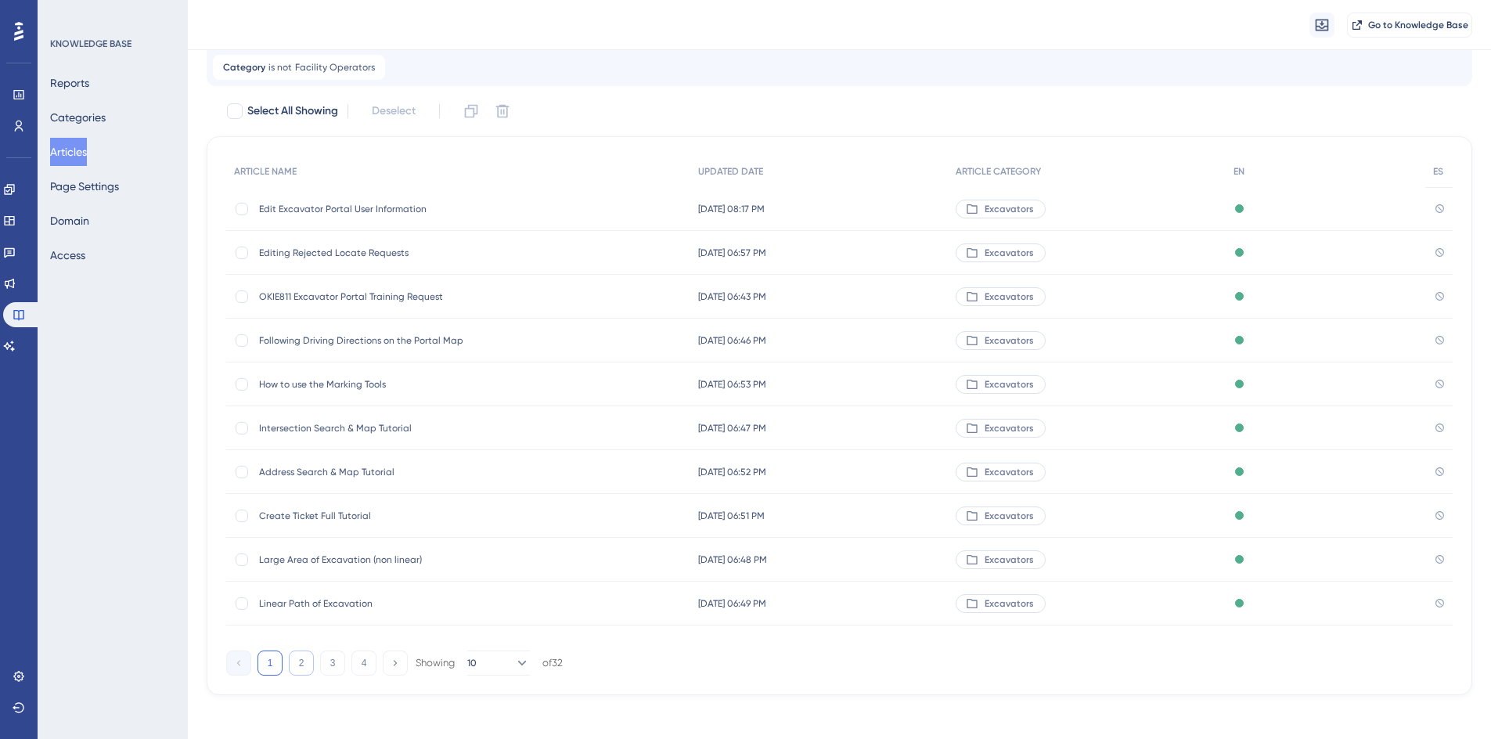
click at [302, 659] on button "2" at bounding box center [301, 662] width 25 height 25
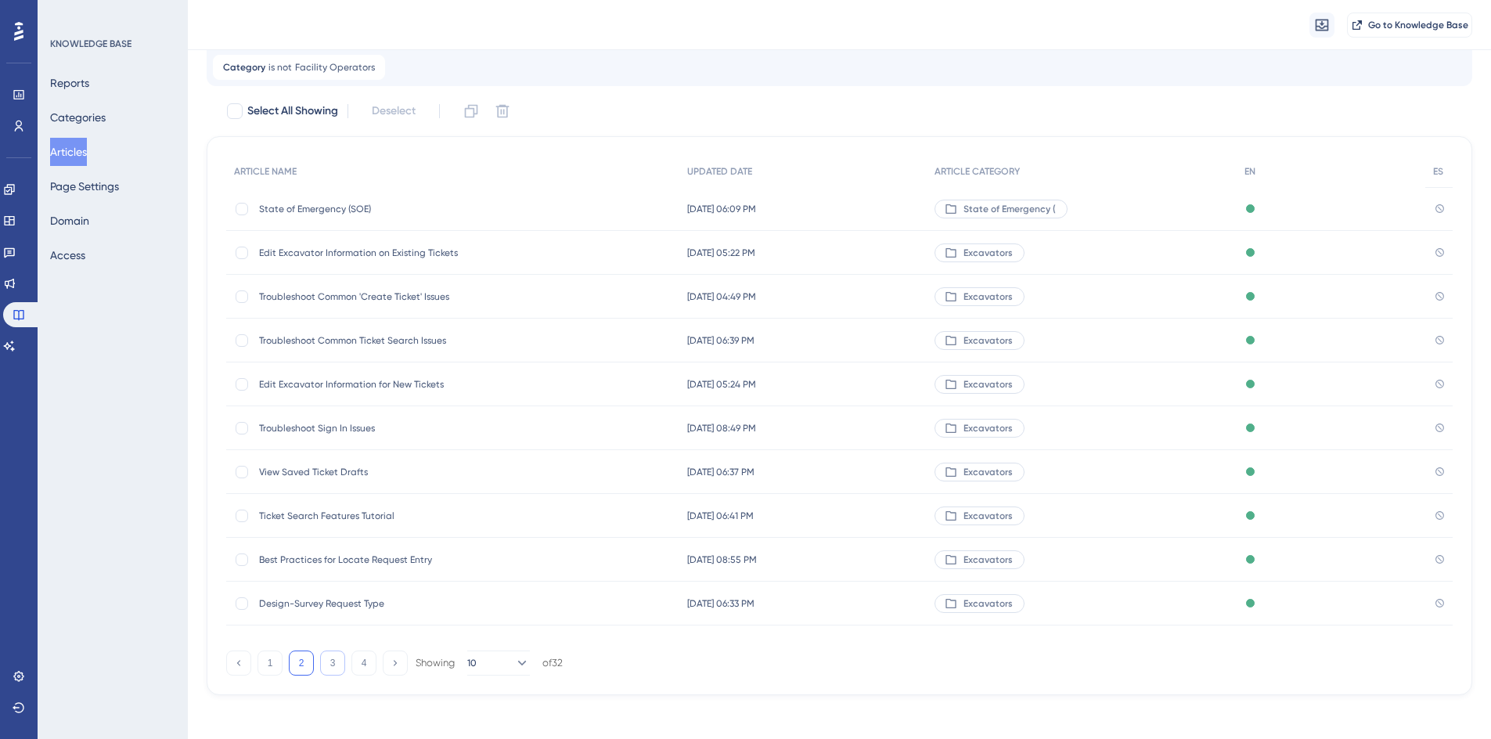
click at [329, 664] on button "3" at bounding box center [332, 662] width 25 height 25
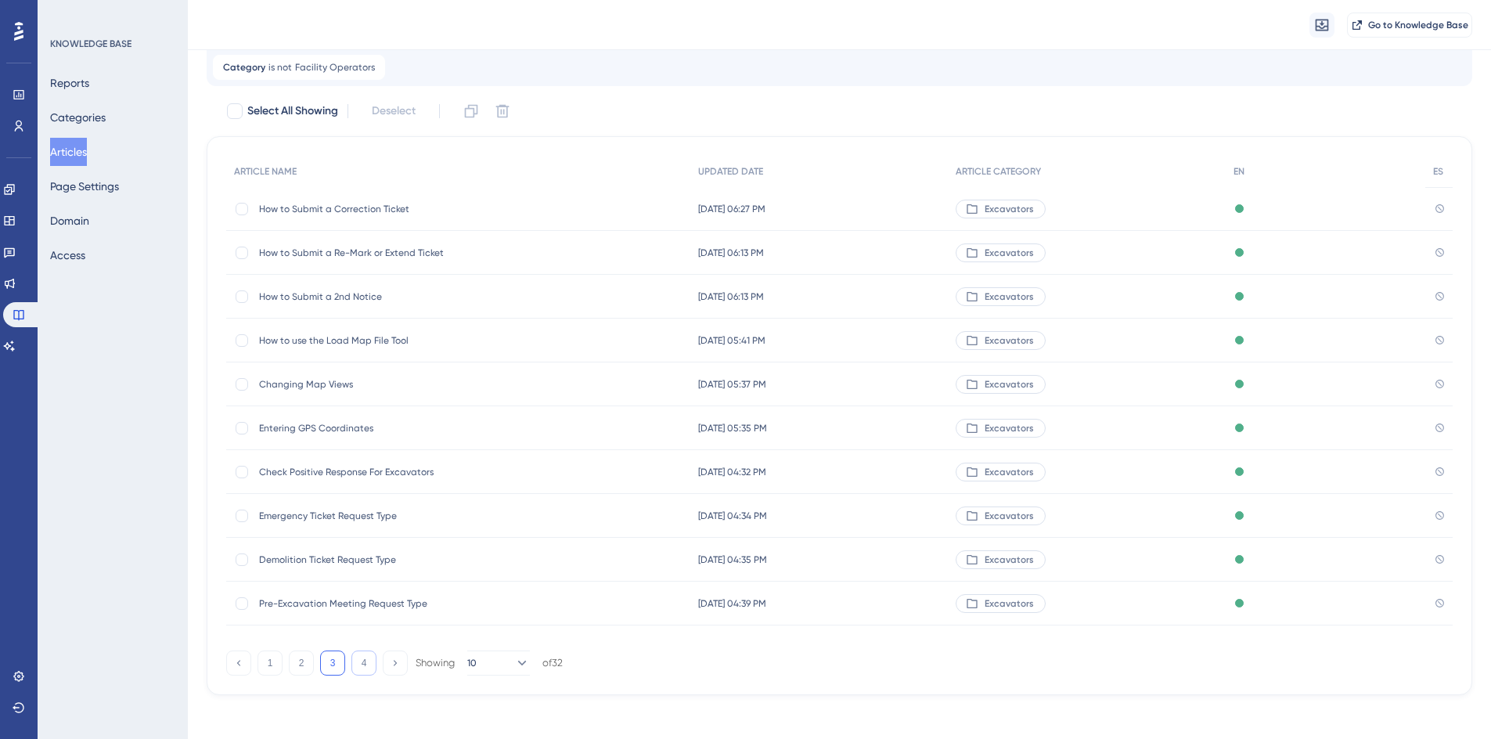
click at [362, 667] on button "4" at bounding box center [363, 662] width 25 height 25
